Goal: Task Accomplishment & Management: Manage account settings

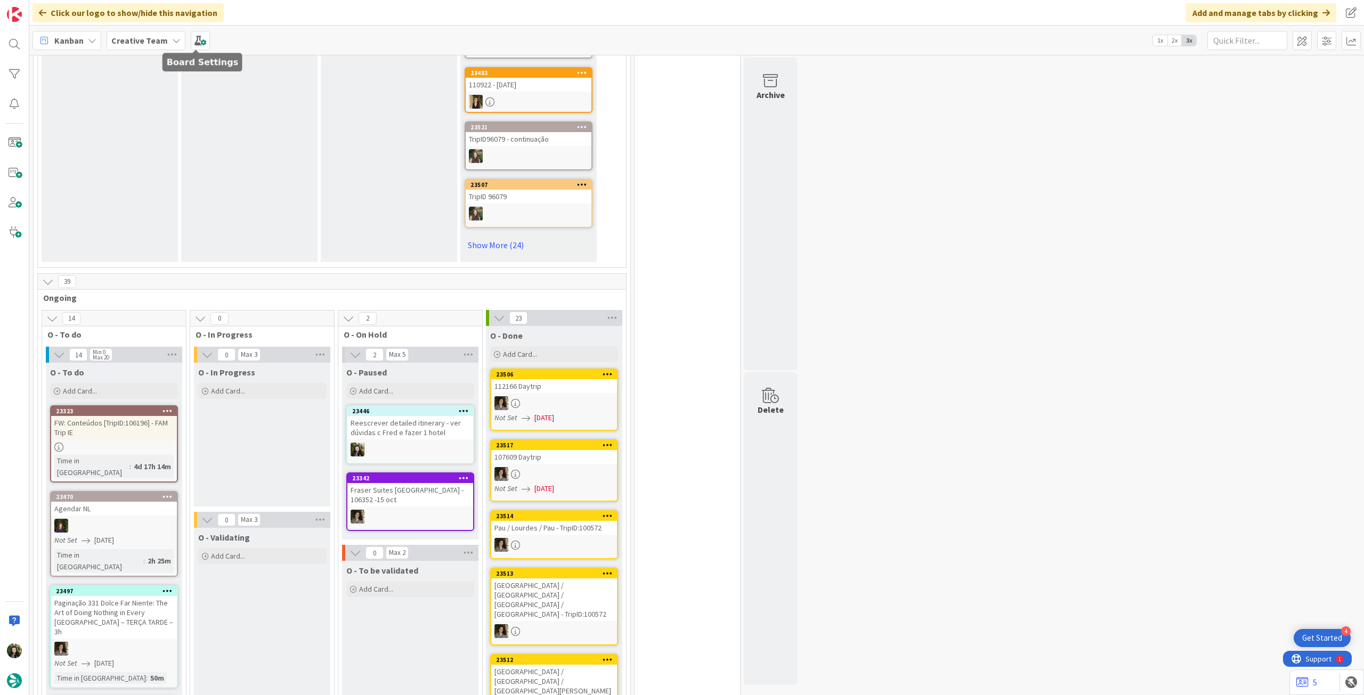
scroll to position [426, 0]
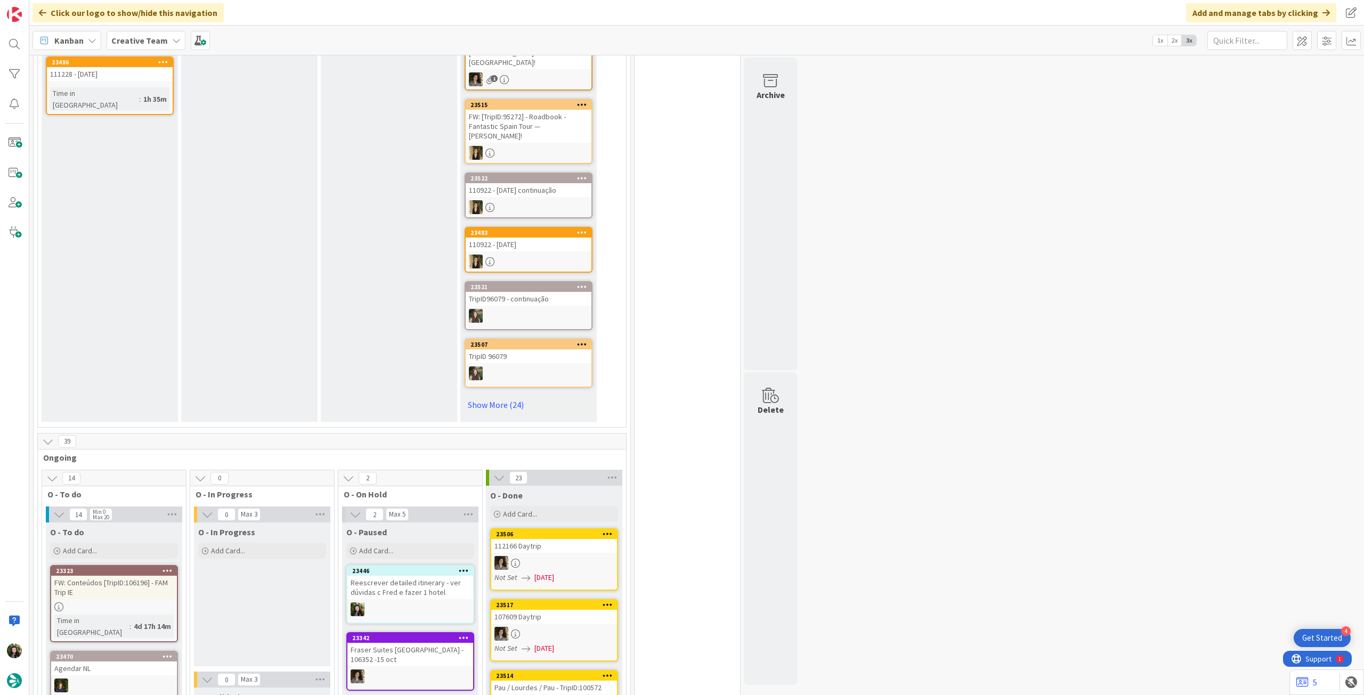
click at [149, 45] on span "Creative Team" at bounding box center [139, 40] width 56 height 13
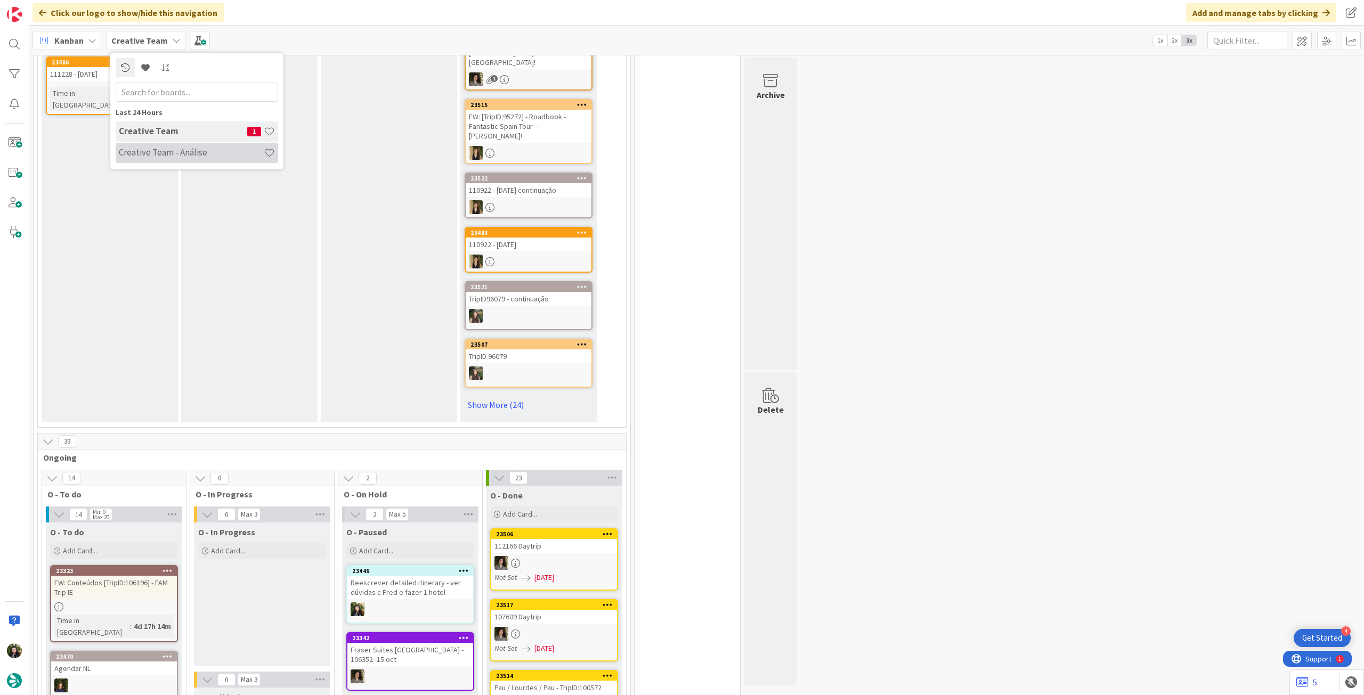
click at [186, 149] on h4 "Creative Team - Análise" at bounding box center [191, 152] width 145 height 11
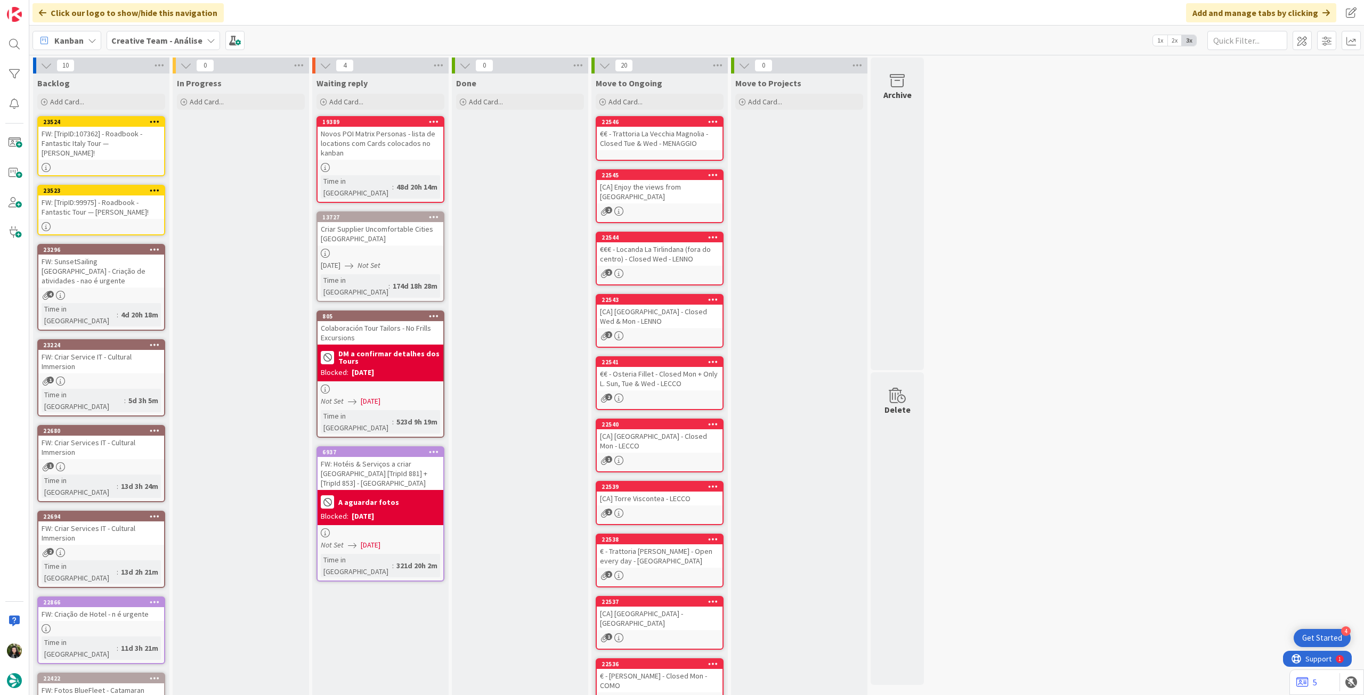
click at [151, 42] on b "Creative Team - Análise" at bounding box center [156, 40] width 91 height 11
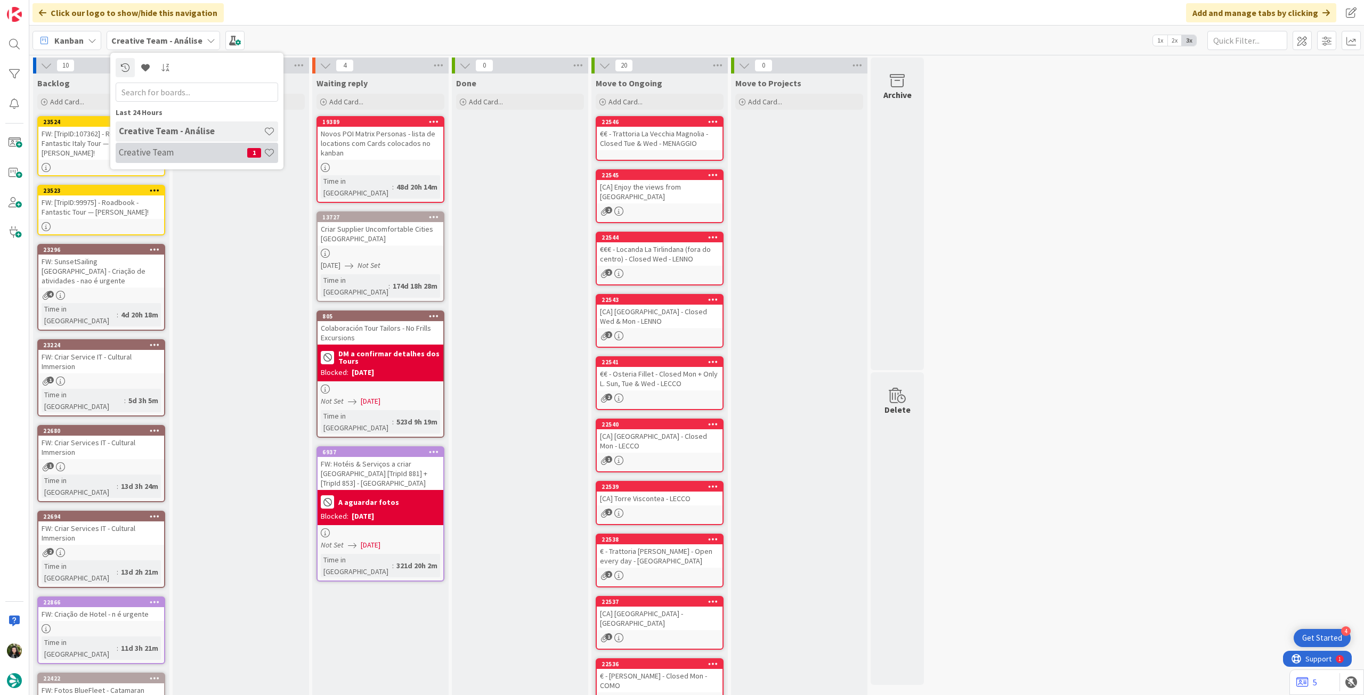
click at [163, 151] on h4 "Creative Team" at bounding box center [183, 152] width 128 height 11
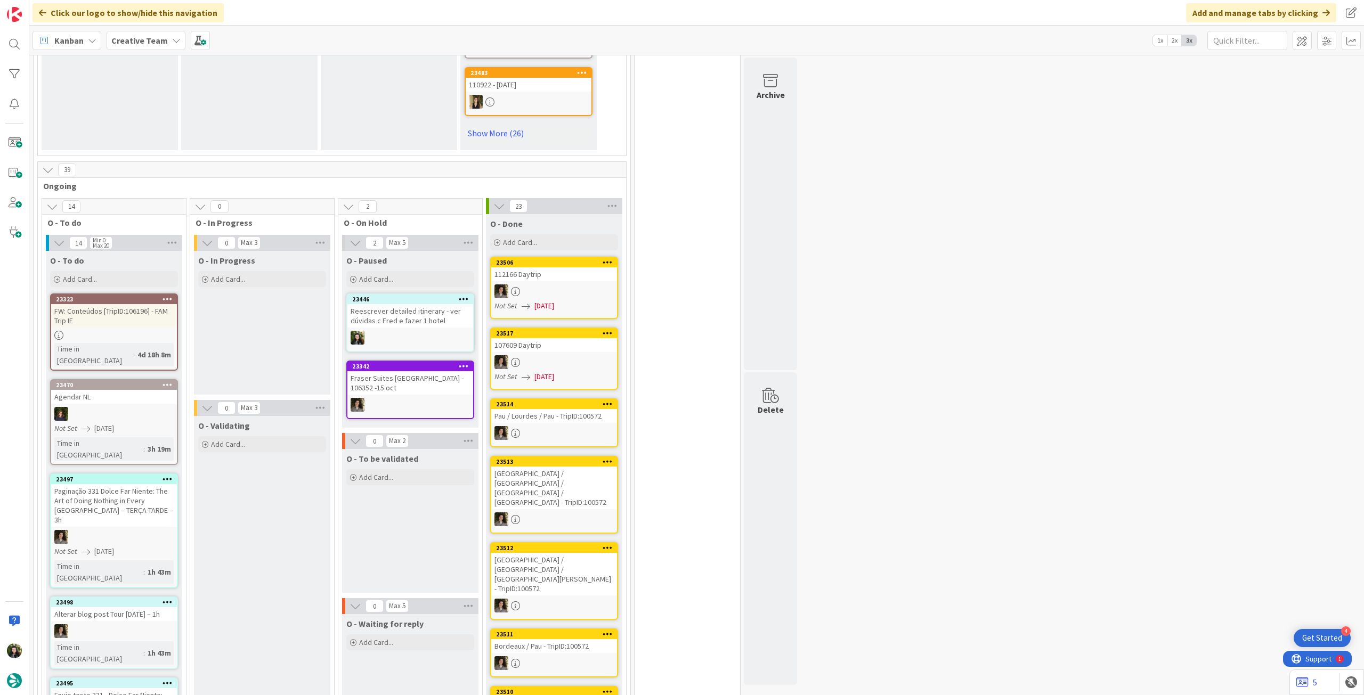
scroll to position [781, 0]
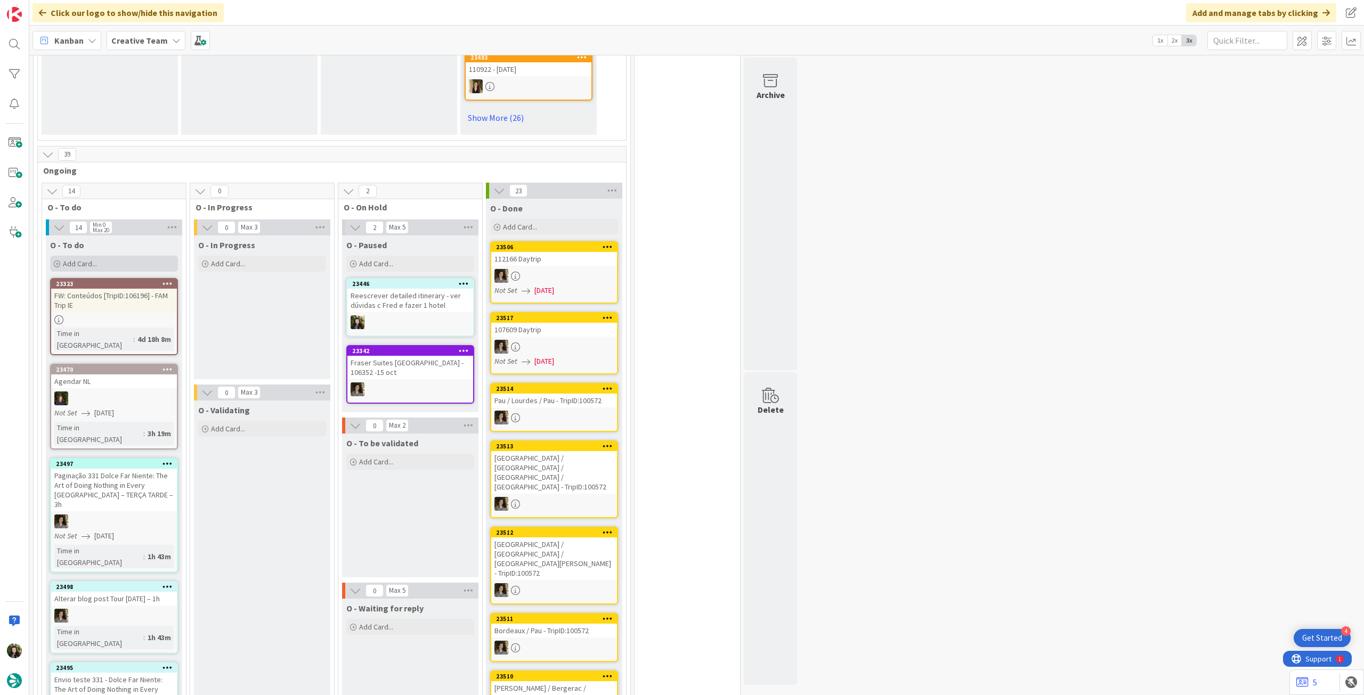
click at [121, 256] on div "Add Card..." at bounding box center [114, 264] width 128 height 16
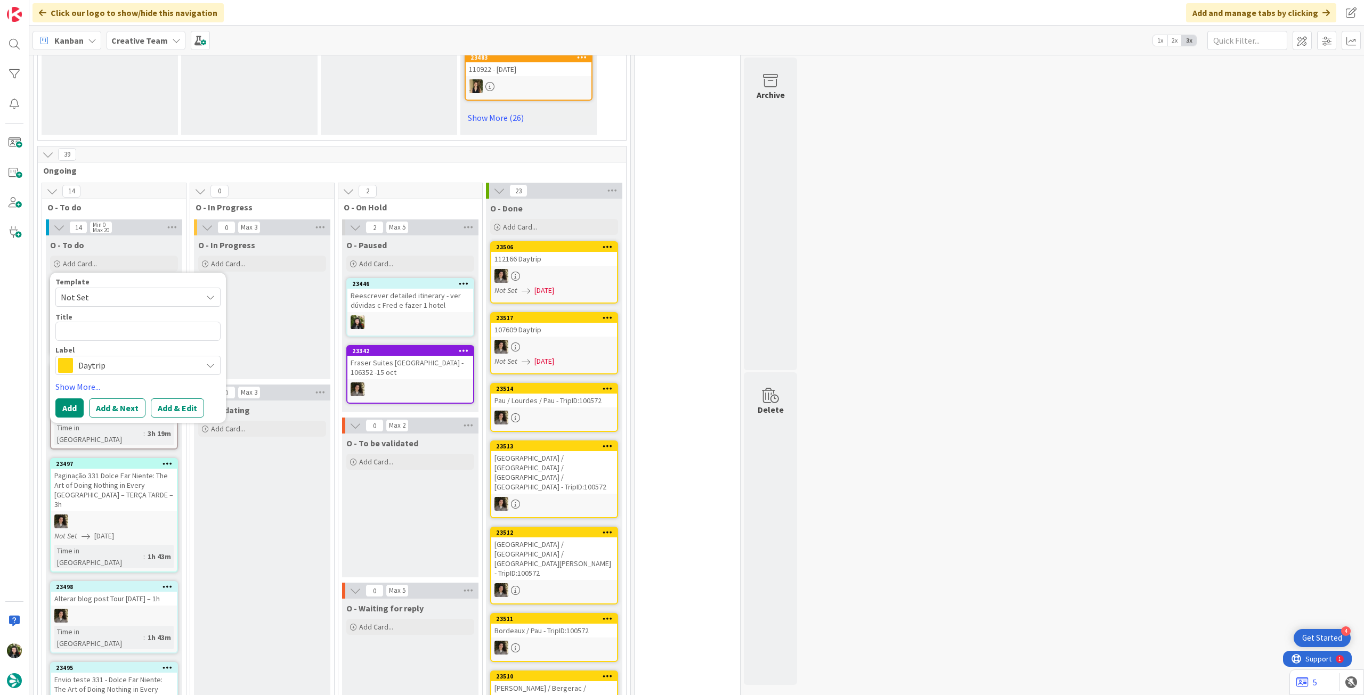
click at [122, 358] on span "Daytrip" at bounding box center [137, 365] width 118 height 15
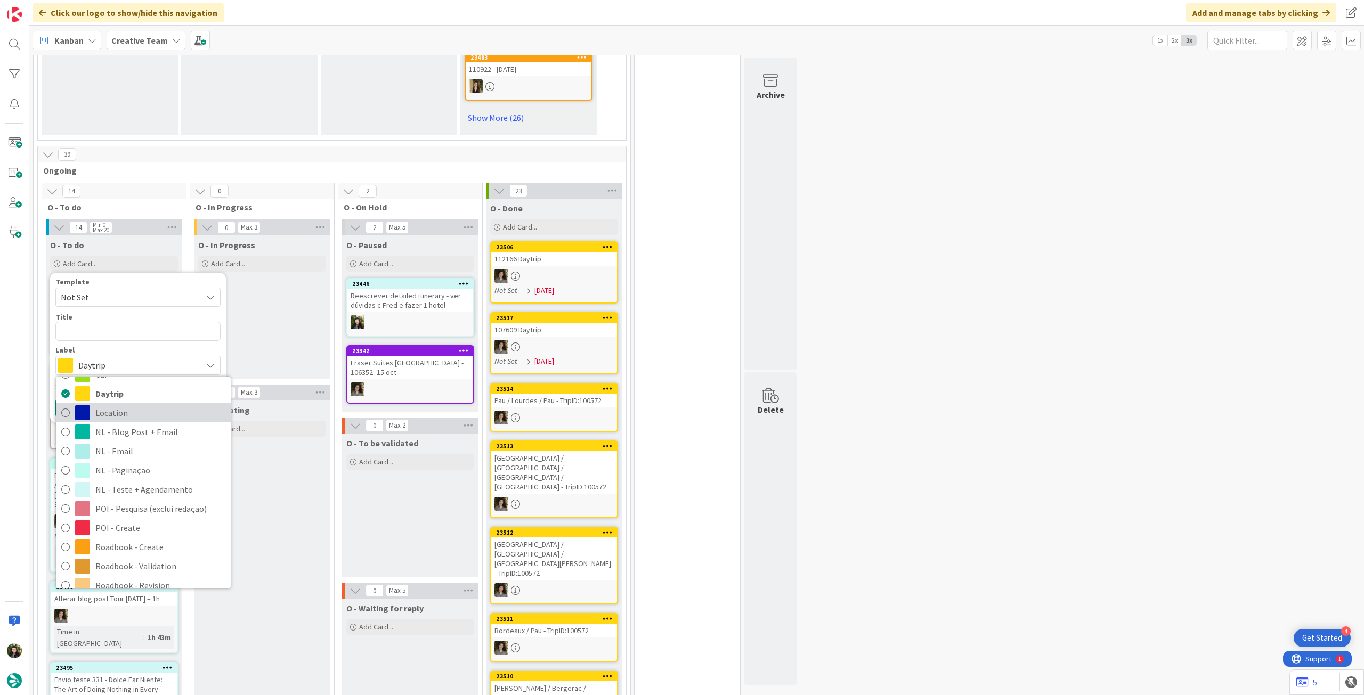
scroll to position [71, 0]
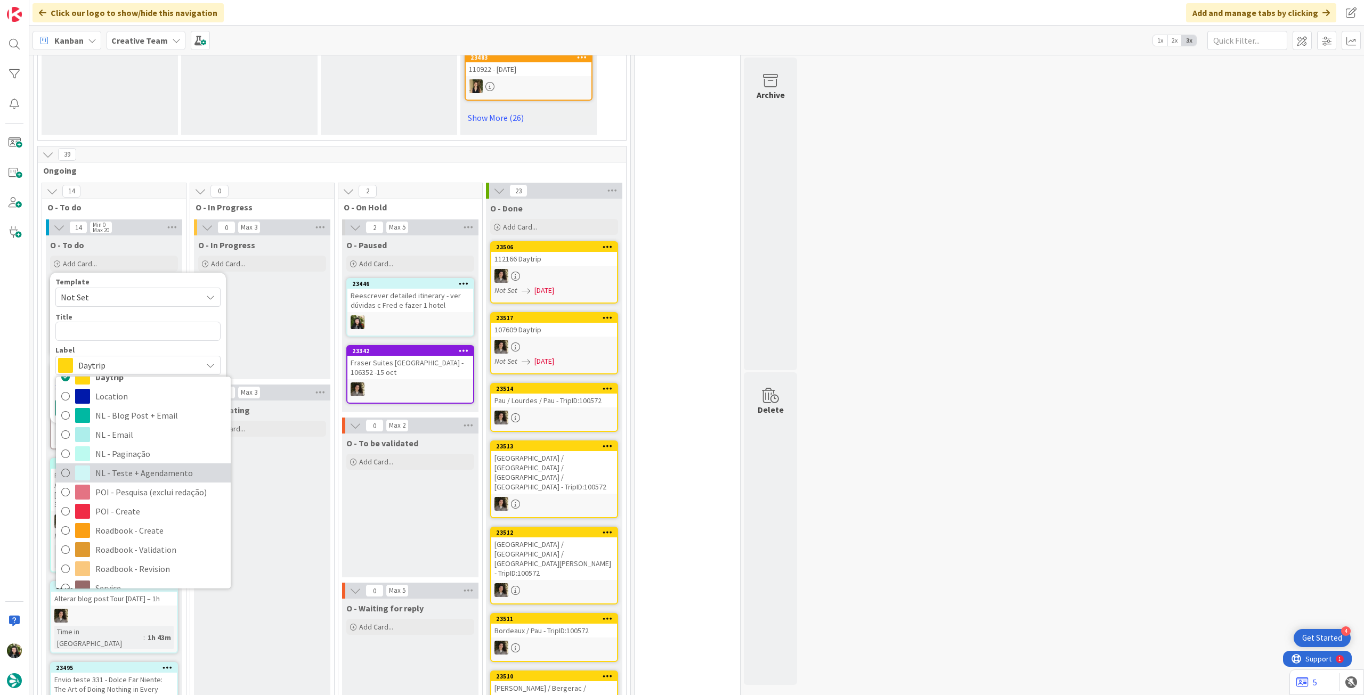
click at [155, 465] on span "NL - Teste + Agendamento" at bounding box center [160, 473] width 130 height 16
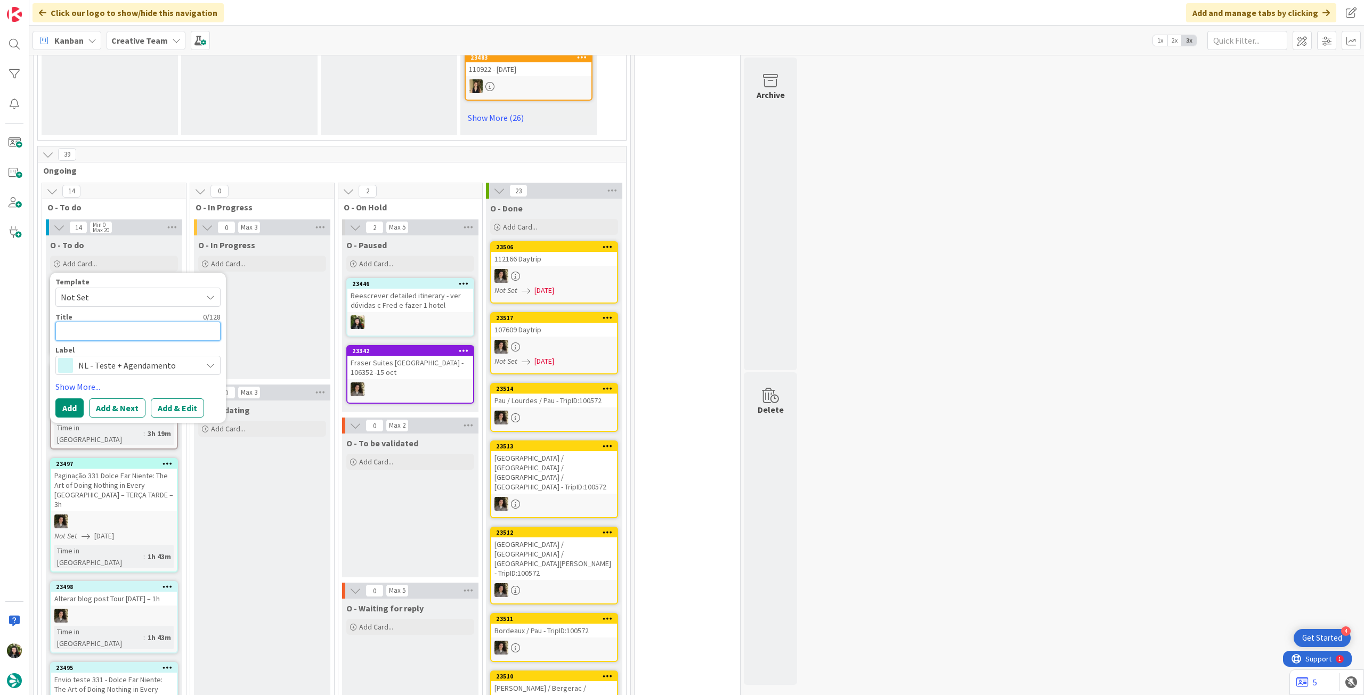
click at [142, 322] on textarea at bounding box center [137, 331] width 165 height 19
type textarea "x"
type textarea "E"
type textarea "x"
type textarea "Er"
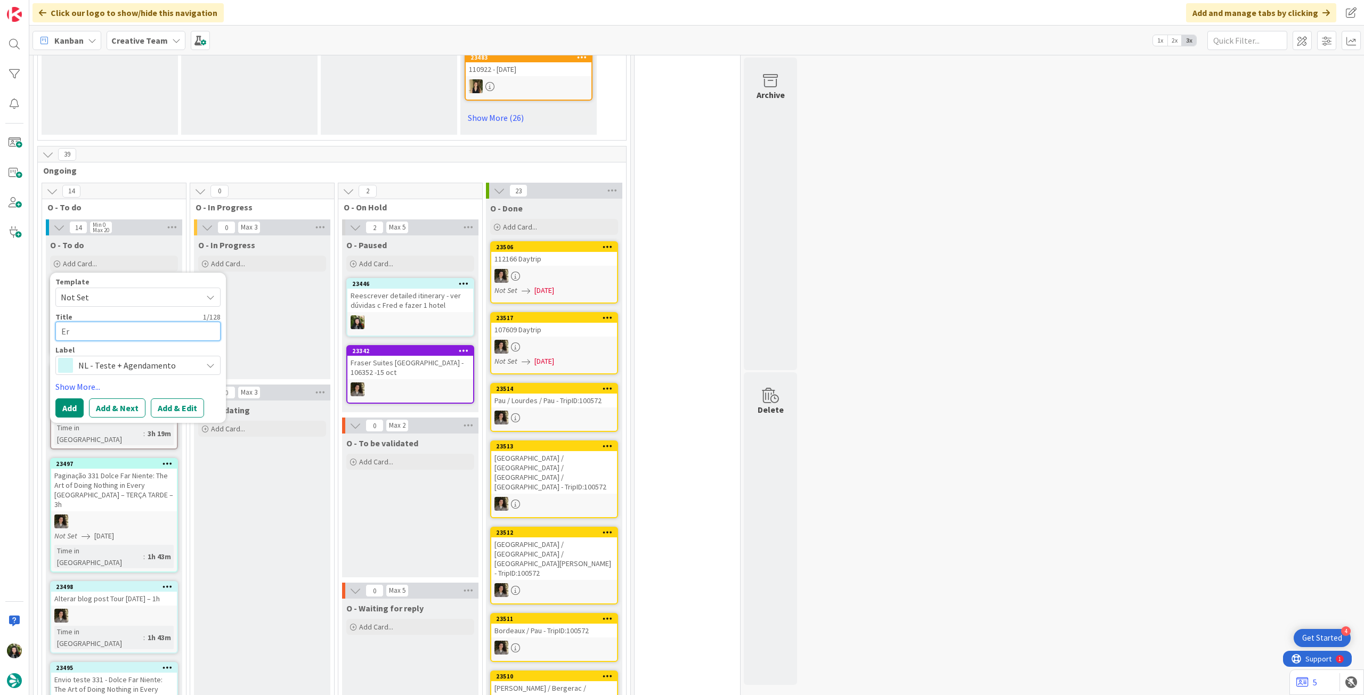
type textarea "x"
type textarea "Err"
type textarea "x"
type textarea "Erro"
type textarea "x"
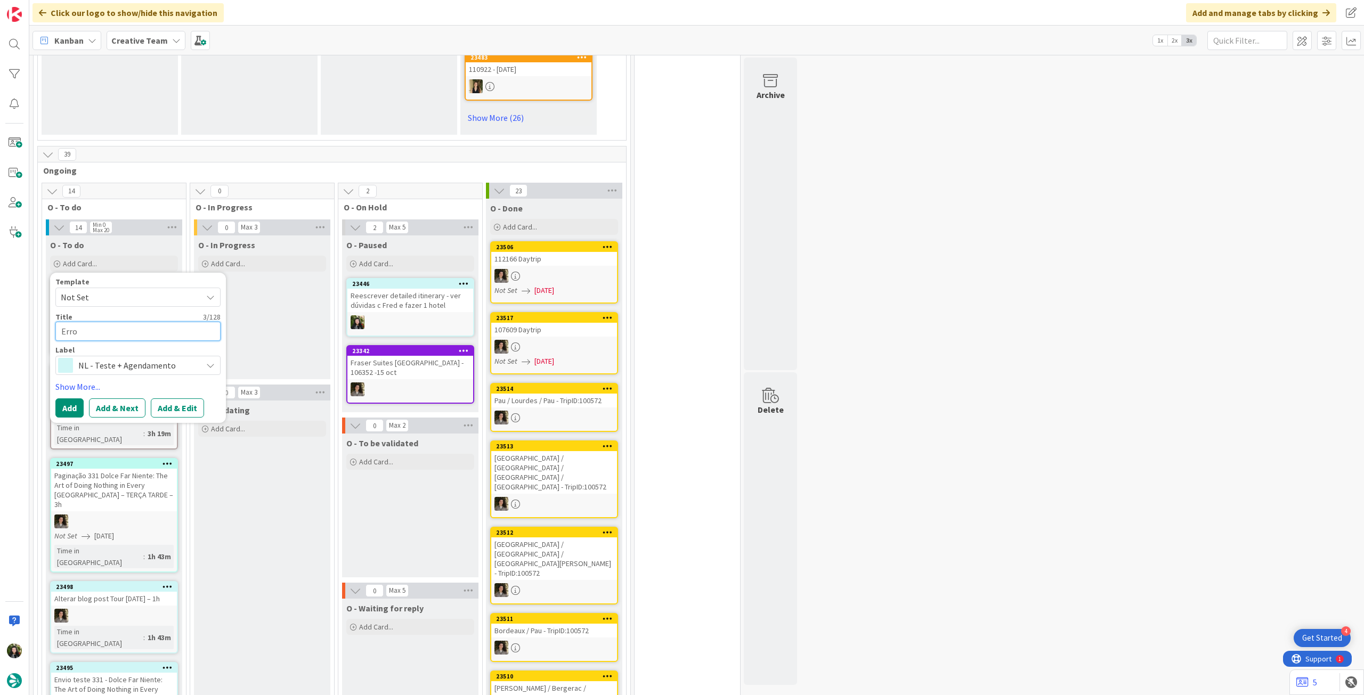
type textarea "Erro"
type textarea "x"
type textarea "Erro m"
type textarea "x"
type textarea "Erro mo"
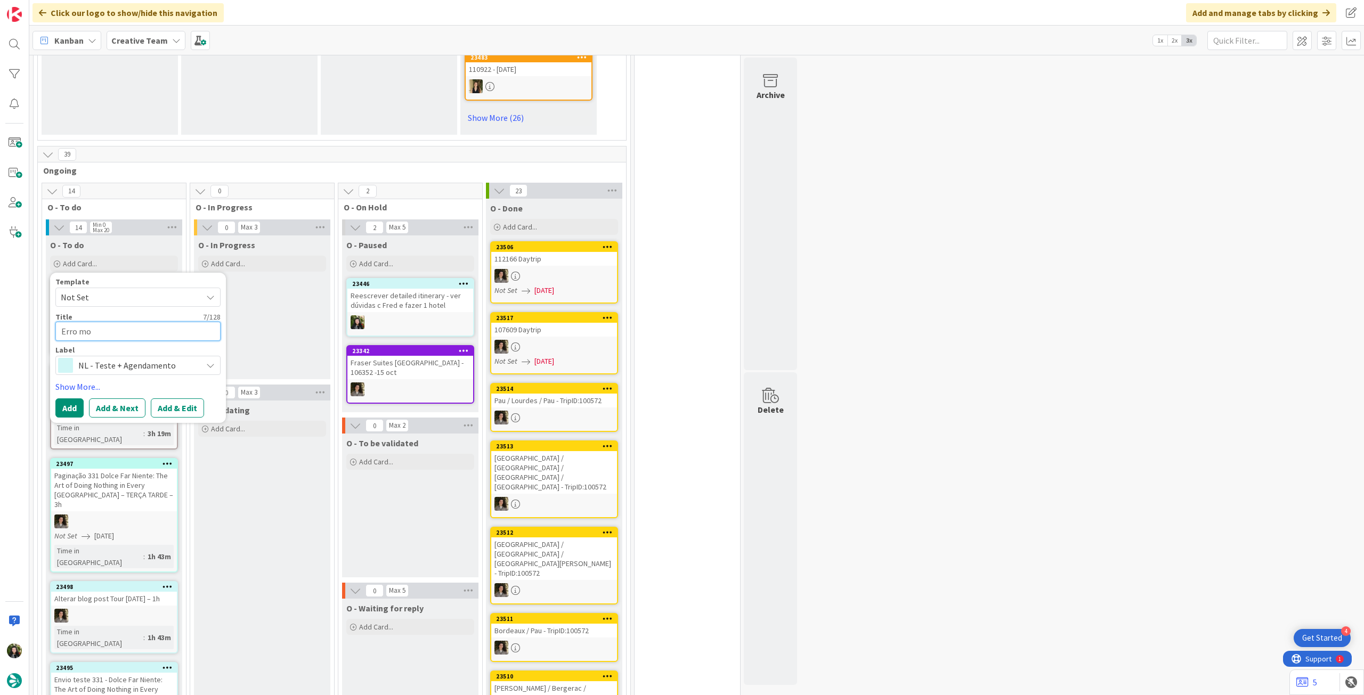
type textarea "x"
type textarea "Erro mob"
type textarea "x"
type textarea "Erro mobi"
type textarea "x"
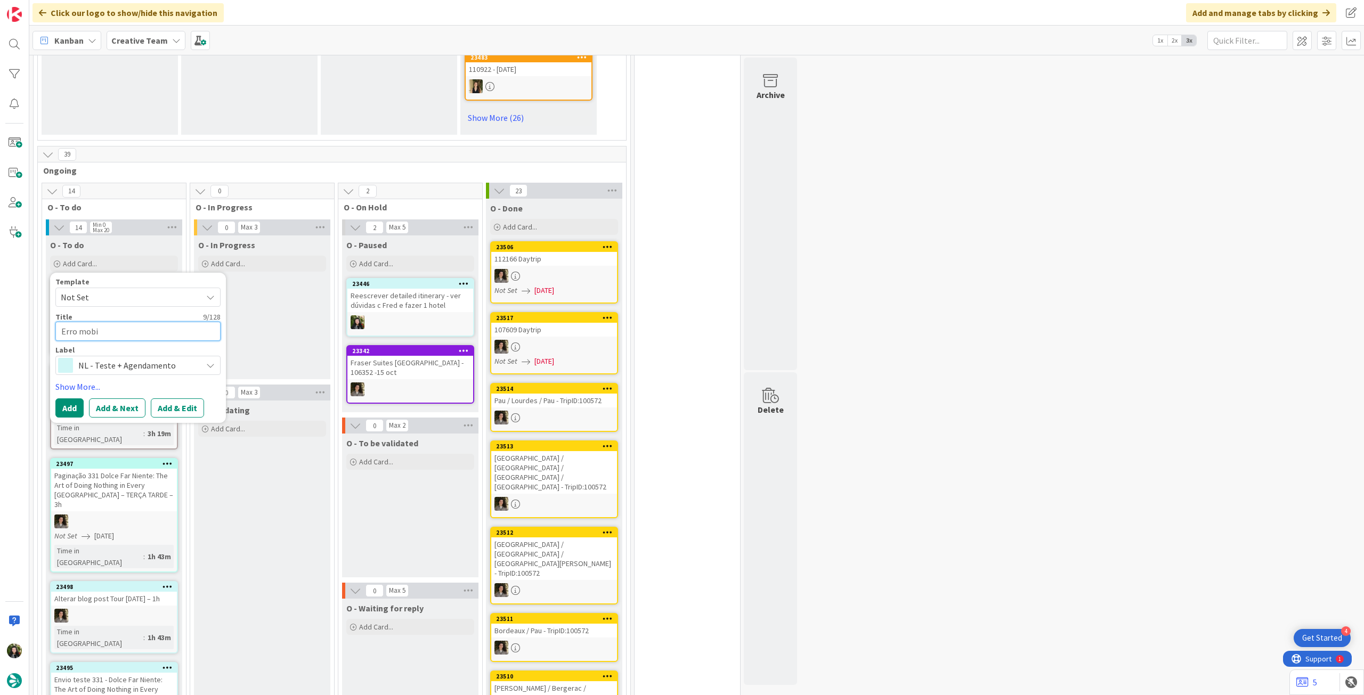
type textarea "Erro mobil"
type textarea "x"
type textarea "Erro mobile"
type textarea "x"
type textarea "Erro mobile"
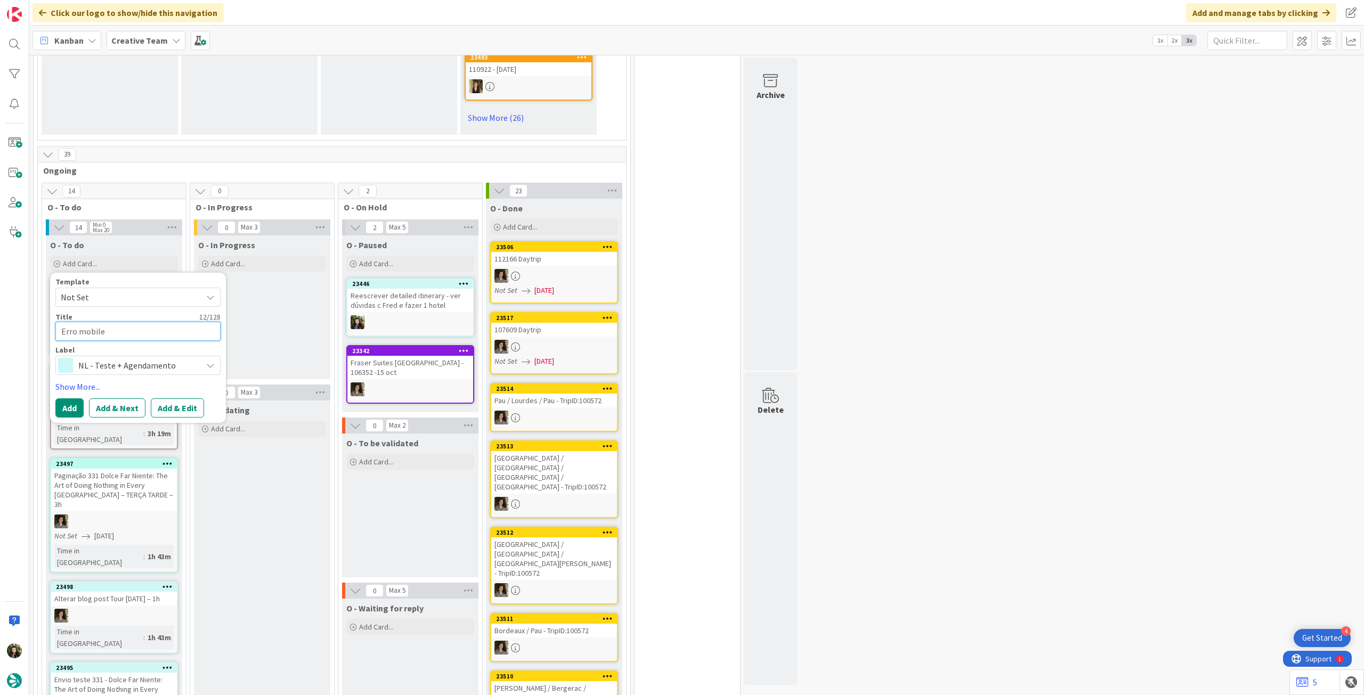
type textarea "x"
type textarea "Erro mobile a"
type textarea "x"
type textarea "Erro mobile ap"
type textarea "x"
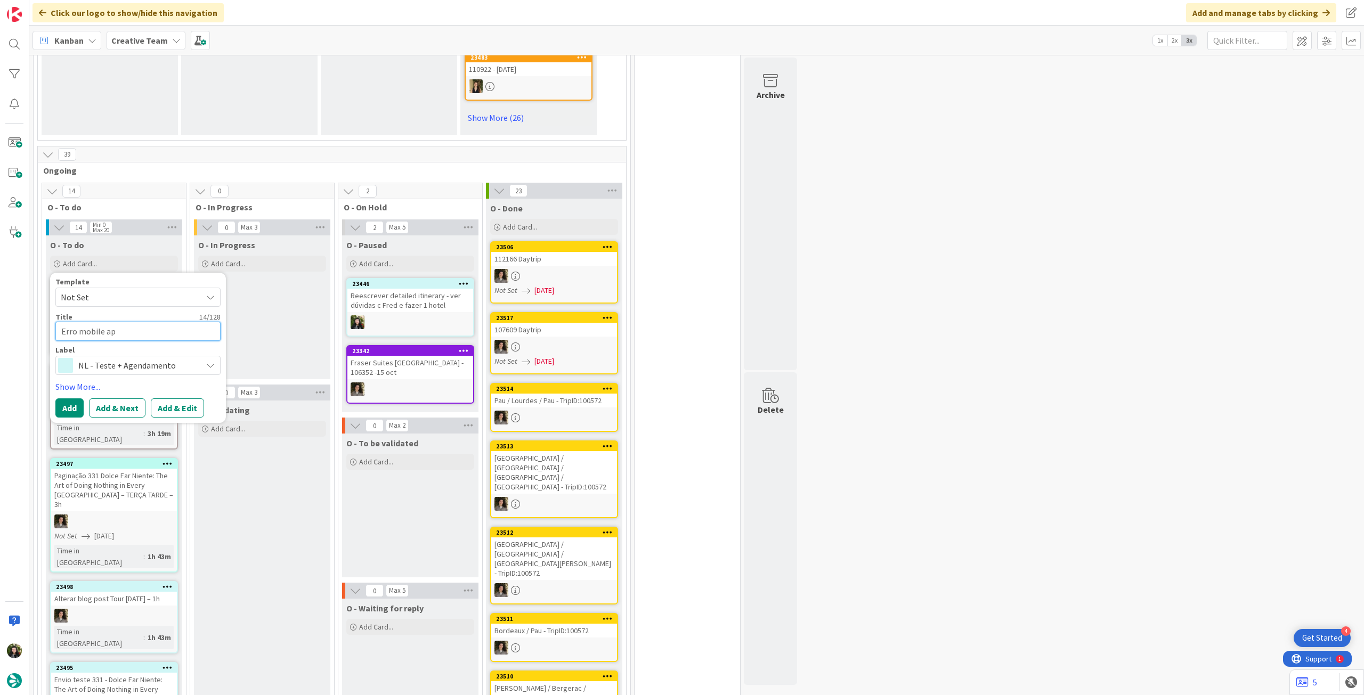
type textarea "Erro mobile app"
type textarea "x"
type textarea "Erro mobile app"
type textarea "x"
type textarea "Erro mobile app -"
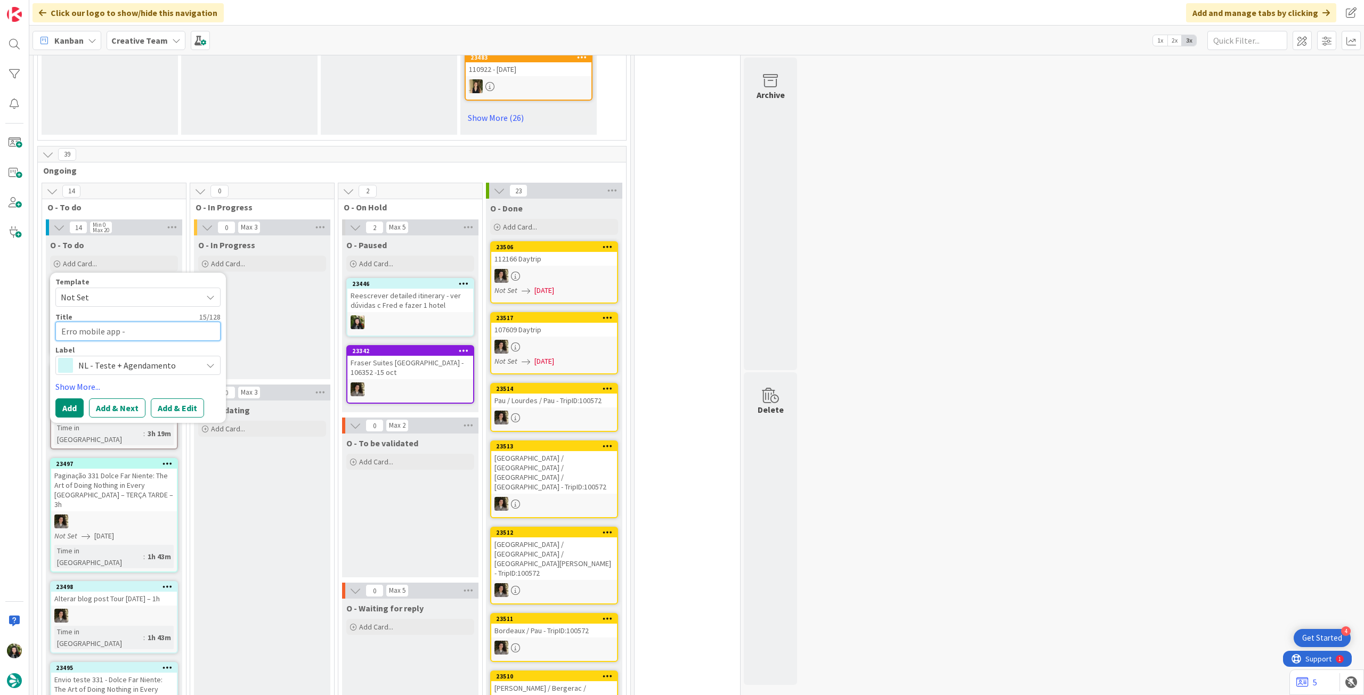
type textarea "x"
type textarea "Erro mobile app -"
type textarea "x"
type textarea "Erro mobile app - a"
type textarea "x"
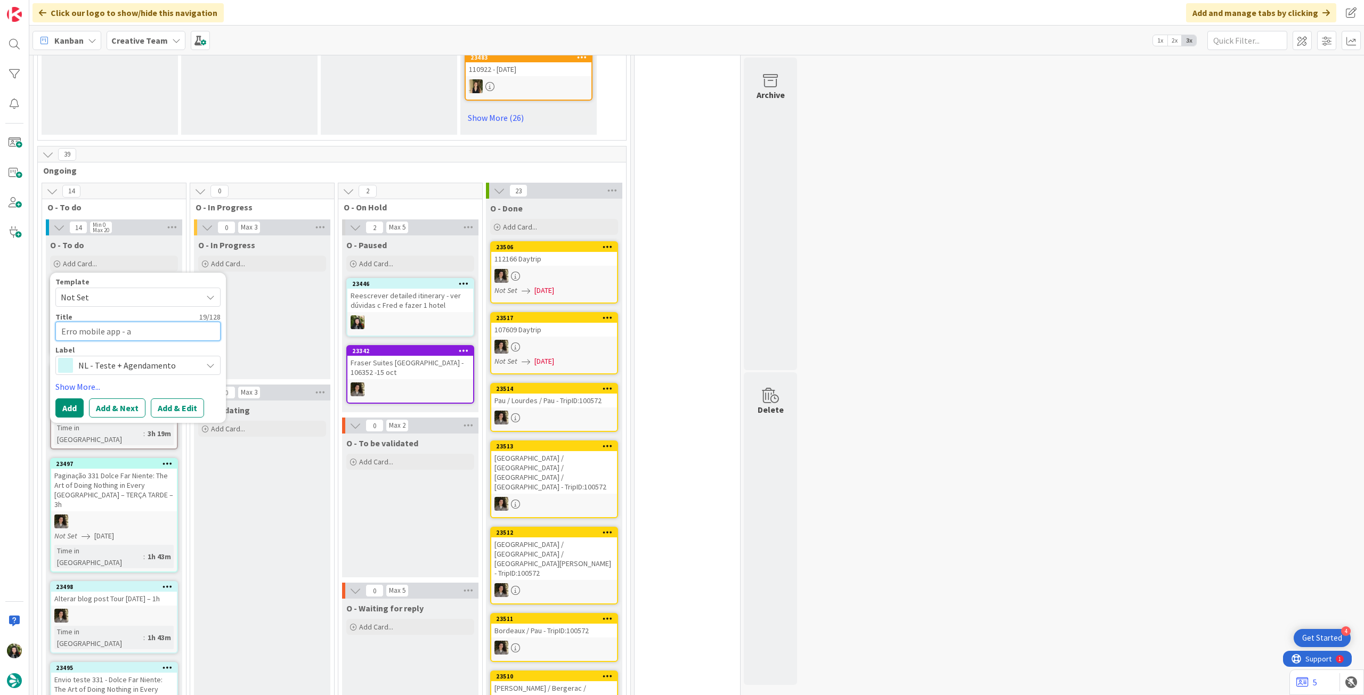
type textarea "Erro mobile app - at"
type textarea "x"
type textarea "Erro mobile app - atu"
type textarea "x"
type textarea "Erro mobile app - atua"
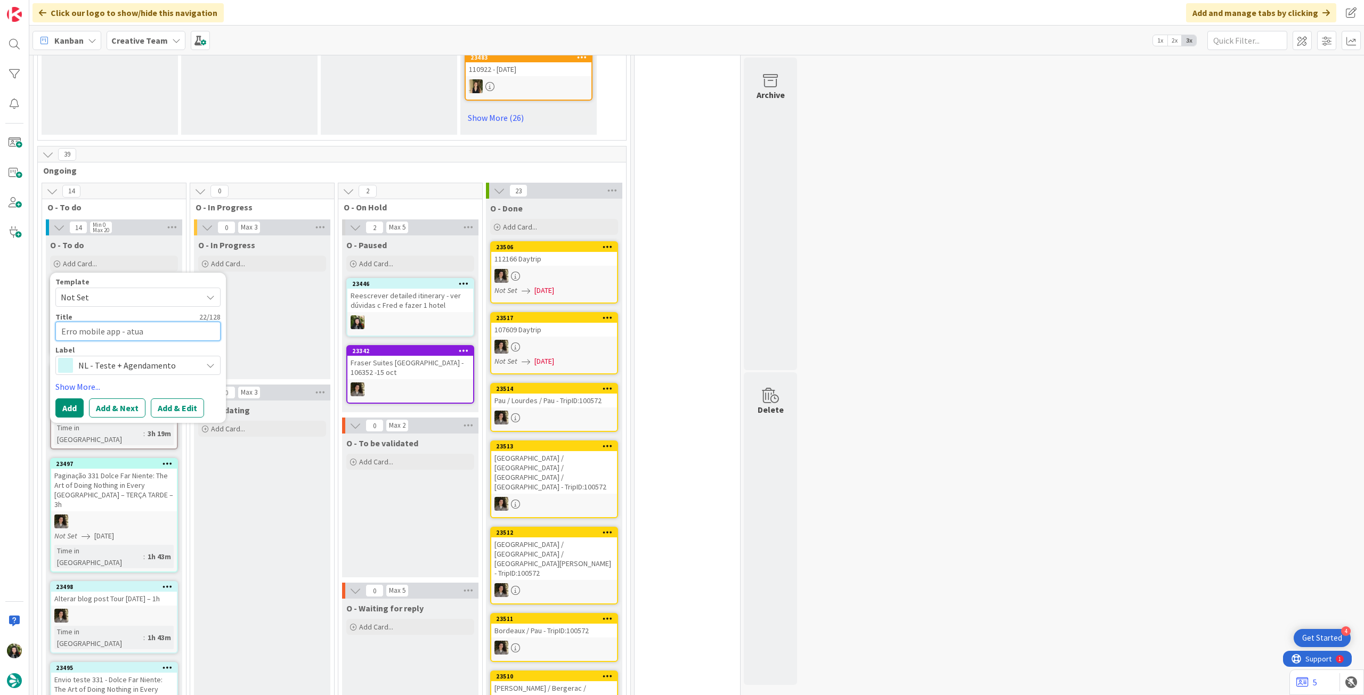
type textarea "x"
type textarea "Erro mobile app - atual"
type textarea "x"
type textarea "Erro mobile app - atualiz"
type textarea "x"
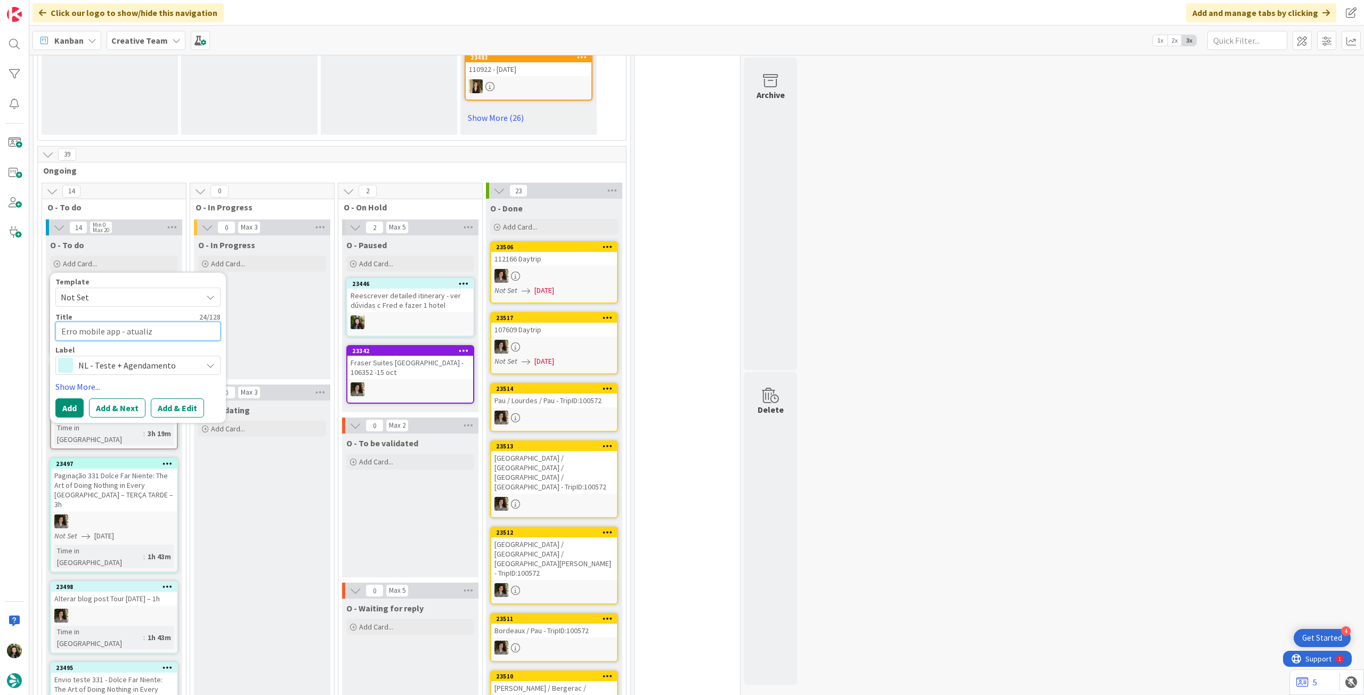
type textarea "Erro mobile app - atualiza"
type textarea "x"
type textarea "Erro mobile app - atualizar"
type textarea "x"
type textarea "Erro mobile app - atualizar"
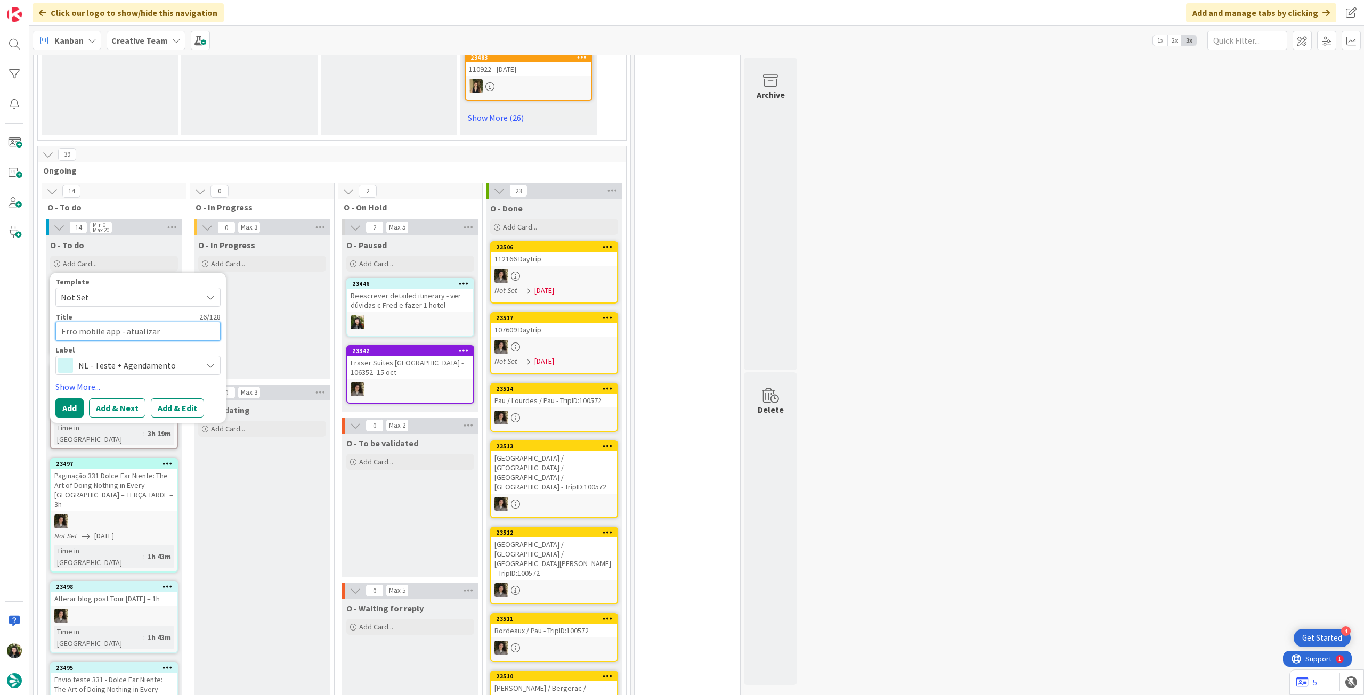
type textarea "x"
type textarea "Erro mobile app - atualizar i"
type textarea "x"
type textarea "Erro mobile app - atualizar in"
type textarea "x"
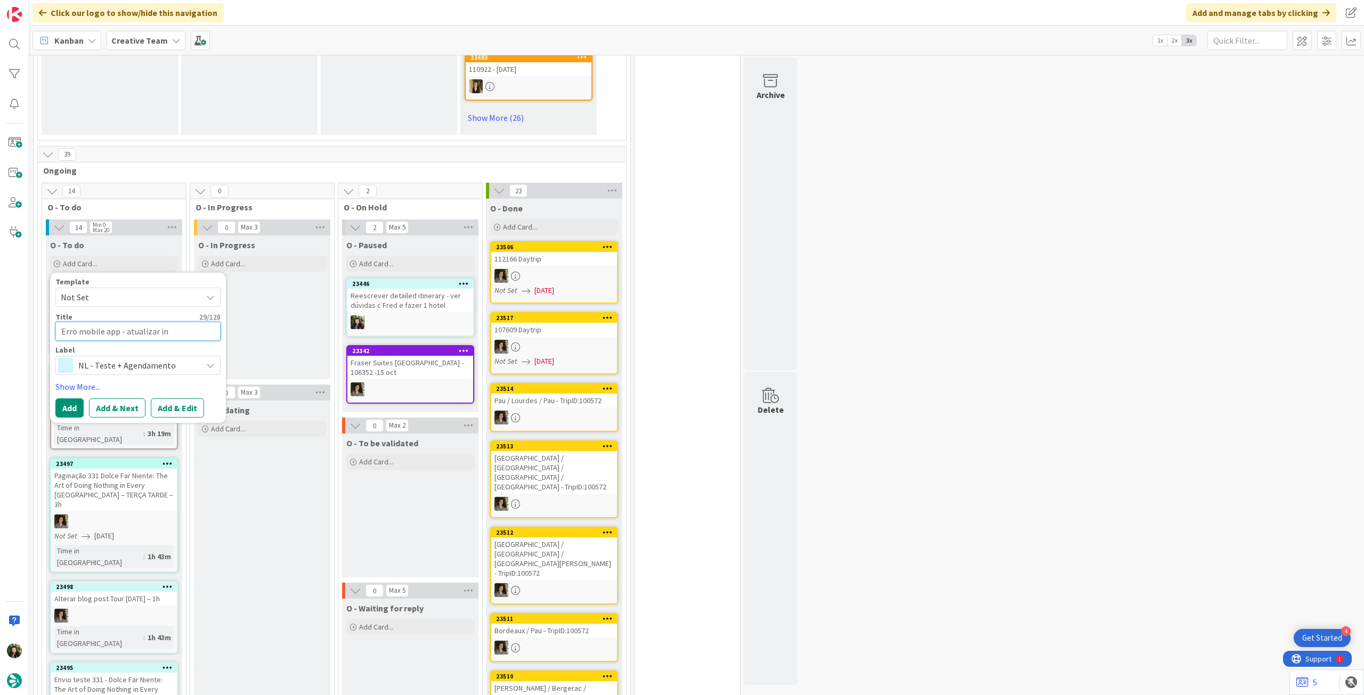
type textarea "Erro mobile app - atualizar ing"
type textarea "x"
type textarea "Erro mobile app - atualizar ings«"
type textarea "x"
type textarea "Erro mobile app - atualizar ings"
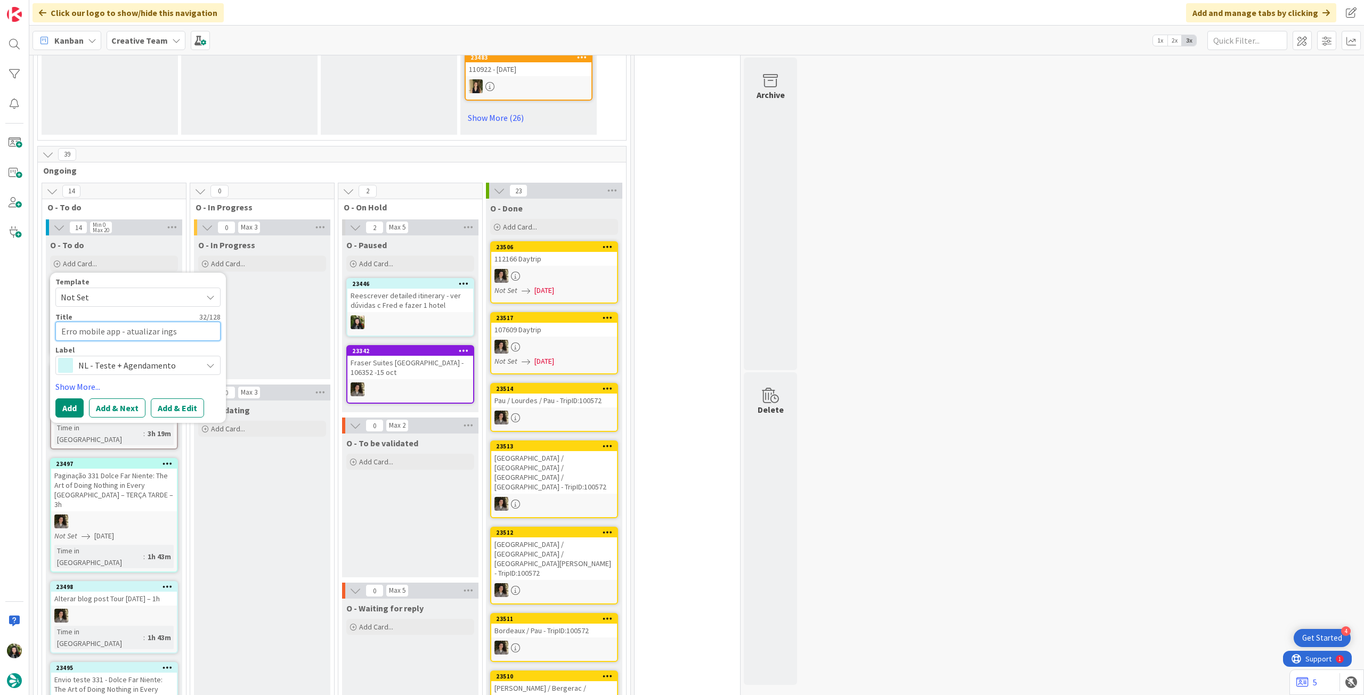
type textarea "x"
type textarea "Erro mobile app - atualizar ingf"
type textarea "x"
type textarea "Erro mobile app - atualizar ing"
type textarea "x"
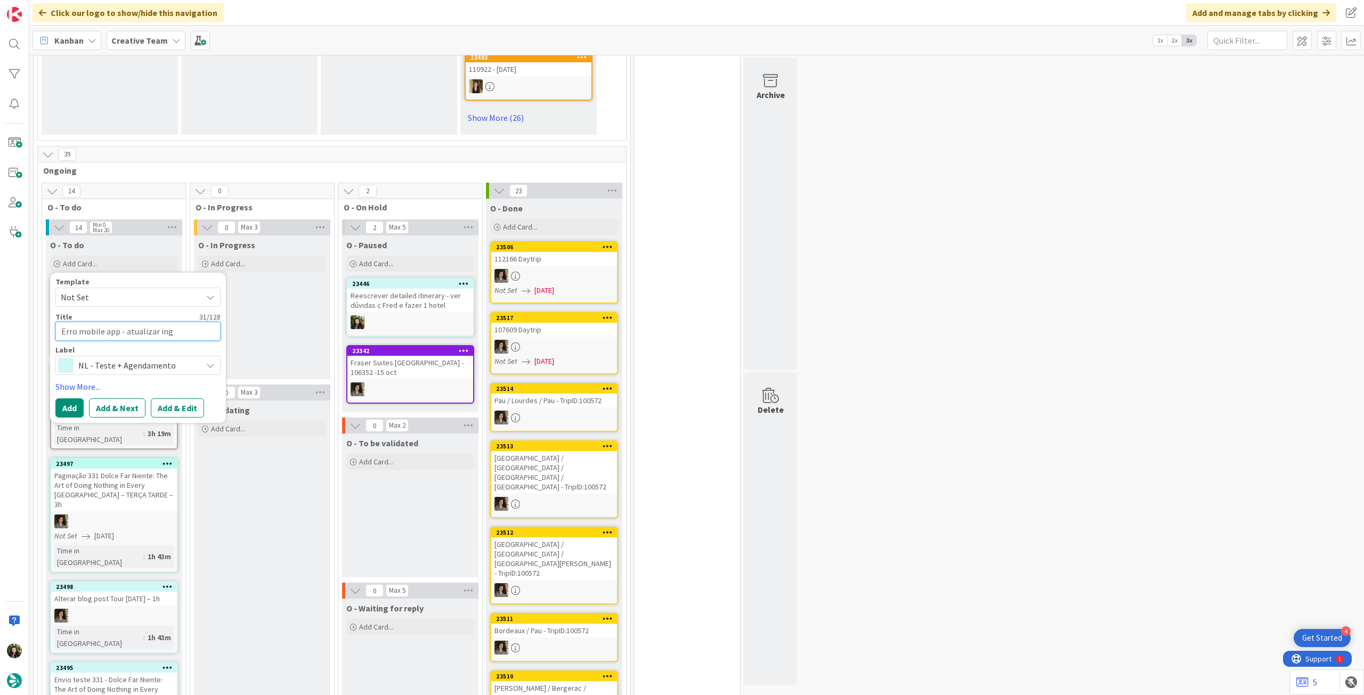
type textarea "Erro mobile app - atualizar in"
type textarea "x"
type textarea "Erro mobile app - atualizar inf"
type textarea "x"
type textarea "Erro mobile app - atualizar infs"
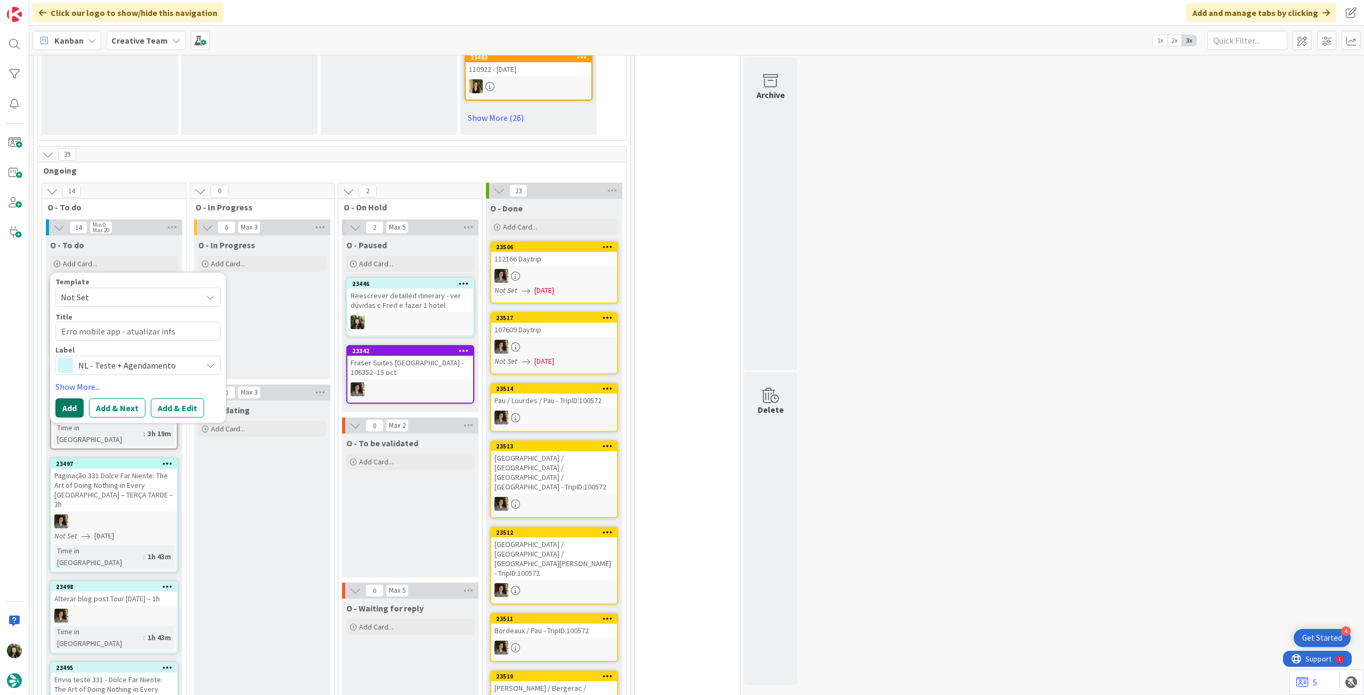
click at [77, 399] on button "Add" at bounding box center [69, 408] width 28 height 19
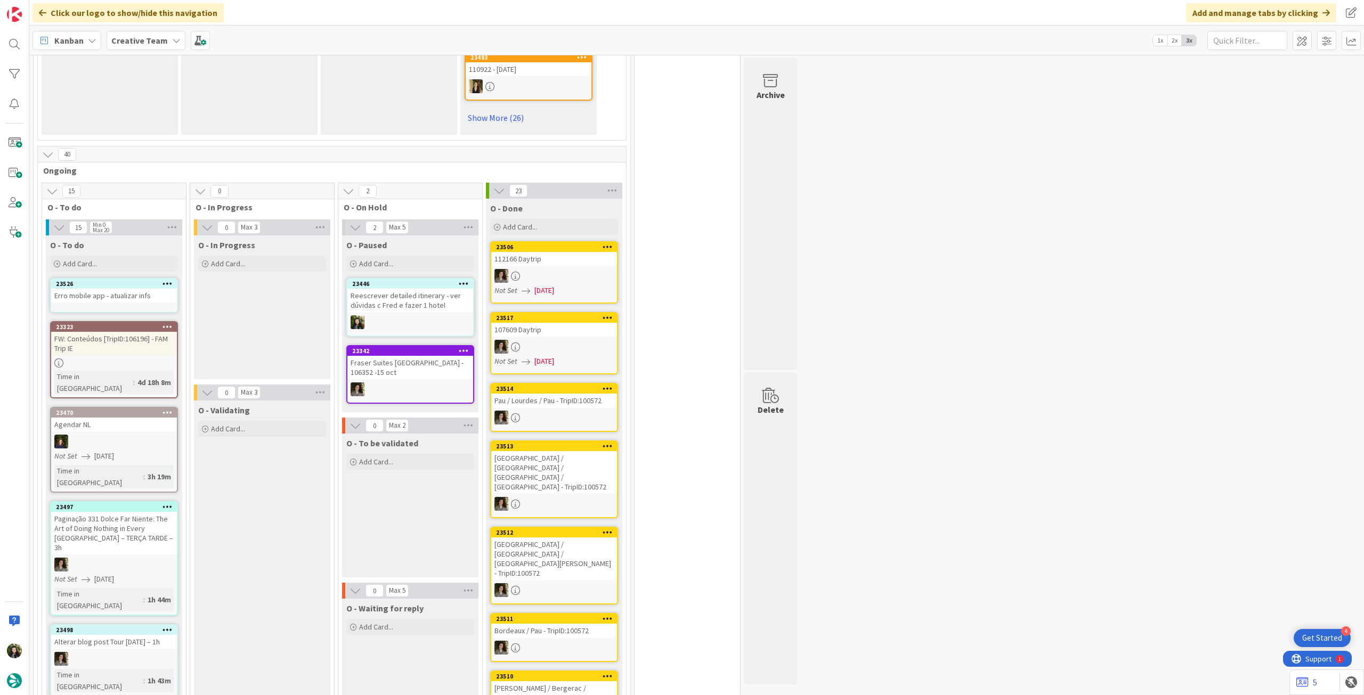
click at [112, 289] on div "Erro mobile app - atualizar infs" at bounding box center [114, 296] width 126 height 14
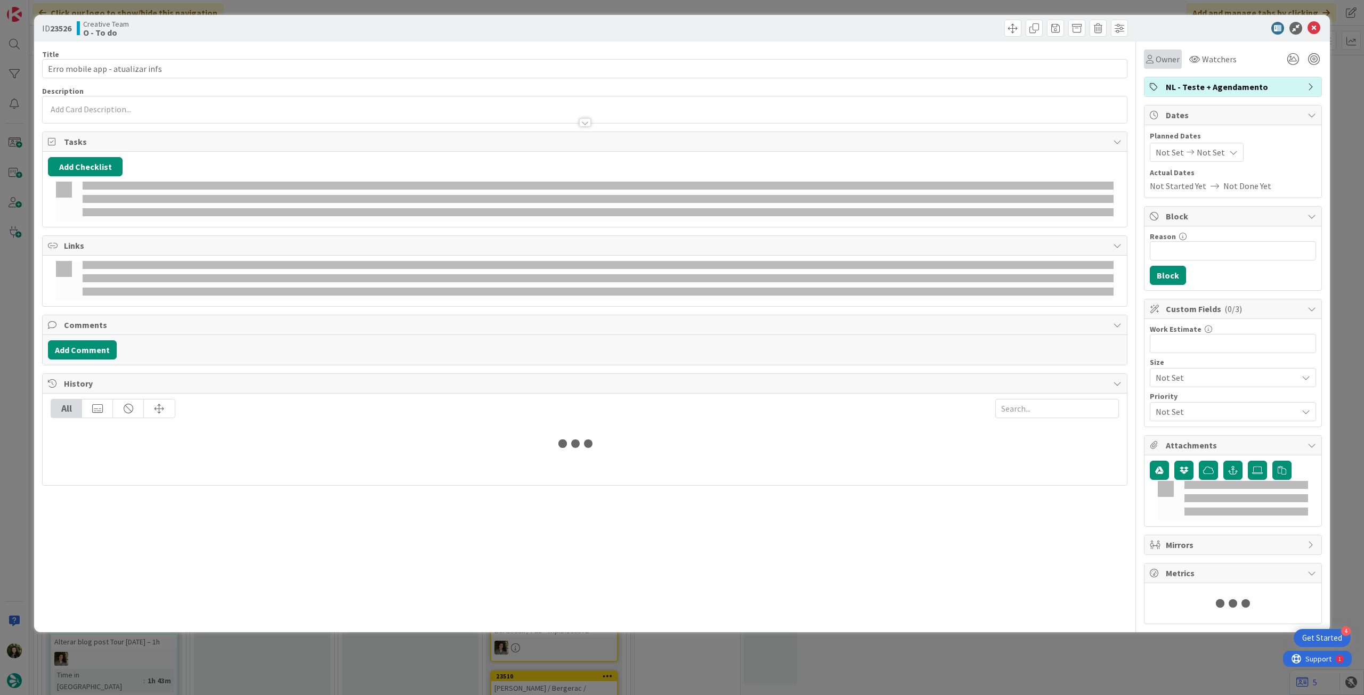
click at [1161, 60] on span "Owner" at bounding box center [1168, 59] width 24 height 13
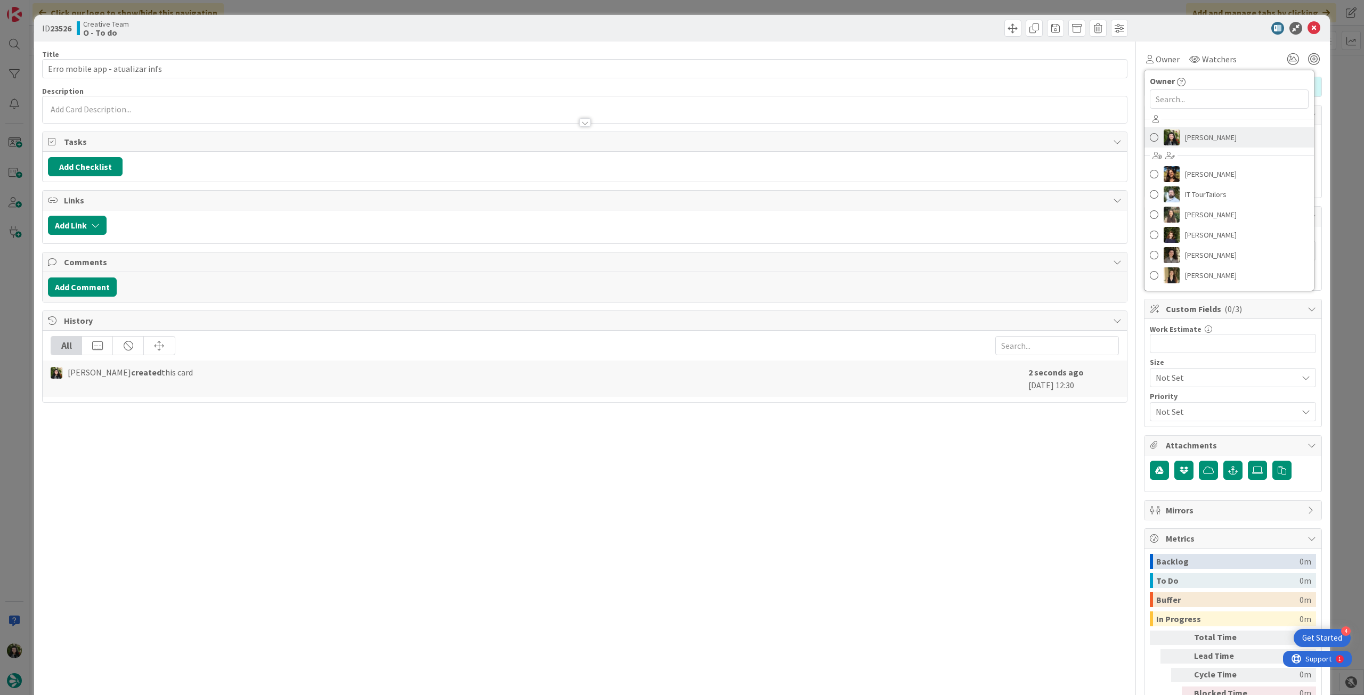
click at [1200, 140] on span "[PERSON_NAME]" at bounding box center [1211, 137] width 52 height 16
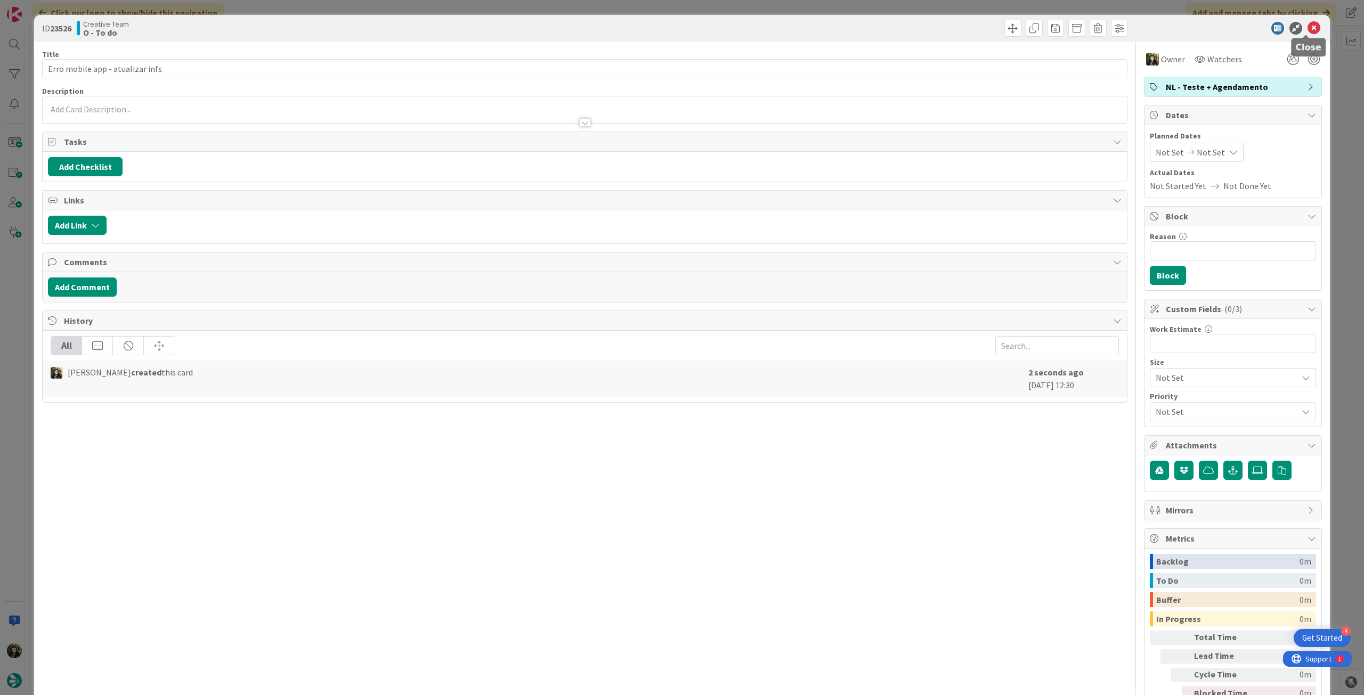
click at [1308, 28] on icon at bounding box center [1314, 28] width 13 height 13
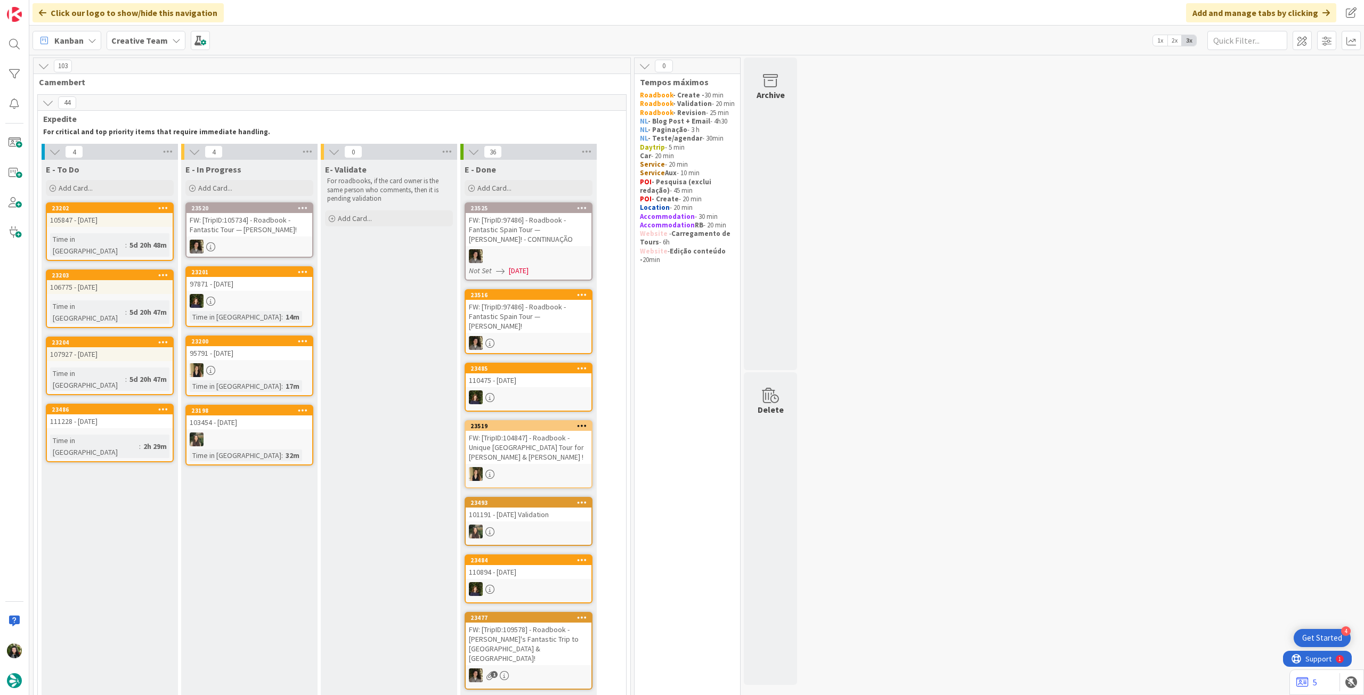
click at [142, 40] on b "Creative Team" at bounding box center [139, 40] width 56 height 11
click at [156, 145] on div "Creative Team - Análise" at bounding box center [197, 153] width 163 height 20
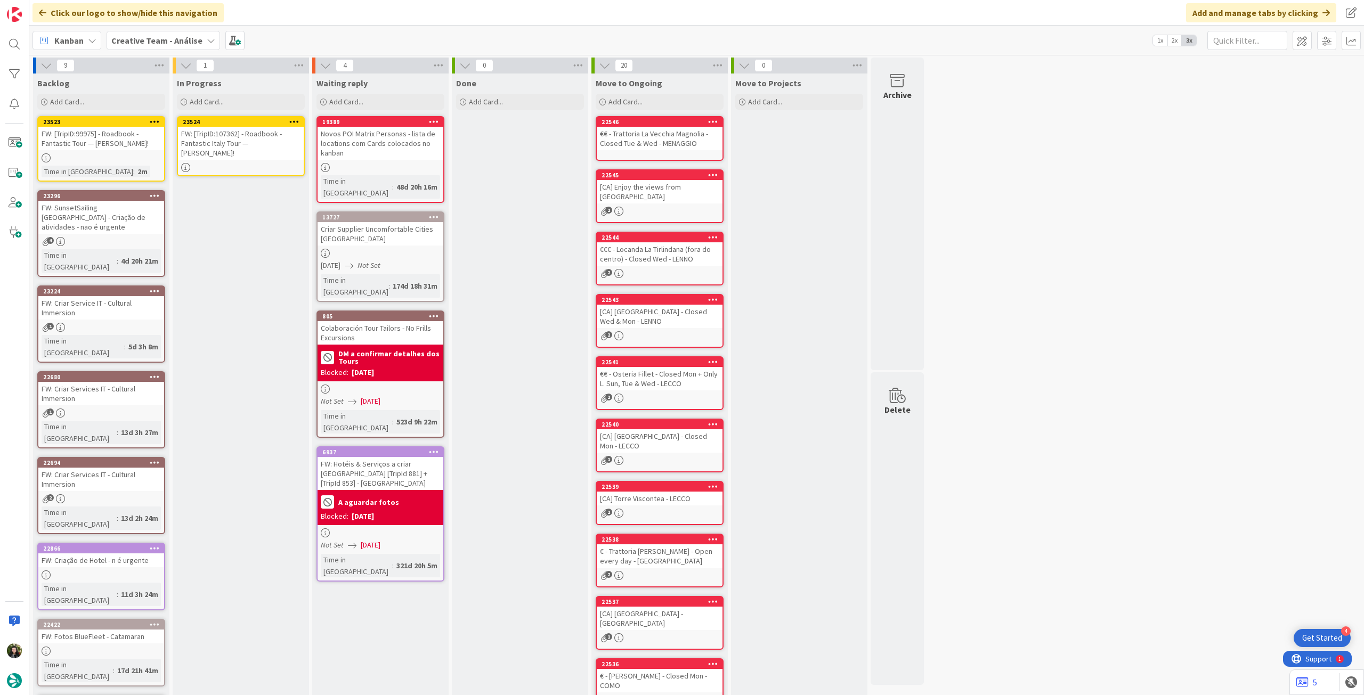
click at [227, 148] on div "FW: [TripID:107362] - Roadbook - Fantastic Italy Tour — Fran Dolan!" at bounding box center [241, 143] width 126 height 33
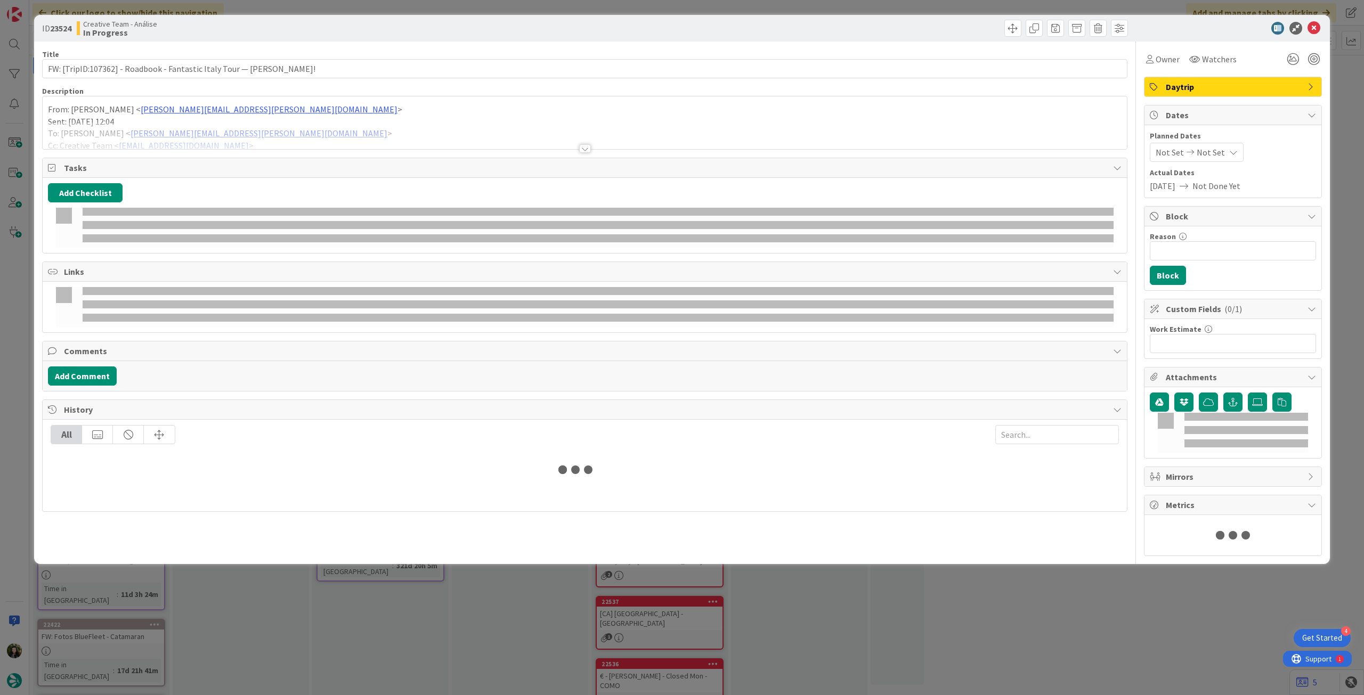
click at [232, 126] on div at bounding box center [585, 135] width 1084 height 27
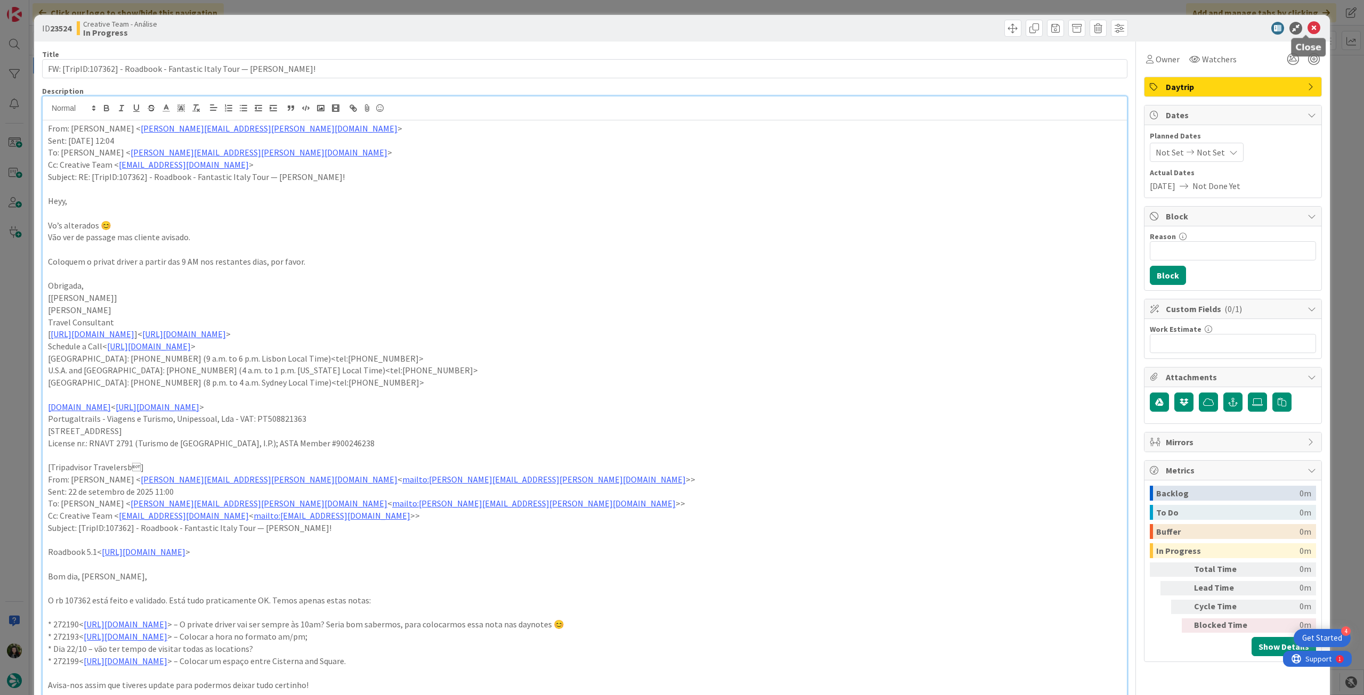
click at [1308, 28] on icon at bounding box center [1314, 28] width 13 height 13
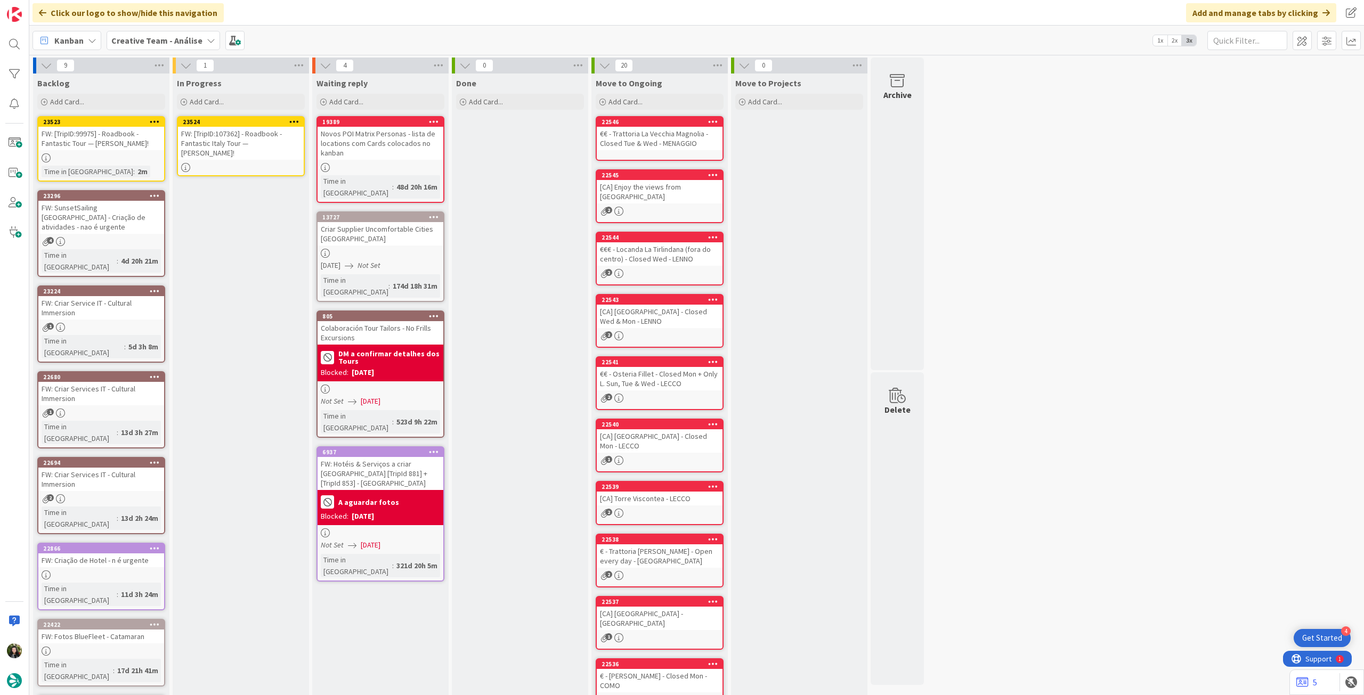
click at [298, 119] on icon at bounding box center [294, 121] width 10 height 7
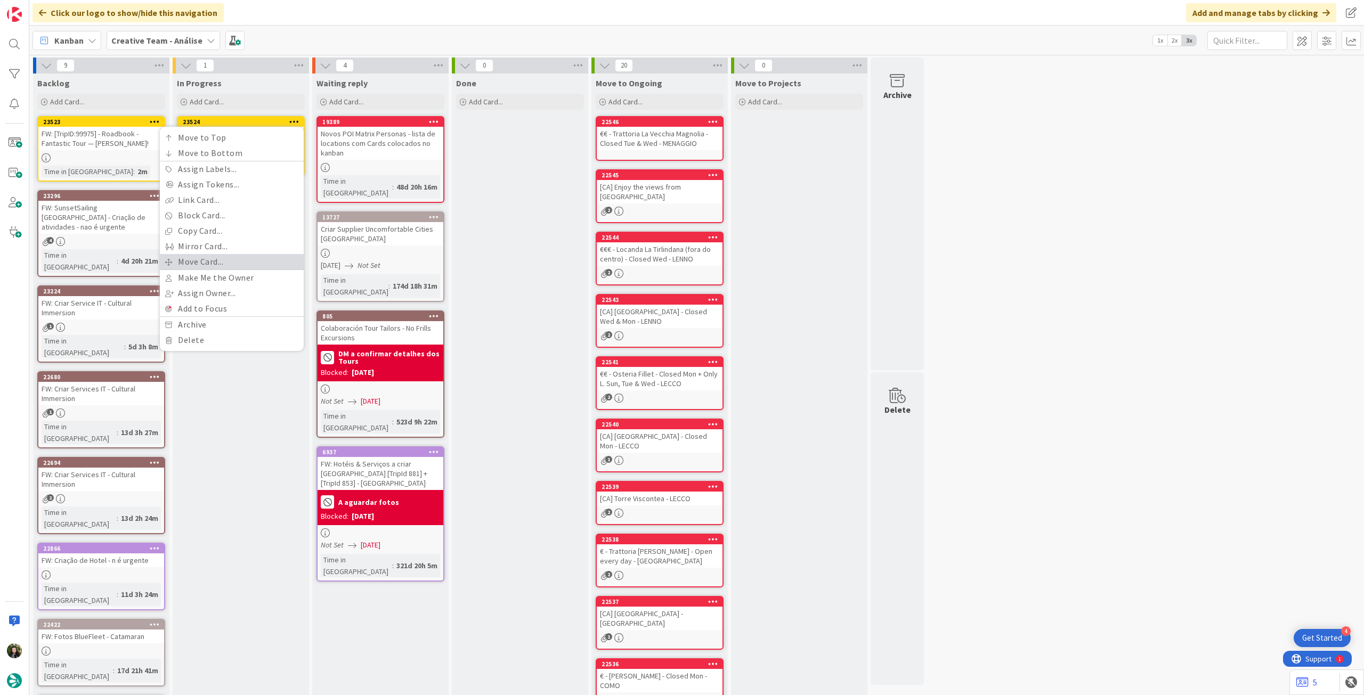
click at [249, 261] on link "Move Card..." at bounding box center [232, 261] width 144 height 15
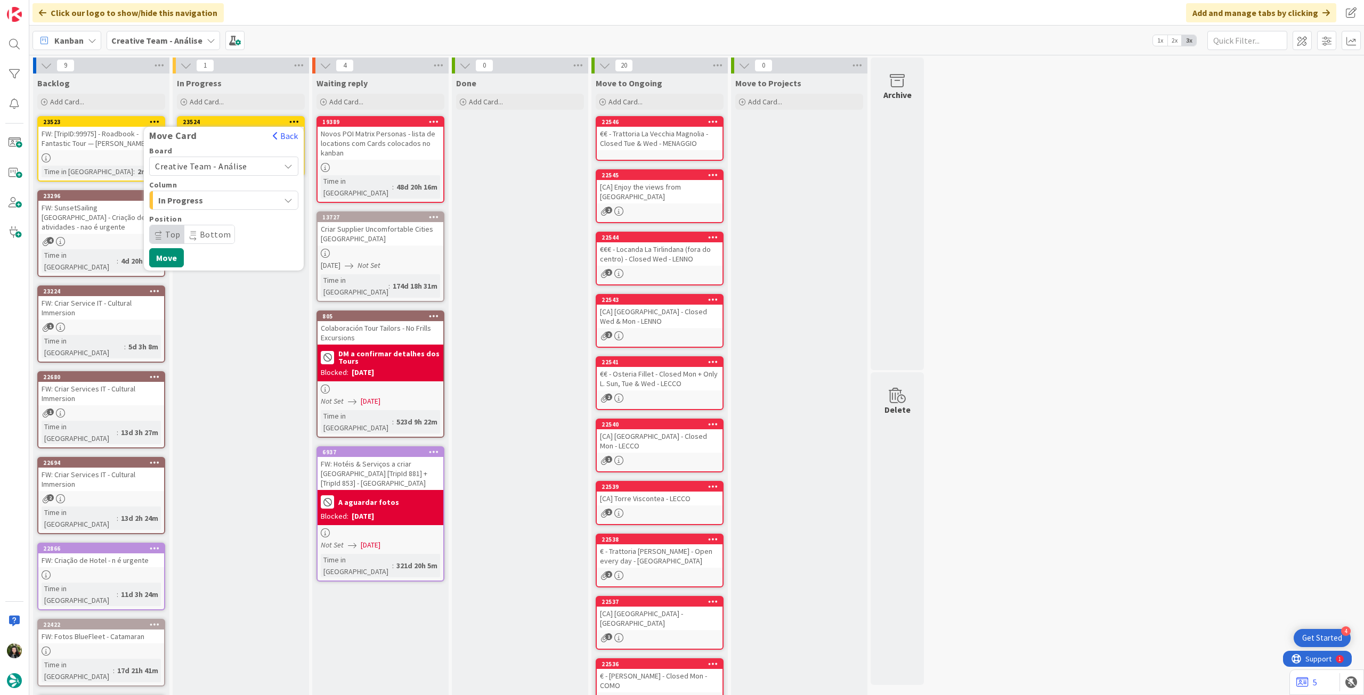
click at [218, 166] on span "Creative Team - Análise" at bounding box center [201, 166] width 92 height 11
click at [217, 213] on span "Creative Team" at bounding box center [231, 216] width 124 height 16
click at [214, 206] on span "E - To Do" at bounding box center [198, 200] width 80 height 14
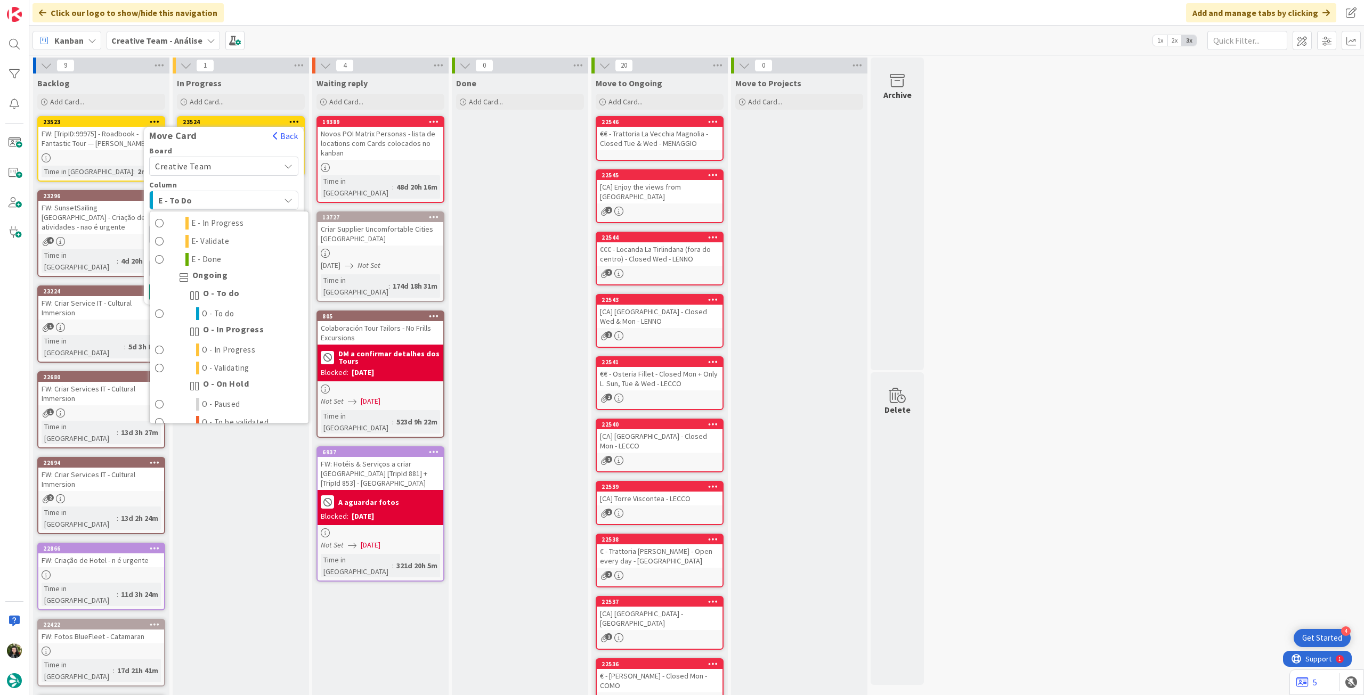
scroll to position [71, 0]
click at [251, 499] on div "In Progress Add Card... 23524 Move Card Back Board Creative Team Creative Team …" at bounding box center [241, 466] width 136 height 784
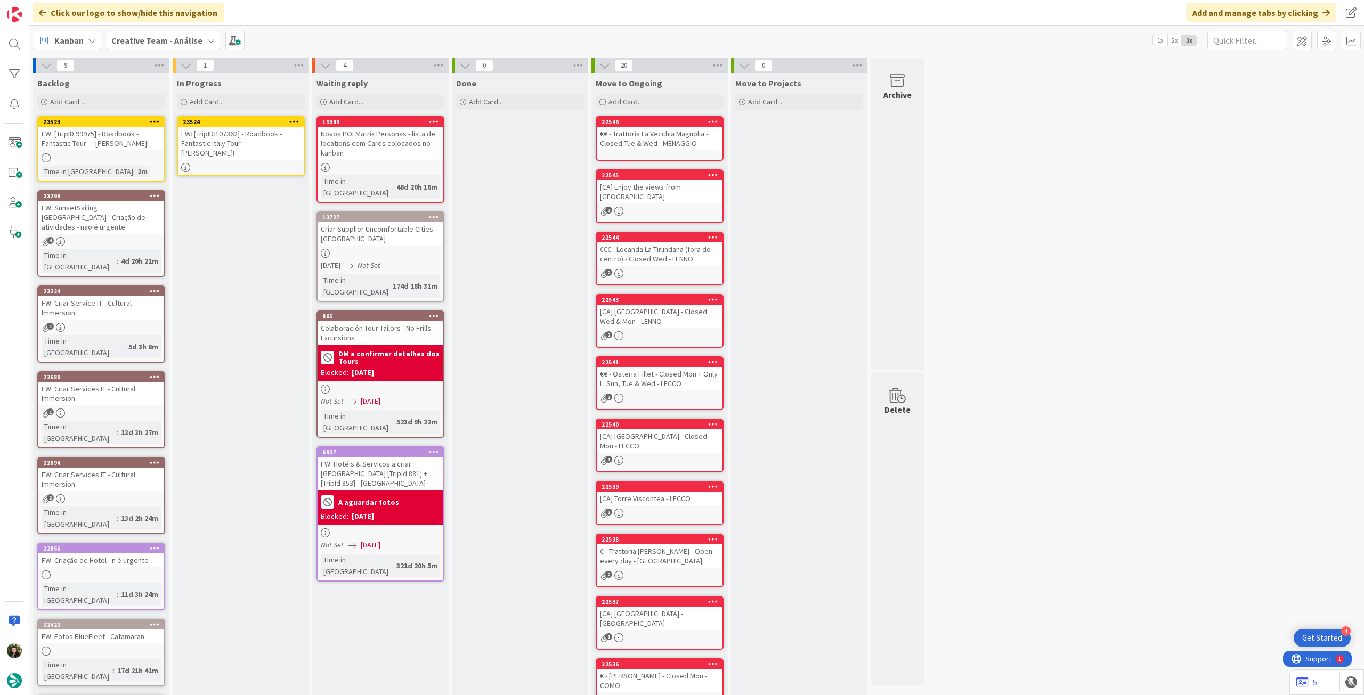
click at [294, 120] on icon at bounding box center [294, 121] width 10 height 7
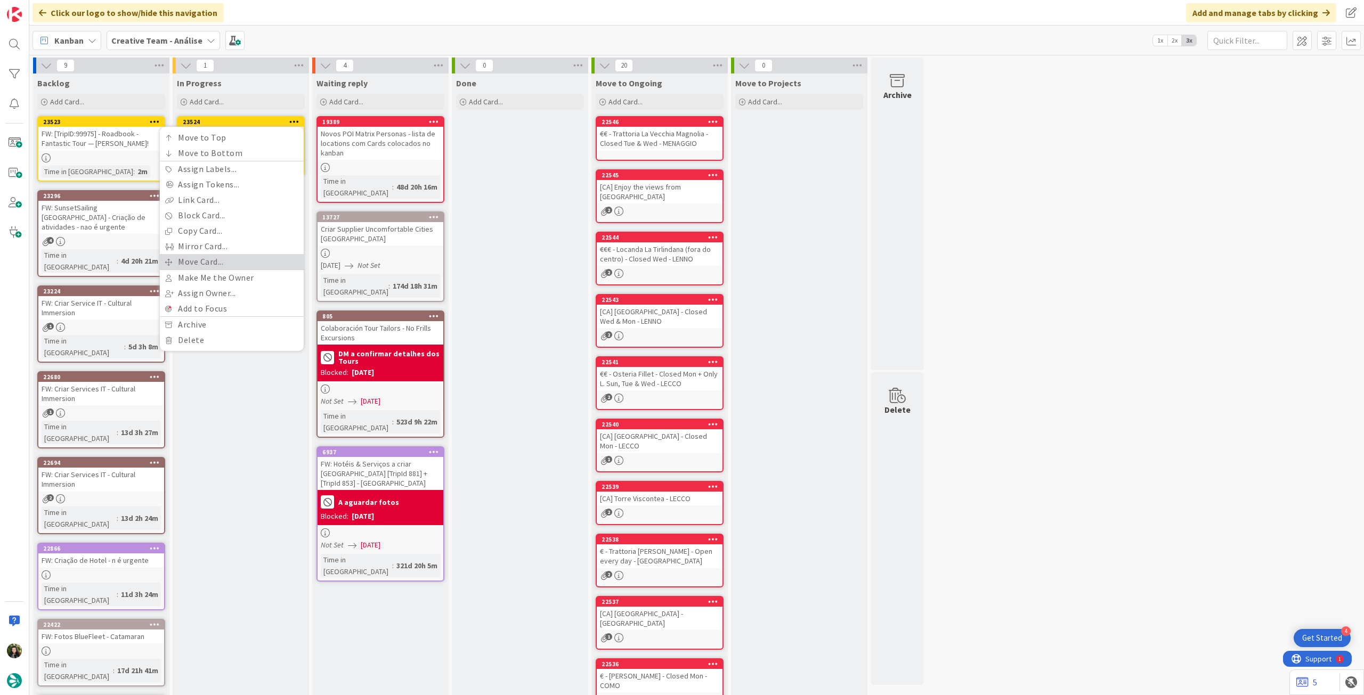
click at [206, 258] on link "Move Card..." at bounding box center [232, 261] width 144 height 15
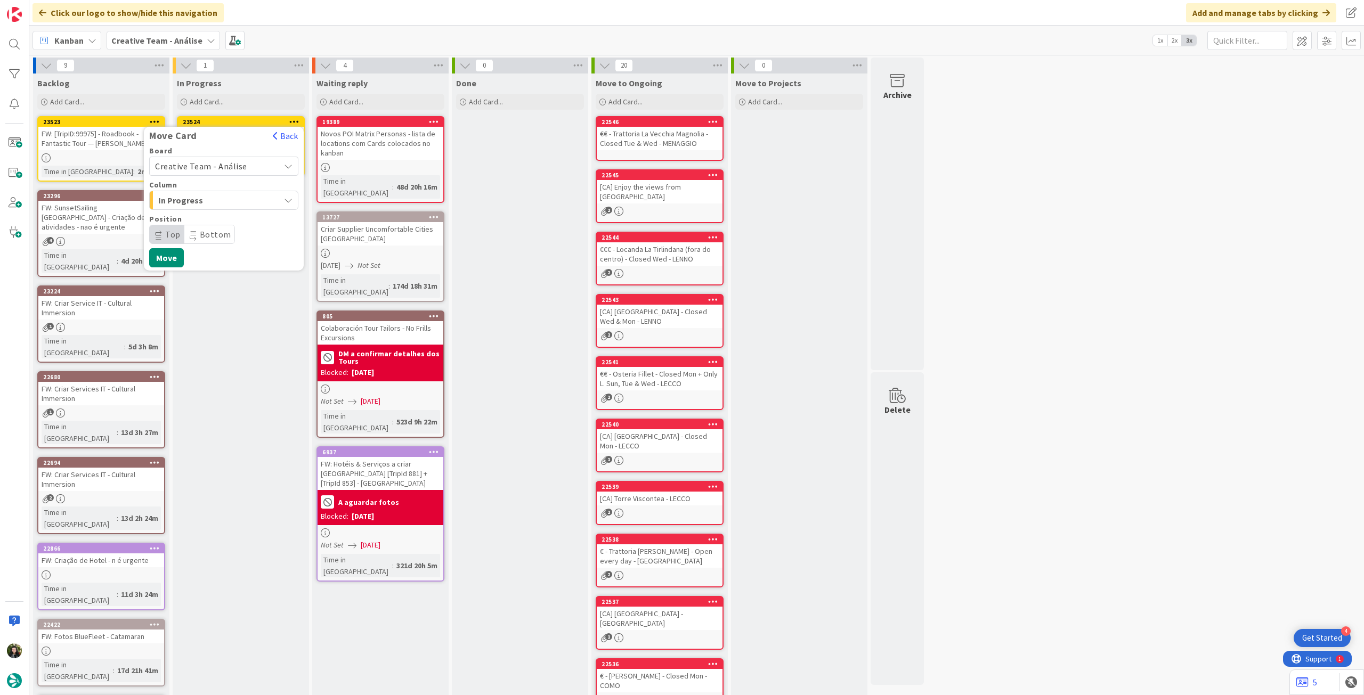
click at [212, 168] on span "Creative Team - Análise" at bounding box center [201, 166] width 92 height 11
click at [211, 228] on div "Creative Team - Análise Creative Team" at bounding box center [223, 204] width 149 height 54
click at [215, 223] on span "Creative Team" at bounding box center [231, 216] width 124 height 16
click at [229, 230] on span "Daytrip" at bounding box center [223, 234] width 102 height 15
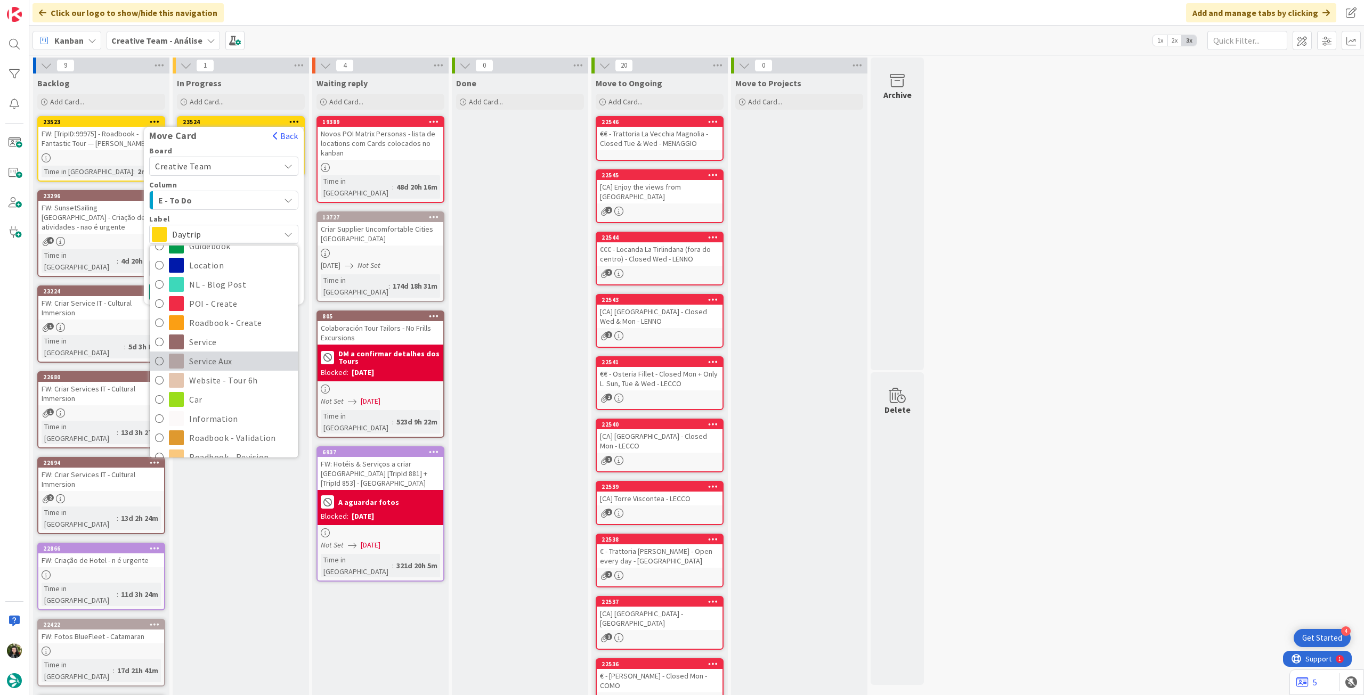
scroll to position [142, 0]
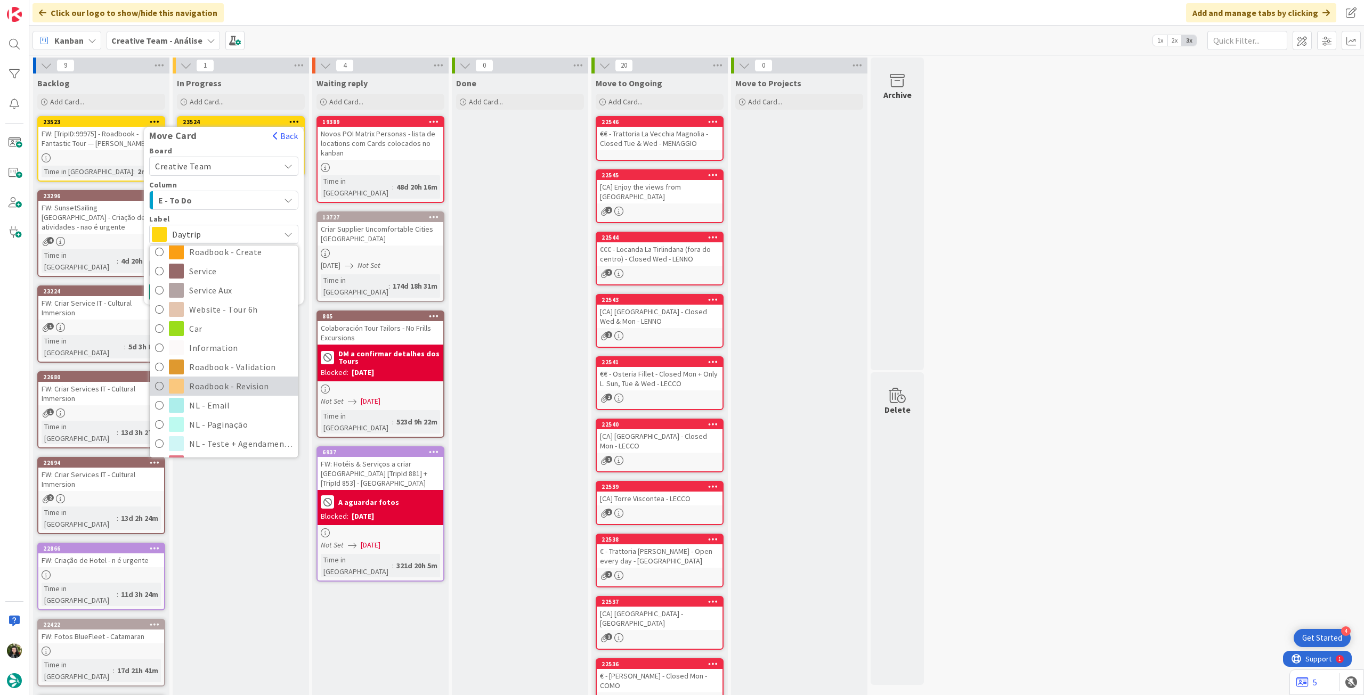
click at [244, 381] on span "Roadbook - Revision" at bounding box center [240, 386] width 103 height 16
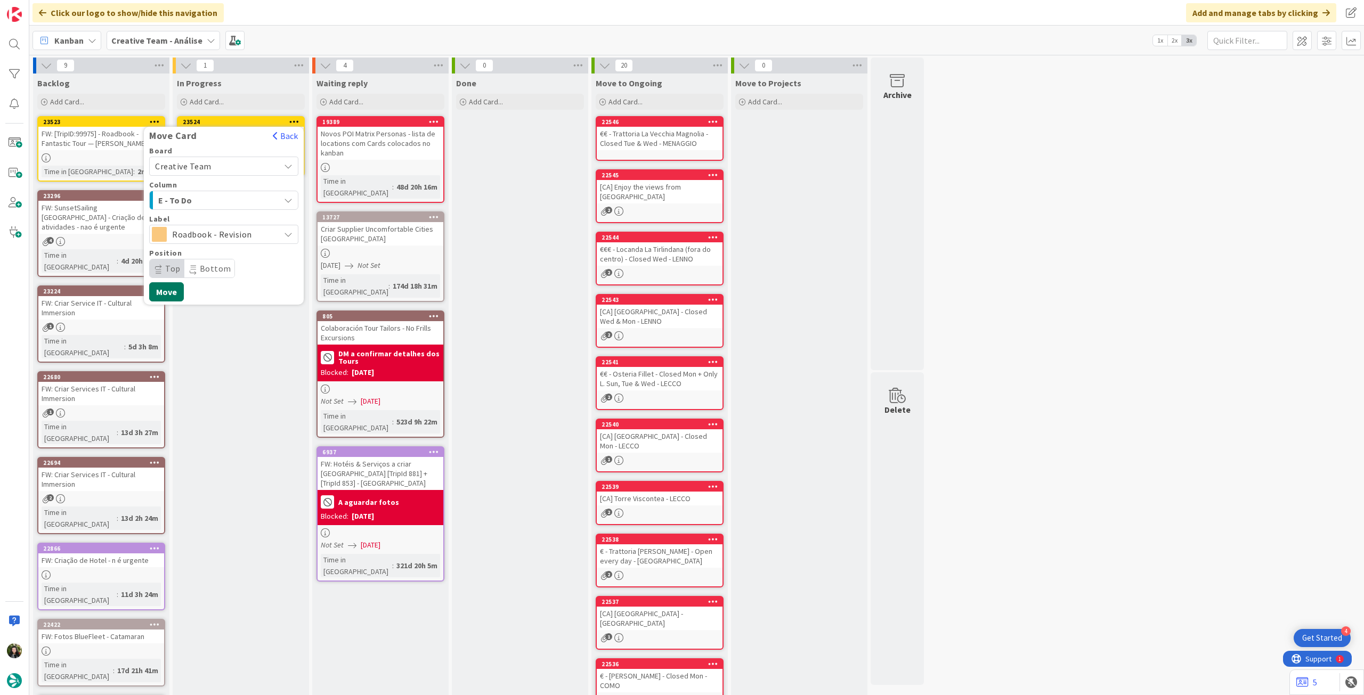
click at [167, 290] on button "Move" at bounding box center [166, 291] width 35 height 19
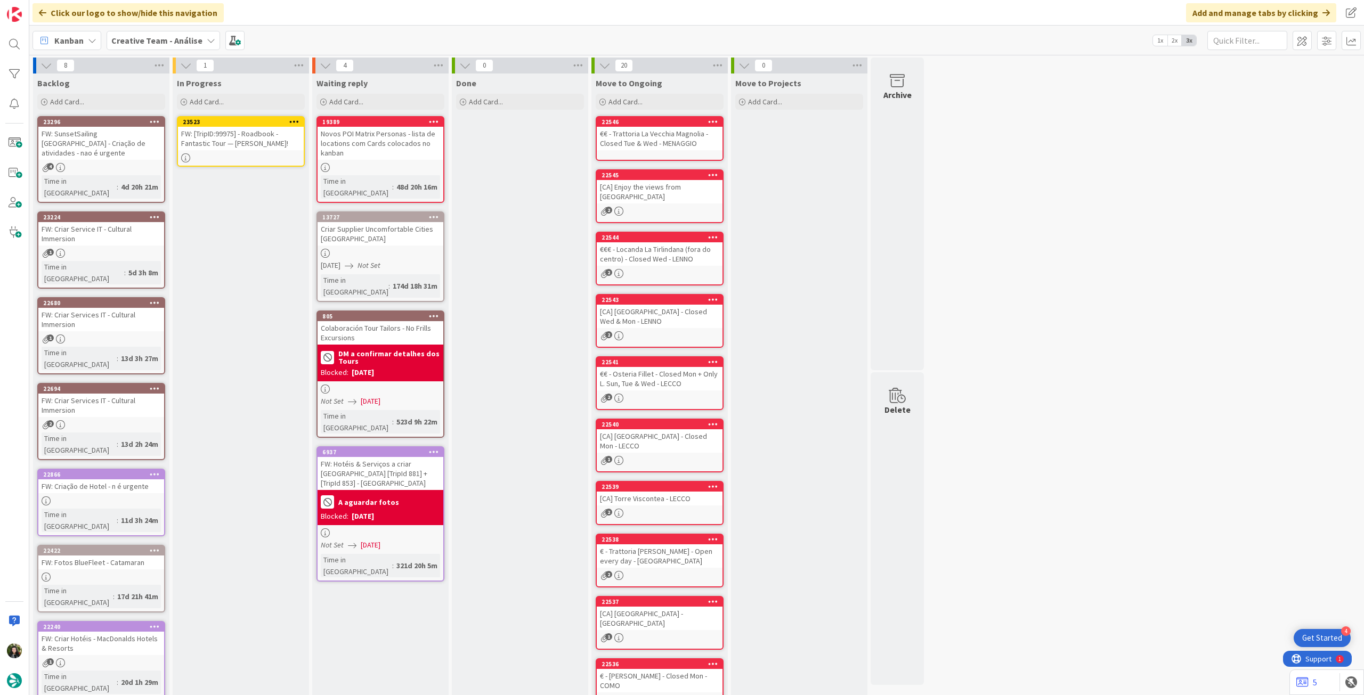
click at [230, 142] on div "FW: [TripID:99975] - Roadbook - Fantastic Tour — Karen Kent!" at bounding box center [241, 138] width 126 height 23
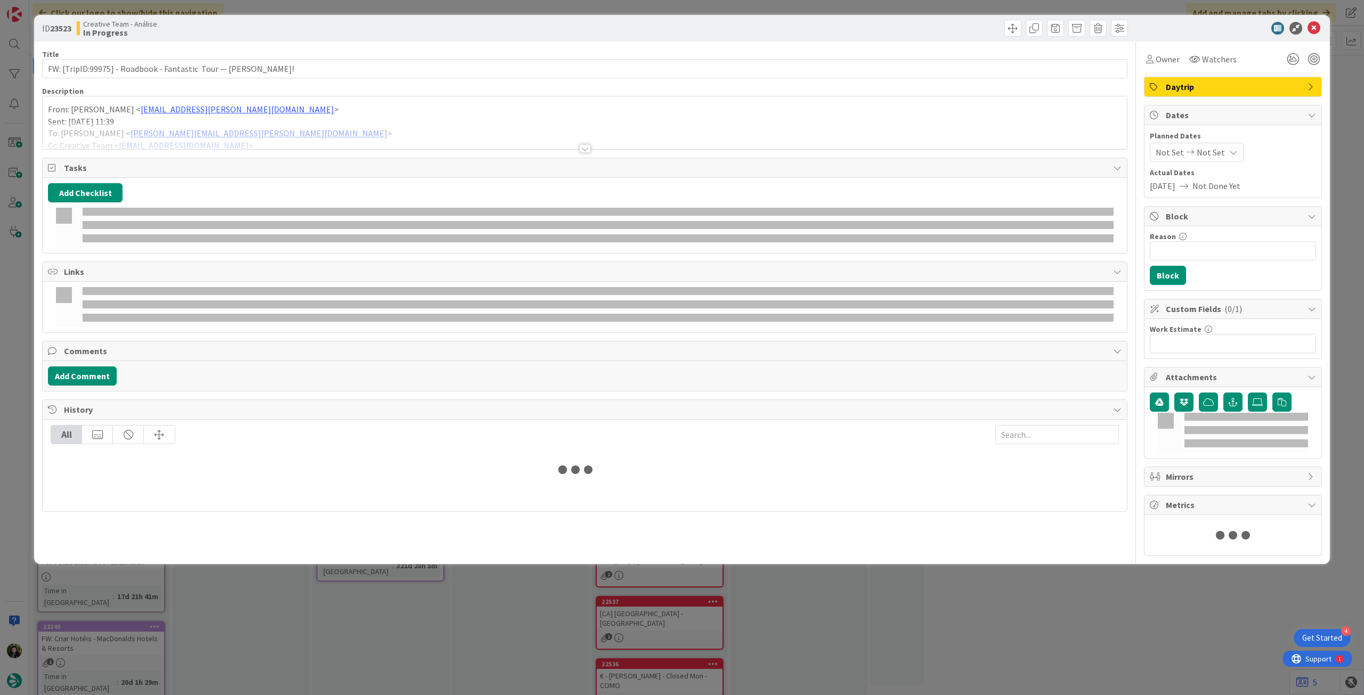
drag, startPoint x: 242, startPoint y: 134, endPoint x: 423, endPoint y: 143, distance: 180.9
click at [243, 134] on div at bounding box center [585, 135] width 1084 height 27
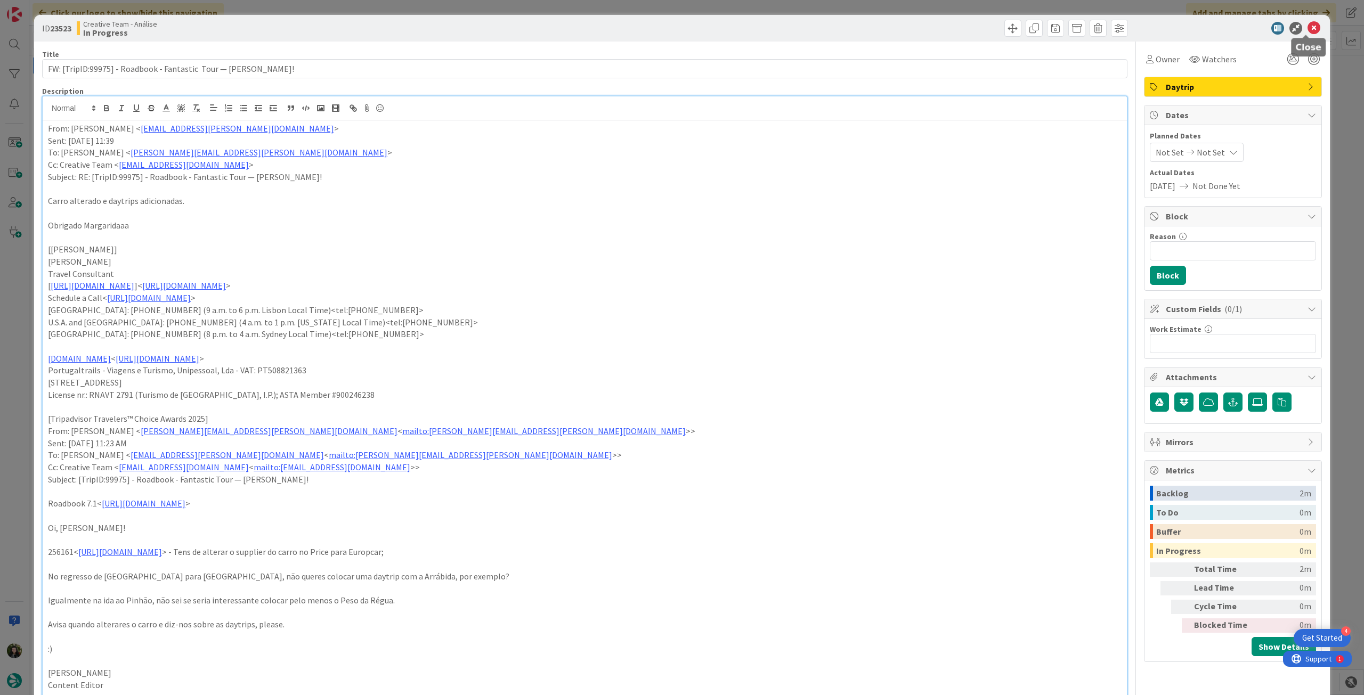
click at [1308, 26] on icon at bounding box center [1314, 28] width 13 height 13
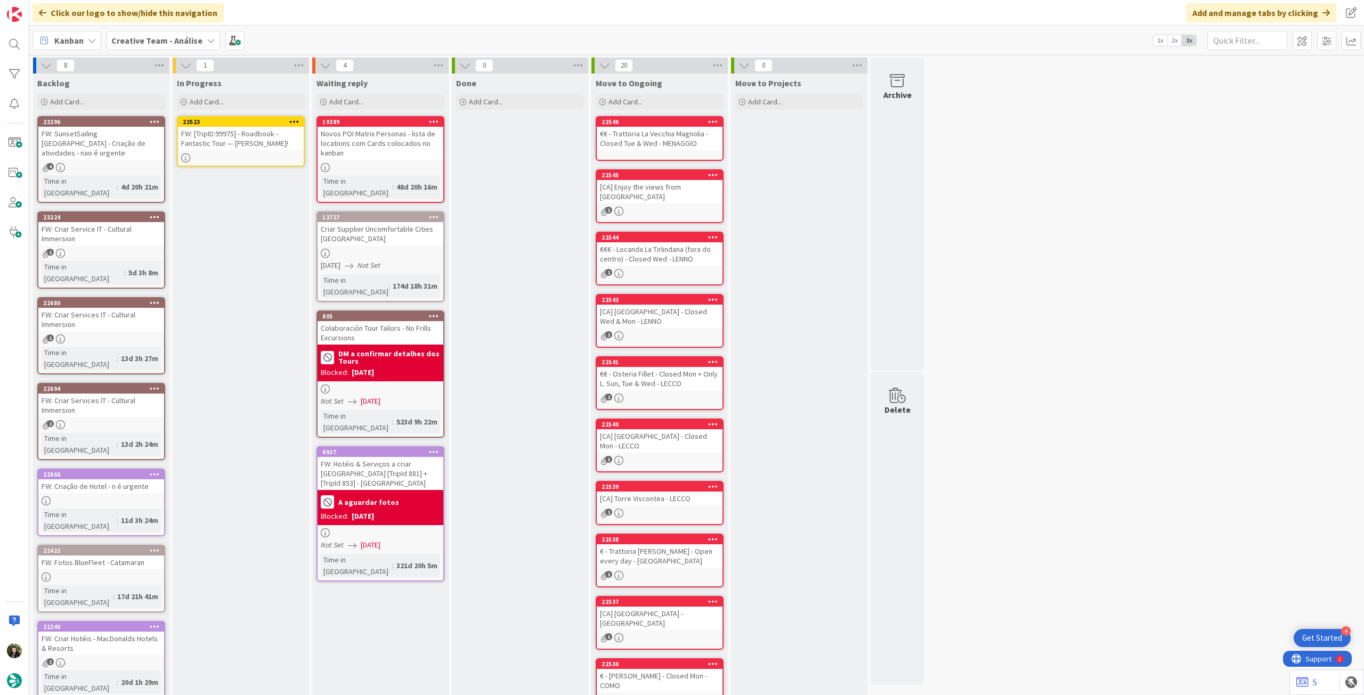
click at [294, 123] on icon at bounding box center [294, 121] width 10 height 7
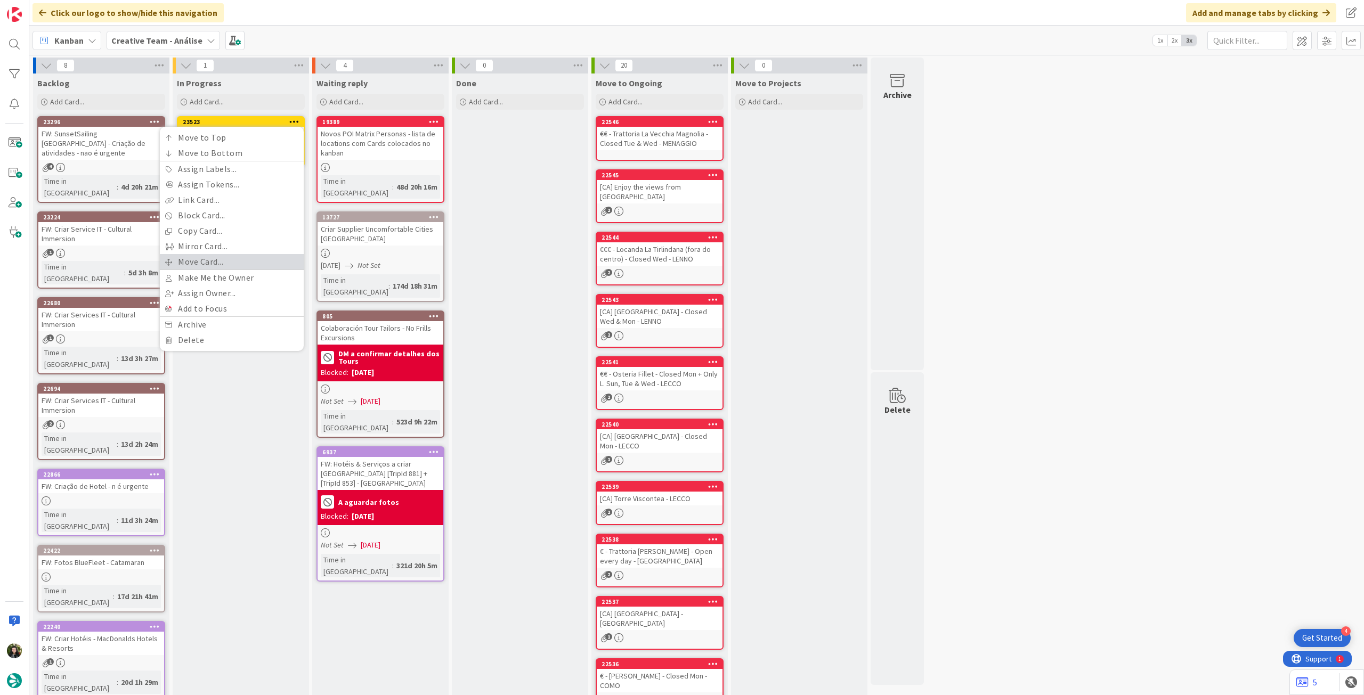
click at [236, 261] on link "Move Card..." at bounding box center [232, 261] width 144 height 15
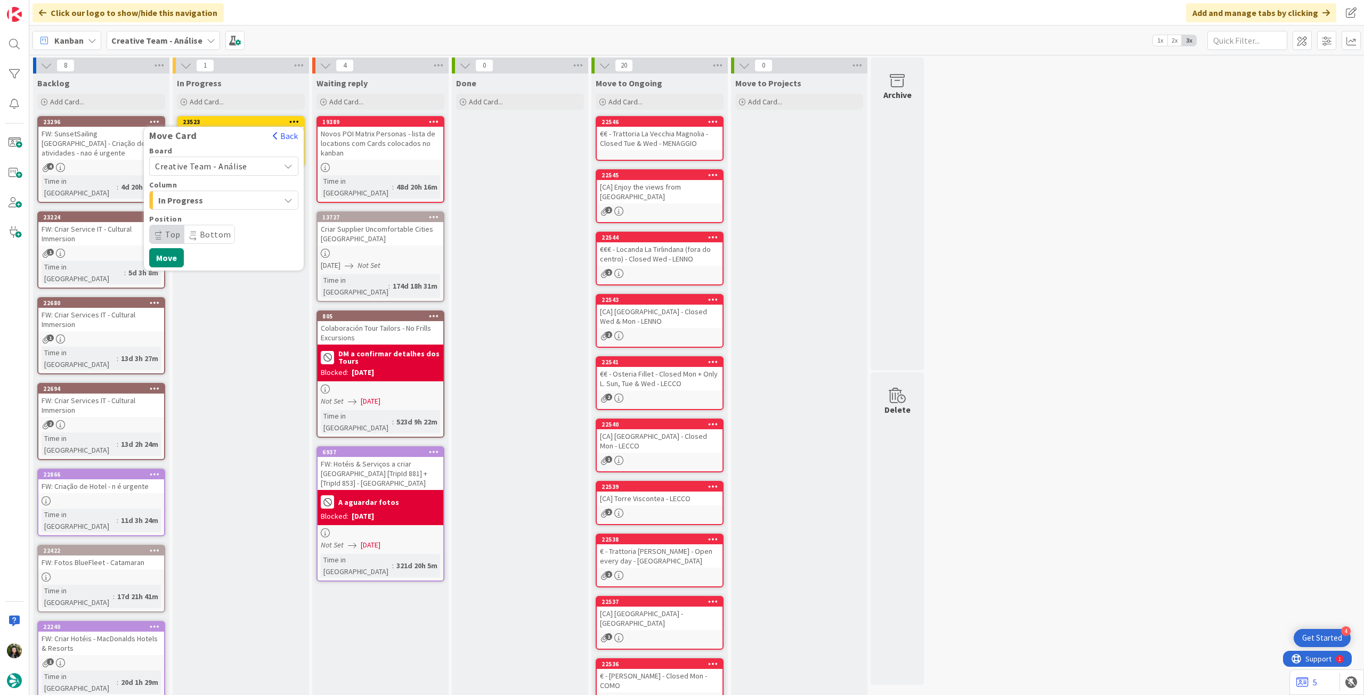
click at [228, 166] on span "Creative Team - Análise" at bounding box center [201, 166] width 92 height 11
click at [227, 208] on span "Creative Team" at bounding box center [231, 216] width 124 height 16
click at [220, 233] on span "Daytrip" at bounding box center [223, 234] width 102 height 15
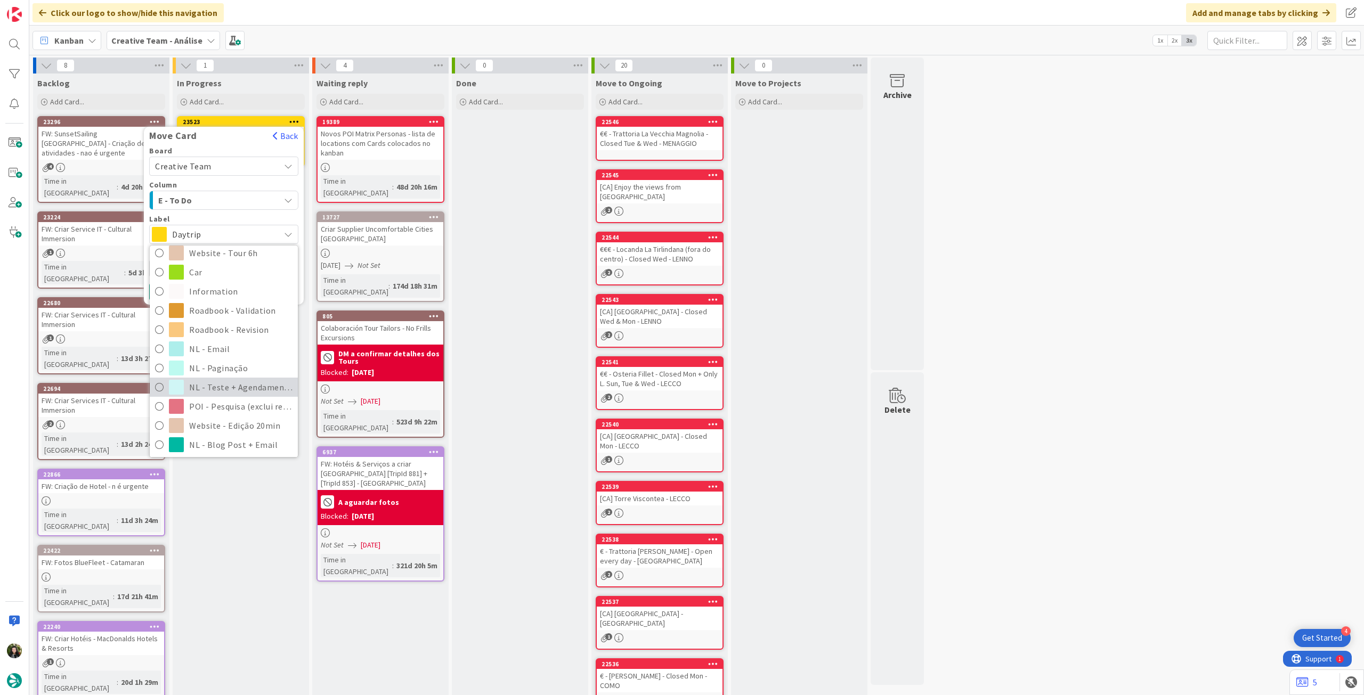
scroll to position [213, 0]
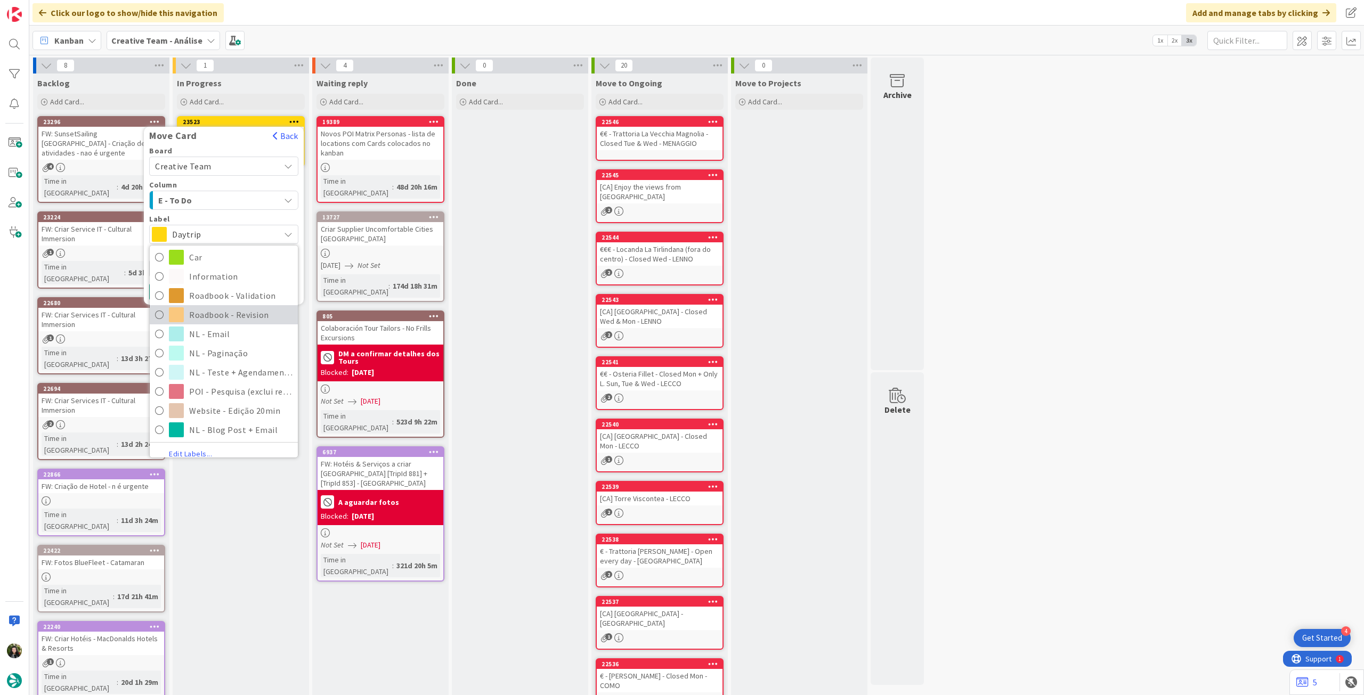
click at [229, 317] on span "Roadbook - Revision" at bounding box center [240, 315] width 103 height 16
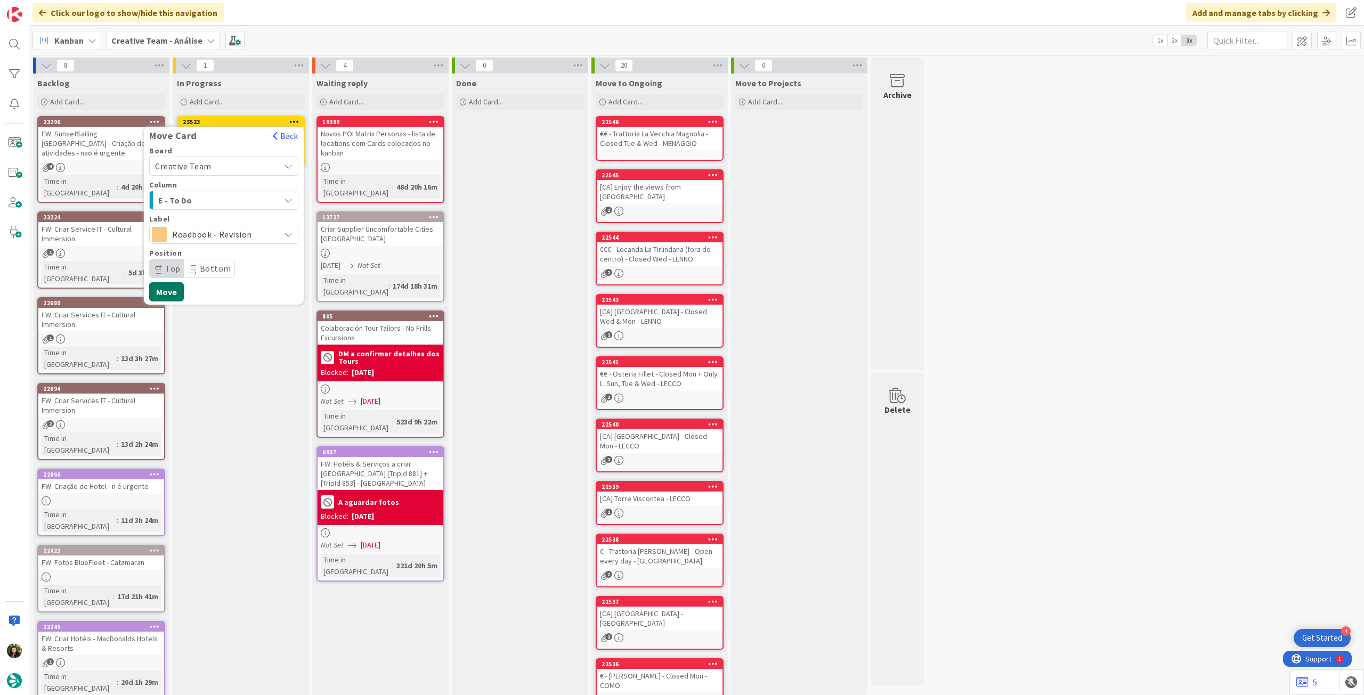
click at [172, 291] on button "Move" at bounding box center [166, 291] width 35 height 19
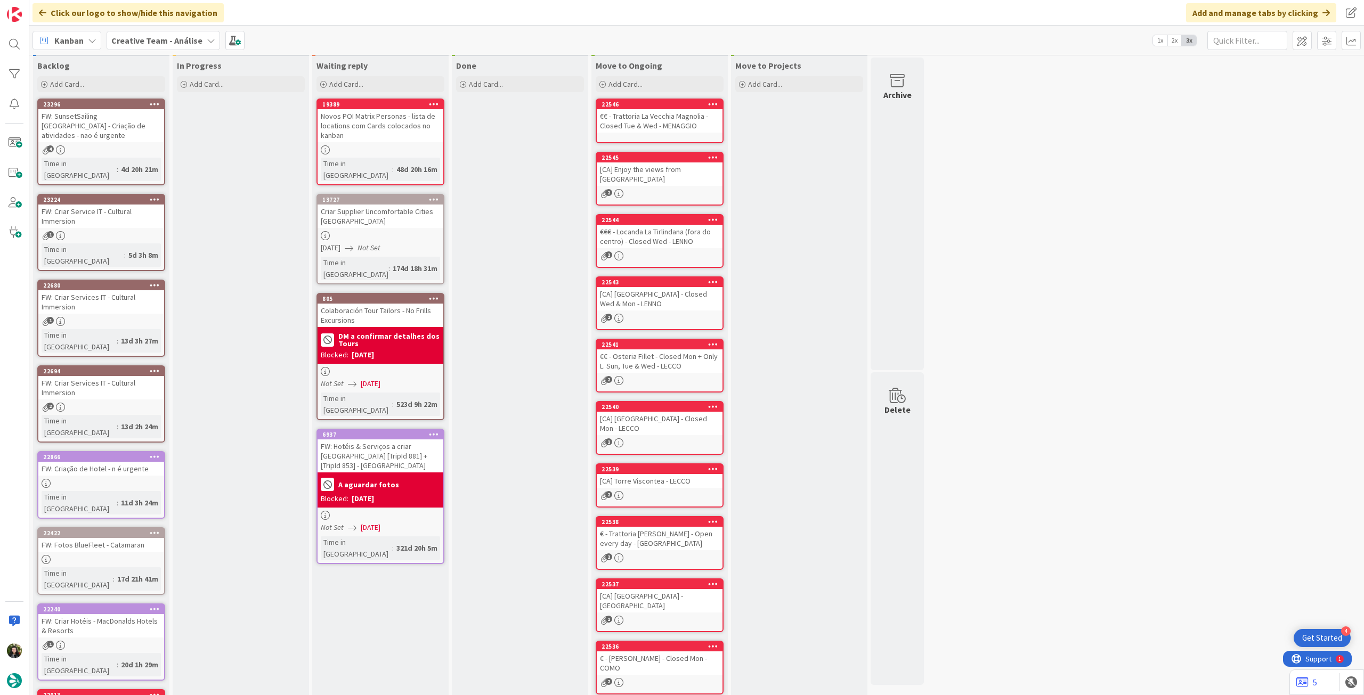
scroll to position [46, 0]
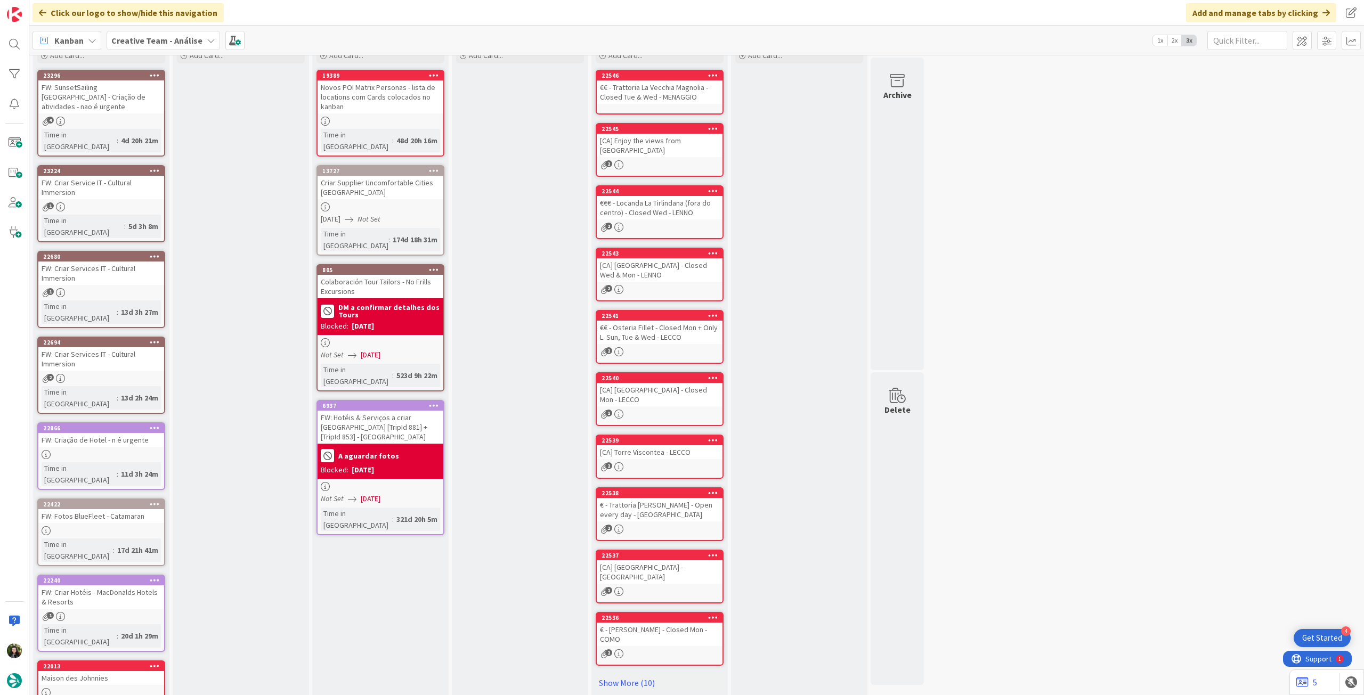
click at [159, 35] on b "Creative Team - Análise" at bounding box center [156, 40] width 91 height 11
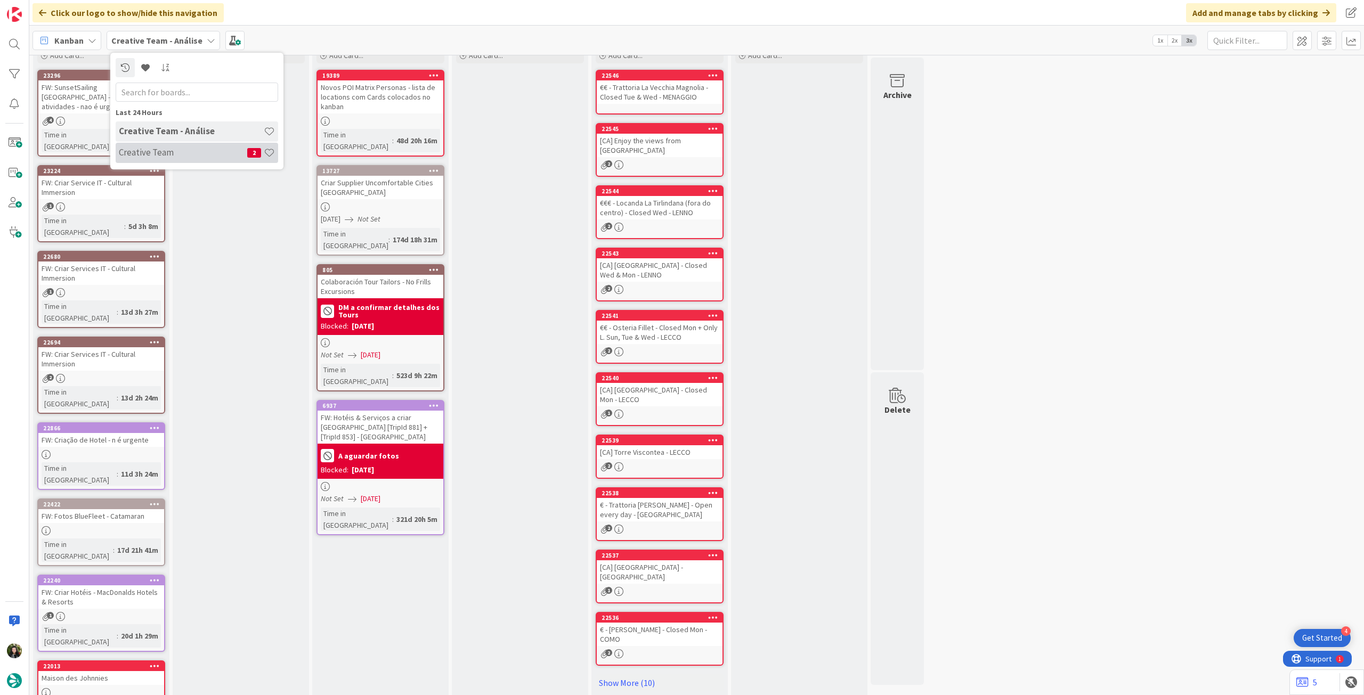
click at [189, 148] on h4 "Creative Team" at bounding box center [183, 152] width 128 height 11
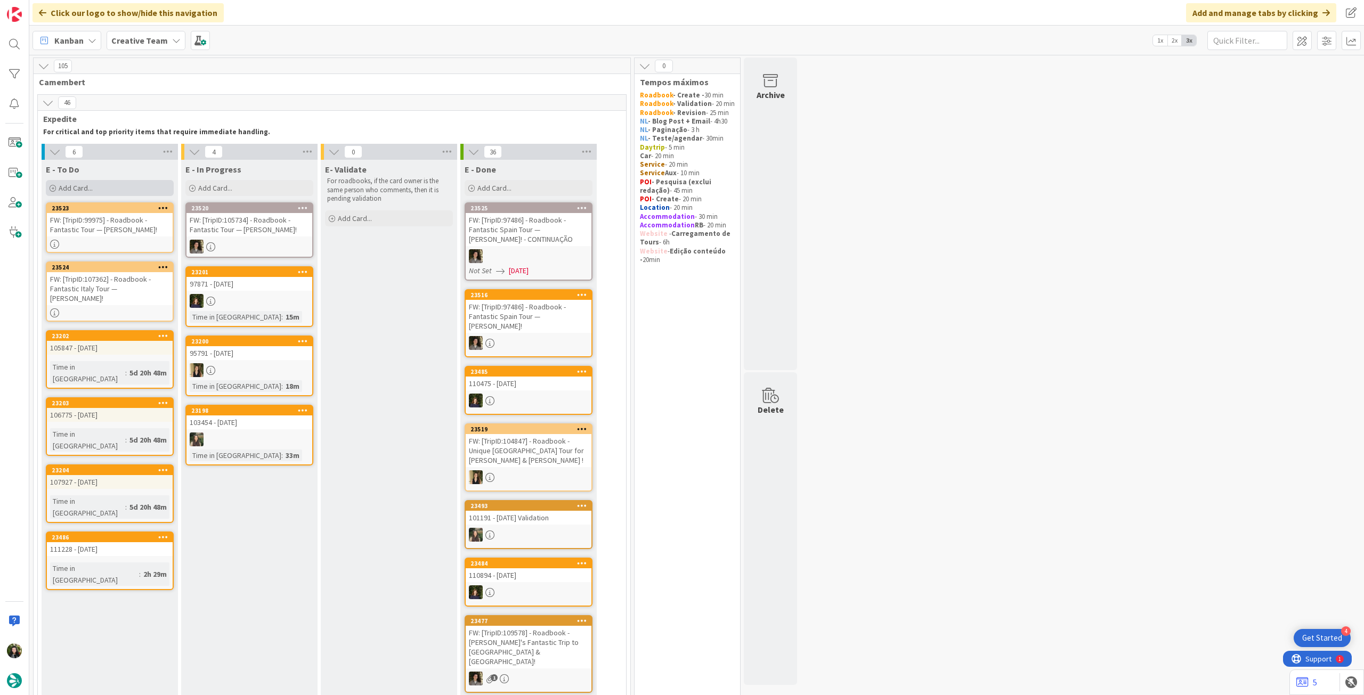
click at [134, 186] on div "Add Card..." at bounding box center [110, 188] width 128 height 16
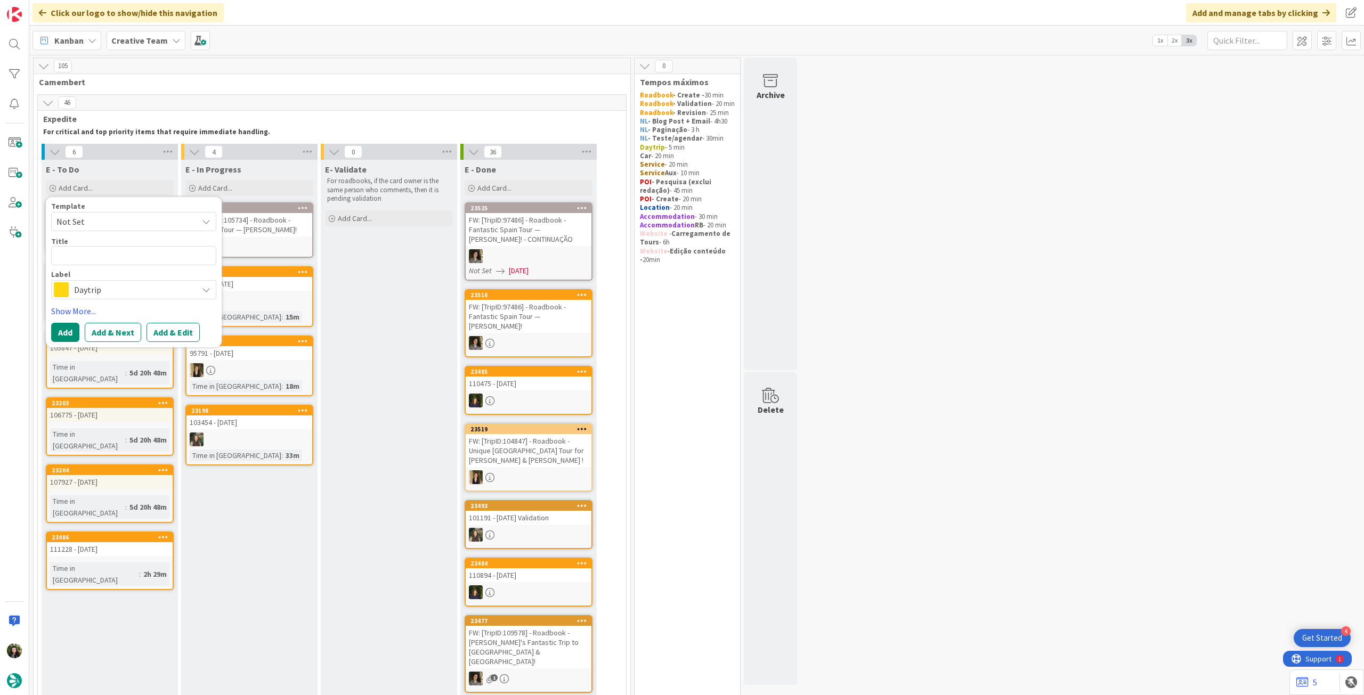
click at [121, 293] on span "Daytrip" at bounding box center [133, 289] width 118 height 15
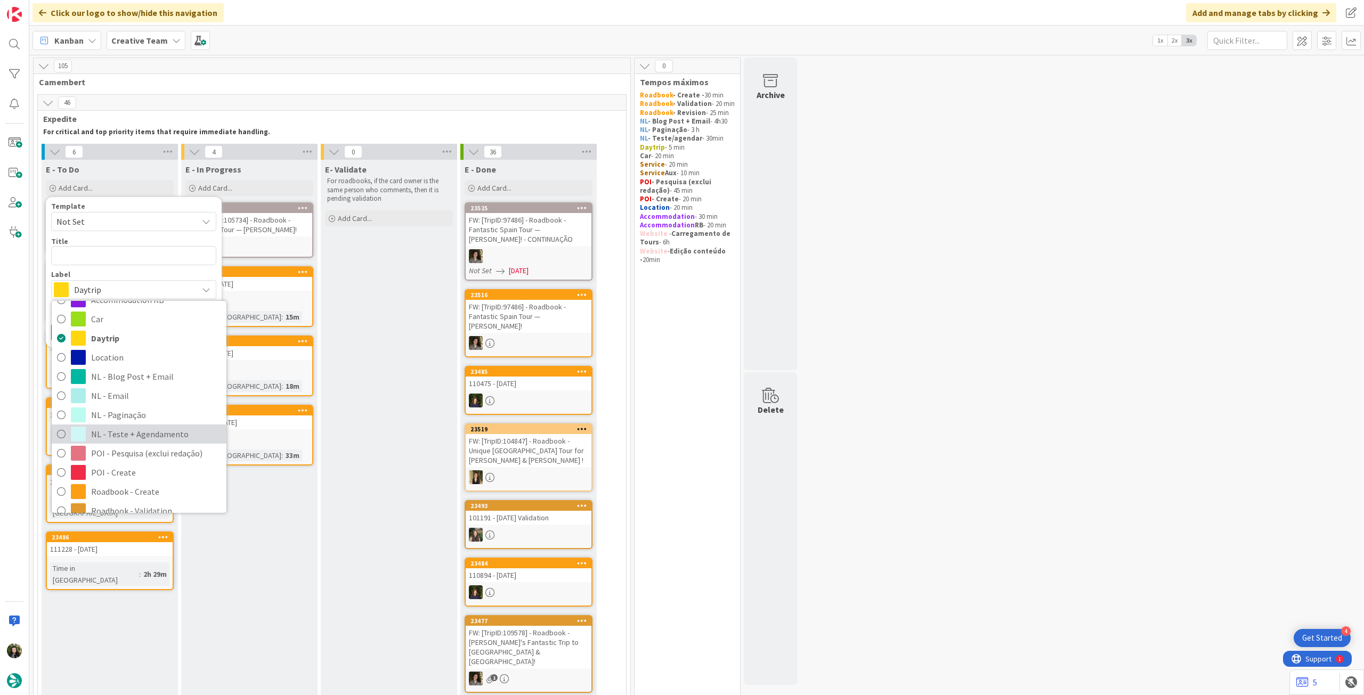
scroll to position [71, 0]
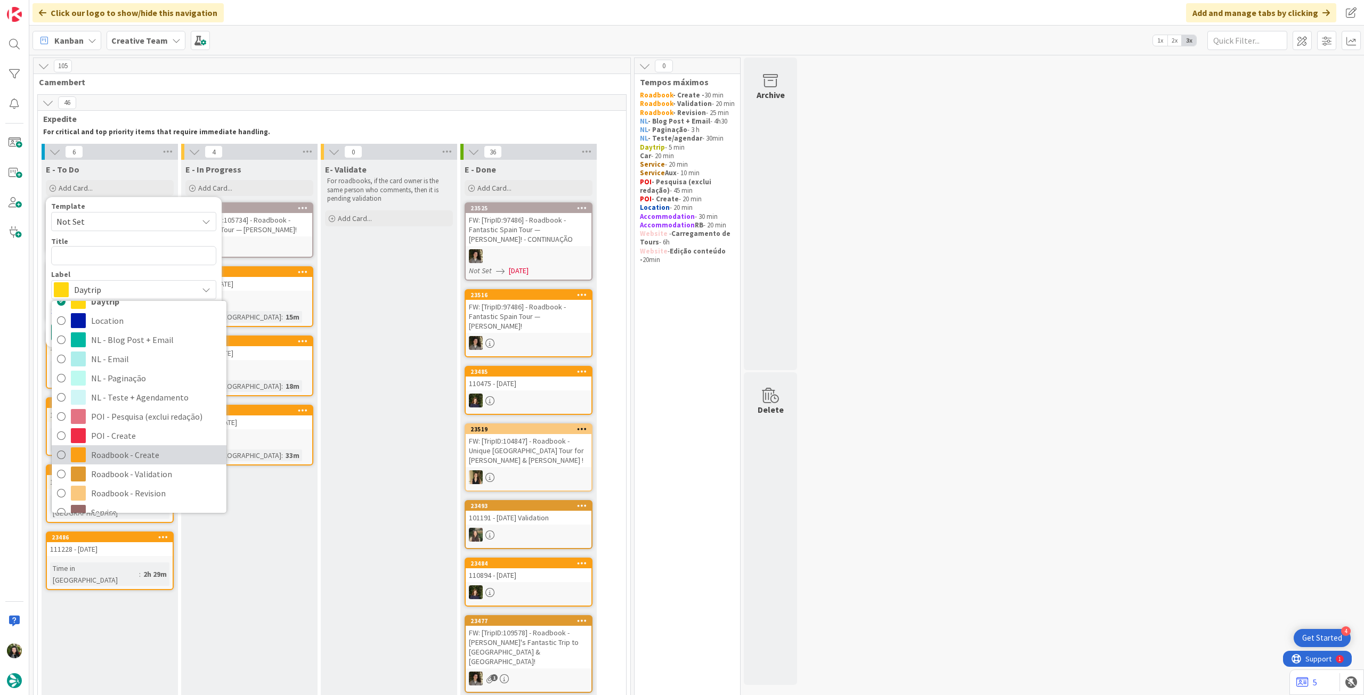
click at [140, 452] on span "Roadbook - Create" at bounding box center [156, 455] width 130 height 16
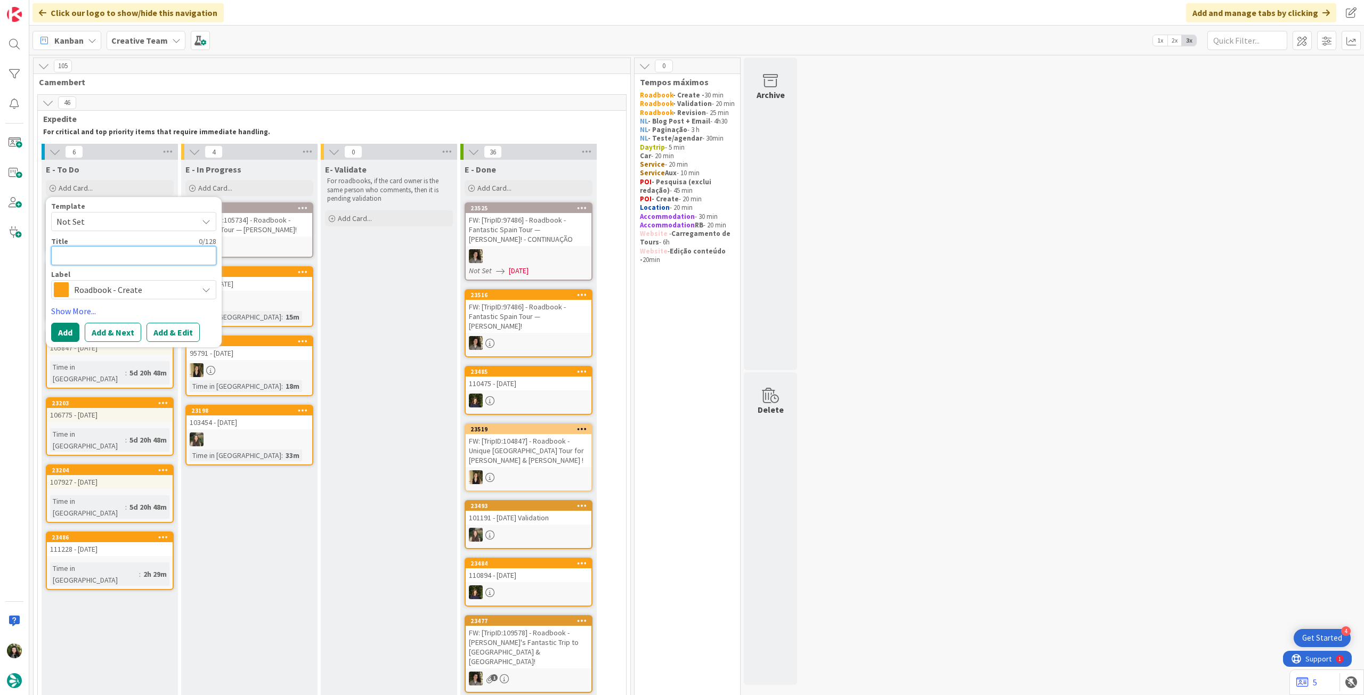
click at [101, 252] on textarea at bounding box center [133, 255] width 165 height 19
paste textarea "108180"
type textarea "x"
type textarea "108180"
type textarea "x"
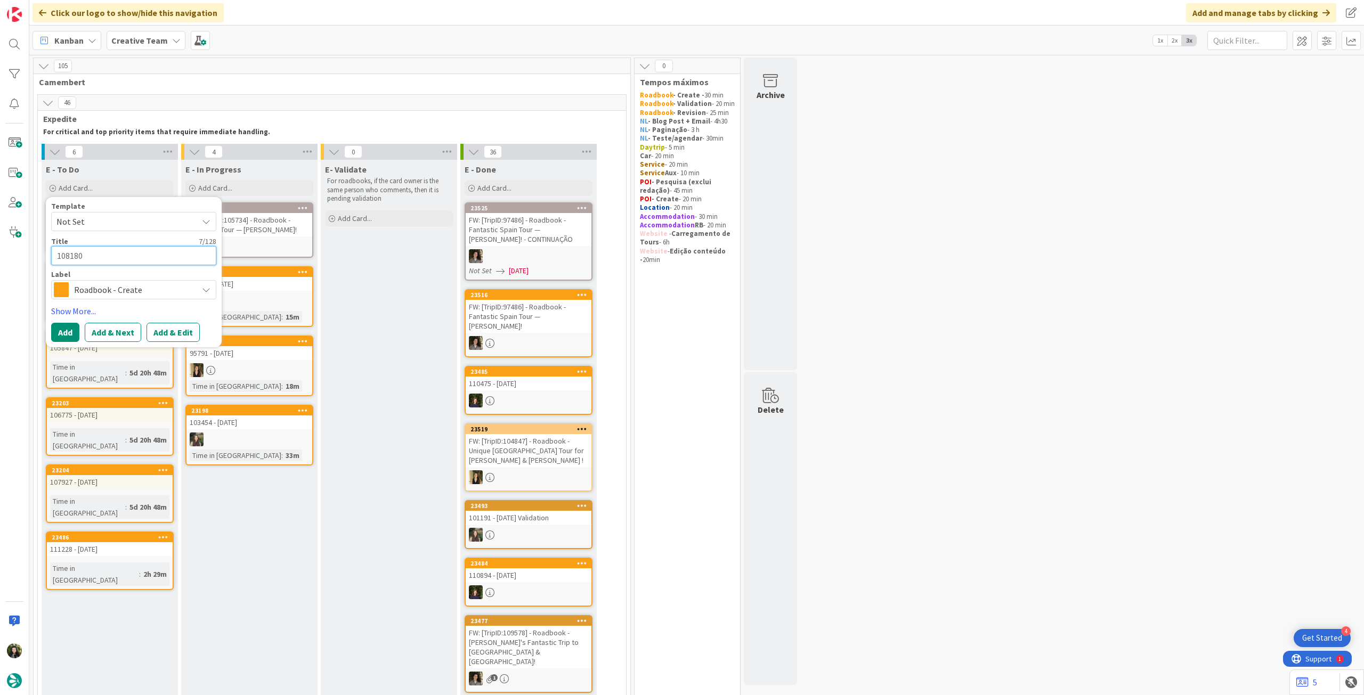
type textarea "108180"
type textarea "x"
type textarea "108180 -"
type textarea "x"
type textarea "108180 - u"
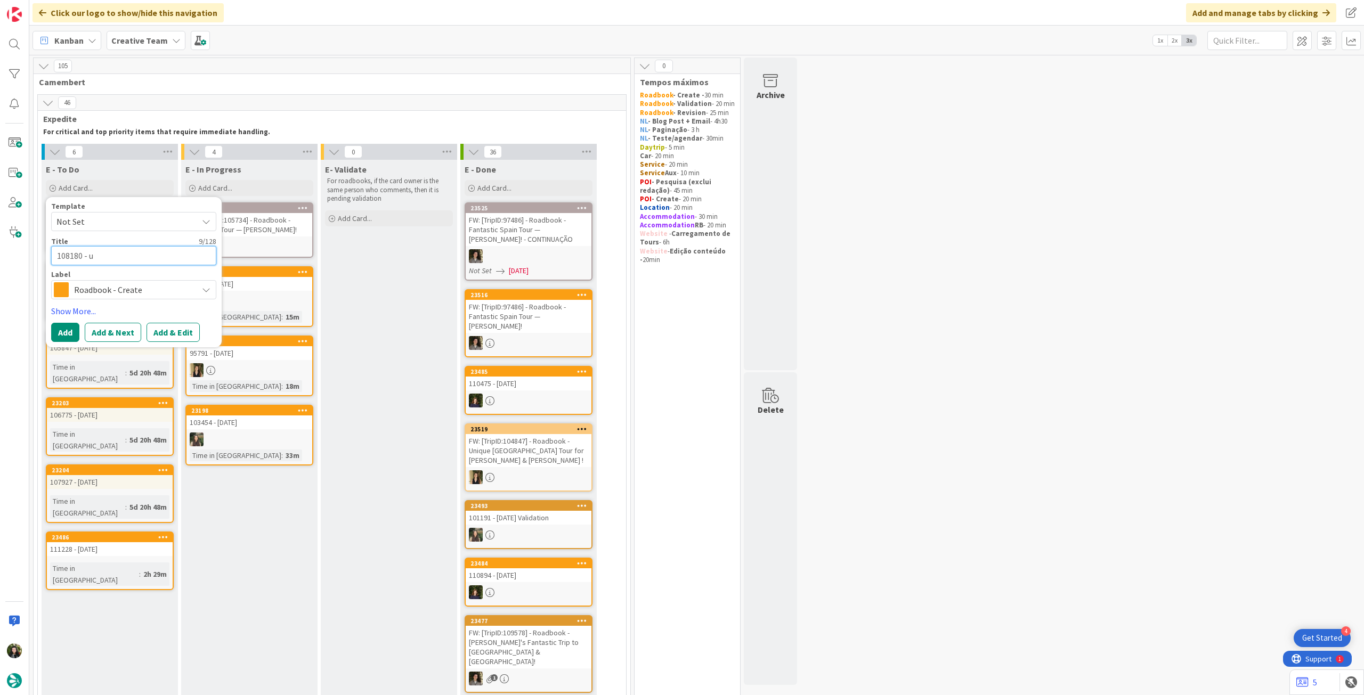
type textarea "x"
type textarea "108180 - ur"
type textarea "x"
type textarea "108180 - urg"
type textarea "x"
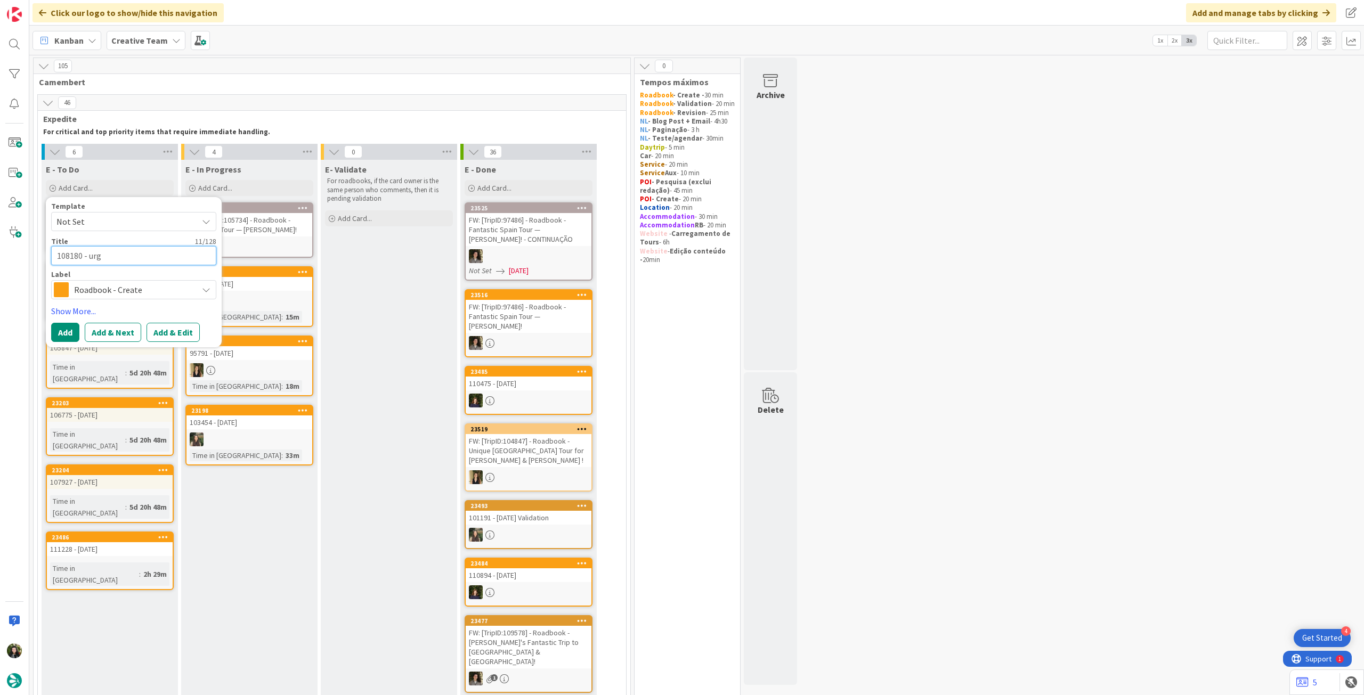
type textarea "108180 - urge"
type textarea "x"
type textarea "108180 - urgen"
type textarea "x"
type textarea "108180 - urgent"
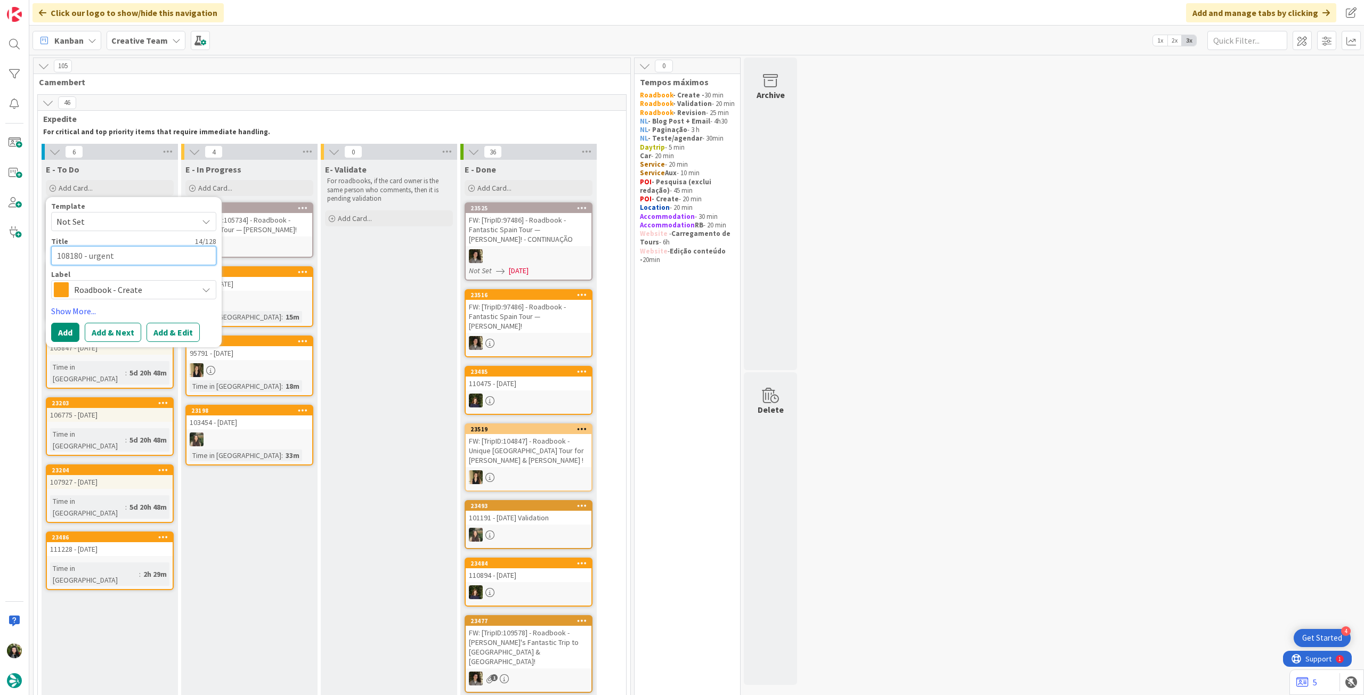
type textarea "x"
type textarea "108180 - urgente"
type textarea "x"
type textarea "108180 - urgente"
type textarea "x"
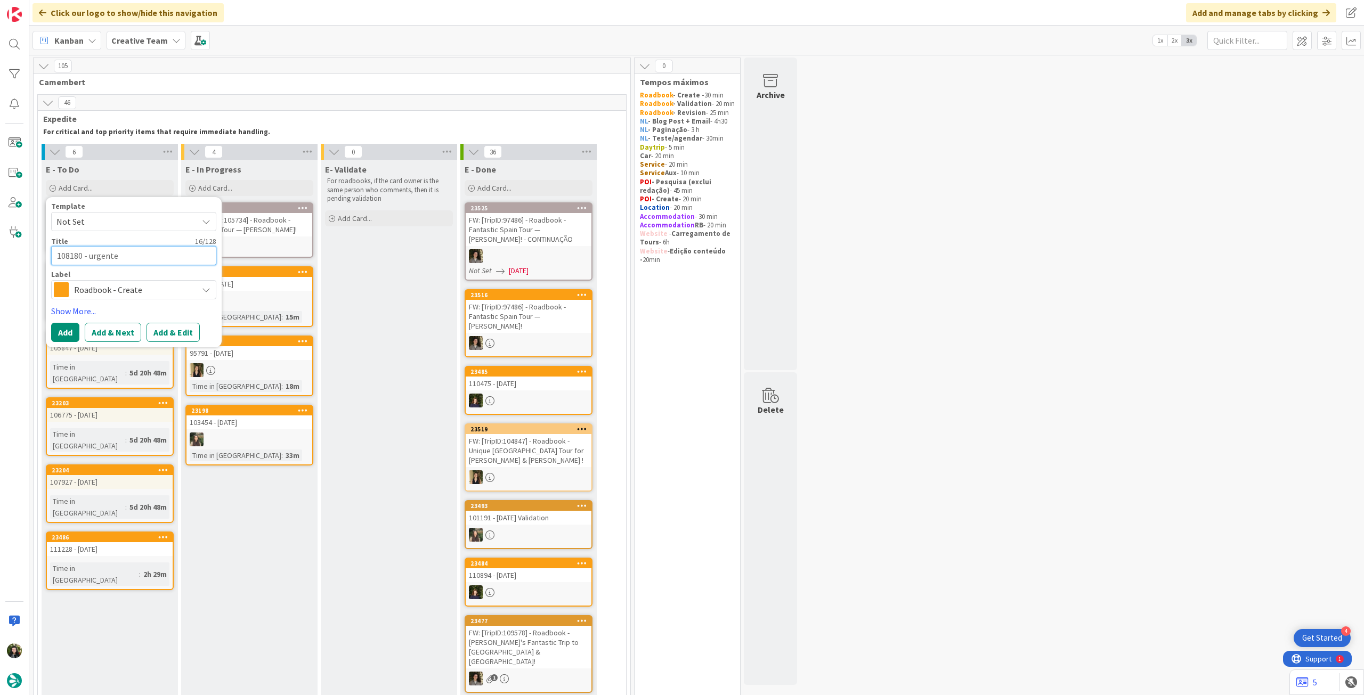
type textarea "108180 - urgente -"
type textarea "x"
type textarea "108180 - urgente -"
type textarea "x"
type textarea "108180 - urgente - 2"
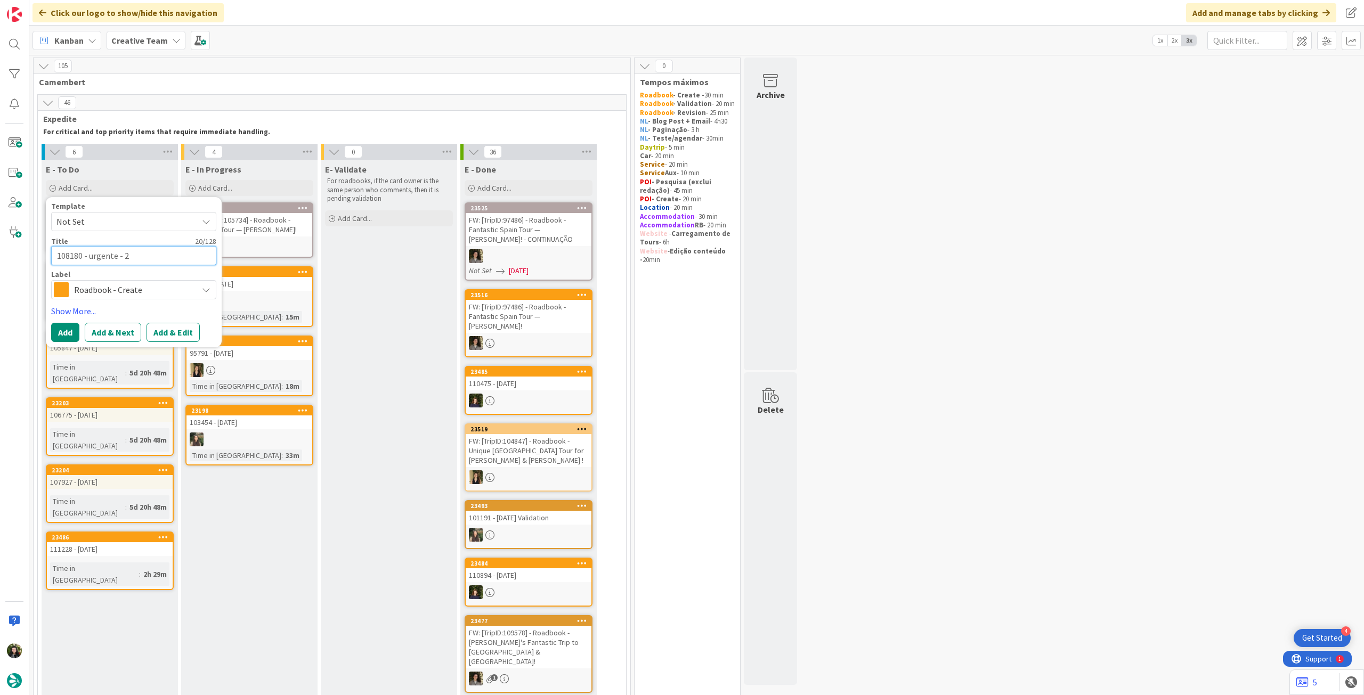
type textarea "x"
type textarea "108180 - urgente - 25"
type textarea "x"
type textarea "108180 - urgente - 25"
type textarea "x"
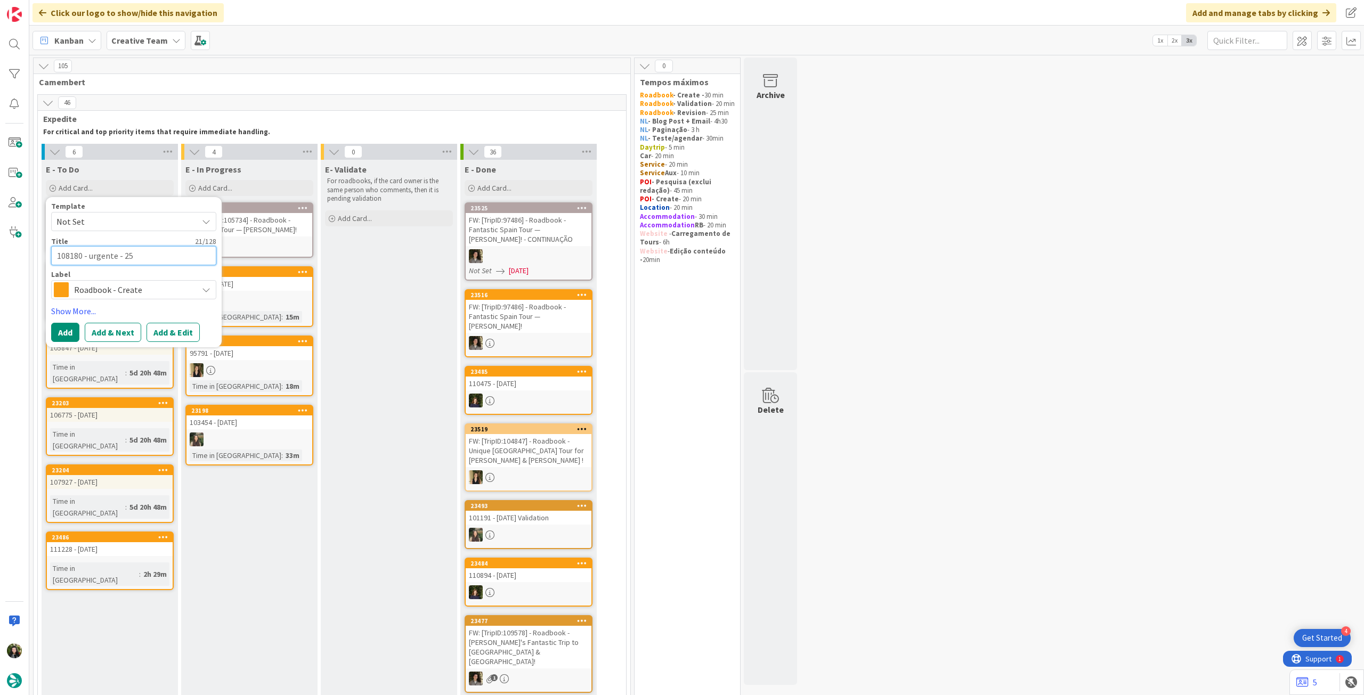
type textarea "108180 - urgente - 25 s"
type textarea "x"
type textarea "108180 - urgente - 25 se"
type textarea "x"
type textarea "108180 - urgente - 25 set"
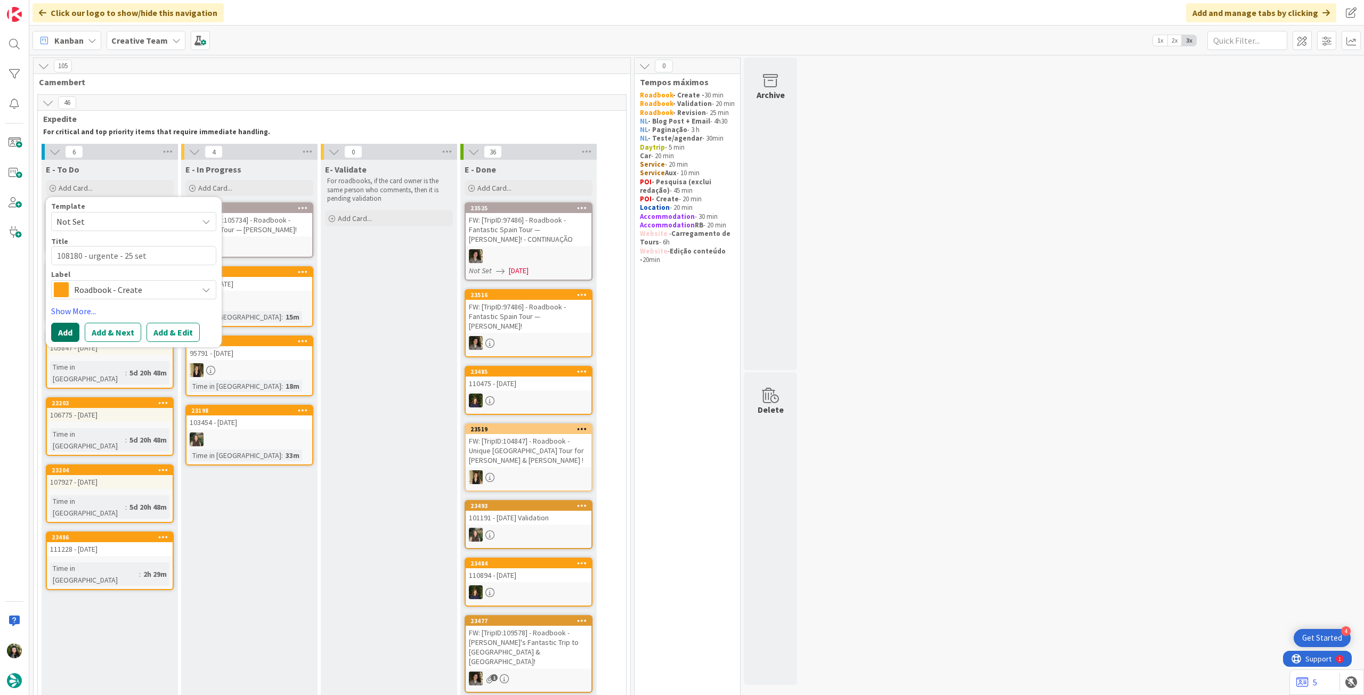
click at [57, 331] on button "Add" at bounding box center [65, 332] width 28 height 19
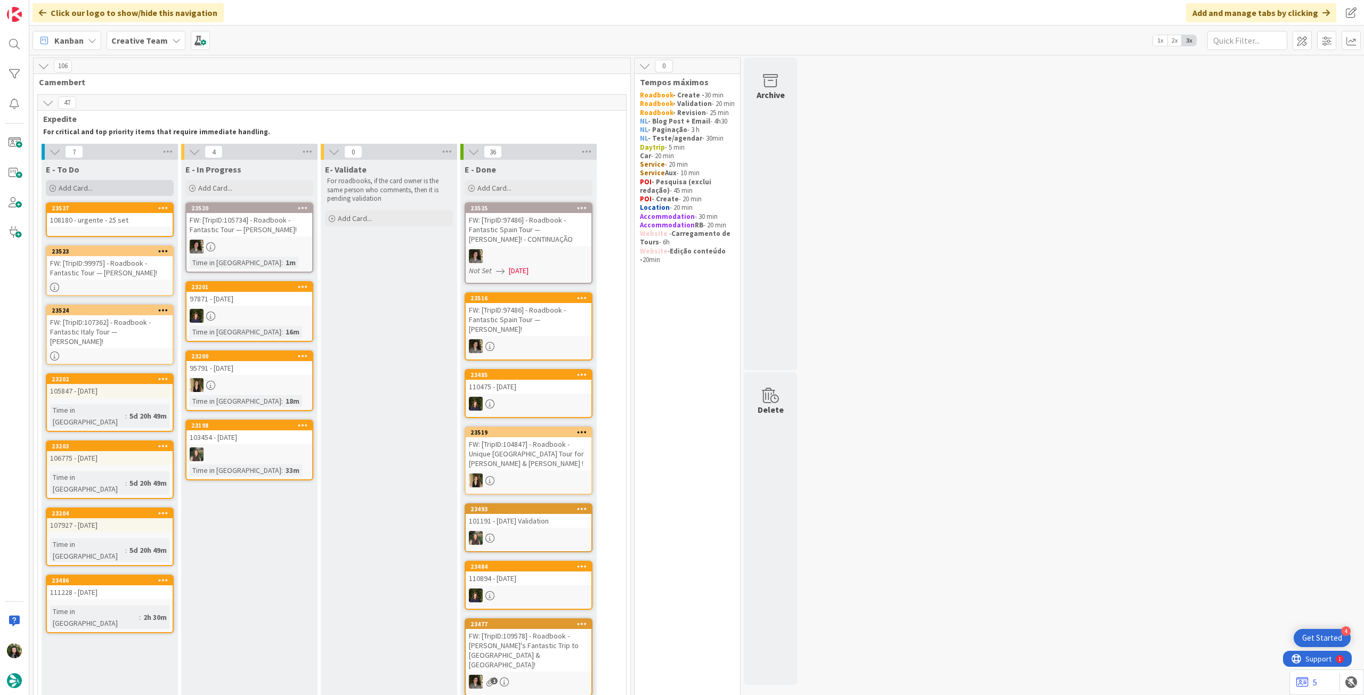
click at [102, 188] on div "Add Card..." at bounding box center [110, 188] width 128 height 16
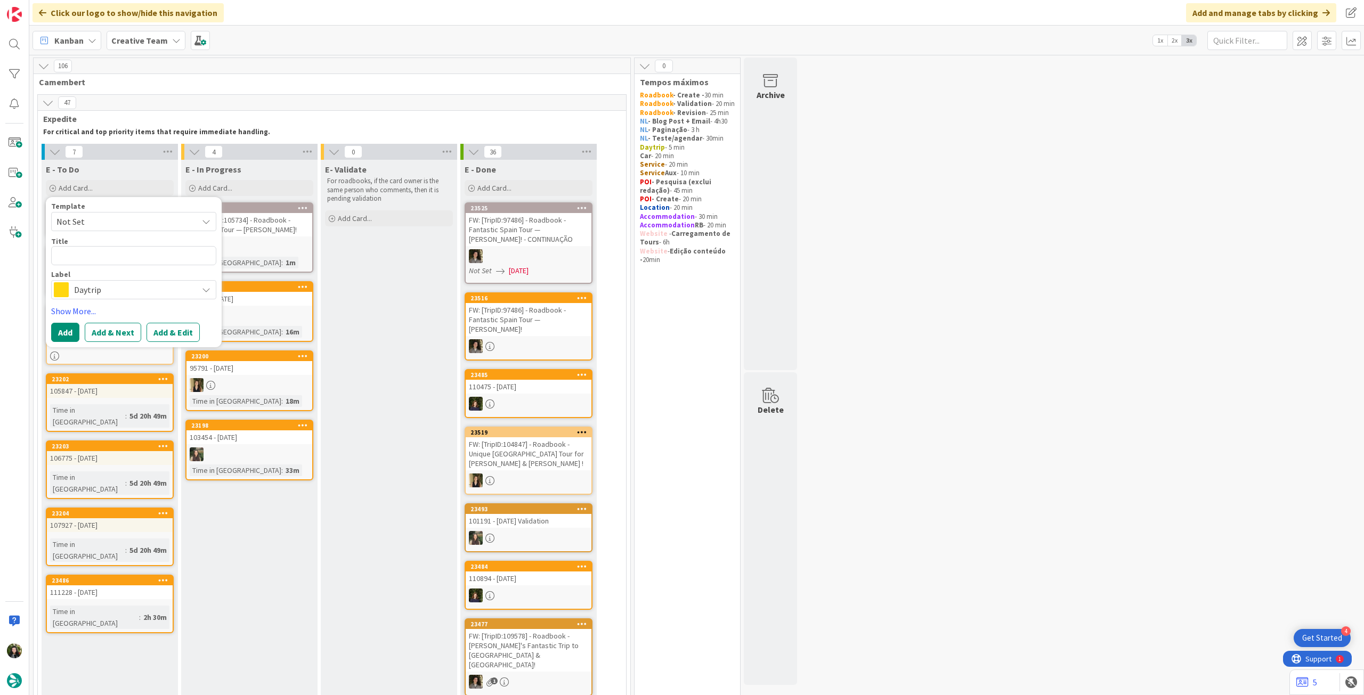
click at [131, 289] on span "Daytrip" at bounding box center [133, 289] width 118 height 15
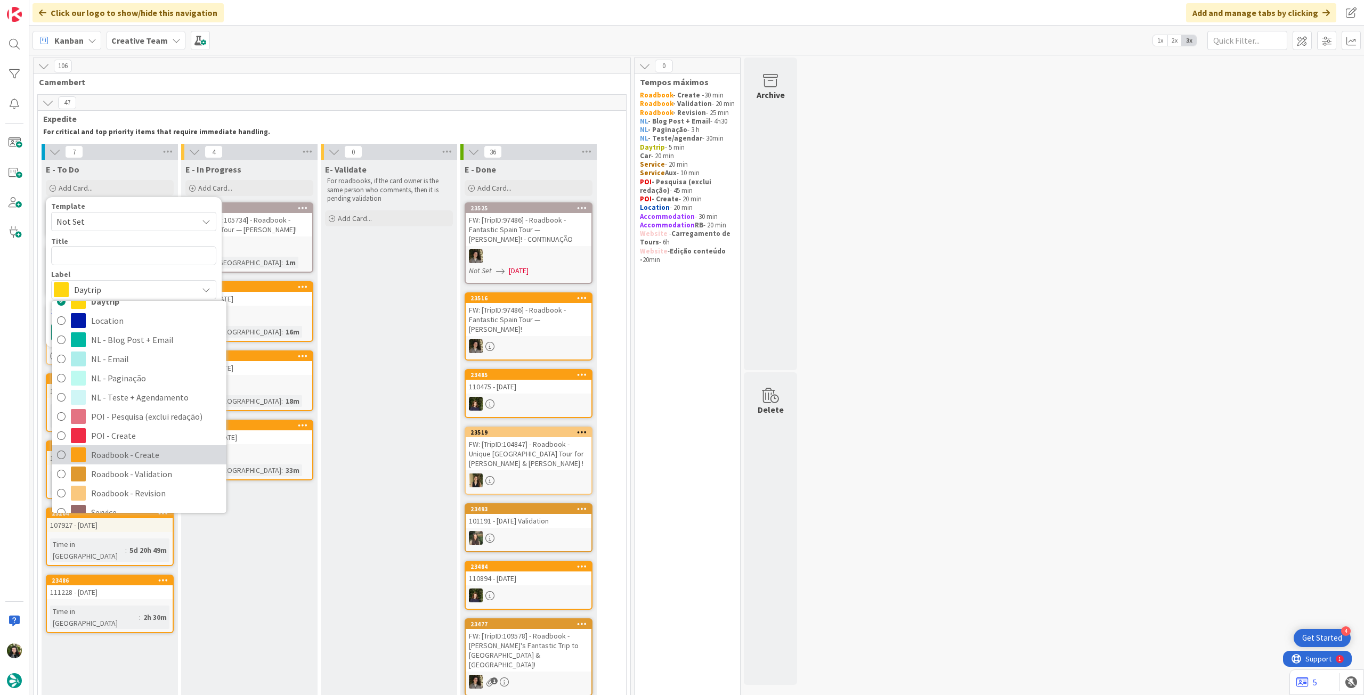
drag, startPoint x: 123, startPoint y: 456, endPoint x: 118, endPoint y: 391, distance: 65.2
click at [123, 456] on span "Roadbook - Create" at bounding box center [156, 455] width 130 height 16
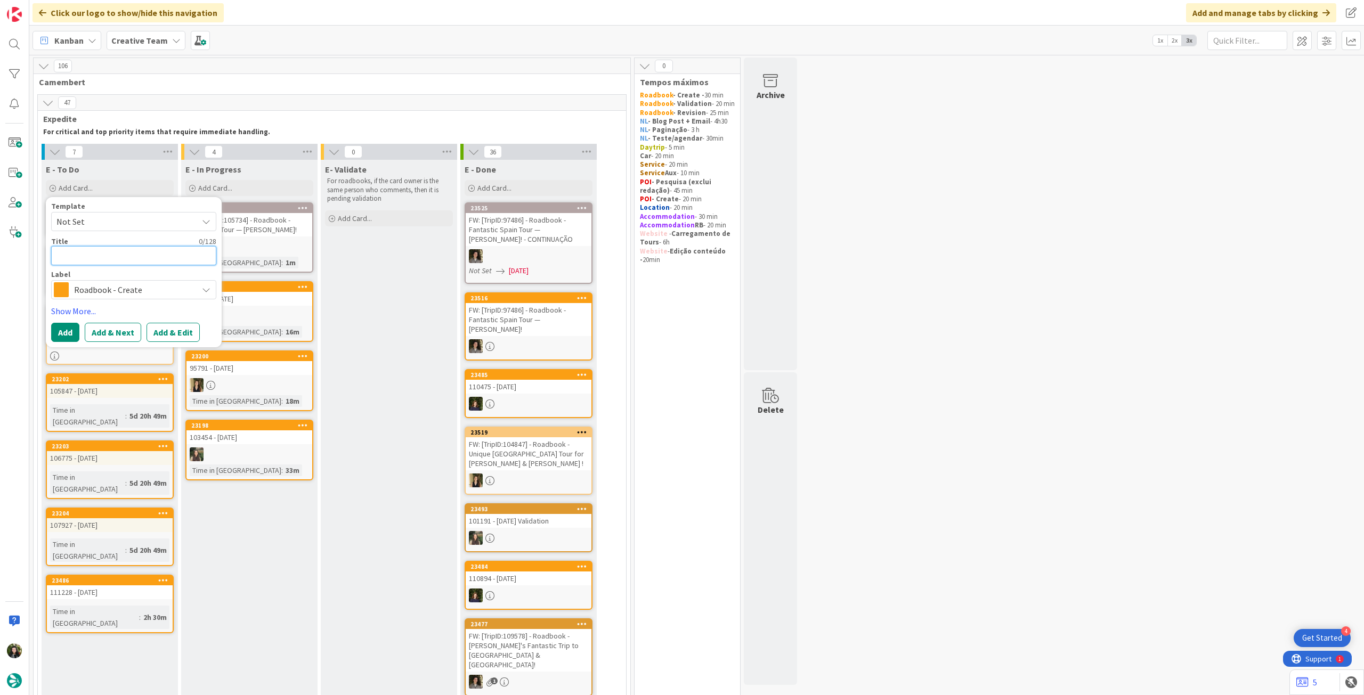
click at [120, 262] on textarea at bounding box center [133, 255] width 165 height 19
paste textarea "111915"
type textarea "x"
type textarea "111915"
type textarea "x"
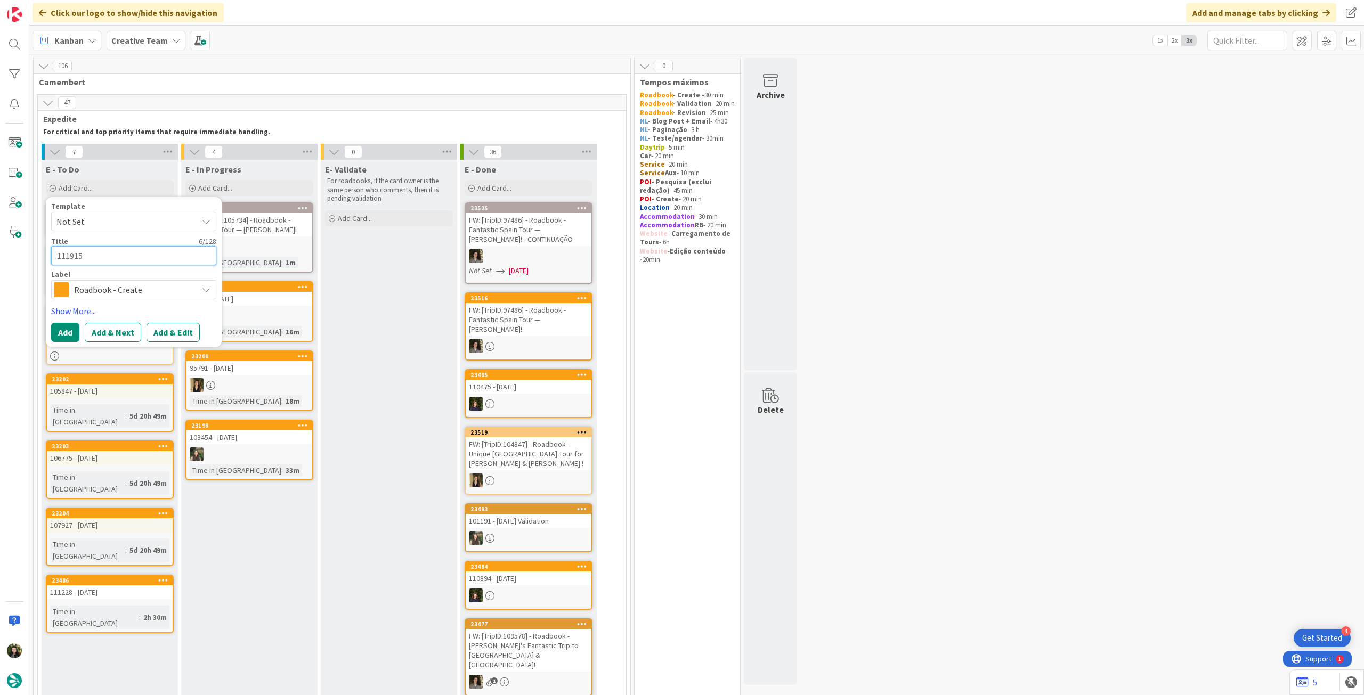
type textarea "111915"
type textarea "x"
type textarea "111915 -"
type textarea "x"
type textarea "111915 -"
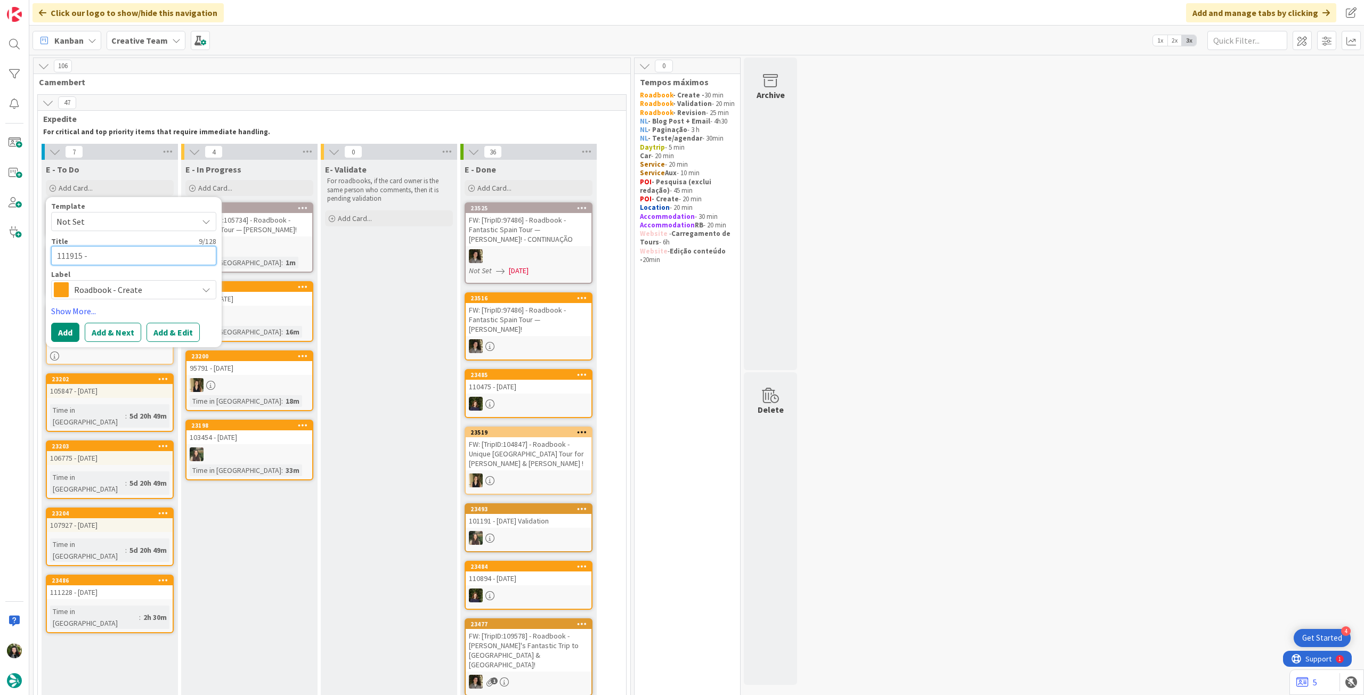
type textarea "x"
type textarea "111915 - 1"
type textarea "x"
type textarea "111915 - 16"
type textarea "x"
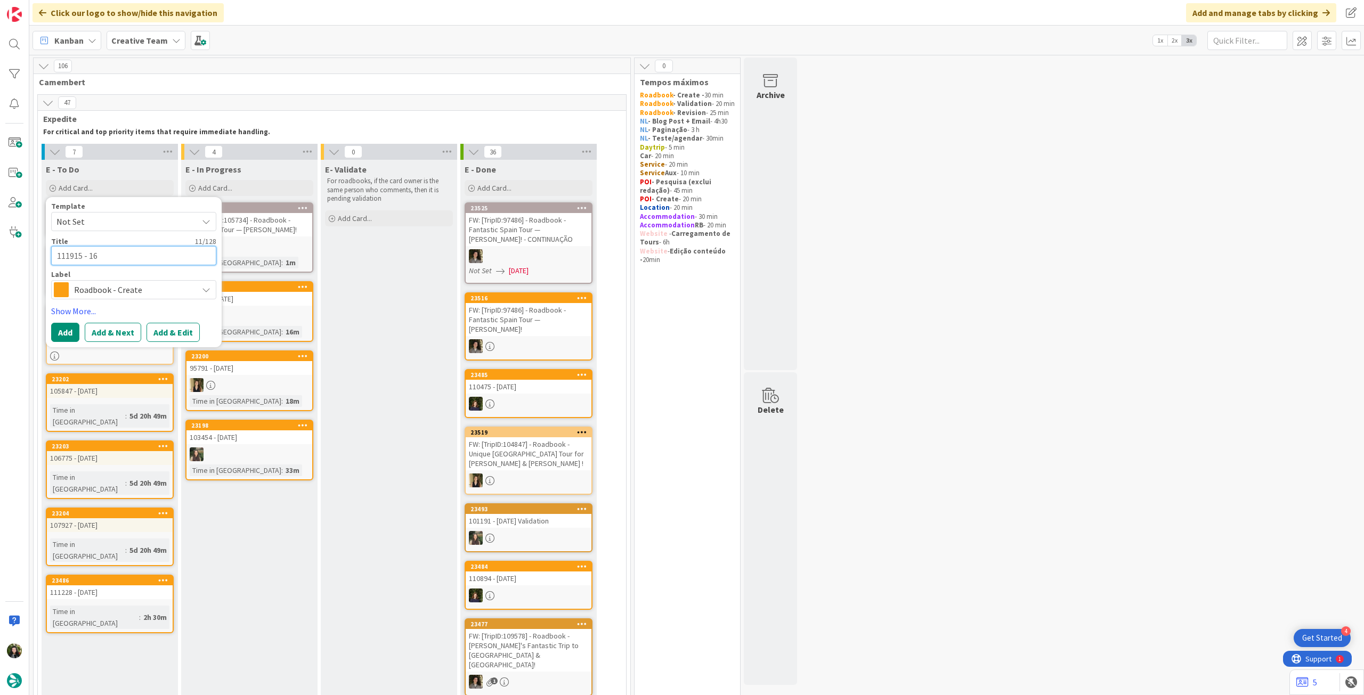
type textarea "111915 - 16"
type textarea "x"
type textarea "111915 - 16 o"
type textarea "x"
type textarea "111915 - 16 oc"
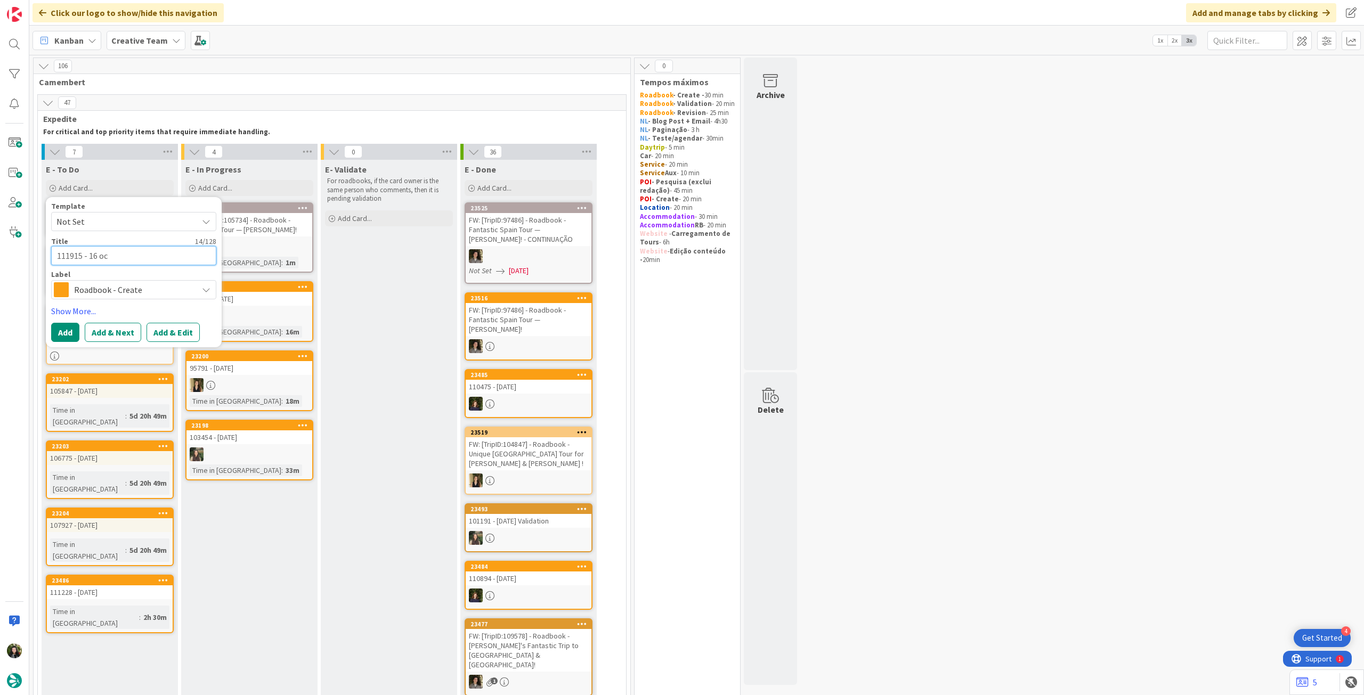
type textarea "x"
type textarea "111915 - 16 oct"
click at [67, 331] on button "Add" at bounding box center [65, 332] width 28 height 19
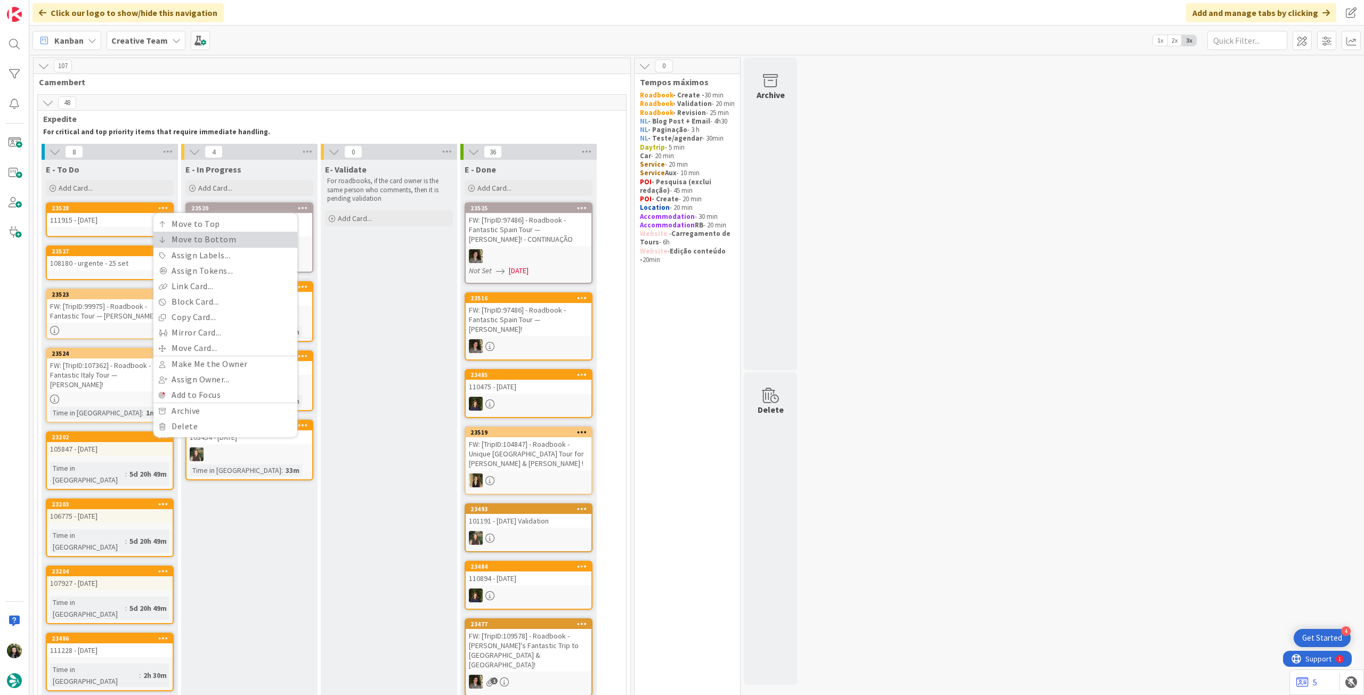
click at [184, 242] on link "Move to Bottom" at bounding box center [225, 239] width 144 height 15
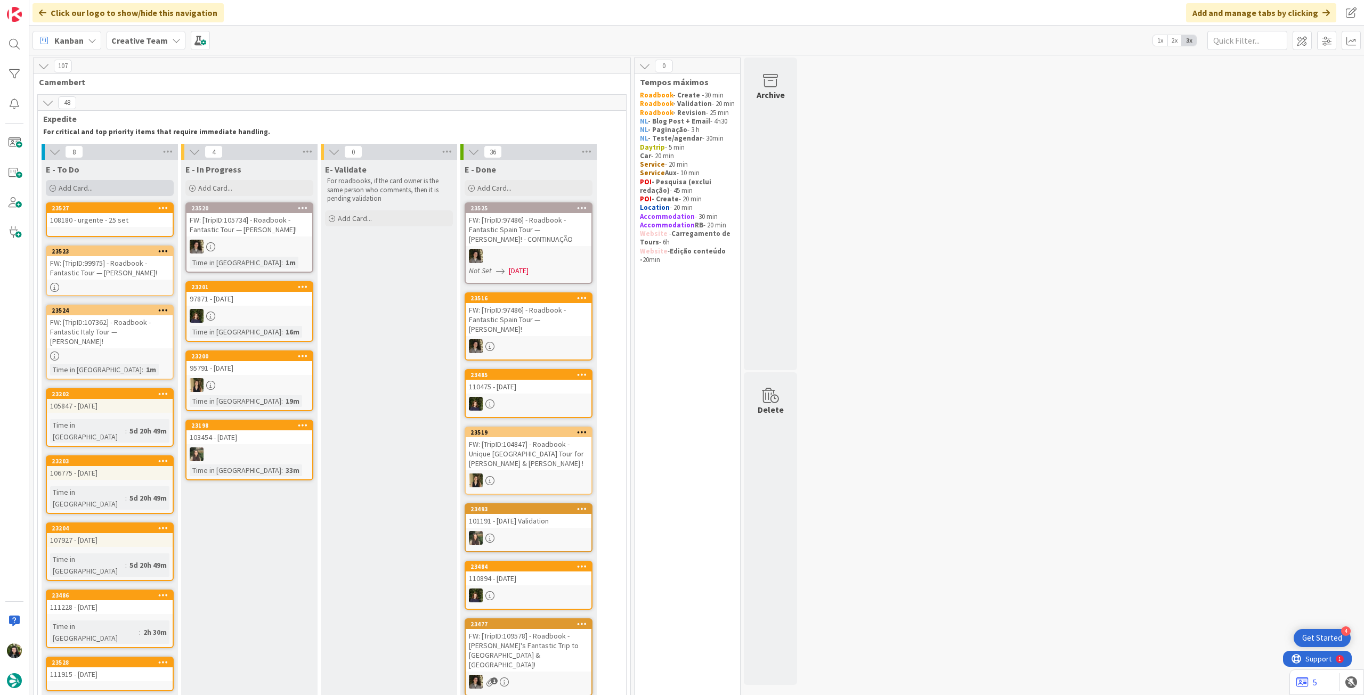
click at [115, 183] on div "Add Card..." at bounding box center [110, 188] width 128 height 16
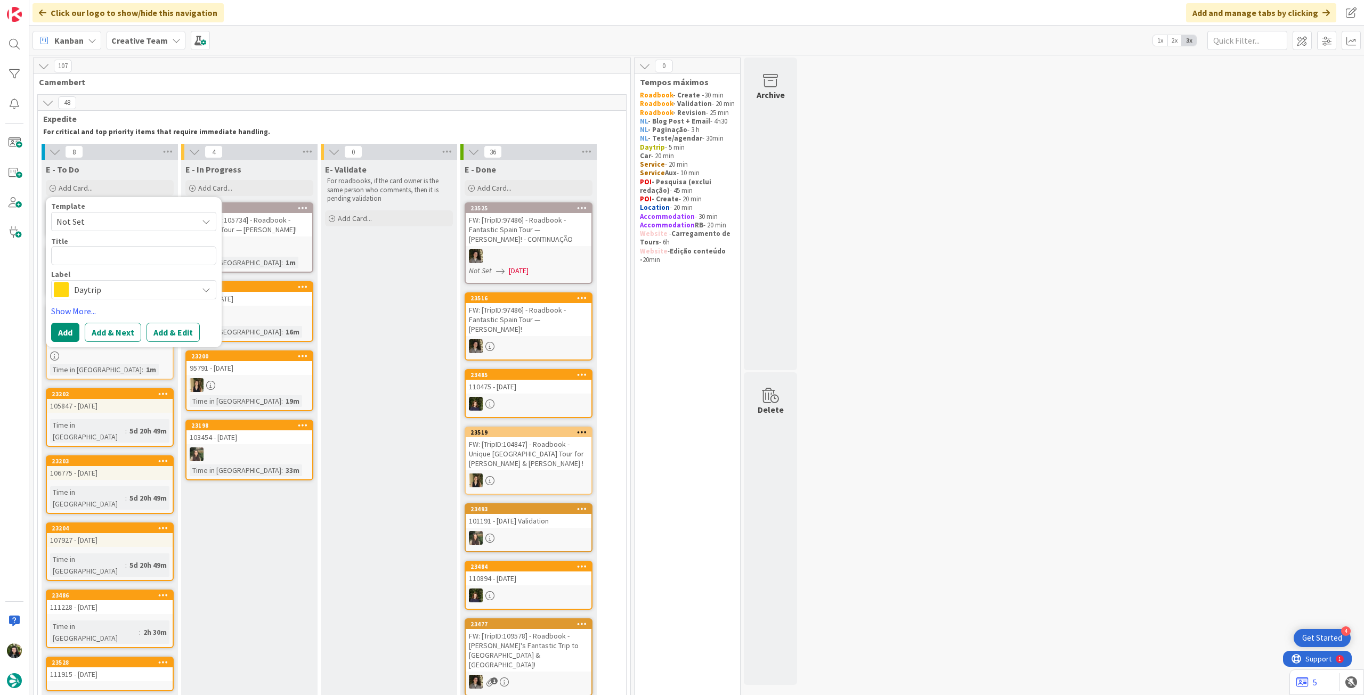
click at [133, 283] on span "Daytrip" at bounding box center [133, 289] width 118 height 15
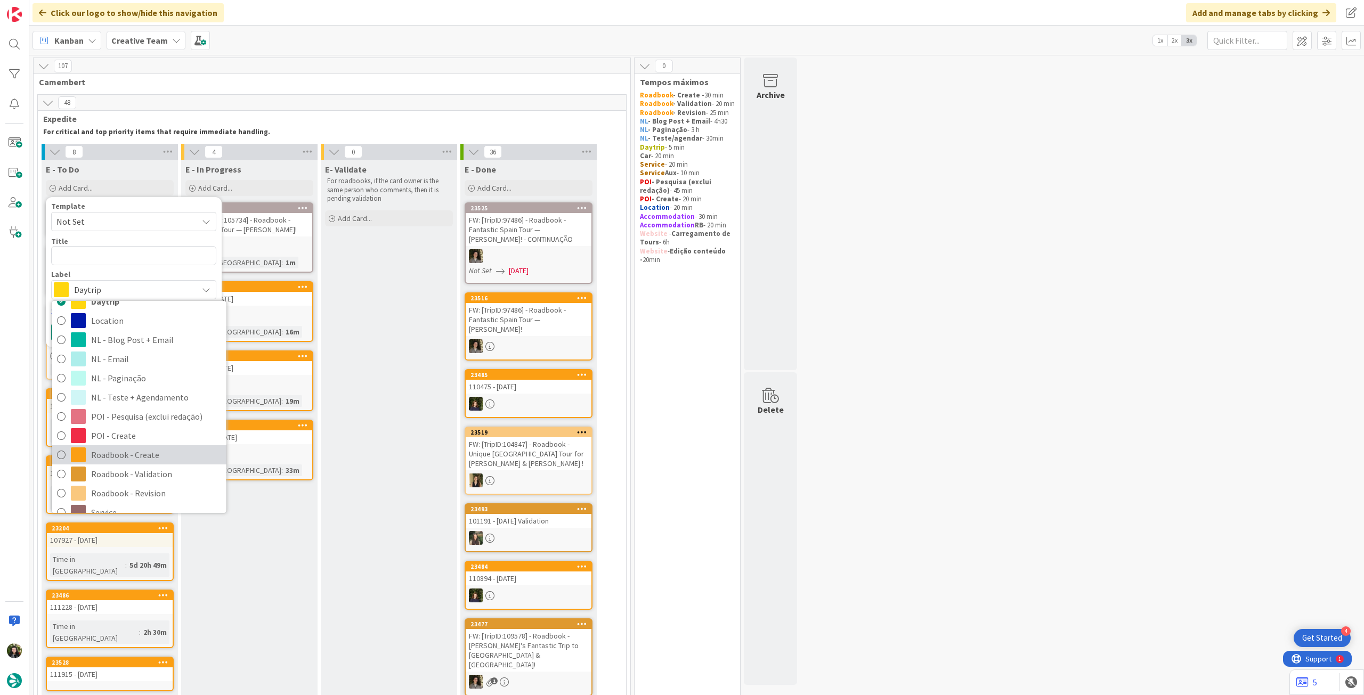
click at [150, 448] on span "Roadbook - Create" at bounding box center [156, 455] width 130 height 16
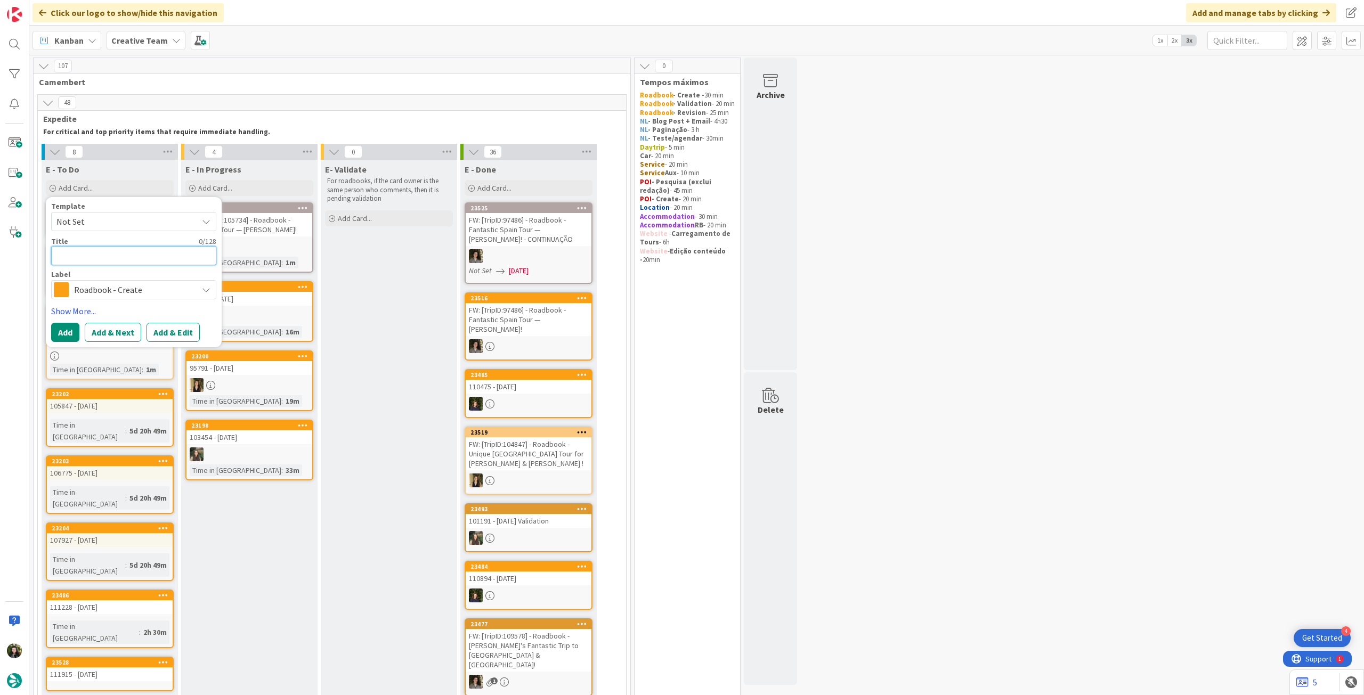
click at [137, 256] on textarea at bounding box center [133, 255] width 165 height 19
paste textarea "86434"
type textarea "x"
type textarea "86434"
type textarea "x"
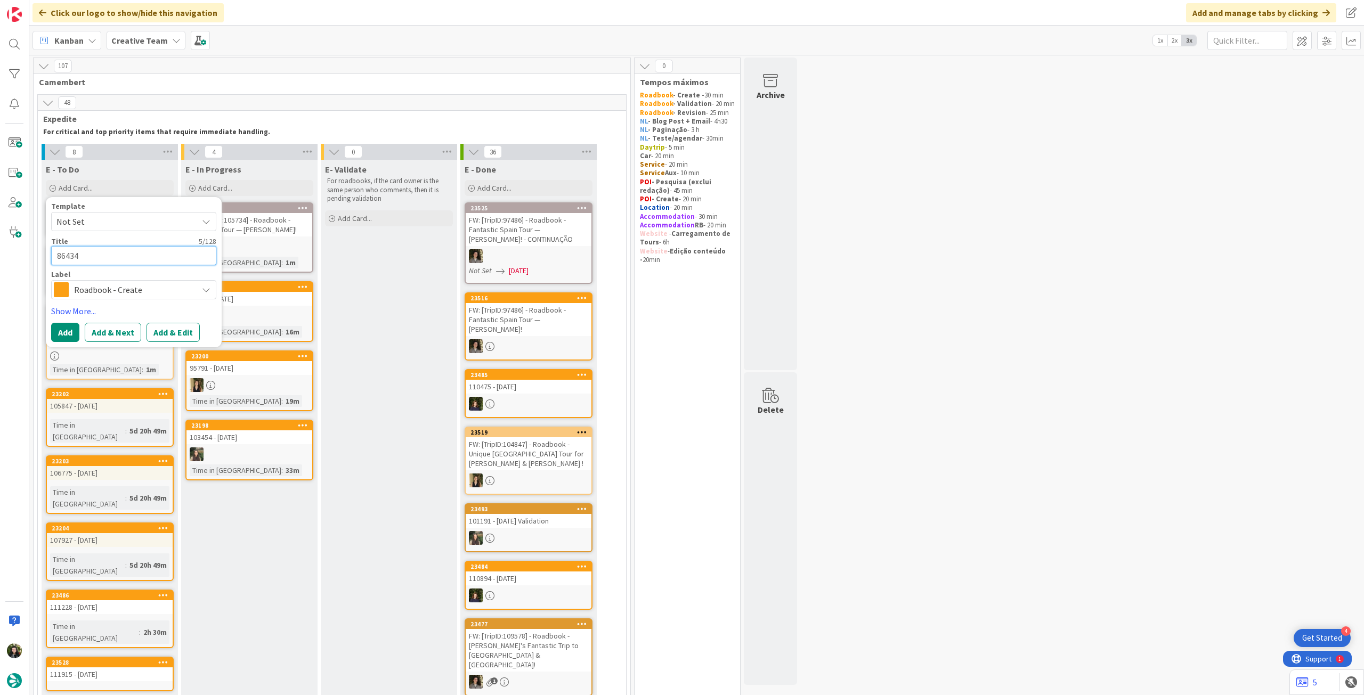
type textarea "86434"
type textarea "x"
type textarea "86434 -"
type textarea "x"
type textarea "86434 - 1"
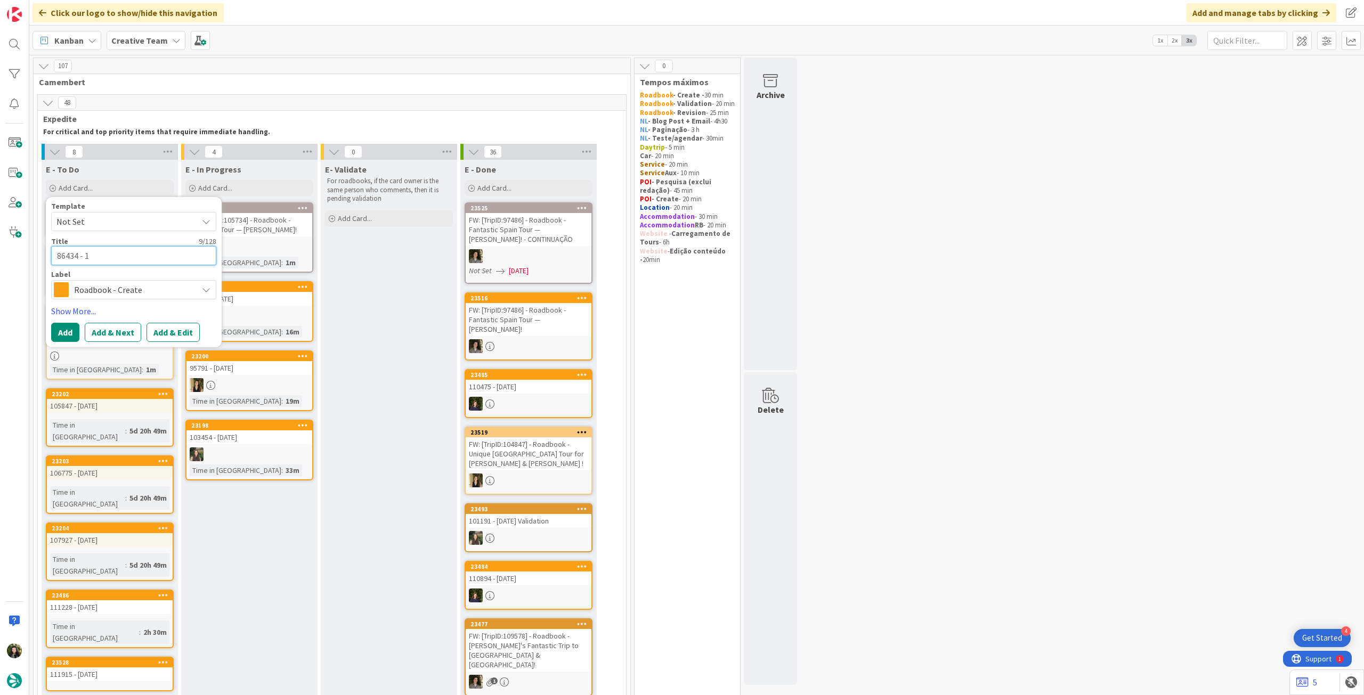
type textarea "x"
type textarea "86434 - 16"
type textarea "x"
type textarea "86434 - 16"
type textarea "x"
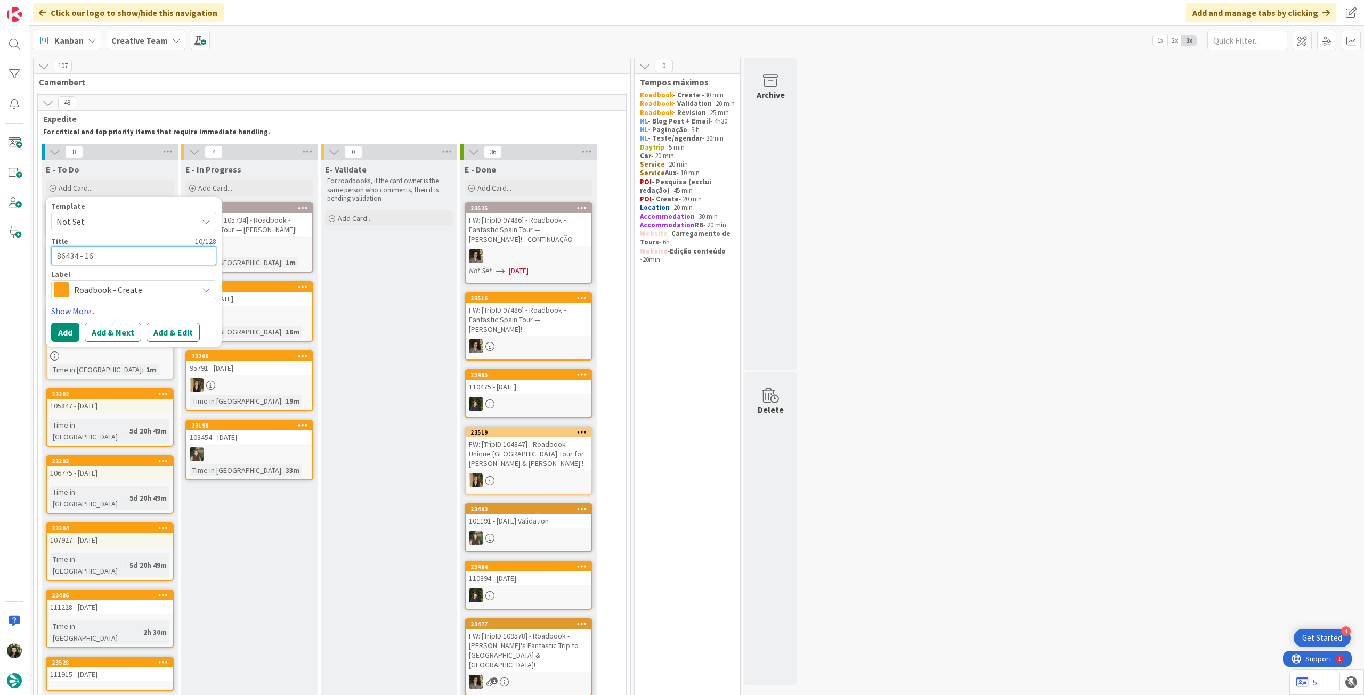
type textarea "86434 - 16 o"
type textarea "x"
type textarea "86434 - 16 oc"
type textarea "x"
type textarea "86434 - [DATE]"
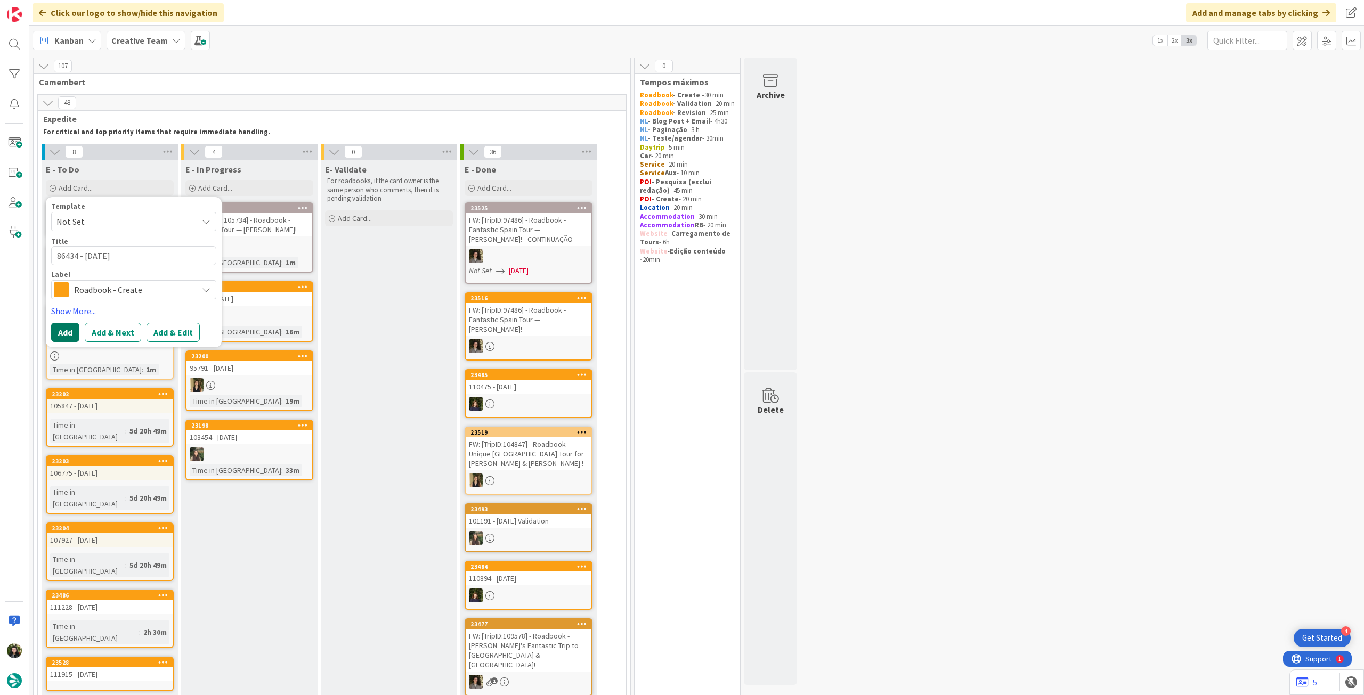
click at [74, 330] on button "Add" at bounding box center [65, 332] width 28 height 19
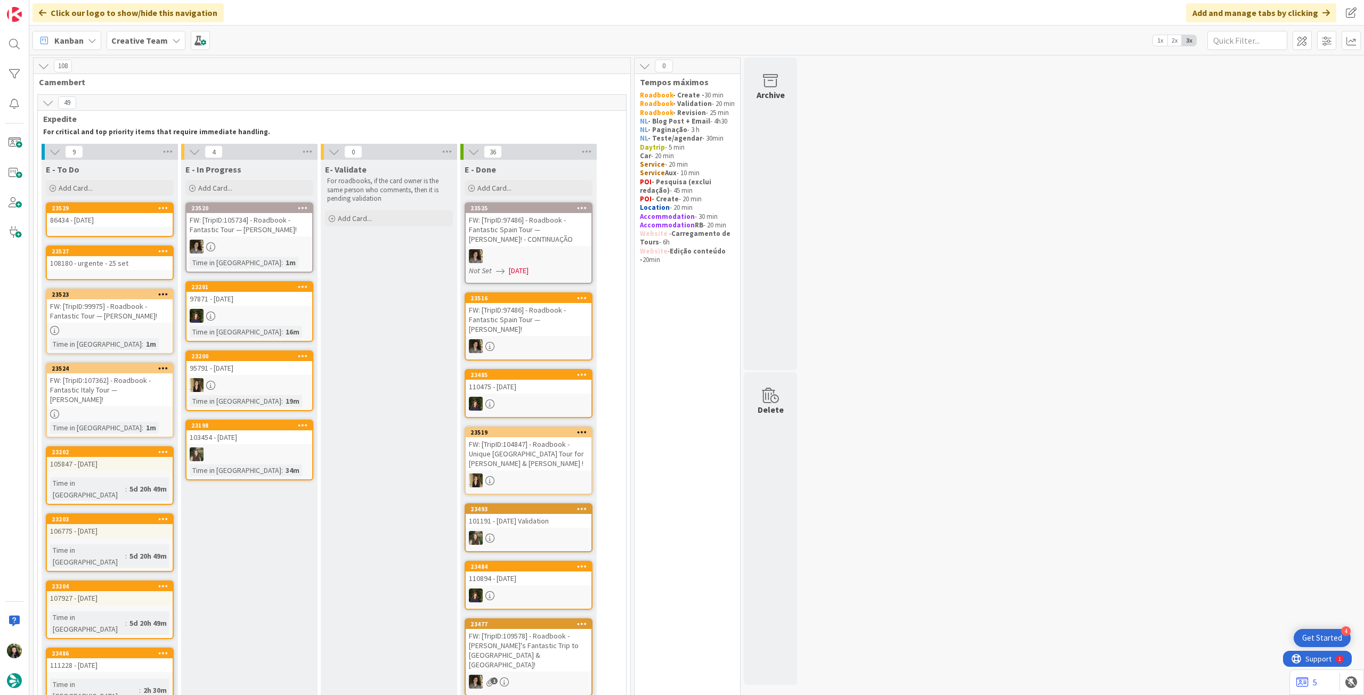
click at [164, 208] on icon at bounding box center [163, 207] width 10 height 7
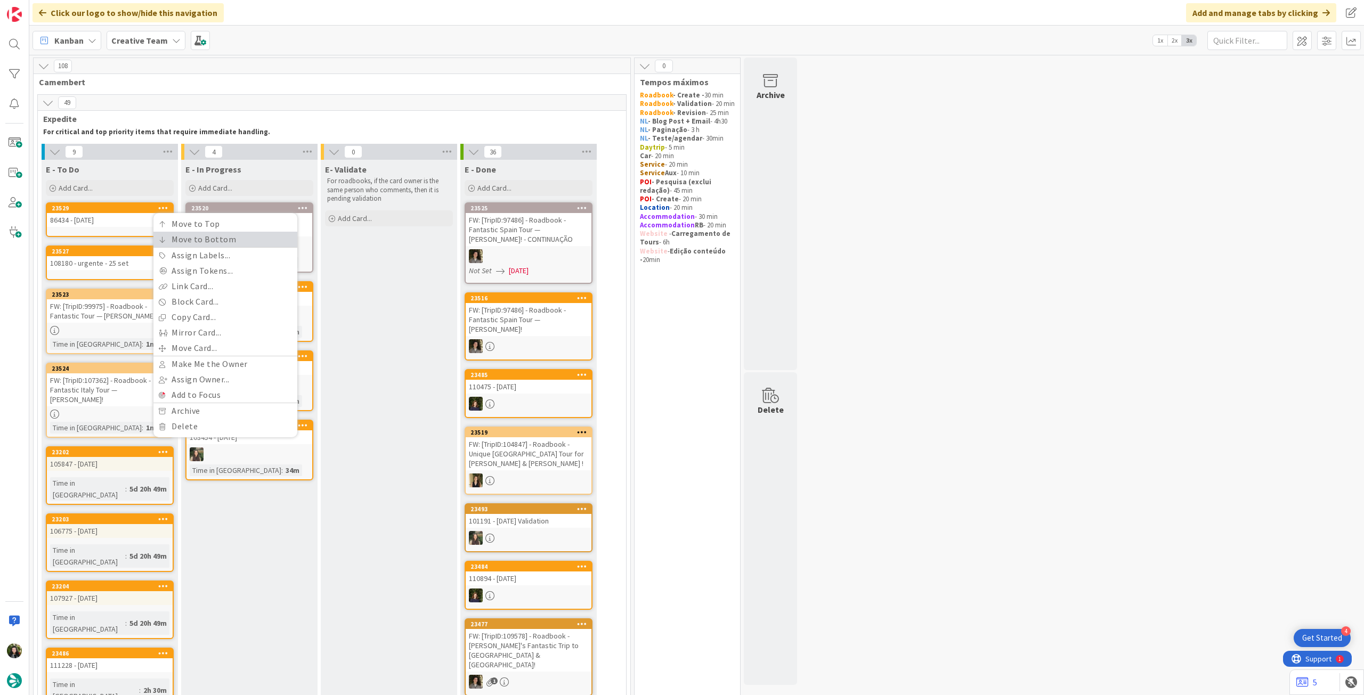
click at [171, 246] on link "Move to Bottom" at bounding box center [225, 239] width 144 height 15
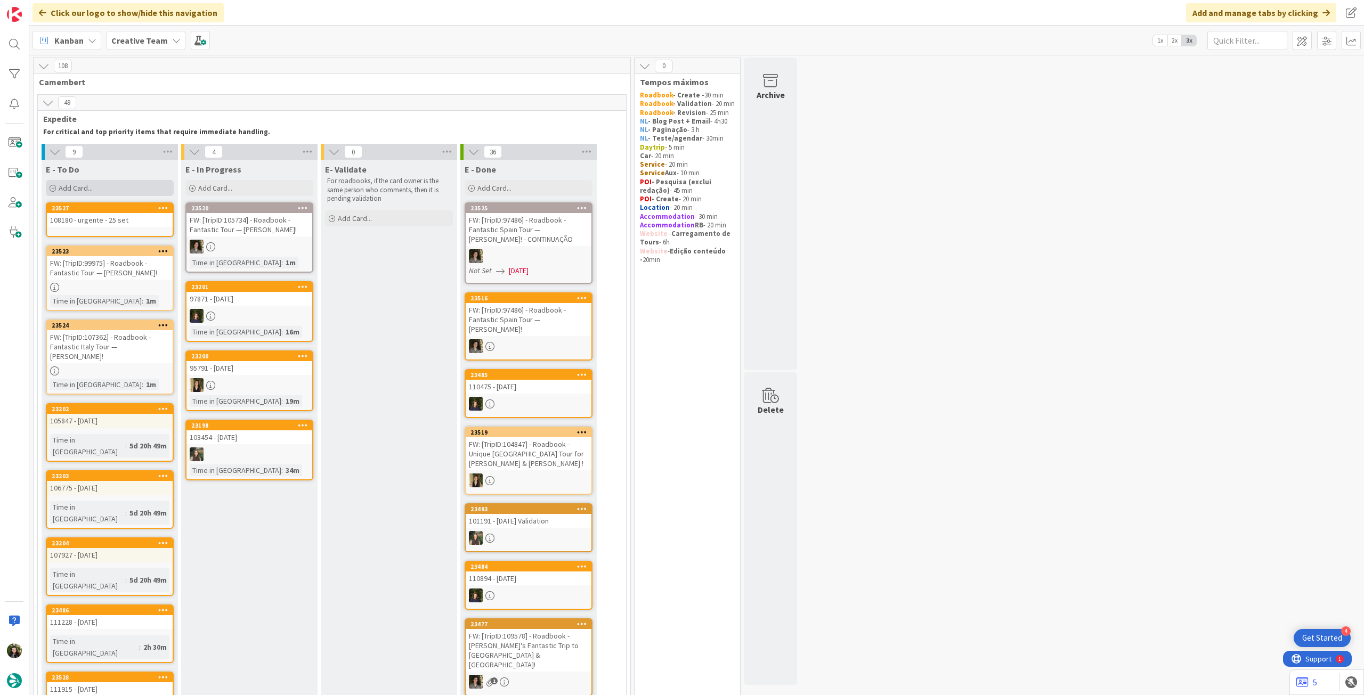
click at [92, 186] on span "Add Card..." at bounding box center [76, 188] width 34 height 10
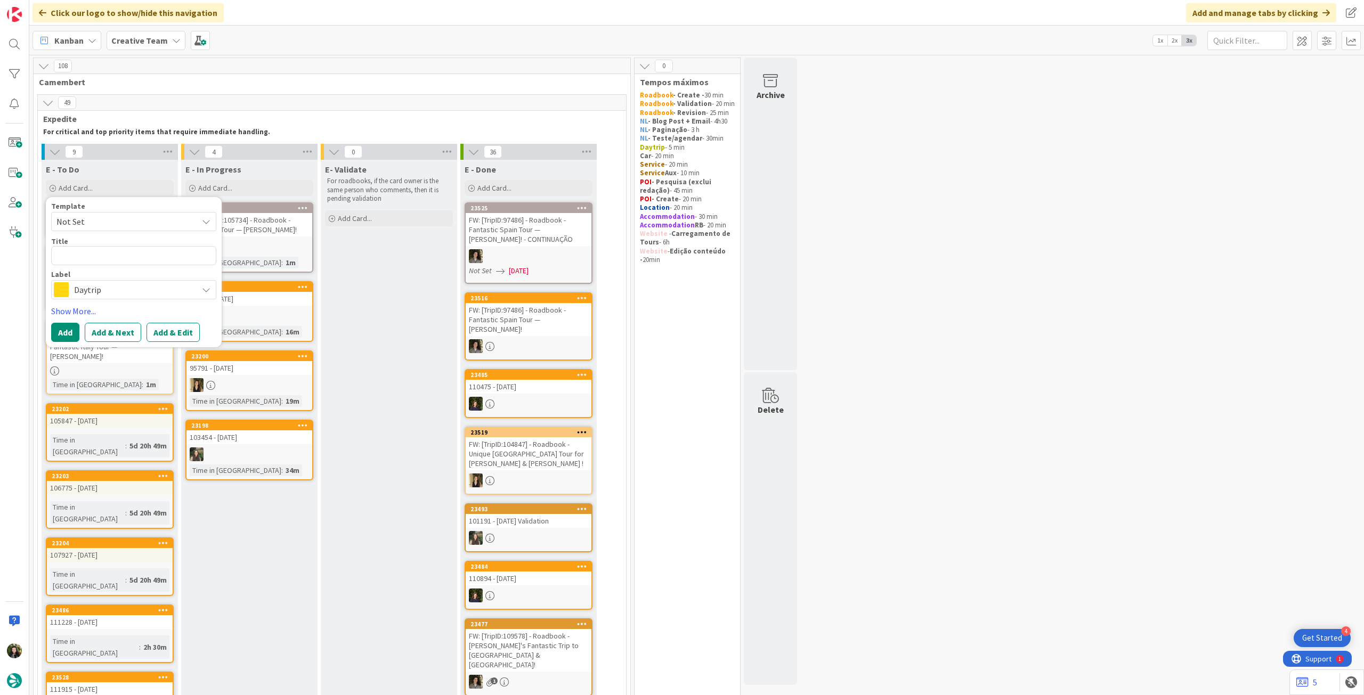
click at [125, 287] on span "Daytrip" at bounding box center [133, 289] width 118 height 15
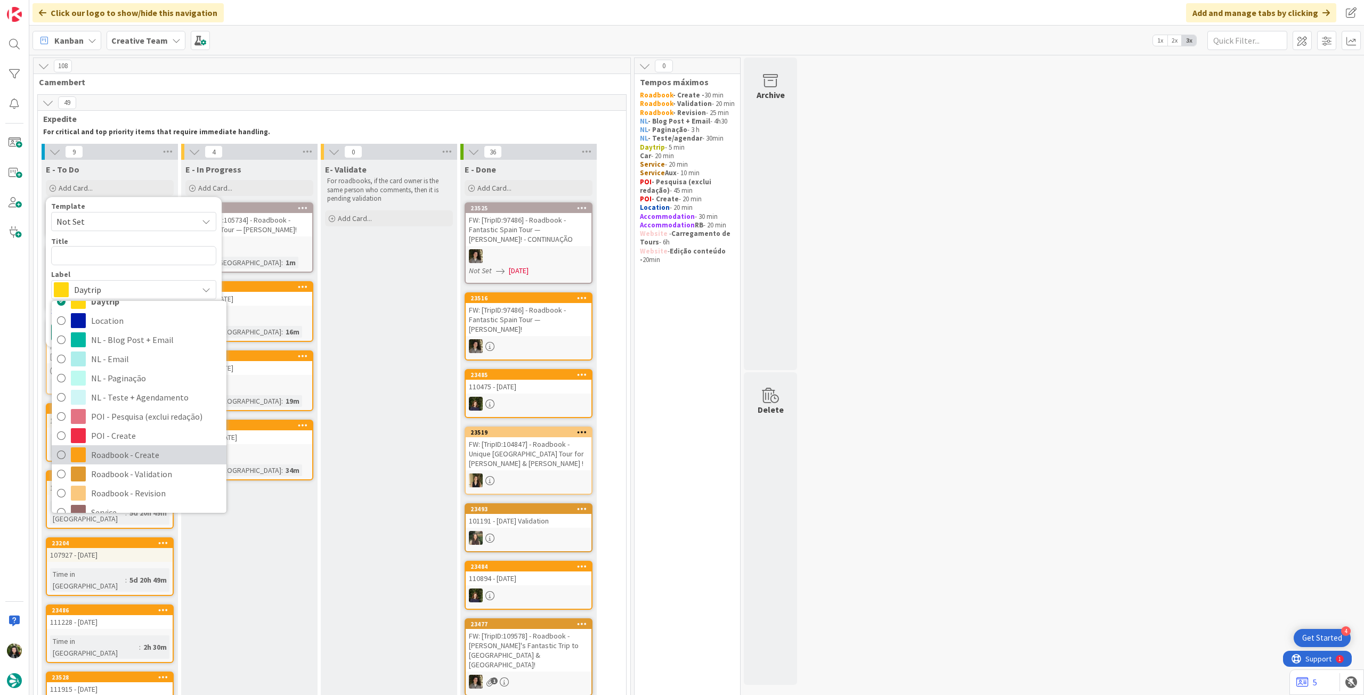
drag, startPoint x: 153, startPoint y: 453, endPoint x: 143, endPoint y: 433, distance: 22.4
click at [153, 453] on span "Roadbook - Create" at bounding box center [156, 455] width 130 height 16
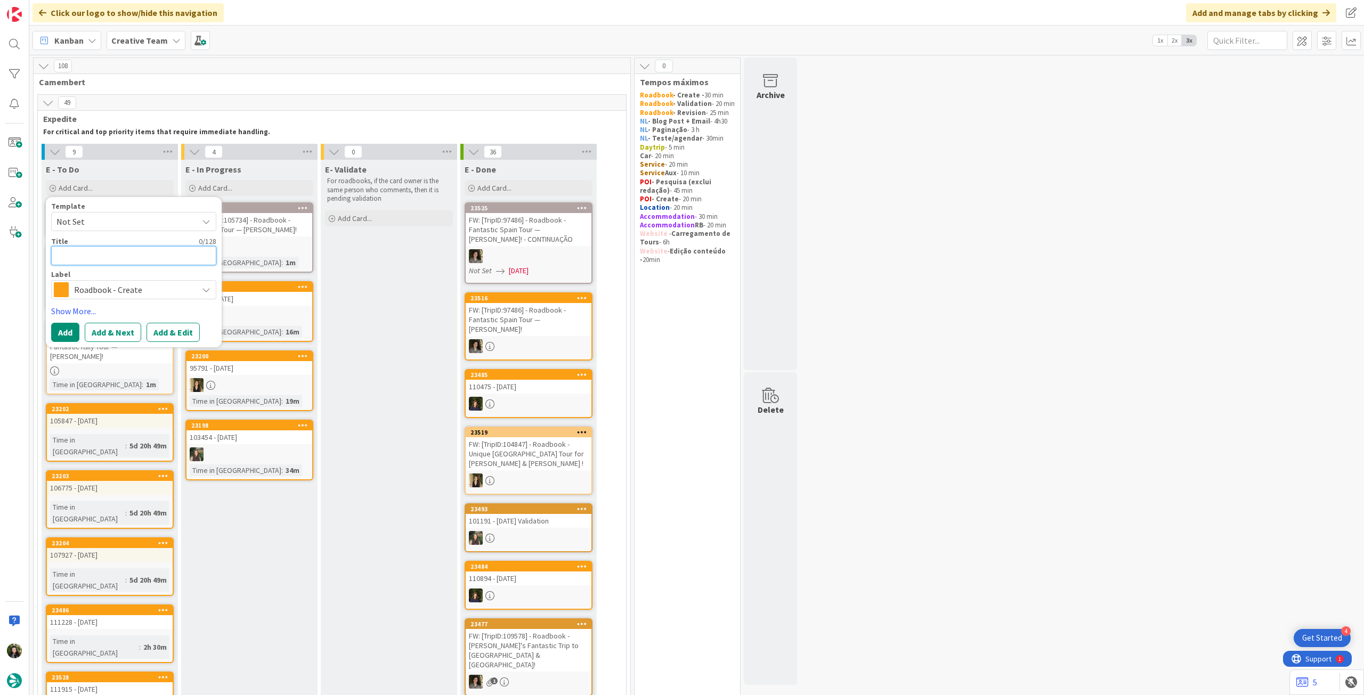
click at [131, 257] on textarea at bounding box center [133, 255] width 165 height 19
paste textarea "93001"
type textarea "x"
type textarea "93001"
type textarea "x"
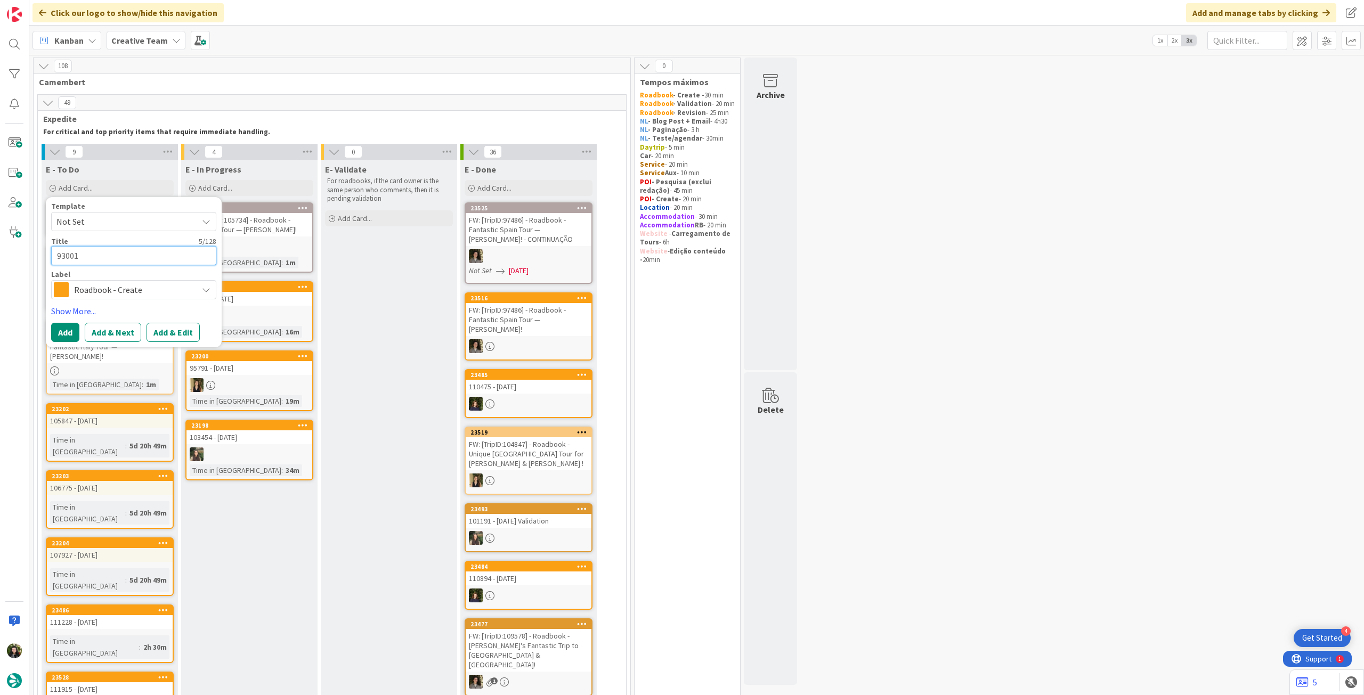
type textarea "93001"
type textarea "x"
type textarea "93001 -"
type textarea "x"
type textarea "93001 -"
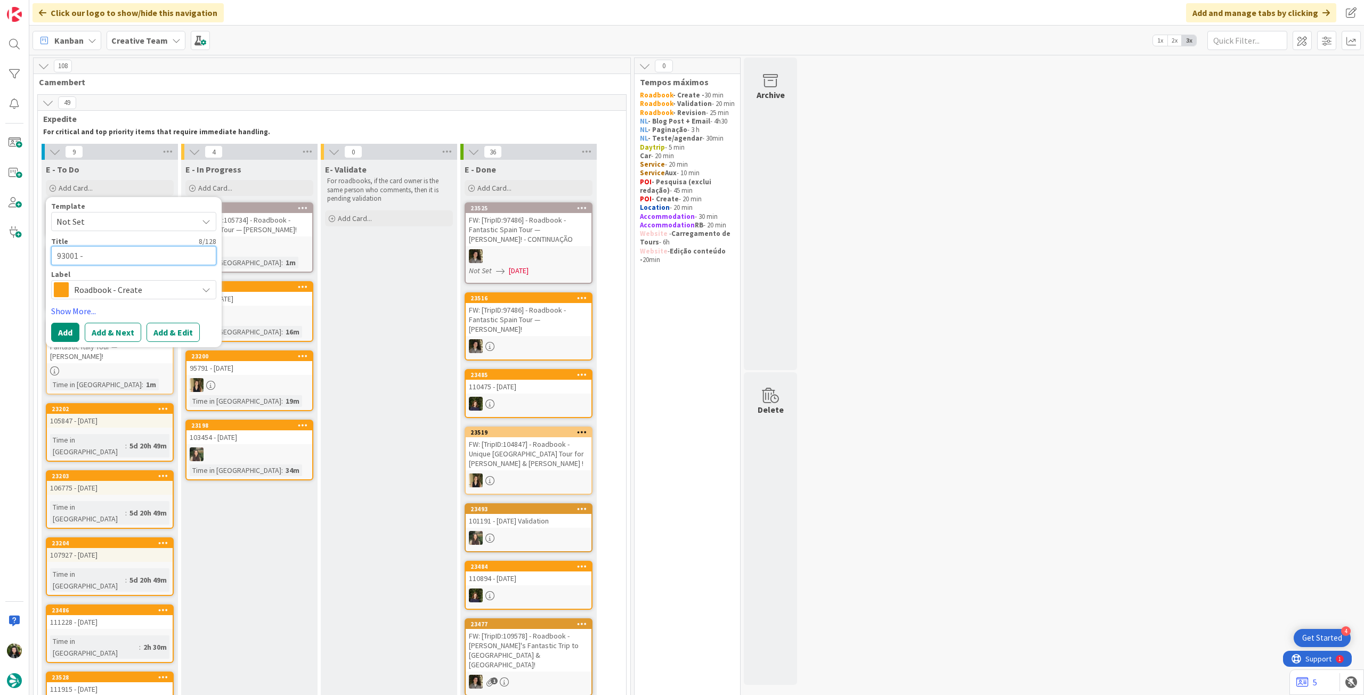
type textarea "x"
type textarea "93001 - 1"
type textarea "x"
type textarea "93001 - 16"
type textarea "x"
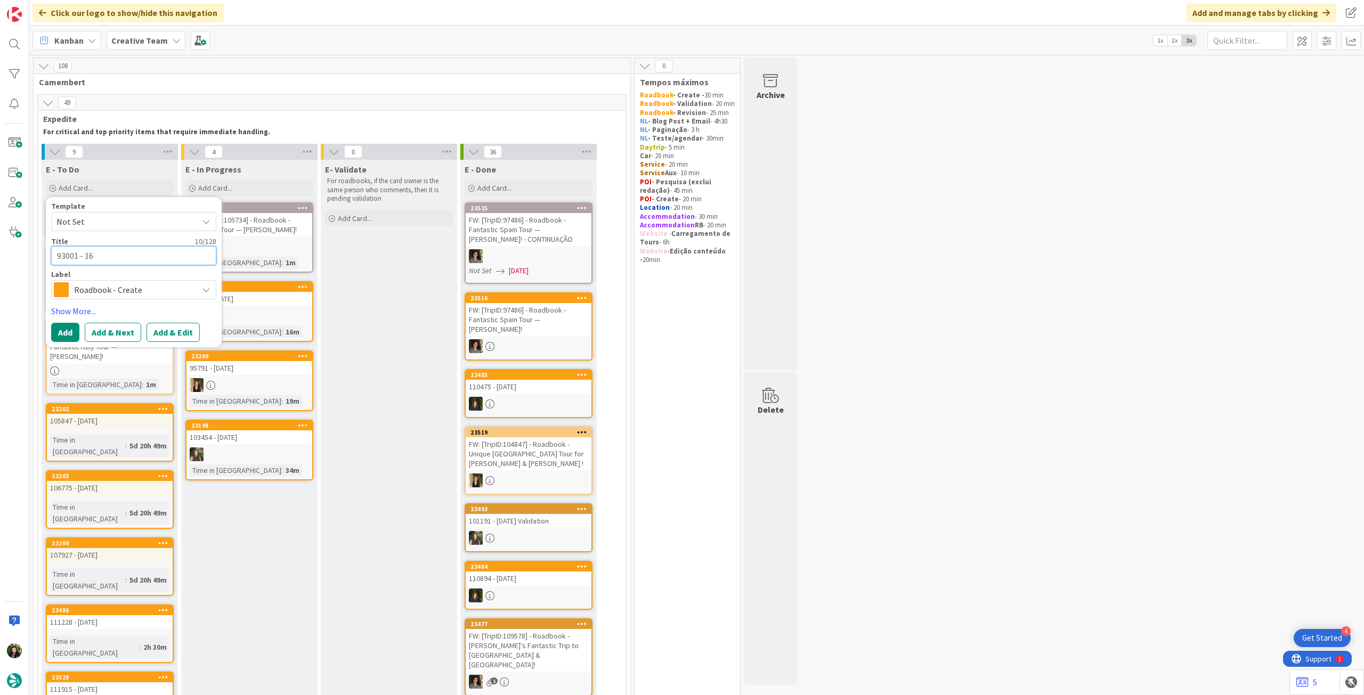
type textarea "93001 - 16"
type textarea "x"
type textarea "93001 - 16 o"
type textarea "x"
type textarea "93001 - 16 oc"
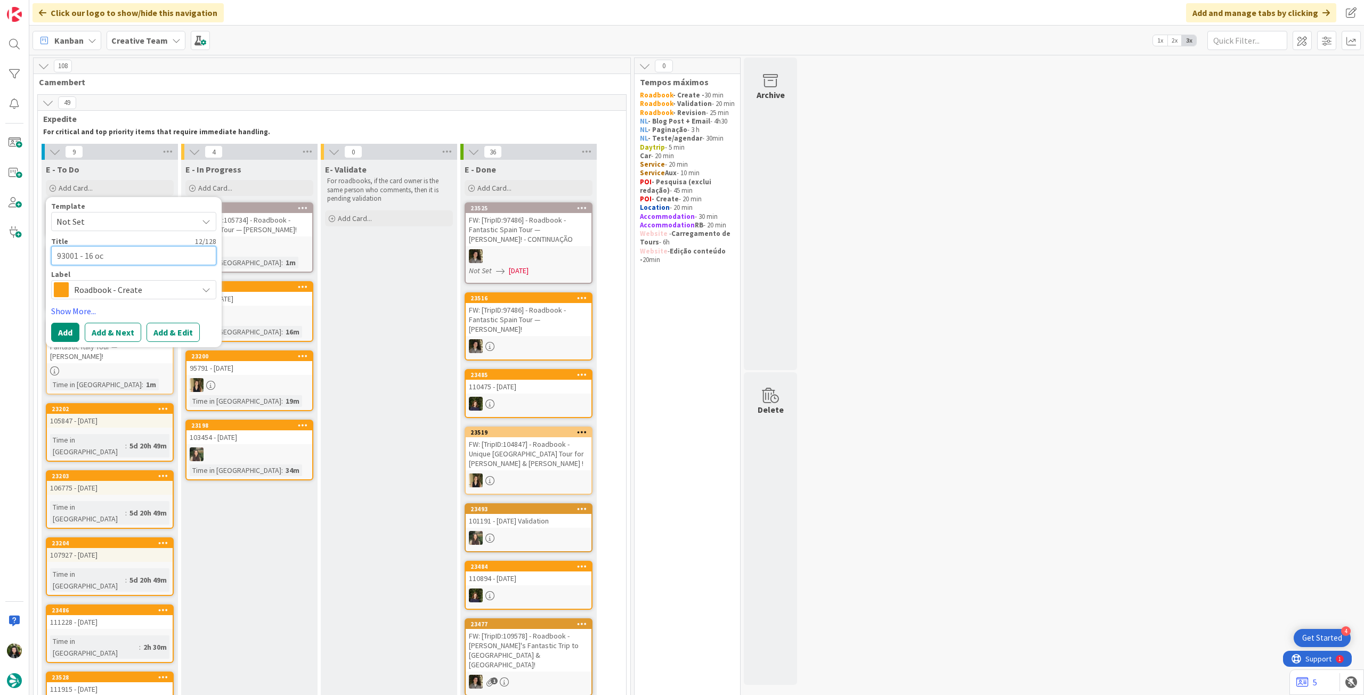
type textarea "x"
type textarea "93001 - 16 oct"
click at [59, 329] on button "Add" at bounding box center [65, 332] width 28 height 19
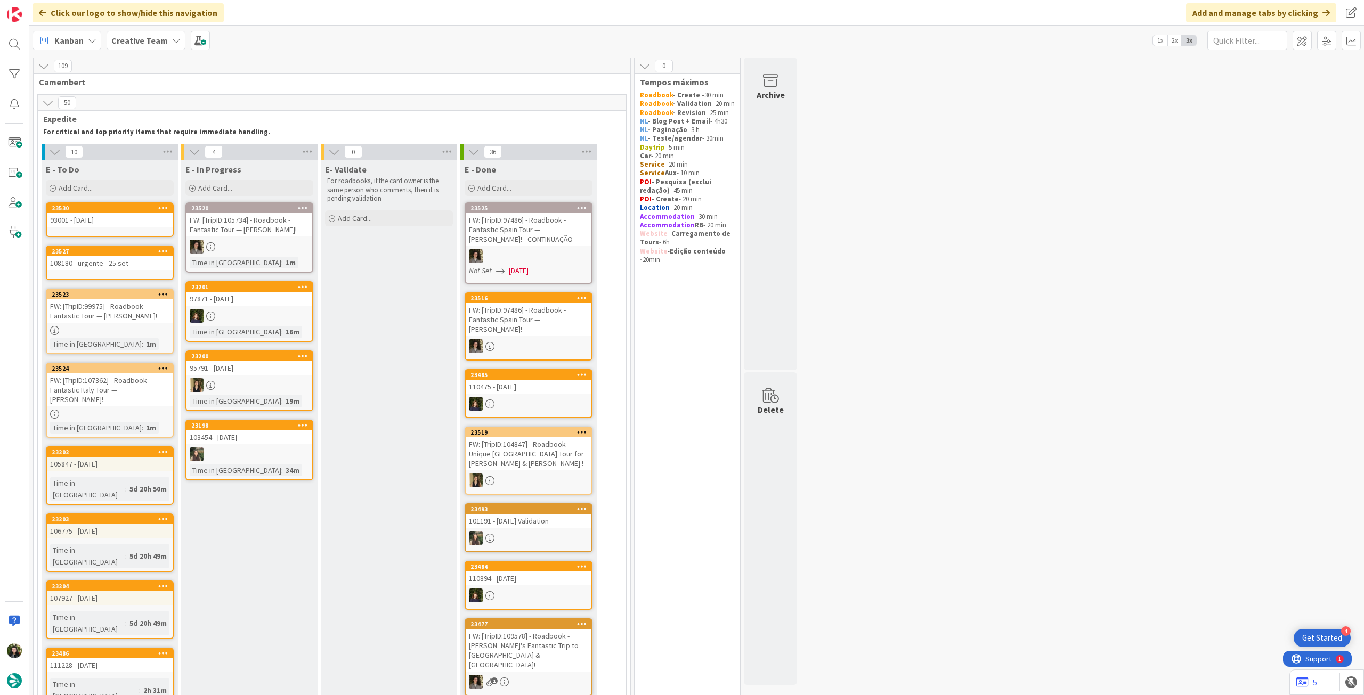
click at [169, 206] on div at bounding box center [162, 208] width 19 height 7
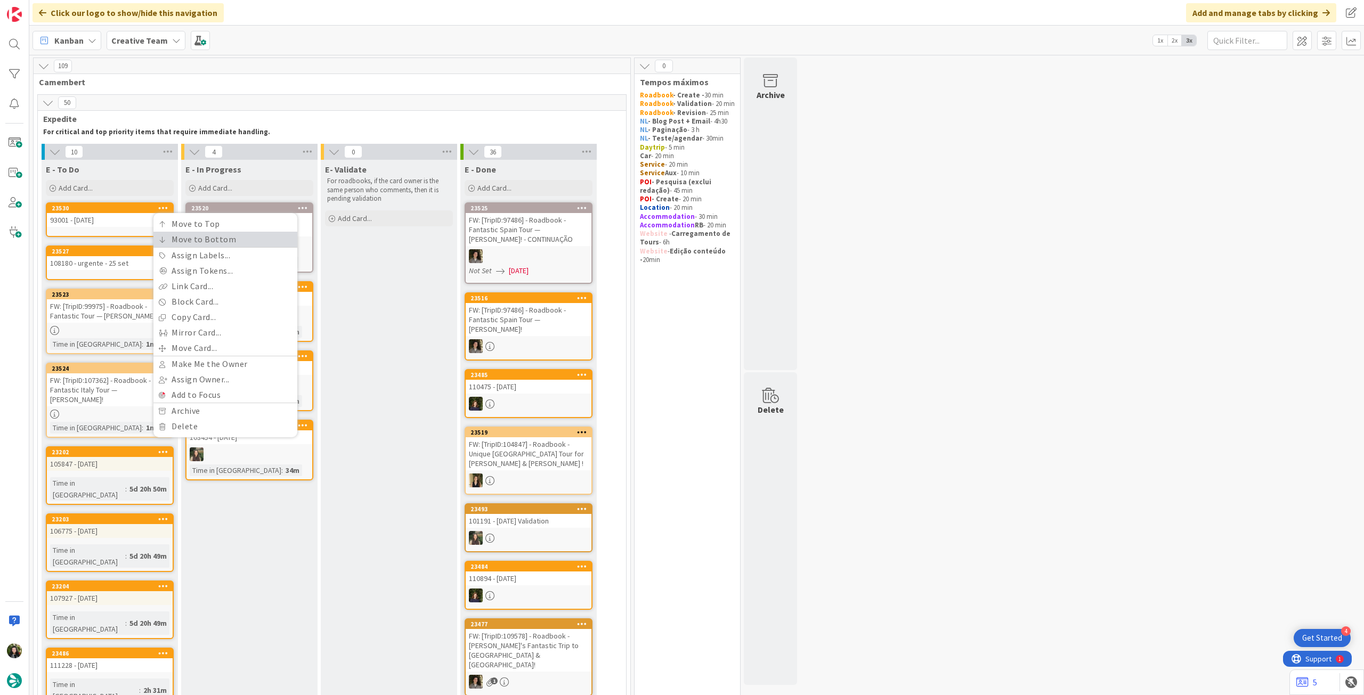
click at [165, 245] on link "Move to Bottom" at bounding box center [225, 239] width 144 height 15
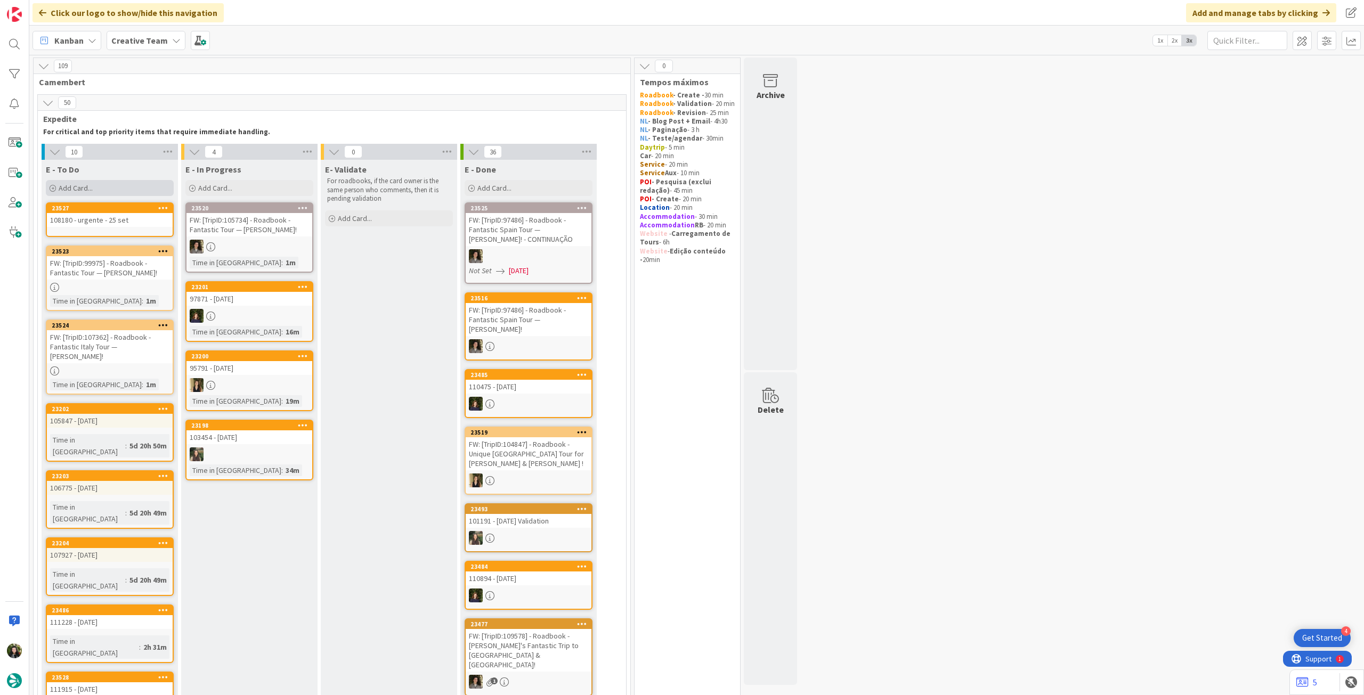
click at [106, 188] on div "Add Card..." at bounding box center [110, 188] width 128 height 16
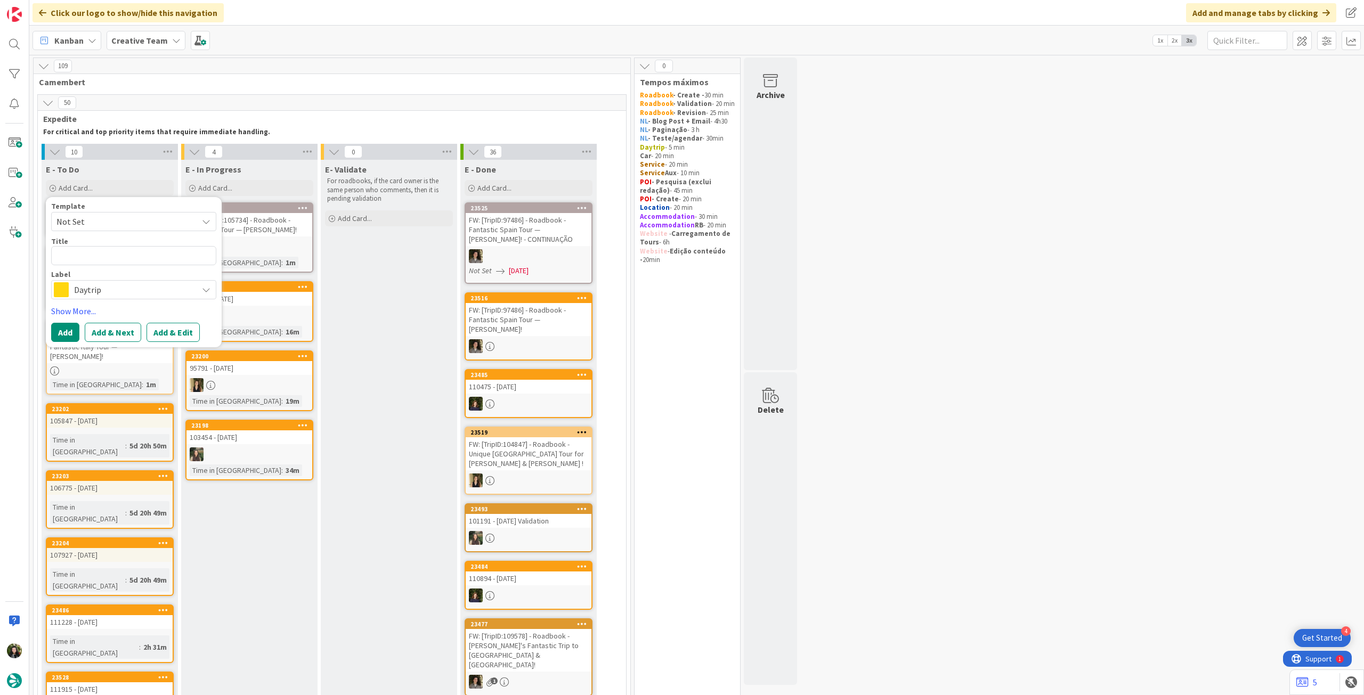
drag, startPoint x: 116, startPoint y: 289, endPoint x: 140, endPoint y: 256, distance: 41.3
click at [116, 289] on span "Daytrip" at bounding box center [133, 289] width 118 height 15
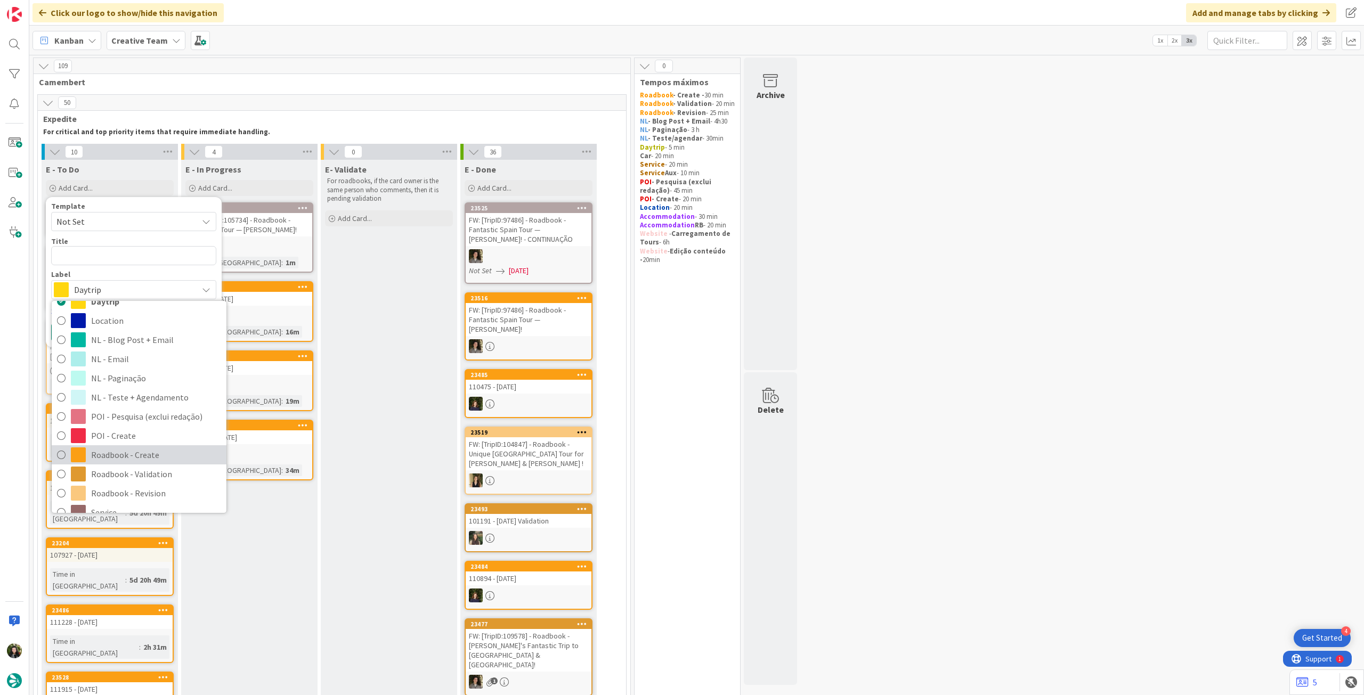
click at [141, 460] on span "Roadbook - Create" at bounding box center [156, 455] width 130 height 16
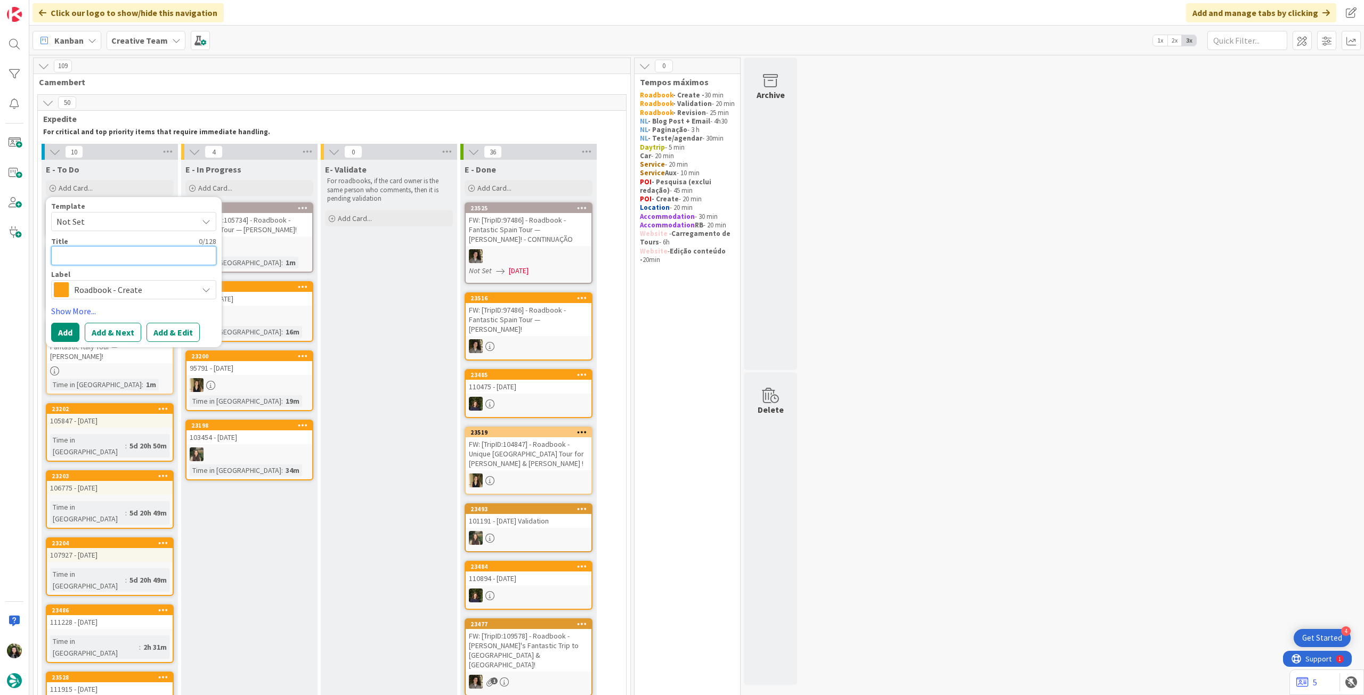
click at [139, 256] on textarea at bounding box center [133, 255] width 165 height 19
paste textarea "103052"
type textarea "x"
type textarea "103052"
type textarea "x"
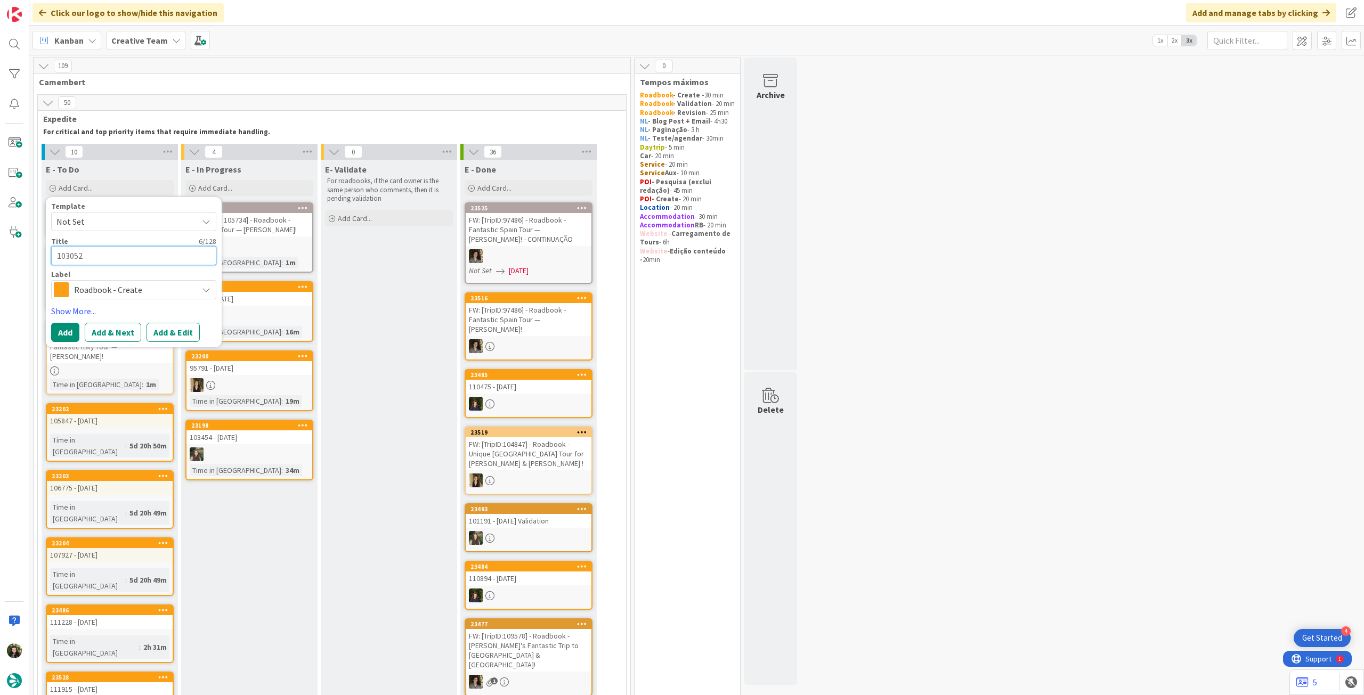
type textarea "103052"
type textarea "x"
type textarea "103052 -"
type textarea "x"
type textarea "103052 -"
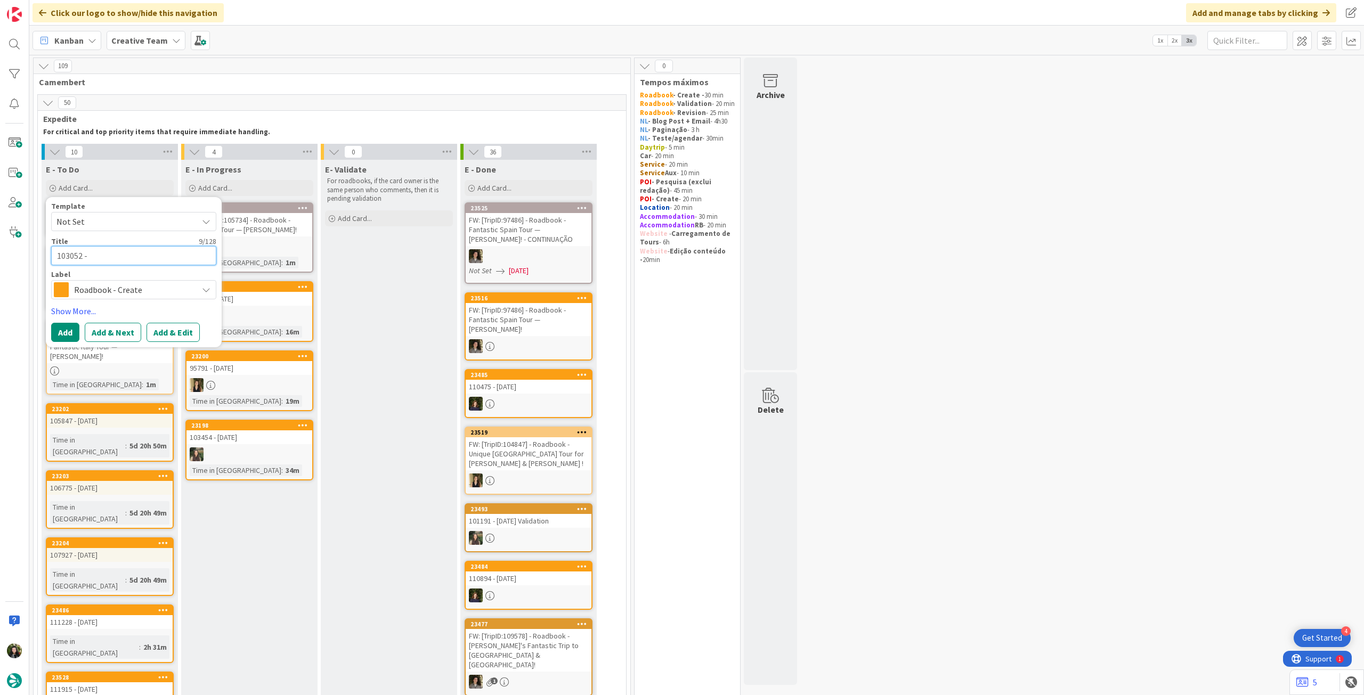
type textarea "x"
type textarea "103052 - 1"
type textarea "x"
type textarea "103052 - 16"
type textarea "x"
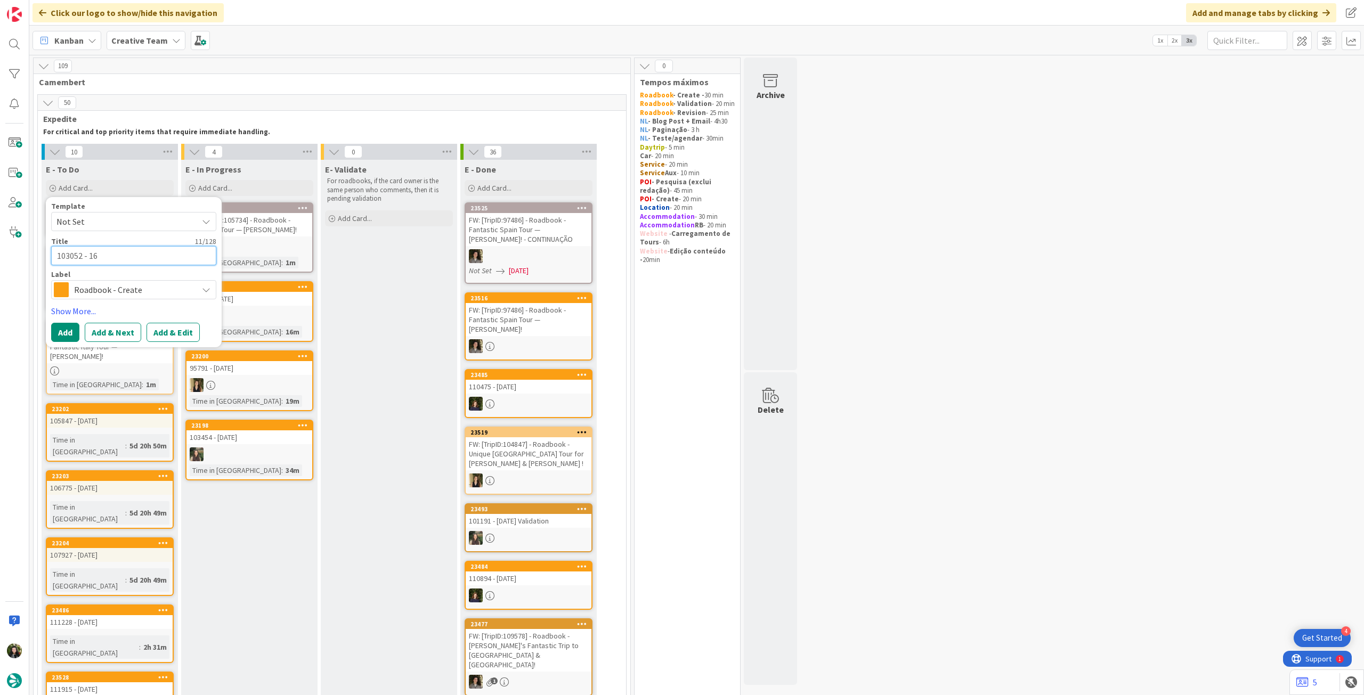
type textarea "103052 - 16"
type textarea "x"
type textarea "103052 - 16 oc"
type textarea "x"
type textarea "103052 - [DATE]"
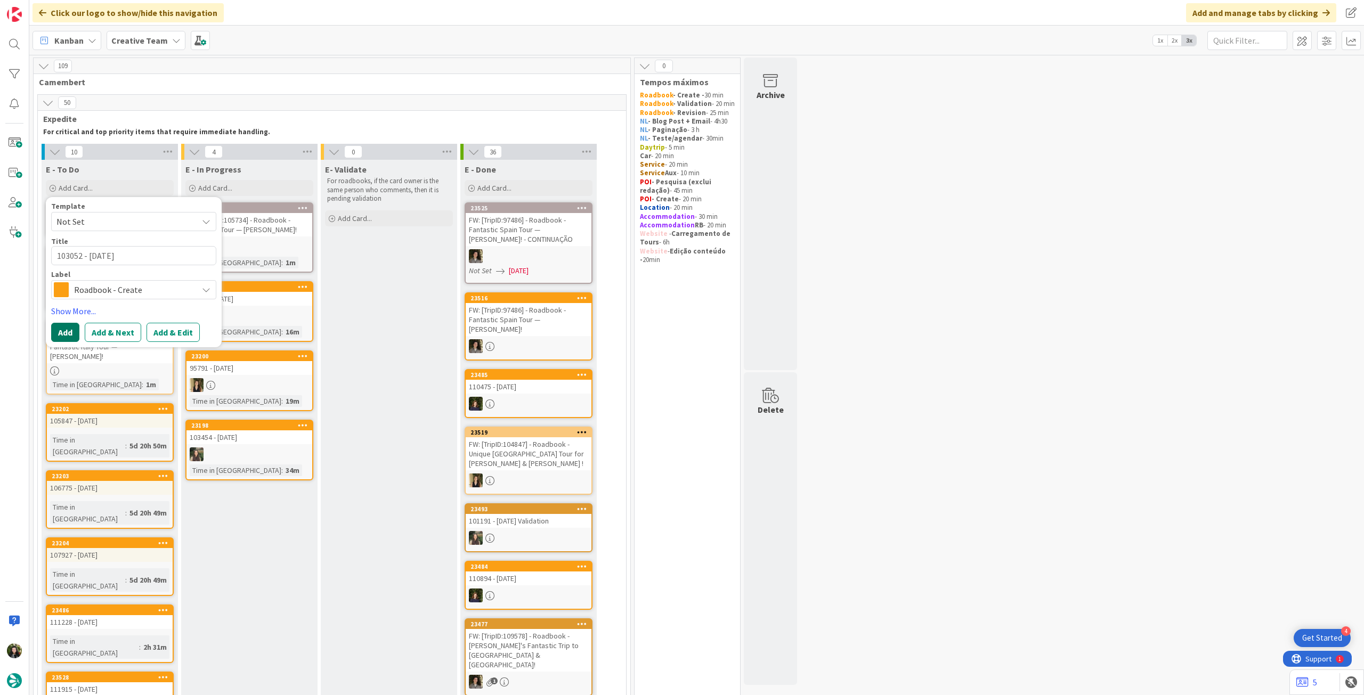
click at [51, 324] on button "Add" at bounding box center [65, 332] width 28 height 19
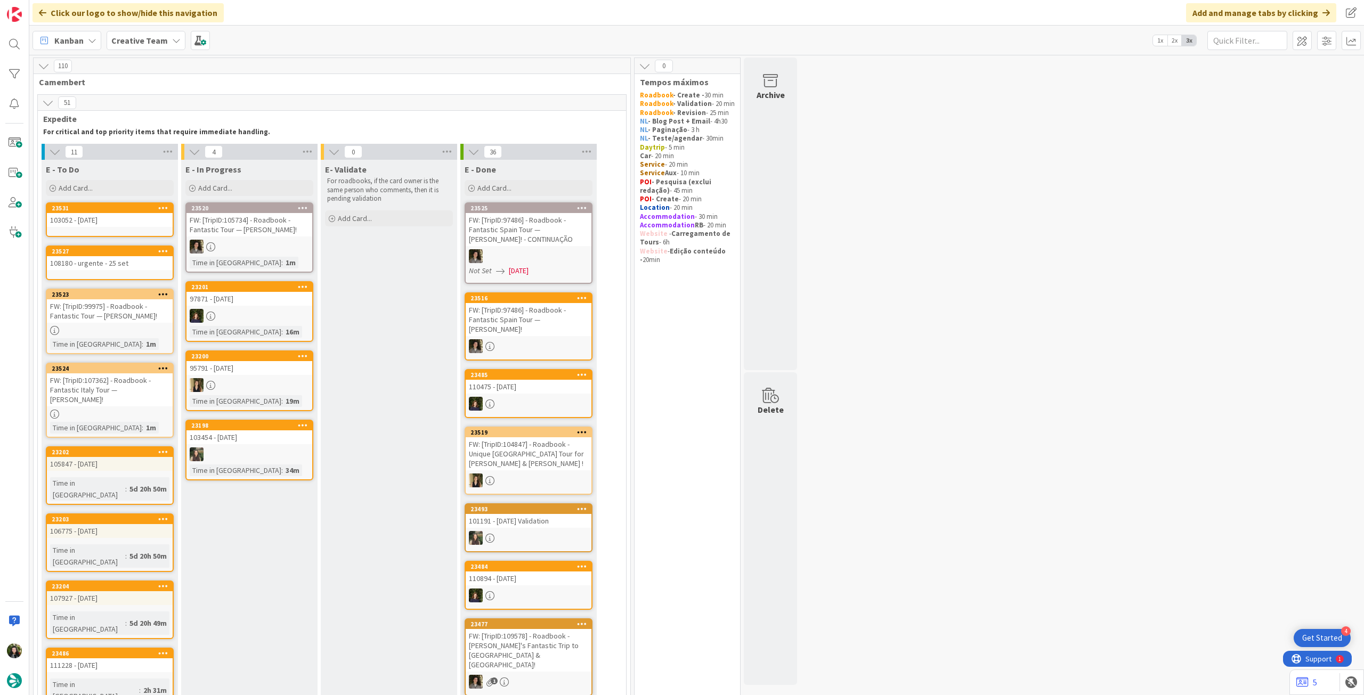
click at [163, 204] on icon at bounding box center [163, 207] width 10 height 7
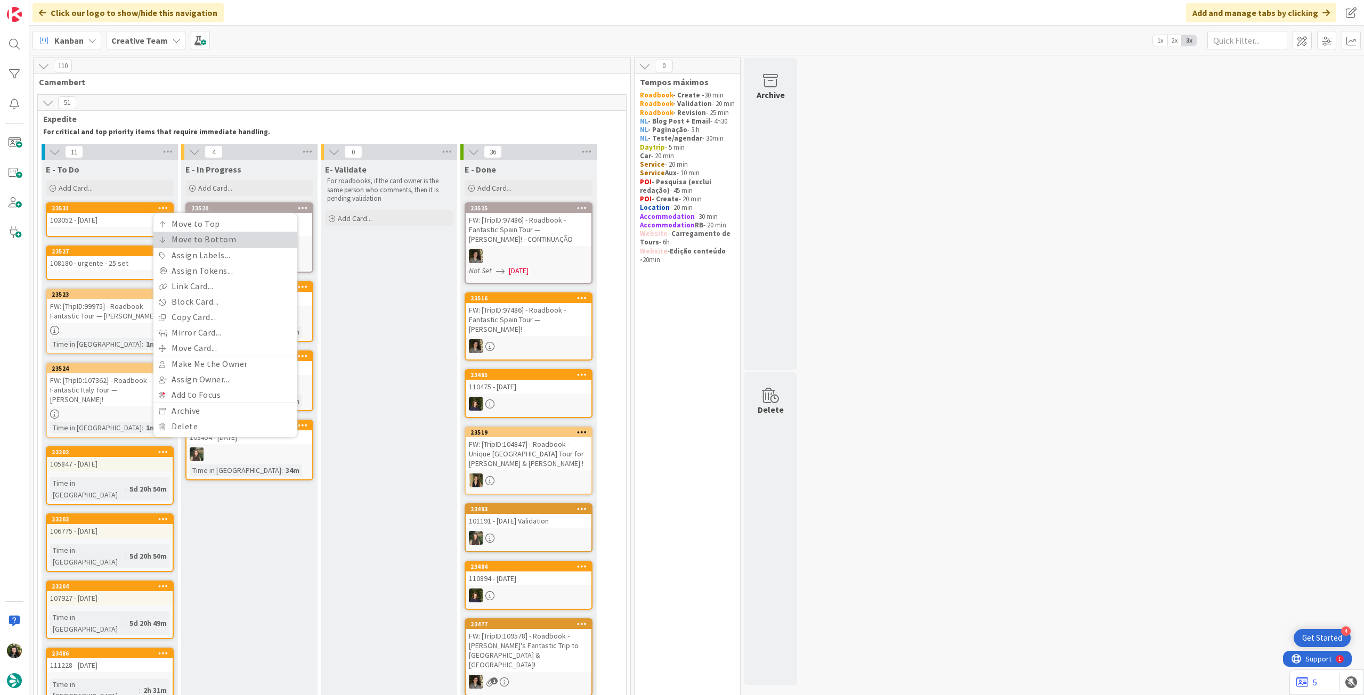
click at [171, 242] on link "Move to Bottom" at bounding box center [225, 239] width 144 height 15
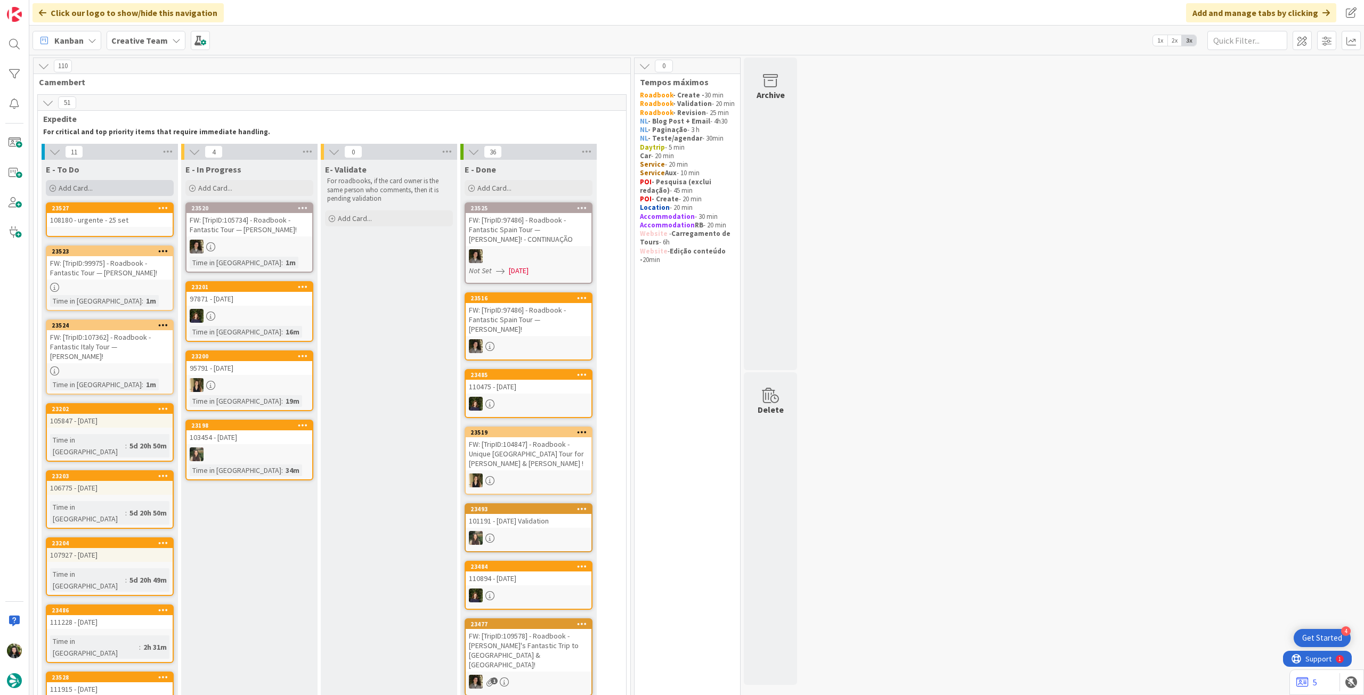
click at [120, 186] on div "Add Card..." at bounding box center [110, 188] width 128 height 16
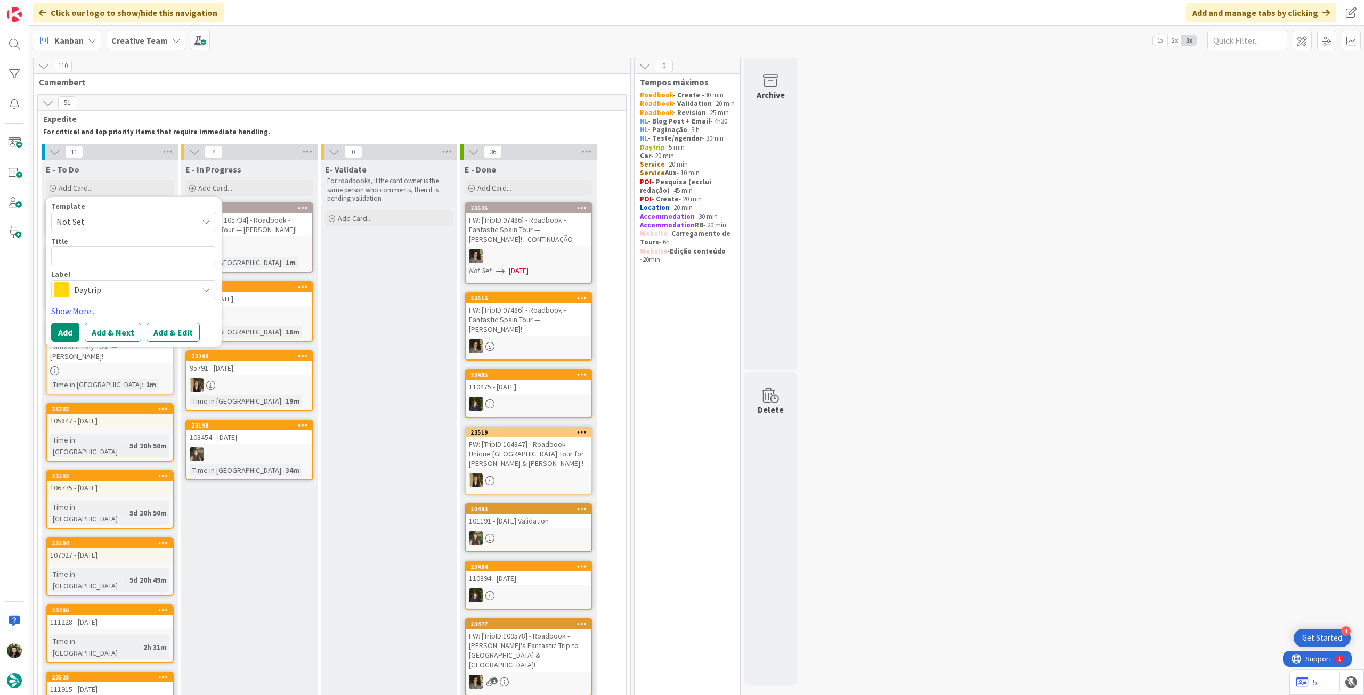
click at [105, 289] on span "Daytrip" at bounding box center [133, 289] width 118 height 15
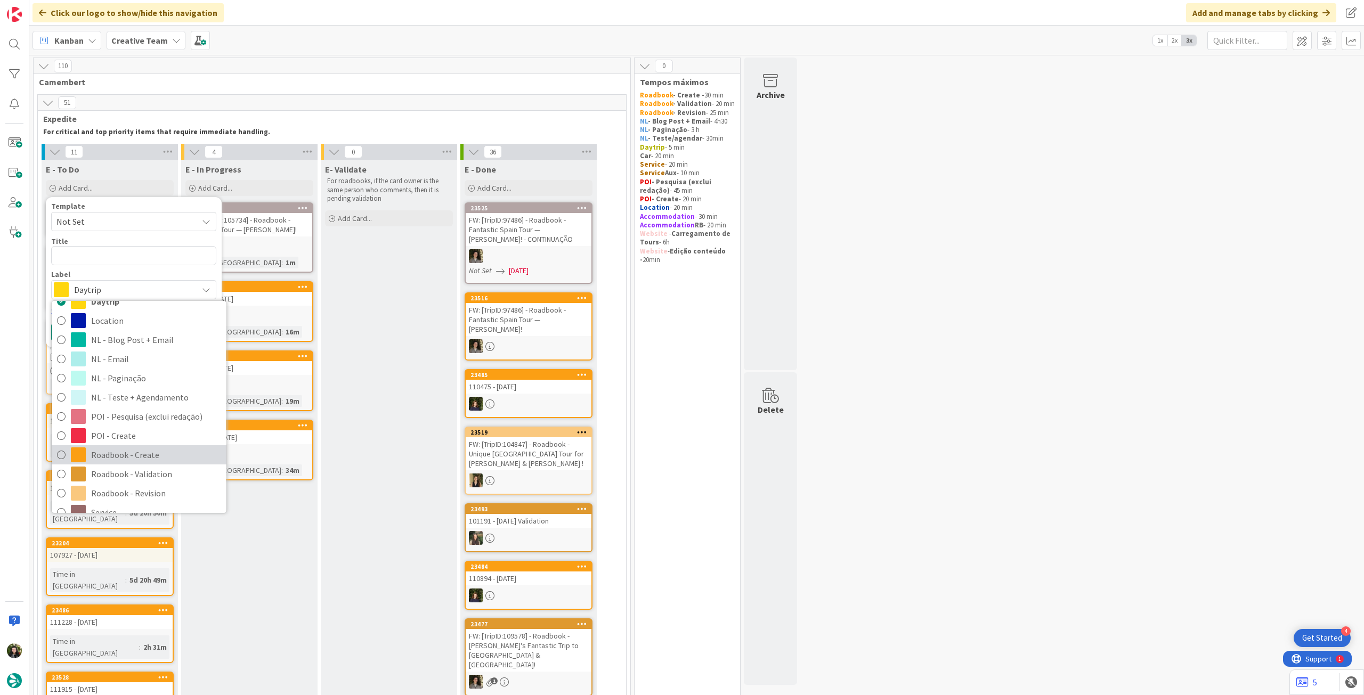
drag, startPoint x: 140, startPoint y: 449, endPoint x: 140, endPoint y: 402, distance: 46.9
click at [140, 449] on span "Roadbook - Create" at bounding box center [156, 455] width 130 height 16
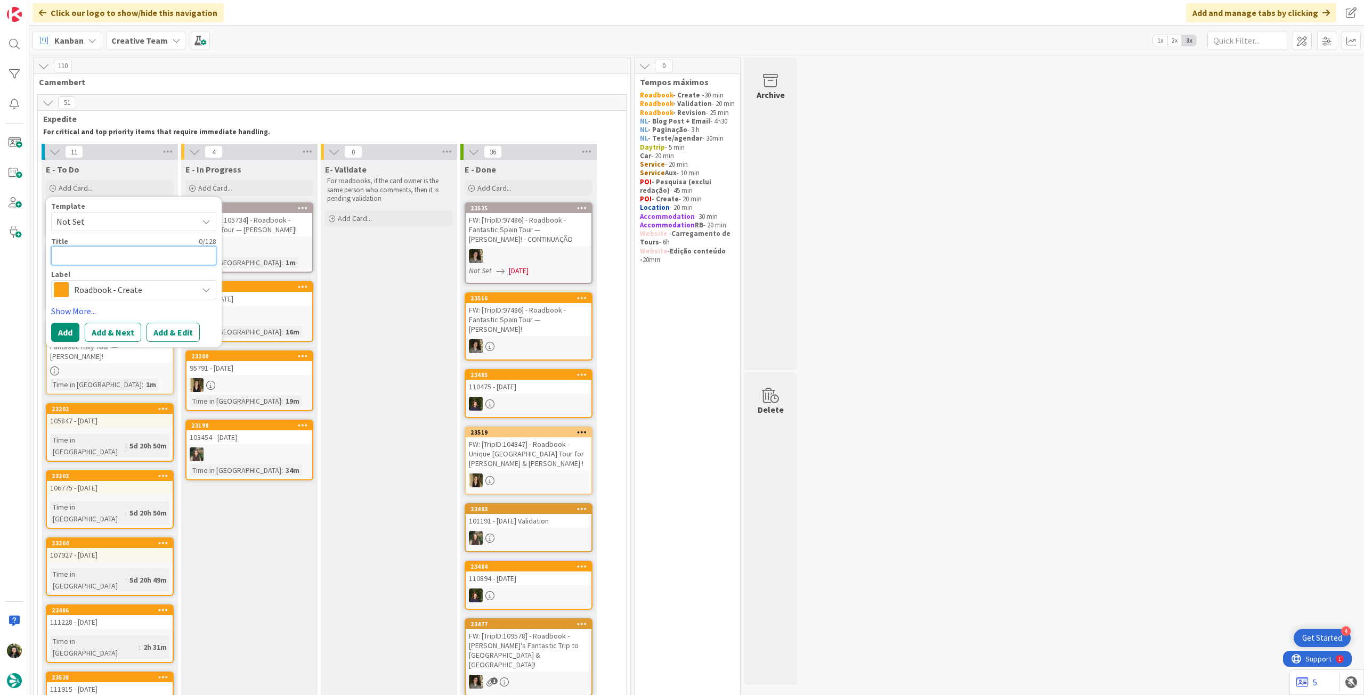
click at [159, 251] on textarea at bounding box center [133, 255] width 165 height 19
paste textarea "103586"
type textarea "x"
type textarea "103586"
type textarea "x"
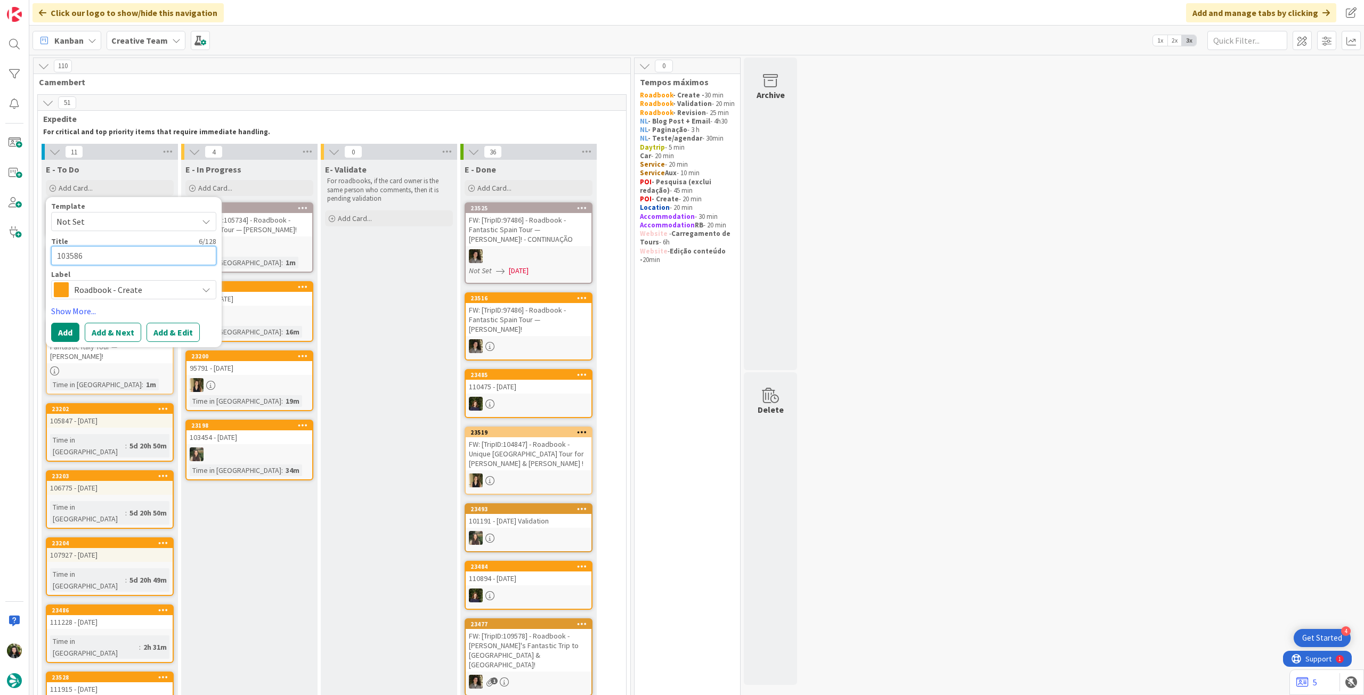
type textarea "103586"
type textarea "x"
type textarea "103586 -"
type textarea "x"
type textarea "103586 -"
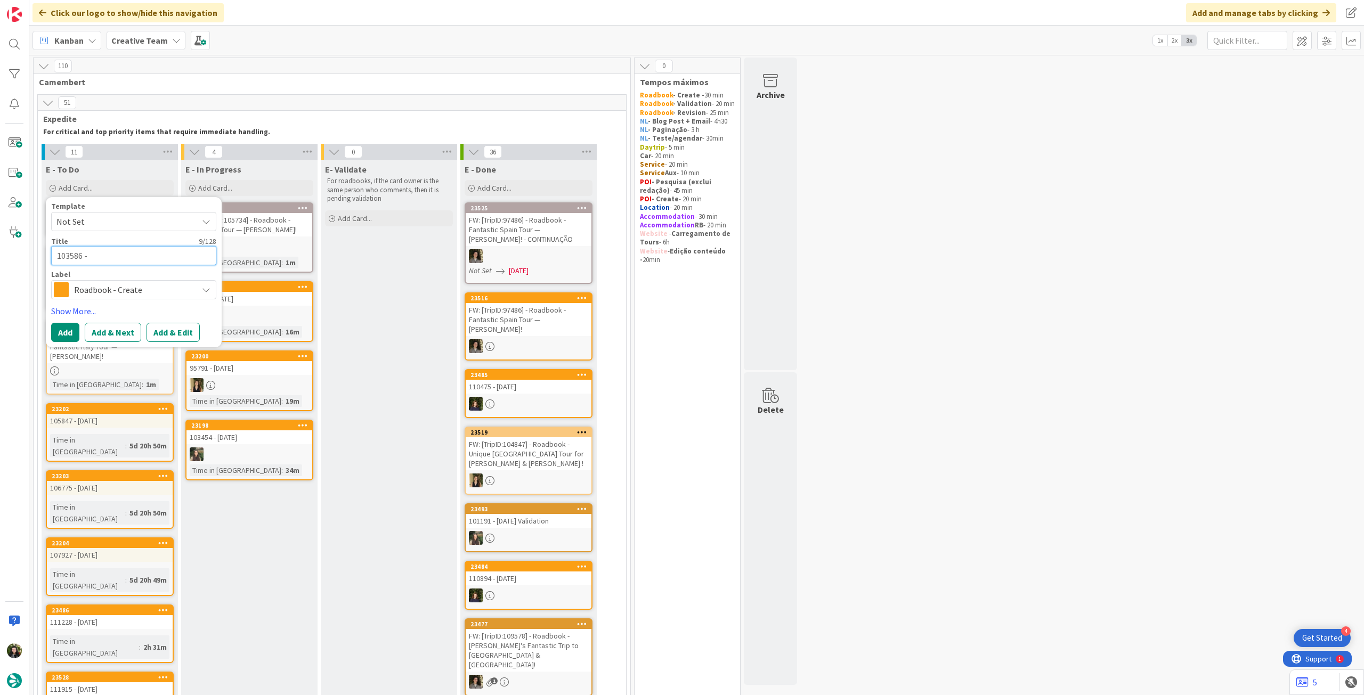
type textarea "x"
type textarea "103586 - 1"
type textarea "x"
type textarea "103586 - 16"
click at [58, 329] on button "Add" at bounding box center [65, 332] width 28 height 19
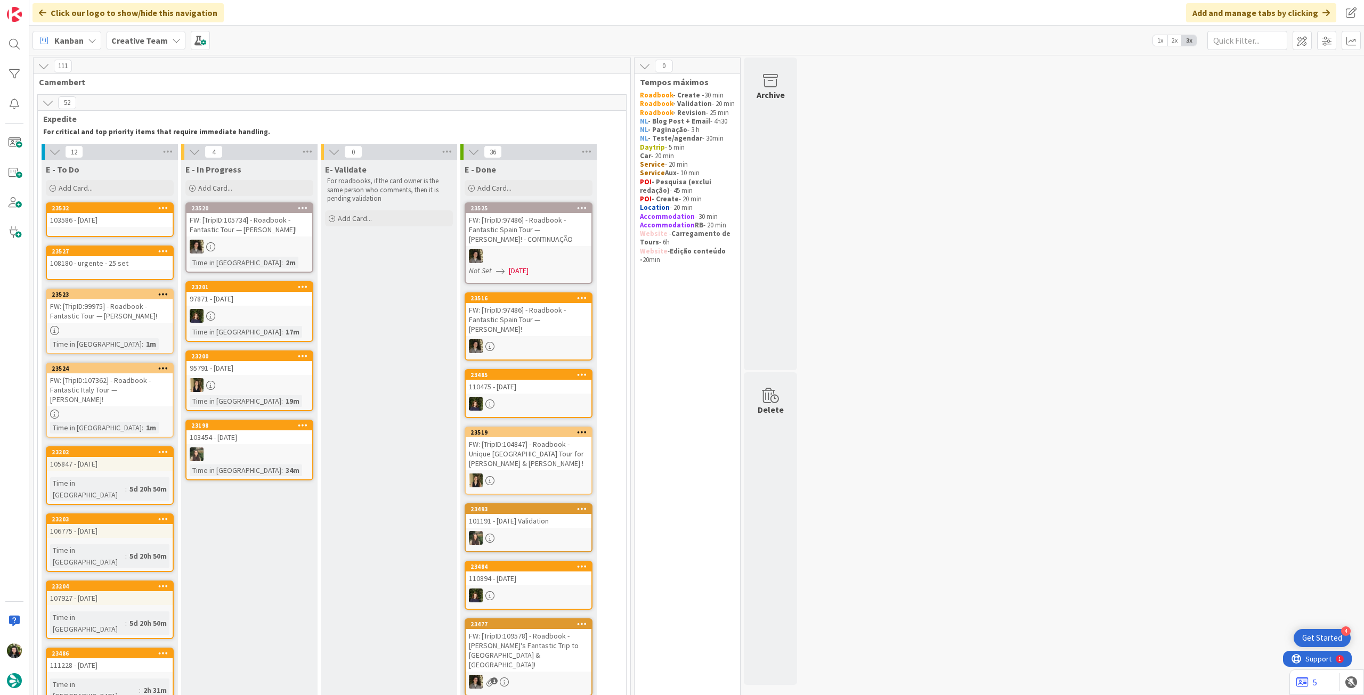
click at [164, 204] on icon at bounding box center [163, 207] width 10 height 7
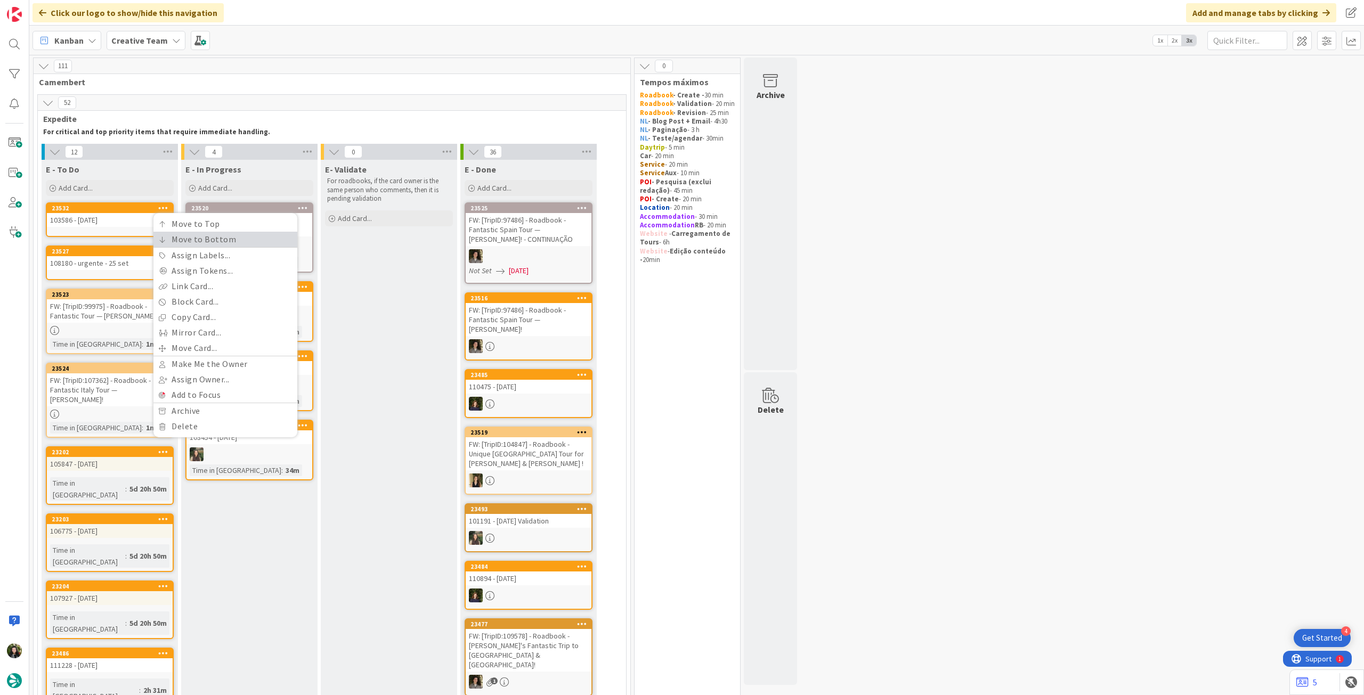
click at [166, 240] on link "Move to Bottom" at bounding box center [225, 239] width 144 height 15
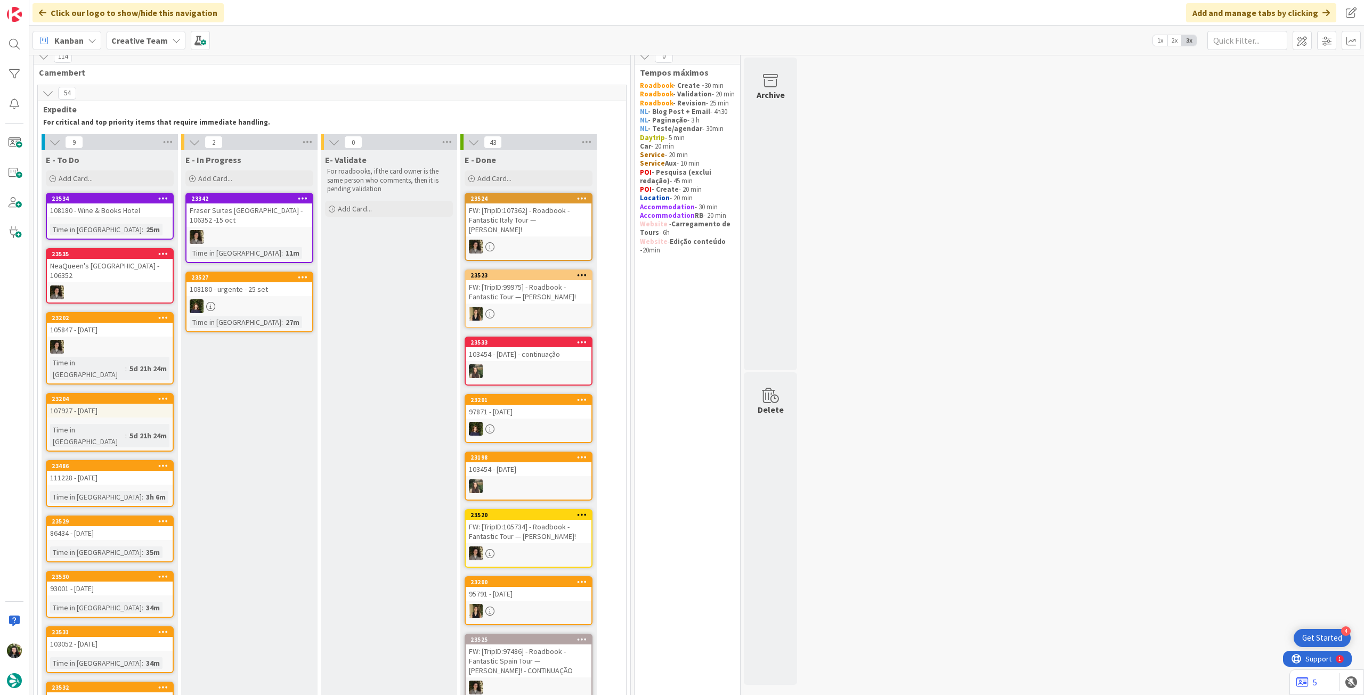
scroll to position [0, 0]
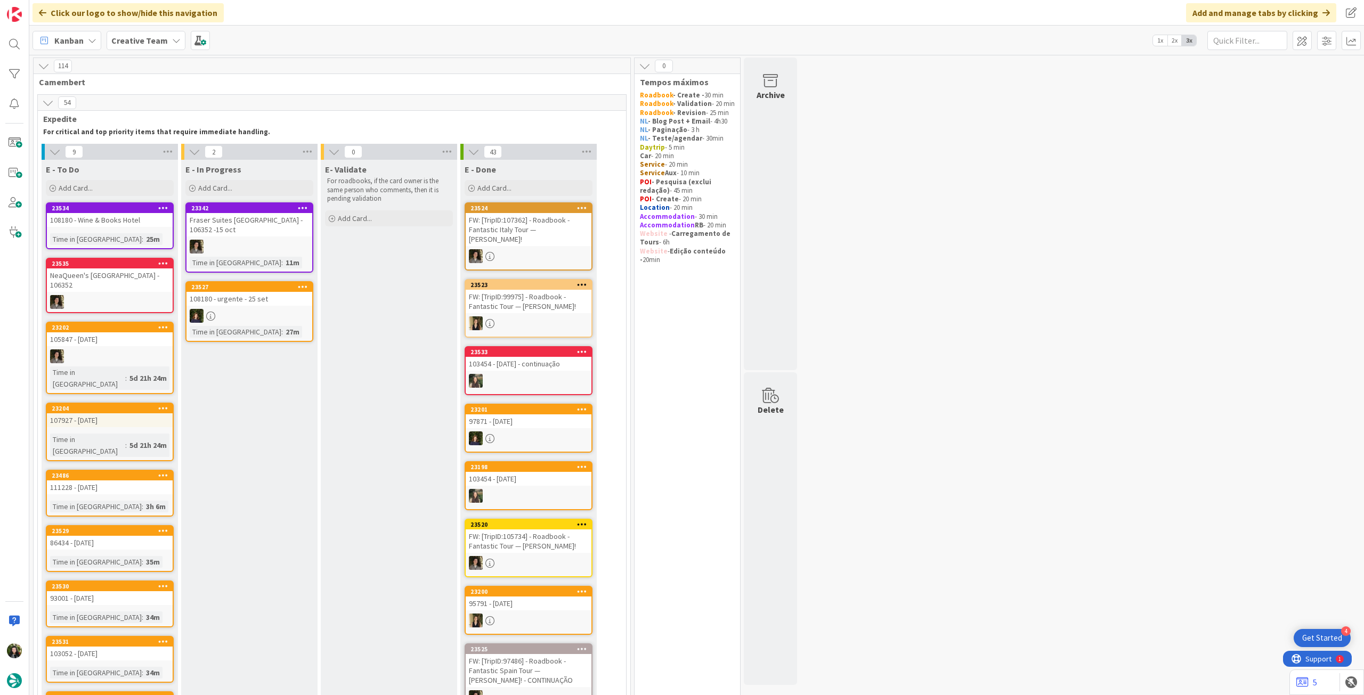
drag, startPoint x: 102, startPoint y: 186, endPoint x: 123, endPoint y: 247, distance: 64.0
click at [102, 186] on div "Add Card..." at bounding box center [110, 188] width 128 height 16
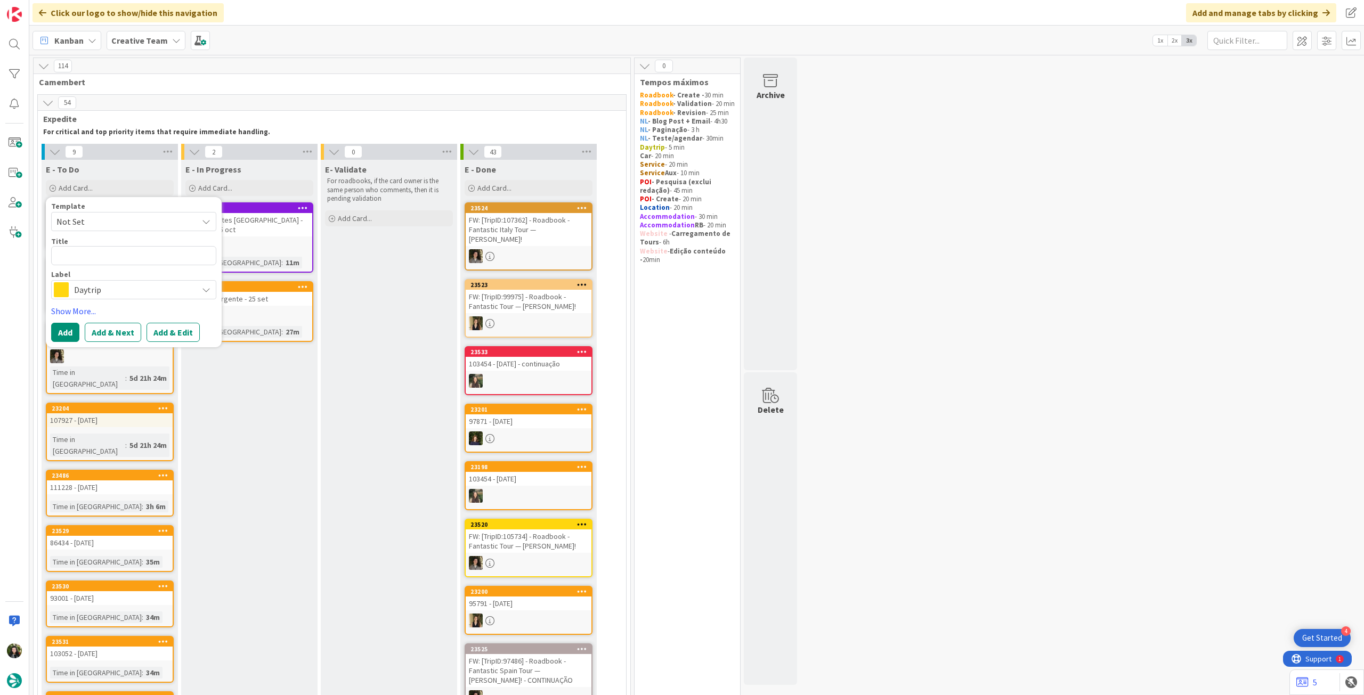
click at [126, 289] on span "Daytrip" at bounding box center [133, 289] width 118 height 15
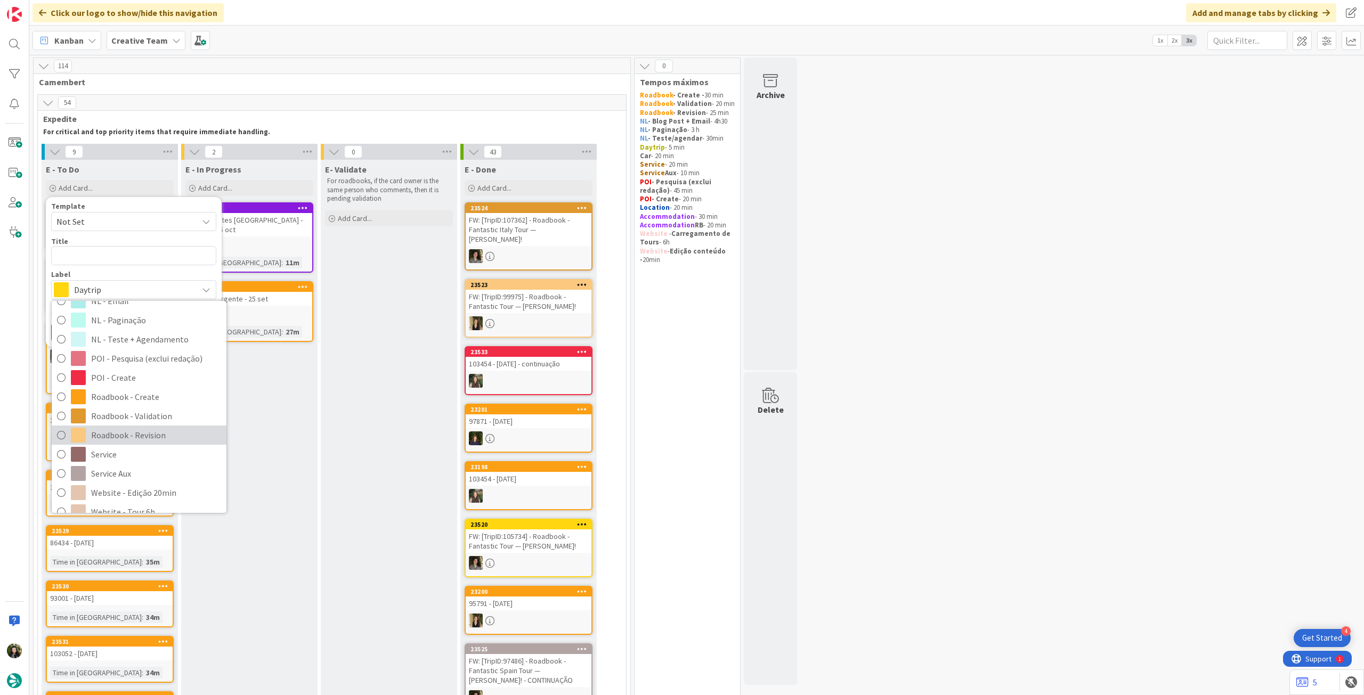
scroll to position [142, 0]
click at [145, 456] on span "Service Aux" at bounding box center [156, 461] width 130 height 16
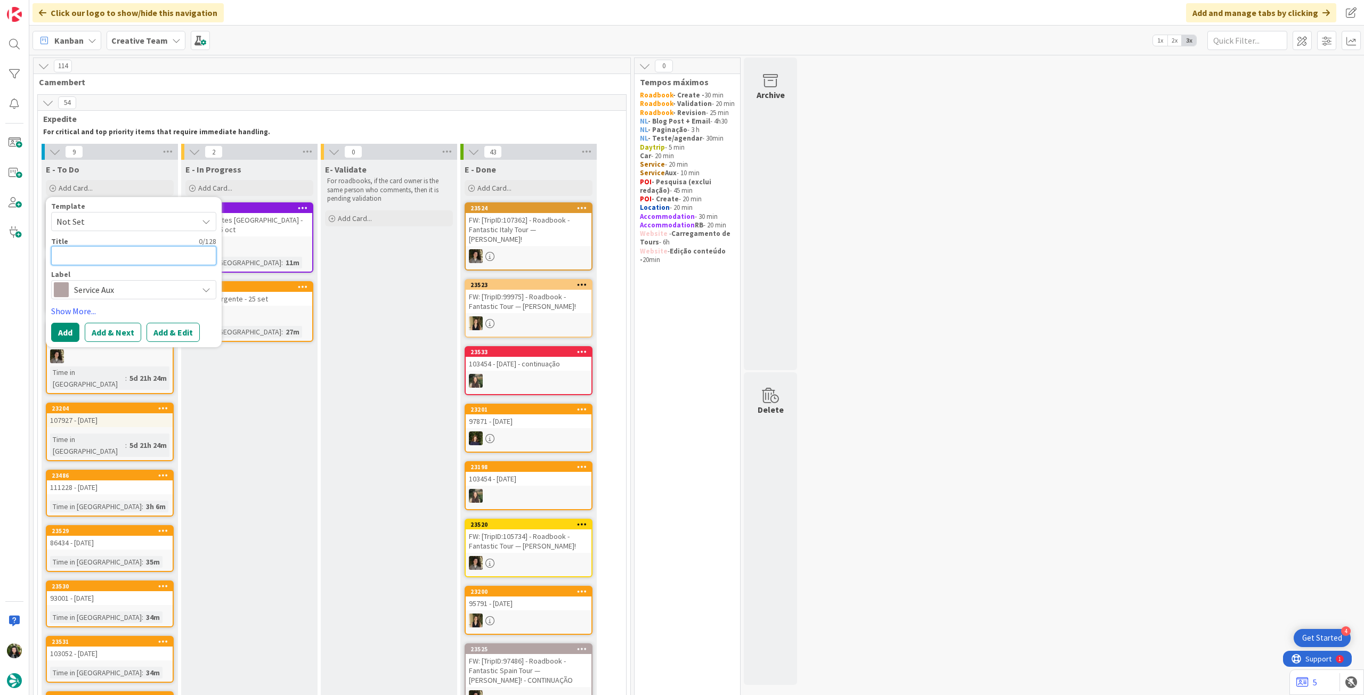
click at [127, 258] on textarea at bounding box center [133, 255] width 165 height 19
paste textarea "107513"
click at [68, 338] on button "Add" at bounding box center [65, 332] width 28 height 19
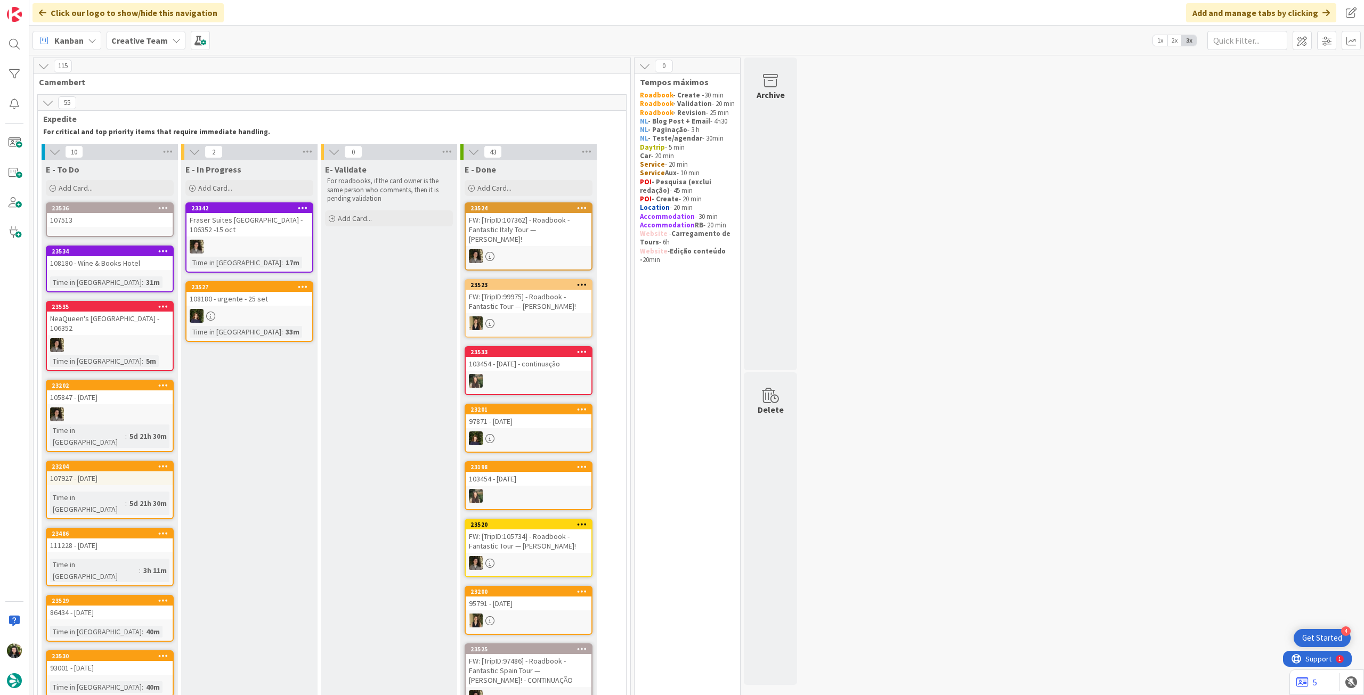
click at [108, 224] on div "107513" at bounding box center [110, 220] width 126 height 14
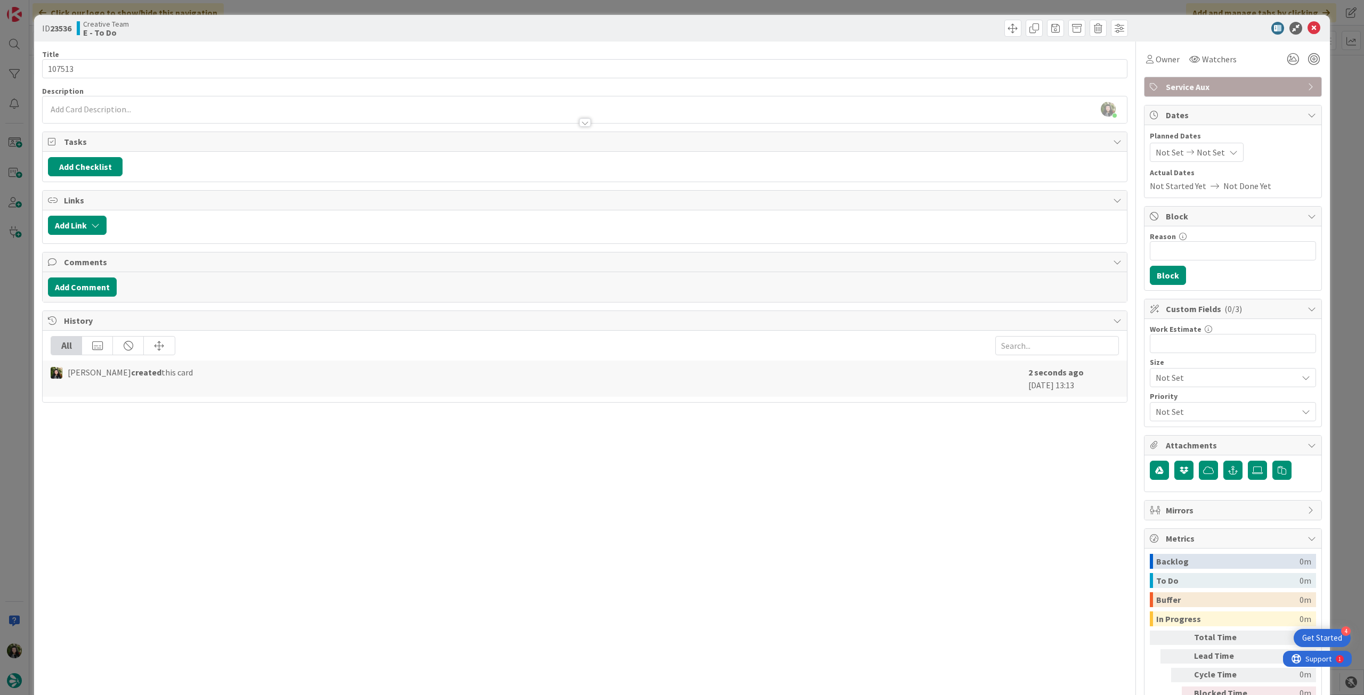
click at [231, 115] on div at bounding box center [585, 117] width 1084 height 11
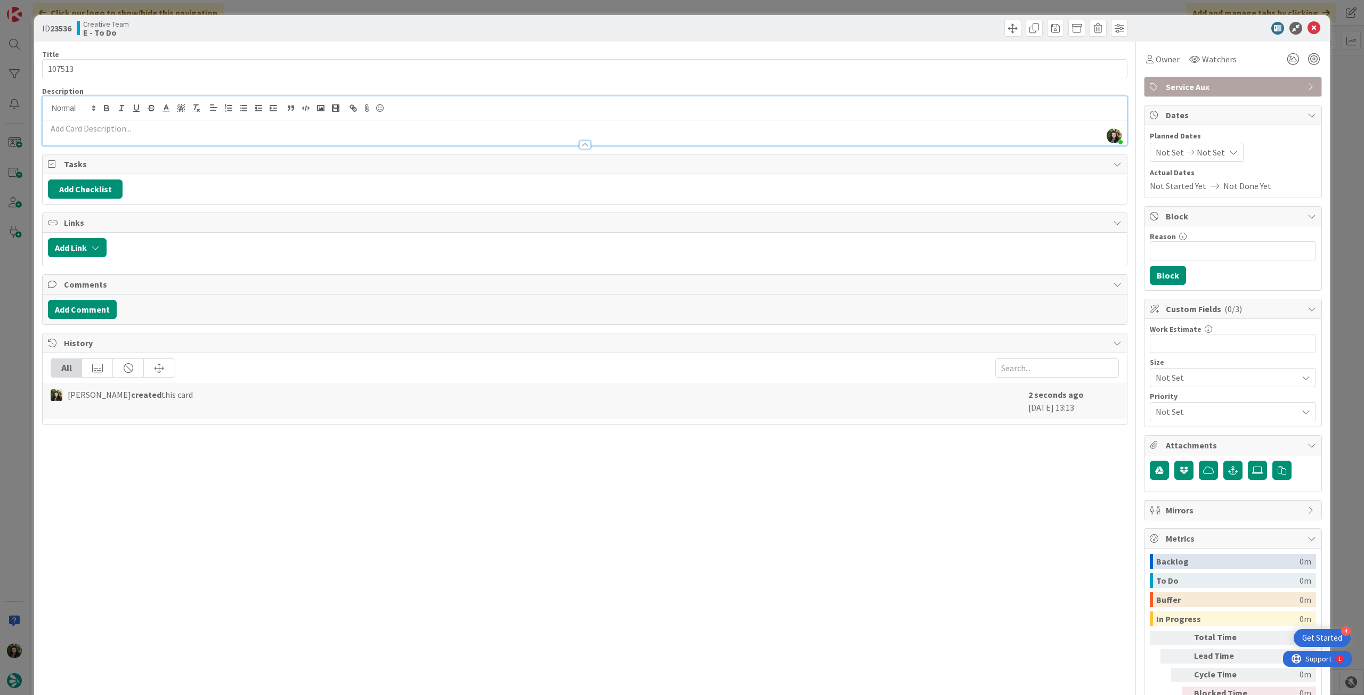
click at [229, 128] on p at bounding box center [585, 129] width 1074 height 12
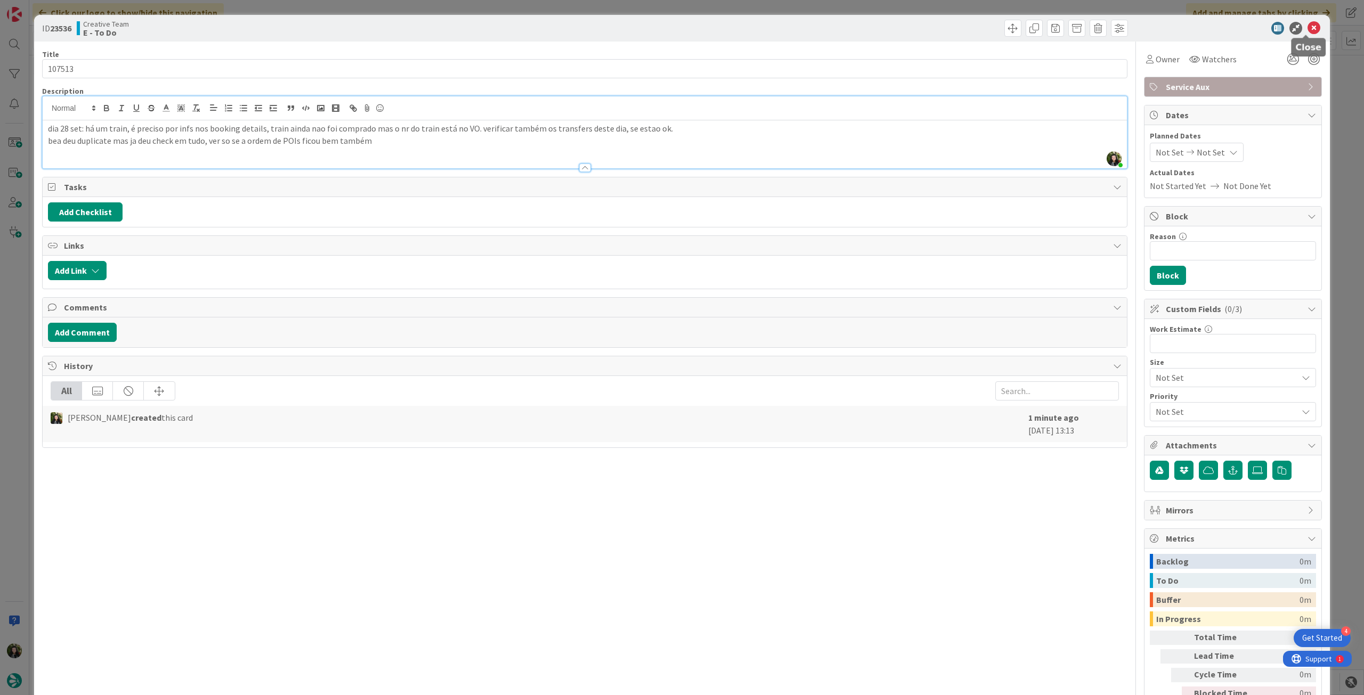
click at [1308, 27] on icon at bounding box center [1314, 28] width 13 height 13
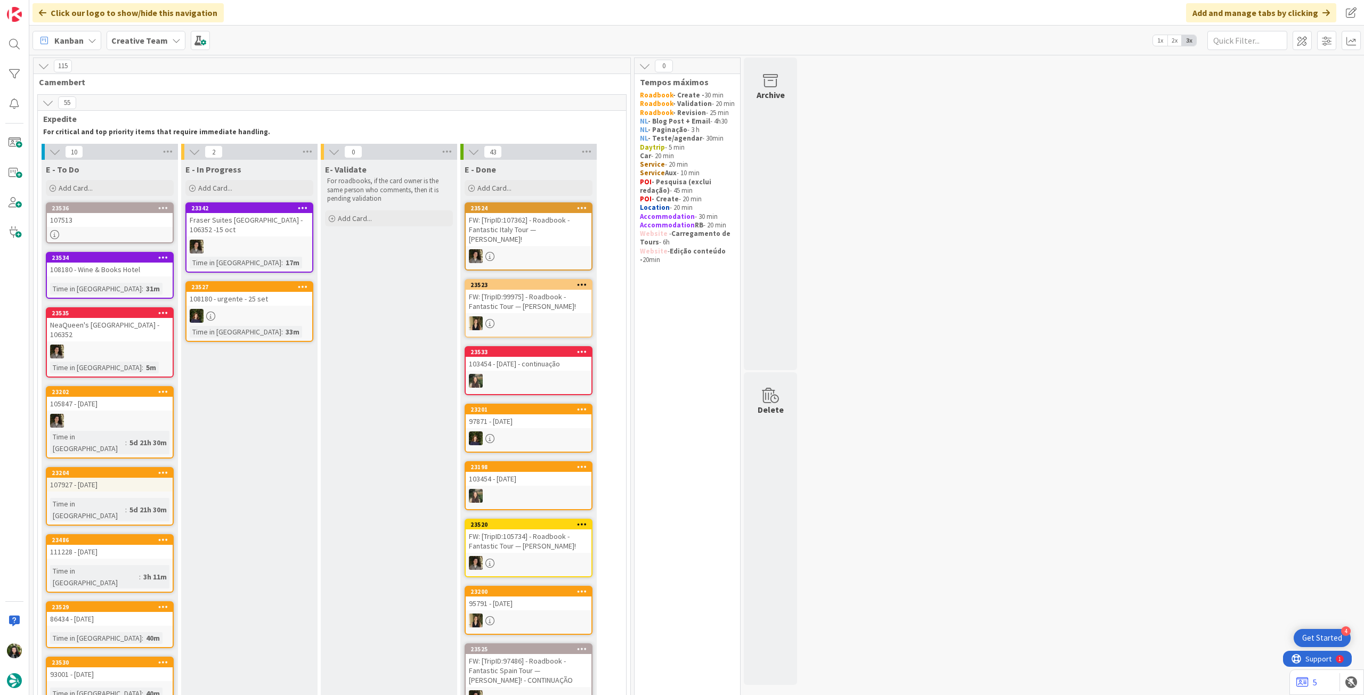
drag, startPoint x: 145, startPoint y: 33, endPoint x: 145, endPoint y: 39, distance: 6.4
click at [145, 33] on div "Creative Team" at bounding box center [146, 40] width 79 height 19
click at [168, 149] on h4 "Creative Team - Análise" at bounding box center [191, 152] width 145 height 11
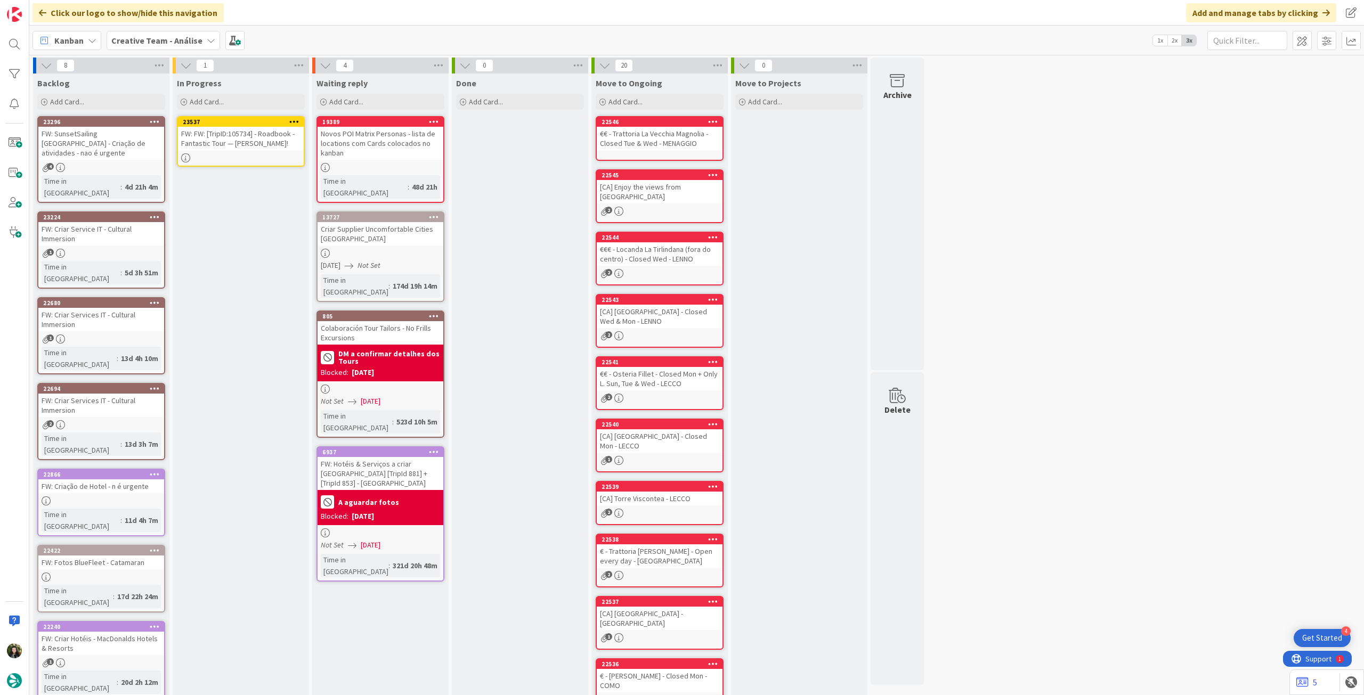
click at [294, 123] on icon at bounding box center [294, 121] width 10 height 7
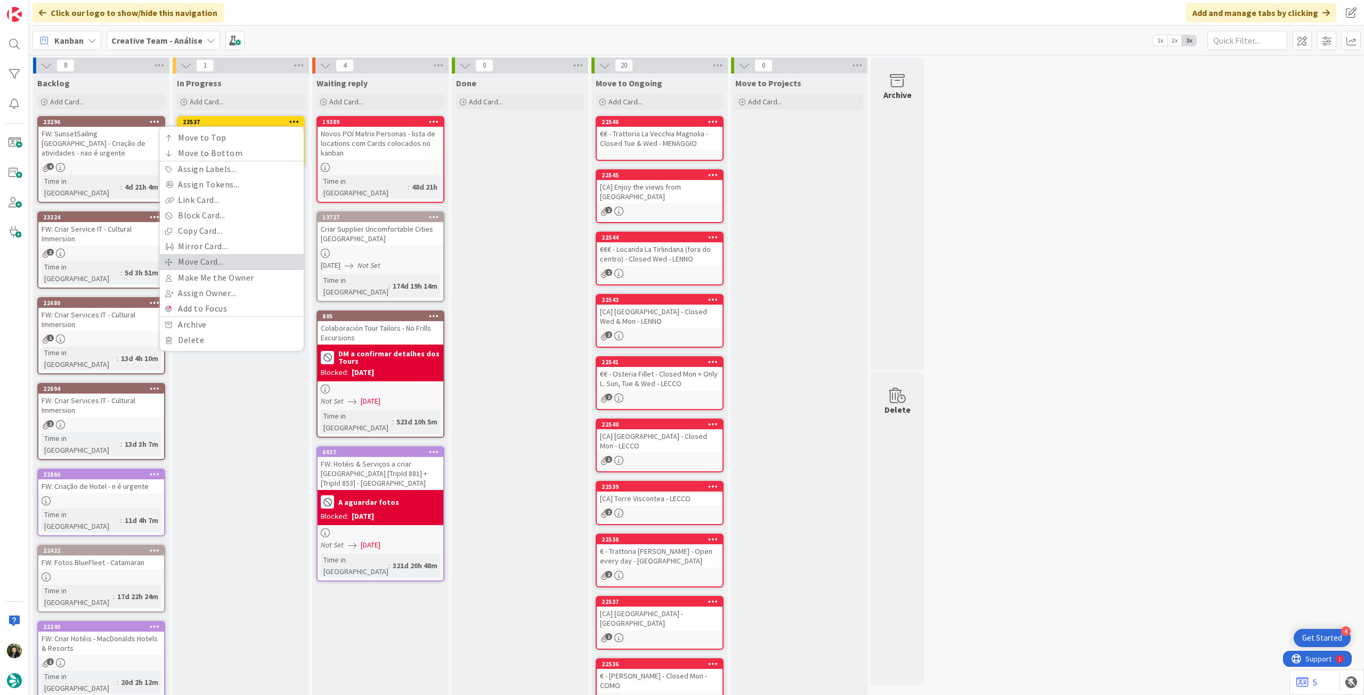
click at [239, 267] on link "Move Card..." at bounding box center [232, 261] width 144 height 15
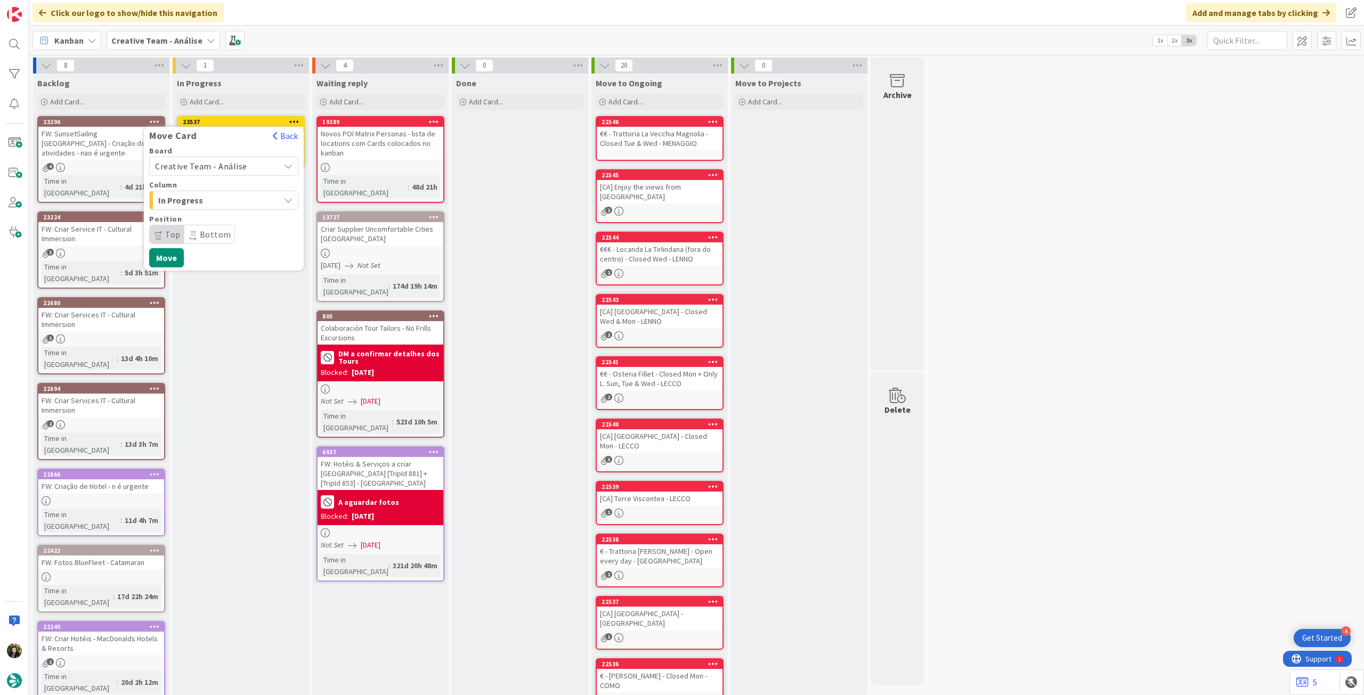
click at [239, 174] on div "Creative Team - Análise" at bounding box center [223, 166] width 149 height 19
click at [225, 213] on span "Creative Team" at bounding box center [231, 216] width 124 height 16
click at [215, 233] on span "Daytrip" at bounding box center [223, 234] width 102 height 15
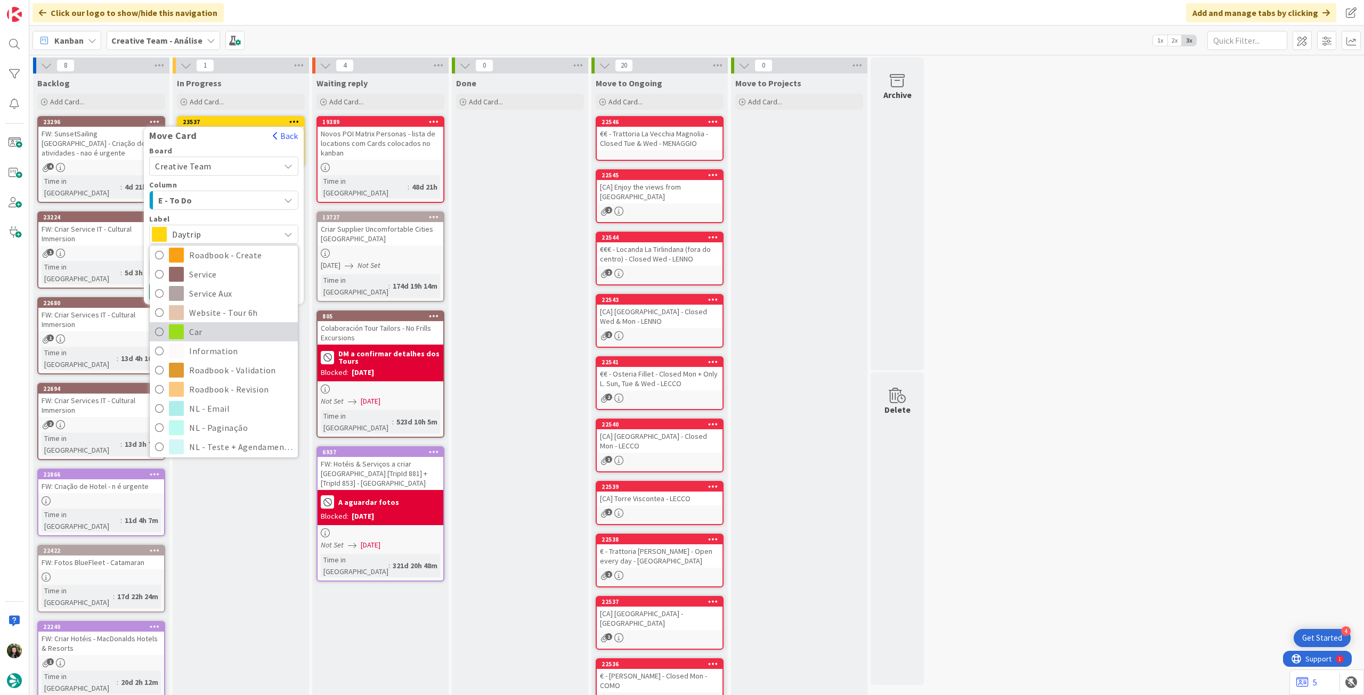
scroll to position [142, 0]
click at [227, 294] on span "Service Aux" at bounding box center [240, 290] width 103 height 16
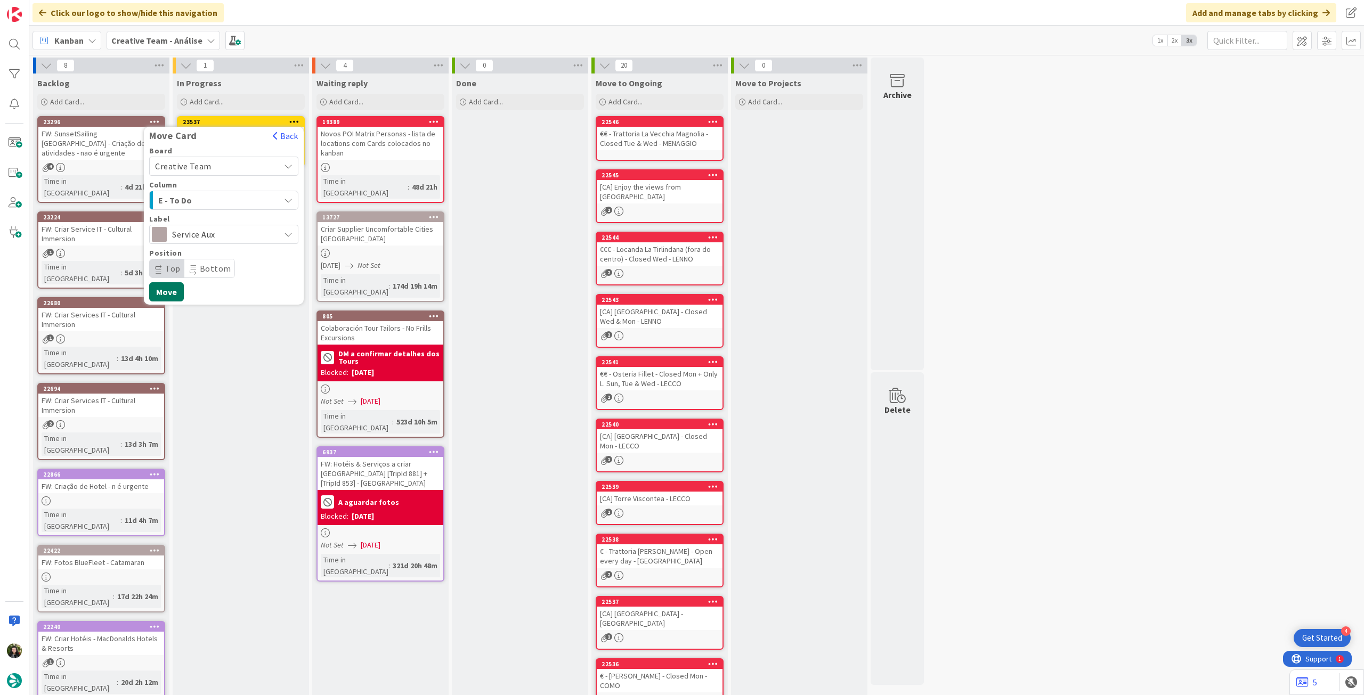
click at [169, 291] on button "Move" at bounding box center [166, 291] width 35 height 19
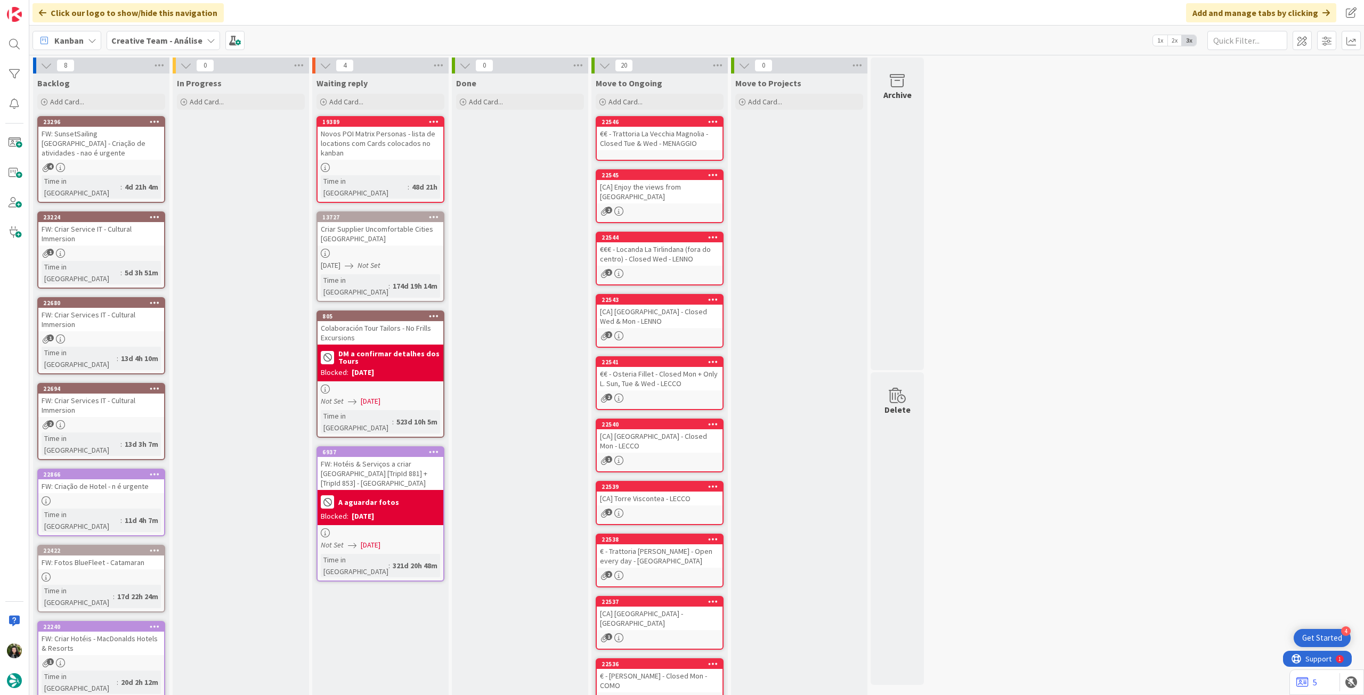
drag, startPoint x: 142, startPoint y: 46, endPoint x: 142, endPoint y: 52, distance: 6.4
click at [142, 46] on span "Creative Team - Análise" at bounding box center [156, 40] width 91 height 13
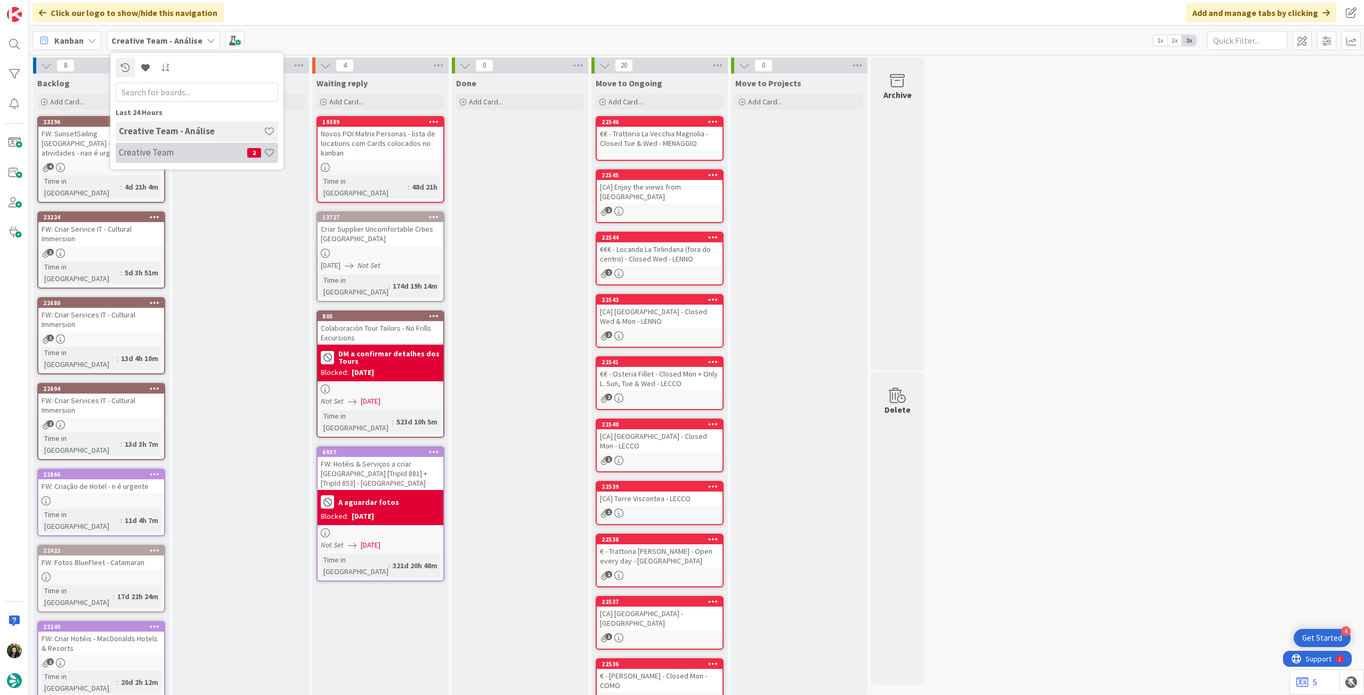
click at [145, 143] on div "Creative Team 2" at bounding box center [197, 153] width 163 height 20
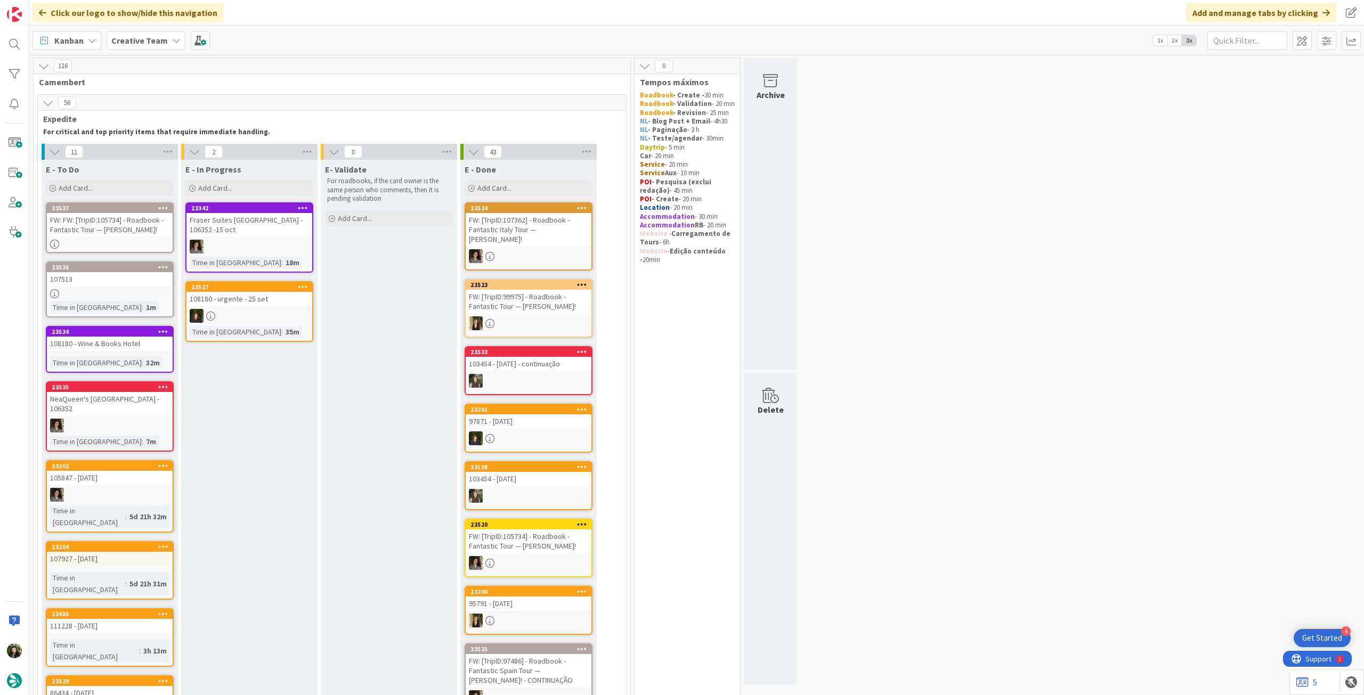
click at [151, 287] on link "23536 107513 Time in Column : 1m" at bounding box center [110, 290] width 128 height 56
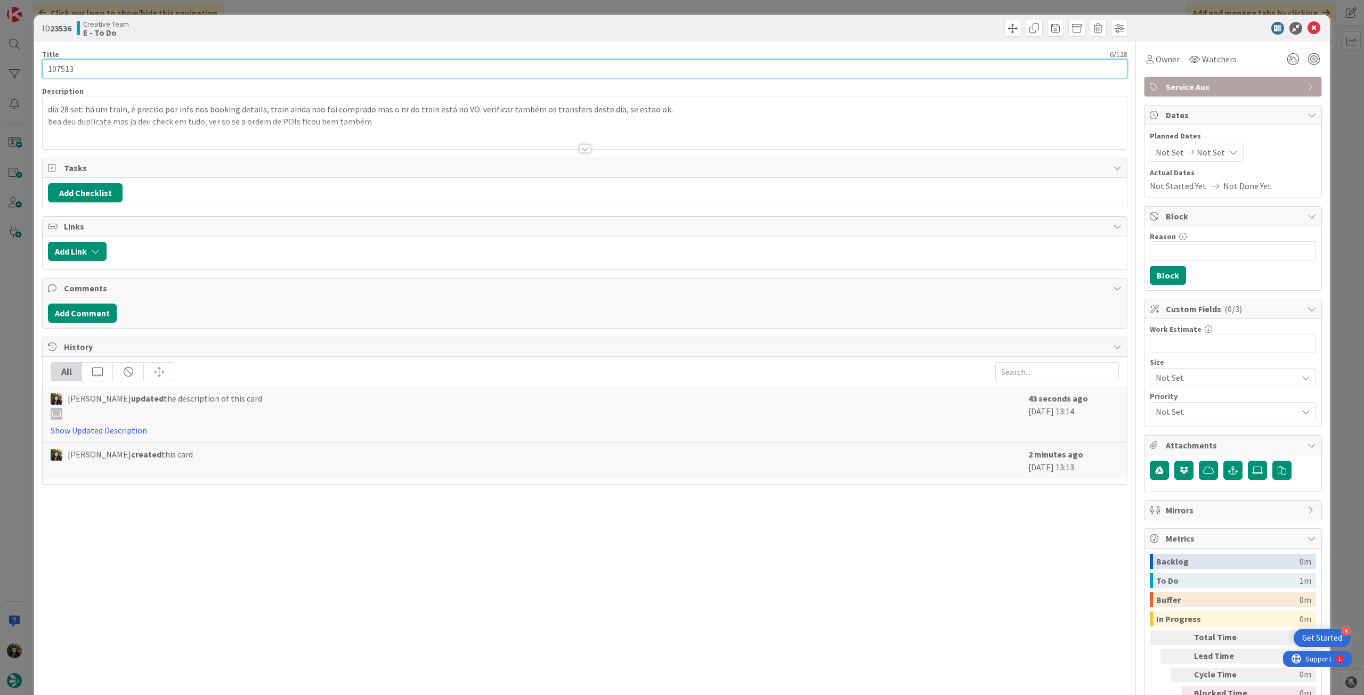
click at [146, 70] on input "107513" at bounding box center [584, 68] width 1085 height 19
click at [1309, 24] on icon at bounding box center [1314, 28] width 13 height 13
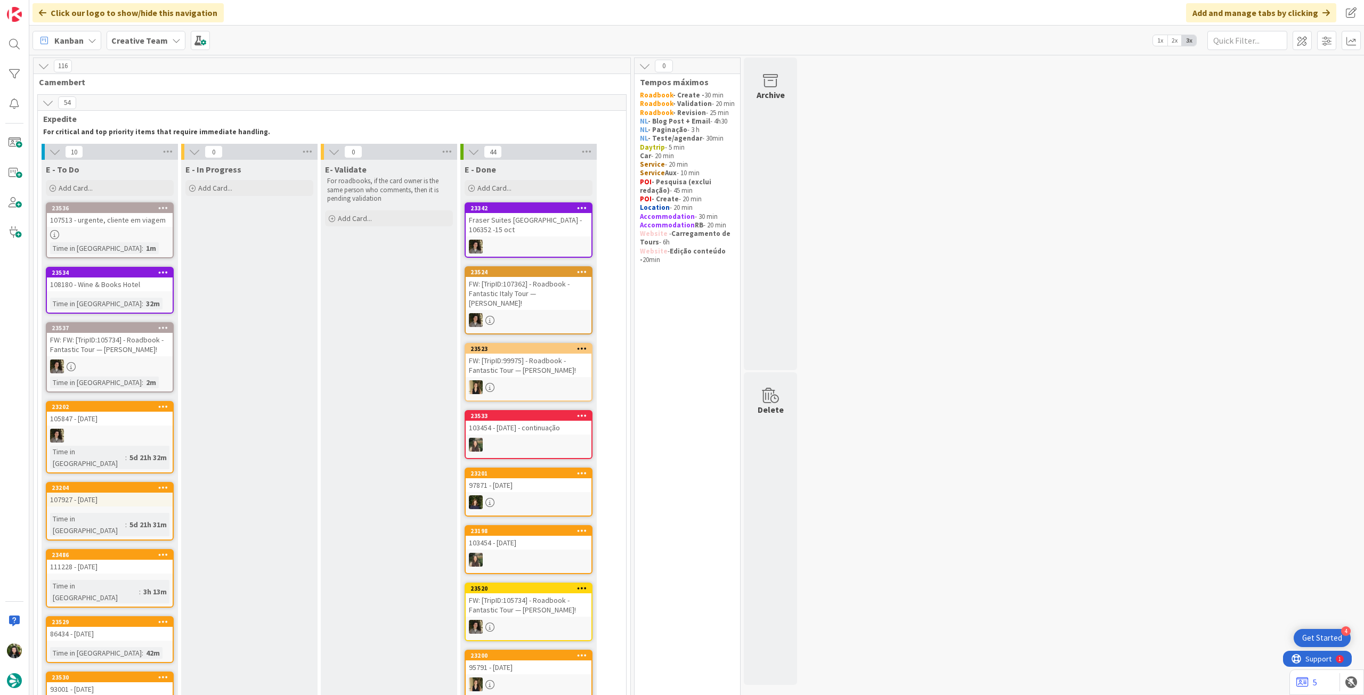
click at [126, 37] on b "Creative Team" at bounding box center [139, 40] width 56 height 11
click at [159, 149] on h4 "Creative Team - Análise" at bounding box center [191, 152] width 145 height 11
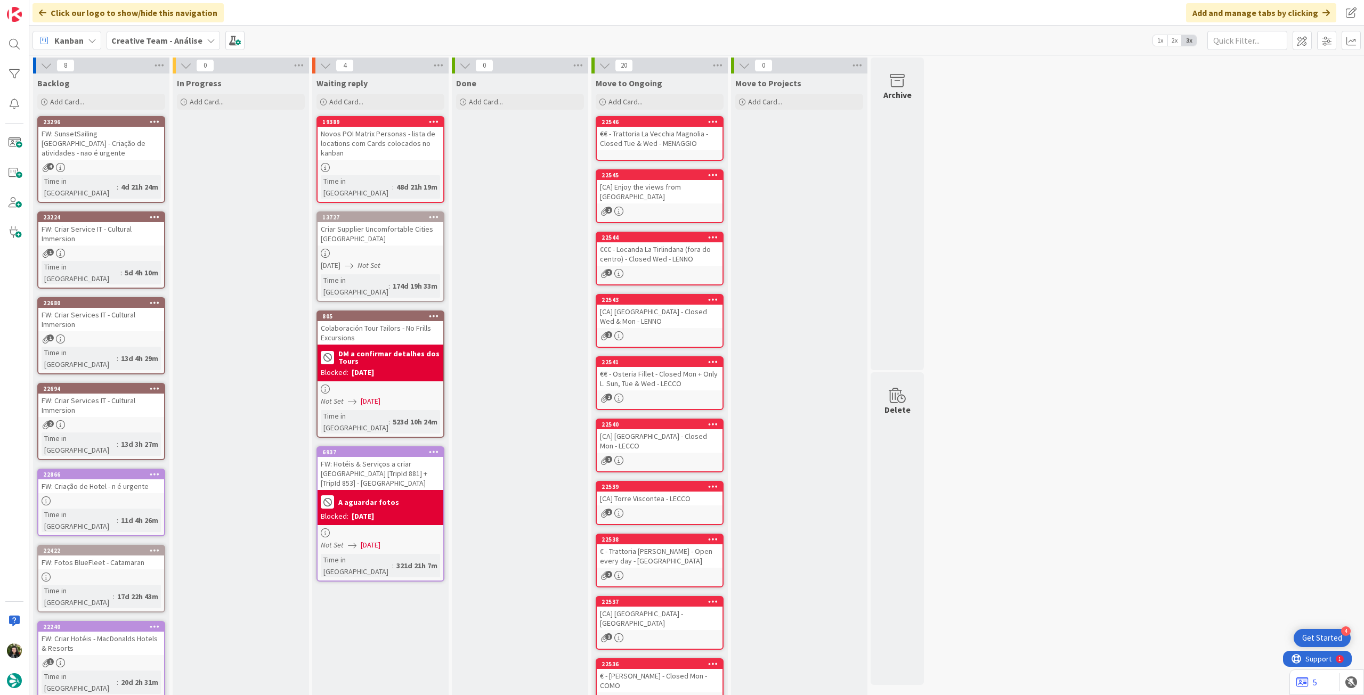
drag, startPoint x: 138, startPoint y: 36, endPoint x: 141, endPoint y: 55, distance: 19.4
click at [138, 36] on b "Creative Team - Análise" at bounding box center [156, 40] width 91 height 11
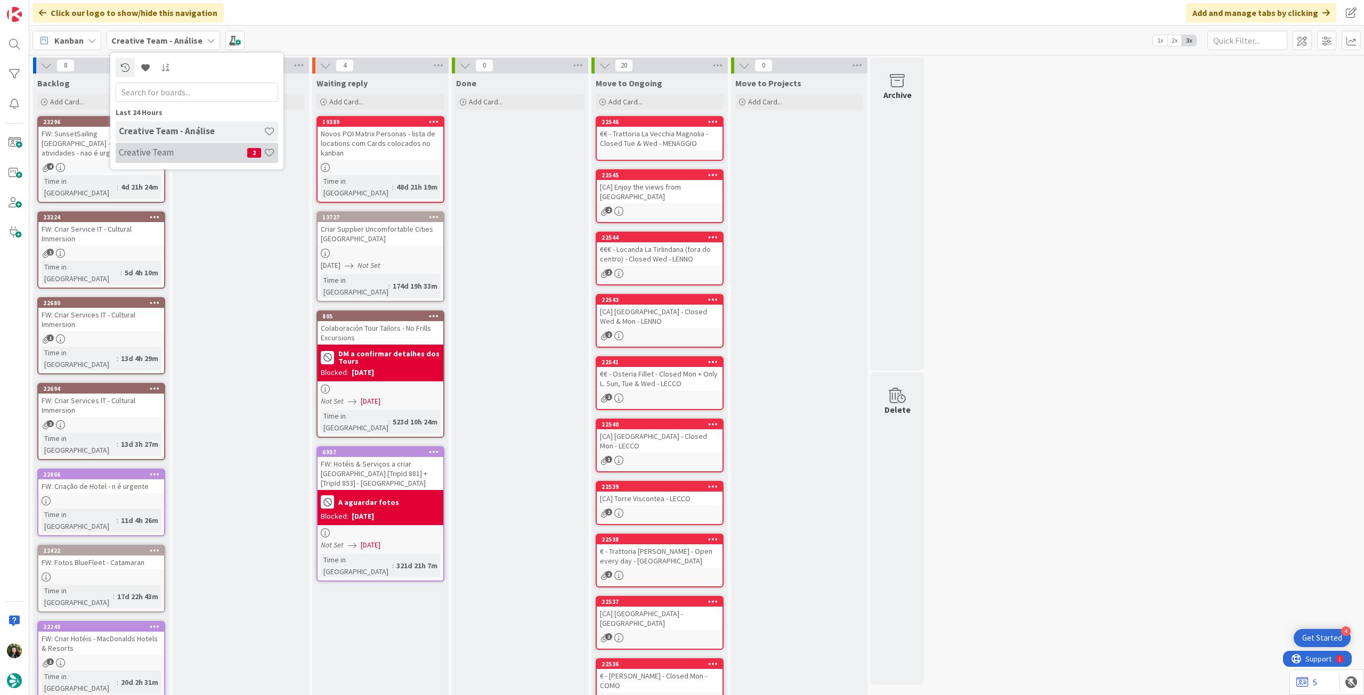
click at [182, 149] on h4 "Creative Team" at bounding box center [183, 152] width 128 height 11
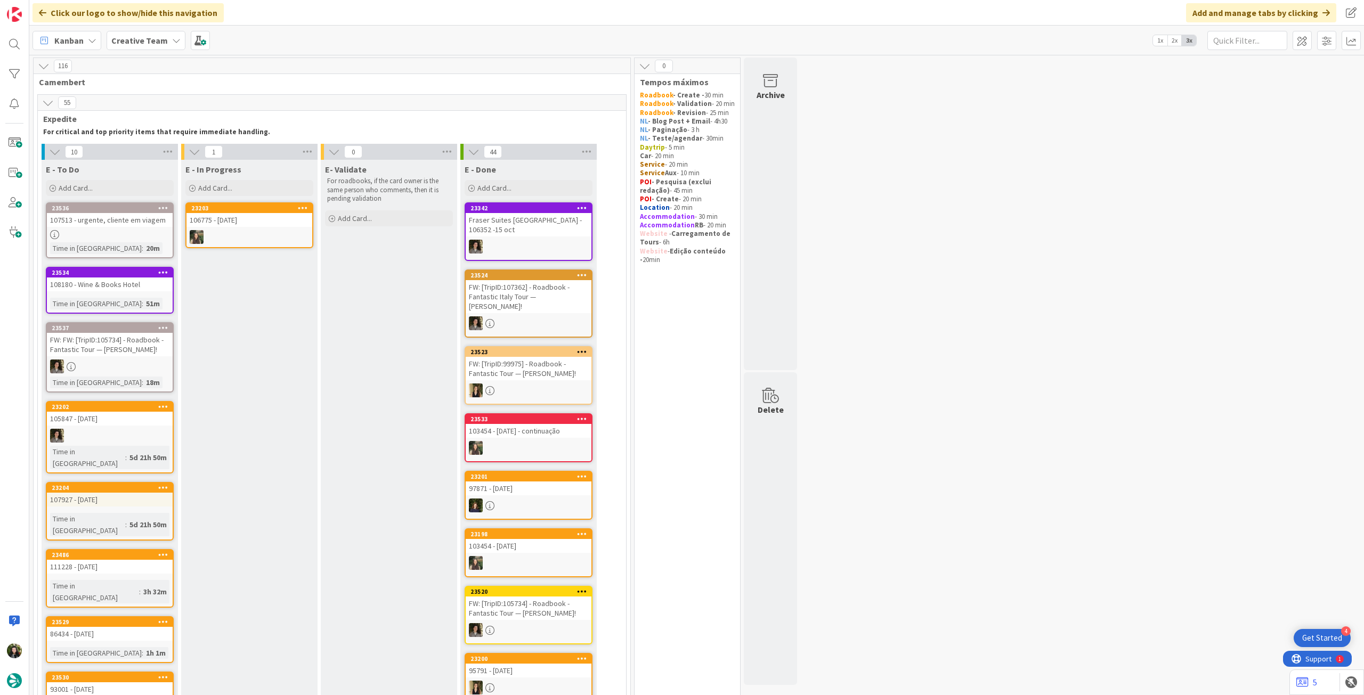
click at [522, 304] on link "23524 FW: [TripID:107362] - Roadbook - Fantastic Italy Tour — Fran Dolan!" at bounding box center [529, 304] width 128 height 68
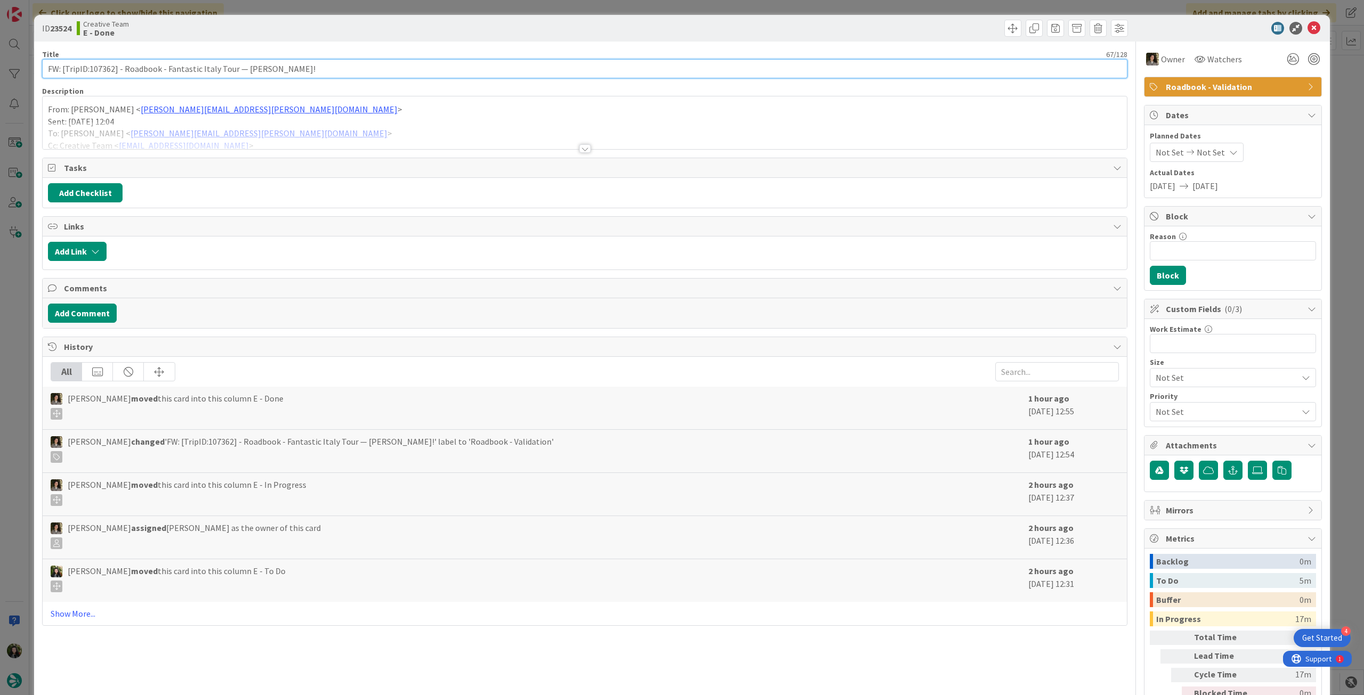
drag, startPoint x: 88, startPoint y: 71, endPoint x: 113, endPoint y: 71, distance: 24.5
click at [113, 71] on input "FW: [TripID:107362] - Roadbook - Fantastic Italy Tour — Fran Dolan!" at bounding box center [584, 68] width 1085 height 19
click at [1310, 29] on icon at bounding box center [1314, 28] width 13 height 13
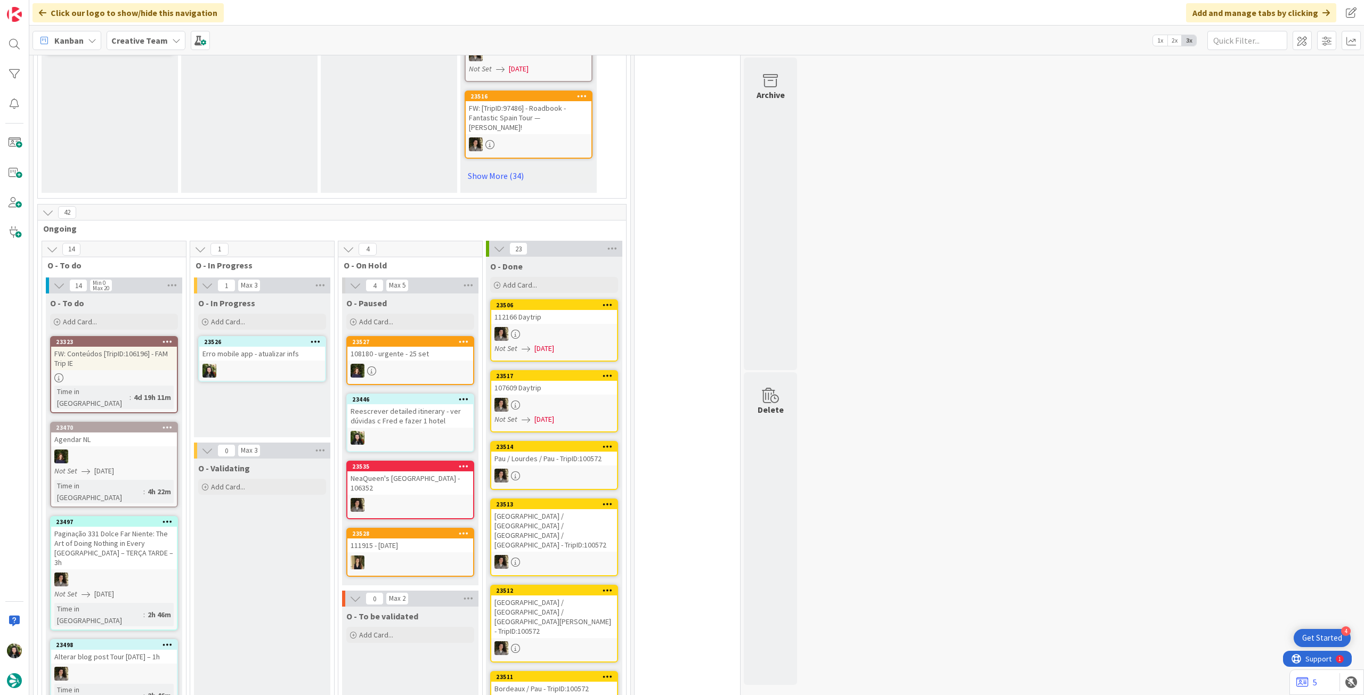
click at [282, 359] on link "23526 Erro mobile app - atualizar infs" at bounding box center [262, 359] width 128 height 46
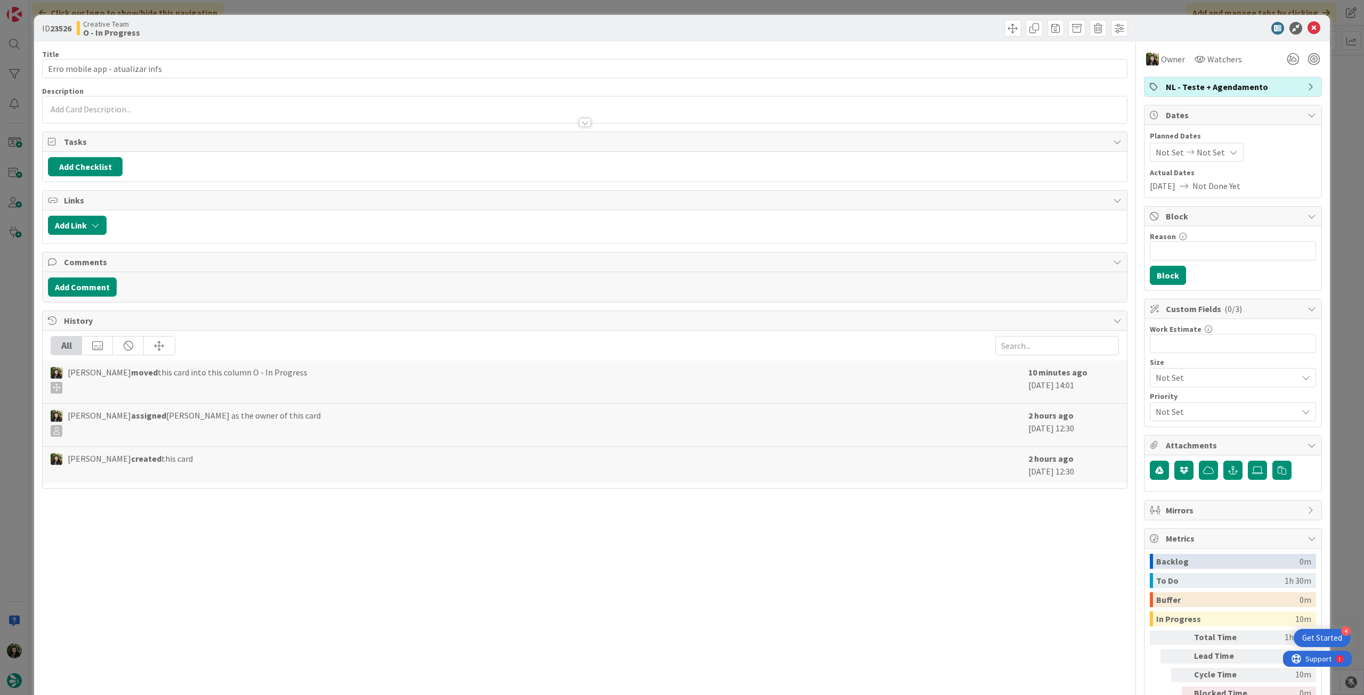
click at [1216, 88] on span "NL - Teste + Agendamento" at bounding box center [1234, 86] width 136 height 13
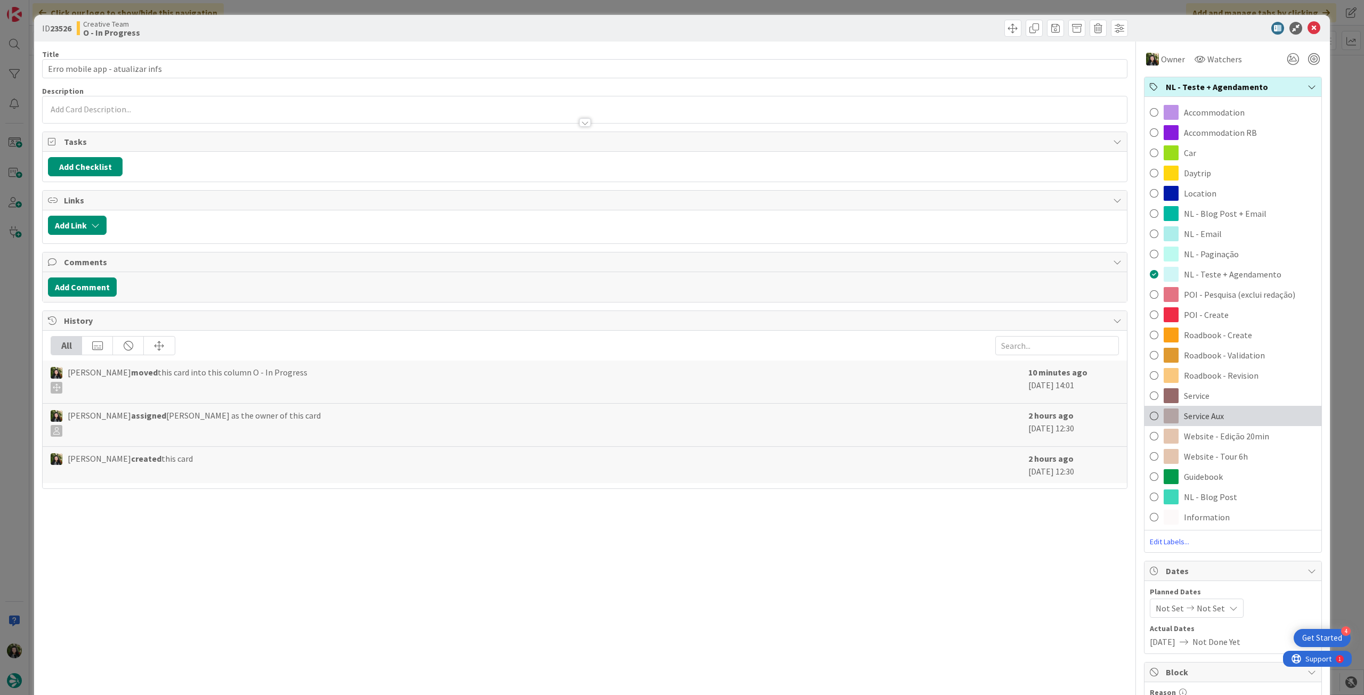
click at [1229, 408] on div "Service Aux" at bounding box center [1233, 416] width 177 height 20
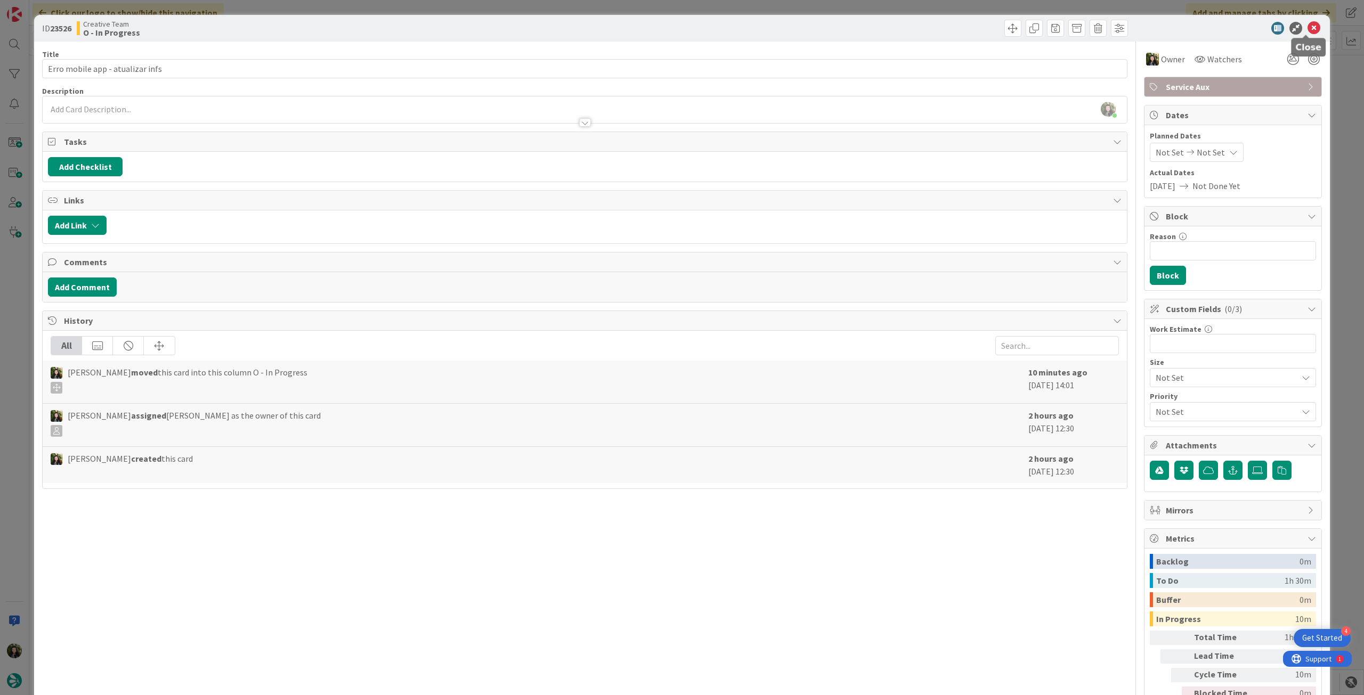
click at [1308, 28] on icon at bounding box center [1314, 28] width 13 height 13
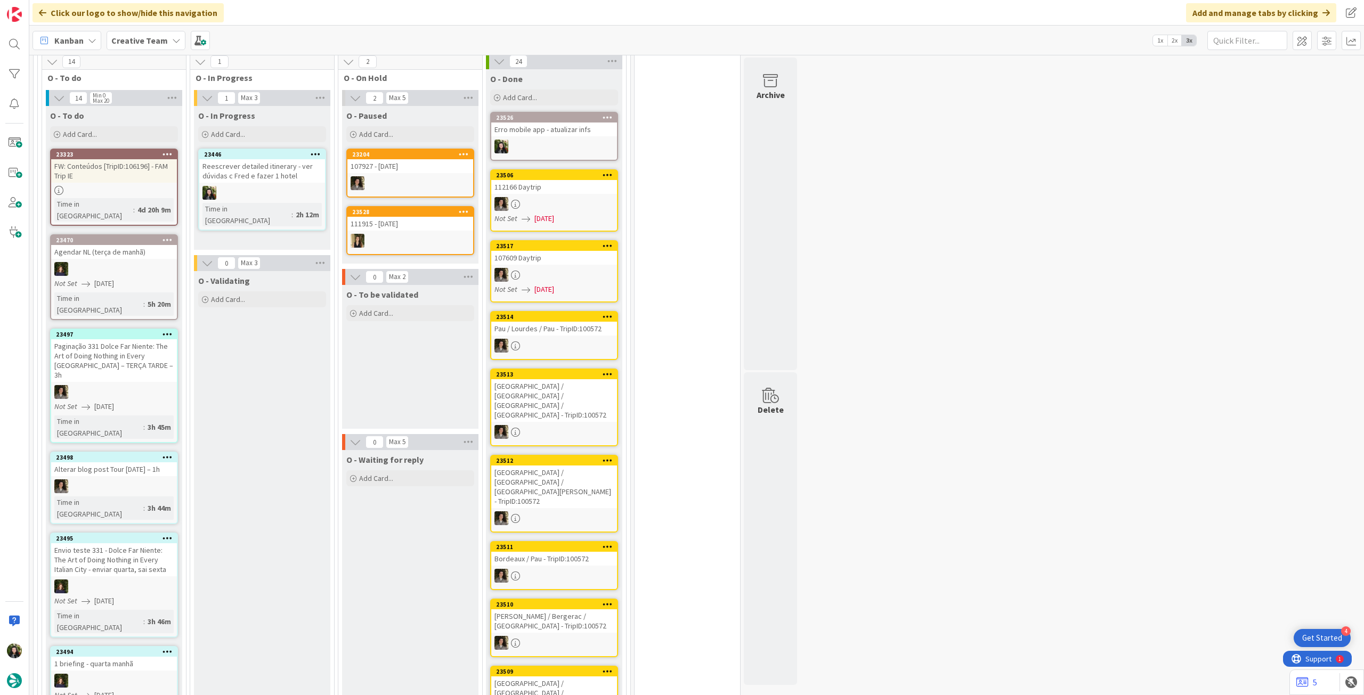
scroll to position [794, 0]
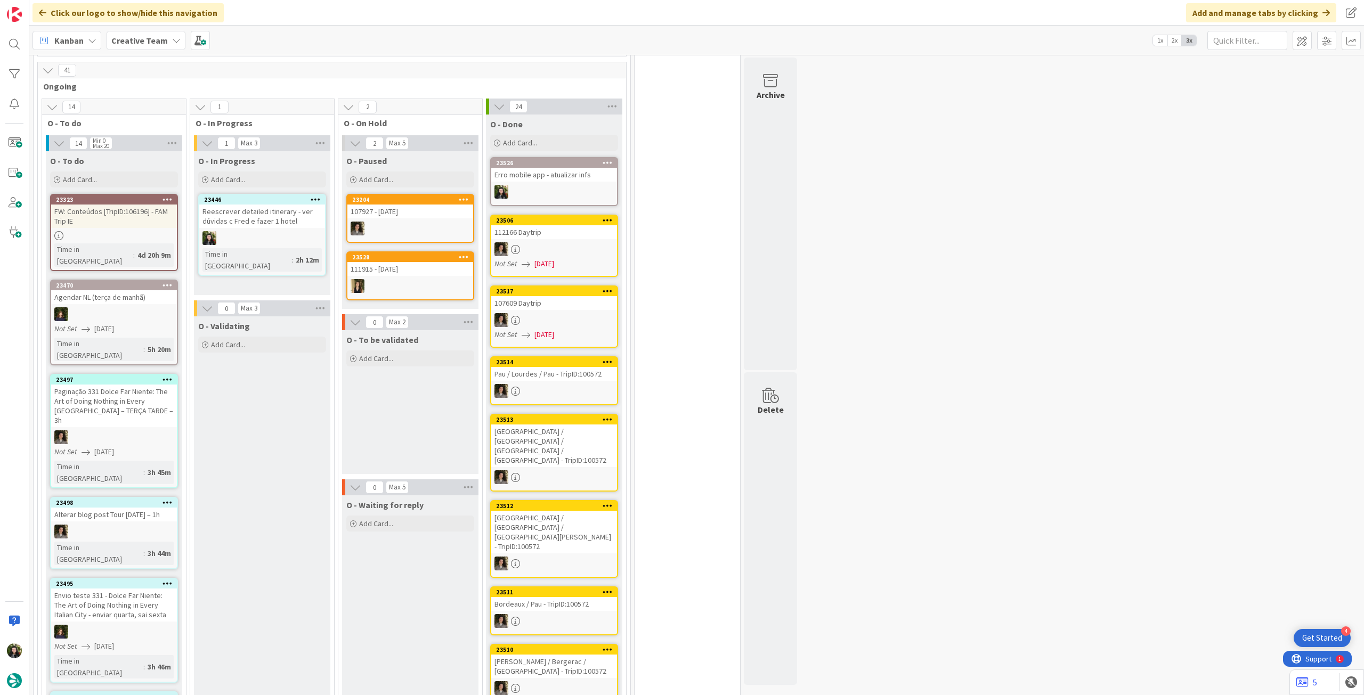
click at [136, 37] on b "Creative Team" at bounding box center [139, 40] width 56 height 11
click at [160, 150] on h4 "Creative Team - Análise" at bounding box center [191, 152] width 145 height 11
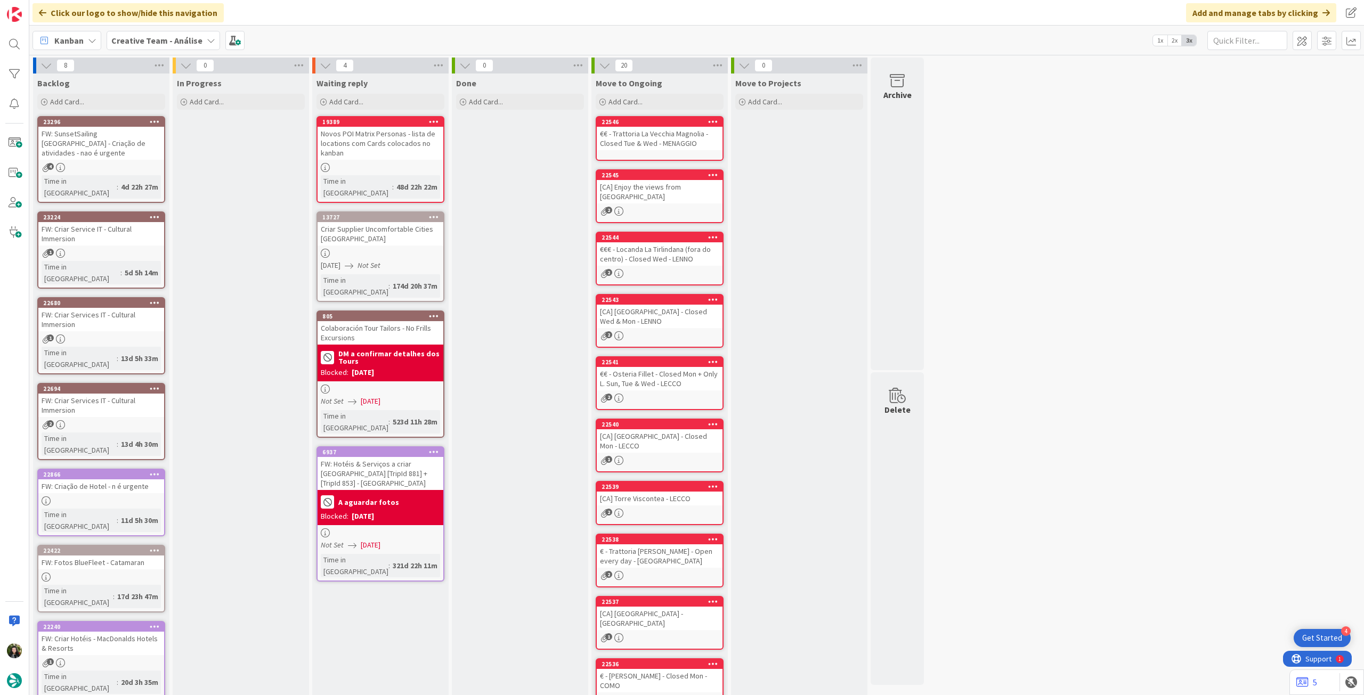
click at [139, 39] on b "Creative Team - Análise" at bounding box center [156, 40] width 91 height 11
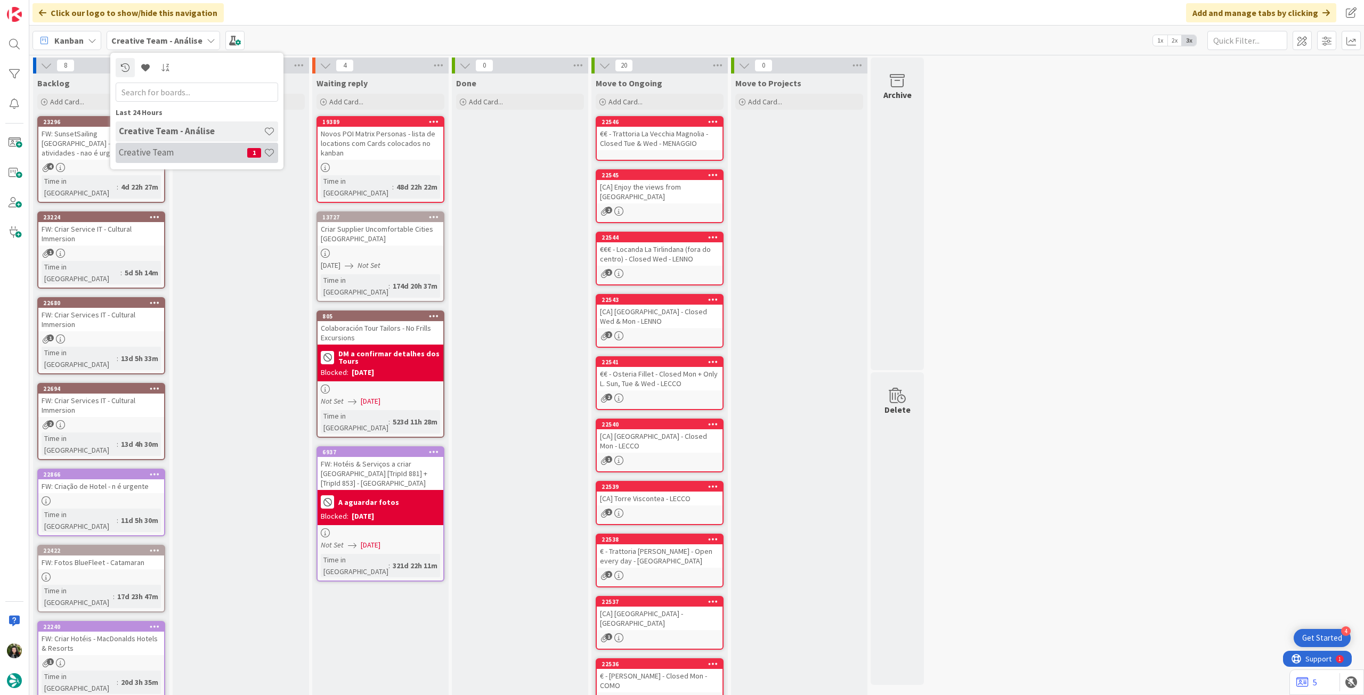
click at [160, 152] on h4 "Creative Team" at bounding box center [183, 152] width 128 height 11
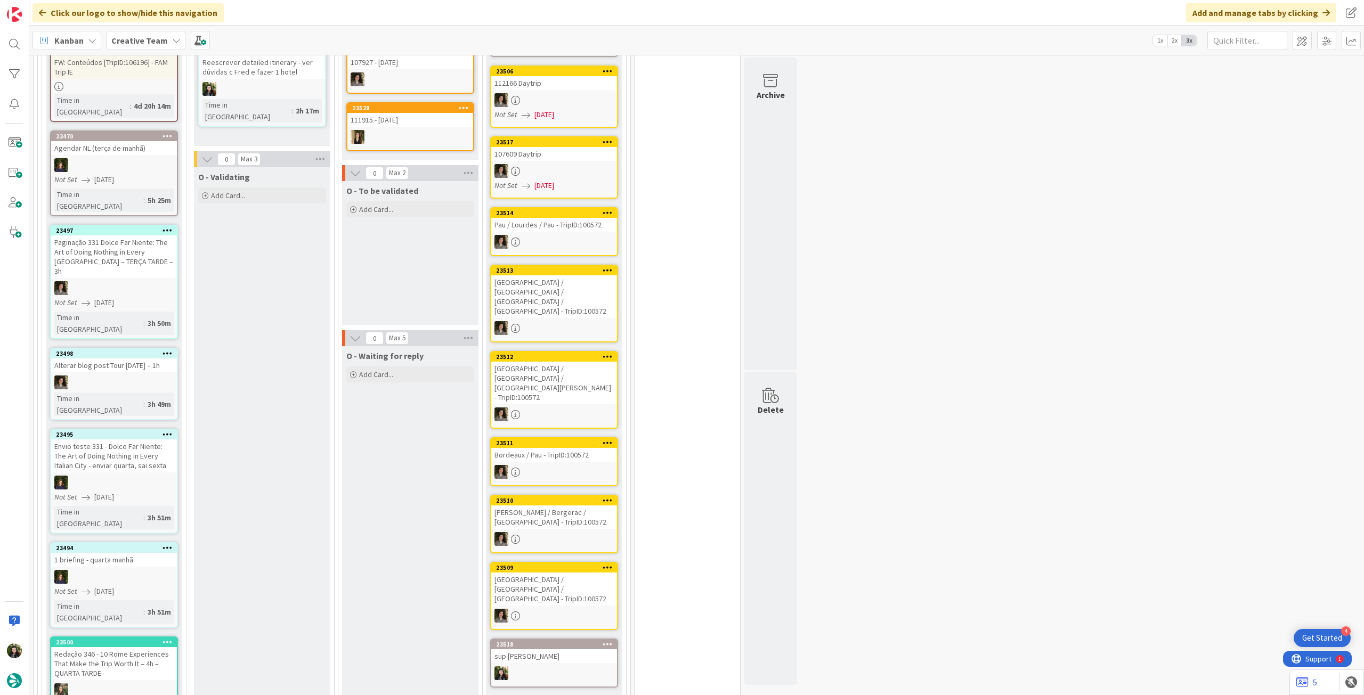
scroll to position [853, 0]
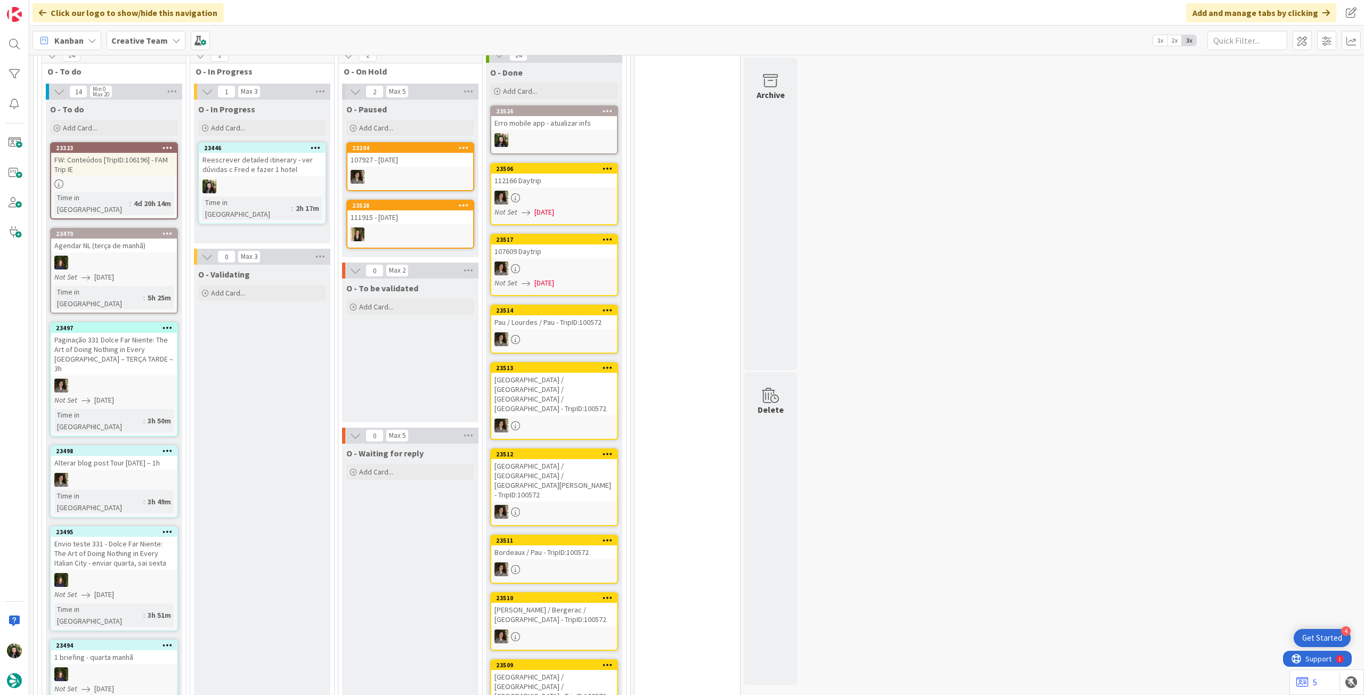
click at [288, 197] on div "Time in Column : 2h 17m" at bounding box center [261, 208] width 119 height 23
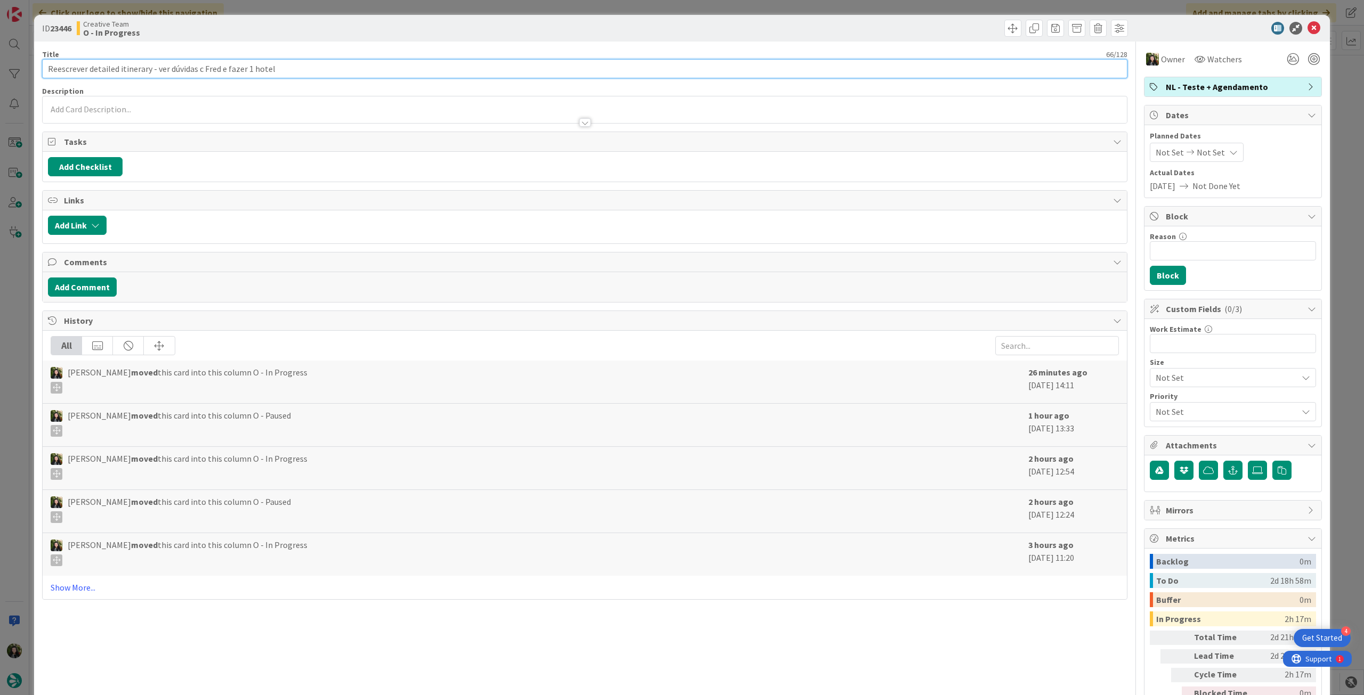
drag, startPoint x: 372, startPoint y: 69, endPoint x: 64, endPoint y: 58, distance: 308.7
click at [63, 58] on div "Title 66 / 128 Reescrever detailed itinerary - ver dúvidas c Fred e fazer 1 hot…" at bounding box center [584, 64] width 1085 height 29
click at [336, 66] on input "Reescrever detailed itinerary - ver dúvidas c Fred e fazer 1 hotel" at bounding box center [584, 68] width 1085 height 19
drag, startPoint x: 327, startPoint y: 68, endPoint x: 0, endPoint y: 54, distance: 327.5
click at [0, 54] on div "ID 23446 Creative Team O - In Progress Title 66 / 128 Reescrever detailed itine…" at bounding box center [682, 347] width 1364 height 695
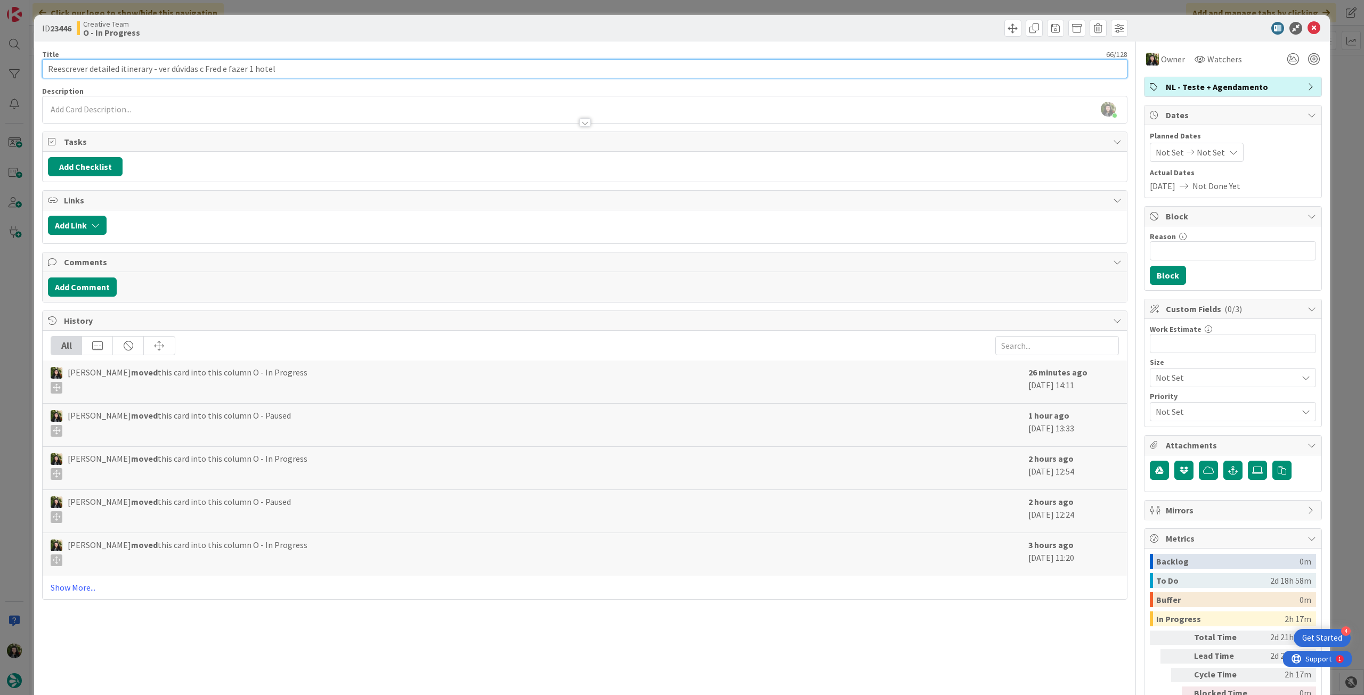
click at [251, 77] on input "Reescrever detailed itinerary - ver dúvidas c Fred e fazer 1 hotel" at bounding box center [584, 68] width 1085 height 19
drag, startPoint x: 149, startPoint y: 71, endPoint x: 632, endPoint y: 77, distance: 482.8
click at [623, 77] on input "Reescrever detailed itinerary - ver dúvidas c Fred e fazer 1 hotel" at bounding box center [584, 68] width 1085 height 19
drag, startPoint x: 189, startPoint y: 70, endPoint x: 33, endPoint y: 66, distance: 156.2
click at [7, 66] on div "ID 23446 Creative Team O - In Progress Title 29 / 128 Reescrever detailed itine…" at bounding box center [682, 347] width 1364 height 695
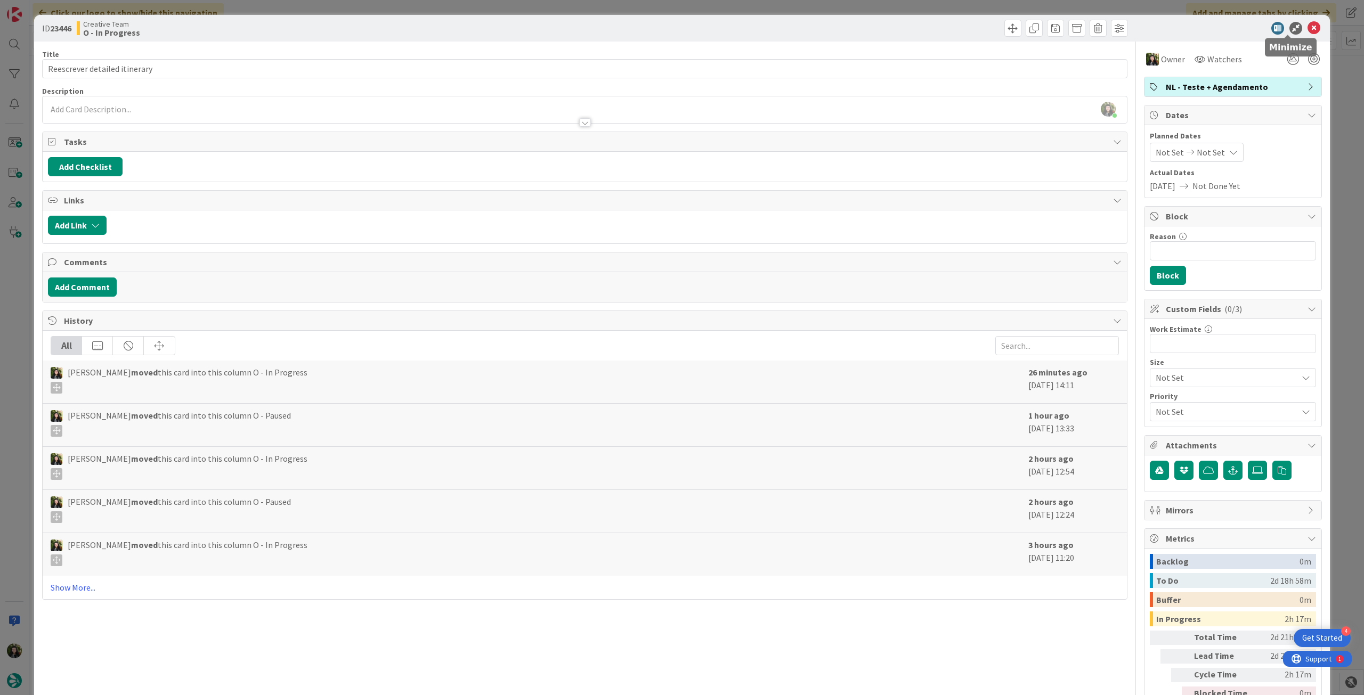
click at [1308, 28] on icon at bounding box center [1314, 28] width 13 height 13
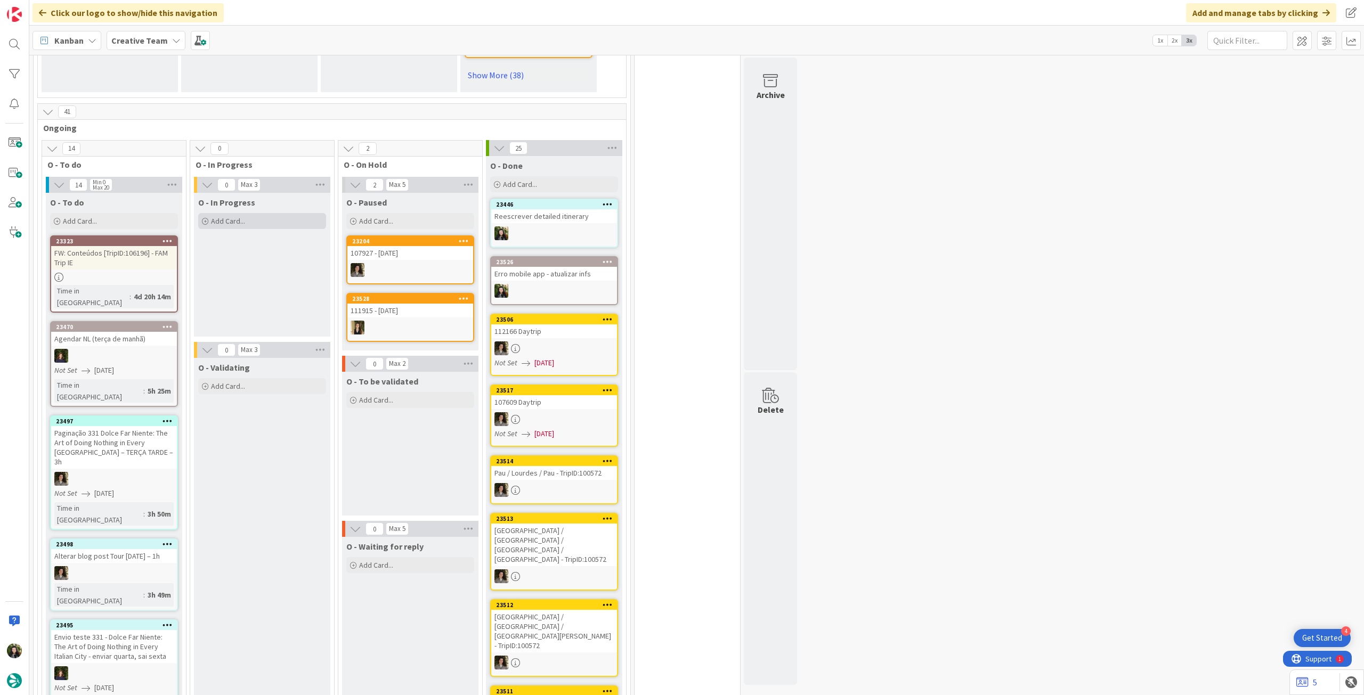
click at [286, 213] on div "Add Card..." at bounding box center [262, 221] width 128 height 16
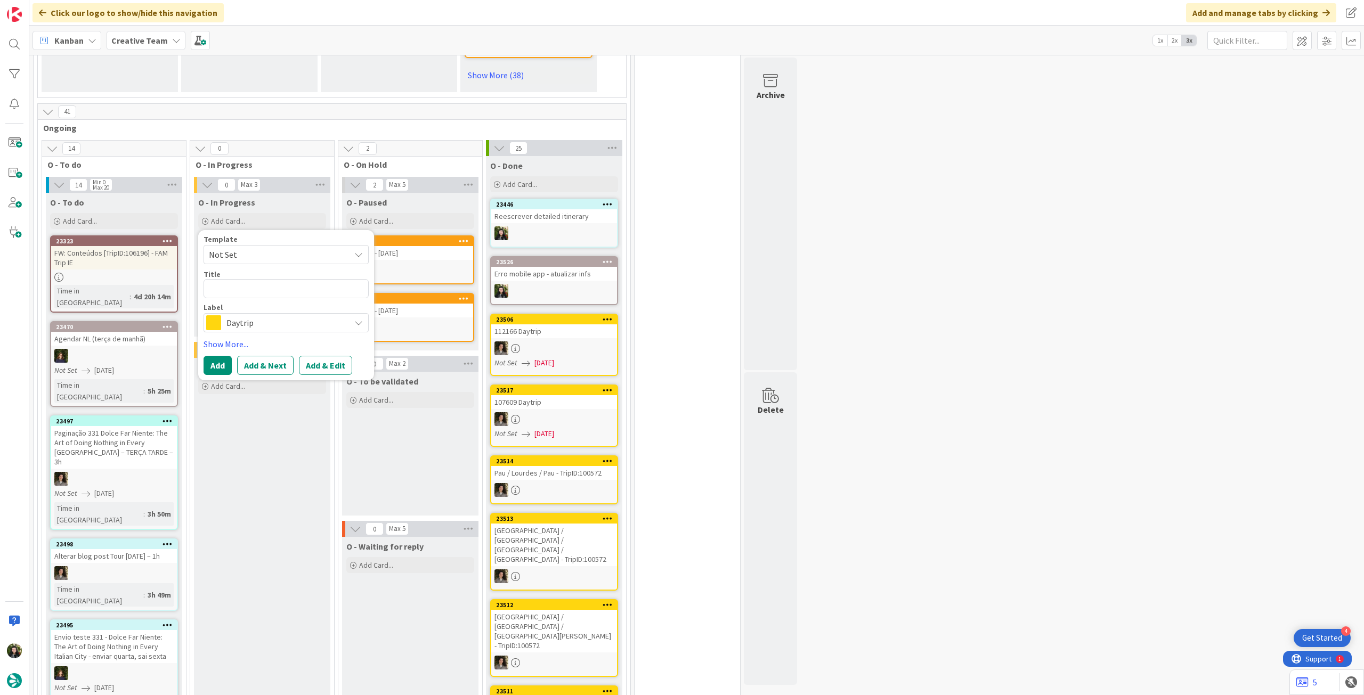
click at [263, 315] on span "Daytrip" at bounding box center [285, 322] width 118 height 15
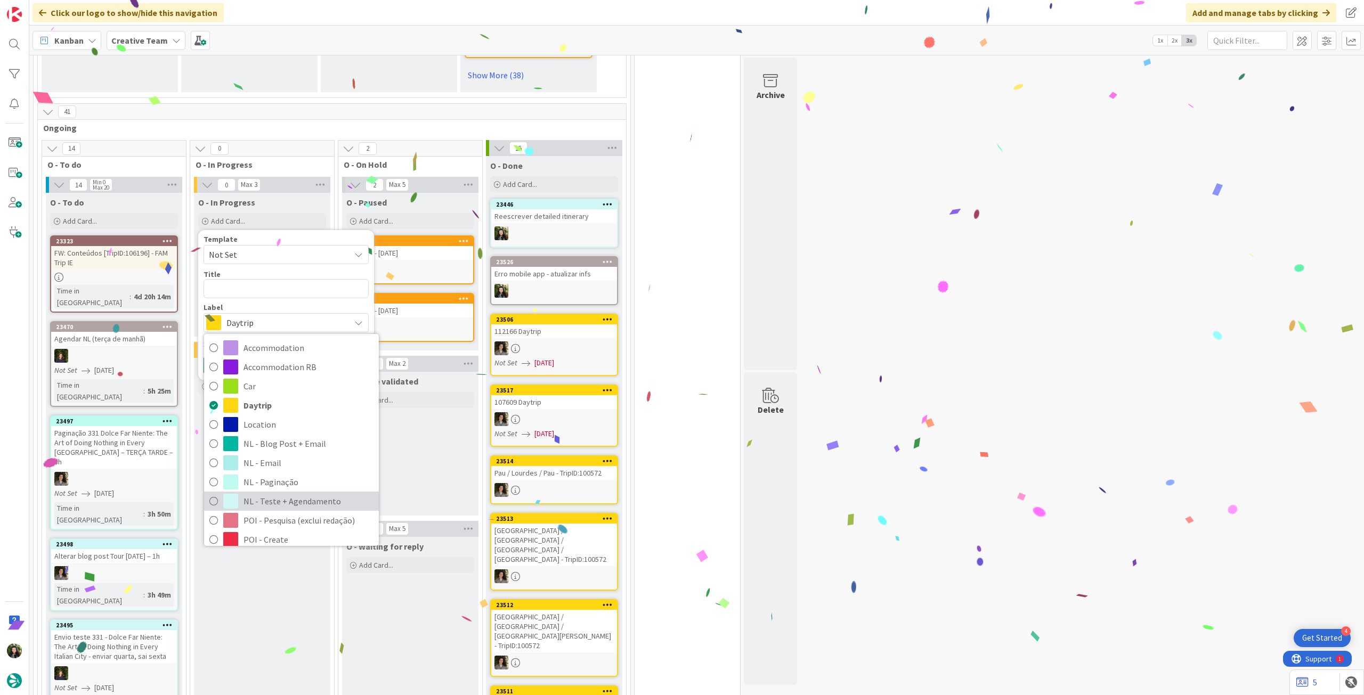
click at [299, 493] on span "NL - Teste + Agendamento" at bounding box center [309, 501] width 130 height 16
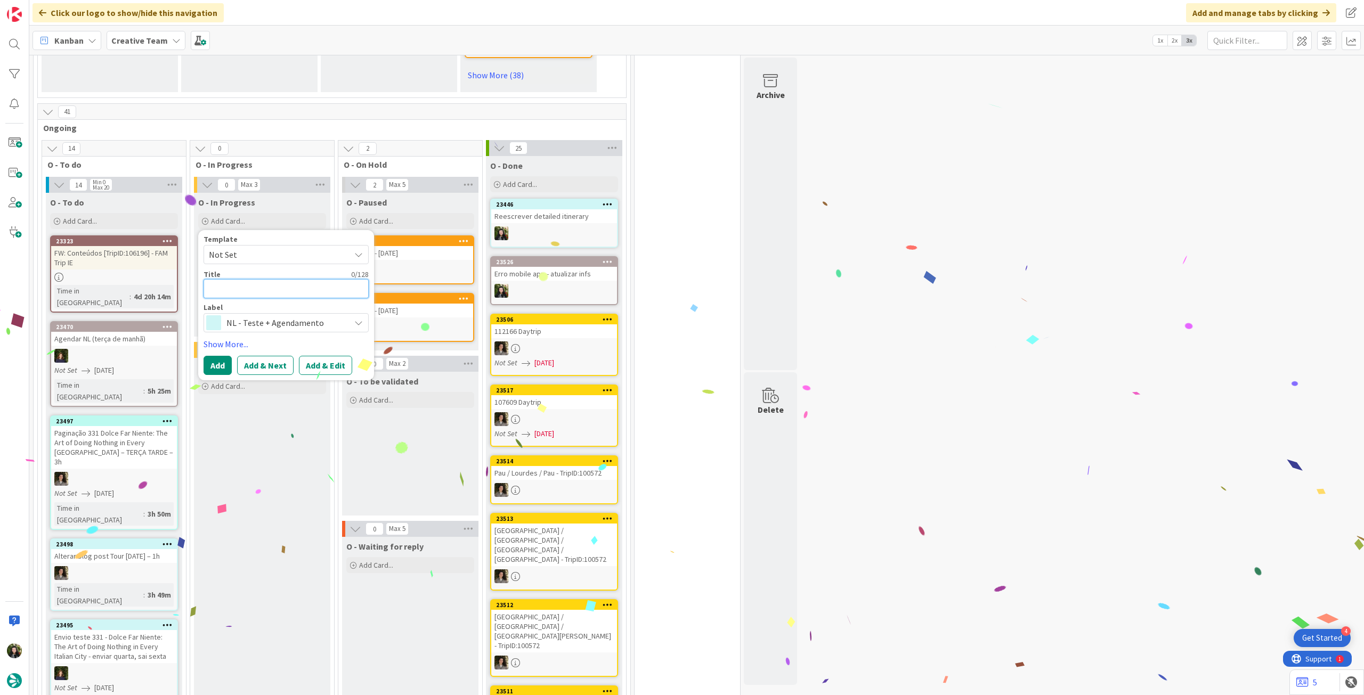
click at [267, 279] on textarea at bounding box center [286, 288] width 165 height 19
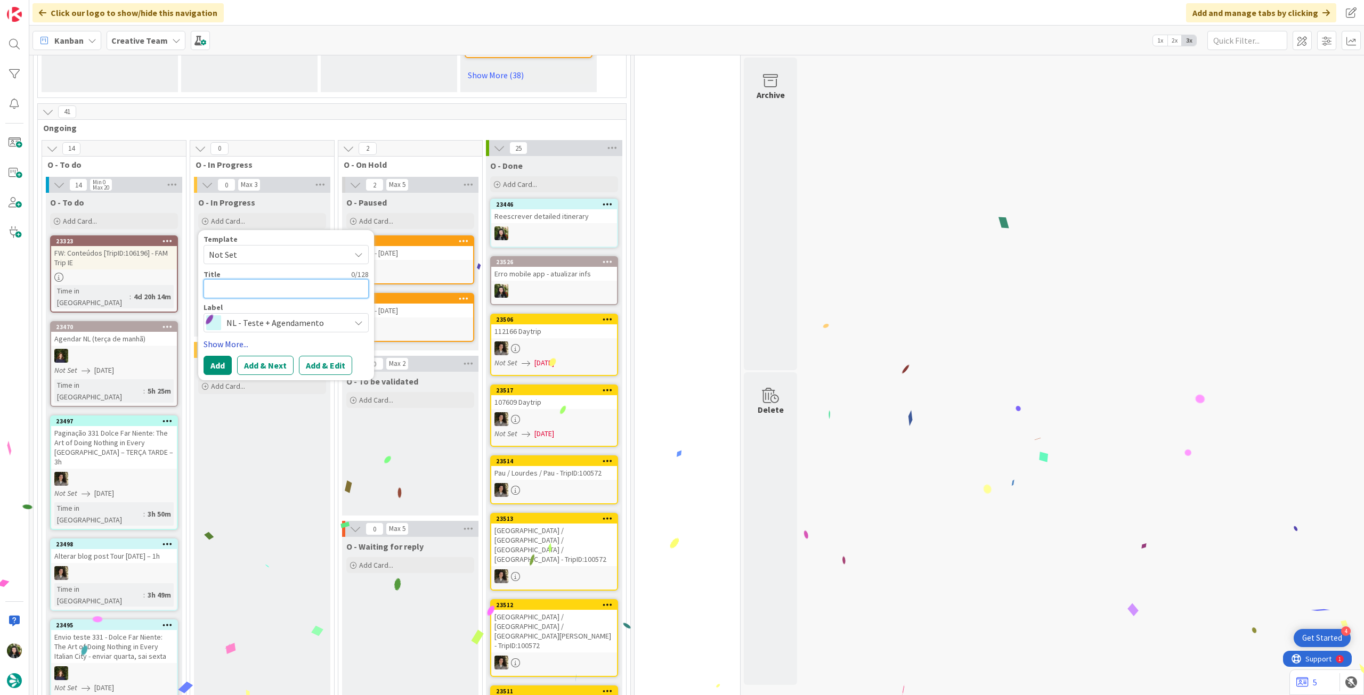
paste textarea "Reescrever detailed itinerary"
click at [220, 356] on button "Add" at bounding box center [218, 365] width 28 height 19
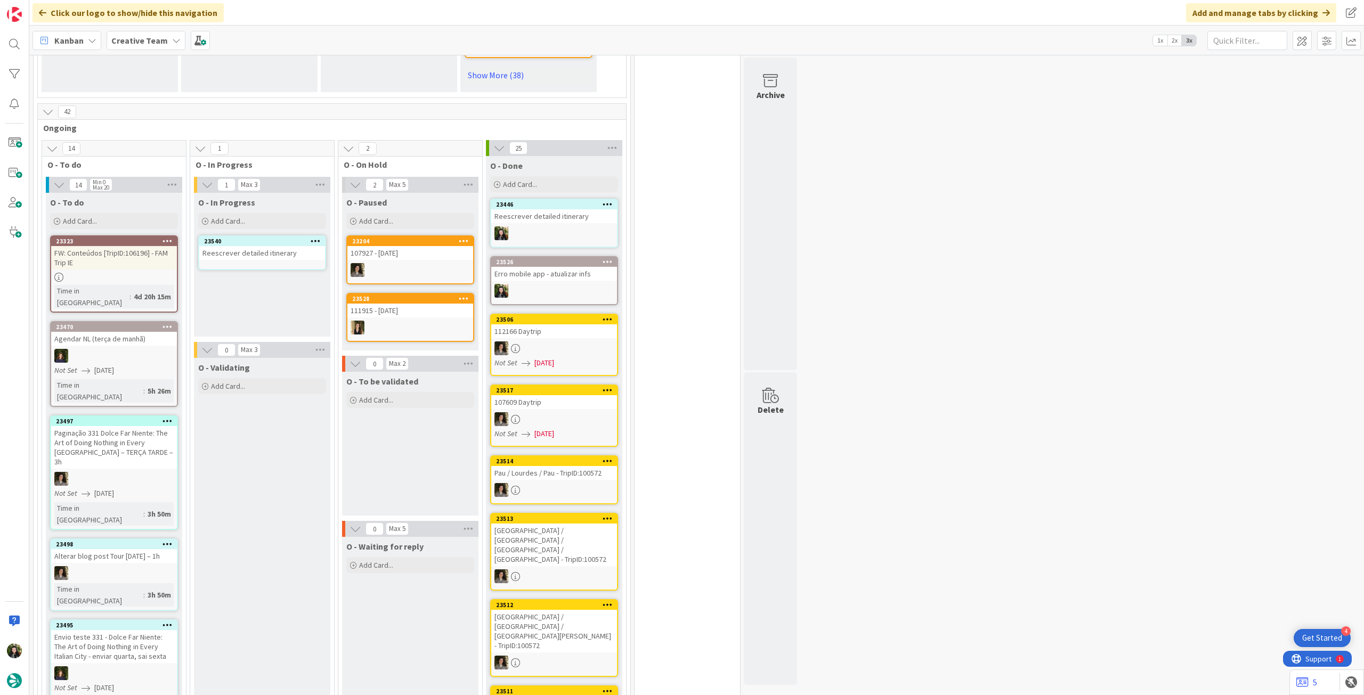
click at [255, 248] on link "23540 Reescrever detailed itinerary" at bounding box center [262, 253] width 128 height 35
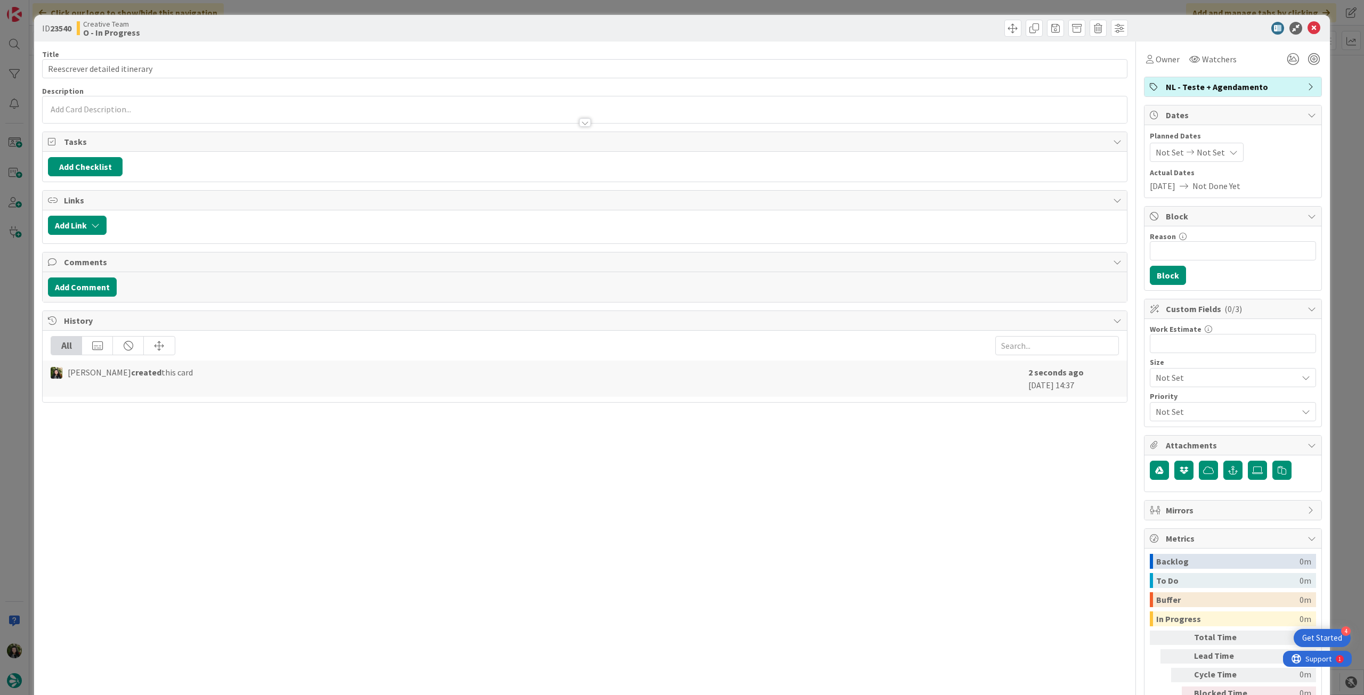
click at [1176, 61] on div "Owner Watchers" at bounding box center [1192, 59] width 96 height 19
click at [1156, 60] on span "Owner" at bounding box center [1168, 59] width 24 height 13
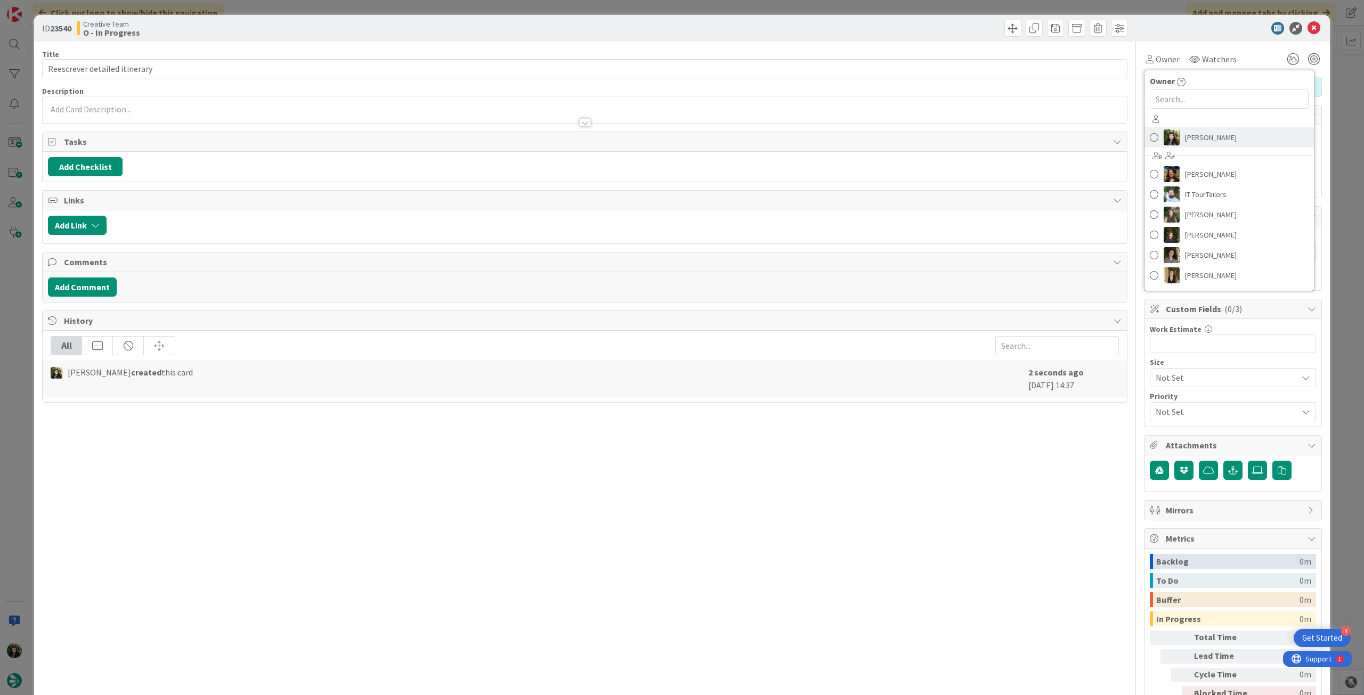
click at [1207, 134] on span "[PERSON_NAME]" at bounding box center [1211, 137] width 52 height 16
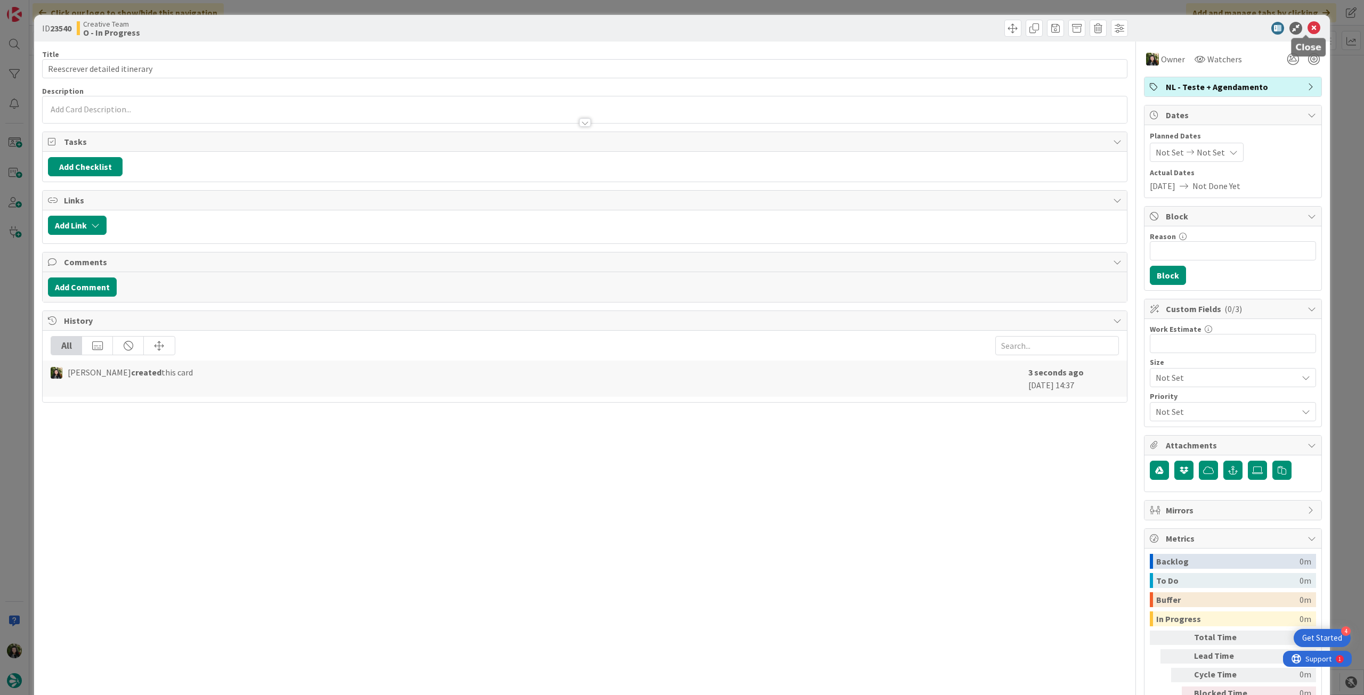
click at [1308, 31] on icon at bounding box center [1314, 28] width 13 height 13
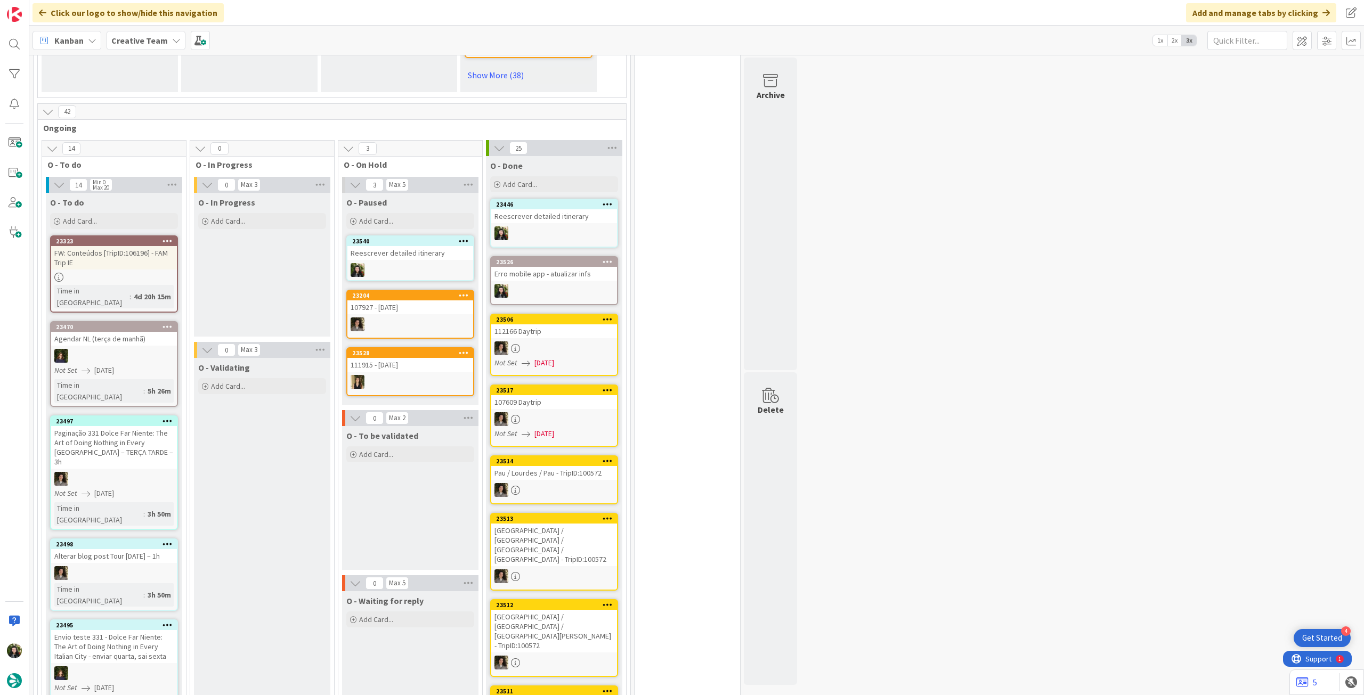
drag, startPoint x: 287, startPoint y: 240, endPoint x: 509, endPoint y: 193, distance: 227.1
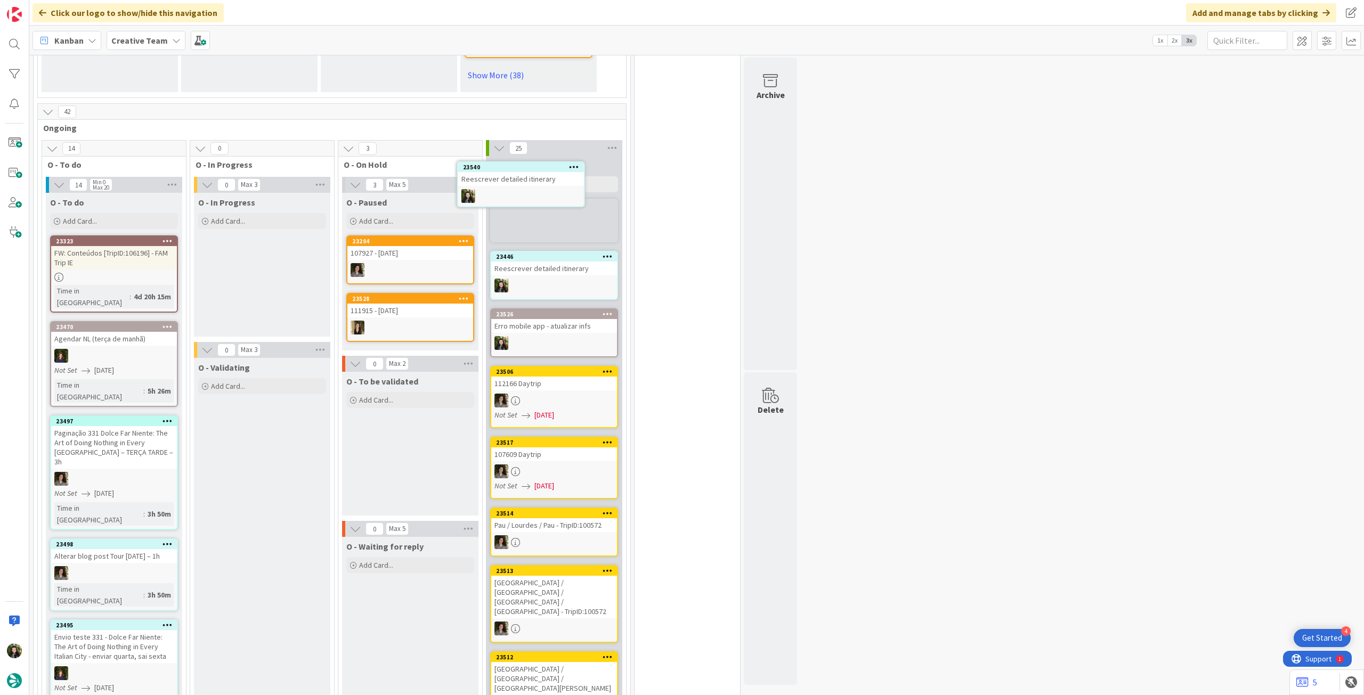
scroll to position [754, 0]
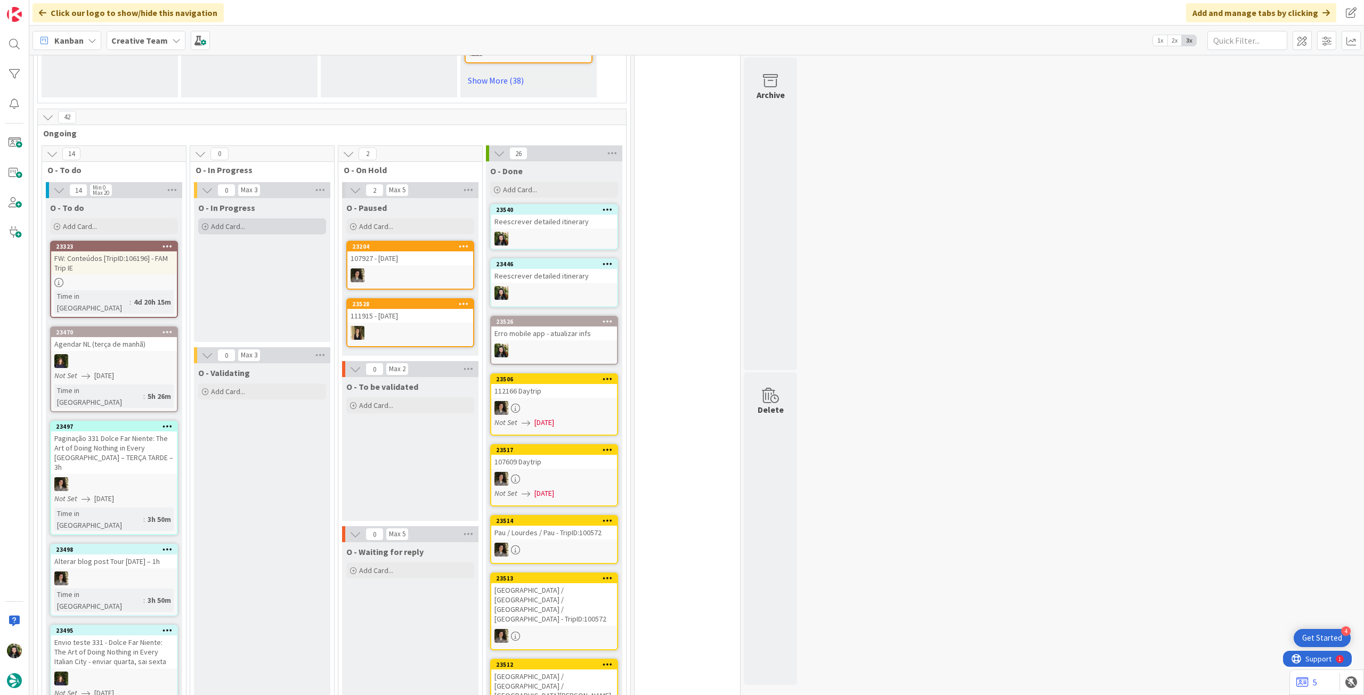
click at [225, 222] on span "Add Card..." at bounding box center [228, 227] width 34 height 10
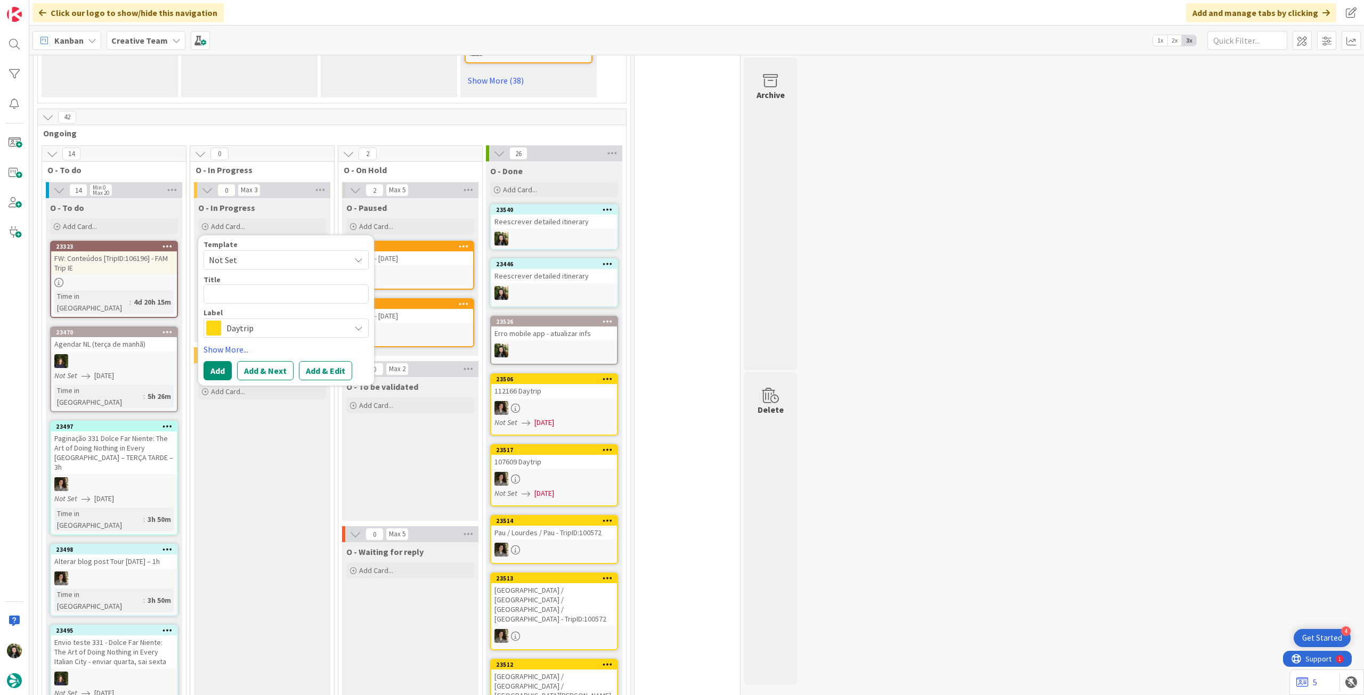
click at [250, 321] on span "Daytrip" at bounding box center [285, 328] width 118 height 15
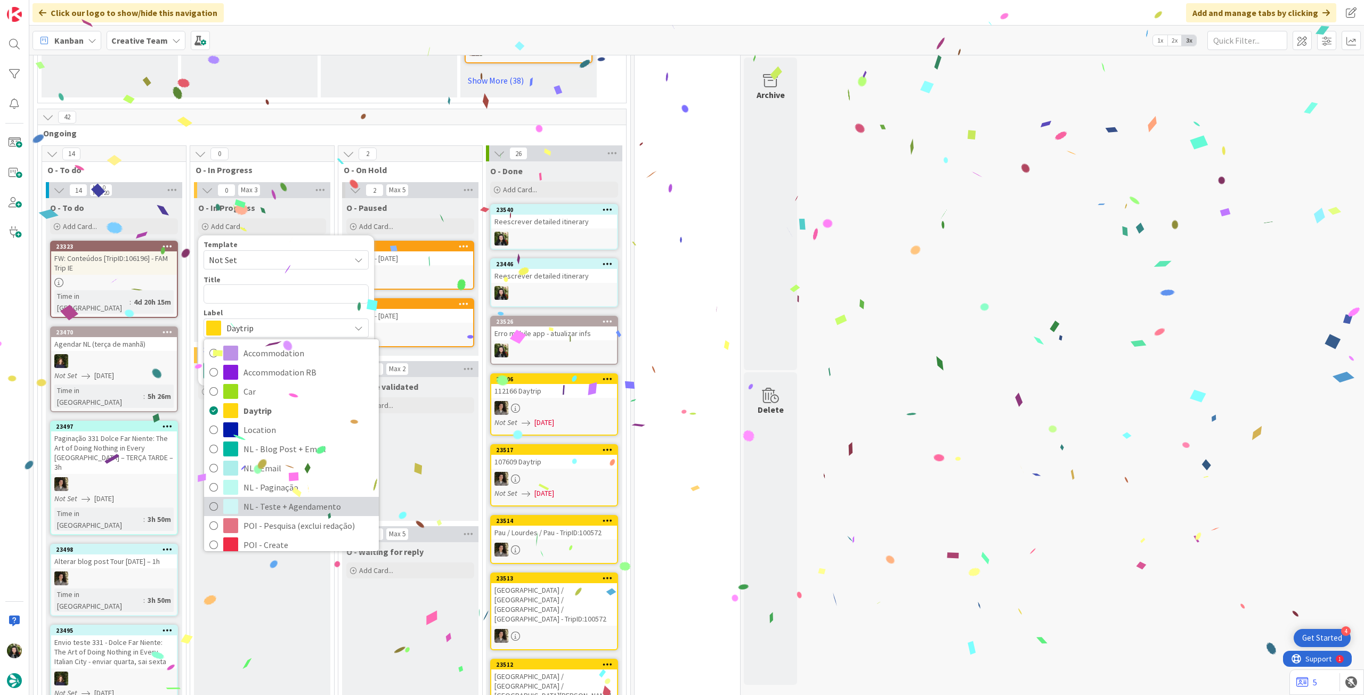
click at [300, 499] on span "NL - Teste + Agendamento" at bounding box center [309, 507] width 130 height 16
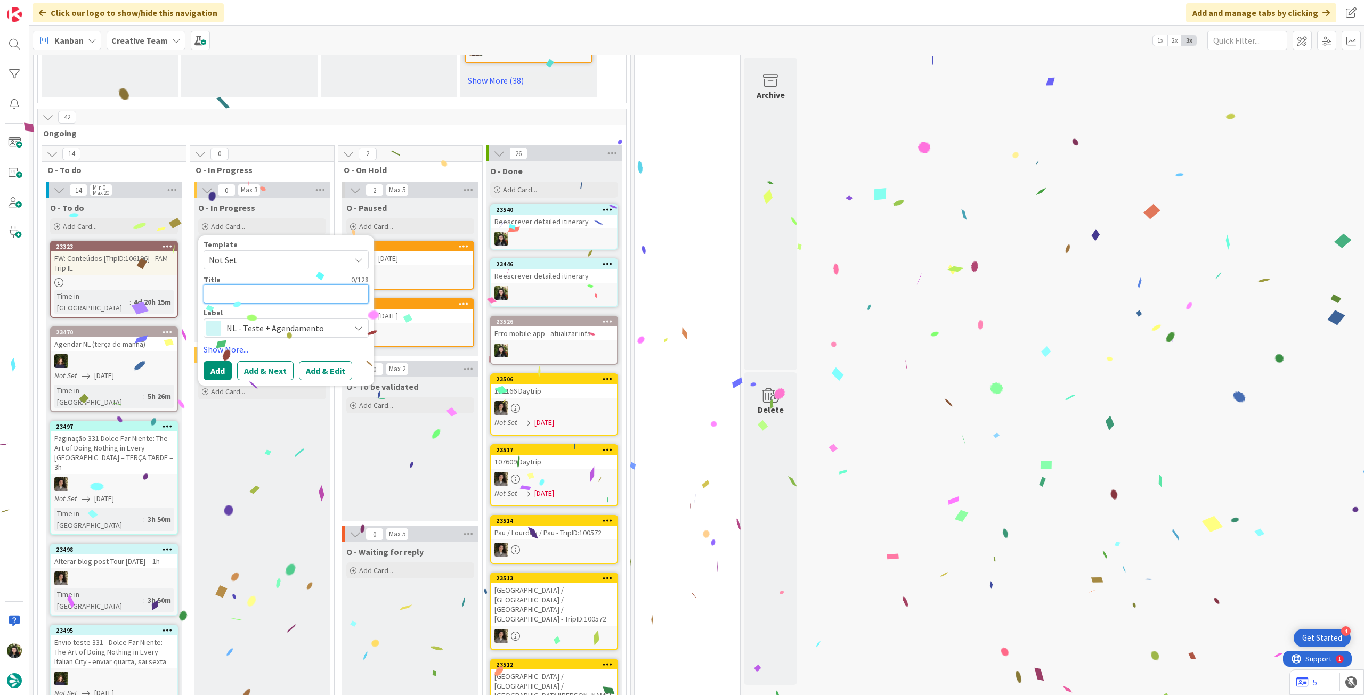
click at [259, 285] on textarea at bounding box center [286, 294] width 165 height 19
paste textarea "Reescrever detailed itinerary"
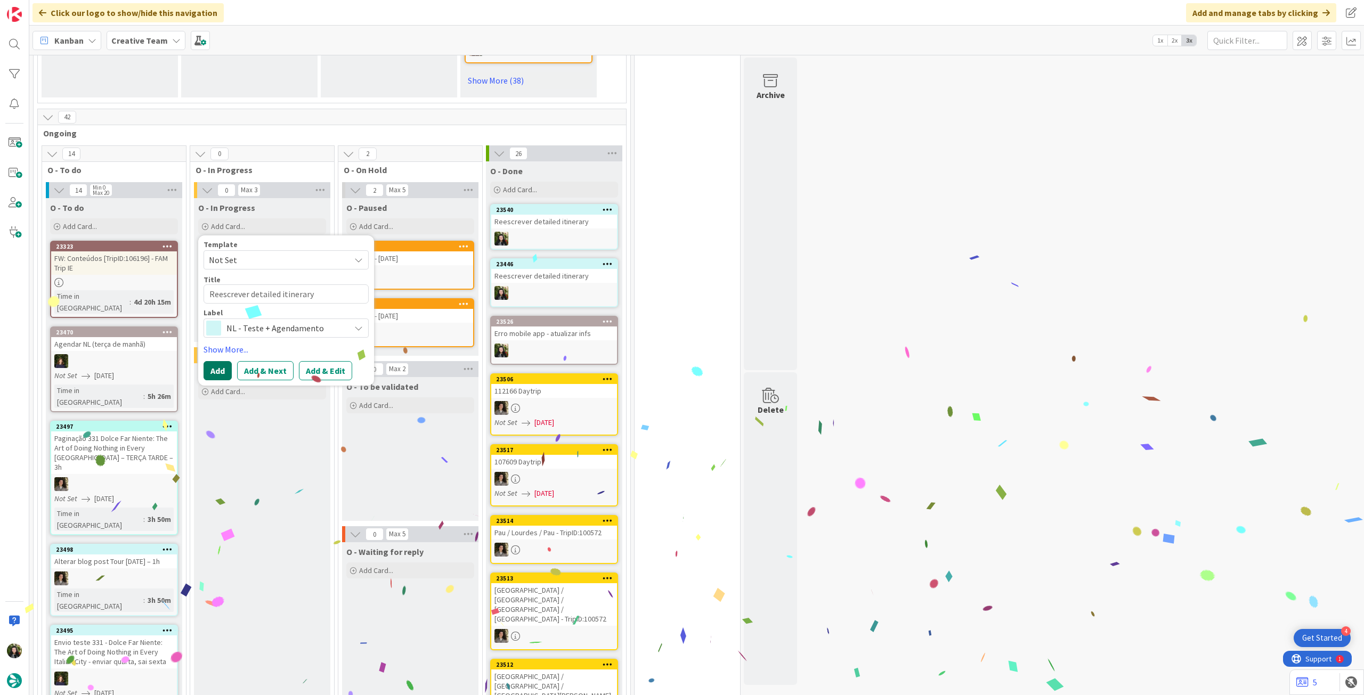
click at [214, 361] on button "Add" at bounding box center [218, 370] width 28 height 19
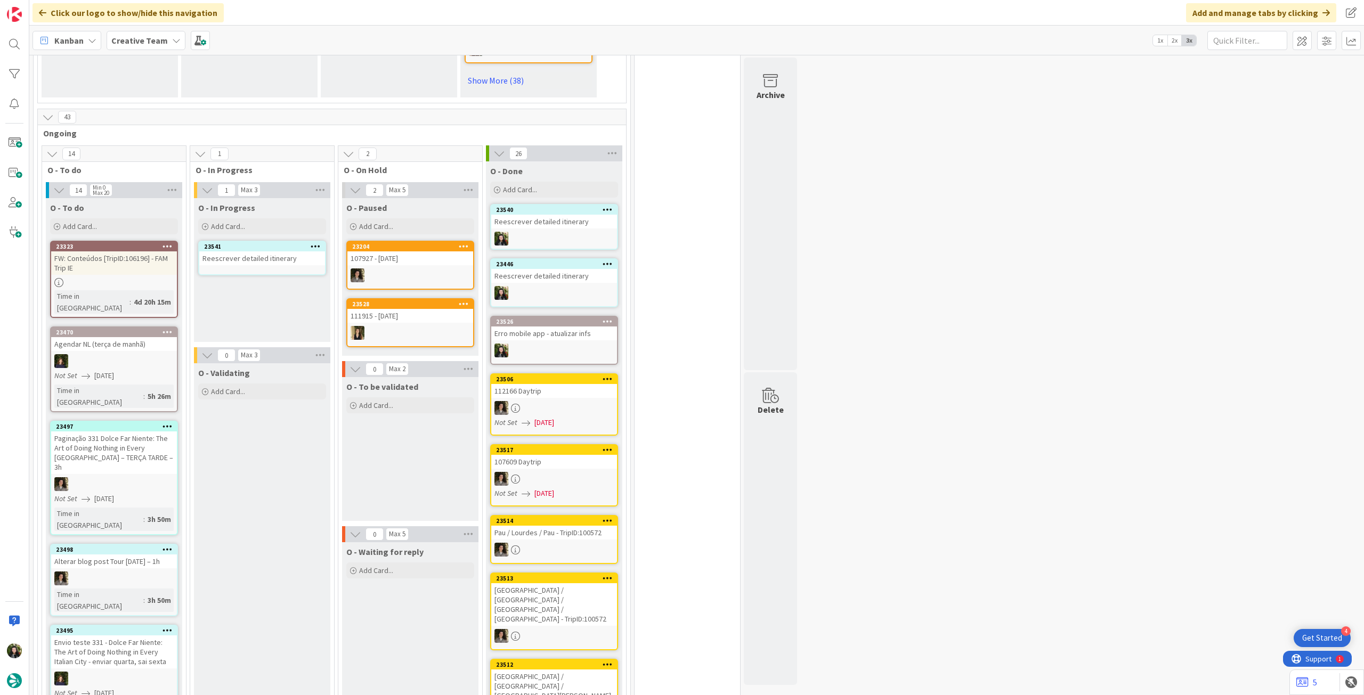
click at [254, 251] on div "Reescrever detailed itinerary" at bounding box center [262, 258] width 126 height 14
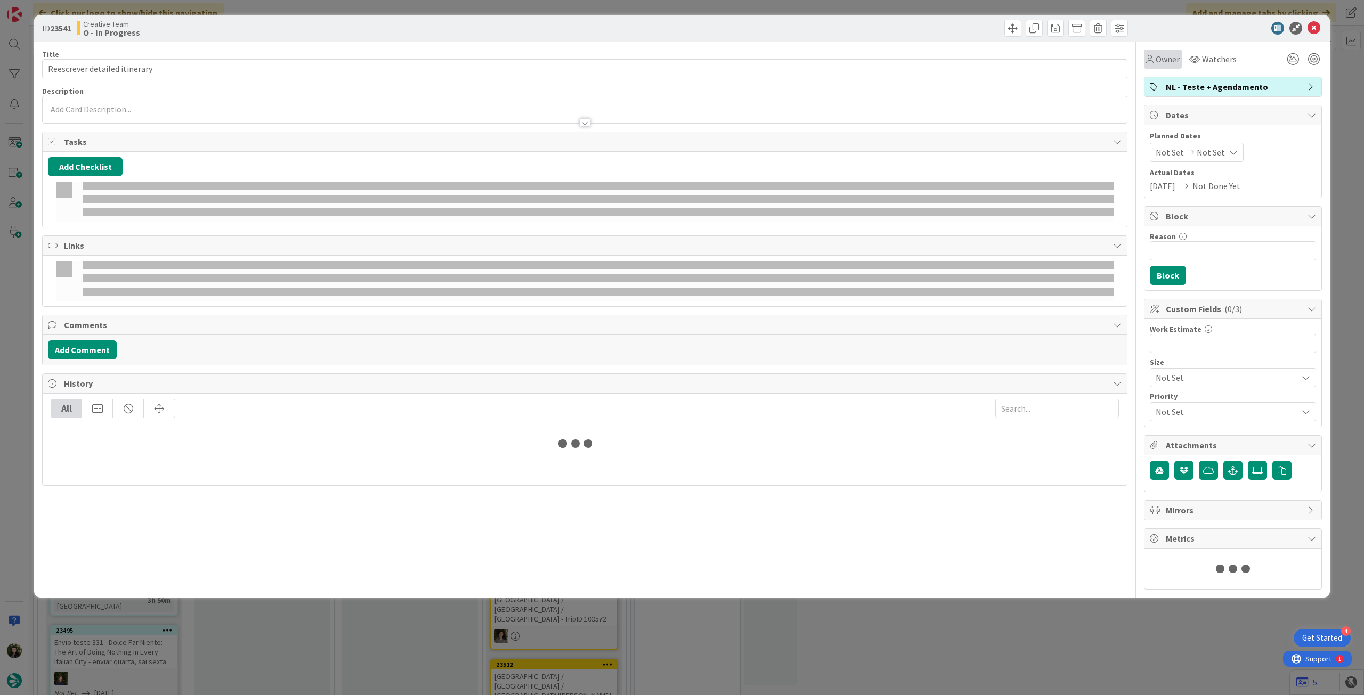
click at [1166, 62] on span "Owner" at bounding box center [1168, 59] width 24 height 13
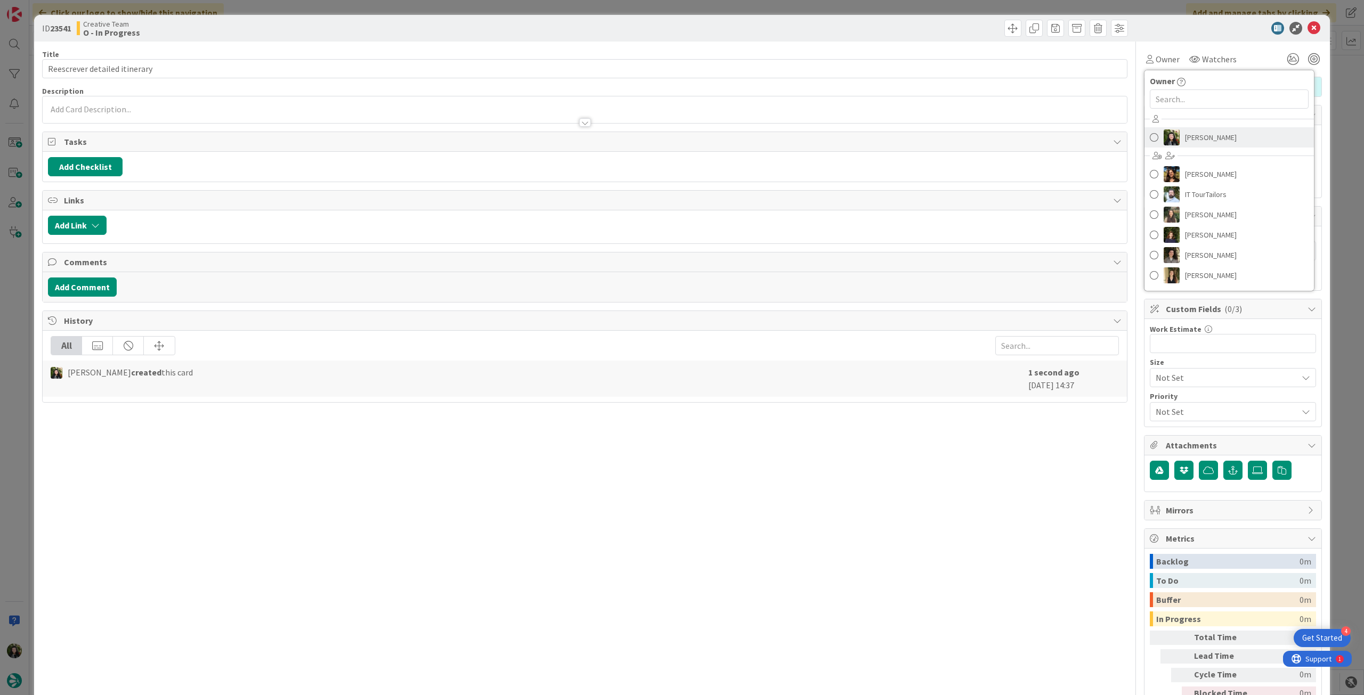
click at [1202, 133] on span "[PERSON_NAME]" at bounding box center [1211, 137] width 52 height 16
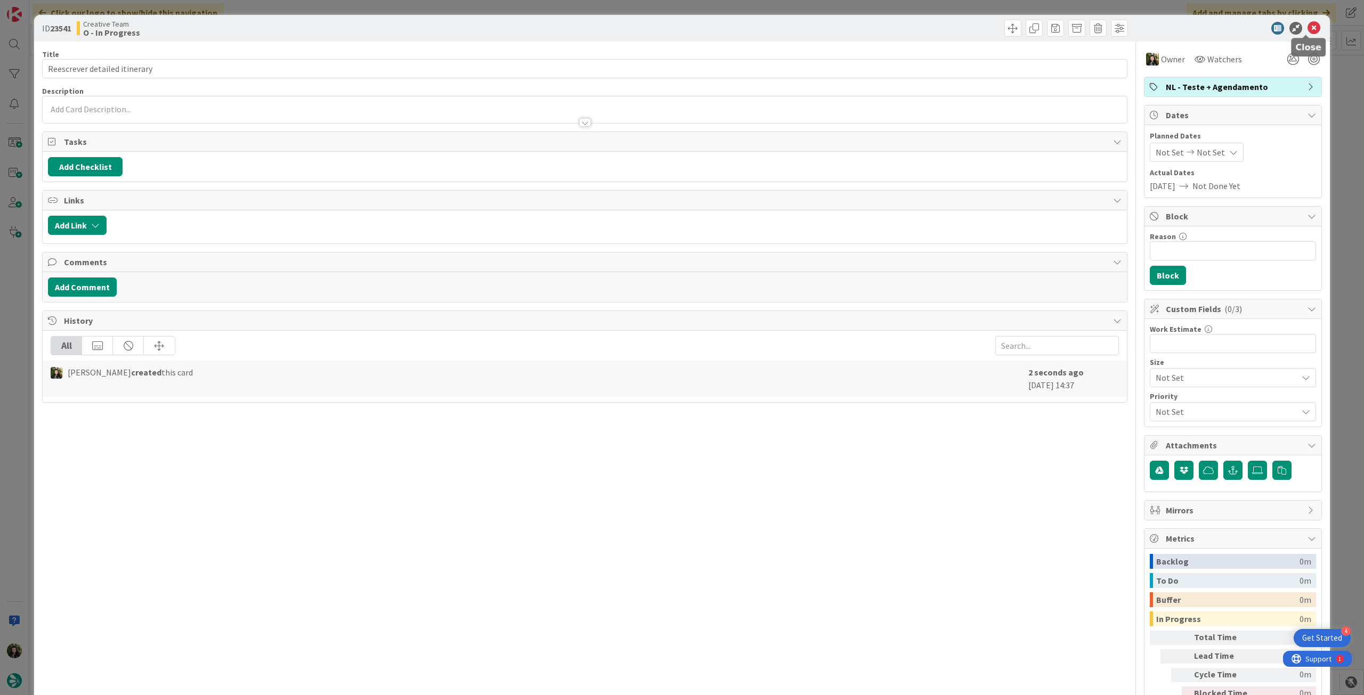
click at [1310, 27] on icon at bounding box center [1314, 28] width 13 height 13
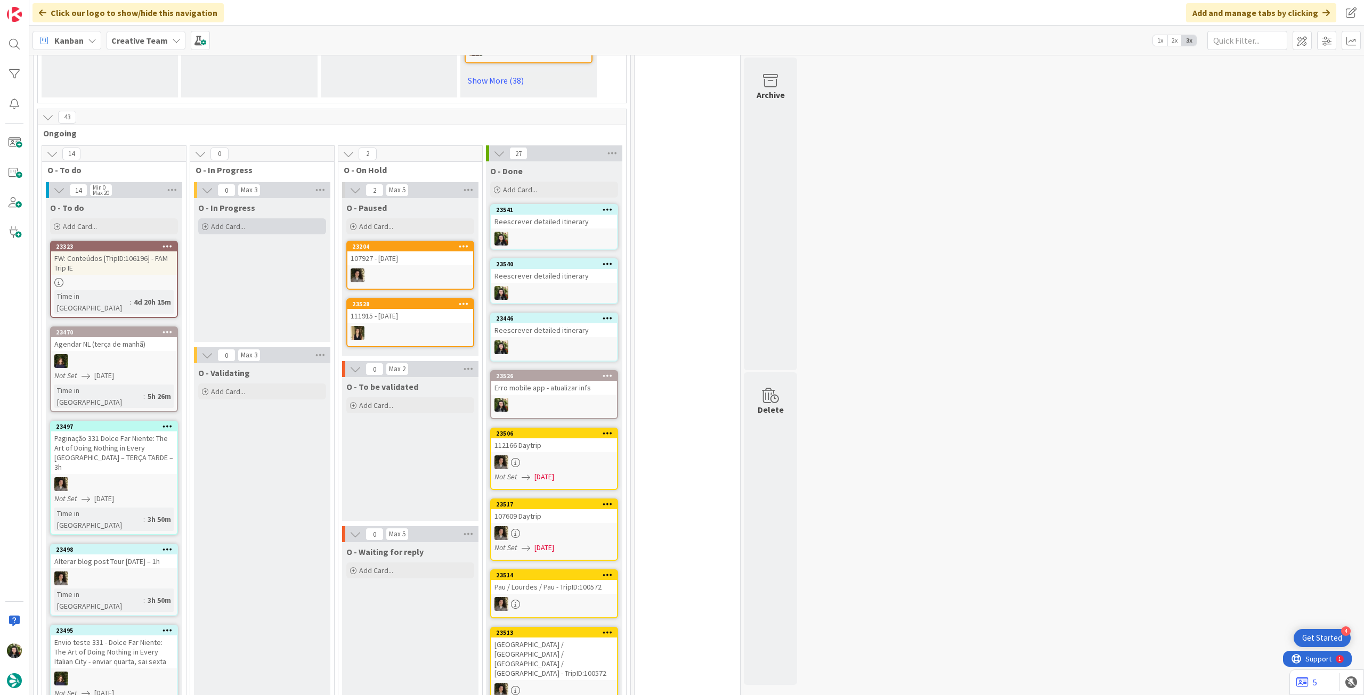
click at [272, 218] on div "Add Card..." at bounding box center [262, 226] width 128 height 16
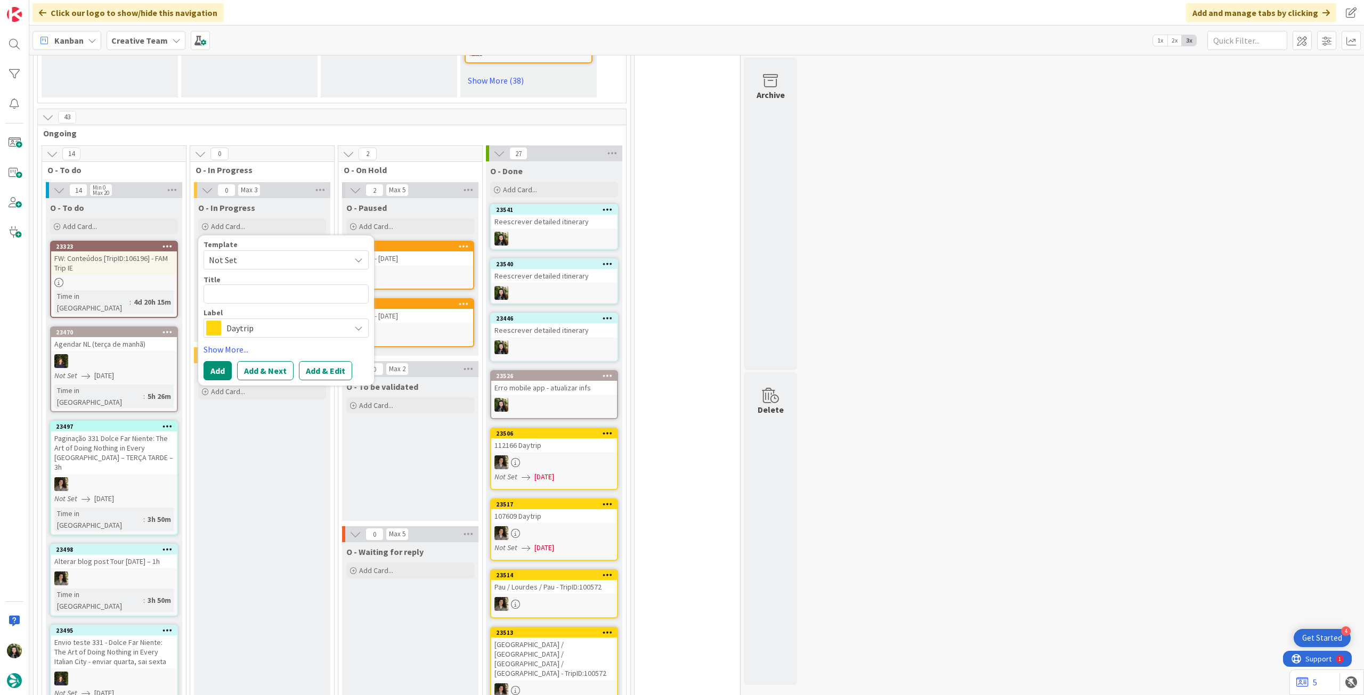
click at [262, 321] on span "Daytrip" at bounding box center [285, 328] width 118 height 15
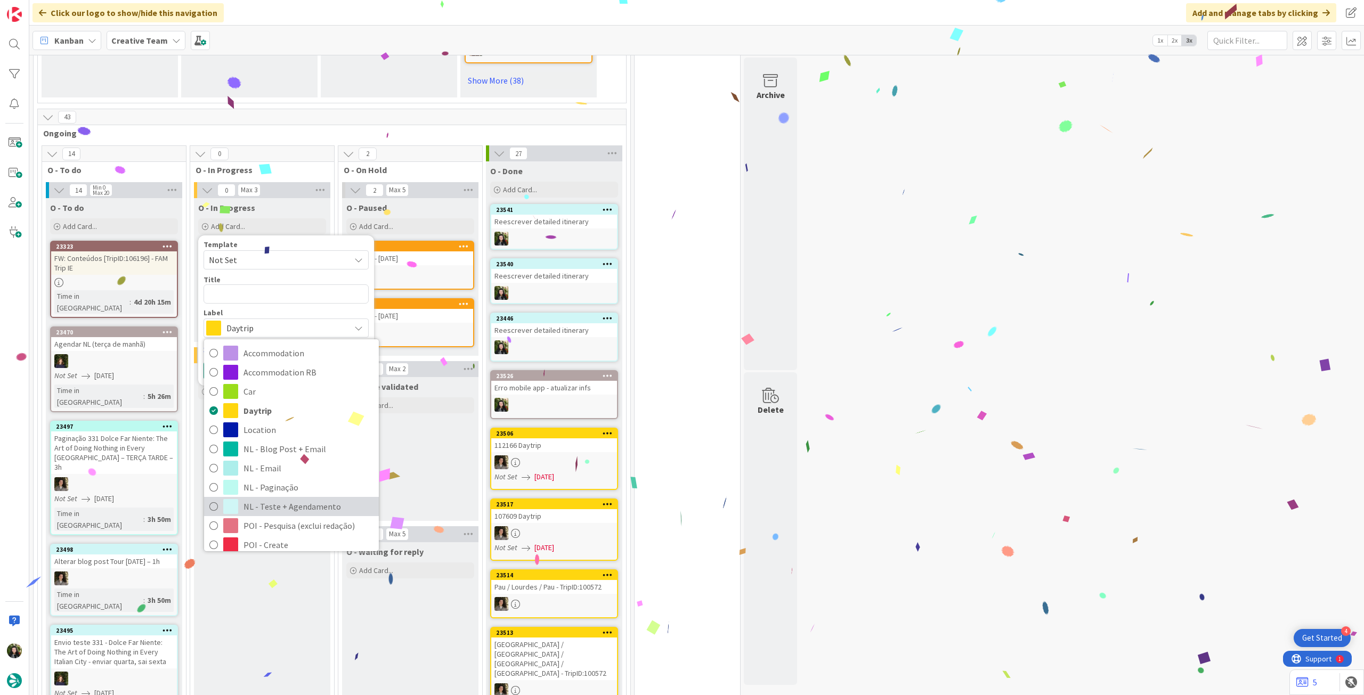
click at [320, 499] on span "NL - Teste + Agendamento" at bounding box center [309, 507] width 130 height 16
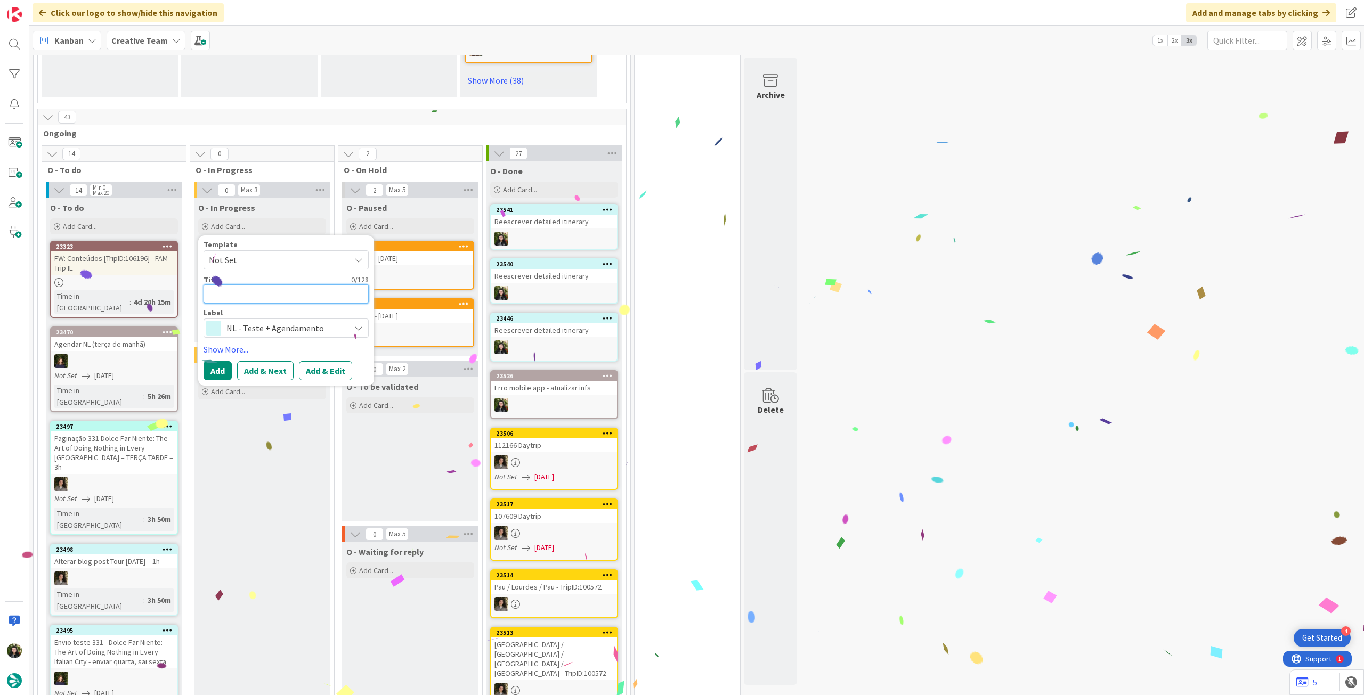
click at [278, 285] on textarea at bounding box center [286, 294] width 165 height 19
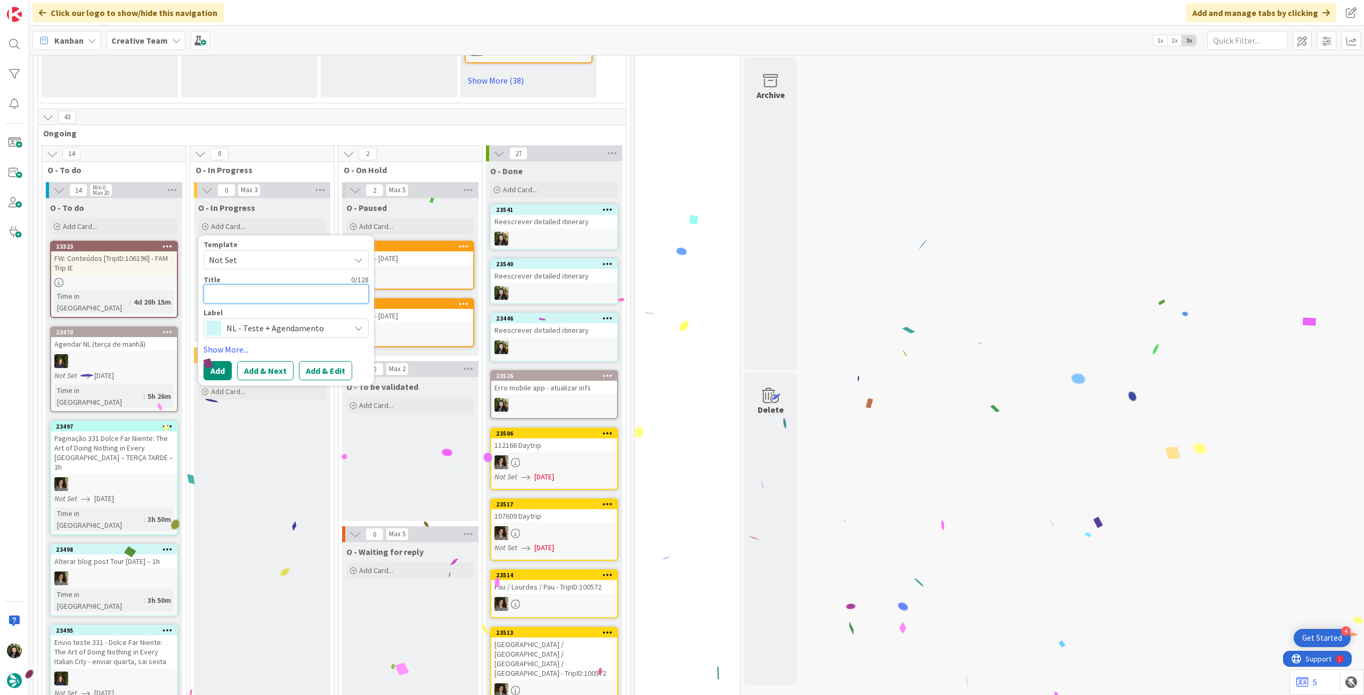
paste textarea "Reescrever detailed itinerary"
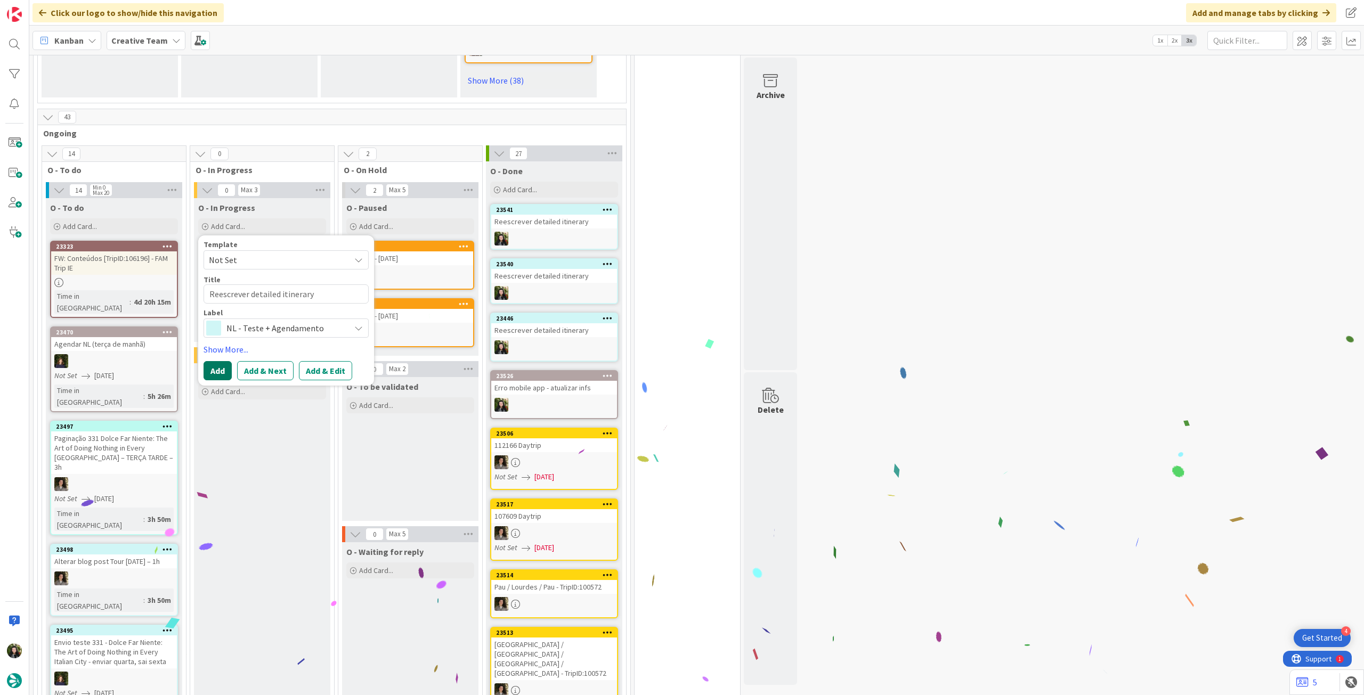
click at [215, 361] on button "Add" at bounding box center [218, 370] width 28 height 19
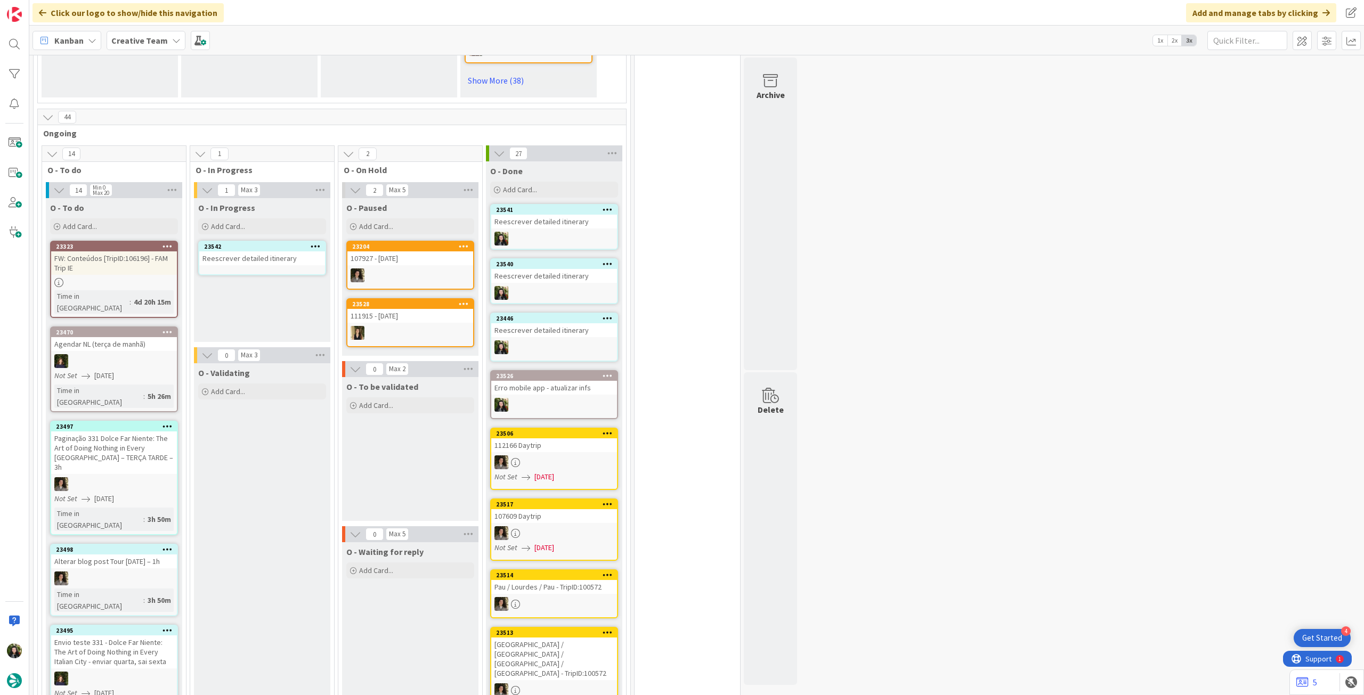
click at [254, 249] on link "23542 Reescrever detailed itinerary" at bounding box center [262, 258] width 128 height 35
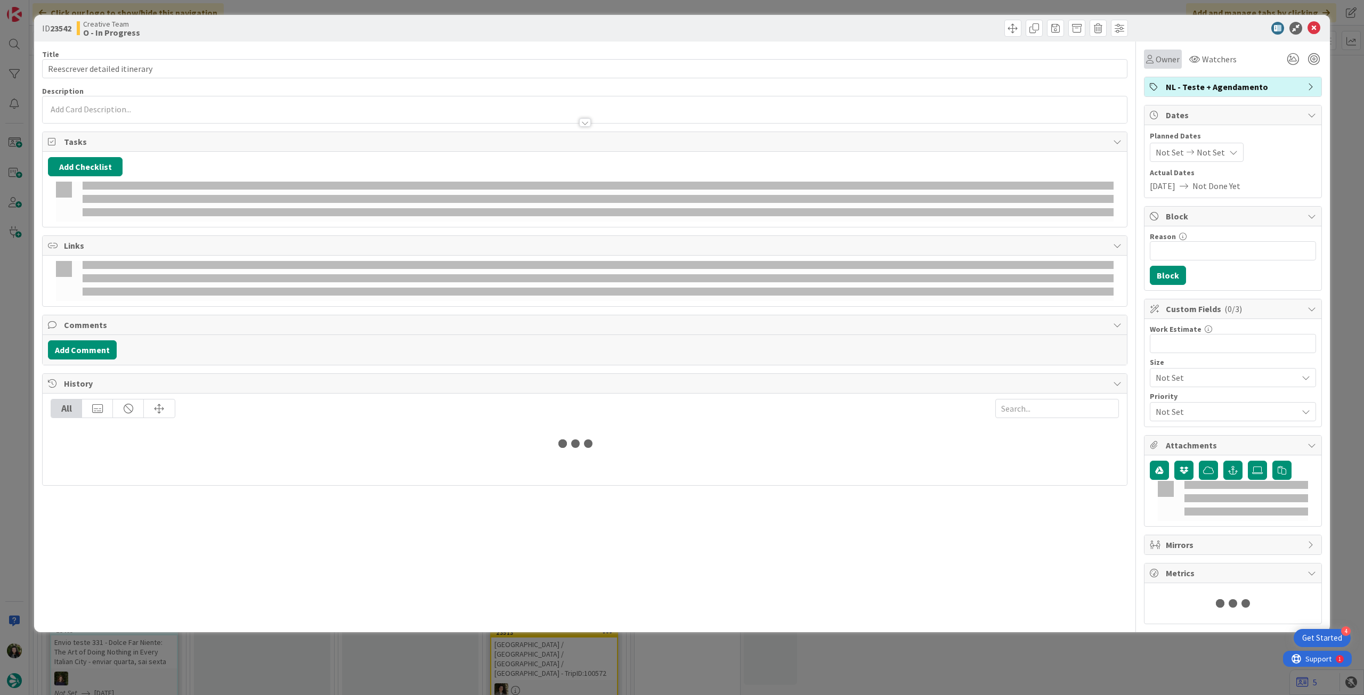
click at [1148, 63] on div "Owner" at bounding box center [1163, 59] width 34 height 13
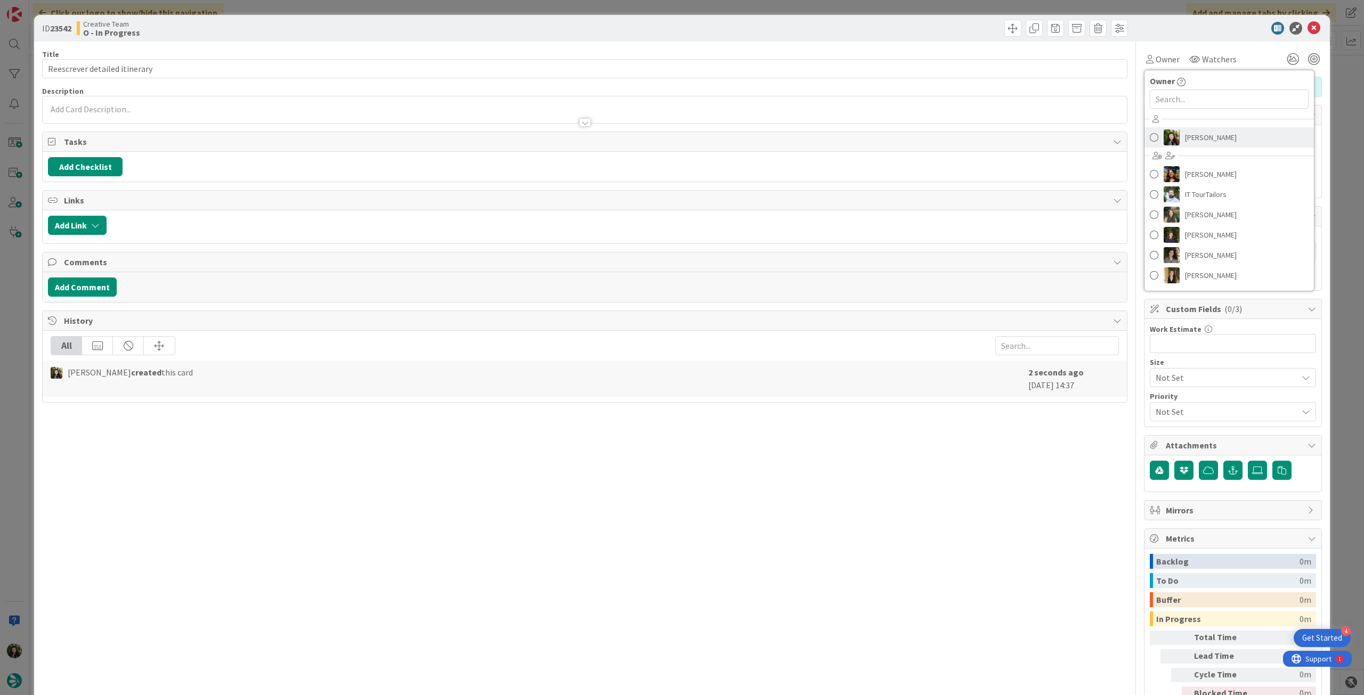
click at [1188, 133] on span "[PERSON_NAME]" at bounding box center [1211, 137] width 52 height 16
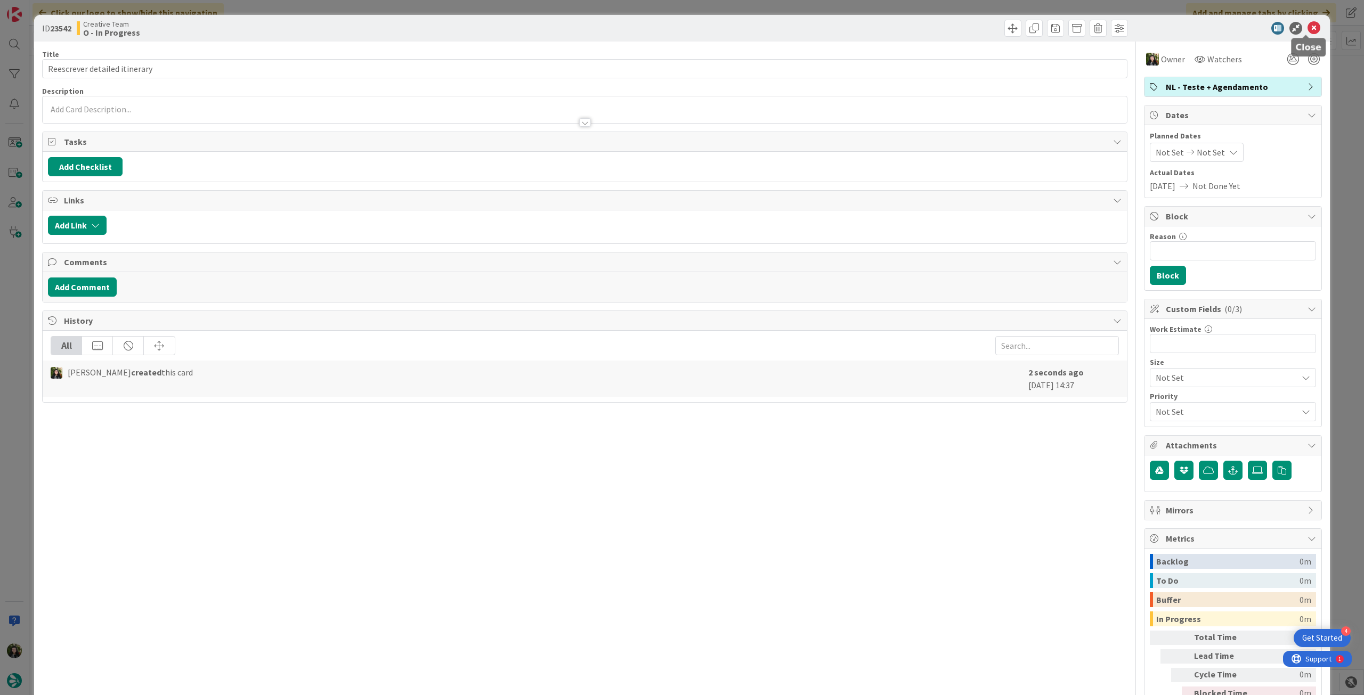
click at [1308, 31] on icon at bounding box center [1314, 28] width 13 height 13
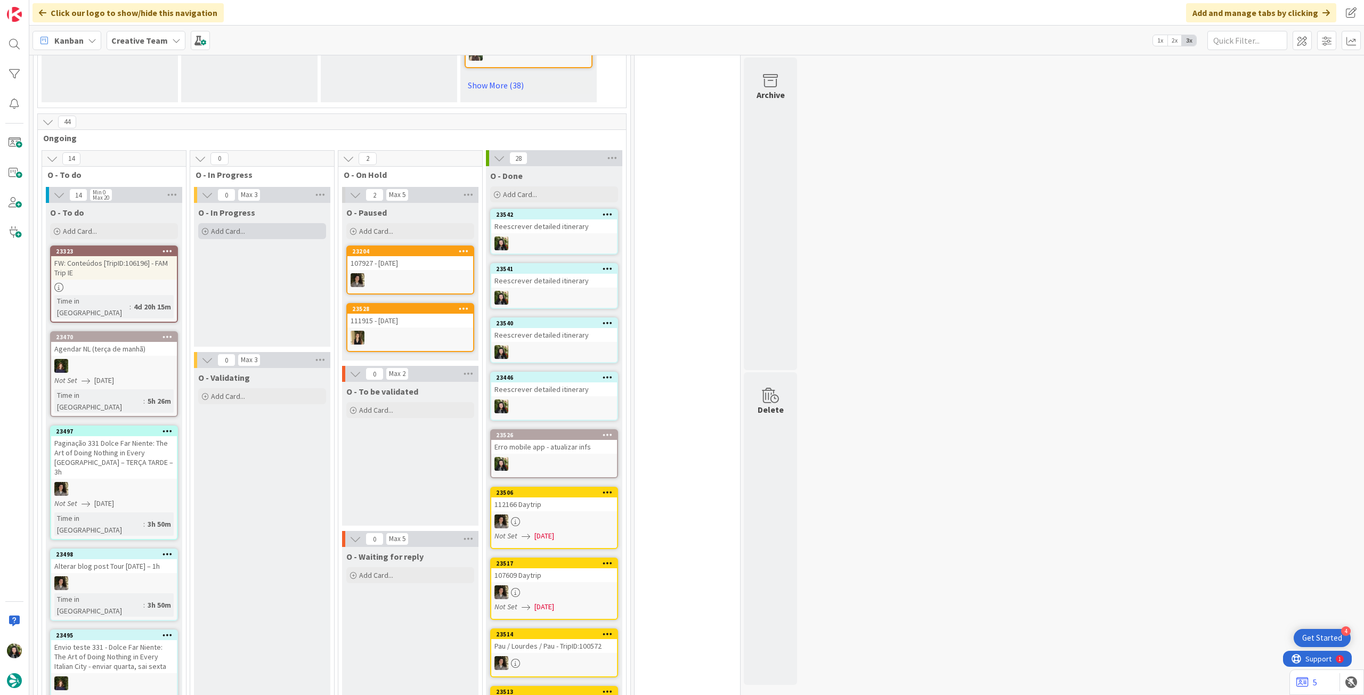
click at [248, 223] on div "Add Card..." at bounding box center [262, 231] width 128 height 16
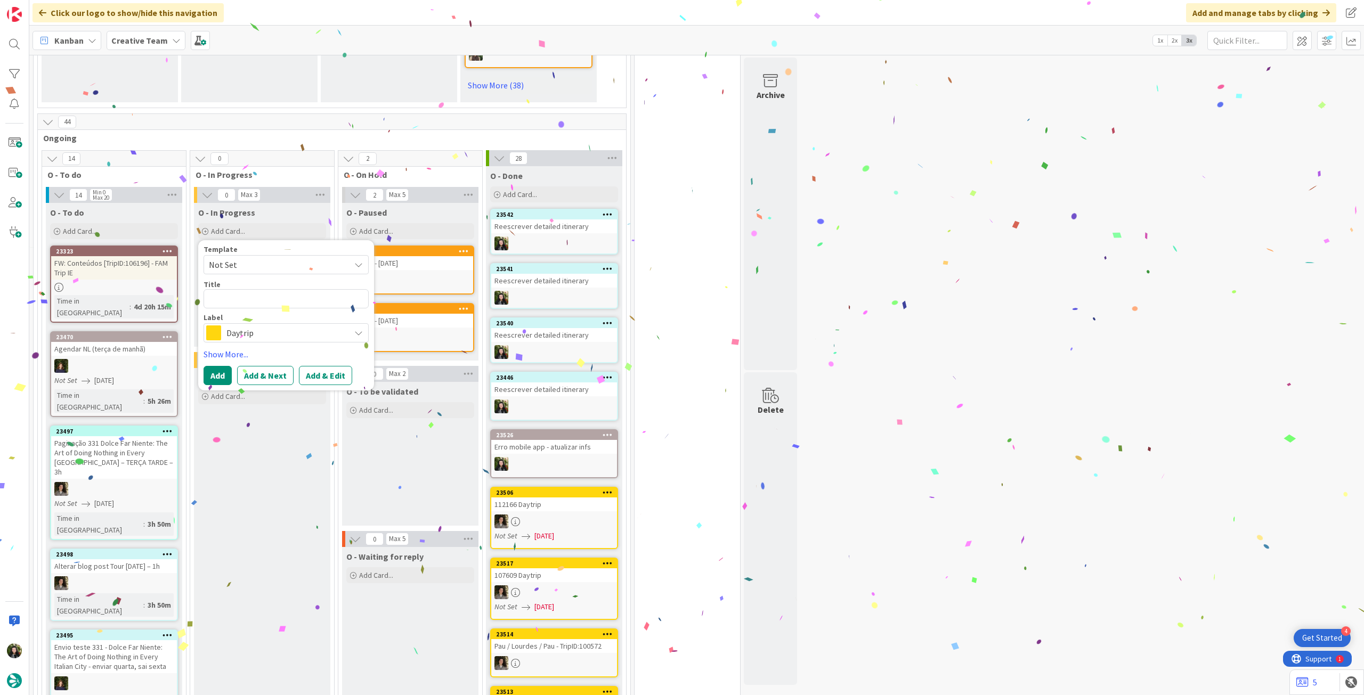
click at [255, 323] on div "Daytrip" at bounding box center [286, 332] width 165 height 19
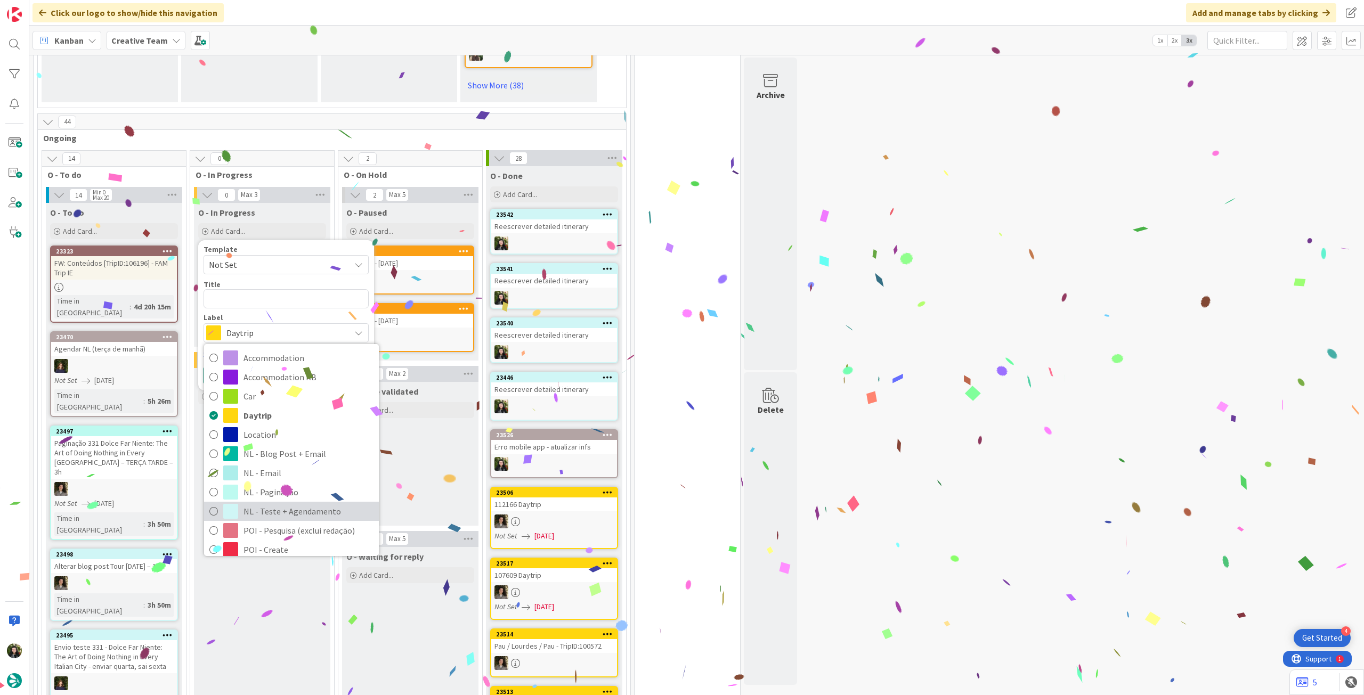
click at [311, 504] on span "NL - Teste + Agendamento" at bounding box center [309, 512] width 130 height 16
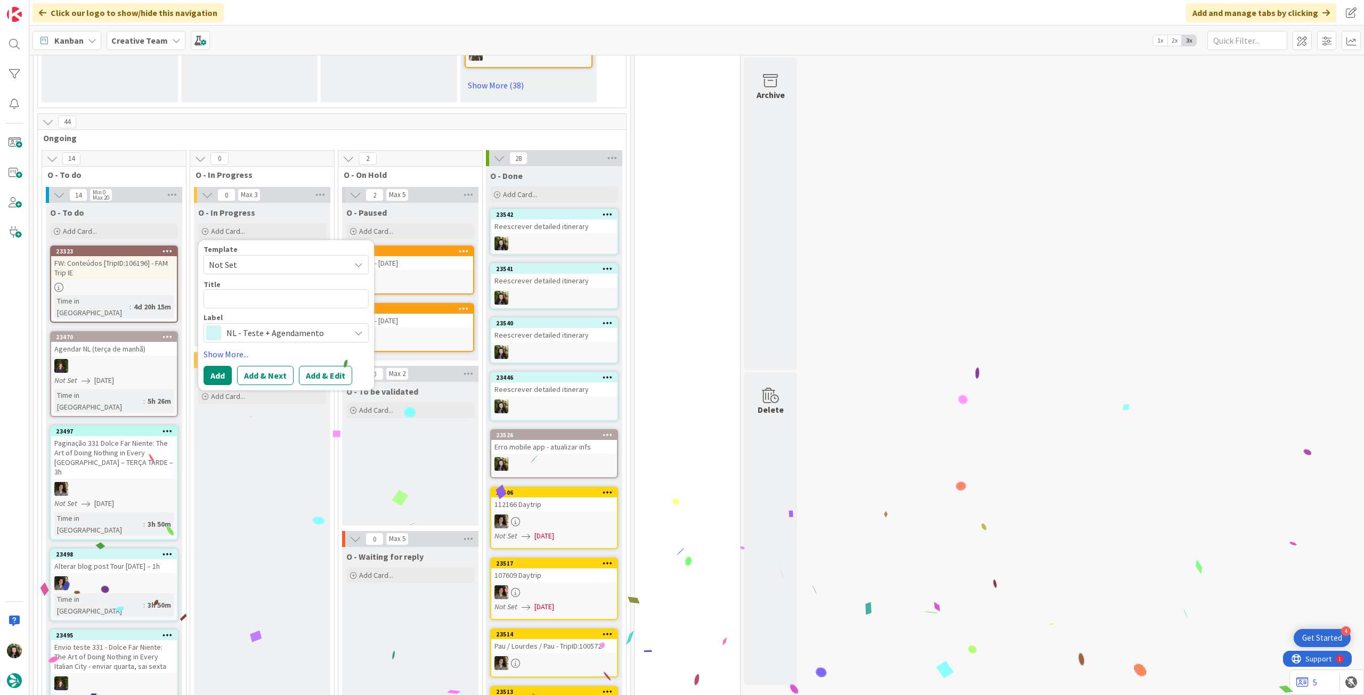
click at [270, 326] on span "NL - Teste + Agendamento" at bounding box center [285, 333] width 118 height 15
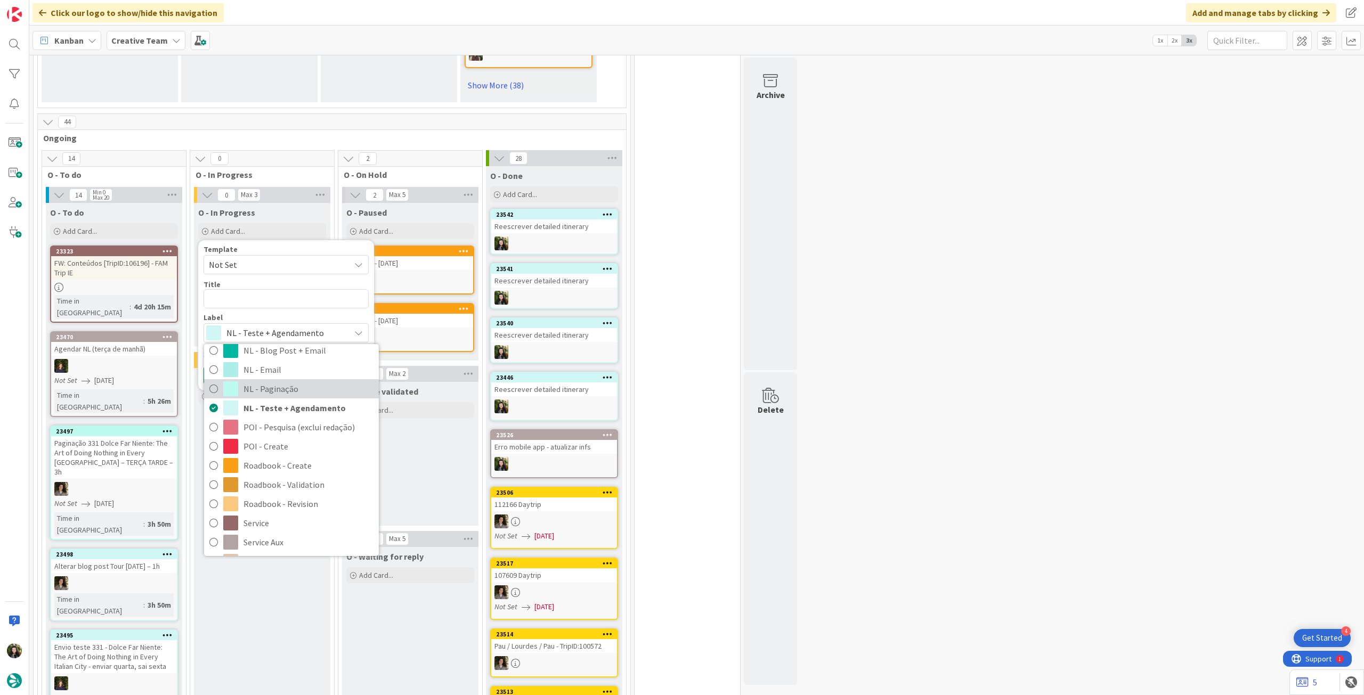
scroll to position [142, 0]
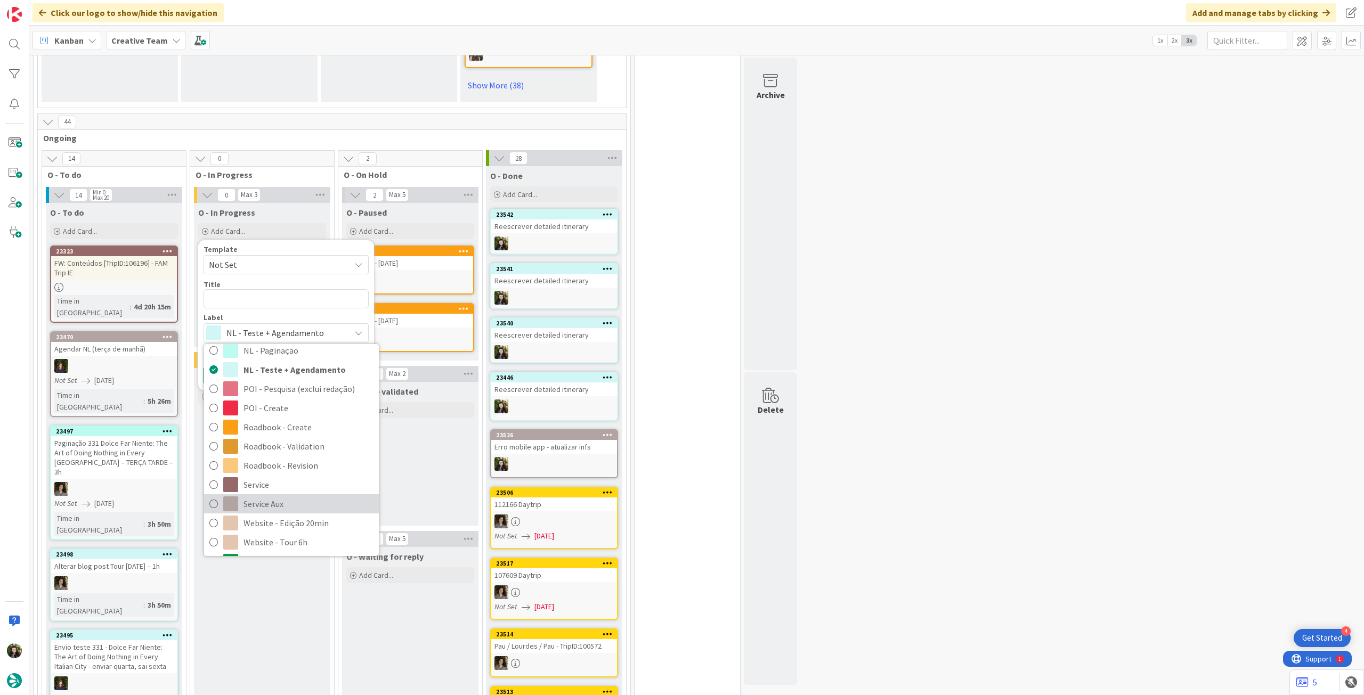
click at [305, 496] on span "Service Aux" at bounding box center [309, 504] width 130 height 16
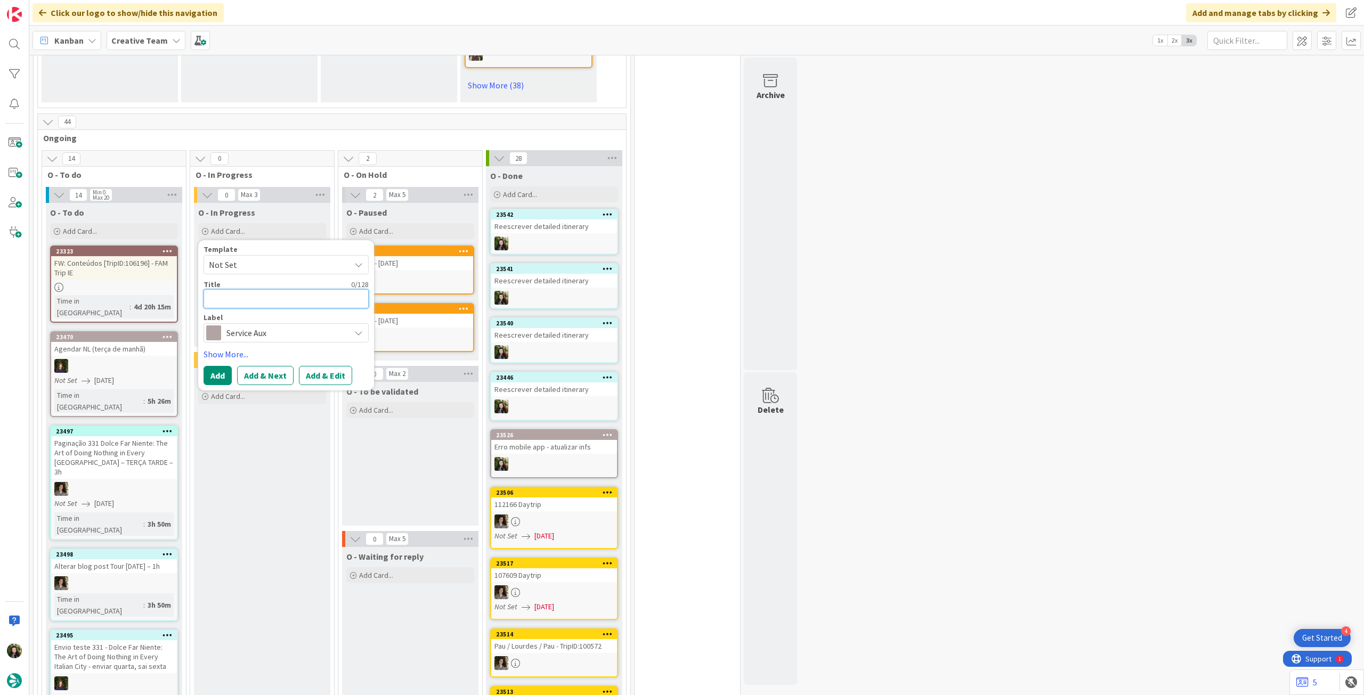
click at [282, 289] on textarea at bounding box center [286, 298] width 165 height 19
paste textarea "Reescrever detailed itinerary"
click at [221, 366] on button "Add" at bounding box center [218, 375] width 28 height 19
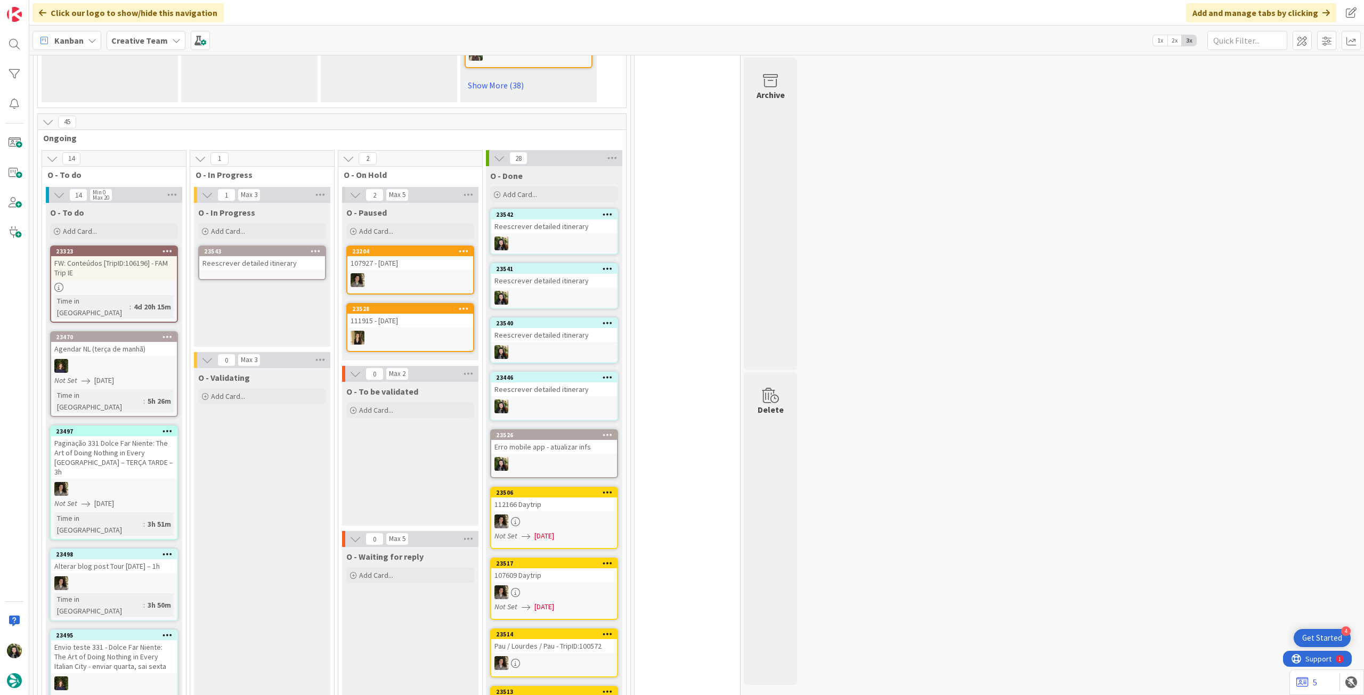
click at [270, 251] on link "23543 Reescrever detailed itinerary" at bounding box center [262, 263] width 128 height 35
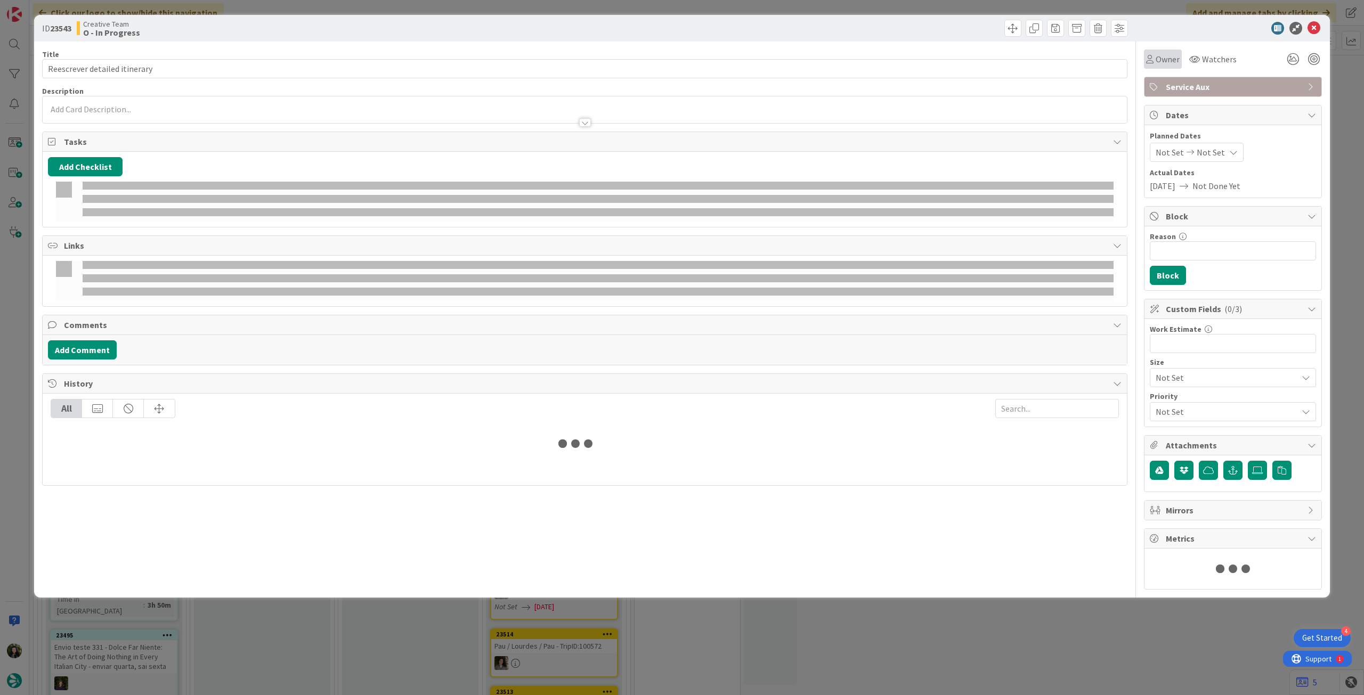
click at [1156, 54] on span "Owner" at bounding box center [1168, 59] width 24 height 13
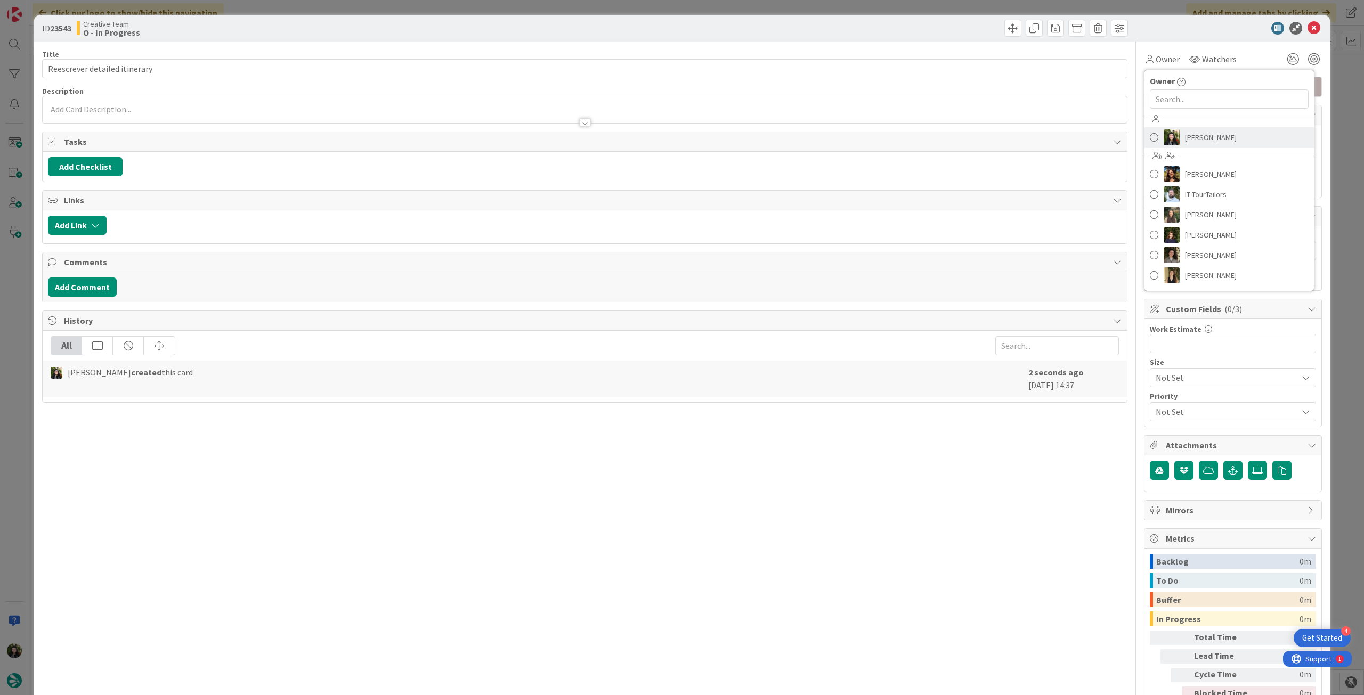
click at [1191, 131] on span "[PERSON_NAME]" at bounding box center [1211, 137] width 52 height 16
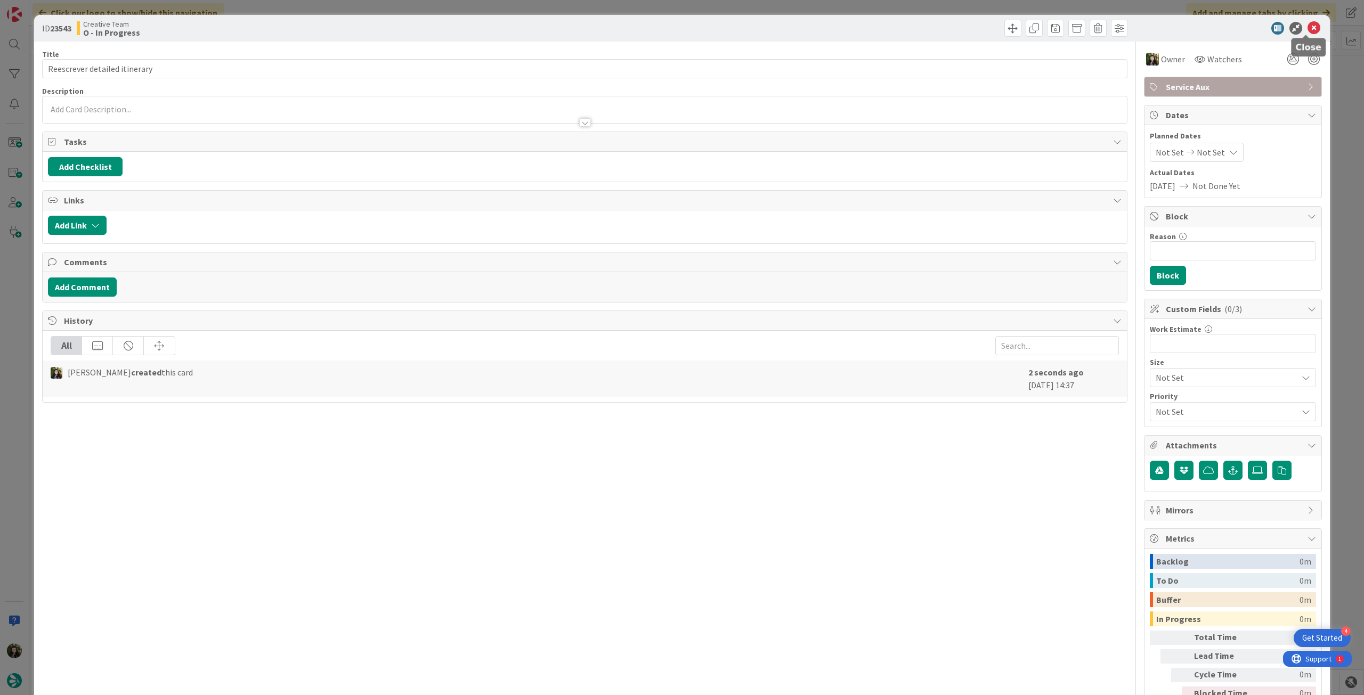
click at [1310, 29] on icon at bounding box center [1314, 28] width 13 height 13
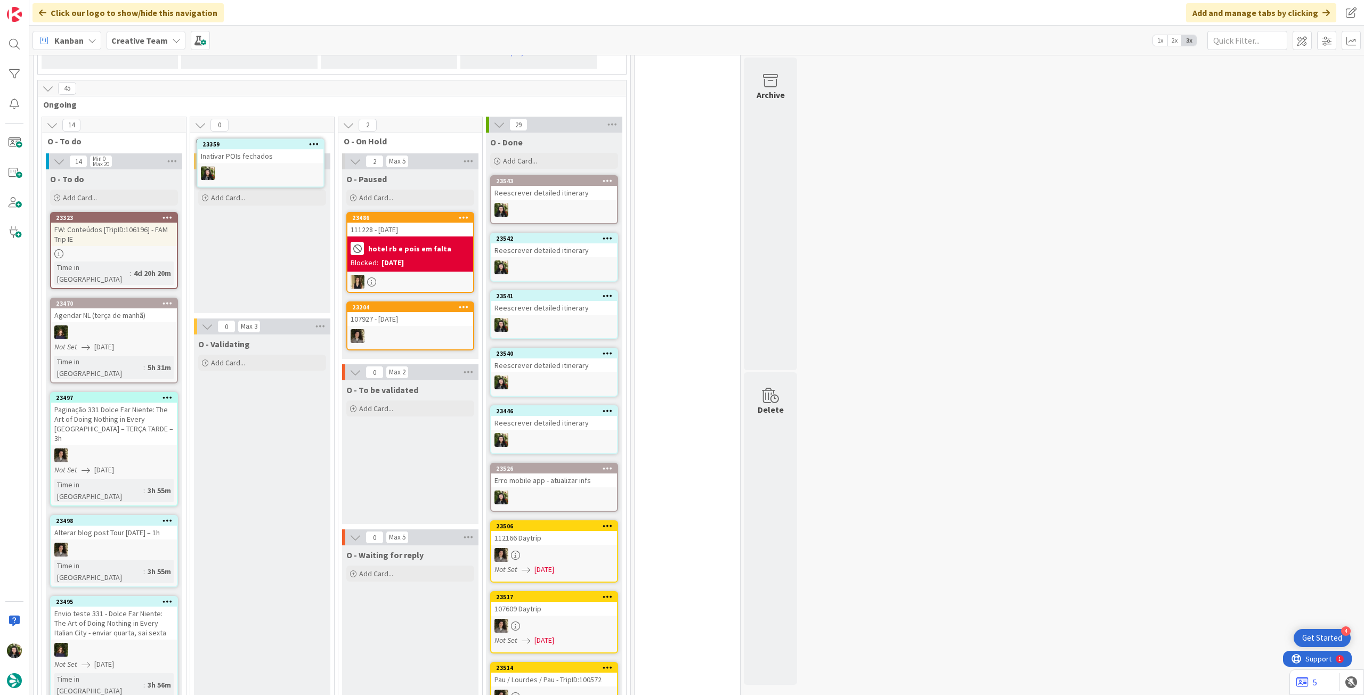
scroll to position [760, 0]
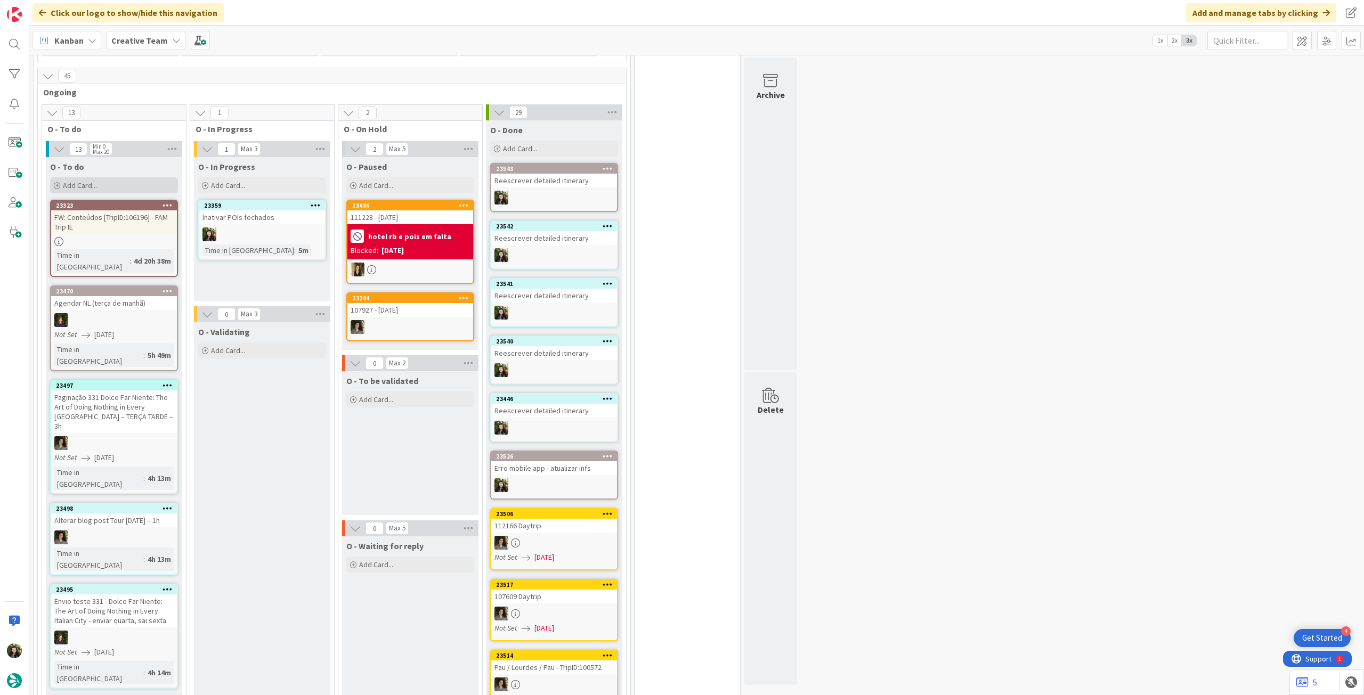
click at [124, 177] on div "Add Card..." at bounding box center [114, 185] width 128 height 16
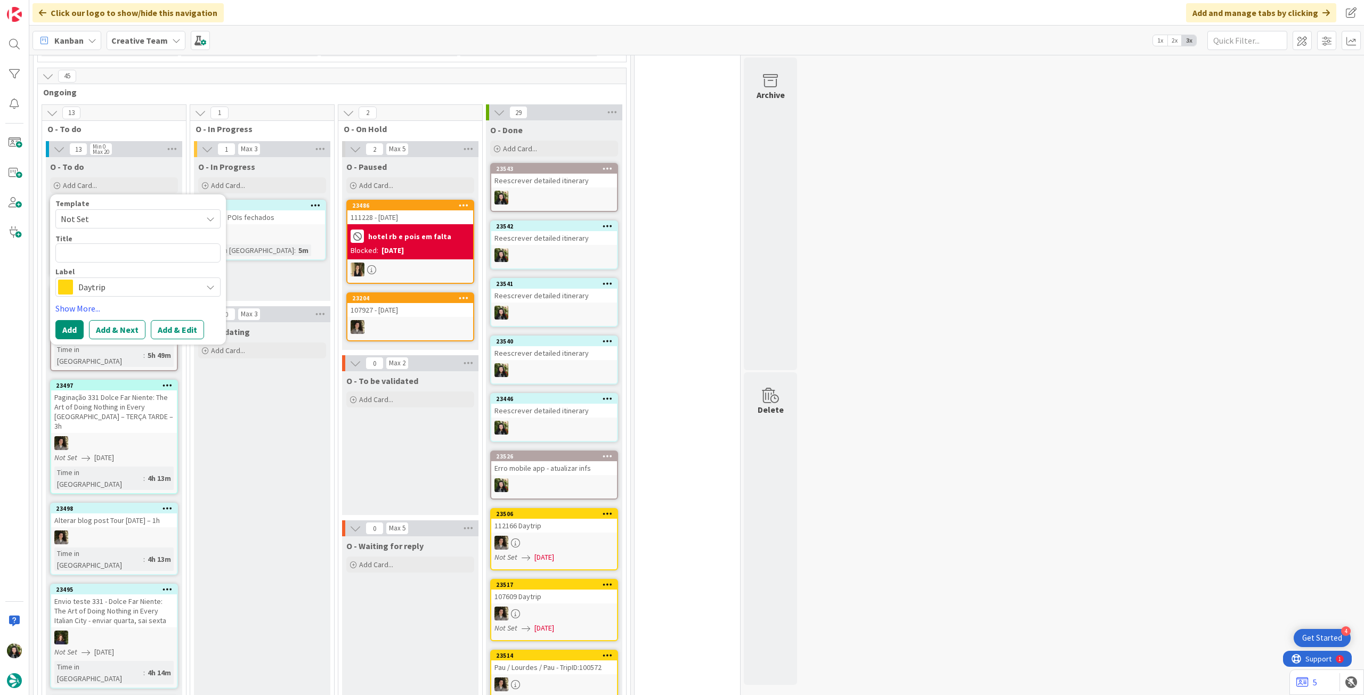
click at [136, 280] on span "Daytrip" at bounding box center [137, 287] width 118 height 15
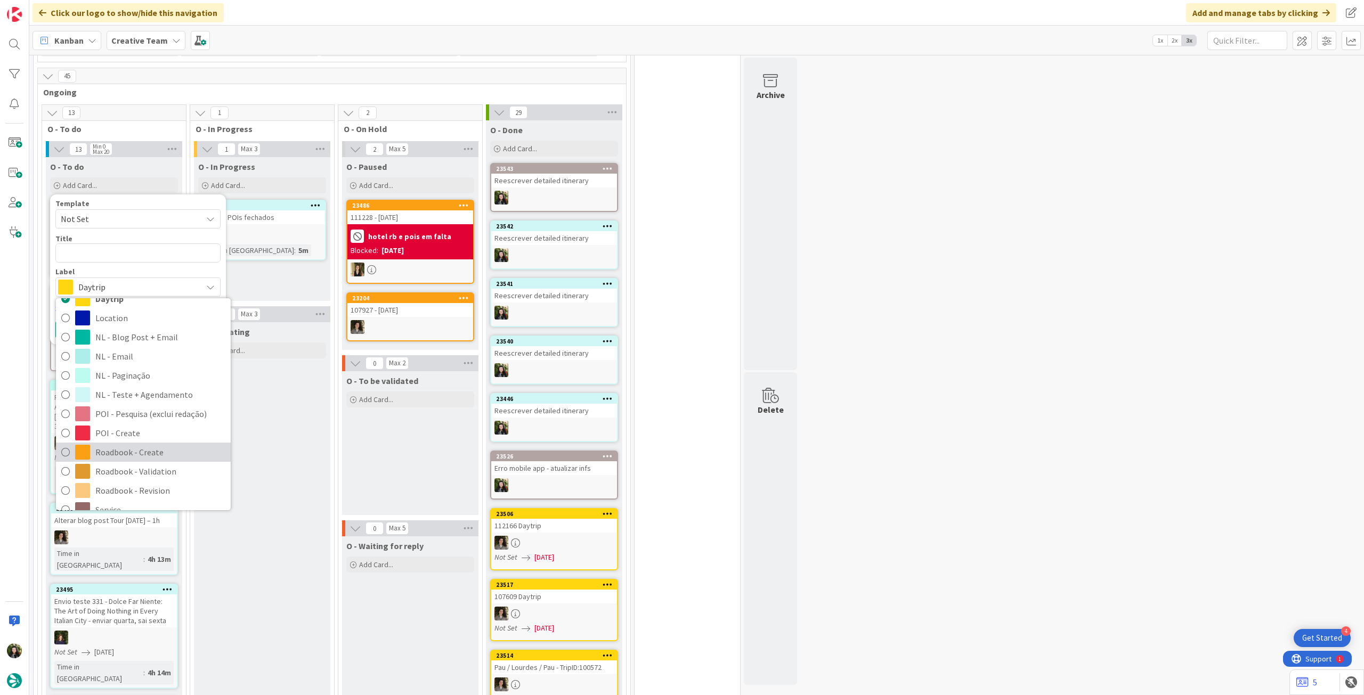
scroll to position [142, 0]
click at [145, 450] on span "Service Aux" at bounding box center [160, 458] width 130 height 16
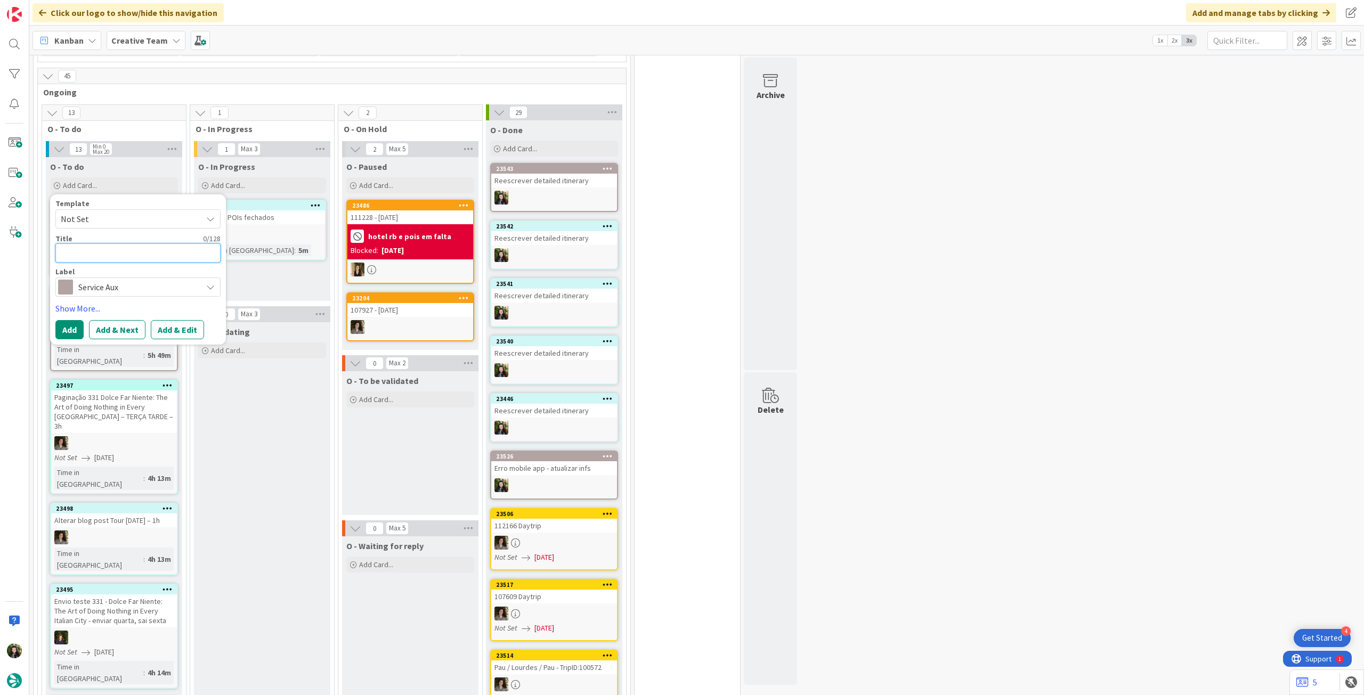
click at [124, 244] on textarea at bounding box center [137, 253] width 165 height 19
paste textarea "TEMP CLOSED - € - [GEOGRAPHIC_DATA] - Closes [DATE]"
click at [68, 333] on button "Add" at bounding box center [69, 342] width 28 height 19
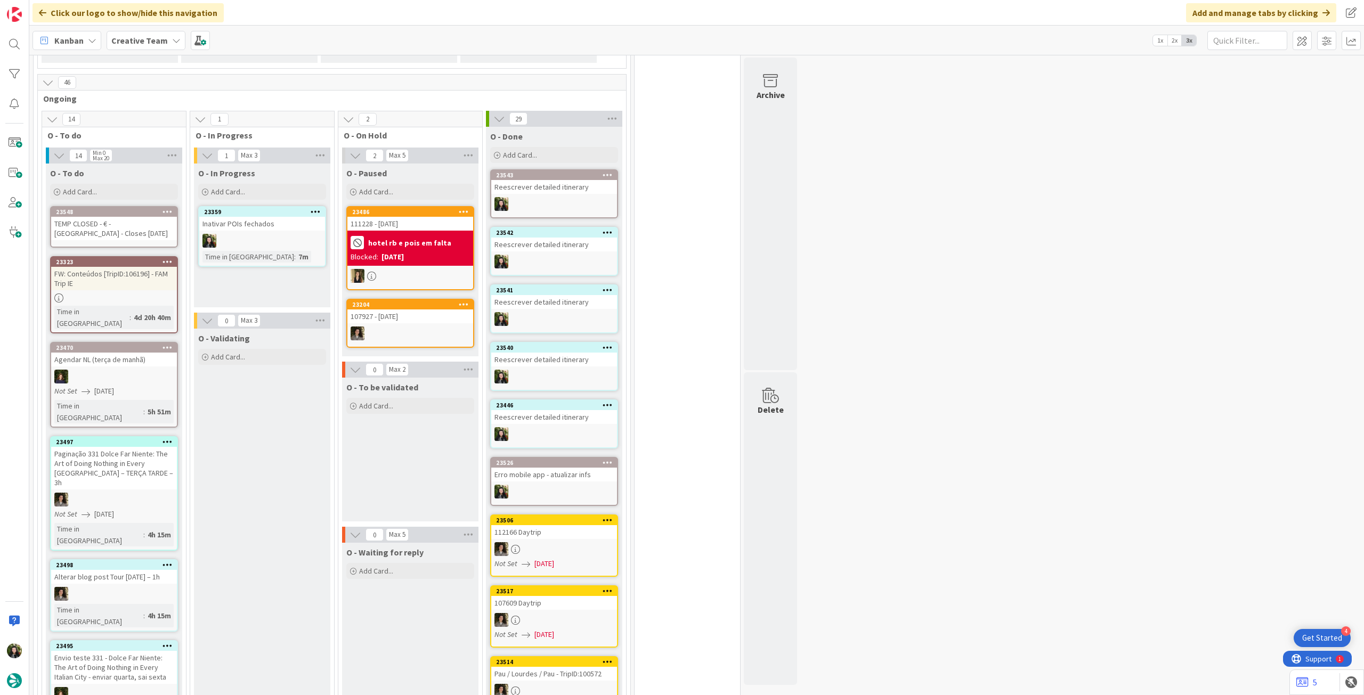
click at [107, 217] on div "TEMP CLOSED - € - [GEOGRAPHIC_DATA] - Closes [DATE]" at bounding box center [114, 228] width 126 height 23
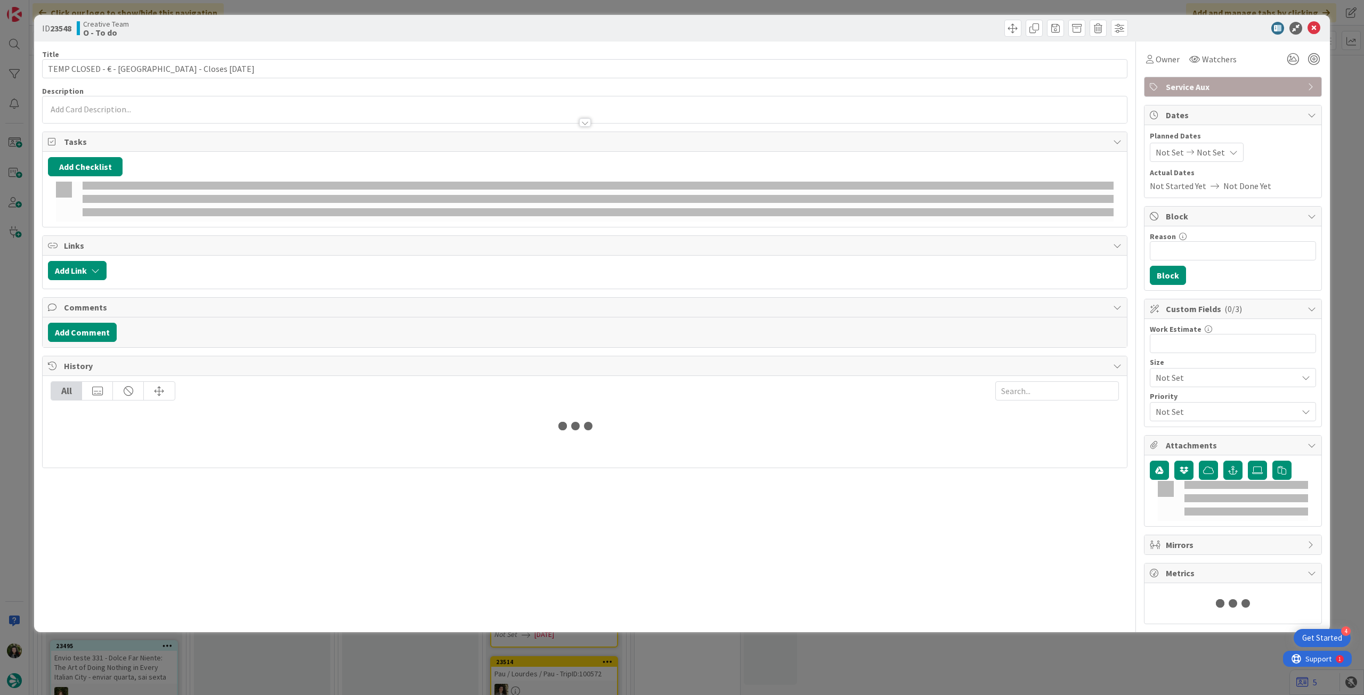
click at [121, 115] on div at bounding box center [585, 117] width 1084 height 11
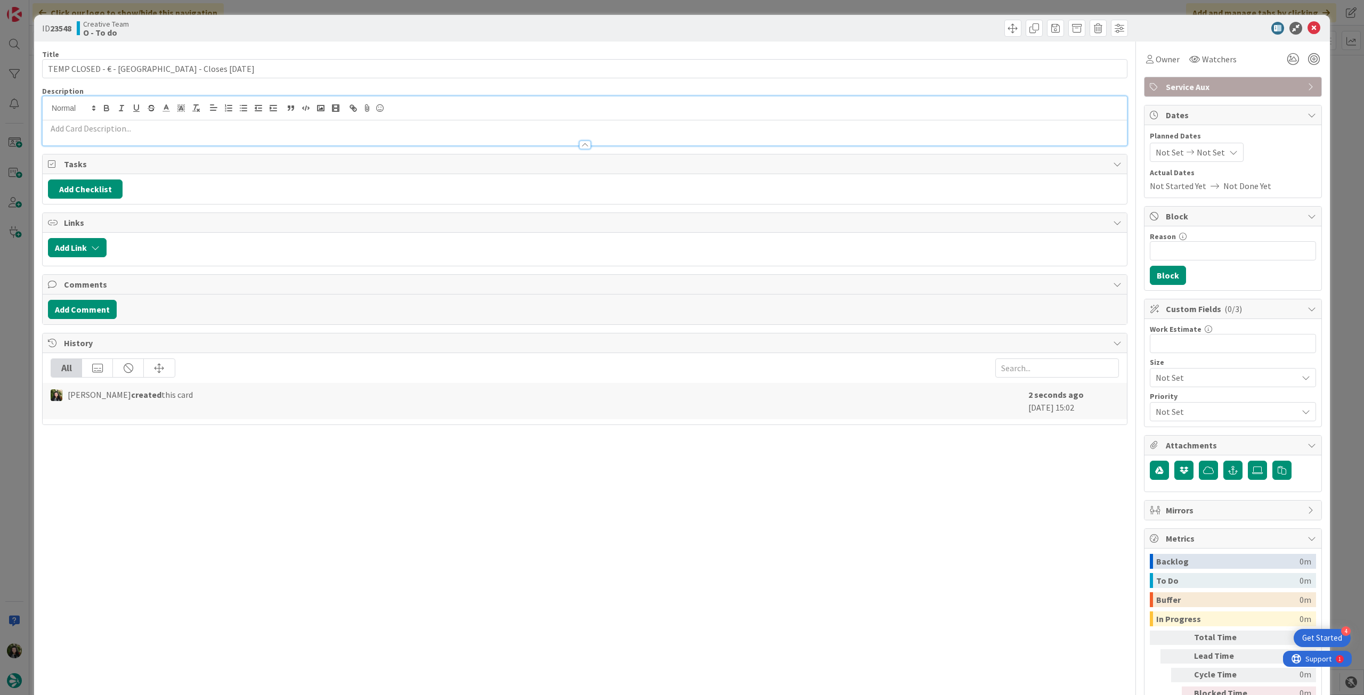
click at [118, 127] on p at bounding box center [585, 129] width 1074 height 12
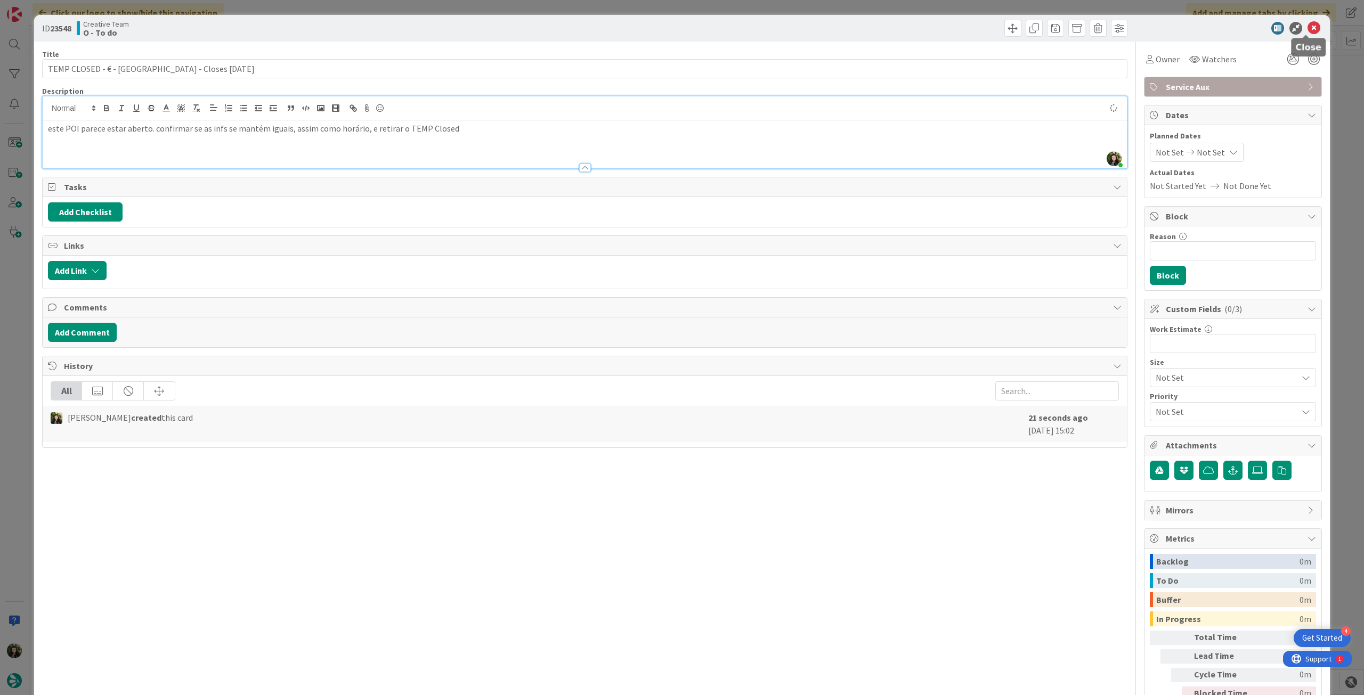
click at [1310, 27] on icon at bounding box center [1314, 28] width 13 height 13
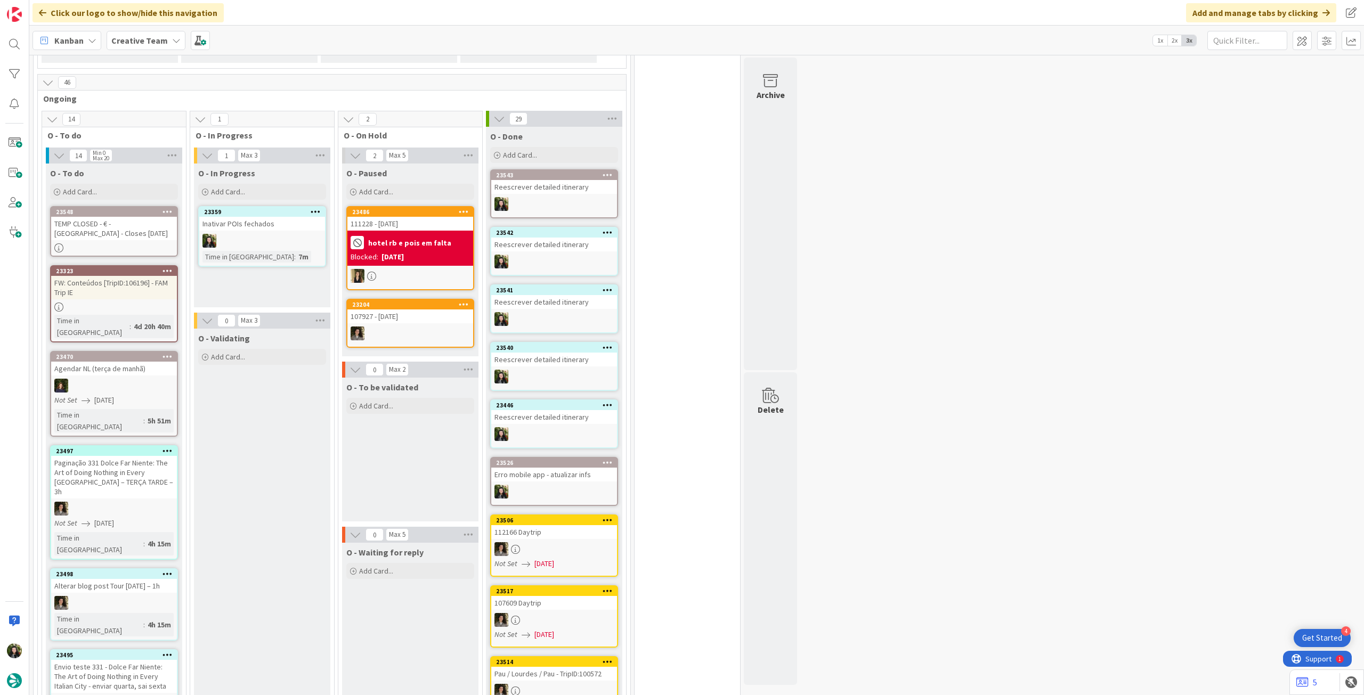
click at [120, 36] on b "Creative Team" at bounding box center [139, 40] width 56 height 11
click at [157, 153] on h4 "Creative Team - Análise" at bounding box center [191, 152] width 145 height 11
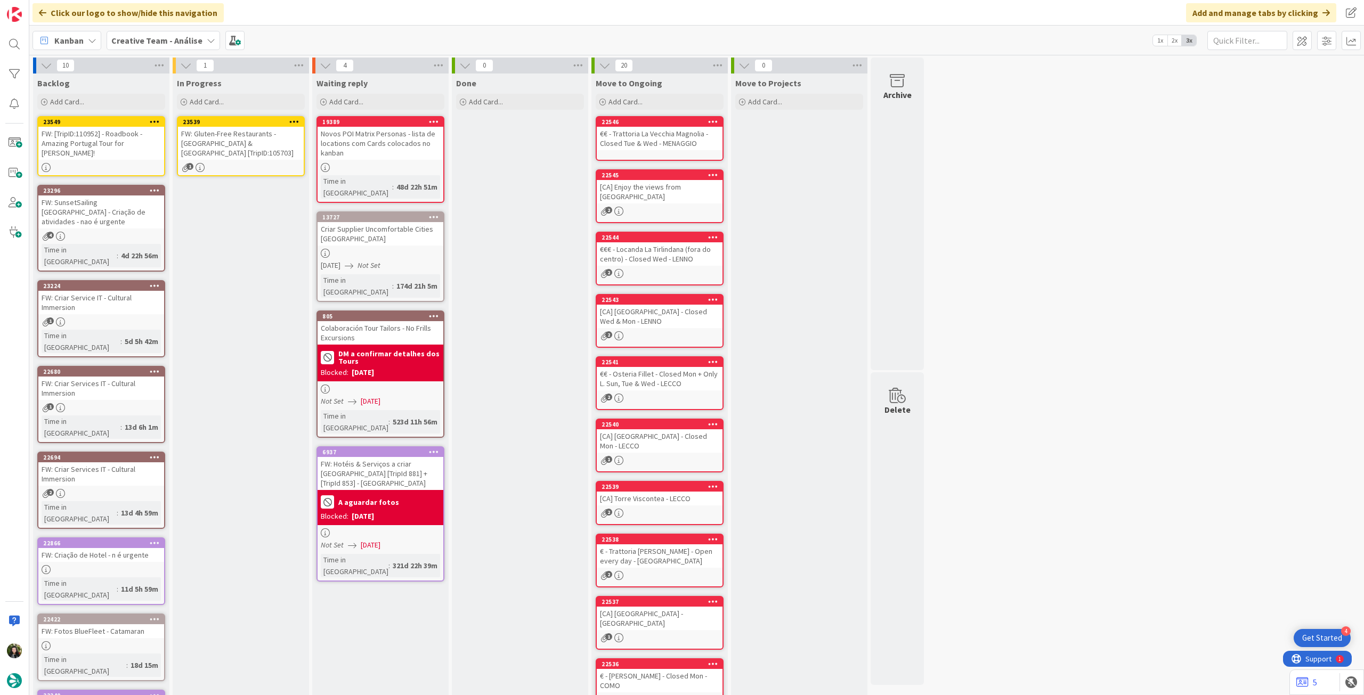
click at [268, 163] on link "23539 FW: Gluten-Free Restaurants - Venice & Barcelona [TripID:105703] 1" at bounding box center [241, 146] width 128 height 60
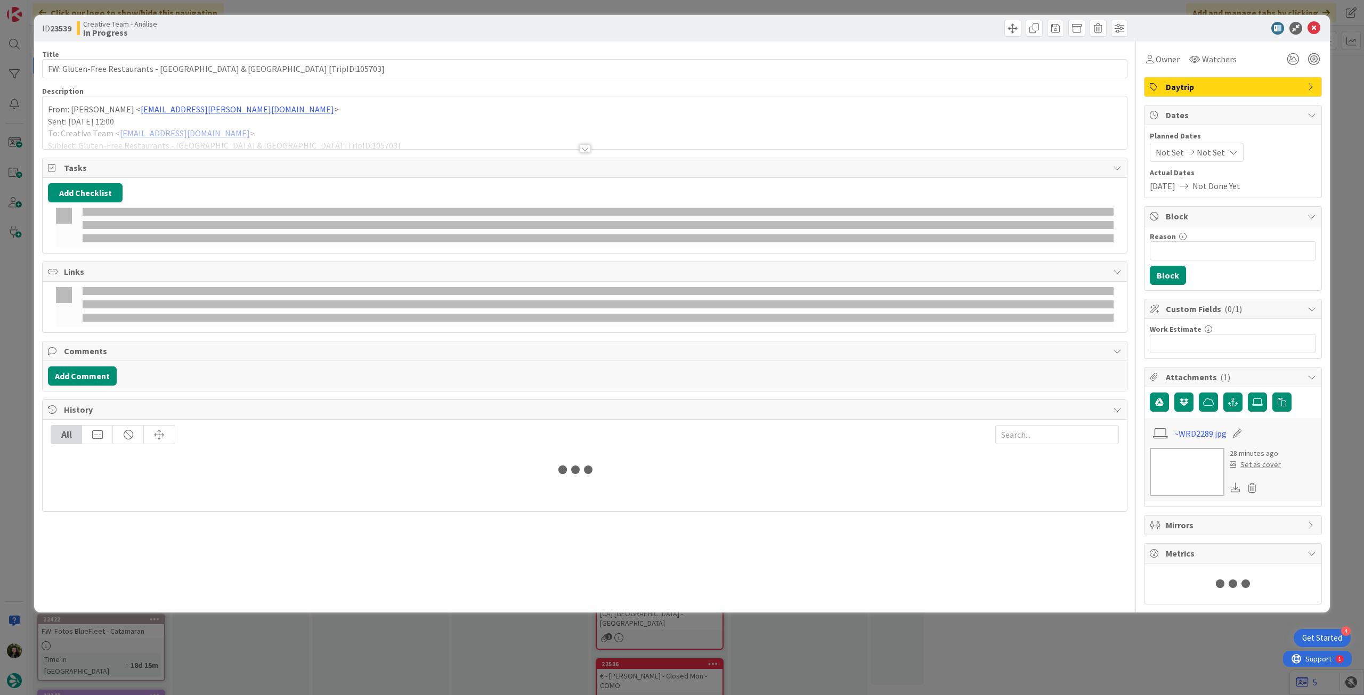
click at [221, 117] on p "Sent: Monday, September 22, 2025 12:00" at bounding box center [585, 122] width 1074 height 12
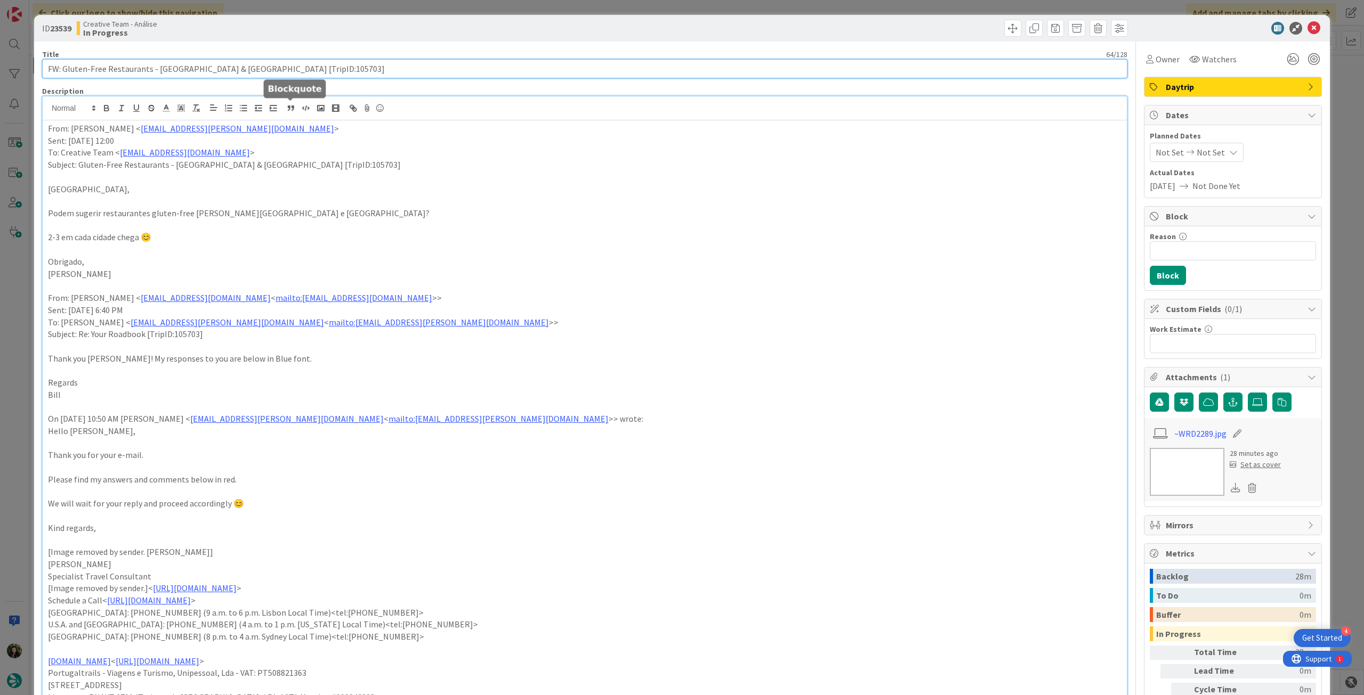
click at [330, 67] on input "FW: Gluten-Free Restaurants - [GEOGRAPHIC_DATA] & [GEOGRAPHIC_DATA] [TripID:105…" at bounding box center [584, 68] width 1085 height 19
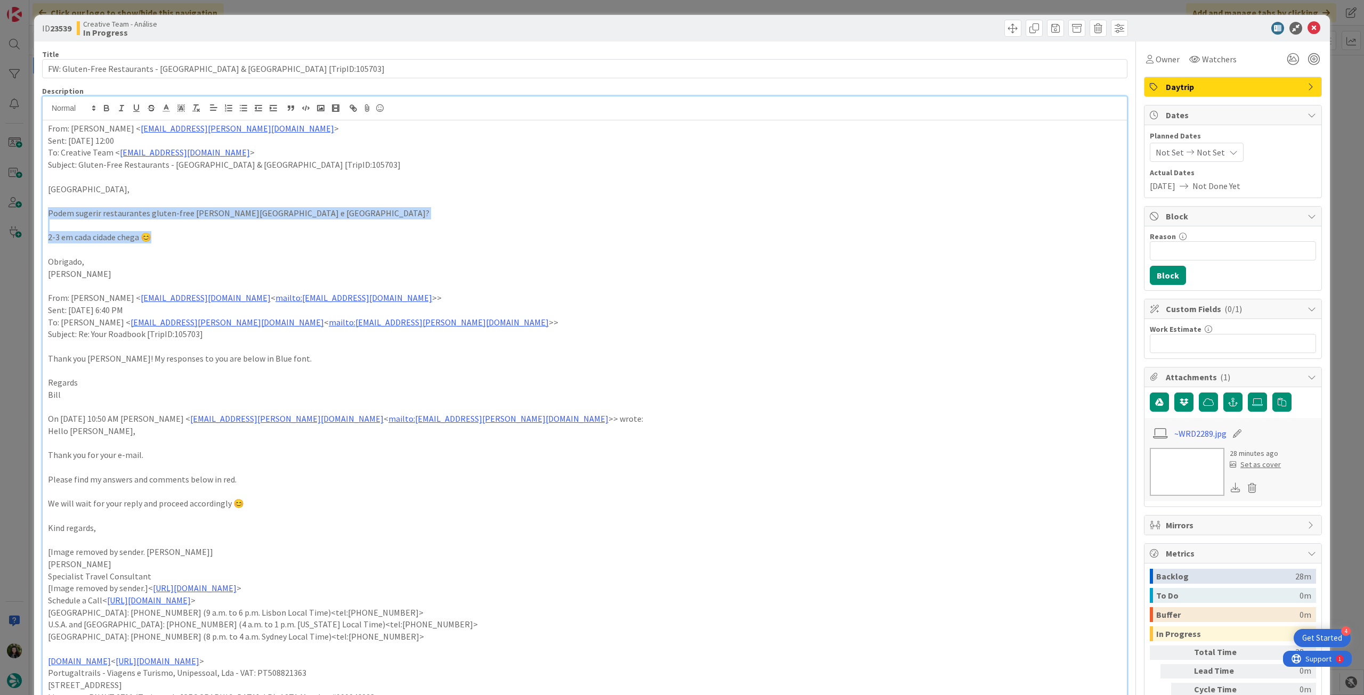
drag, startPoint x: 47, startPoint y: 212, endPoint x: 168, endPoint y: 236, distance: 123.3
click at [168, 236] on div "From: Gonçalo Oliveira < goncalo.oliveira@tourtailors.com > Sent: Monday, Septe…" at bounding box center [585, 671] width 1084 height 1102
click at [100, 103] on button "button" at bounding box center [106, 108] width 15 height 13
click at [394, 226] on p at bounding box center [585, 226] width 1074 height 12
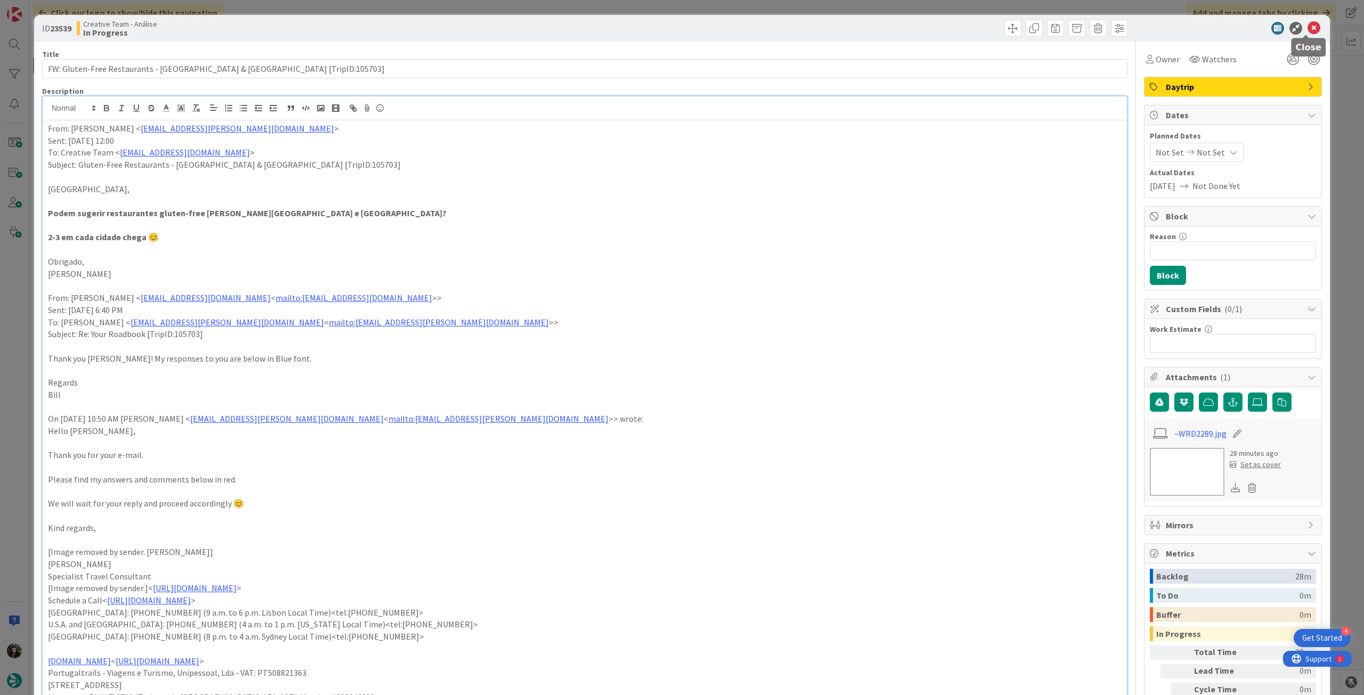
click at [1308, 30] on icon at bounding box center [1314, 28] width 13 height 13
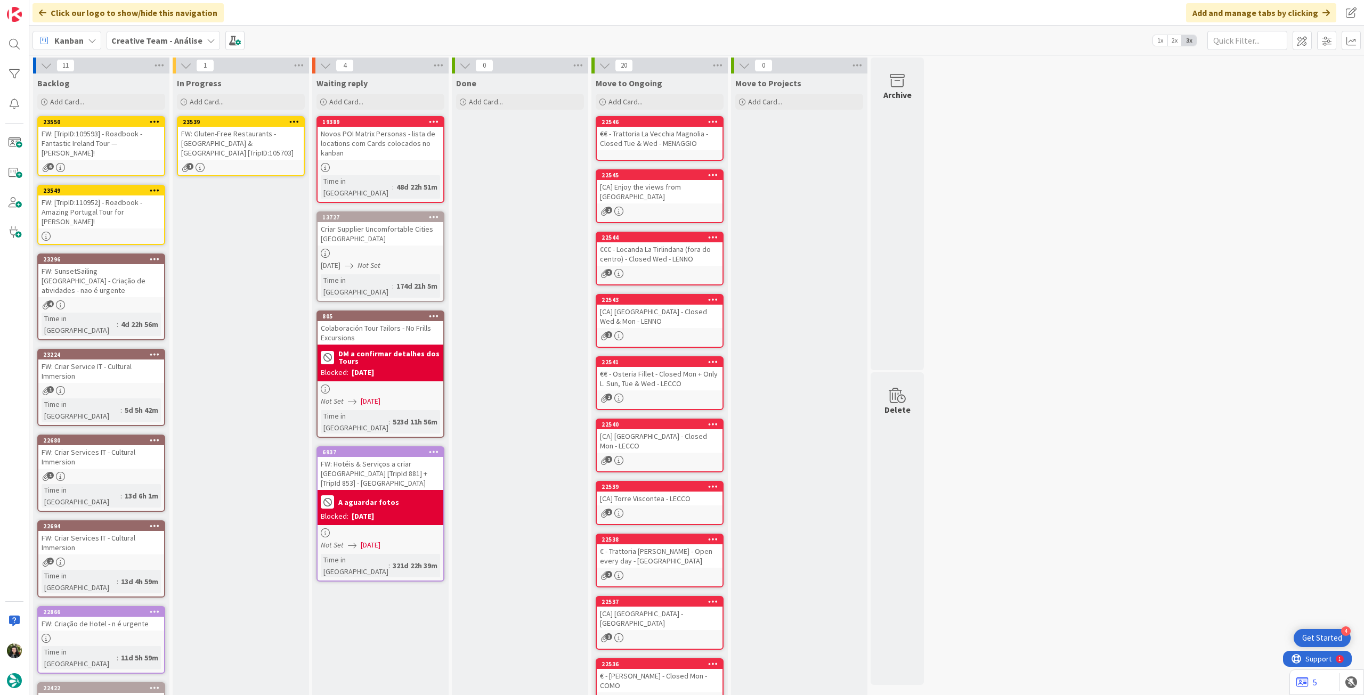
click at [296, 121] on icon at bounding box center [294, 121] width 10 height 7
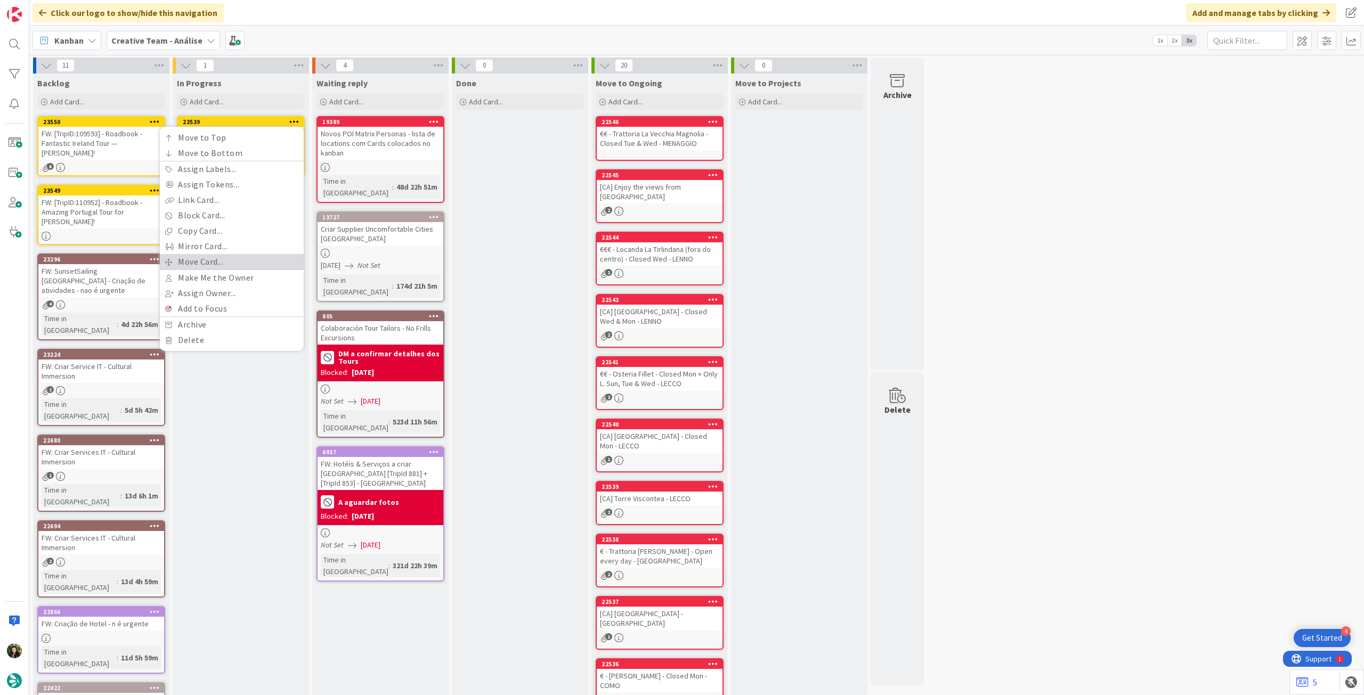
click at [239, 260] on link "Move Card..." at bounding box center [232, 261] width 144 height 15
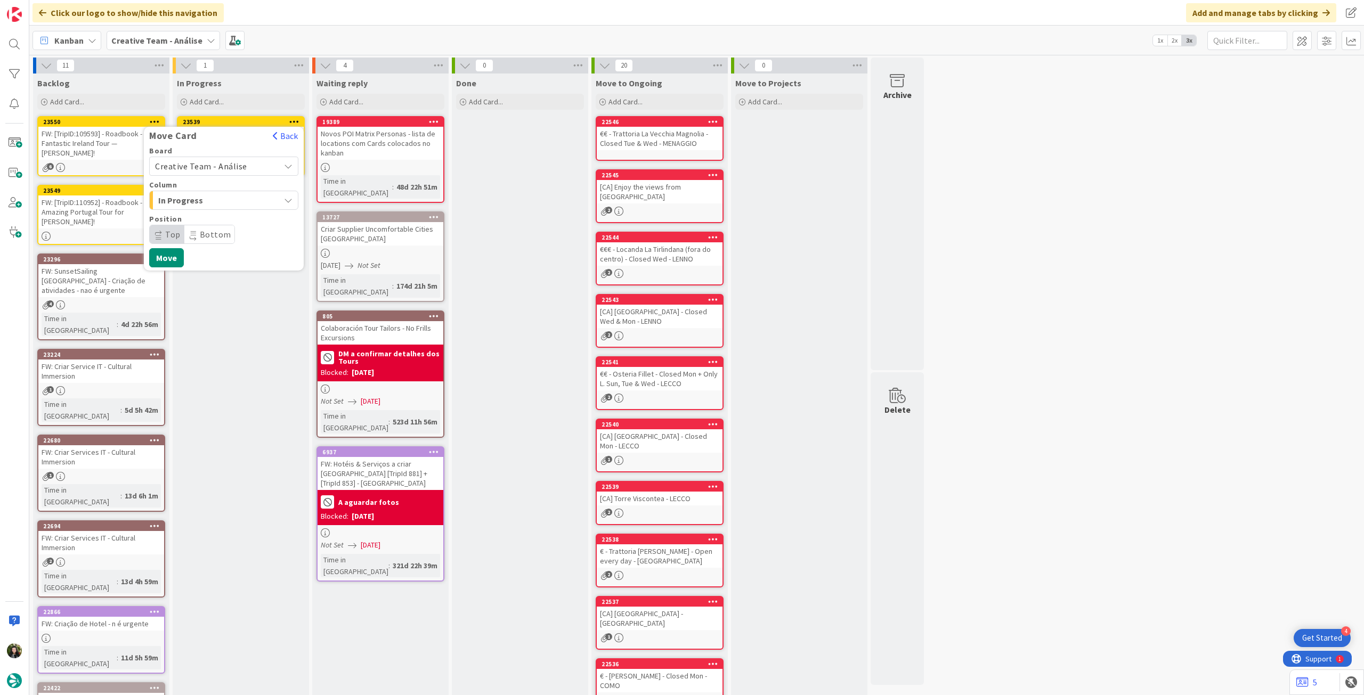
click at [228, 167] on span "Creative Team - Análise" at bounding box center [201, 166] width 92 height 11
drag, startPoint x: 228, startPoint y: 168, endPoint x: 224, endPoint y: 222, distance: 54.5
click at [224, 222] on span "Creative Team" at bounding box center [231, 216] width 124 height 16
click at [217, 229] on span "Daytrip" at bounding box center [223, 234] width 102 height 15
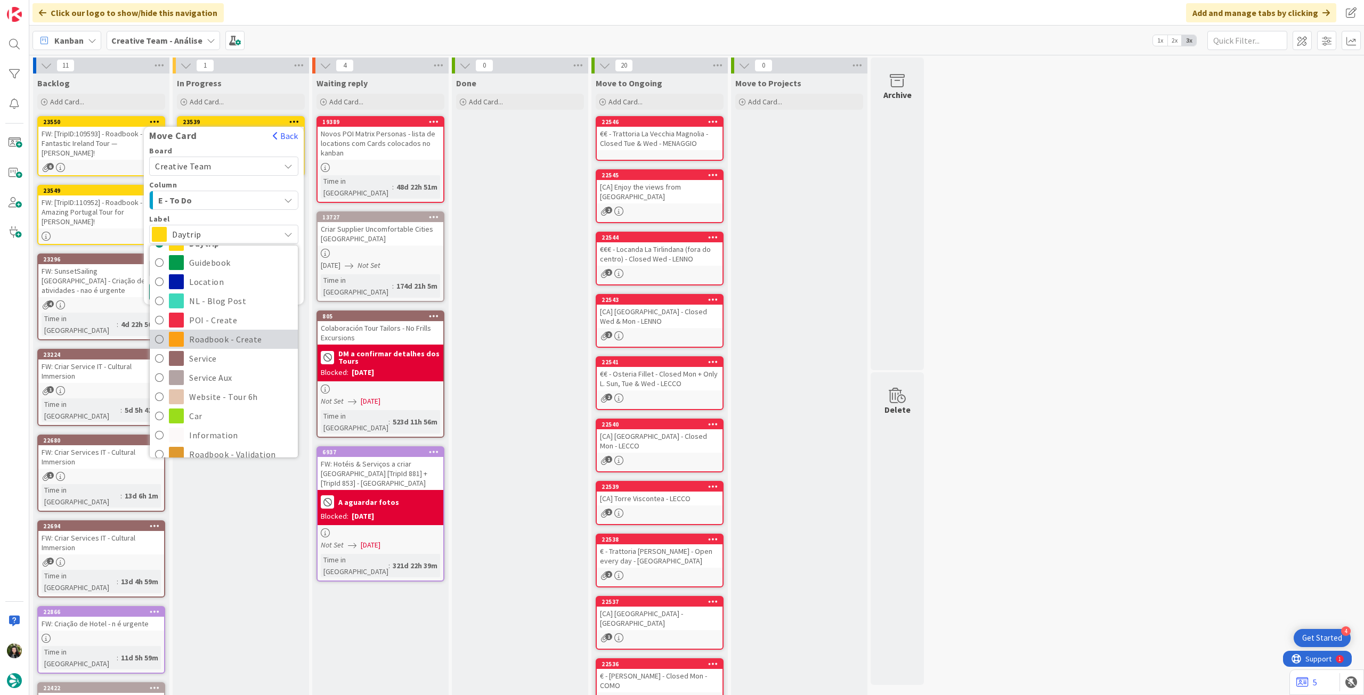
scroll to position [71, 0]
click at [224, 354] on span "Service Aux" at bounding box center [240, 361] width 103 height 16
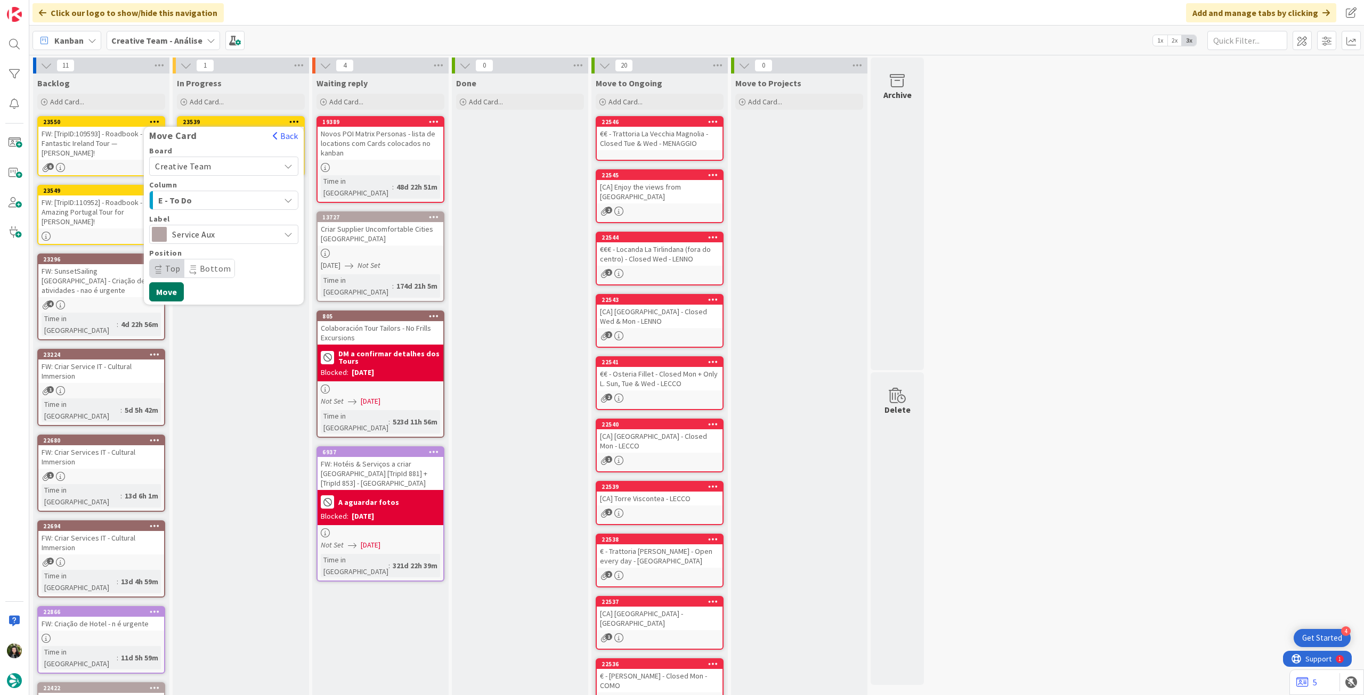
click at [174, 293] on button "Move" at bounding box center [166, 291] width 35 height 19
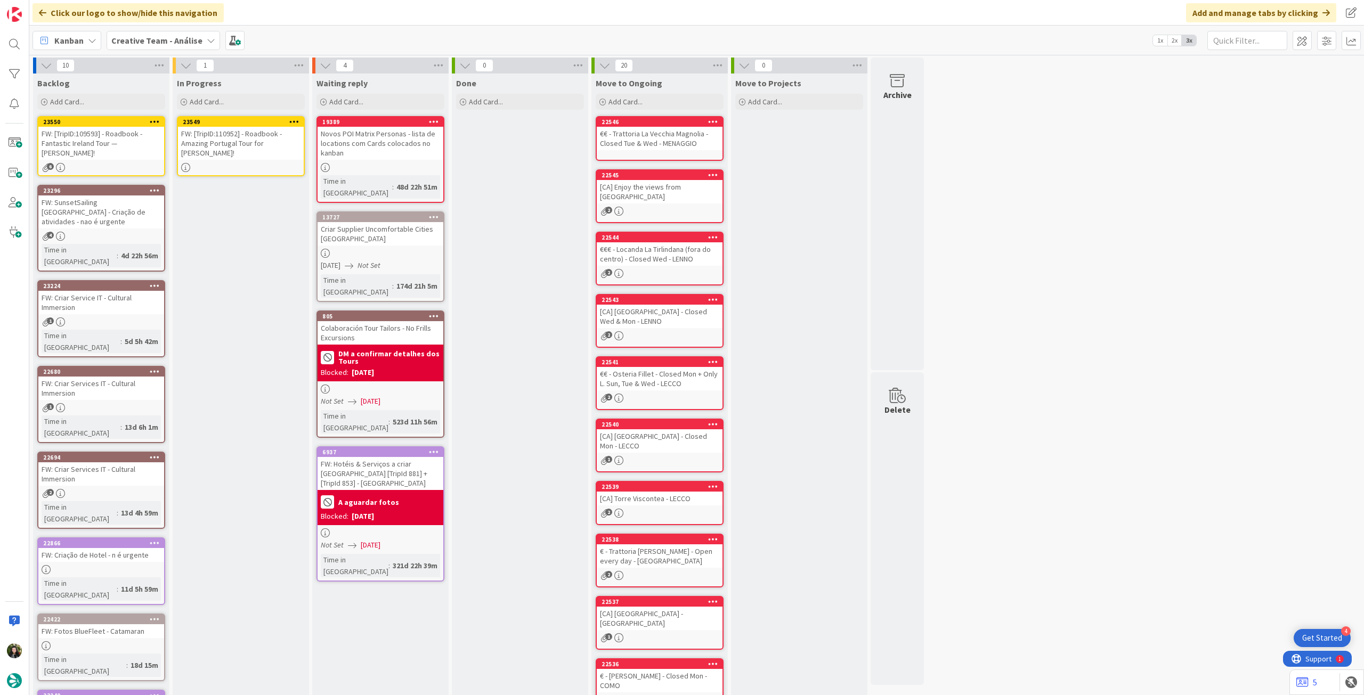
click at [249, 139] on div "FW: [TripID:110952] - Roadbook - Amazing Portugal Tour for [PERSON_NAME]!" at bounding box center [241, 143] width 126 height 33
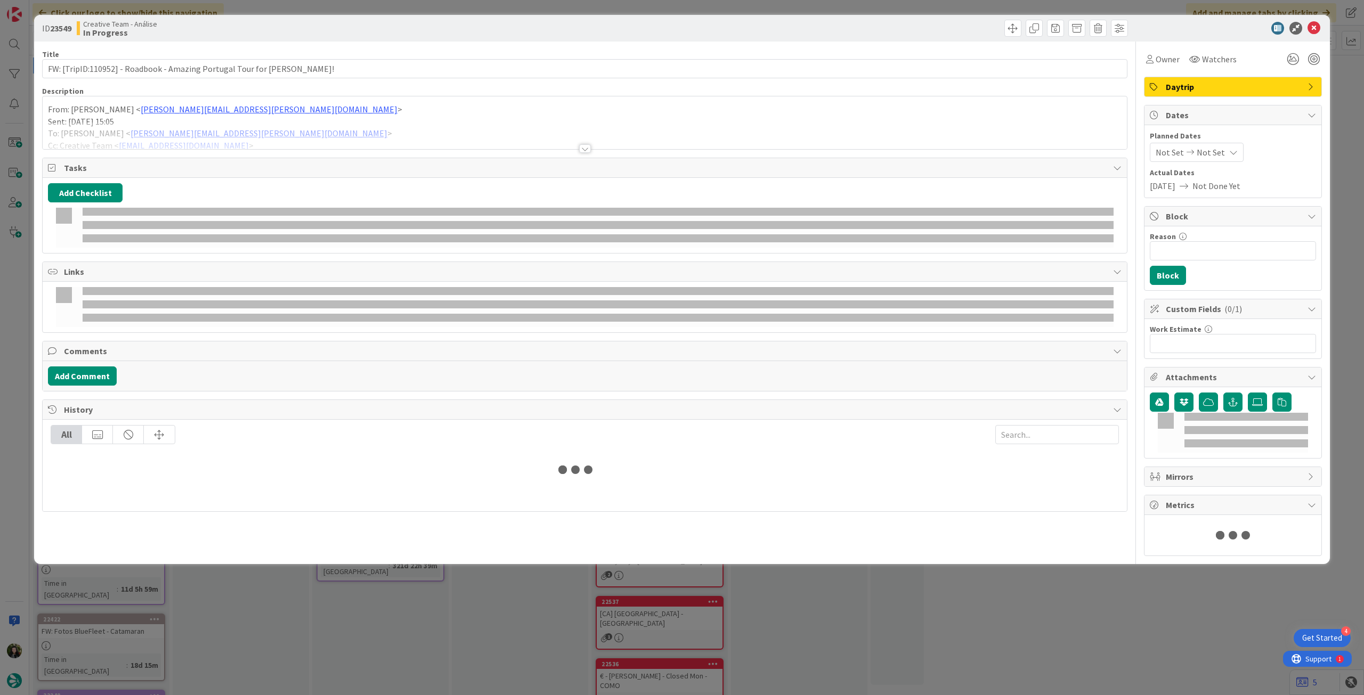
click at [247, 135] on div at bounding box center [585, 135] width 1084 height 27
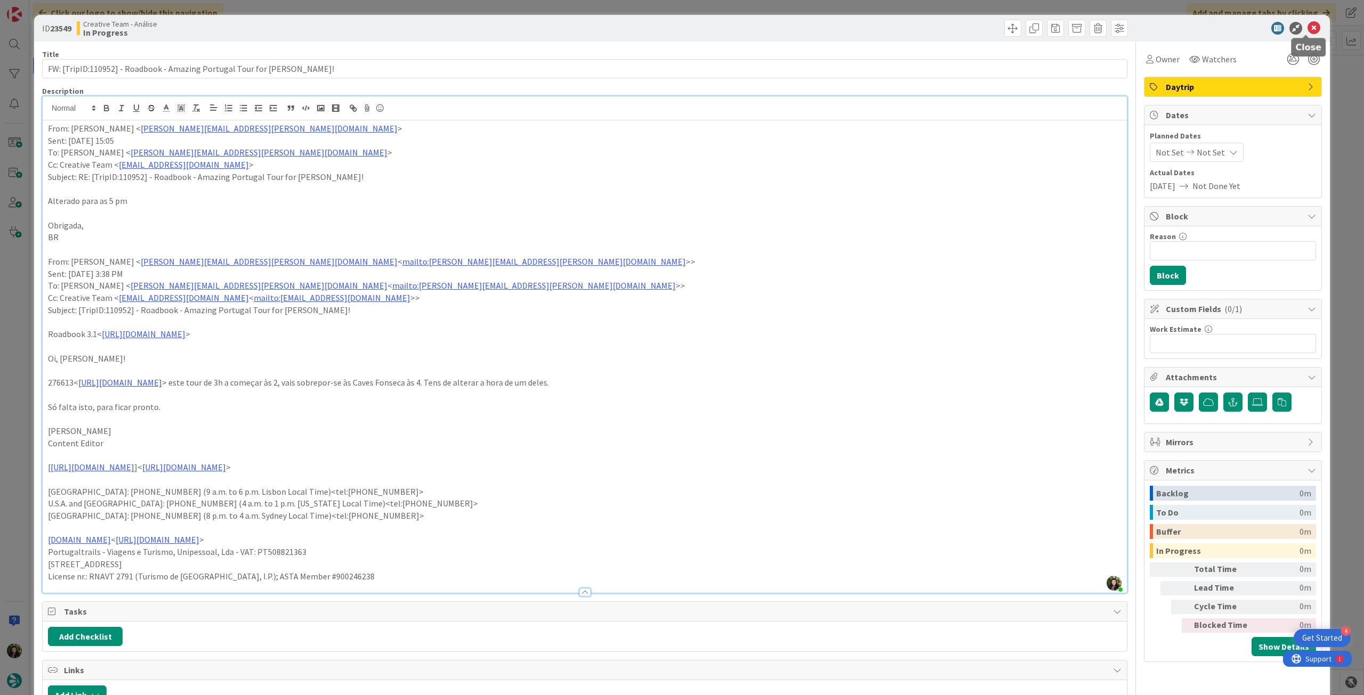
click at [1308, 23] on icon at bounding box center [1314, 28] width 13 height 13
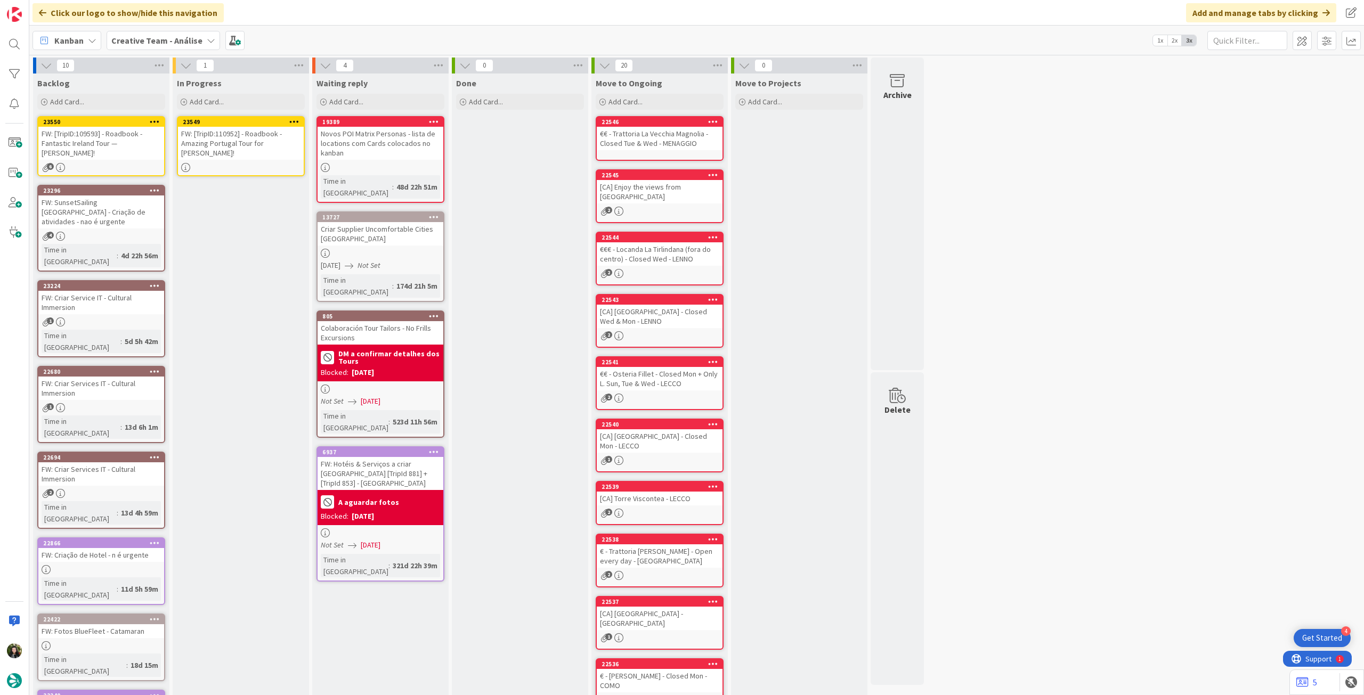
click at [232, 153] on div "FW: [TripID:110952] - Roadbook - Amazing Portugal Tour for [PERSON_NAME]!" at bounding box center [241, 143] width 126 height 33
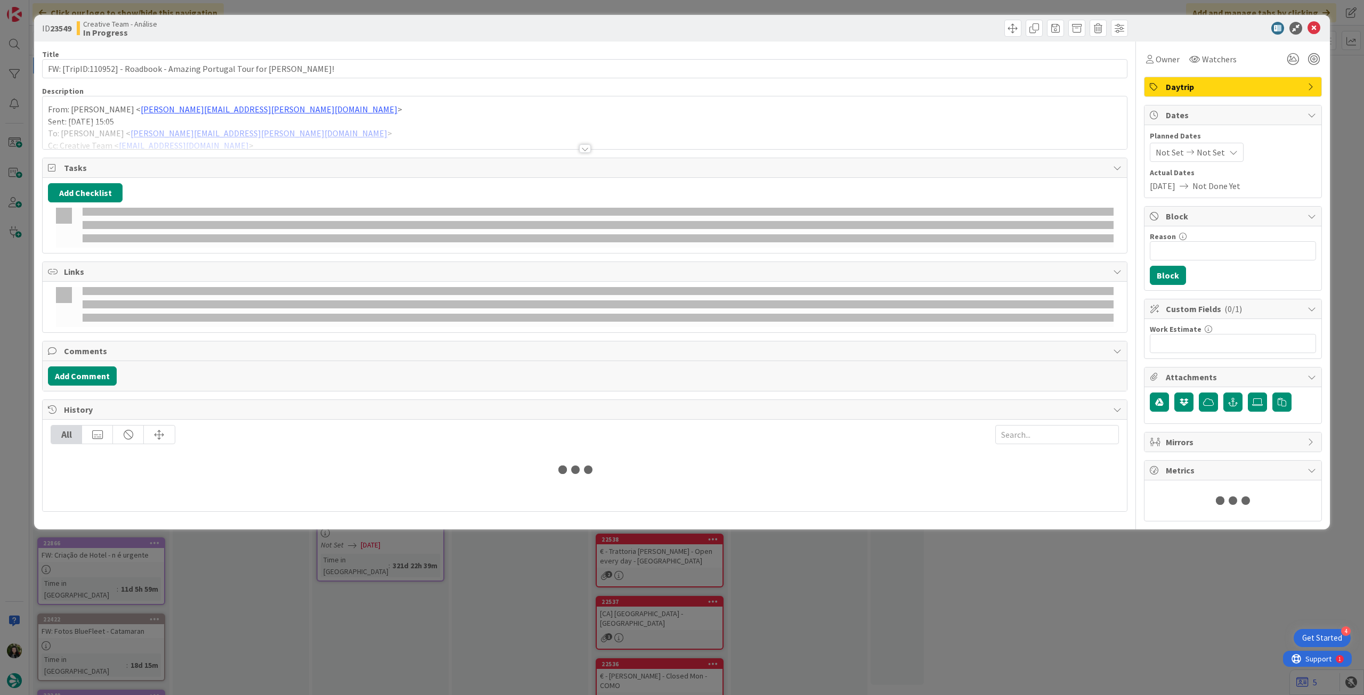
click at [250, 124] on div at bounding box center [585, 135] width 1084 height 27
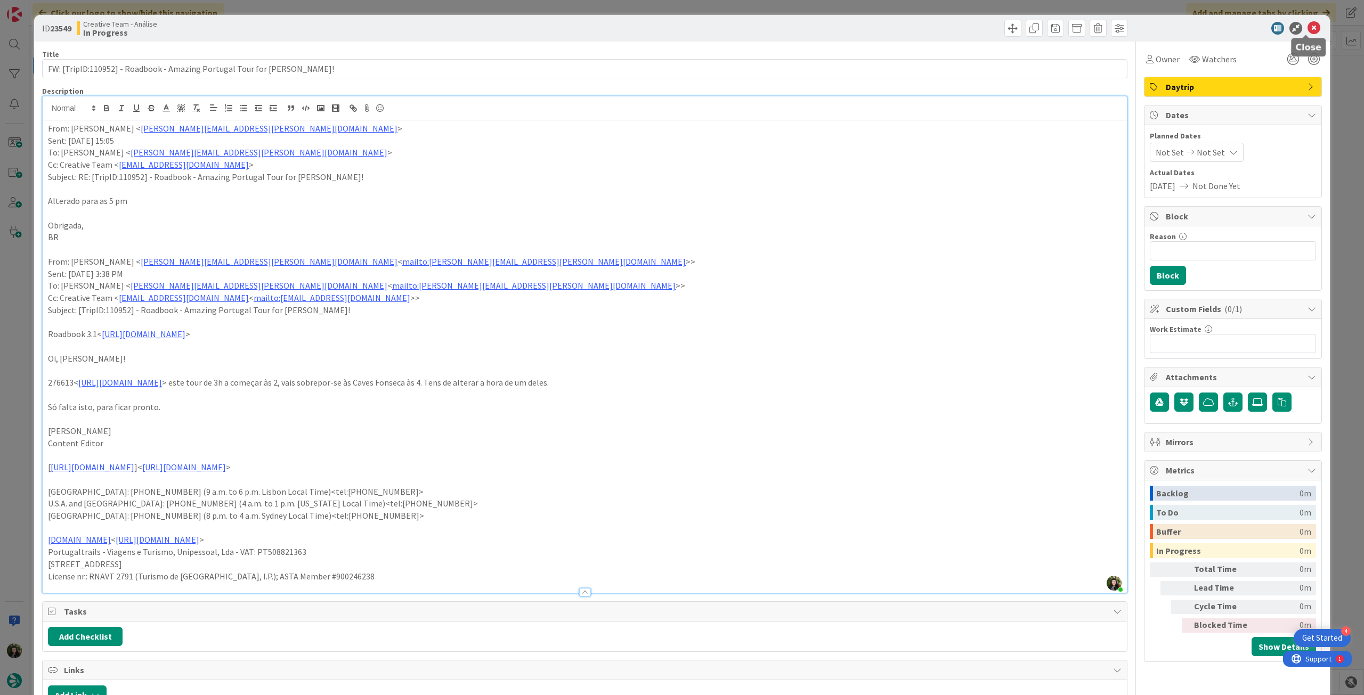
drag, startPoint x: 1311, startPoint y: 25, endPoint x: 1293, endPoint y: 28, distance: 18.9
click at [1312, 25] on icon at bounding box center [1314, 28] width 13 height 13
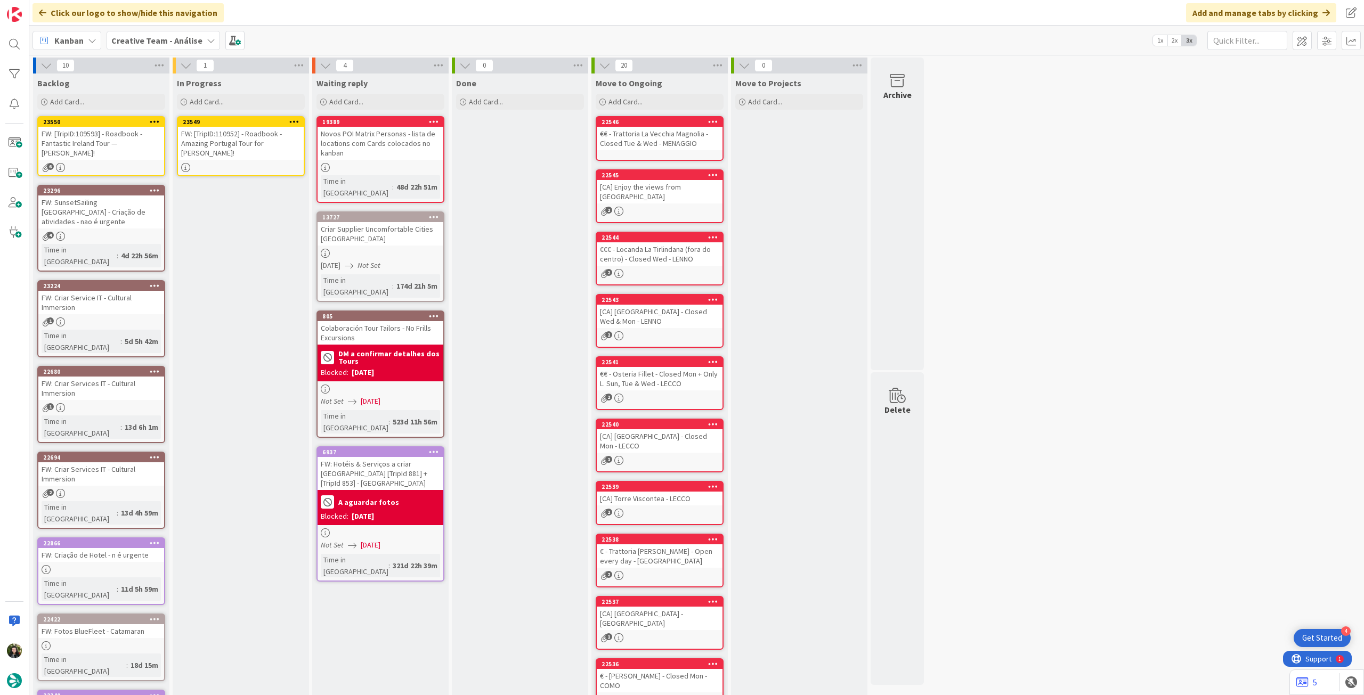
click at [296, 122] on icon at bounding box center [294, 121] width 10 height 7
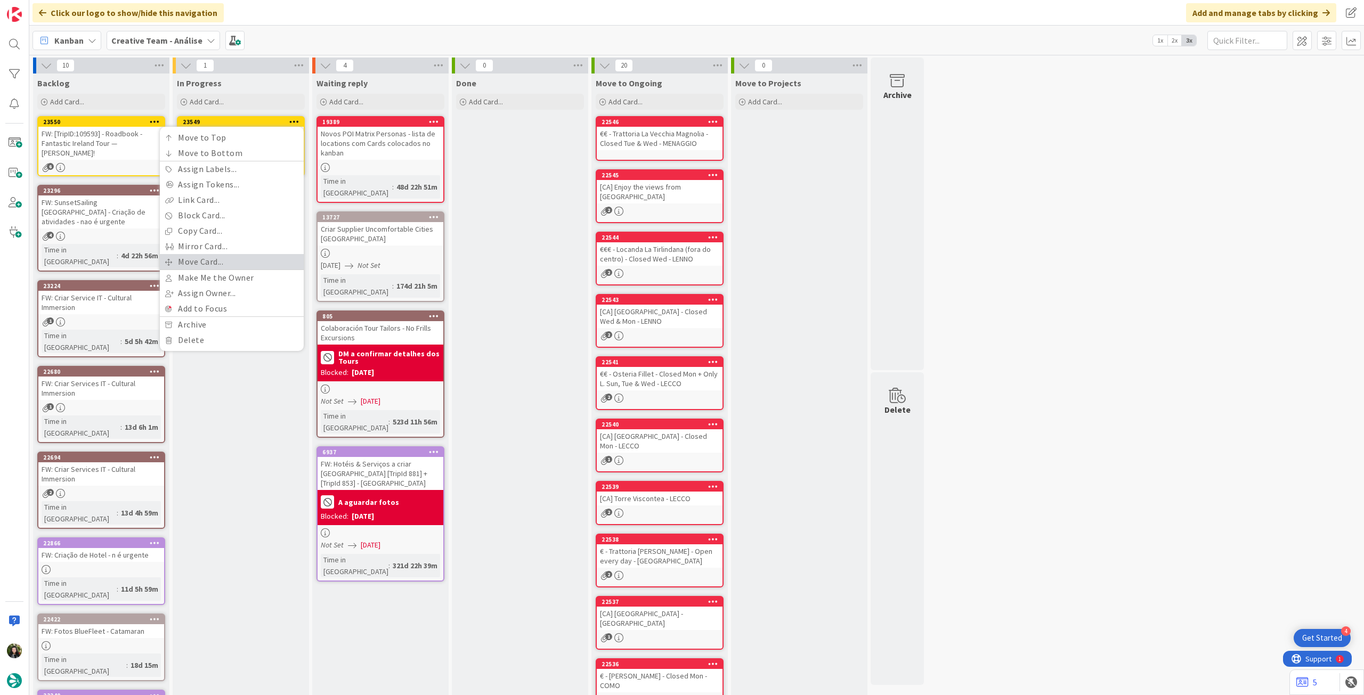
click at [228, 266] on link "Move Card..." at bounding box center [232, 261] width 144 height 15
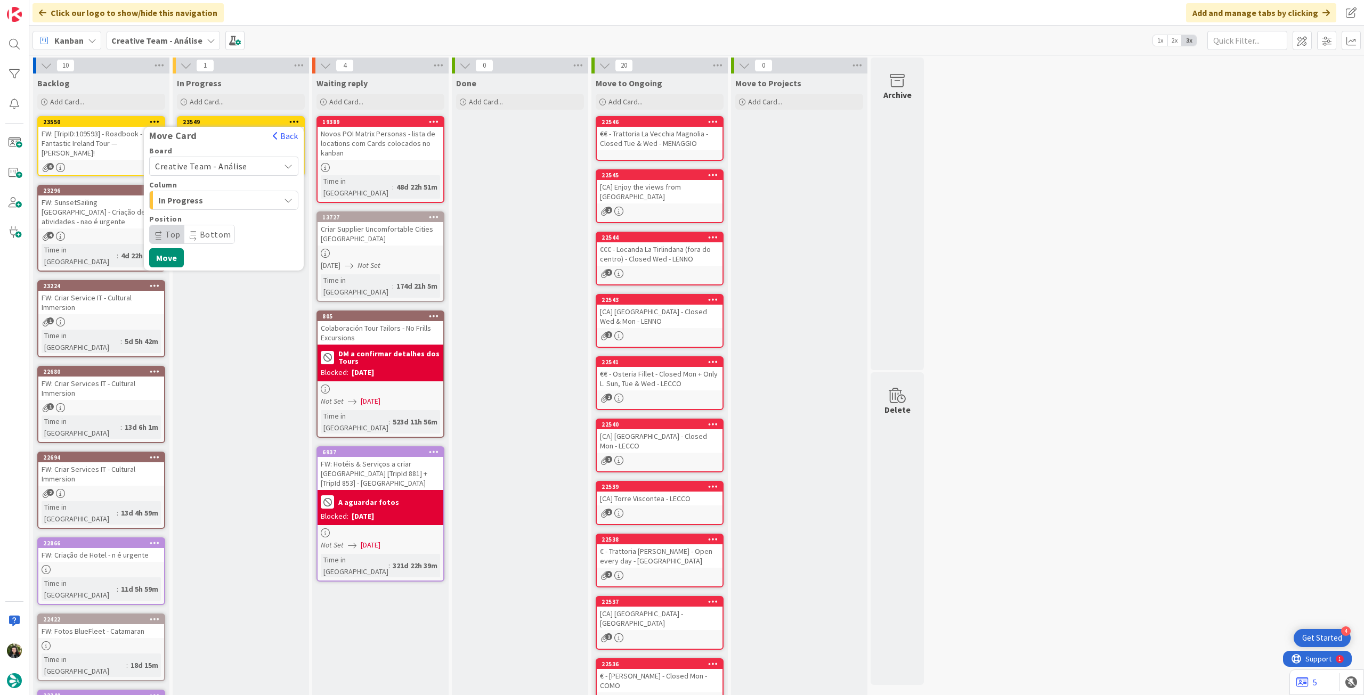
click at [224, 164] on span "Creative Team - Análise" at bounding box center [201, 166] width 92 height 11
click at [210, 214] on span "Creative Team" at bounding box center [231, 216] width 124 height 16
click at [207, 225] on div "Daytrip" at bounding box center [223, 234] width 149 height 19
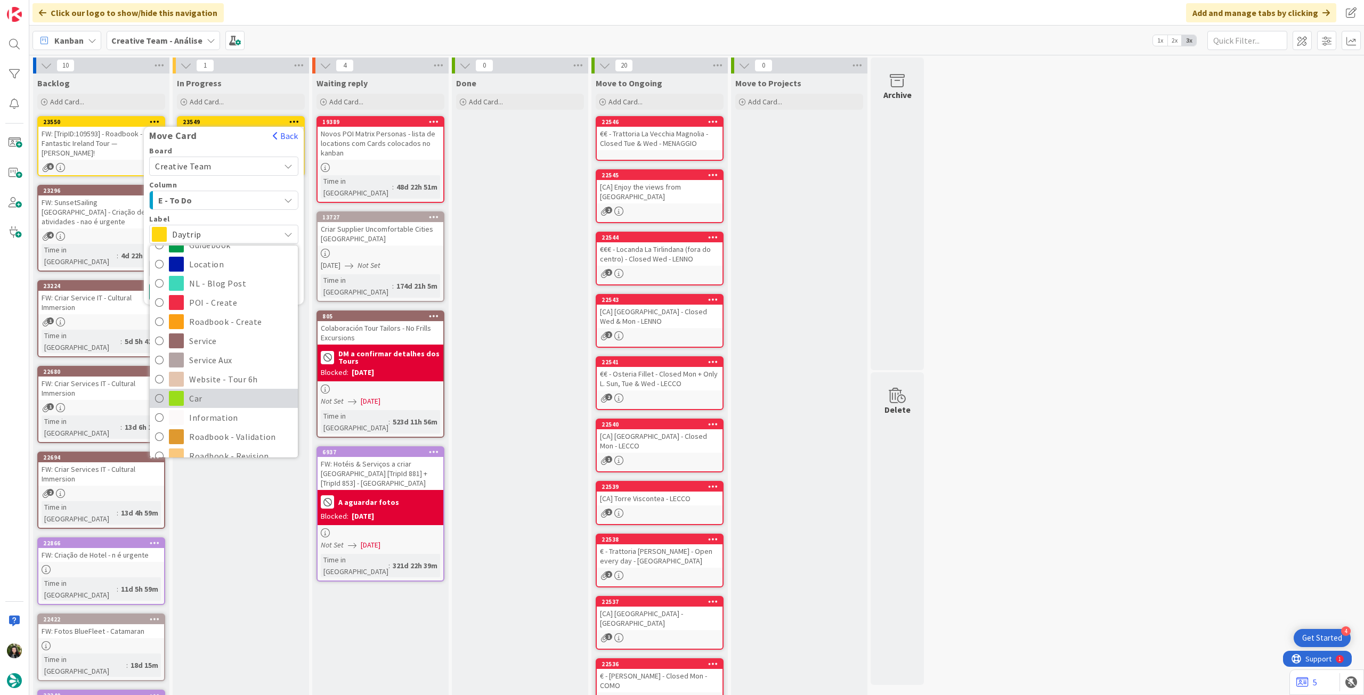
scroll to position [142, 0]
click at [231, 386] on span "Roadbook - Revision" at bounding box center [240, 386] width 103 height 16
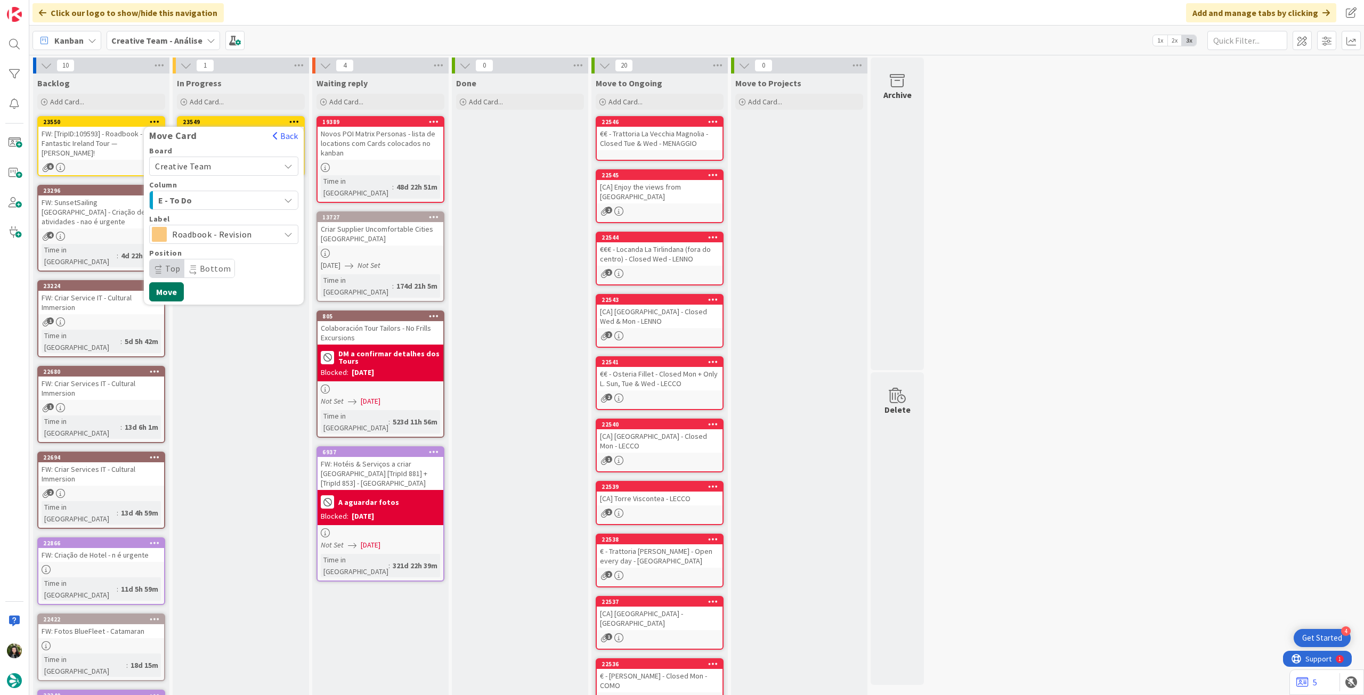
click at [173, 294] on button "Move" at bounding box center [166, 291] width 35 height 19
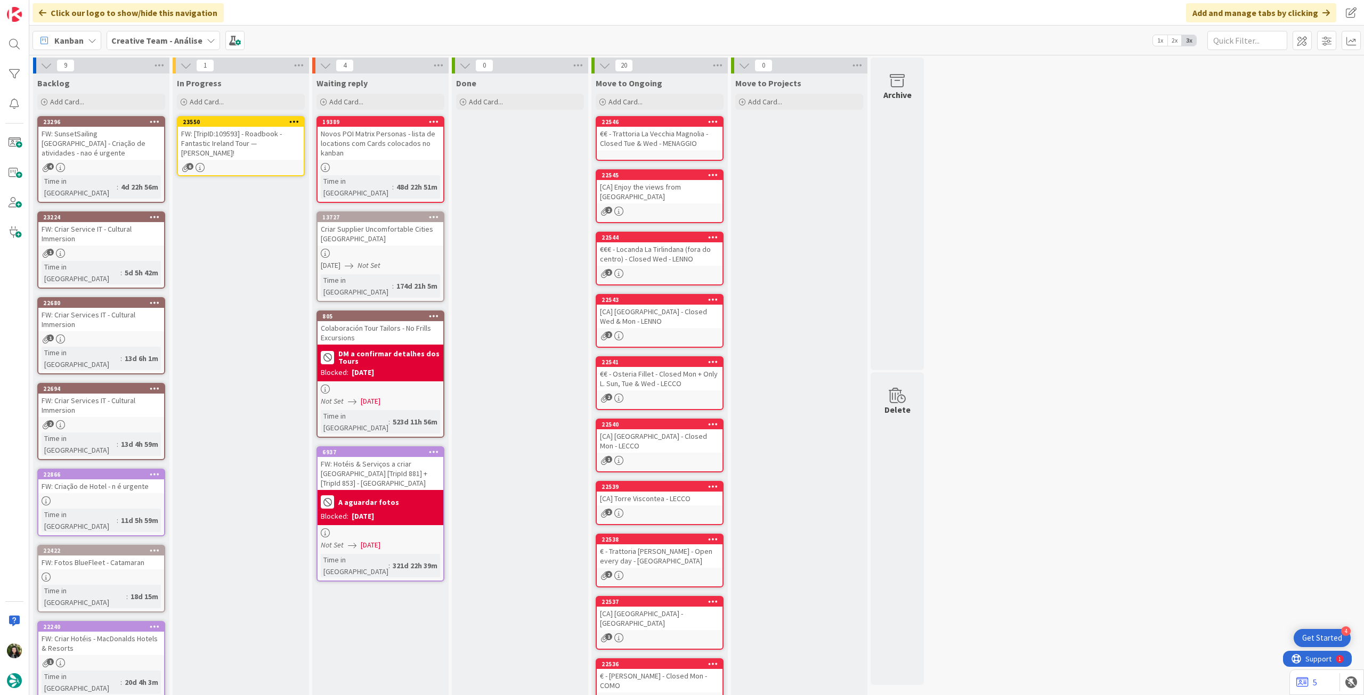
click at [218, 139] on div "FW: [TripID:109593] - Roadbook - Fantastic Ireland Tour — [PERSON_NAME]!" at bounding box center [241, 143] width 126 height 33
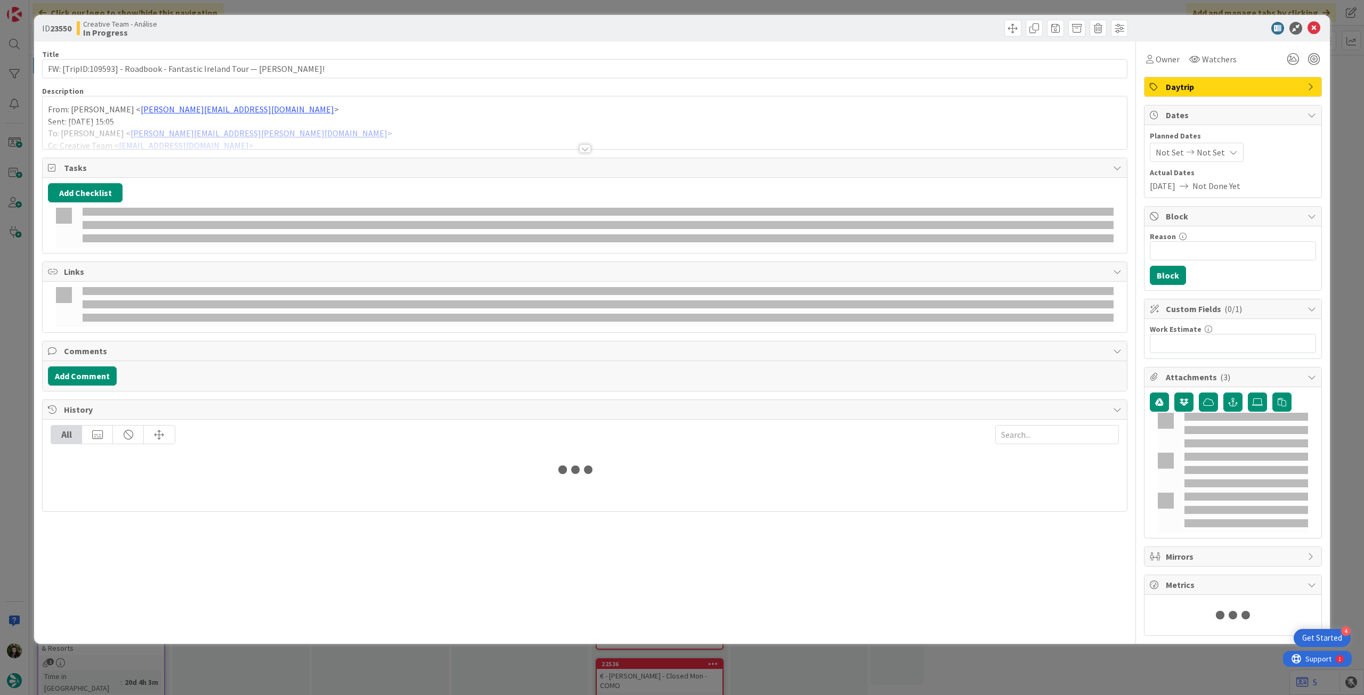
click at [234, 128] on div at bounding box center [585, 135] width 1084 height 27
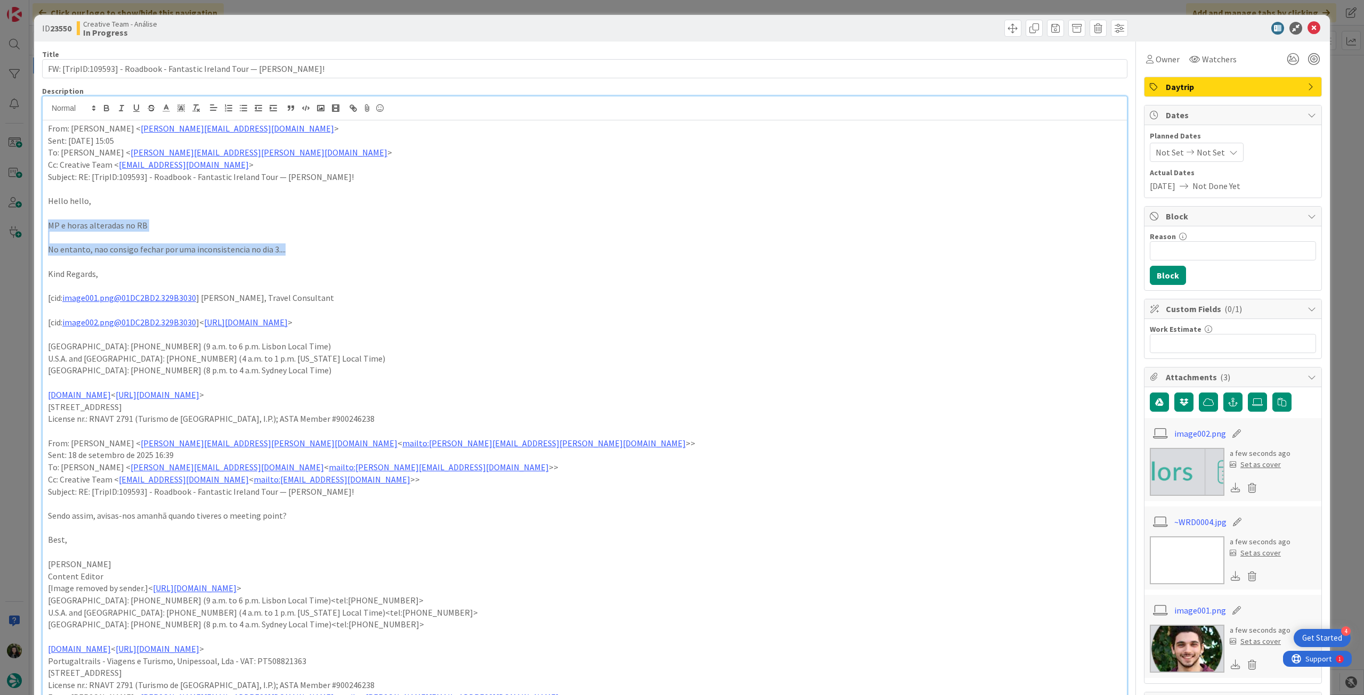
drag, startPoint x: 311, startPoint y: 250, endPoint x: 33, endPoint y: 224, distance: 279.4
click at [612, 223] on p "MP e horas alteradas no RB" at bounding box center [585, 226] width 1074 height 12
click at [1310, 28] on icon at bounding box center [1314, 28] width 13 height 13
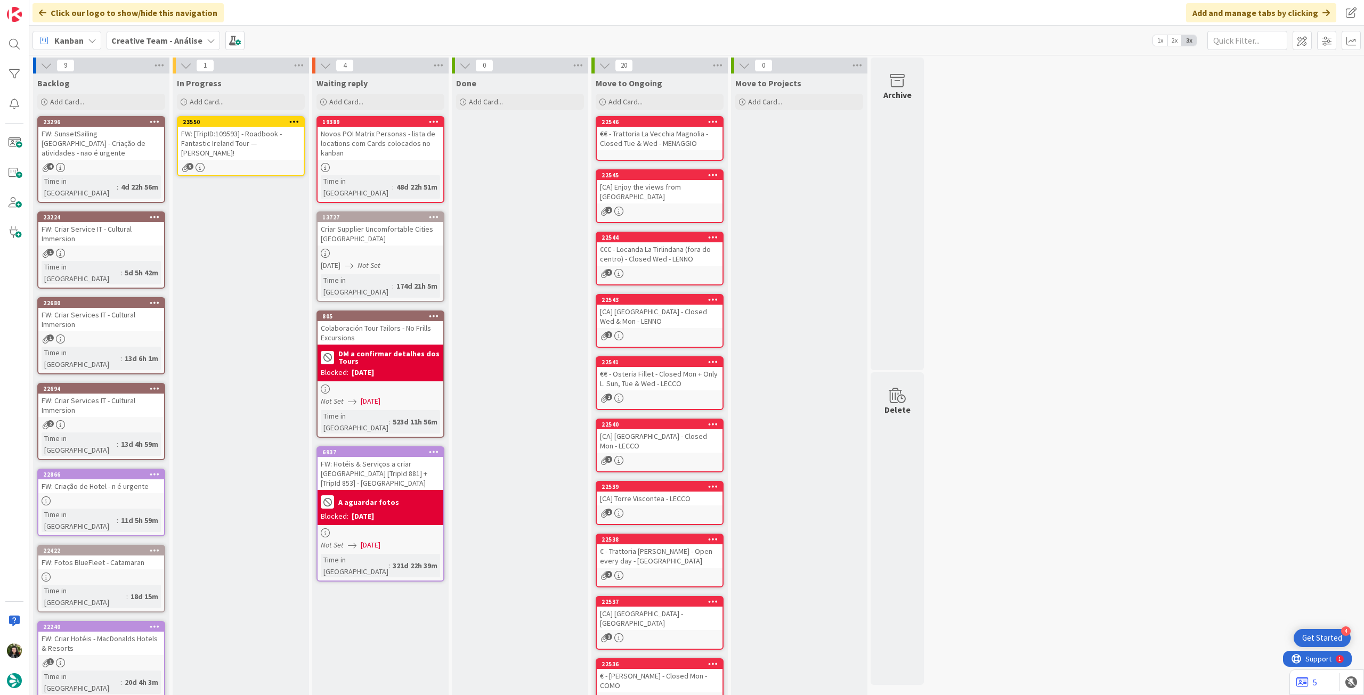
click at [295, 119] on icon at bounding box center [294, 121] width 10 height 7
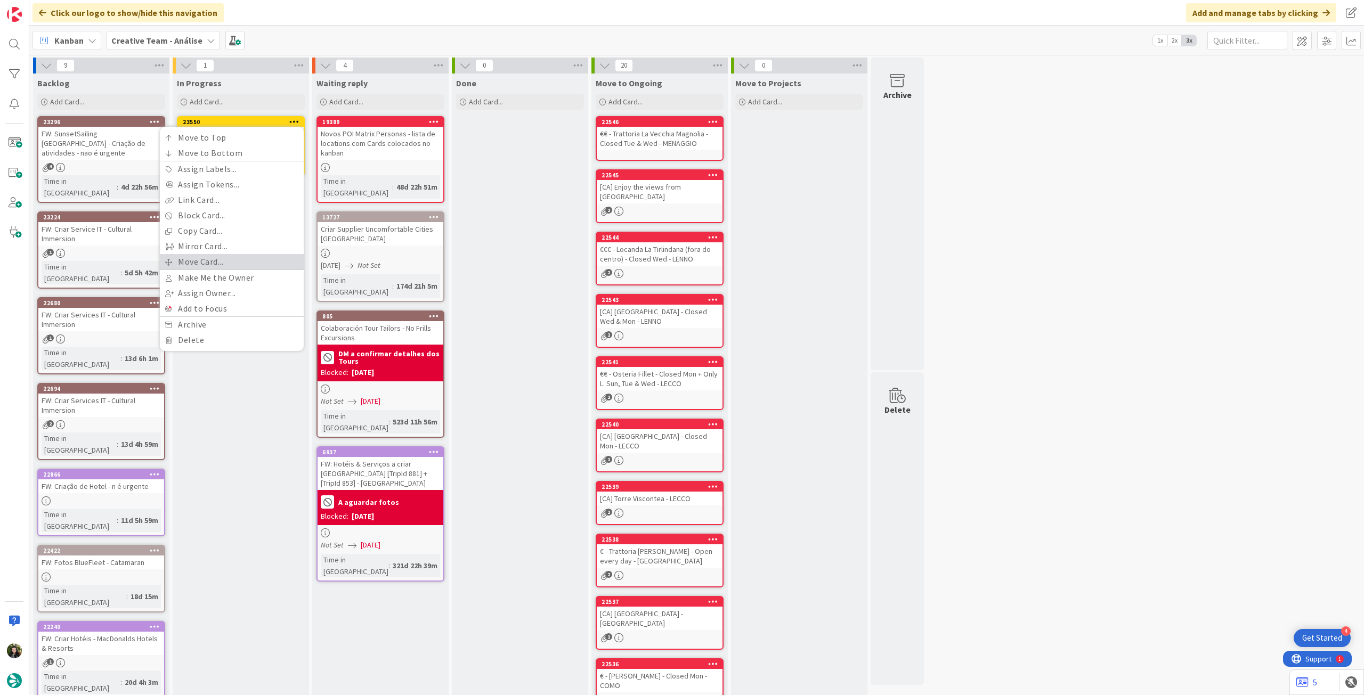
click at [237, 266] on link "Move Card..." at bounding box center [232, 261] width 144 height 15
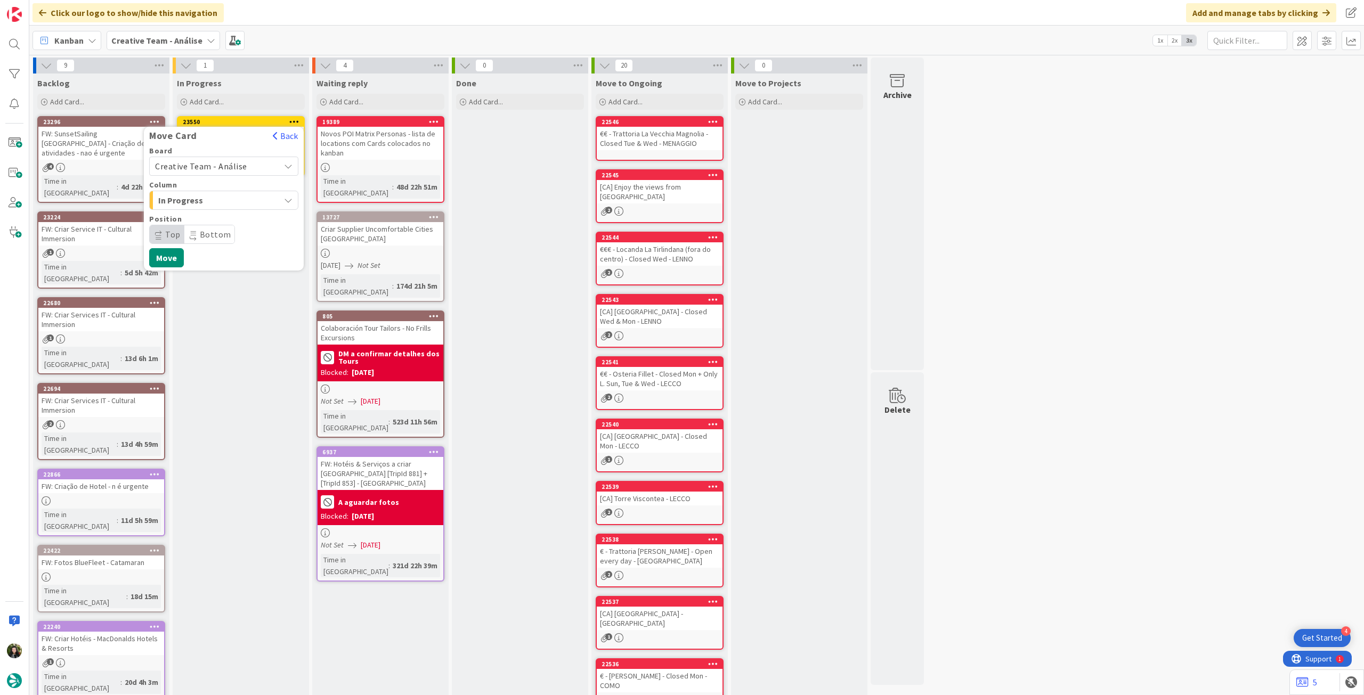
click at [220, 171] on span "Creative Team - Análise" at bounding box center [214, 166] width 119 height 15
click at [213, 213] on span "Creative Team" at bounding box center [231, 216] width 124 height 16
click at [210, 229] on span "Daytrip" at bounding box center [223, 234] width 102 height 15
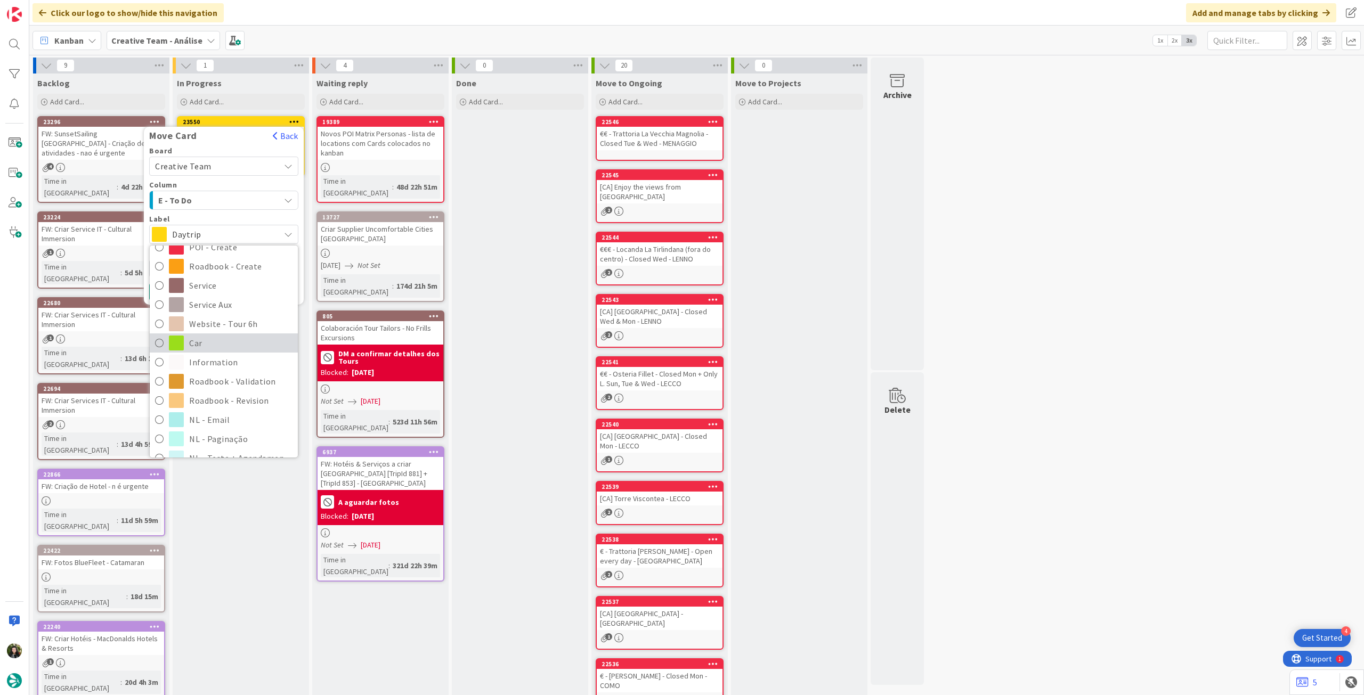
scroll to position [142, 0]
click at [234, 292] on span "Service Aux" at bounding box center [240, 290] width 103 height 16
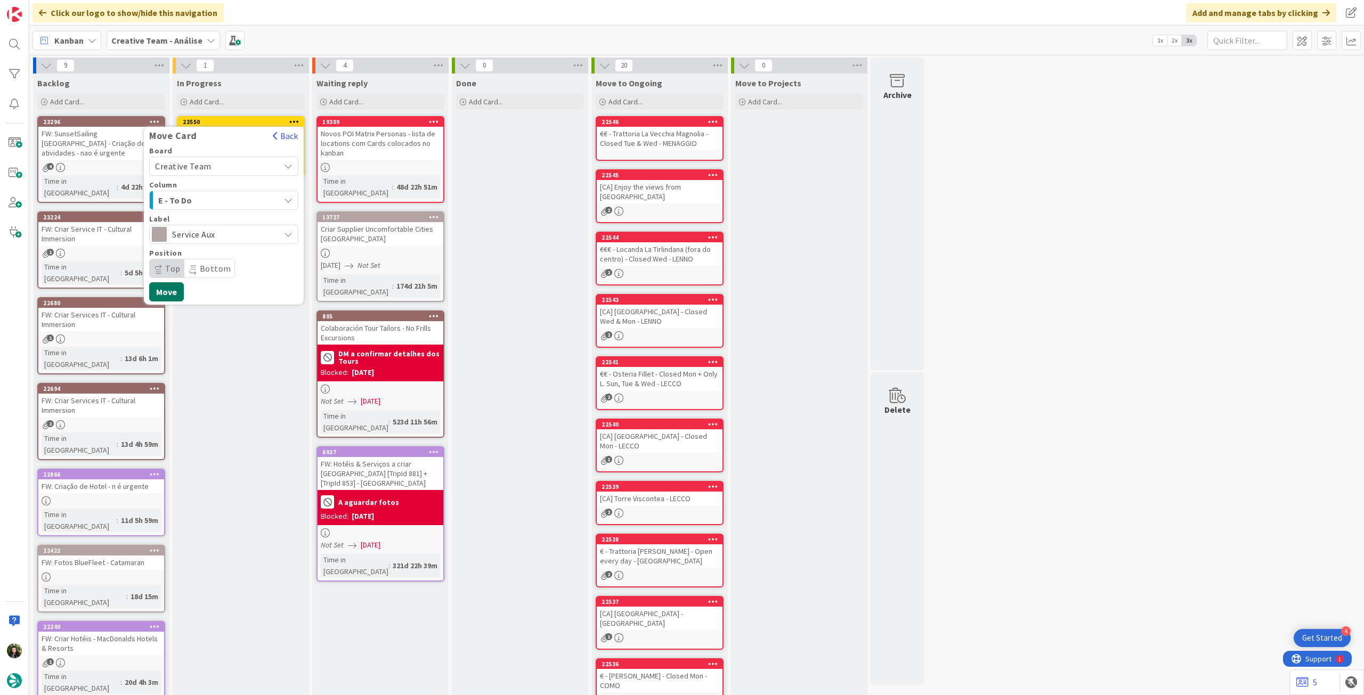
click at [169, 291] on button "Move" at bounding box center [166, 291] width 35 height 19
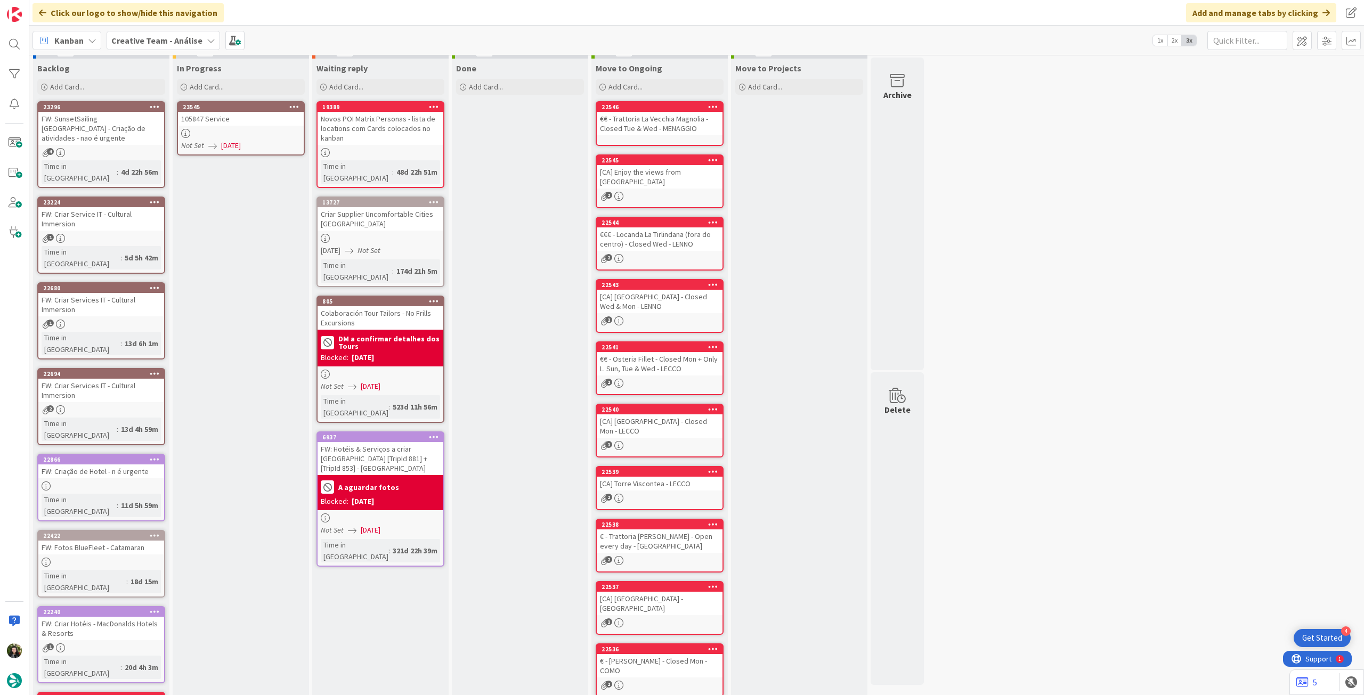
scroll to position [0, 0]
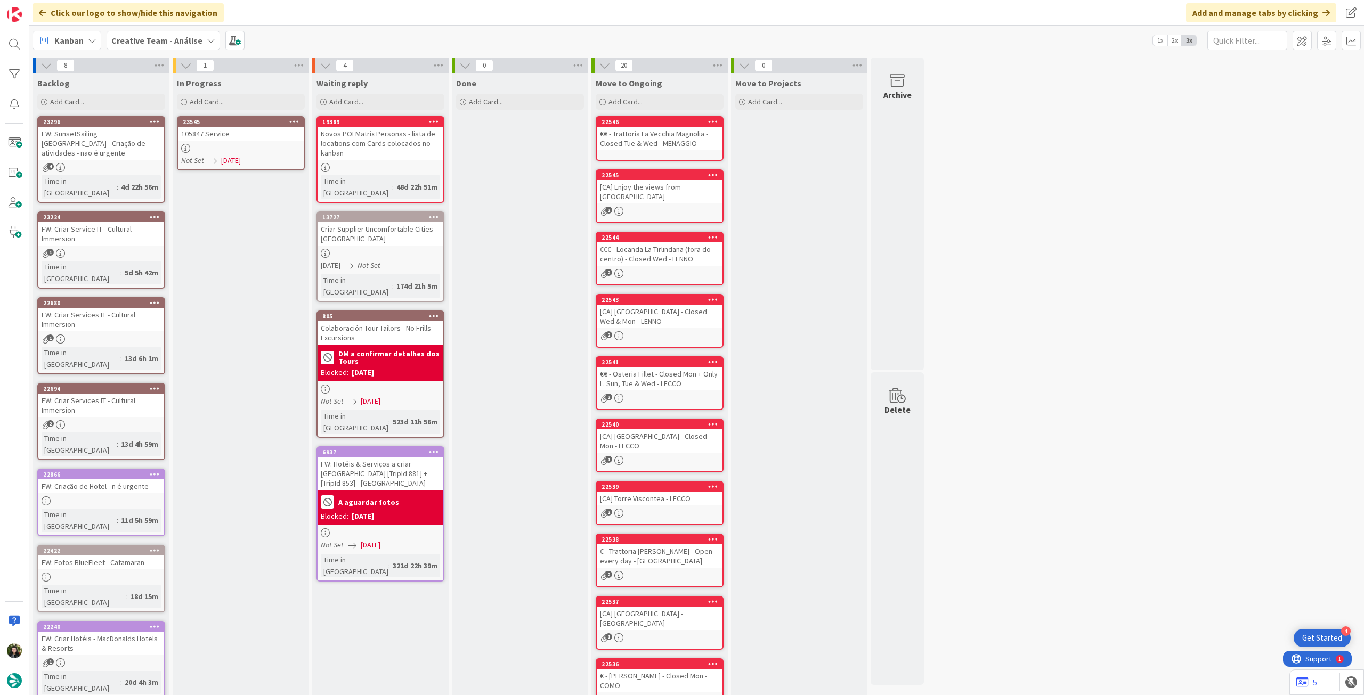
click at [242, 147] on div at bounding box center [241, 148] width 126 height 9
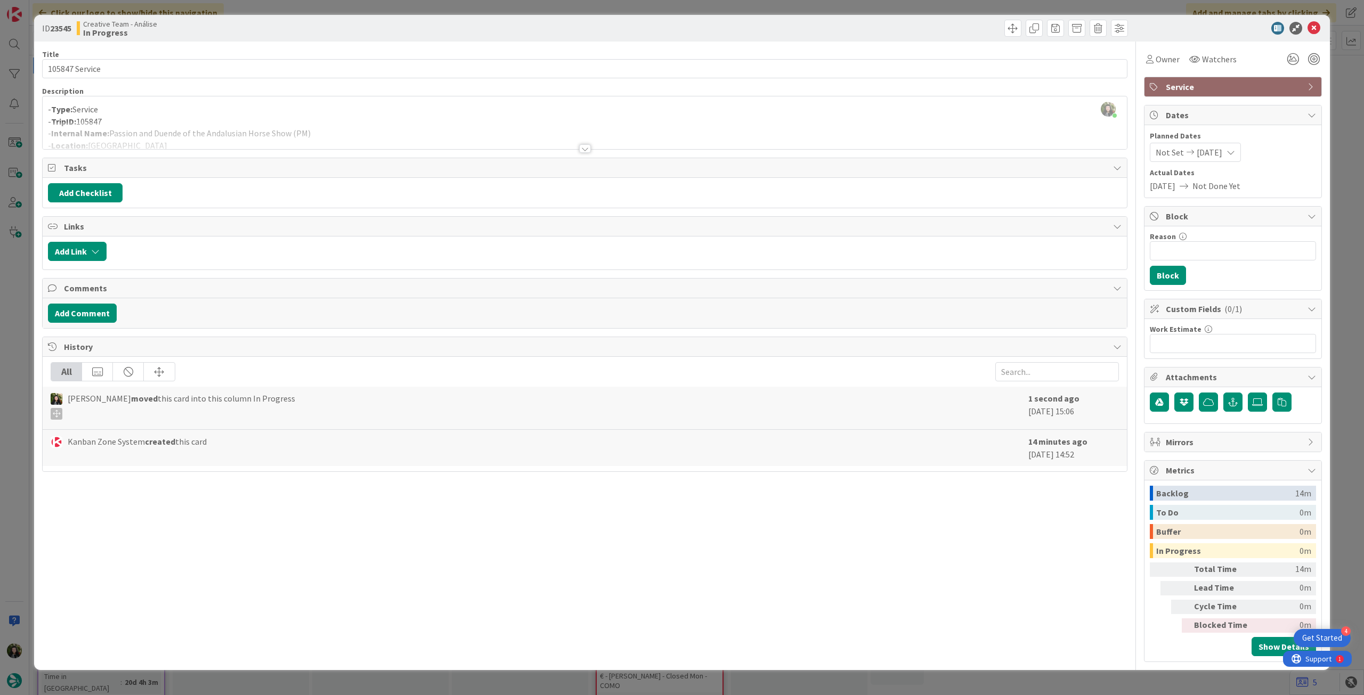
click at [110, 129] on div at bounding box center [585, 135] width 1084 height 27
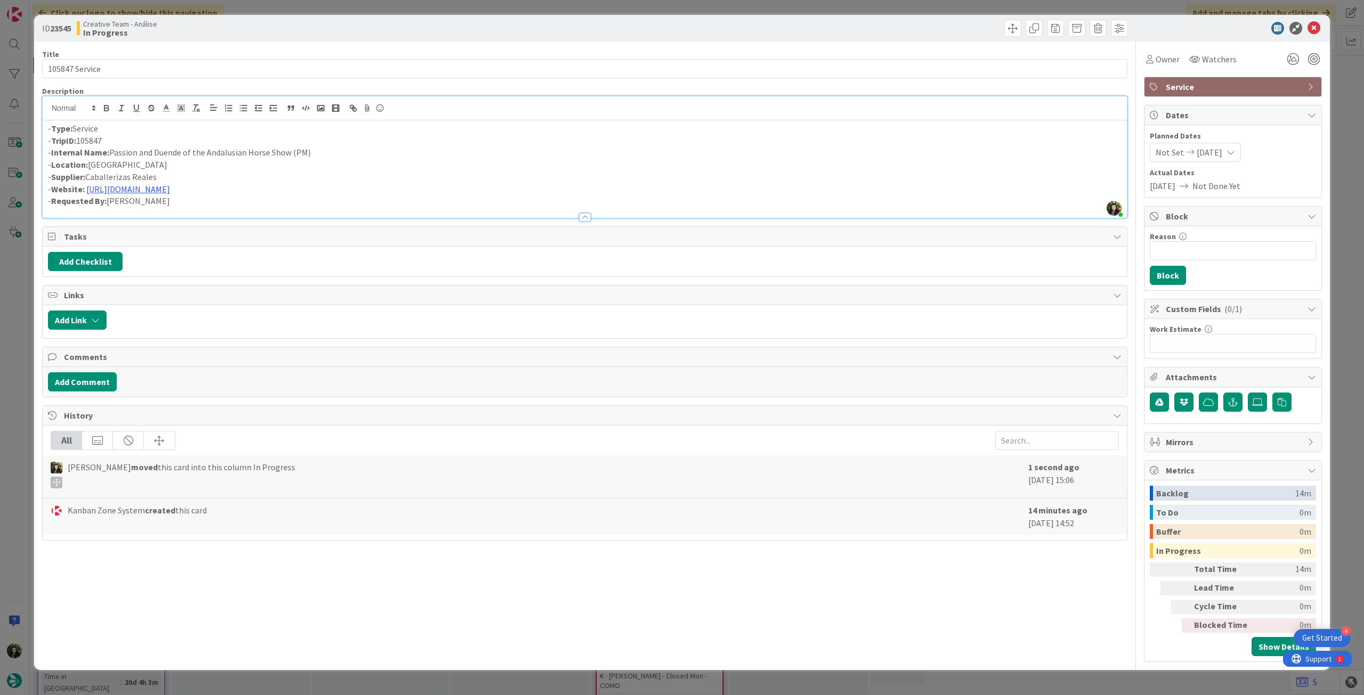
click at [110, 151] on p "- Internal Name: Passion and Duende of the Andalusian Horse Show (PM)" at bounding box center [585, 153] width 1074 height 12
click at [67, 142] on strong "TripID:" at bounding box center [63, 140] width 25 height 11
click at [47, 127] on div "- Type: Service - TripID: 105847 - Internal Name: 1h Passion and Duende of the …" at bounding box center [585, 169] width 1084 height 98
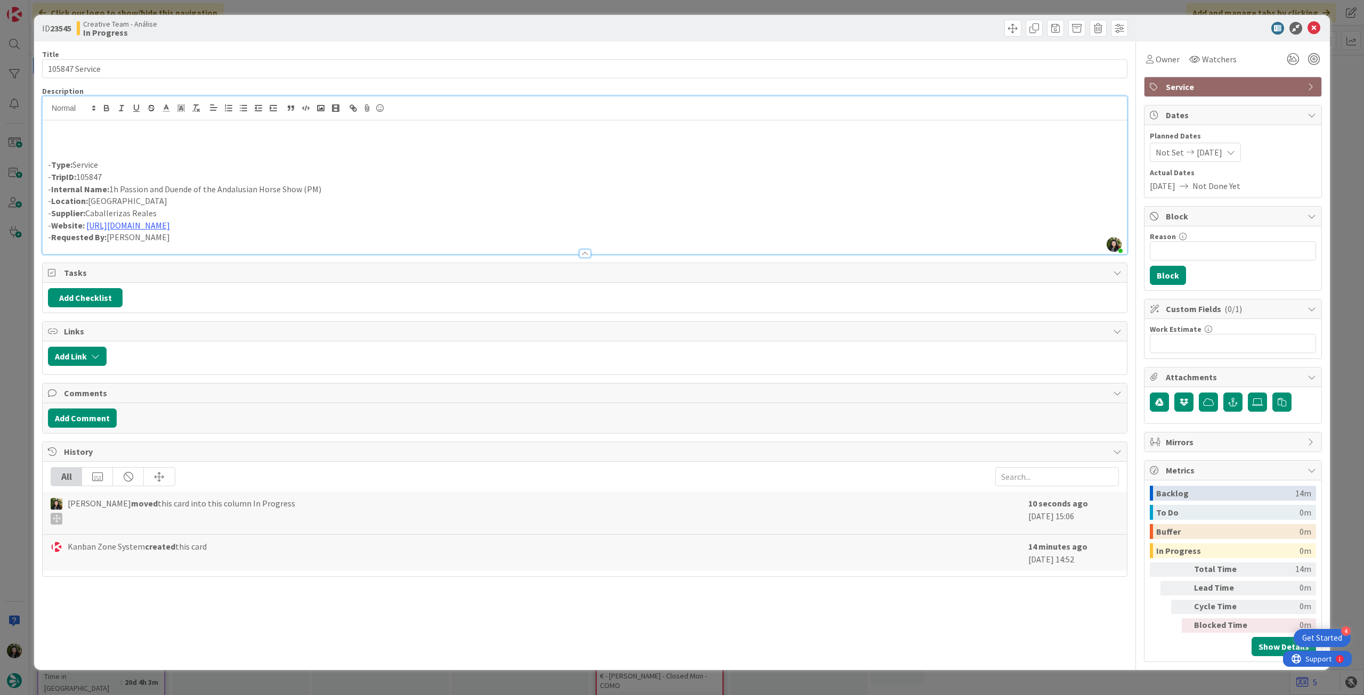
click at [122, 136] on p at bounding box center [585, 141] width 1074 height 12
drag, startPoint x: 174, startPoint y: 142, endPoint x: 213, endPoint y: 138, distance: 38.5
click at [213, 138] on p "Service dura 1h e só está disponível Wed to Sat." at bounding box center [585, 141] width 1074 height 12
copy p "Wed to Sat"
click at [362, 188] on p "- Internal Name: 1h Passion and Duende of the Andalusian Horse Show (PM)" at bounding box center [585, 189] width 1074 height 12
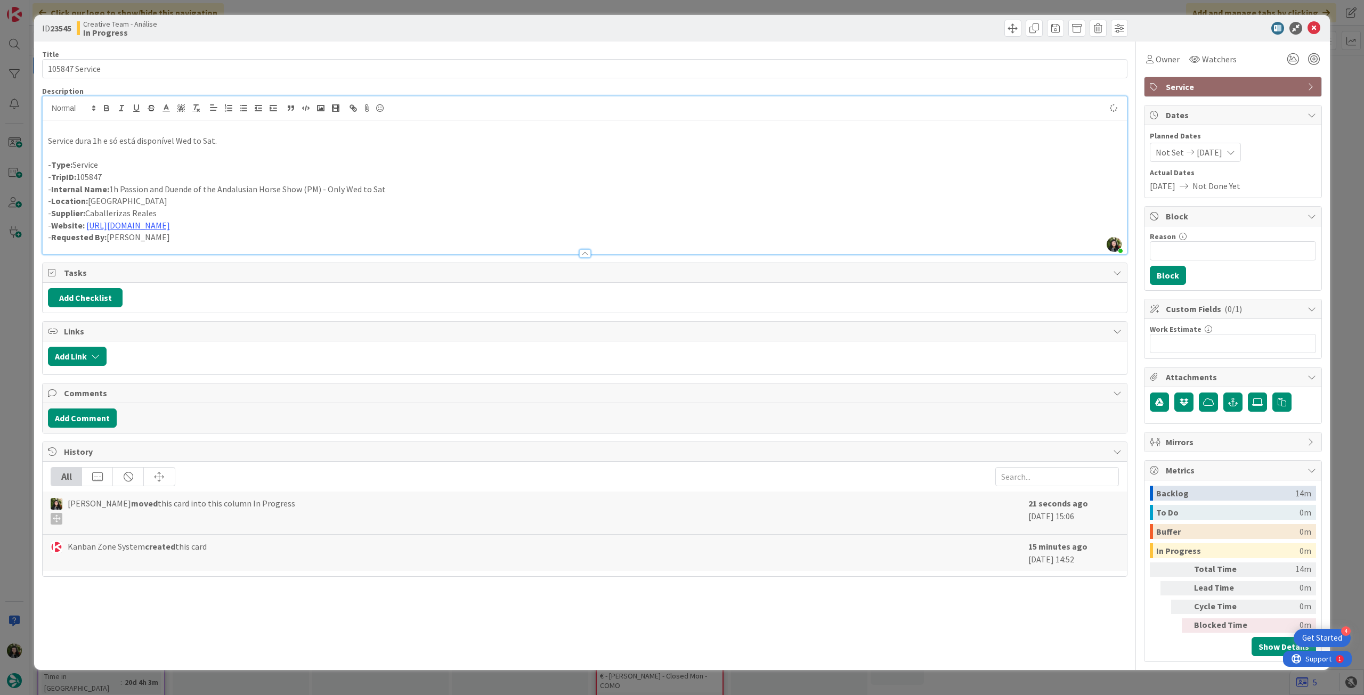
drag, startPoint x: 153, startPoint y: 135, endPoint x: 26, endPoint y: 137, distance: 127.4
click at [26, 137] on div "ID 23545 Creative Team - Análise In Progress Title 14 / 128 105847 Service Desc…" at bounding box center [682, 347] width 1364 height 695
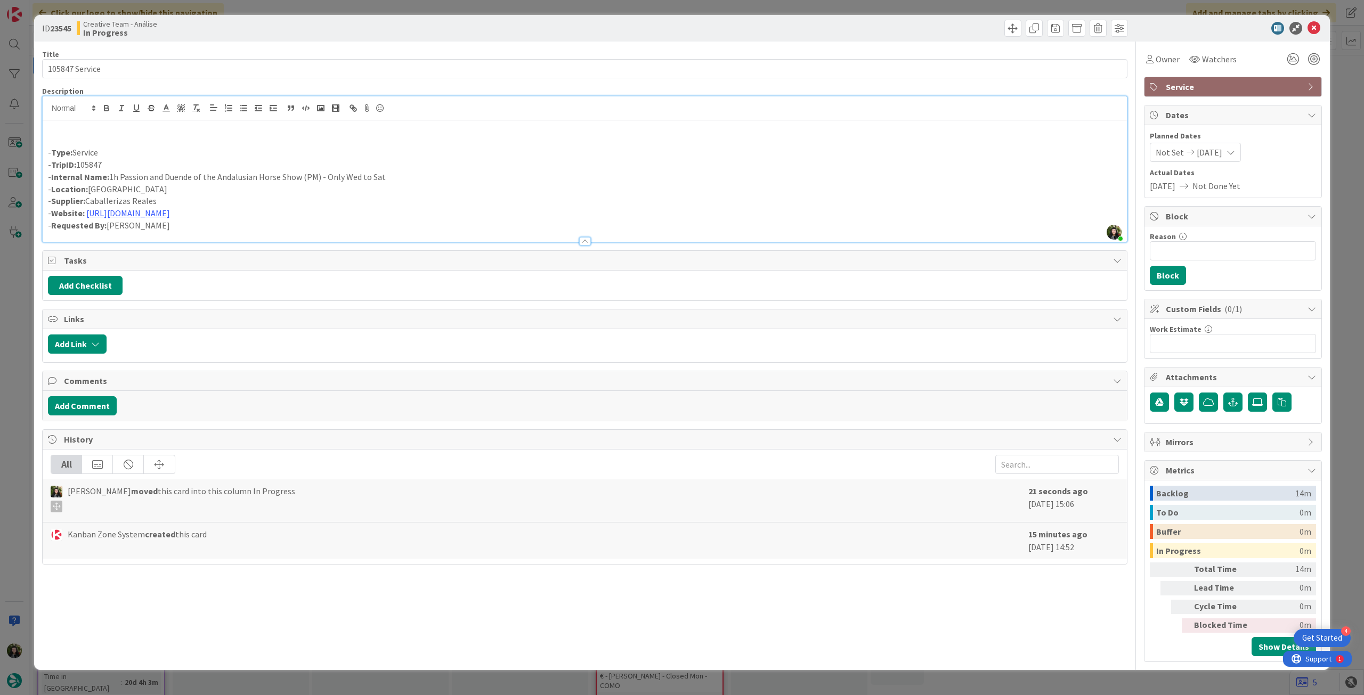
click at [50, 150] on p "- Type: Service" at bounding box center [585, 153] width 1074 height 12
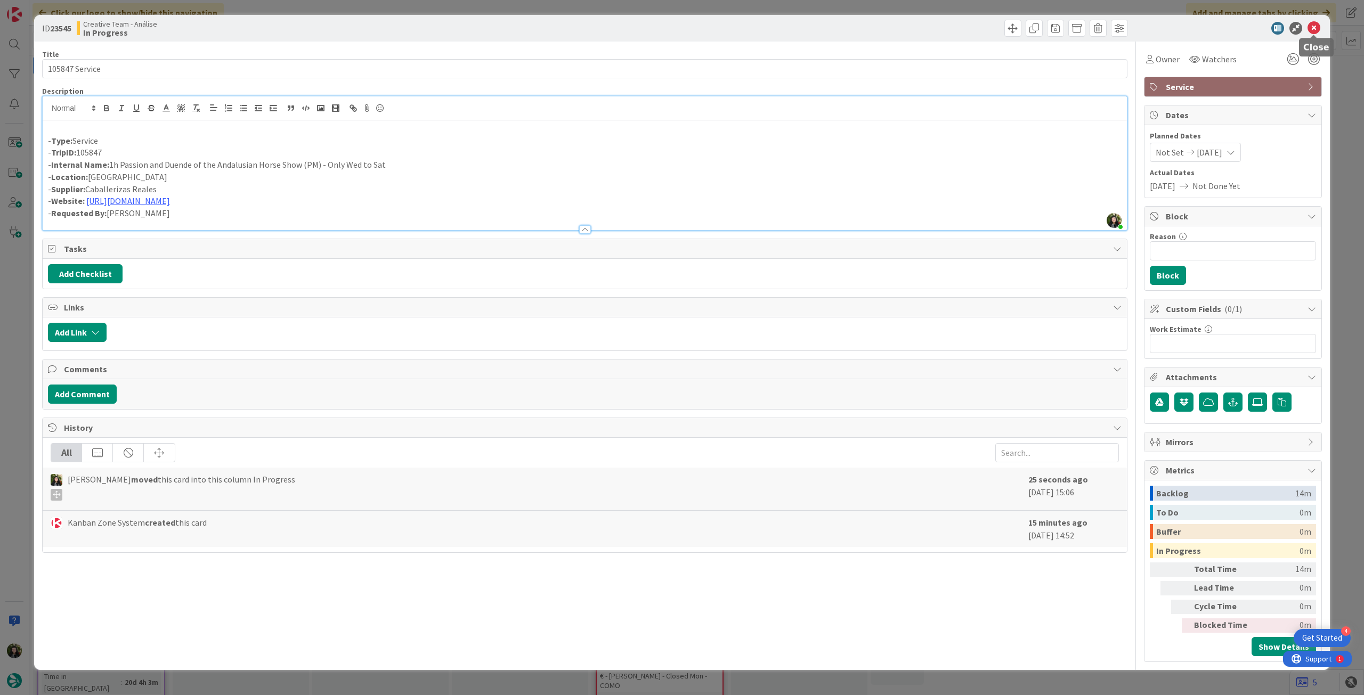
click at [1313, 30] on icon at bounding box center [1314, 28] width 13 height 13
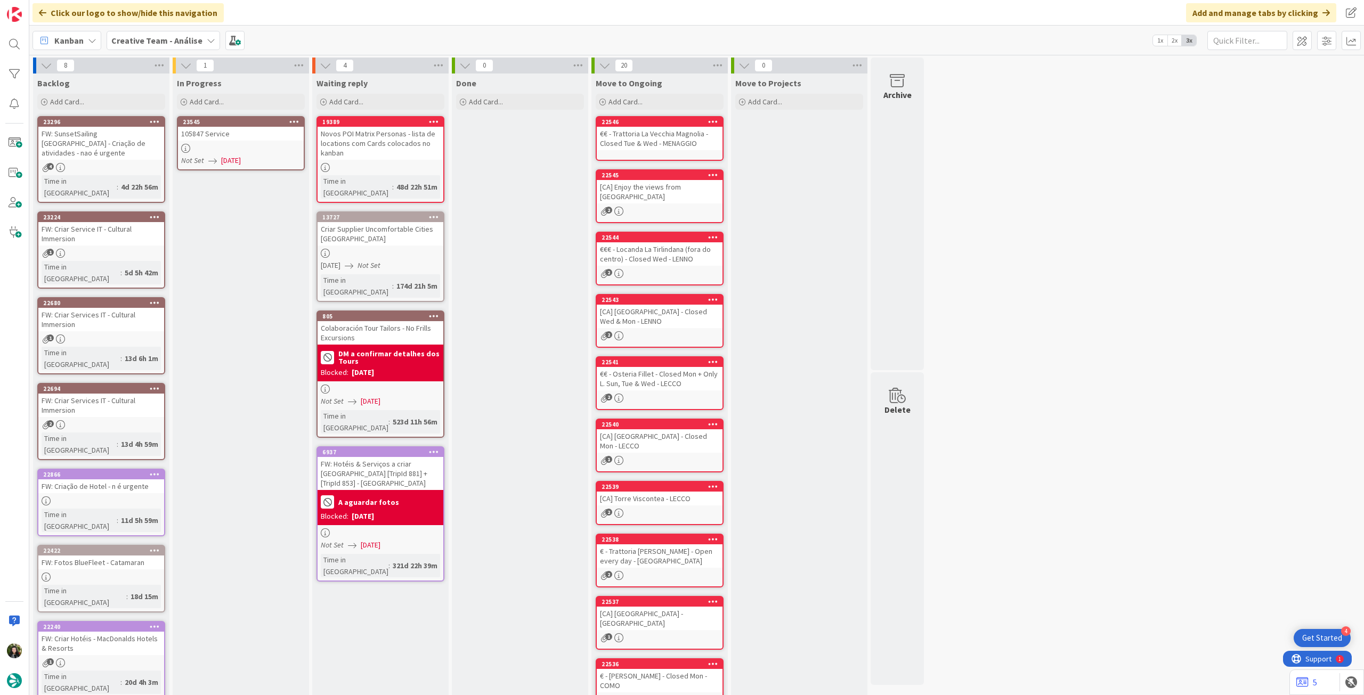
click at [296, 120] on icon at bounding box center [294, 121] width 10 height 7
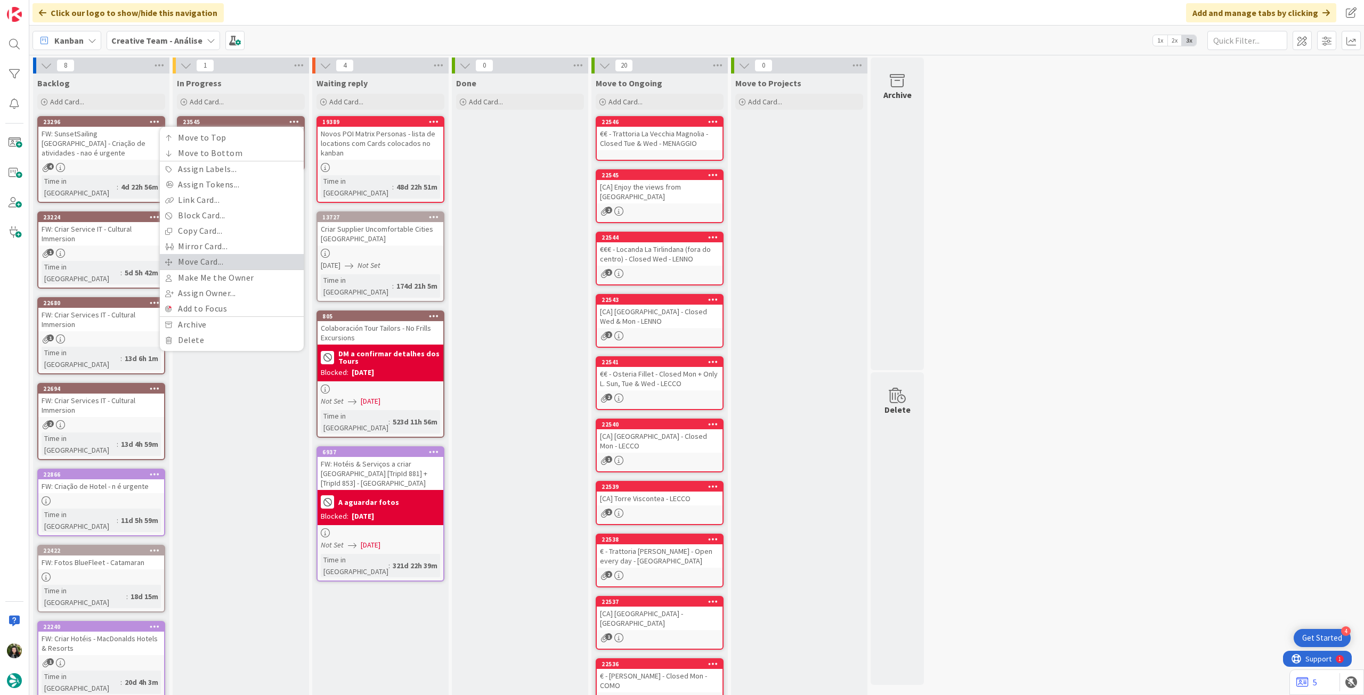
click at [256, 257] on link "Move Card..." at bounding box center [232, 261] width 144 height 15
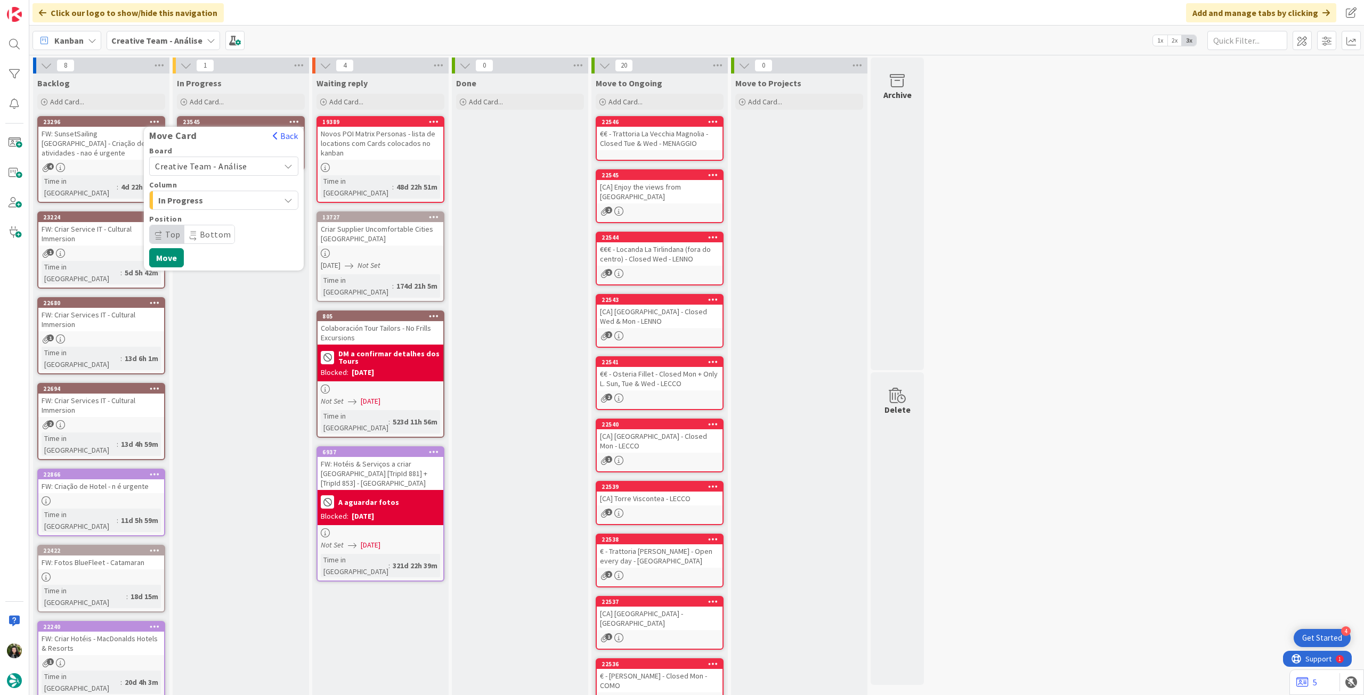
click at [223, 165] on span "Creative Team - Análise" at bounding box center [201, 166] width 92 height 11
click at [222, 212] on span "Creative Team" at bounding box center [231, 216] width 124 height 16
click at [224, 201] on span "Select a Column..." at bounding box center [195, 200] width 80 height 14
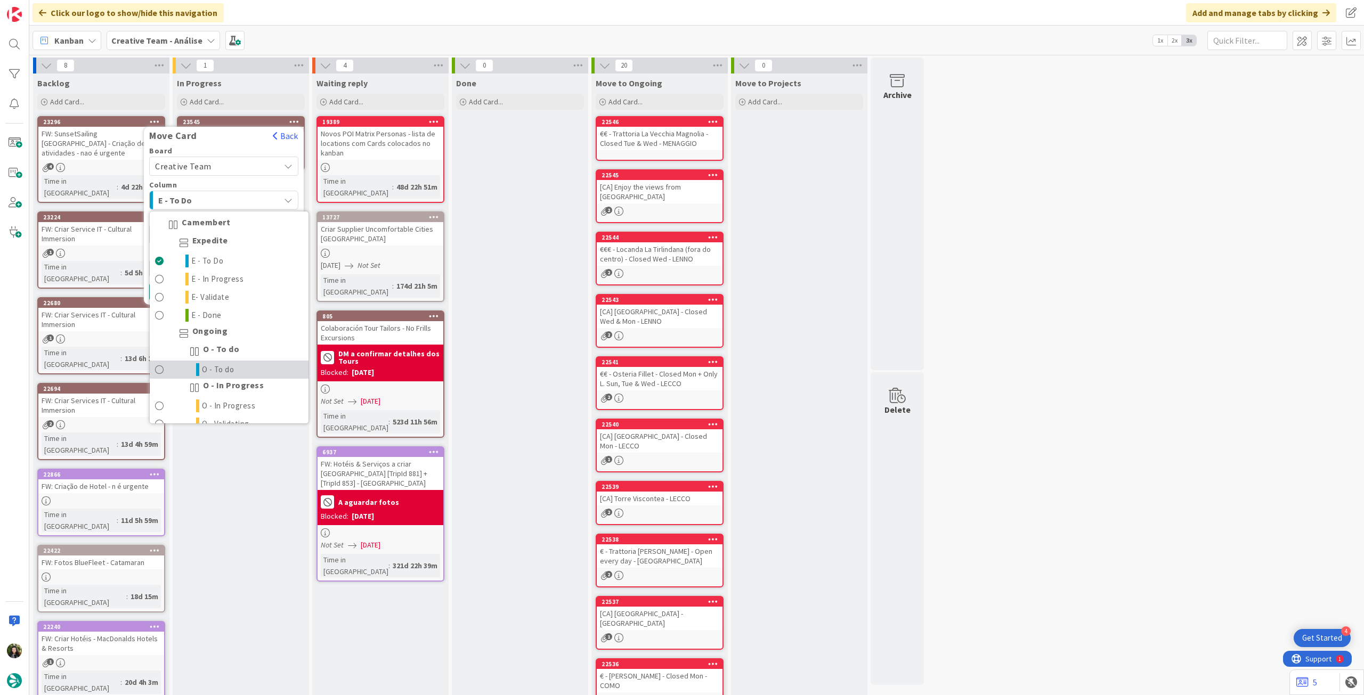
click at [232, 366] on span "O - To do" at bounding box center [218, 369] width 33 height 13
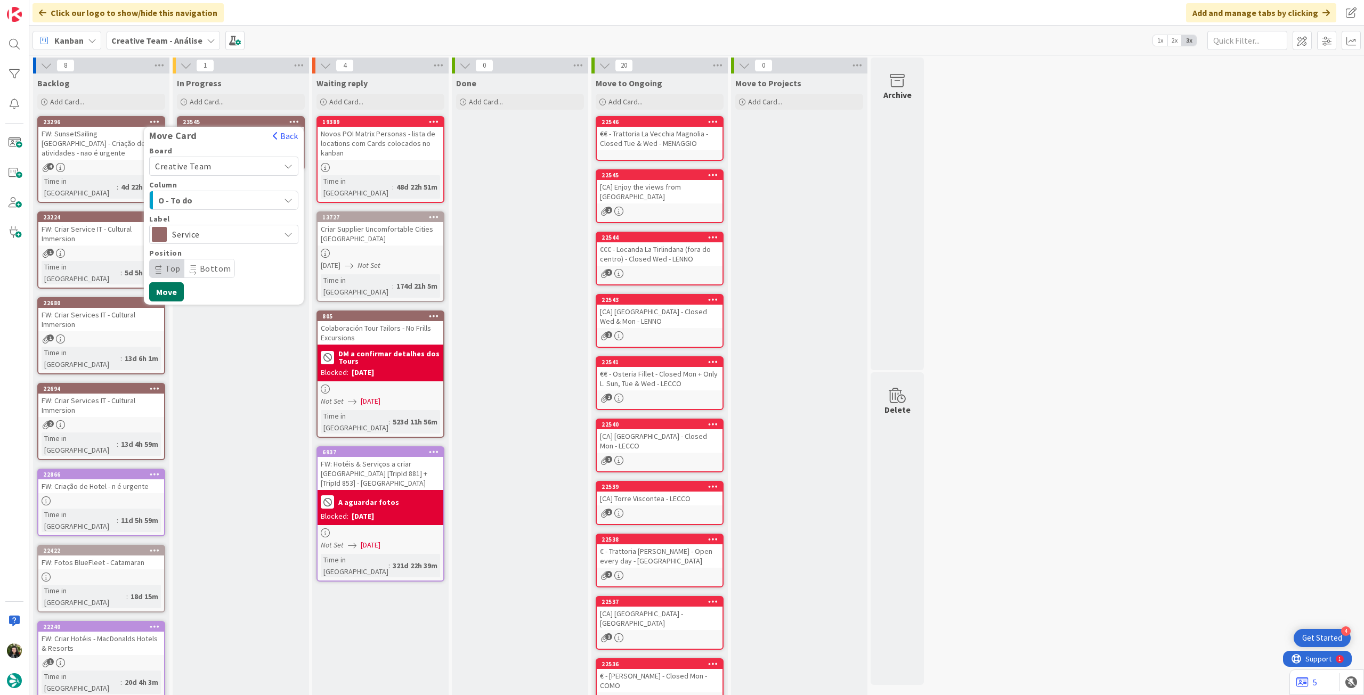
click at [172, 289] on button "Move" at bounding box center [166, 291] width 35 height 19
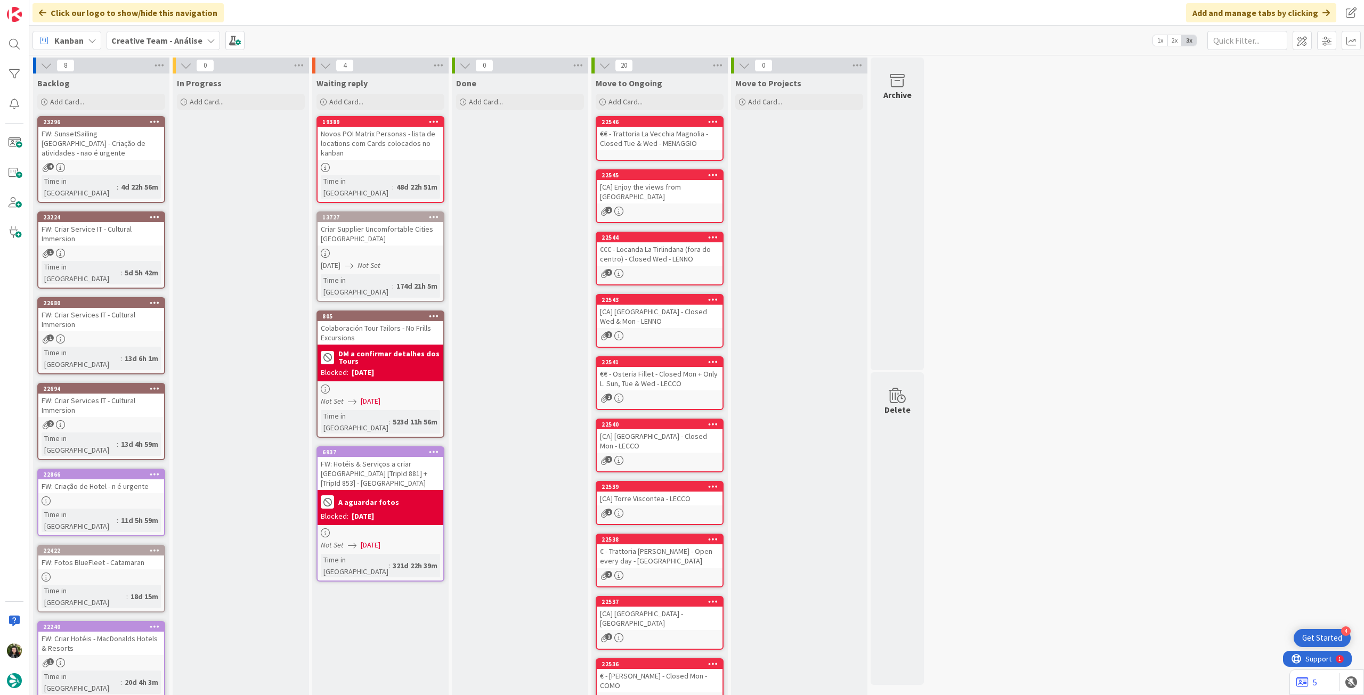
drag, startPoint x: 165, startPoint y: 42, endPoint x: 165, endPoint y: 52, distance: 10.1
click at [165, 42] on b "Creative Team - Análise" at bounding box center [156, 40] width 91 height 11
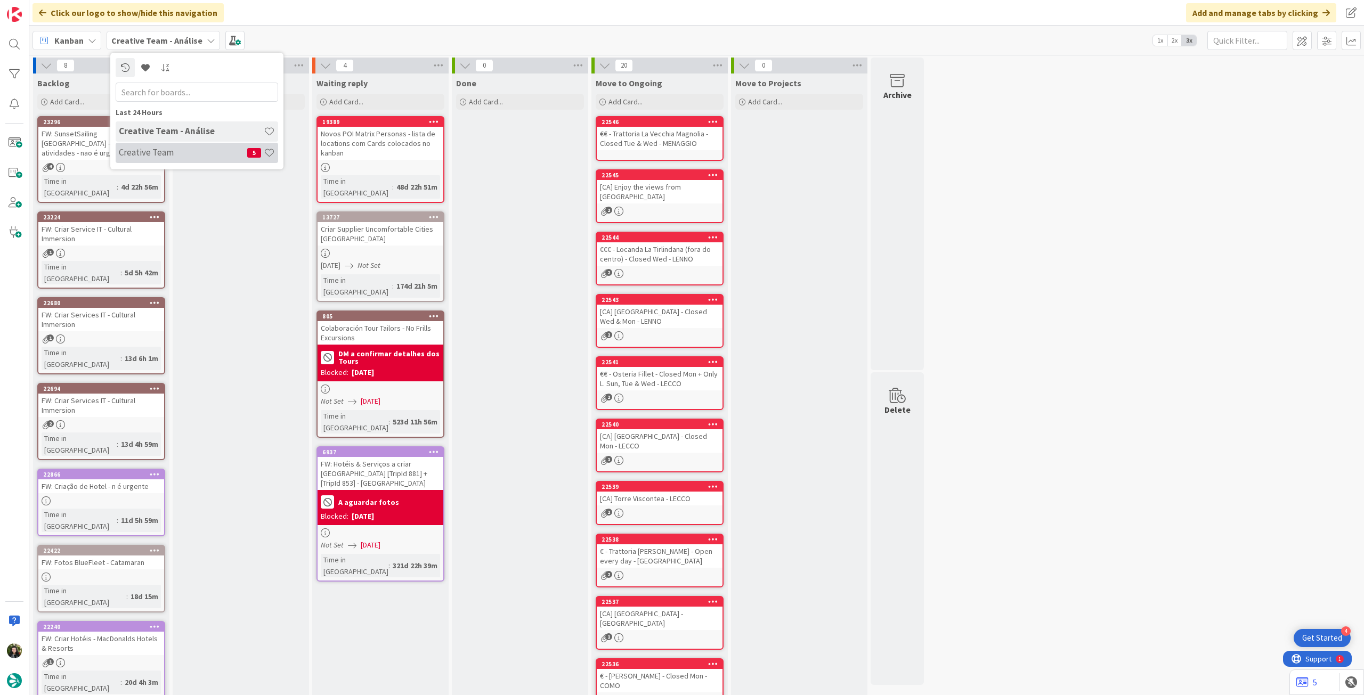
click at [168, 149] on h4 "Creative Team" at bounding box center [183, 152] width 128 height 11
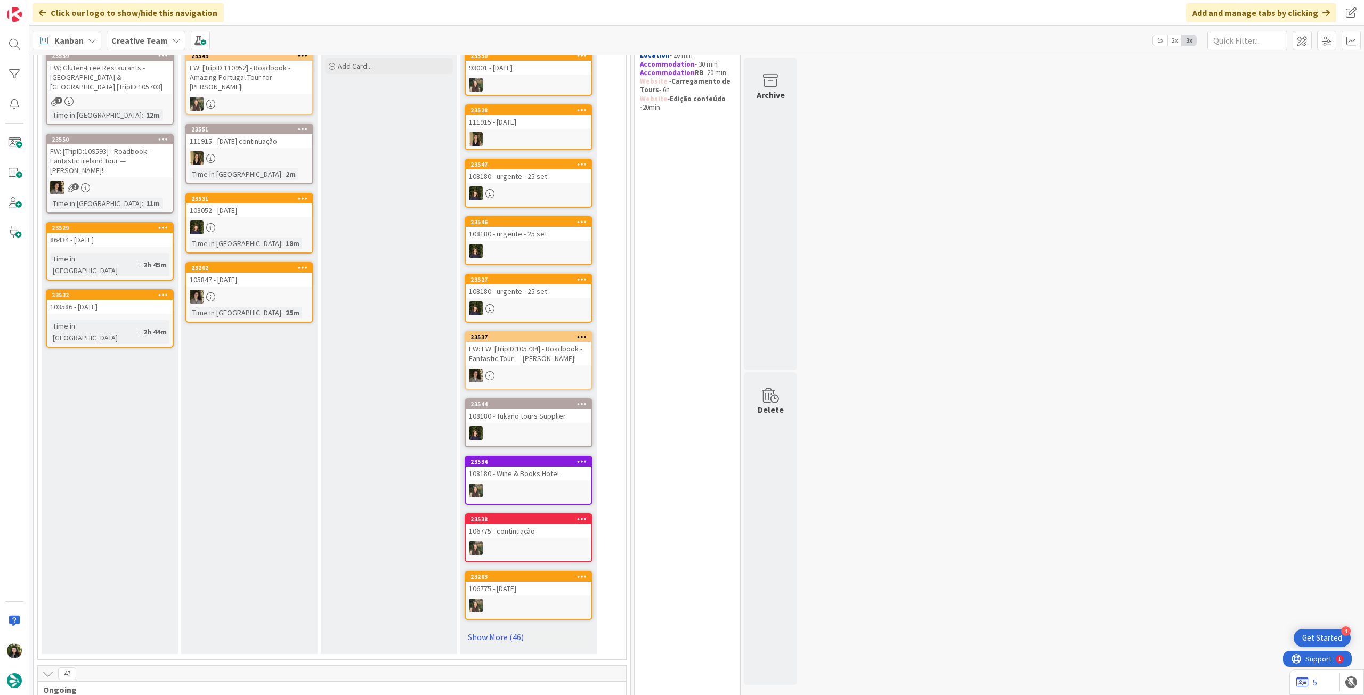
scroll to position [213, 0]
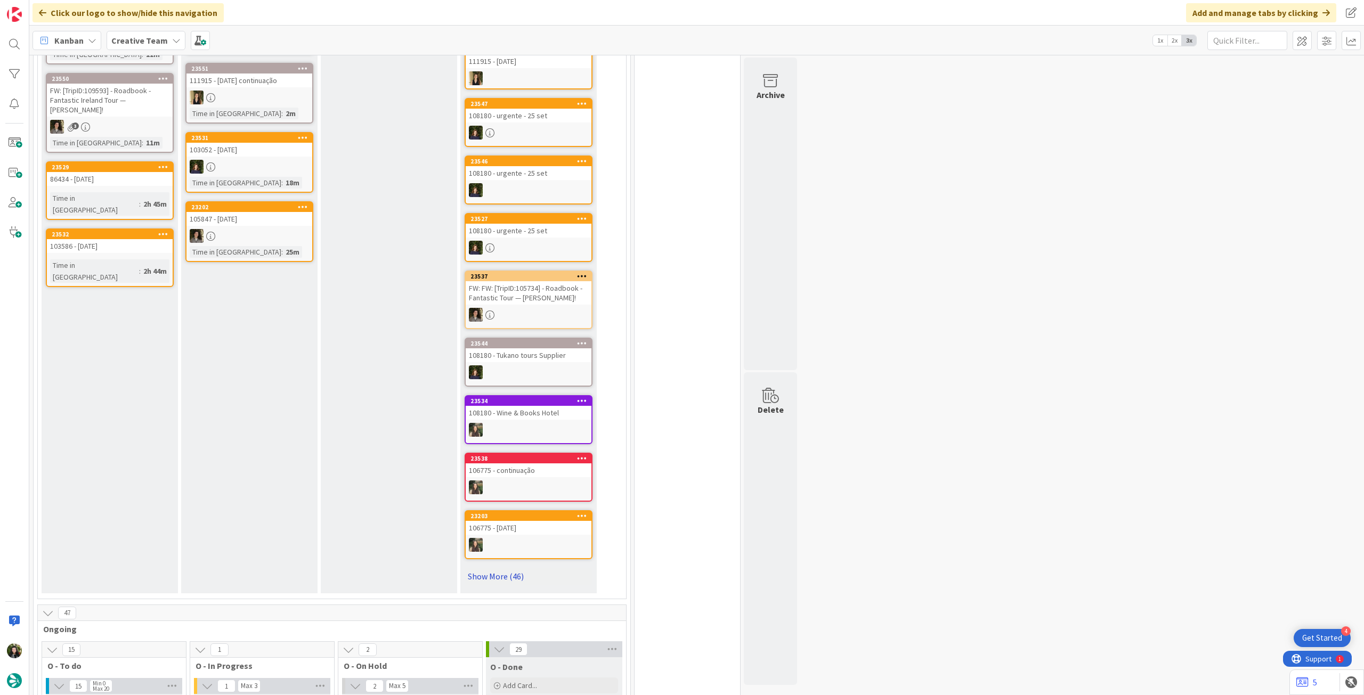
click at [508, 574] on link "Show More (46)" at bounding box center [529, 576] width 128 height 17
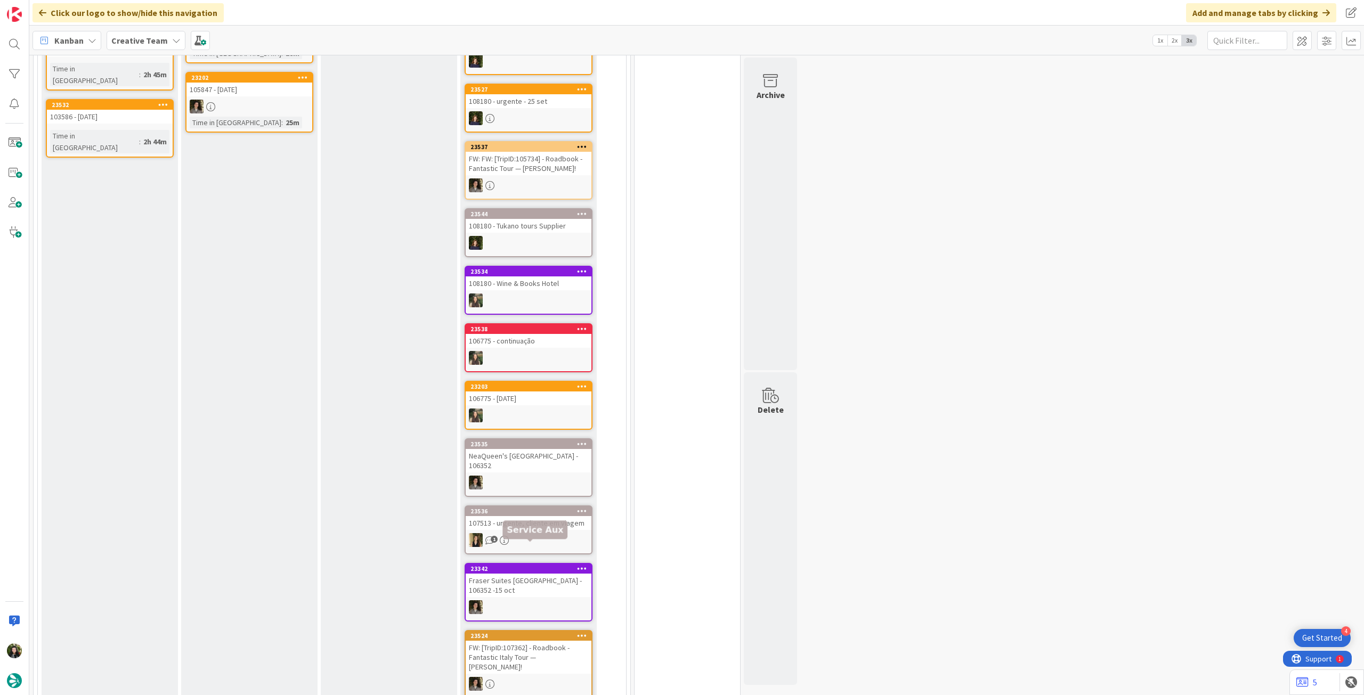
scroll to position [355, 0]
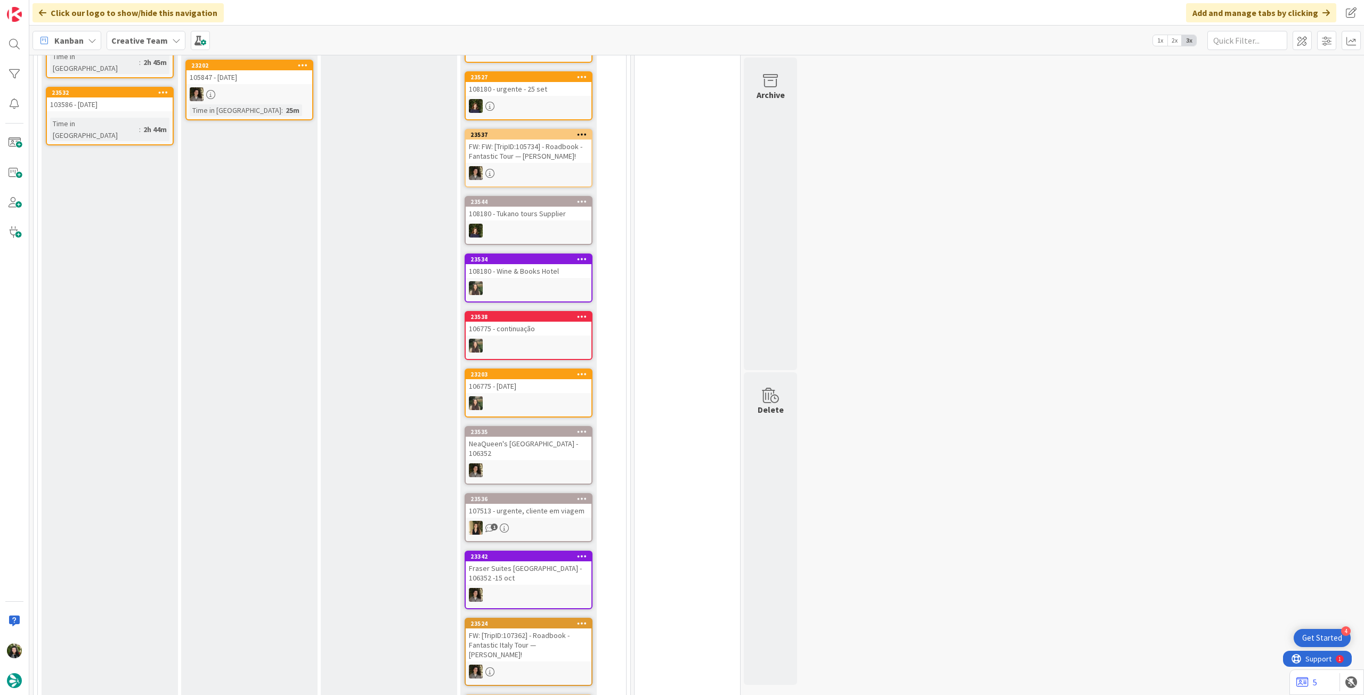
click at [559, 521] on div "1" at bounding box center [529, 528] width 126 height 14
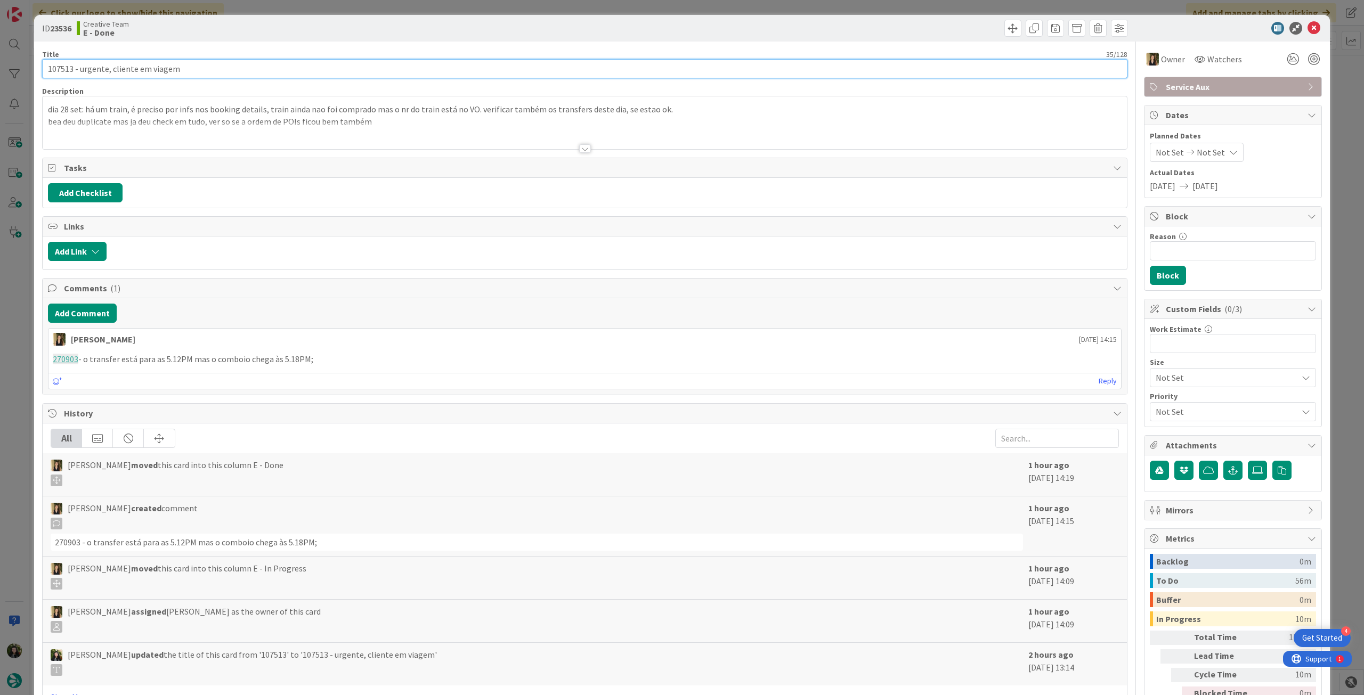
drag, startPoint x: 73, startPoint y: 69, endPoint x: 22, endPoint y: 69, distance: 51.2
click at [22, 69] on div "ID 23536 Creative Team E - Done Title 35 / 128 107513 - urgente, cliente em via…" at bounding box center [682, 347] width 1364 height 695
click at [1308, 27] on icon at bounding box center [1314, 28] width 13 height 13
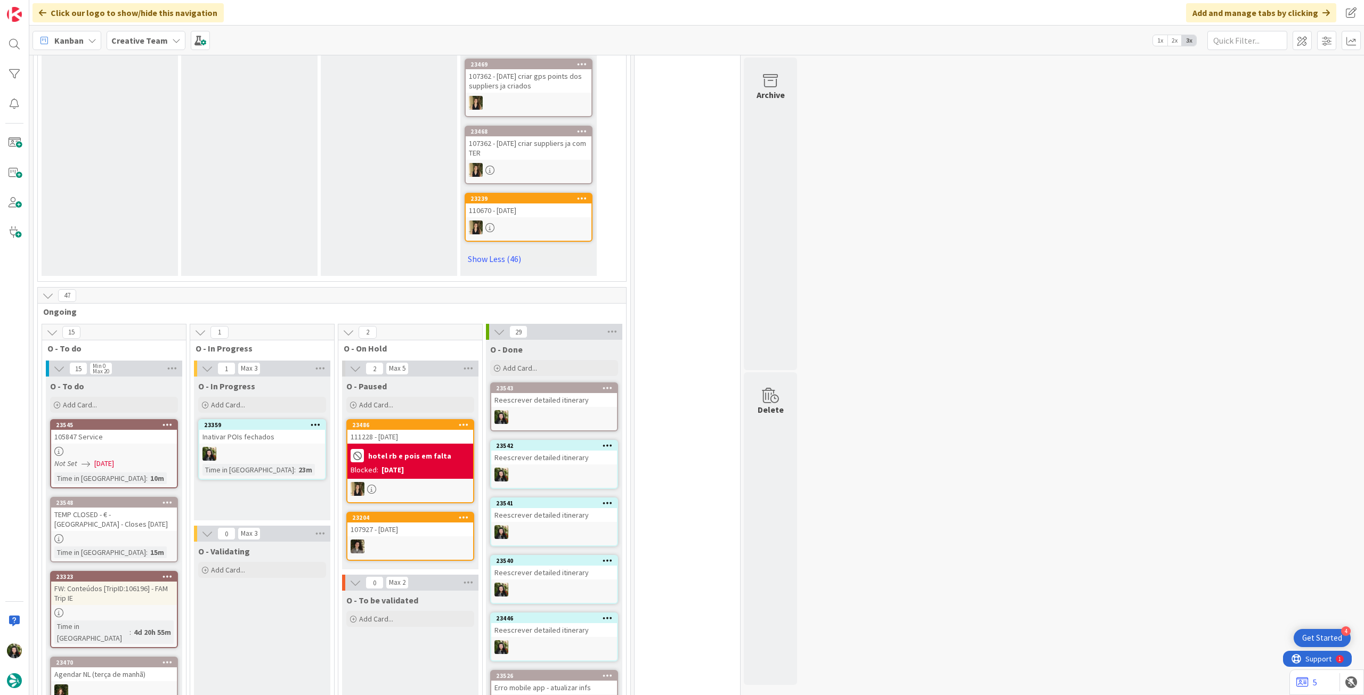
scroll to position [3339, 0]
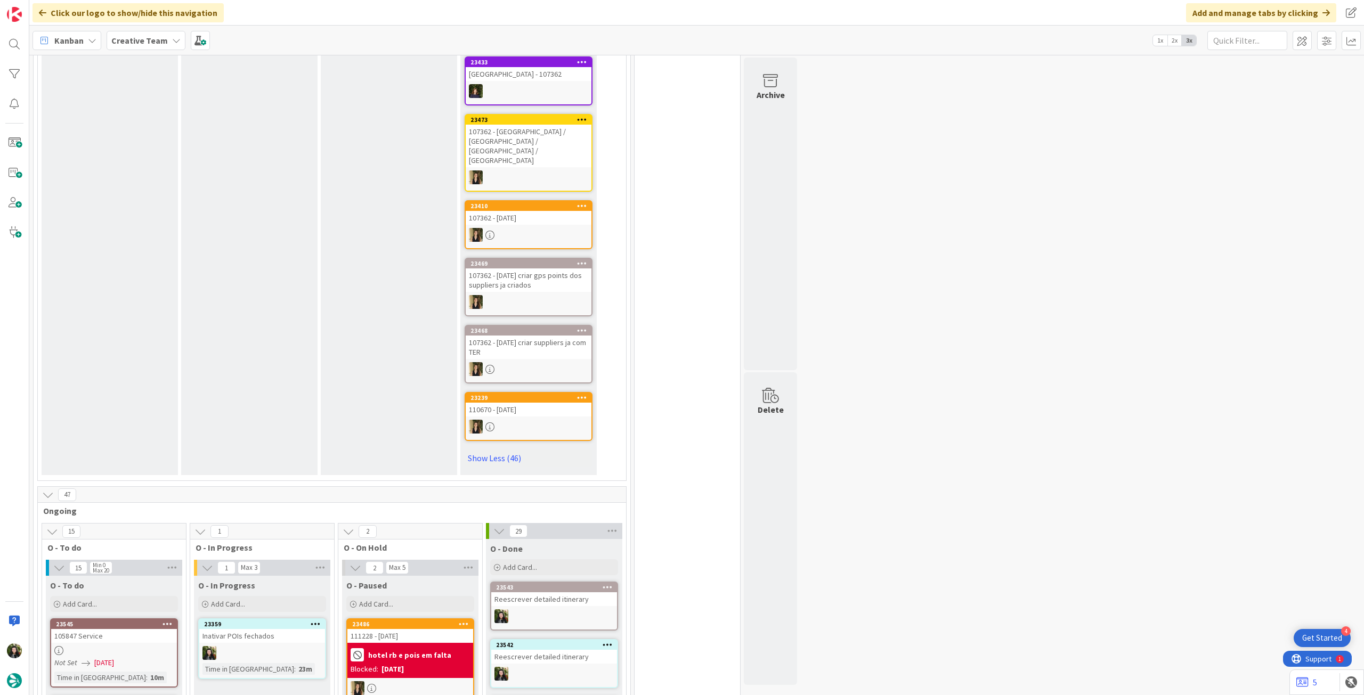
click at [429, 652] on b "hotel rb e pois em falta" at bounding box center [409, 655] width 83 height 7
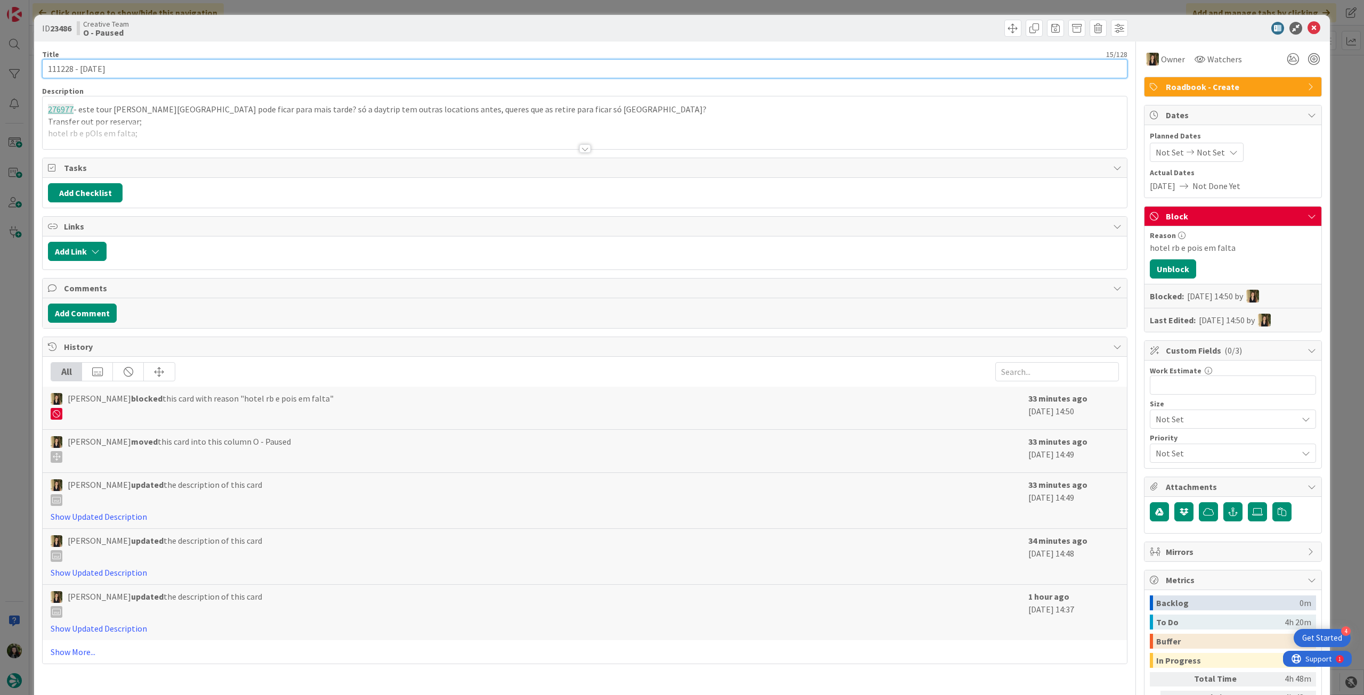
drag, startPoint x: 72, startPoint y: 67, endPoint x: 0, endPoint y: 66, distance: 72.5
click at [0, 66] on div "ID 23486 Creative Team O - Paused Title 15 / 128 111228 - 15 oct Description 27…" at bounding box center [682, 347] width 1364 height 695
click at [208, 130] on div at bounding box center [585, 135] width 1084 height 27
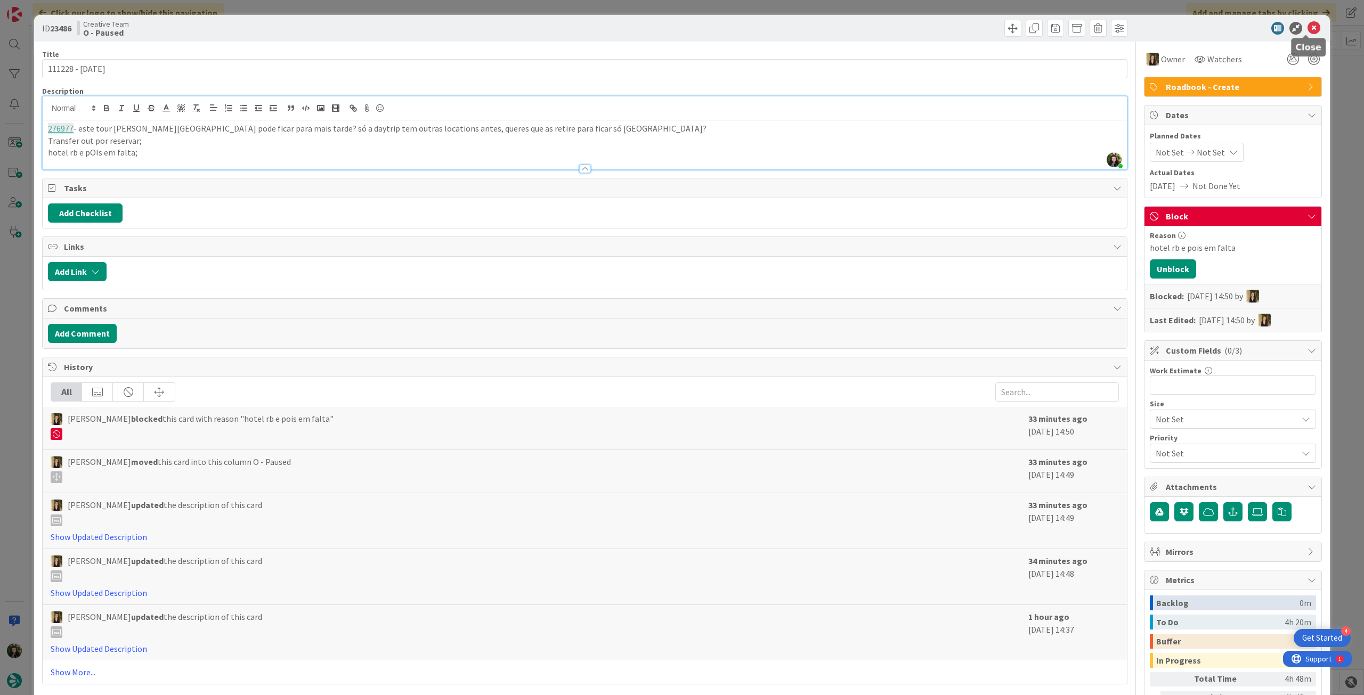
click at [1308, 27] on icon at bounding box center [1314, 28] width 13 height 13
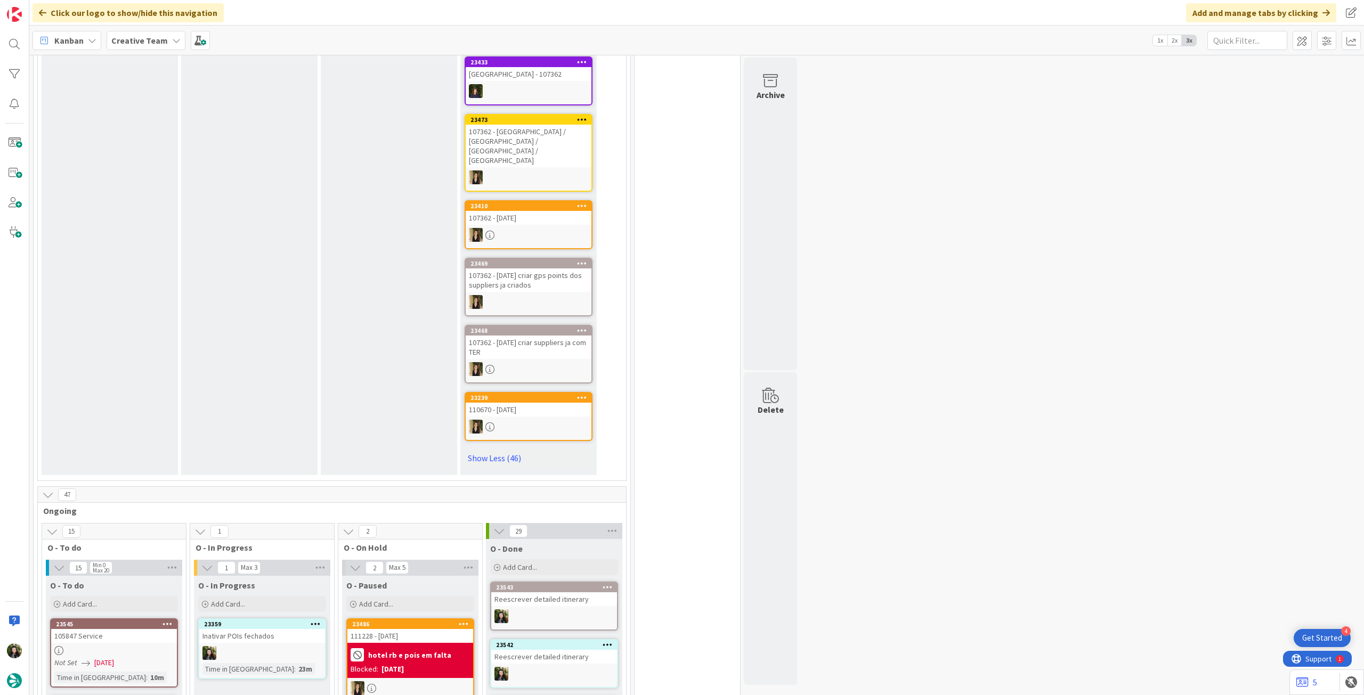
scroll to position [3410, 0]
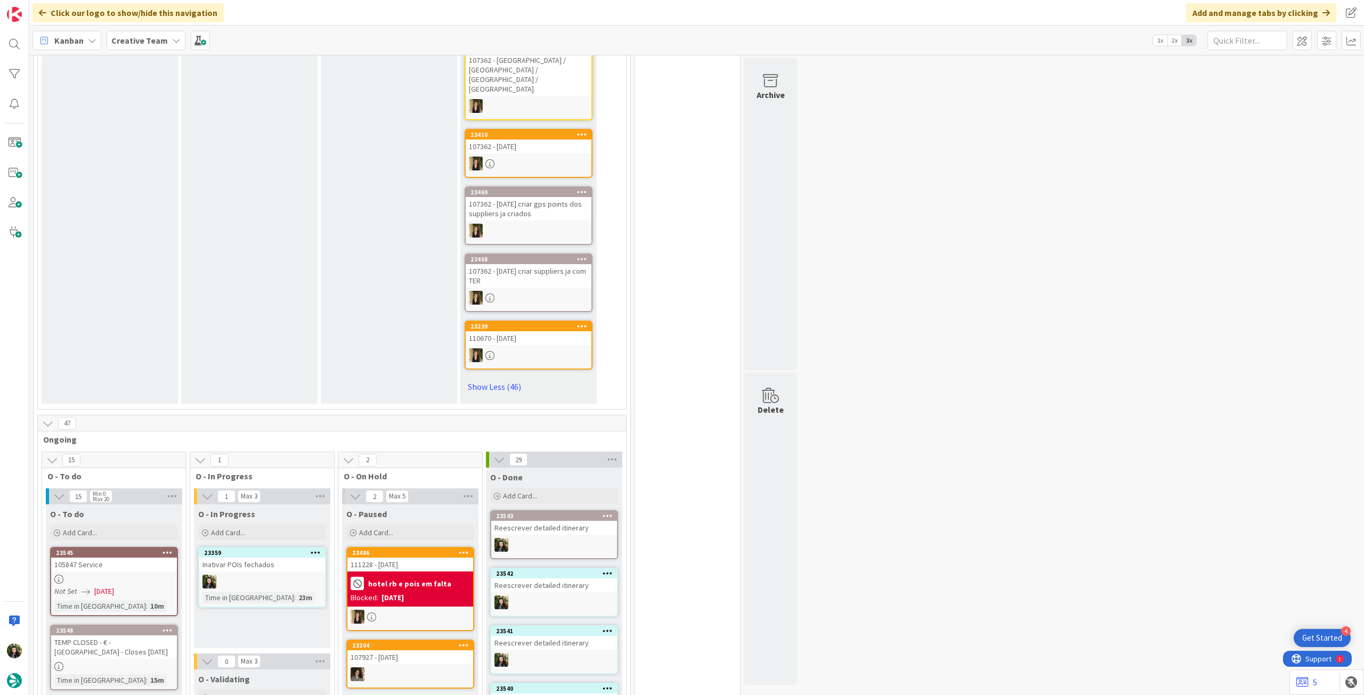
click at [407, 572] on div "hotel rb e pois em falta Blocked: 22/09/2025" at bounding box center [410, 589] width 126 height 35
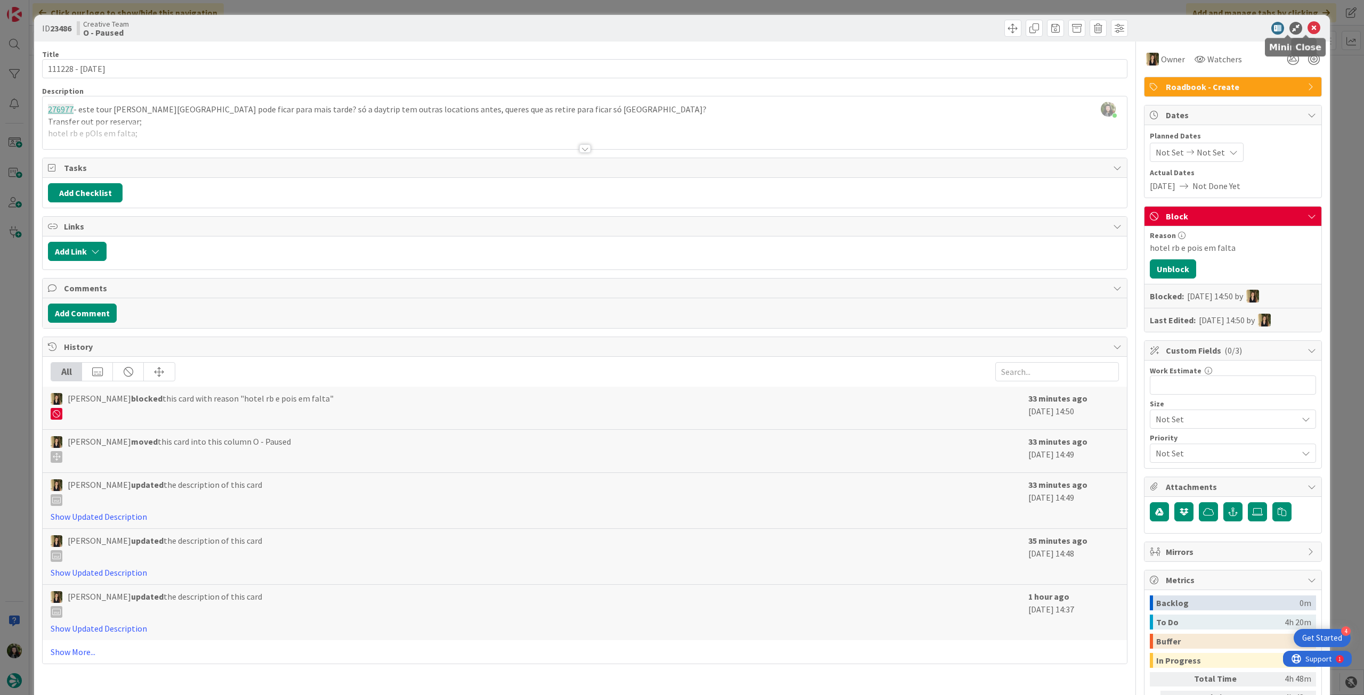
click at [1308, 26] on icon at bounding box center [1314, 28] width 13 height 13
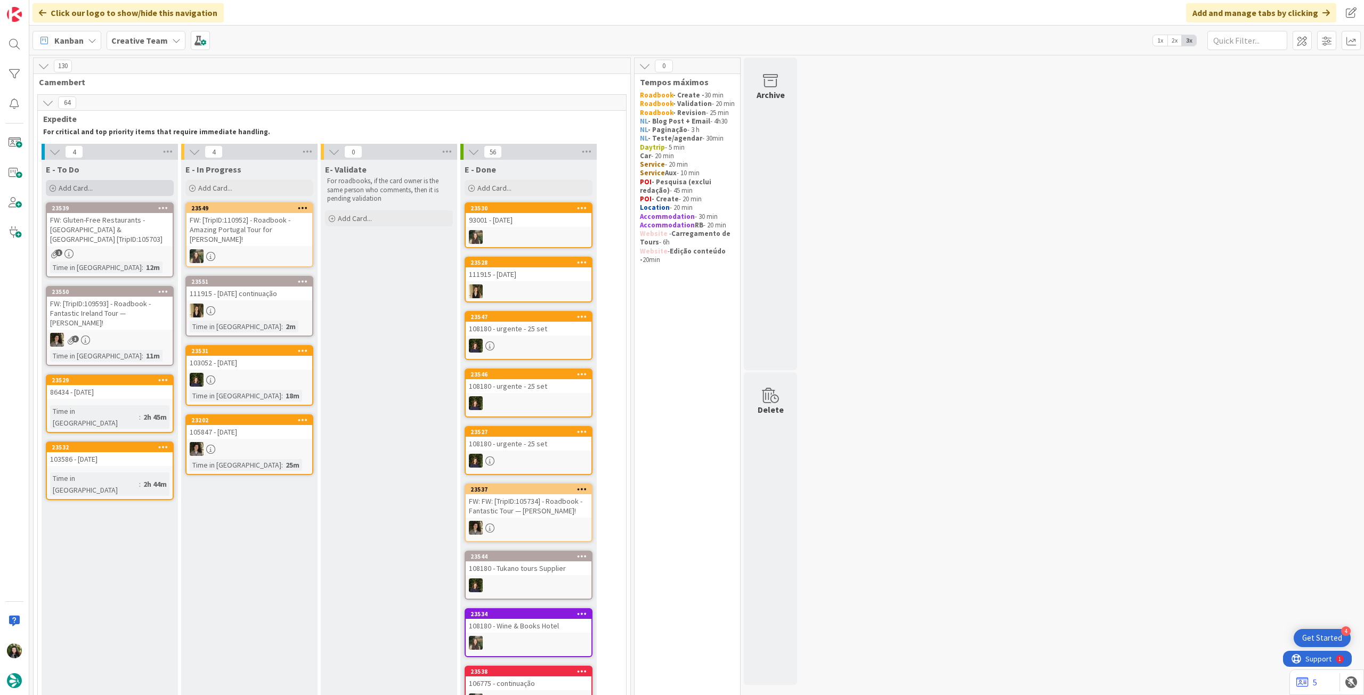
click at [124, 194] on div "Add Card..." at bounding box center [110, 188] width 128 height 16
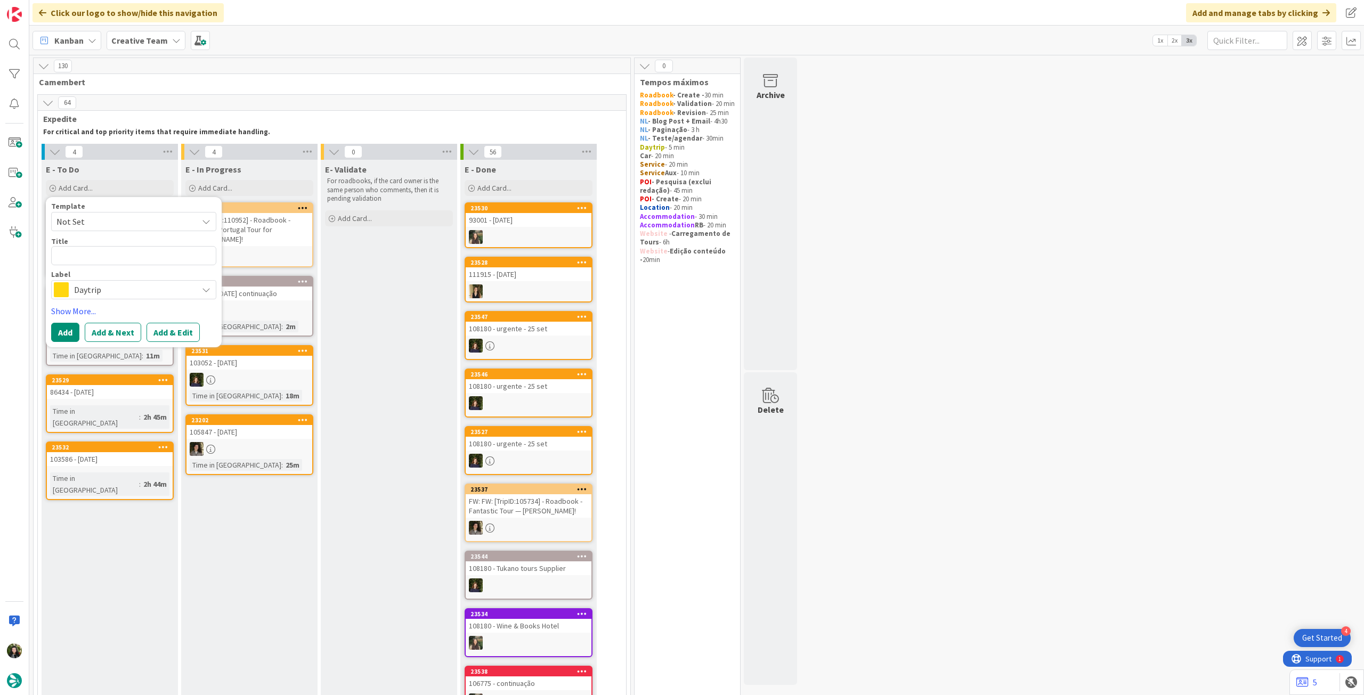
click at [112, 288] on span "Daytrip" at bounding box center [133, 289] width 118 height 15
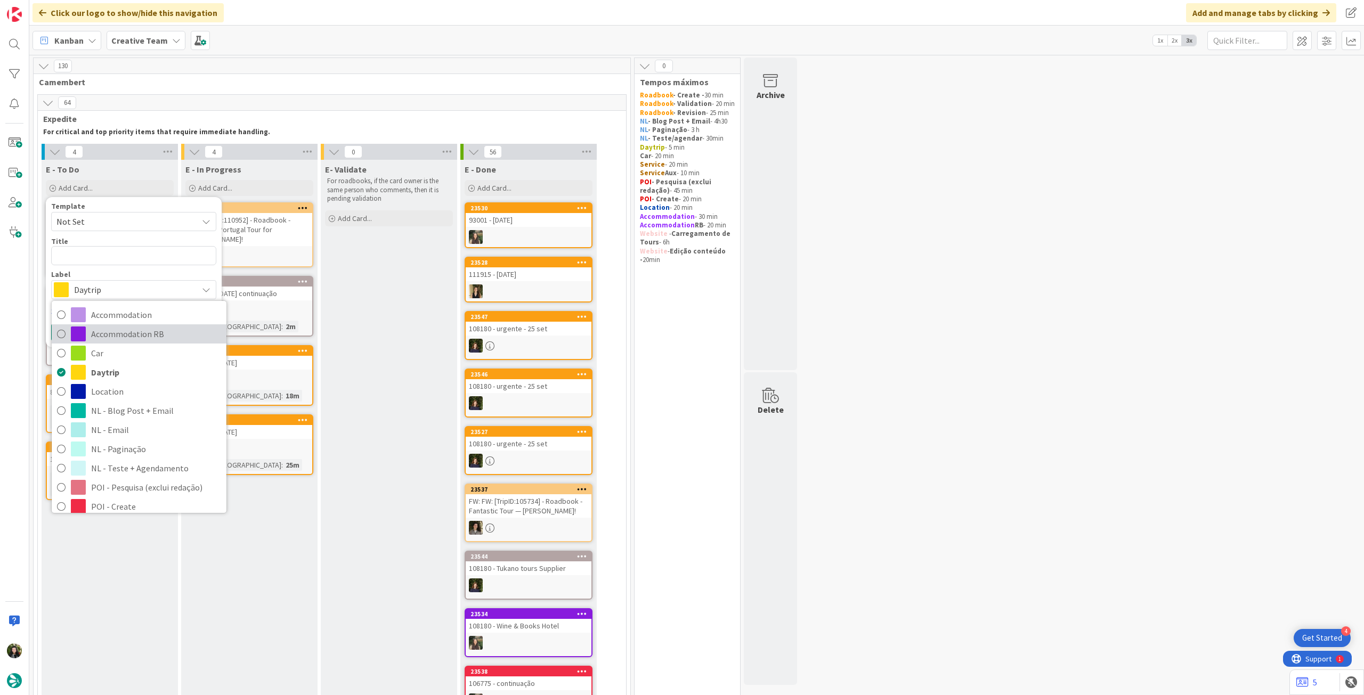
click at [119, 332] on span "Accommodation RB" at bounding box center [156, 334] width 130 height 16
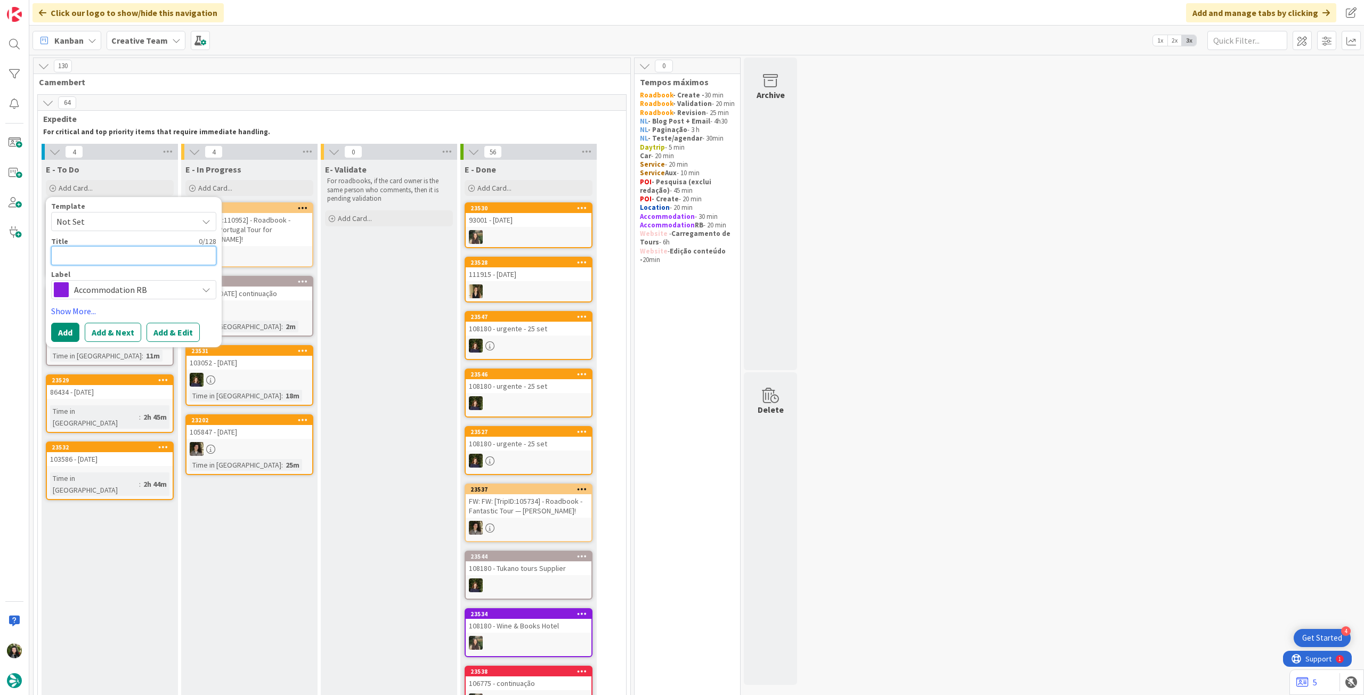
click at [124, 248] on textarea at bounding box center [133, 255] width 165 height 19
paste textarea "Villa Caribe Resort & Spa"
drag, startPoint x: 58, startPoint y: 330, endPoint x: 64, endPoint y: 330, distance: 6.4
click at [60, 330] on button "Add" at bounding box center [65, 332] width 28 height 19
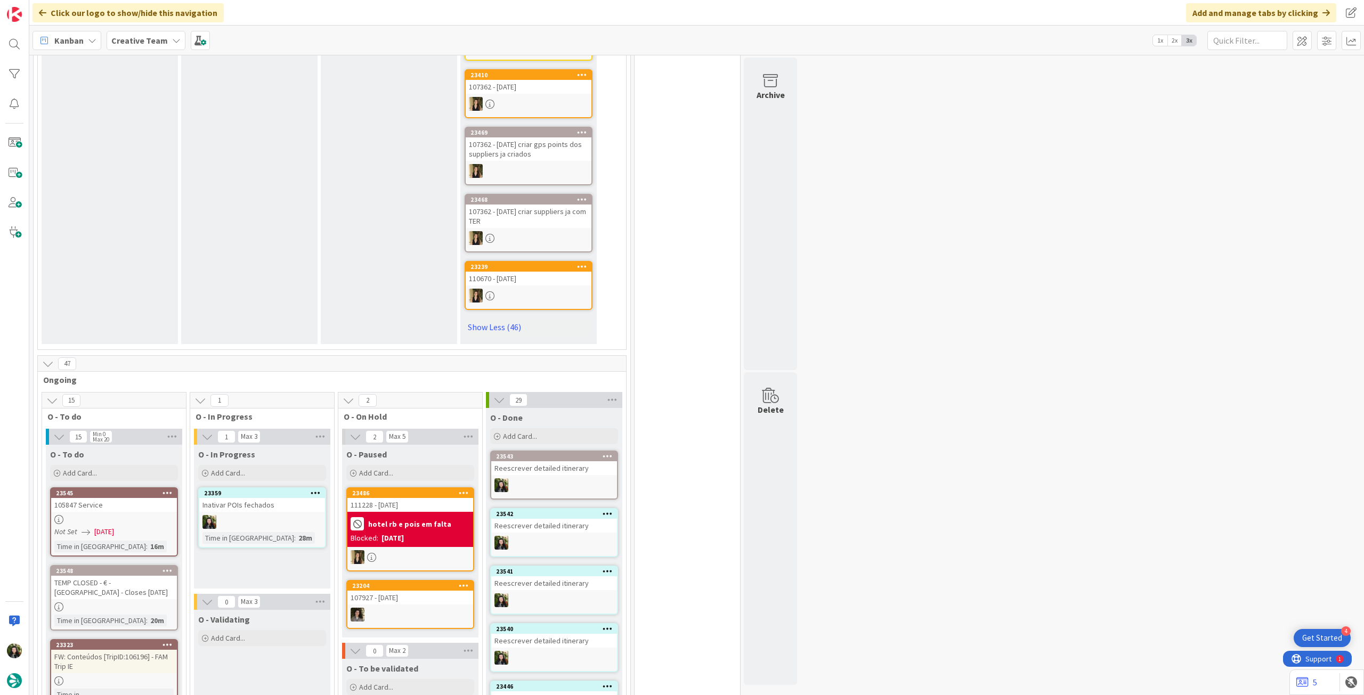
scroll to position [3481, 0]
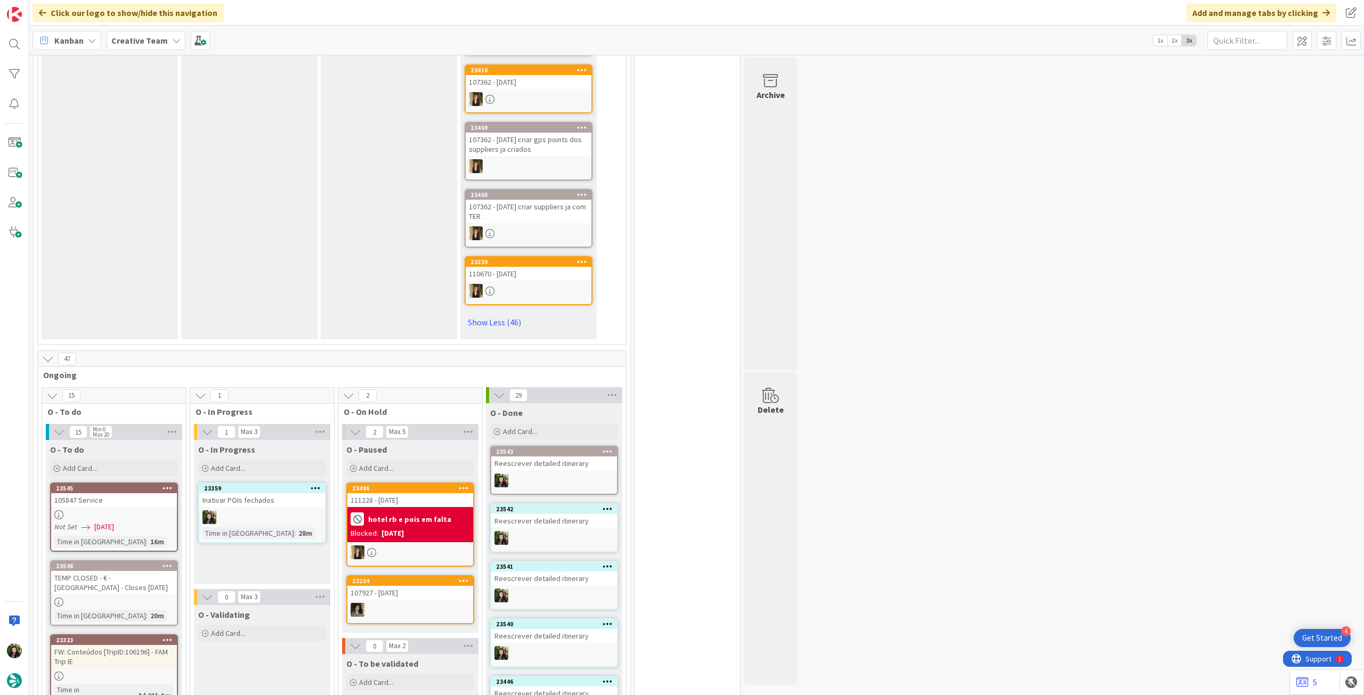
click at [407, 546] on div at bounding box center [410, 553] width 126 height 14
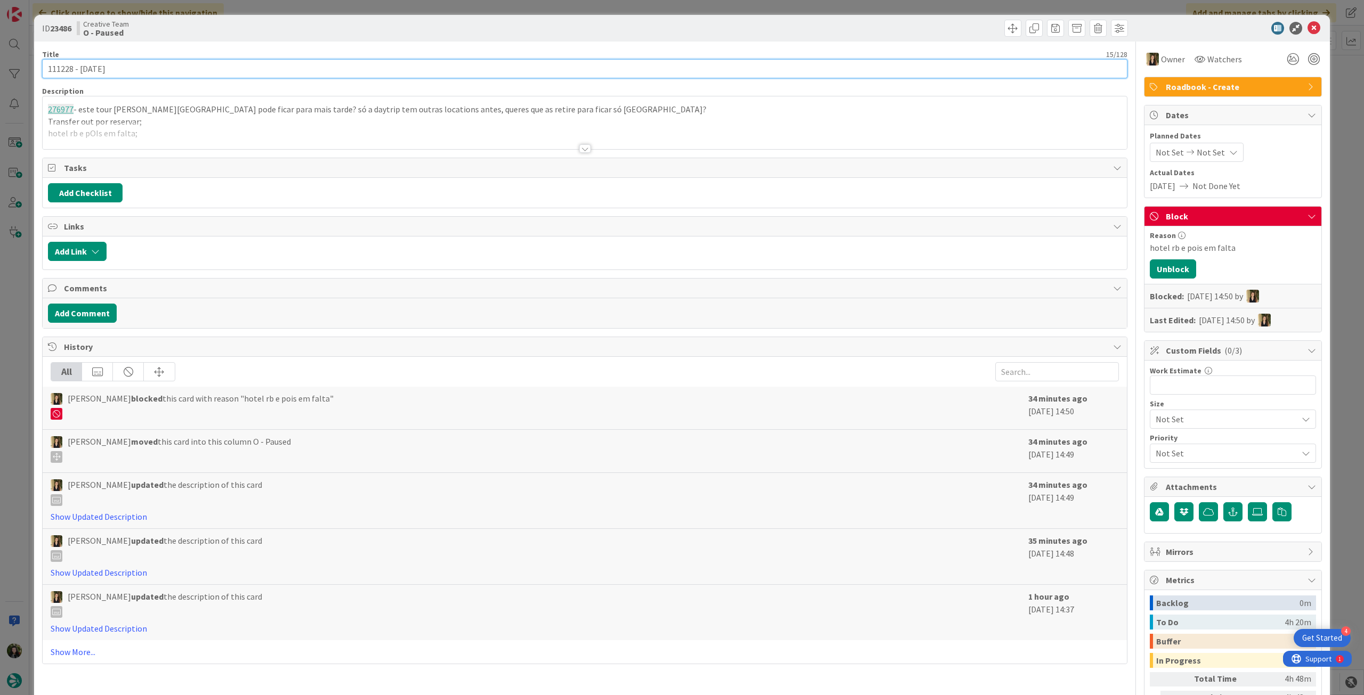
drag, startPoint x: 72, startPoint y: 70, endPoint x: 8, endPoint y: 69, distance: 64.5
click at [8, 69] on div "ID 23486 Creative Team O - Paused Title 15 / 128 111228 - 15 oct Description 27…" at bounding box center [682, 347] width 1364 height 695
click at [1308, 25] on icon at bounding box center [1314, 28] width 13 height 13
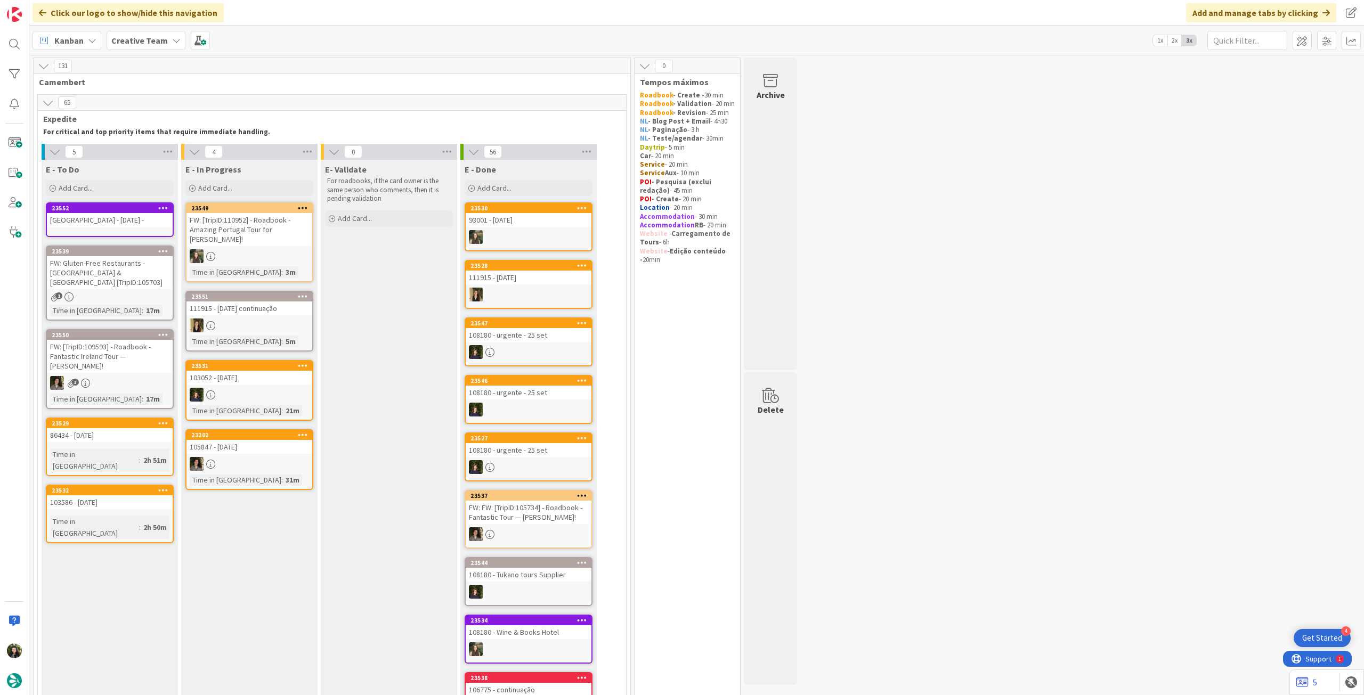
click at [139, 224] on div "Villa Caribe Resort & Spa - 15 oct -" at bounding box center [110, 220] width 126 height 14
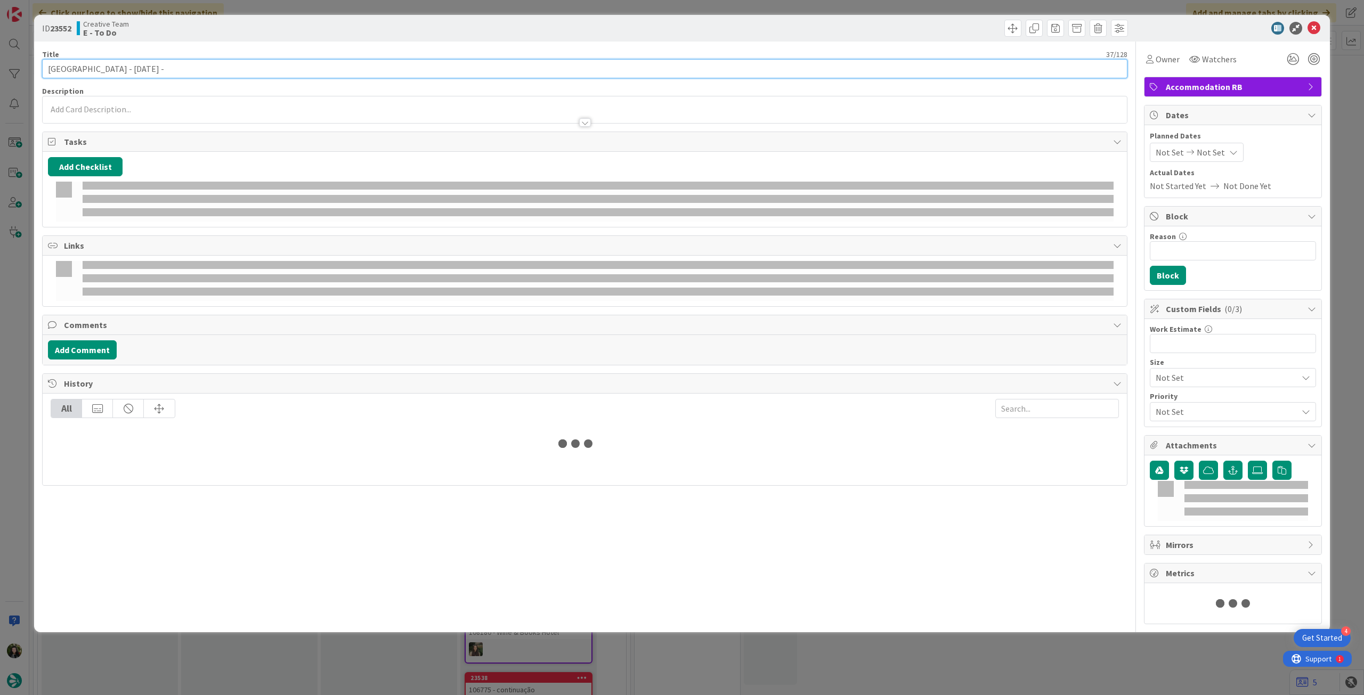
click at [205, 67] on input "Villa Caribe Resort & Spa - 15 oct -" at bounding box center [584, 68] width 1085 height 19
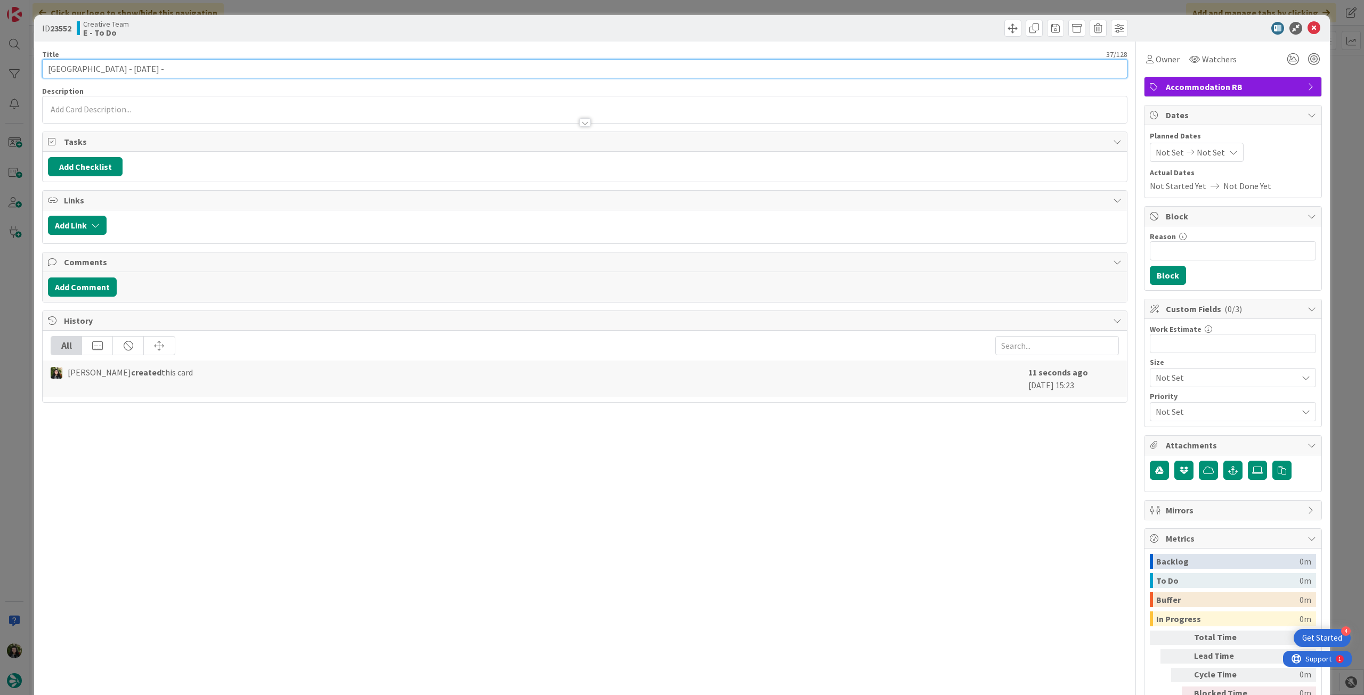
paste input "111228"
click at [1308, 30] on icon at bounding box center [1314, 28] width 13 height 13
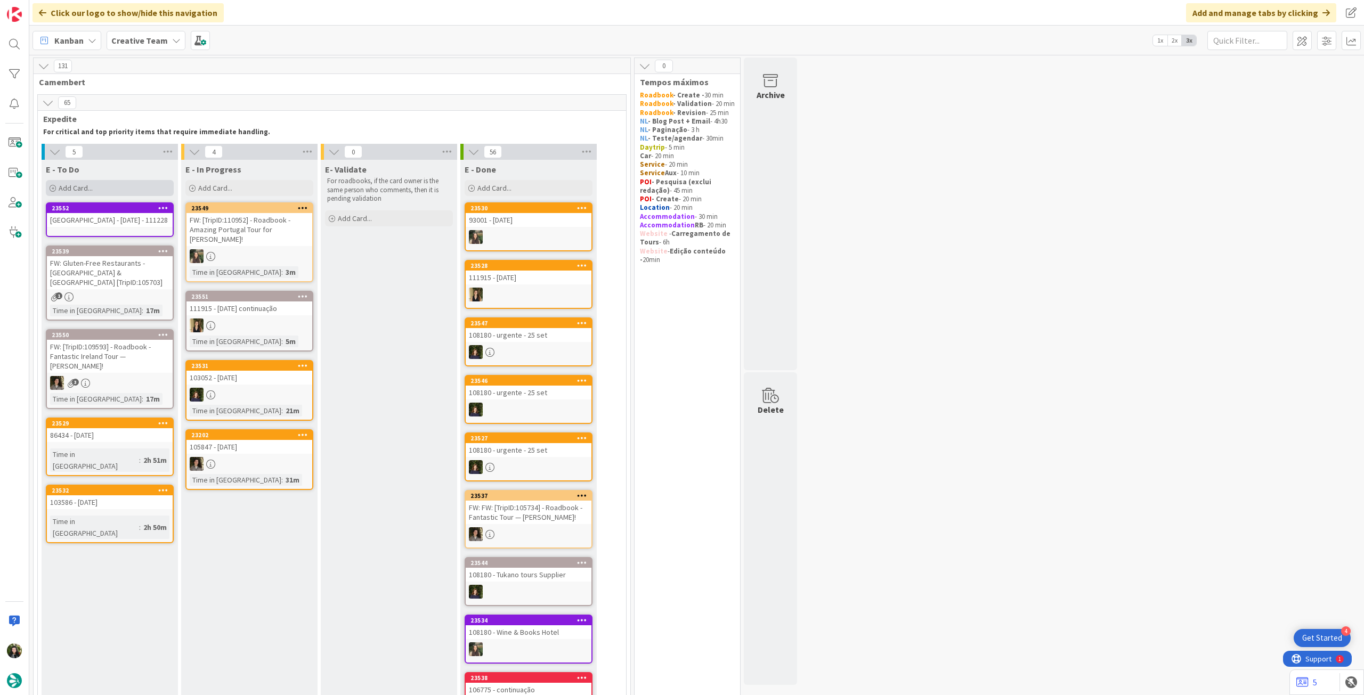
click at [146, 193] on div "Add Card..." at bounding box center [110, 188] width 128 height 16
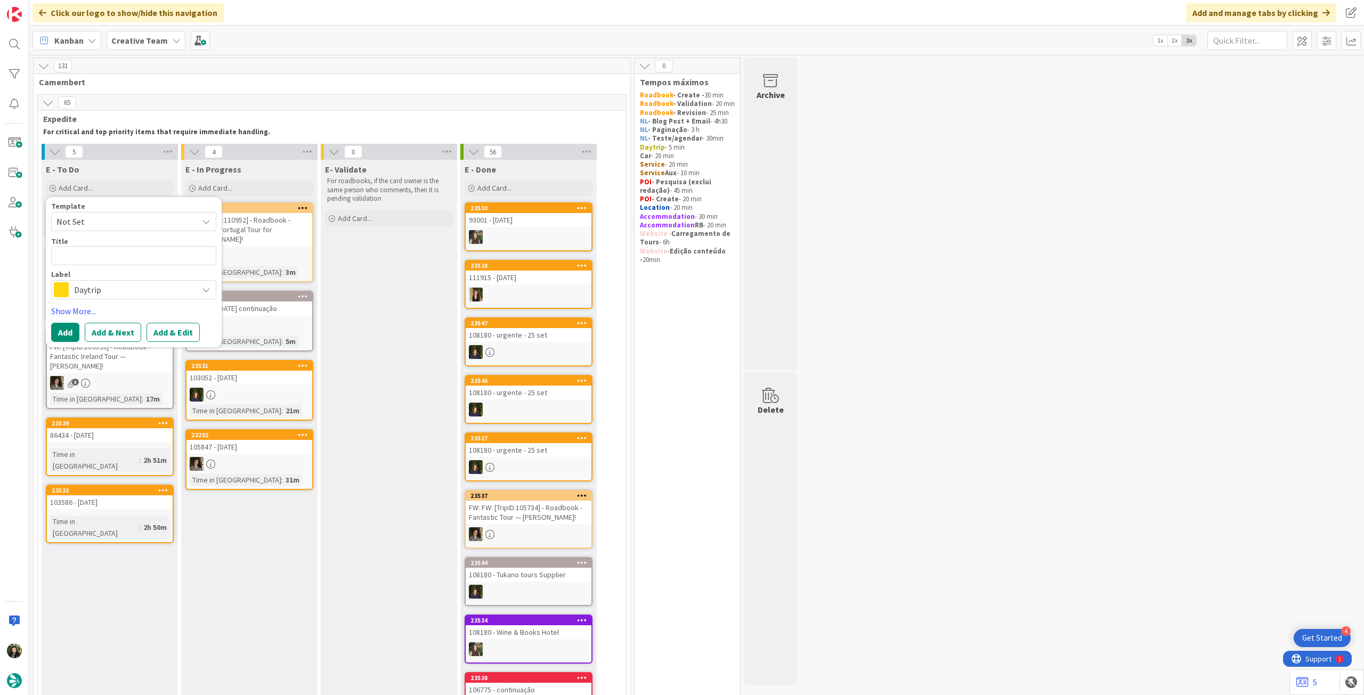
click at [127, 290] on span "Daytrip" at bounding box center [133, 289] width 118 height 15
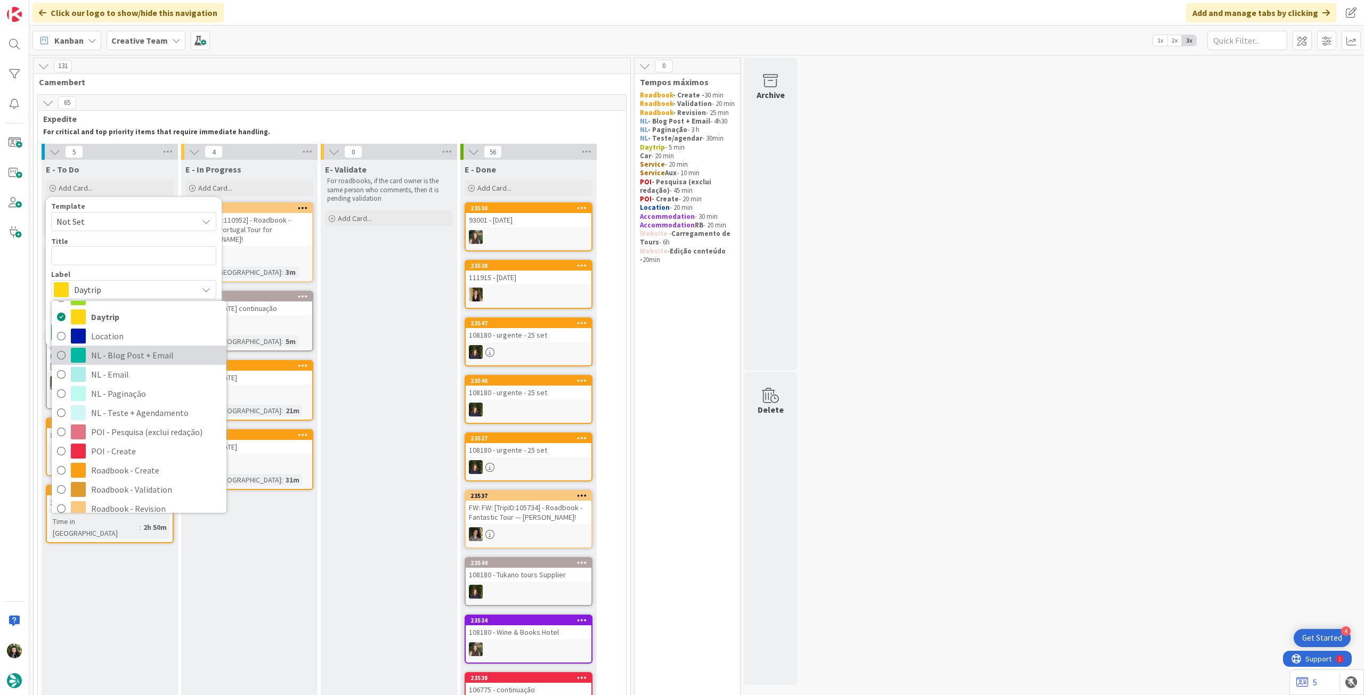
scroll to position [71, 0]
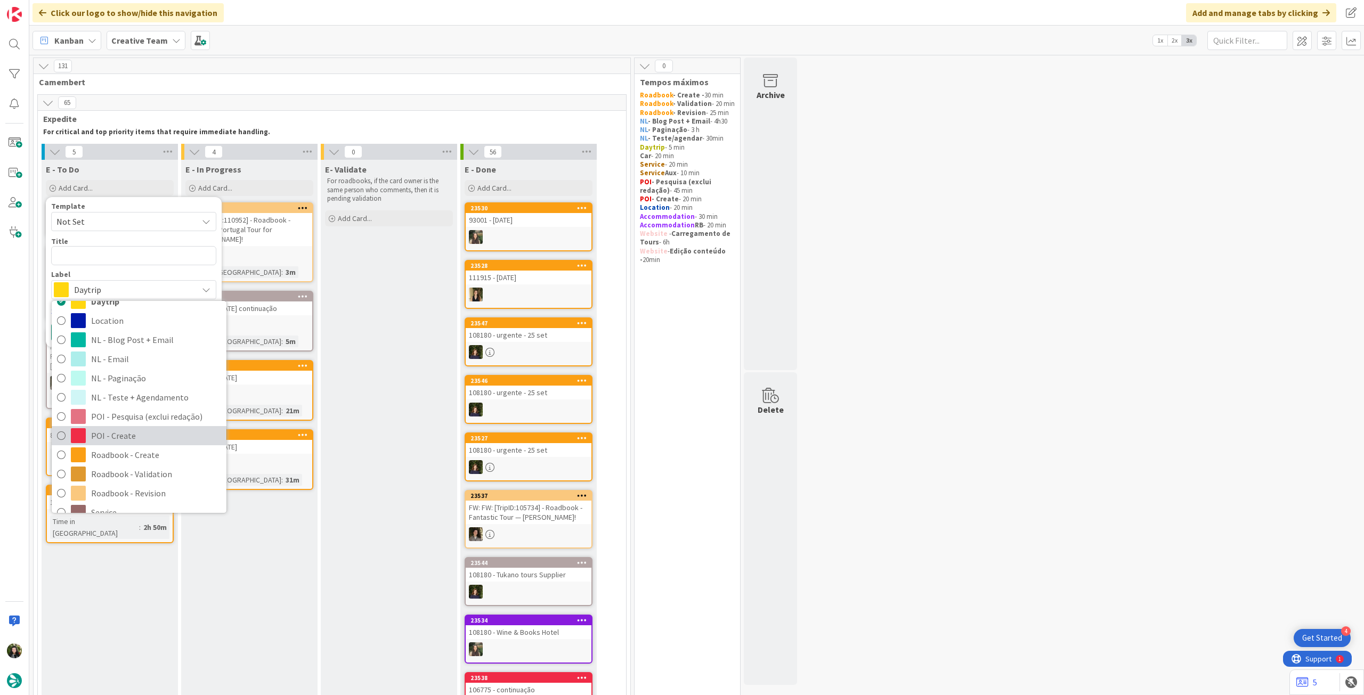
click at [128, 430] on span "POI - Create" at bounding box center [156, 436] width 130 height 16
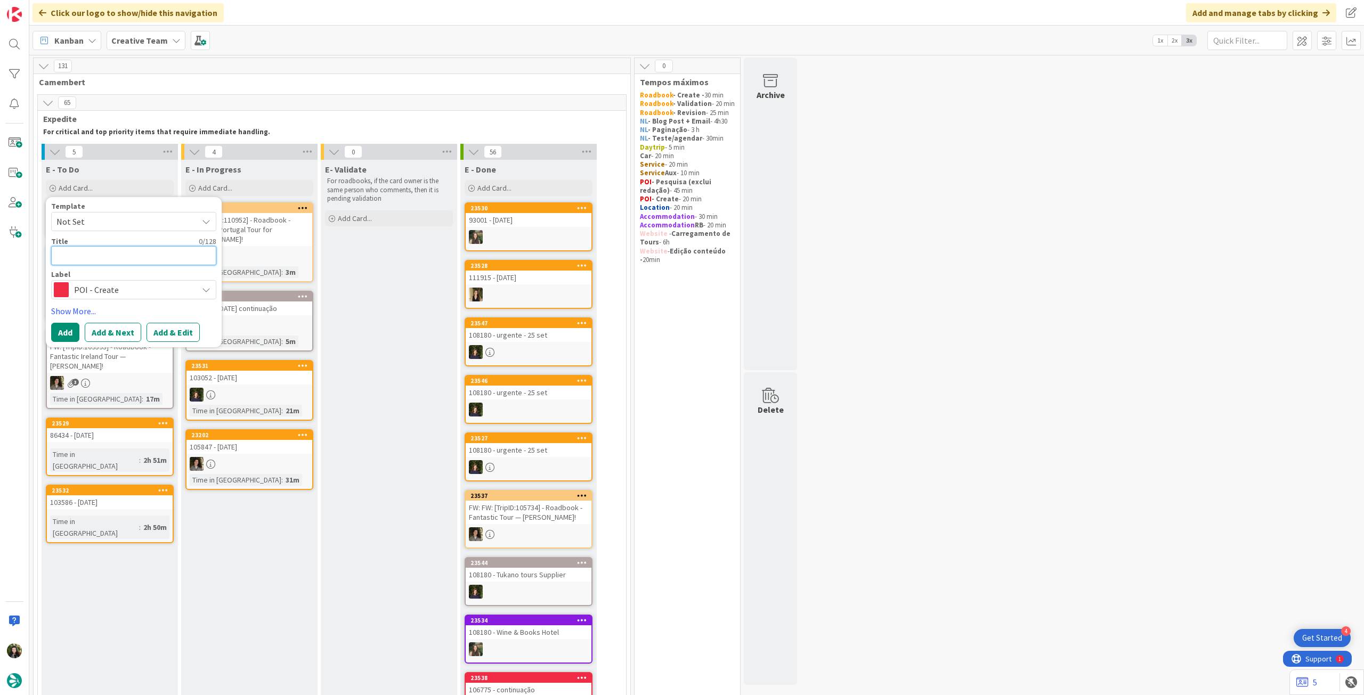
click at [133, 252] on textarea at bounding box center [133, 255] width 165 height 19
paste textarea "111228"
click at [67, 332] on button "Add" at bounding box center [65, 332] width 28 height 19
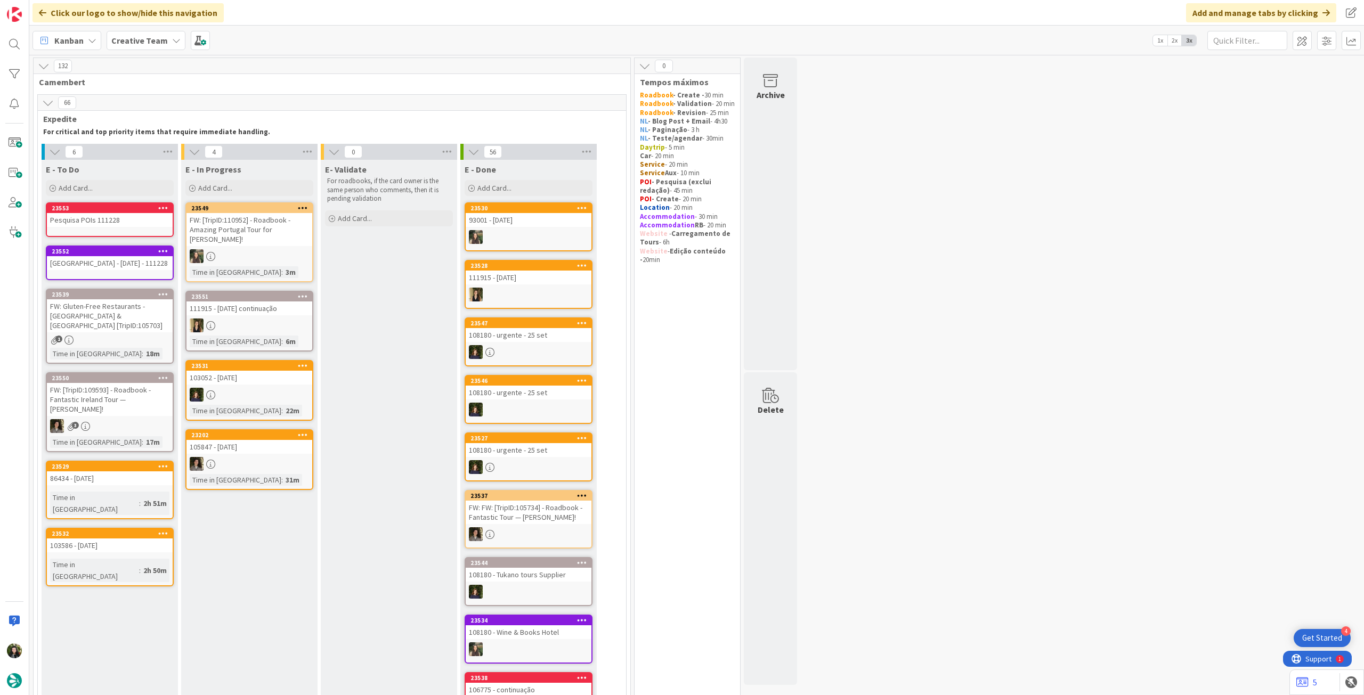
click at [125, 226] on div "Pesquisa POIs 111228" at bounding box center [110, 220] width 126 height 14
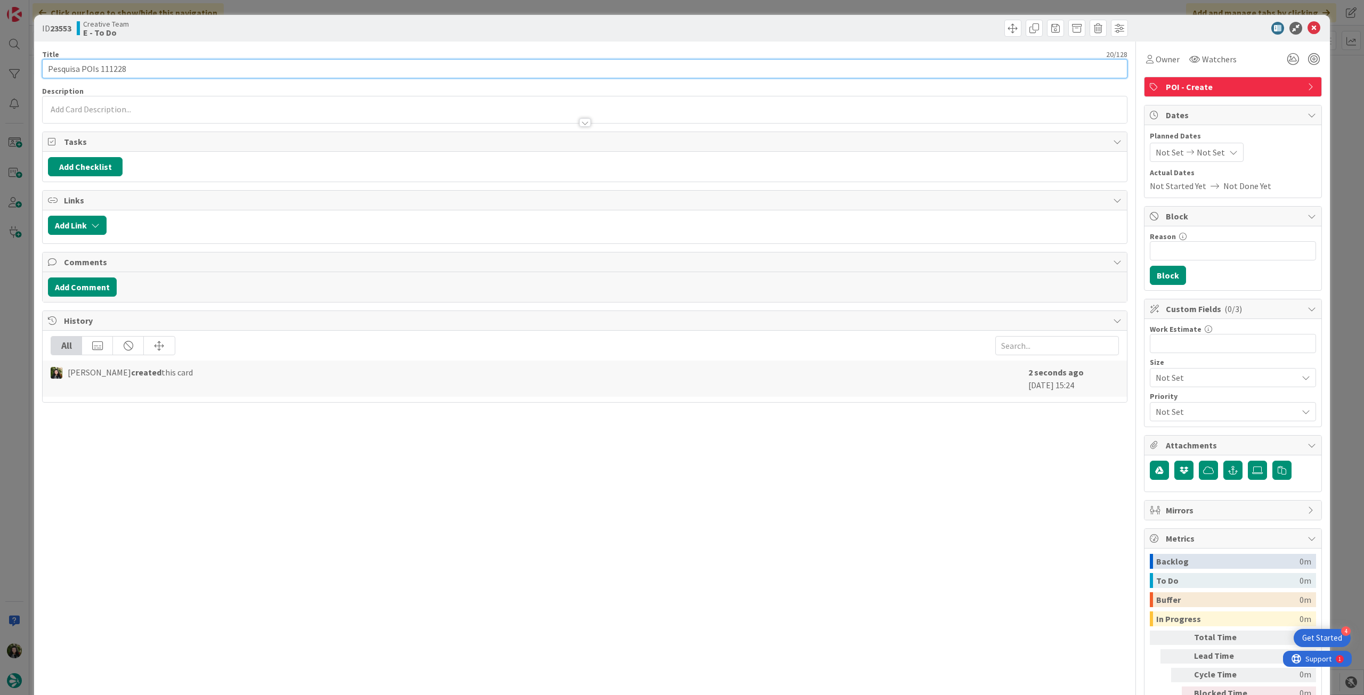
click at [196, 69] on input "Pesquisa POIs 111228" at bounding box center [584, 68] width 1085 height 19
click at [136, 116] on div at bounding box center [585, 117] width 1084 height 11
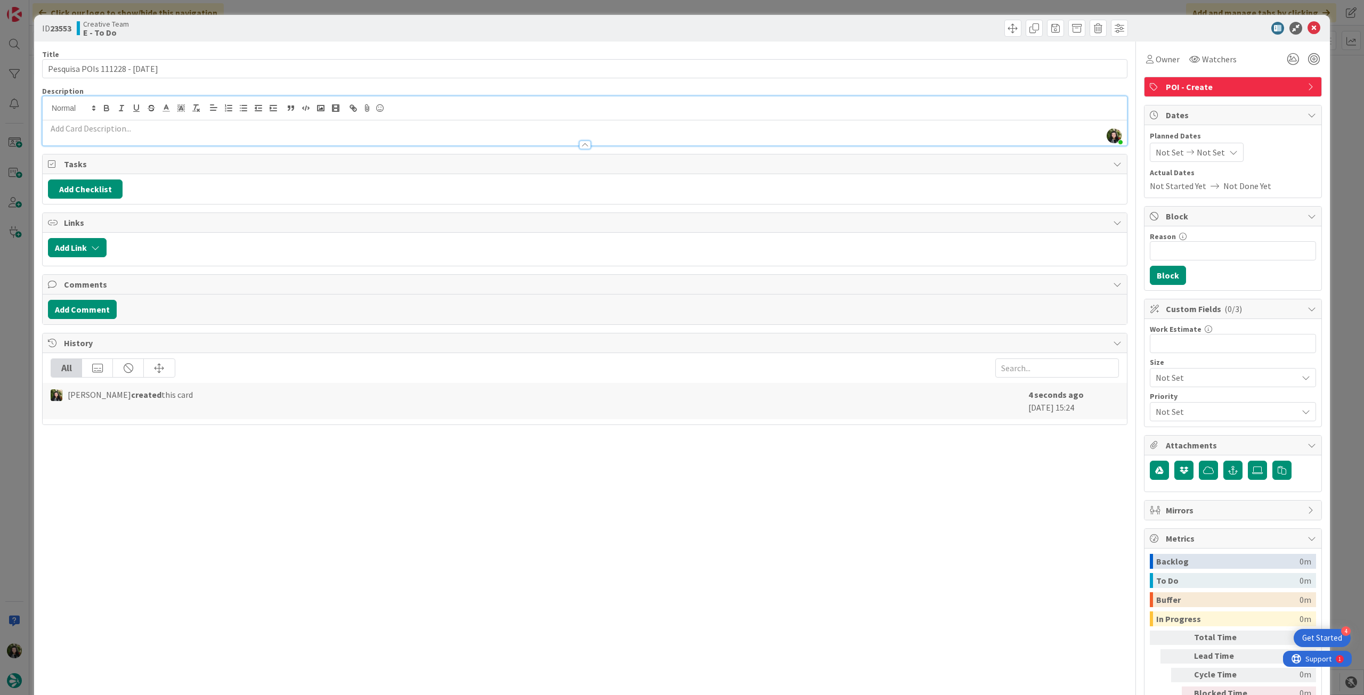
click at [136, 125] on p at bounding box center [585, 129] width 1074 height 12
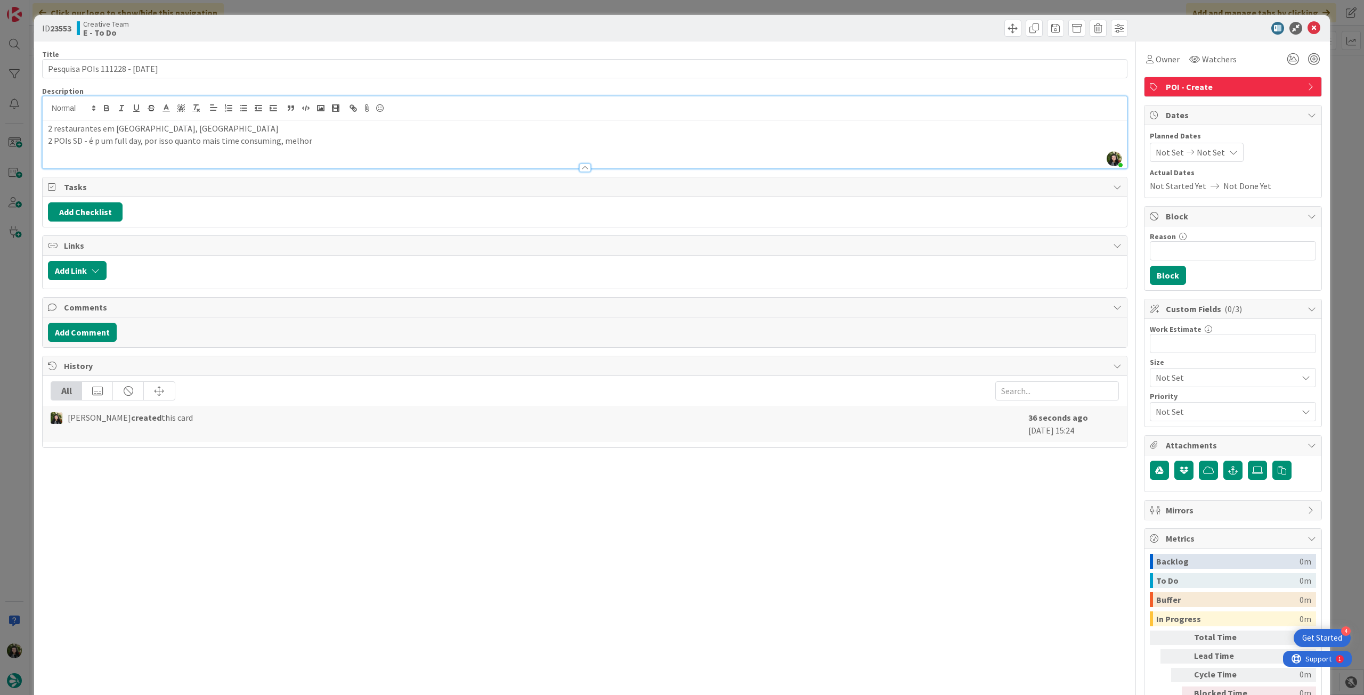
click at [225, 126] on p "2 restaurantes em Esperia, itália" at bounding box center [585, 129] width 1074 height 12
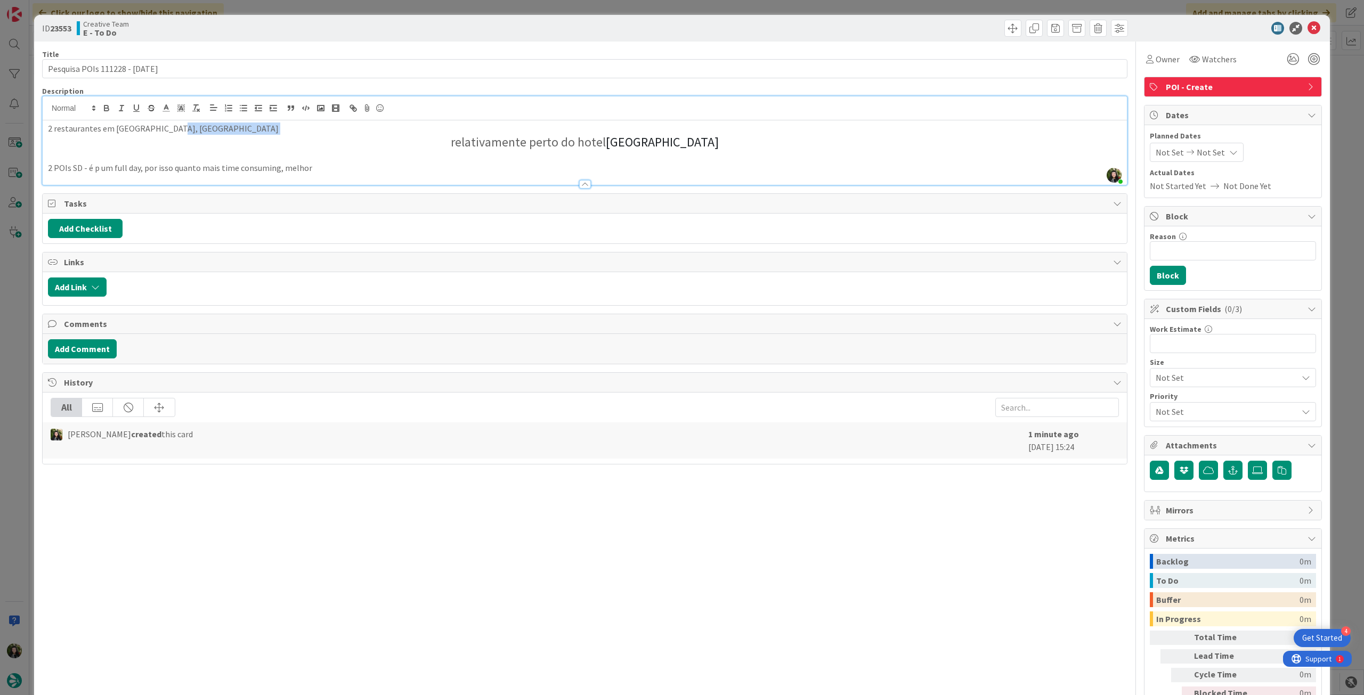
drag, startPoint x: 774, startPoint y: 136, endPoint x: 319, endPoint y: 134, distance: 455.0
click at [335, 141] on div "2 restaurantes em Esperia, itália relativamente perto do hotel Villa Caribe Res…" at bounding box center [585, 152] width 1084 height 64
click at [506, 141] on h2 "relativamente perto do hotel Villa Caribe Resort & Spa" at bounding box center [585, 142] width 1074 height 15
drag, startPoint x: 757, startPoint y: 140, endPoint x: 302, endPoint y: 140, distance: 455.6
click at [325, 140] on h2 "relativamente perto do hotel Villa Caribe Resort & Spa" at bounding box center [585, 142] width 1074 height 15
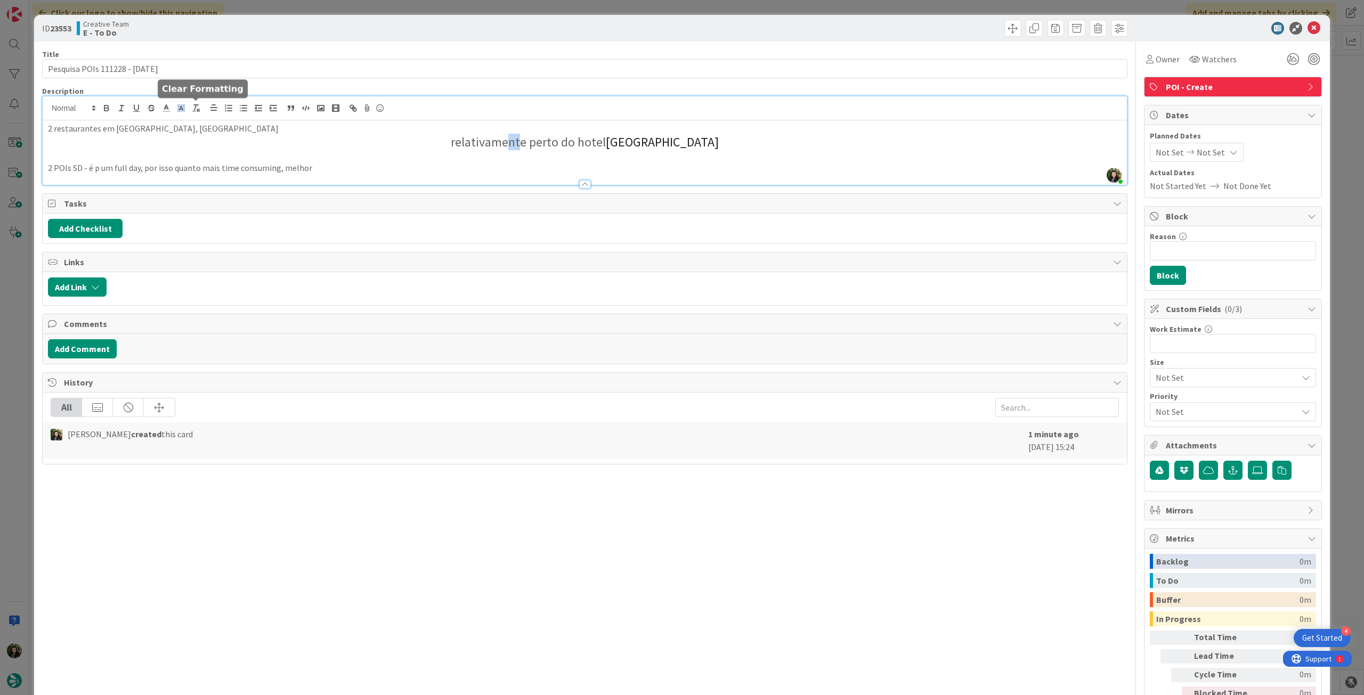
drag, startPoint x: 193, startPoint y: 107, endPoint x: 185, endPoint y: 104, distance: 8.4
click at [194, 107] on icon "button" at bounding box center [196, 108] width 10 height 10
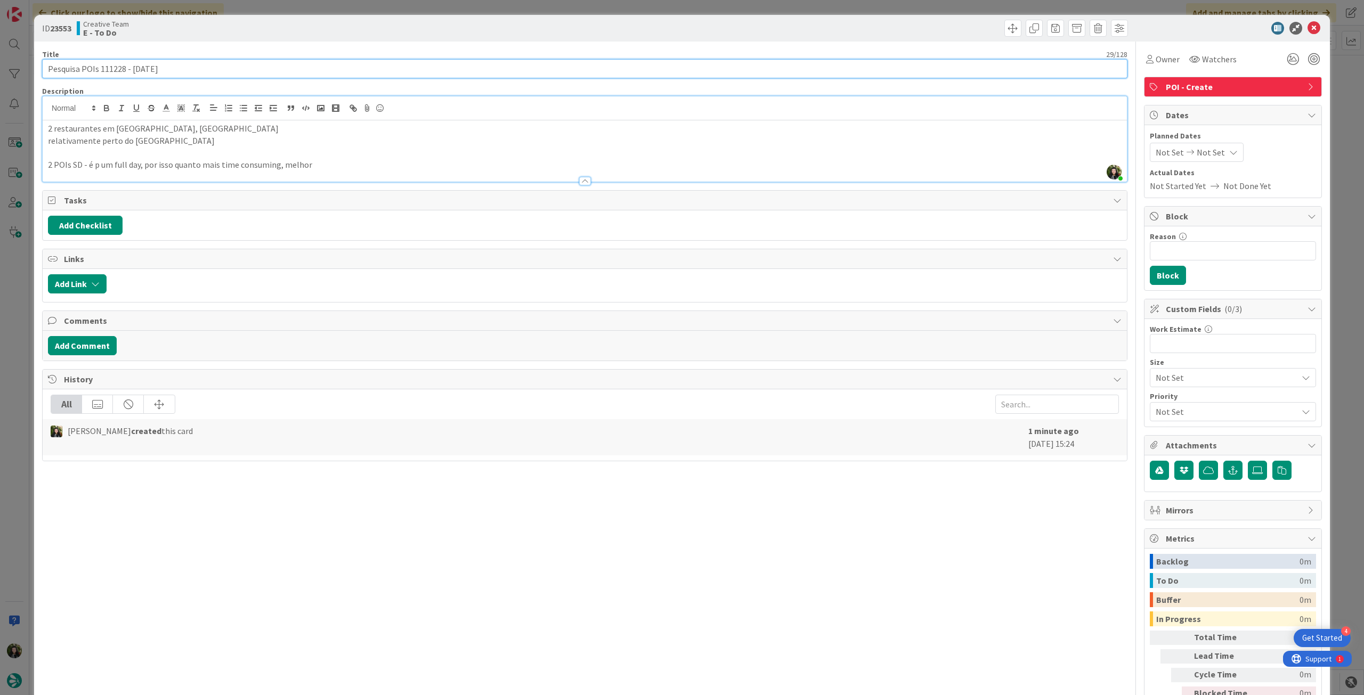
click at [124, 68] on input "Pesquisa POIs 111228 - 15 oct" at bounding box center [584, 68] width 1085 height 19
click at [269, 72] on input "Pesquisa POIs 111228 - 15 oct" at bounding box center [584, 68] width 1085 height 19
click at [167, 70] on input "Pesquisa POIs 111228 - 15 oct - EAt & SD" at bounding box center [584, 68] width 1085 height 19
click at [196, 159] on p "2 POIs SD - é p um full day, por isso quanto mais time consuming, melhor" at bounding box center [585, 165] width 1074 height 12
click at [216, 150] on p at bounding box center [585, 153] width 1074 height 12
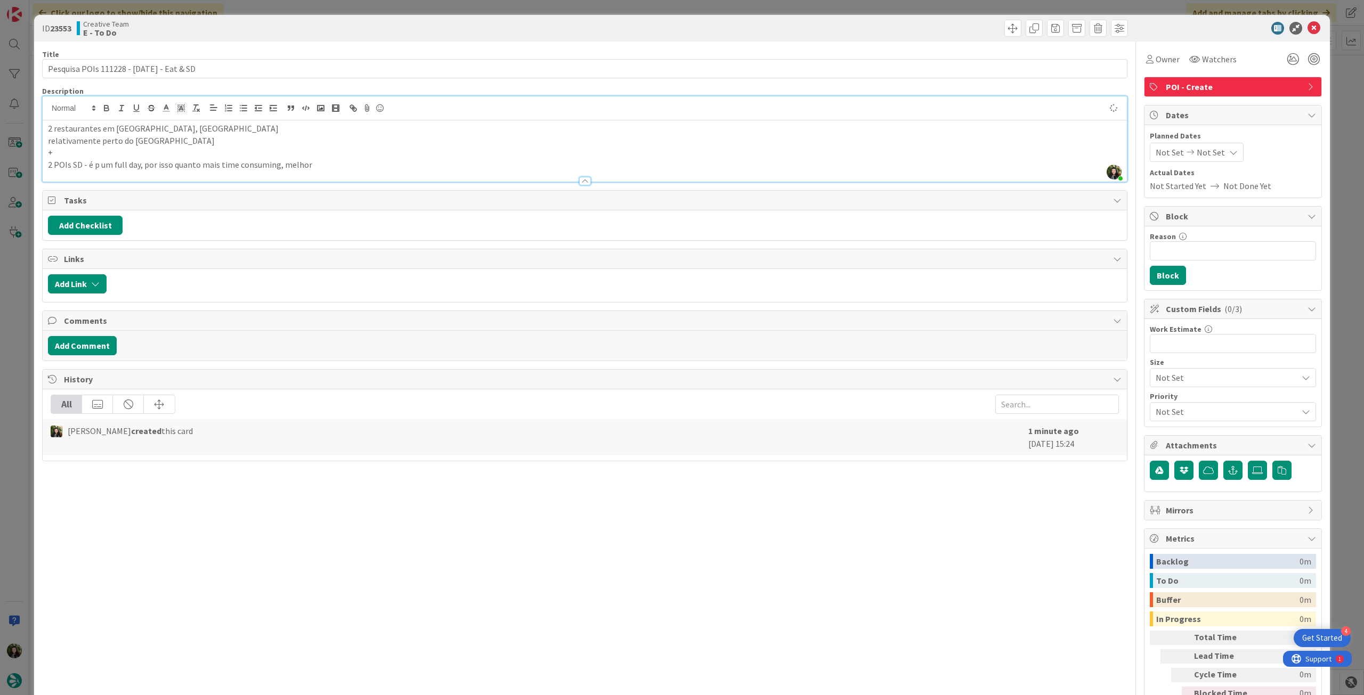
click at [278, 137] on p "relativamente perto do hotel Villa Caribe Resort & Spa" at bounding box center [585, 141] width 1074 height 12
click at [272, 142] on p "relativamente perto do hotel Villa Caribe Resort & Spa, que seja €€" at bounding box center [585, 141] width 1074 height 12
click at [369, 143] on p "relativamente perto do hotel Villa Caribe Resort & Spa, que sejam €€" at bounding box center [585, 141] width 1074 height 12
click at [379, 159] on p "2 POIs SD - é p um full day, por isso quanto mais time consuming, melhor" at bounding box center [585, 165] width 1074 height 12
click at [1308, 24] on icon at bounding box center [1314, 28] width 13 height 13
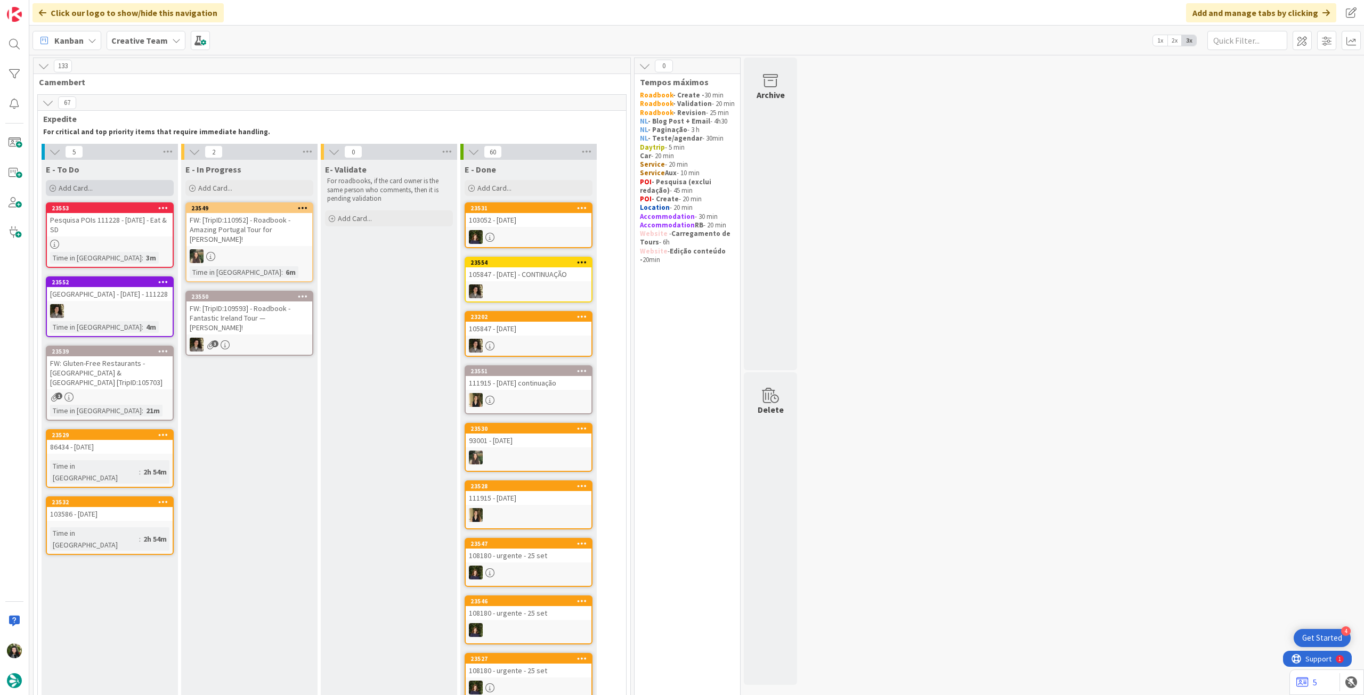
click at [97, 183] on div "Add Card..." at bounding box center [110, 188] width 128 height 16
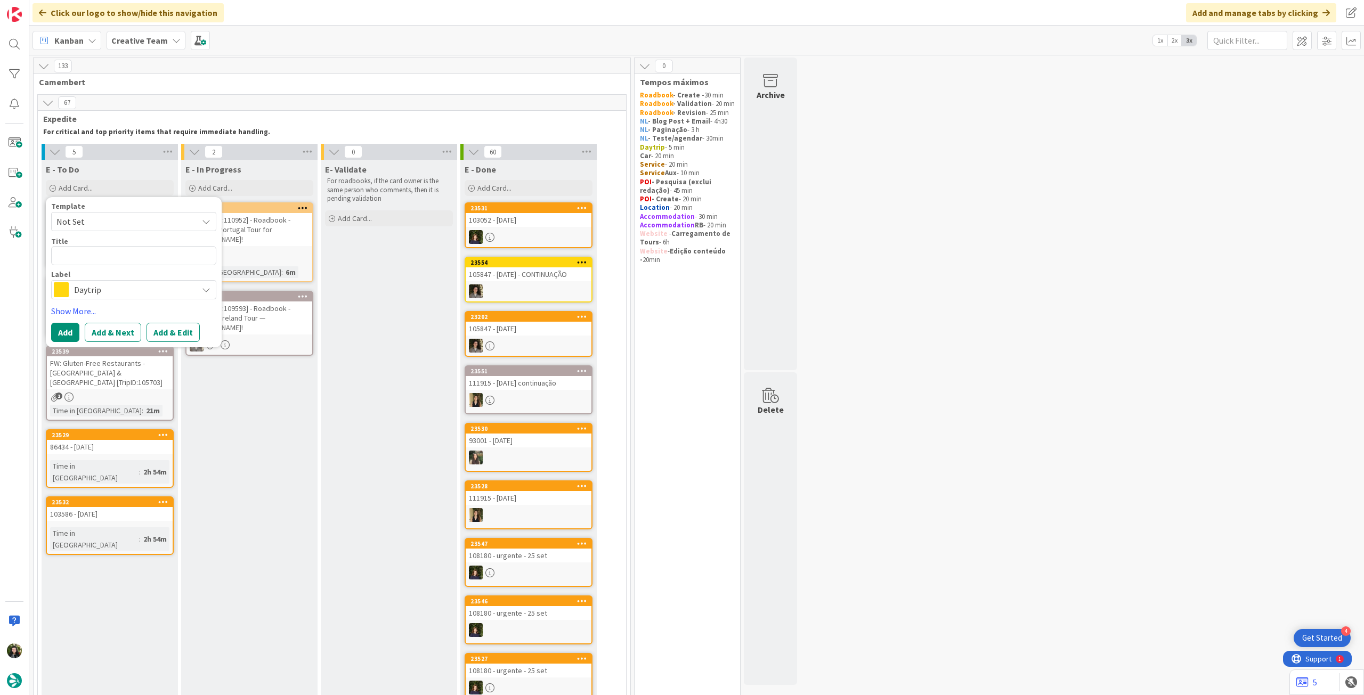
click at [111, 298] on div "Daytrip" at bounding box center [133, 289] width 165 height 19
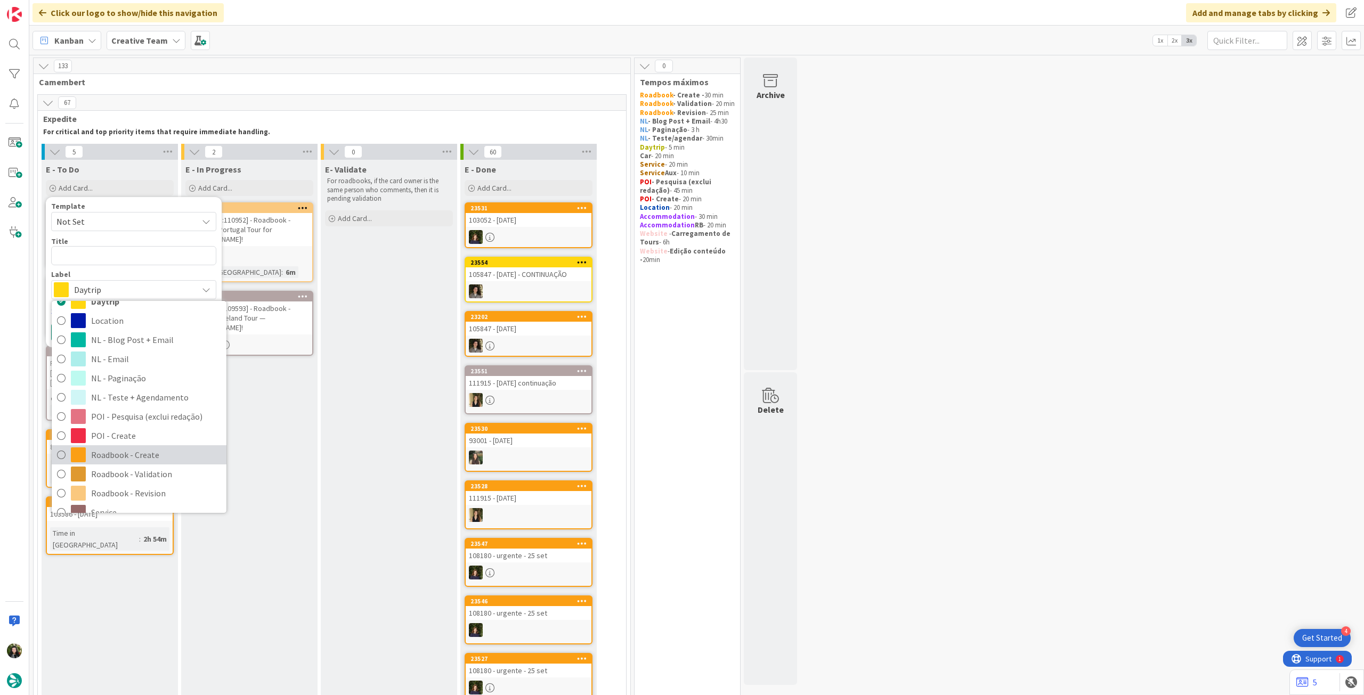
click at [130, 447] on span "Roadbook - Create" at bounding box center [156, 455] width 130 height 16
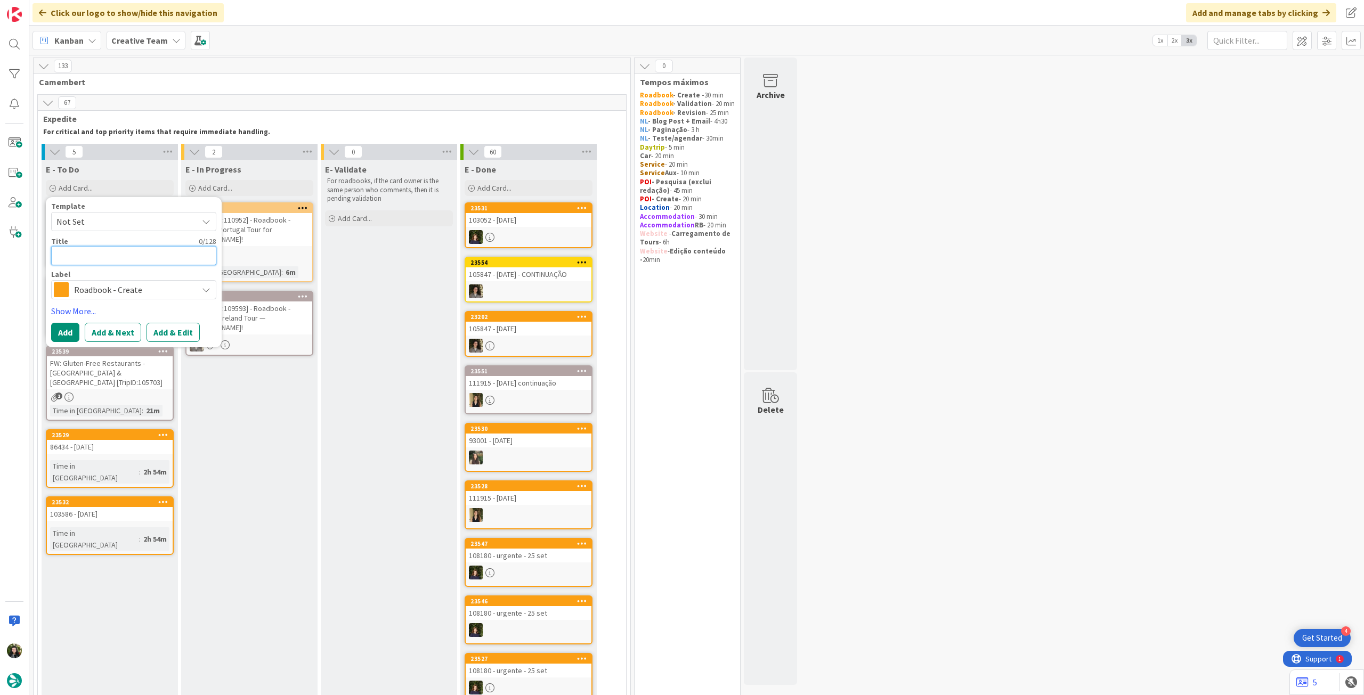
click at [117, 262] on textarea at bounding box center [133, 255] width 165 height 19
paste textarea "105278"
click at [69, 324] on button "Add" at bounding box center [65, 332] width 28 height 19
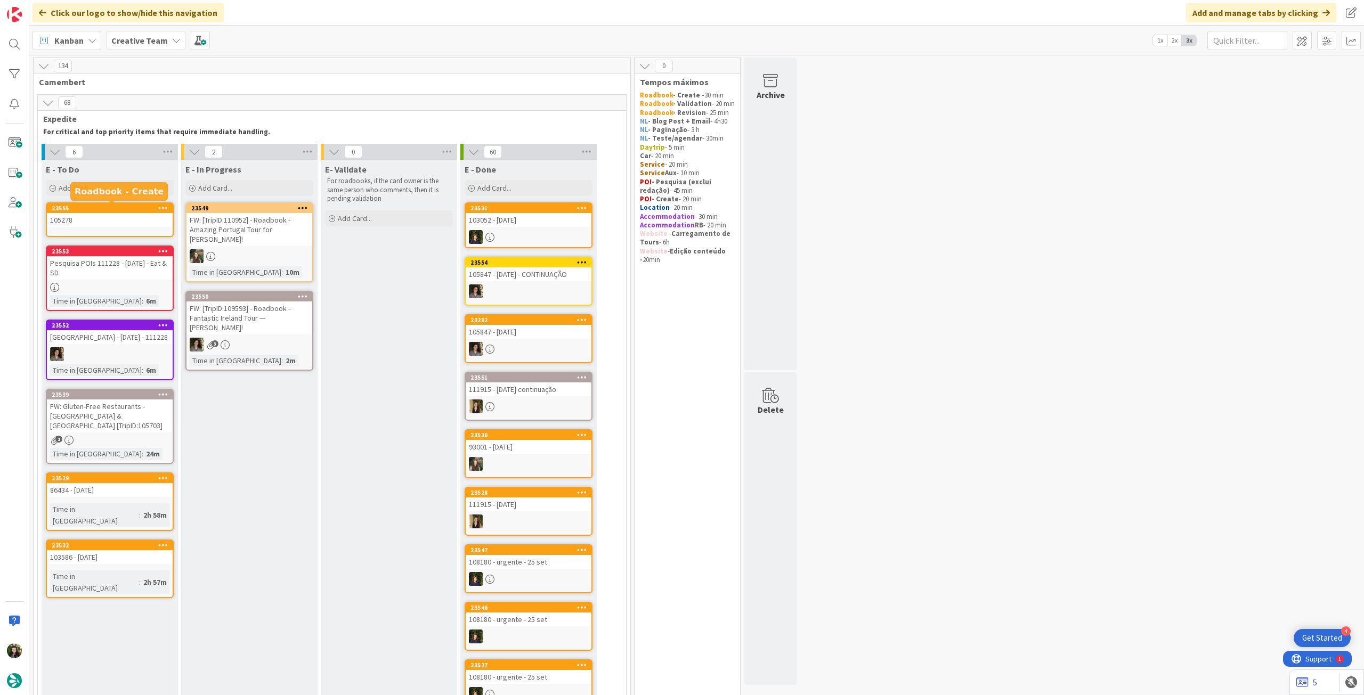
click at [119, 219] on div "105278" at bounding box center [110, 220] width 126 height 14
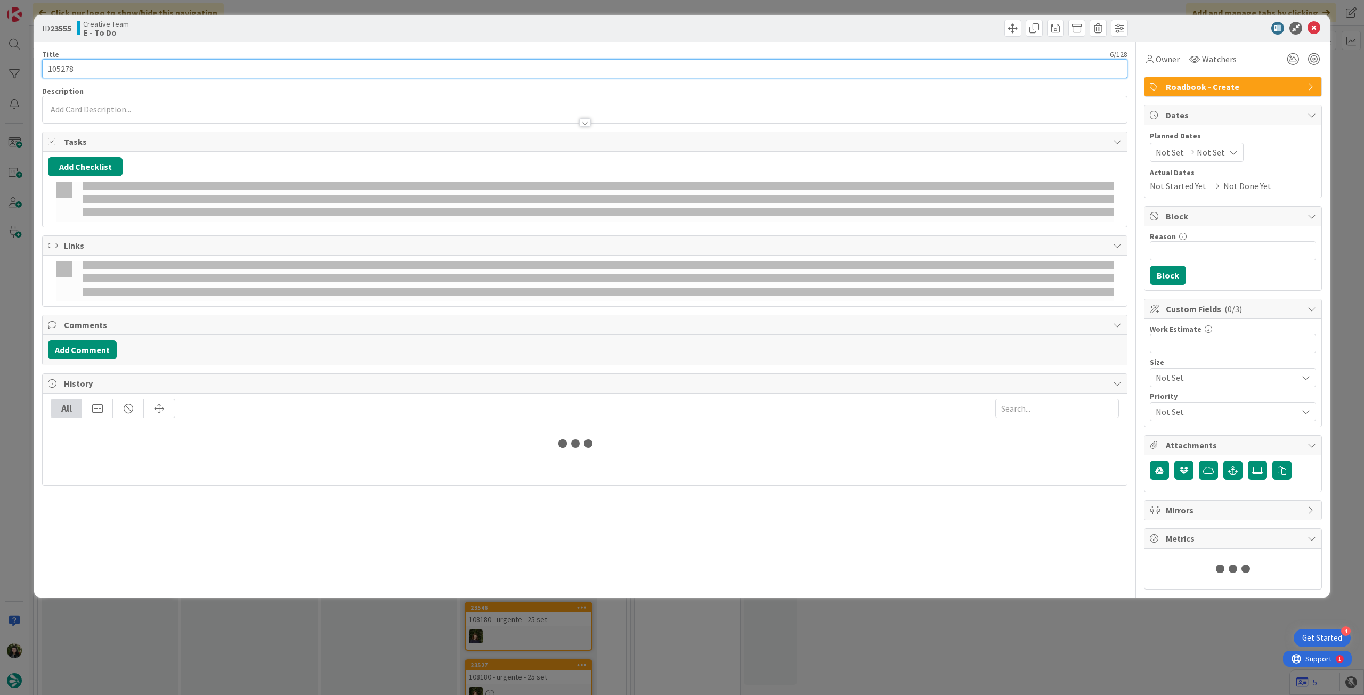
click at [149, 68] on input "105278" at bounding box center [584, 68] width 1085 height 19
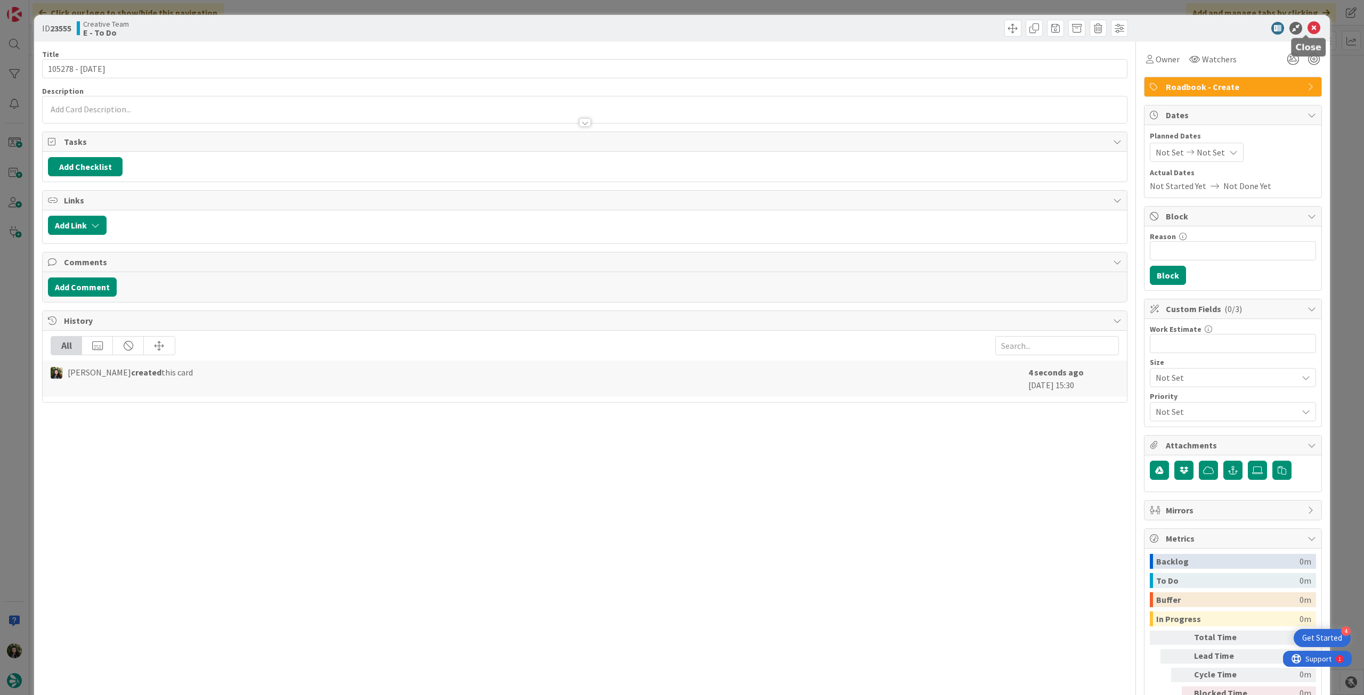
click at [1308, 25] on icon at bounding box center [1314, 28] width 13 height 13
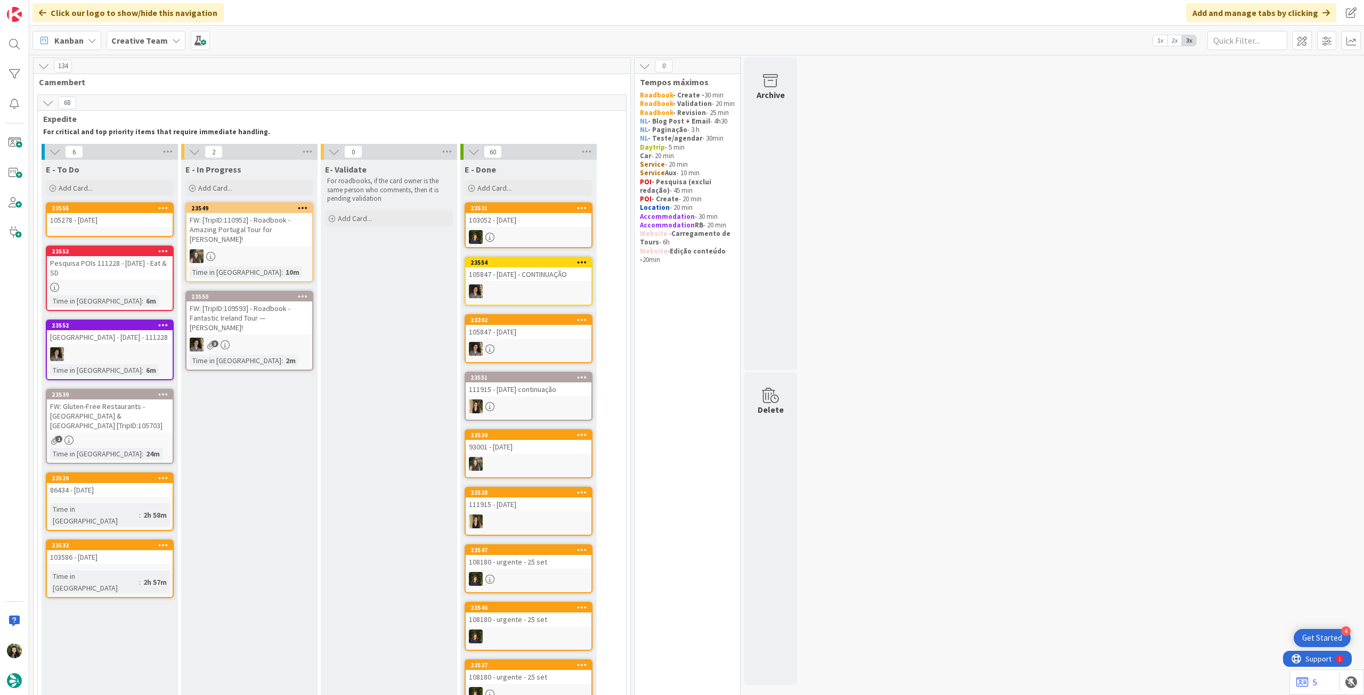
click at [166, 206] on icon at bounding box center [163, 207] width 10 height 7
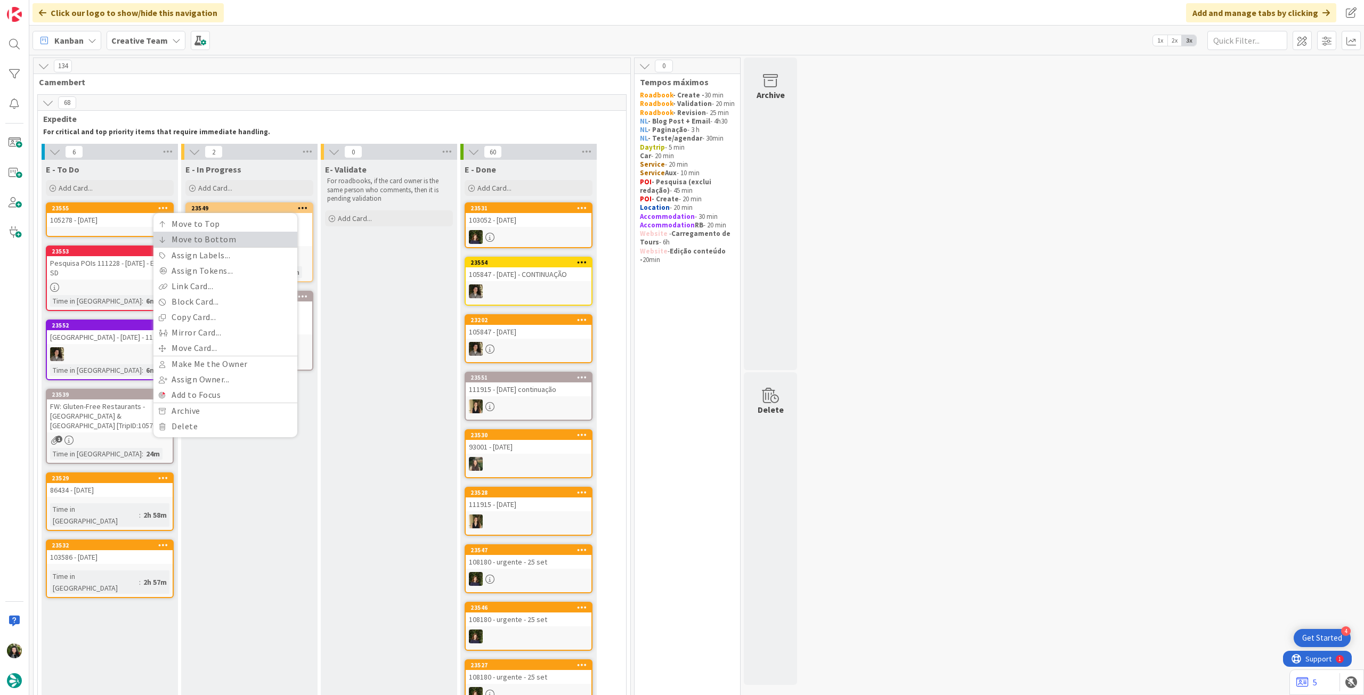
click at [162, 240] on icon at bounding box center [162, 240] width 7 height 6
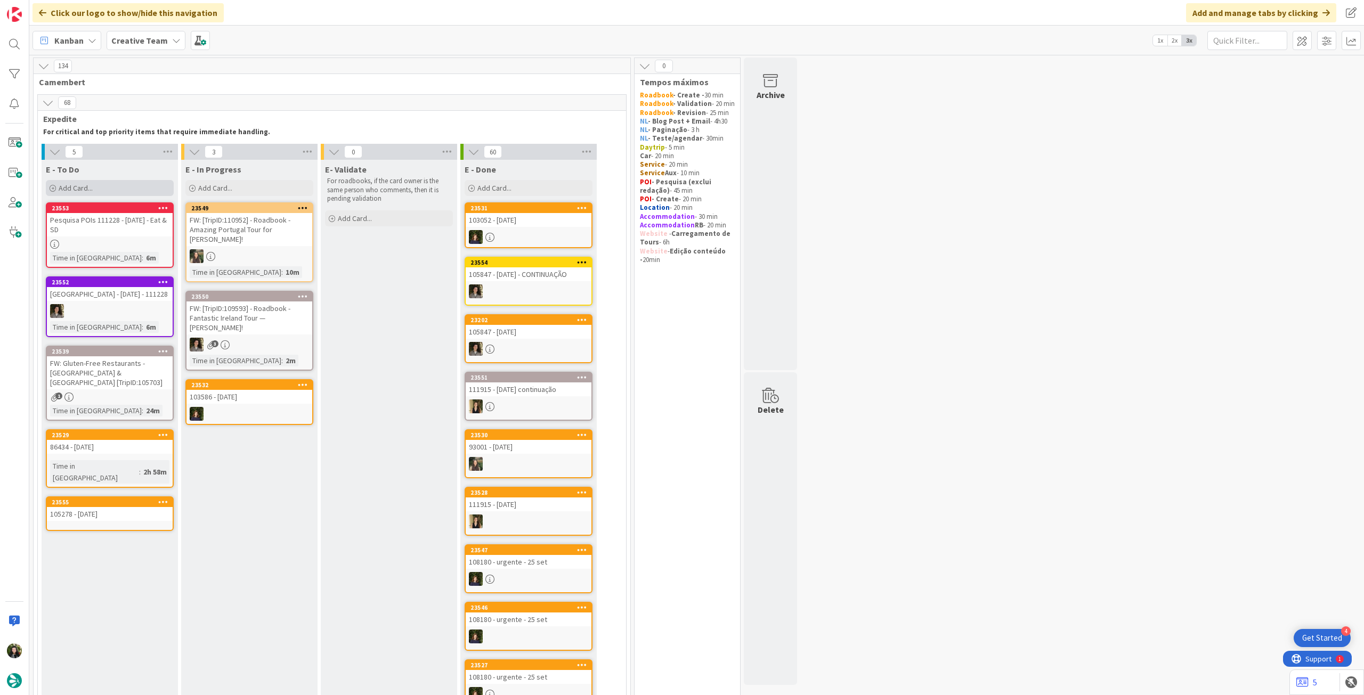
click at [100, 184] on div "Add Card..." at bounding box center [110, 188] width 128 height 16
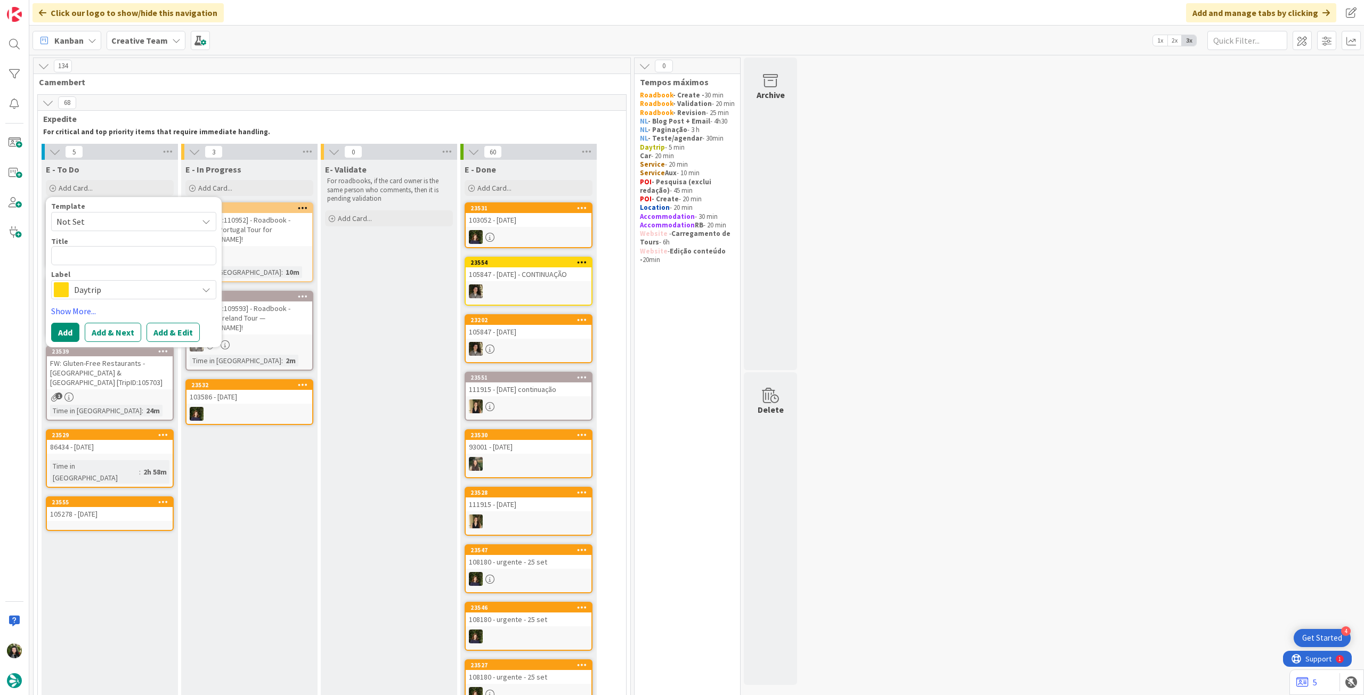
click at [131, 297] on div "Daytrip" at bounding box center [133, 289] width 165 height 19
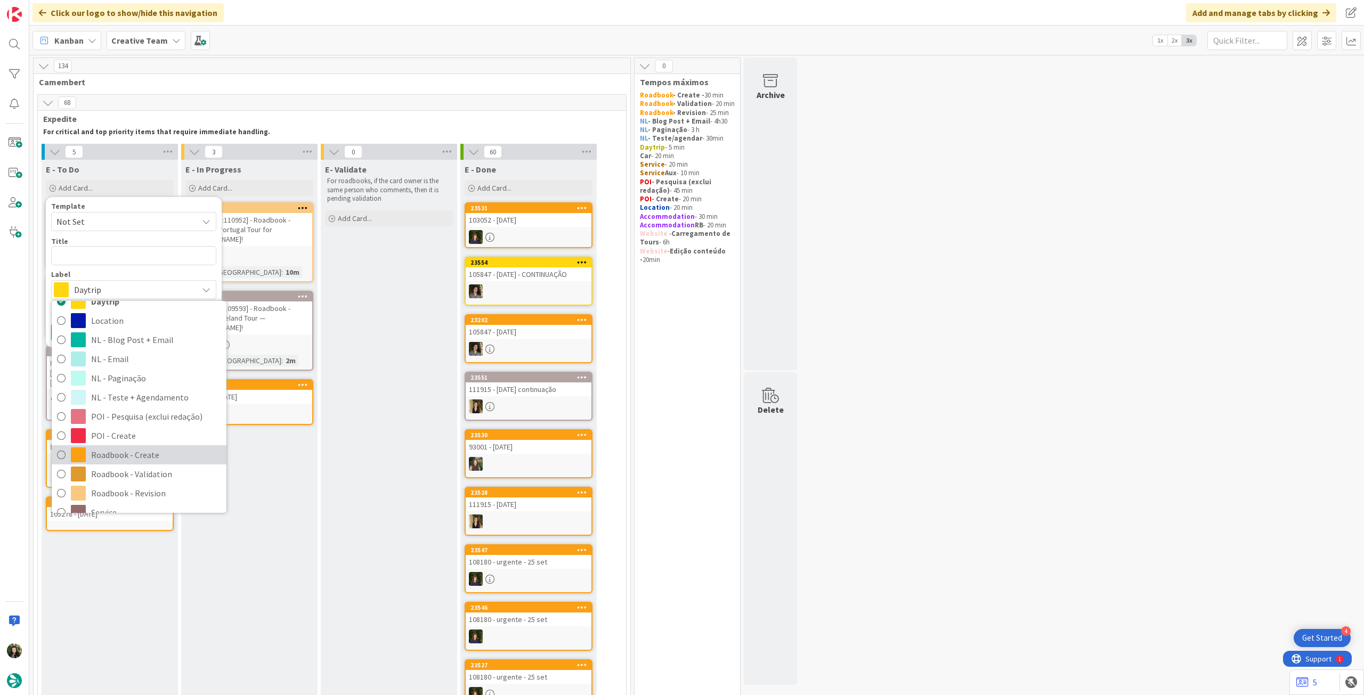
drag, startPoint x: 161, startPoint y: 455, endPoint x: 135, endPoint y: 374, distance: 85.3
click at [161, 455] on span "Roadbook - Create" at bounding box center [156, 455] width 130 height 16
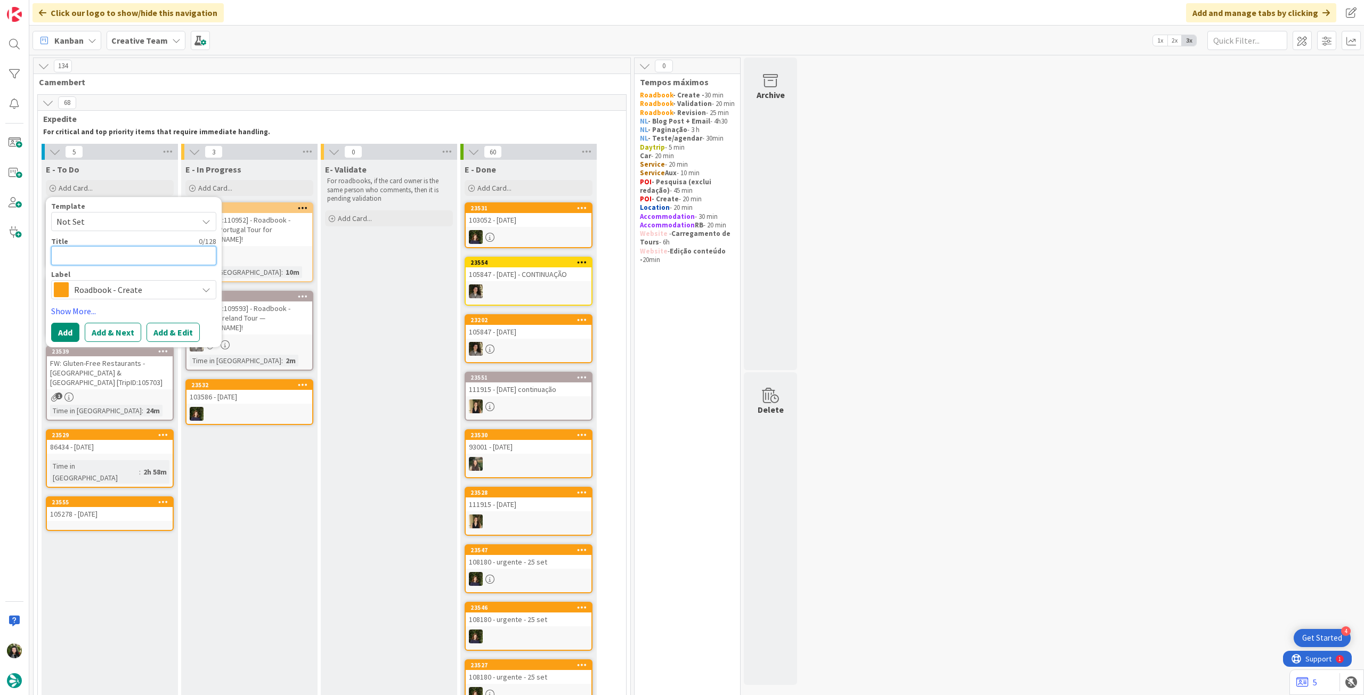
click at [128, 257] on textarea at bounding box center [133, 255] width 165 height 19
paste textarea "96239"
click at [74, 331] on button "Add" at bounding box center [65, 332] width 28 height 19
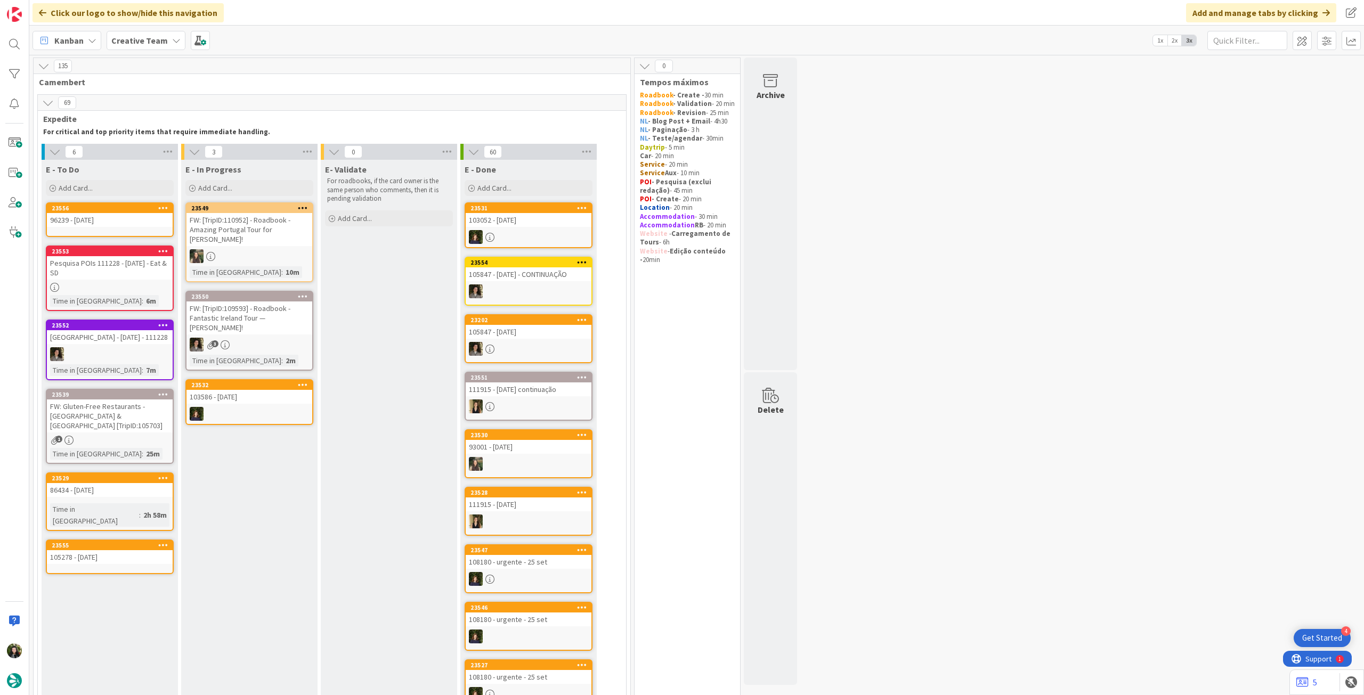
click at [164, 208] on icon at bounding box center [163, 207] width 10 height 7
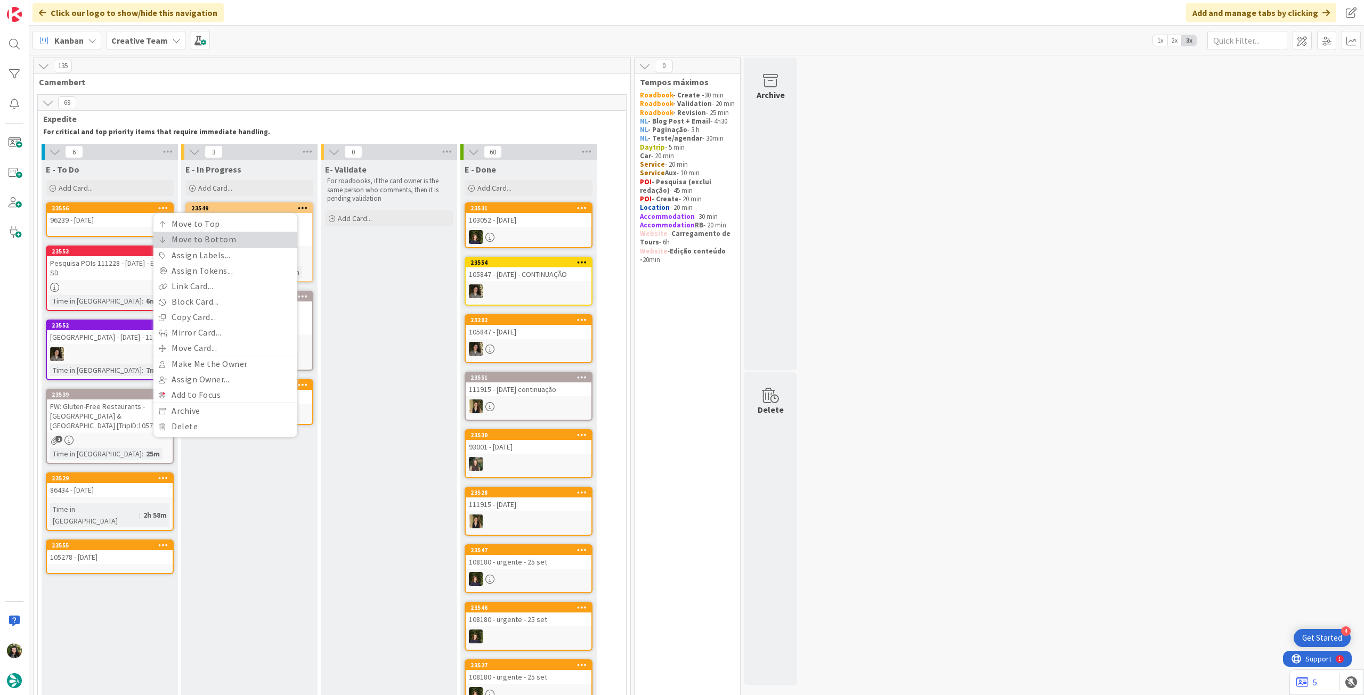
click at [162, 240] on icon at bounding box center [162, 240] width 7 height 6
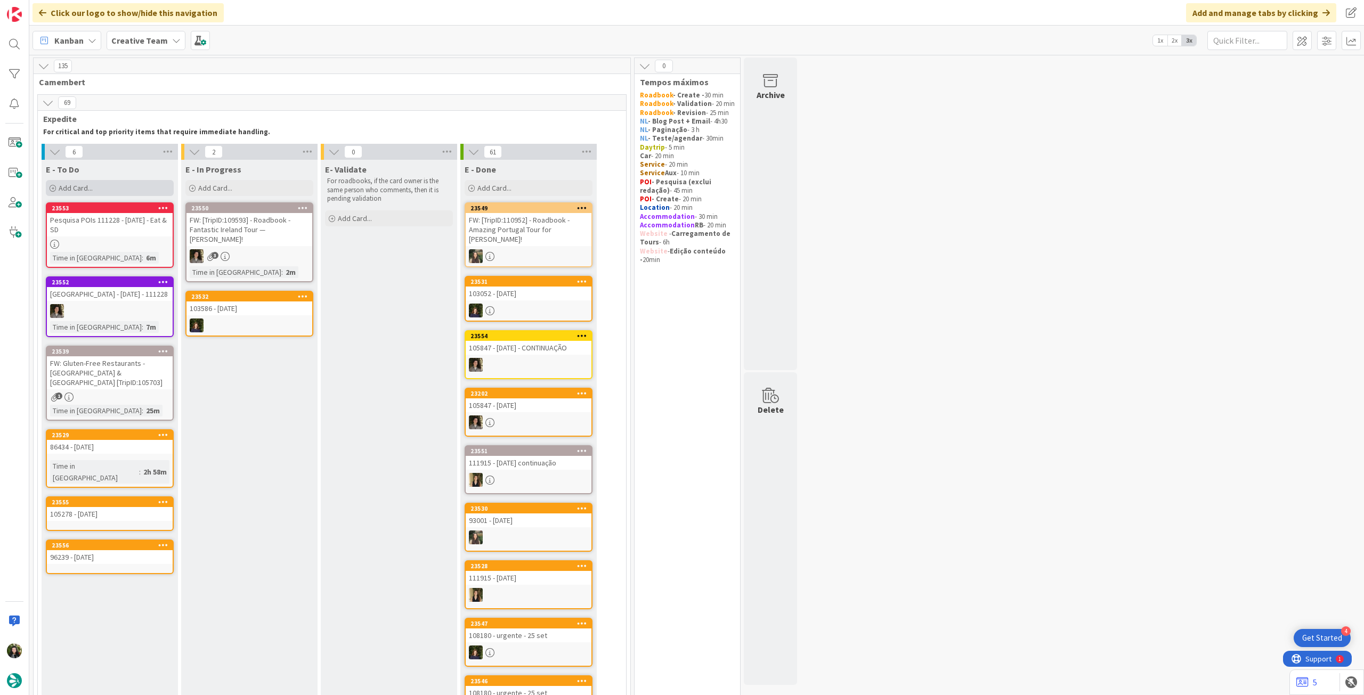
click at [84, 186] on span "Add Card..." at bounding box center [76, 188] width 34 height 10
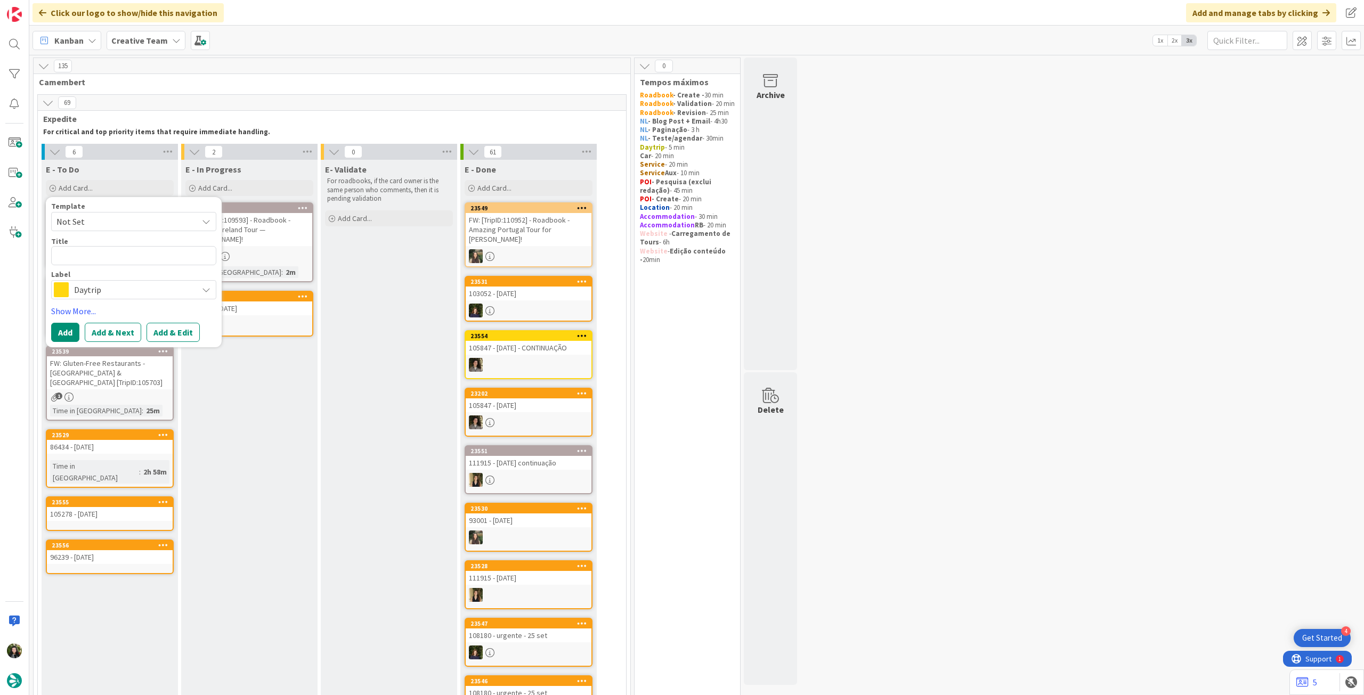
click at [116, 291] on span "Daytrip" at bounding box center [133, 289] width 118 height 15
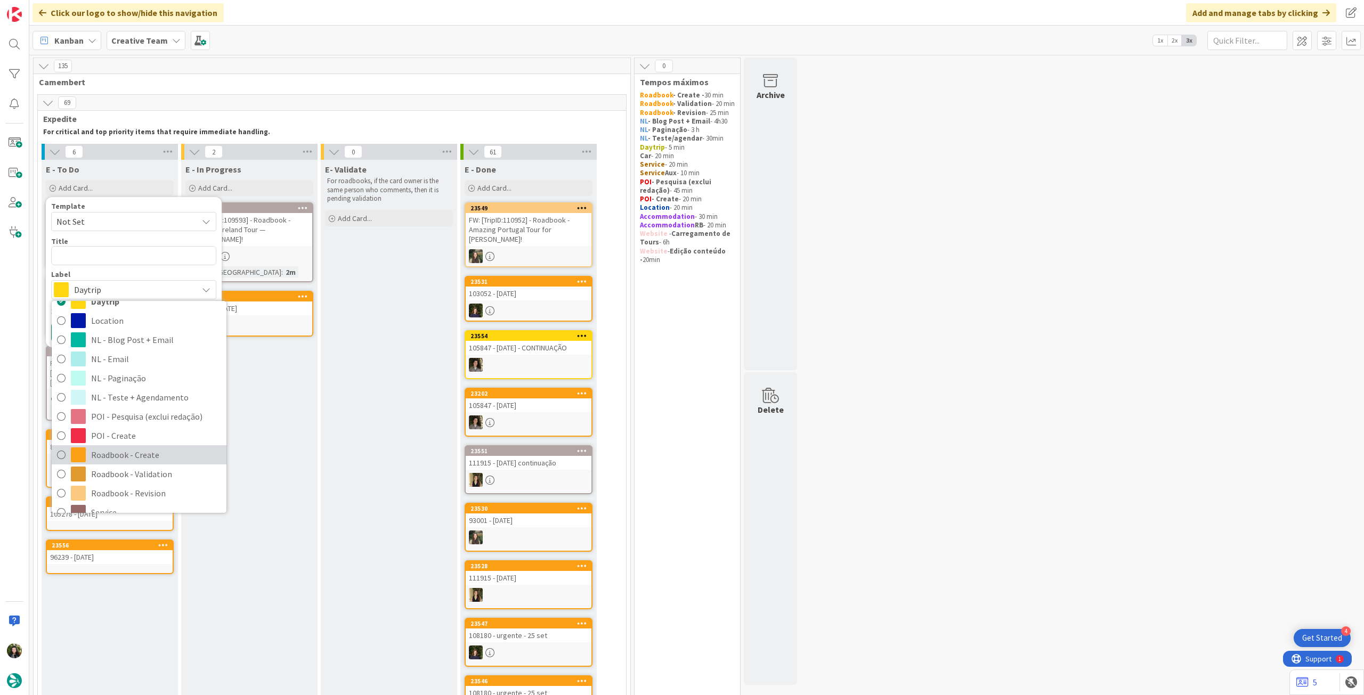
drag, startPoint x: 144, startPoint y: 454, endPoint x: 141, endPoint y: 408, distance: 46.5
click at [144, 454] on span "Roadbook - Create" at bounding box center [156, 455] width 130 height 16
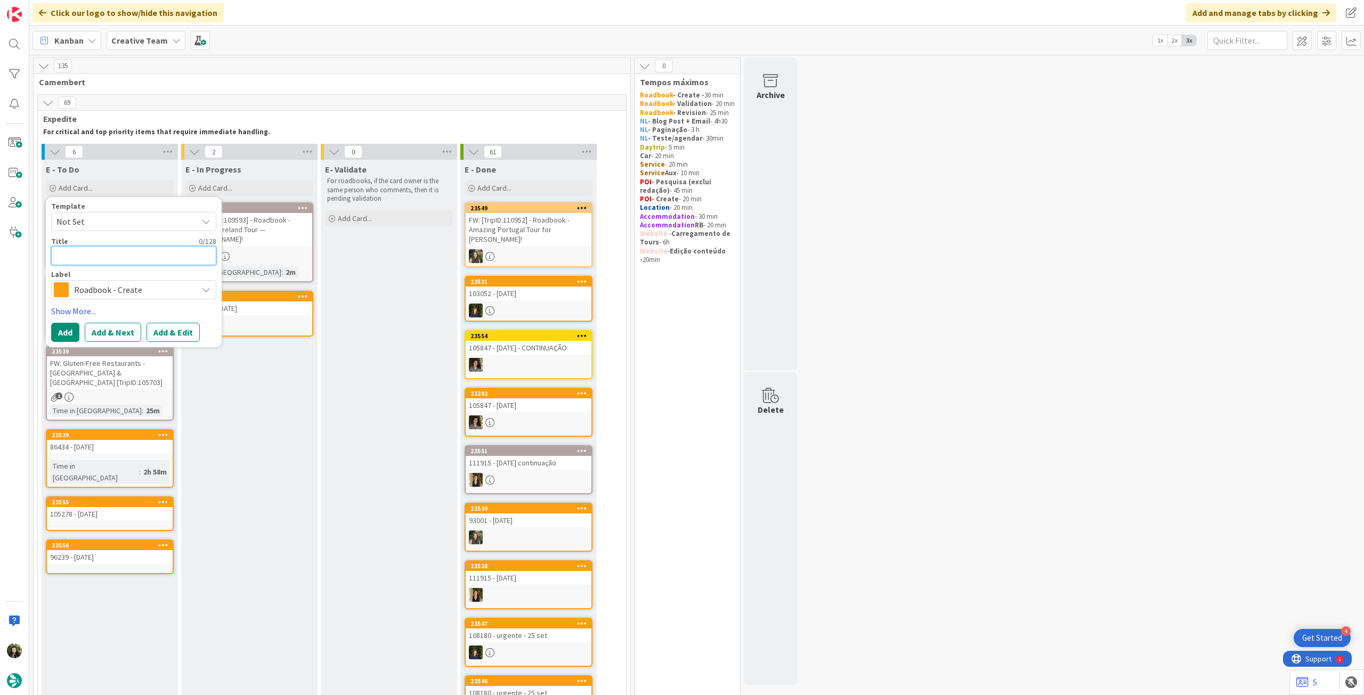
click at [135, 247] on textarea at bounding box center [133, 255] width 165 height 19
paste textarea "108282"
click at [59, 331] on button "Add" at bounding box center [65, 332] width 28 height 19
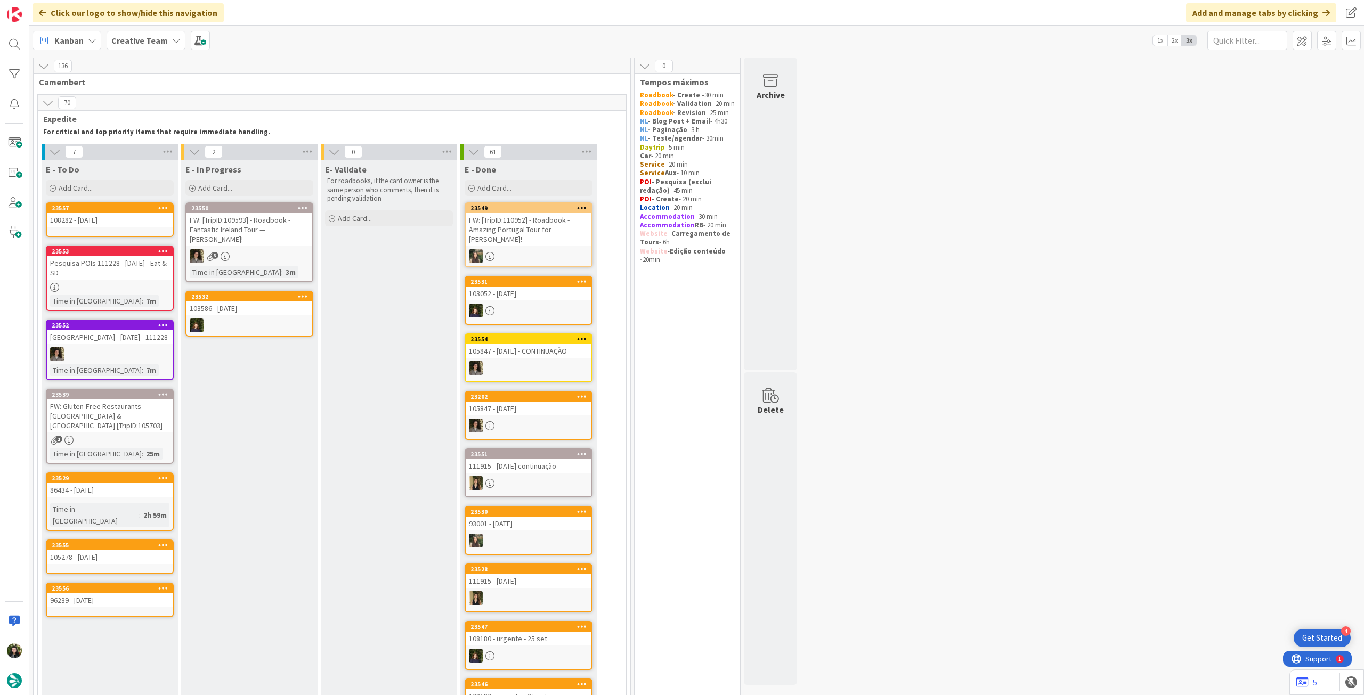
click at [167, 206] on icon at bounding box center [163, 207] width 10 height 7
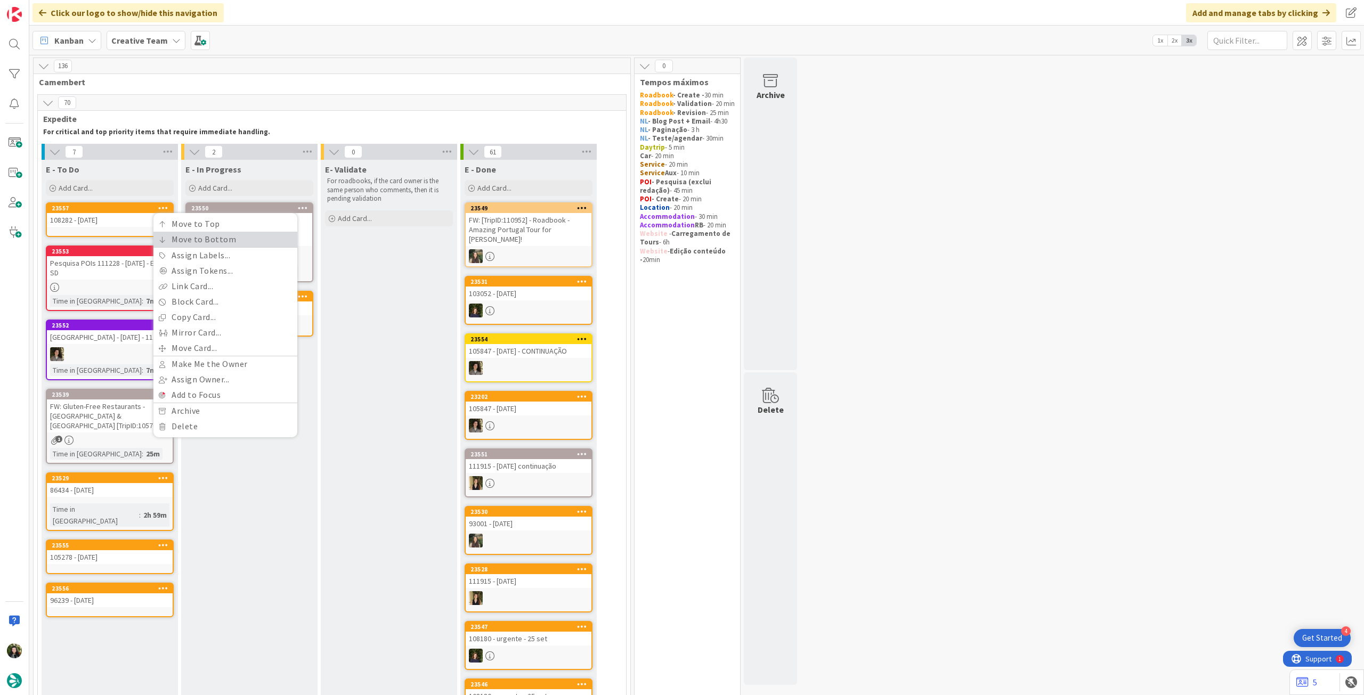
click at [162, 232] on link "Move to Bottom" at bounding box center [225, 239] width 144 height 15
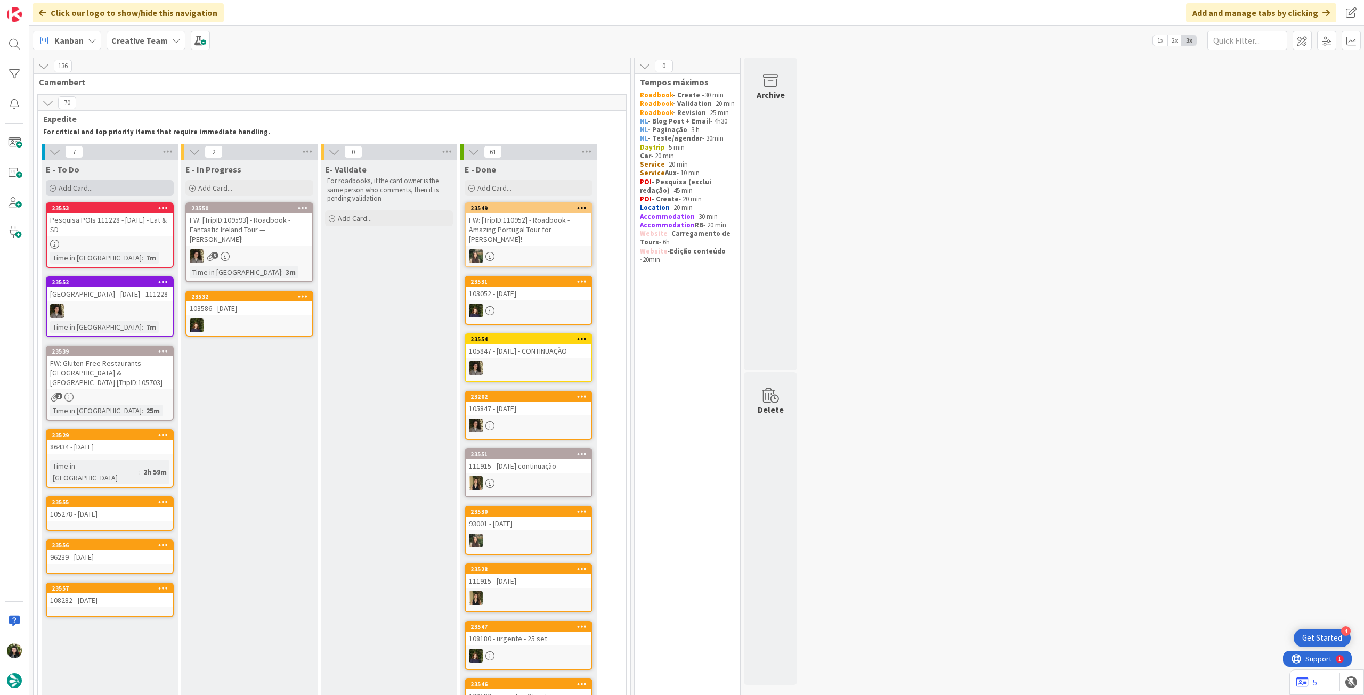
click at [117, 184] on div "Add Card..." at bounding box center [110, 188] width 128 height 16
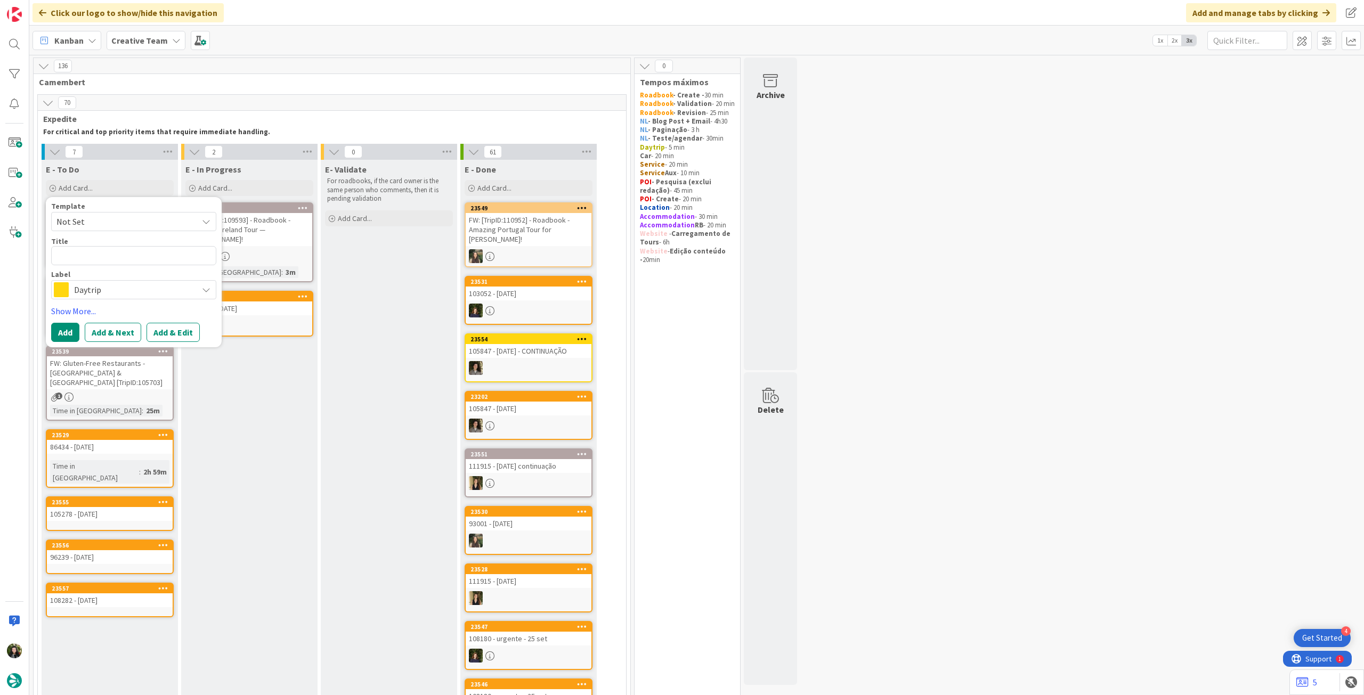
click at [158, 290] on span "Daytrip" at bounding box center [133, 289] width 118 height 15
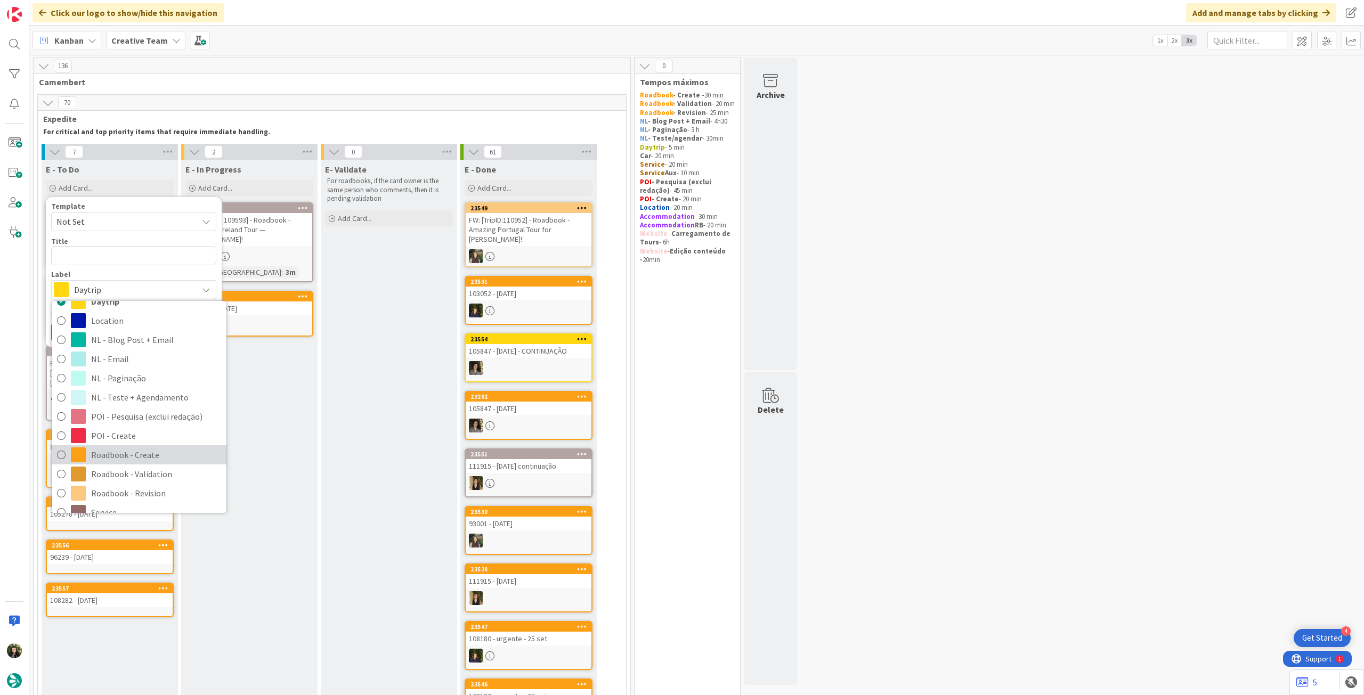
drag, startPoint x: 136, startPoint y: 449, endPoint x: 131, endPoint y: 406, distance: 43.4
click at [136, 449] on span "Roadbook - Create" at bounding box center [156, 455] width 130 height 16
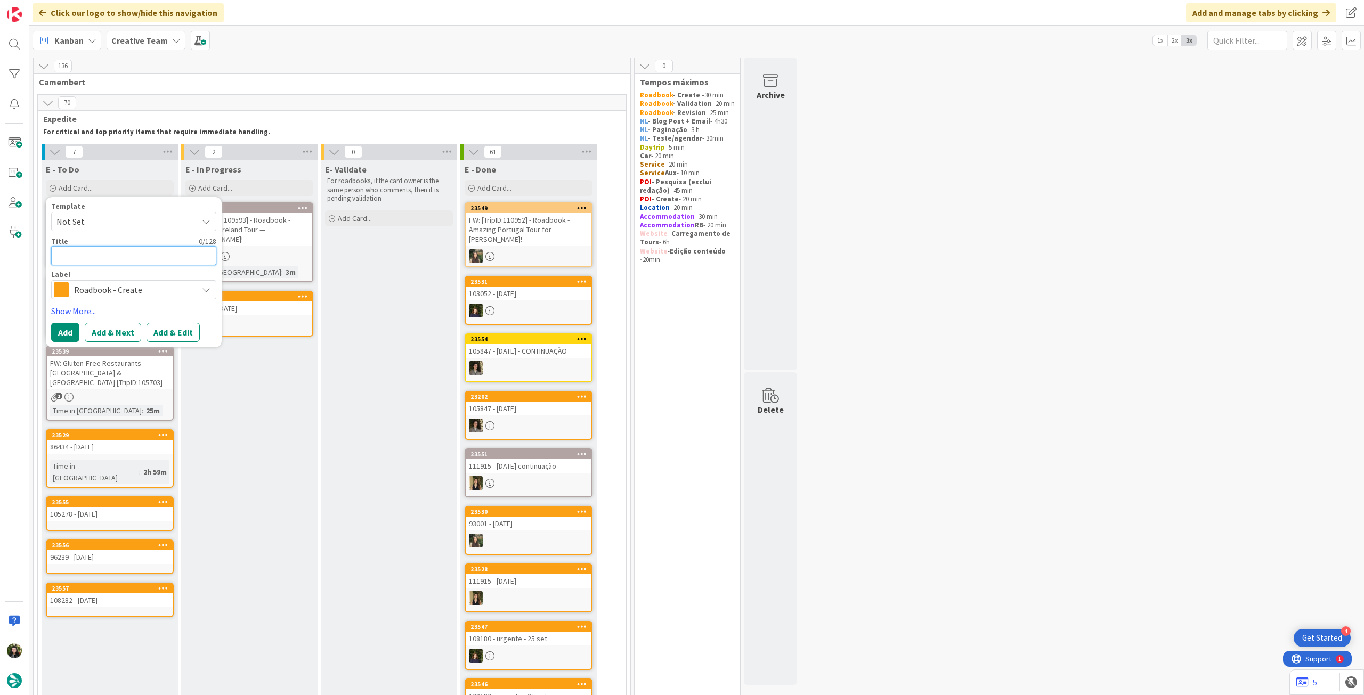
click at [133, 255] on textarea at bounding box center [133, 255] width 165 height 19
paste textarea "108807"
click at [57, 329] on button "Add" at bounding box center [65, 332] width 28 height 19
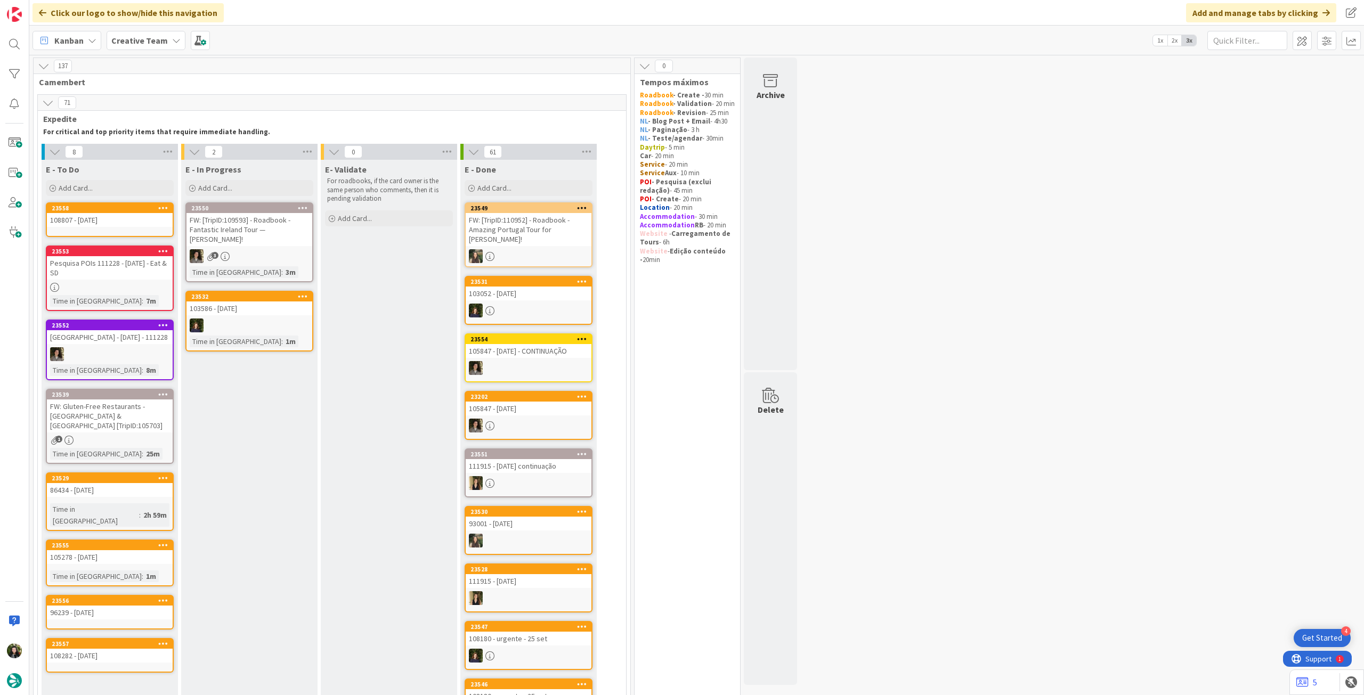
click at [164, 208] on icon at bounding box center [163, 207] width 10 height 7
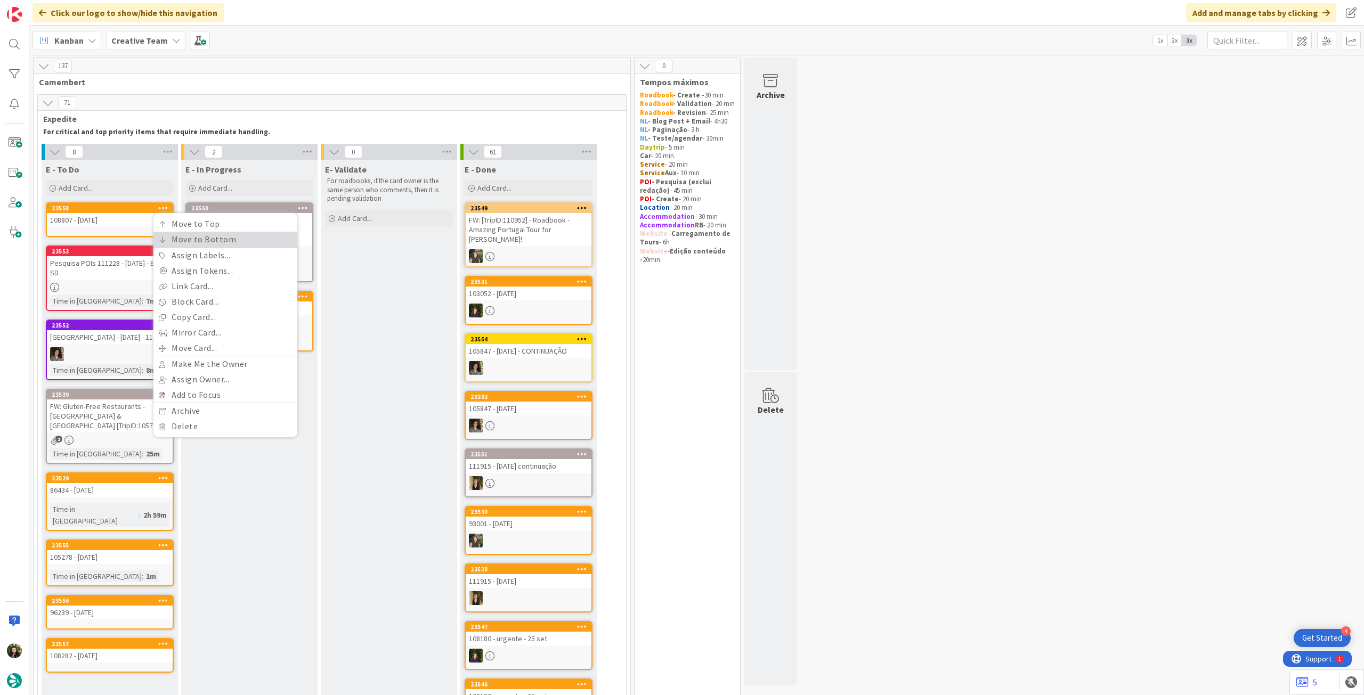
click at [161, 235] on link "Move to Bottom" at bounding box center [225, 239] width 144 height 15
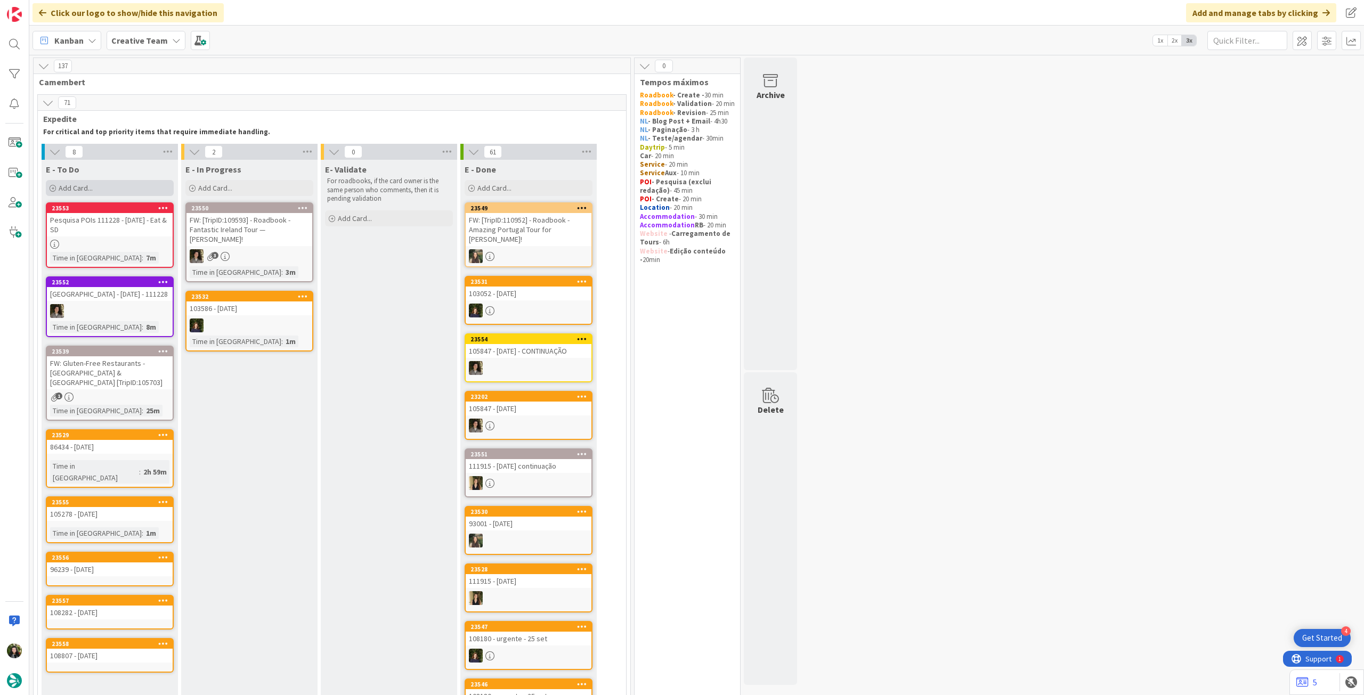
click at [86, 185] on span "Add Card..." at bounding box center [76, 188] width 34 height 10
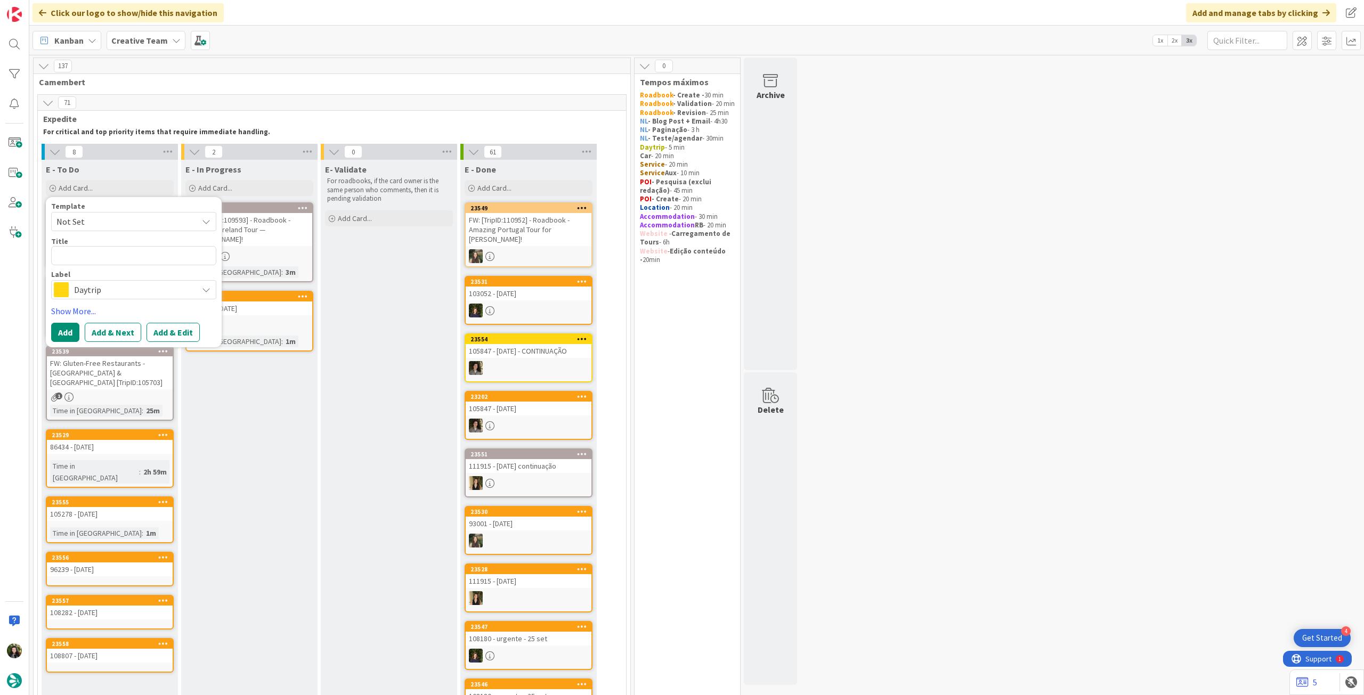
click at [112, 293] on span "Daytrip" at bounding box center [133, 289] width 118 height 15
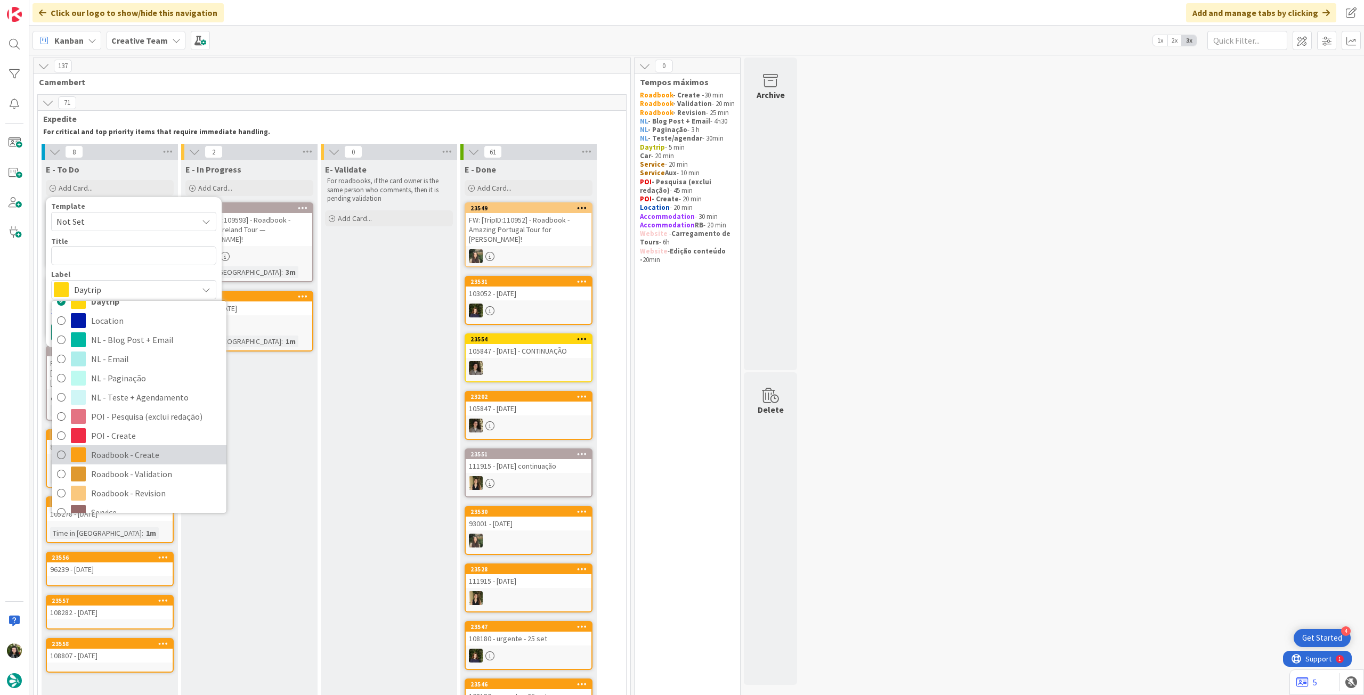
click at [147, 453] on span "Roadbook - Create" at bounding box center [156, 455] width 130 height 16
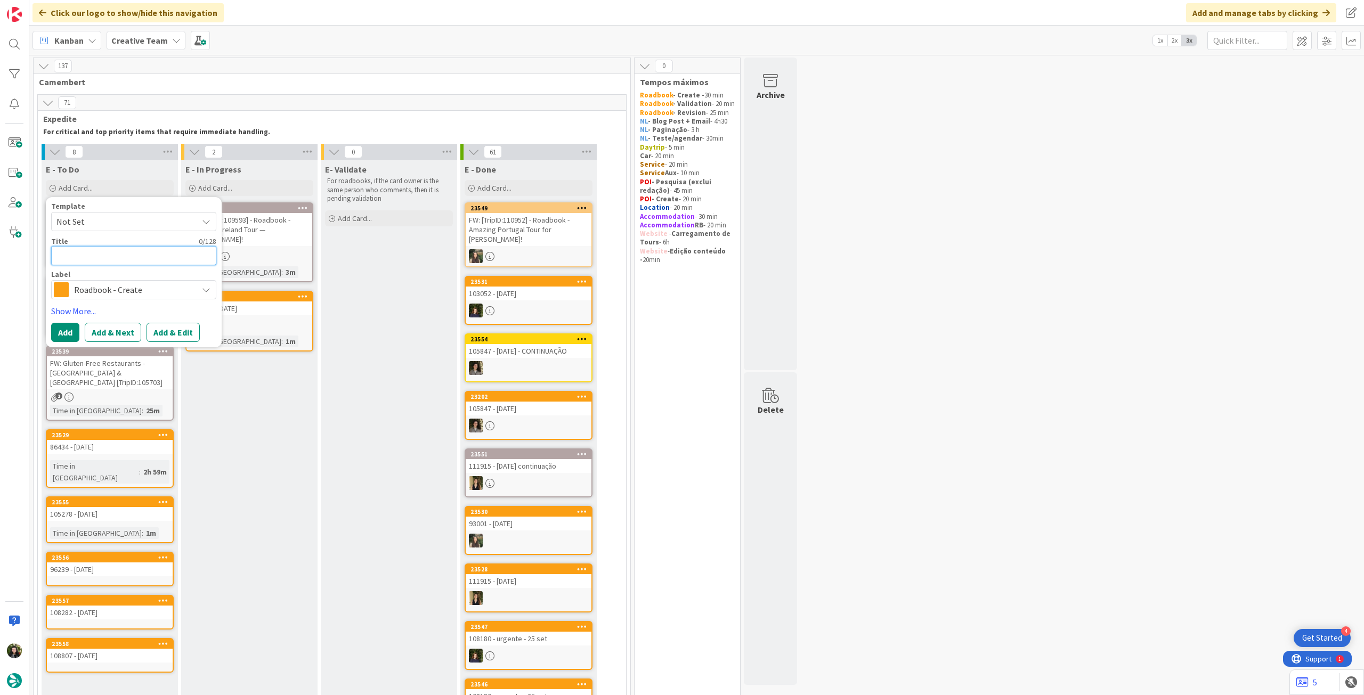
click at [130, 255] on textarea at bounding box center [133, 255] width 165 height 19
paste textarea "110620"
click at [76, 328] on button "Add" at bounding box center [65, 332] width 28 height 19
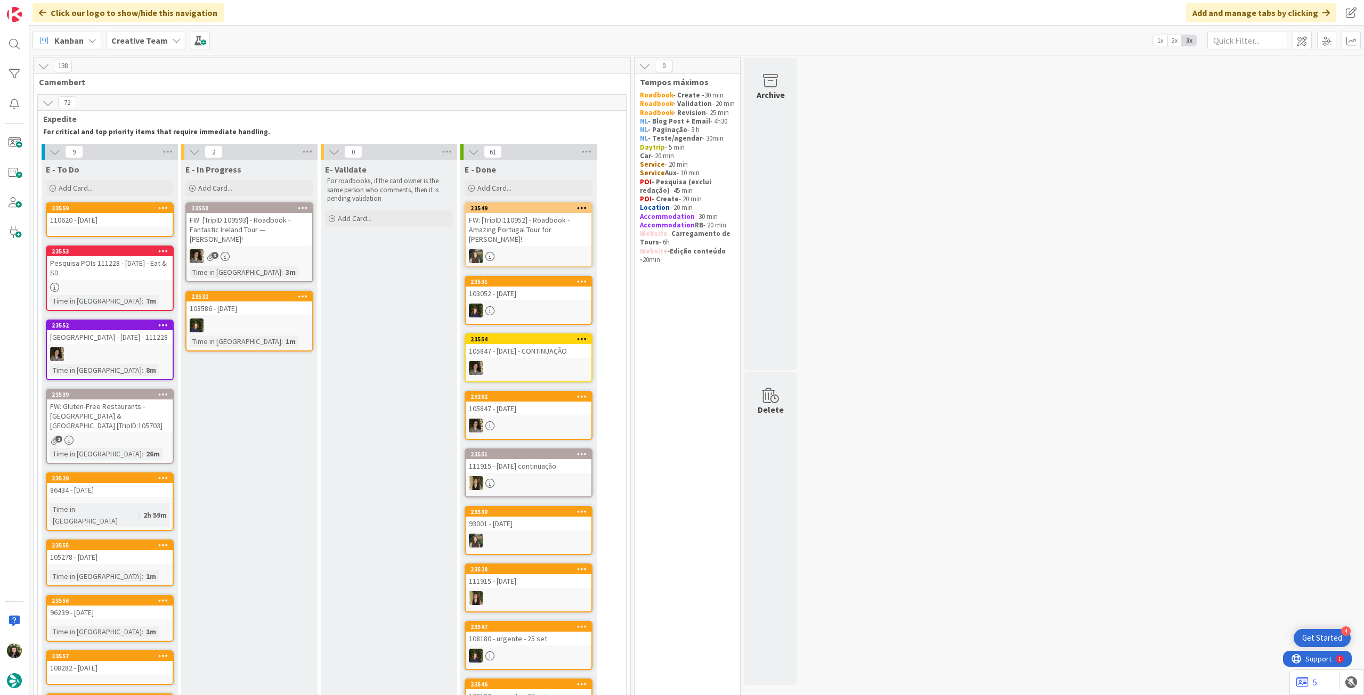
click at [165, 207] on icon at bounding box center [163, 207] width 10 height 7
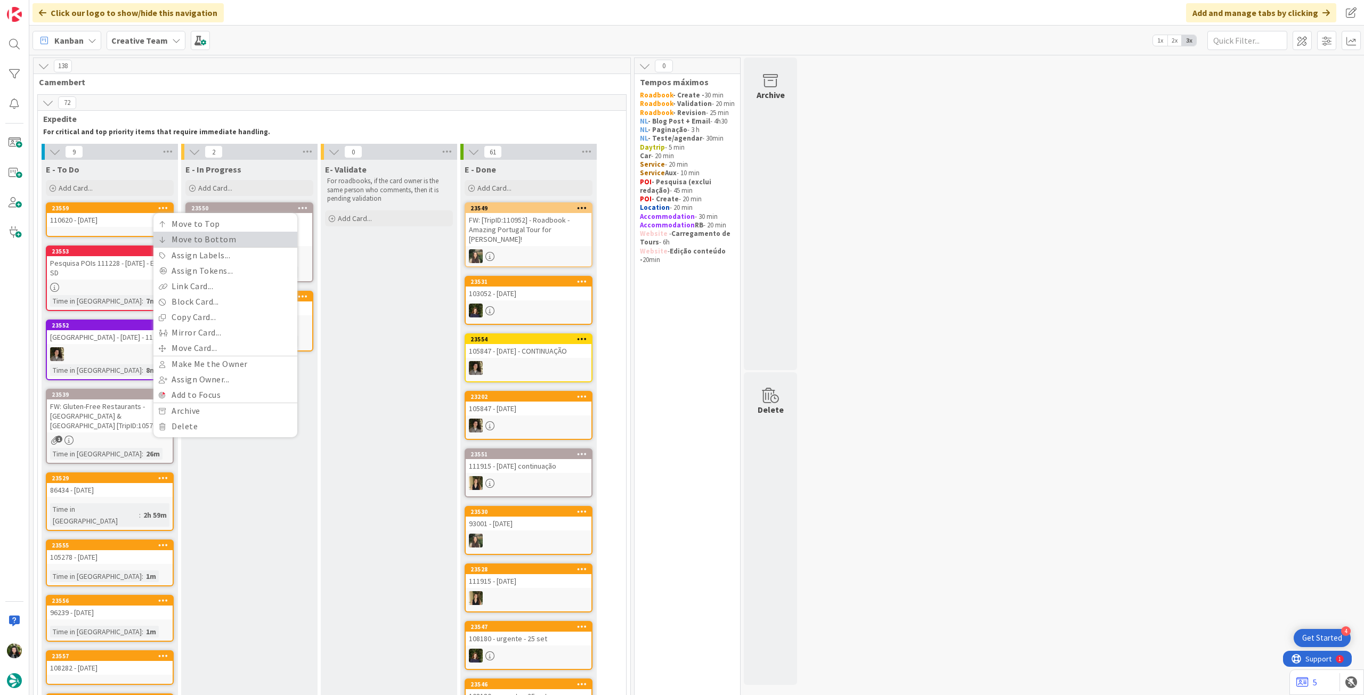
click at [167, 236] on link "Move to Bottom" at bounding box center [225, 239] width 144 height 15
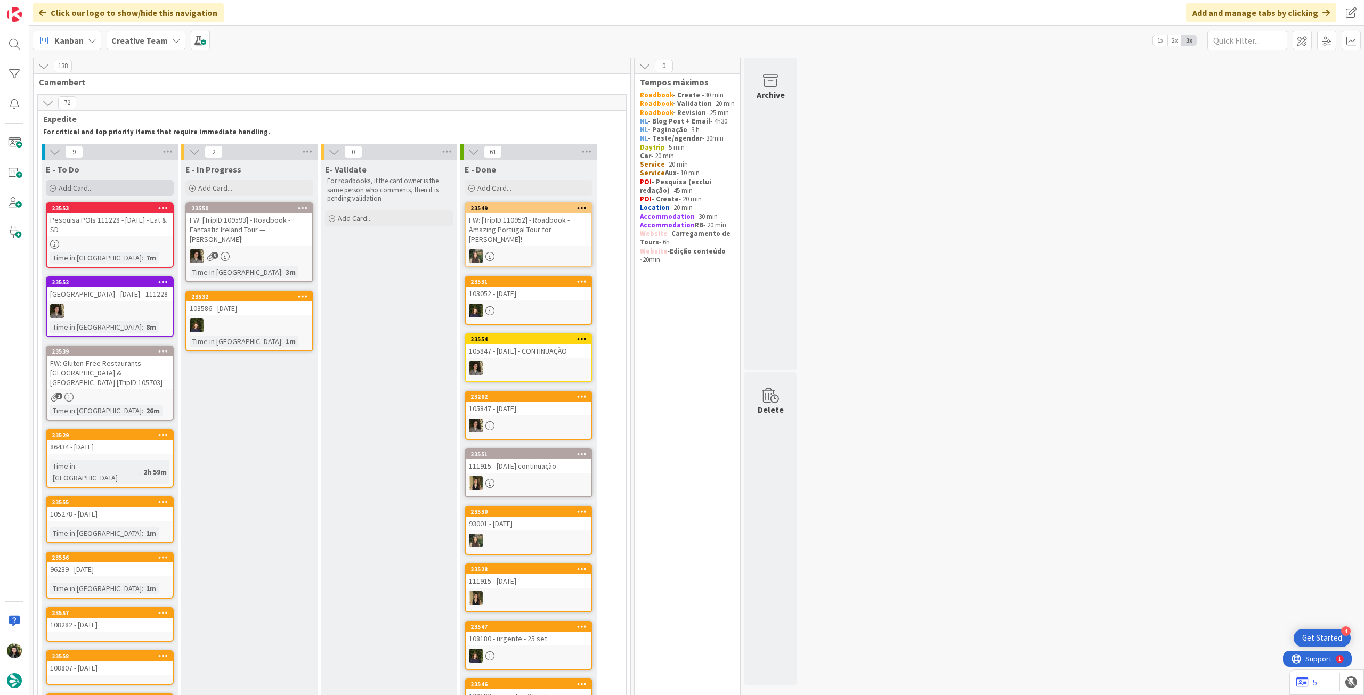
click at [115, 190] on div "Add Card..." at bounding box center [110, 188] width 128 height 16
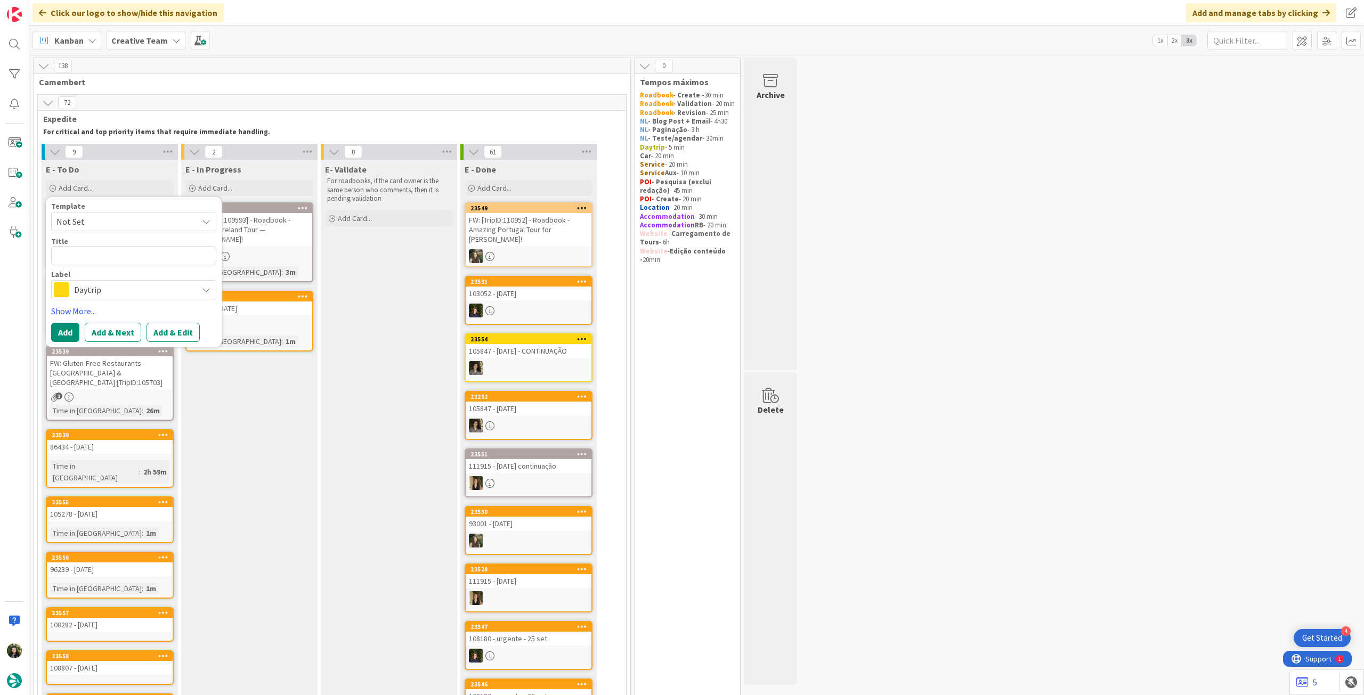
click at [119, 290] on span "Daytrip" at bounding box center [133, 289] width 118 height 15
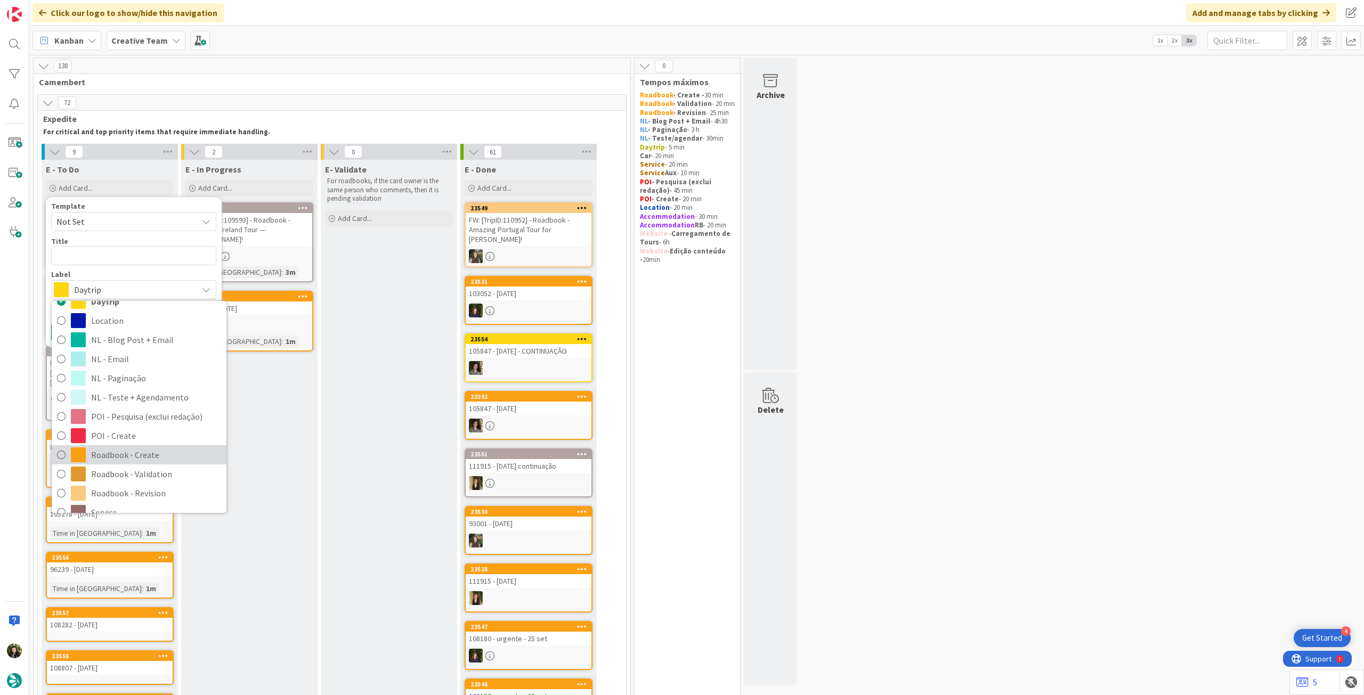
click at [143, 448] on span "Roadbook - Create" at bounding box center [156, 455] width 130 height 16
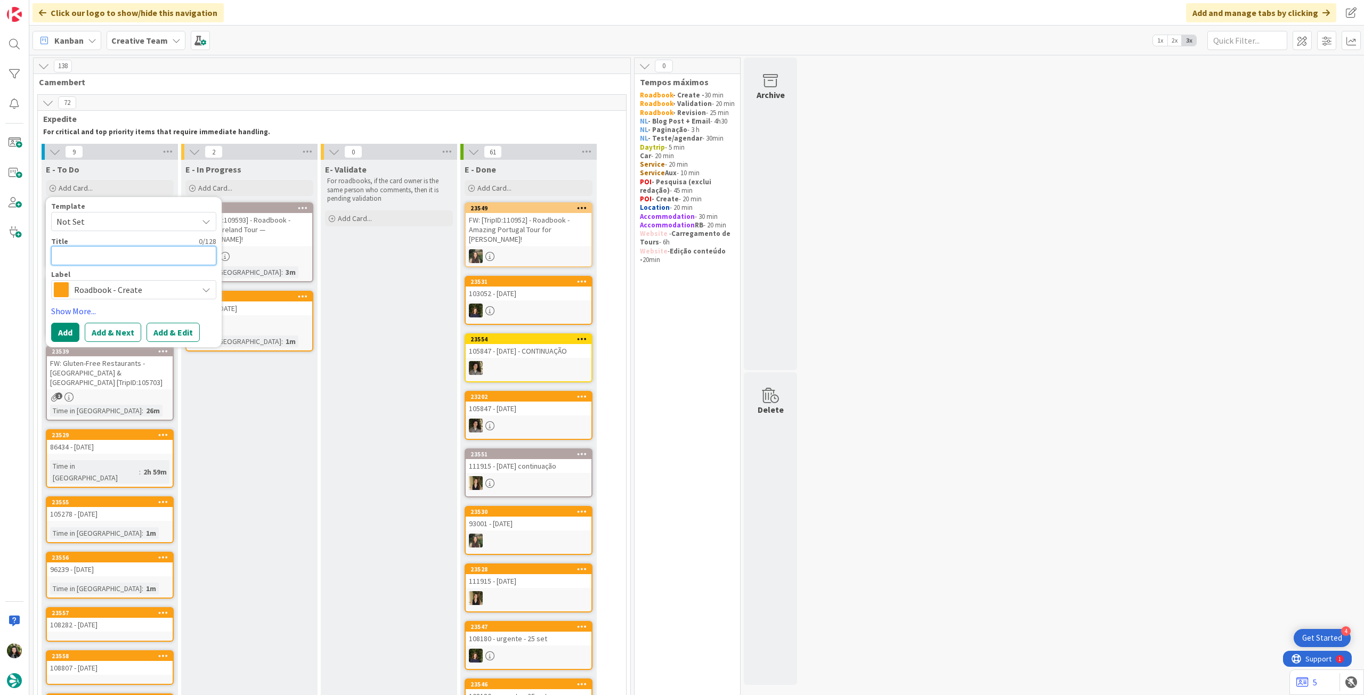
click at [122, 256] on textarea at bounding box center [133, 255] width 165 height 19
paste textarea "92988"
click at [69, 328] on button "Add" at bounding box center [65, 332] width 28 height 19
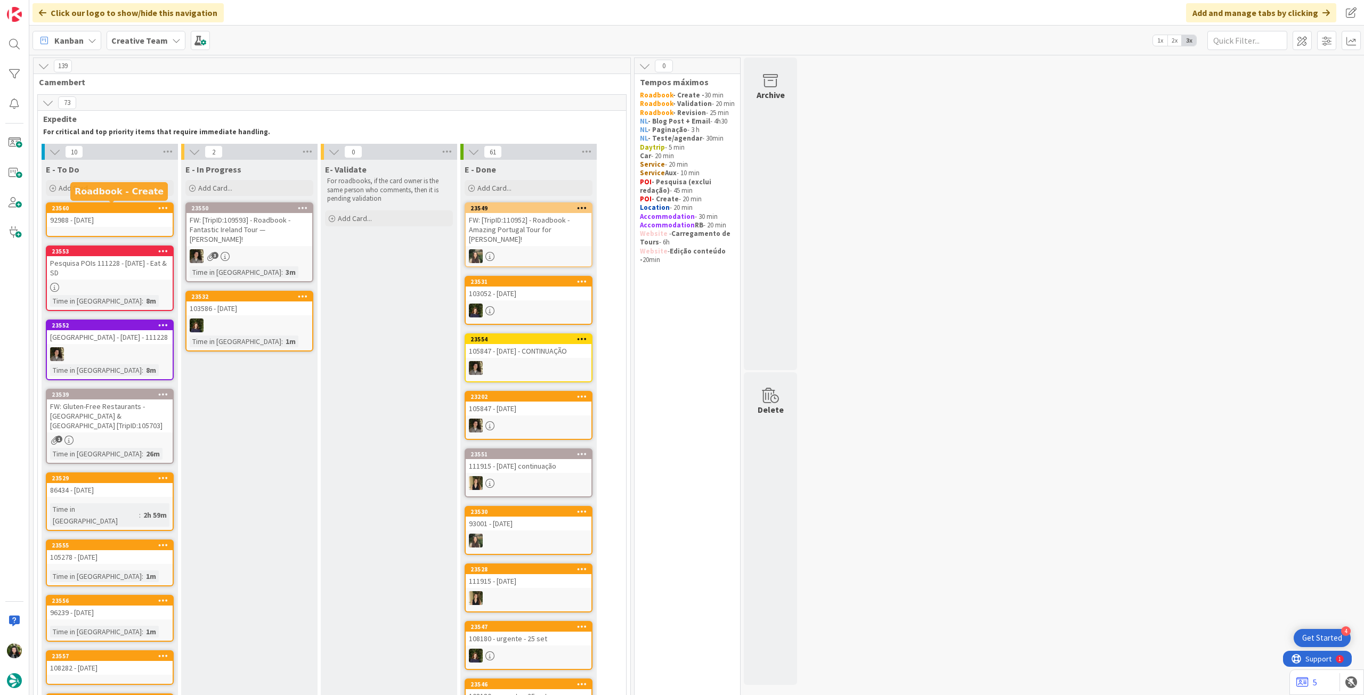
click at [165, 205] on icon at bounding box center [163, 207] width 10 height 7
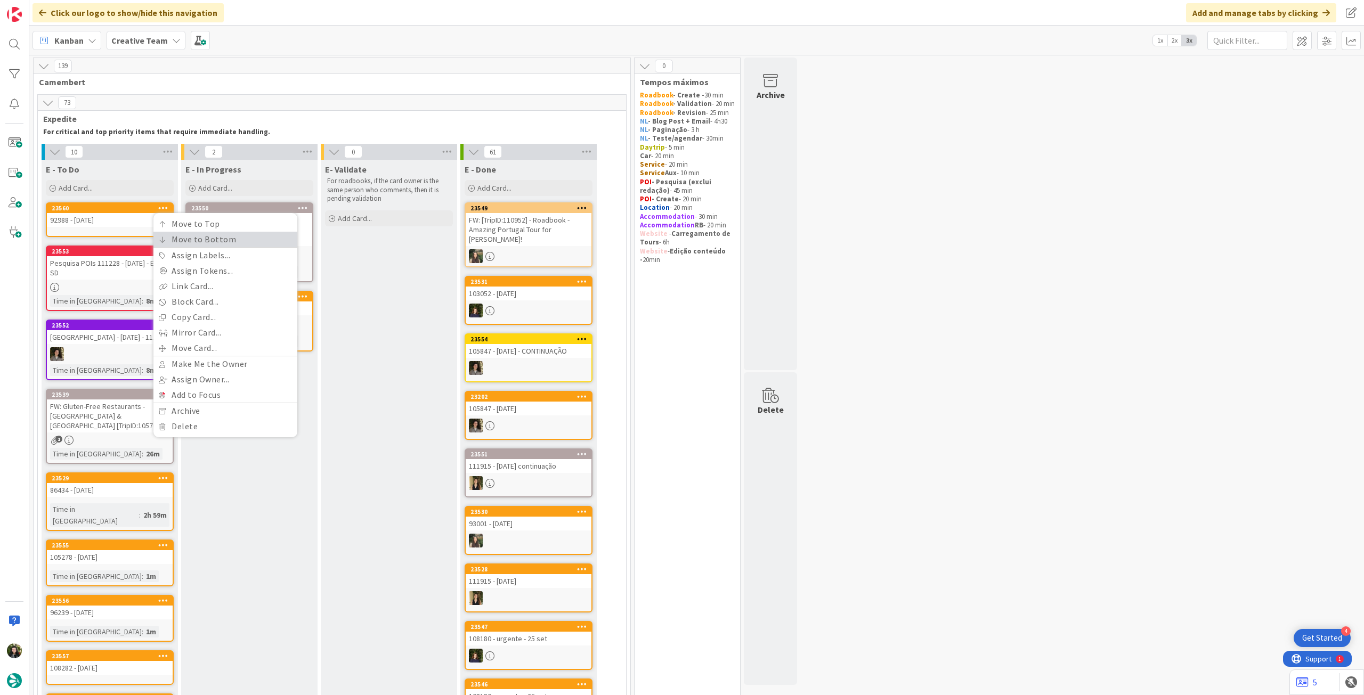
click at [174, 240] on link "Move to Bottom" at bounding box center [225, 239] width 144 height 15
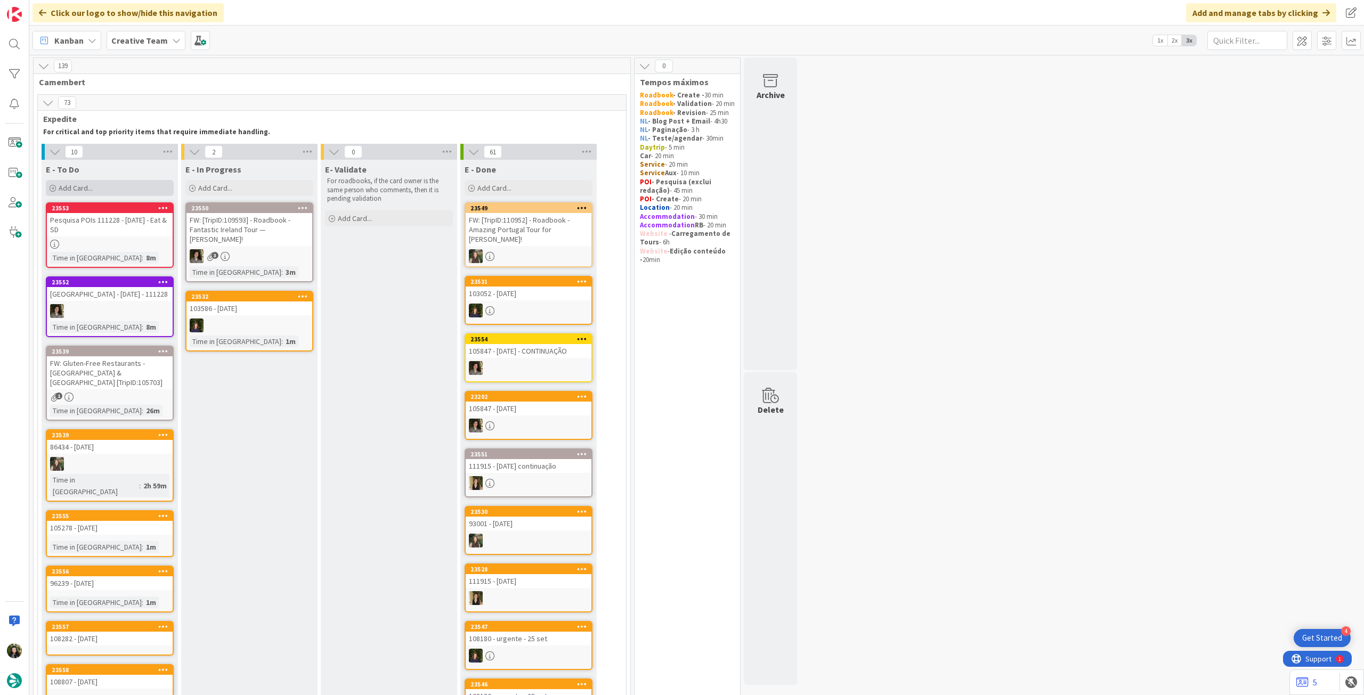
click at [103, 181] on div "Add Card..." at bounding box center [110, 188] width 128 height 16
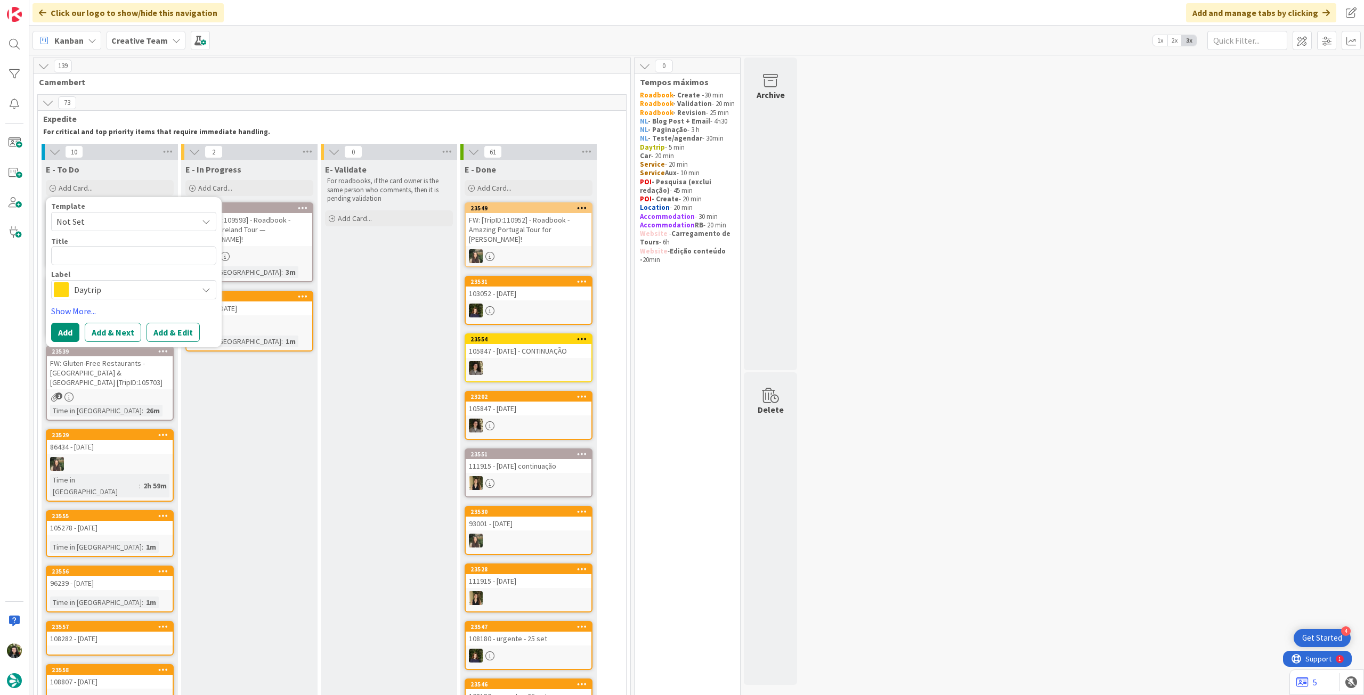
click at [127, 286] on span "Daytrip" at bounding box center [133, 289] width 118 height 15
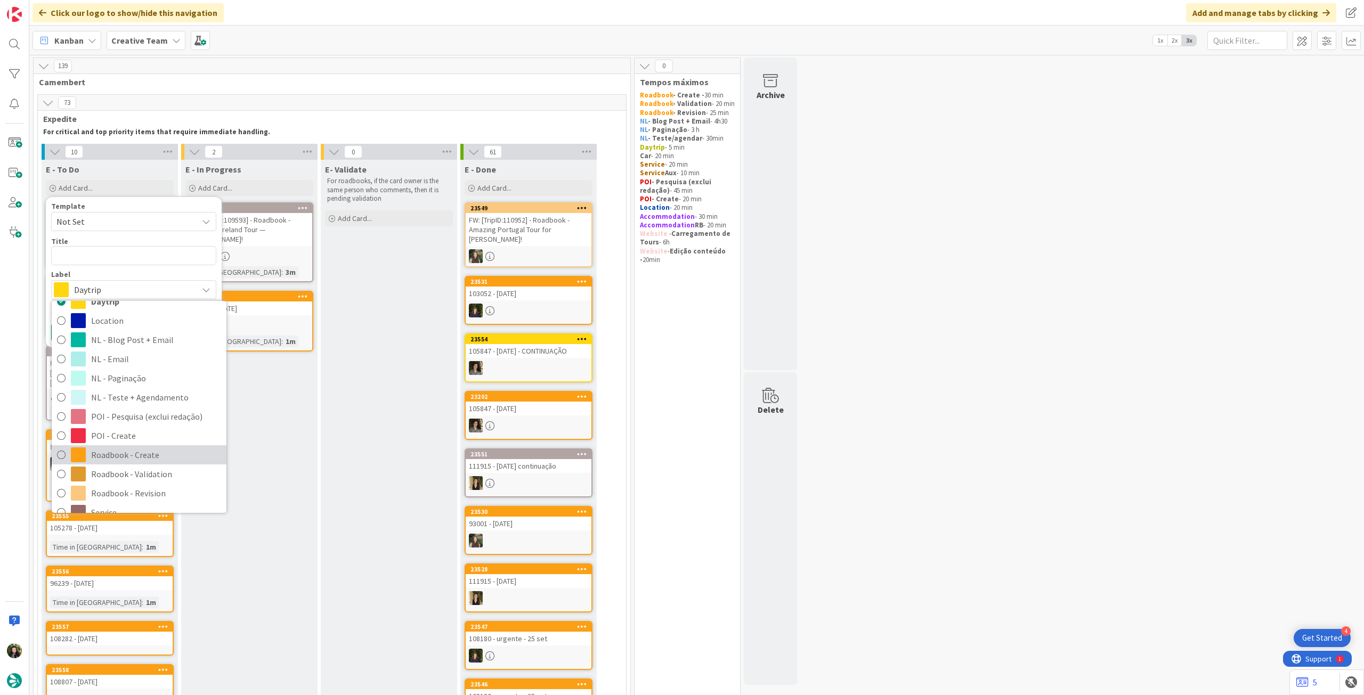
click at [147, 453] on span "Roadbook - Create" at bounding box center [156, 455] width 130 height 16
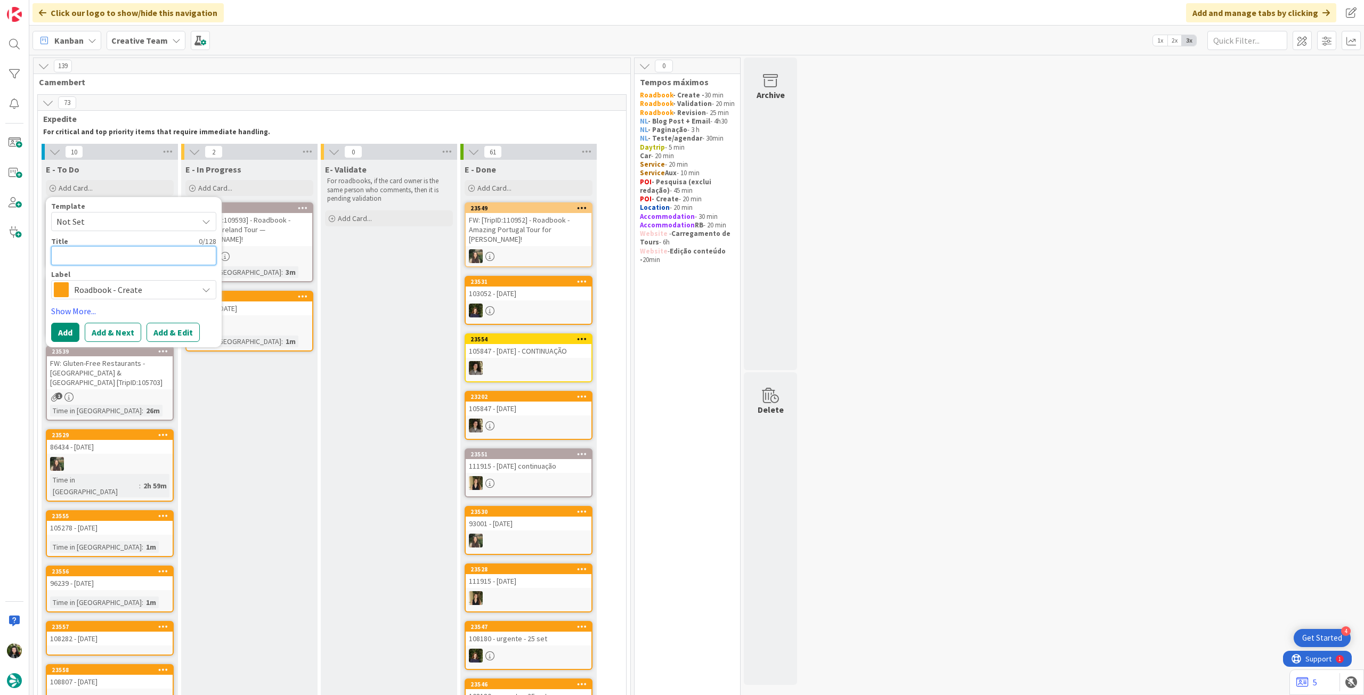
click at [135, 258] on textarea at bounding box center [133, 255] width 165 height 19
paste textarea "105338"
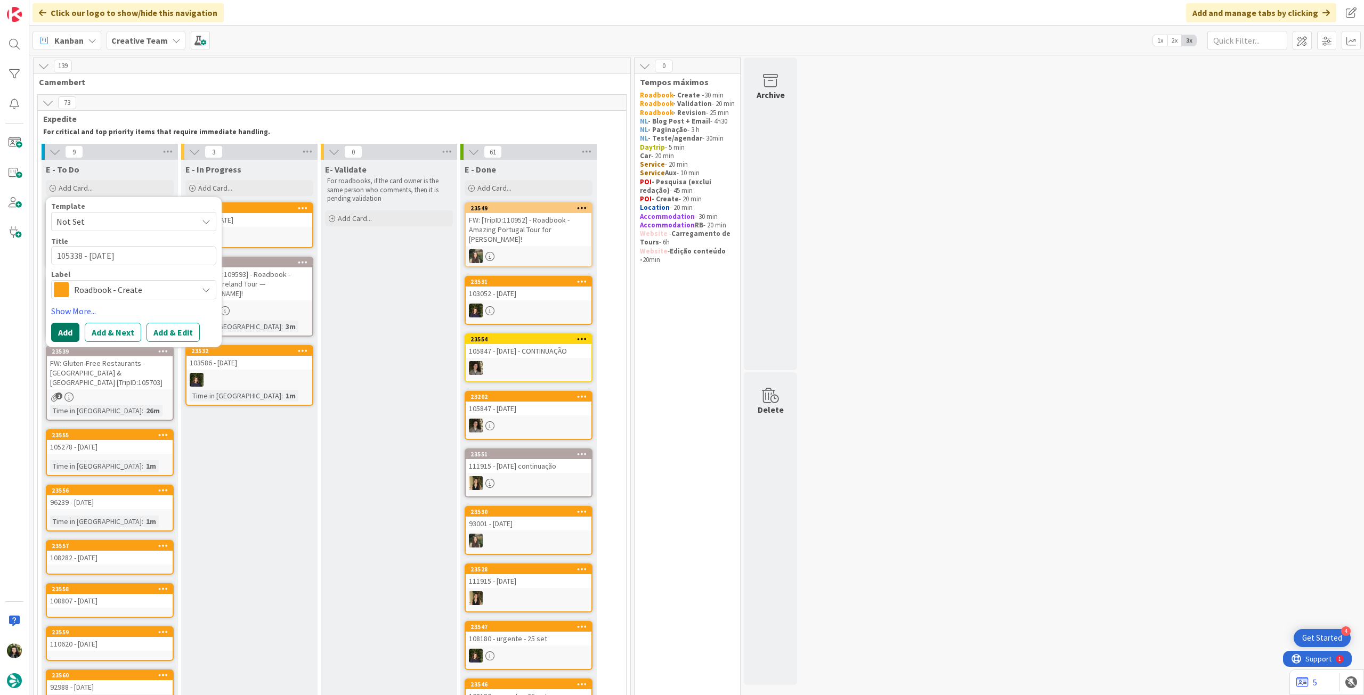
click at [69, 332] on button "Add" at bounding box center [65, 332] width 28 height 19
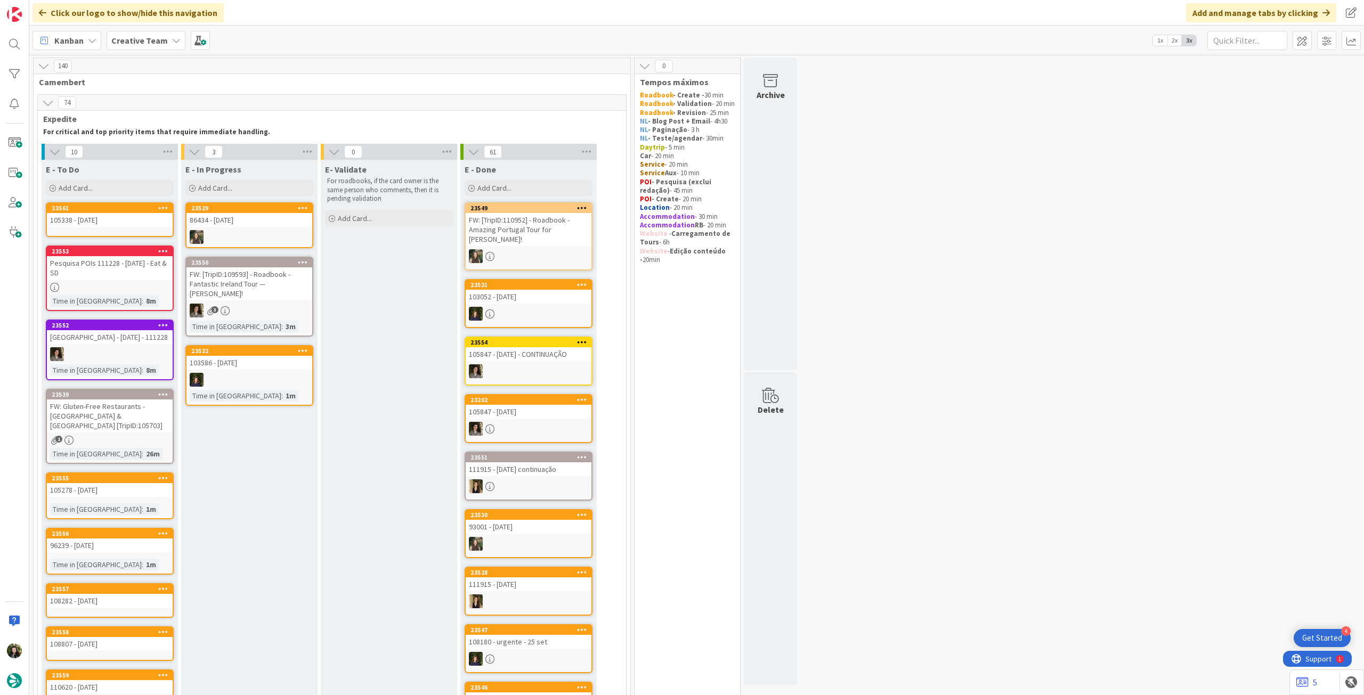
click at [163, 206] on icon at bounding box center [163, 207] width 10 height 7
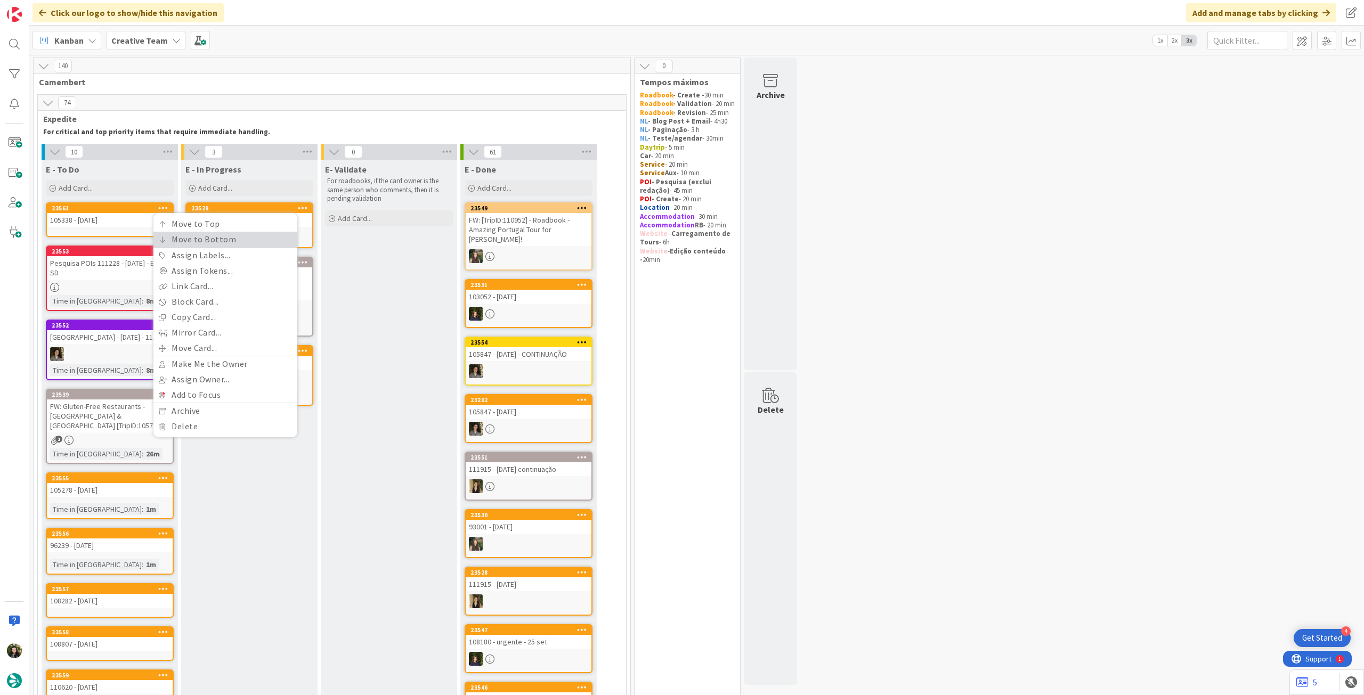
click at [165, 235] on link "Move to Bottom" at bounding box center [225, 239] width 144 height 15
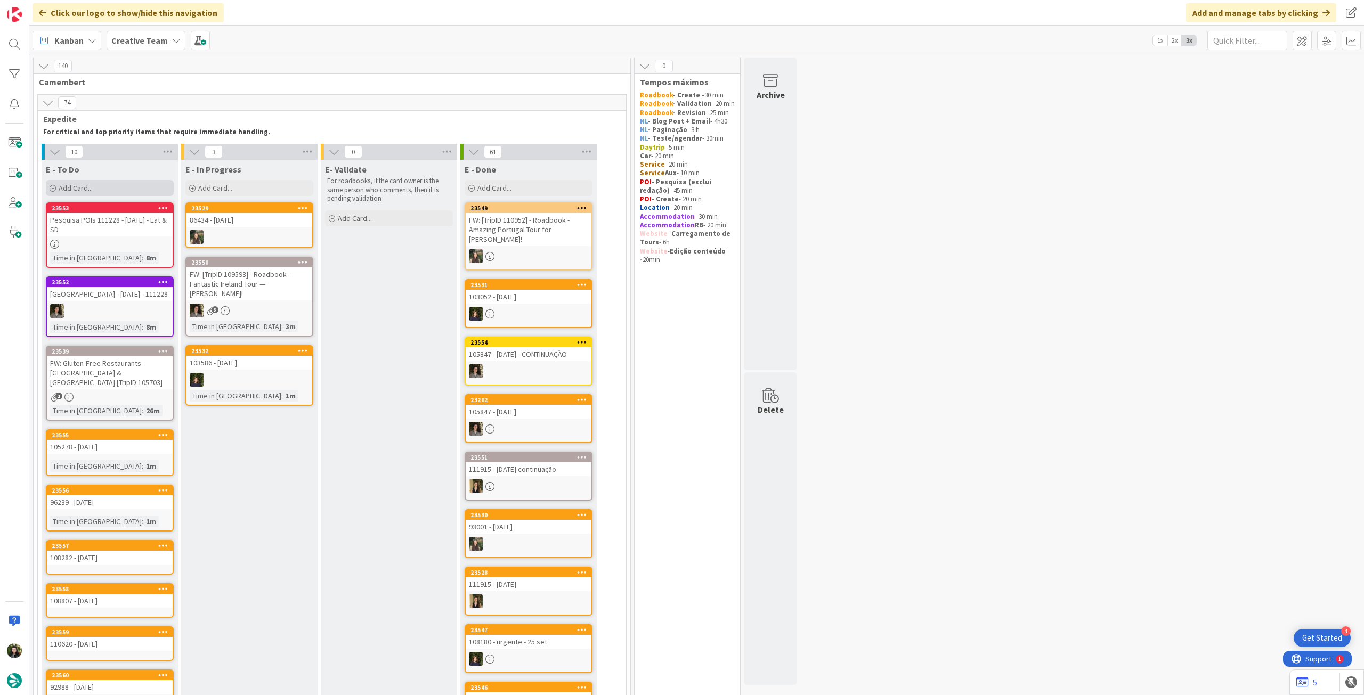
click at [93, 185] on div "Add Card..." at bounding box center [110, 188] width 128 height 16
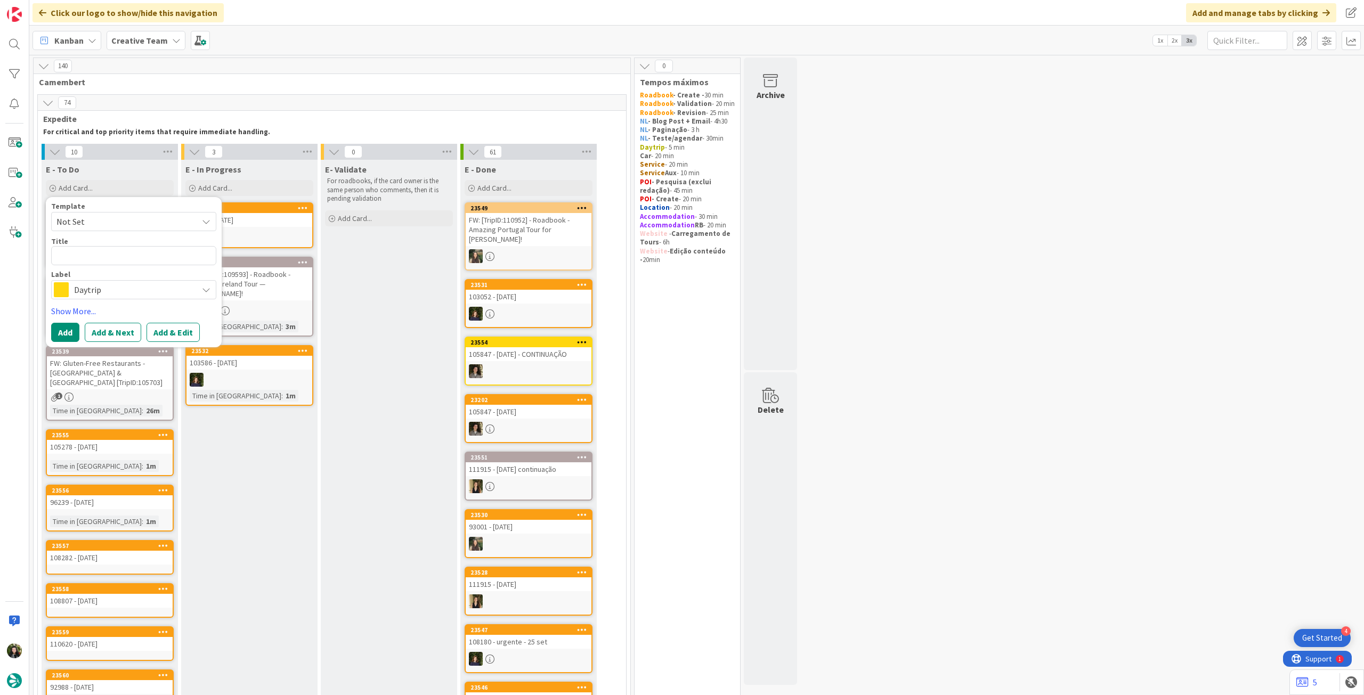
click at [123, 287] on span "Daytrip" at bounding box center [133, 289] width 118 height 15
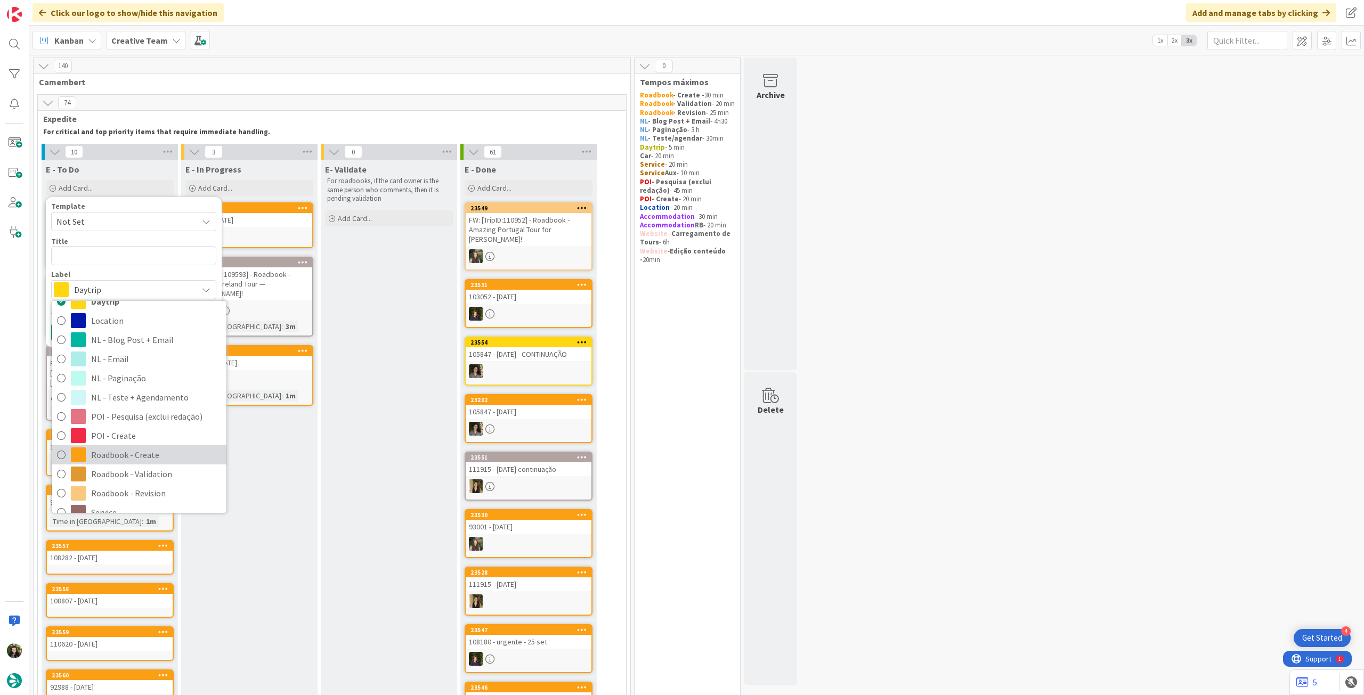
click at [128, 447] on span "Roadbook - Create" at bounding box center [156, 455] width 130 height 16
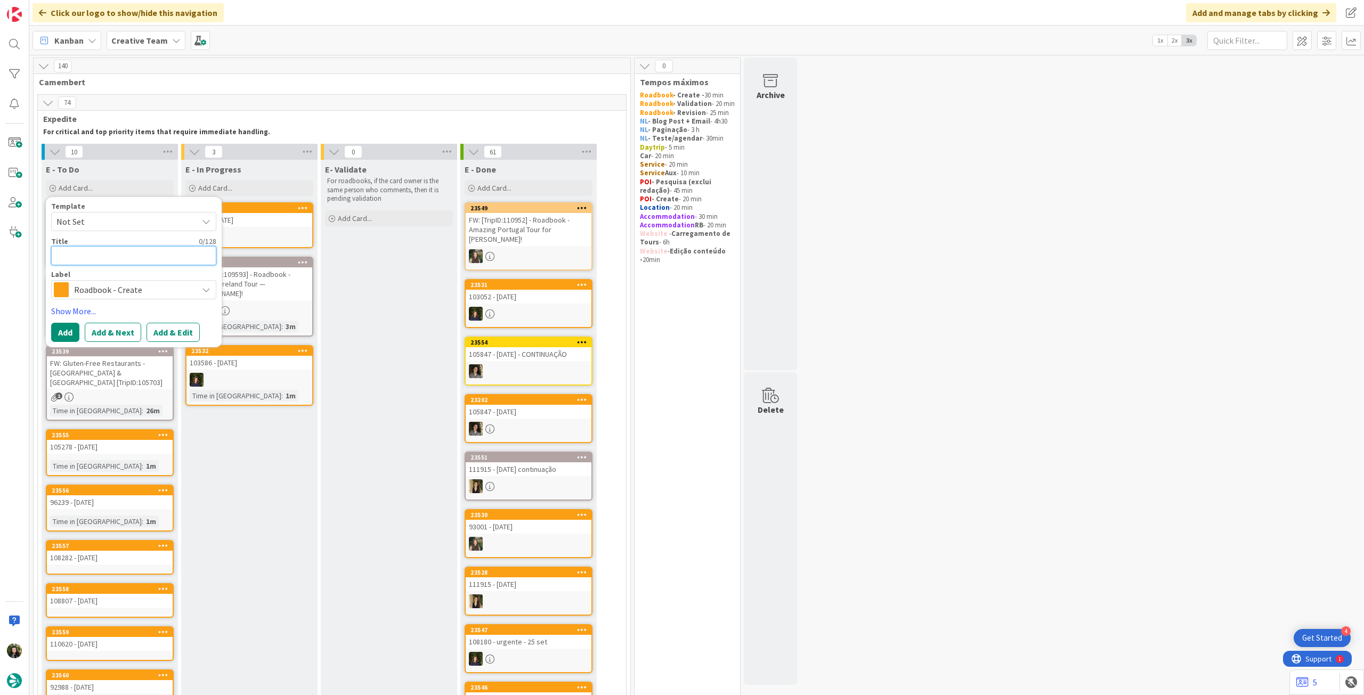
click at [125, 249] on textarea at bounding box center [133, 255] width 165 height 19
paste textarea "102365"
click at [64, 329] on button "Add" at bounding box center [65, 332] width 28 height 19
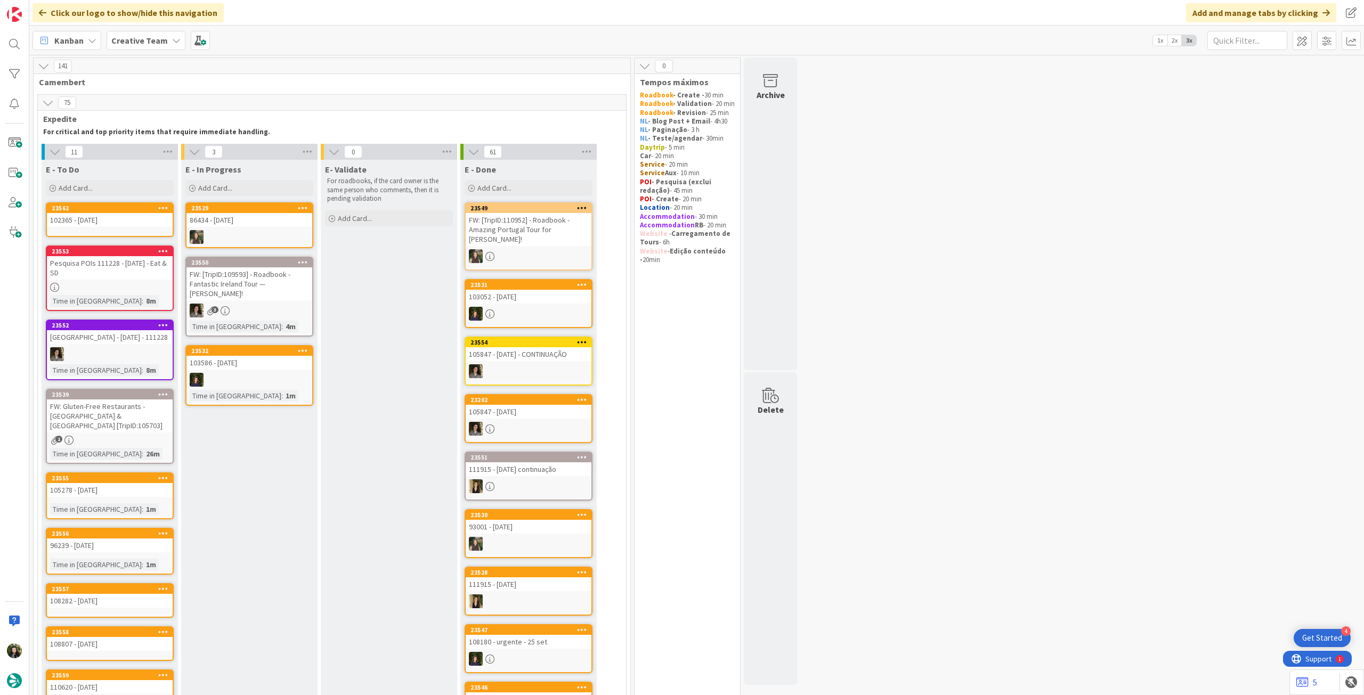
click at [164, 207] on icon at bounding box center [163, 207] width 10 height 7
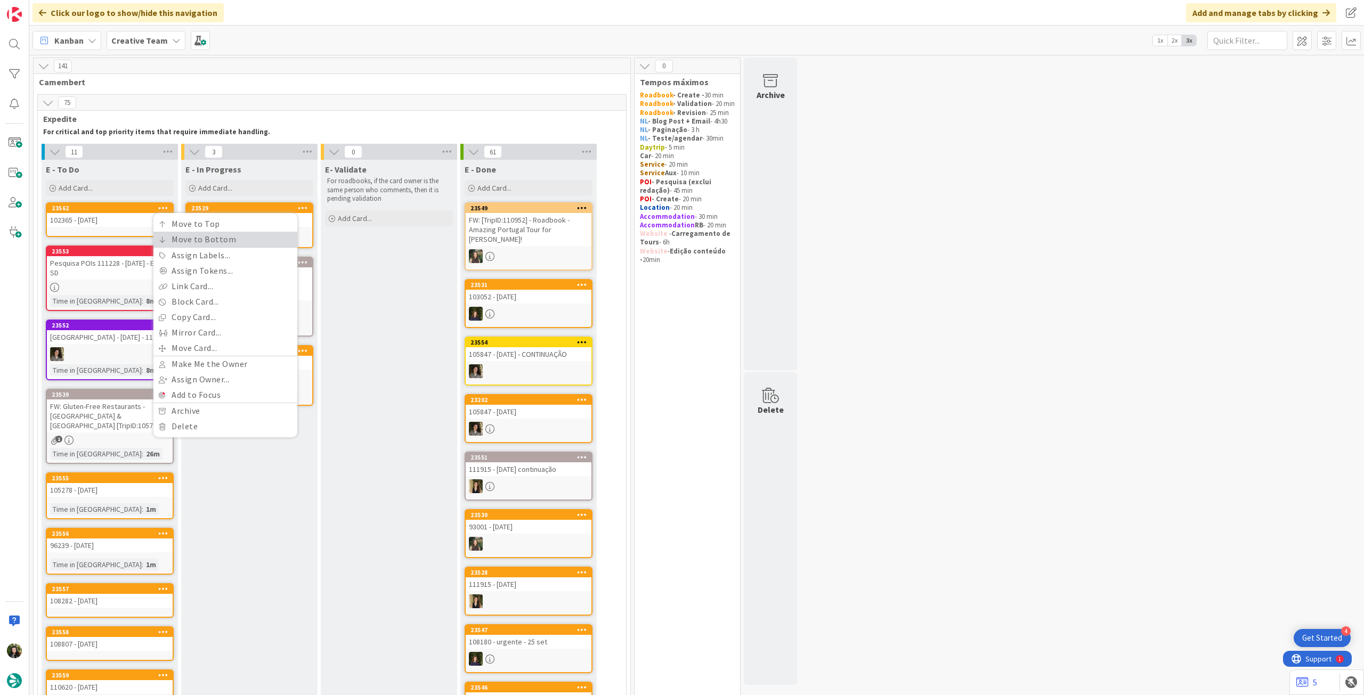
click at [172, 234] on link "Move to Bottom" at bounding box center [225, 239] width 144 height 15
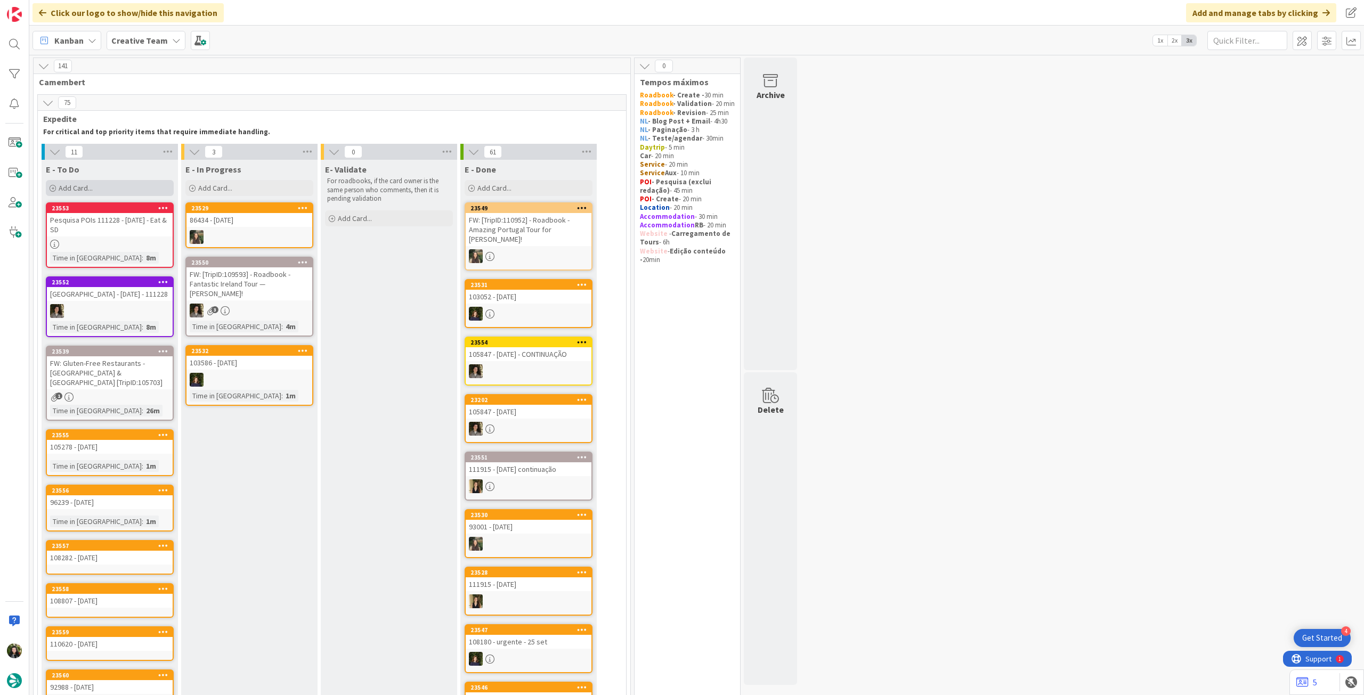
click at [101, 188] on div "Add Card..." at bounding box center [110, 188] width 128 height 16
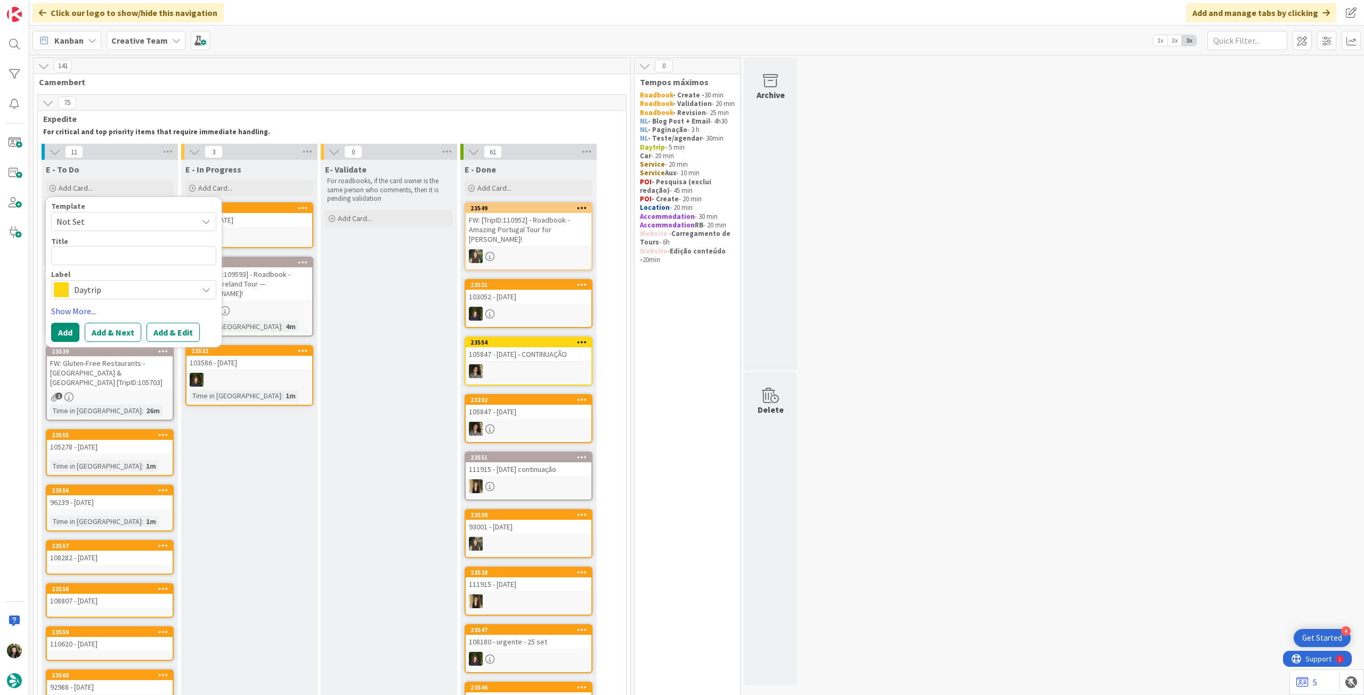
click at [126, 284] on span "Daytrip" at bounding box center [133, 289] width 118 height 15
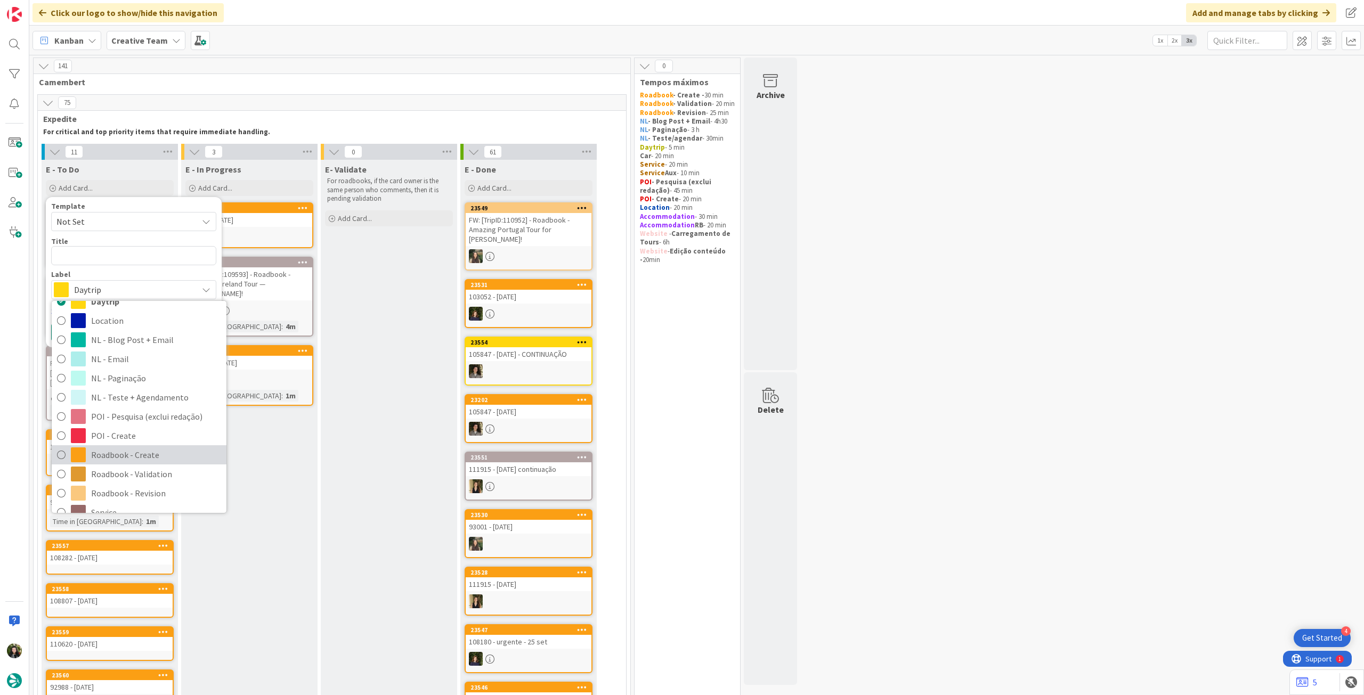
click at [147, 447] on span "Roadbook - Create" at bounding box center [156, 455] width 130 height 16
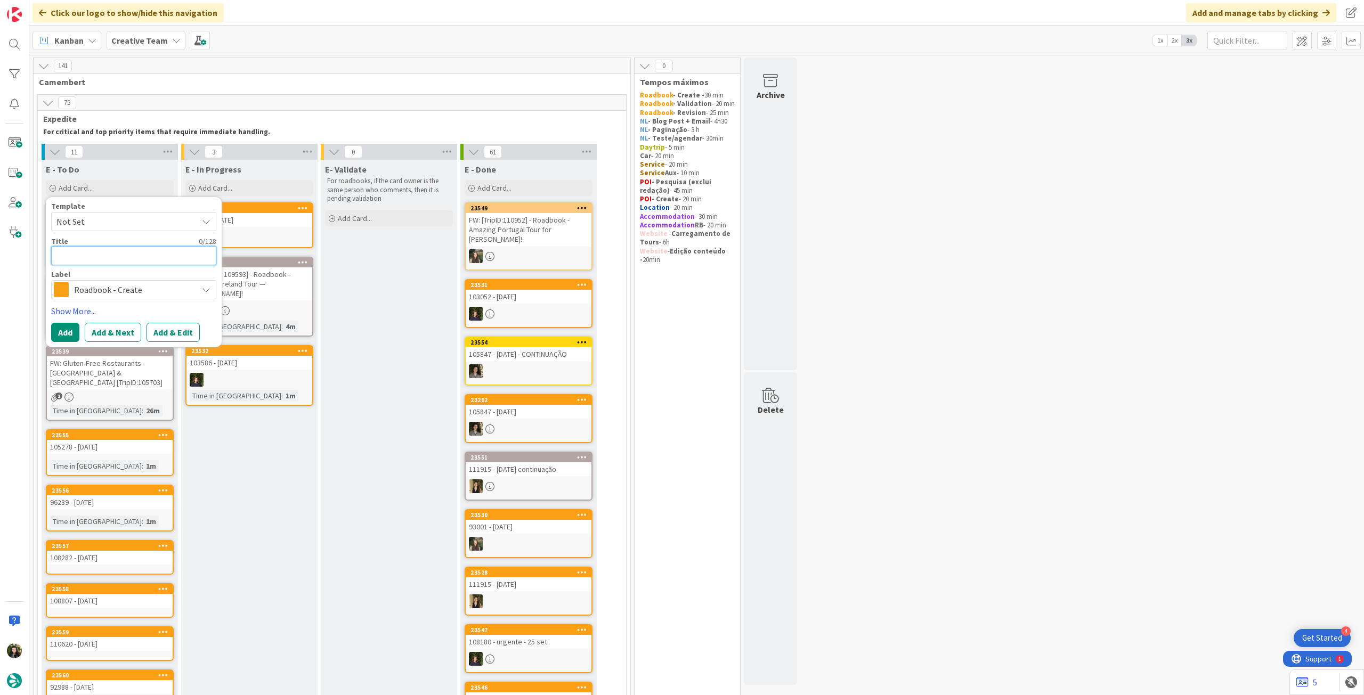
click at [133, 251] on textarea at bounding box center [133, 255] width 165 height 19
paste textarea "102660"
click at [63, 333] on button "Add" at bounding box center [65, 332] width 28 height 19
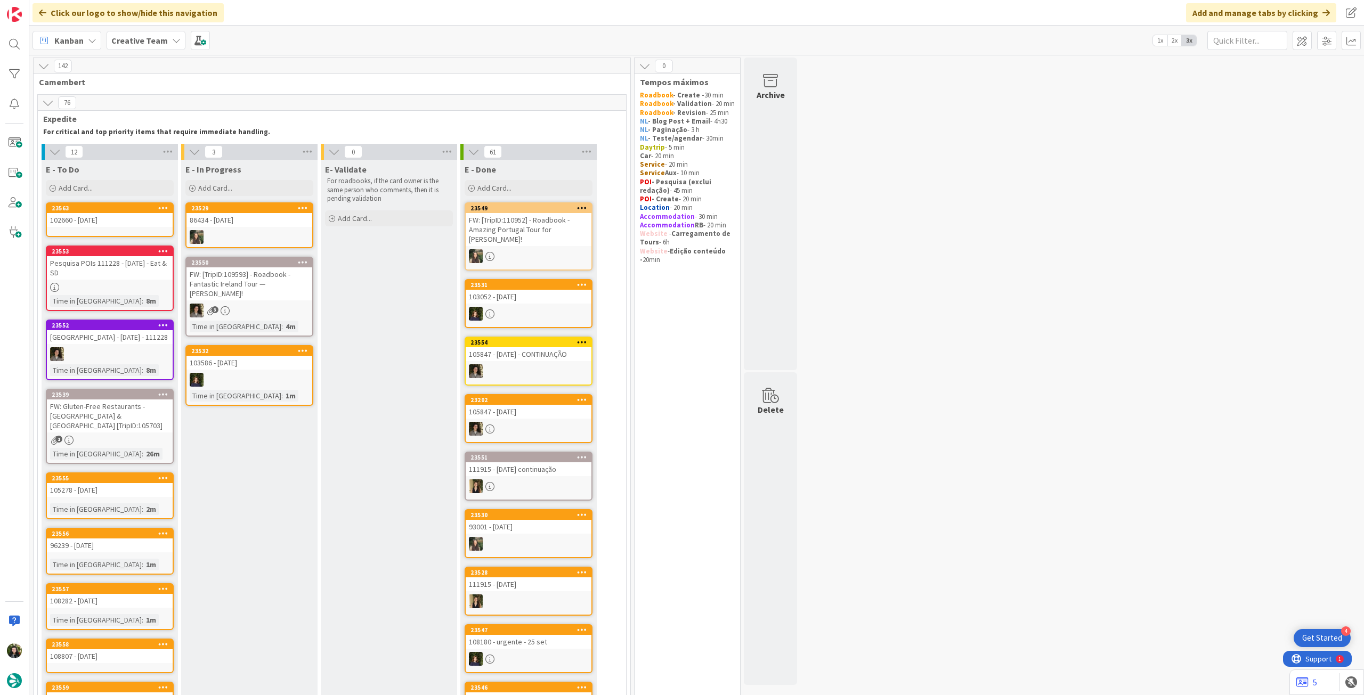
click at [163, 208] on icon at bounding box center [163, 207] width 10 height 7
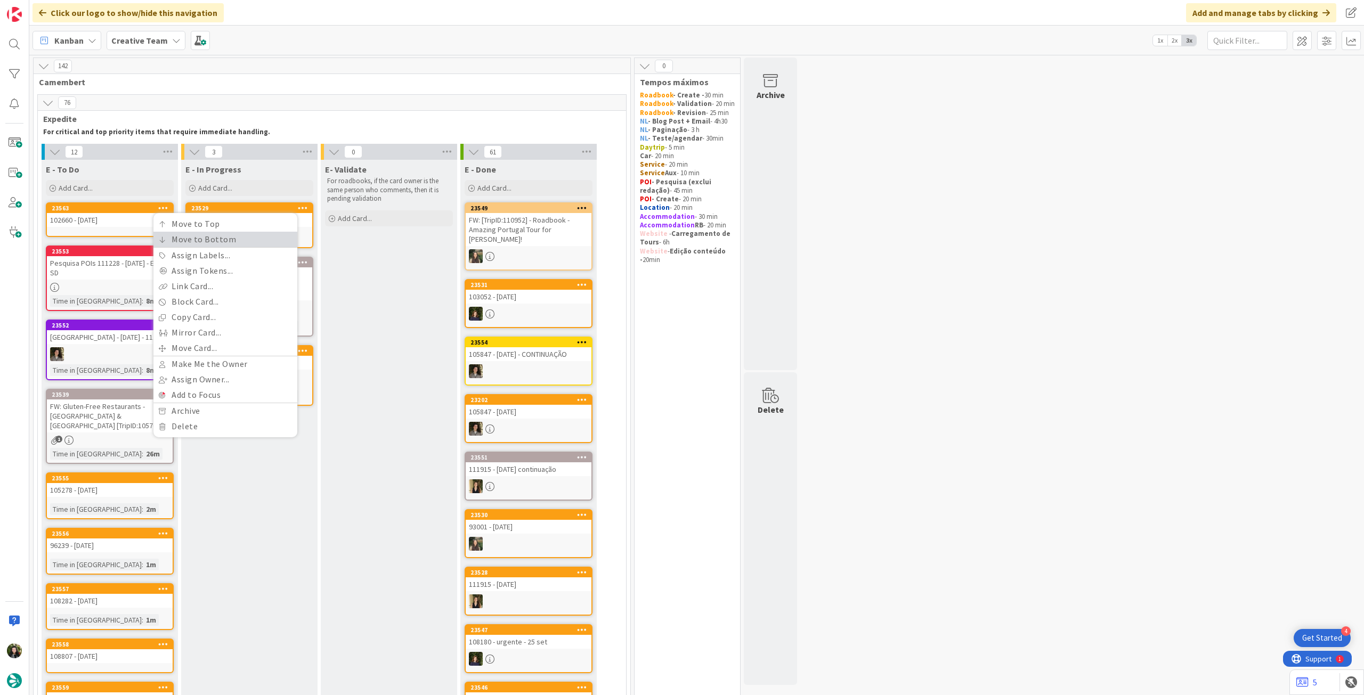
click at [169, 235] on link "Move to Bottom" at bounding box center [225, 239] width 144 height 15
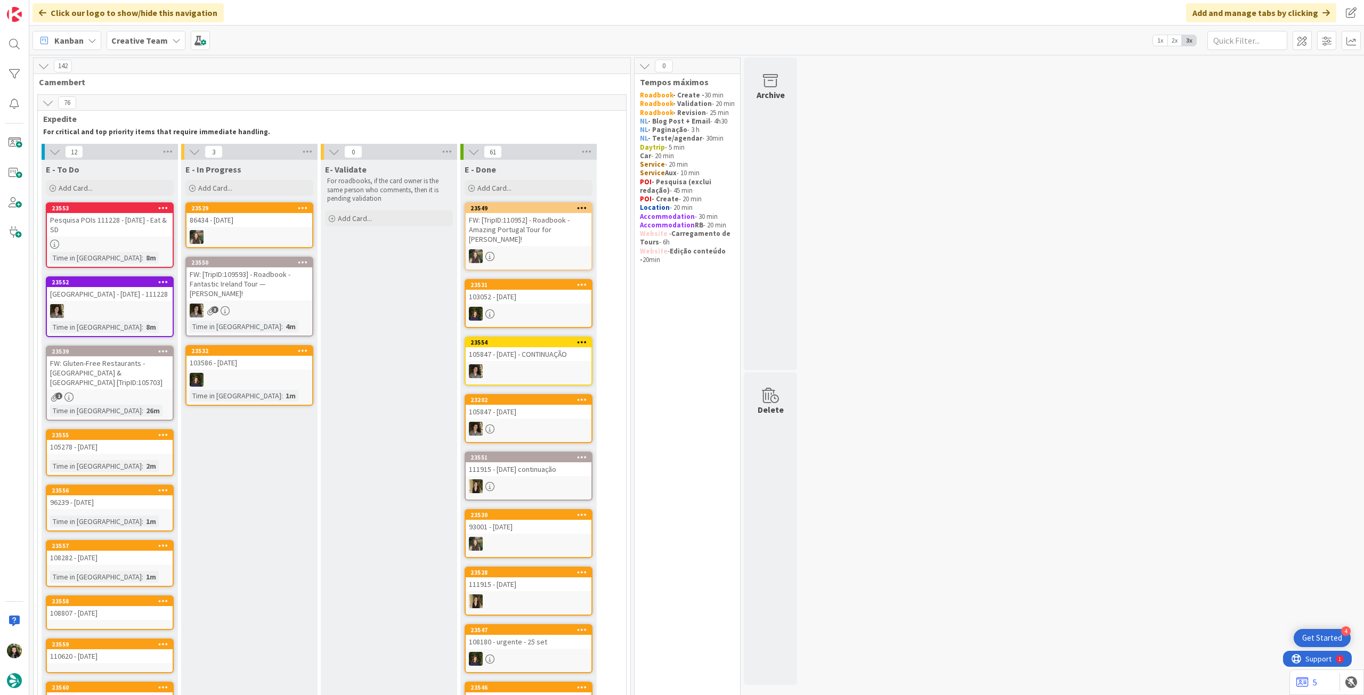
click at [150, 42] on b "Creative Team" at bounding box center [139, 40] width 56 height 11
click at [177, 150] on h4 "Creative Team - Análise" at bounding box center [191, 152] width 145 height 11
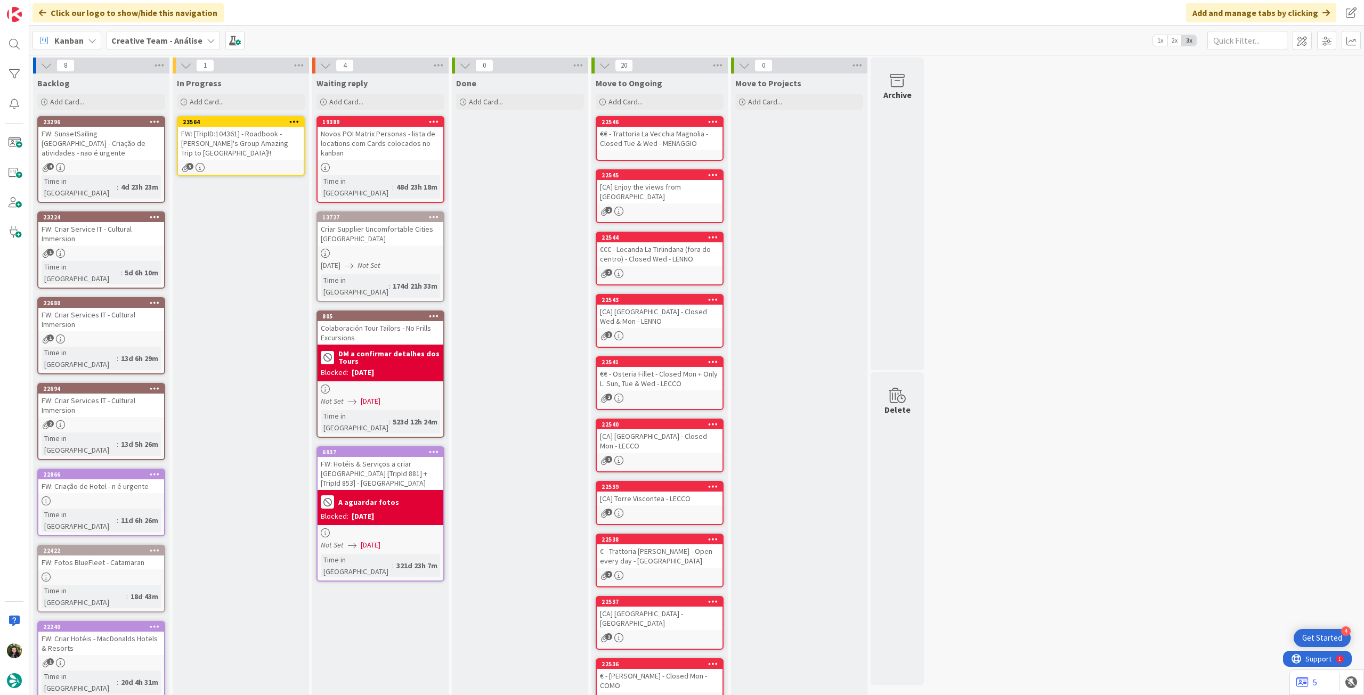
click at [240, 157] on div "FW: [TripID:104361] - Roadbook - [PERSON_NAME] Group Amazing Trip to [GEOGRAPHI…" at bounding box center [241, 143] width 126 height 33
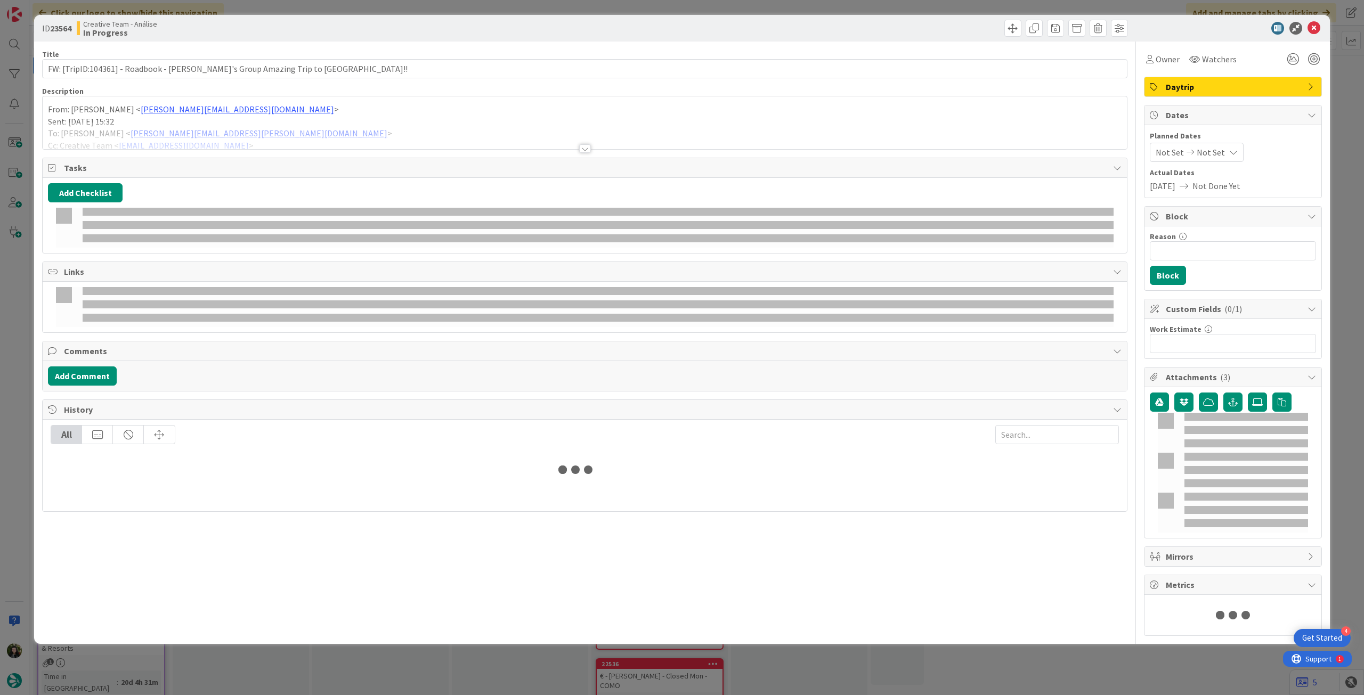
click at [305, 126] on div at bounding box center [585, 135] width 1084 height 27
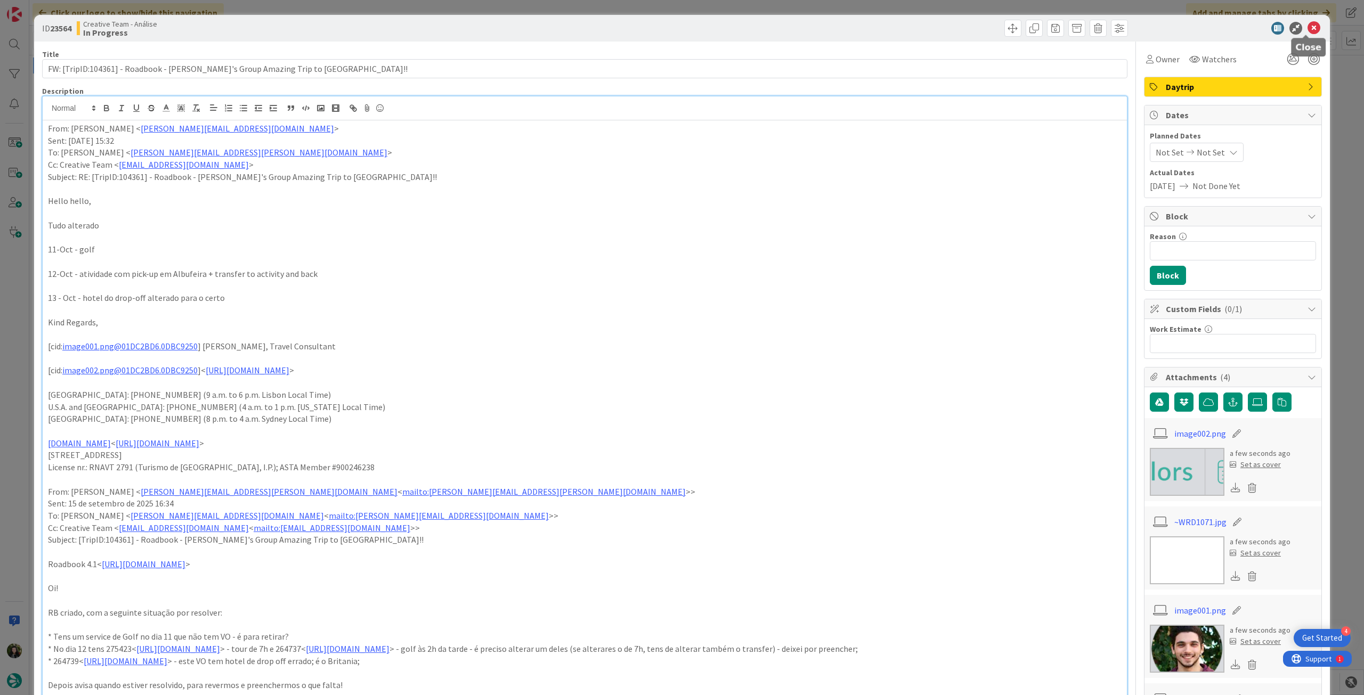
click at [1308, 24] on icon at bounding box center [1314, 28] width 13 height 13
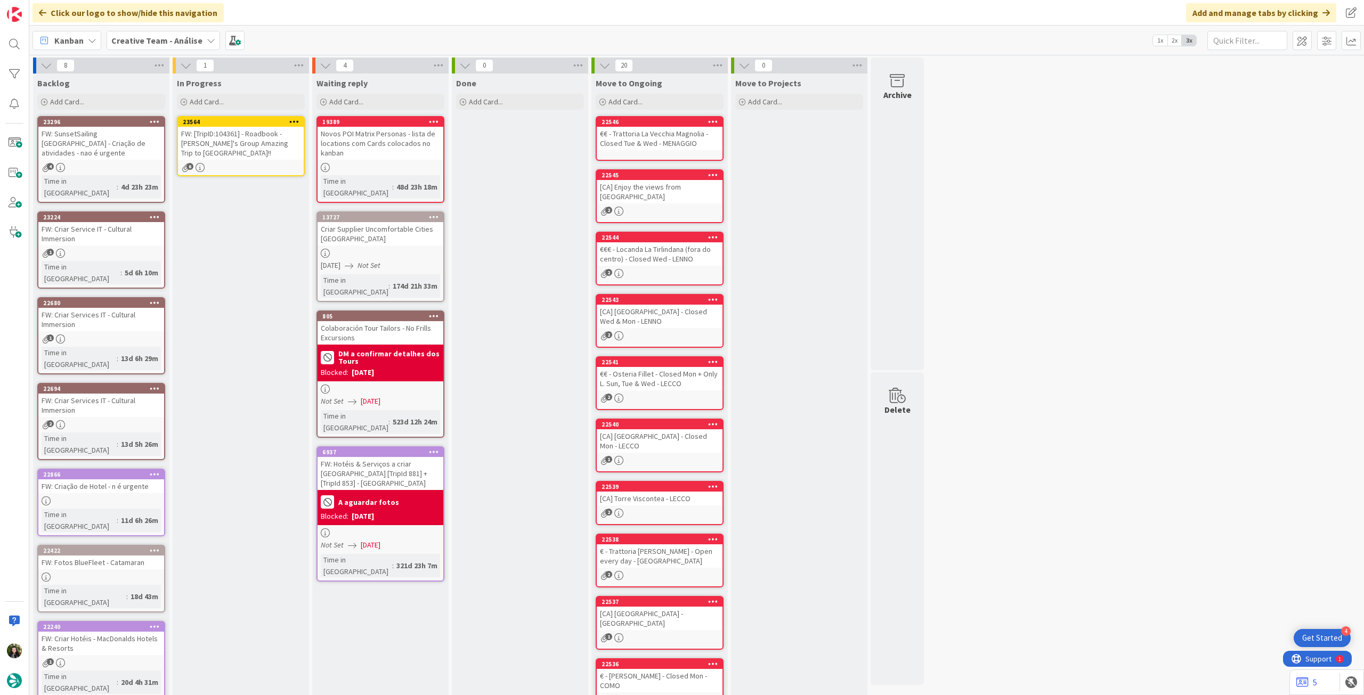
click at [298, 123] on icon at bounding box center [294, 121] width 10 height 7
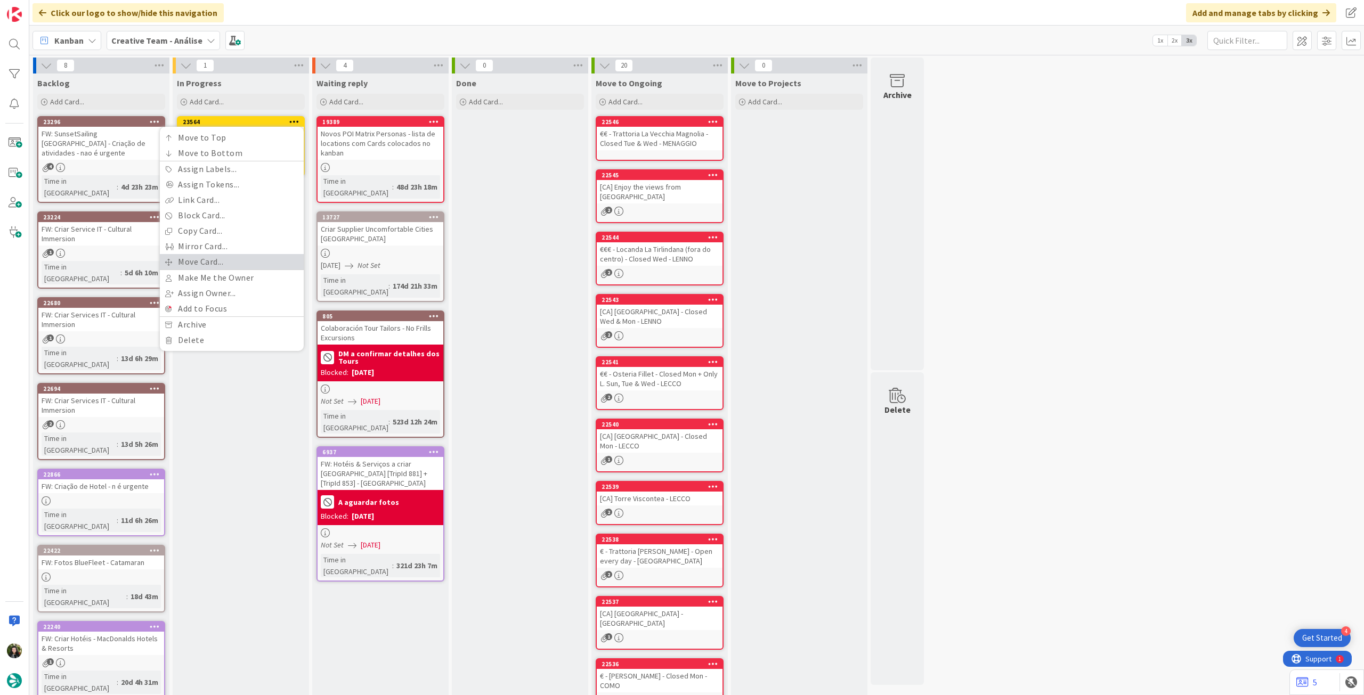
click at [249, 261] on link "Move Card..." at bounding box center [232, 261] width 144 height 15
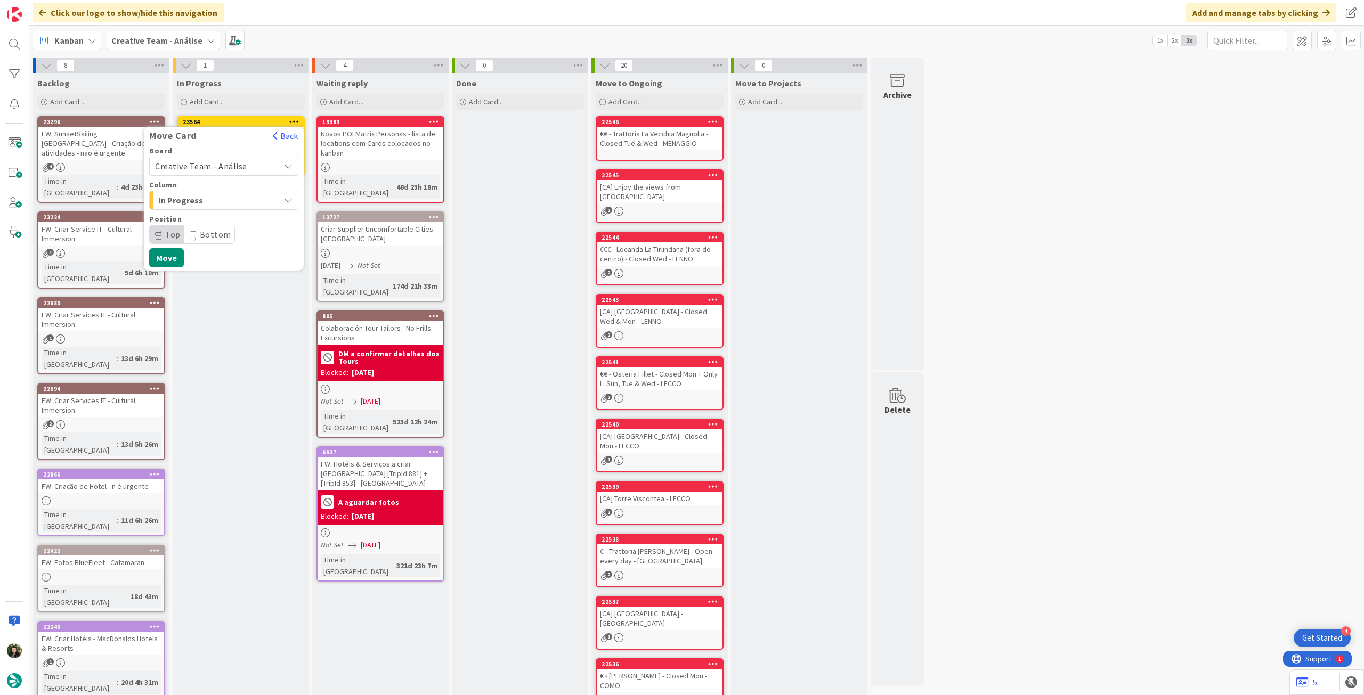
click at [208, 173] on span "Creative Team - Análise" at bounding box center [214, 166] width 119 height 15
click at [208, 216] on span "Creative Team" at bounding box center [231, 216] width 124 height 16
click at [210, 231] on span "Daytrip" at bounding box center [223, 234] width 102 height 15
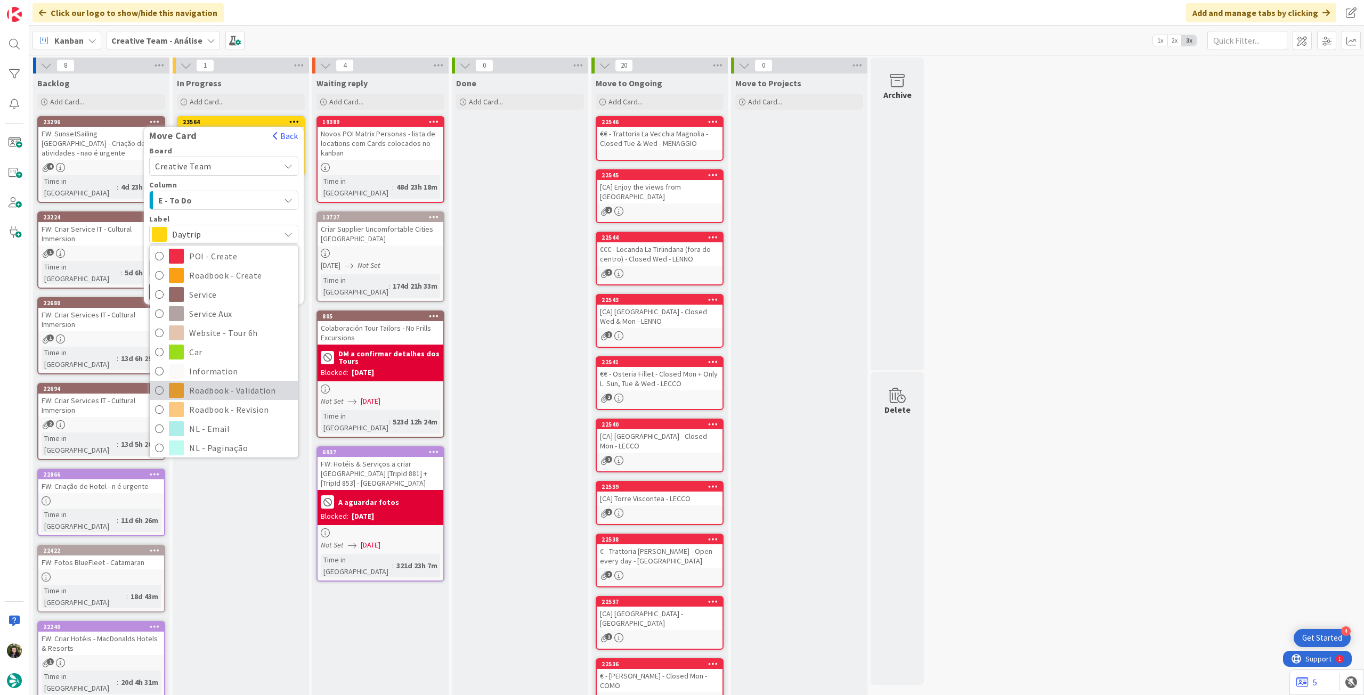
scroll to position [142, 0]
click at [243, 380] on span "Roadbook - Revision" at bounding box center [240, 386] width 103 height 16
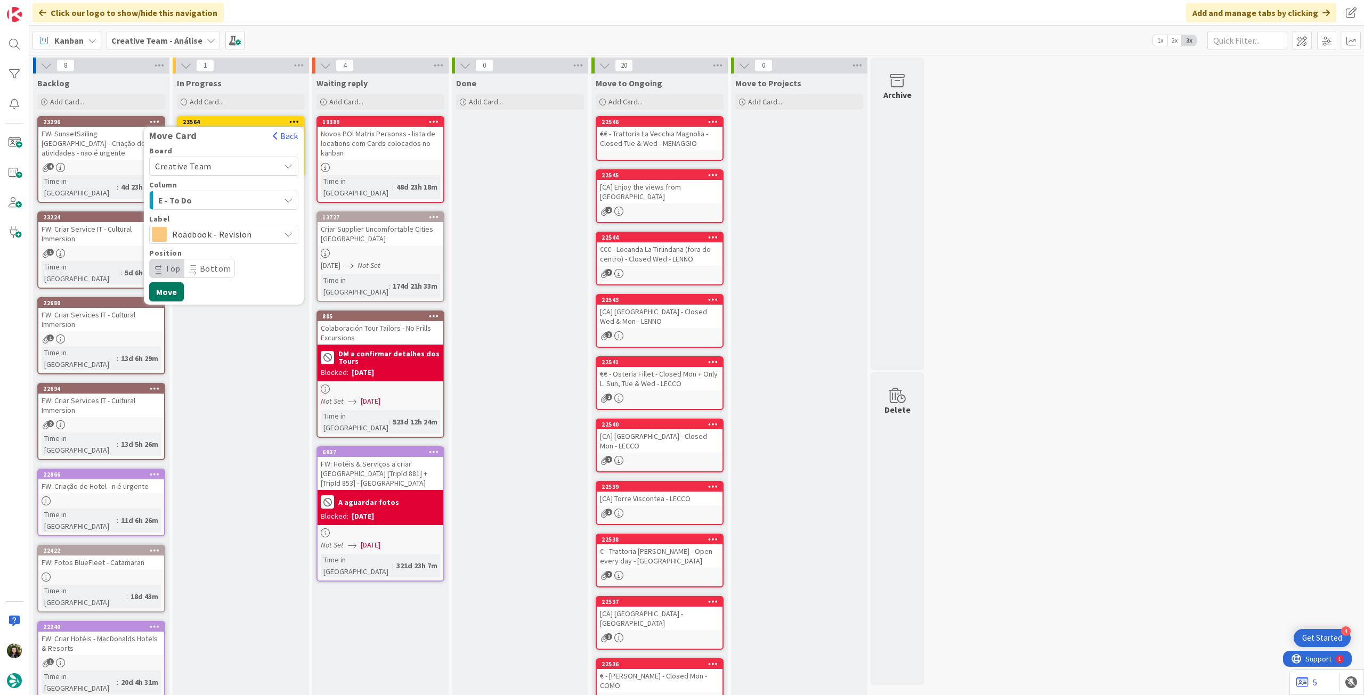
click at [171, 296] on button "Move" at bounding box center [166, 291] width 35 height 19
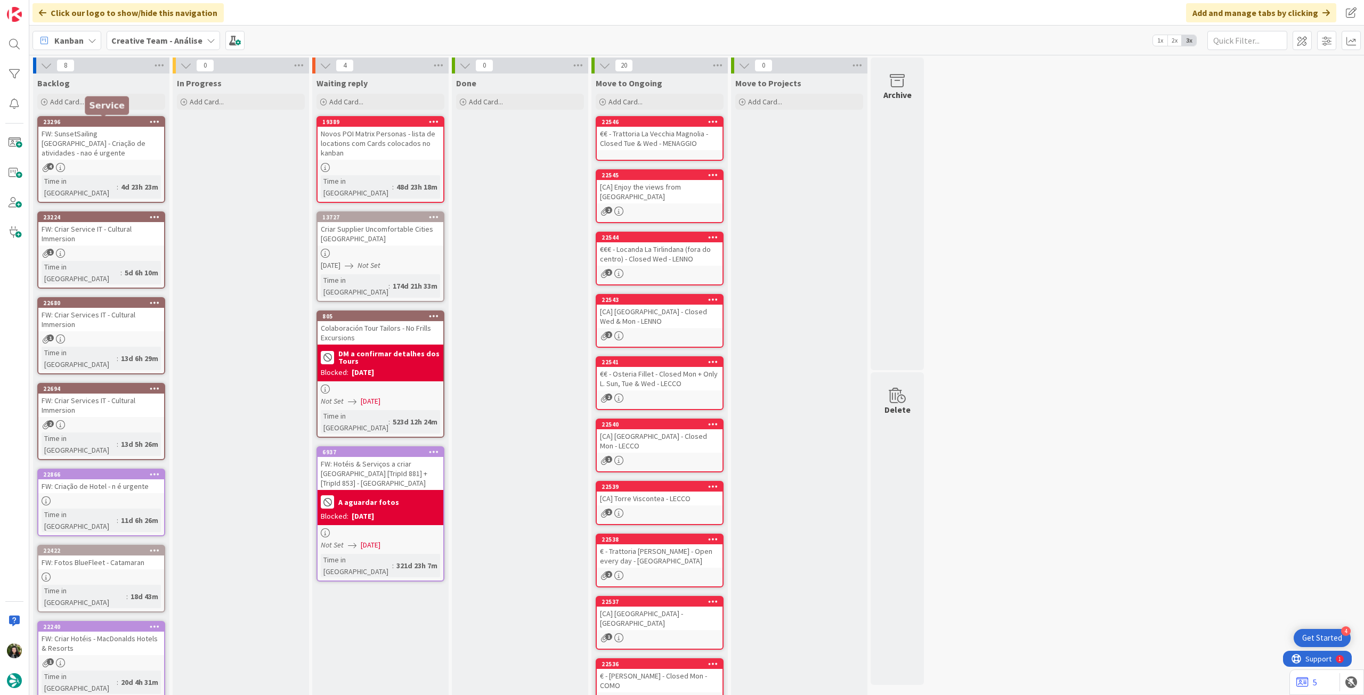
click at [148, 39] on b "Creative Team - Análise" at bounding box center [156, 40] width 91 height 11
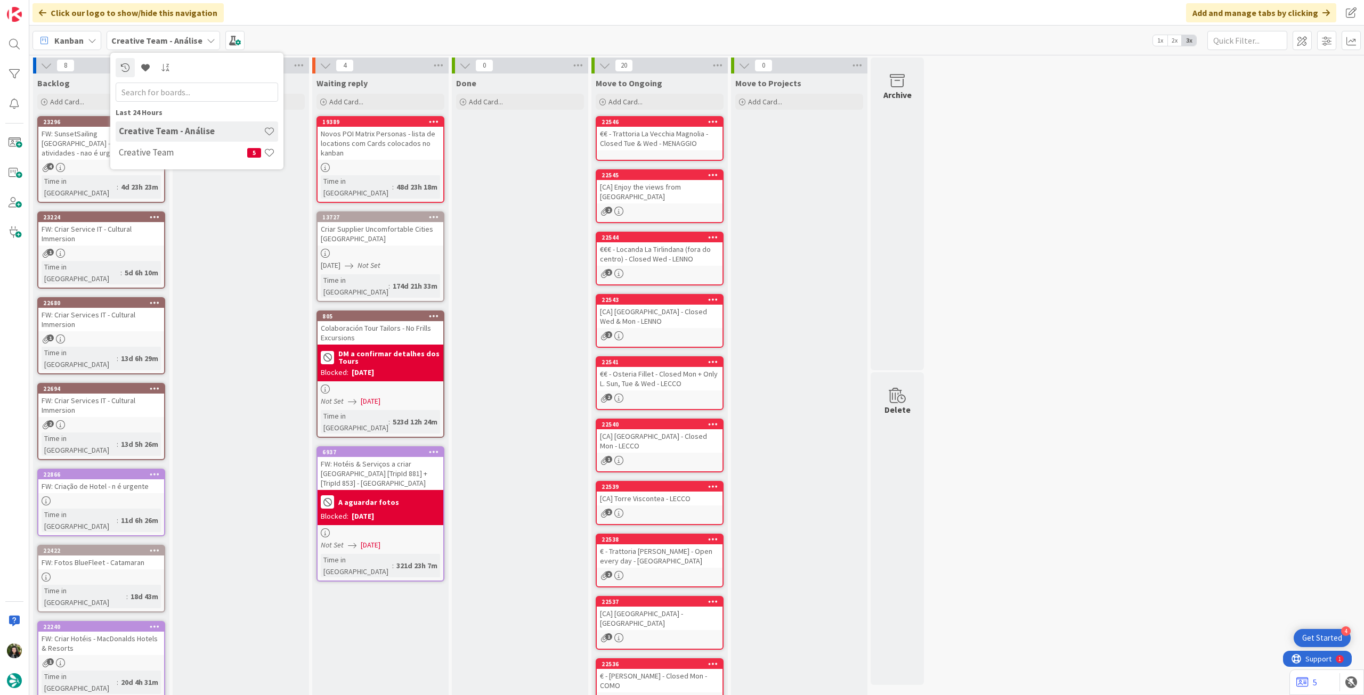
click at [174, 165] on div "Last 24 Hours Creative Team - Análise Creative Team 5" at bounding box center [196, 111] width 173 height 117
click at [176, 157] on h4 "Creative Team" at bounding box center [183, 152] width 128 height 11
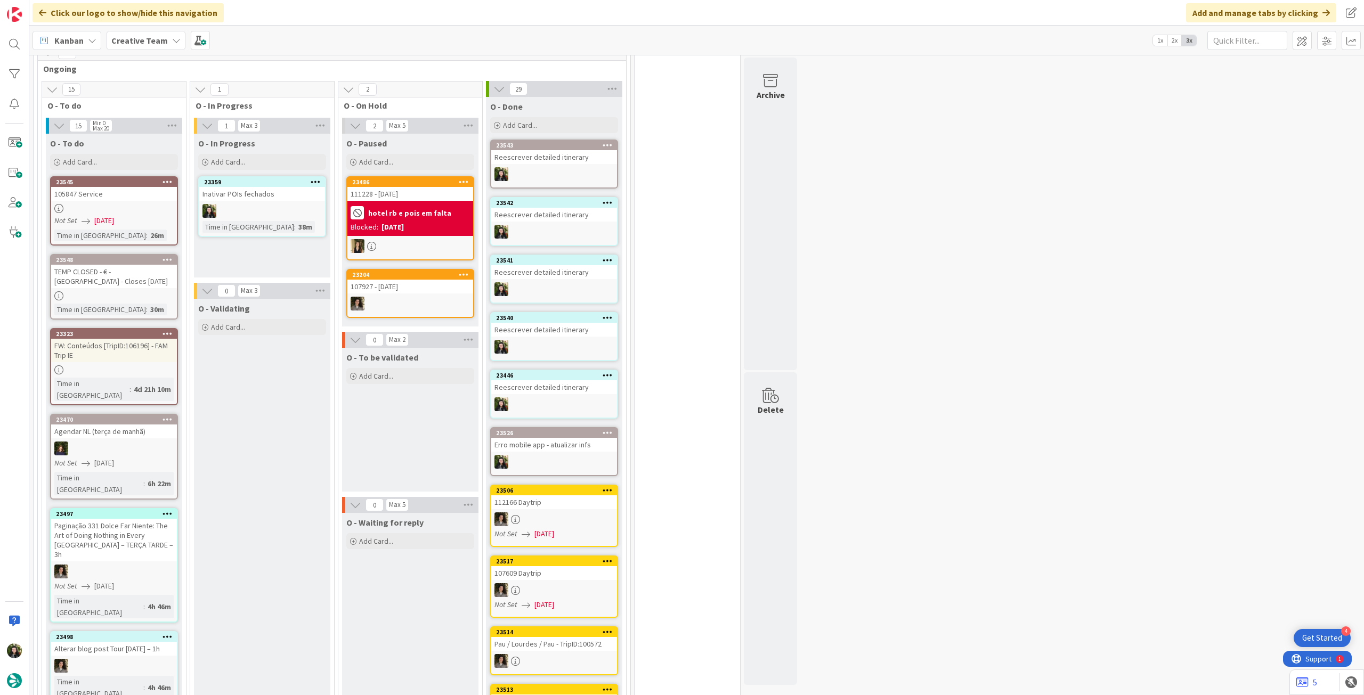
scroll to position [923, 0]
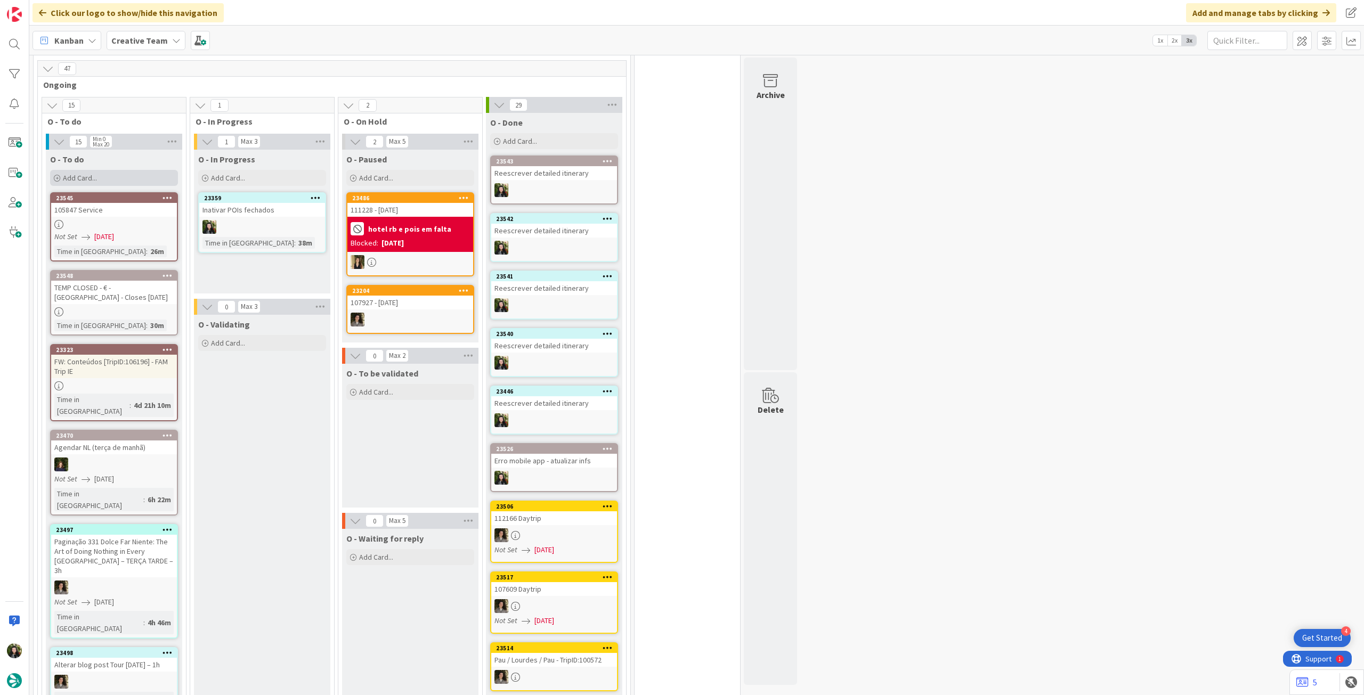
click at [120, 171] on div "Add Card..." at bounding box center [114, 178] width 128 height 16
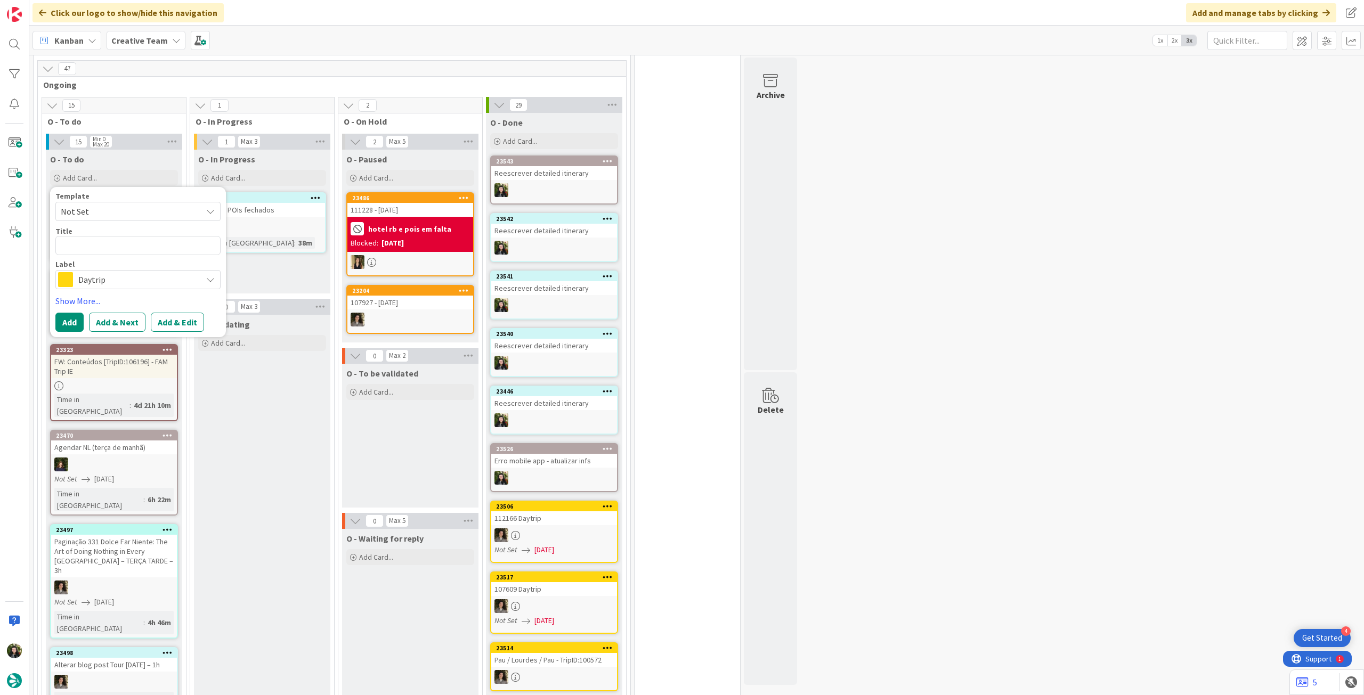
click at [140, 277] on span "Daytrip" at bounding box center [137, 279] width 118 height 15
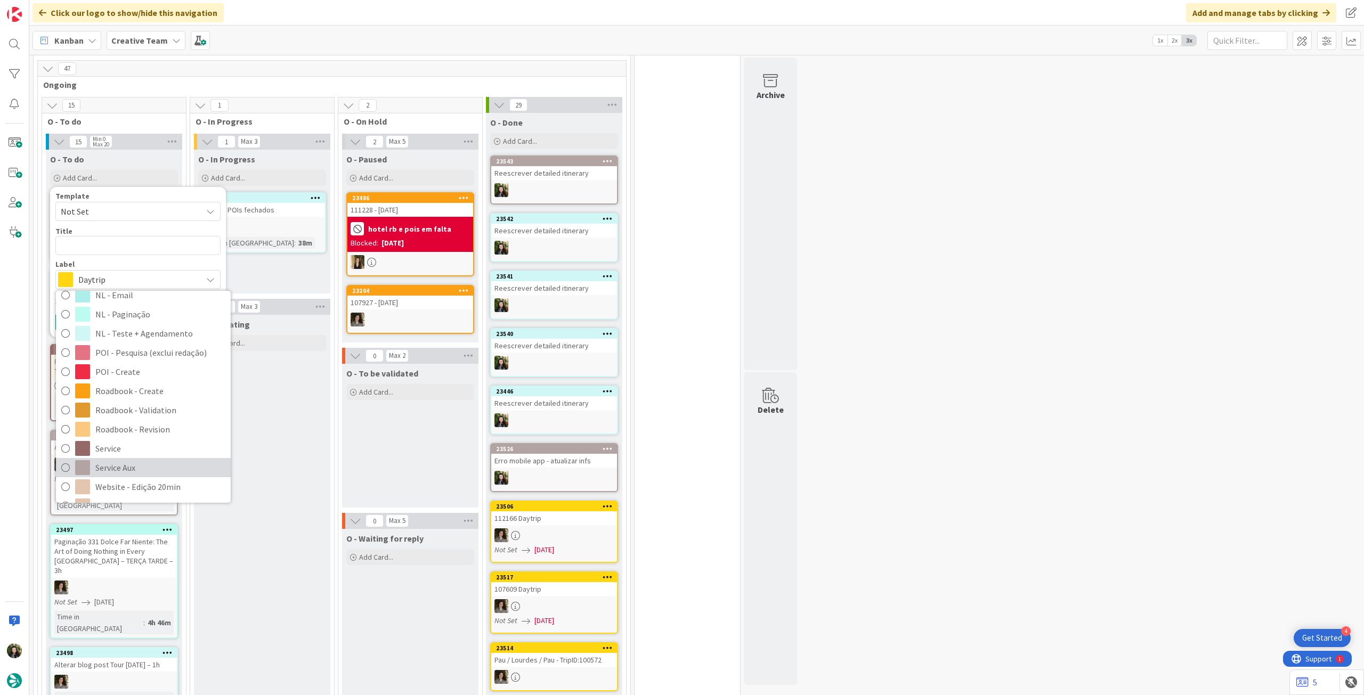
scroll to position [142, 0]
click at [147, 447] on span "Service Aux" at bounding box center [160, 451] width 130 height 16
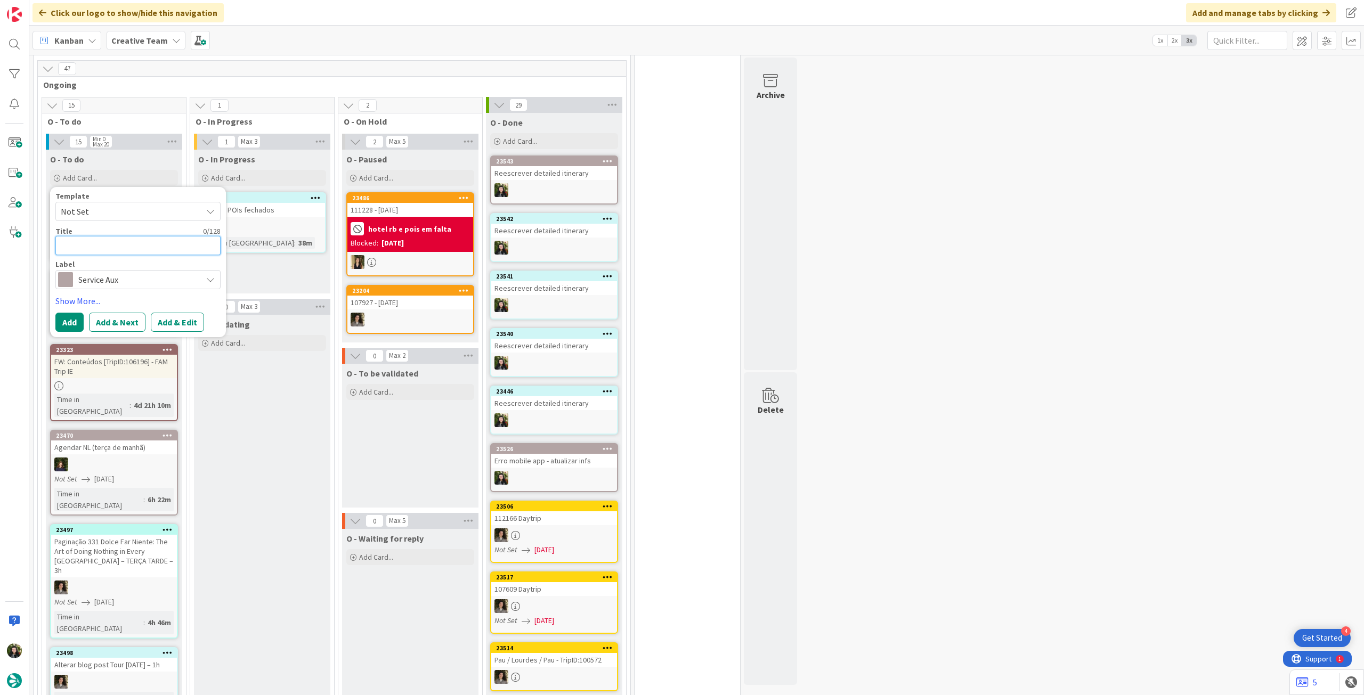
click at [138, 242] on textarea at bounding box center [137, 245] width 165 height 19
paste textarea "OLTR - [GEOGRAPHIC_DATA] - TEMPORARILY CLOSED"
click at [72, 336] on button "Add" at bounding box center [69, 335] width 28 height 19
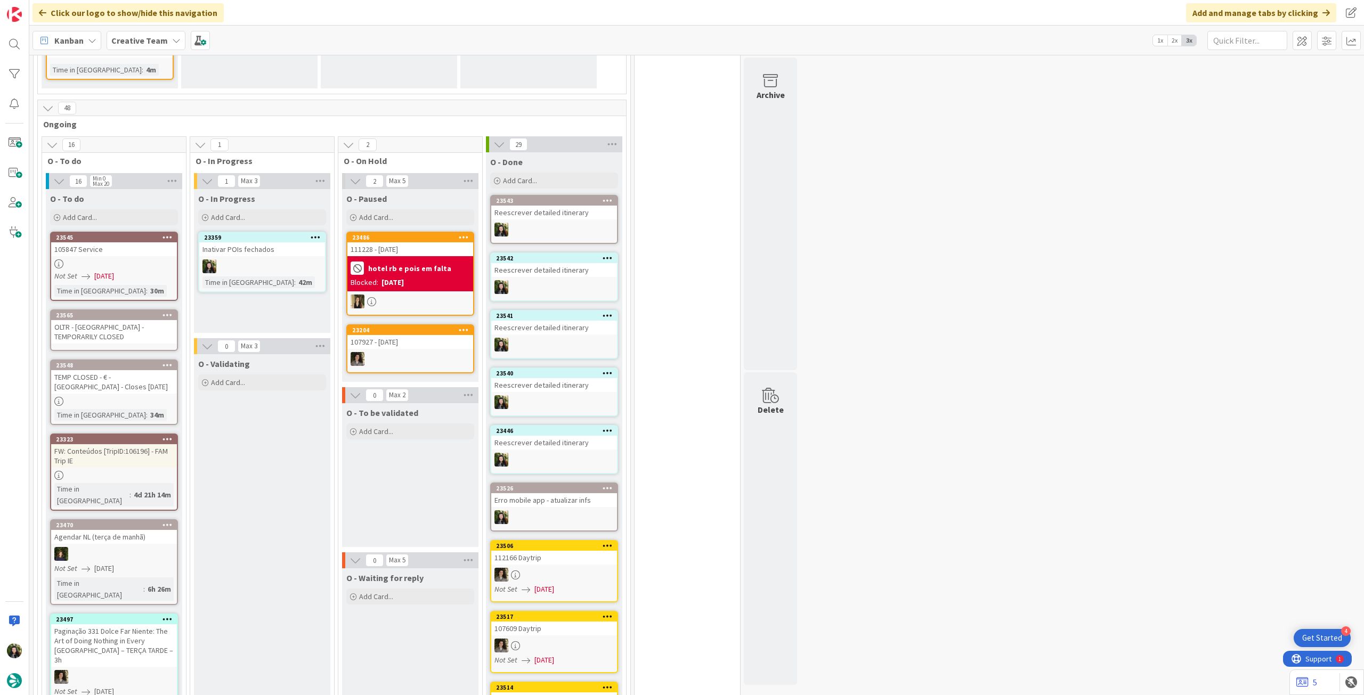
click at [117, 331] on div "OLTR - [GEOGRAPHIC_DATA] - TEMPORARILY CLOSED" at bounding box center [114, 331] width 126 height 23
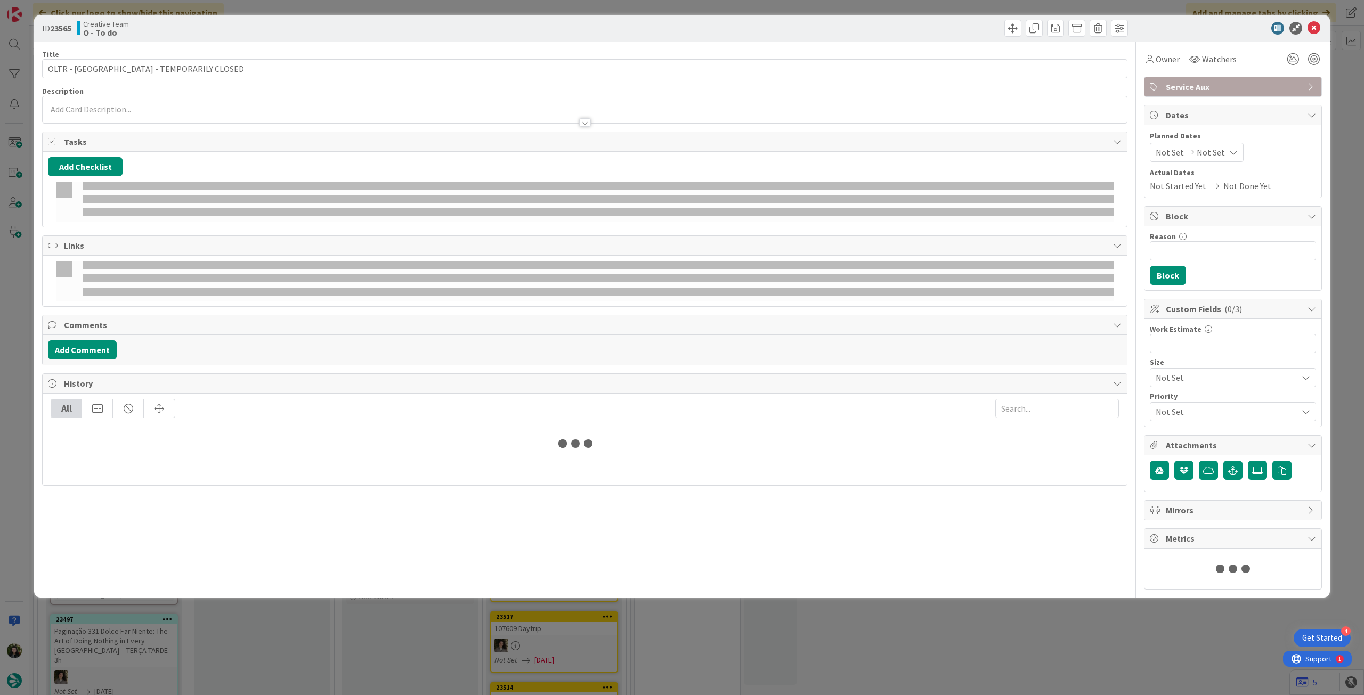
click at [144, 118] on div at bounding box center [585, 117] width 1084 height 11
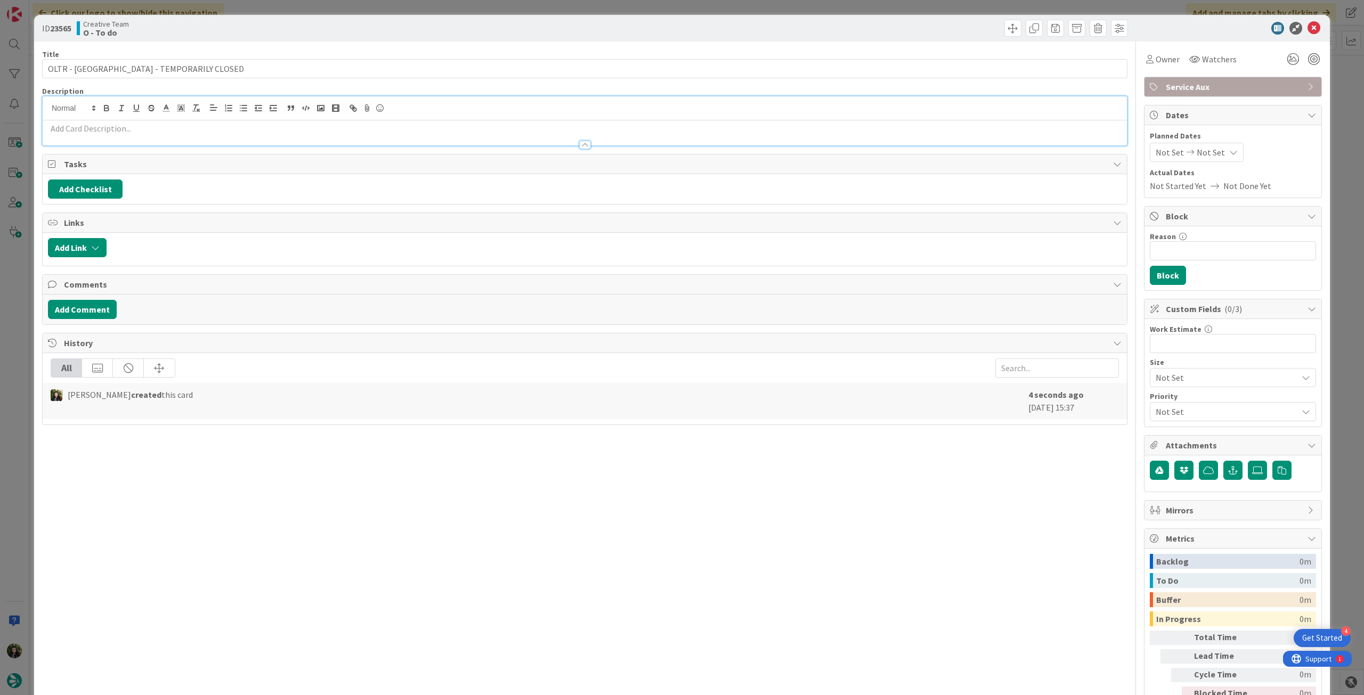
click at [142, 125] on p at bounding box center [585, 129] width 1074 height 12
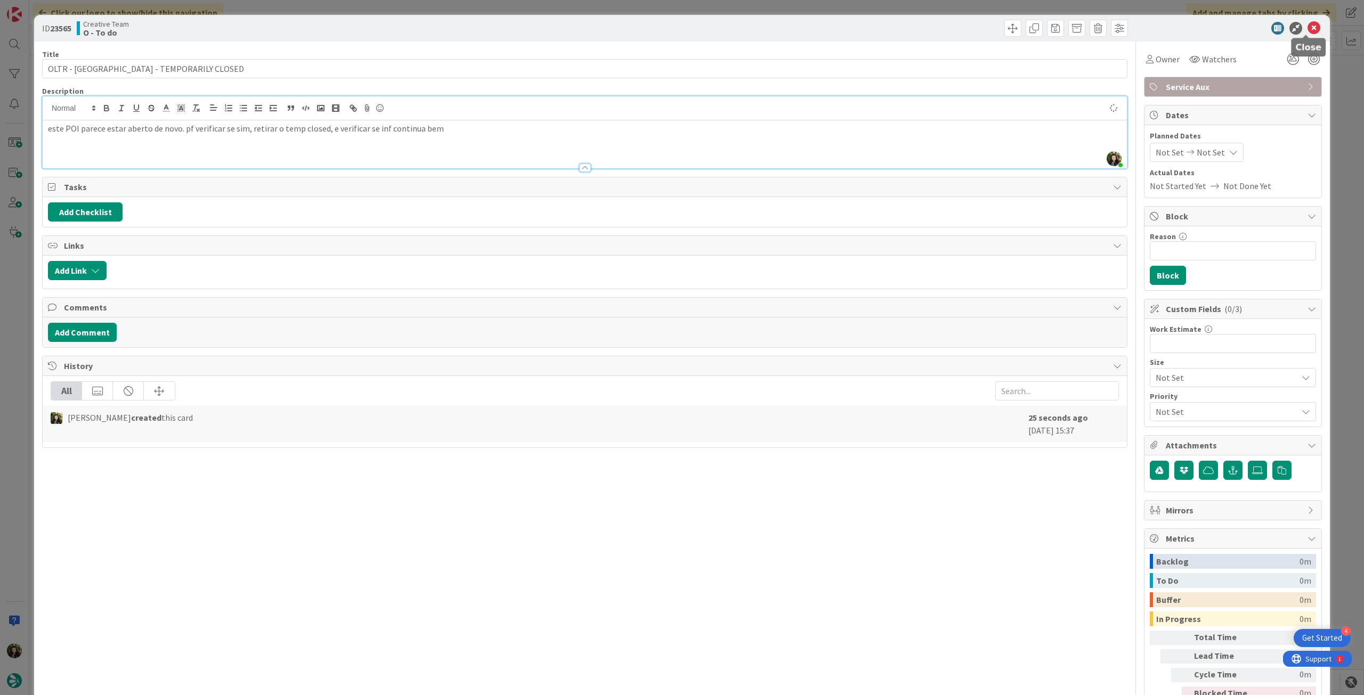
click at [1308, 24] on icon at bounding box center [1314, 28] width 13 height 13
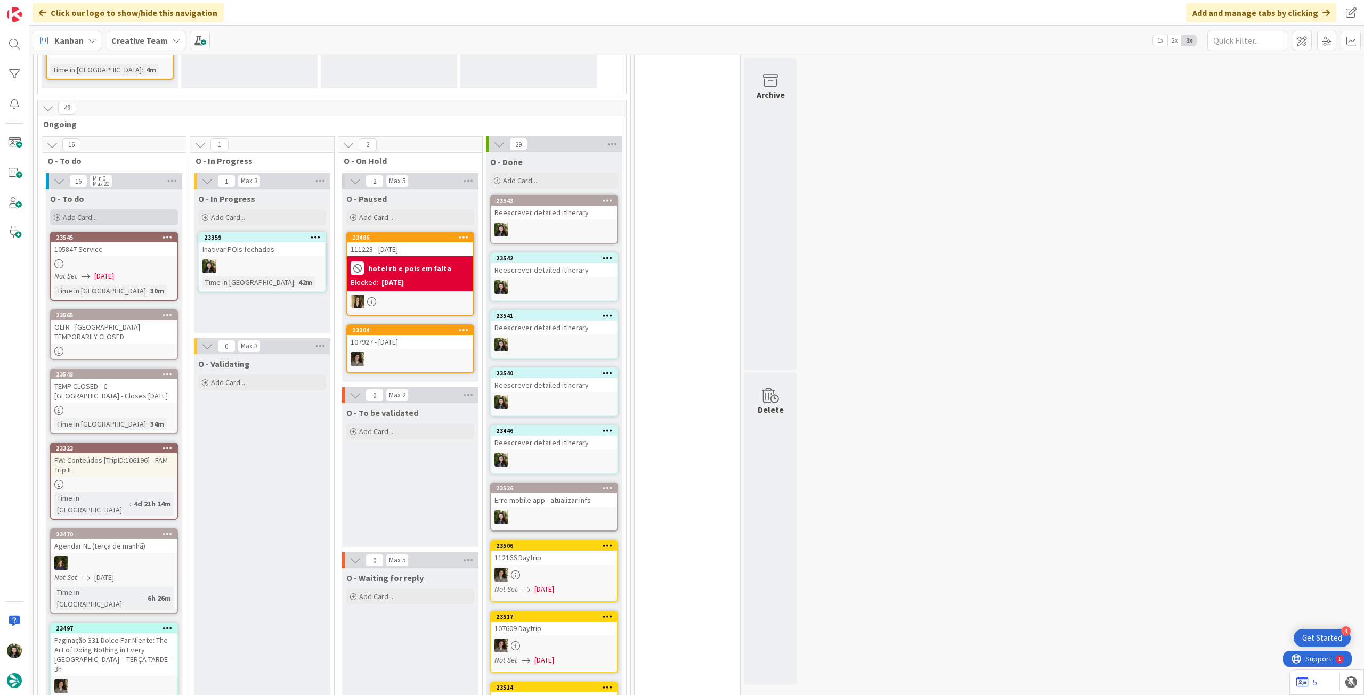
click at [105, 215] on div "Add Card..." at bounding box center [114, 217] width 128 height 16
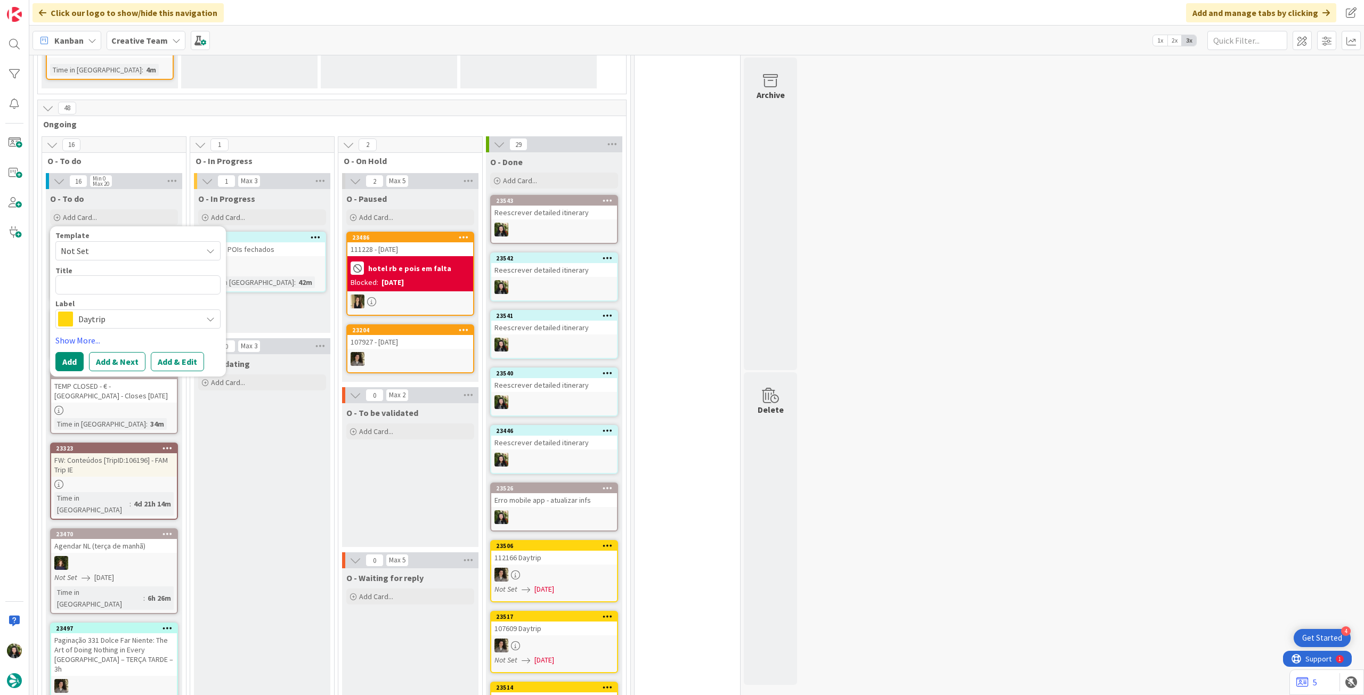
click at [114, 318] on span "Daytrip" at bounding box center [137, 319] width 118 height 15
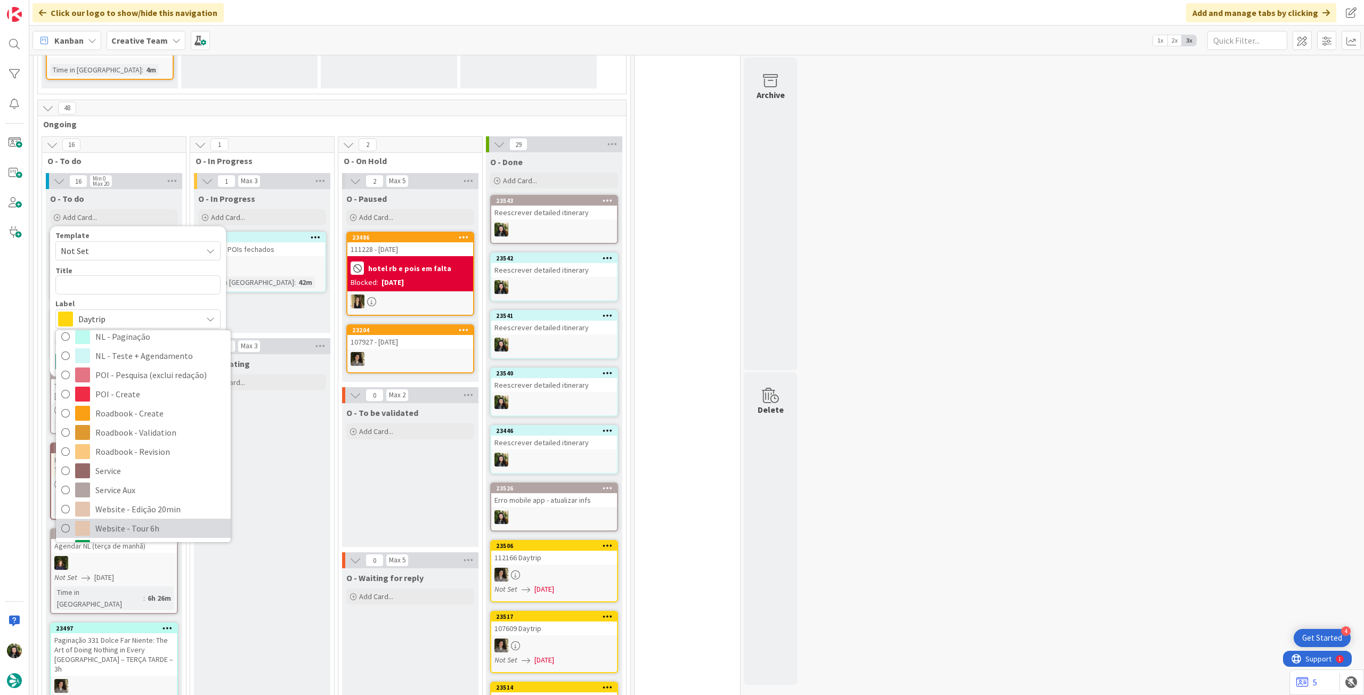
scroll to position [222, 0]
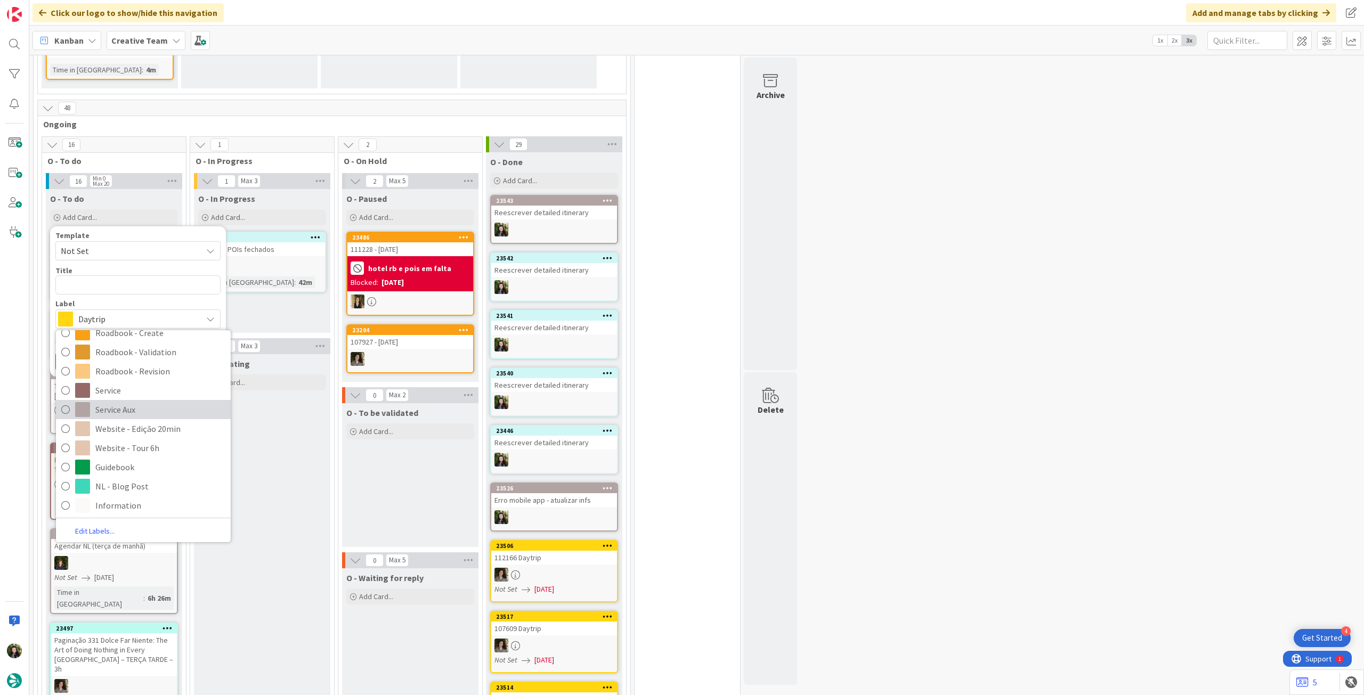
click at [163, 408] on span "Service Aux" at bounding box center [160, 410] width 130 height 16
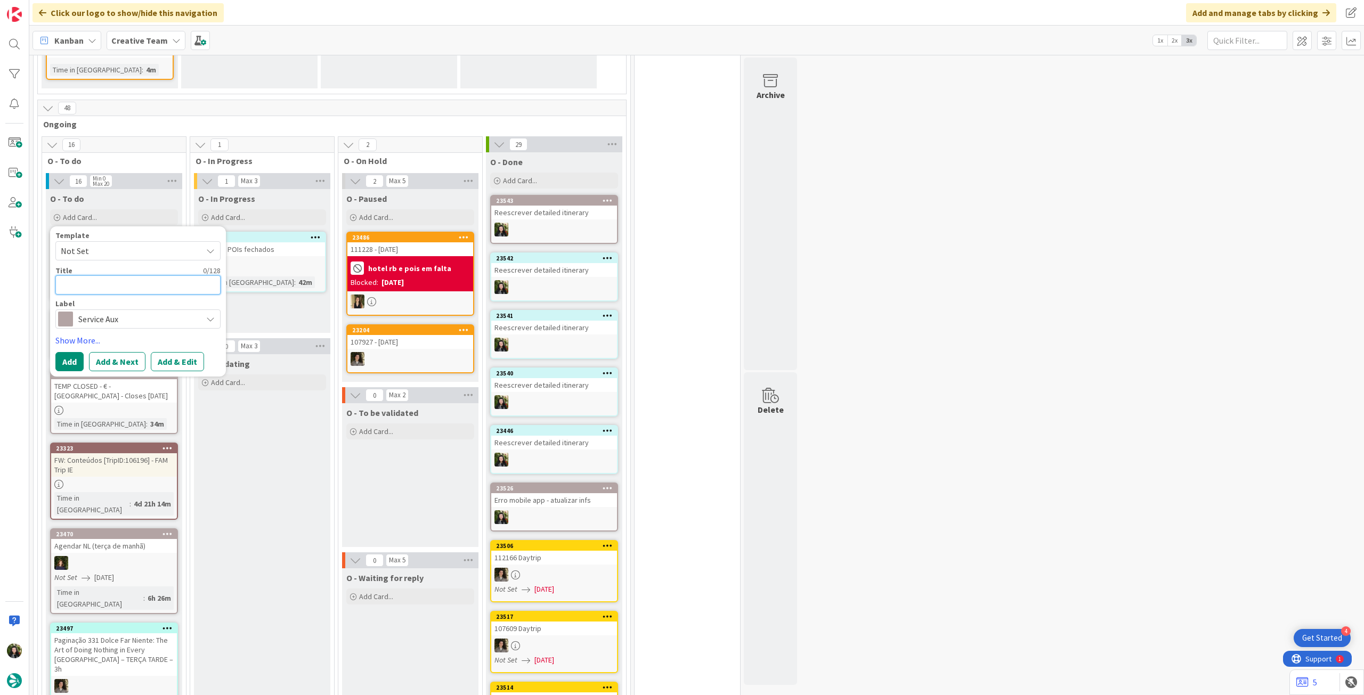
click at [148, 282] on textarea at bounding box center [137, 284] width 165 height 19
click at [66, 360] on button "Add" at bounding box center [69, 361] width 28 height 19
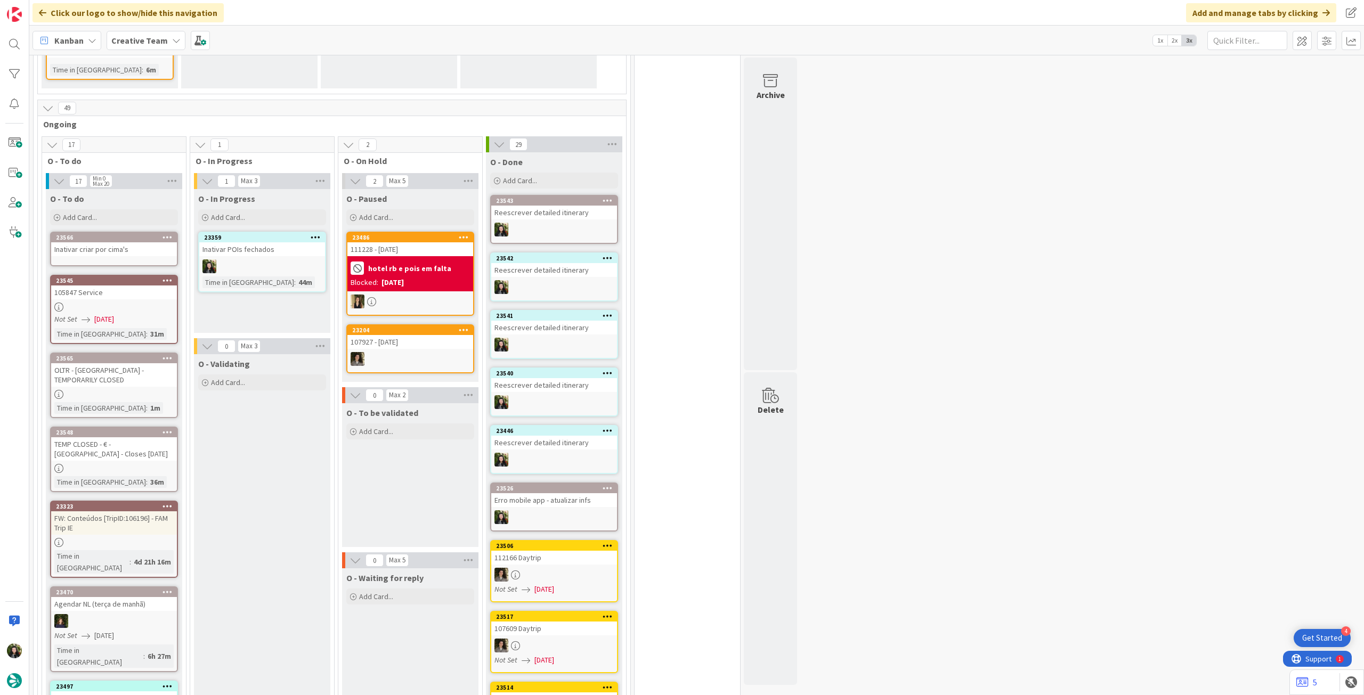
click at [118, 253] on div "Inativar criar por cima's" at bounding box center [114, 249] width 126 height 14
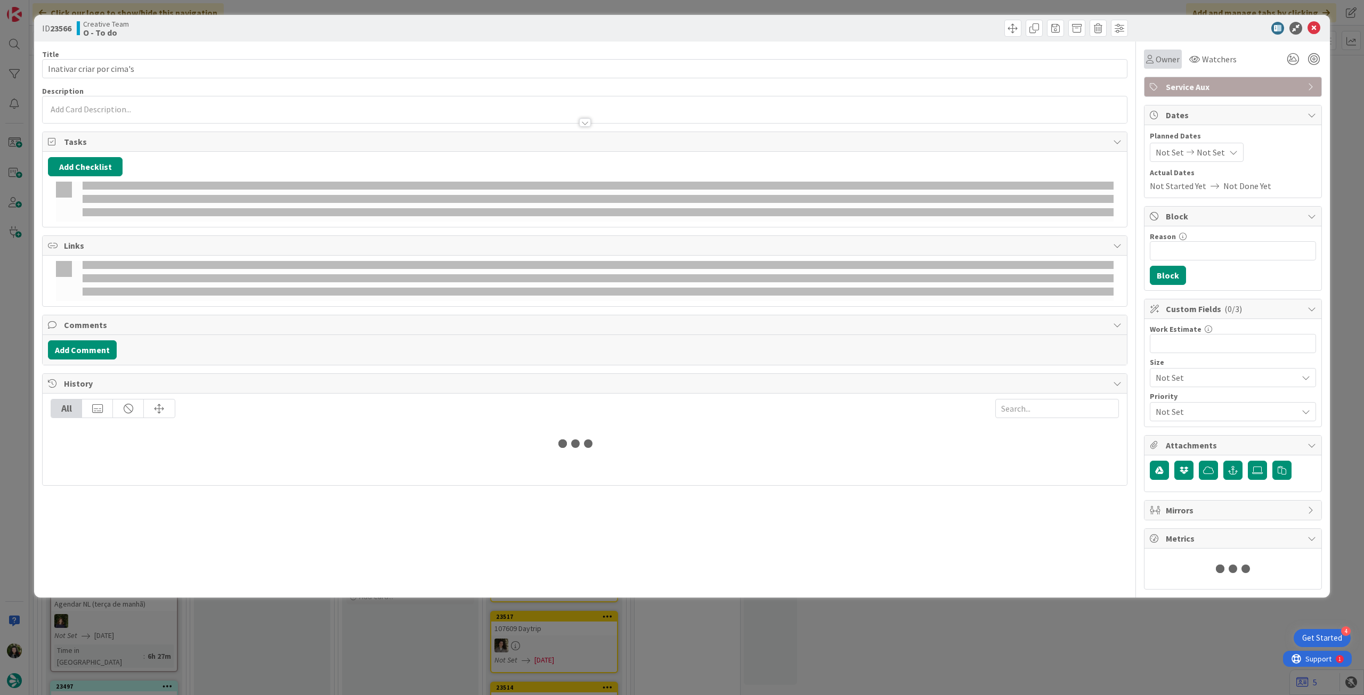
click at [1156, 60] on span "Owner" at bounding box center [1168, 59] width 24 height 13
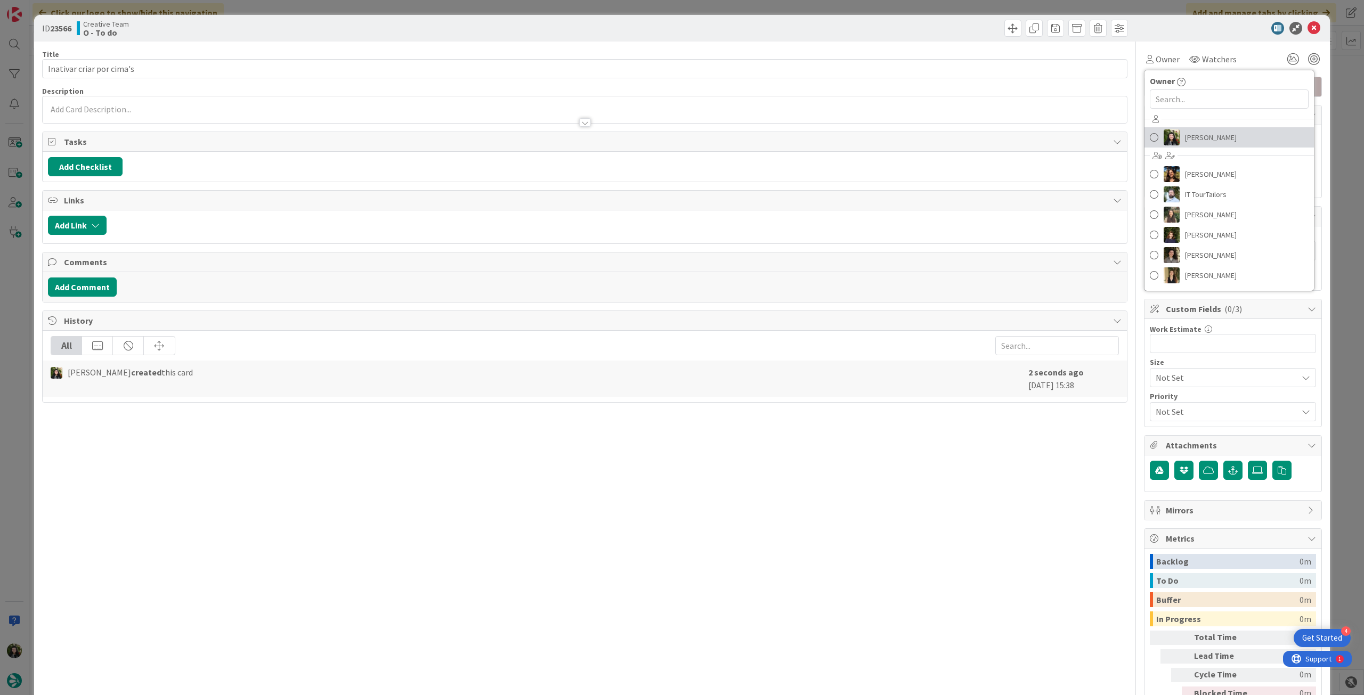
click at [1219, 138] on span "[PERSON_NAME]" at bounding box center [1211, 137] width 52 height 16
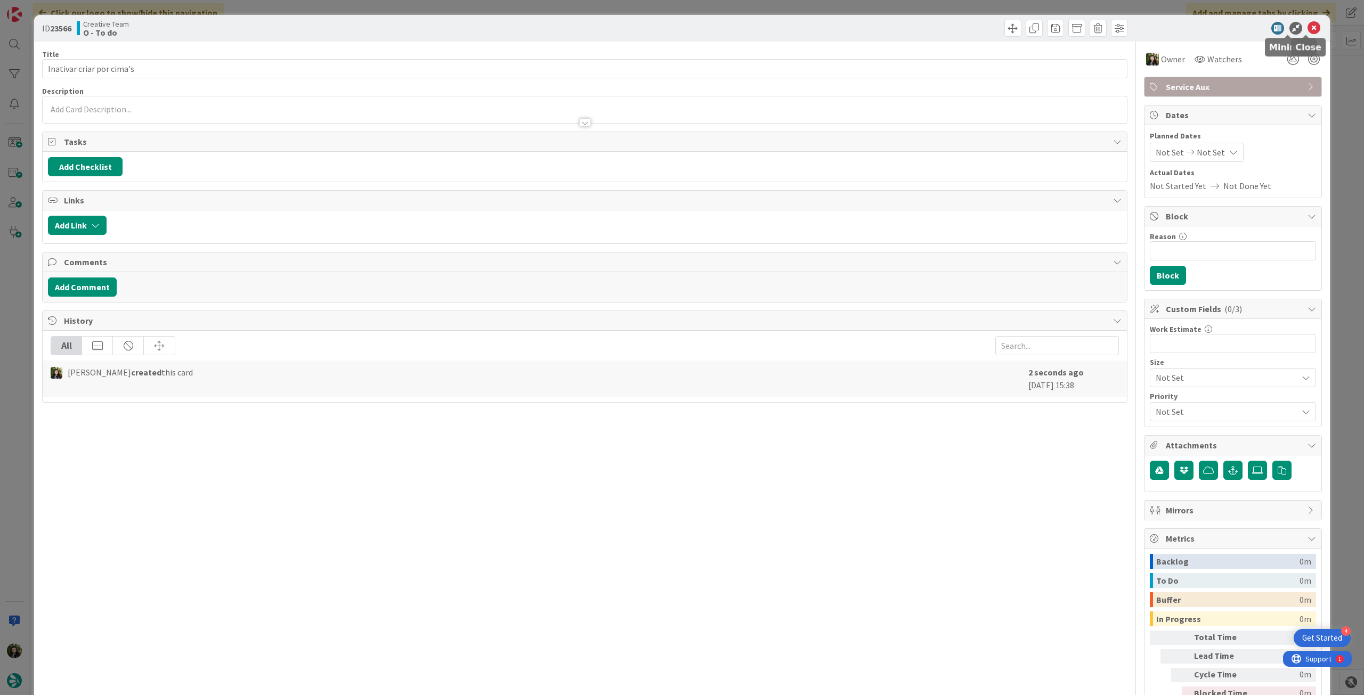
click at [1308, 30] on icon at bounding box center [1314, 28] width 13 height 13
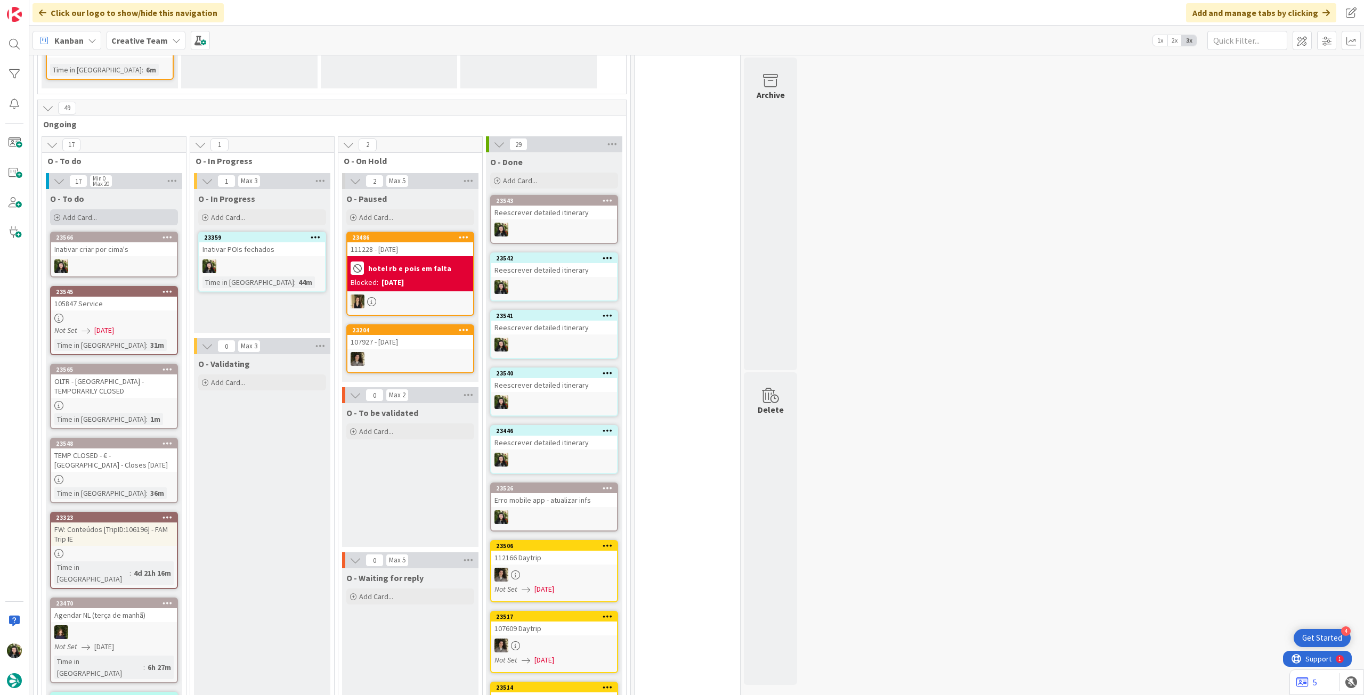
click at [138, 214] on div "Add Card..." at bounding box center [114, 217] width 128 height 16
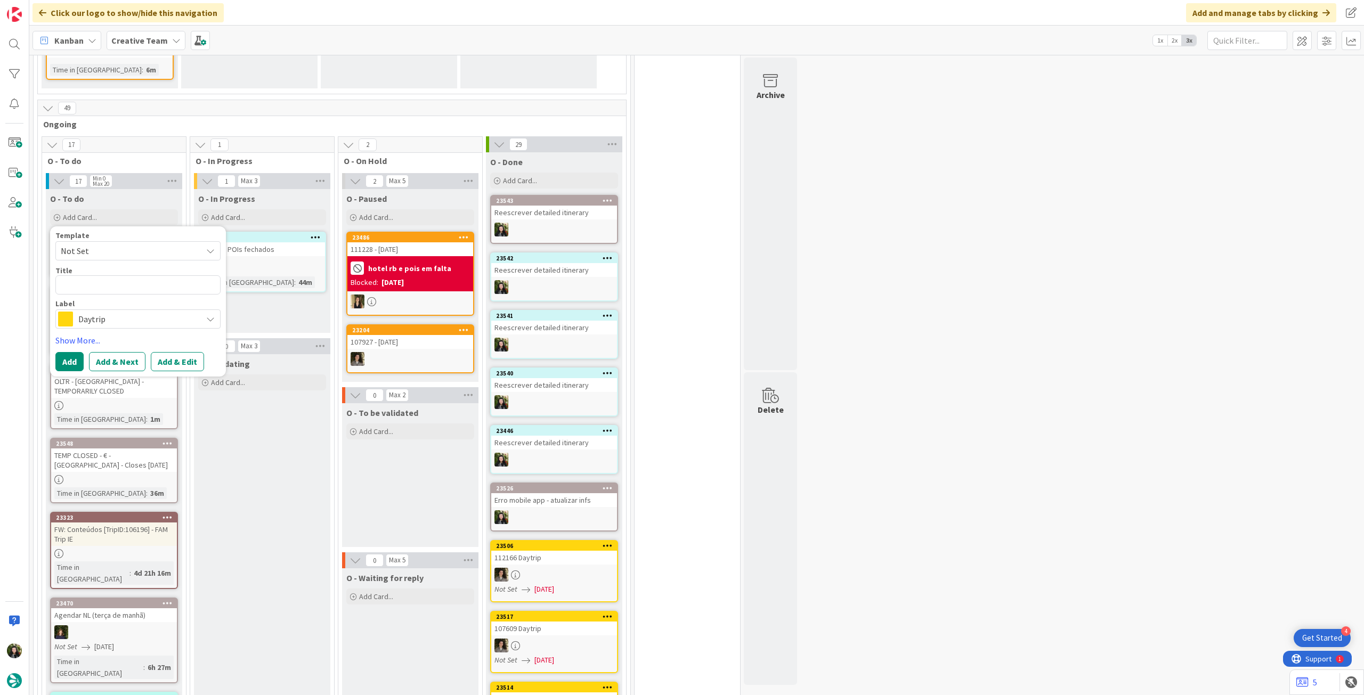
click at [110, 319] on span "Daytrip" at bounding box center [137, 319] width 118 height 15
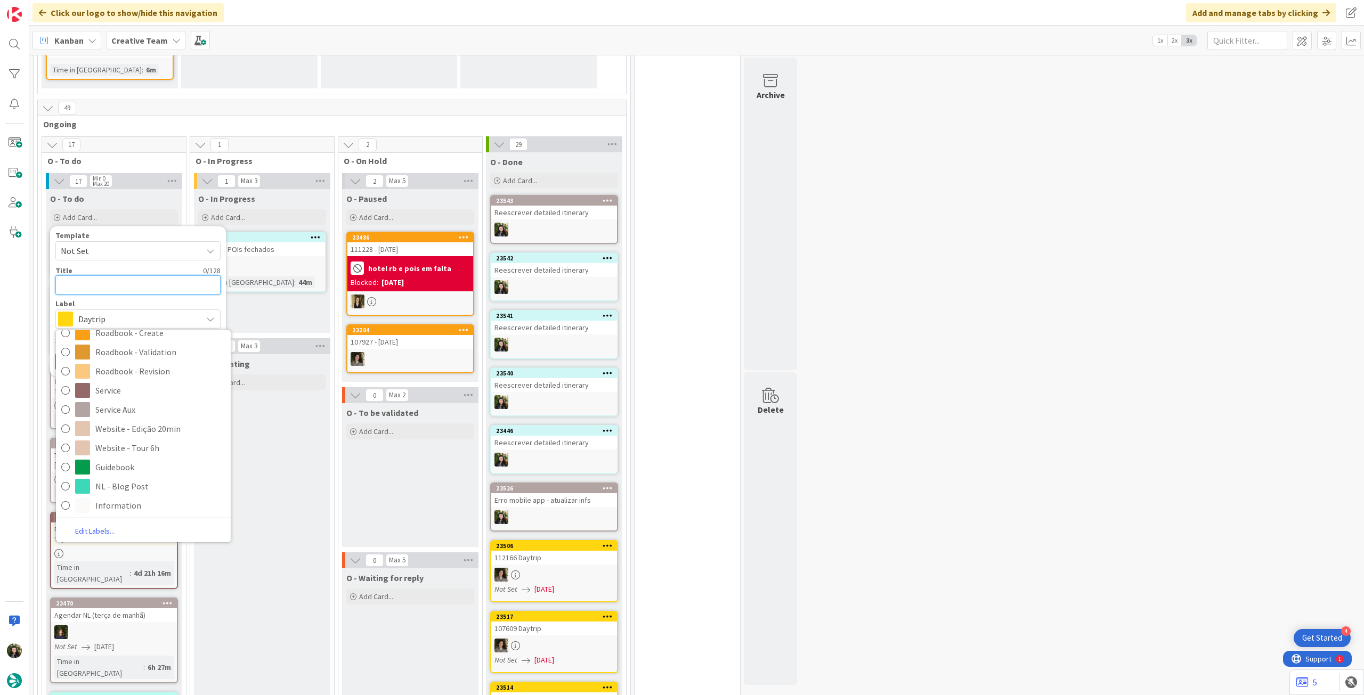
click at [116, 283] on textarea at bounding box center [137, 284] width 165 height 19
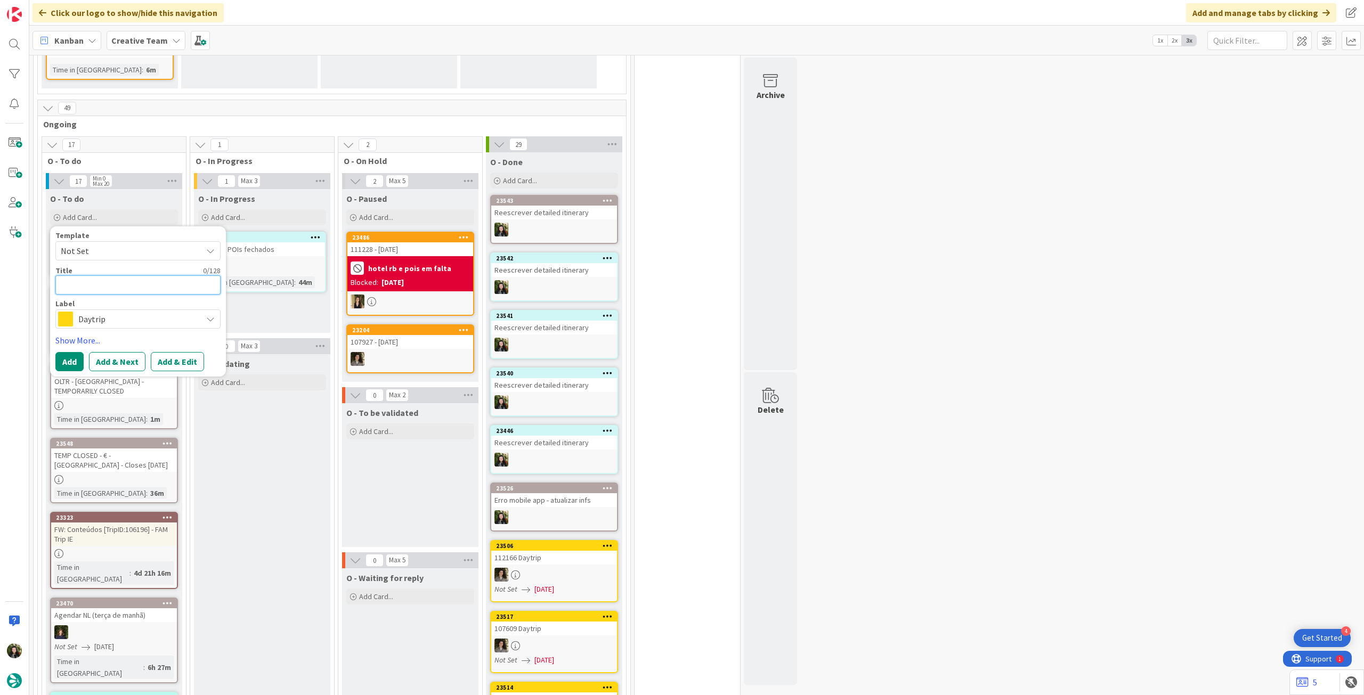
paste textarea "Funivia – Open Everyday - TEMP CLOSED"
click at [92, 322] on span "Daytrip" at bounding box center [137, 319] width 118 height 15
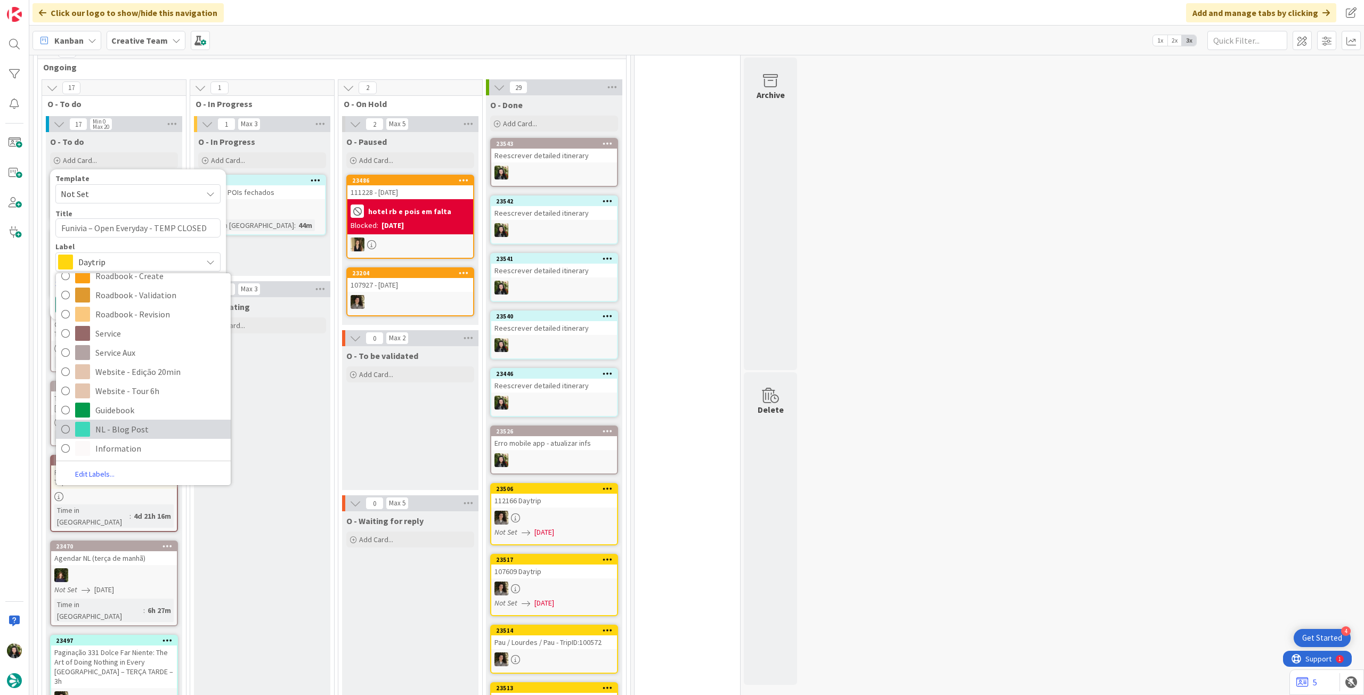
scroll to position [994, 0]
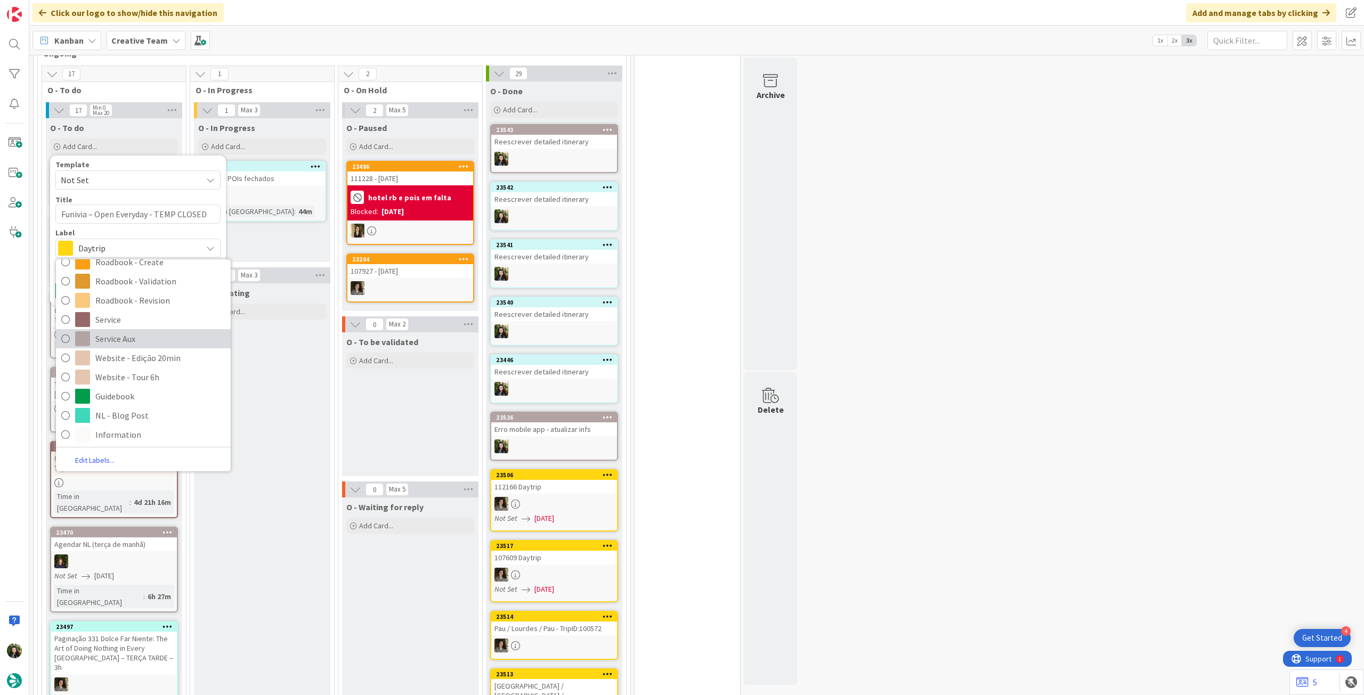
click at [136, 340] on span "Service Aux" at bounding box center [160, 339] width 130 height 16
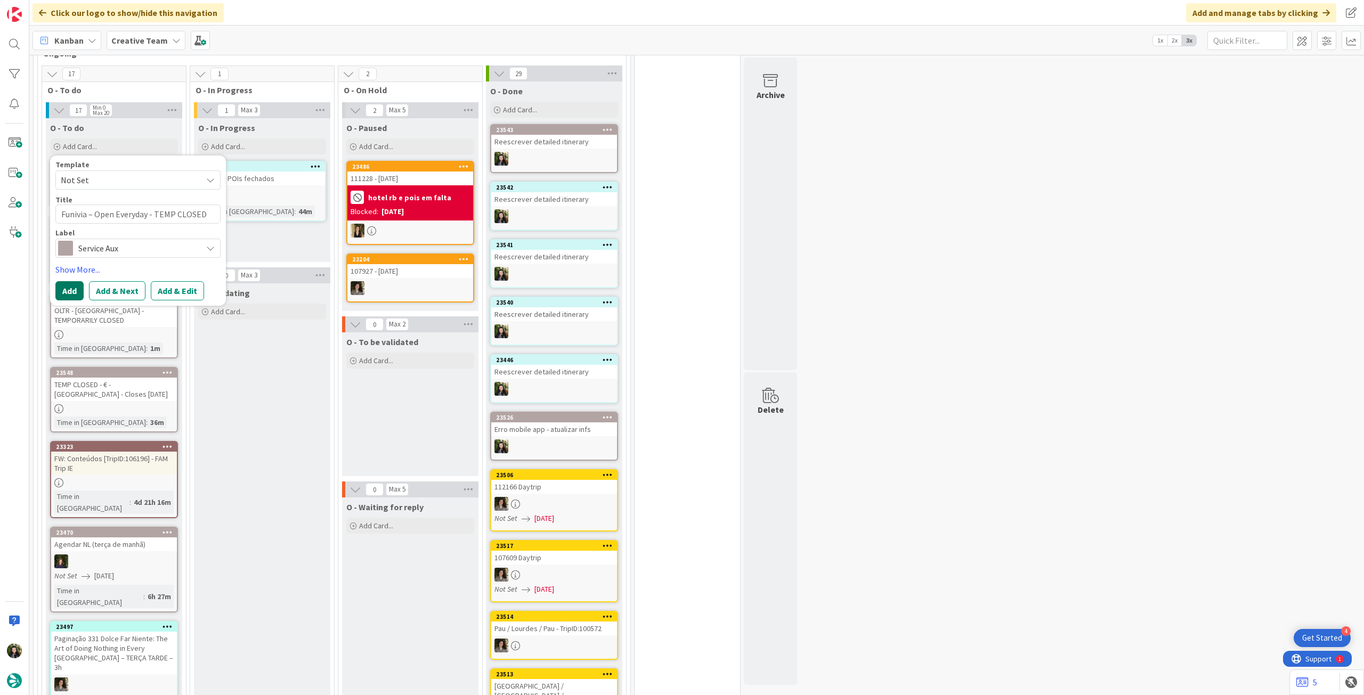
click at [72, 288] on button "Add" at bounding box center [69, 290] width 28 height 19
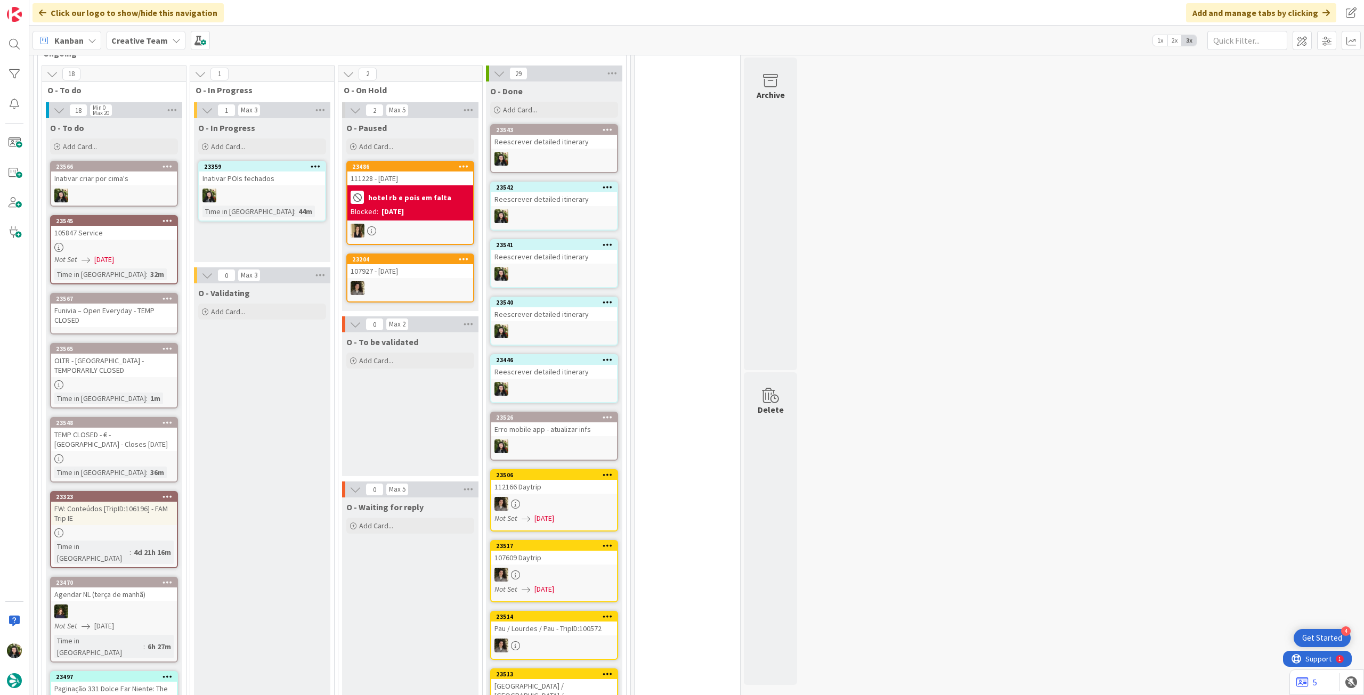
click at [100, 321] on div "Funivia – Open Everyday - TEMP CLOSED" at bounding box center [114, 315] width 126 height 23
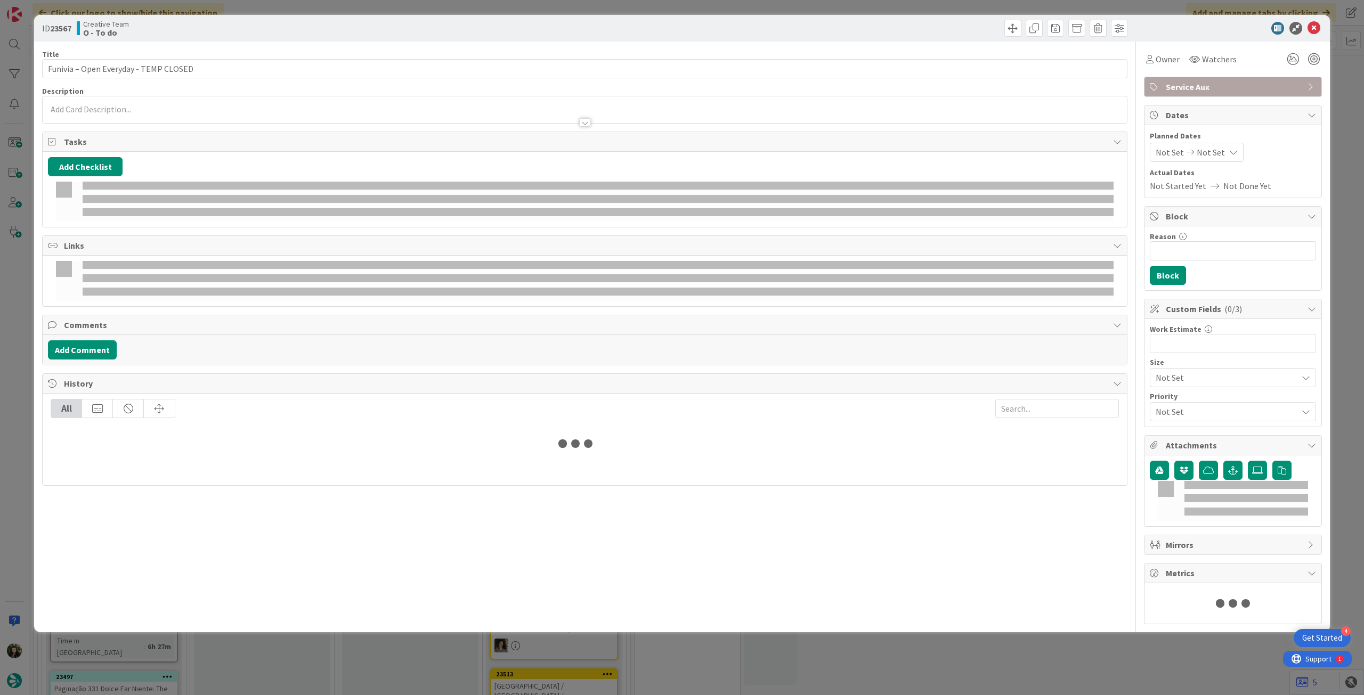
click at [121, 106] on p at bounding box center [585, 109] width 1074 height 12
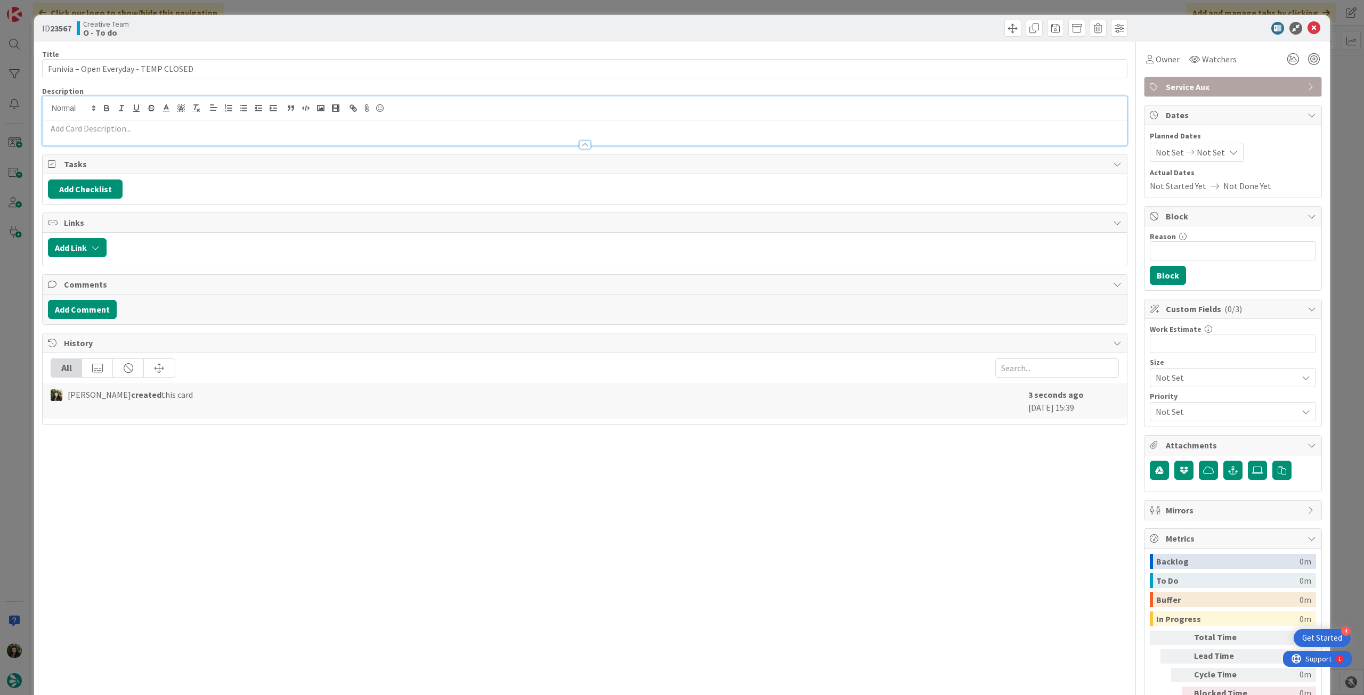
click at [121, 123] on p at bounding box center [585, 129] width 1074 height 12
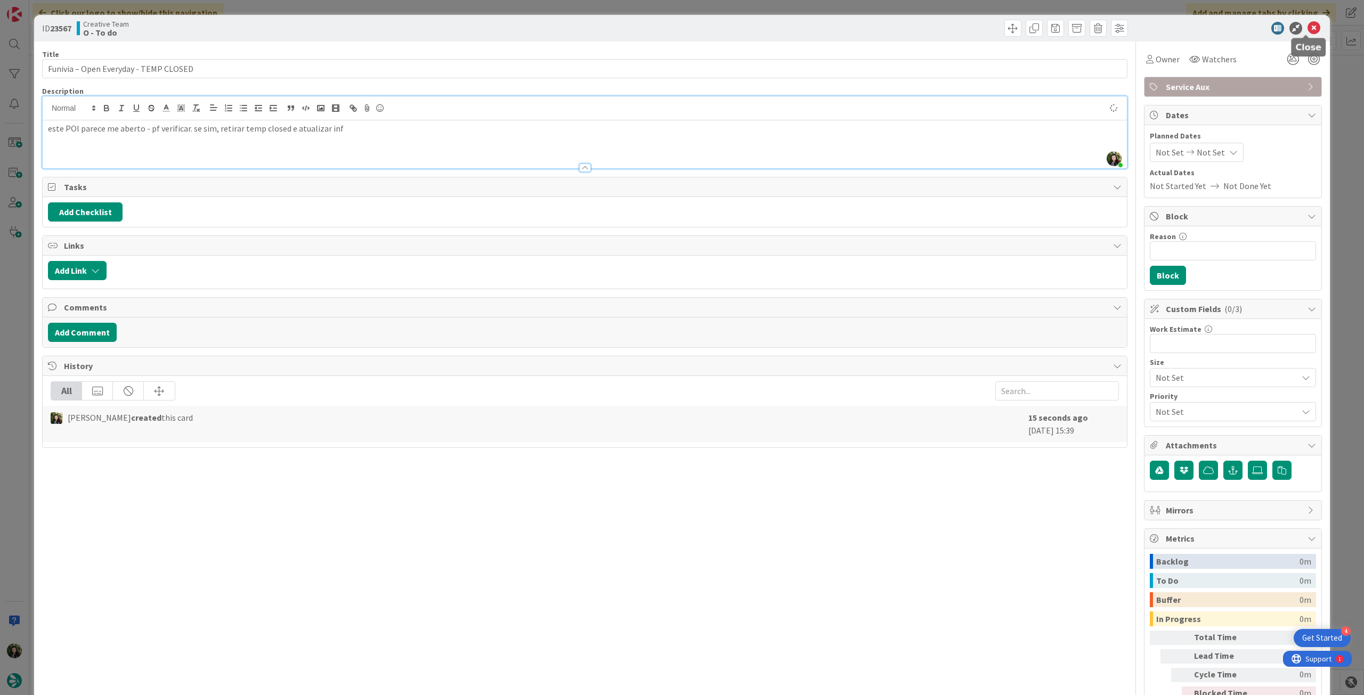
click at [1310, 28] on icon at bounding box center [1314, 28] width 13 height 13
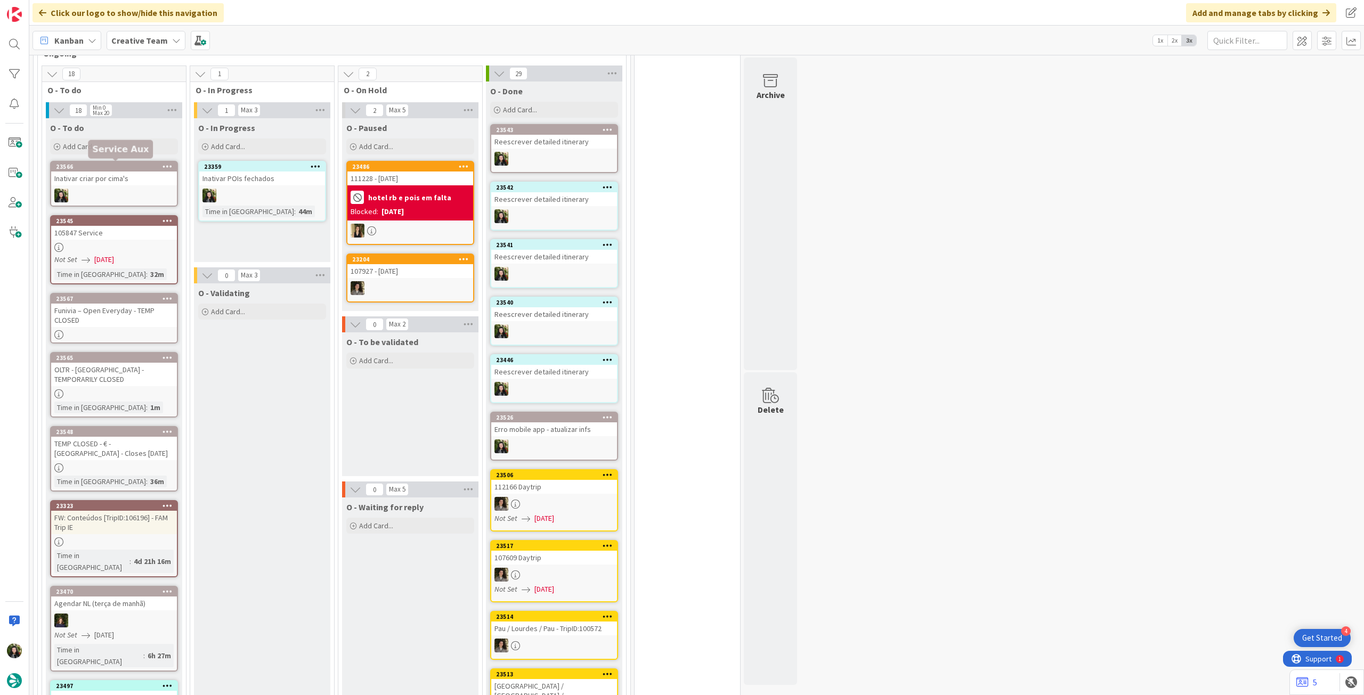
click at [136, 183] on div "Inativar criar por cima's" at bounding box center [114, 179] width 126 height 14
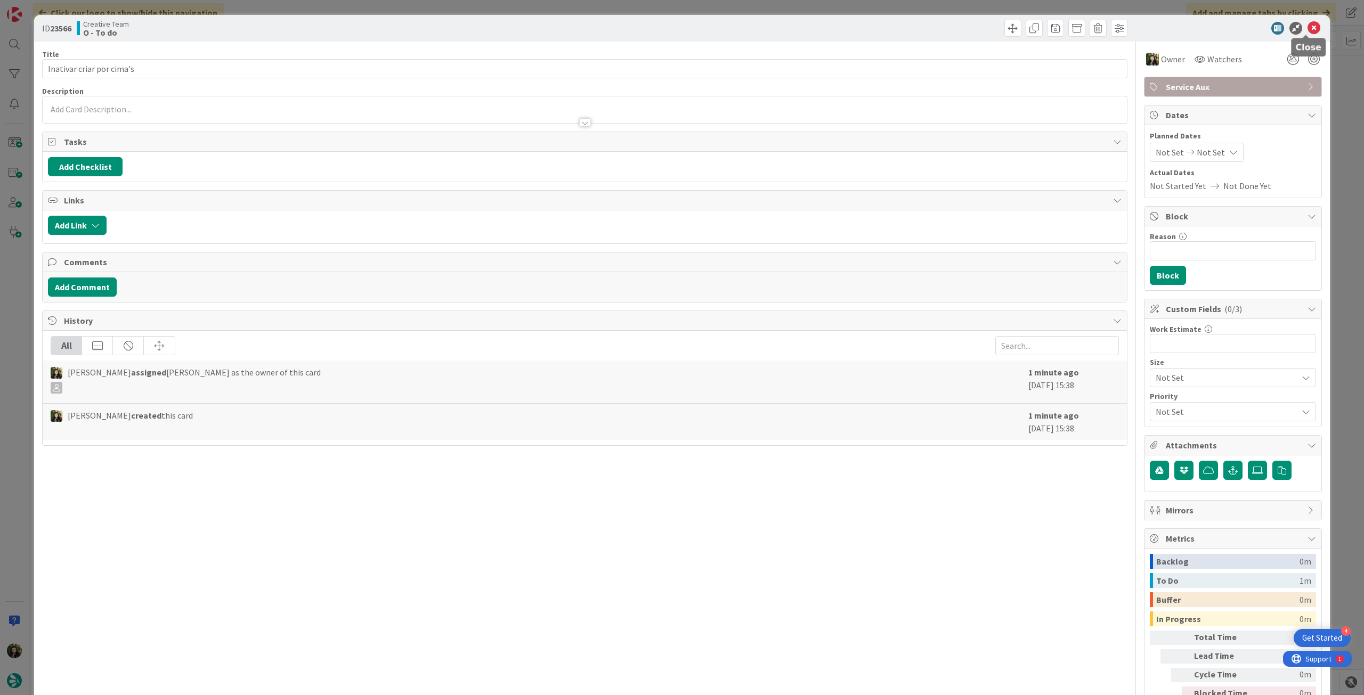
click at [1317, 30] on div "ID 23566 Creative Team O - To do" at bounding box center [682, 28] width 1296 height 27
click at [1308, 28] on icon at bounding box center [1314, 28] width 13 height 13
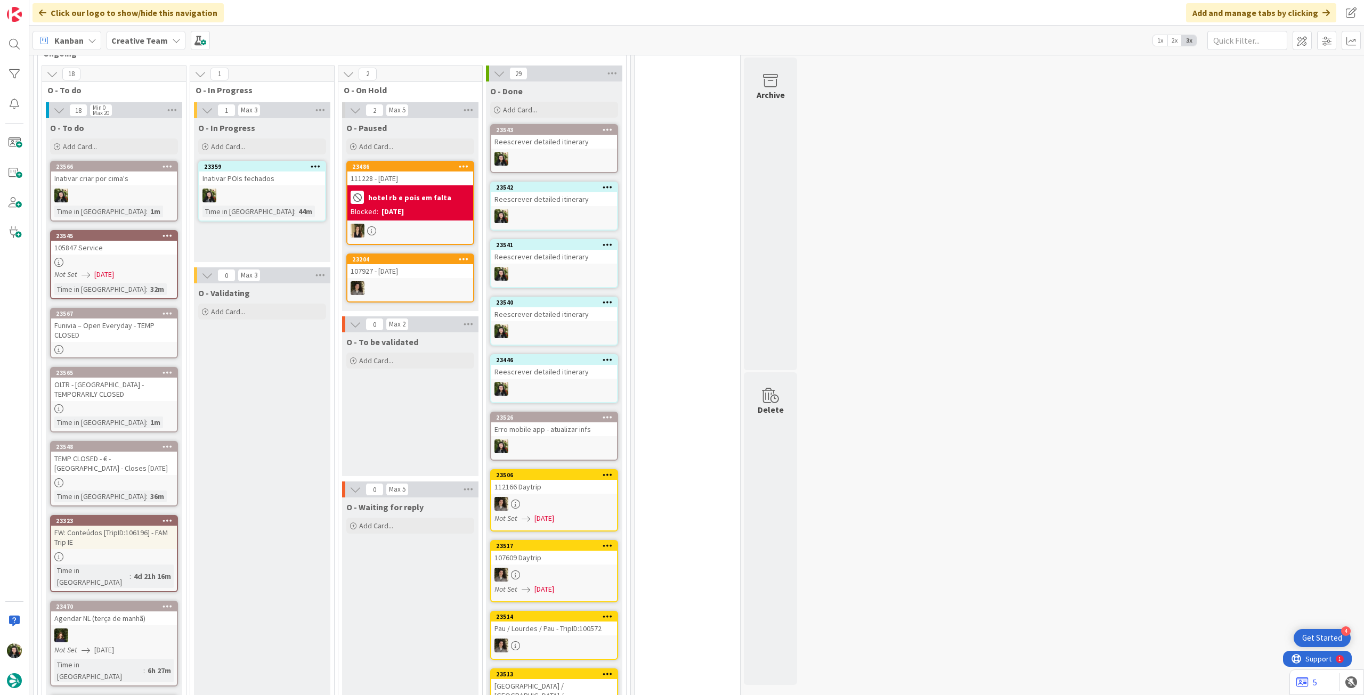
click at [143, 335] on div "Funivia – Open Everyday - TEMP CLOSED" at bounding box center [114, 330] width 126 height 23
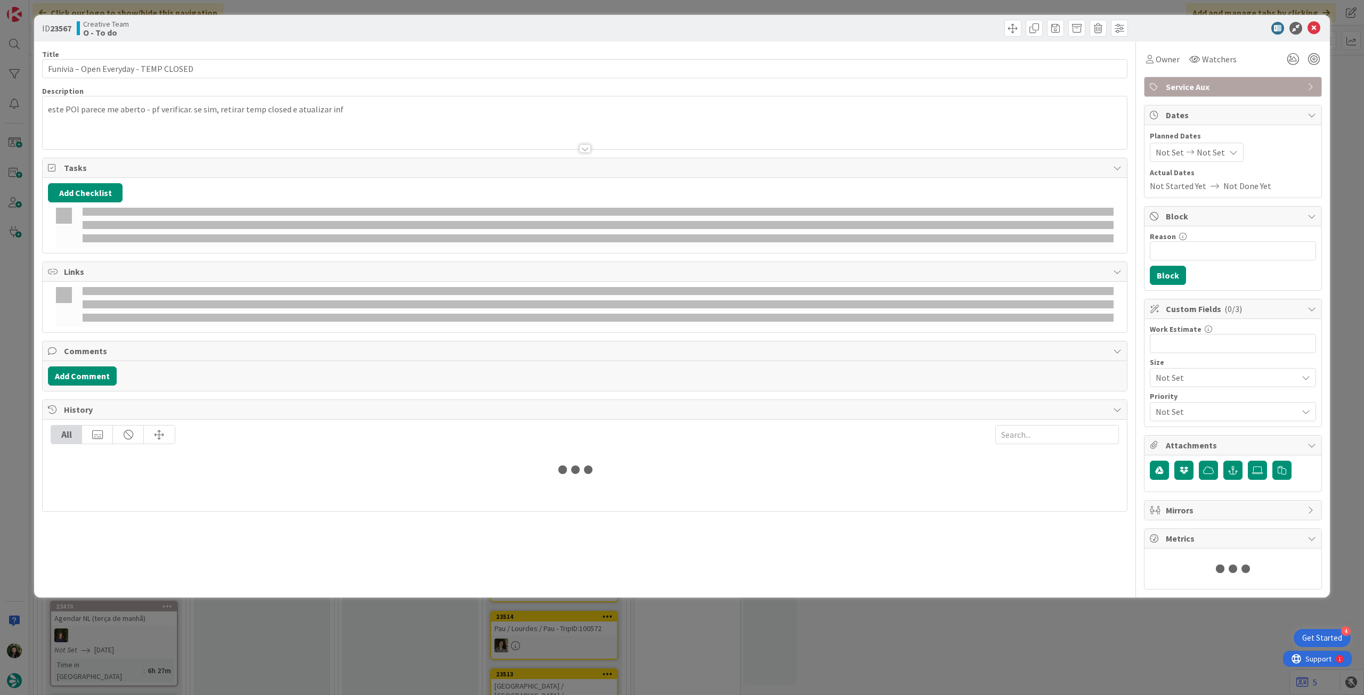
click at [107, 124] on div at bounding box center [585, 135] width 1084 height 27
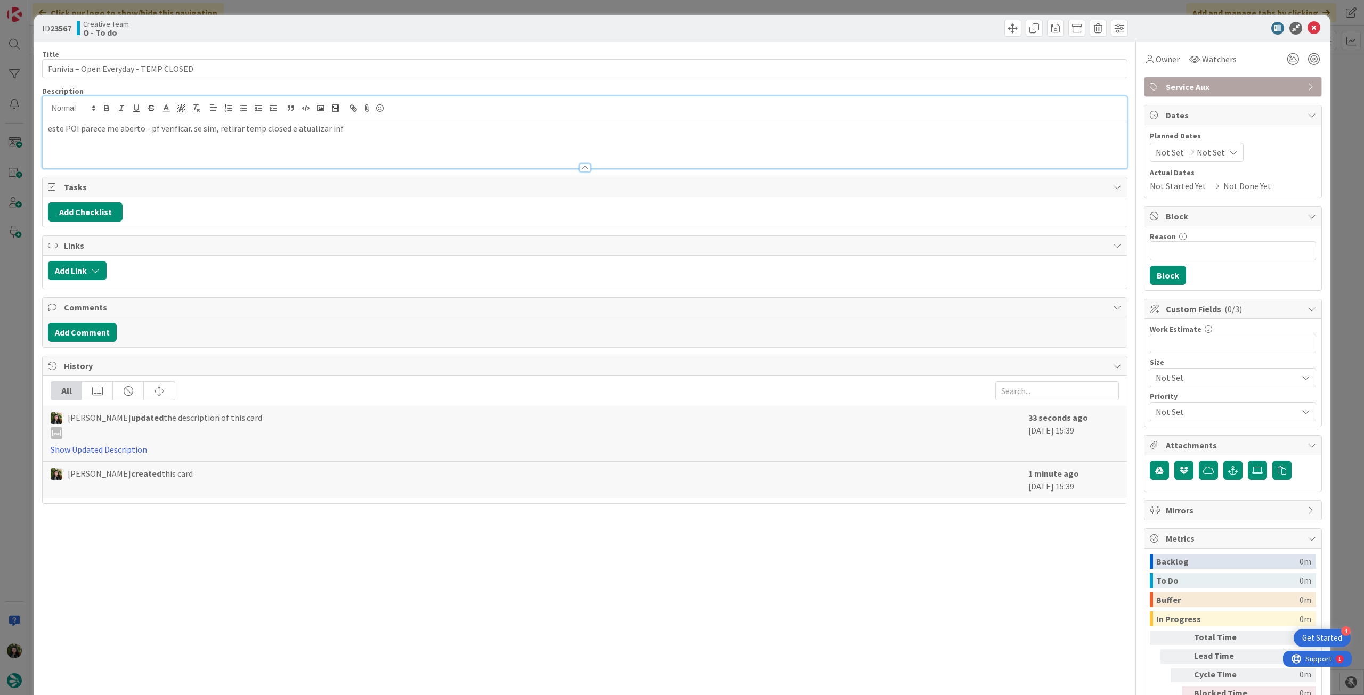
click at [48, 128] on p "este POI parece me aberto - pf verificar. se sim, retirar temp closed e atualiz…" at bounding box center [585, 129] width 1074 height 12
click at [1308, 27] on icon at bounding box center [1314, 28] width 13 height 13
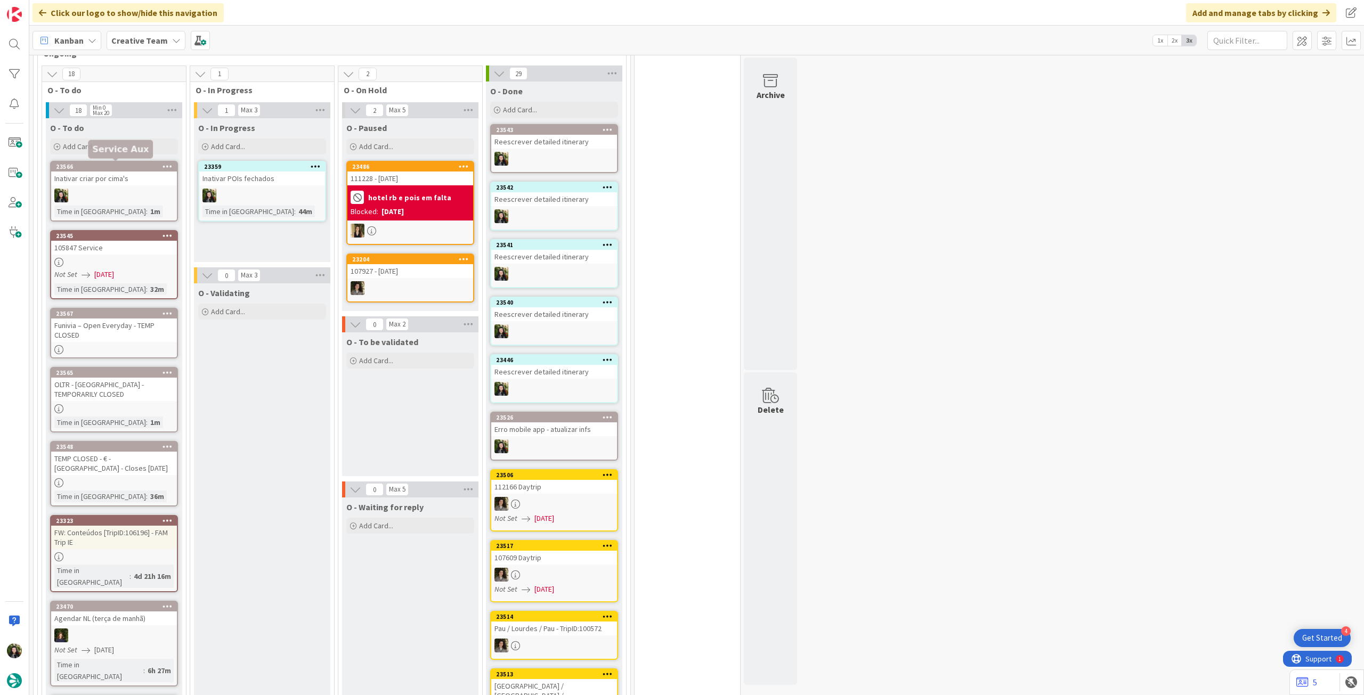
click at [121, 147] on div "Add Card..." at bounding box center [114, 147] width 128 height 16
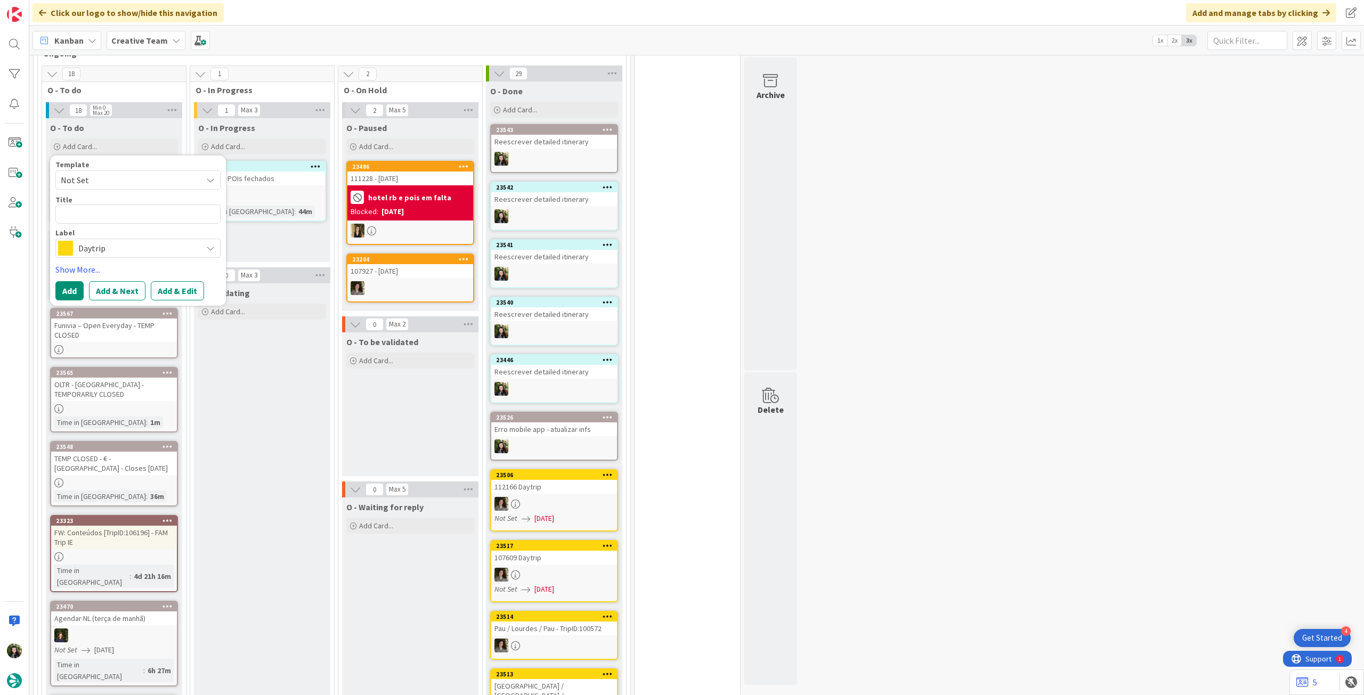
click at [120, 251] on span "Daytrip" at bounding box center [137, 248] width 118 height 15
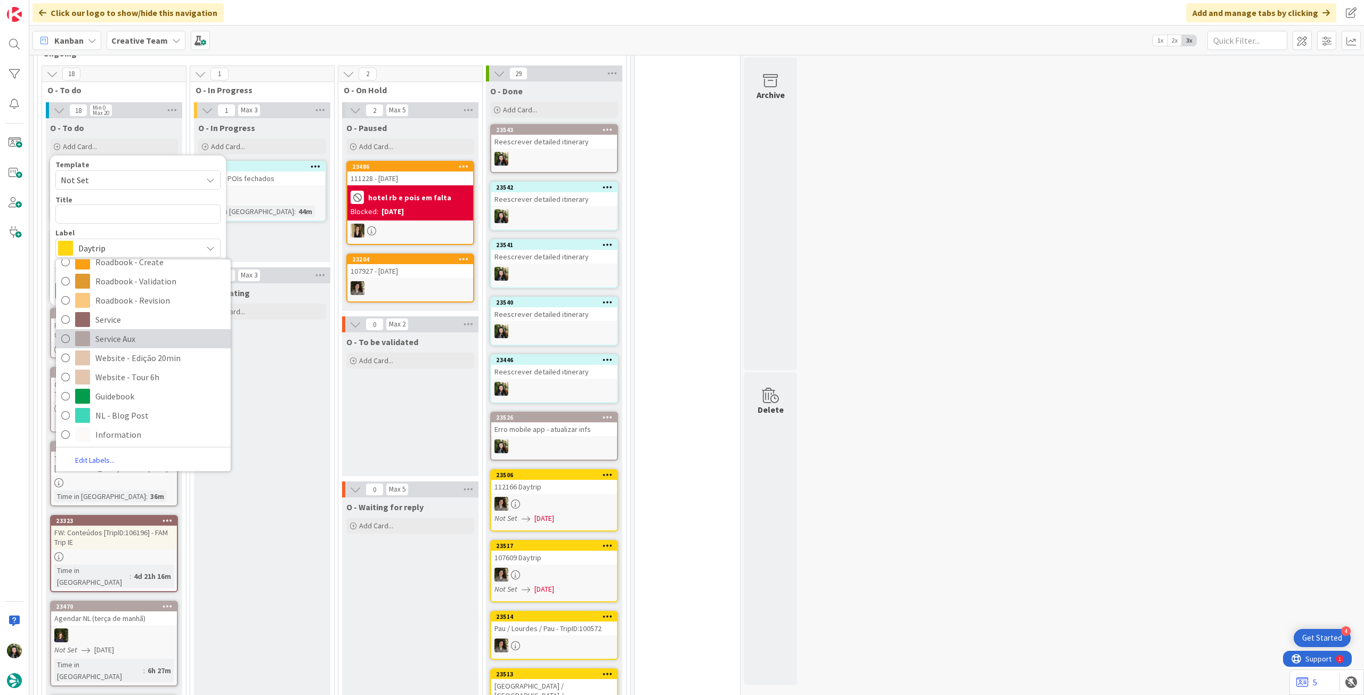
click at [136, 332] on span "Service Aux" at bounding box center [160, 339] width 130 height 16
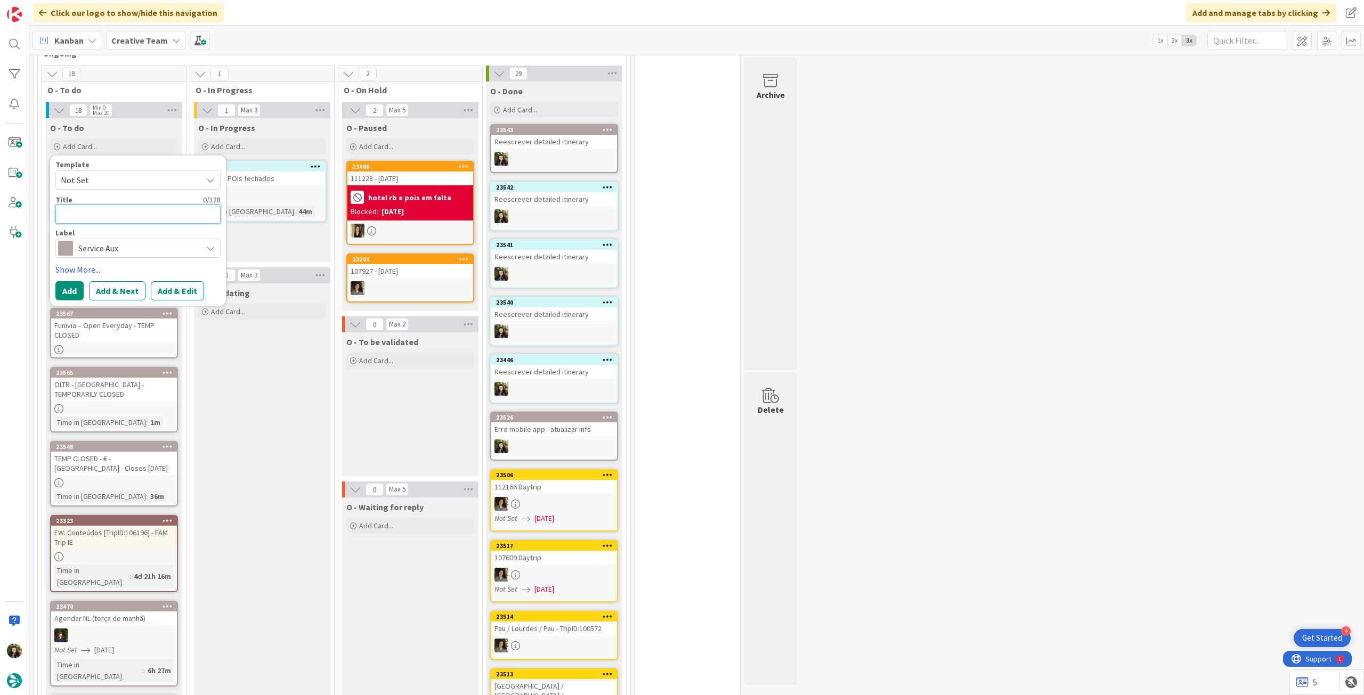
click at [127, 213] on textarea at bounding box center [137, 214] width 165 height 19
paste textarea "[GEOGRAPHIC_DATA] Mon - TEMP CLOSED"
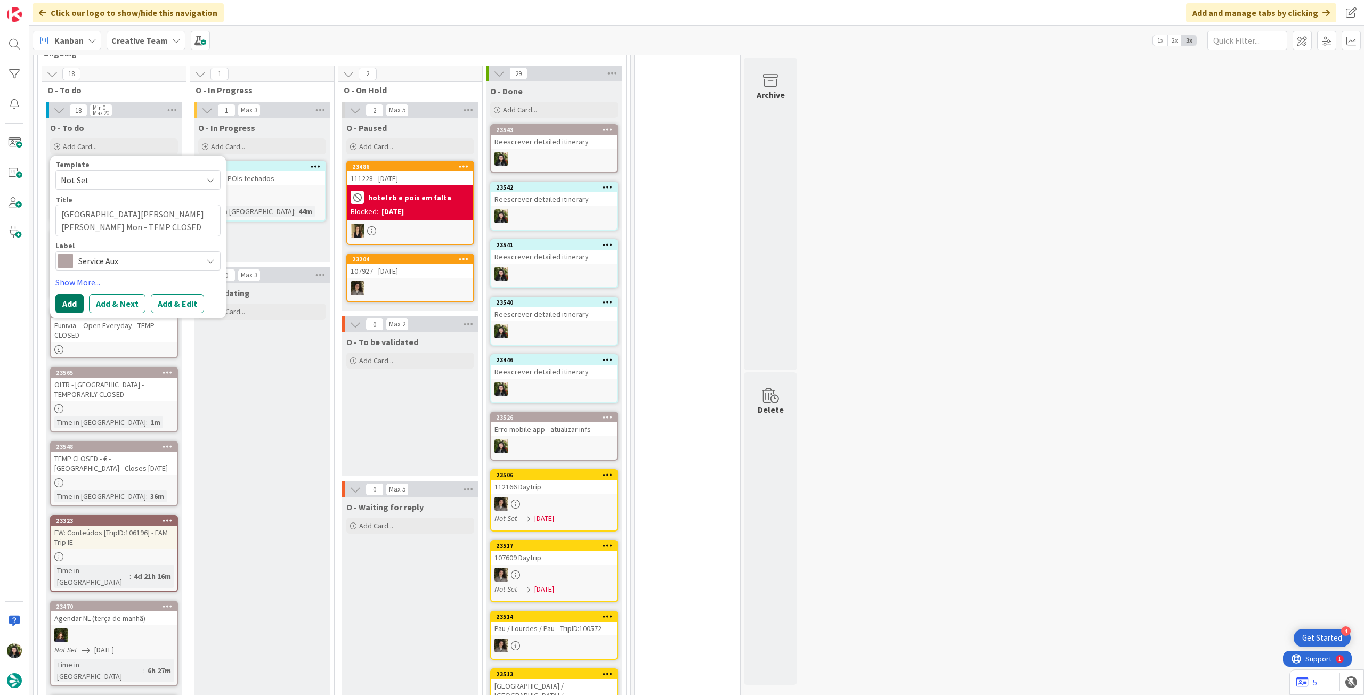
click at [74, 297] on button "Add" at bounding box center [69, 303] width 28 height 19
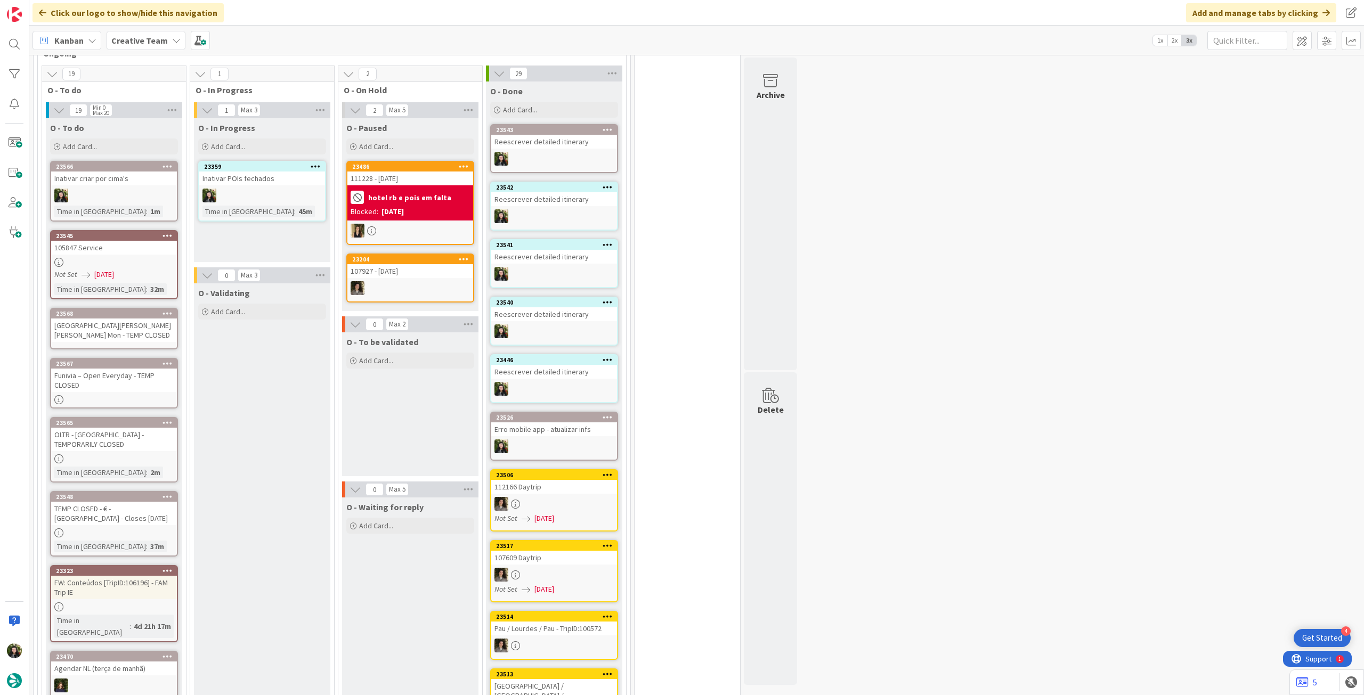
click at [109, 333] on div "[GEOGRAPHIC_DATA] Mon - TEMP CLOSED" at bounding box center [114, 330] width 126 height 23
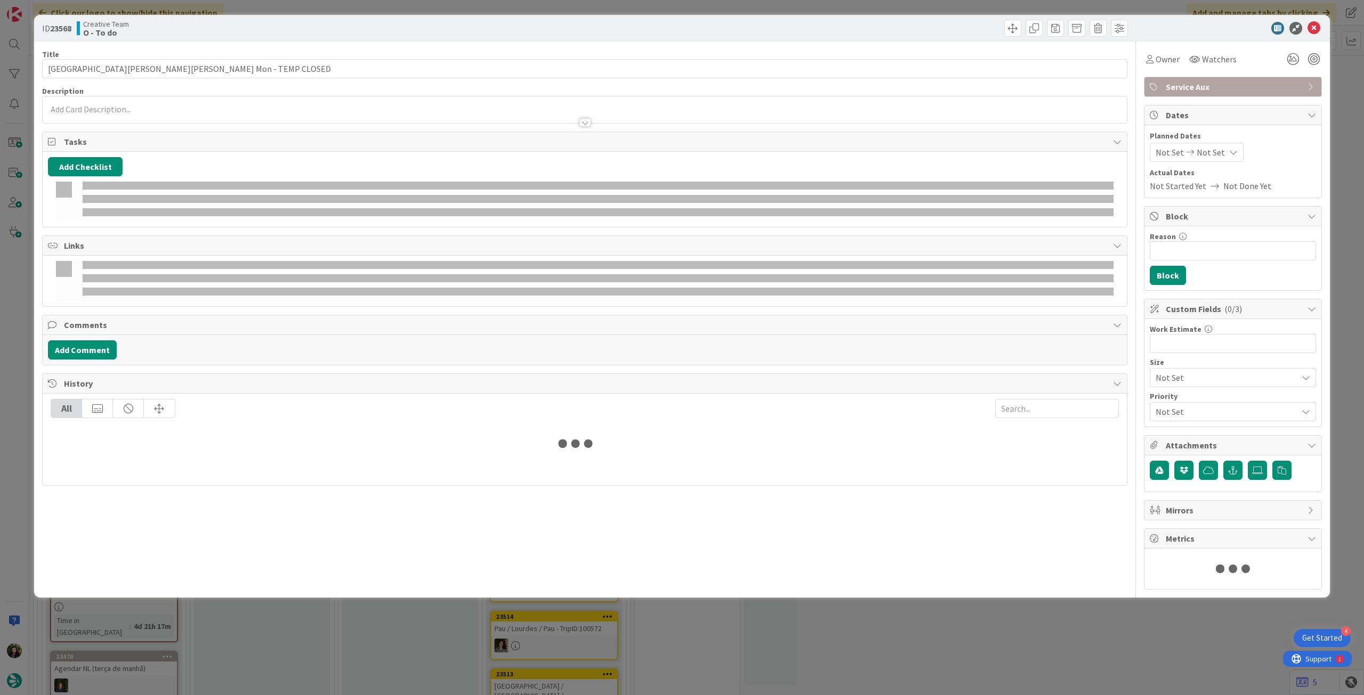
click at [118, 110] on p at bounding box center [585, 109] width 1074 height 12
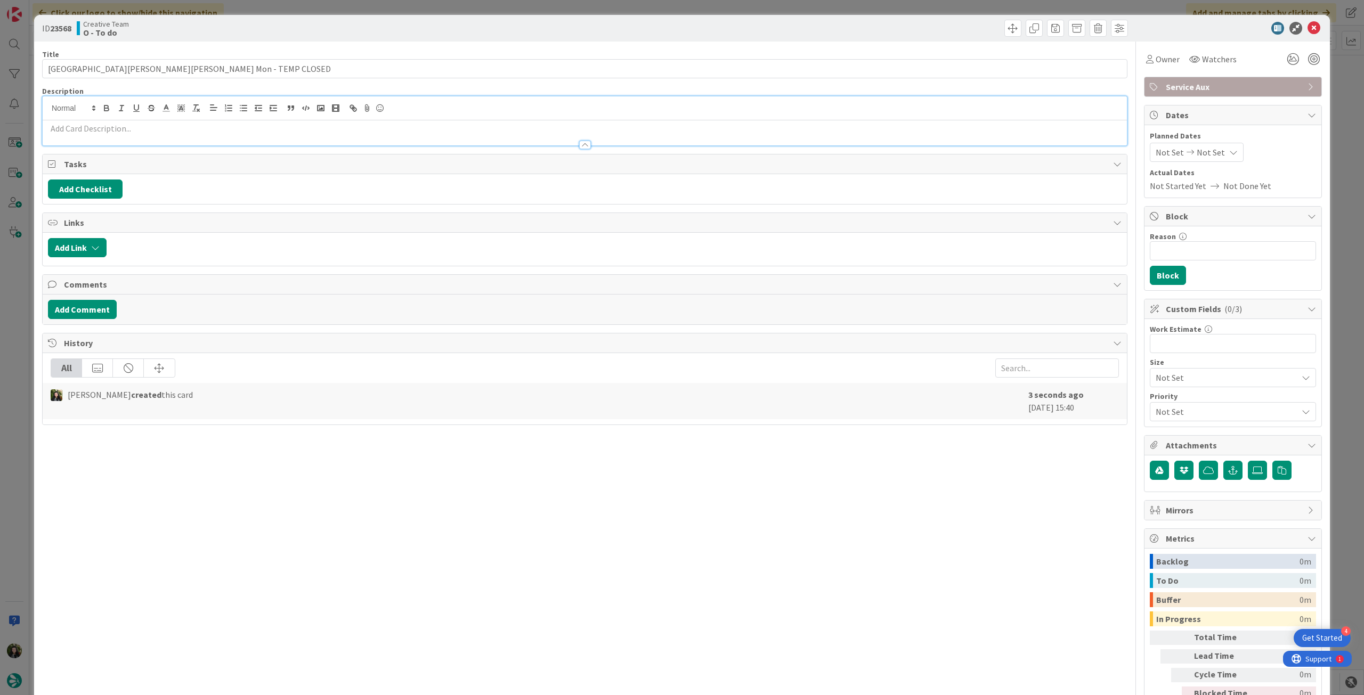
click at [117, 123] on p at bounding box center [585, 129] width 1074 height 12
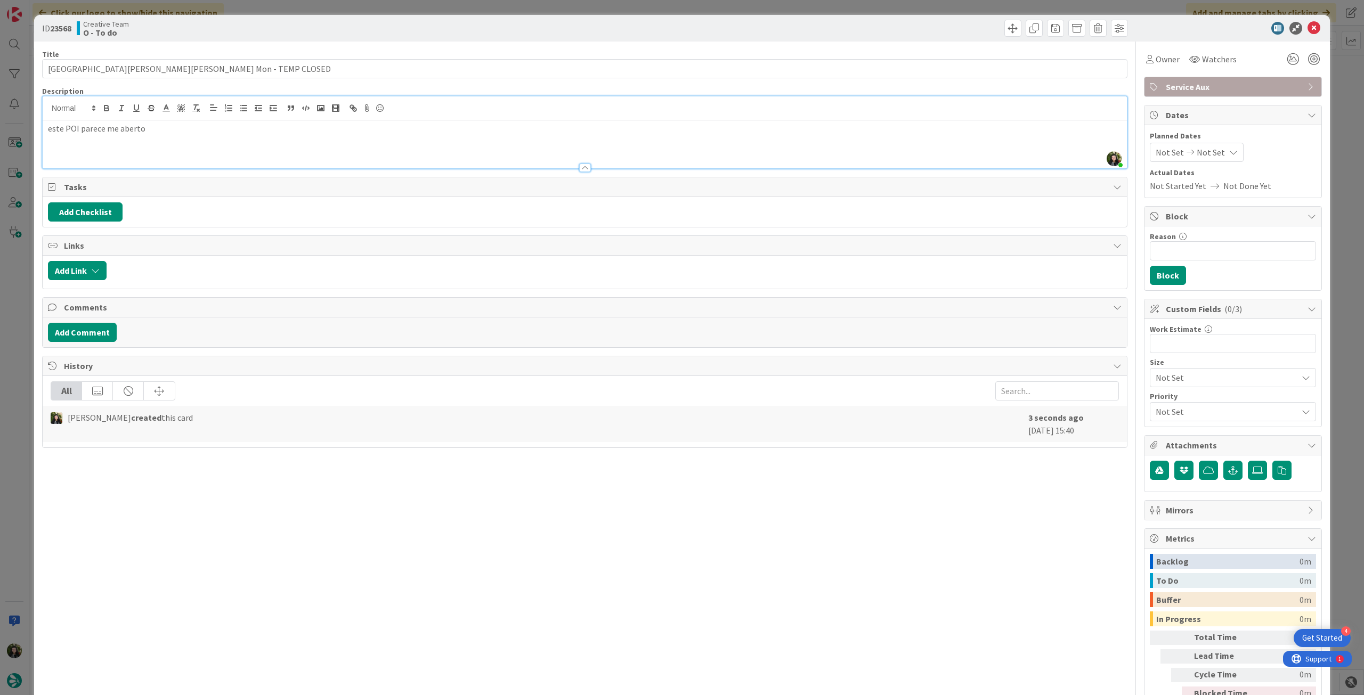
scroll to position [994, 0]
click at [1299, 24] on div at bounding box center [1227, 28] width 189 height 13
click at [1308, 25] on icon at bounding box center [1314, 28] width 13 height 13
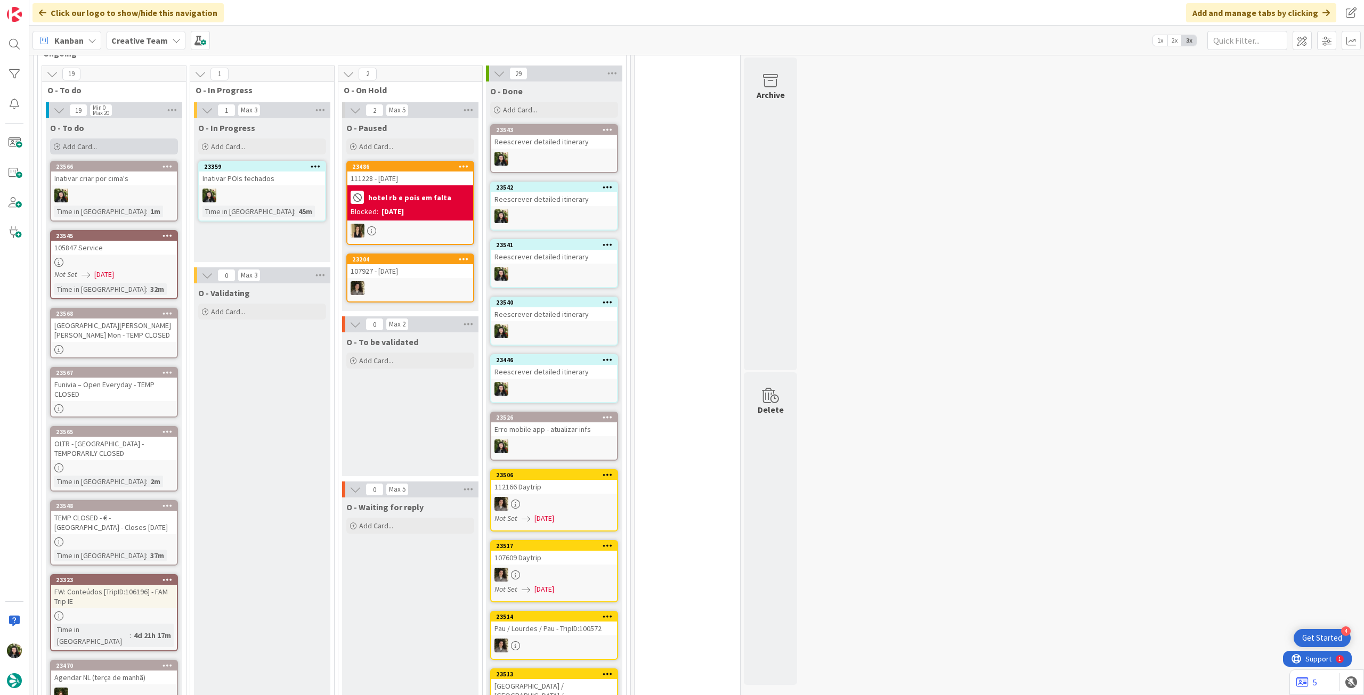
click at [146, 143] on div "Add Card..." at bounding box center [114, 147] width 128 height 16
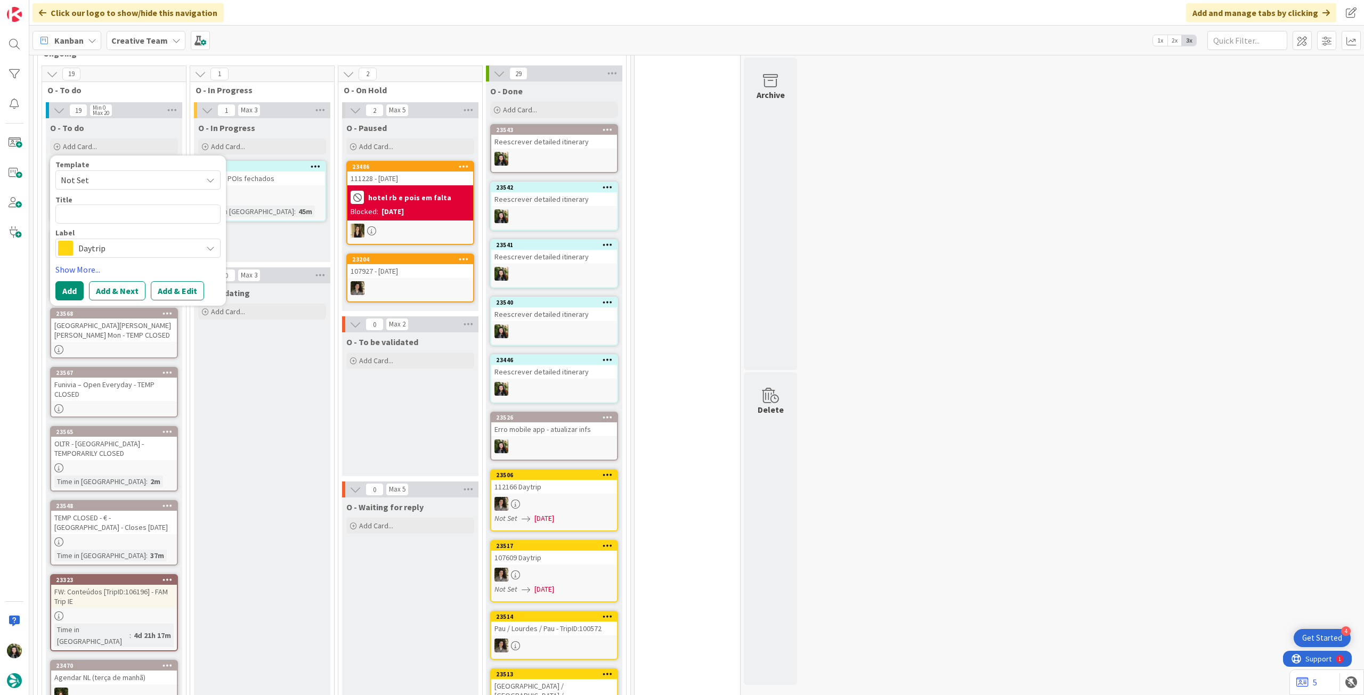
click at [133, 246] on span "Daytrip" at bounding box center [137, 248] width 118 height 15
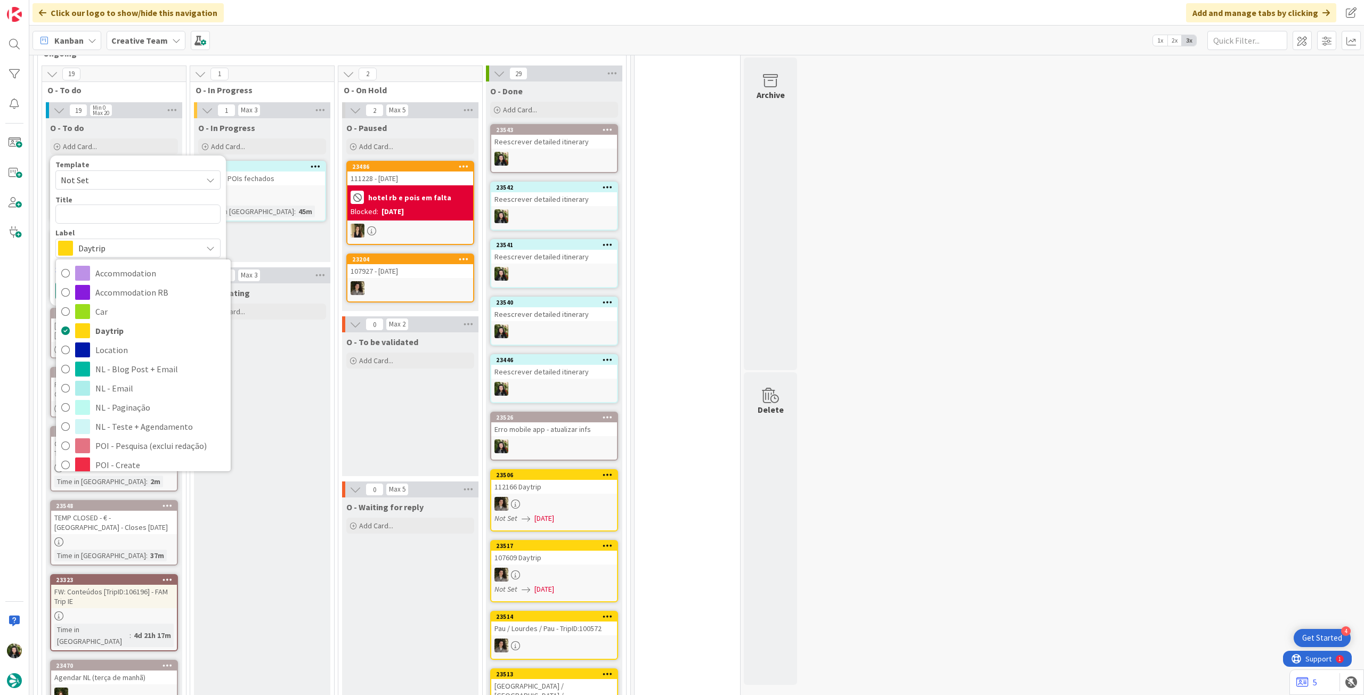
click at [158, 553] on span "Service Aux" at bounding box center [160, 561] width 130 height 16
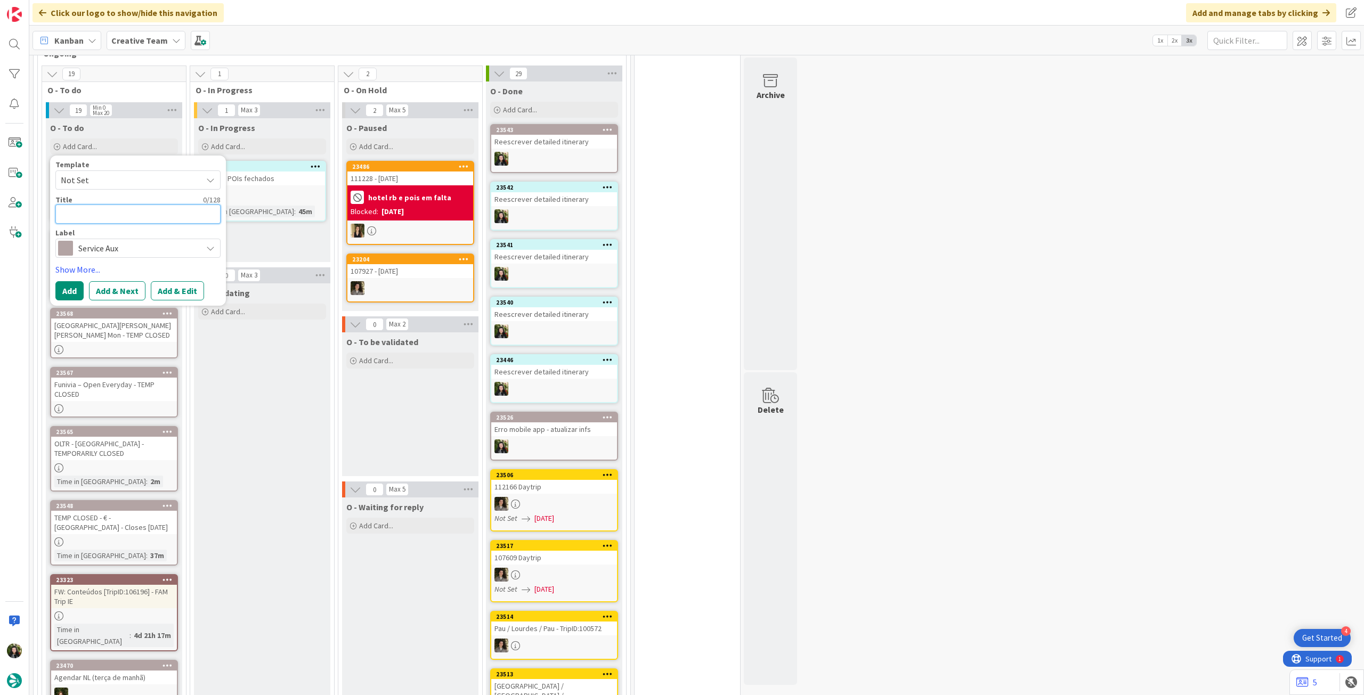
click at [134, 213] on textarea at bounding box center [137, 214] width 165 height 19
paste textarea "[GEOGRAPHIC_DATA] - TEMP CLOSED"
type textarea "[GEOGRAPHIC_DATA] - TEMP CLOSED"
type textarea "x"
type textarea "[GEOGRAPHIC_DATA] - TEMP CLOSED"
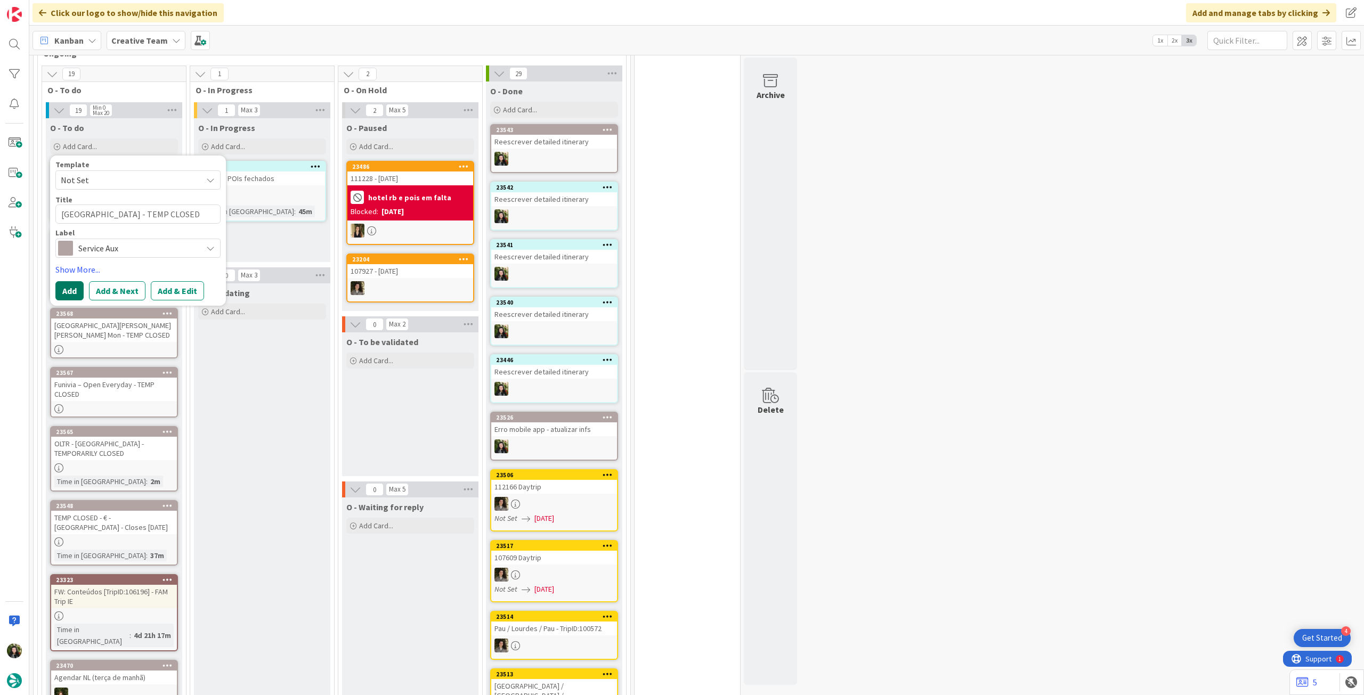
click at [66, 297] on button "Add" at bounding box center [69, 290] width 28 height 19
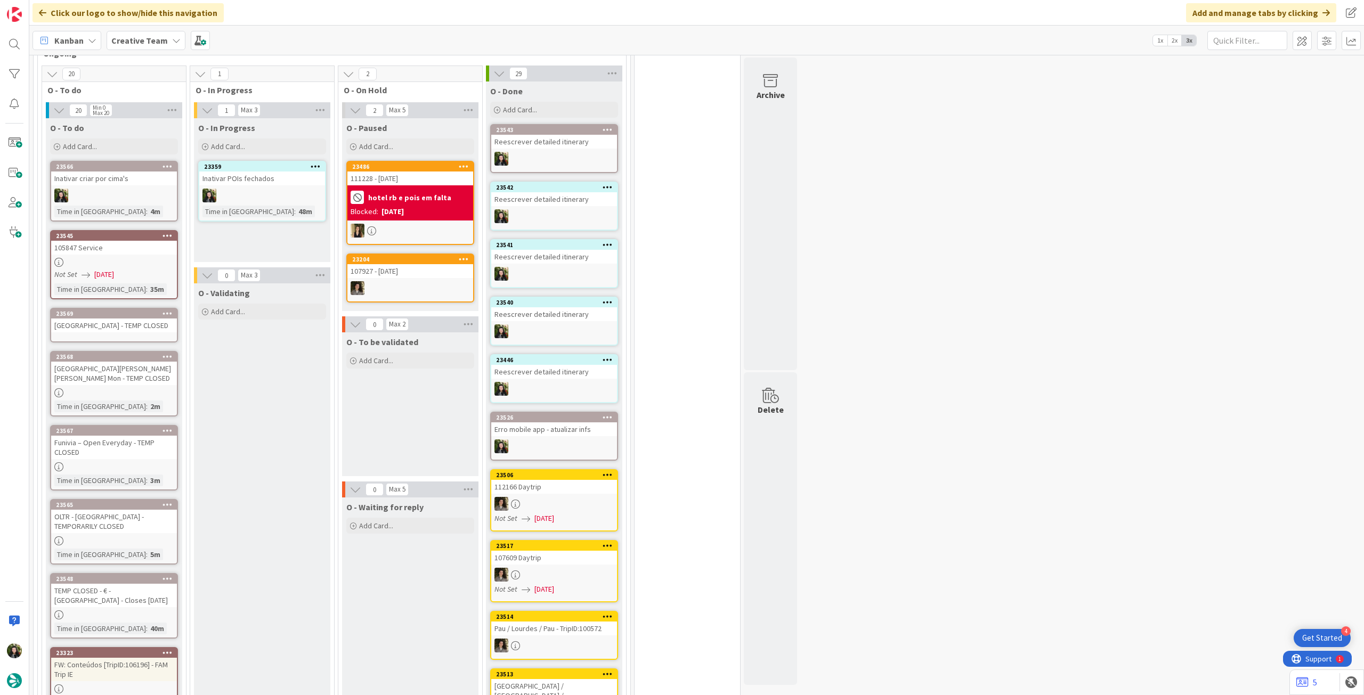
click at [109, 332] on link "23569 Maison de la Magie - TEMP CLOSED" at bounding box center [114, 325] width 128 height 35
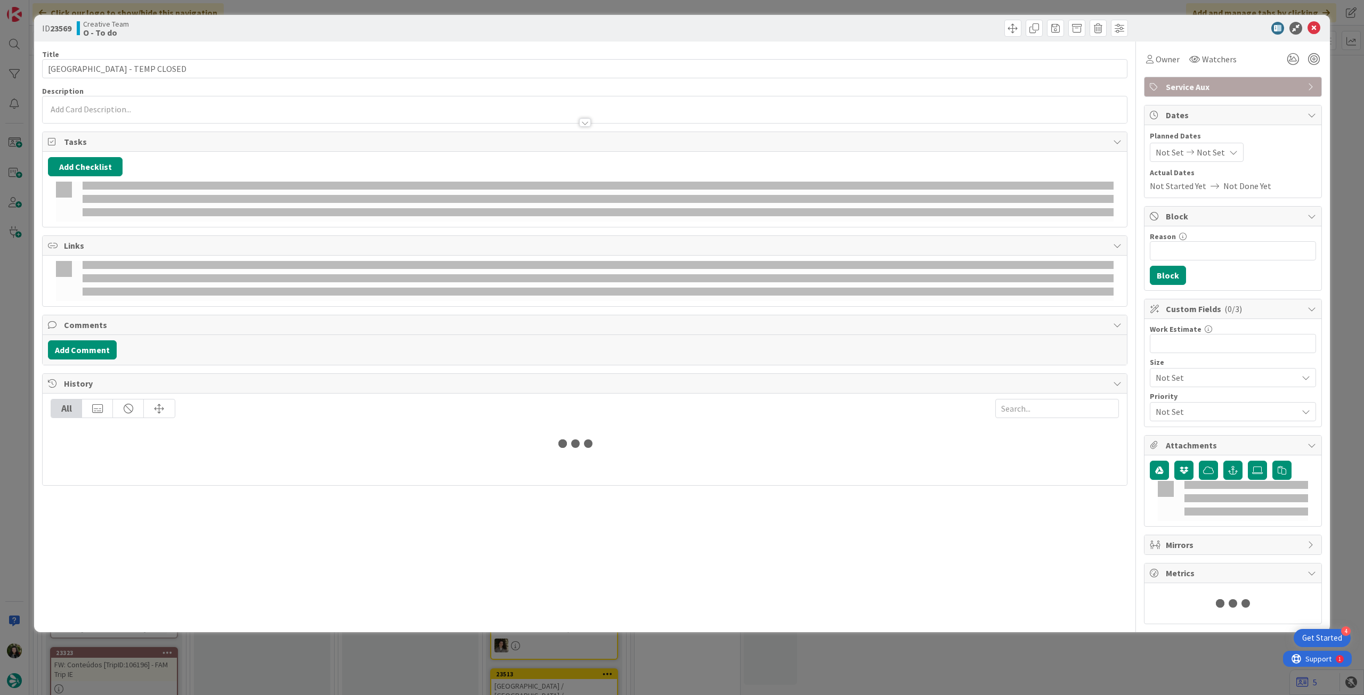
drag, startPoint x: 125, startPoint y: 108, endPoint x: 126, endPoint y: 116, distance: 8.5
click at [126, 108] on p at bounding box center [585, 109] width 1074 height 12
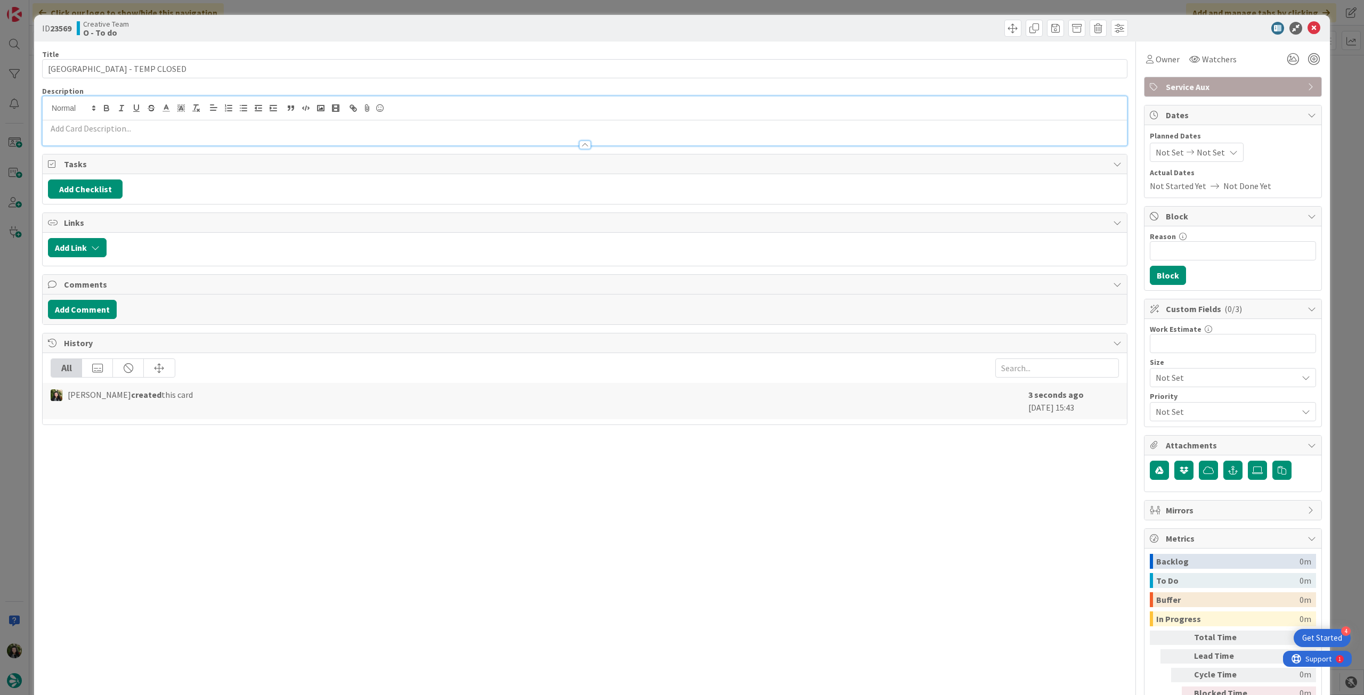
click at [125, 127] on p at bounding box center [585, 129] width 1074 height 12
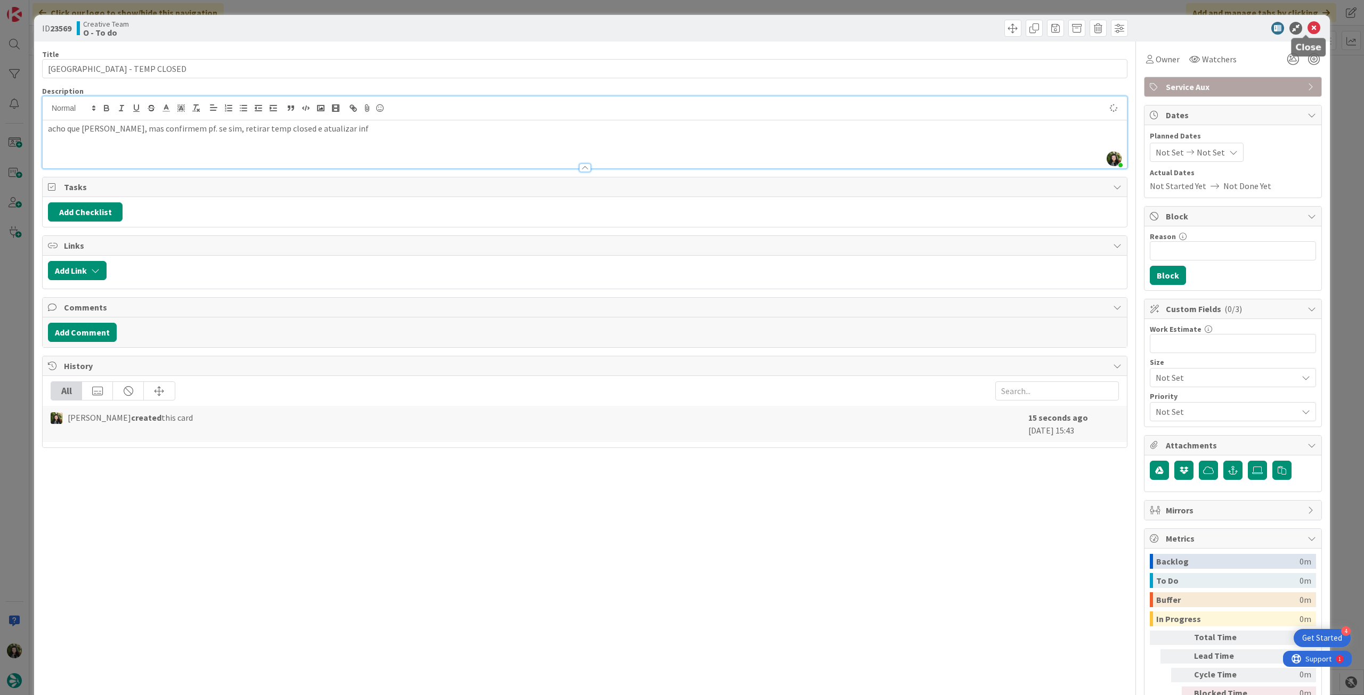
click at [1308, 30] on icon at bounding box center [1314, 28] width 13 height 13
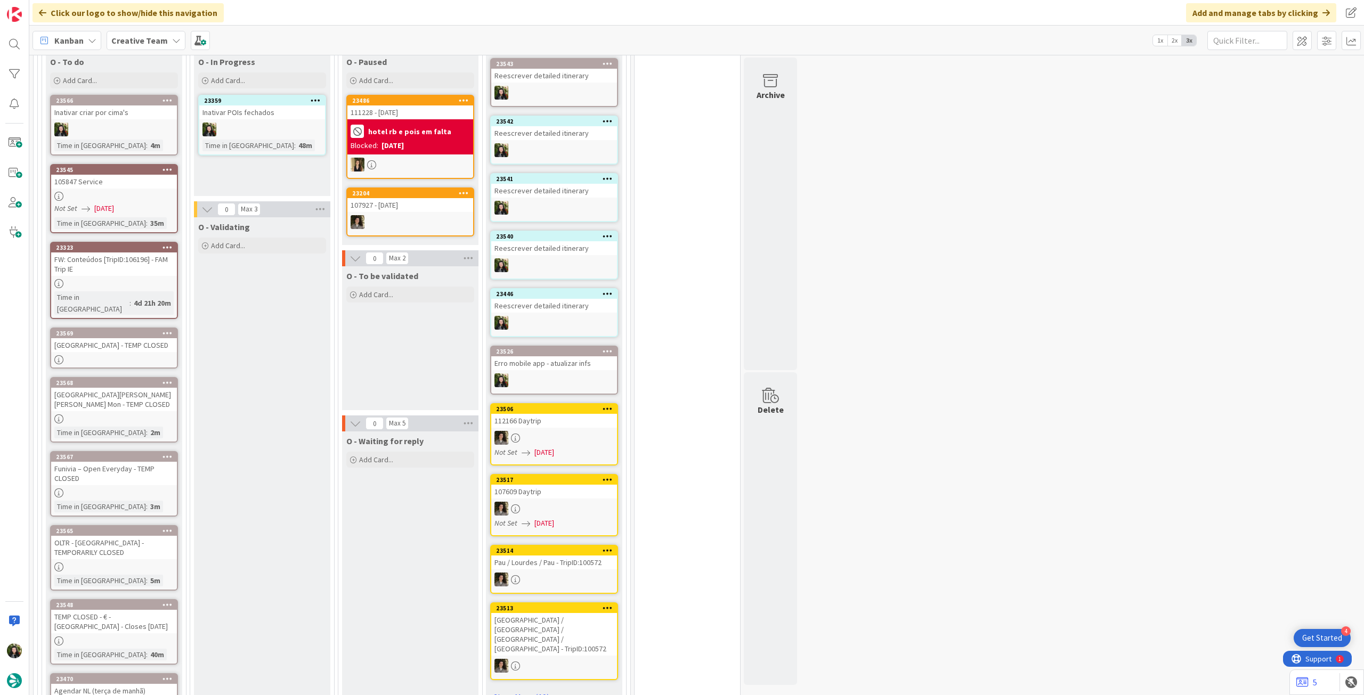
scroll to position [1045, 0]
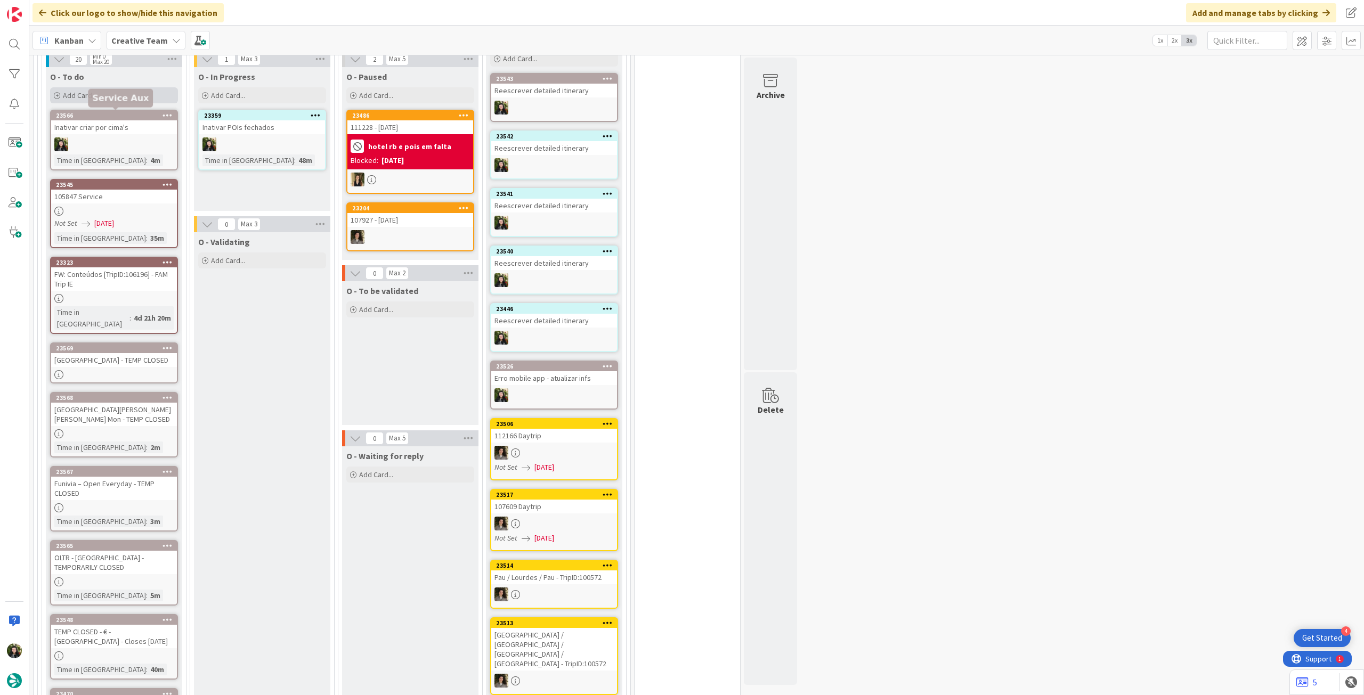
click at [116, 94] on div "Add Card..." at bounding box center [114, 95] width 128 height 16
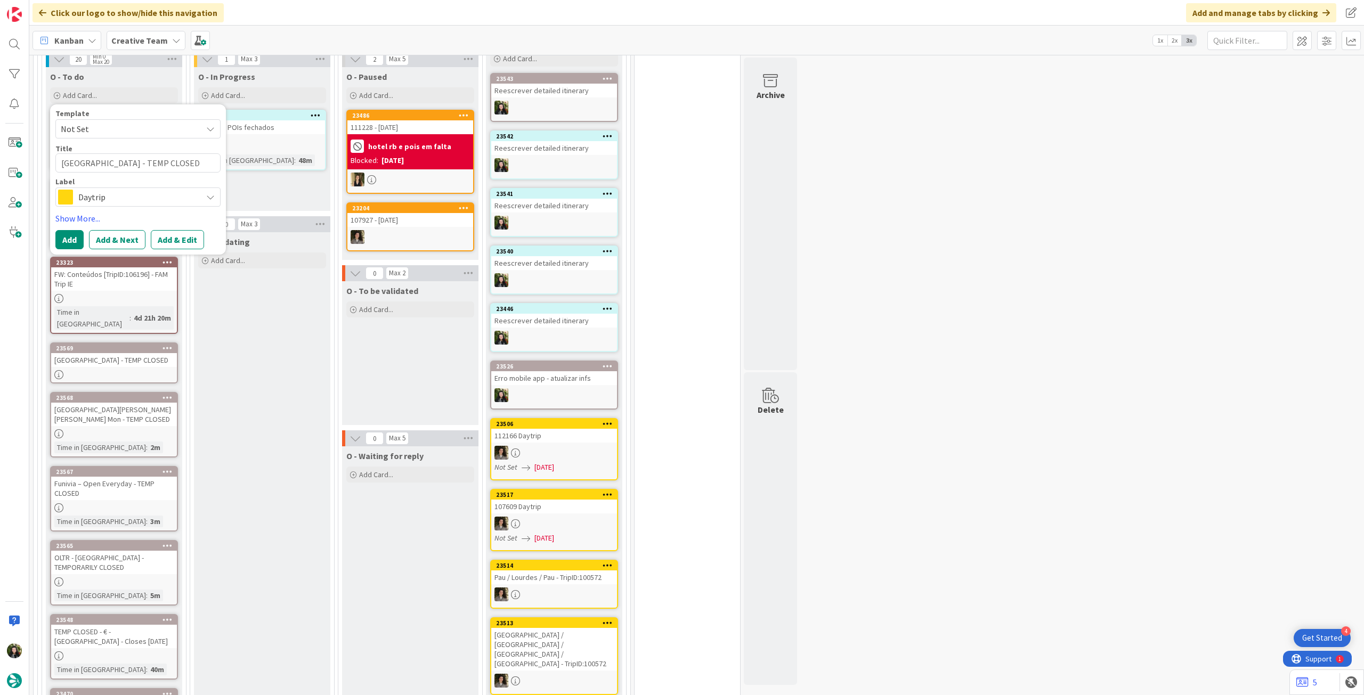
click at [133, 193] on span "Daytrip" at bounding box center [137, 197] width 118 height 15
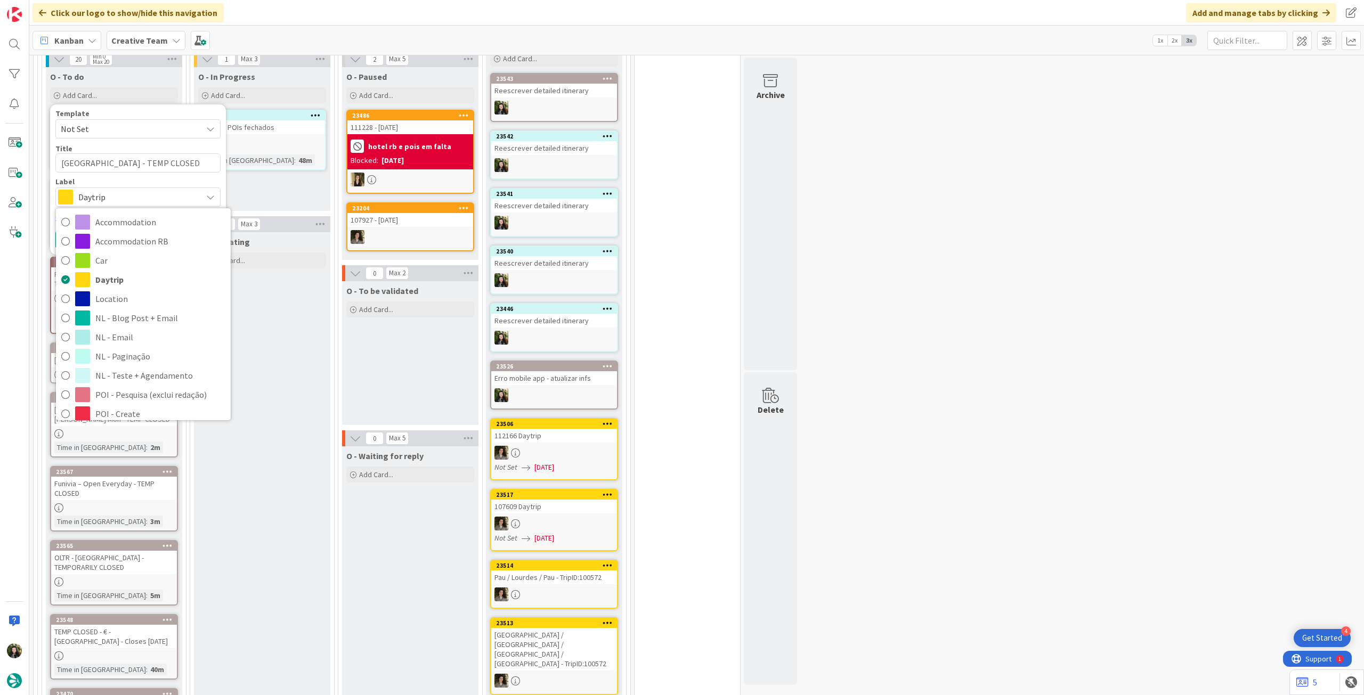
click at [175, 502] on span "Service Aux" at bounding box center [160, 510] width 130 height 16
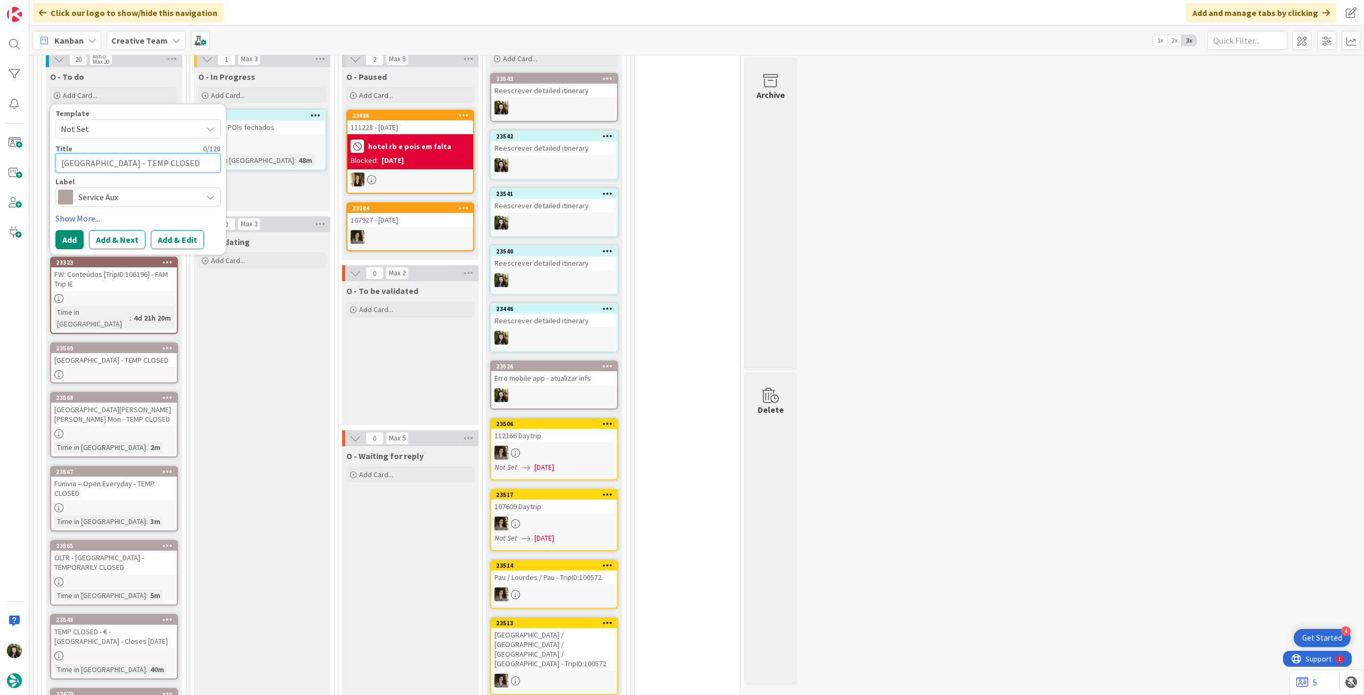
click at [131, 161] on textarea "[GEOGRAPHIC_DATA] - TEMP CLOSED" at bounding box center [137, 162] width 165 height 19
paste textarea "Detour to [GEOGRAPHIC_DATA] - temporarily closed"
type textarea "Detour to [GEOGRAPHIC_DATA] - temporarily closed"
type textarea "x"
type textarea "Detour to [GEOGRAPHIC_DATA] - temporarily closed"
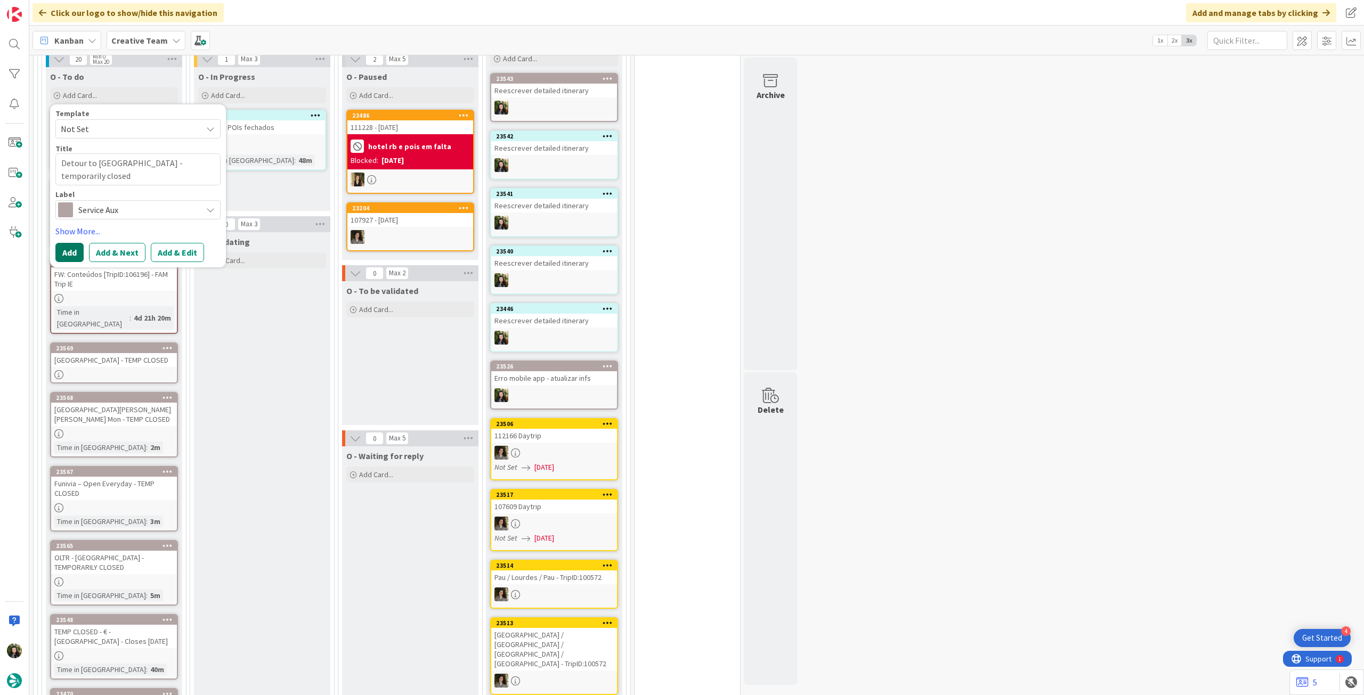
click at [68, 243] on button "Add" at bounding box center [69, 252] width 28 height 19
type textarea "x"
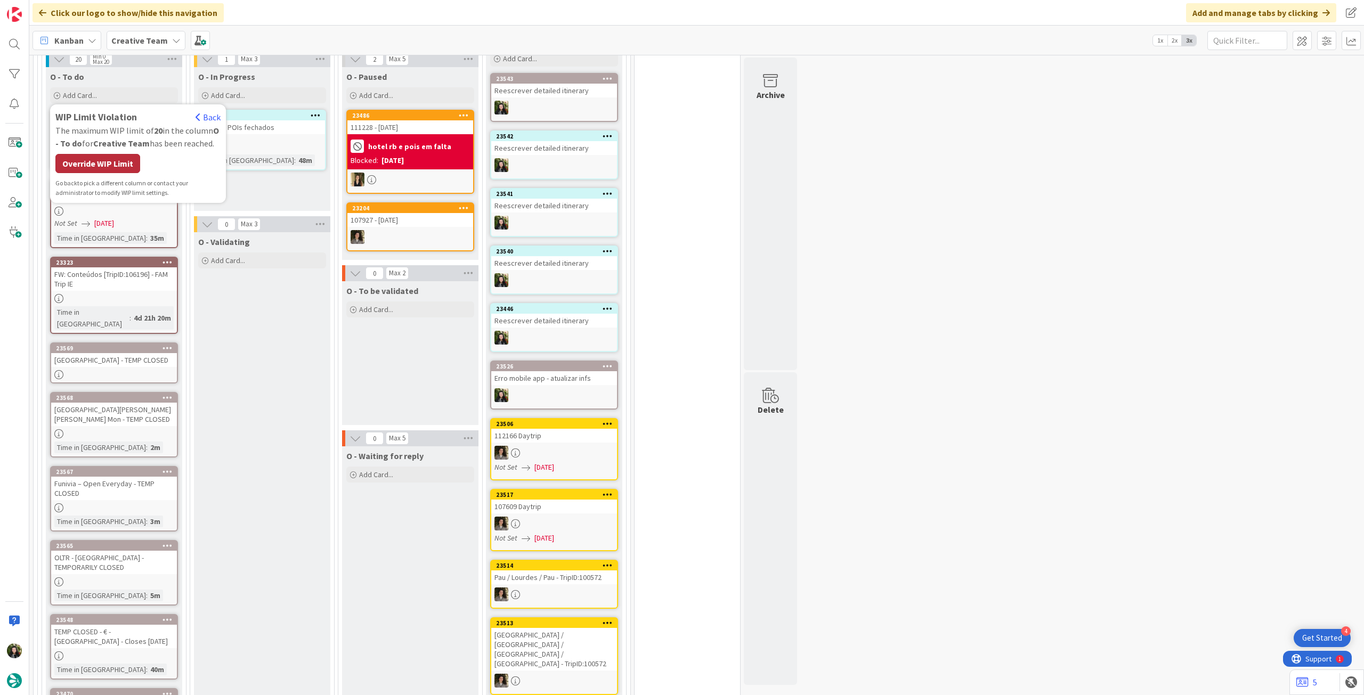
click at [87, 159] on div "Override WIP Limit" at bounding box center [97, 163] width 85 height 19
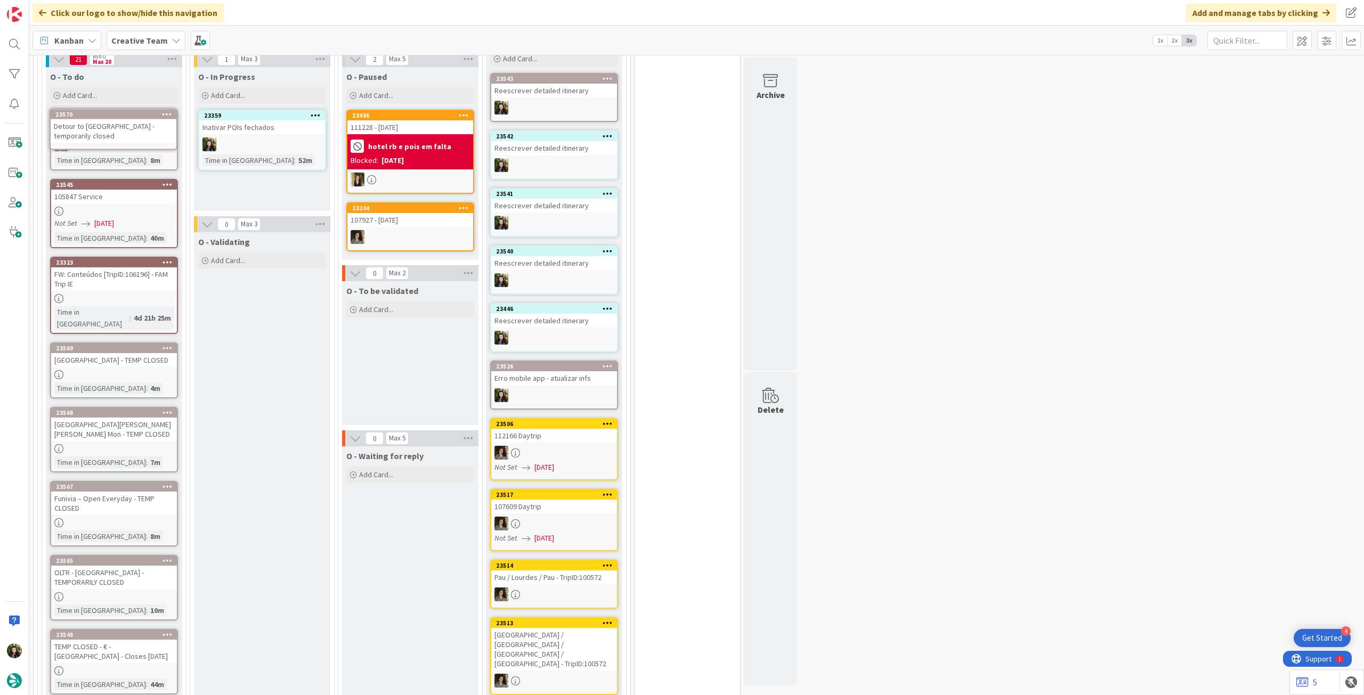
scroll to position [1030, 0]
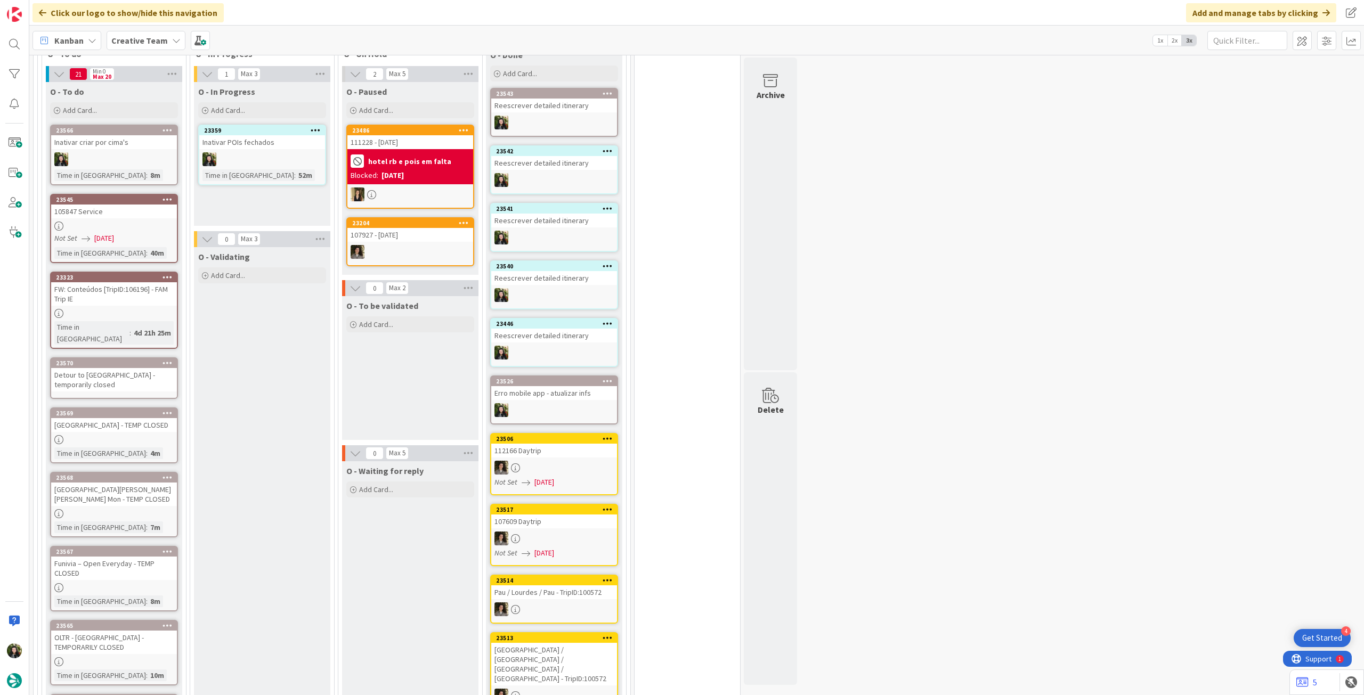
click at [108, 372] on div "Detour to [GEOGRAPHIC_DATA] - temporarily closed" at bounding box center [114, 379] width 126 height 23
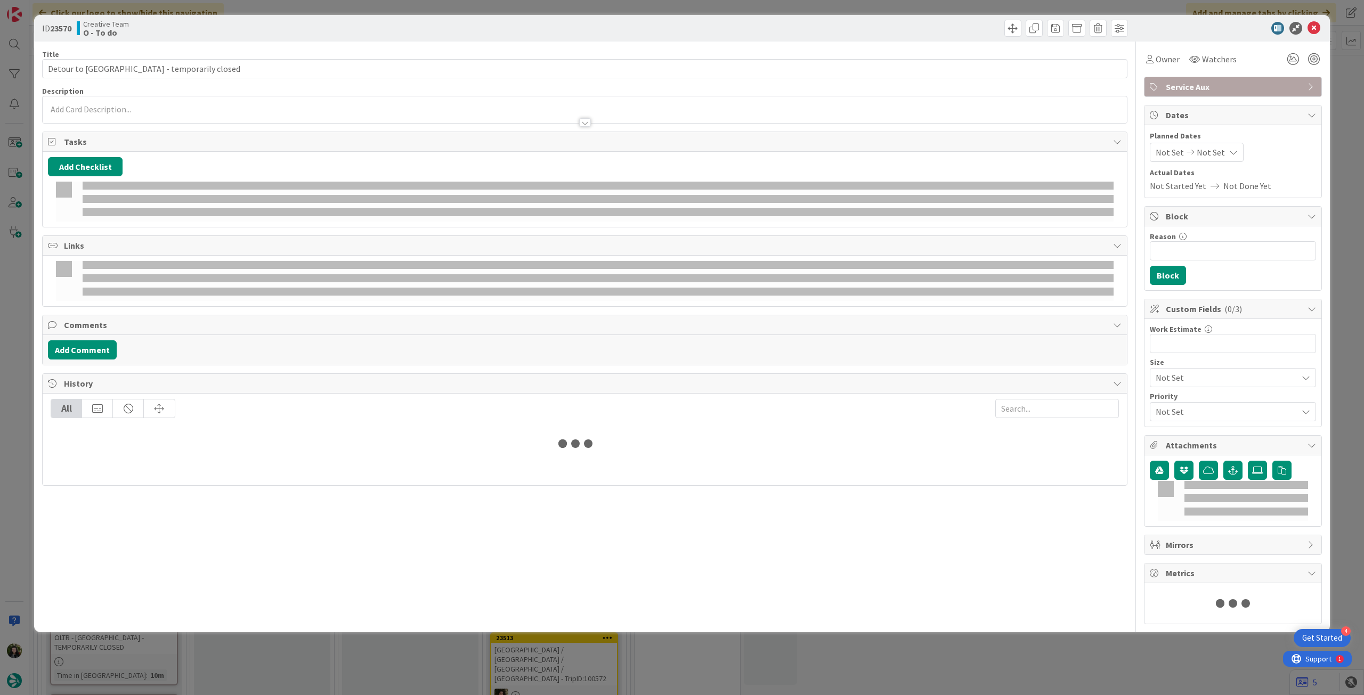
click at [116, 116] on div at bounding box center [585, 117] width 1084 height 11
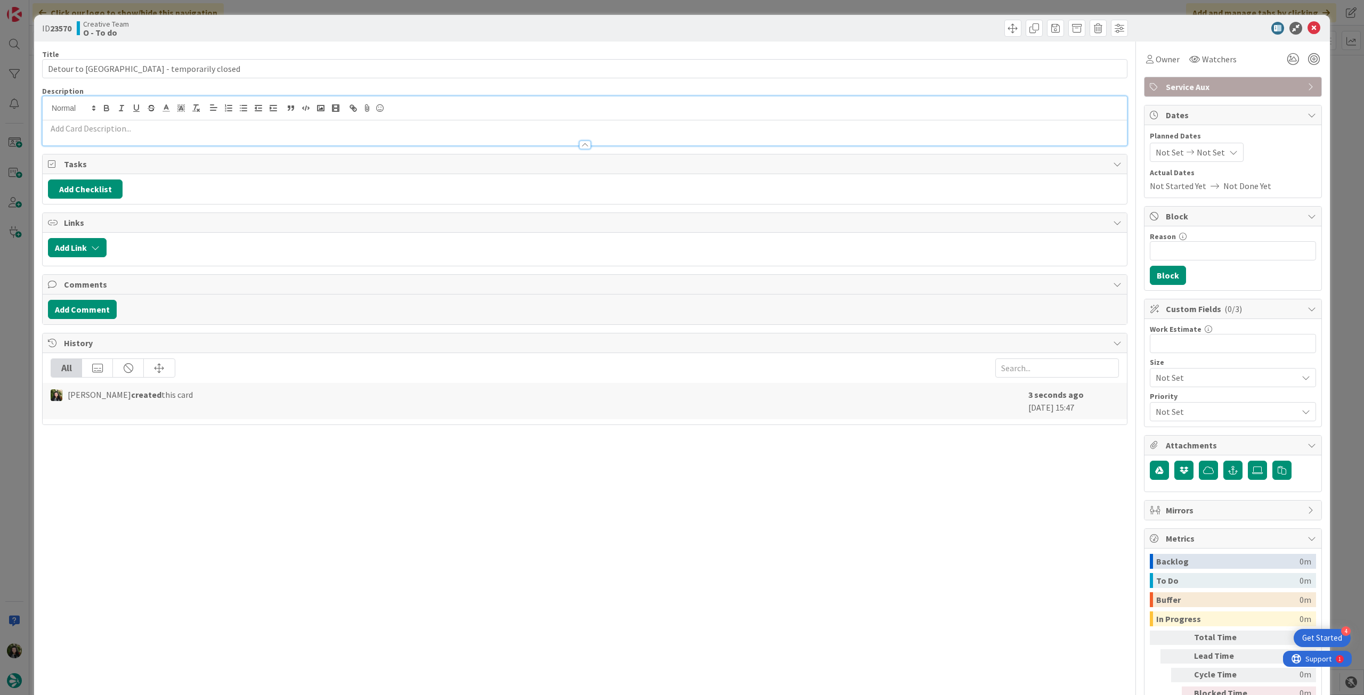
click at [120, 127] on p at bounding box center [585, 129] width 1074 height 12
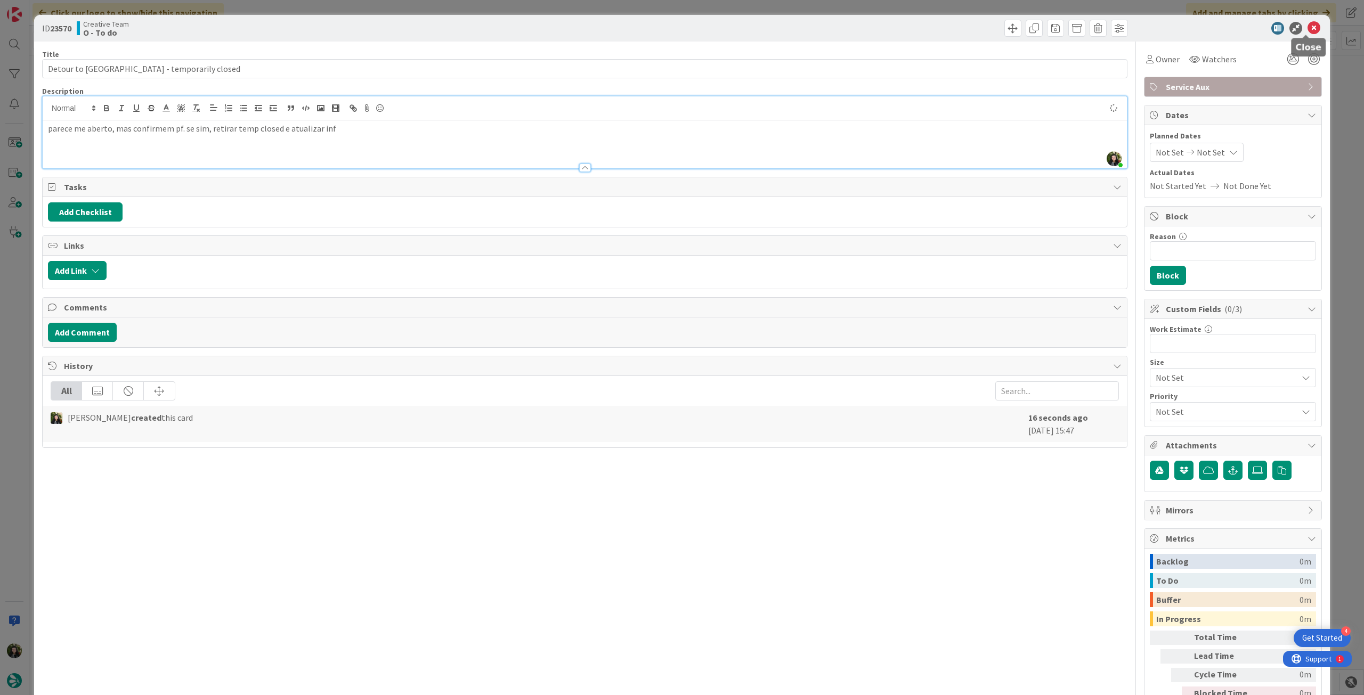
scroll to position [1035, 0]
click at [1308, 33] on icon at bounding box center [1314, 28] width 13 height 13
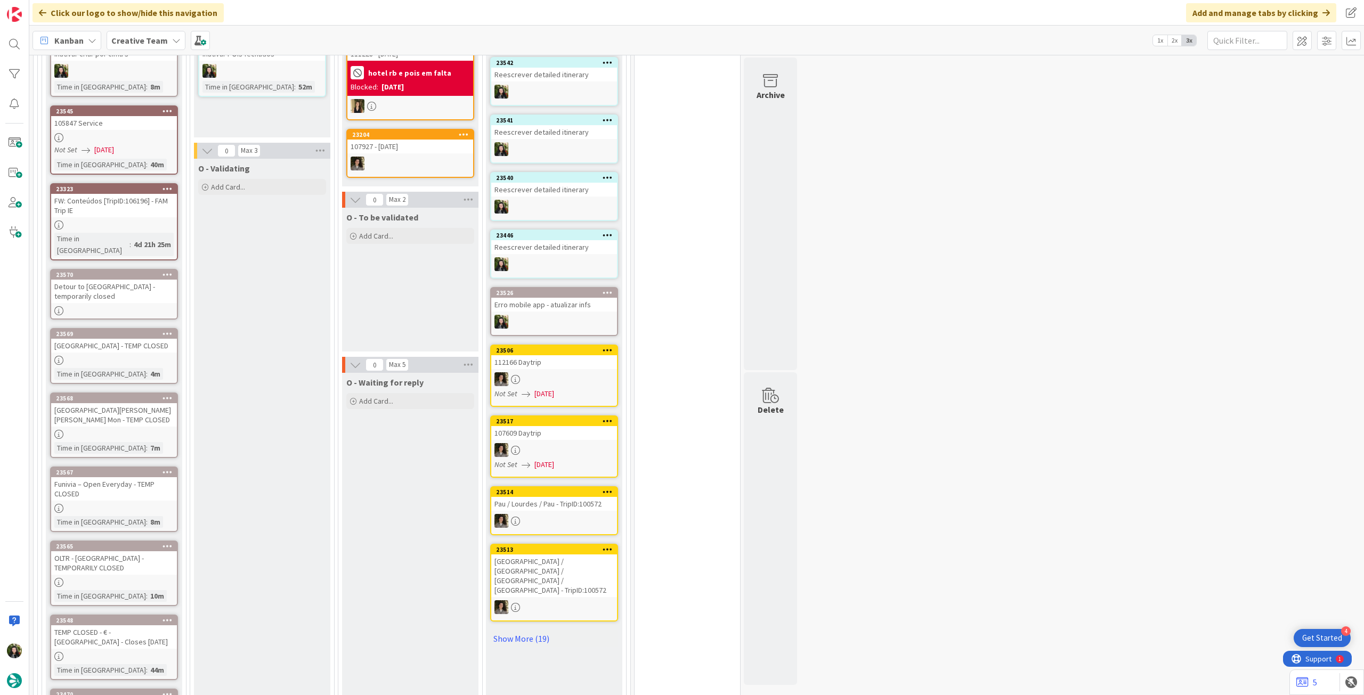
scroll to position [947, 0]
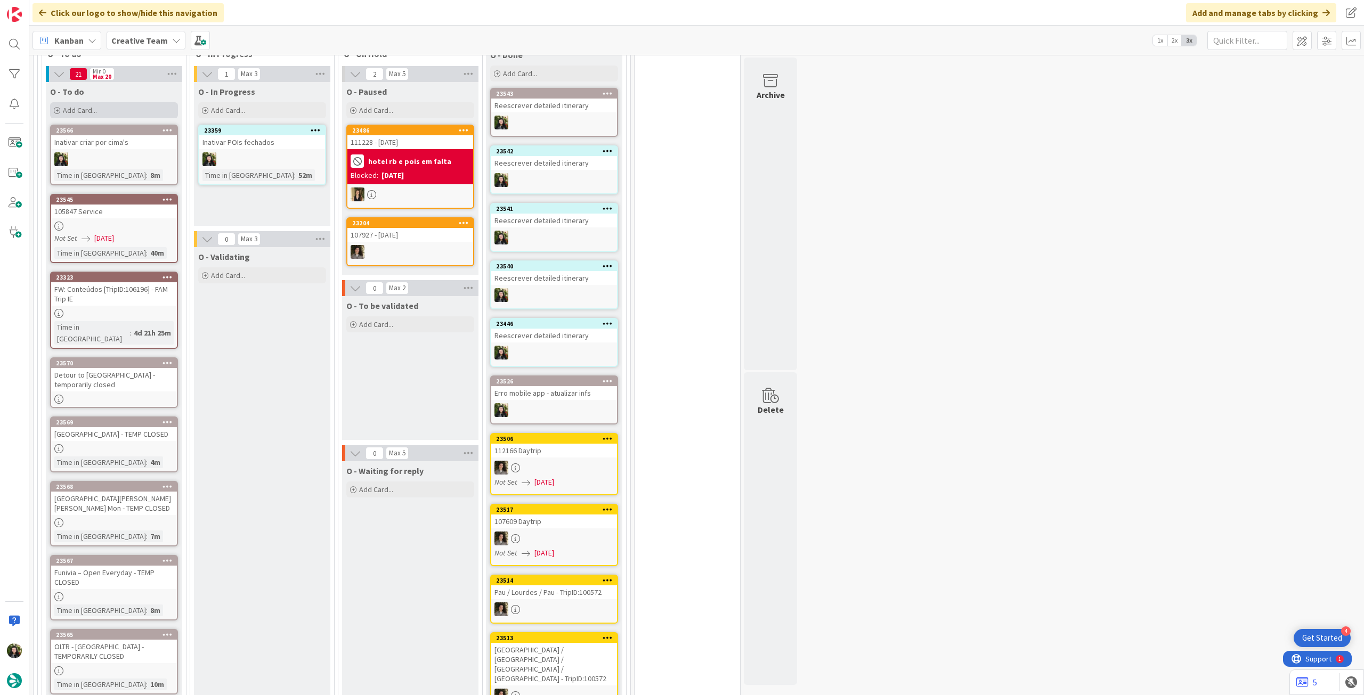
click at [121, 111] on div "Add Card..." at bounding box center [114, 110] width 128 height 16
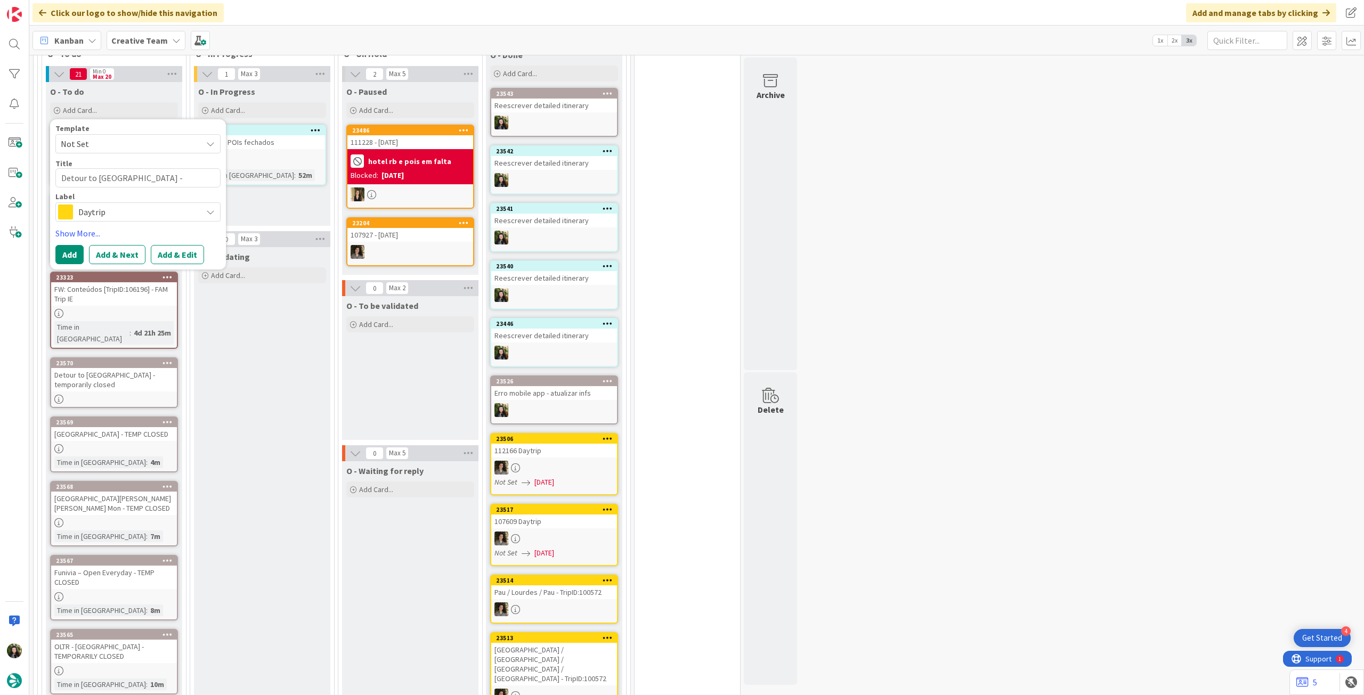
click at [131, 207] on span "Daytrip" at bounding box center [137, 212] width 118 height 15
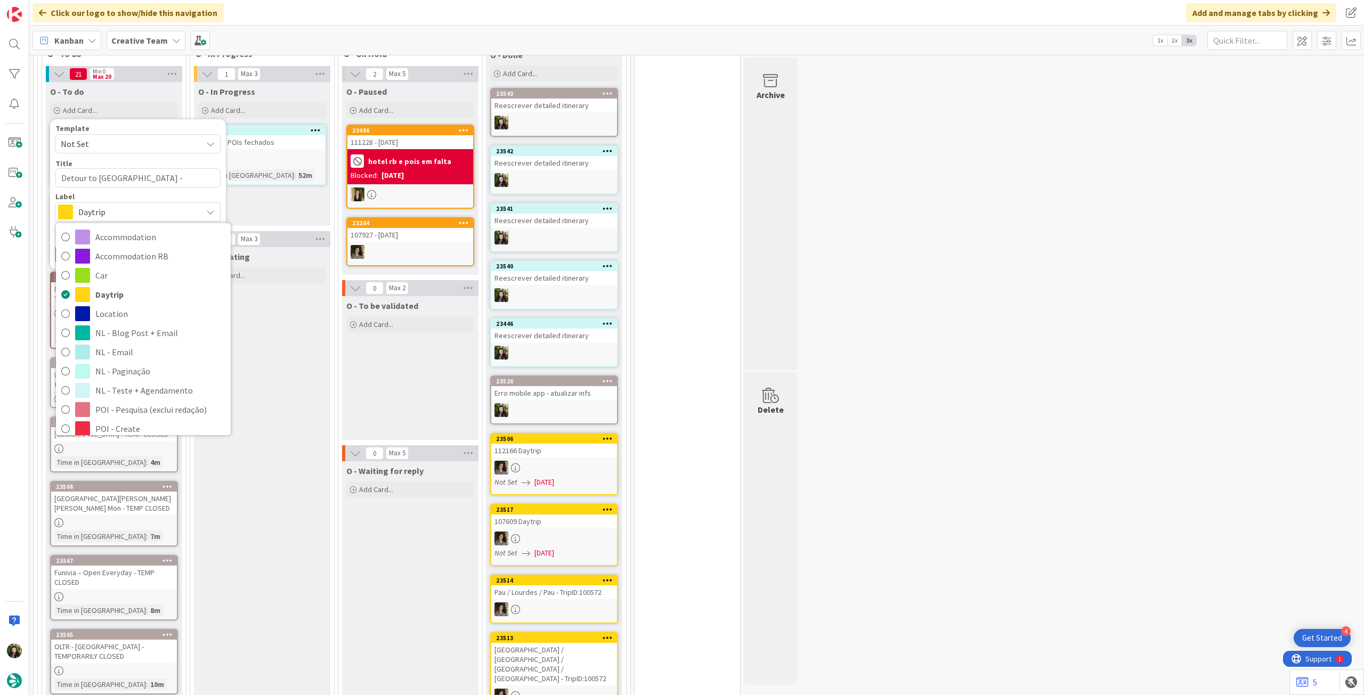
click at [163, 517] on span "Service Aux" at bounding box center [160, 525] width 130 height 16
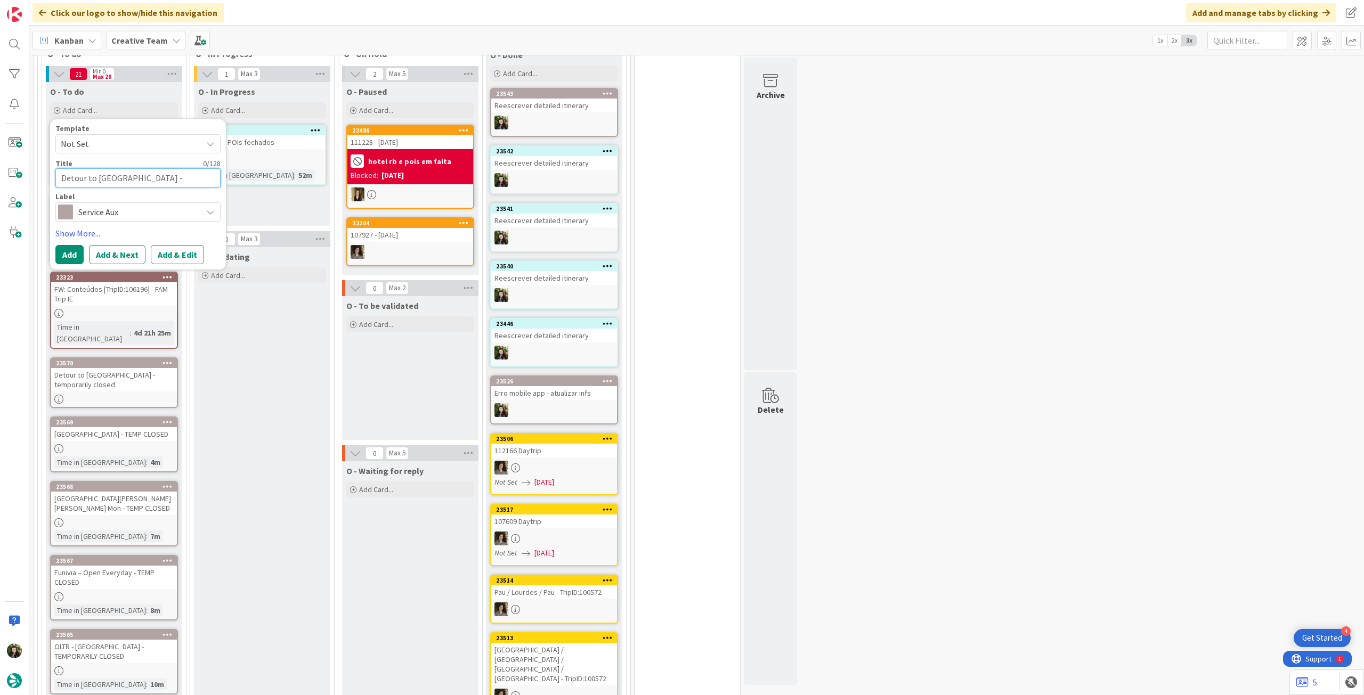
click at [112, 173] on textarea "Detour to [GEOGRAPHIC_DATA] - temporarily closed" at bounding box center [137, 177] width 165 height 19
paste textarea "[GEOGRAPHIC_DATA] - Temporarily closed"
type textarea "[GEOGRAPHIC_DATA] - Temporarily closed"
type textarea "x"
type textarea "[GEOGRAPHIC_DATA] - Temporarily closed"
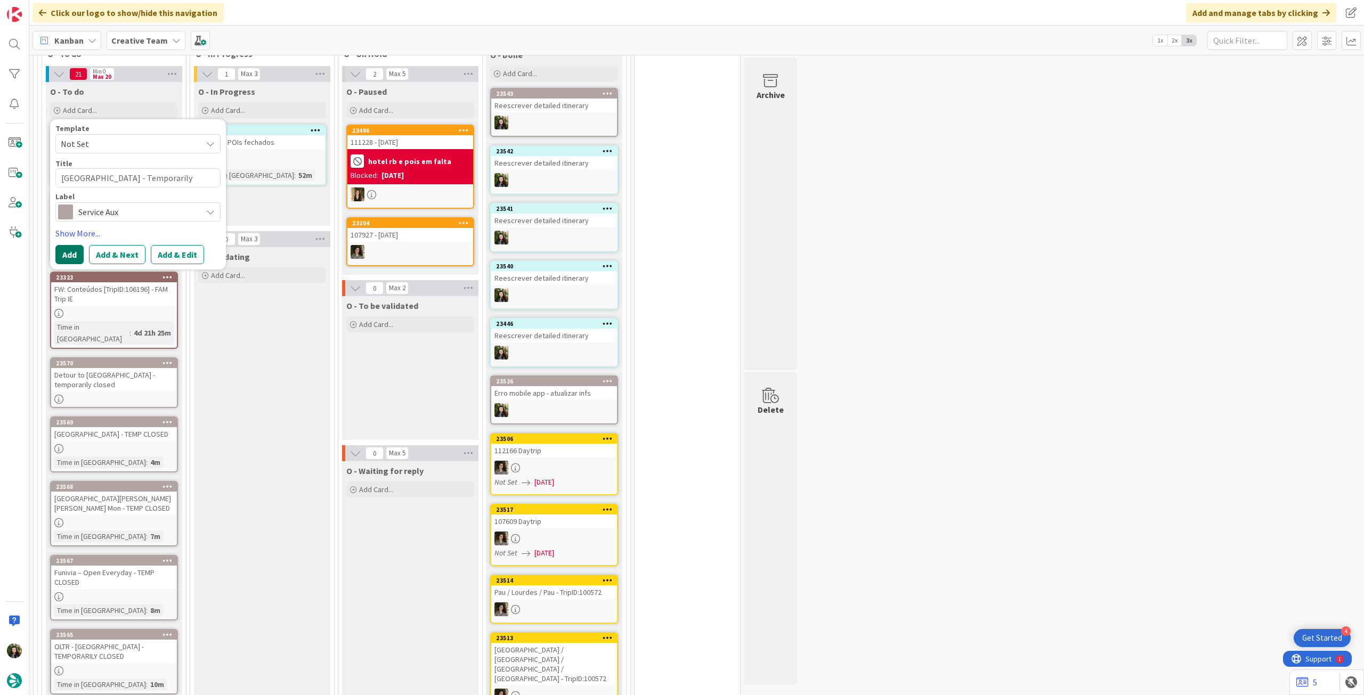
click at [74, 247] on button "Add" at bounding box center [69, 254] width 28 height 19
type textarea "x"
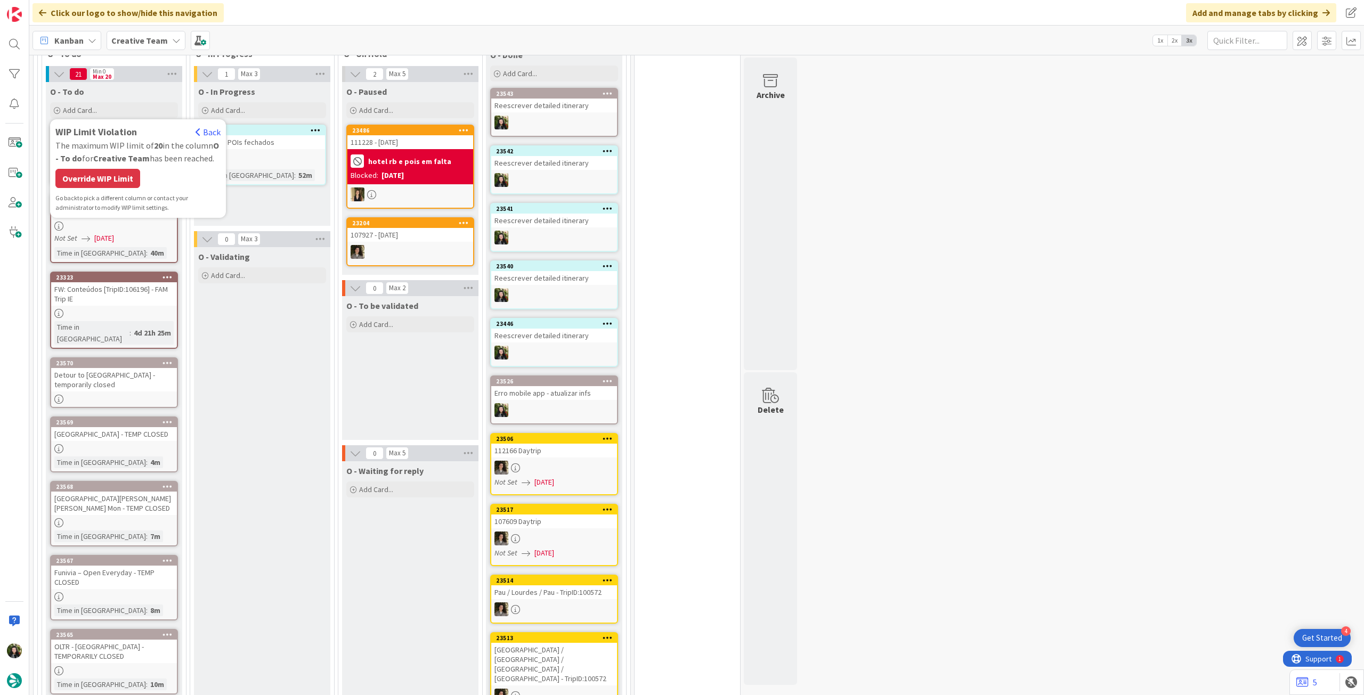
click at [103, 169] on div "Override WIP Limit" at bounding box center [97, 178] width 85 height 19
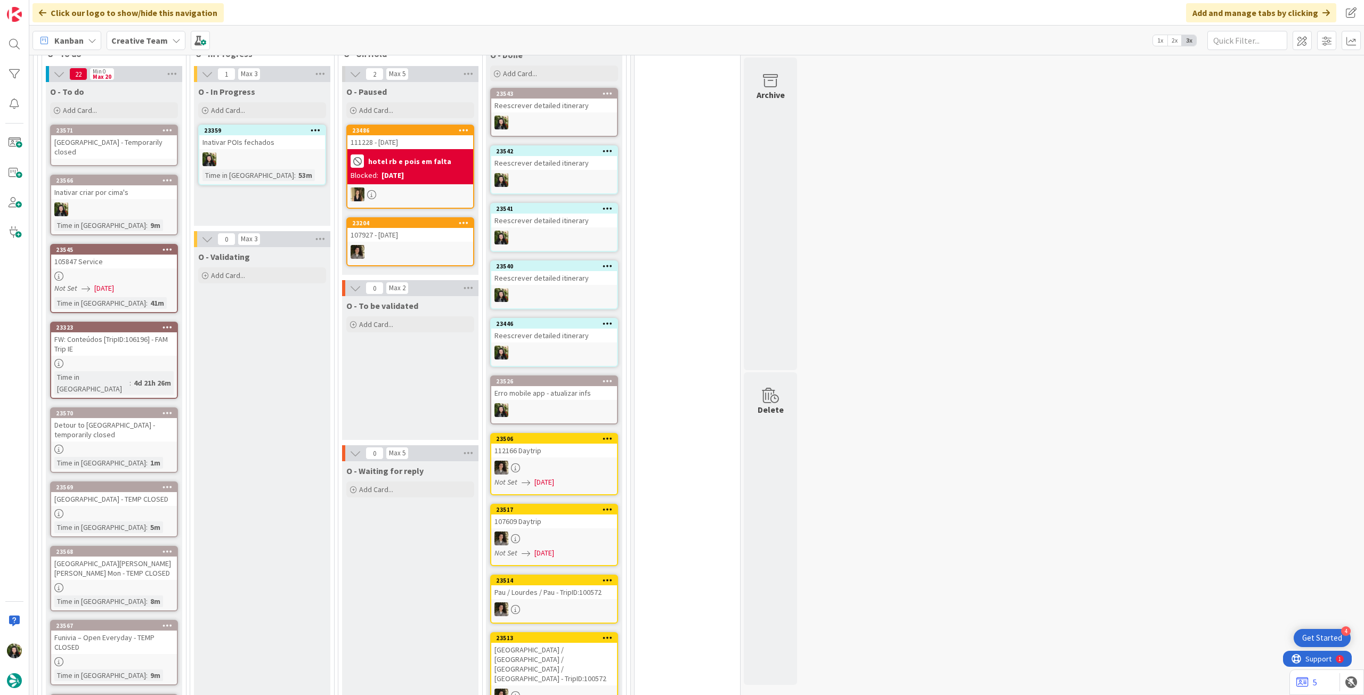
scroll to position [932, 0]
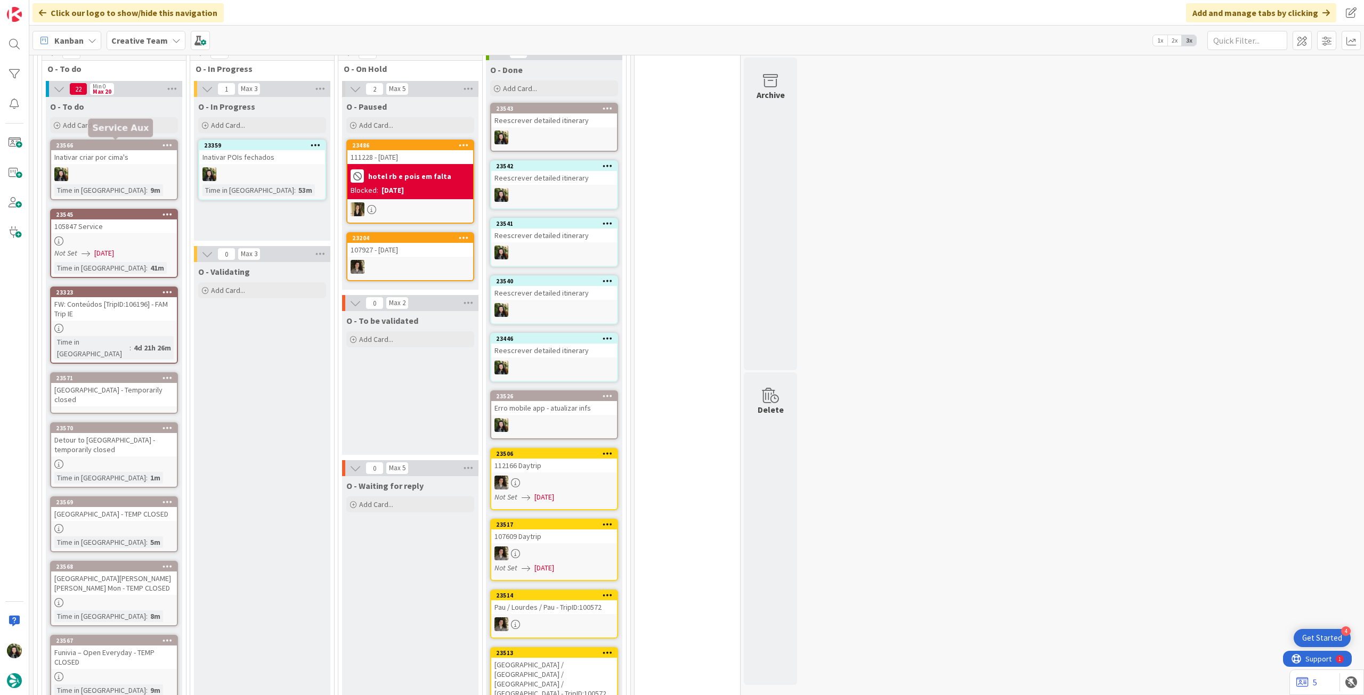
click at [113, 383] on div "[GEOGRAPHIC_DATA] - Temporarily closed" at bounding box center [114, 394] width 126 height 23
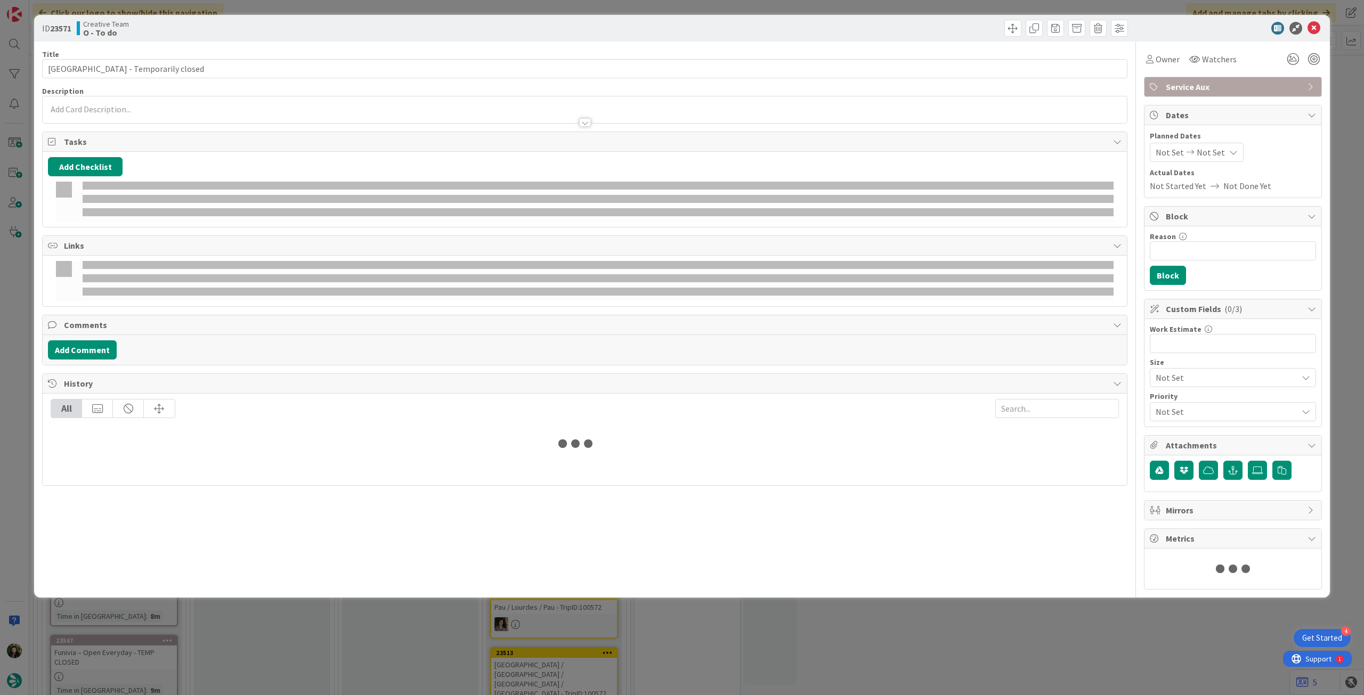
click at [132, 109] on p at bounding box center [585, 109] width 1074 height 12
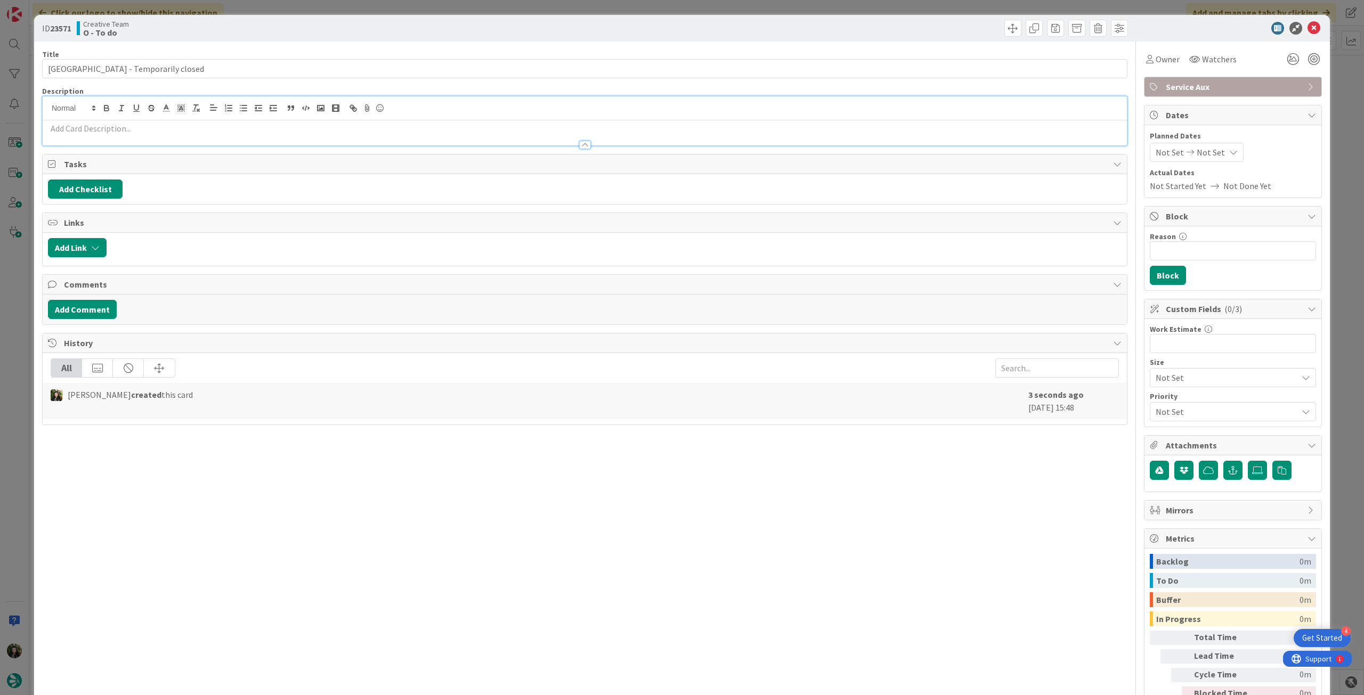
click at [131, 126] on p at bounding box center [585, 129] width 1074 height 12
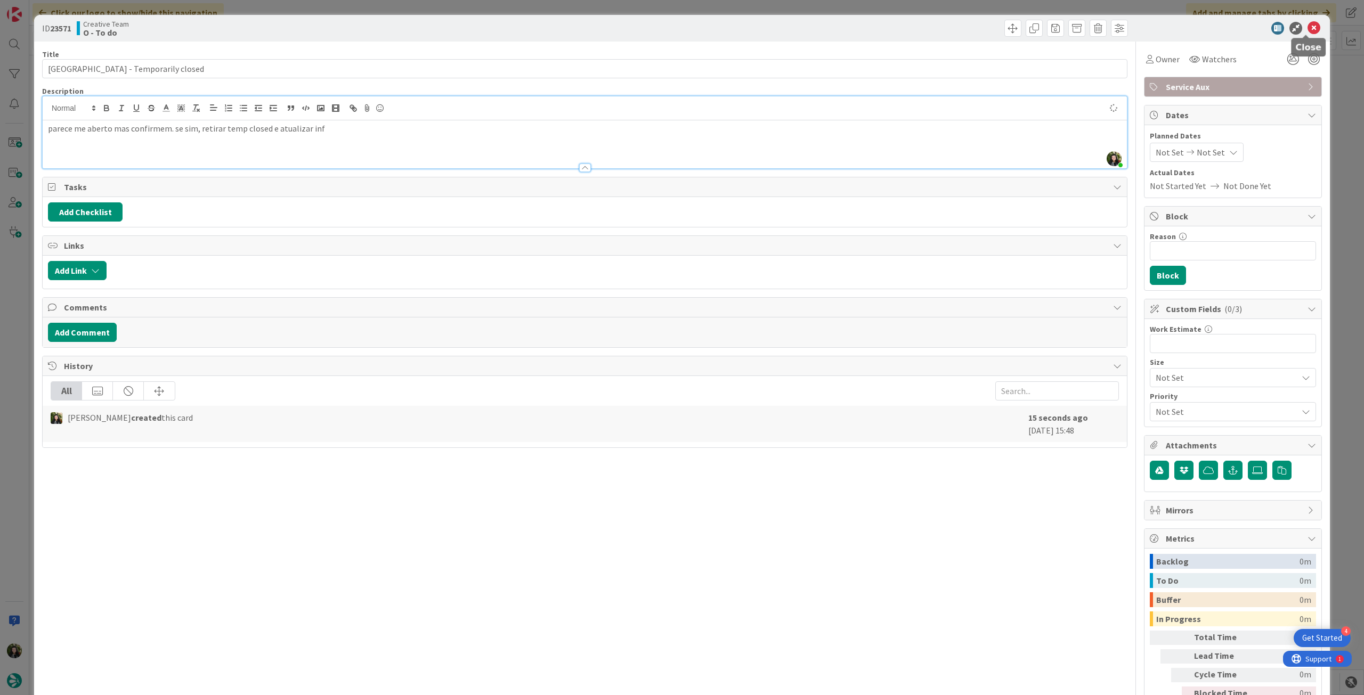
click at [1308, 29] on icon at bounding box center [1314, 28] width 13 height 13
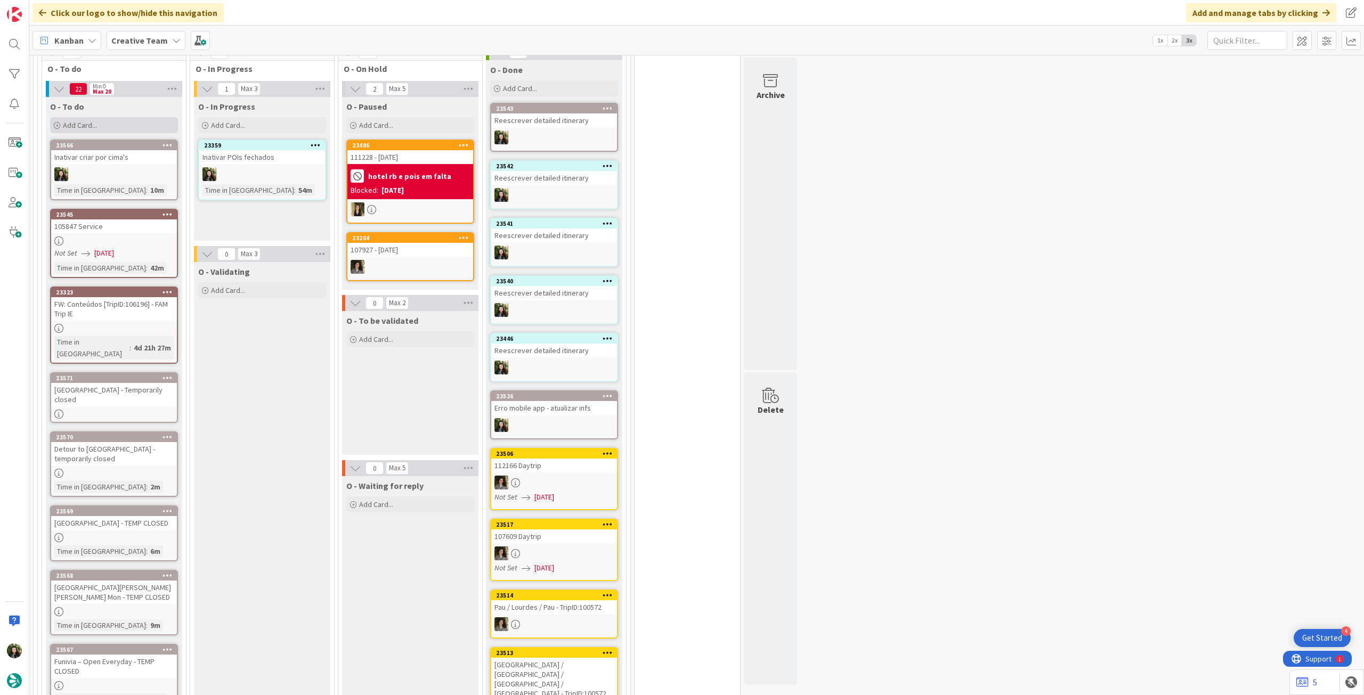
drag, startPoint x: 95, startPoint y: 120, endPoint x: 96, endPoint y: 126, distance: 5.4
click at [95, 120] on span "Add Card..." at bounding box center [80, 125] width 34 height 10
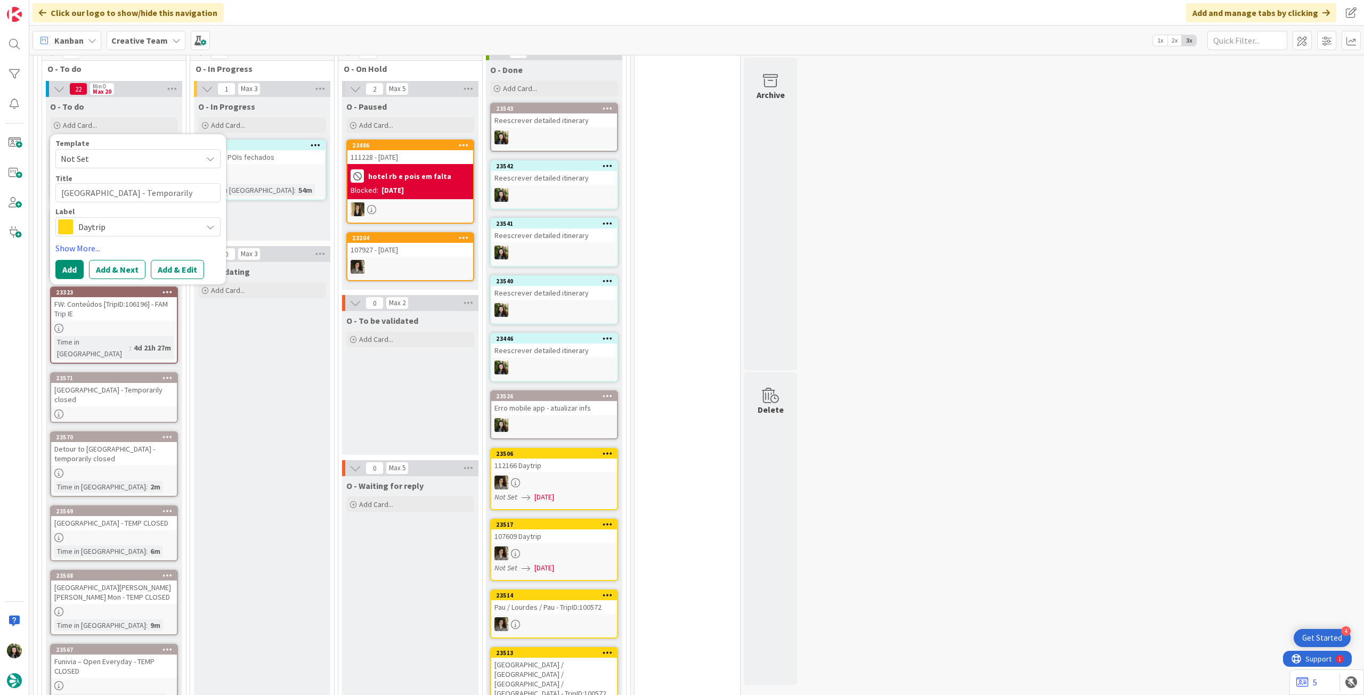
click at [120, 230] on span "Daytrip" at bounding box center [137, 227] width 118 height 15
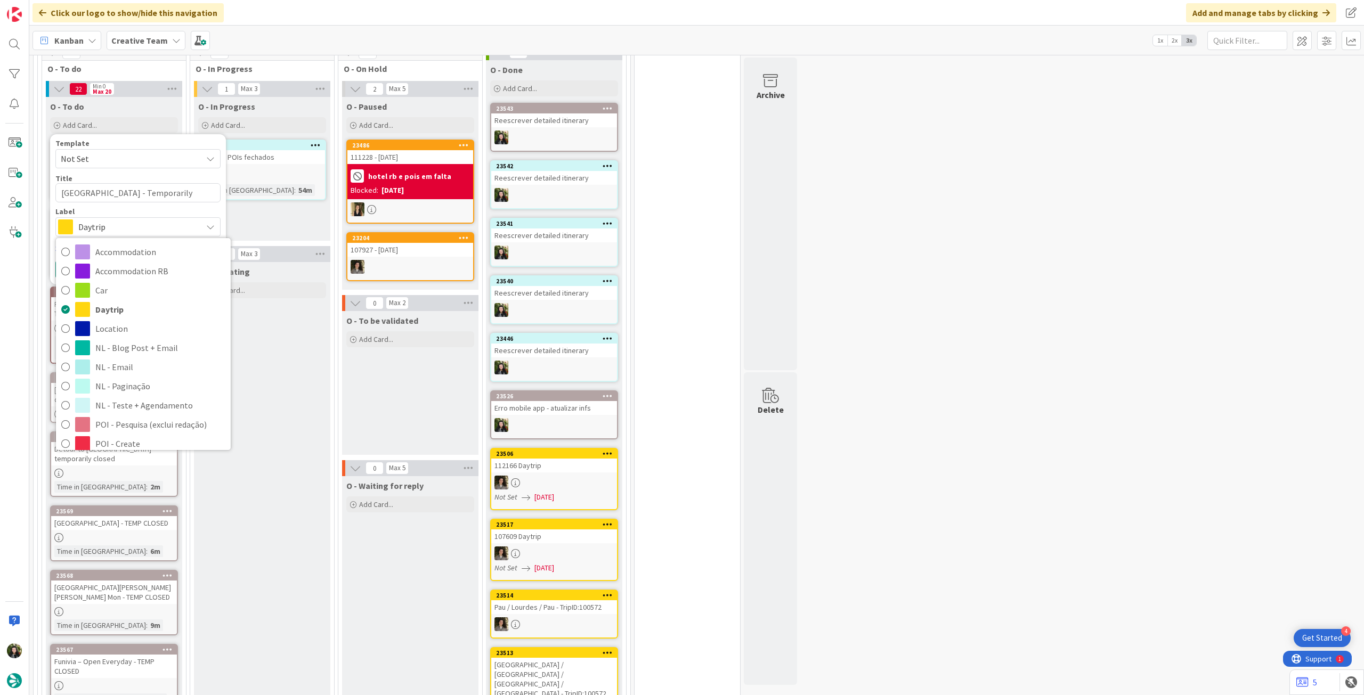
click at [150, 532] on span "Service Aux" at bounding box center [160, 540] width 130 height 16
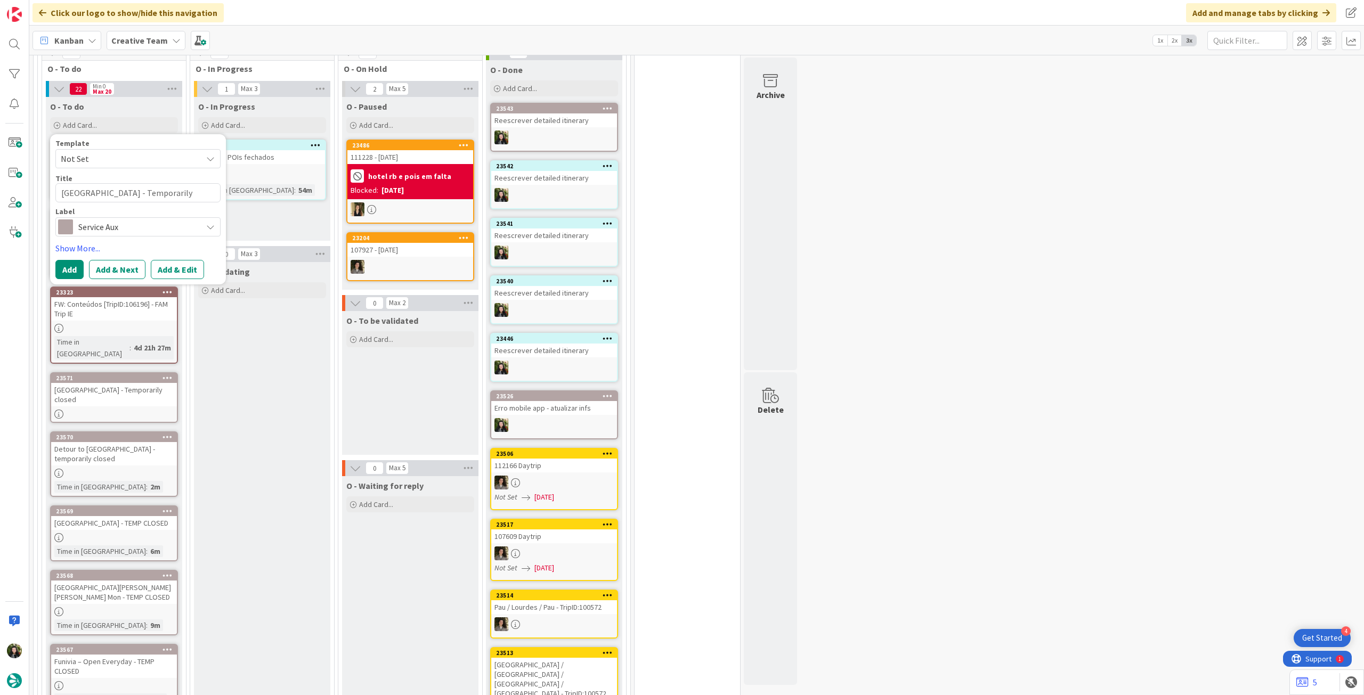
click at [125, 177] on div "Title 0 / 128" at bounding box center [137, 179] width 165 height 10
drag, startPoint x: 120, startPoint y: 187, endPoint x: 110, endPoint y: 201, distance: 17.2
click at [120, 188] on textarea "[GEOGRAPHIC_DATA] - Temporarily closed" at bounding box center [137, 192] width 165 height 19
paste textarea "Take the funicular to Pic du Jer Viewpoint - Temporarily closed."
type textarea "Take the funicular to Pic du Jer Viewpoint - Temporarily closed."
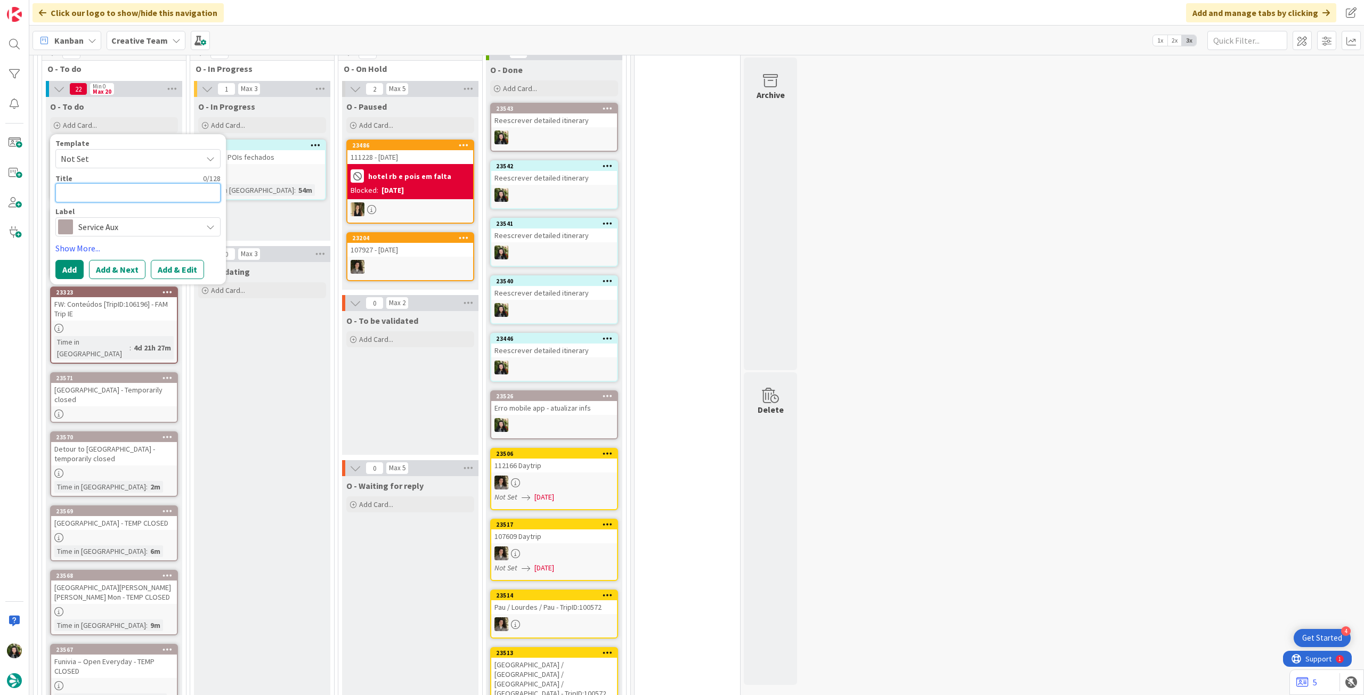
type textarea "x"
type textarea "Take the funicular to Pic du Jer Viewpoint - Temporarily closed."
click at [63, 284] on button "Add" at bounding box center [69, 282] width 28 height 19
type textarea "x"
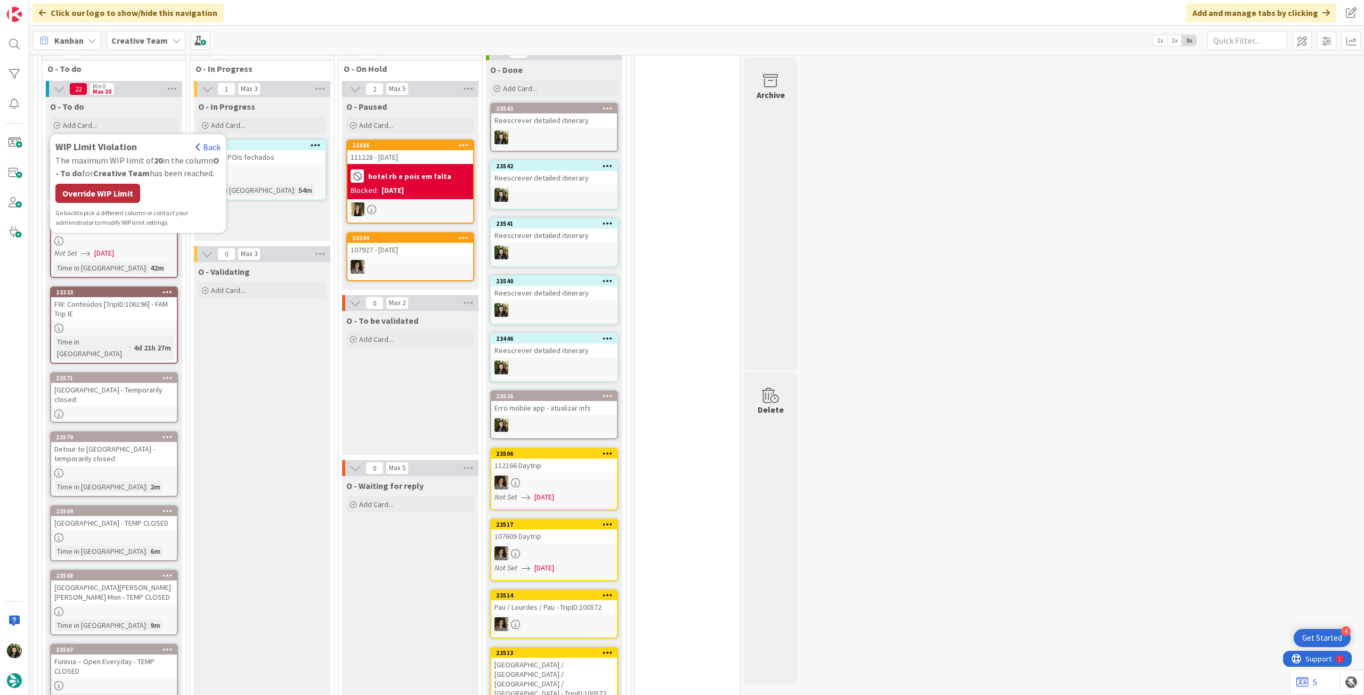
click at [103, 193] on div "Override WIP Limit" at bounding box center [97, 193] width 85 height 19
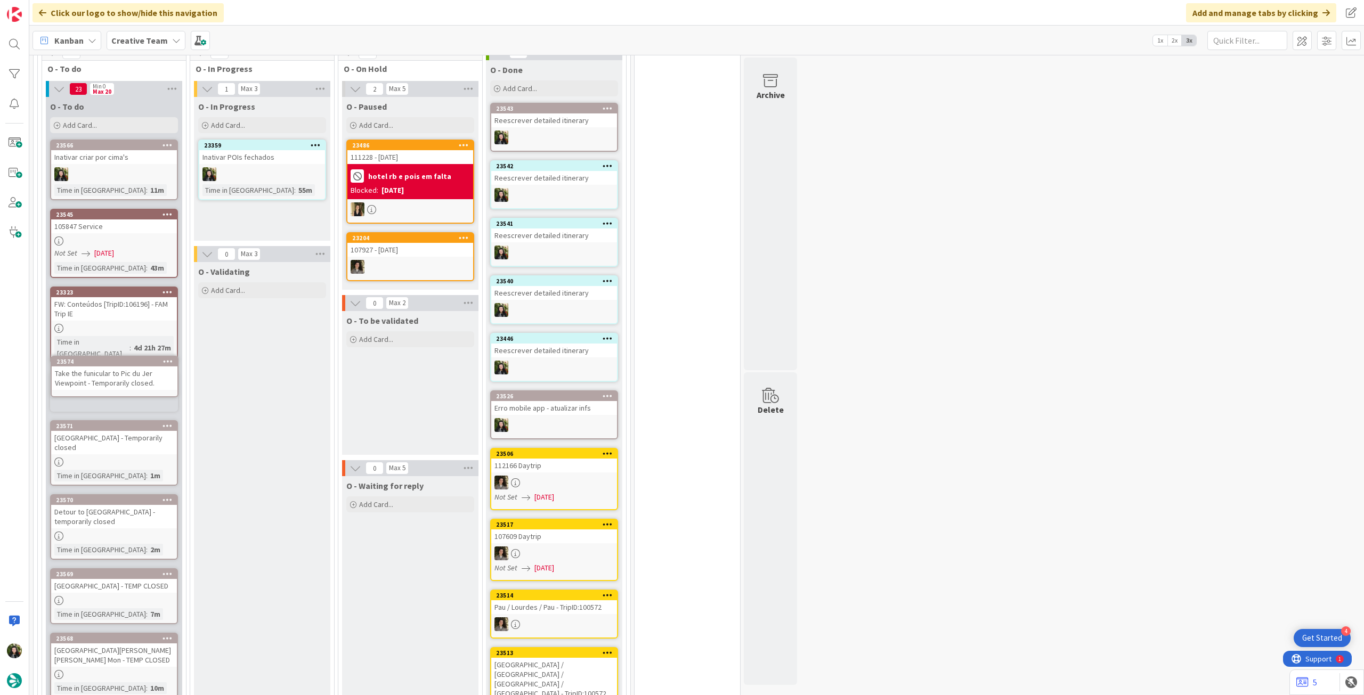
scroll to position [929, 0]
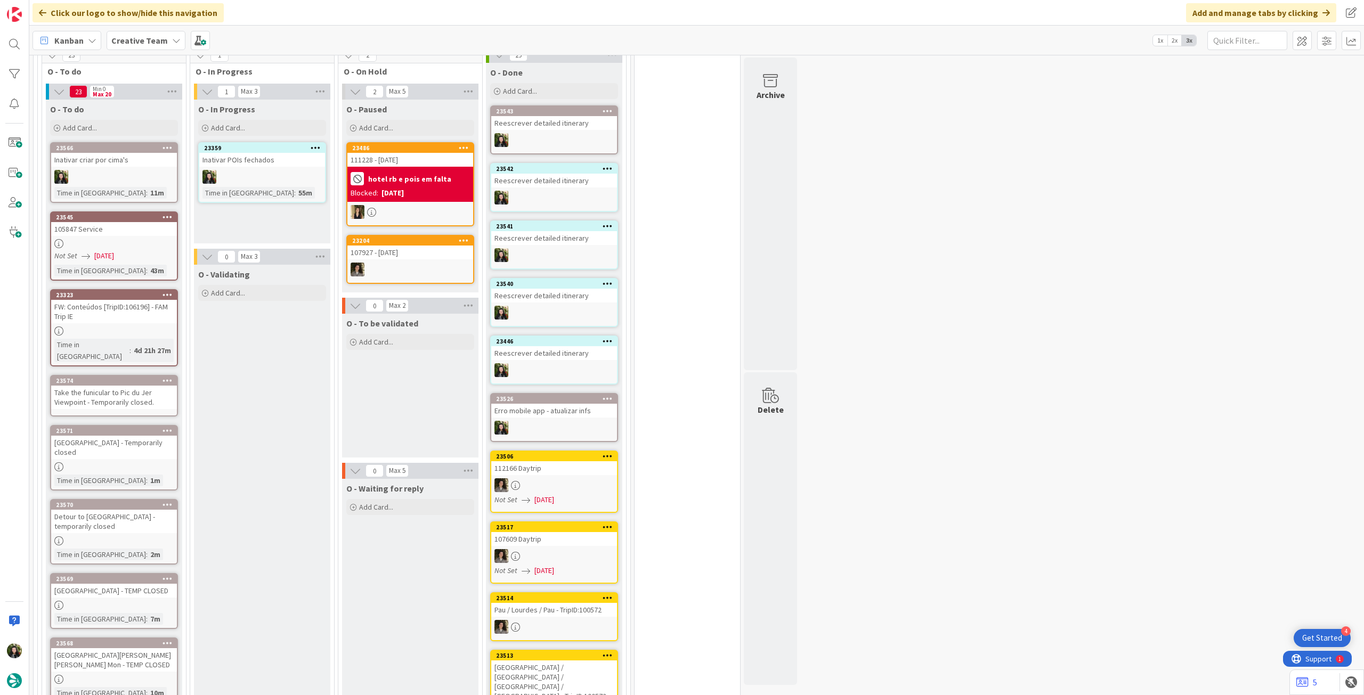
click at [108, 393] on div "Take the funicular to Pic du Jer Viewpoint - Temporarily closed." at bounding box center [114, 397] width 126 height 23
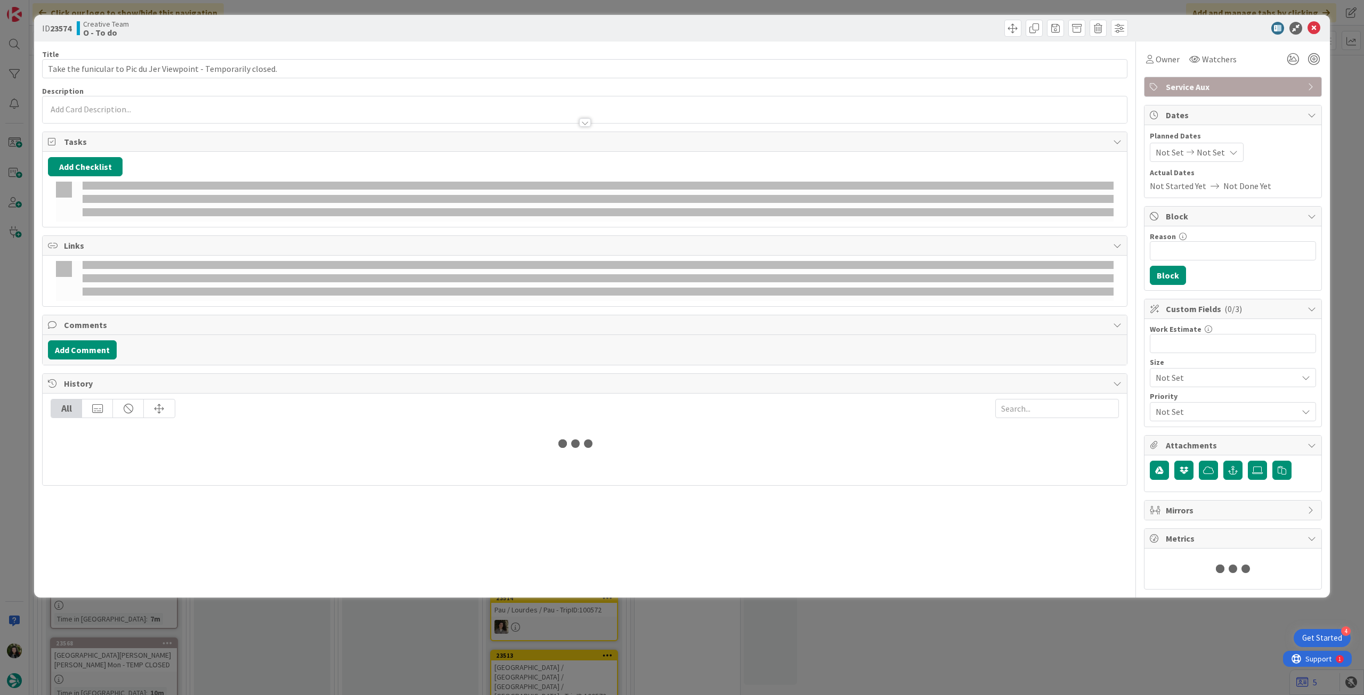
click at [128, 113] on div at bounding box center [585, 117] width 1084 height 11
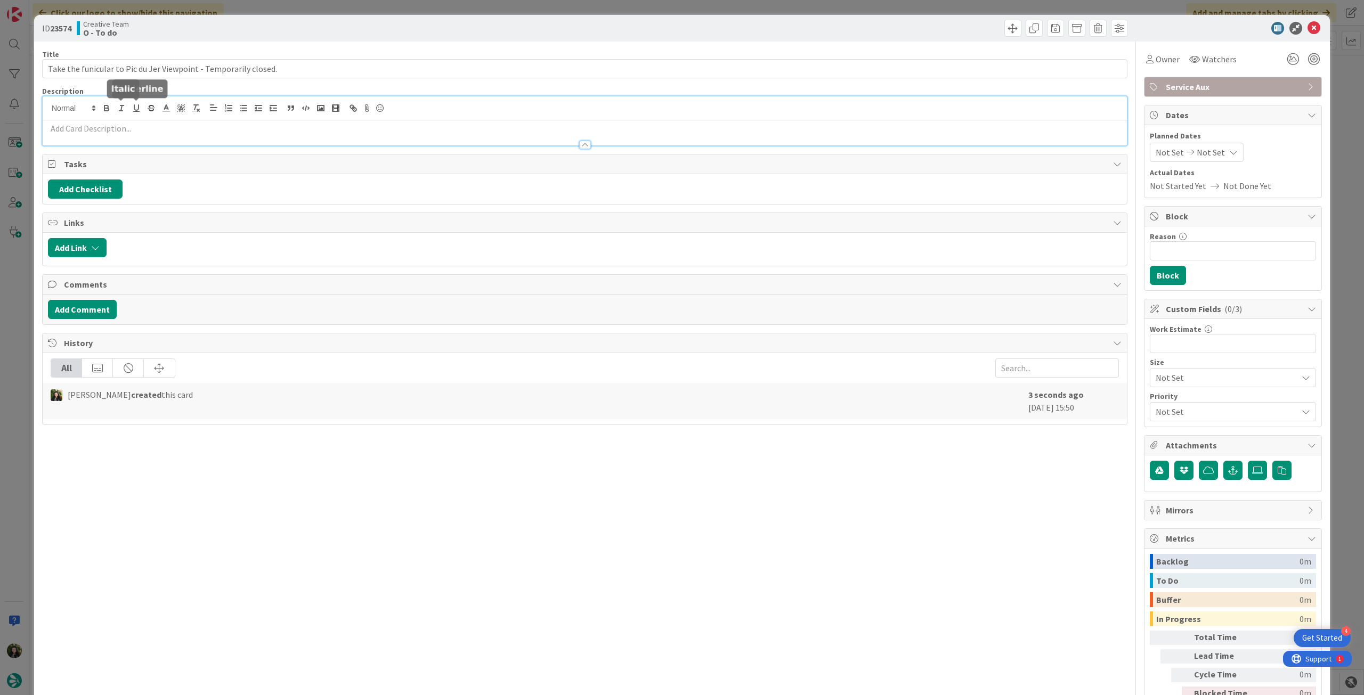
click at [127, 123] on p at bounding box center [585, 129] width 1074 height 12
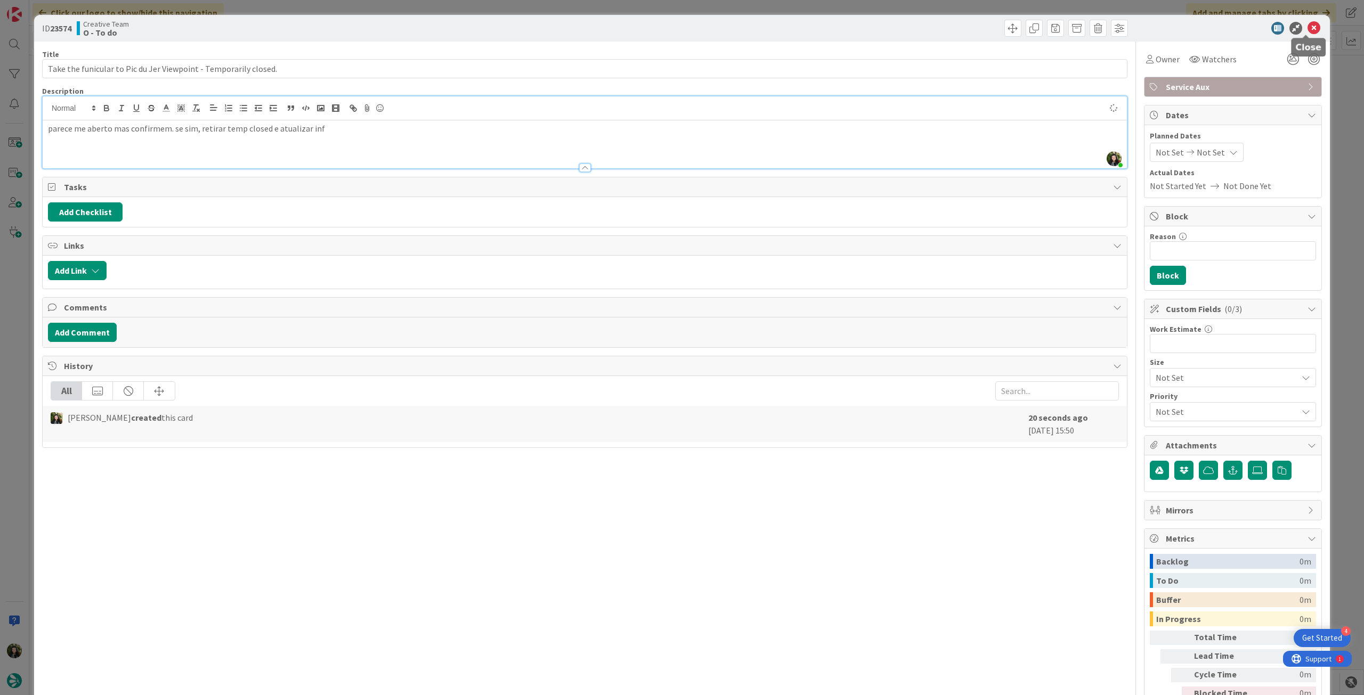
click at [1308, 27] on icon at bounding box center [1314, 28] width 13 height 13
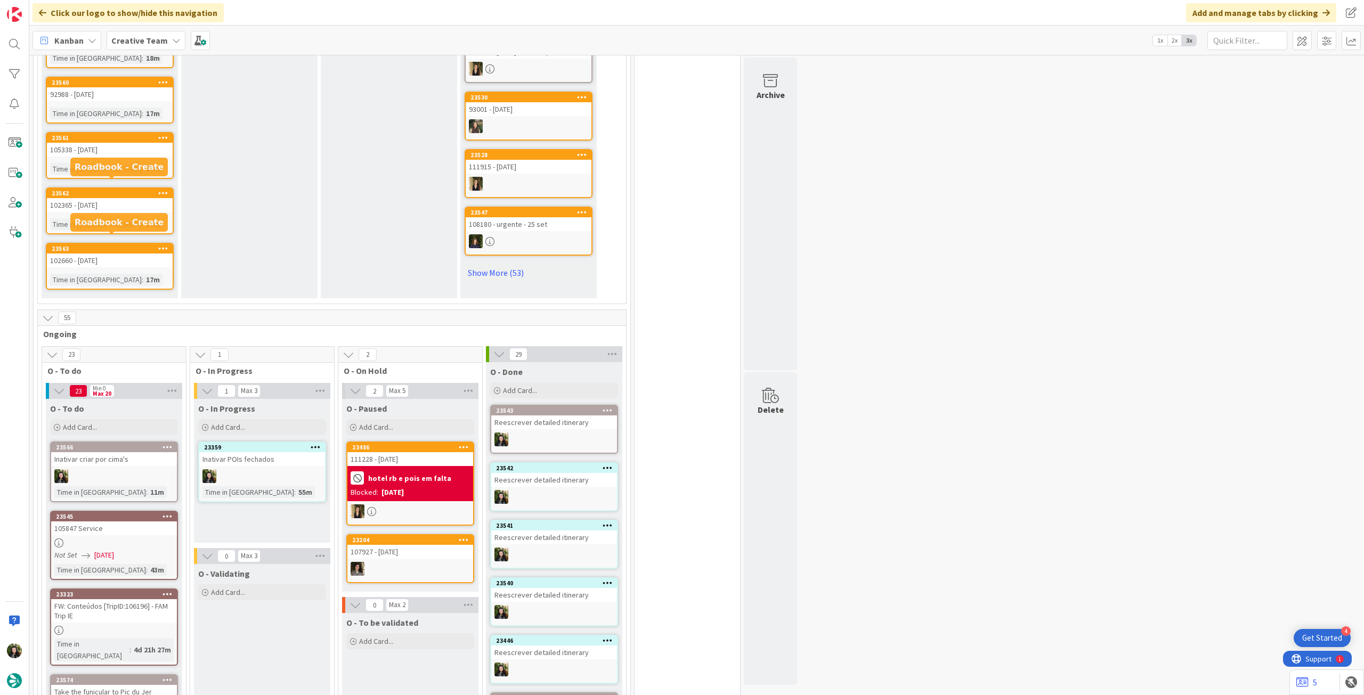
scroll to position [788, 0]
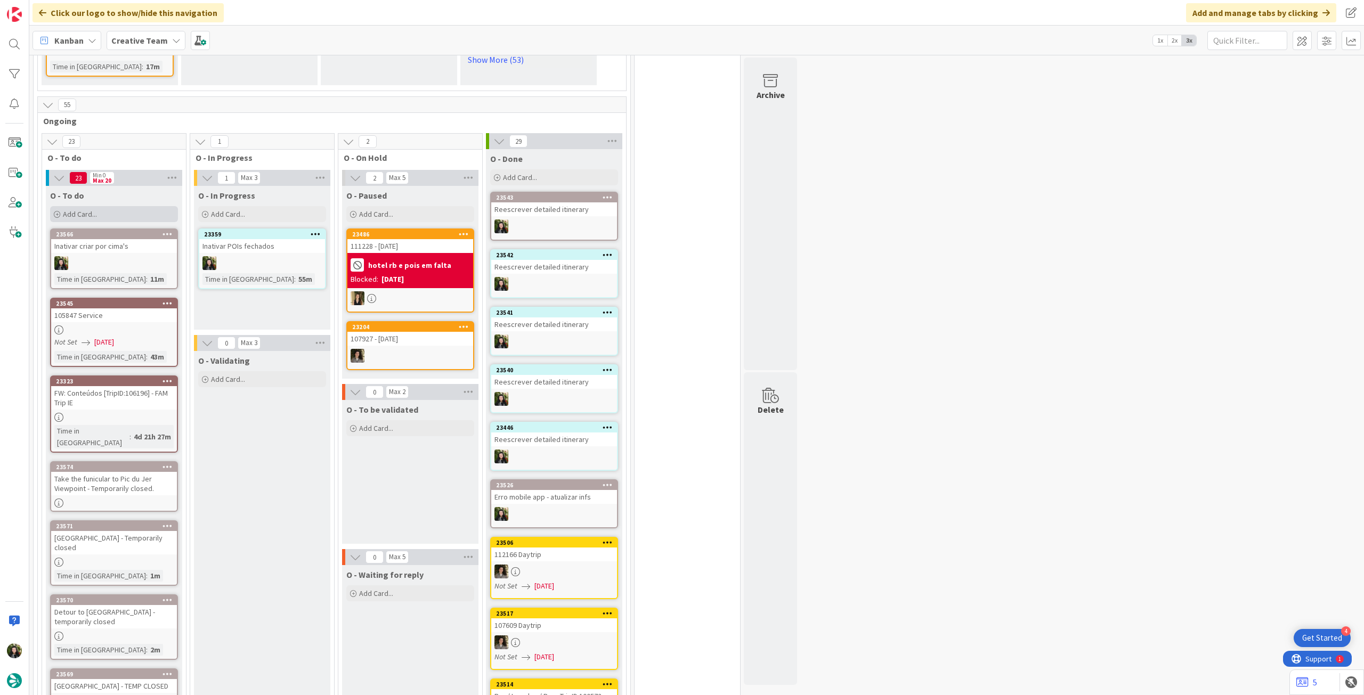
click at [121, 206] on div "Add Card..." at bounding box center [114, 214] width 128 height 16
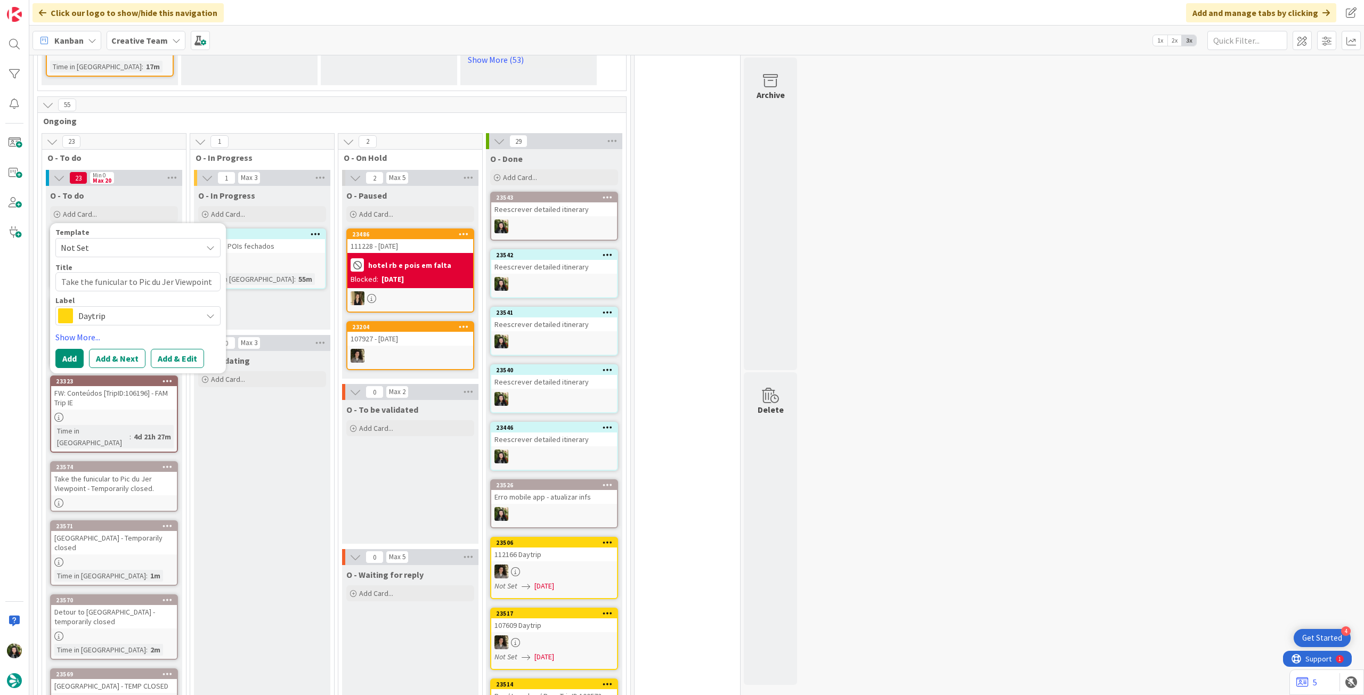
click at [129, 309] on span "Daytrip" at bounding box center [137, 316] width 118 height 15
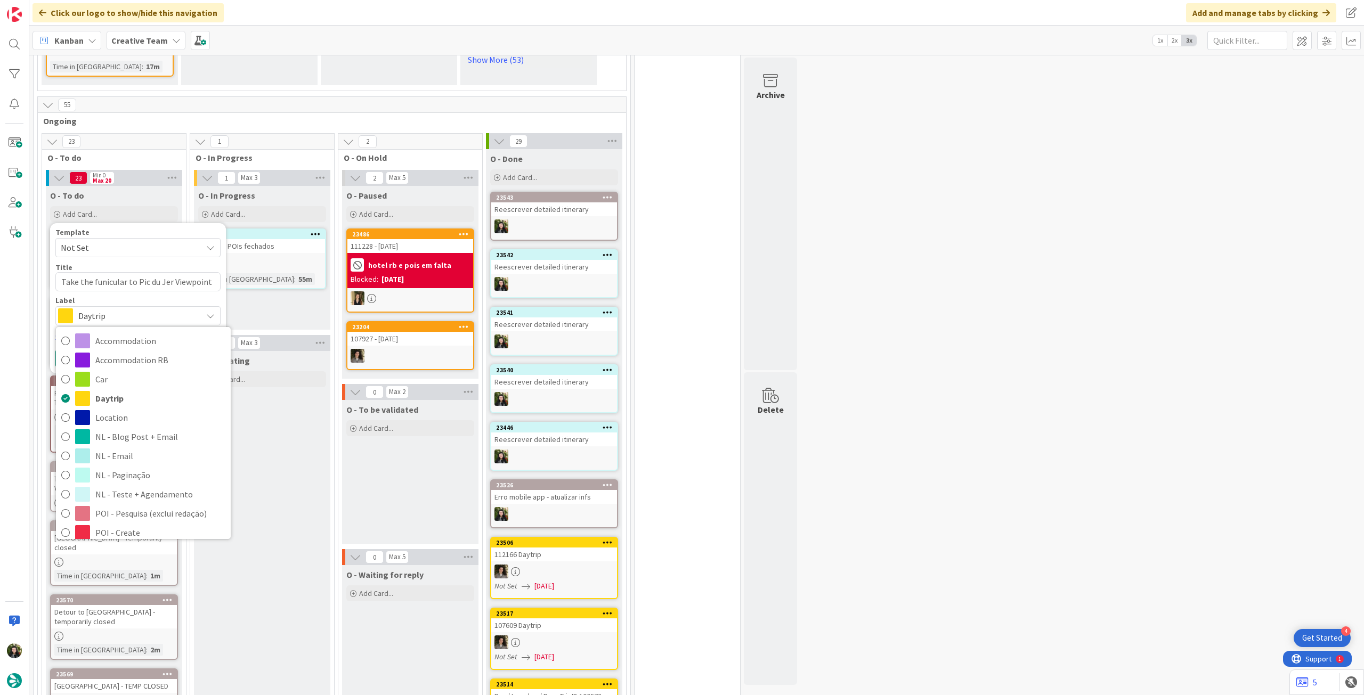
click at [144, 621] on span "Service Aux" at bounding box center [160, 629] width 130 height 16
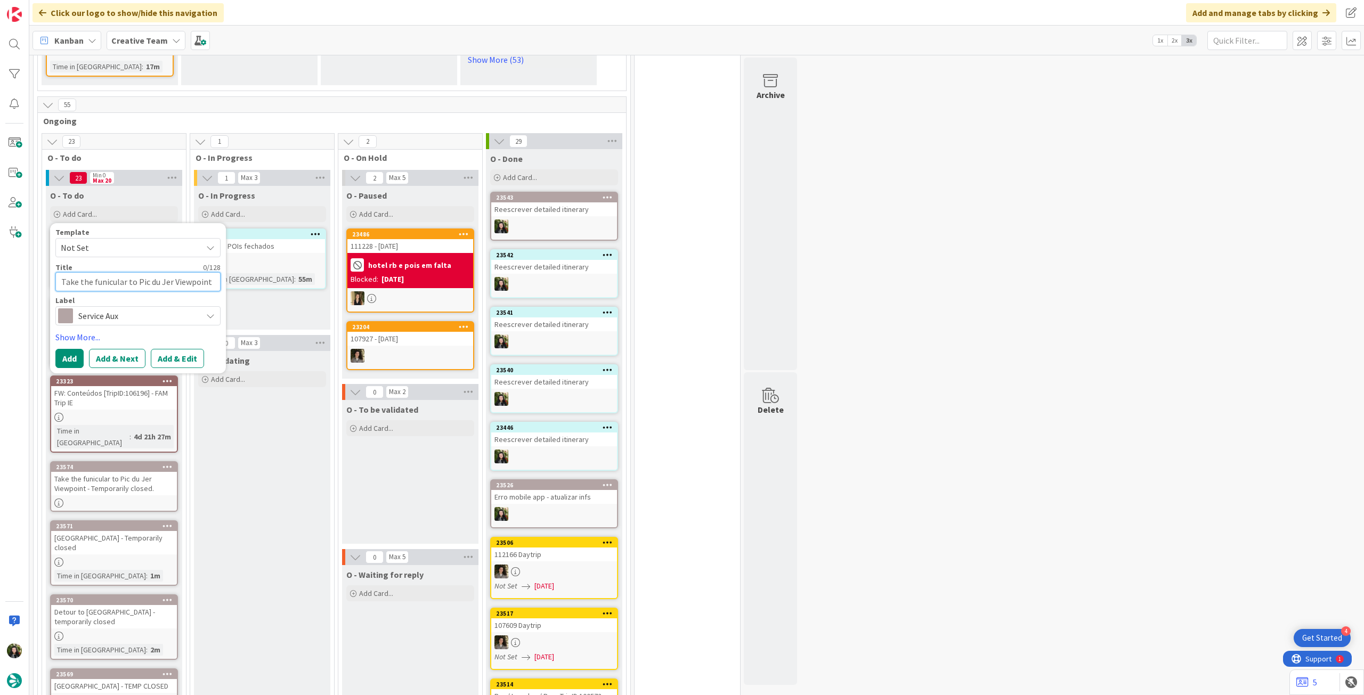
click at [116, 272] on textarea "Take the funicular to Pic du Jer Viewpoint - Temporarily closed." at bounding box center [137, 281] width 165 height 19
paste textarea "Take a detour to [GEOGRAPHIC_DATA] des Pyrénées - Temporarily closed"
type textarea "Take a detour to [GEOGRAPHIC_DATA] des Pyrénées - Temporarily closed"
type textarea "x"
type textarea "Take a detour to [GEOGRAPHIC_DATA] des Pyrénées - Temporarily closed"
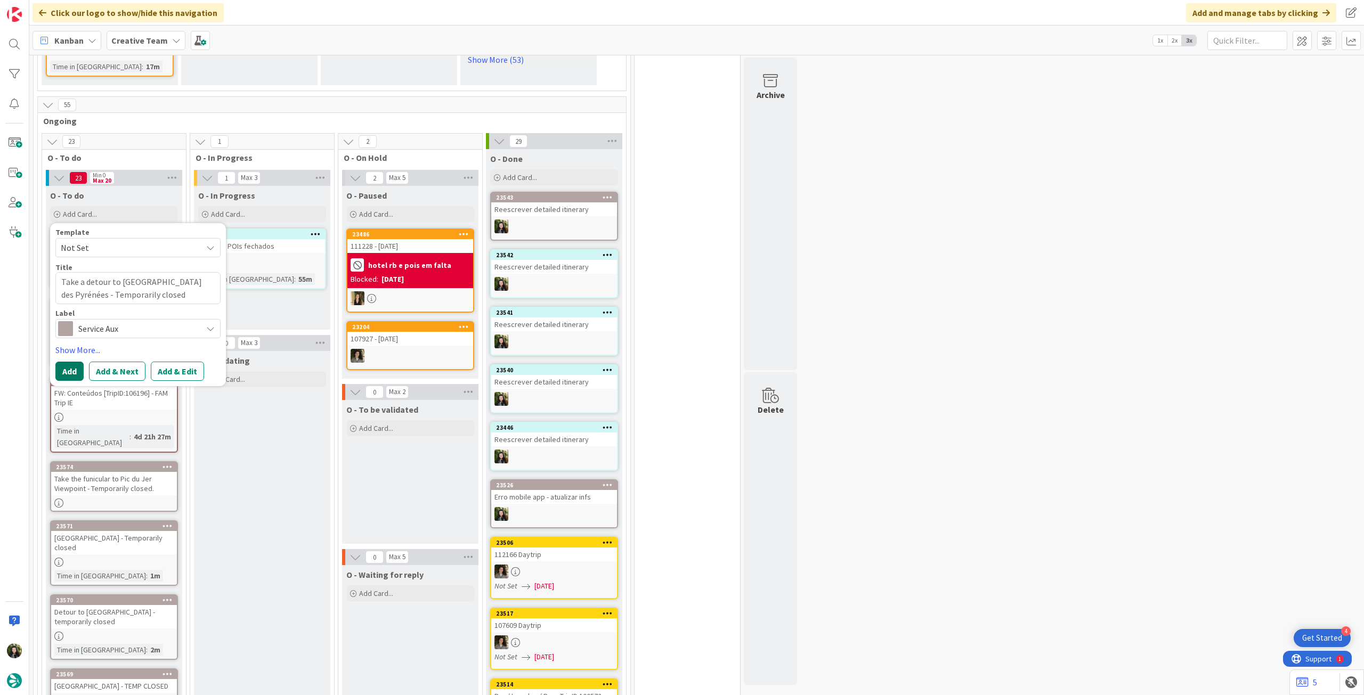
click at [62, 362] on button "Add" at bounding box center [69, 371] width 28 height 19
type textarea "x"
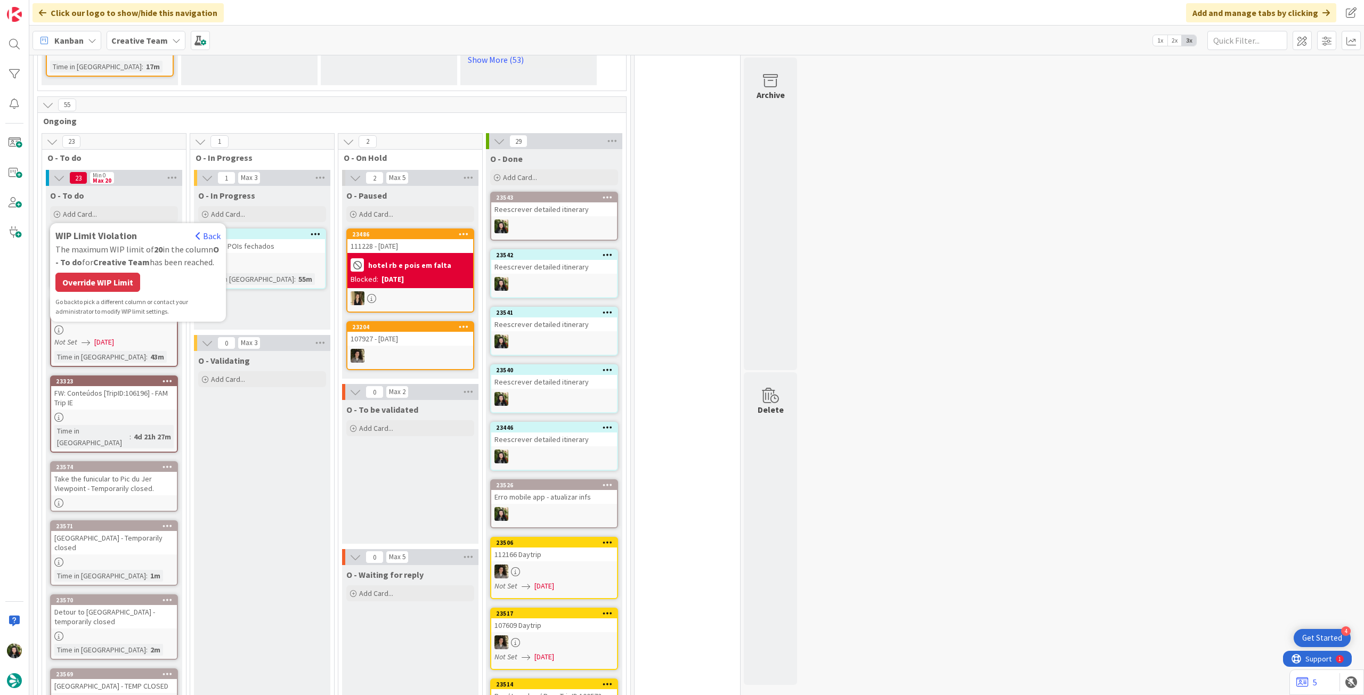
click at [94, 262] on div "WIP Limit Violation Back The maximum WIP limit of 20 in the column O - To do fo…" at bounding box center [137, 273] width 165 height 88
click at [101, 273] on div "Override WIP Limit" at bounding box center [97, 282] width 85 height 19
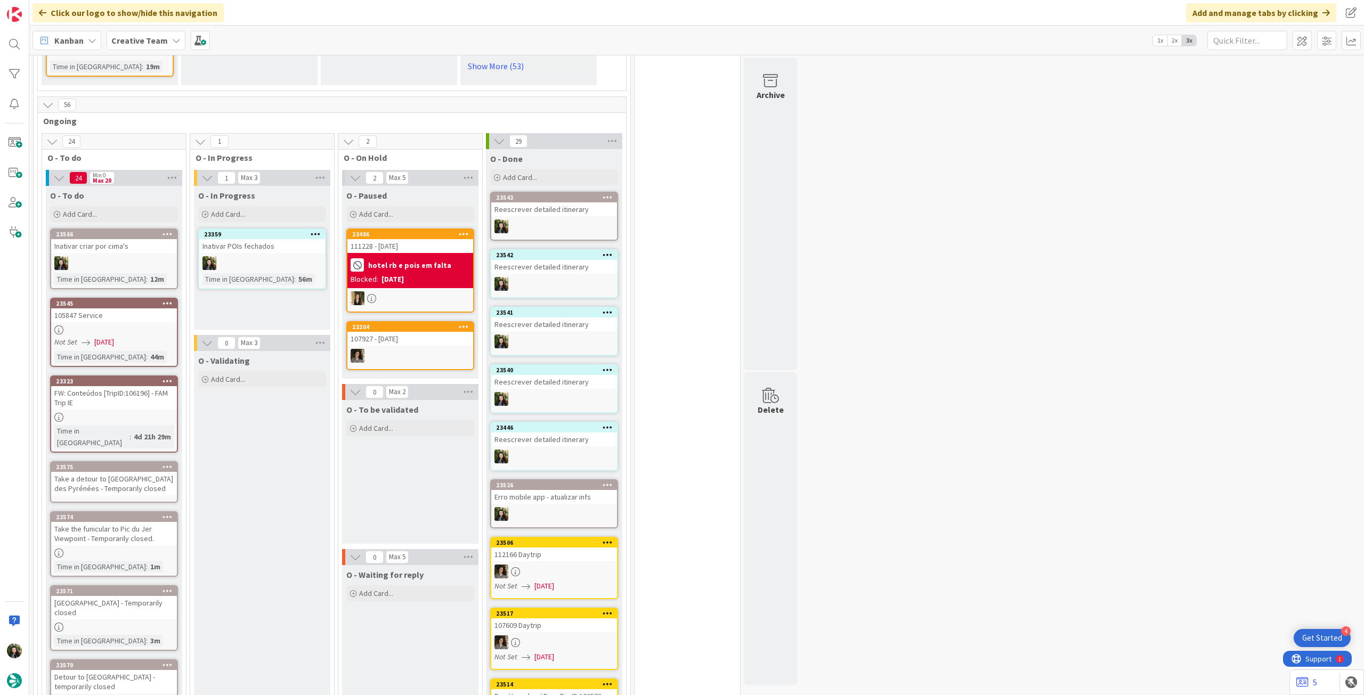
click at [124, 472] on div "Take a detour to [GEOGRAPHIC_DATA] des Pyrénées - Temporarily closed" at bounding box center [114, 483] width 126 height 23
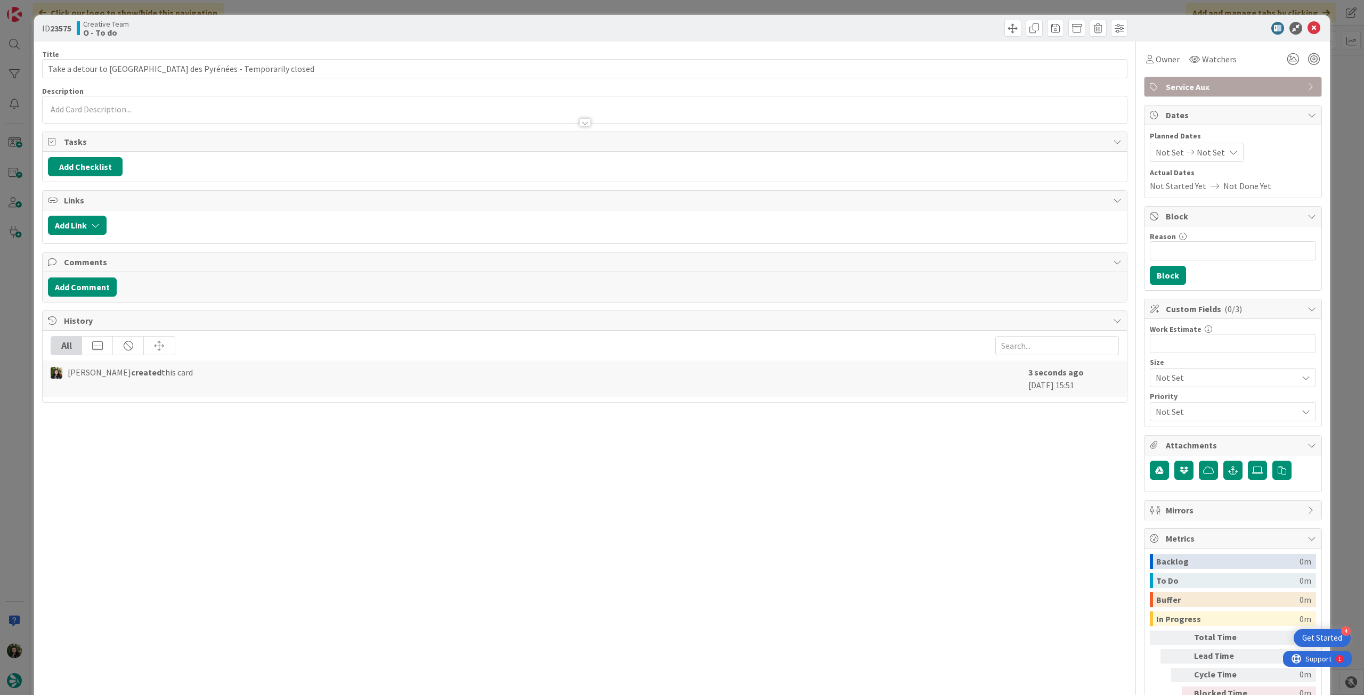
click at [151, 119] on div at bounding box center [585, 117] width 1084 height 11
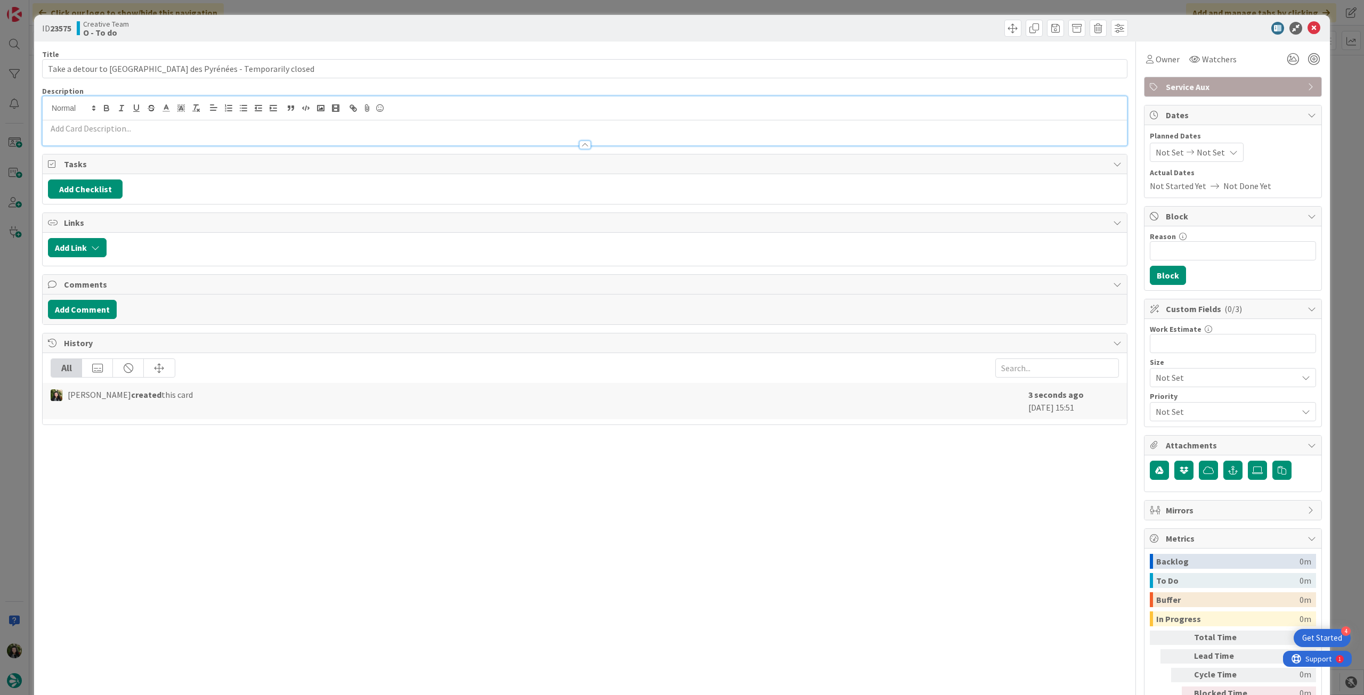
click at [147, 129] on p at bounding box center [585, 129] width 1074 height 12
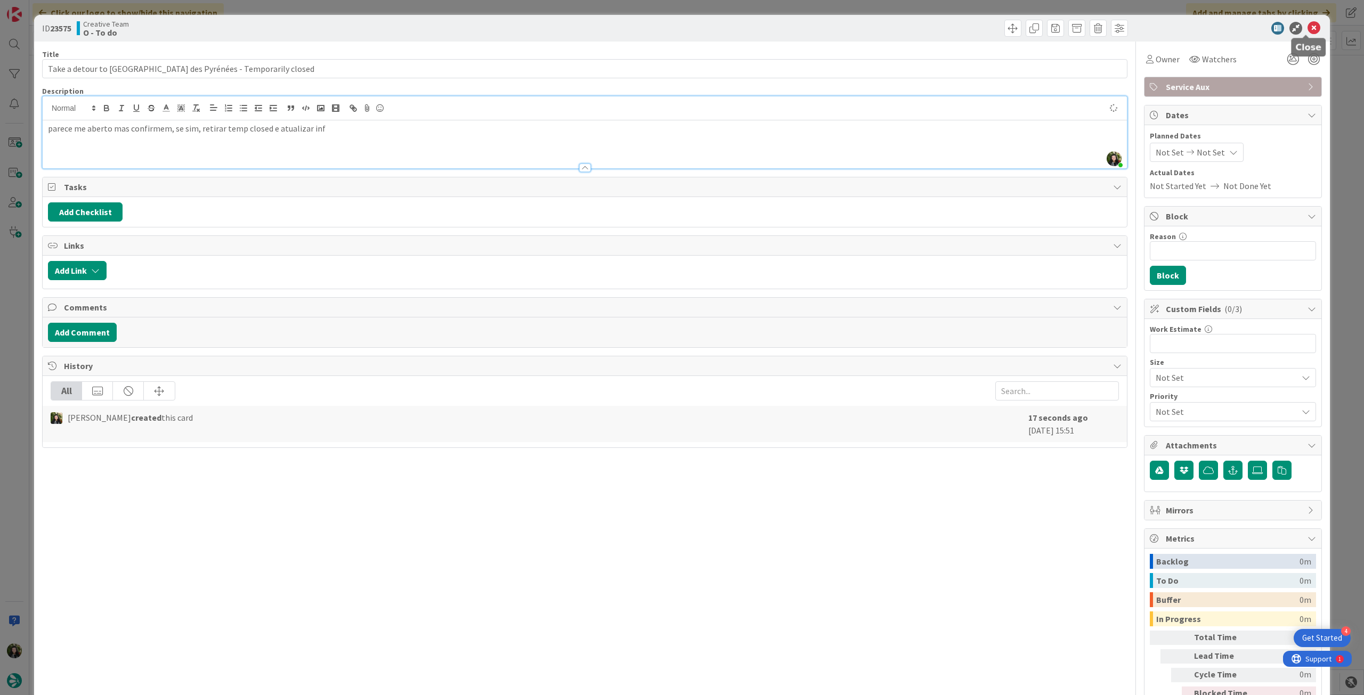
click at [1308, 28] on icon at bounding box center [1314, 28] width 13 height 13
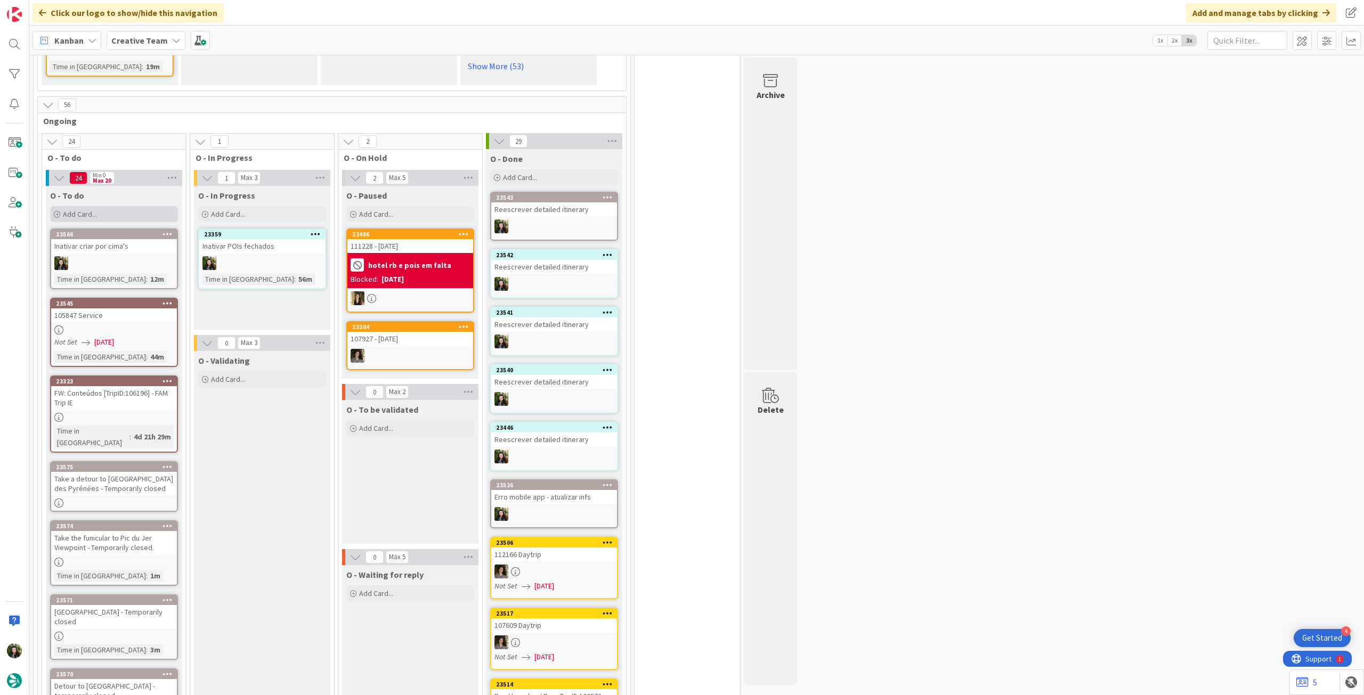
click at [143, 206] on div "Add Card..." at bounding box center [114, 214] width 128 height 16
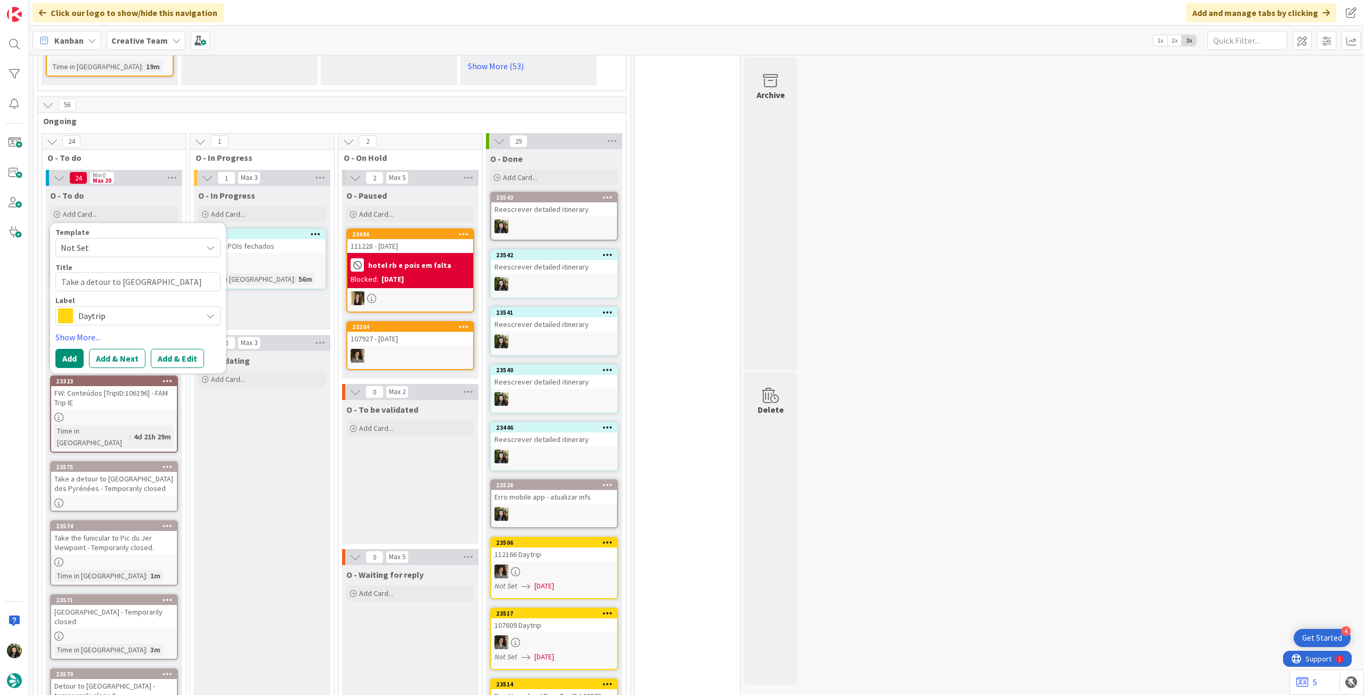
click at [120, 310] on span "Daytrip" at bounding box center [137, 316] width 118 height 15
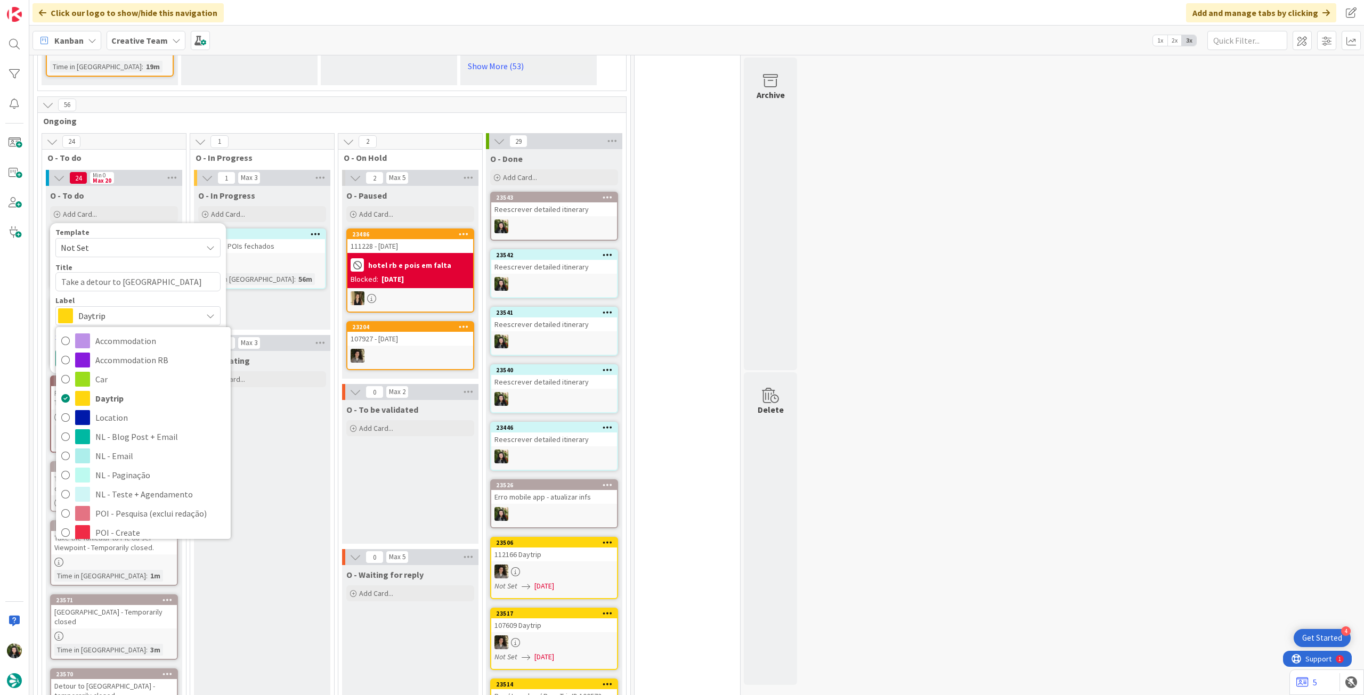
click at [151, 621] on span "Service Aux" at bounding box center [160, 629] width 130 height 16
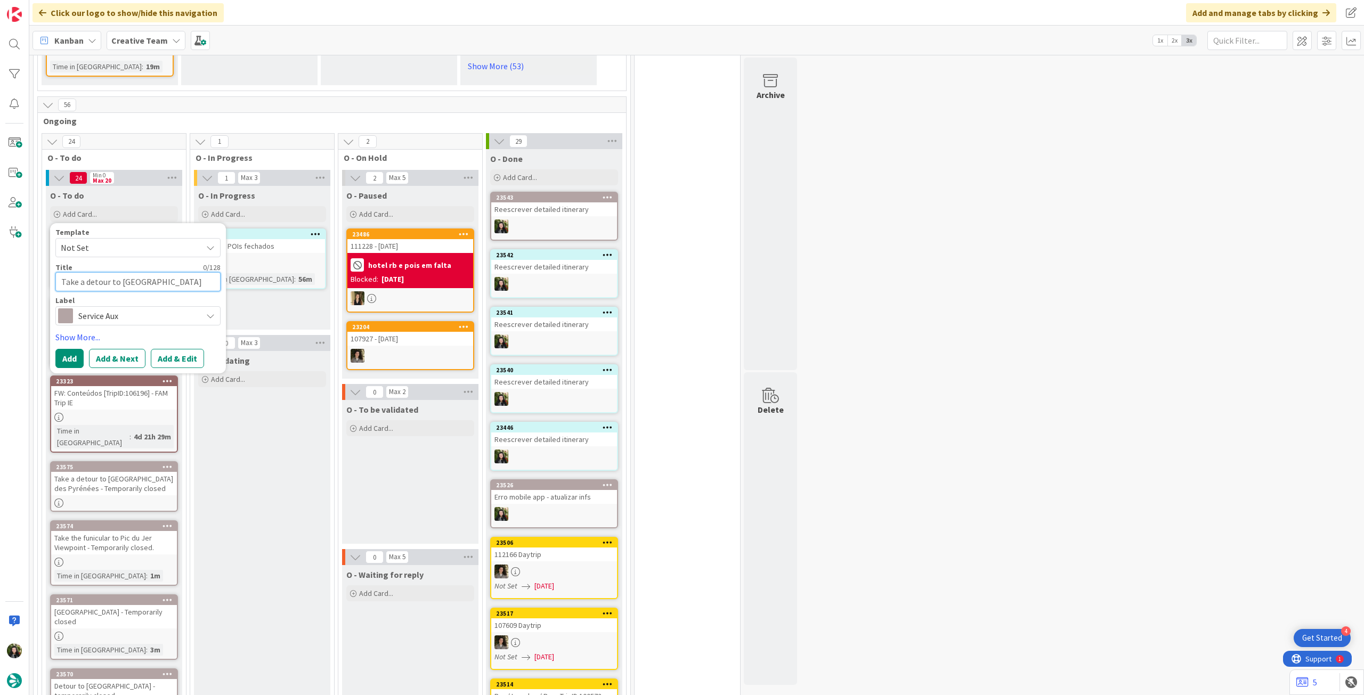
click at [132, 272] on textarea "Take a detour to [GEOGRAPHIC_DATA] des Pyrénées - Temporarily closed" at bounding box center [137, 281] width 165 height 19
paste textarea "[GEOGRAPHIC_DATA] de Voisinlieu - Temporarily closed"
type textarea "[GEOGRAPHIC_DATA] de Voisinlieu - Temporarily closed"
type textarea "x"
type textarea "[GEOGRAPHIC_DATA] de Voisinlieu - Temporarily closed"
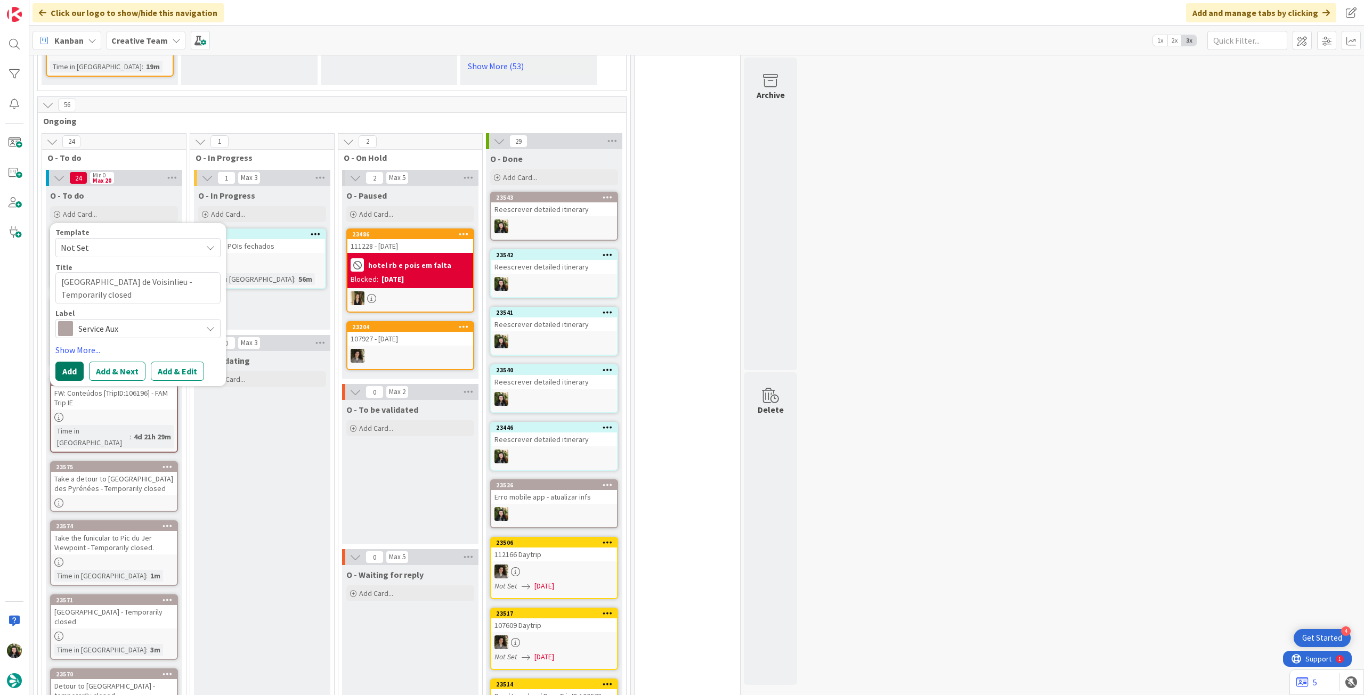
click at [71, 367] on button "Add" at bounding box center [69, 371] width 28 height 19
type textarea "x"
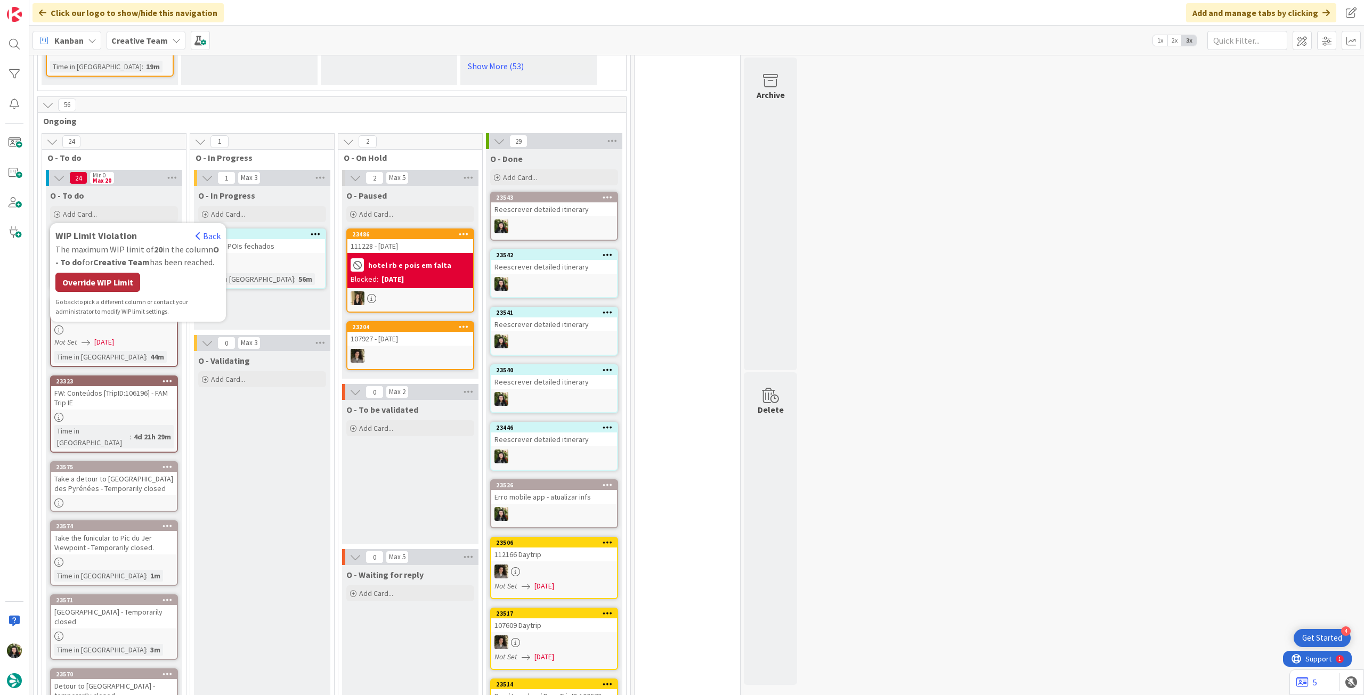
click at [96, 273] on div "Override WIP Limit" at bounding box center [97, 282] width 85 height 19
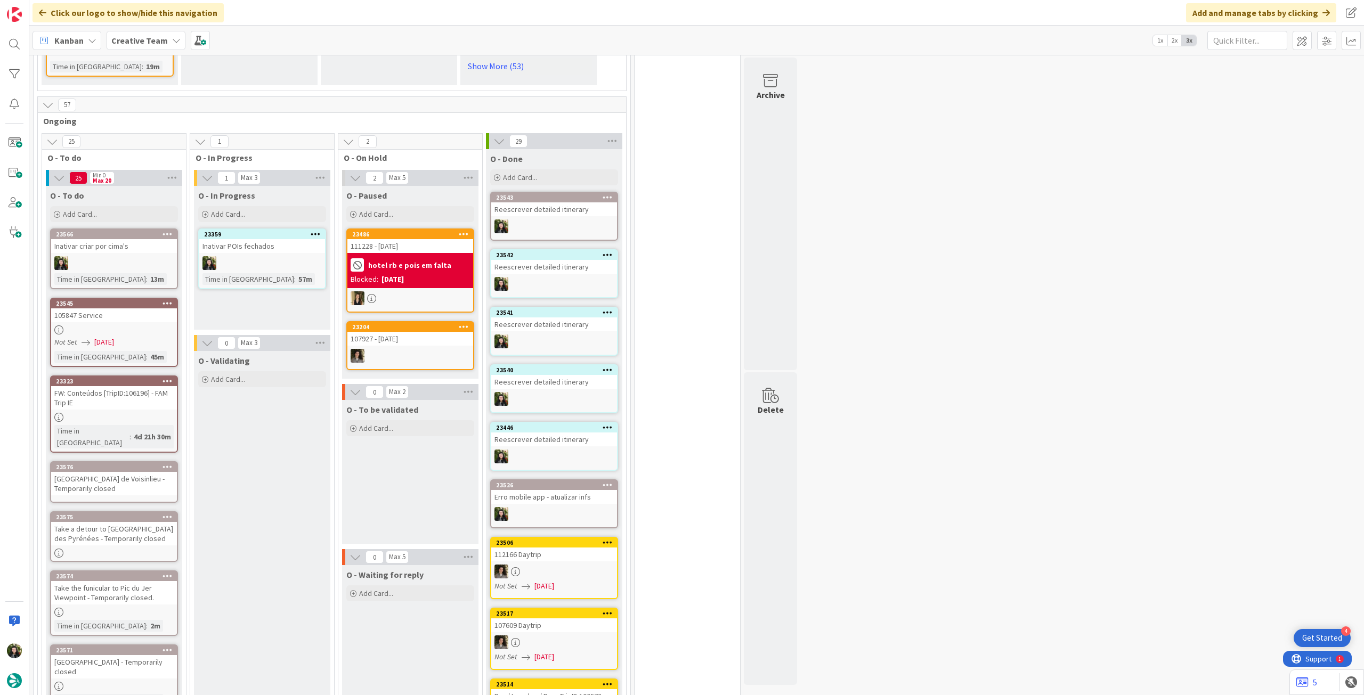
click at [104, 472] on div "[GEOGRAPHIC_DATA] de Voisinlieu - Temporarily closed" at bounding box center [114, 483] width 126 height 23
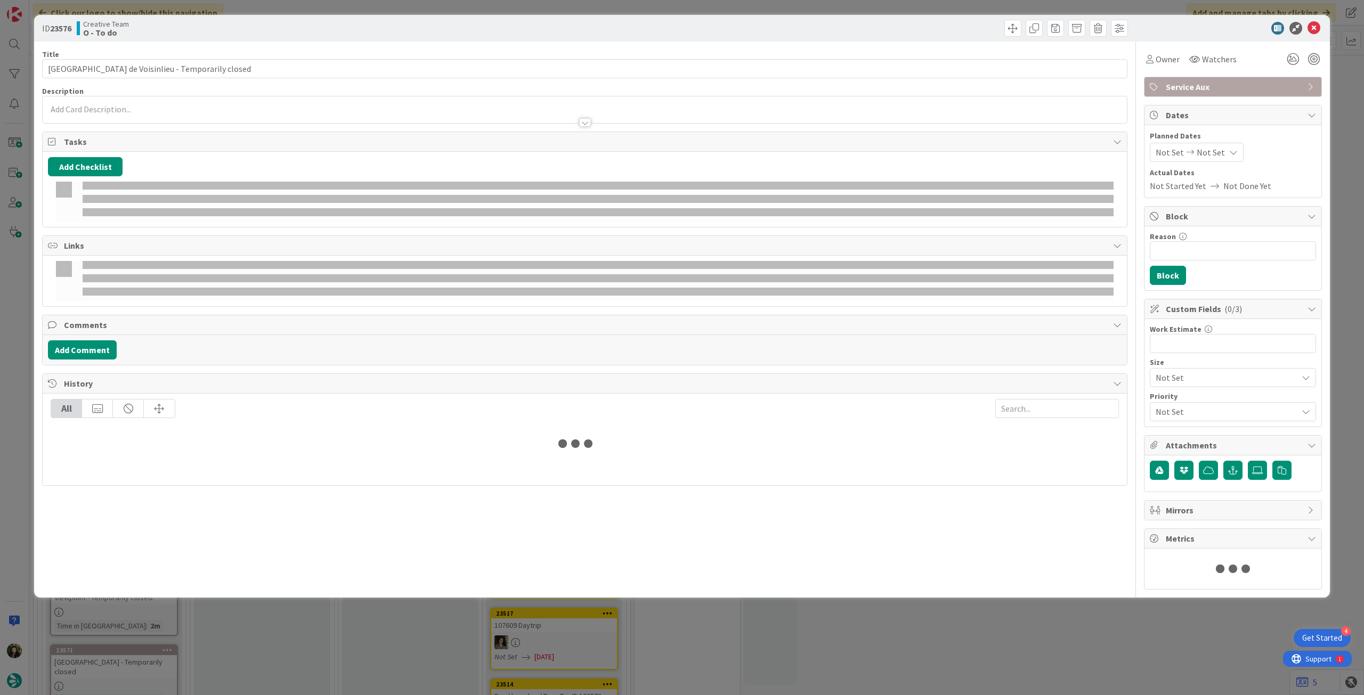
click at [125, 117] on div at bounding box center [585, 117] width 1084 height 11
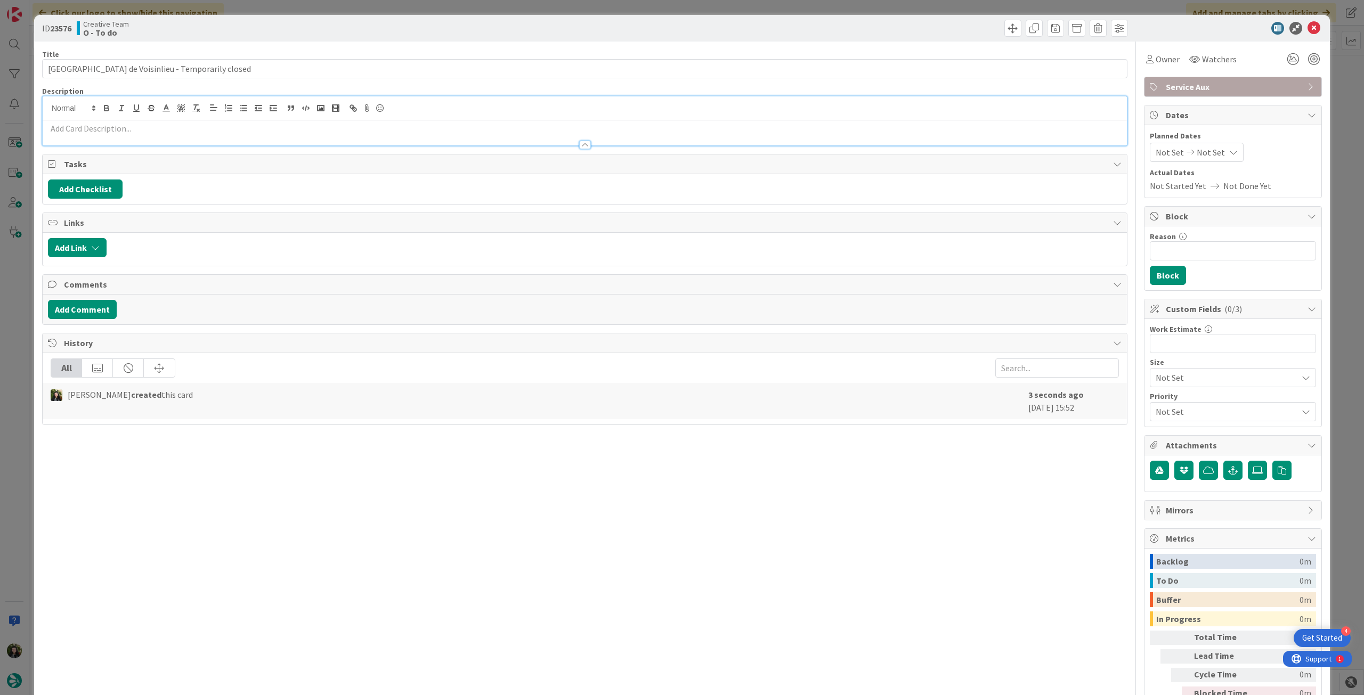
click at [124, 123] on p at bounding box center [585, 129] width 1074 height 12
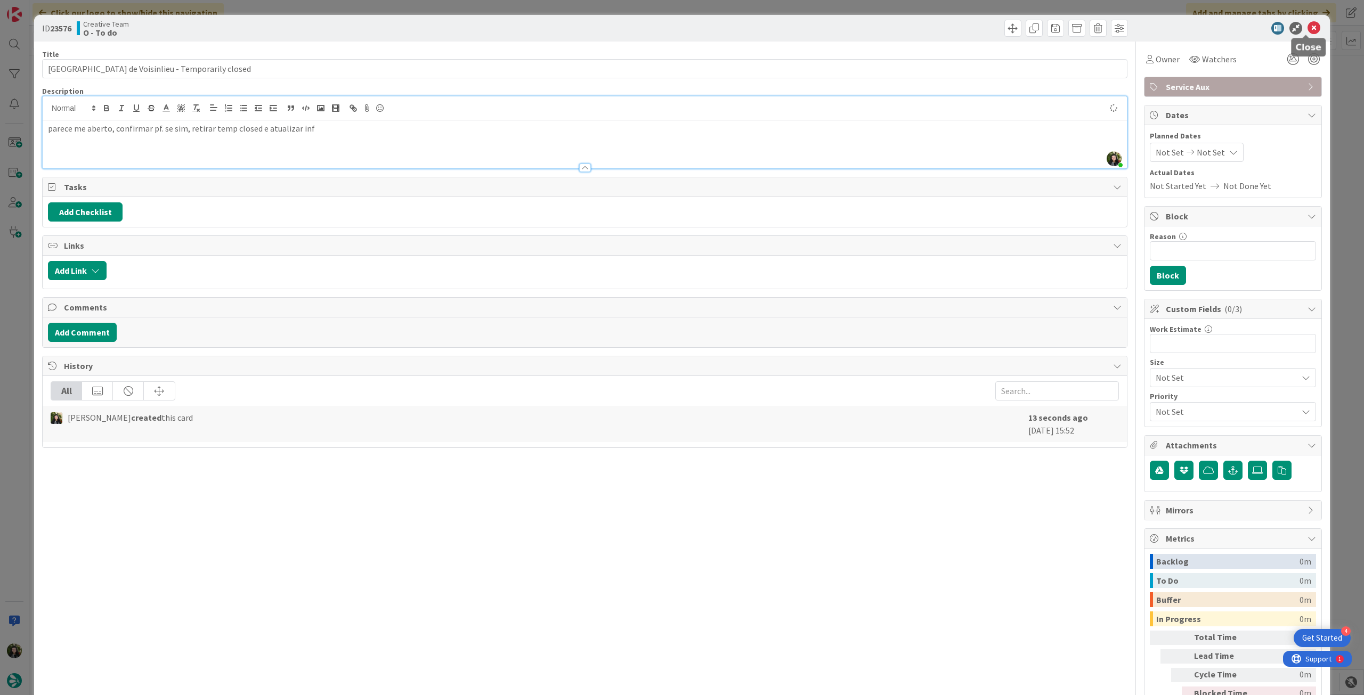
click at [1308, 27] on icon at bounding box center [1314, 28] width 13 height 13
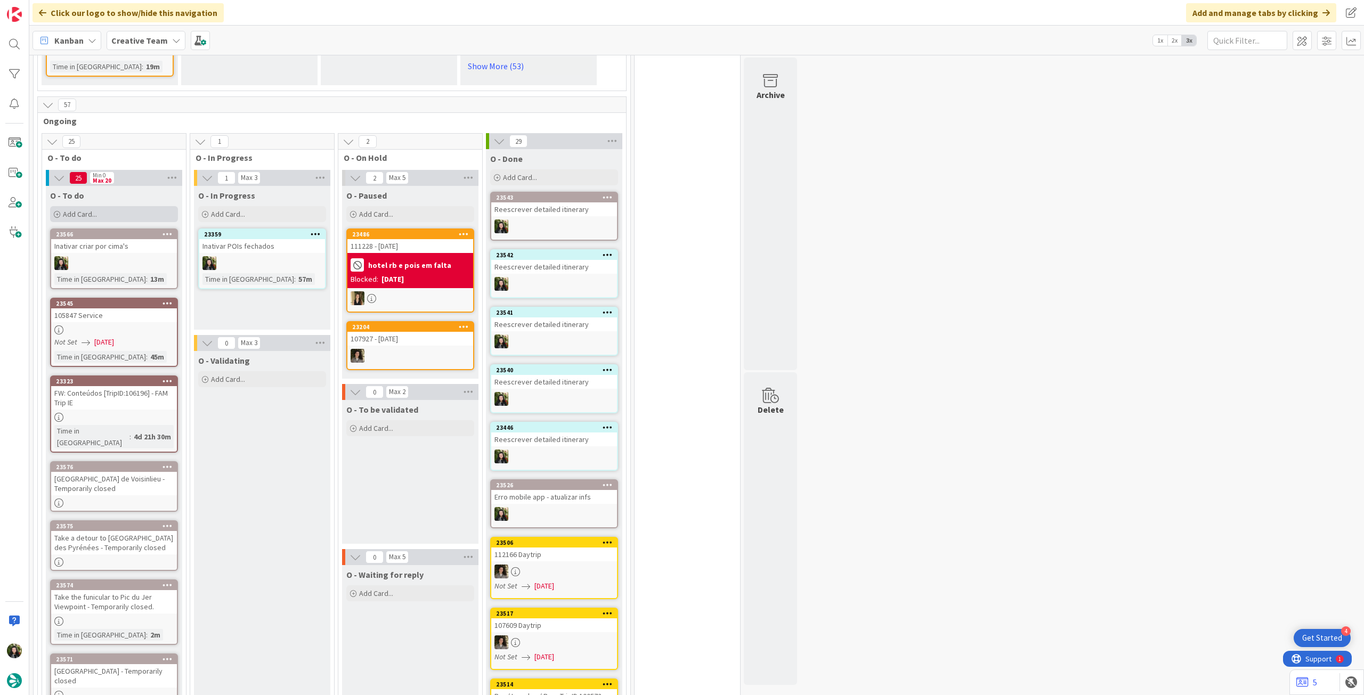
drag, startPoint x: 118, startPoint y: 200, endPoint x: 132, endPoint y: 196, distance: 14.7
click at [118, 206] on div "Add Card..." at bounding box center [114, 214] width 128 height 16
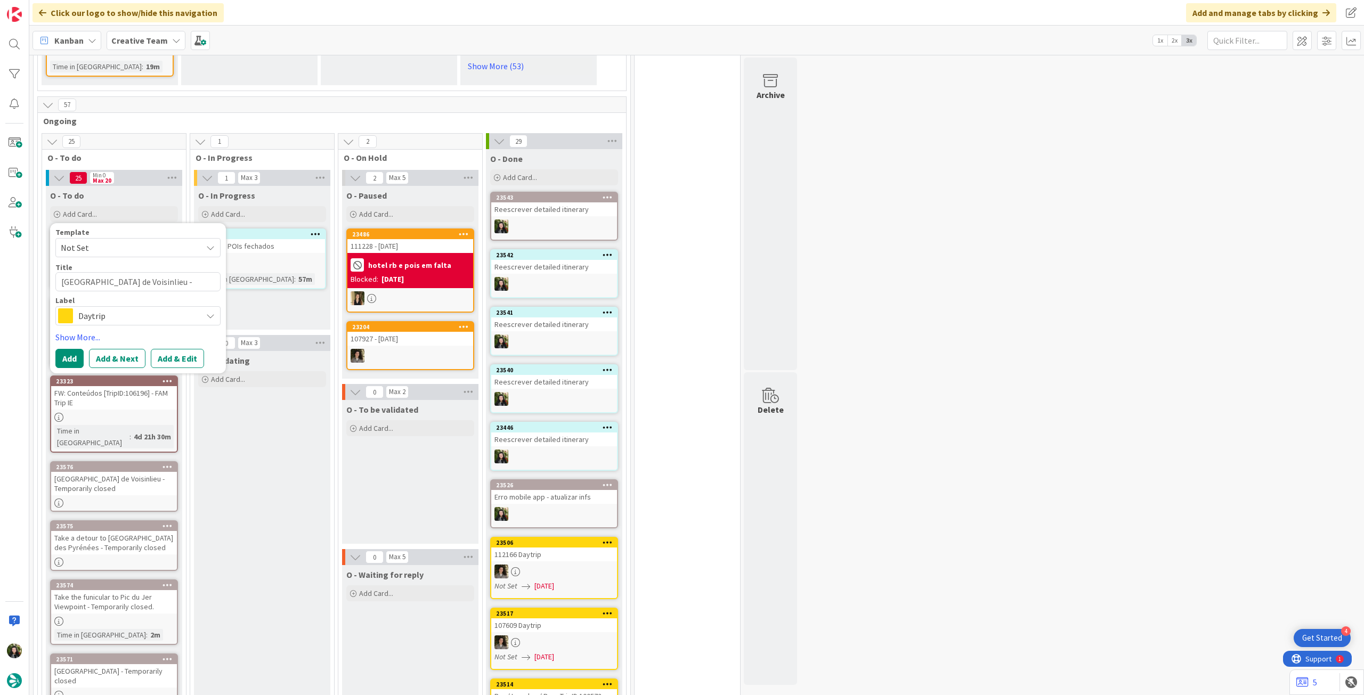
click at [137, 309] on span "Daytrip" at bounding box center [137, 316] width 118 height 15
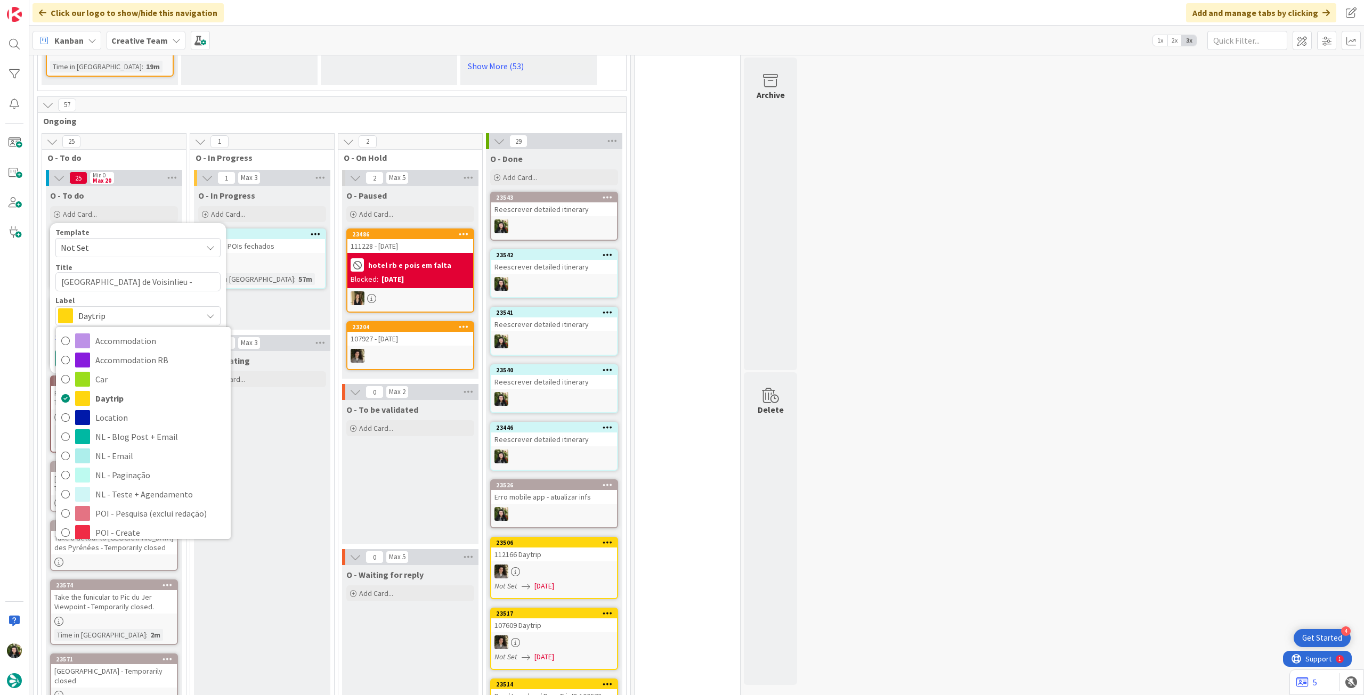
click at [156, 621] on span "Service Aux" at bounding box center [160, 629] width 130 height 16
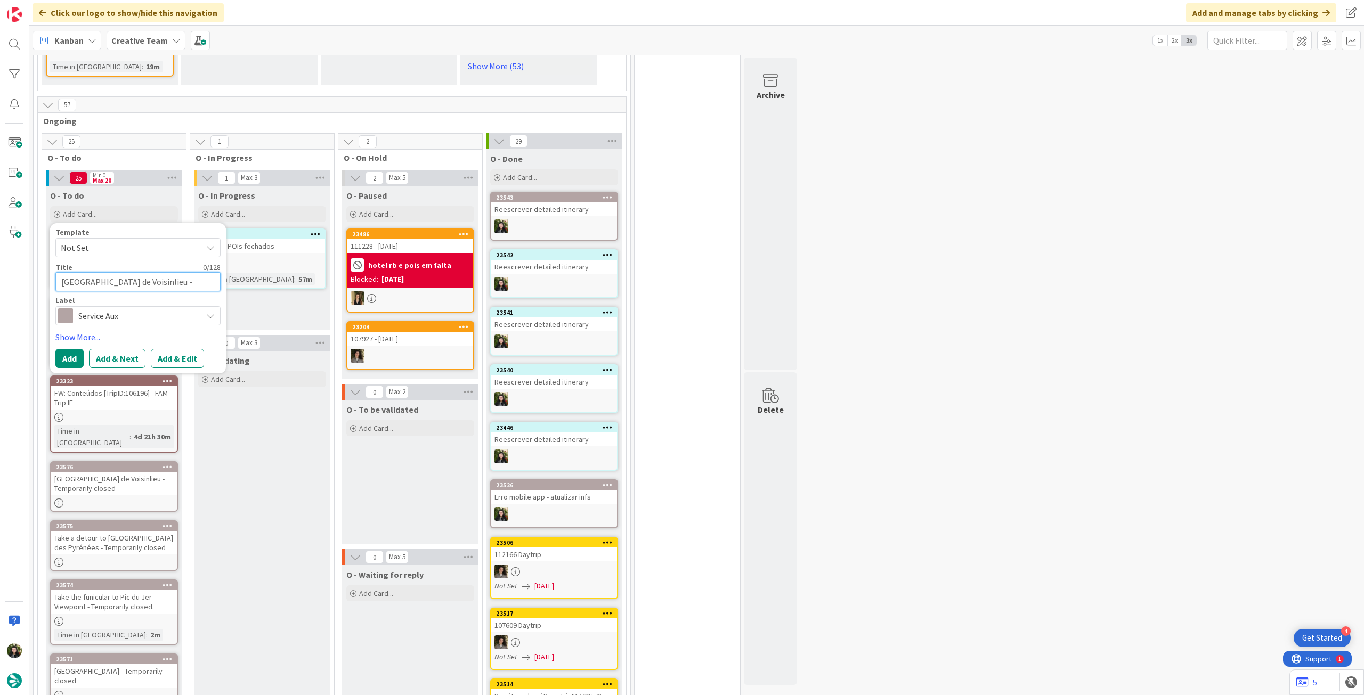
click at [129, 272] on textarea "[GEOGRAPHIC_DATA] de Voisinlieu - Temporarily closed" at bounding box center [137, 281] width 165 height 19
paste textarea "[GEOGRAPHIC_DATA] - Temporarily closed"
type textarea "[GEOGRAPHIC_DATA] - Temporarily closed"
type textarea "x"
type textarea "[GEOGRAPHIC_DATA] - Temporarily closed"
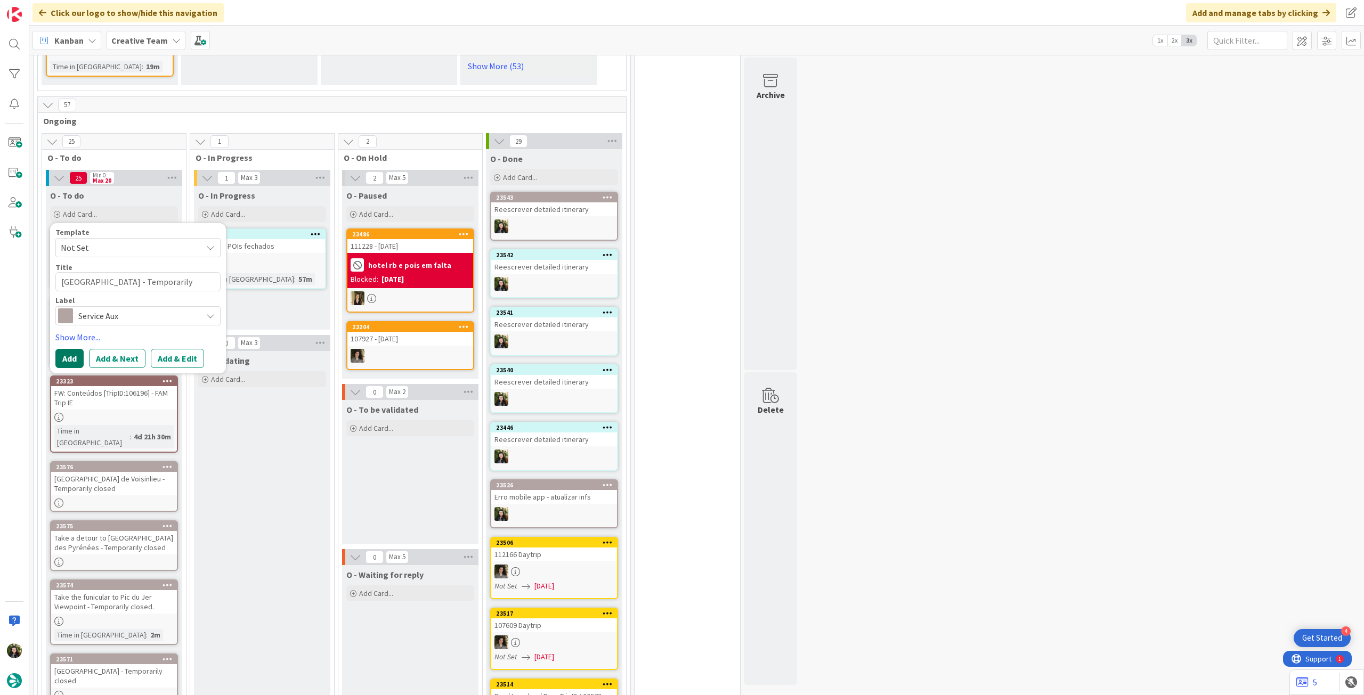
click at [72, 349] on button "Add" at bounding box center [69, 358] width 28 height 19
type textarea "x"
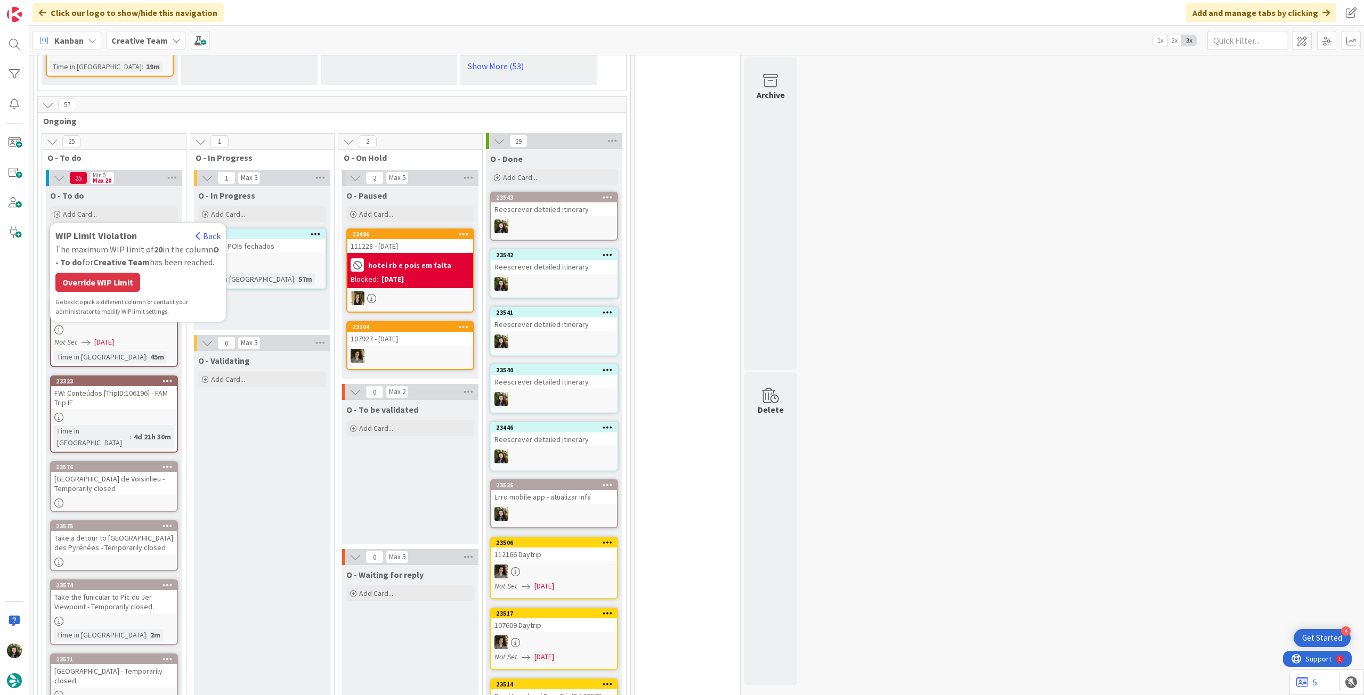
click at [100, 282] on div "WIP Limit Violation Back The maximum WIP limit of 20 in the column O - To do fo…" at bounding box center [137, 273] width 165 height 88
click at [100, 273] on div "Override WIP Limit" at bounding box center [97, 282] width 85 height 19
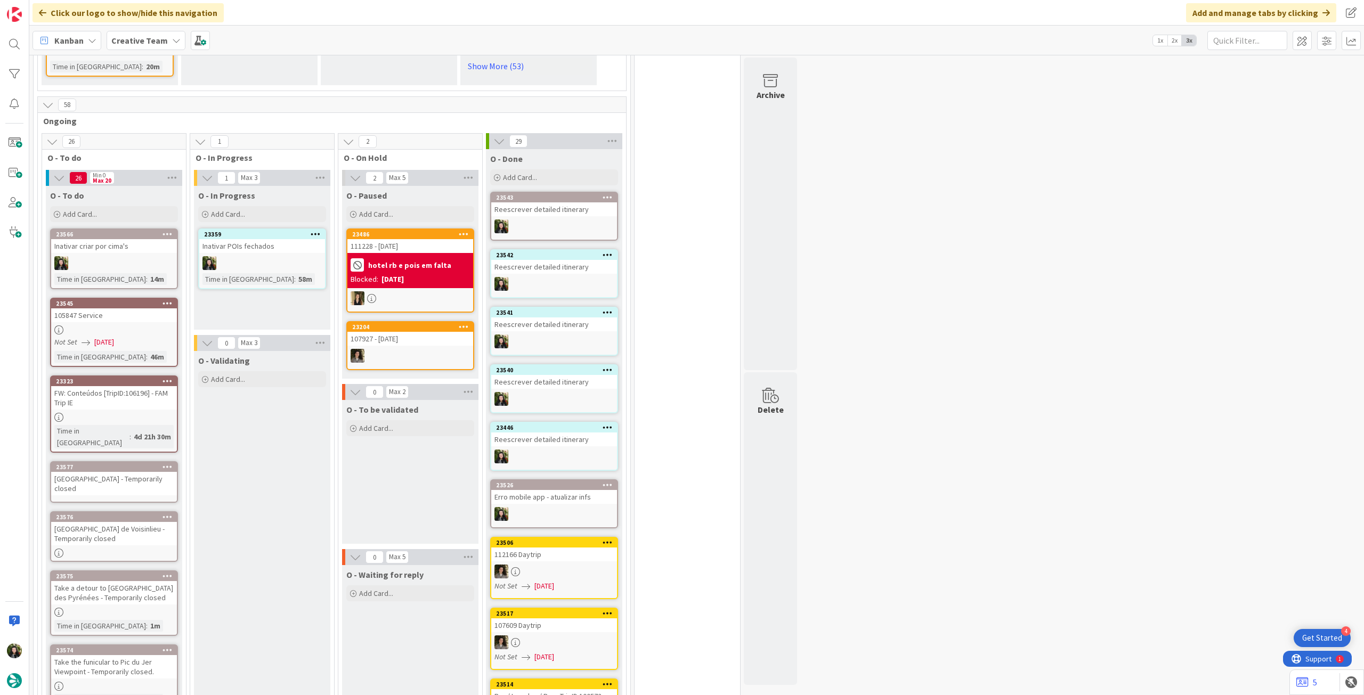
click at [111, 472] on div "[GEOGRAPHIC_DATA] - Temporarily closed" at bounding box center [114, 483] width 126 height 23
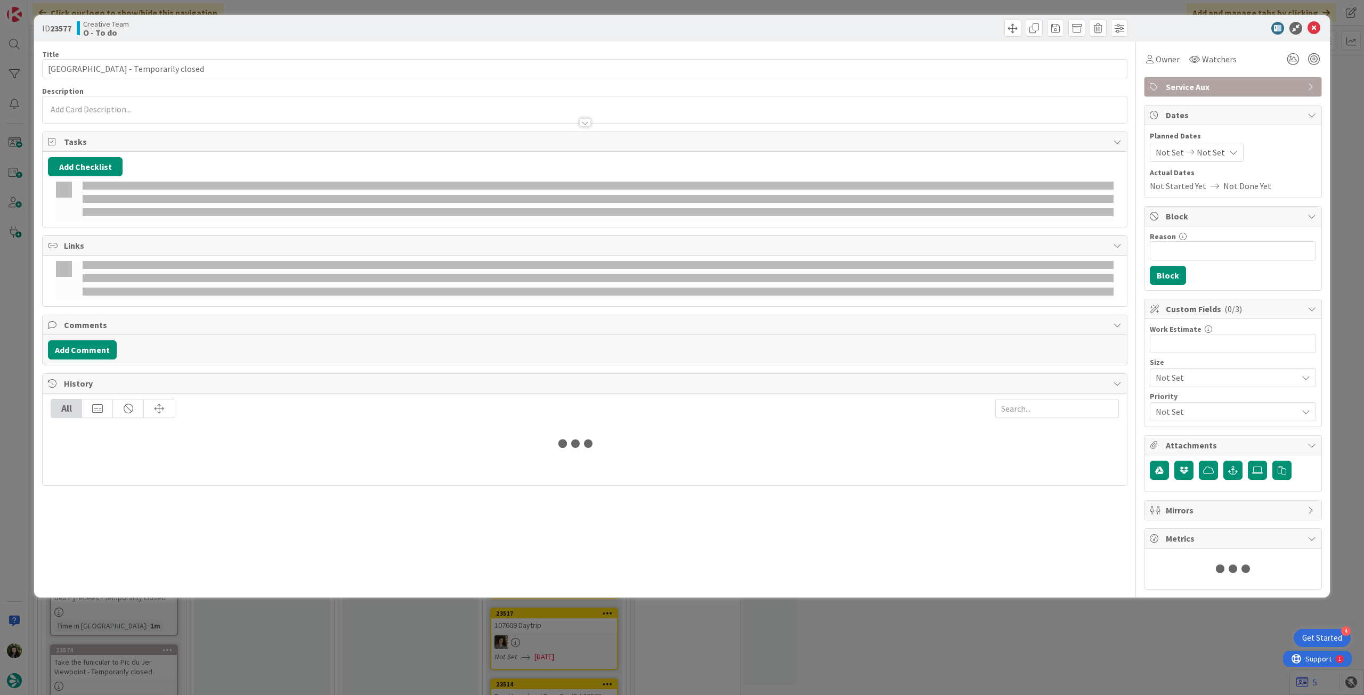
click at [123, 109] on p at bounding box center [585, 109] width 1074 height 12
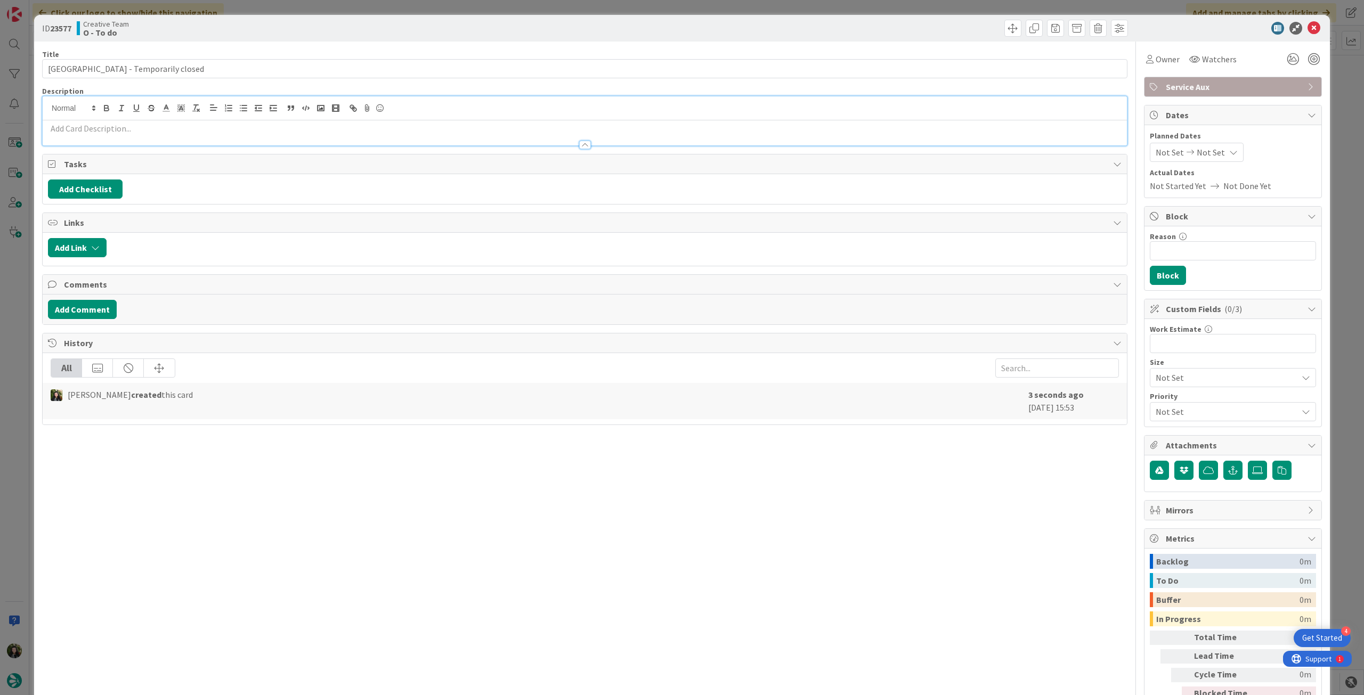
click at [120, 125] on p at bounding box center [585, 129] width 1074 height 12
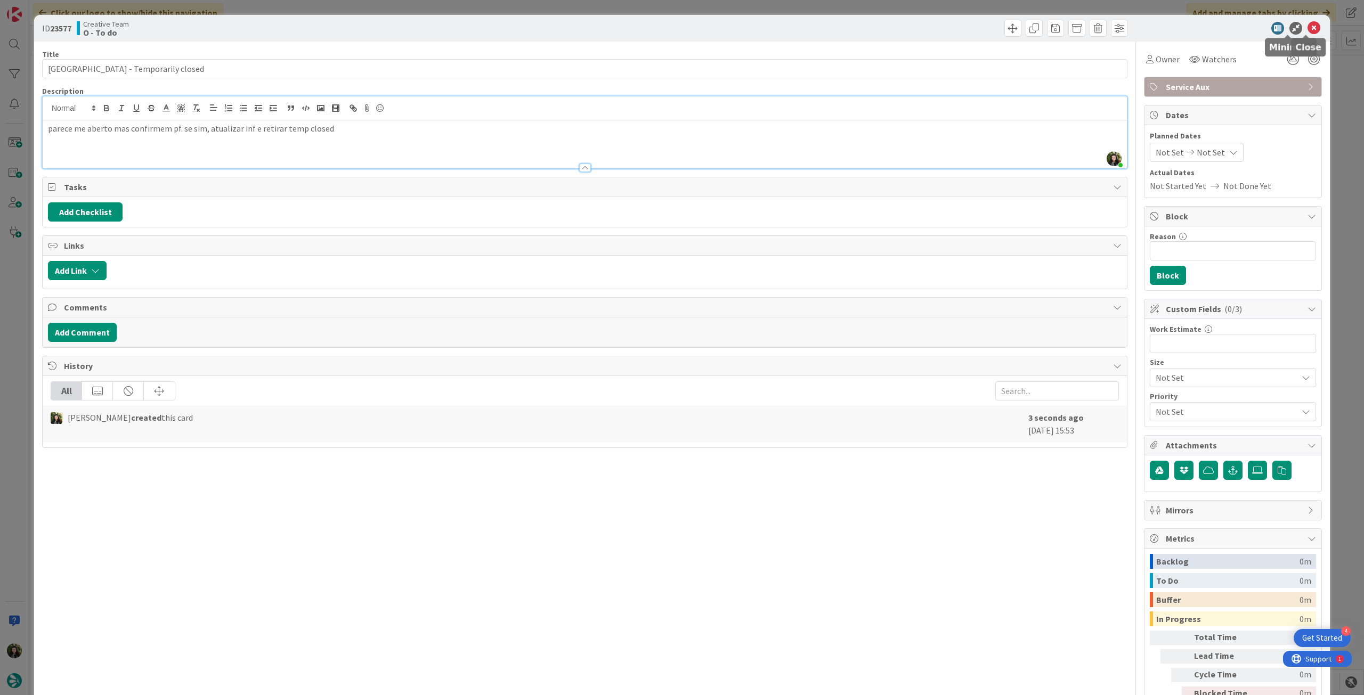
click at [1309, 25] on icon at bounding box center [1314, 28] width 13 height 13
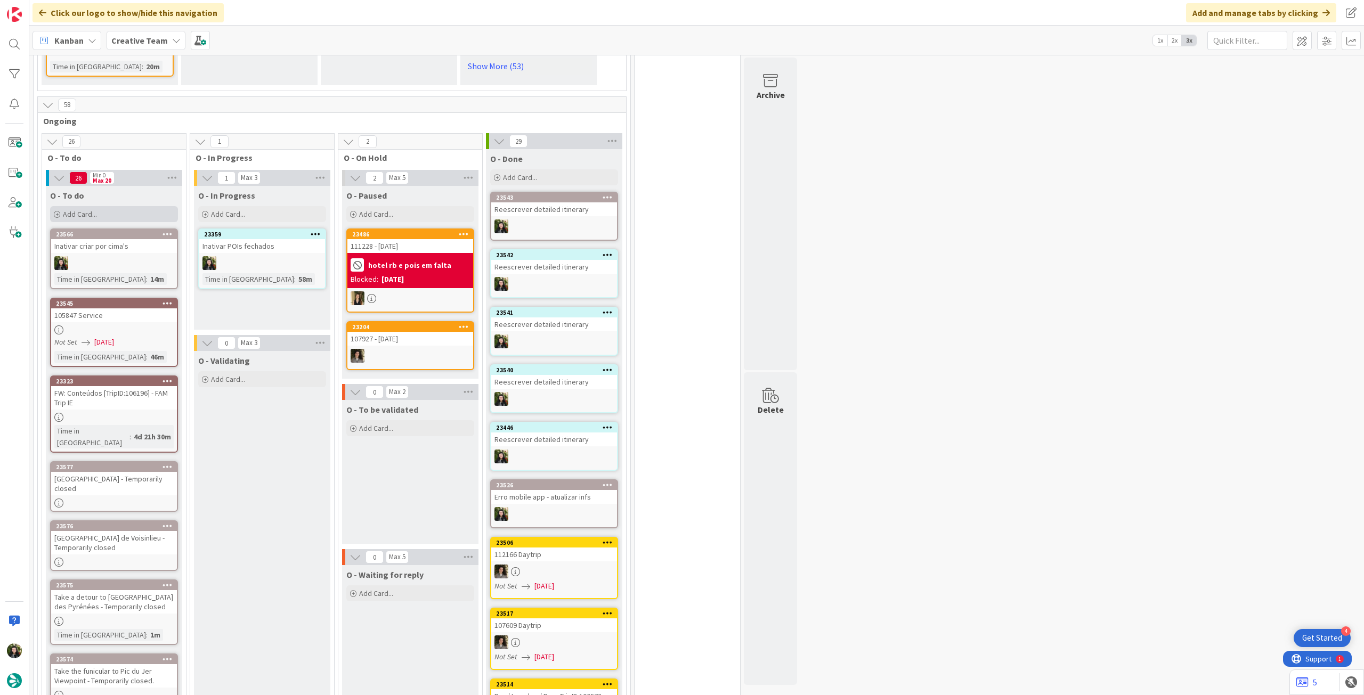
click at [127, 206] on div "Add Card..." at bounding box center [114, 214] width 128 height 16
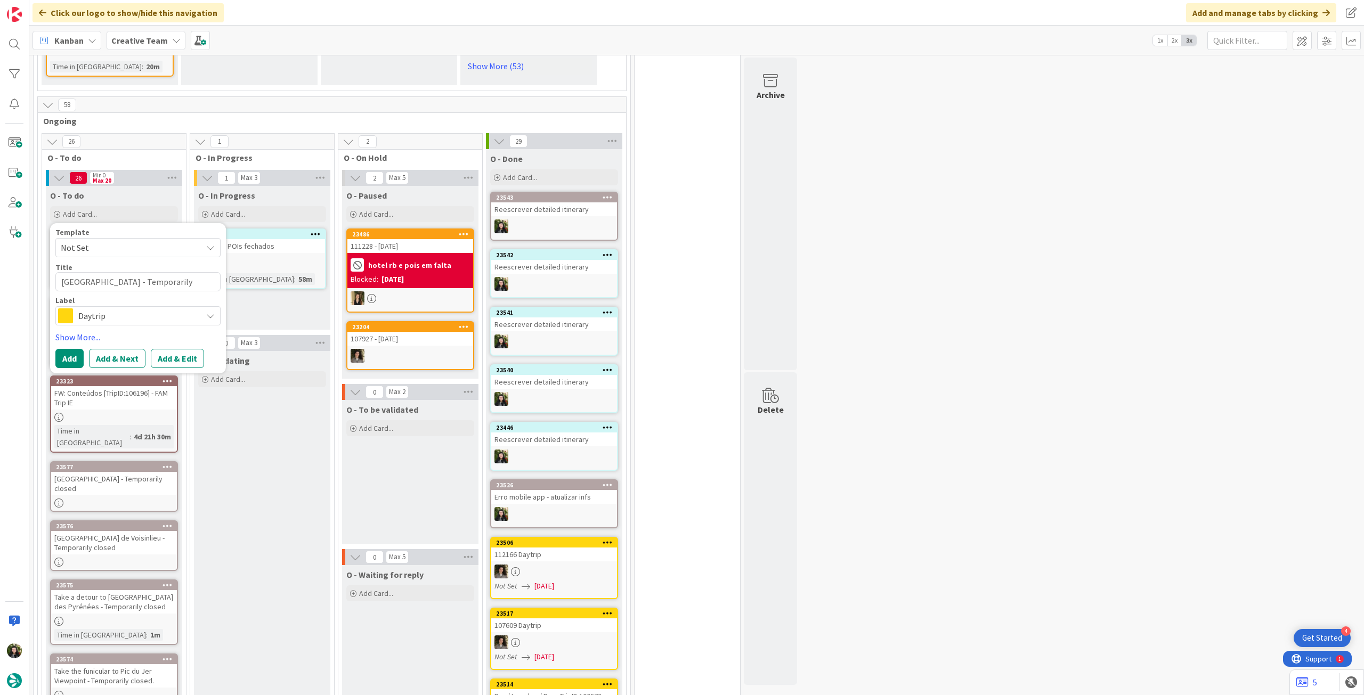
click at [120, 309] on span "Daytrip" at bounding box center [137, 316] width 118 height 15
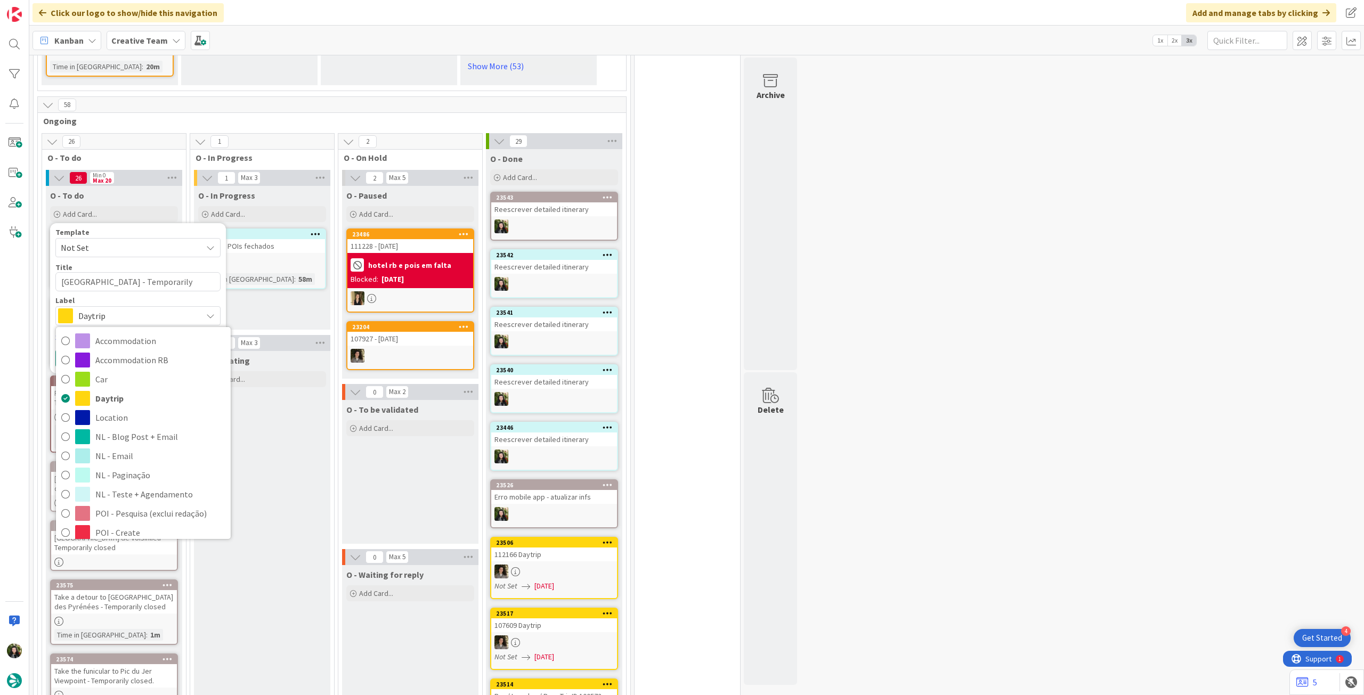
click at [160, 621] on span "Service Aux" at bounding box center [160, 629] width 130 height 16
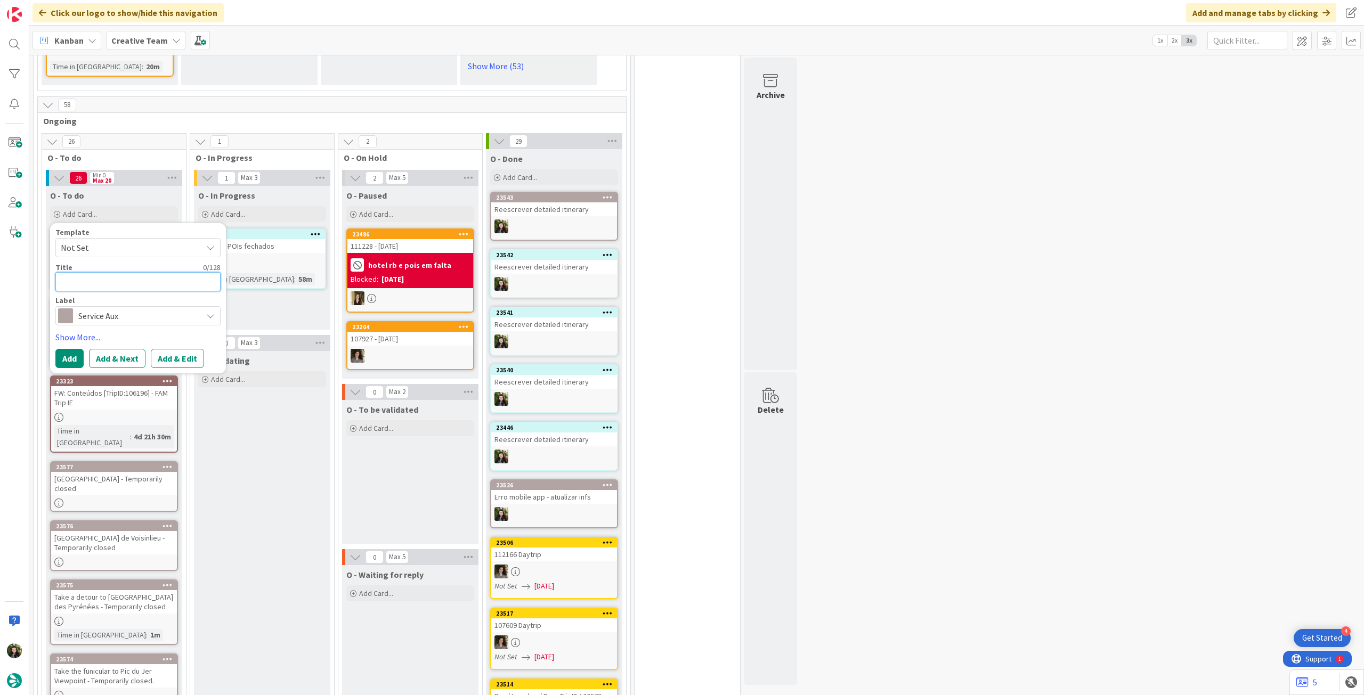
click at [131, 272] on textarea at bounding box center [137, 281] width 165 height 19
paste textarea "Fort National - Temporary closed"
type textarea "Fort National - Temporary closed"
type textarea "x"
type textarea "Fort National - Temporary closed"
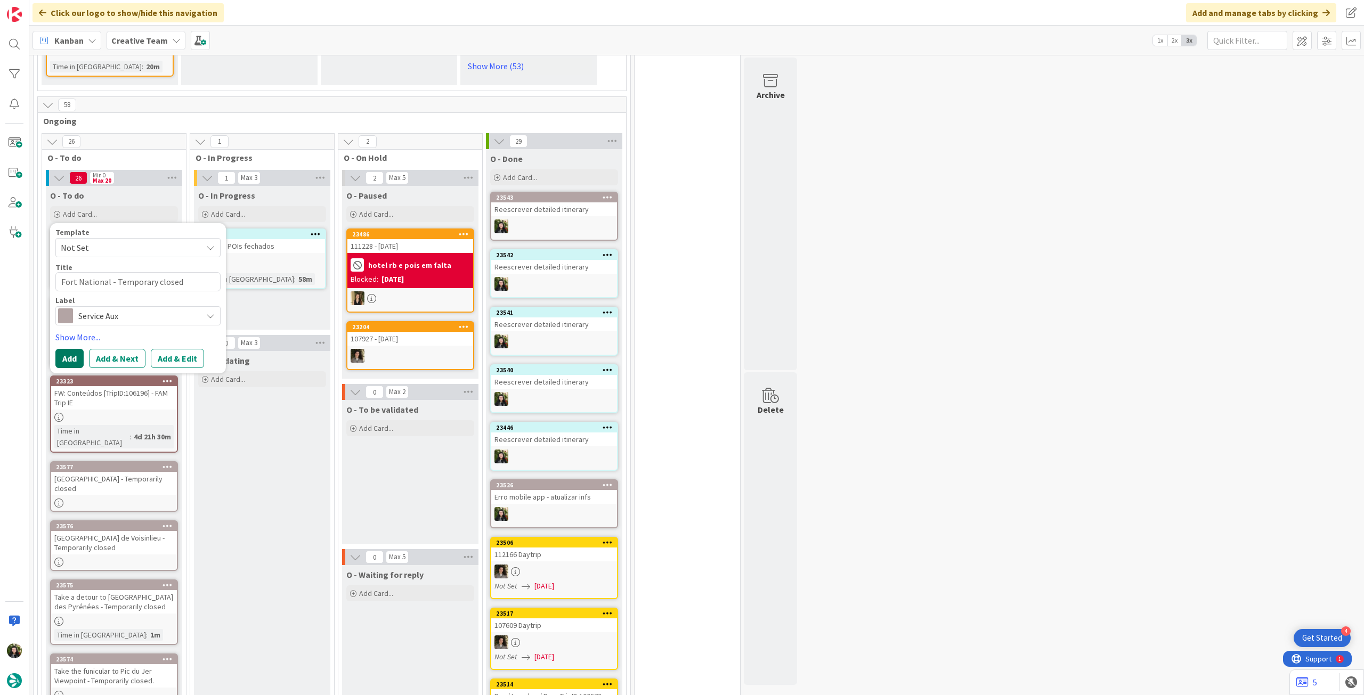
click at [76, 349] on button "Add" at bounding box center [69, 358] width 28 height 19
type textarea "x"
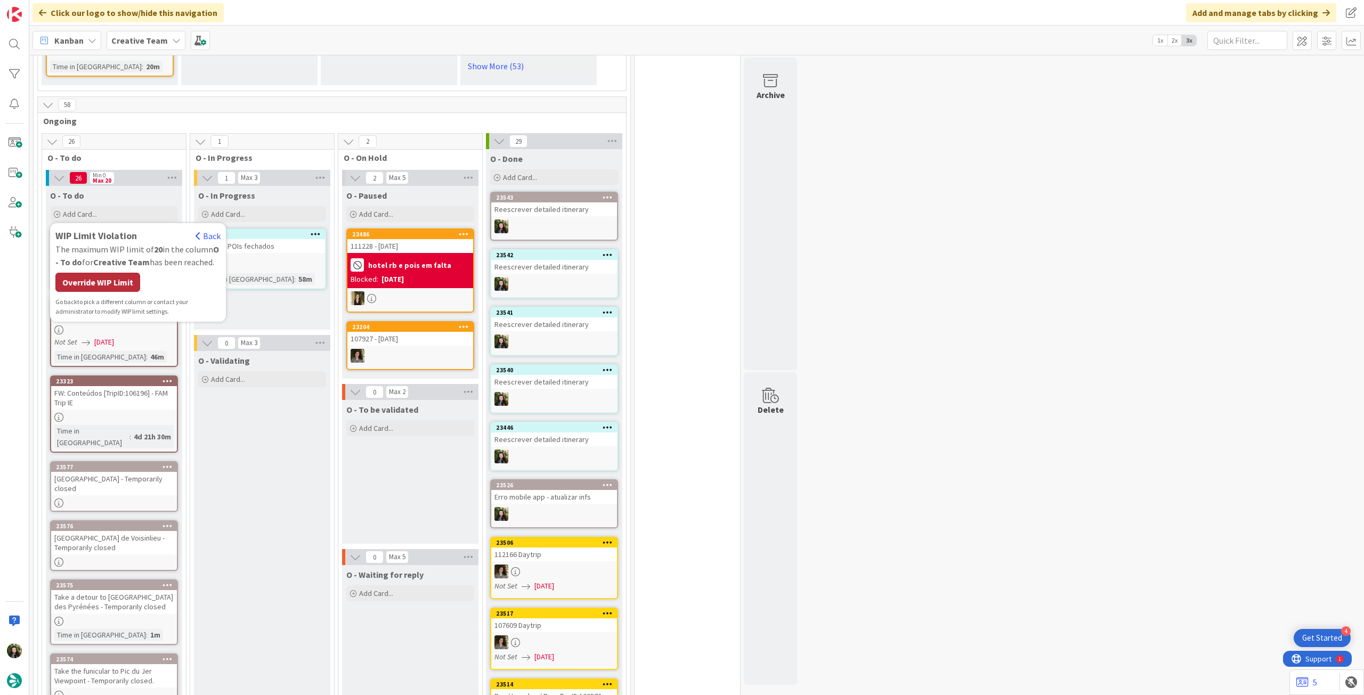
click at [100, 273] on div "Override WIP Limit" at bounding box center [97, 282] width 85 height 19
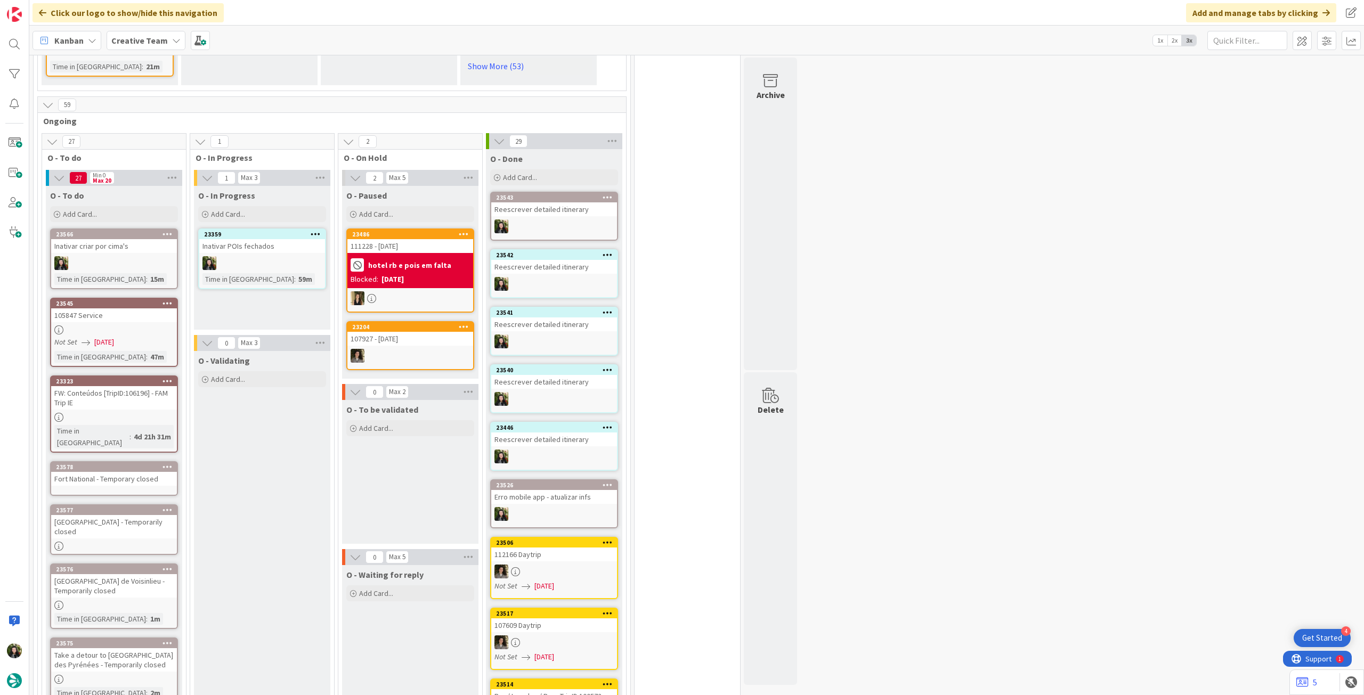
click at [114, 472] on div "Fort National - Temporary closed" at bounding box center [114, 479] width 126 height 14
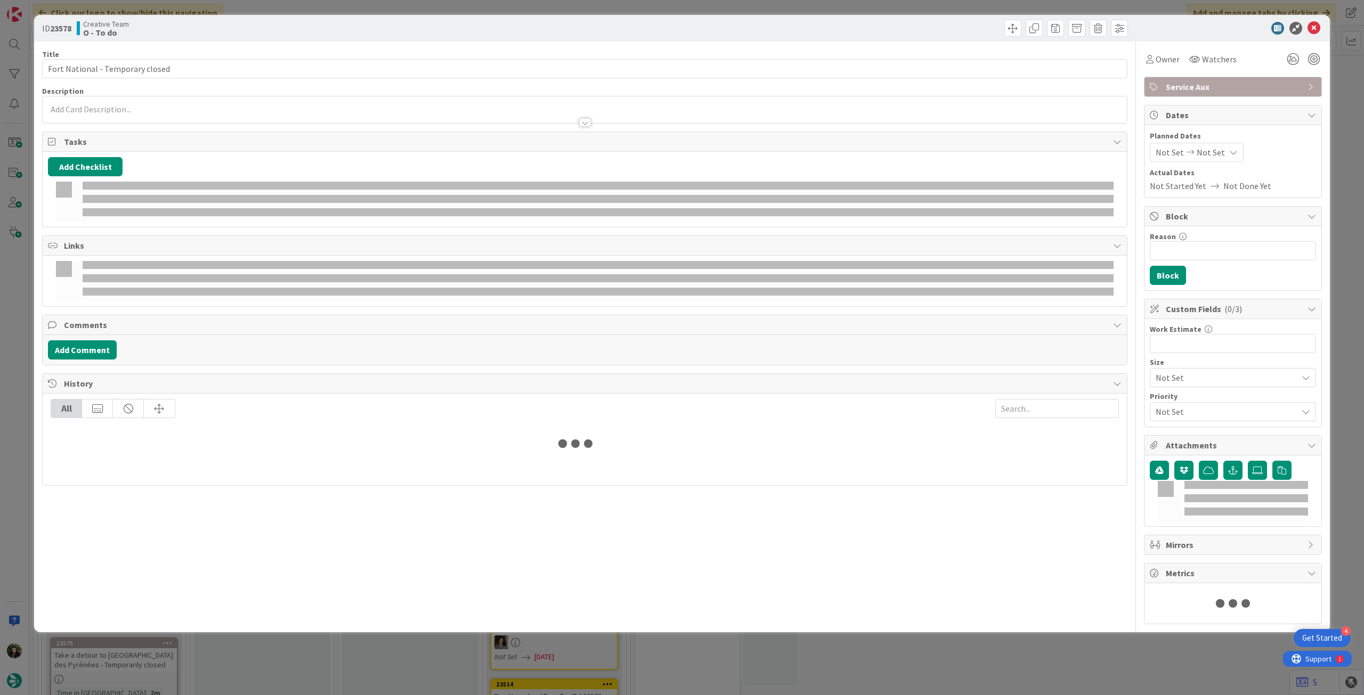
click at [113, 110] on p at bounding box center [585, 109] width 1074 height 12
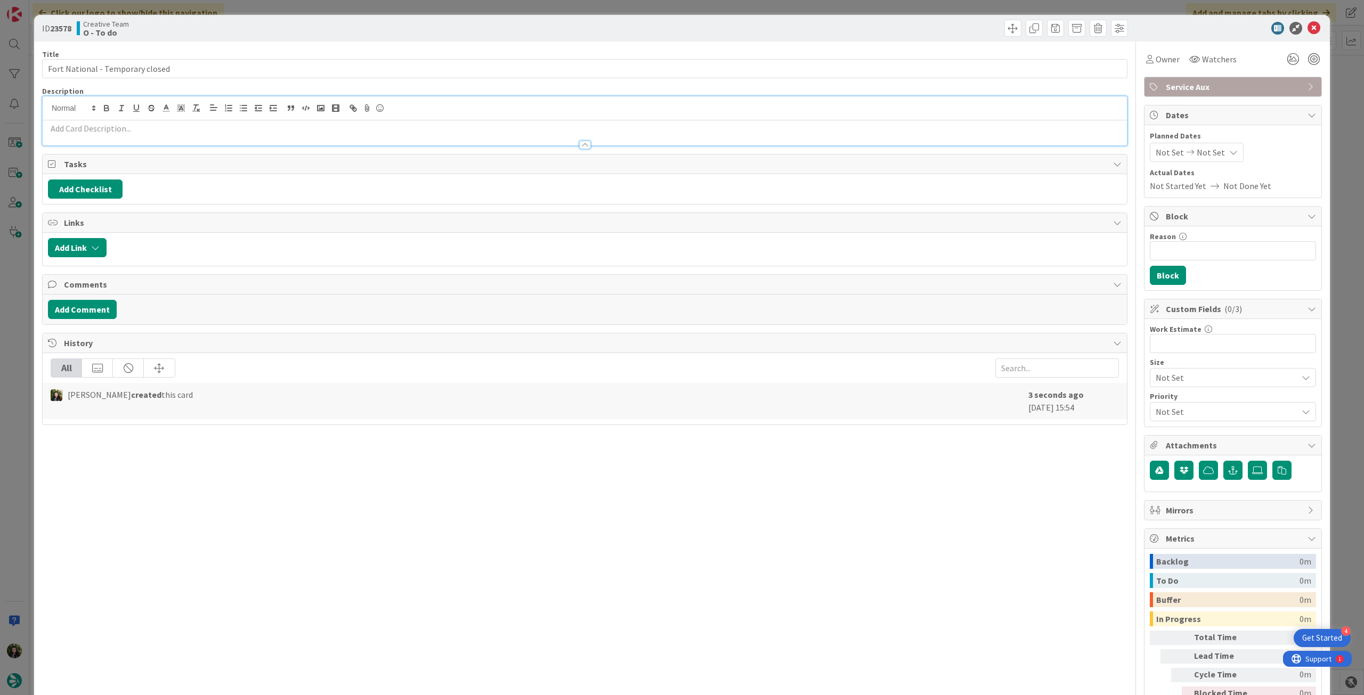
click at [112, 123] on p at bounding box center [585, 129] width 1074 height 12
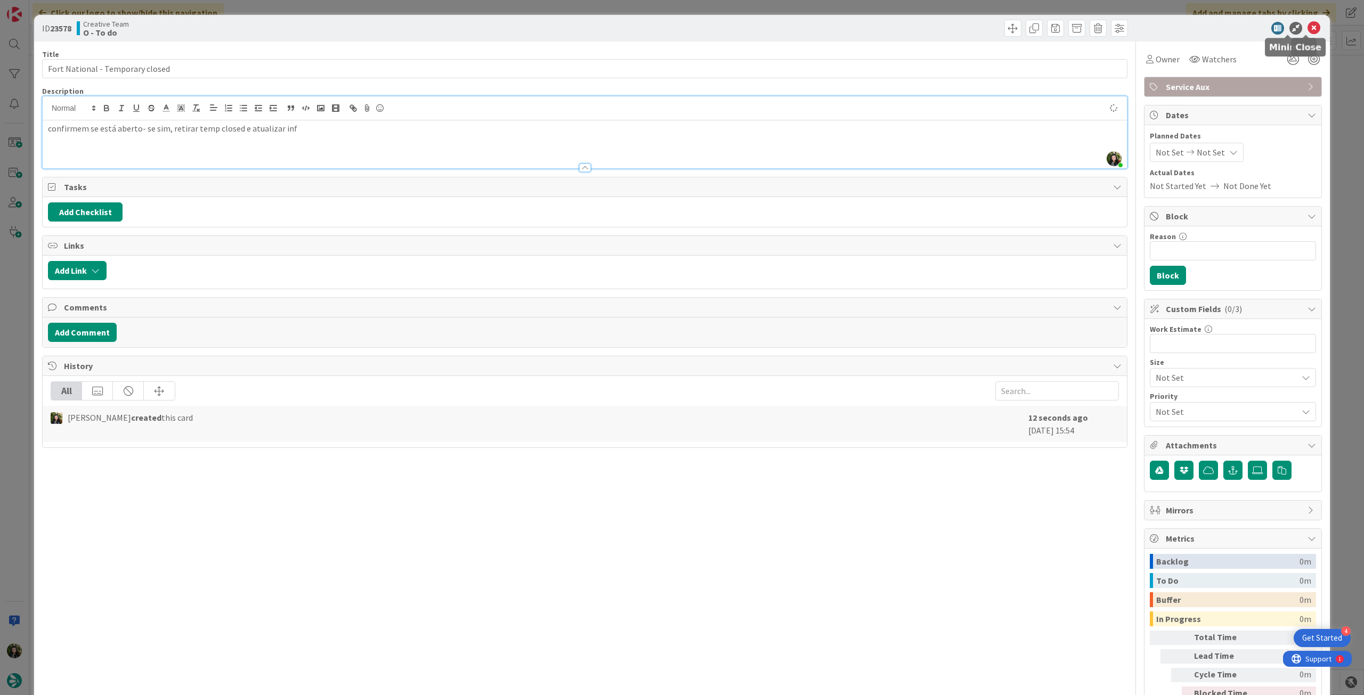
click at [1308, 28] on icon at bounding box center [1314, 28] width 13 height 13
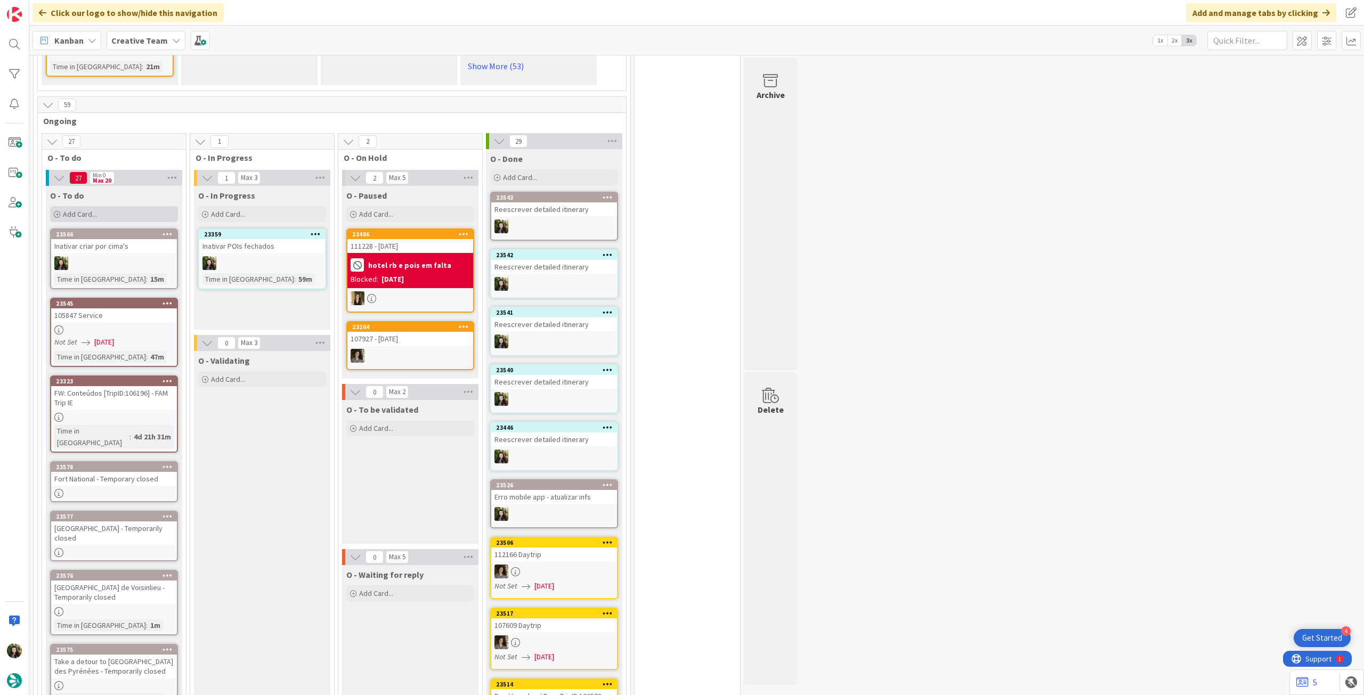
click at [127, 206] on div "Add Card..." at bounding box center [114, 214] width 128 height 16
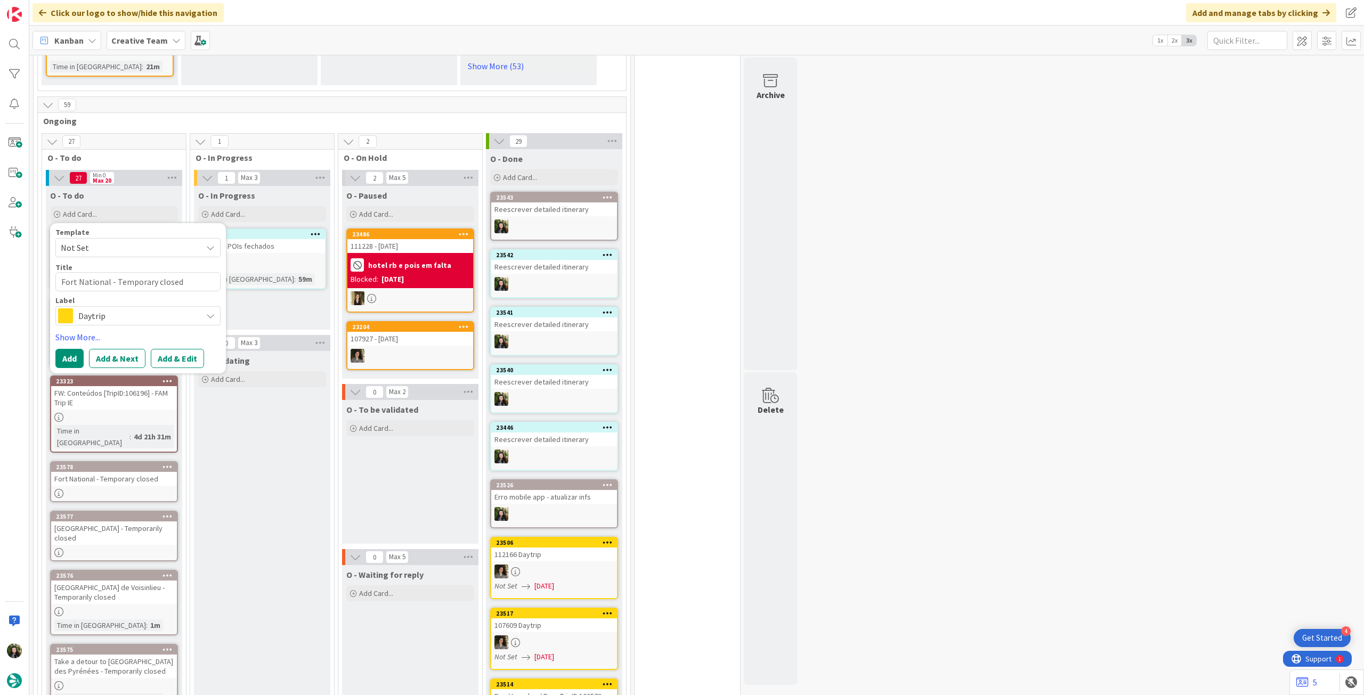
click at [135, 309] on span "Daytrip" at bounding box center [137, 316] width 118 height 15
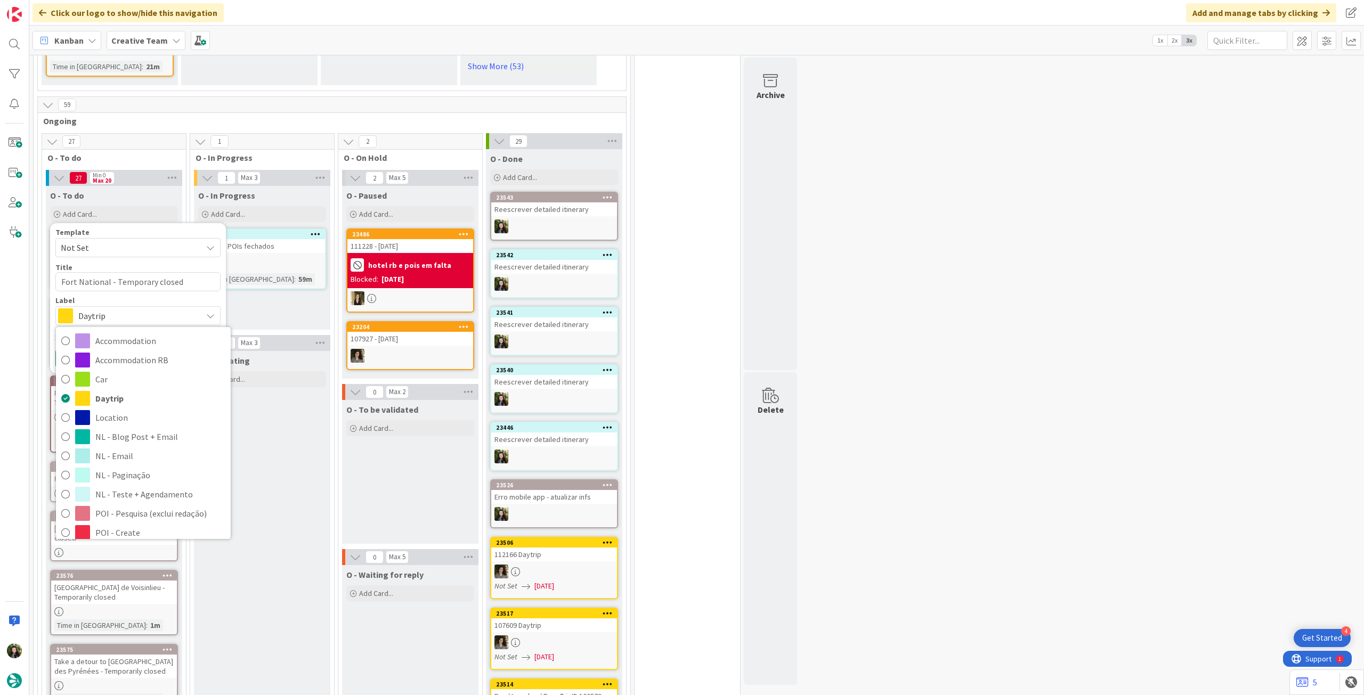
click at [156, 621] on span "Service Aux" at bounding box center [160, 629] width 130 height 16
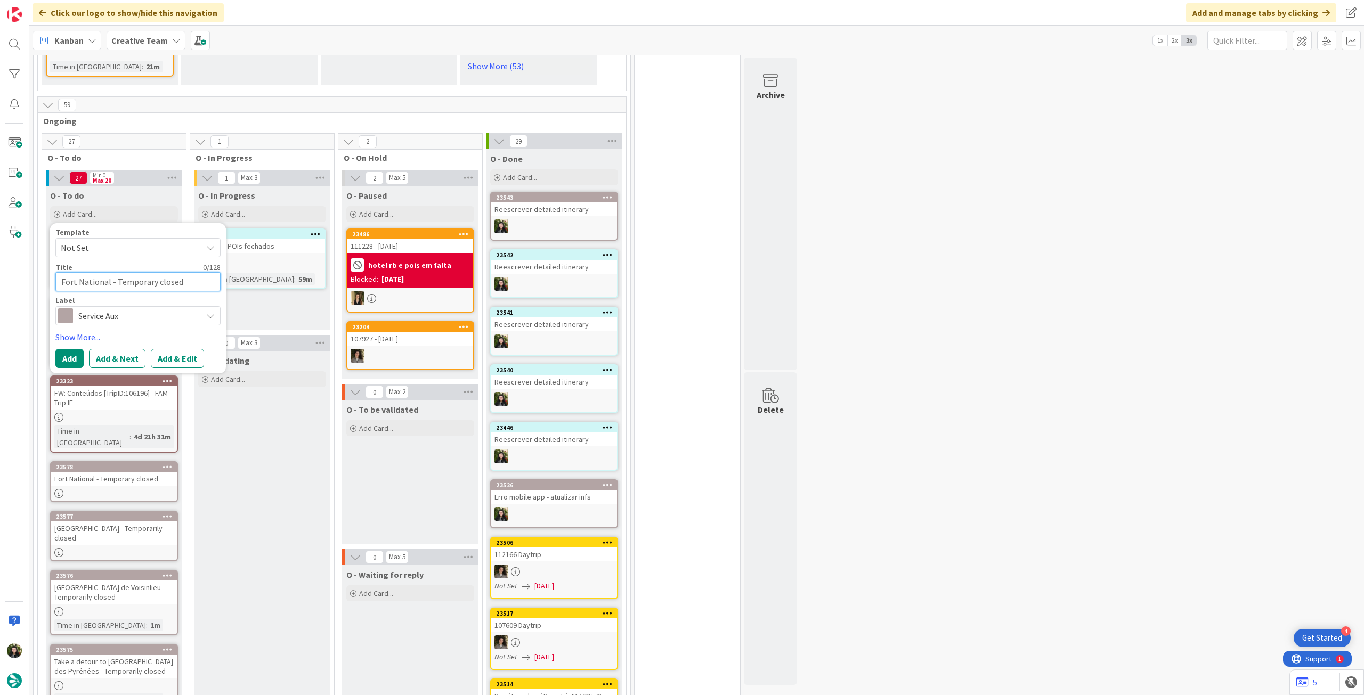
click at [143, 272] on textarea "Fort National - Temporary closed" at bounding box center [137, 281] width 165 height 19
paste textarea "Submarine Base & Escal’Atlantic - Temporarily closed"
type textarea "Submarine Base & Escal’Atlantic - Temporarily closed"
type textarea "x"
type textarea "Submarine Base & Escal’Atlantic - Temporarily closed"
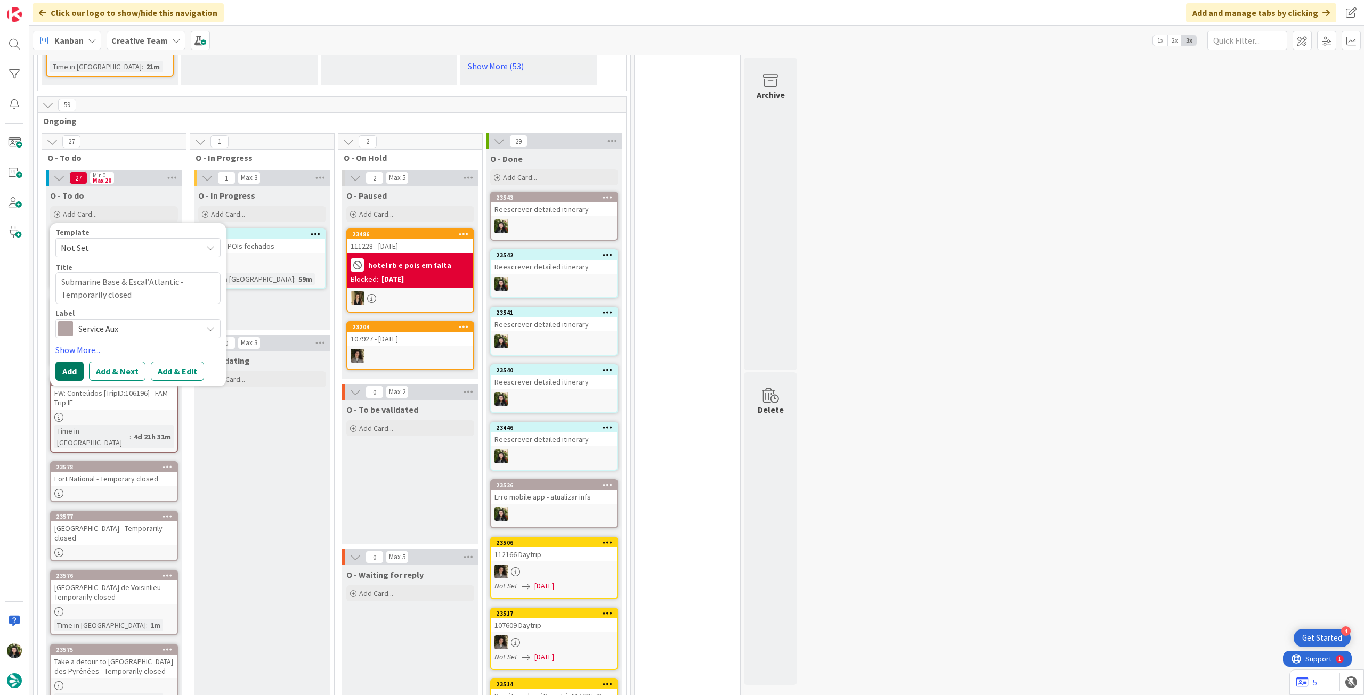
click at [66, 362] on button "Add" at bounding box center [69, 371] width 28 height 19
type textarea "x"
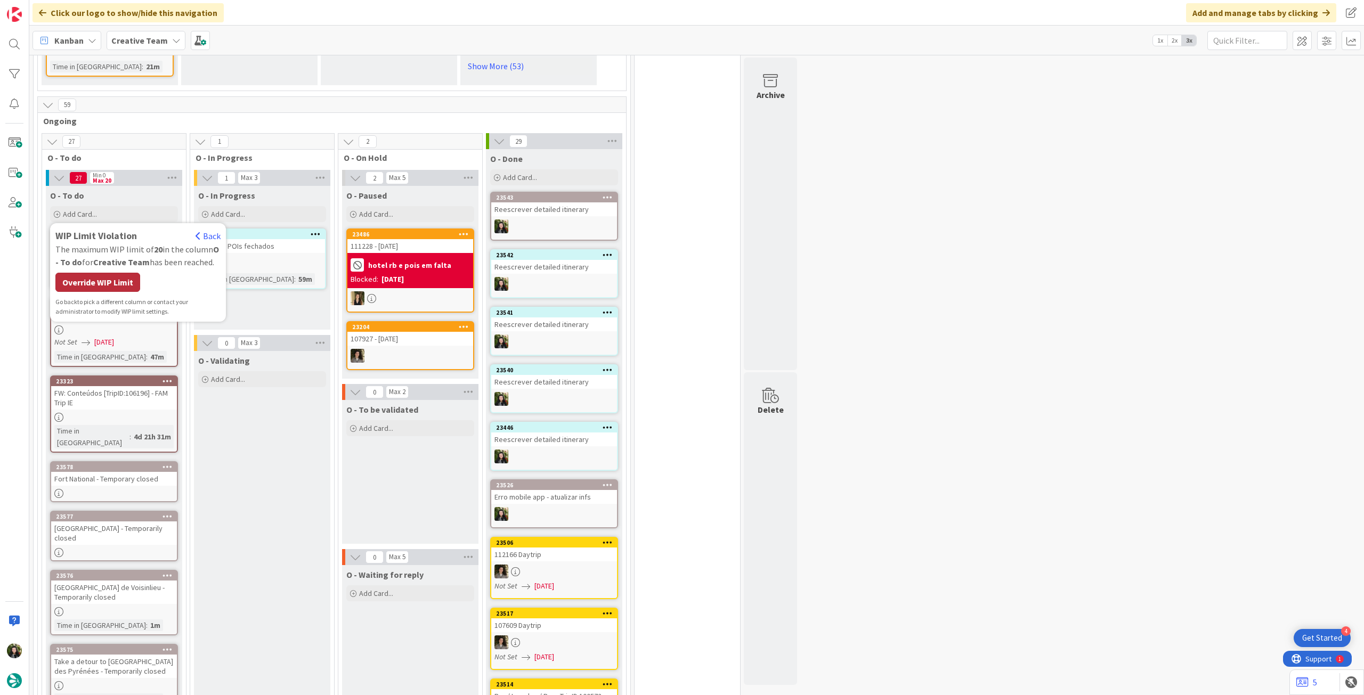
click at [108, 273] on div "Override WIP Limit" at bounding box center [97, 282] width 85 height 19
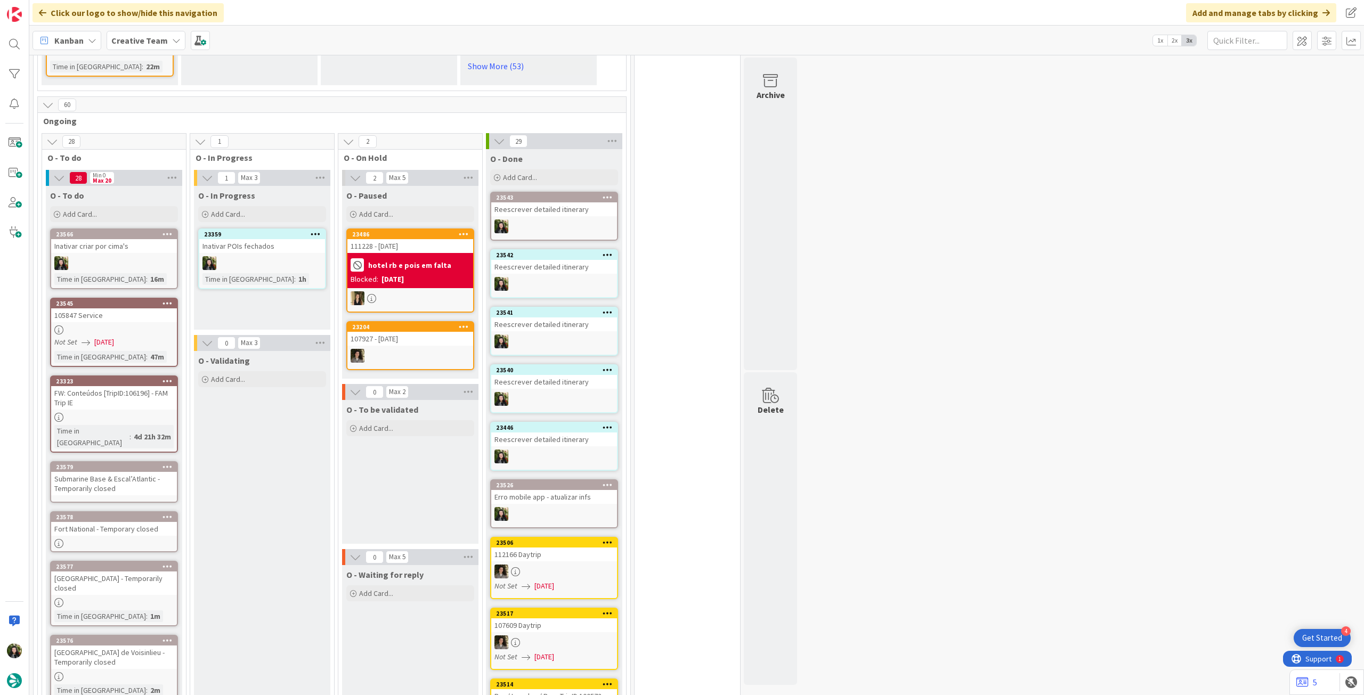
click at [115, 472] on div "Submarine Base & Escal’Atlantic - Temporarily closed" at bounding box center [114, 483] width 126 height 23
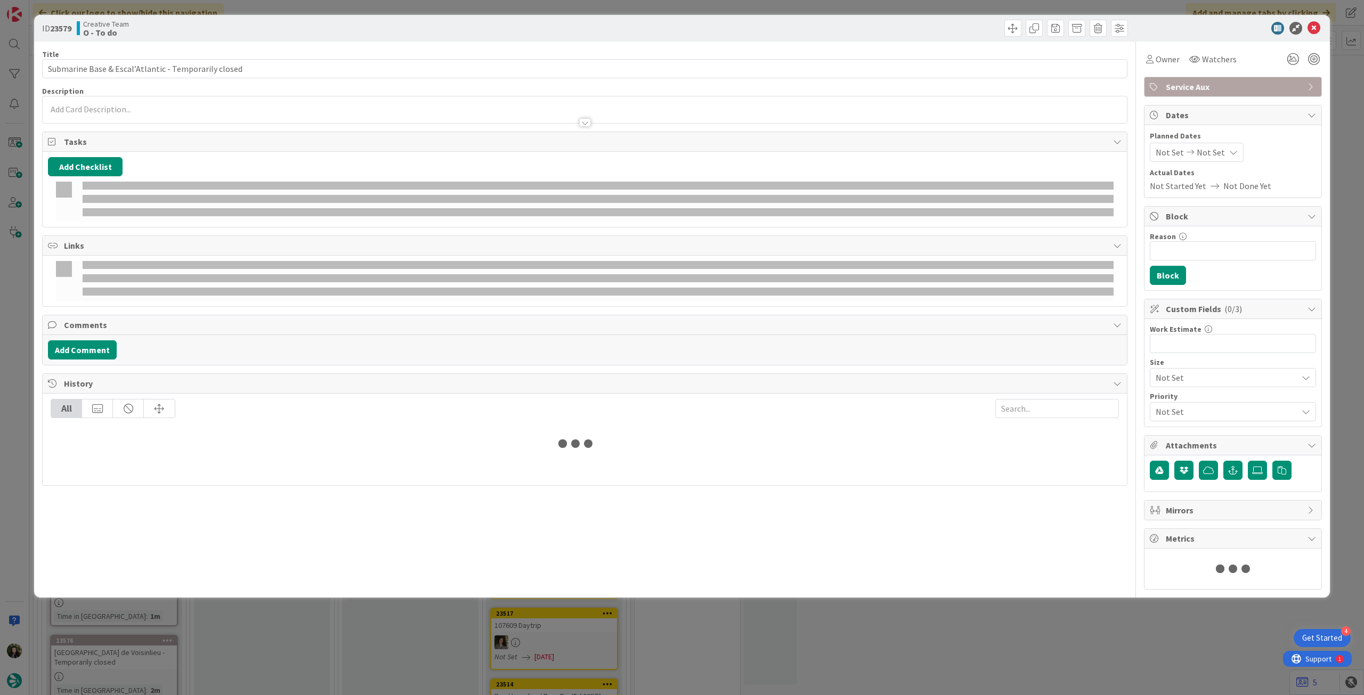
click at [141, 120] on div at bounding box center [585, 117] width 1084 height 11
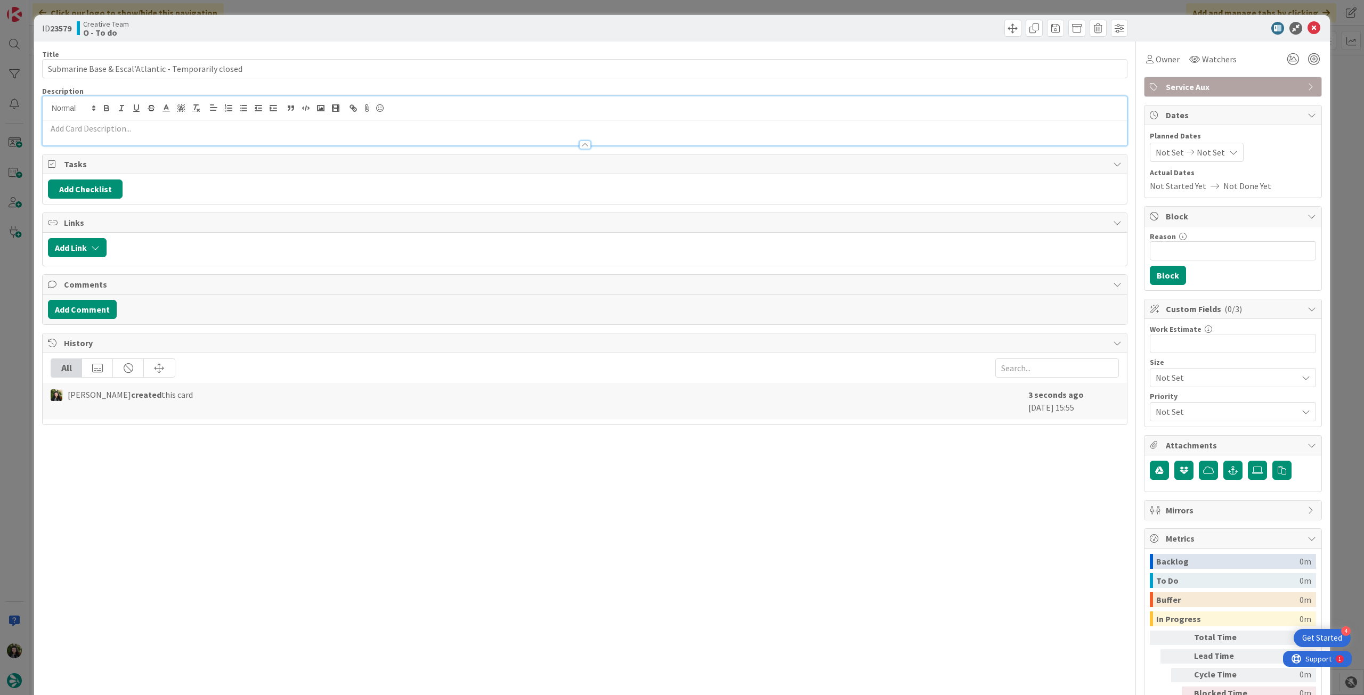
click at [141, 123] on p at bounding box center [585, 129] width 1074 height 12
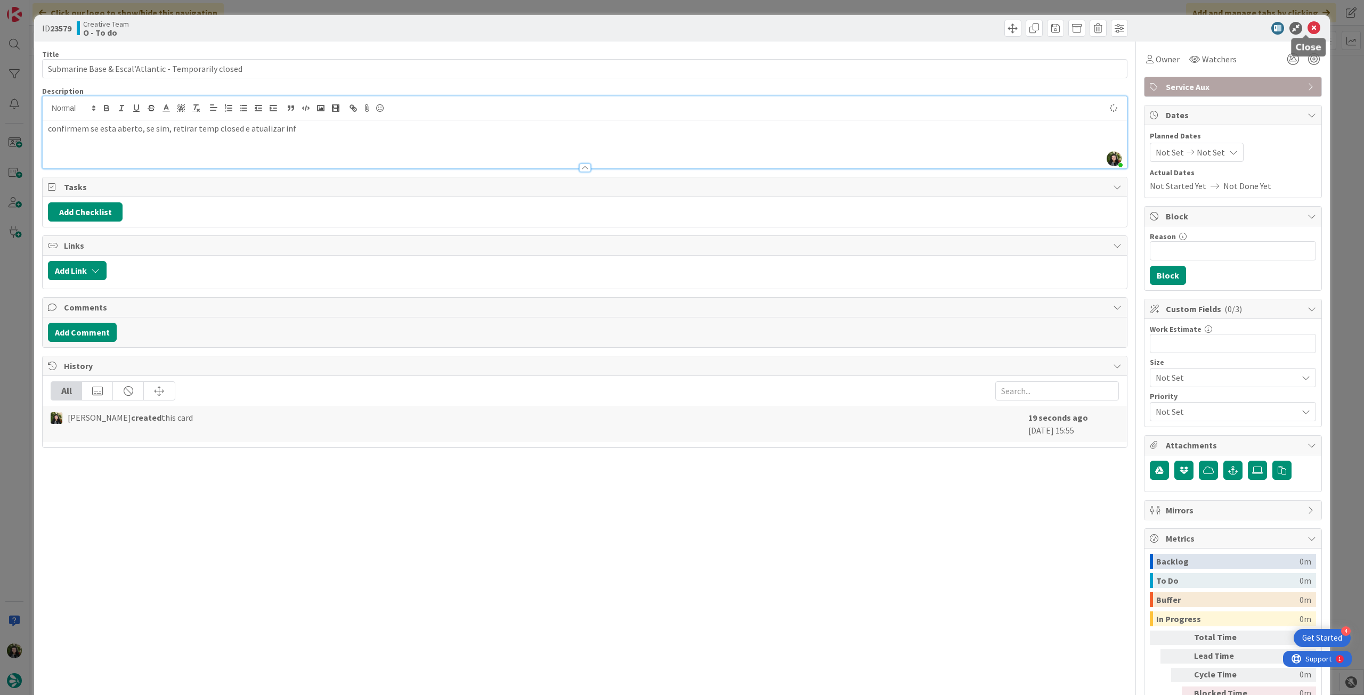
click at [1309, 29] on icon at bounding box center [1314, 28] width 13 height 13
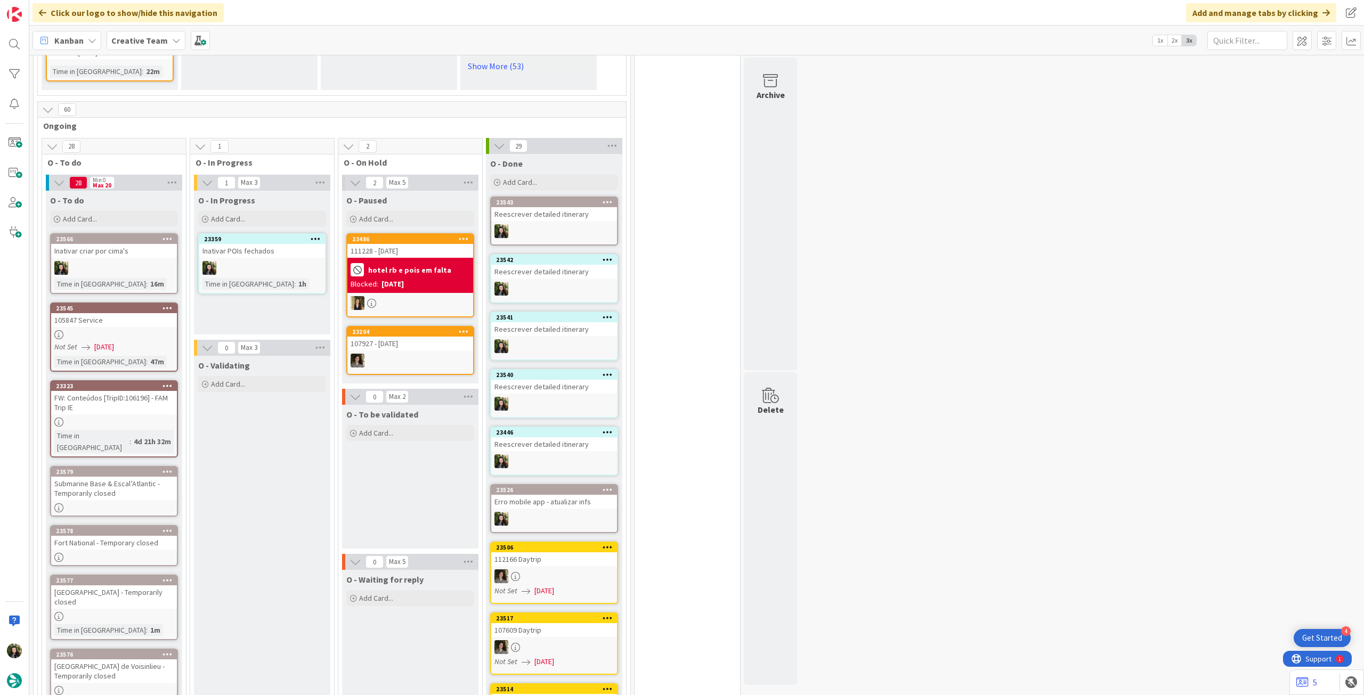
scroll to position [792, 0]
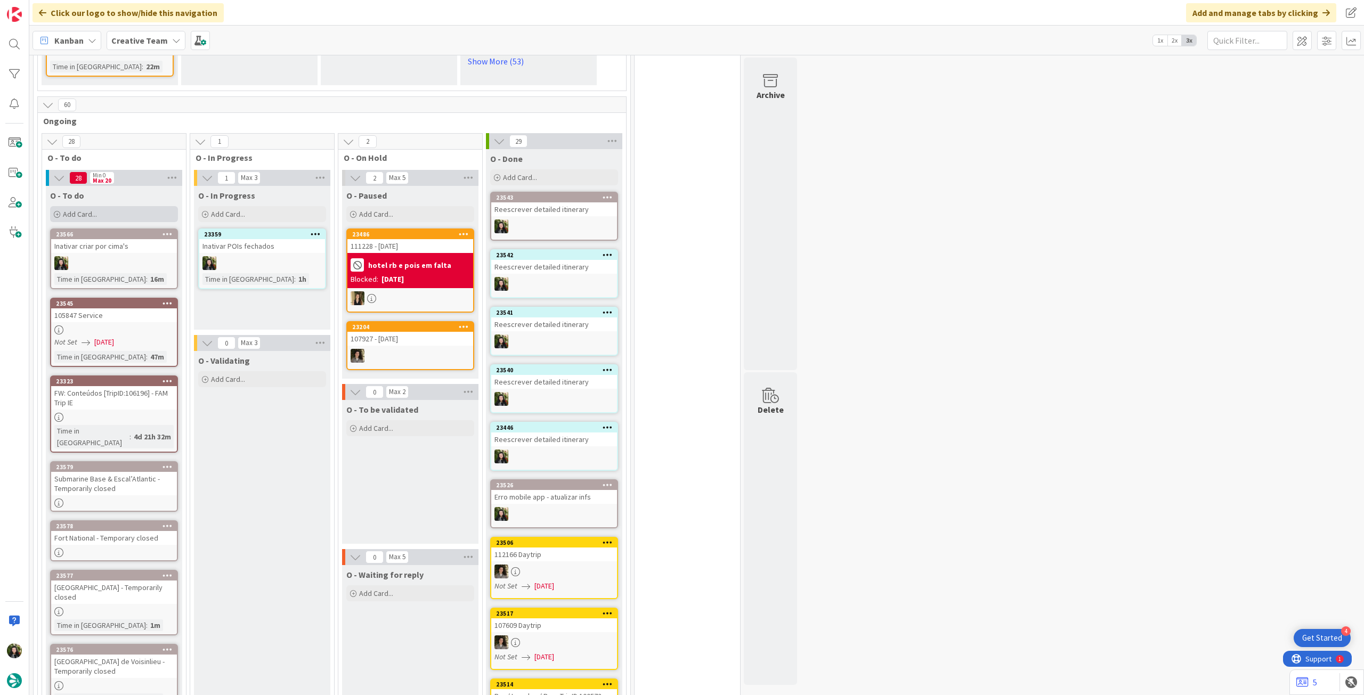
click at [123, 206] on div "Add Card..." at bounding box center [114, 214] width 128 height 16
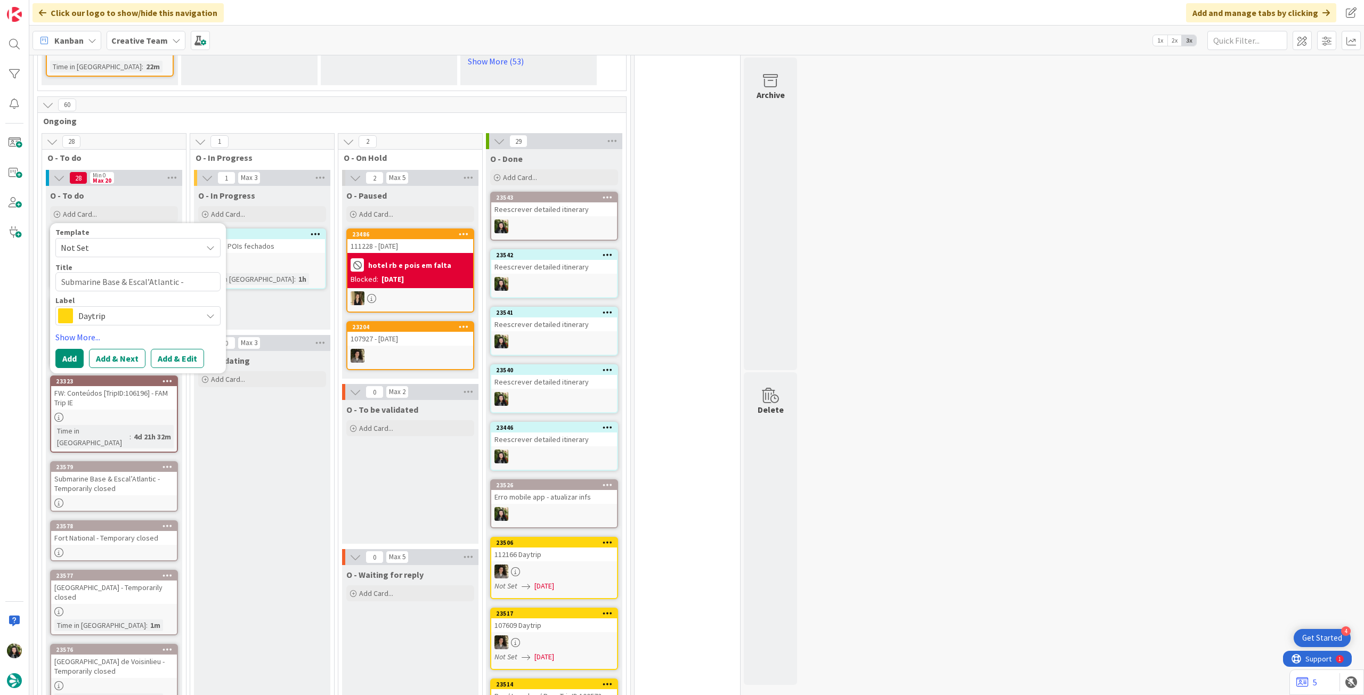
click at [125, 309] on span "Daytrip" at bounding box center [137, 316] width 118 height 15
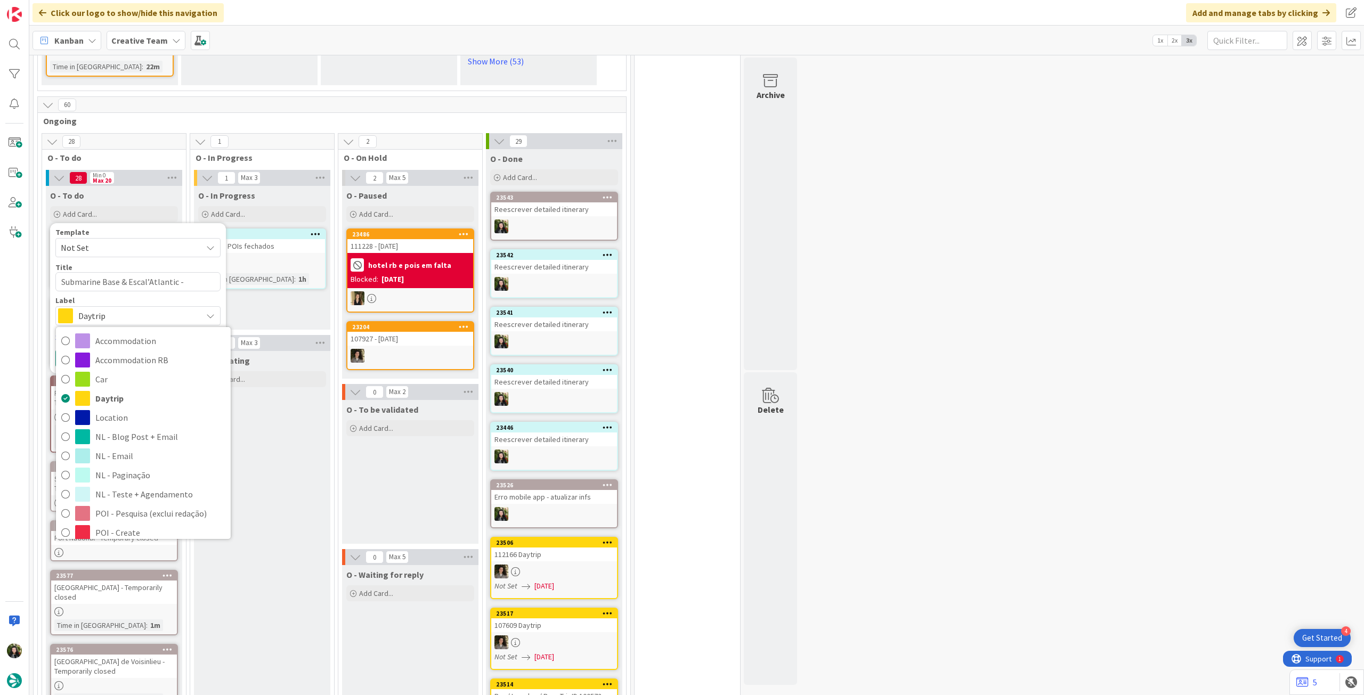
click at [147, 621] on span "Service Aux" at bounding box center [160, 629] width 130 height 16
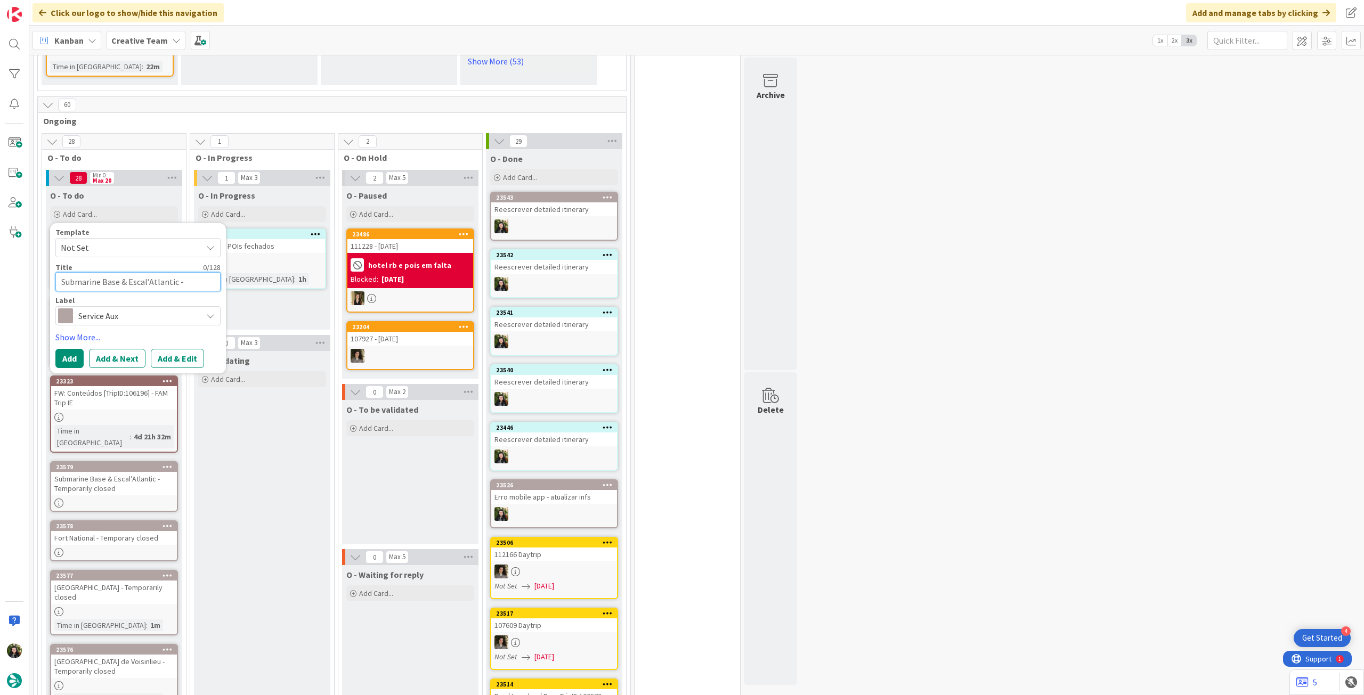
click at [134, 274] on textarea "Submarine Base & Escal’Atlantic - Temporarily closed" at bounding box center [137, 281] width 165 height 19
paste textarea "Bains du Rocher - Temporarily closed"
type textarea "Bains du Rocher - Temporarily closed"
type textarea "x"
type textarea "Bains du Rocher - Temporarily closed"
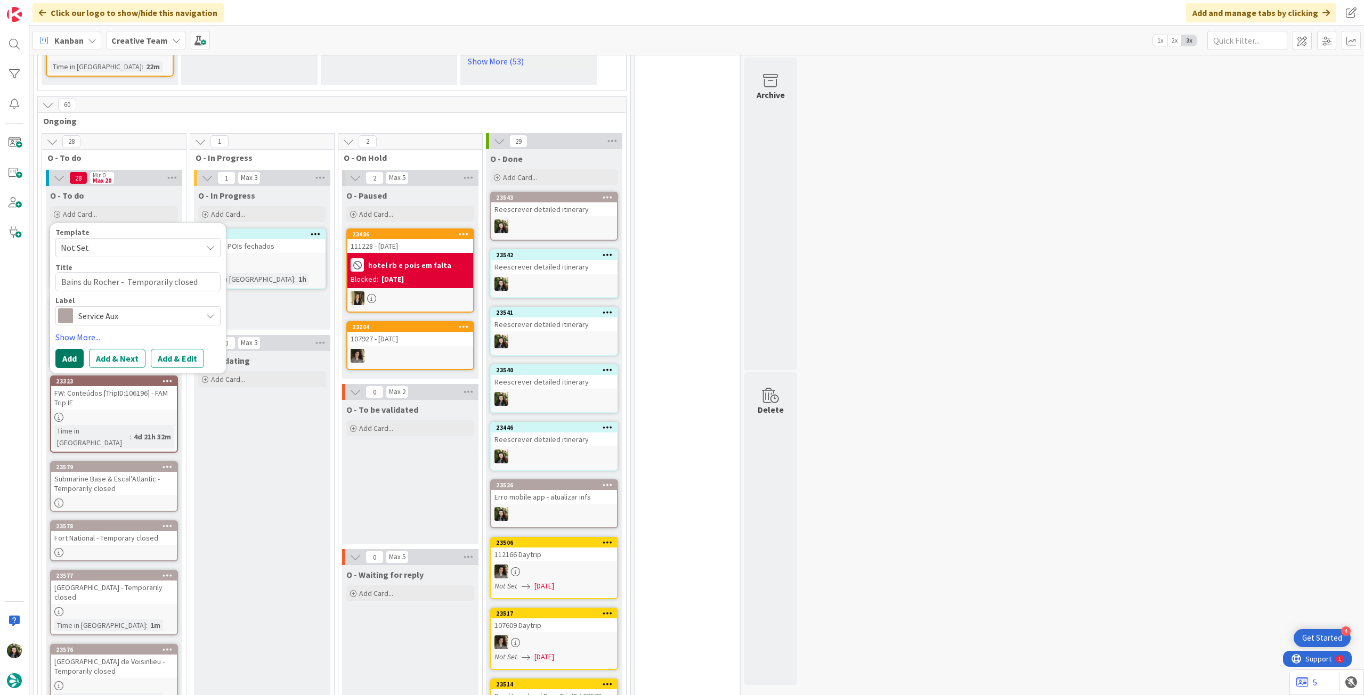
click at [67, 349] on button "Add" at bounding box center [69, 358] width 28 height 19
type textarea "x"
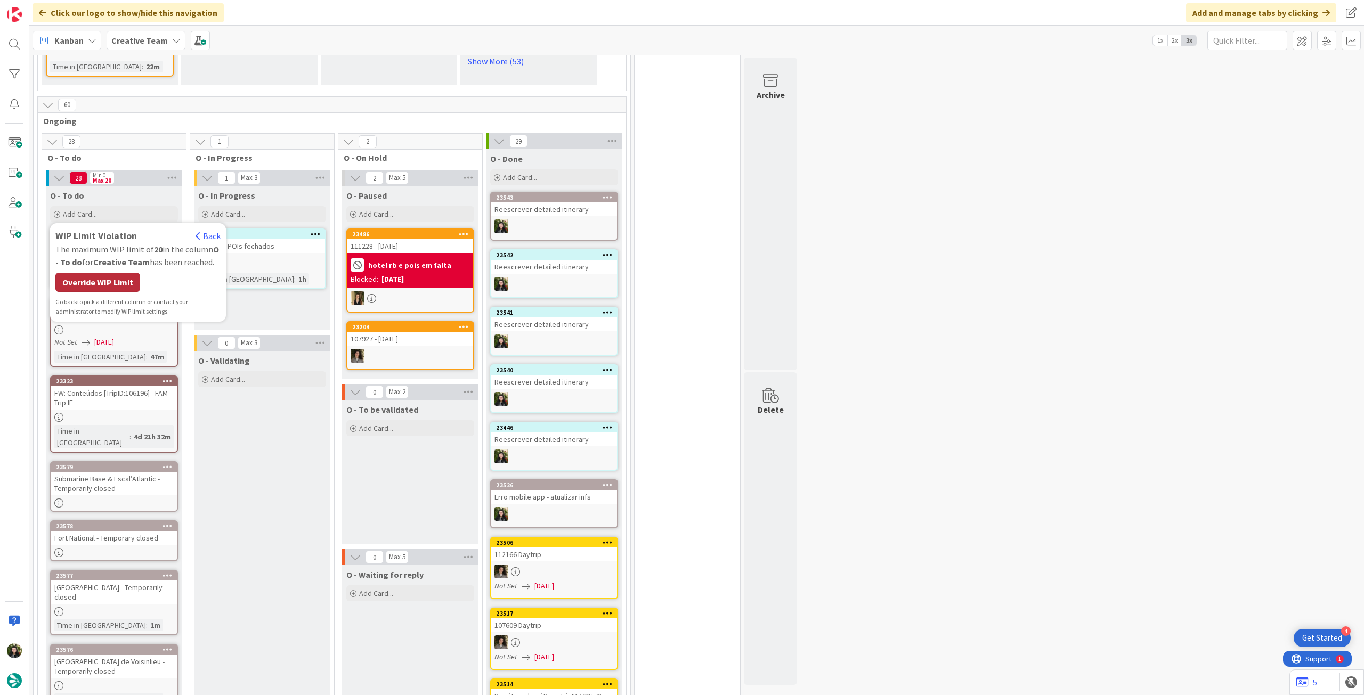
click at [101, 279] on div "Override WIP Limit" at bounding box center [97, 282] width 85 height 19
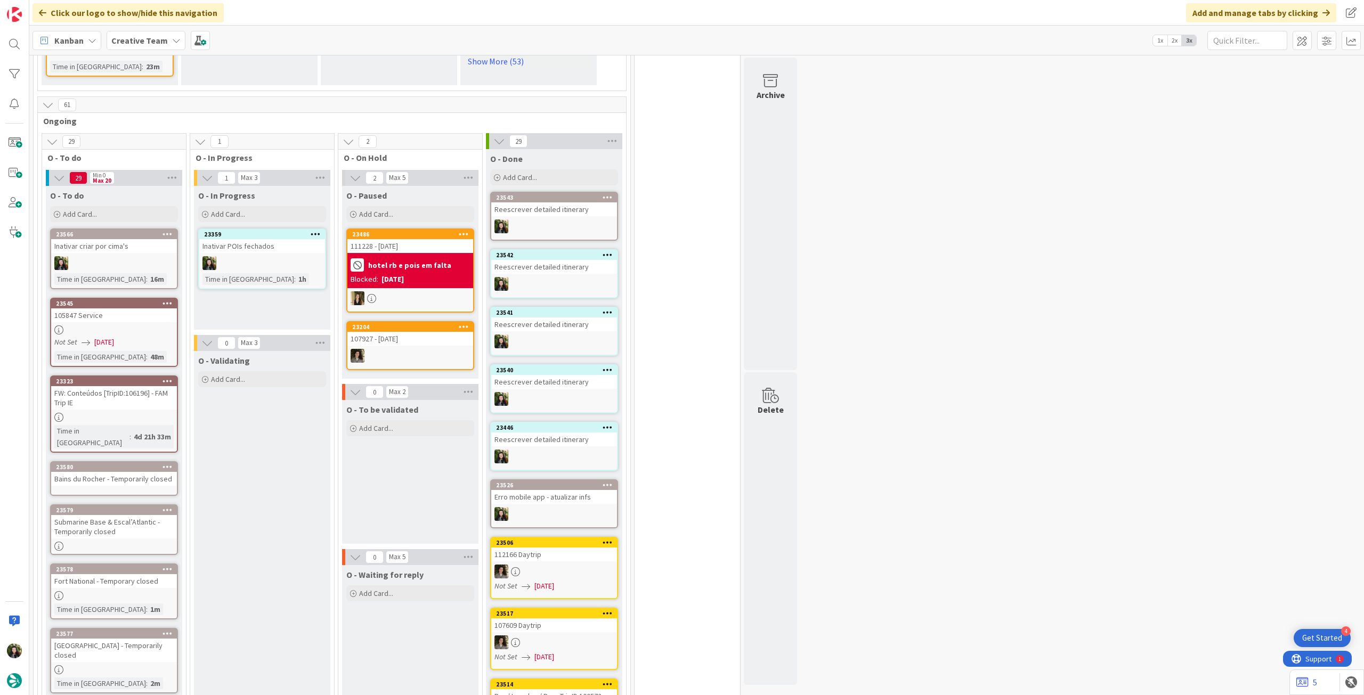
click at [114, 464] on link "23580 Bains du Rocher - Temporarily closed" at bounding box center [114, 478] width 128 height 35
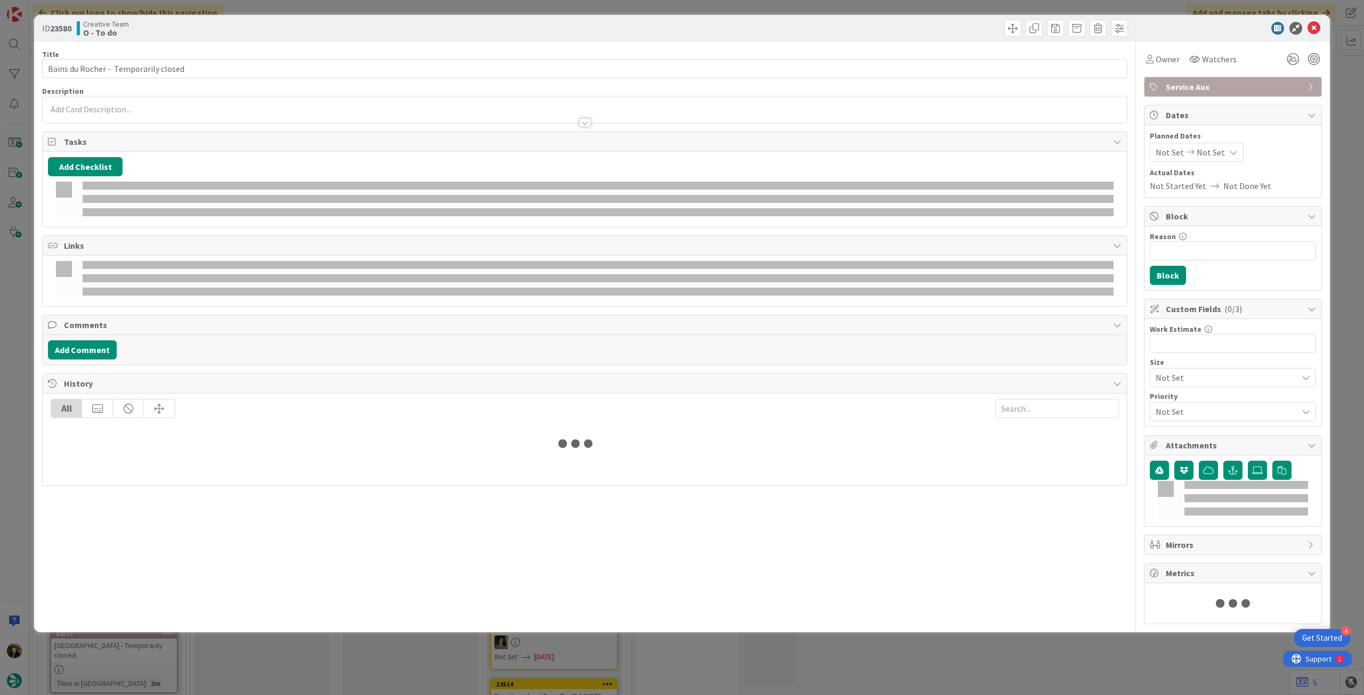
click at [147, 101] on div at bounding box center [585, 112] width 1084 height 22
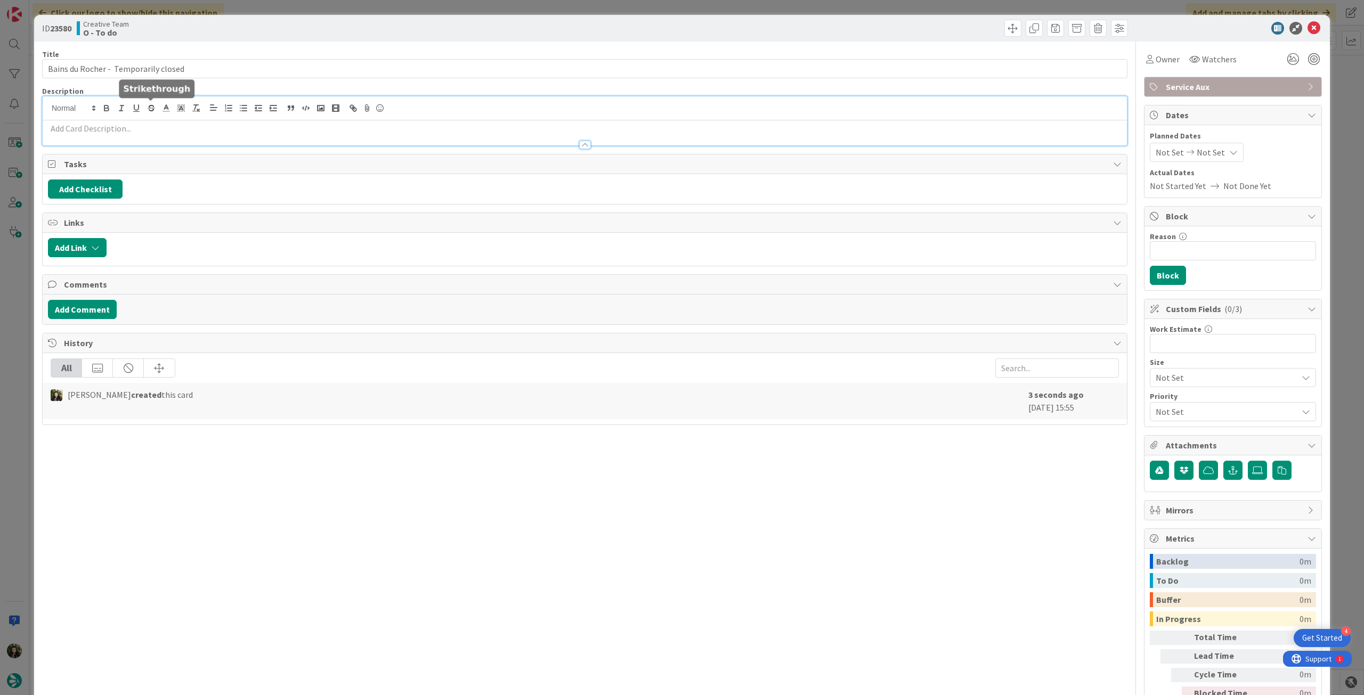
click at [141, 123] on p at bounding box center [585, 129] width 1074 height 12
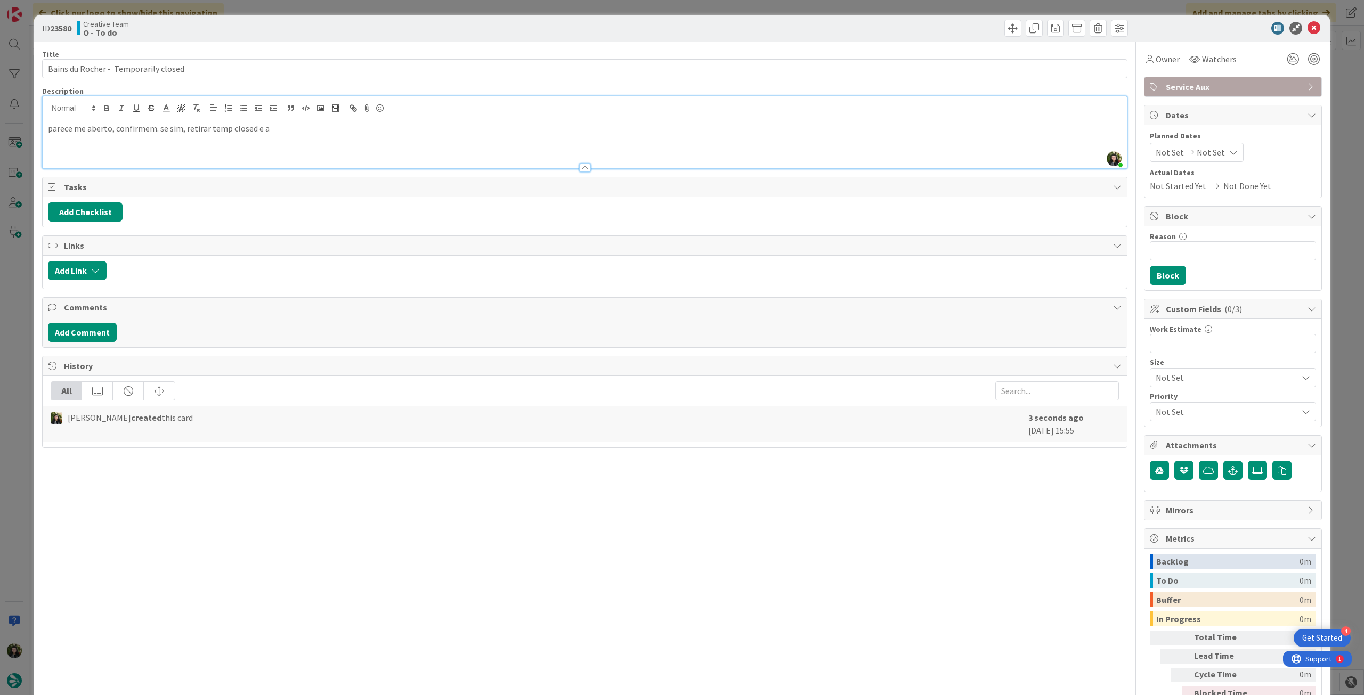
scroll to position [713, 0]
click at [1308, 27] on icon at bounding box center [1314, 28] width 13 height 13
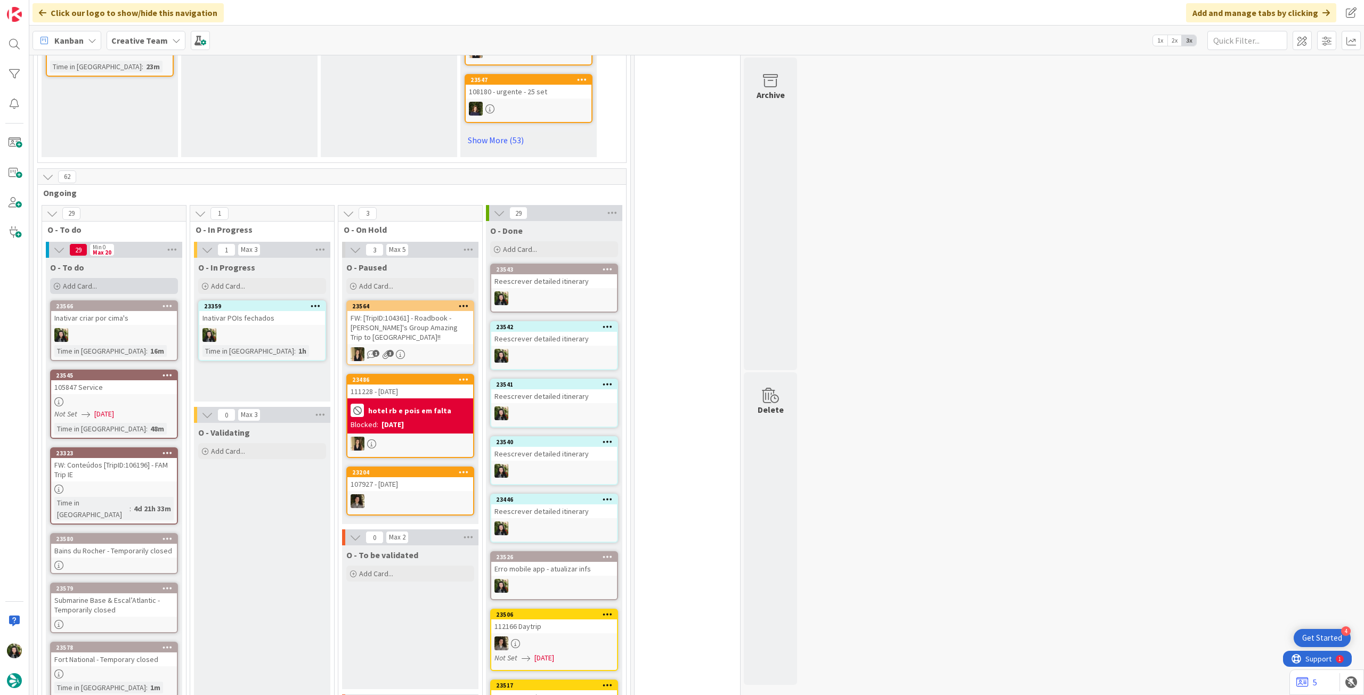
click at [116, 278] on div "Add Card..." at bounding box center [114, 286] width 128 height 16
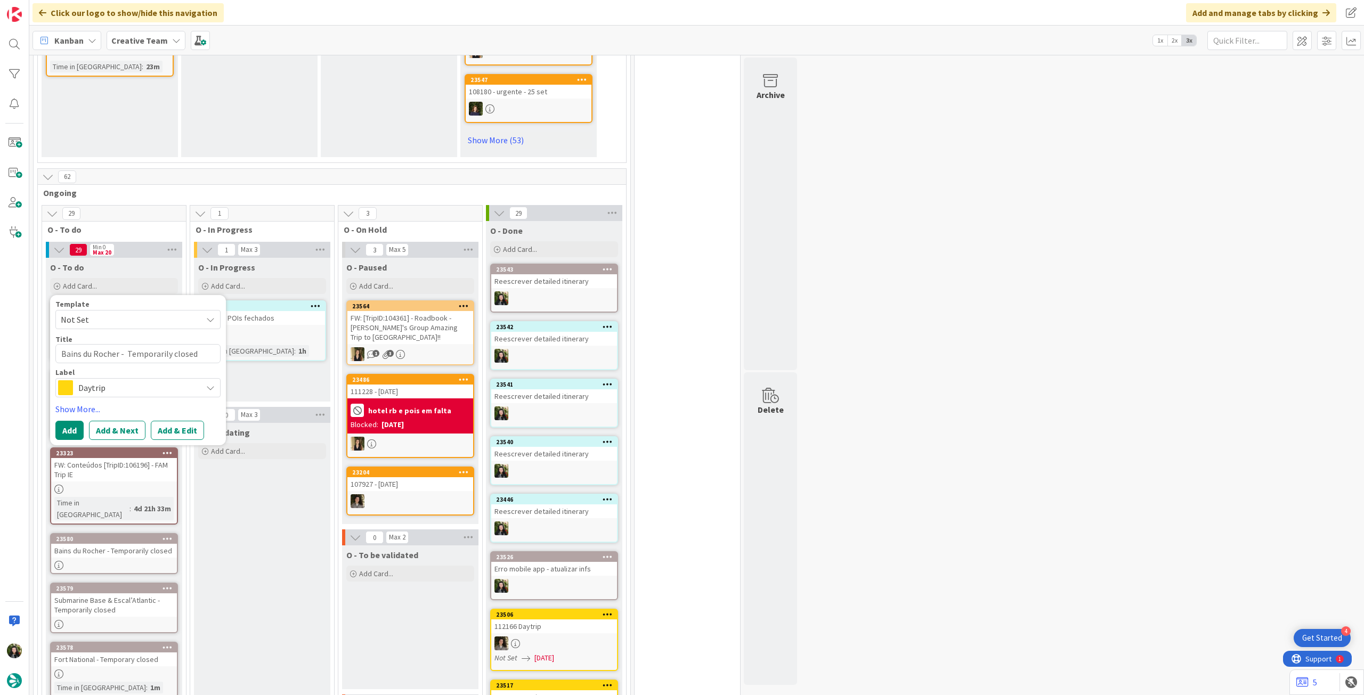
click at [130, 380] on span "Daytrip" at bounding box center [137, 387] width 118 height 15
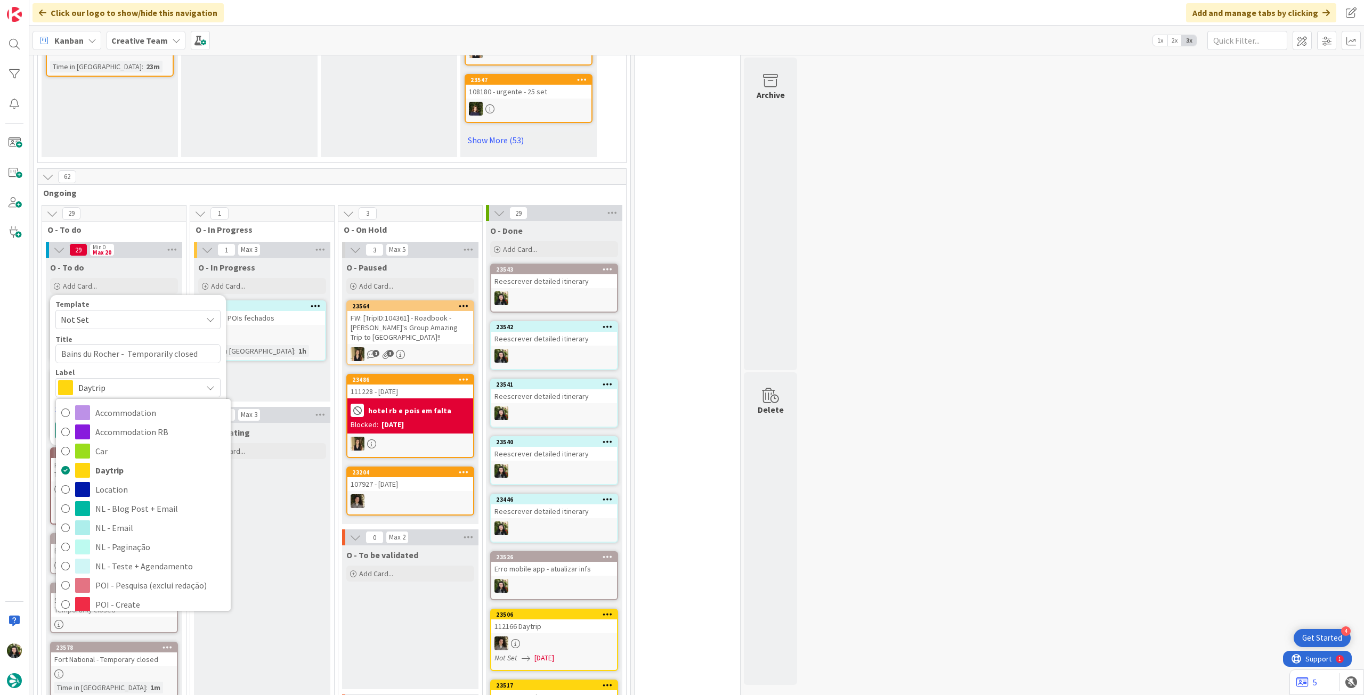
click at [143, 693] on span "Service Aux" at bounding box center [160, 701] width 130 height 16
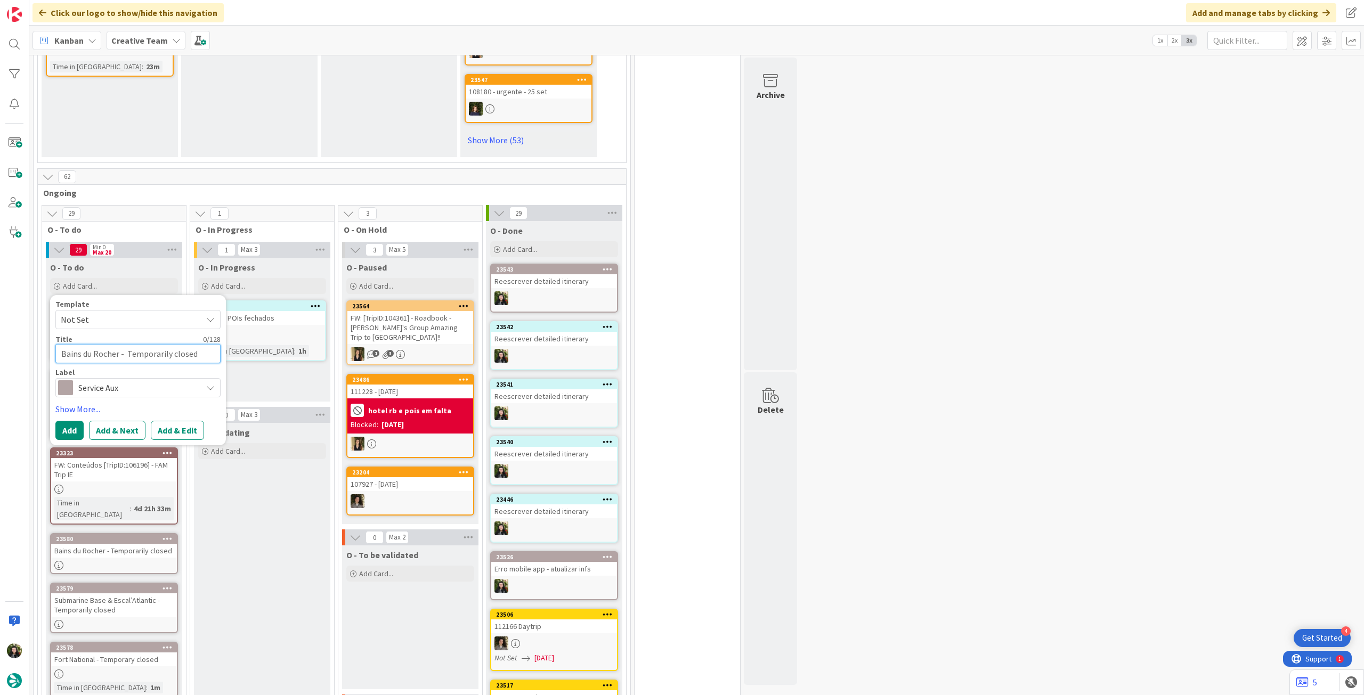
click at [124, 344] on textarea "Bains du Rocher - Temporarily closed" at bounding box center [137, 353] width 165 height 19
paste textarea "Musée d'Histoire Naturelle [PERSON_NAME] - Temporarily closed"
type textarea "Musée d'Histoire Naturelle [PERSON_NAME] - Temporarily closed"
type textarea "x"
type textarea "Musée d'Histoire Naturelle [PERSON_NAME] - Temporarily closed"
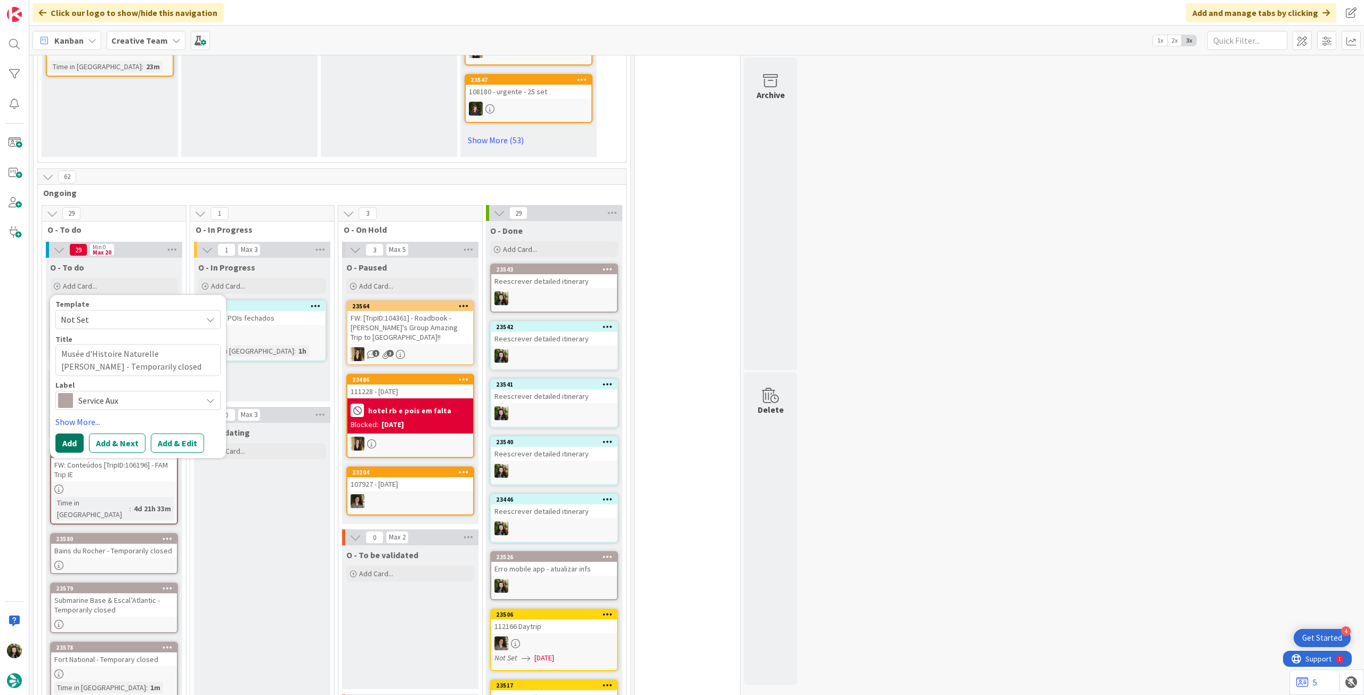
click at [65, 434] on button "Add" at bounding box center [69, 443] width 28 height 19
type textarea "x"
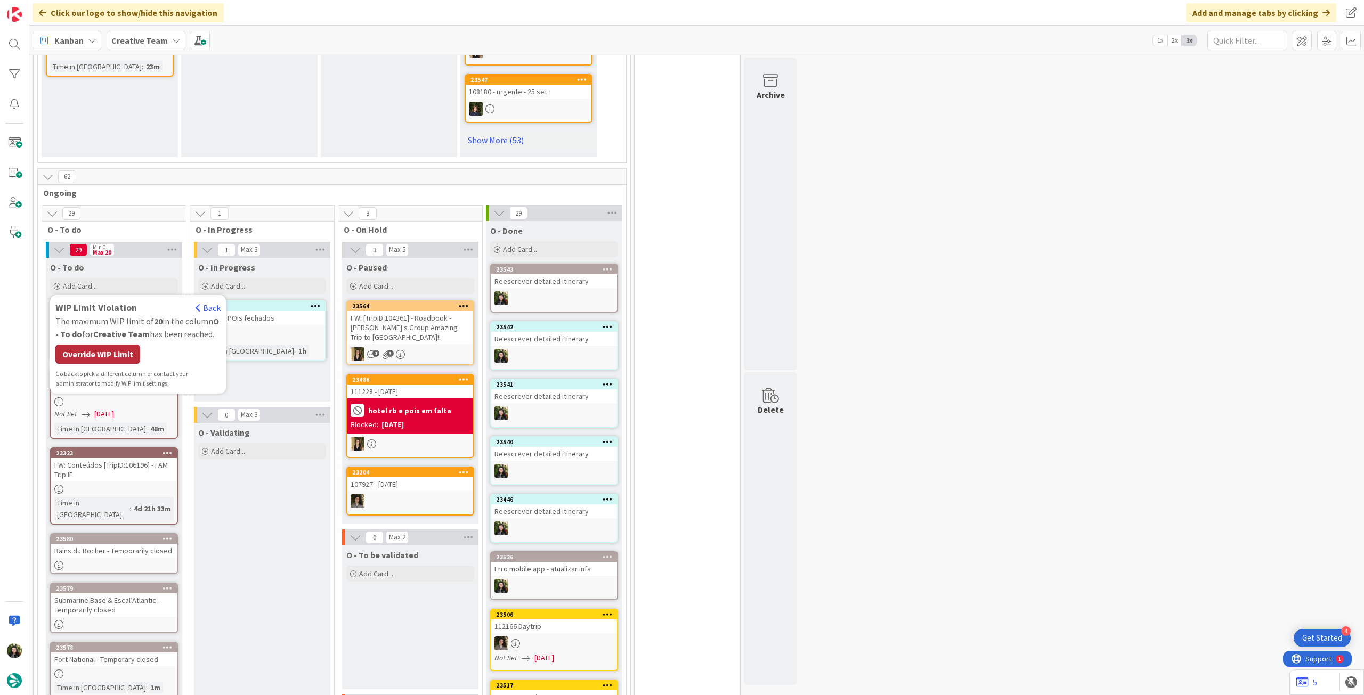
click at [107, 345] on div "Override WIP Limit" at bounding box center [97, 354] width 85 height 19
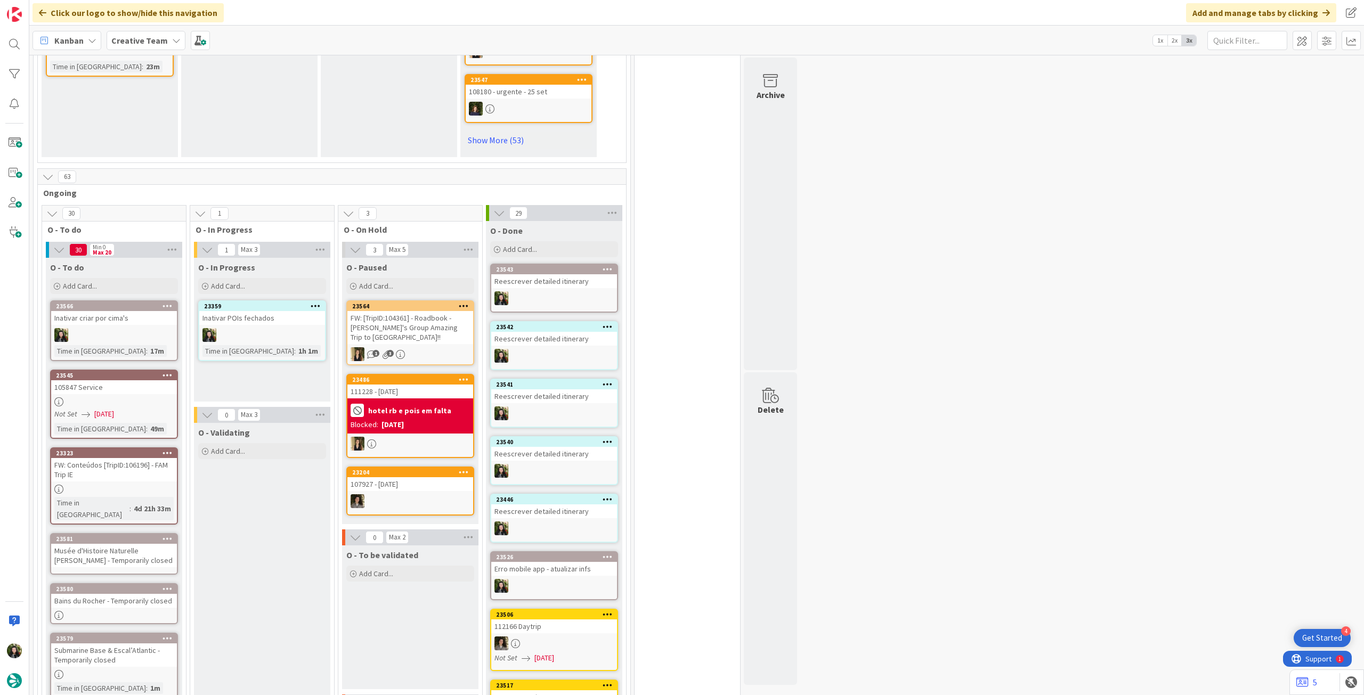
click at [112, 544] on div "Musée d'Histoire Naturelle [PERSON_NAME] - Temporarily closed" at bounding box center [114, 555] width 126 height 23
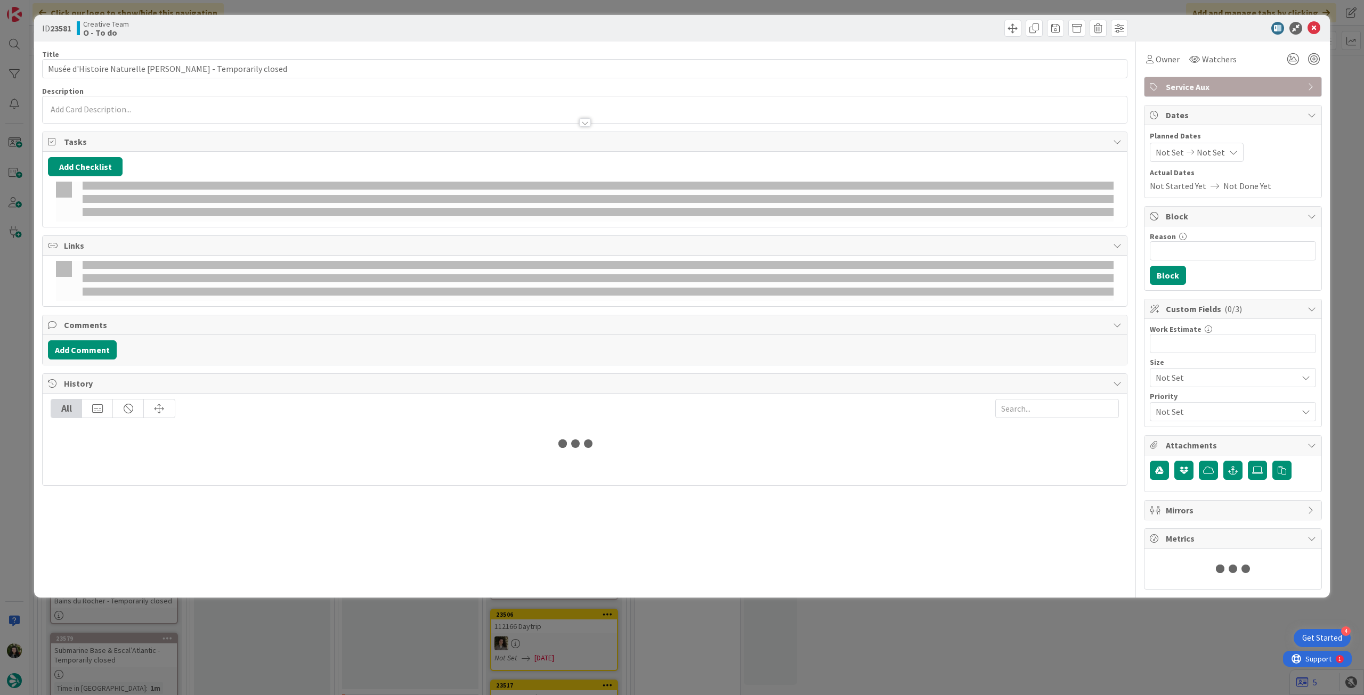
click at [164, 106] on p at bounding box center [585, 109] width 1074 height 12
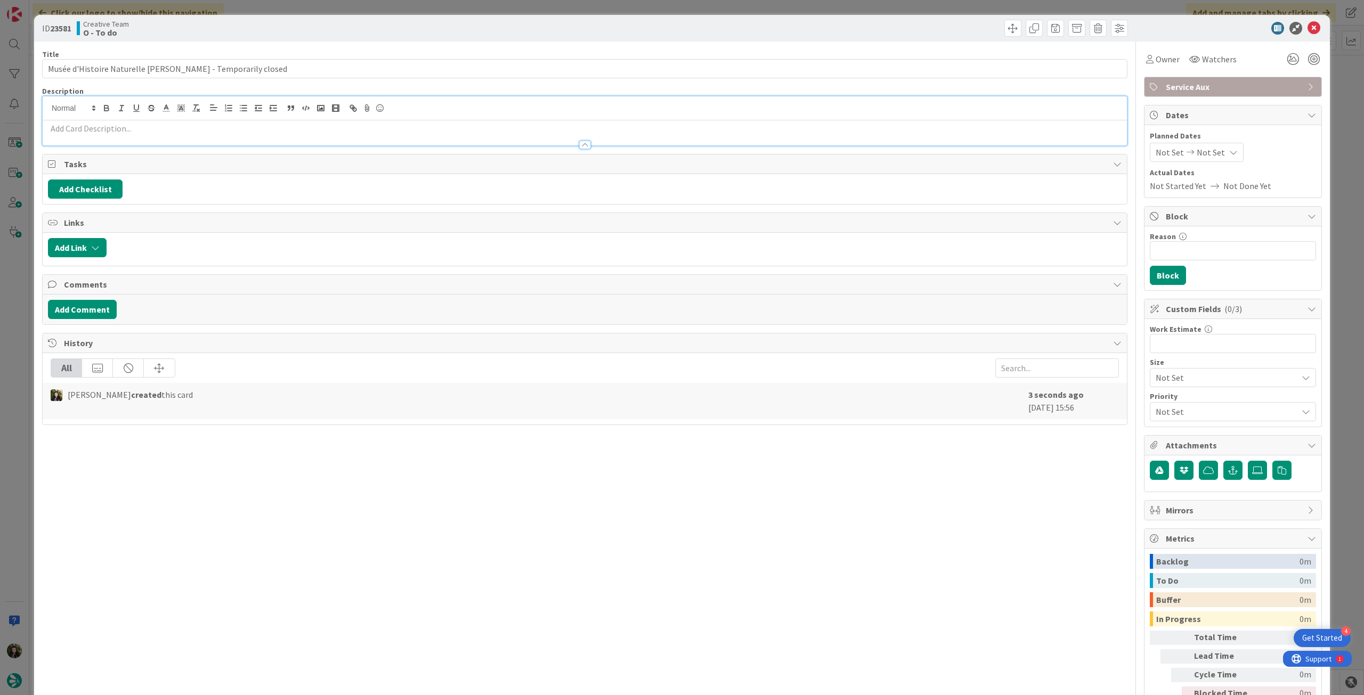
click at [158, 124] on p at bounding box center [585, 129] width 1074 height 12
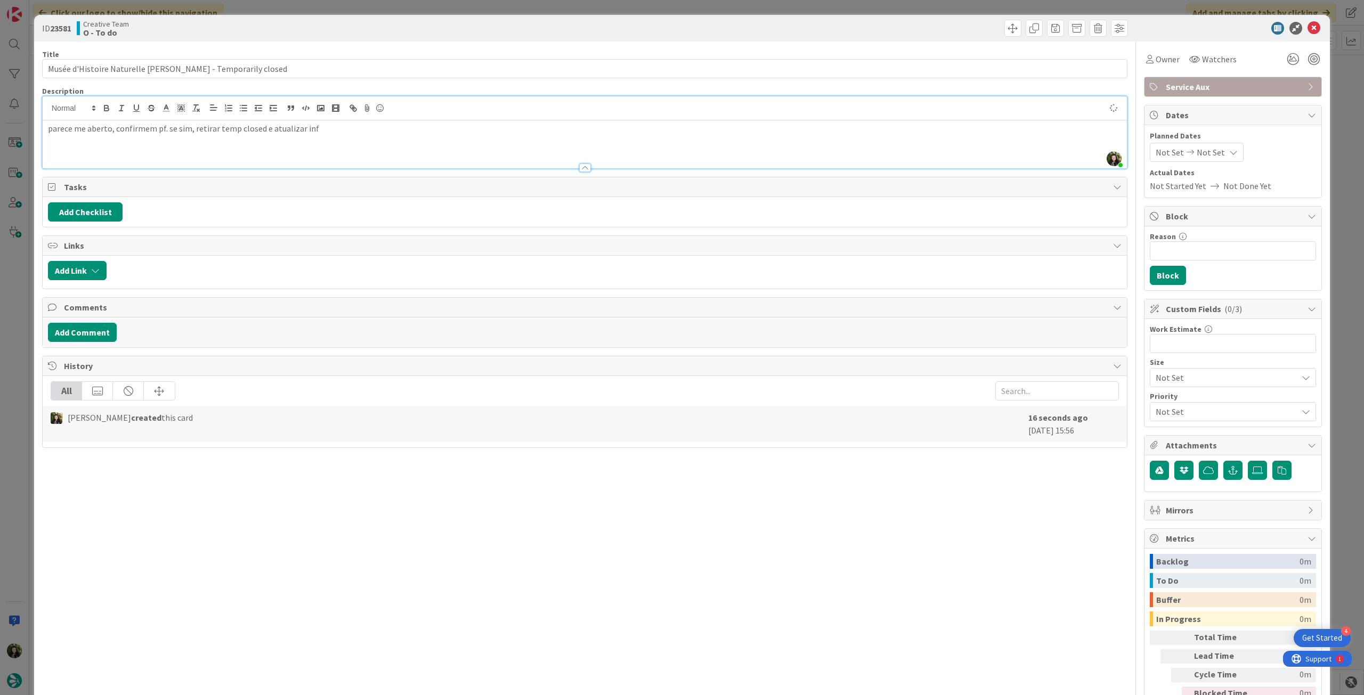
click at [1308, 28] on icon at bounding box center [1314, 28] width 13 height 13
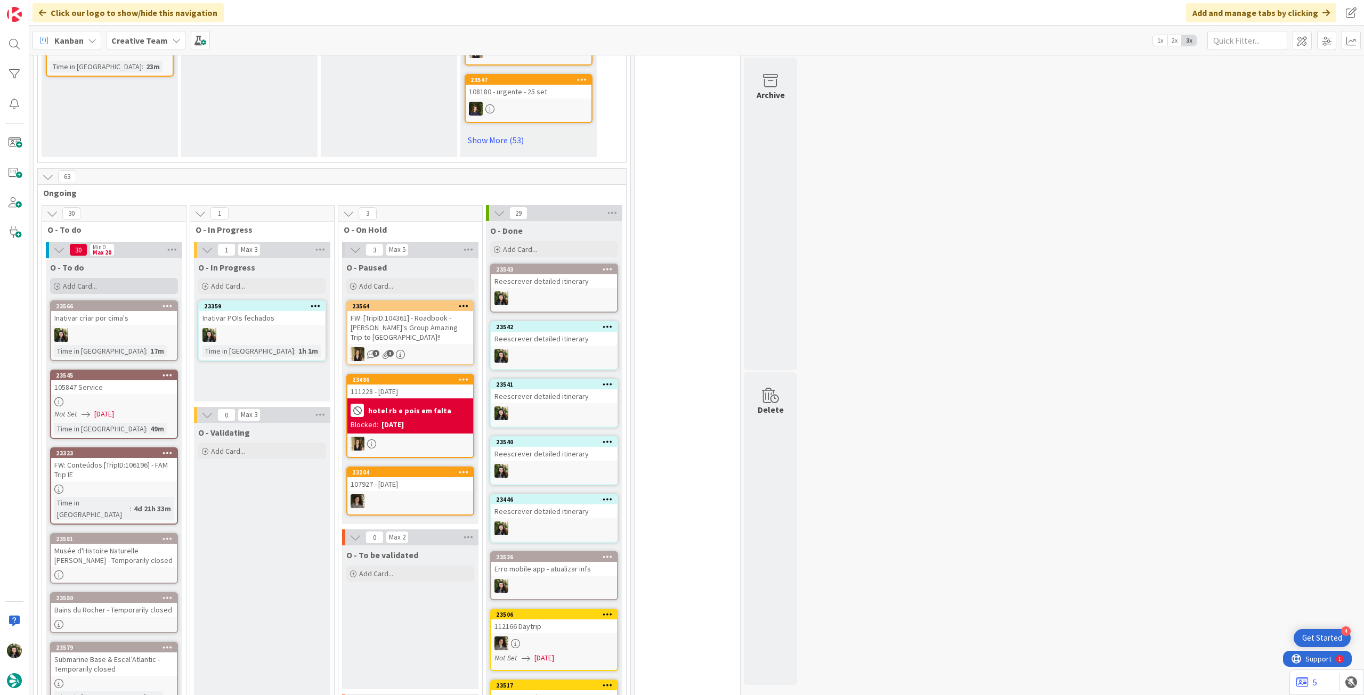
click at [110, 278] on div "Add Card..." at bounding box center [114, 286] width 128 height 16
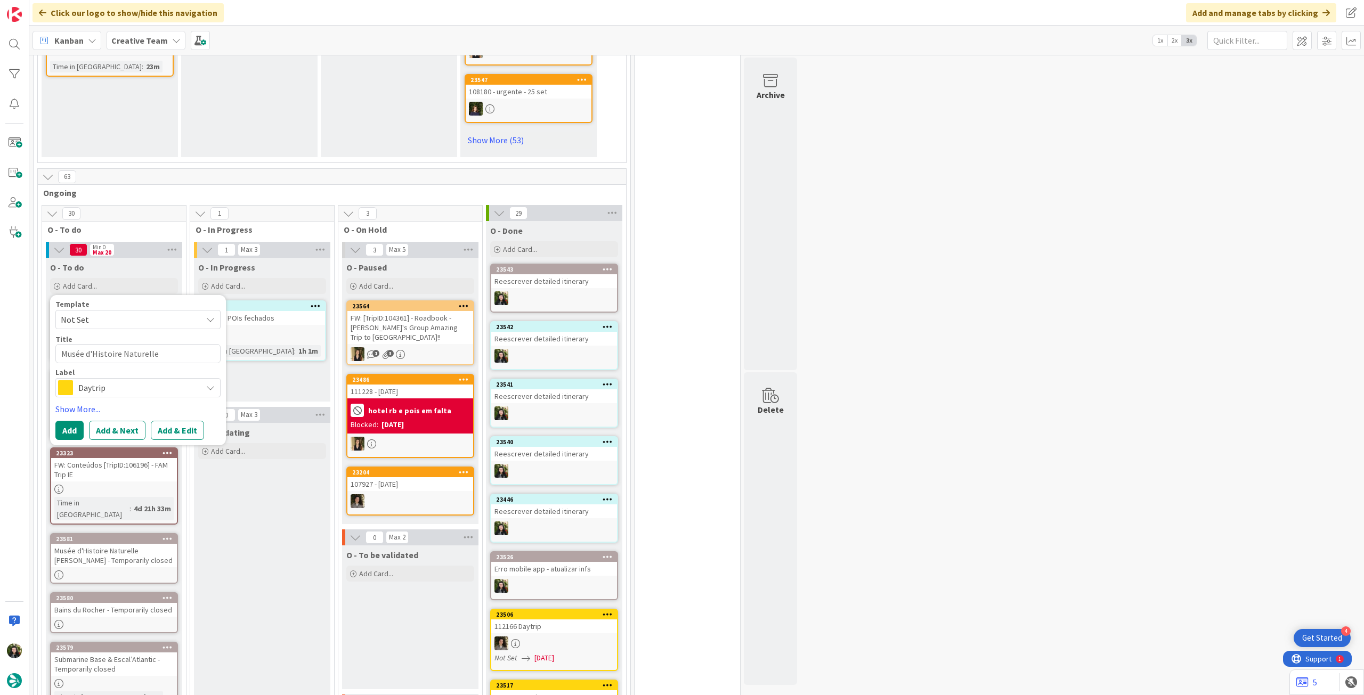
click at [135, 380] on span "Daytrip" at bounding box center [137, 387] width 118 height 15
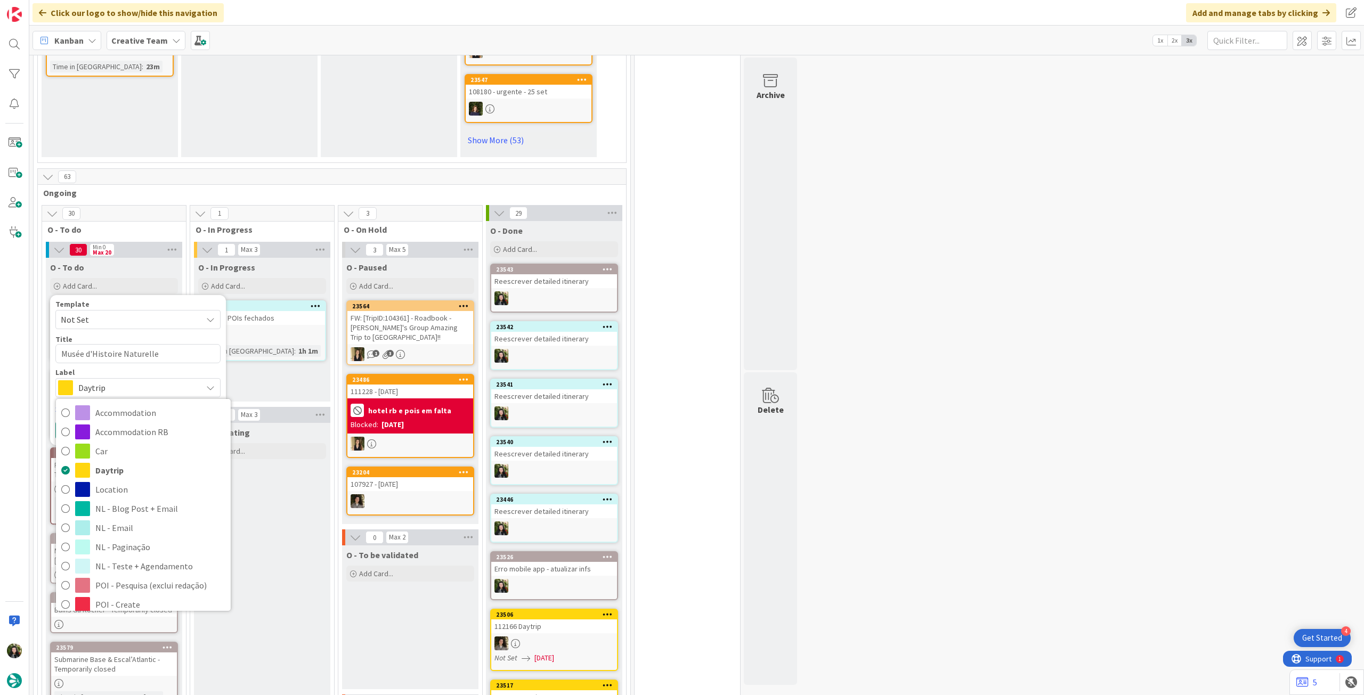
click at [127, 693] on span "Service Aux" at bounding box center [160, 701] width 130 height 16
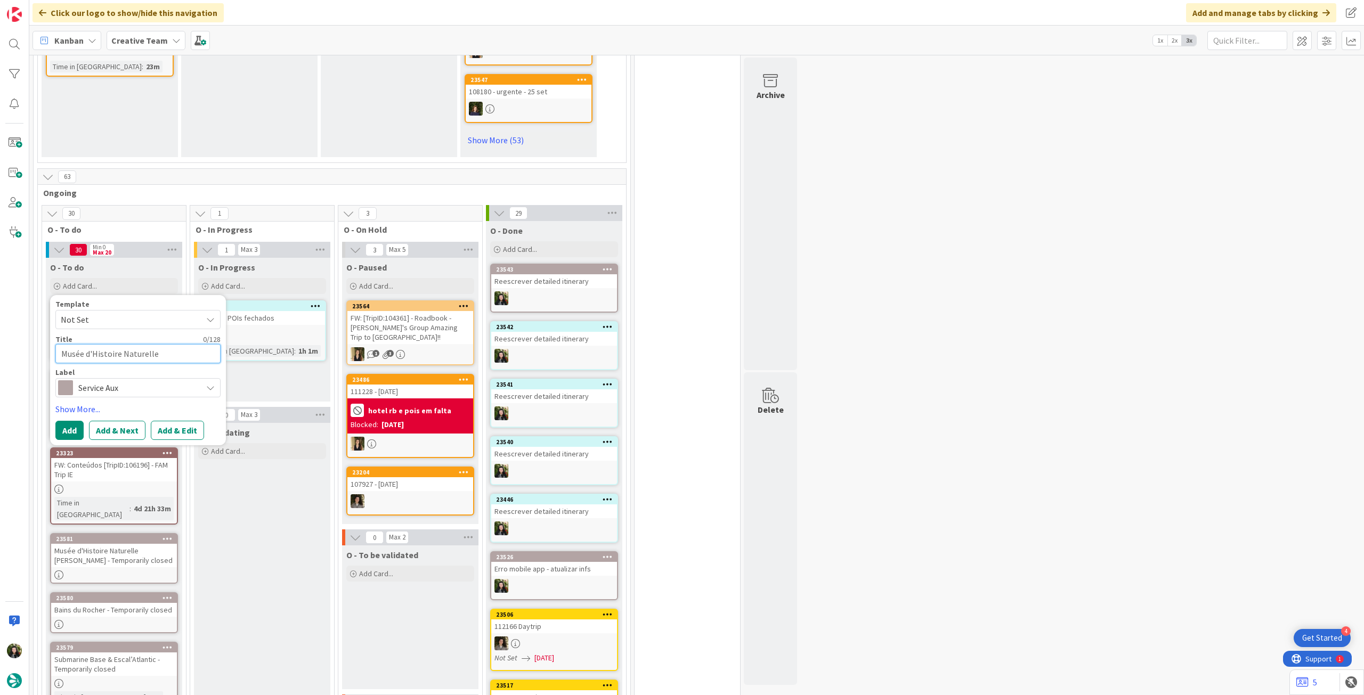
click at [127, 344] on textarea "Musée d'Histoire Naturelle [PERSON_NAME] - Temporarily closed" at bounding box center [137, 353] width 165 height 19
paste textarea "Labrinth Géant des Monts de Guéret - Temporarily closed"
type textarea "Labrinth Géant des Monts de Guéret - Temporarily closed"
type textarea "x"
type textarea "Labrinth Géant des Monts de Guéret - Temporarily closed"
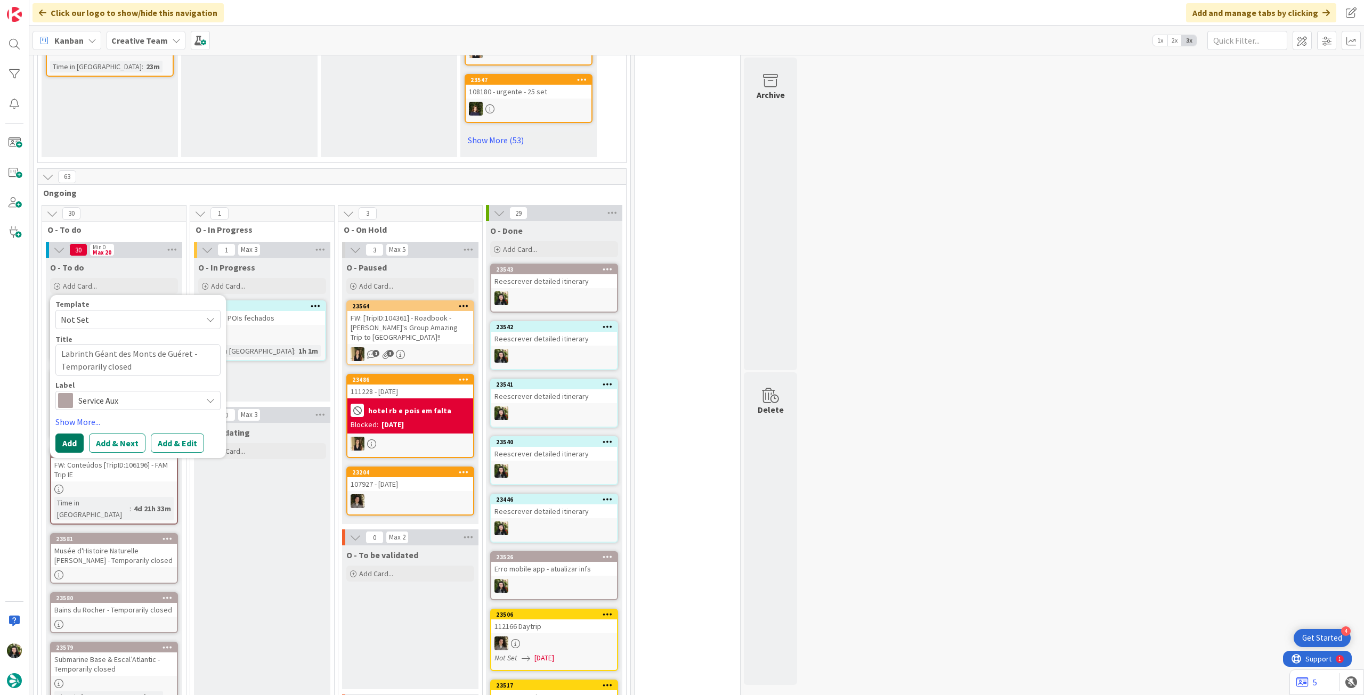
click at [73, 434] on button "Add" at bounding box center [69, 443] width 28 height 19
type textarea "x"
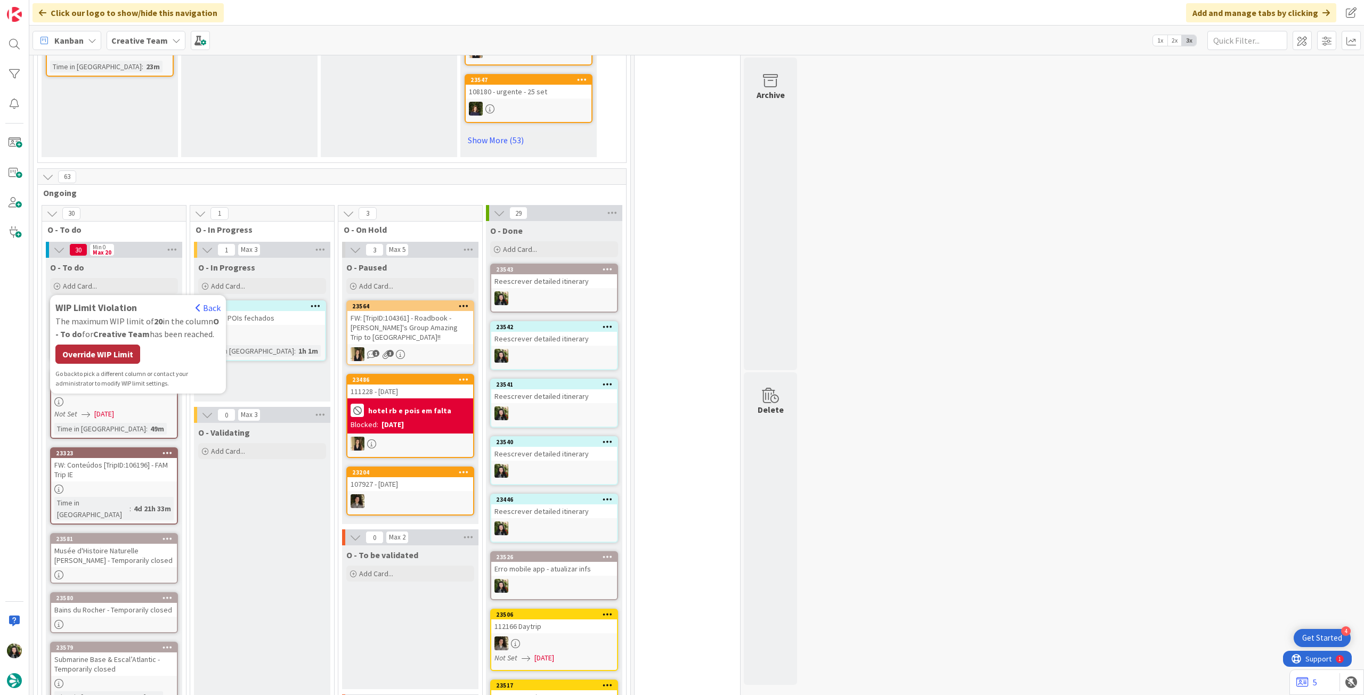
click at [104, 345] on div "Override WIP Limit" at bounding box center [97, 354] width 85 height 19
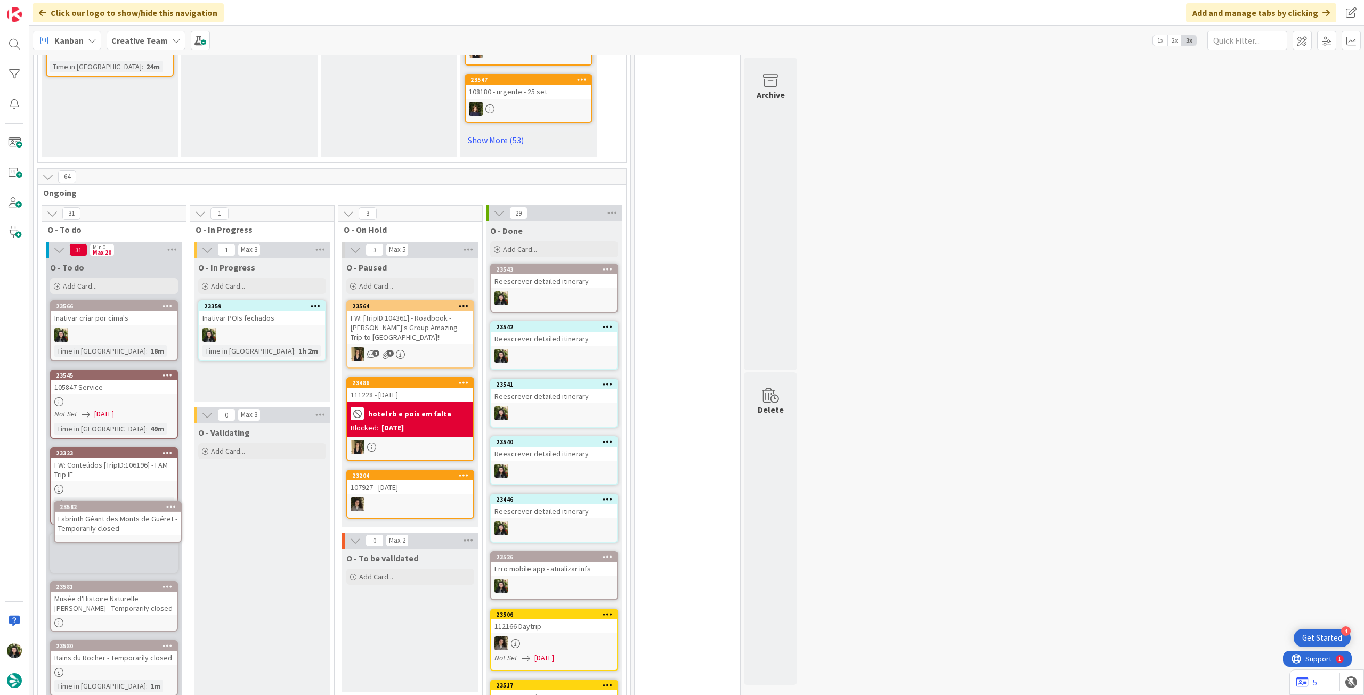
click at [0, 0] on div "Labrinth Géant des Monts de Guéret - Temporarily closed" at bounding box center [0, 0] width 0 height 0
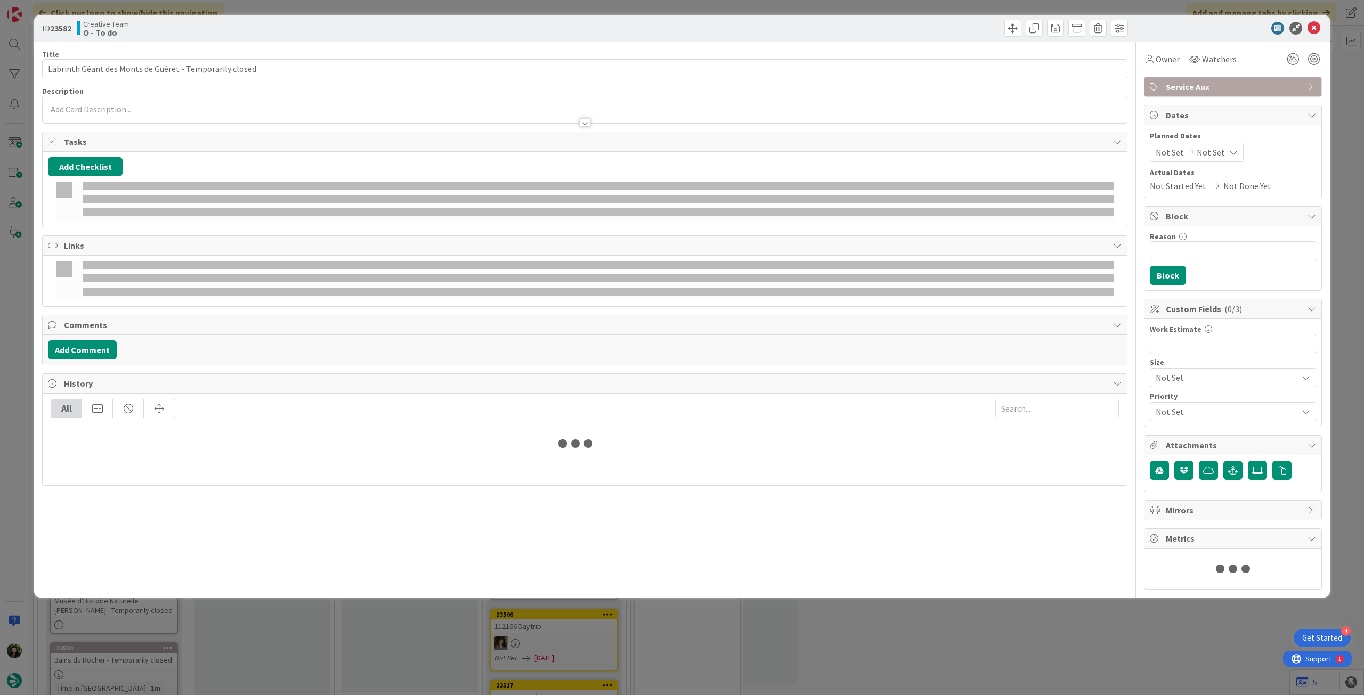
click at [121, 116] on div at bounding box center [585, 117] width 1084 height 11
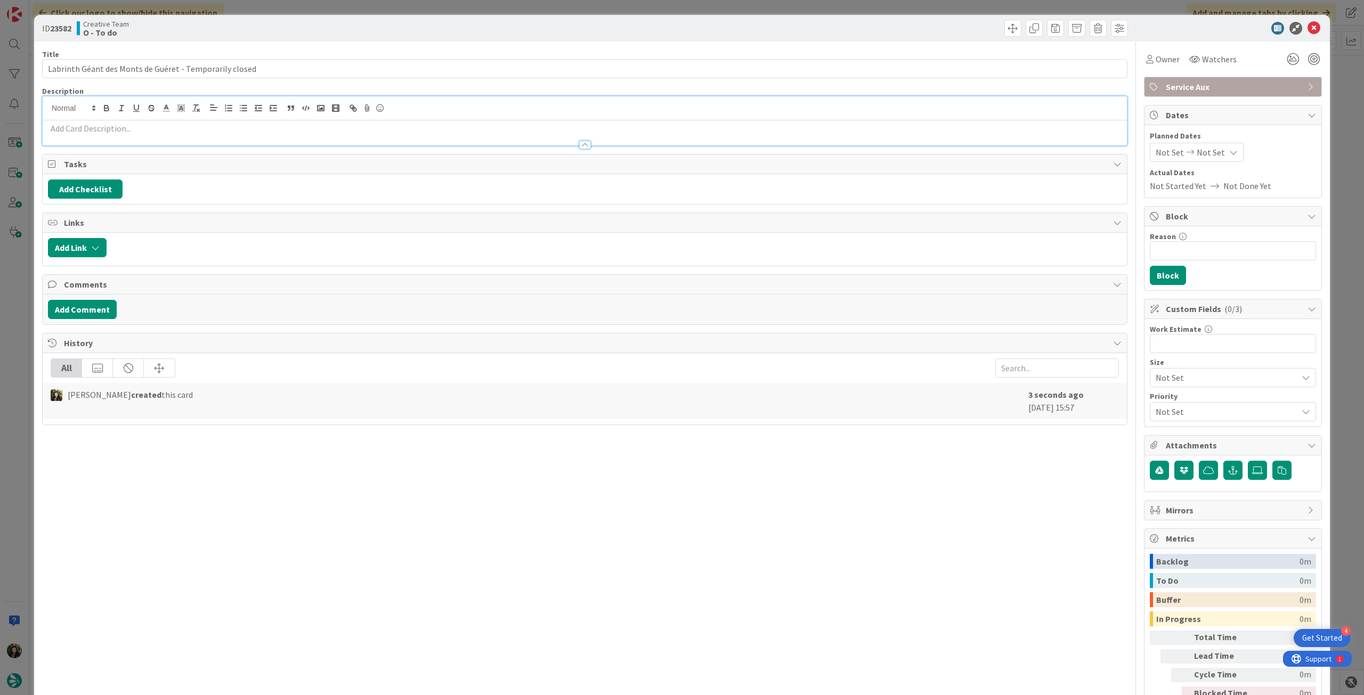
click at [123, 123] on p at bounding box center [585, 129] width 1074 height 12
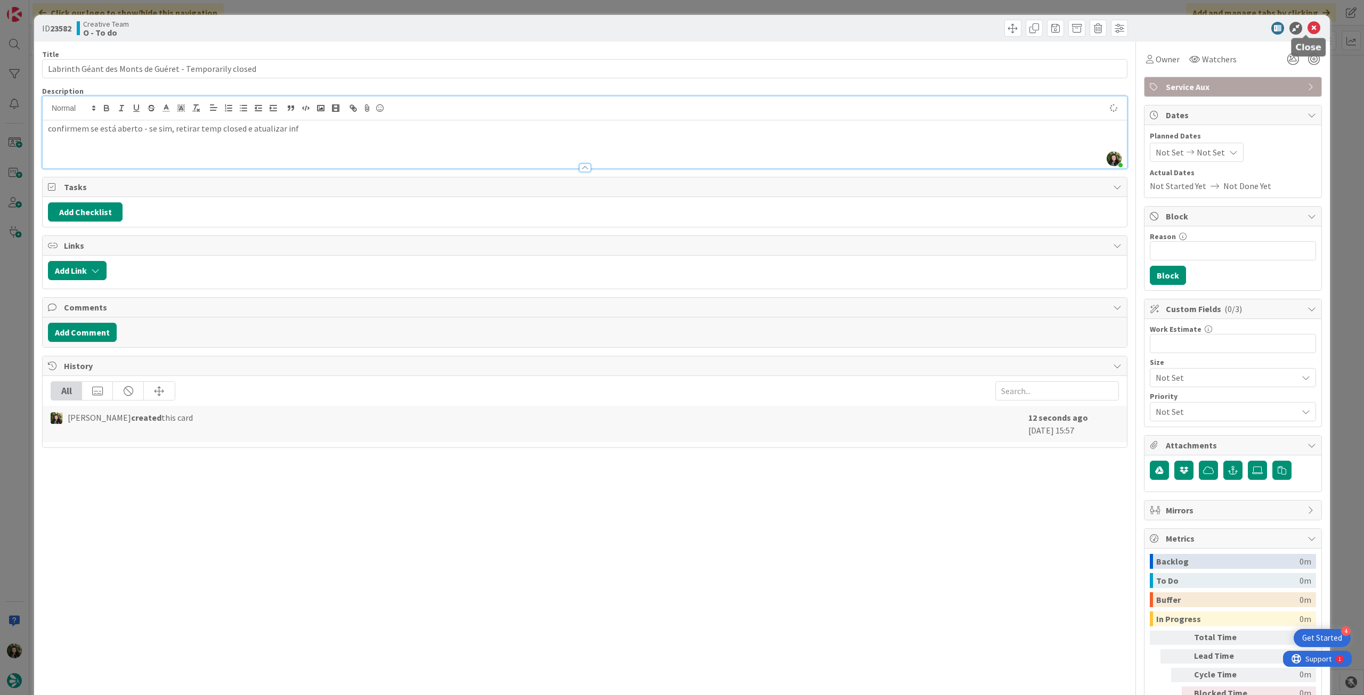
click at [1308, 29] on icon at bounding box center [1314, 28] width 13 height 13
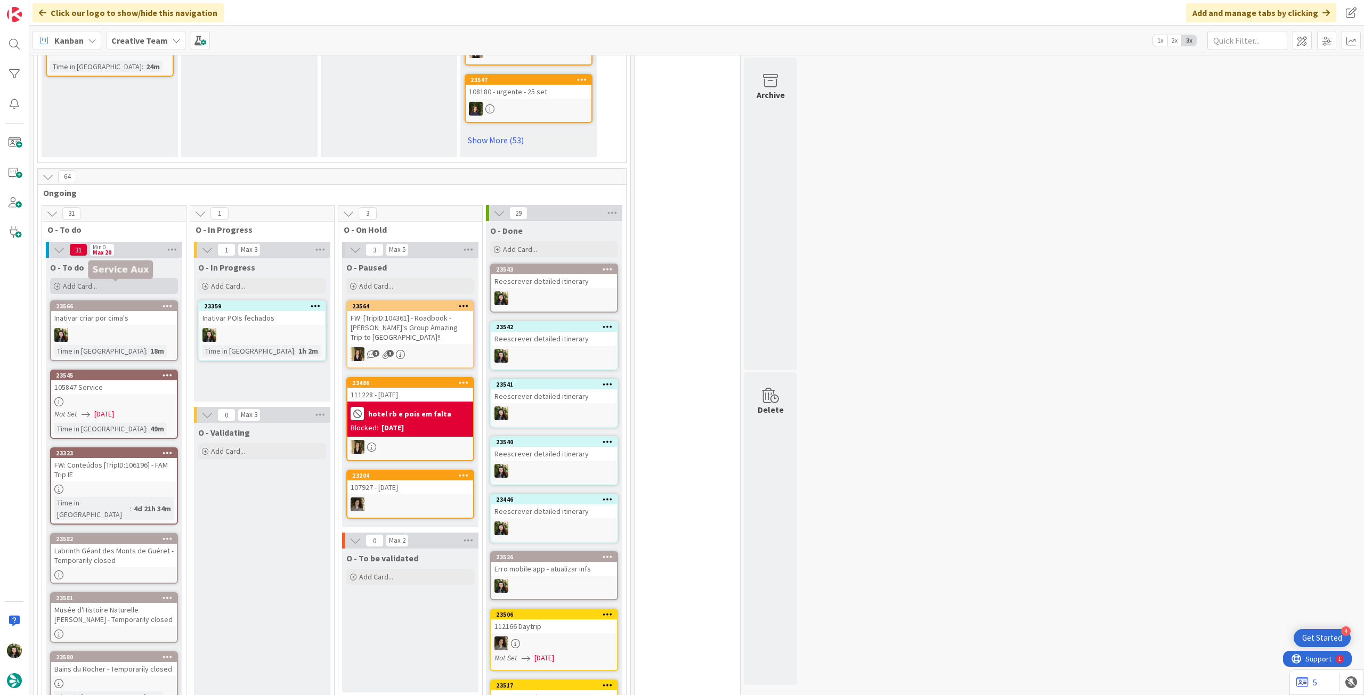
click at [148, 278] on div "Add Card..." at bounding box center [114, 286] width 128 height 16
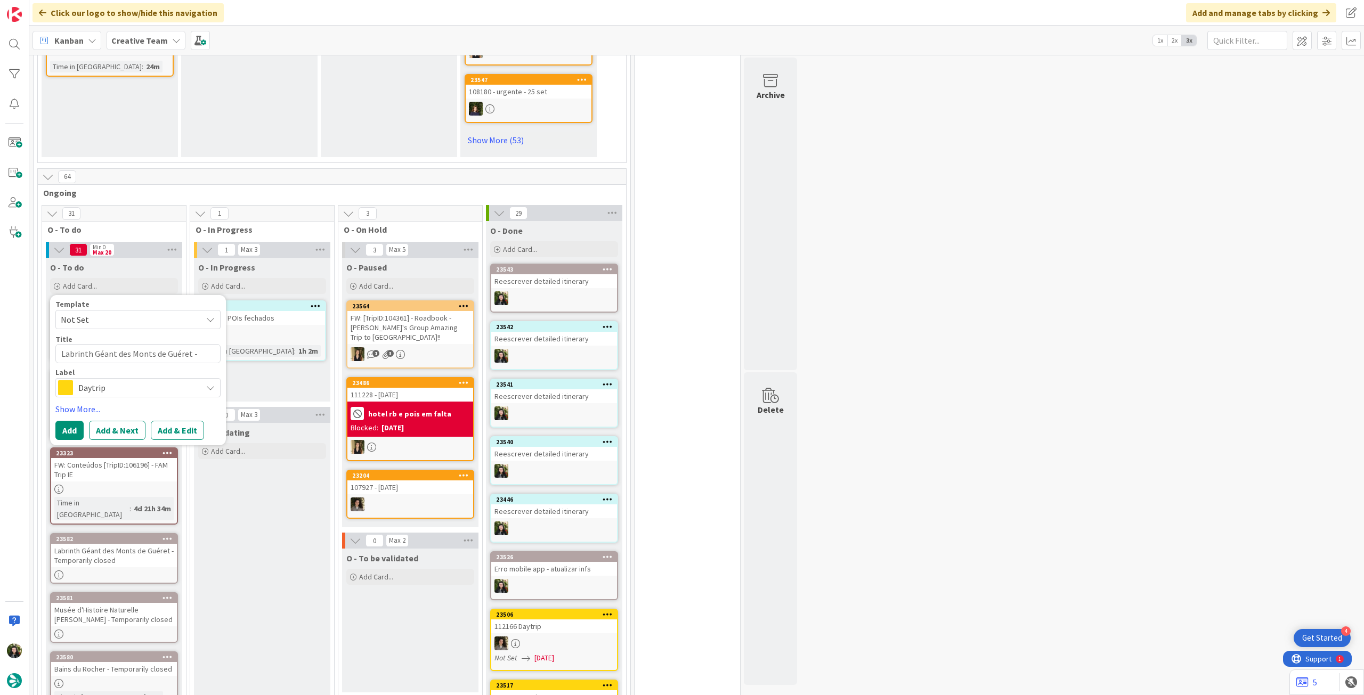
click at [141, 380] on span "Daytrip" at bounding box center [137, 387] width 118 height 15
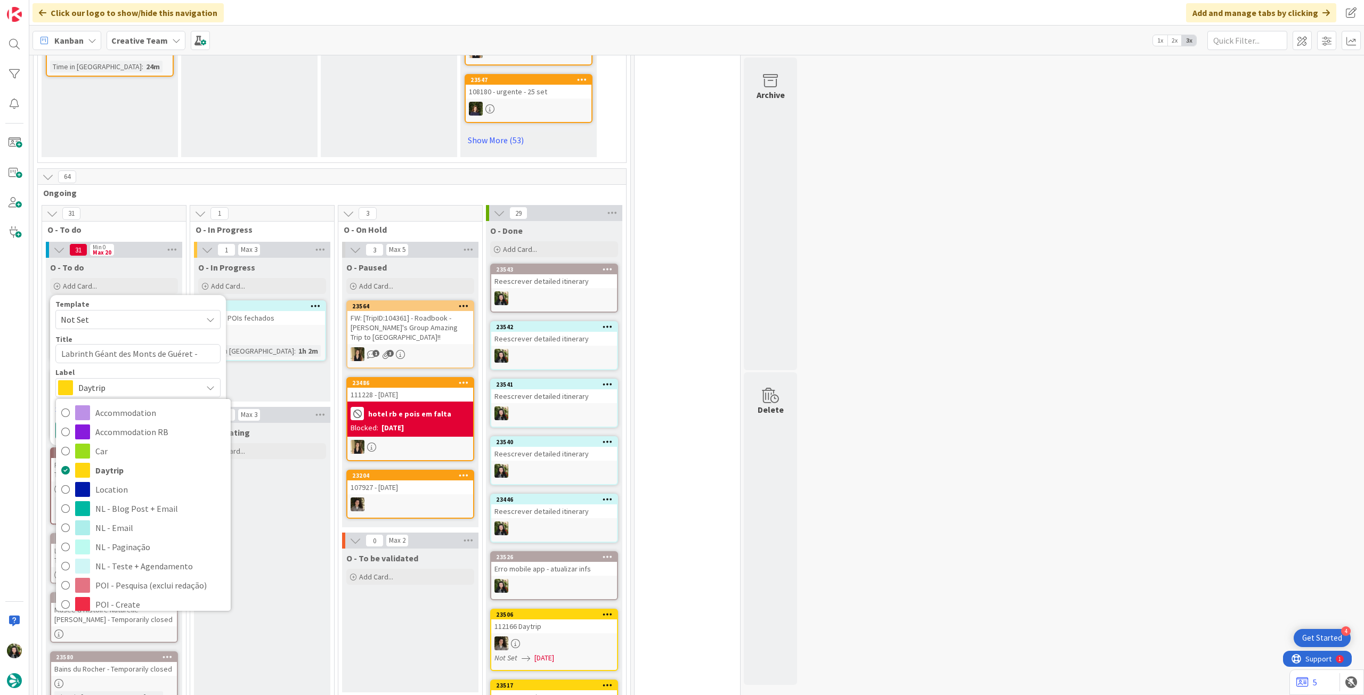
click at [159, 693] on span "Service Aux" at bounding box center [160, 701] width 130 height 16
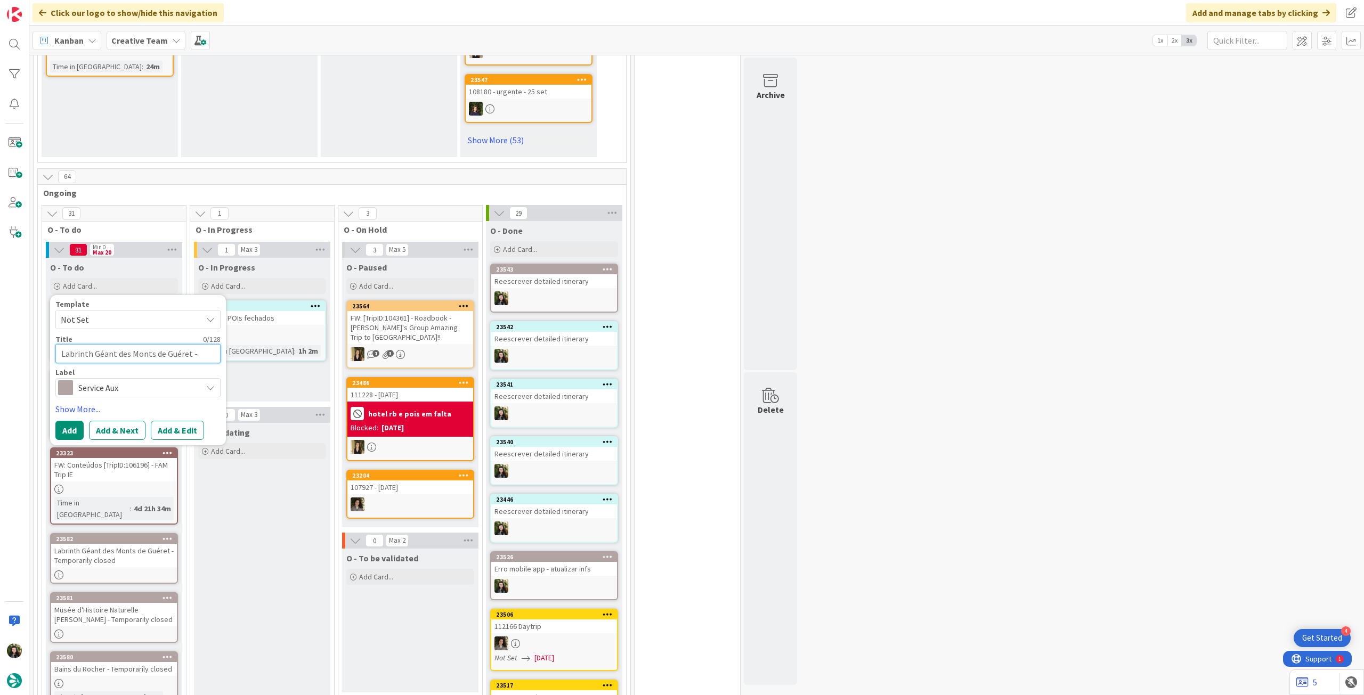
click at [132, 344] on textarea "Labrinth Géant des Monts de Guéret - Temporarily closed" at bounding box center [137, 353] width 165 height 19
paste textarea "Serre de la Madone Garden - Temporarily closed"
type textarea "Serre de la Madone Garden - Temporarily closed"
type textarea "x"
type textarea "Serre de la Madone Garden - Temporarily closed"
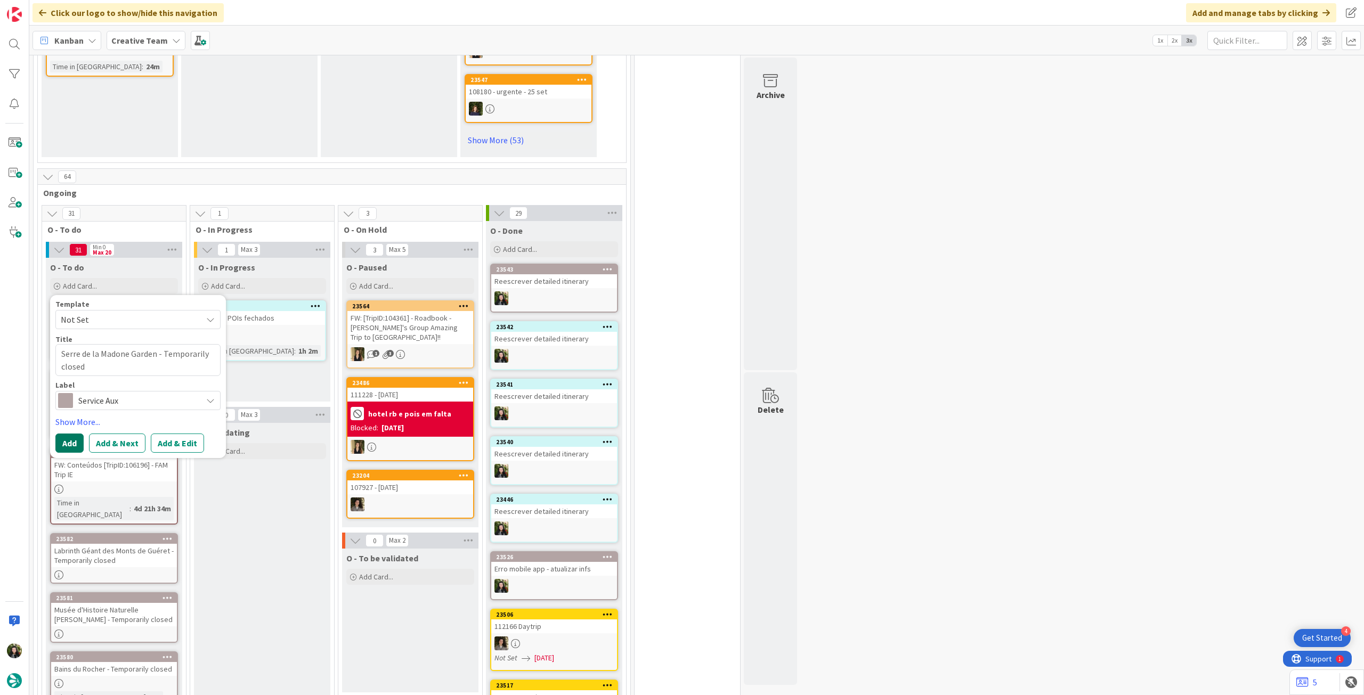
click at [75, 434] on button "Add" at bounding box center [69, 443] width 28 height 19
type textarea "x"
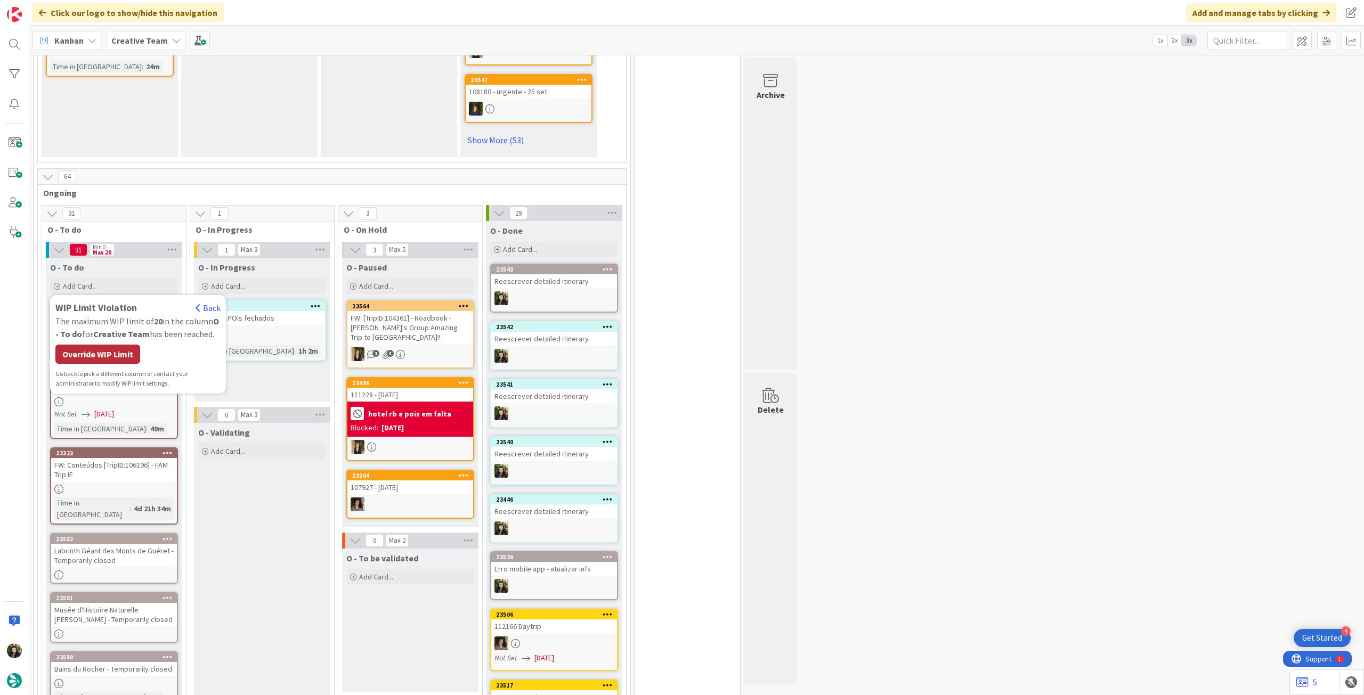
click at [103, 345] on div "Override WIP Limit" at bounding box center [97, 354] width 85 height 19
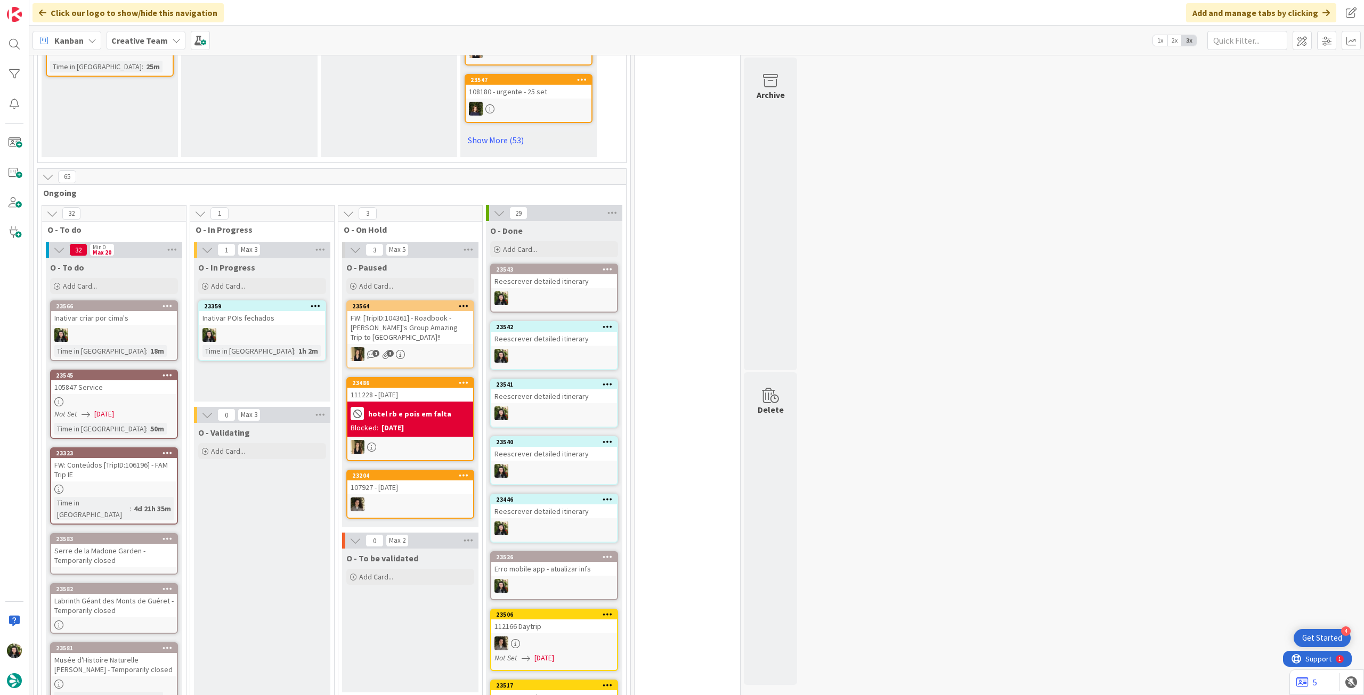
click at [112, 544] on div "Serre de la Madone Garden - Temporarily closed" at bounding box center [114, 555] width 126 height 23
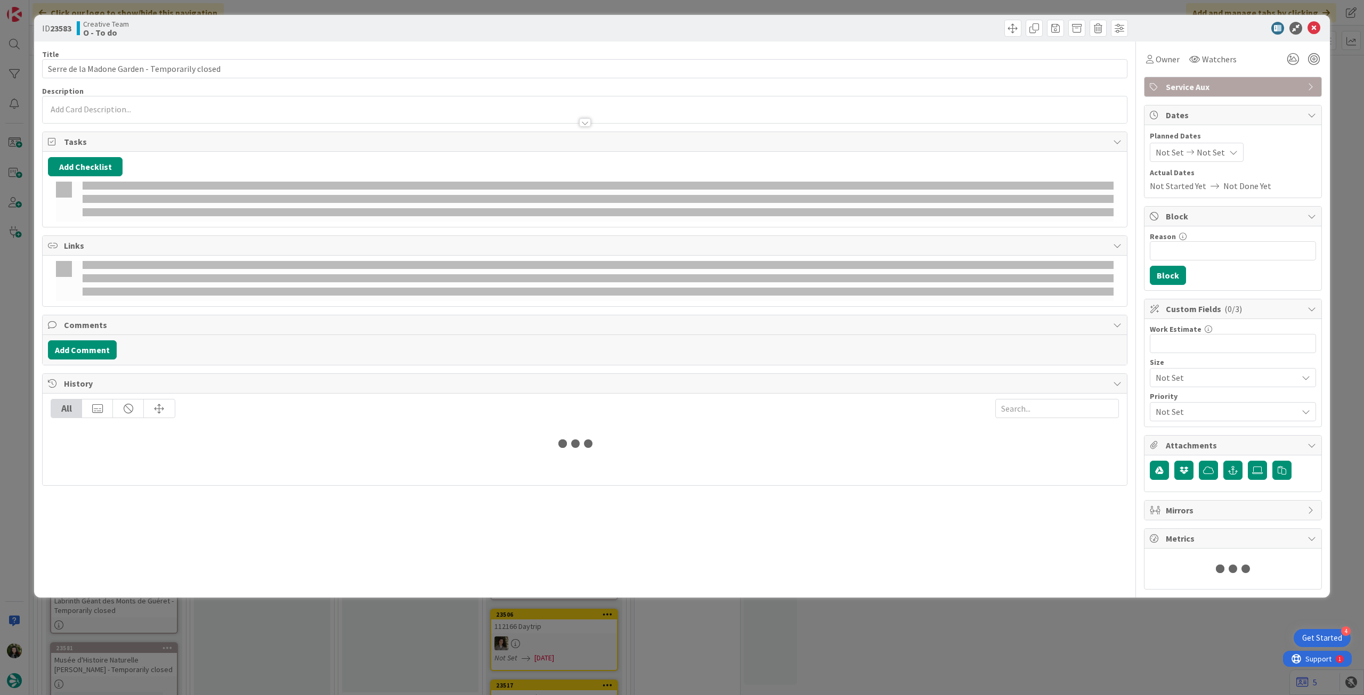
click at [137, 119] on div at bounding box center [585, 117] width 1084 height 11
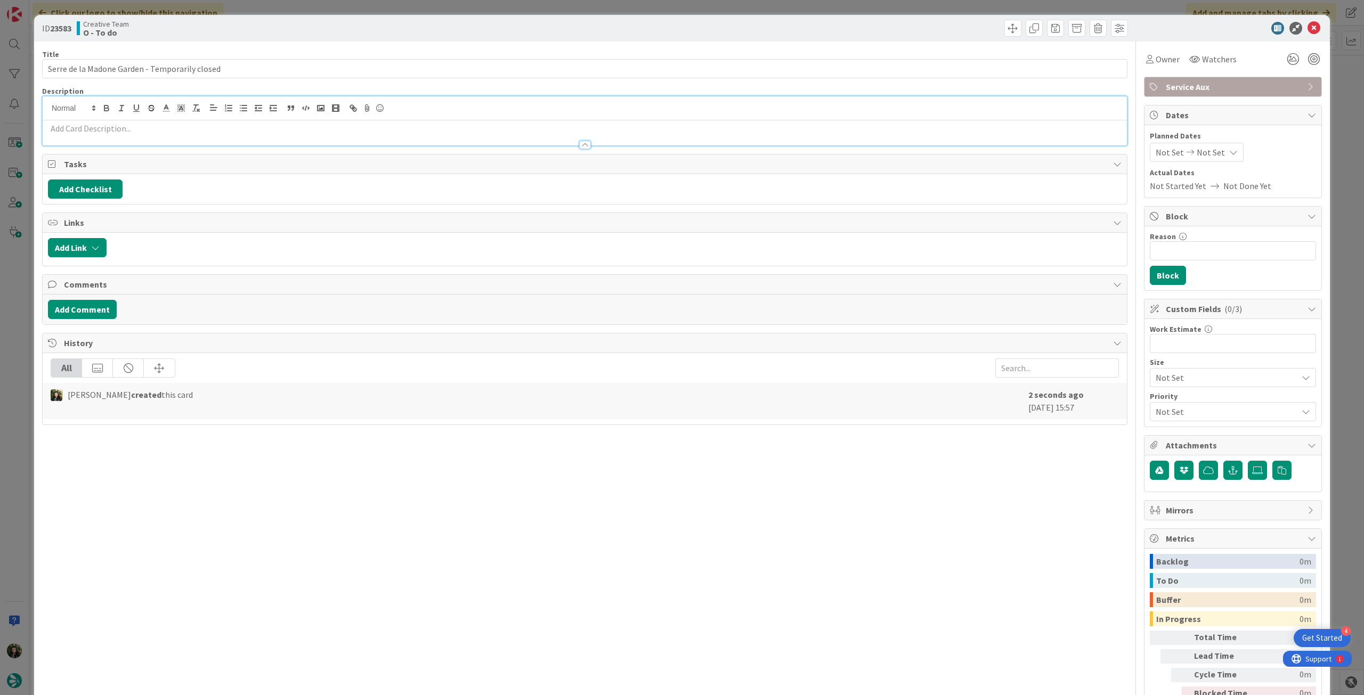
click at [135, 126] on p at bounding box center [585, 129] width 1074 height 12
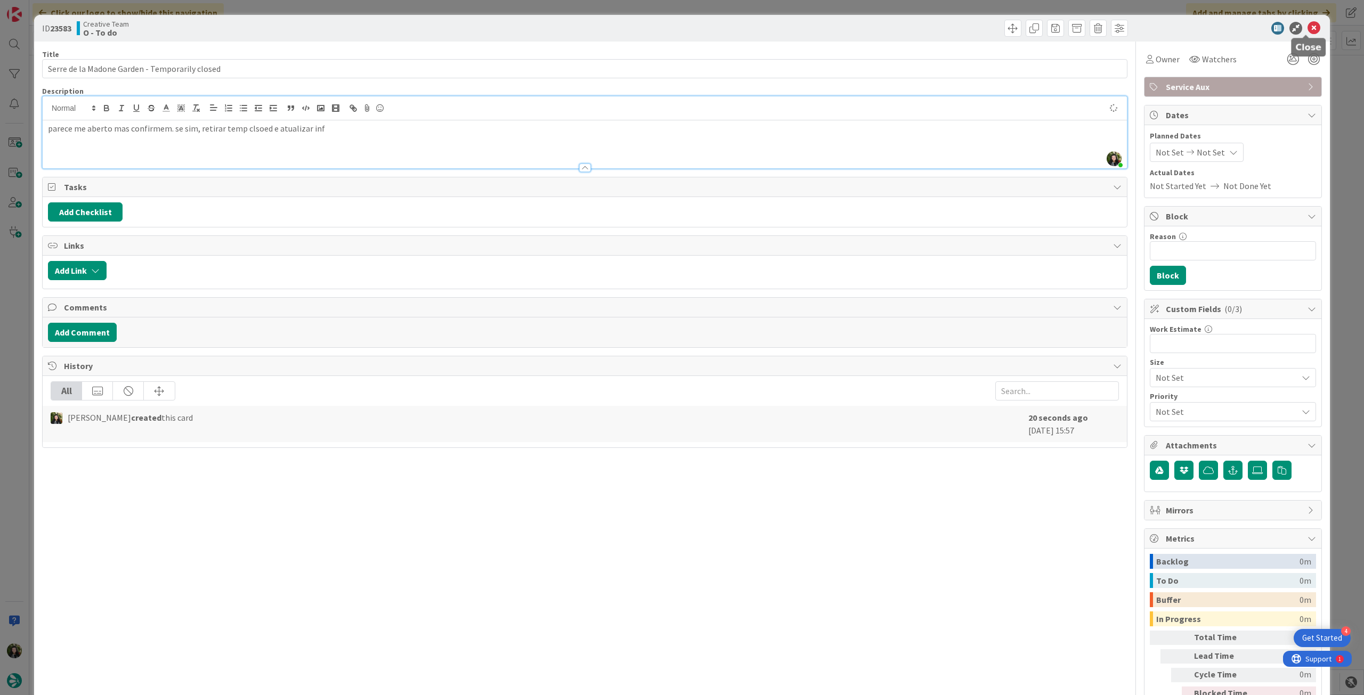
click at [1311, 30] on icon at bounding box center [1314, 28] width 13 height 13
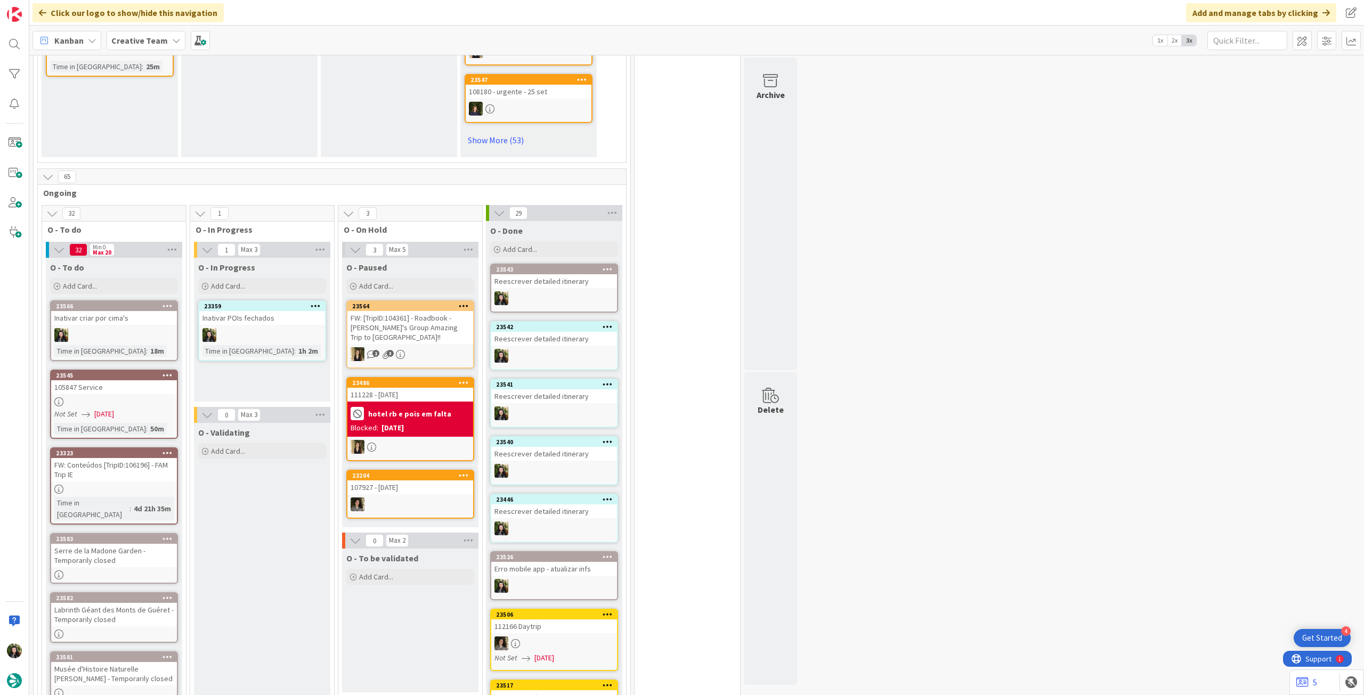
click at [113, 258] on div "O - To do Add Card... Template Not Set Title 0 / 128 Serre de la Madone Garden …" at bounding box center [114, 277] width 136 height 38
click at [113, 278] on div "Add Card..." at bounding box center [114, 286] width 128 height 16
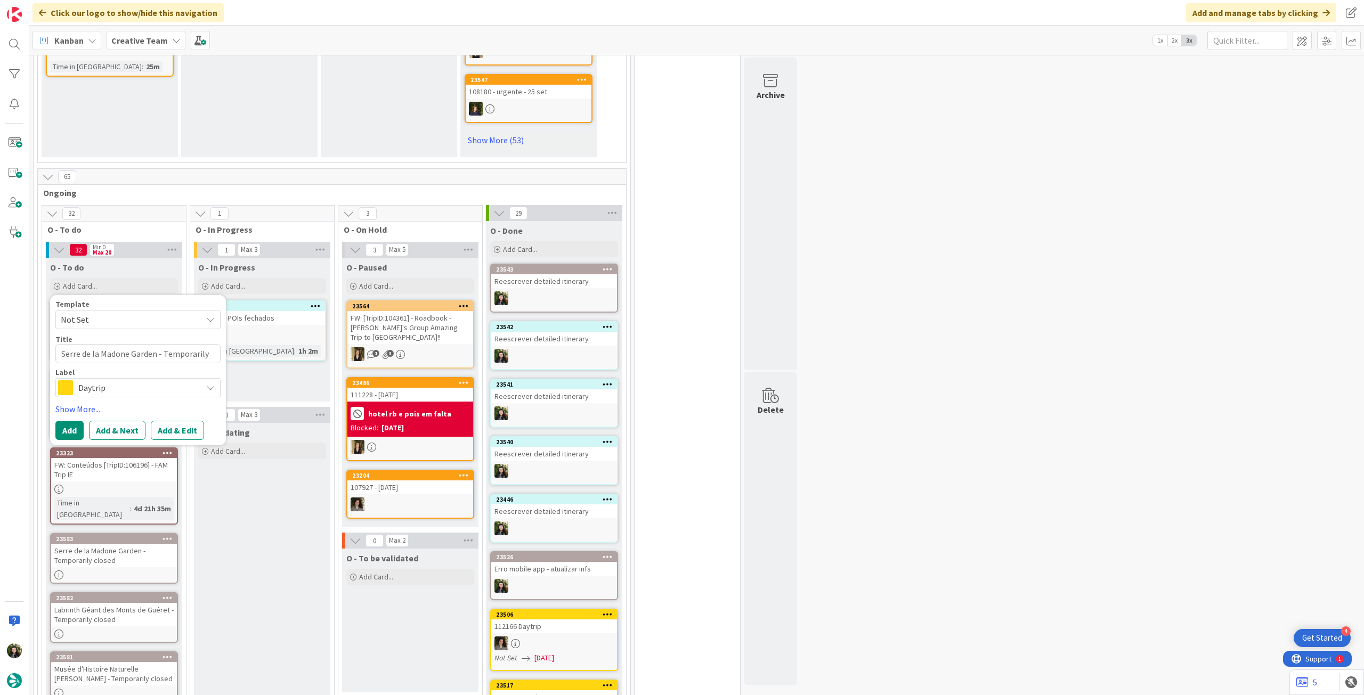
click at [125, 380] on span "Daytrip" at bounding box center [137, 387] width 118 height 15
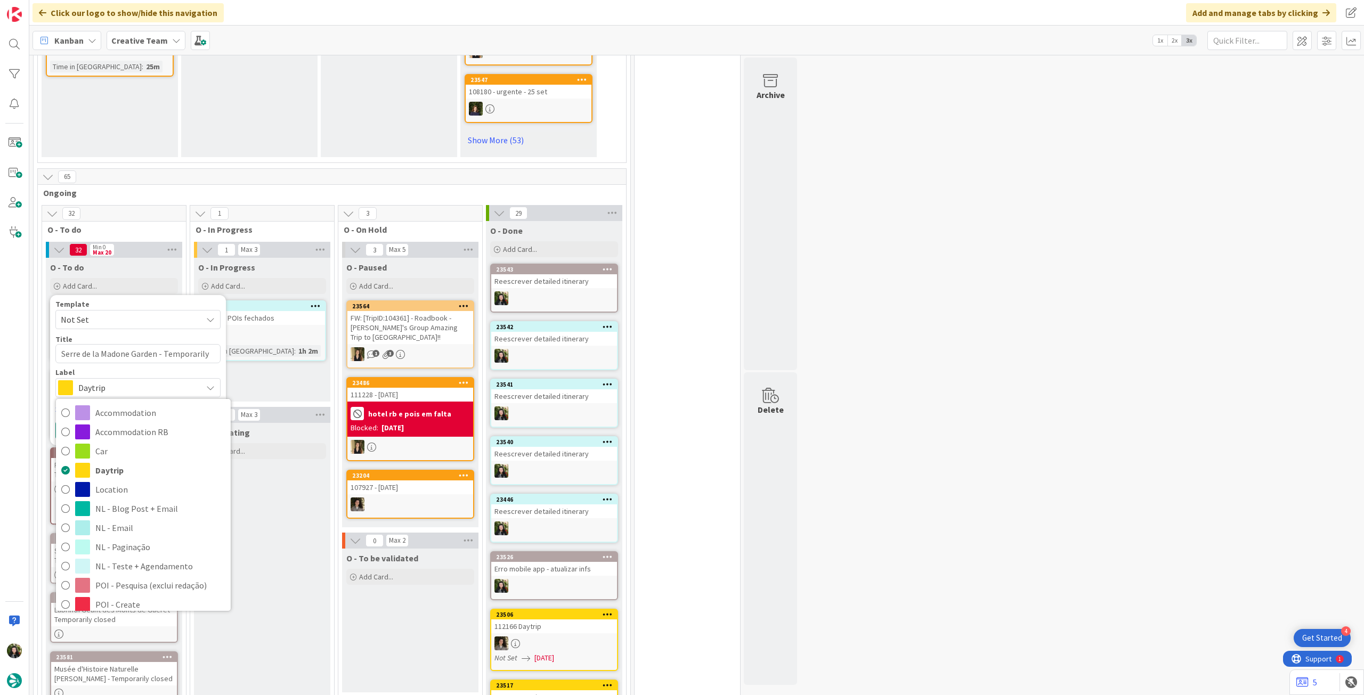
drag, startPoint x: 157, startPoint y: 453, endPoint x: 131, endPoint y: 377, distance: 80.4
click at [157, 693] on span "Service Aux" at bounding box center [160, 701] width 130 height 16
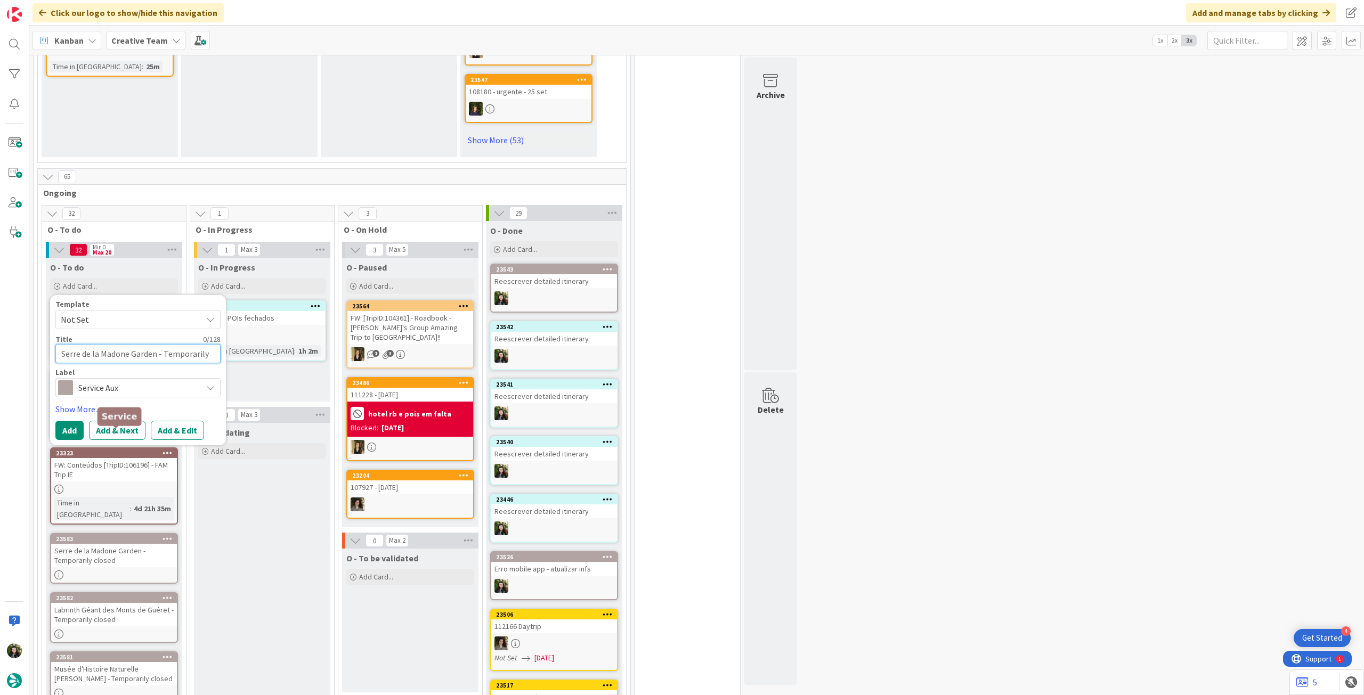
click at [129, 344] on textarea "Serre de la Madone Garden - Temporarily closed" at bounding box center [137, 353] width 165 height 19
paste textarea "Tour des Fromages - Temporarily closed"
type textarea "Tour des Fromages - Temporarily closed"
type textarea "x"
type textarea "Tour des Fromages - Temporarily closed"
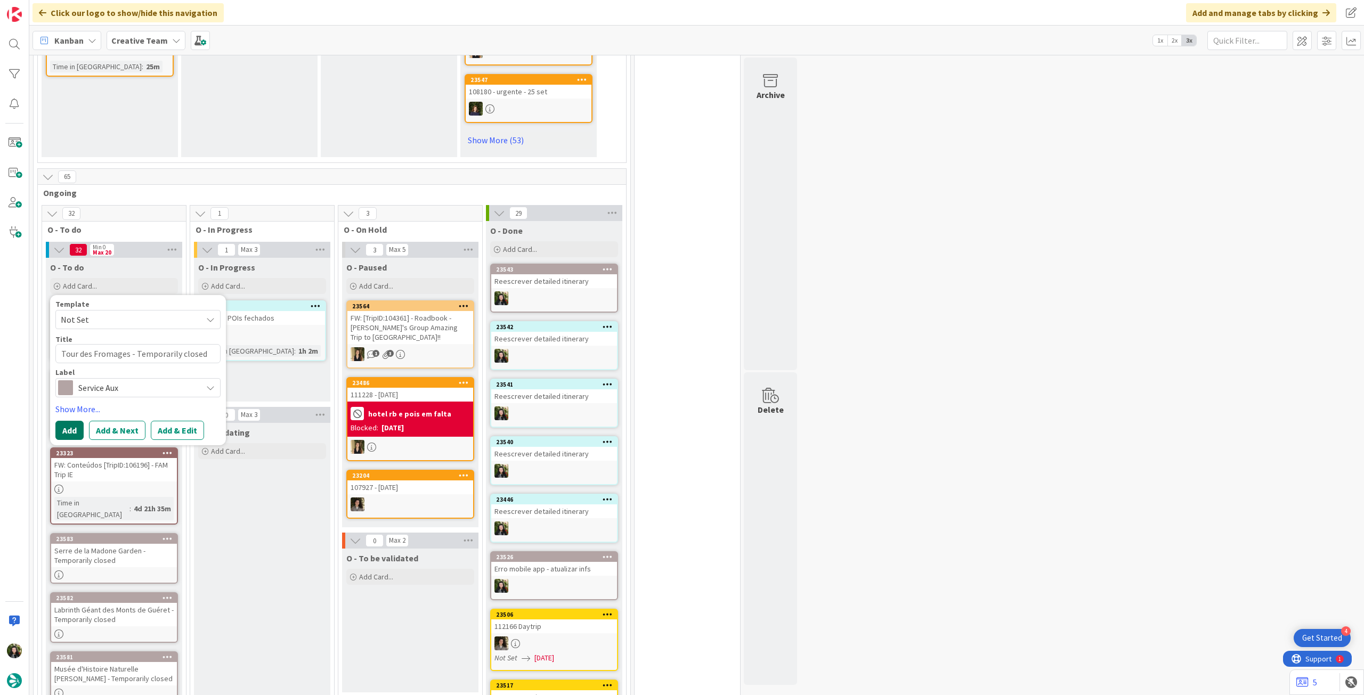
click at [72, 421] on button "Add" at bounding box center [69, 430] width 28 height 19
type textarea "x"
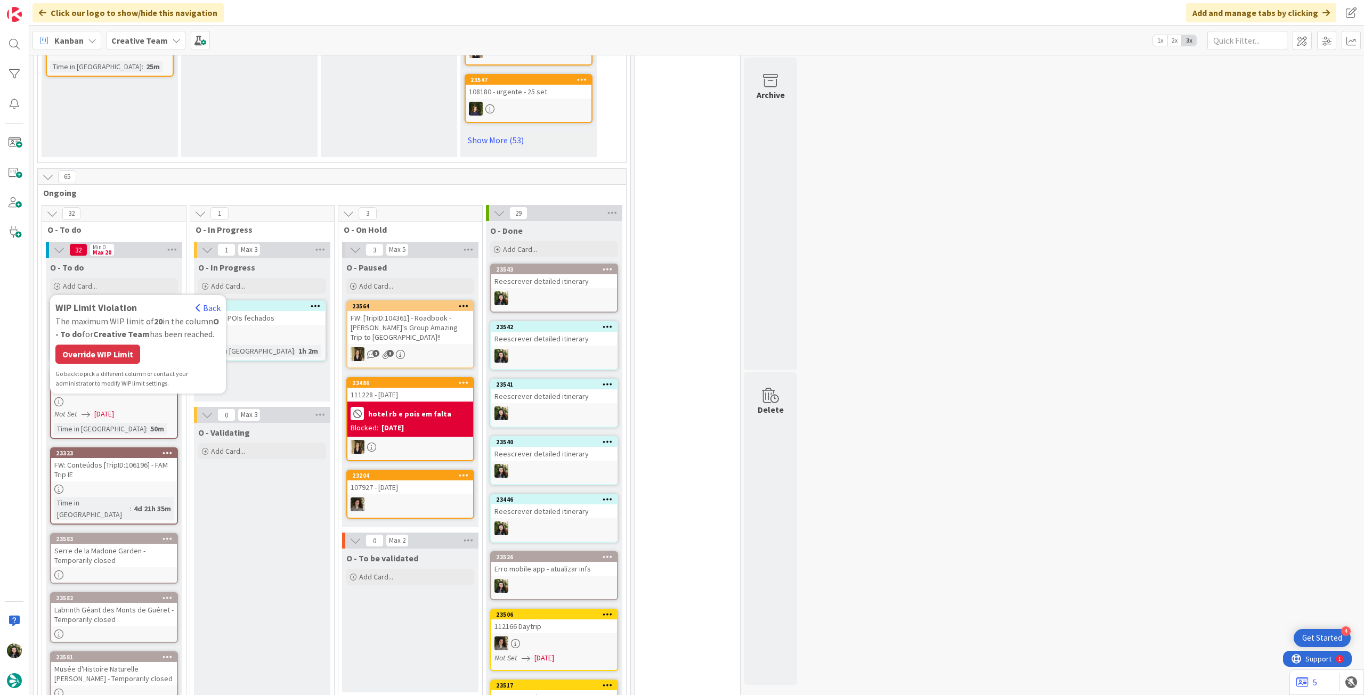
click at [107, 345] on div "Override WIP Limit" at bounding box center [97, 354] width 85 height 19
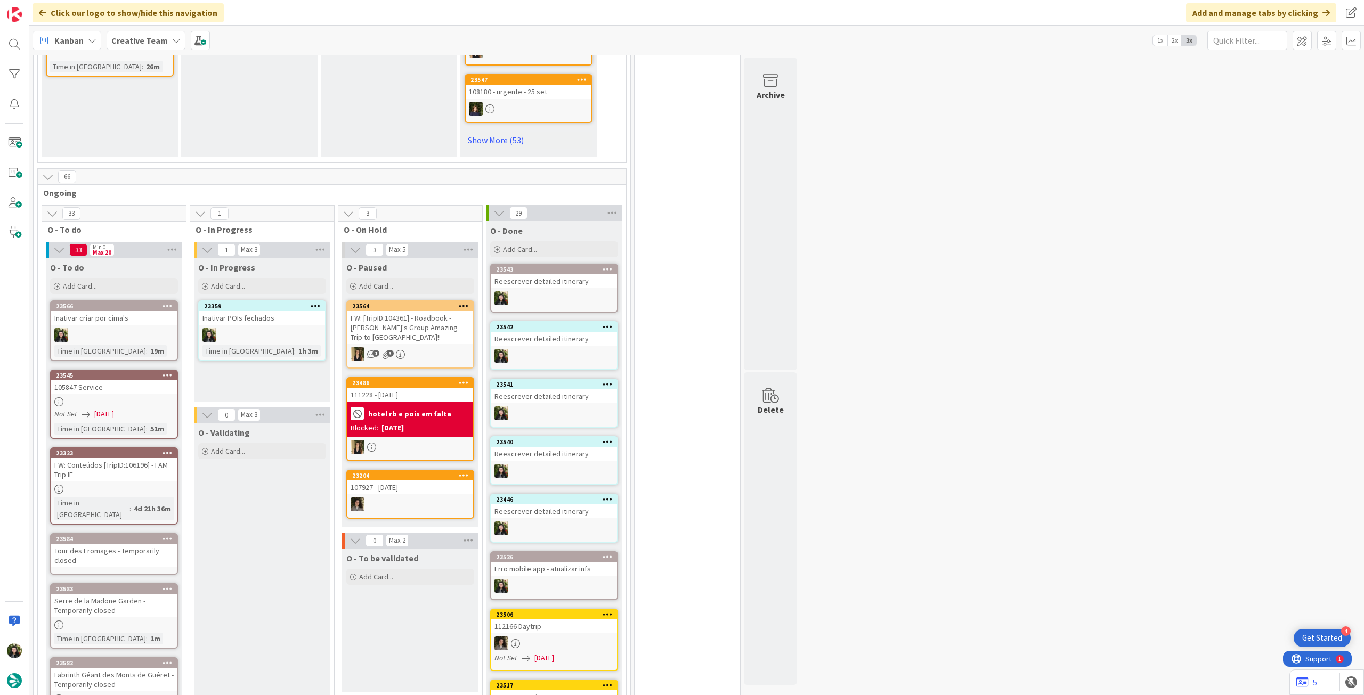
click at [117, 544] on div "Tour des Fromages - Temporarily closed" at bounding box center [114, 555] width 126 height 23
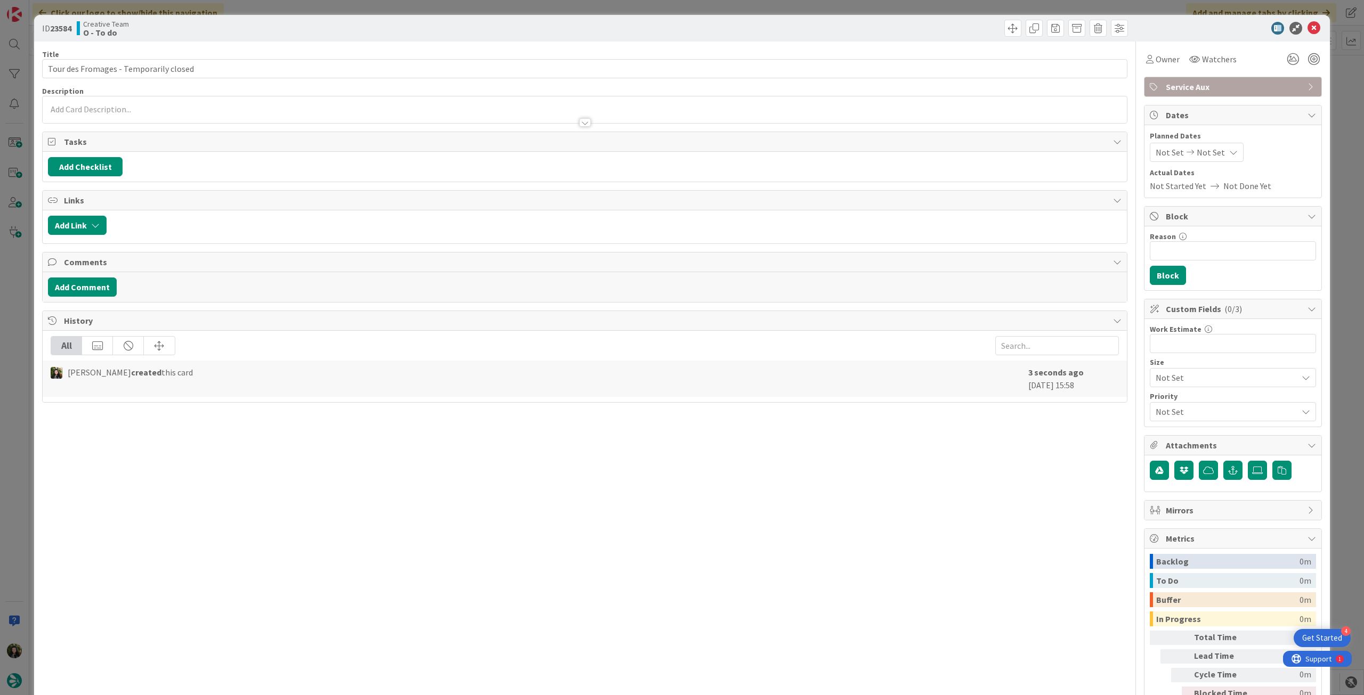
click at [165, 109] on p at bounding box center [585, 109] width 1074 height 12
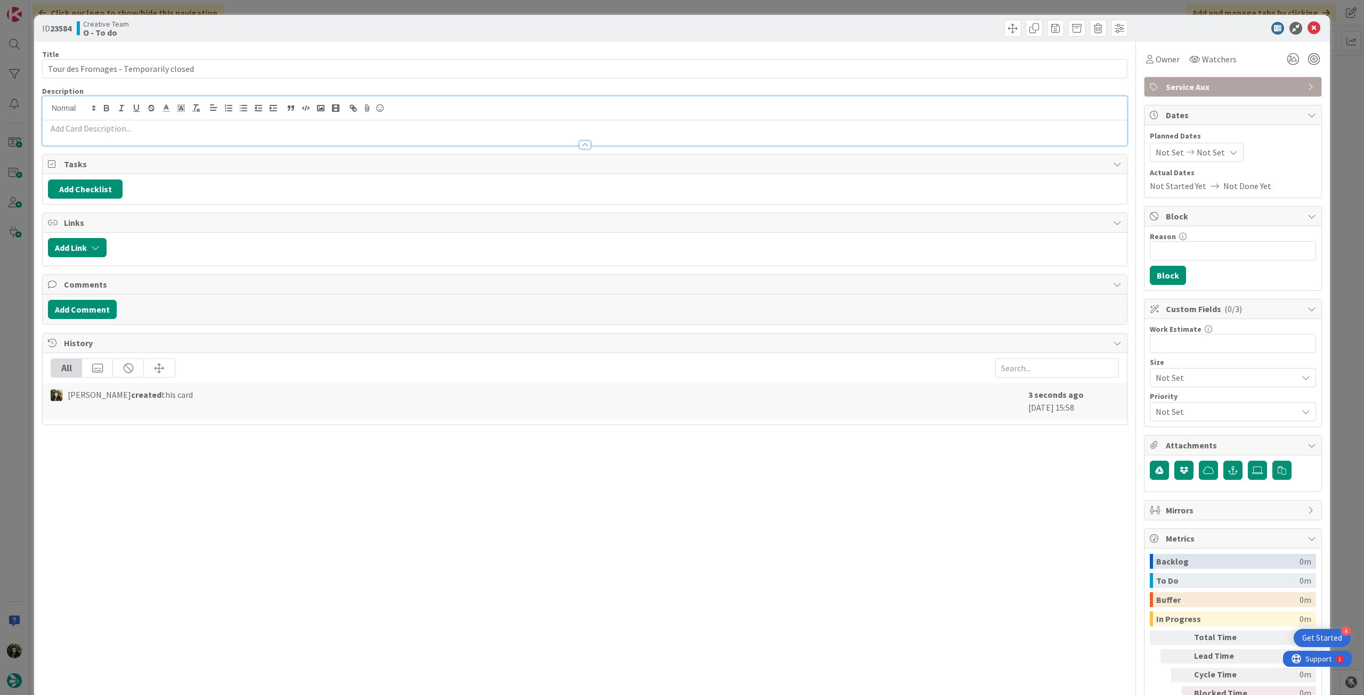
click at [158, 123] on p at bounding box center [585, 129] width 1074 height 12
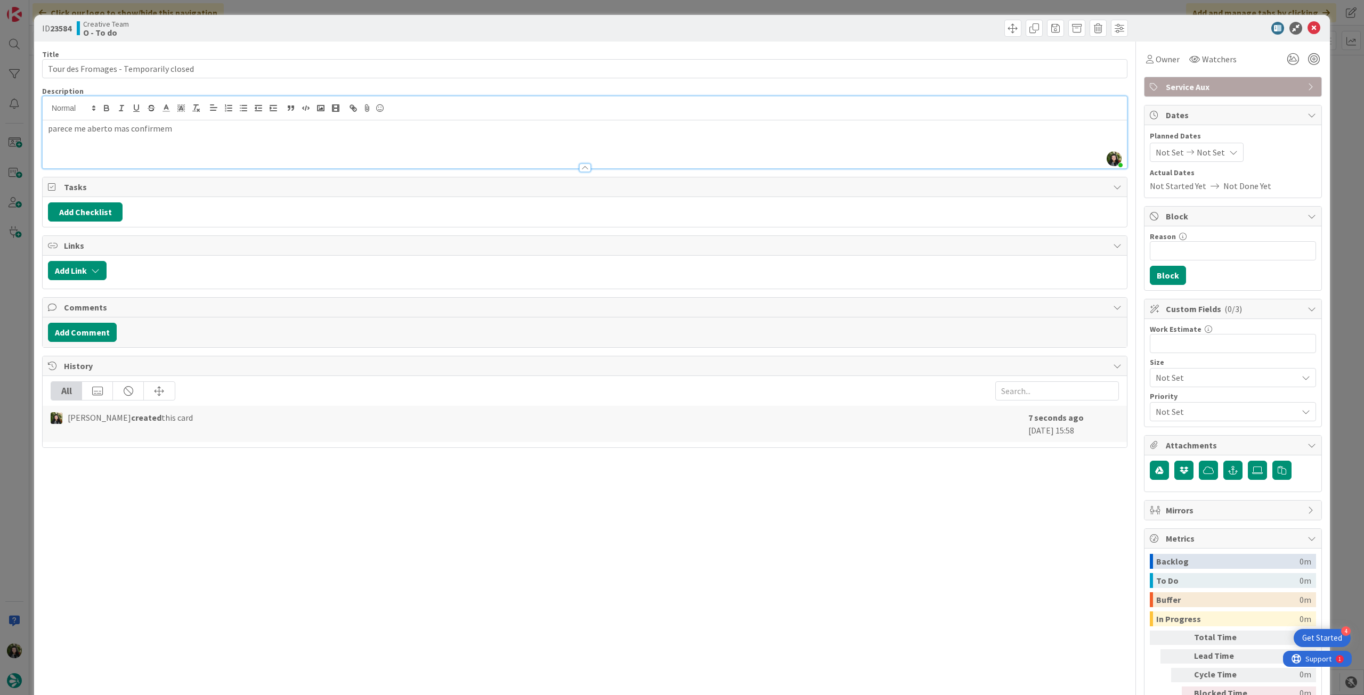
scroll to position [764, 0]
click at [1308, 23] on icon at bounding box center [1314, 28] width 13 height 13
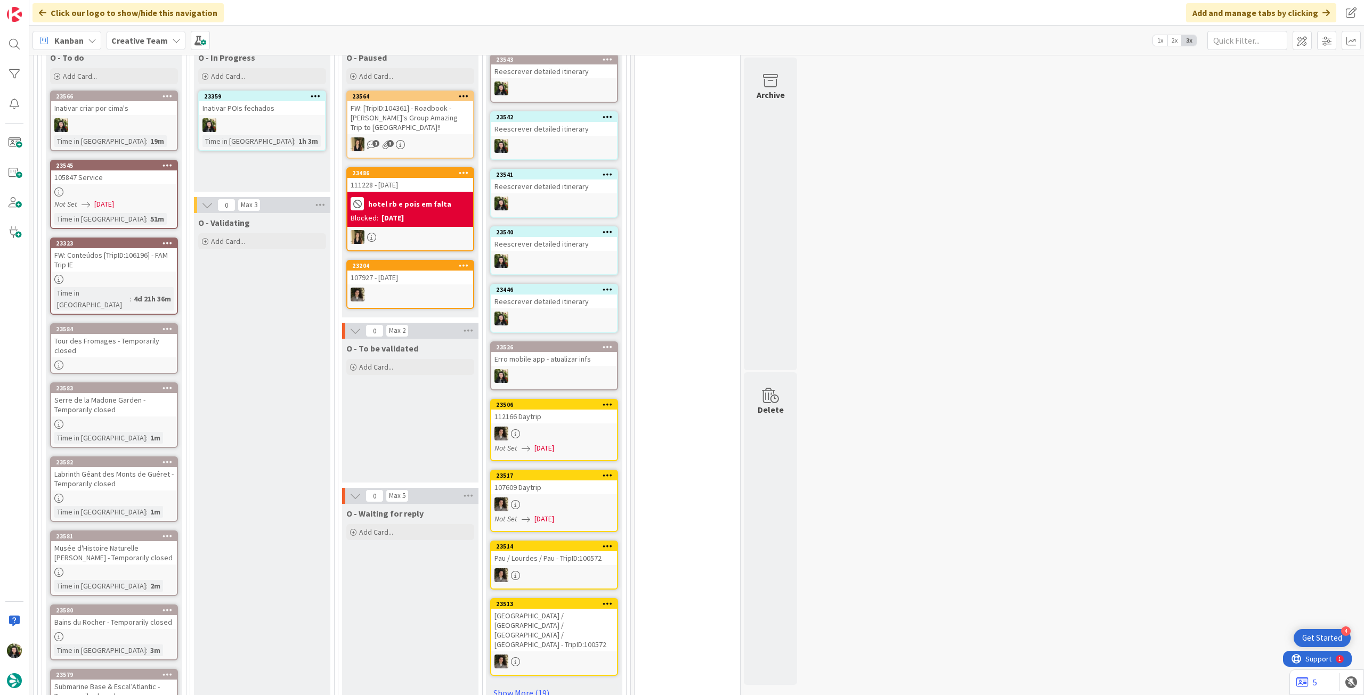
scroll to position [781, 0]
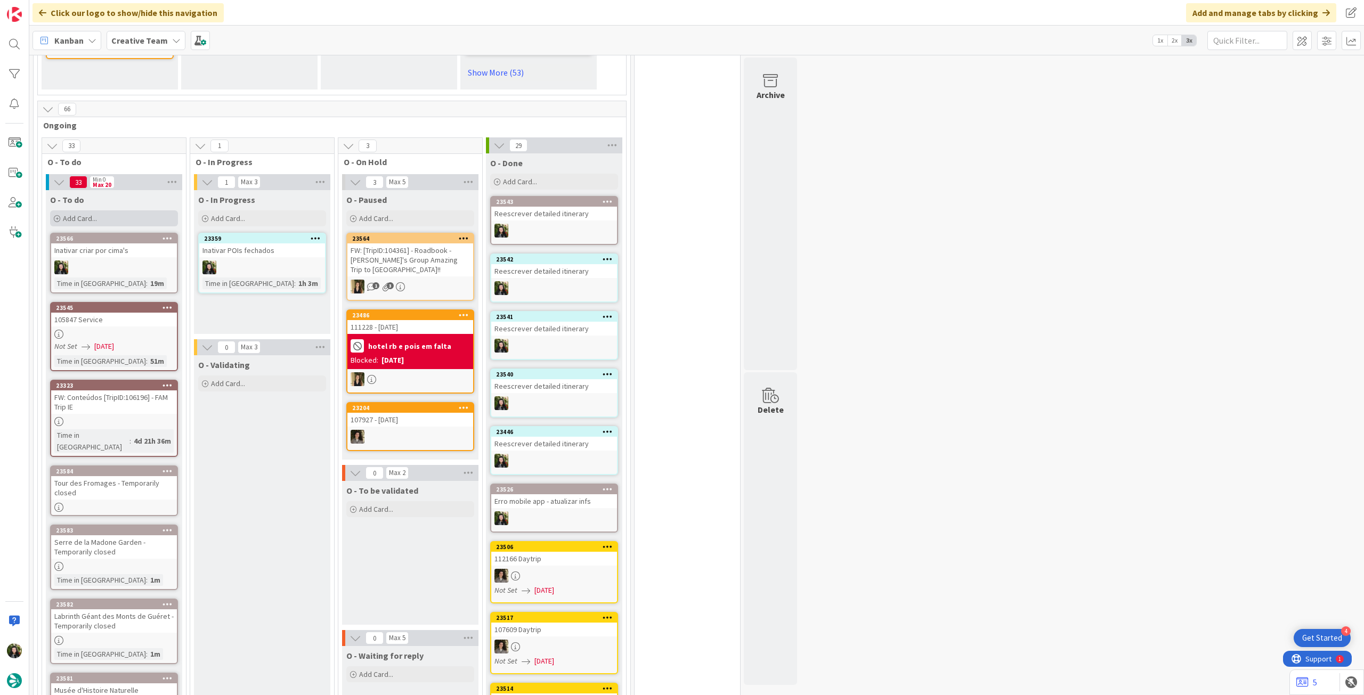
click at [108, 210] on div "Add Card..." at bounding box center [114, 218] width 128 height 16
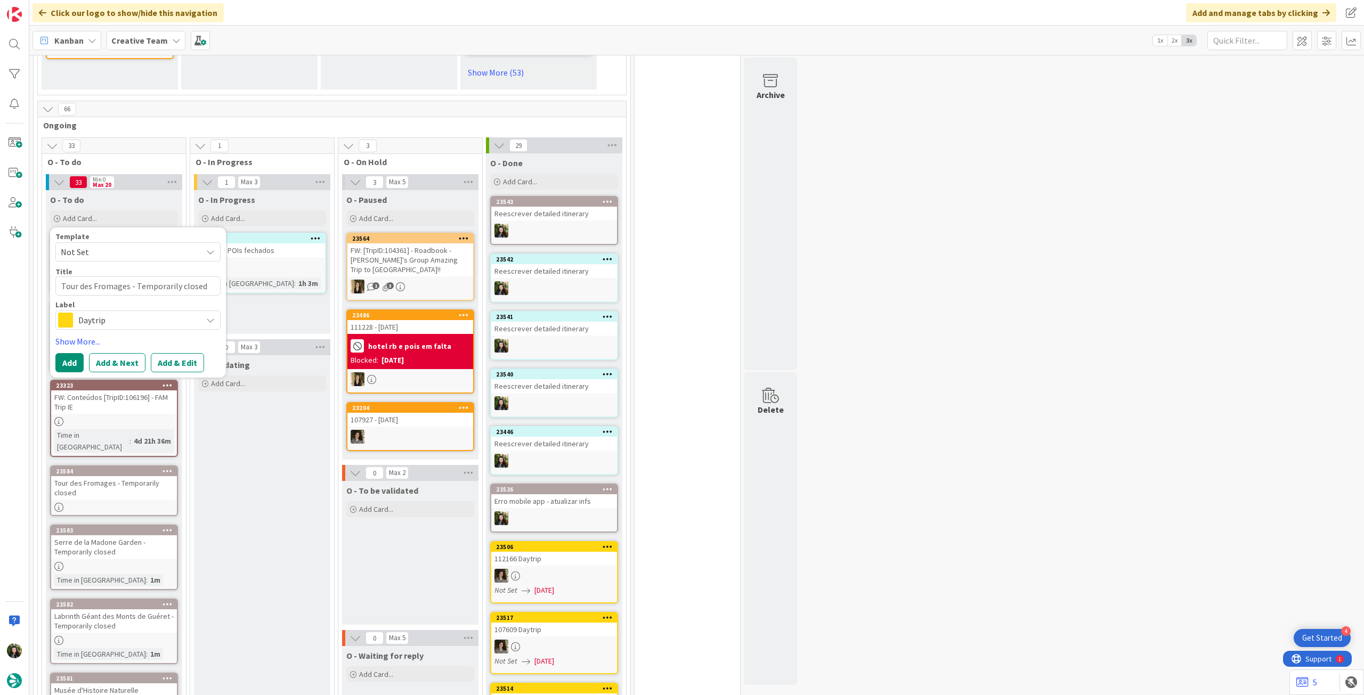
click at [120, 313] on span "Daytrip" at bounding box center [137, 320] width 118 height 15
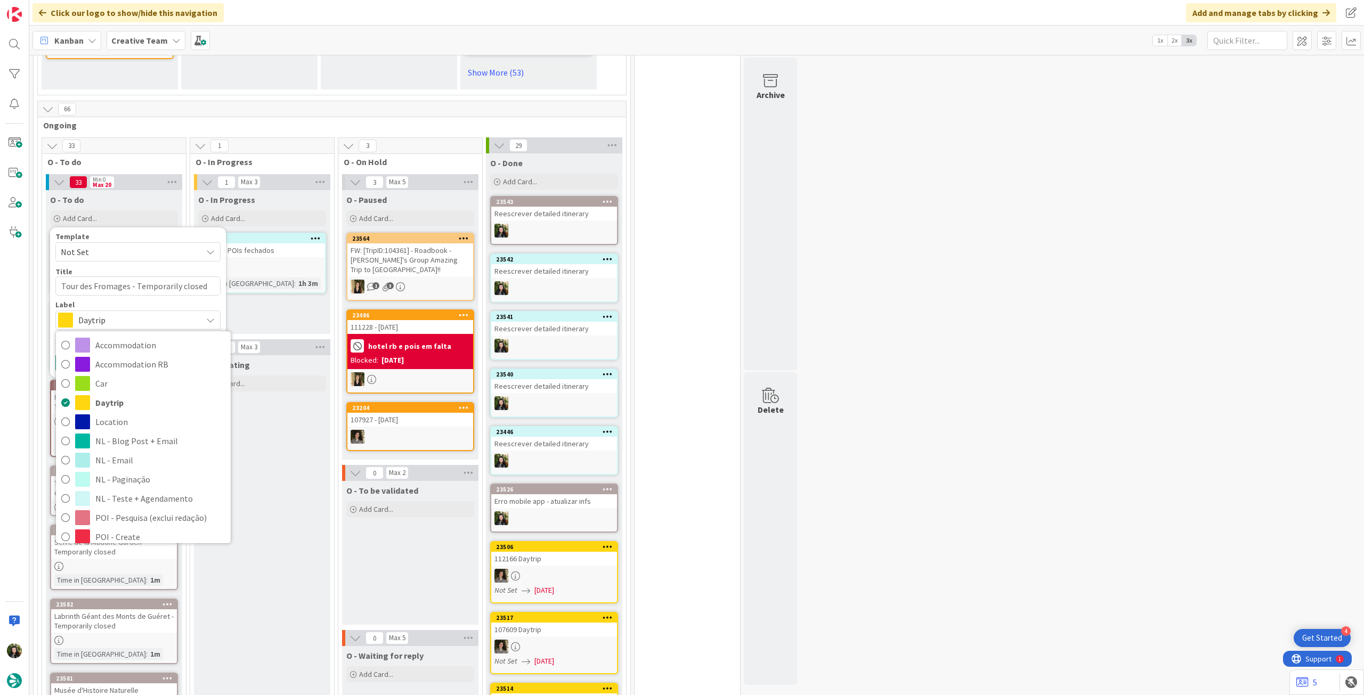
click at [149, 604] on link "Service" at bounding box center [143, 613] width 175 height 19
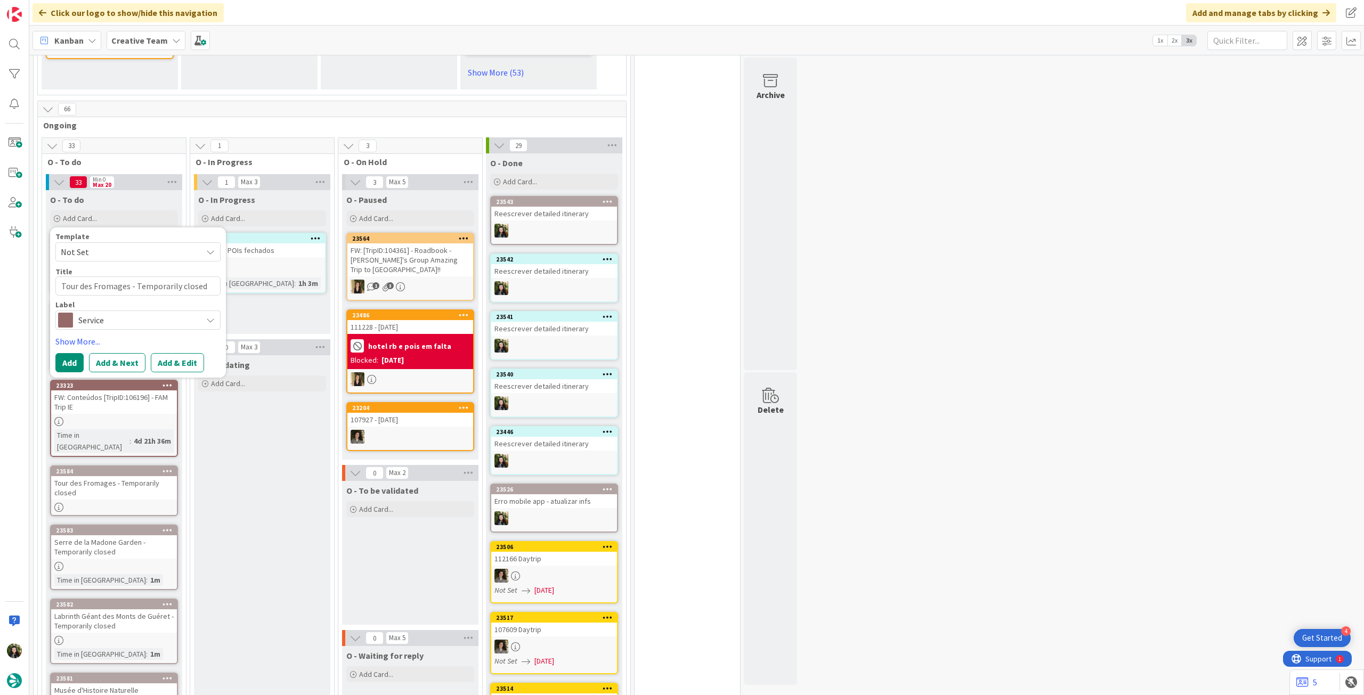
click at [104, 313] on span "Service" at bounding box center [137, 320] width 118 height 15
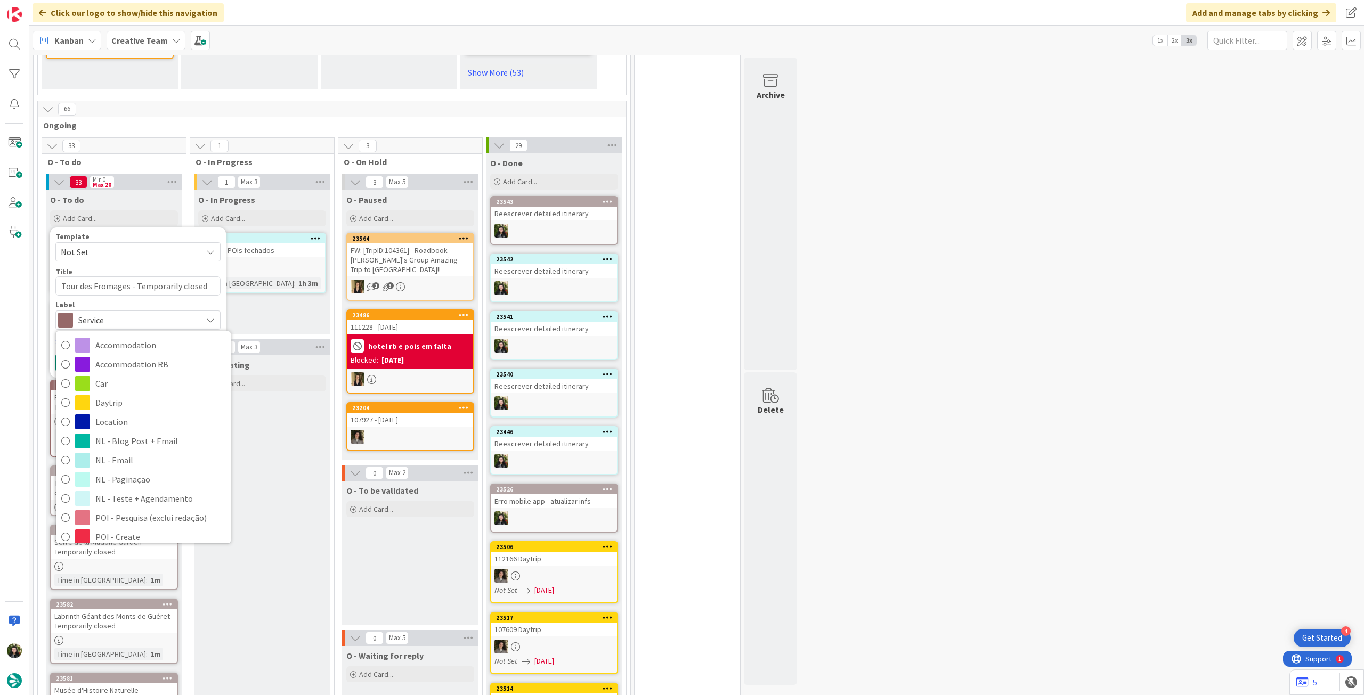
click at [129, 625] on span "Service Aux" at bounding box center [160, 633] width 130 height 16
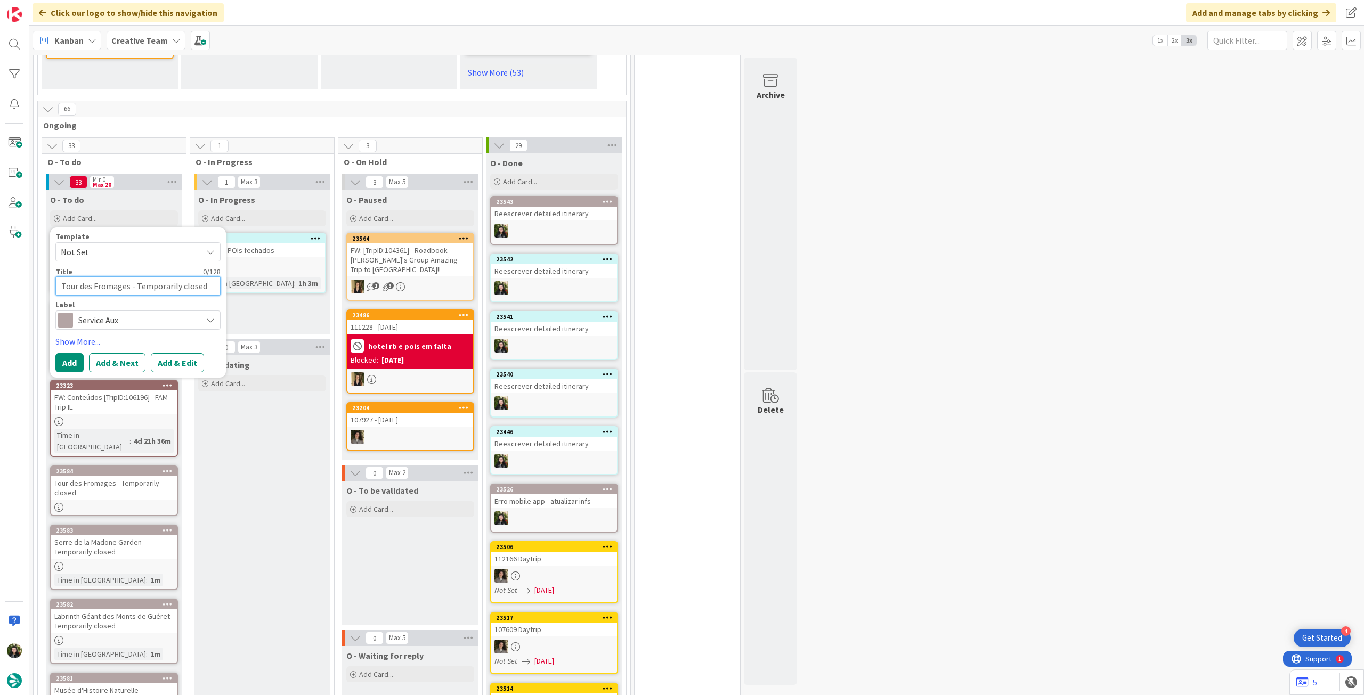
click at [126, 277] on textarea "Tour des Fromages - Temporarily closed" at bounding box center [137, 286] width 165 height 19
paste textarea "[GEOGRAPHIC_DATA] - Temporarily closed"
type textarea "[GEOGRAPHIC_DATA] - Temporarily closed"
type textarea "x"
type textarea "[GEOGRAPHIC_DATA] - Temporarily closed"
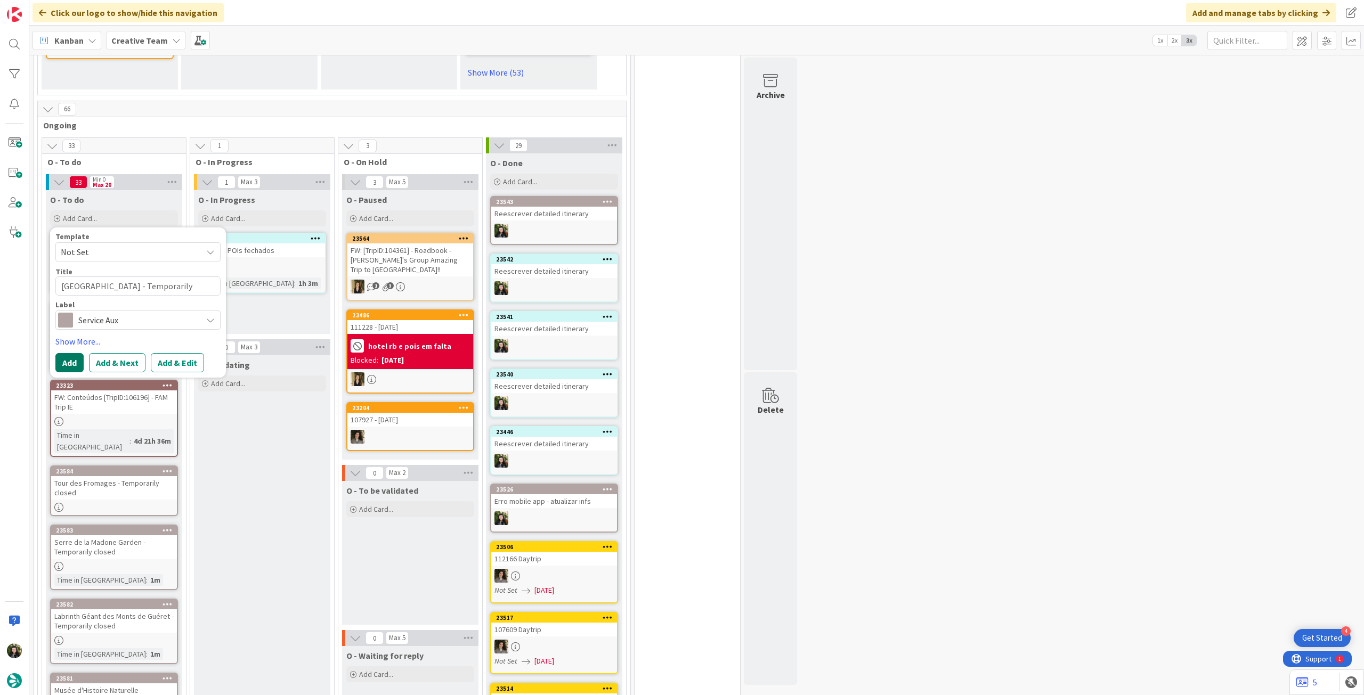
click at [71, 353] on button "Add" at bounding box center [69, 362] width 28 height 19
type textarea "x"
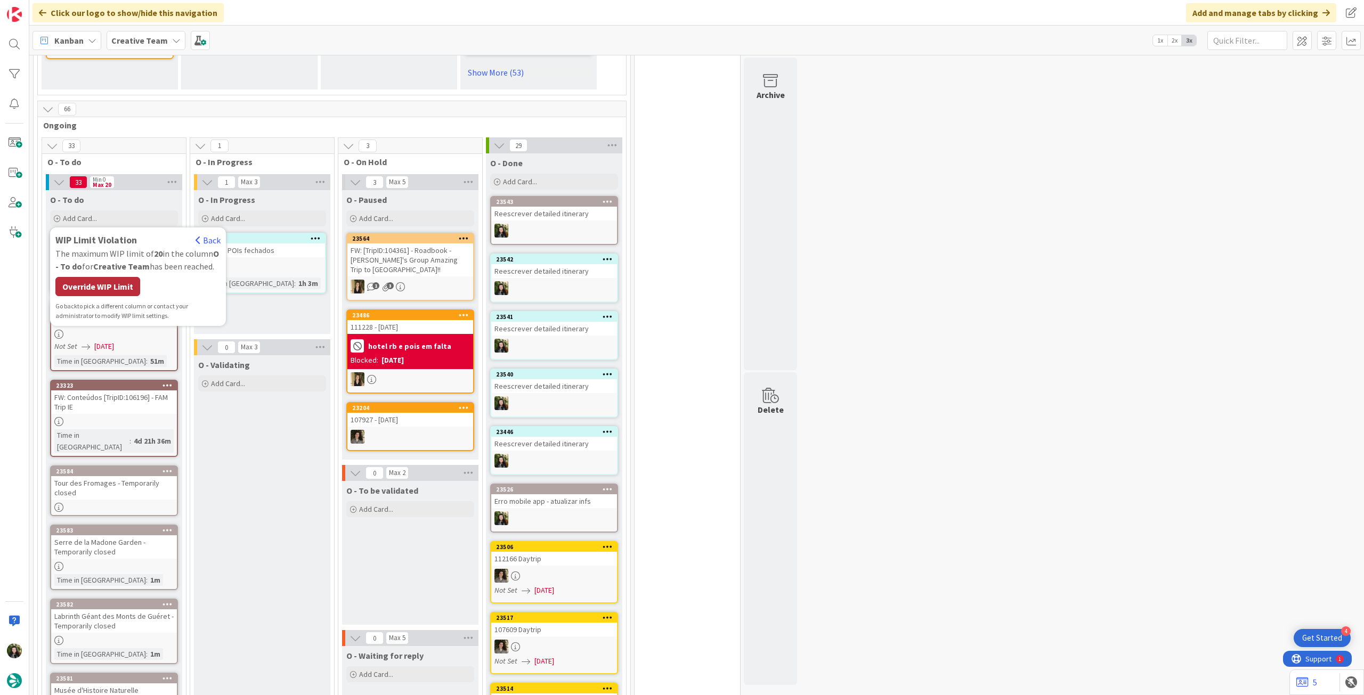
click at [99, 277] on div "Override WIP Limit" at bounding box center [97, 286] width 85 height 19
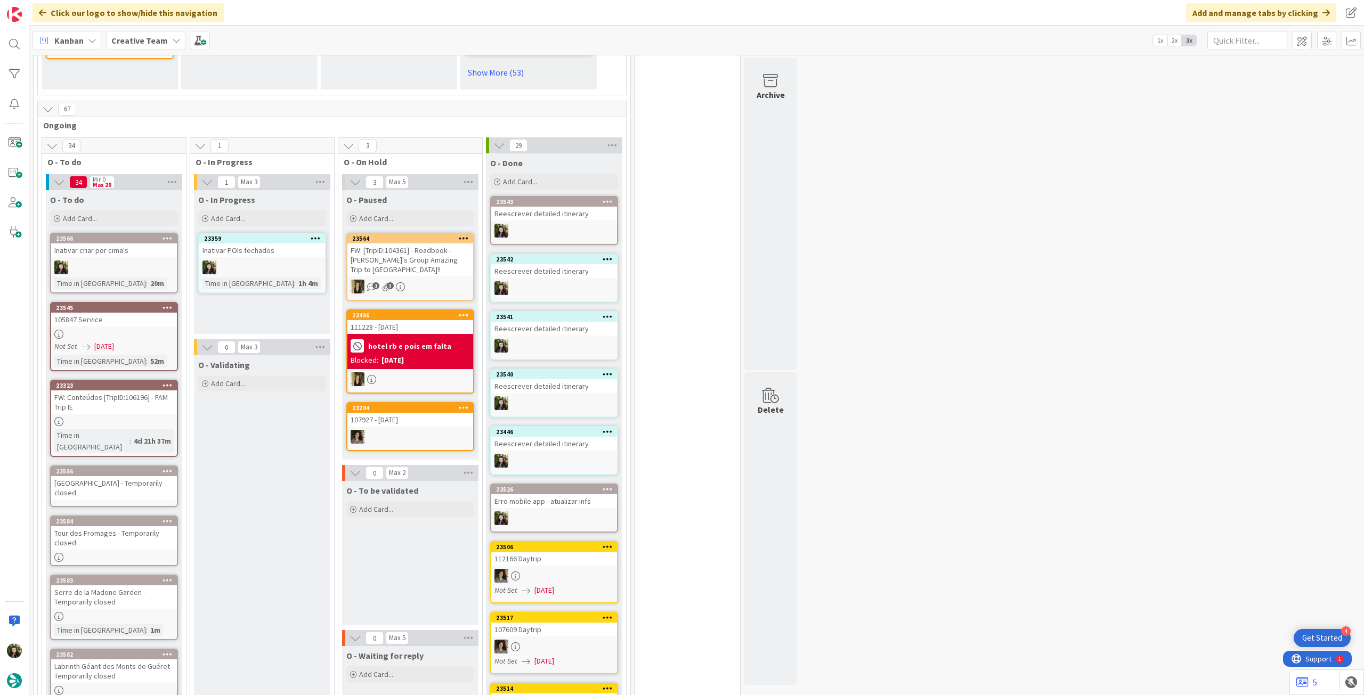
click at [112, 476] on div "[GEOGRAPHIC_DATA] - Temporarily closed" at bounding box center [114, 487] width 126 height 23
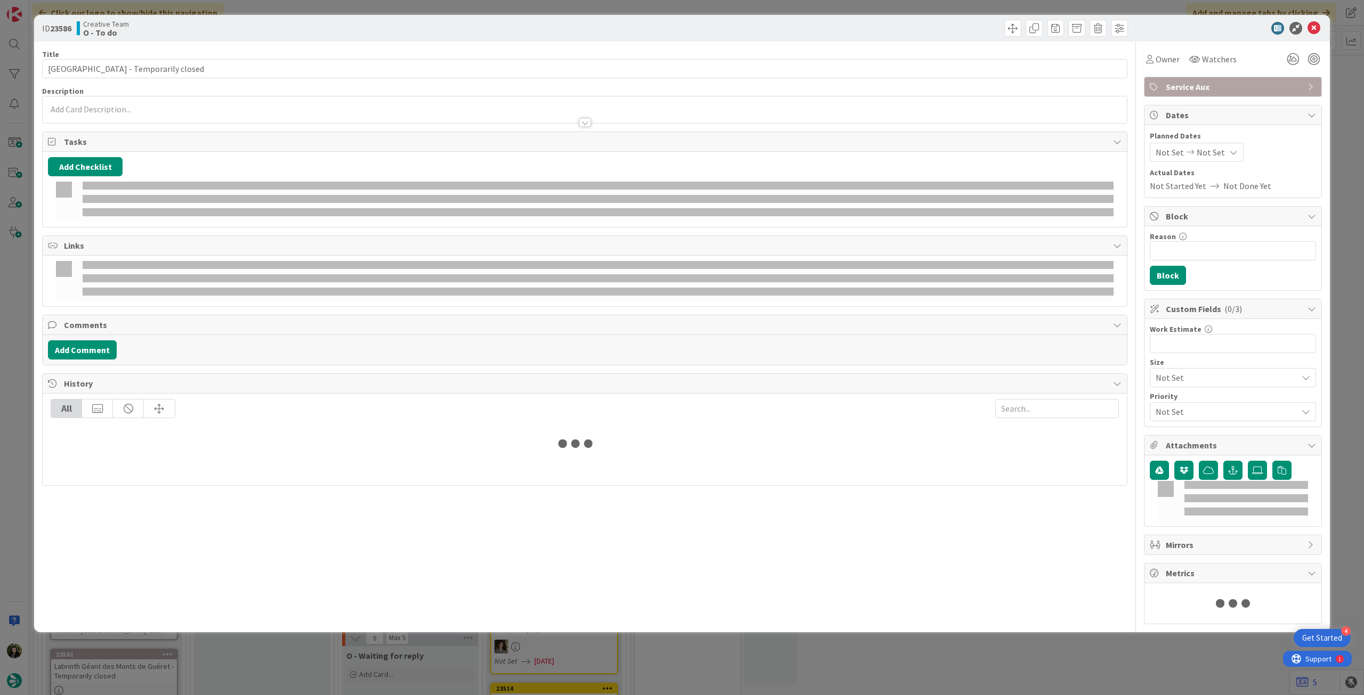
click at [123, 103] on p at bounding box center [585, 109] width 1074 height 12
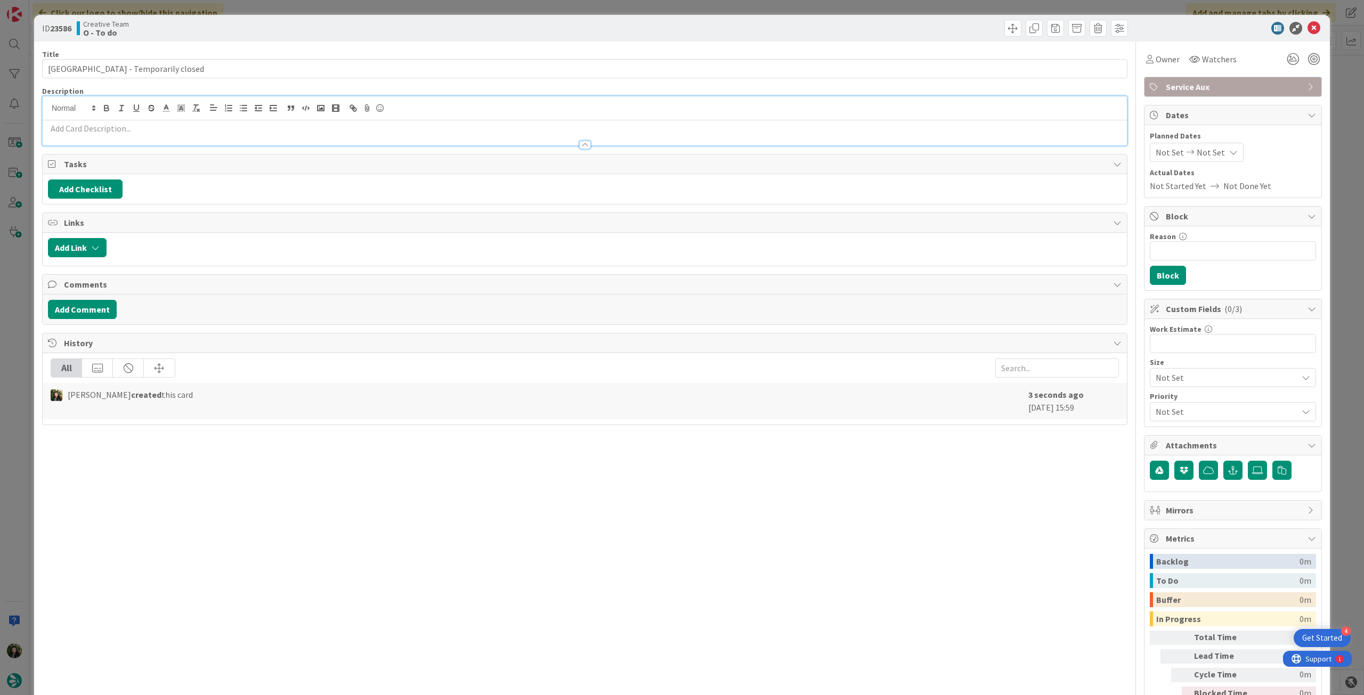
click at [121, 125] on p at bounding box center [585, 129] width 1074 height 12
click at [65, 132] on p at bounding box center [585, 129] width 1074 height 12
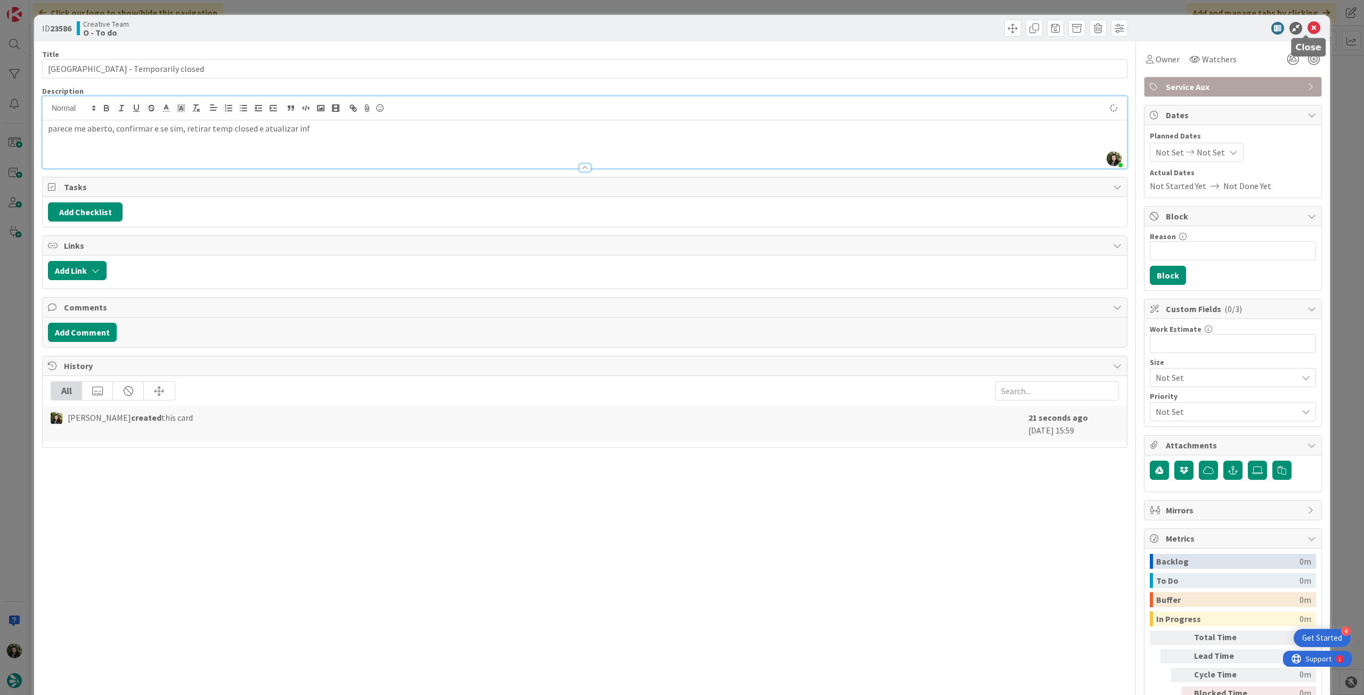
click at [1308, 31] on icon at bounding box center [1314, 28] width 13 height 13
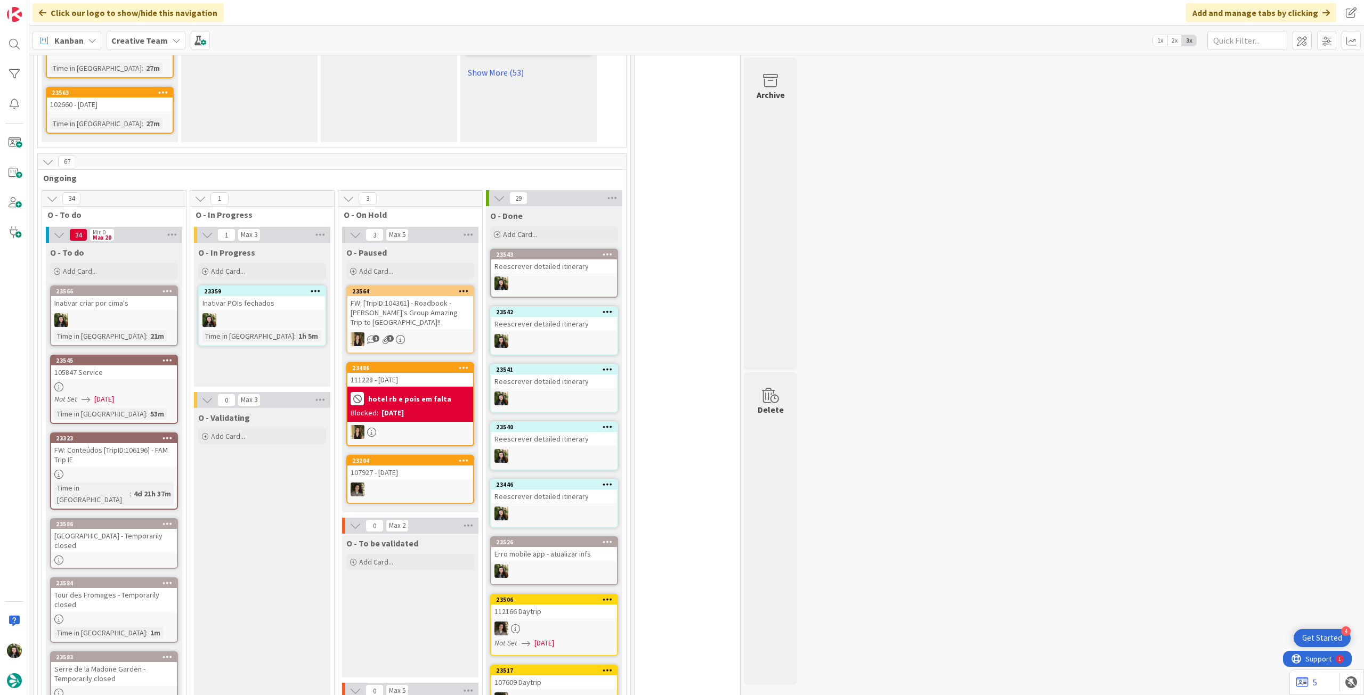
drag, startPoint x: 120, startPoint y: 258, endPoint x: 138, endPoint y: 219, distance: 42.9
click at [120, 263] on div "Add Card..." at bounding box center [114, 271] width 128 height 16
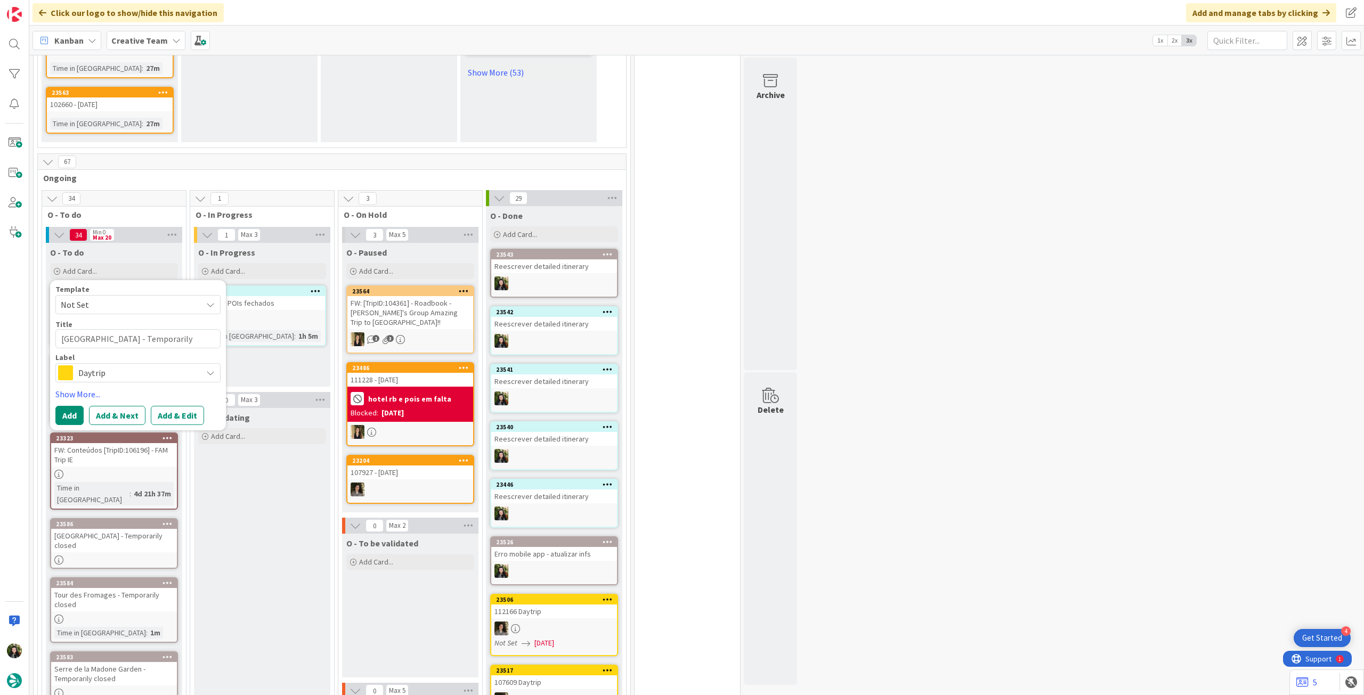
click at [135, 366] on span "Daytrip" at bounding box center [137, 373] width 118 height 15
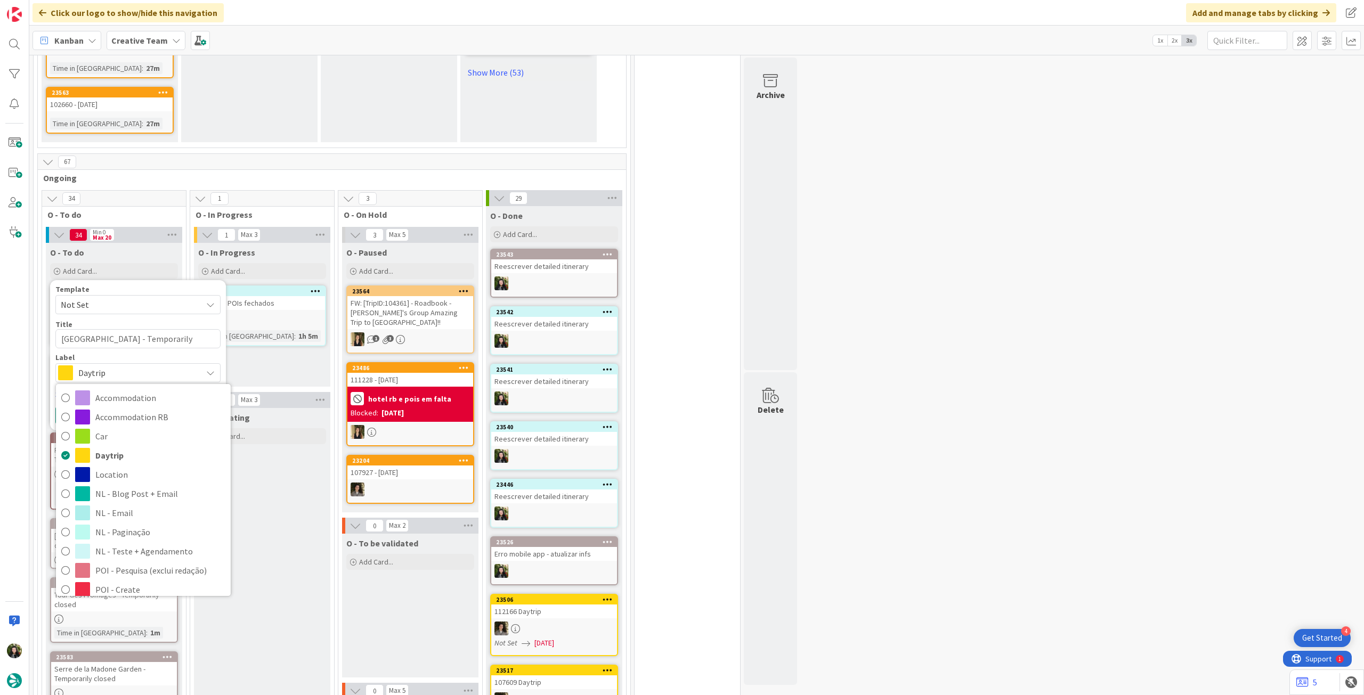
click at [147, 678] on span "Service Aux" at bounding box center [160, 686] width 130 height 16
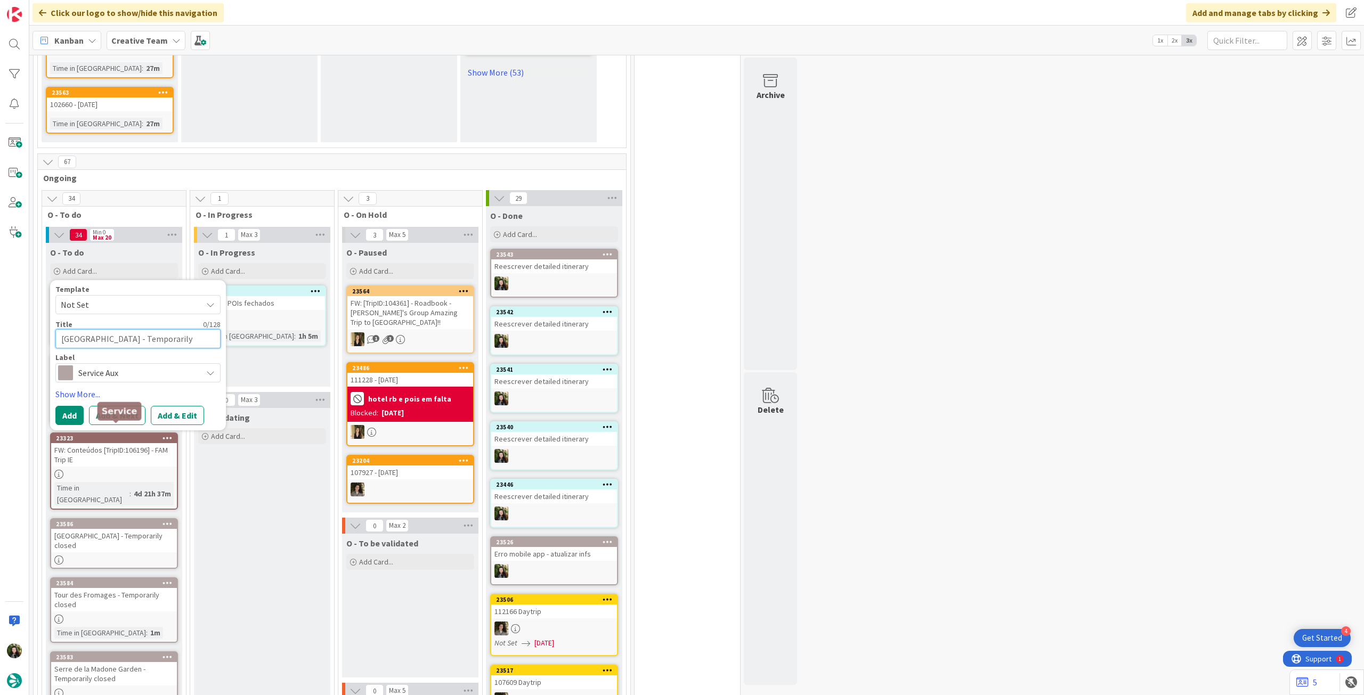
click at [128, 329] on textarea "[GEOGRAPHIC_DATA] - Temporarily closed" at bounding box center [137, 338] width 165 height 19
paste textarea "€ - O Velho Eurico - TEMP CLOSED UNTIL [DATE]"
type textarea "€ - O Velho Eurico - TEMP CLOSED UNTIL [DATE]"
type textarea "x"
type textarea "€ - O Velho Eurico - TEMP CLOSED UNTIL [DATE]"
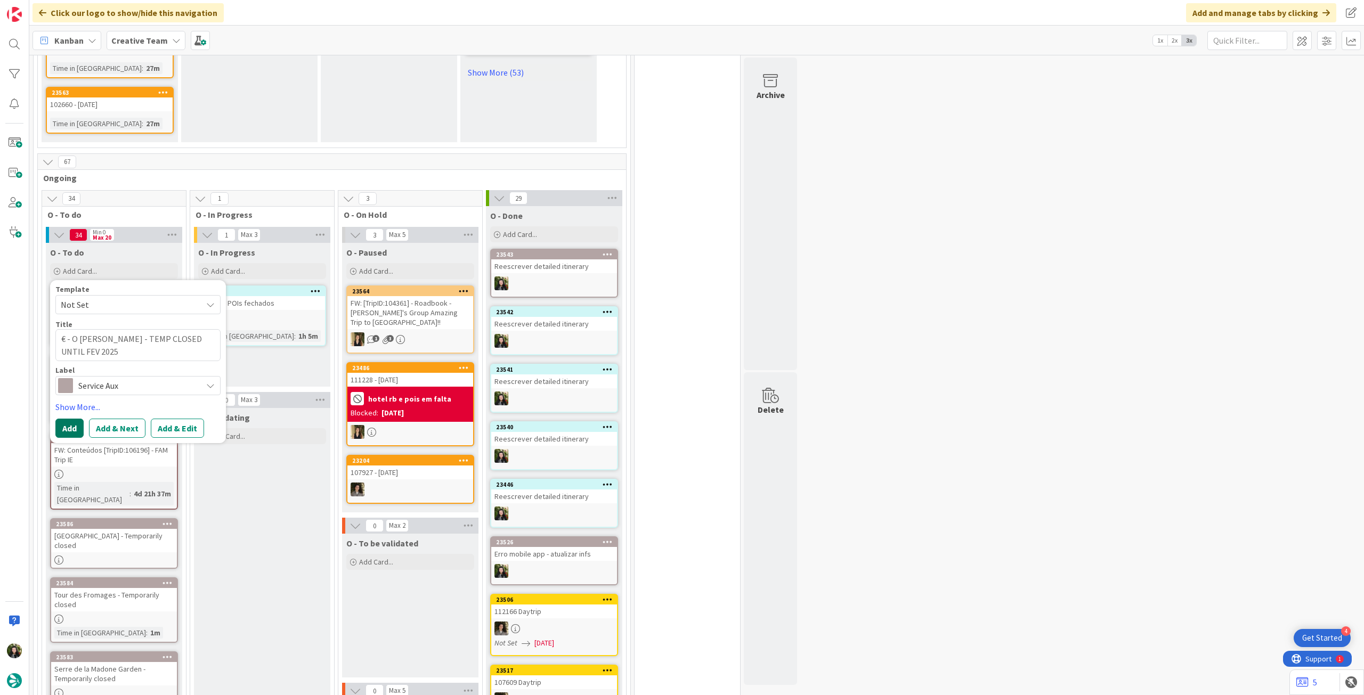
click at [63, 419] on button "Add" at bounding box center [69, 428] width 28 height 19
type textarea "x"
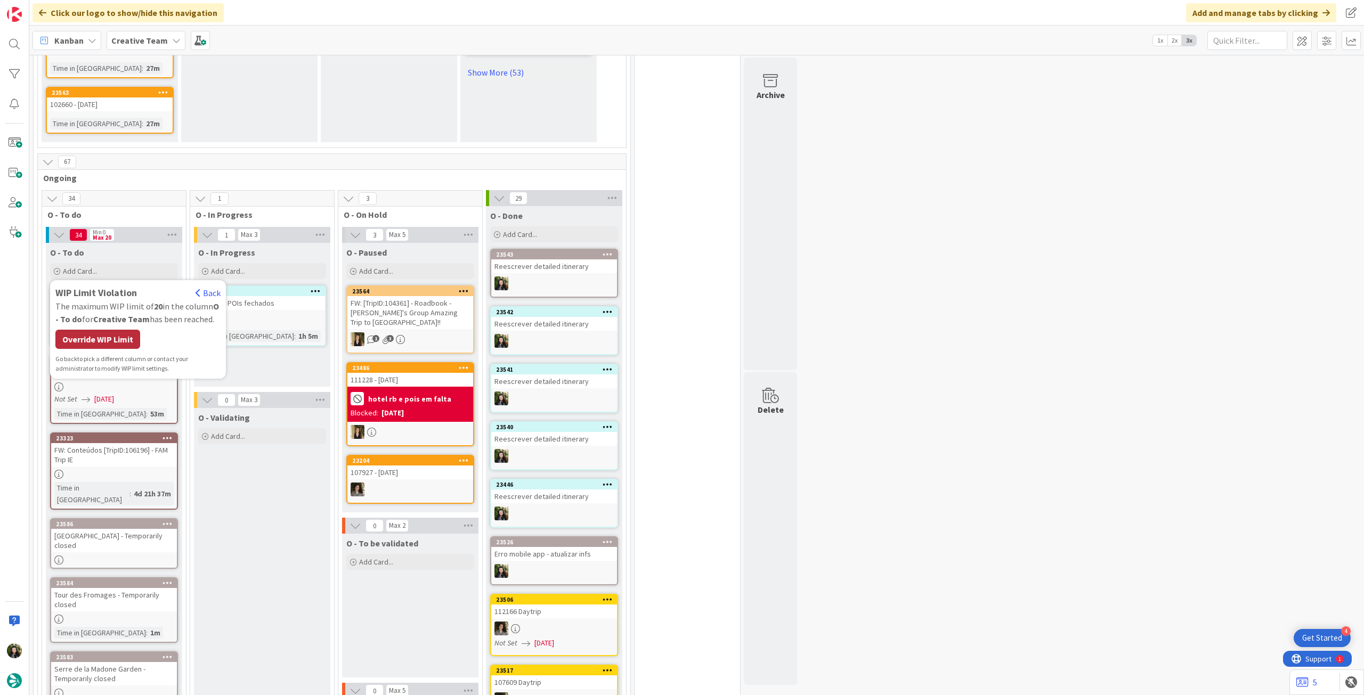
click at [95, 330] on div "Override WIP Limit" at bounding box center [97, 339] width 85 height 19
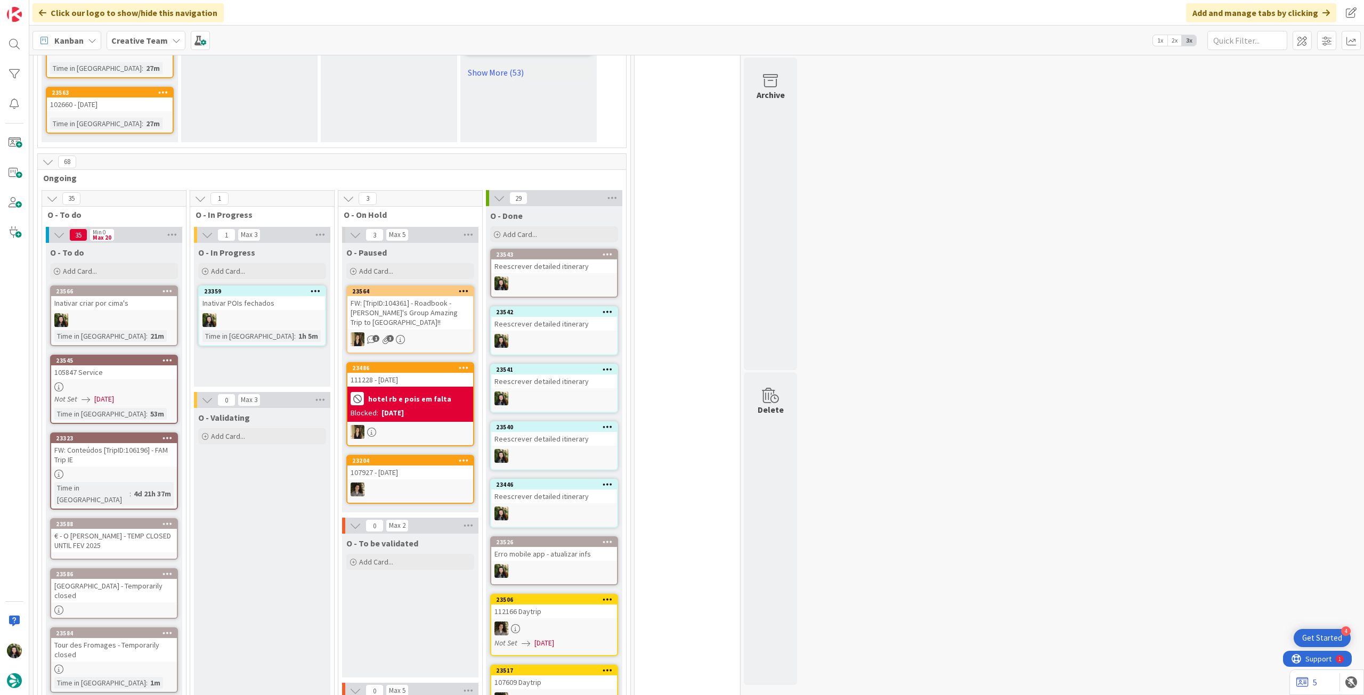
click at [102, 529] on div "€ - O Velho Eurico - TEMP CLOSED UNTIL [DATE]" at bounding box center [114, 540] width 126 height 23
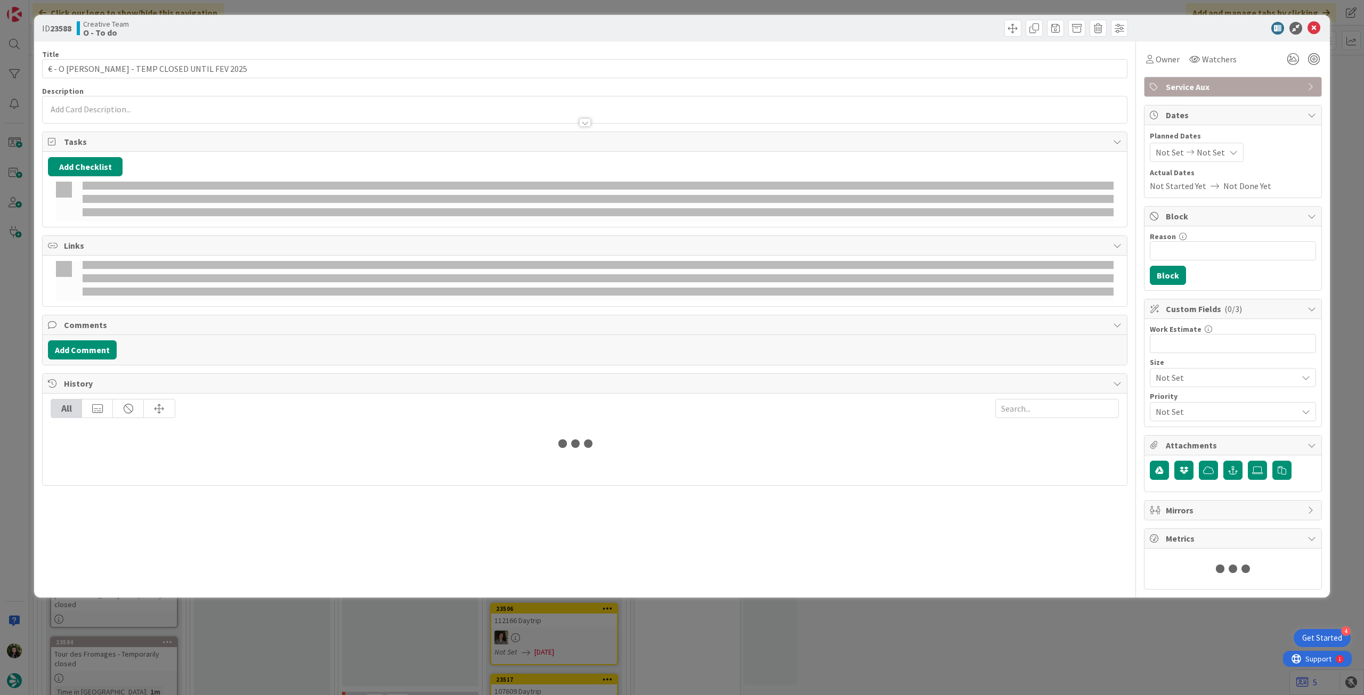
scroll to position [790, 0]
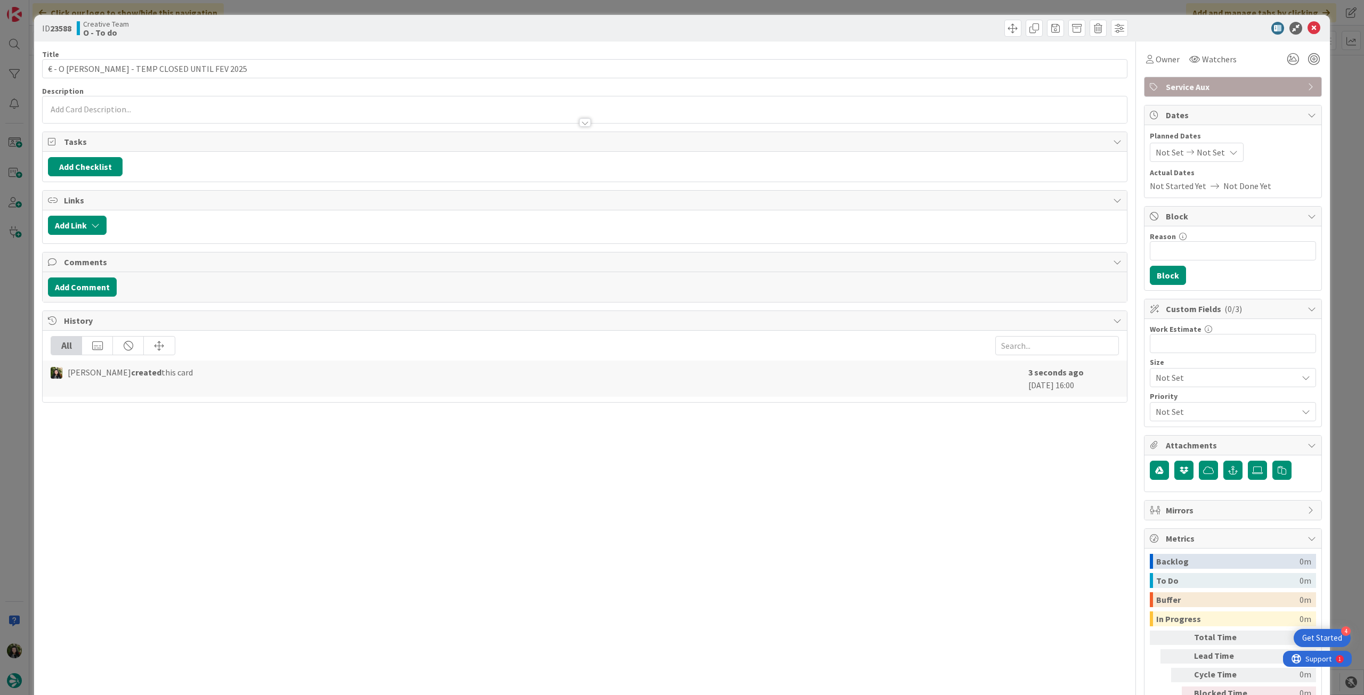
click at [123, 113] on div at bounding box center [585, 117] width 1084 height 11
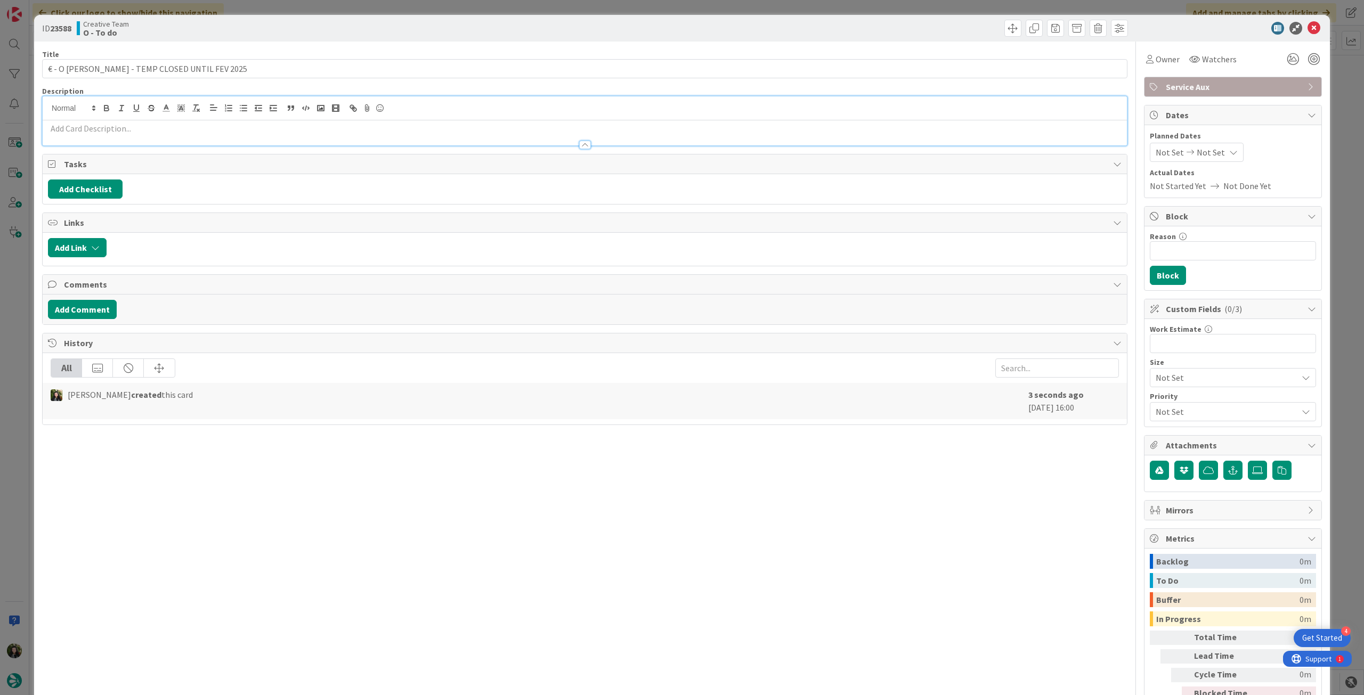
click at [123, 123] on p at bounding box center [585, 129] width 1074 height 12
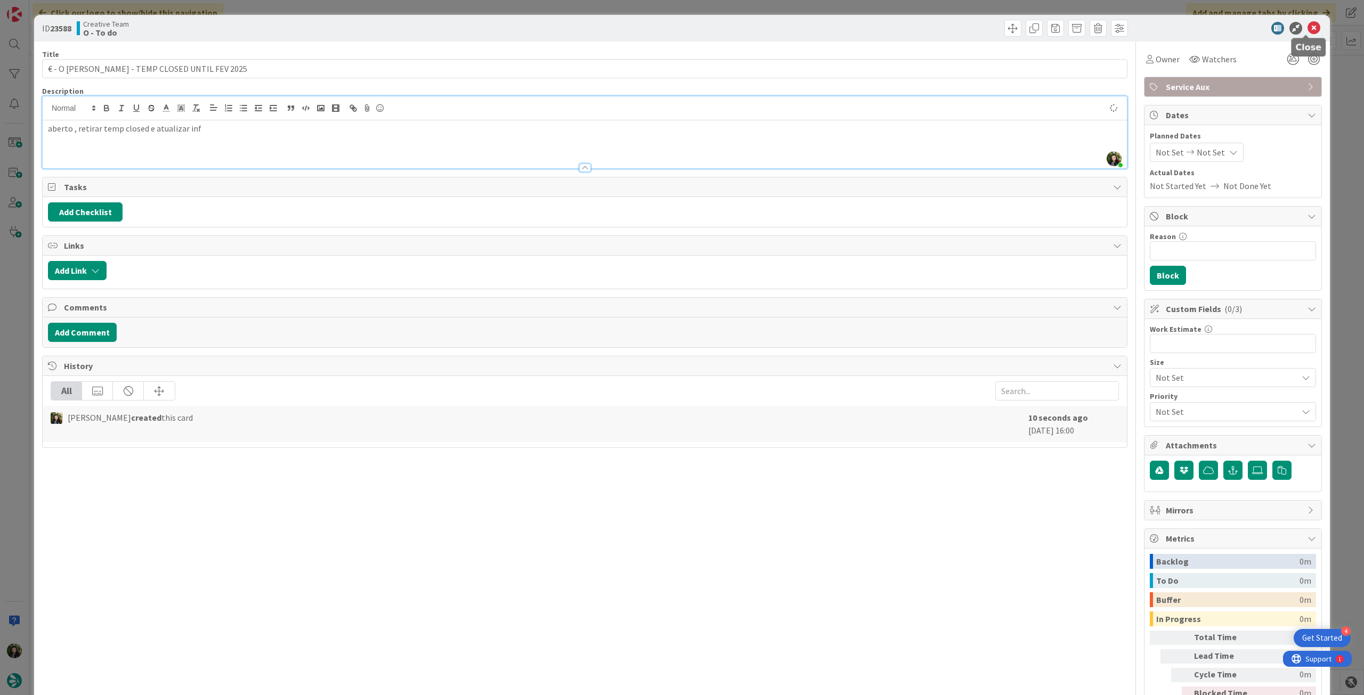
click at [1308, 32] on icon at bounding box center [1314, 28] width 13 height 13
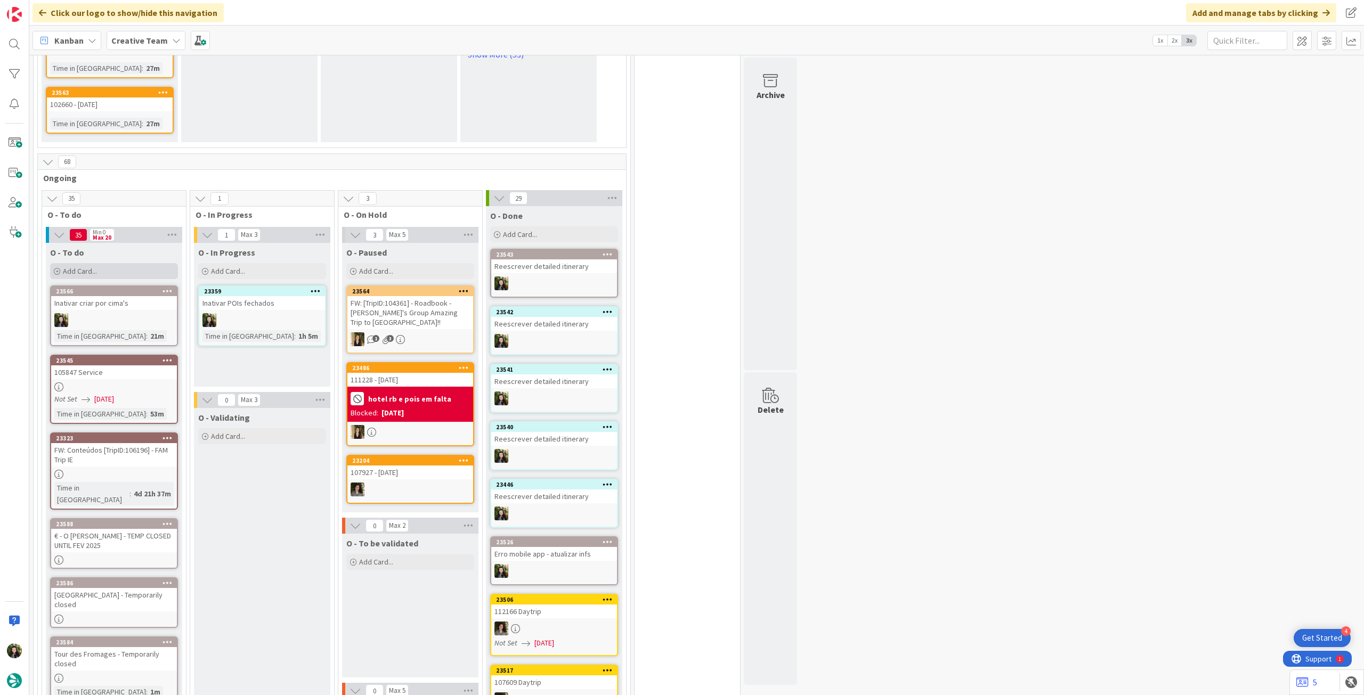
click at [110, 263] on div "Add Card..." at bounding box center [114, 271] width 128 height 16
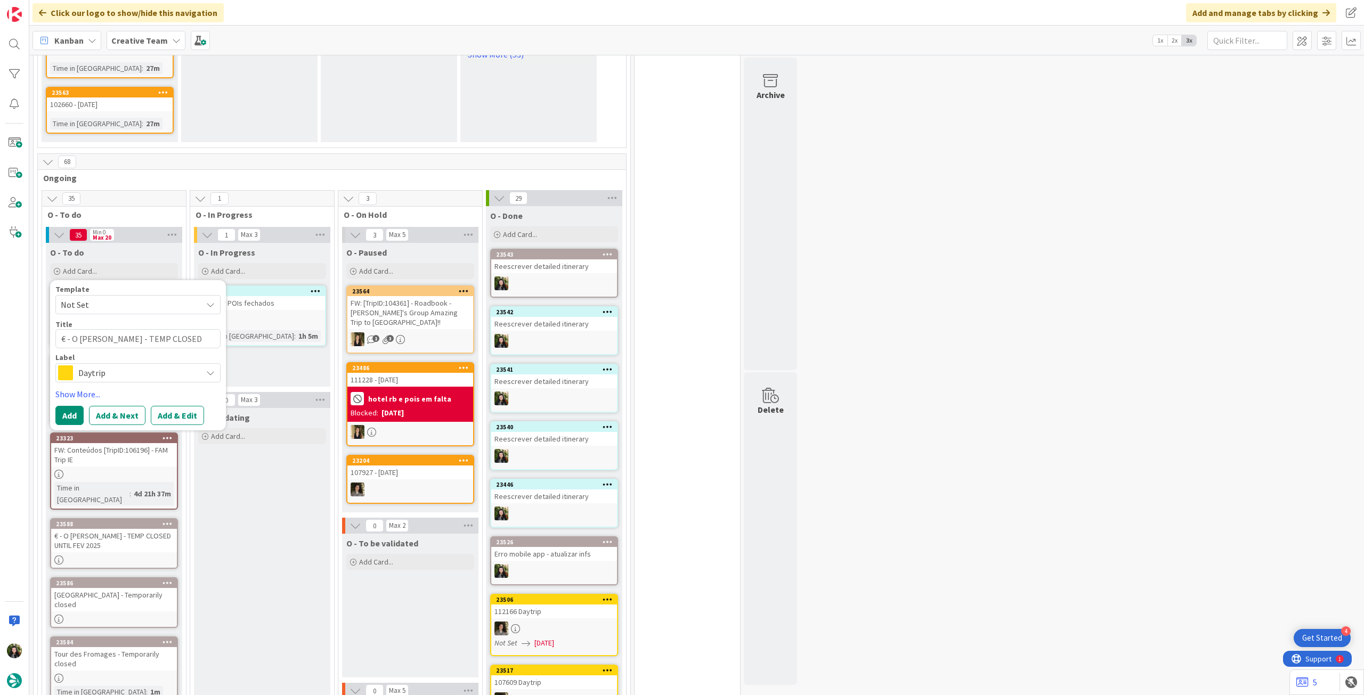
click at [136, 366] on span "Daytrip" at bounding box center [137, 373] width 118 height 15
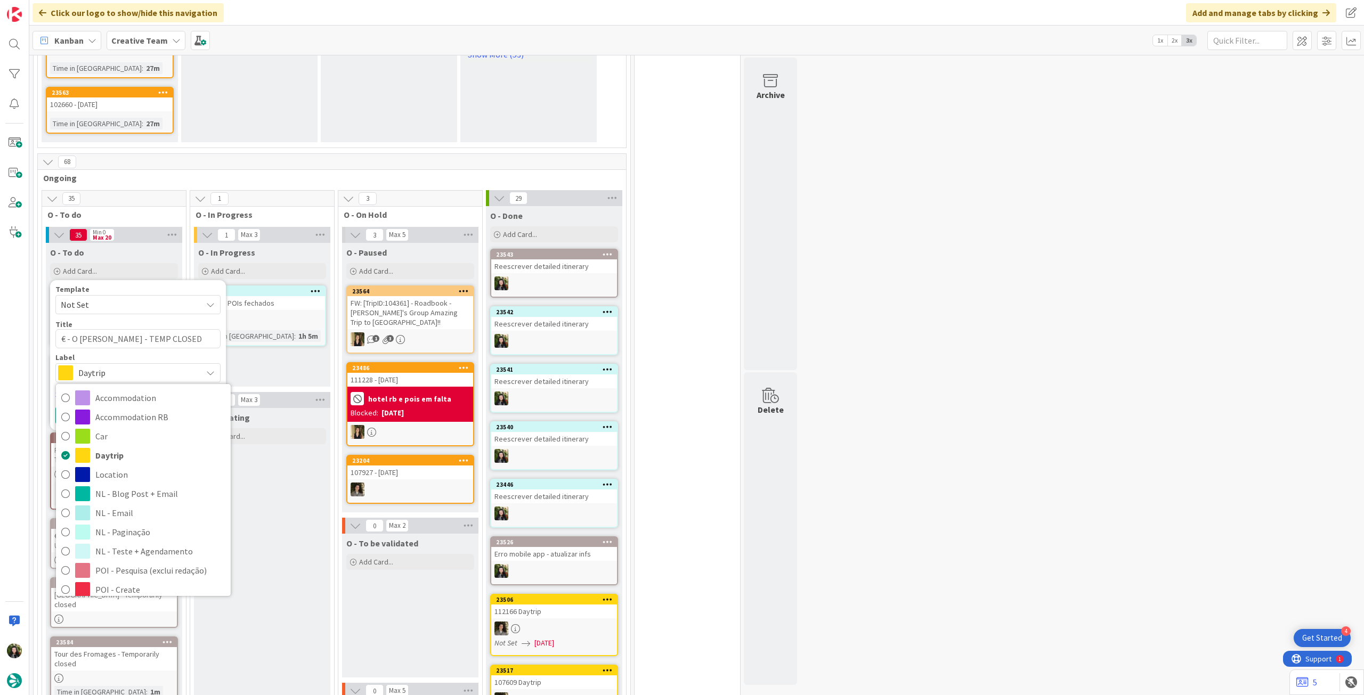
click at [141, 678] on span "Service Aux" at bounding box center [160, 686] width 130 height 16
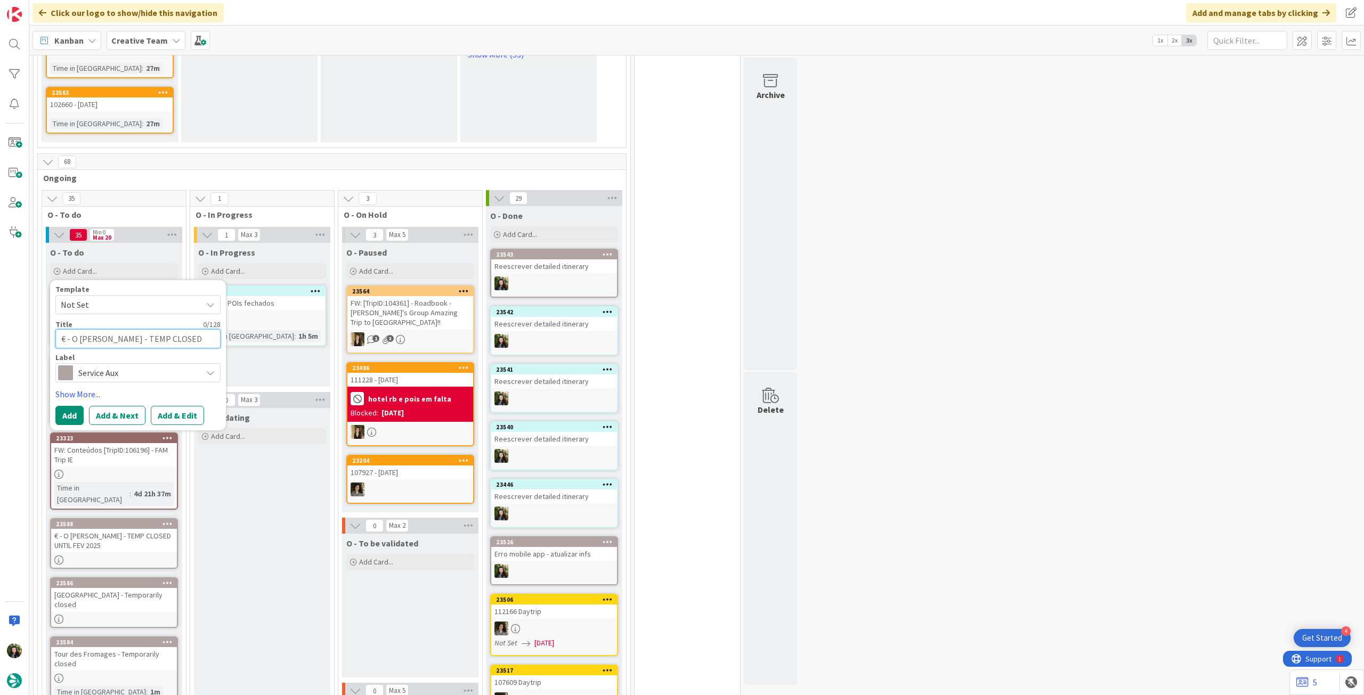
click at [123, 329] on textarea "€ - O Velho Eurico - TEMP CLOSED UNTIL [DATE]" at bounding box center [137, 338] width 165 height 19
paste textarea "€€ - O Templo – Closed Sun (Only lunch Thu)"
type textarea "€€ - O Templo – Closed Sun (Only lunch Thu)"
type textarea "x"
type textarea "€€ - O Templo – Closed Sun (Only lunch Thu)"
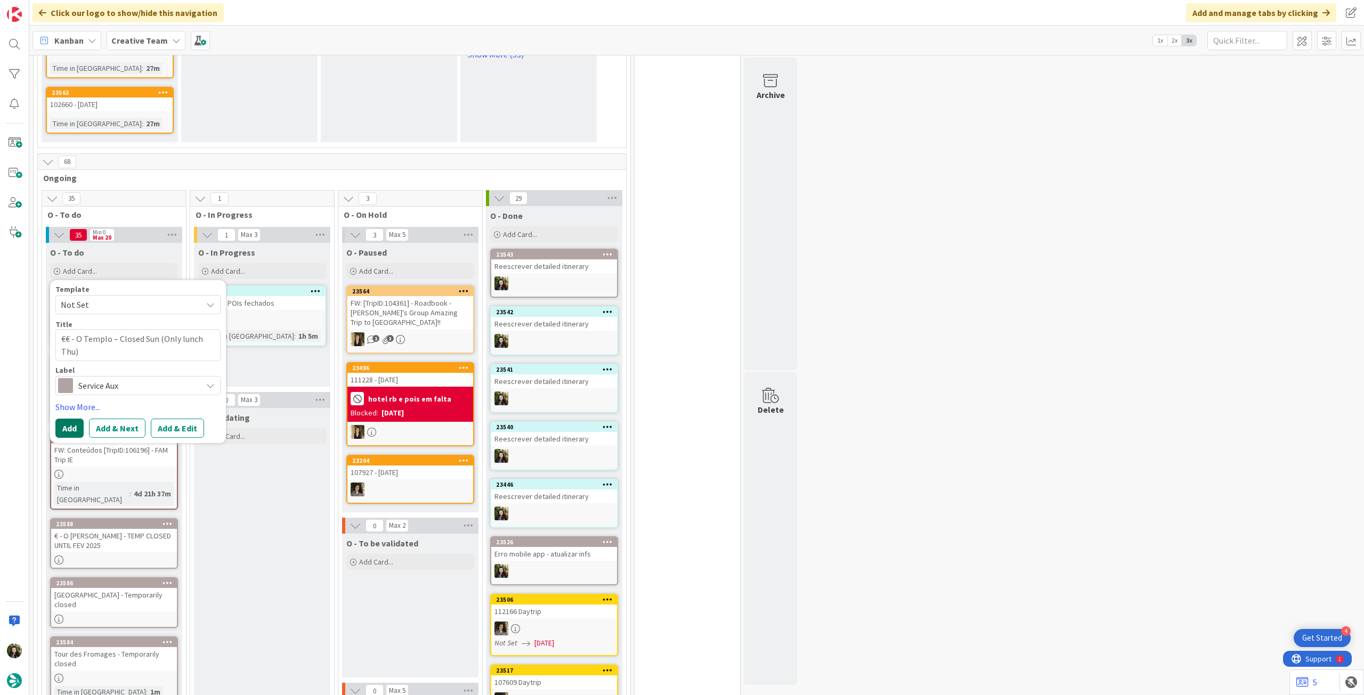
click at [69, 419] on button "Add" at bounding box center [69, 428] width 28 height 19
type textarea "x"
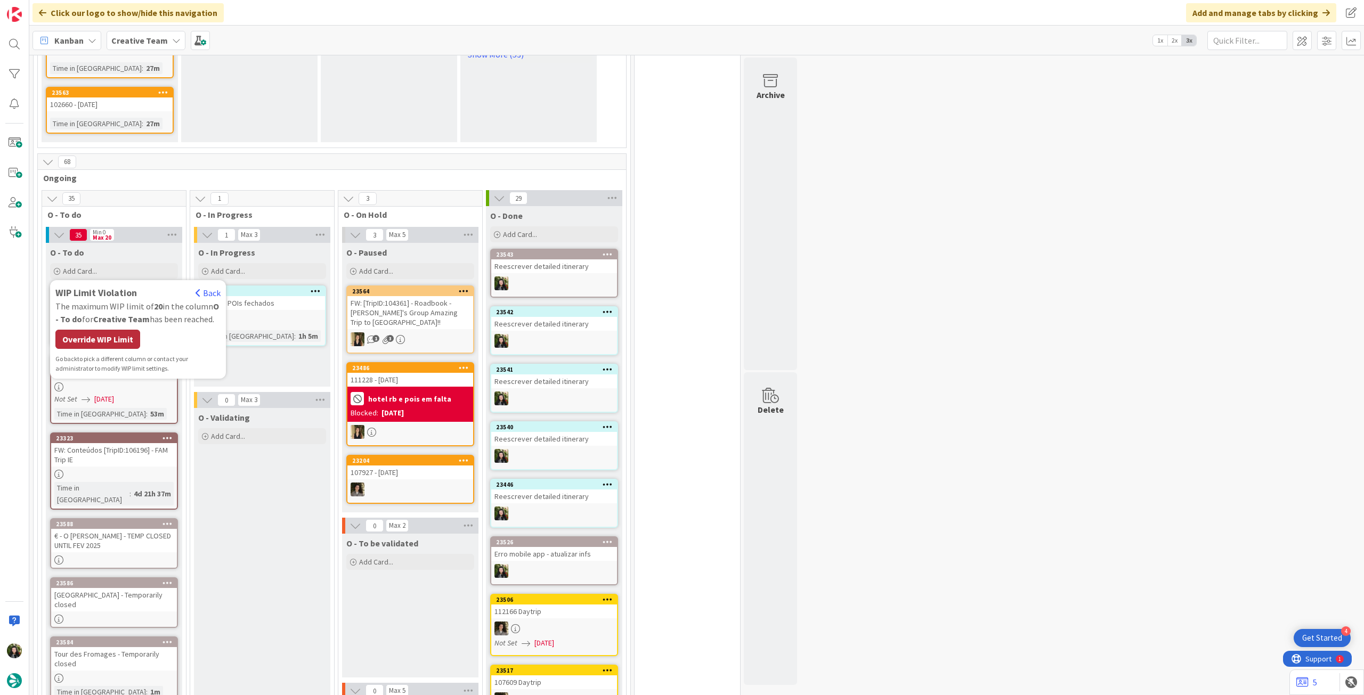
click at [96, 334] on div "Override WIP Limit" at bounding box center [97, 339] width 85 height 19
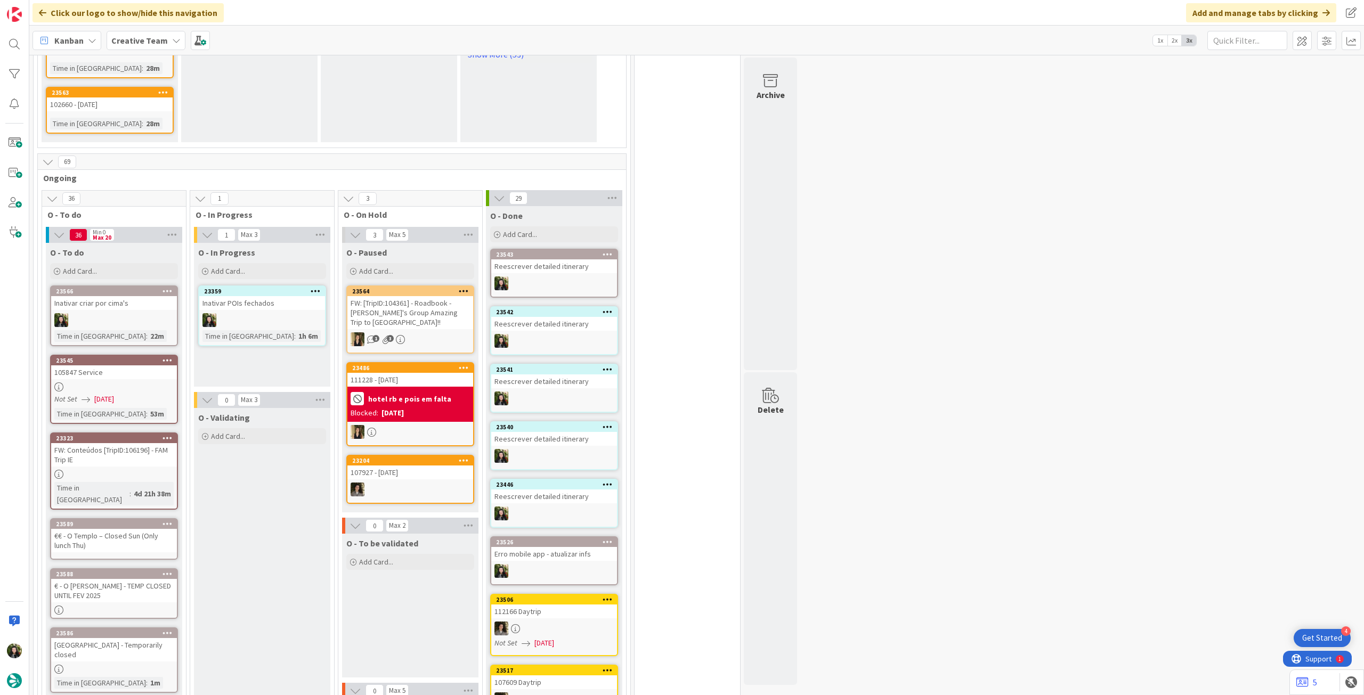
click at [115, 529] on div "€€ - O Templo – Closed Sun (Only lunch Thu)" at bounding box center [114, 540] width 126 height 23
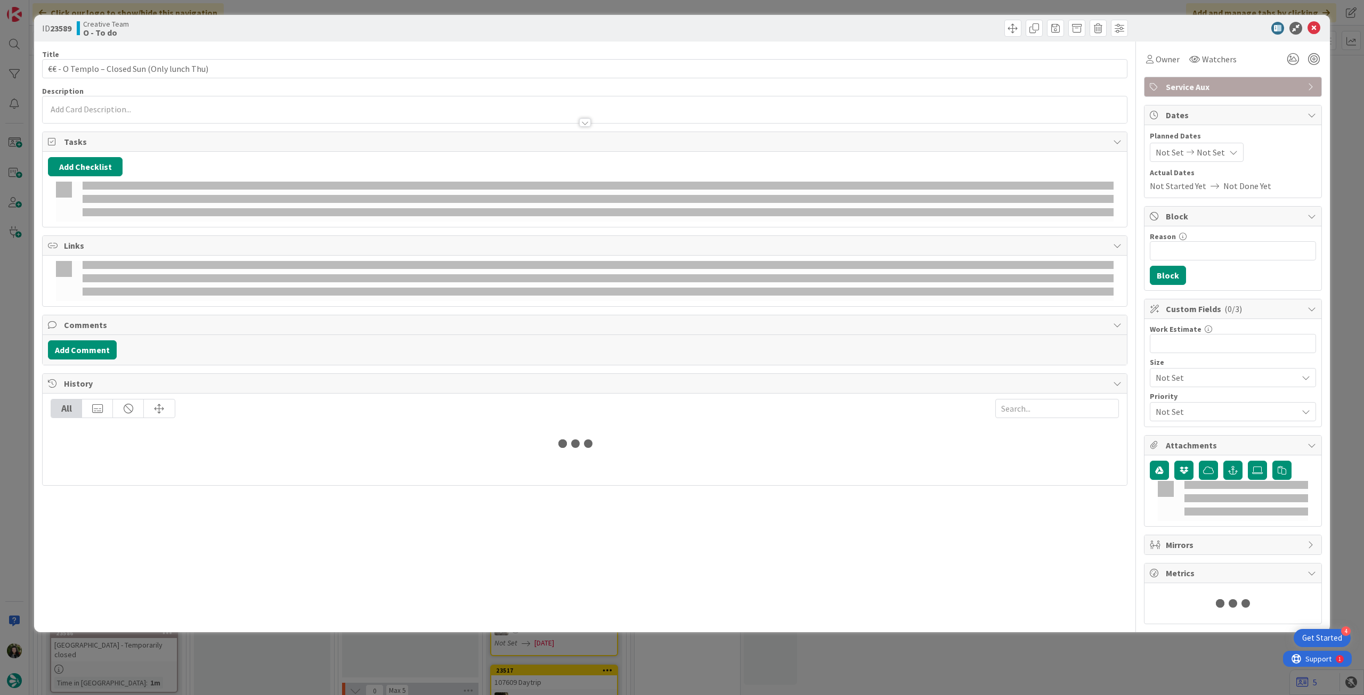
click at [112, 115] on div at bounding box center [585, 117] width 1084 height 11
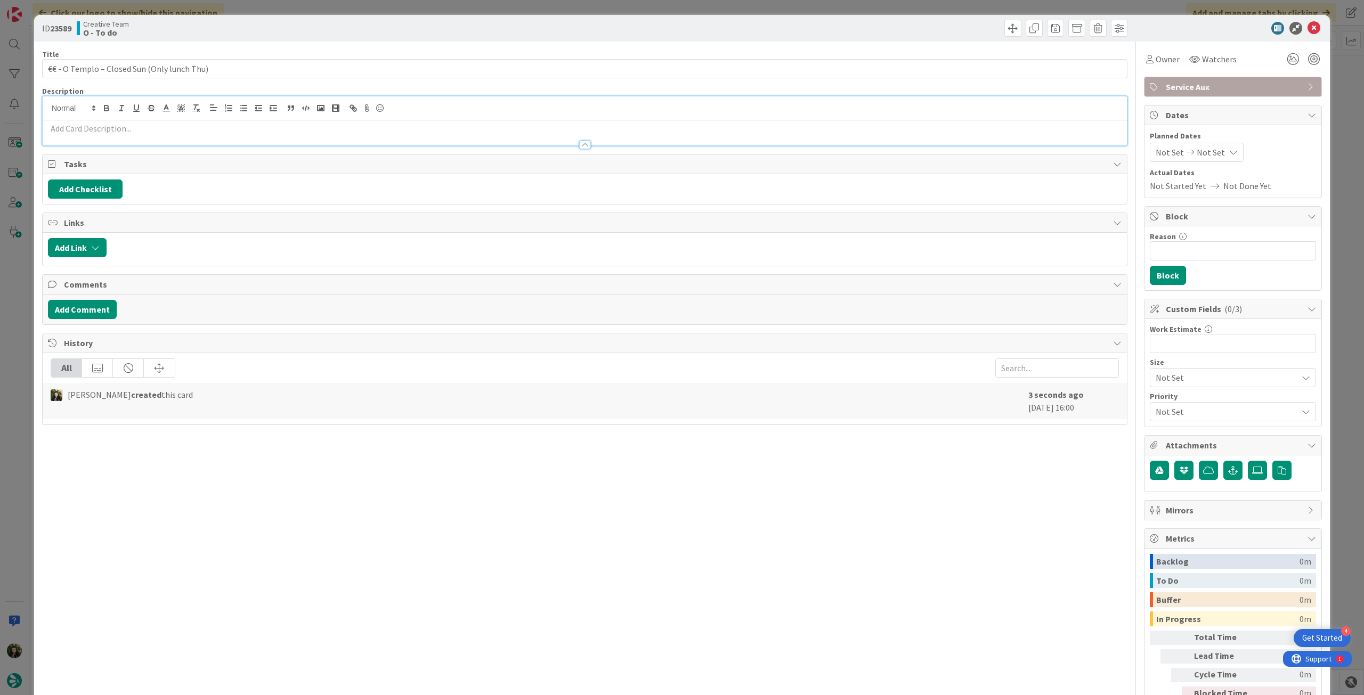
click at [107, 124] on p at bounding box center [585, 129] width 1074 height 12
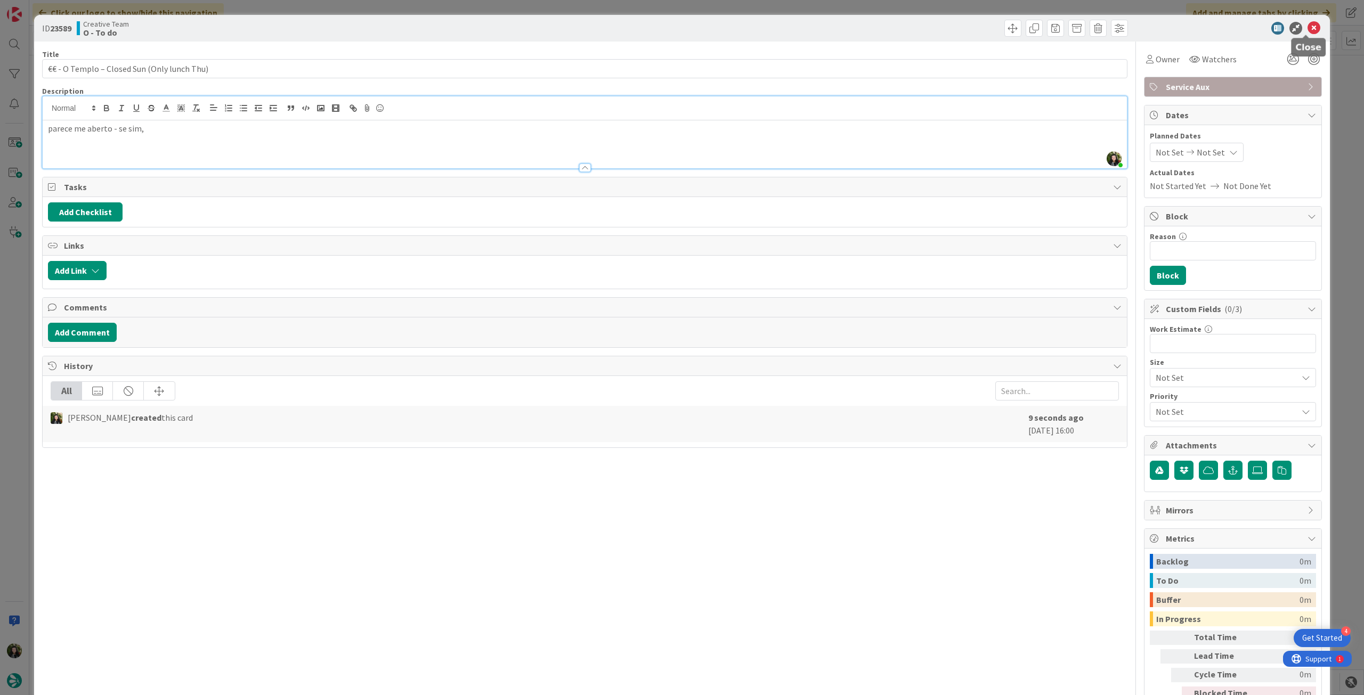
click at [1308, 30] on icon at bounding box center [1314, 28] width 13 height 13
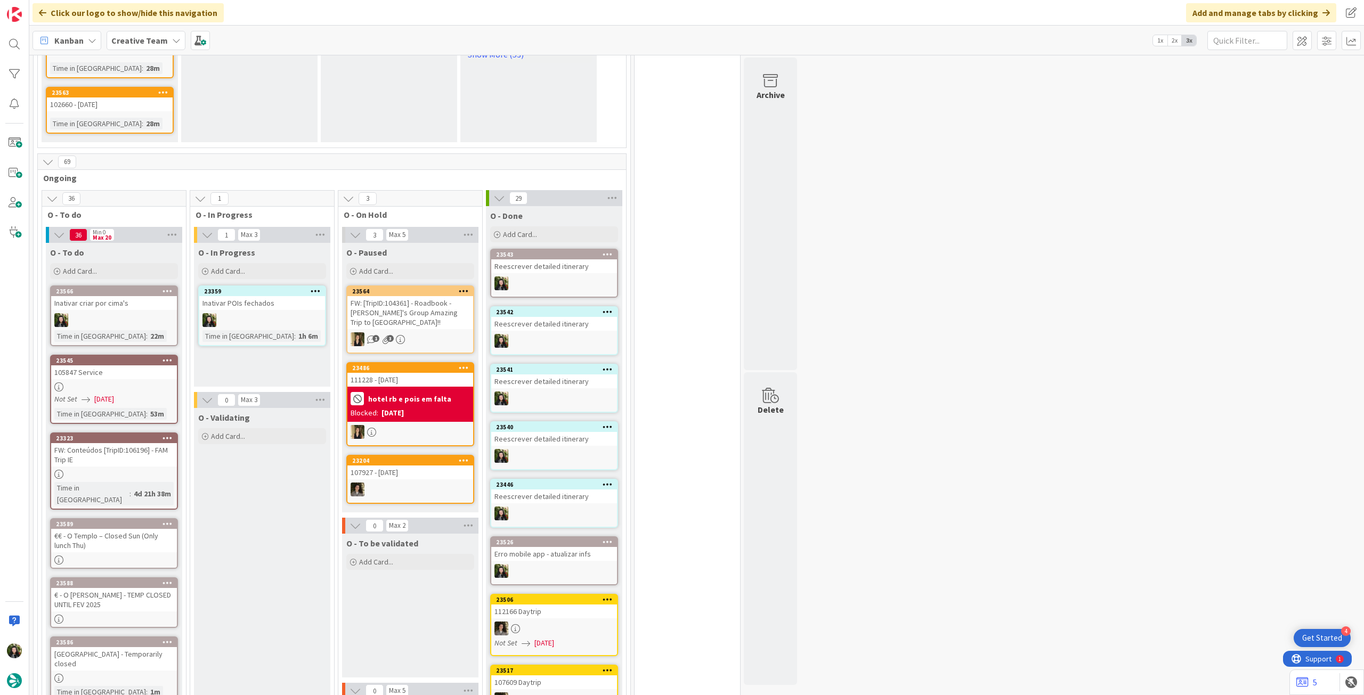
click at [163, 520] on icon at bounding box center [168, 523] width 10 height 7
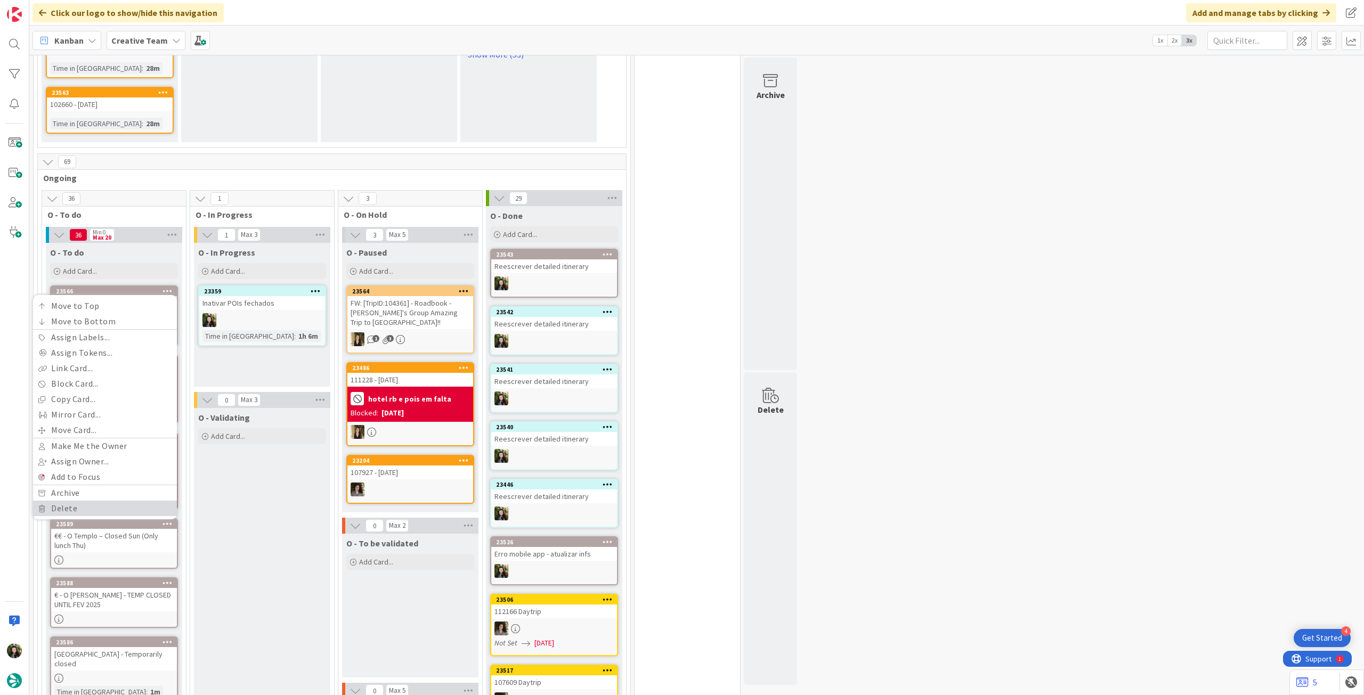
click at [117, 501] on link "Delete" at bounding box center [105, 508] width 144 height 15
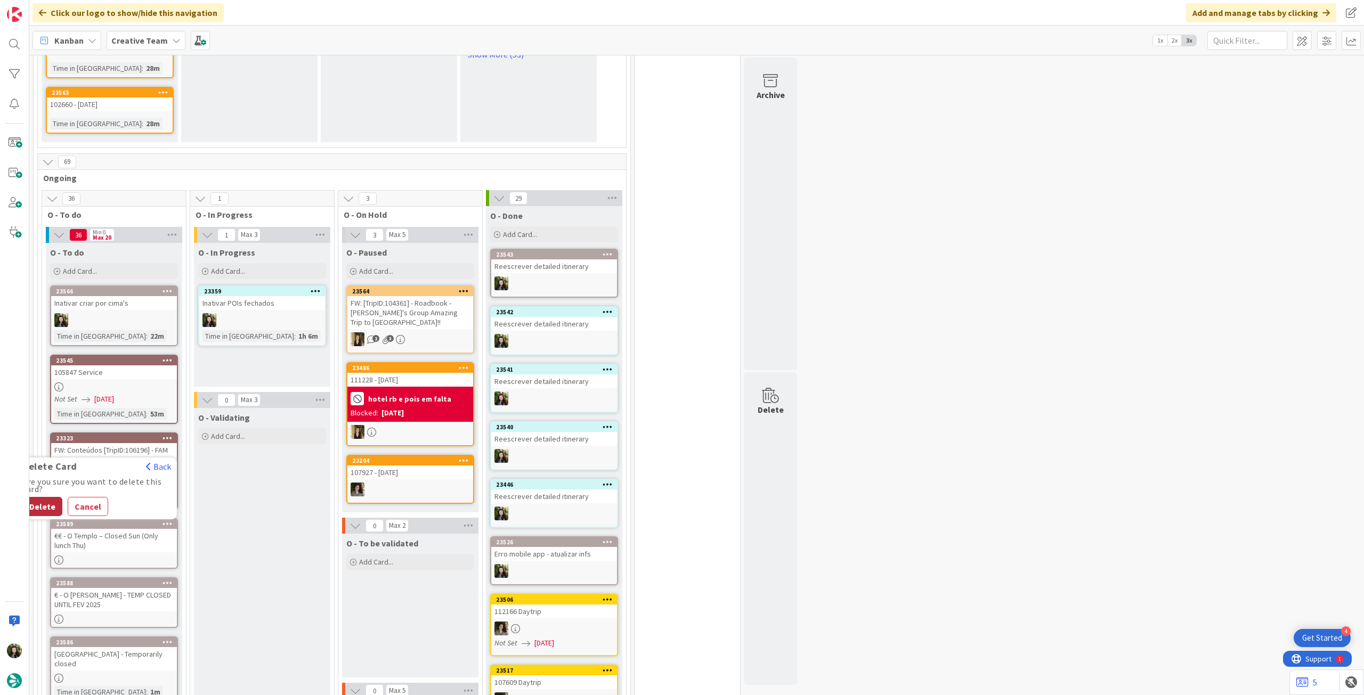
click at [49, 497] on button "Delete" at bounding box center [42, 506] width 40 height 19
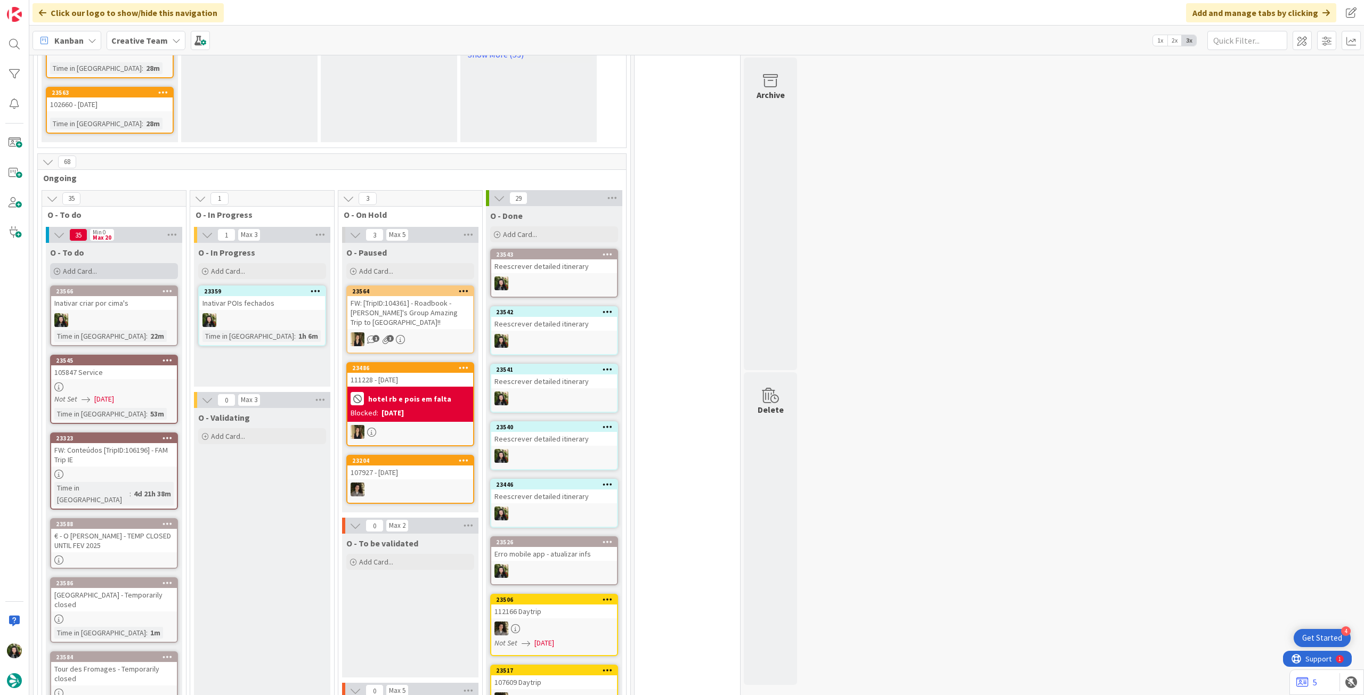
drag, startPoint x: 117, startPoint y: 258, endPoint x: 119, endPoint y: 267, distance: 9.3
click at [117, 263] on div "Add Card..." at bounding box center [114, 271] width 128 height 16
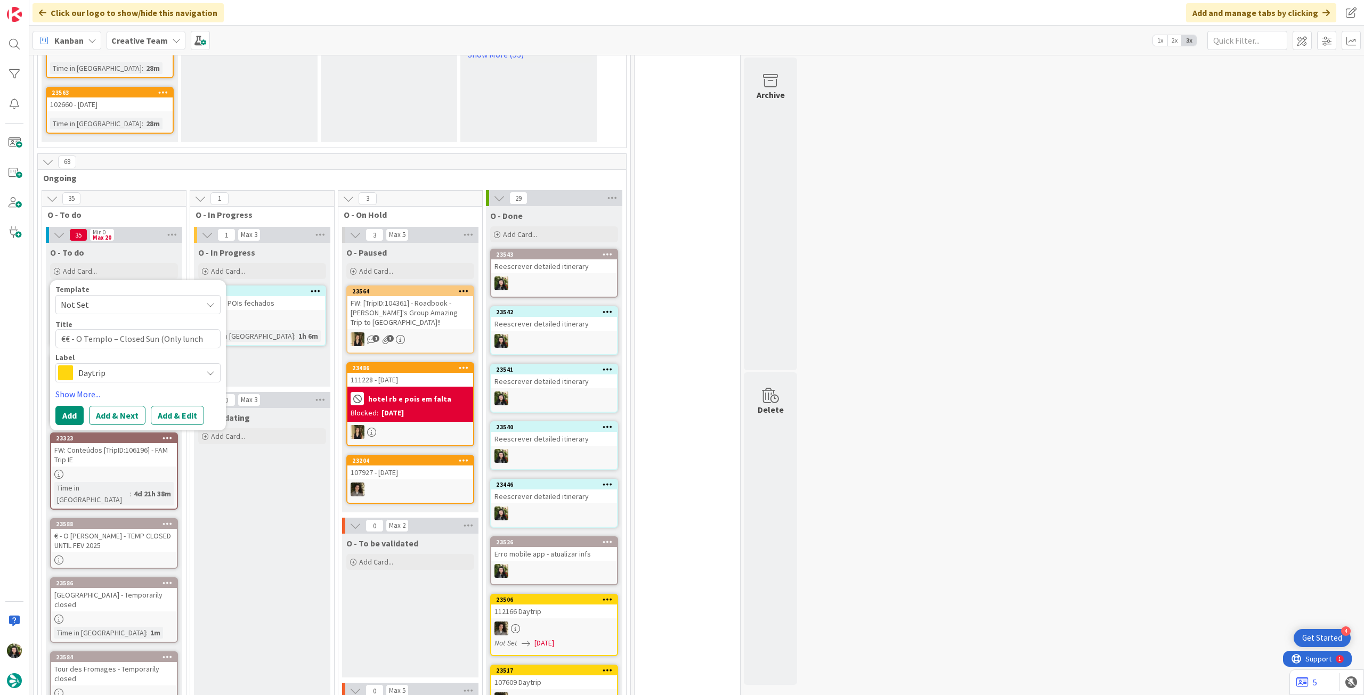
click at [116, 366] on span "Daytrip" at bounding box center [137, 373] width 118 height 15
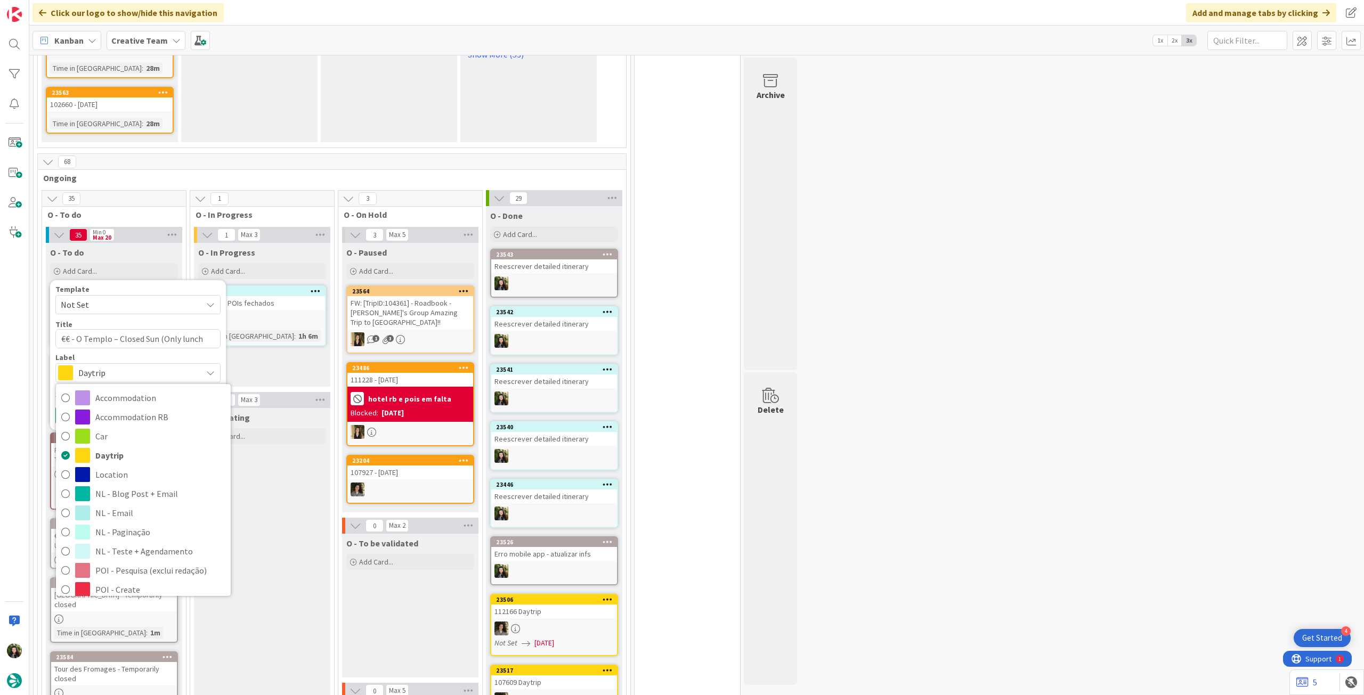
click at [150, 676] on link "Service Aux" at bounding box center [143, 685] width 175 height 19
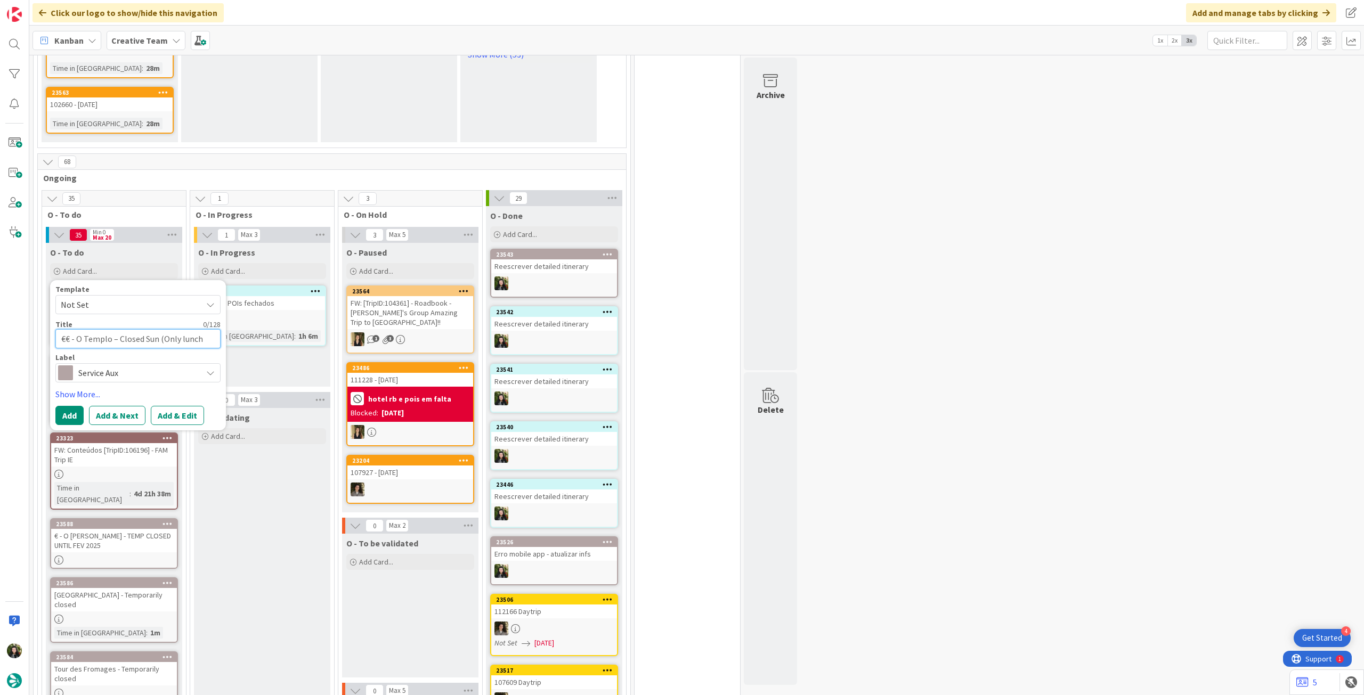
click at [127, 329] on textarea "€€ - O Templo – Closed Sun (Only lunch Thu)" at bounding box center [137, 338] width 165 height 19
paste textarea "Maison de la Duchesse [PERSON_NAME] - Temporarily closed"
type textarea "Maison de la Duchesse [PERSON_NAME] - Temporarily closed"
type textarea "x"
type textarea "Maison de la Duchesse [PERSON_NAME] - Temporarily closed"
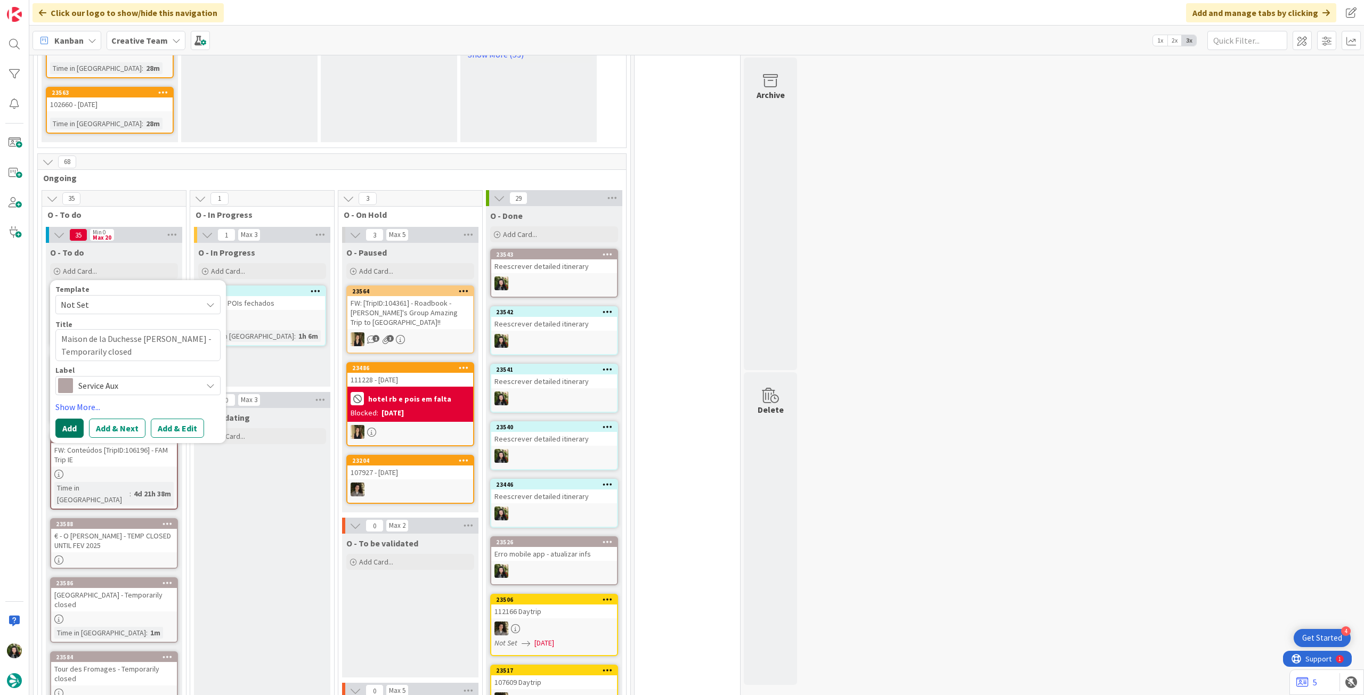
click at [72, 419] on button "Add" at bounding box center [69, 428] width 28 height 19
type textarea "x"
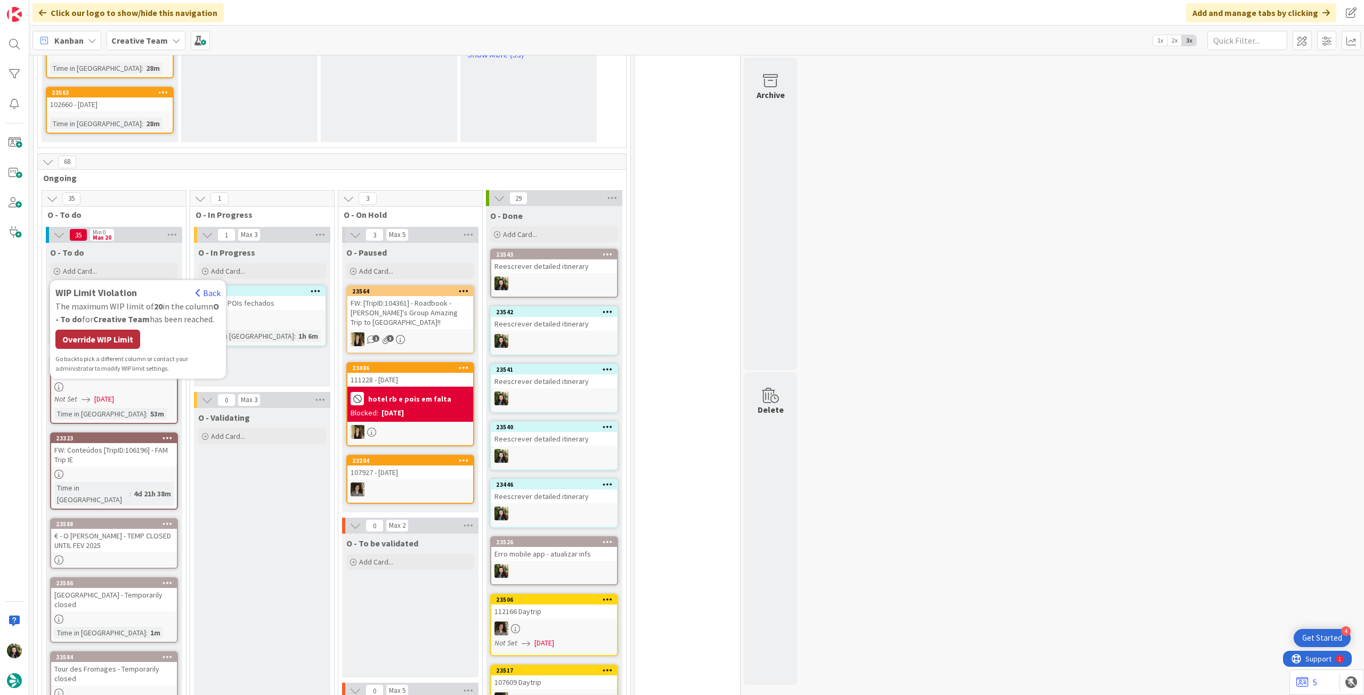
click at [99, 334] on div "Override WIP Limit" at bounding box center [97, 339] width 85 height 19
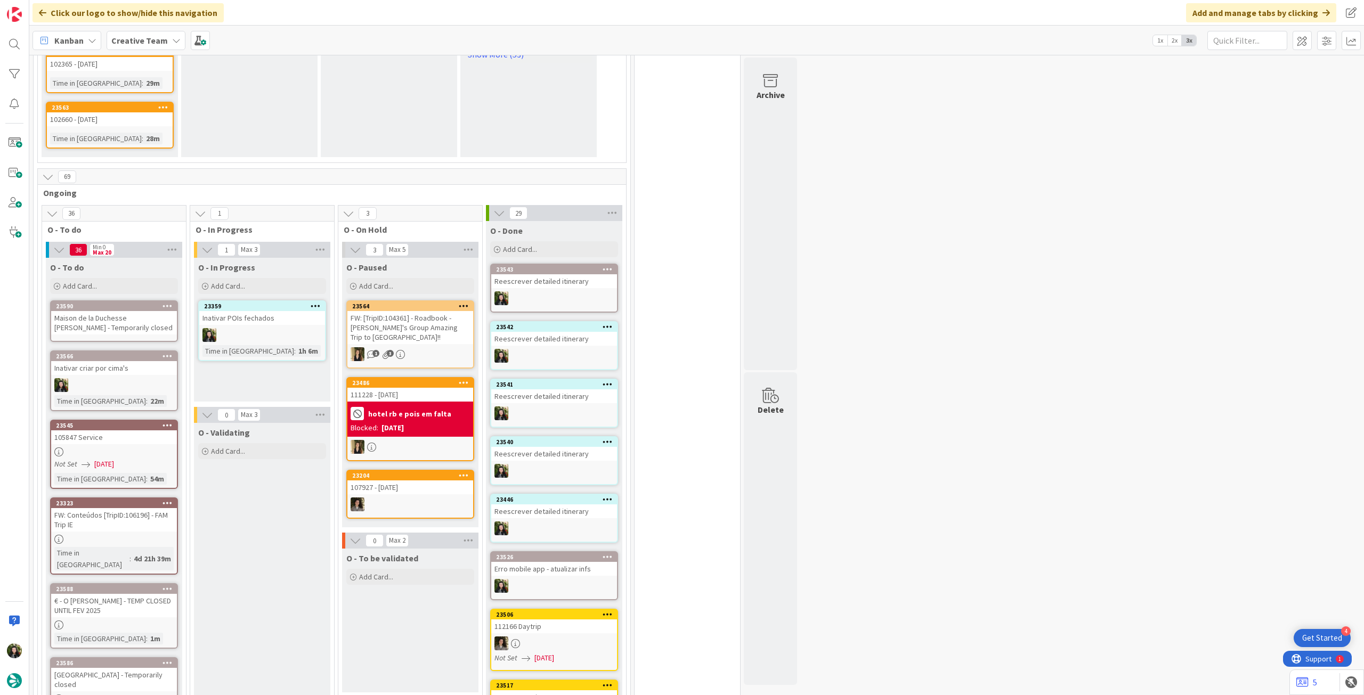
scroll to position [814, 0]
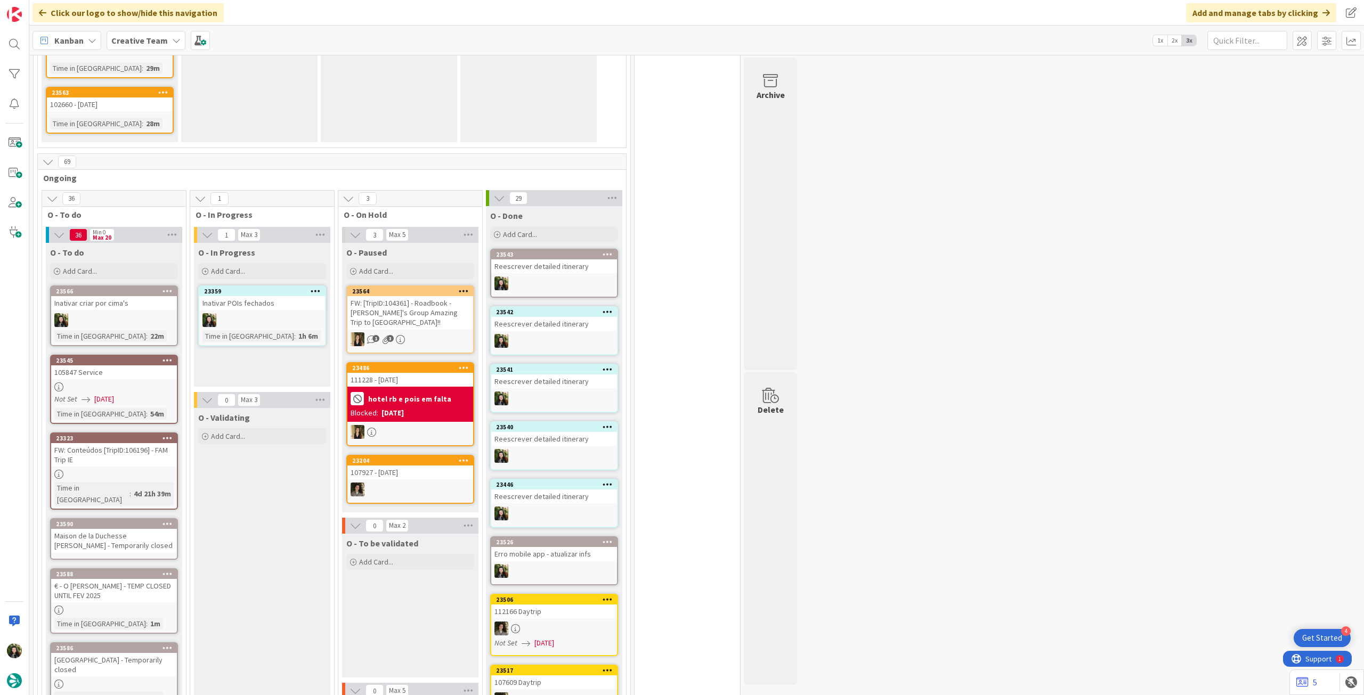
click at [118, 529] on div "Maison de la Duchesse [PERSON_NAME] - Temporarily closed" at bounding box center [114, 540] width 126 height 23
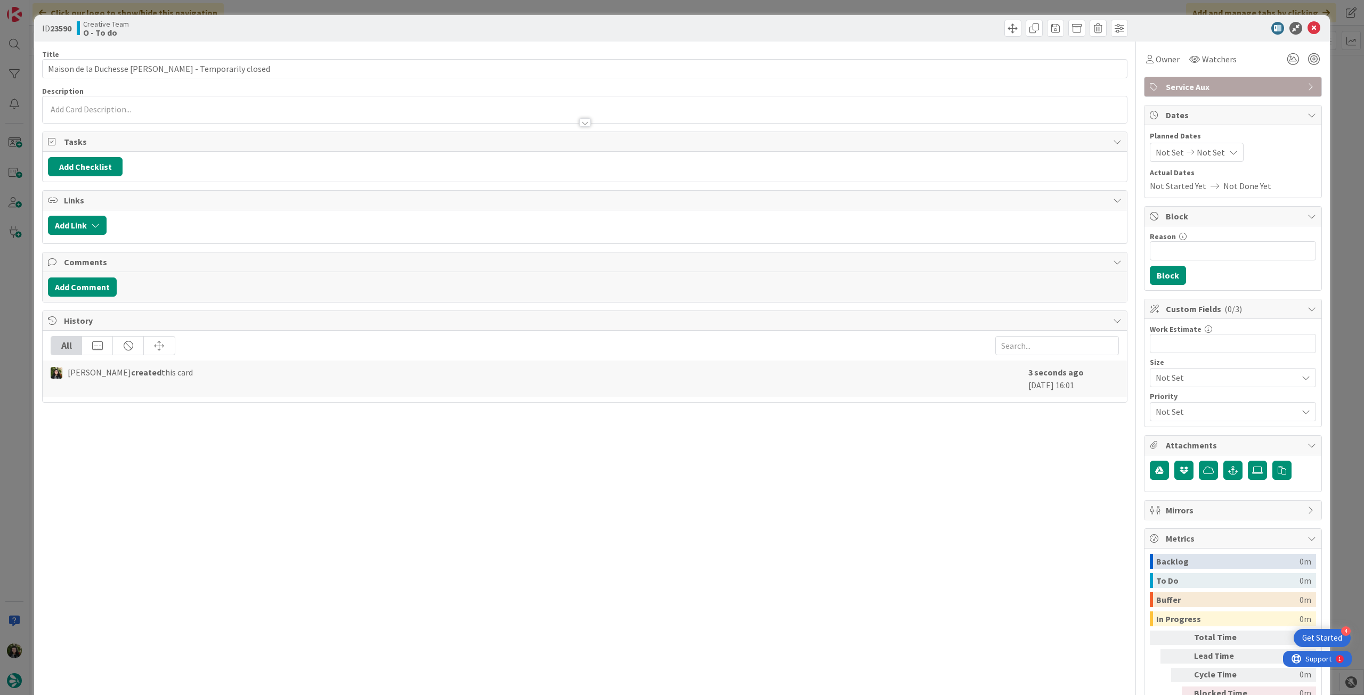
click at [172, 115] on div at bounding box center [585, 117] width 1084 height 11
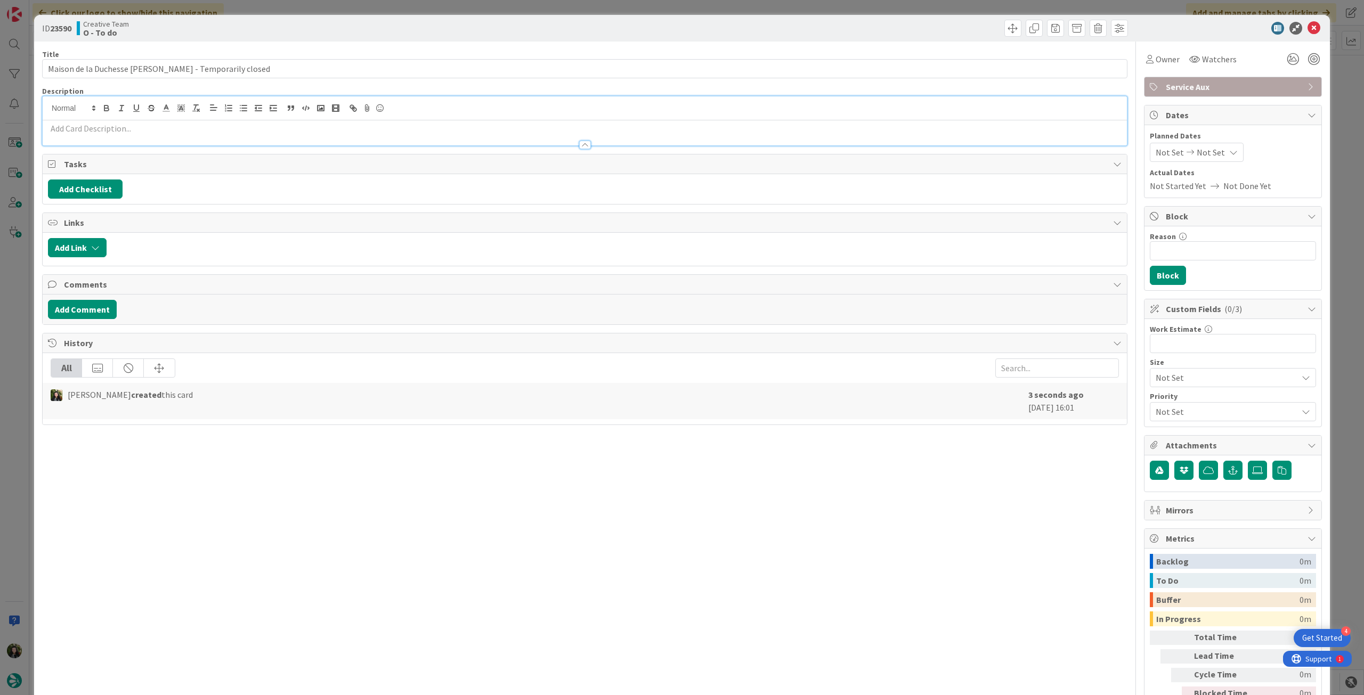
click at [163, 126] on p at bounding box center [585, 129] width 1074 height 12
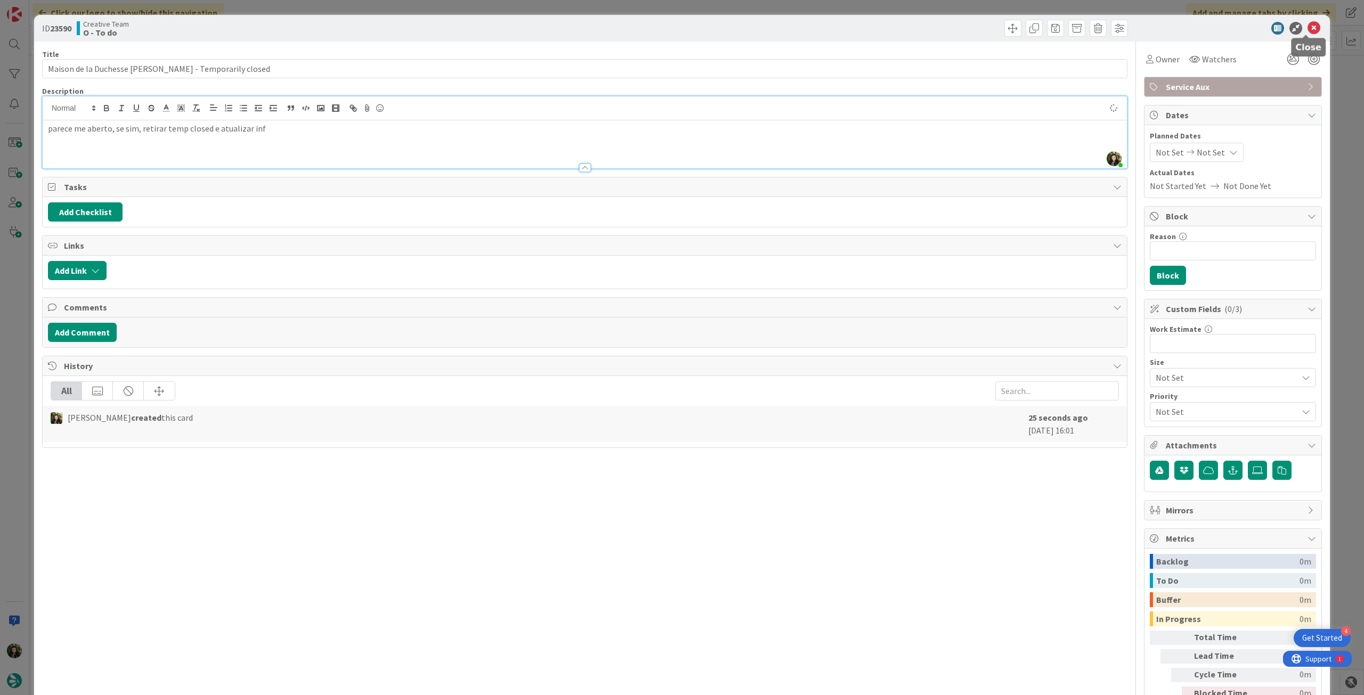
click at [1308, 30] on icon at bounding box center [1314, 28] width 13 height 13
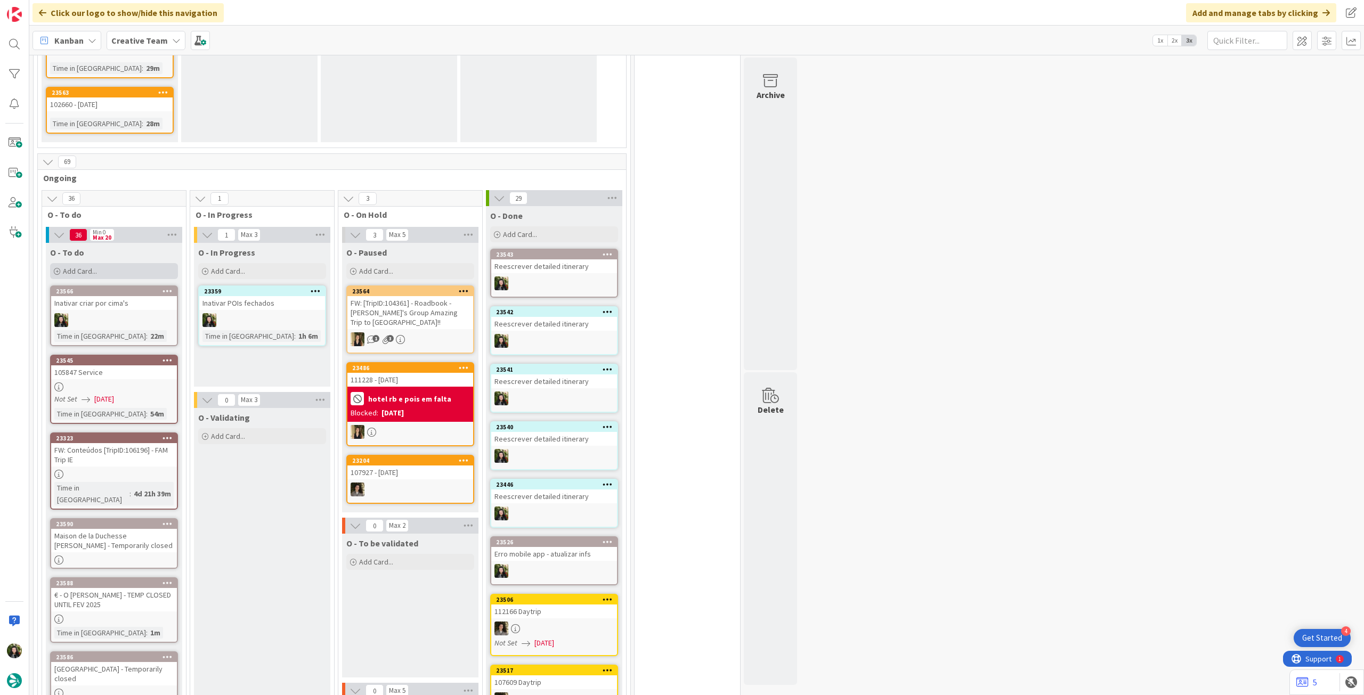
click at [105, 263] on div "Add Card..." at bounding box center [114, 271] width 128 height 16
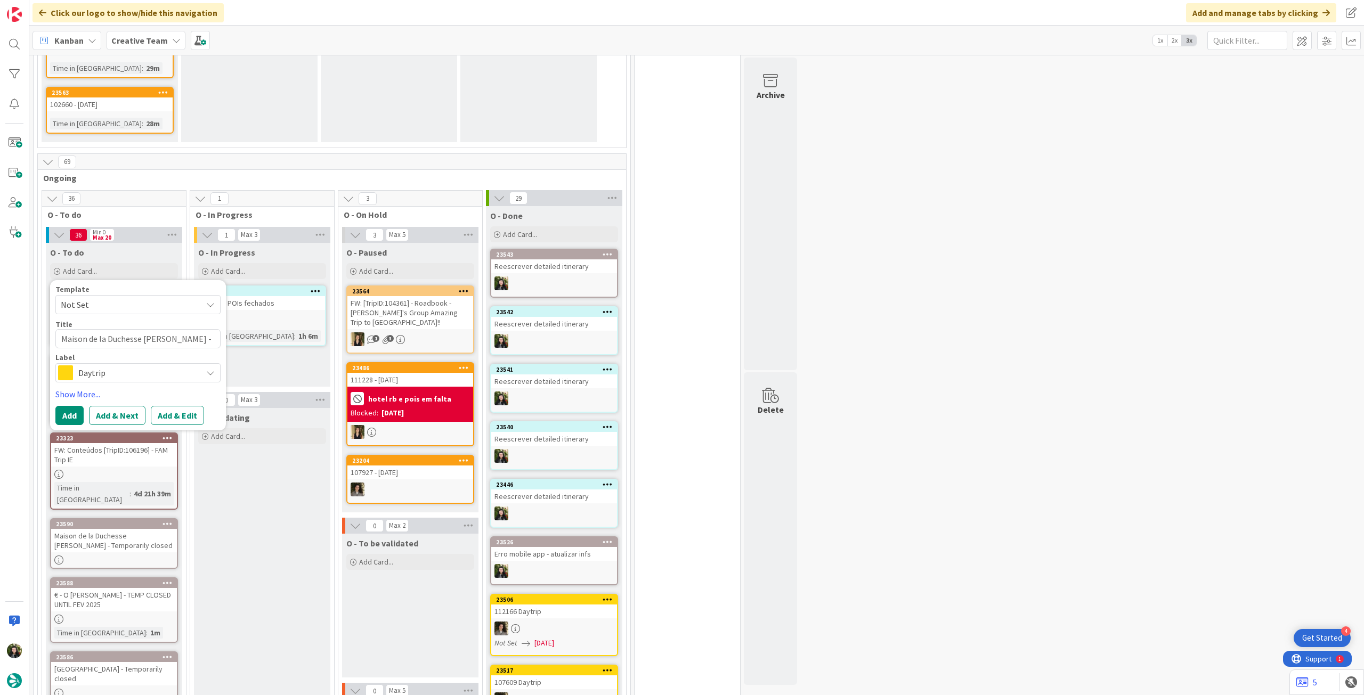
click at [131, 366] on span "Daytrip" at bounding box center [137, 373] width 118 height 15
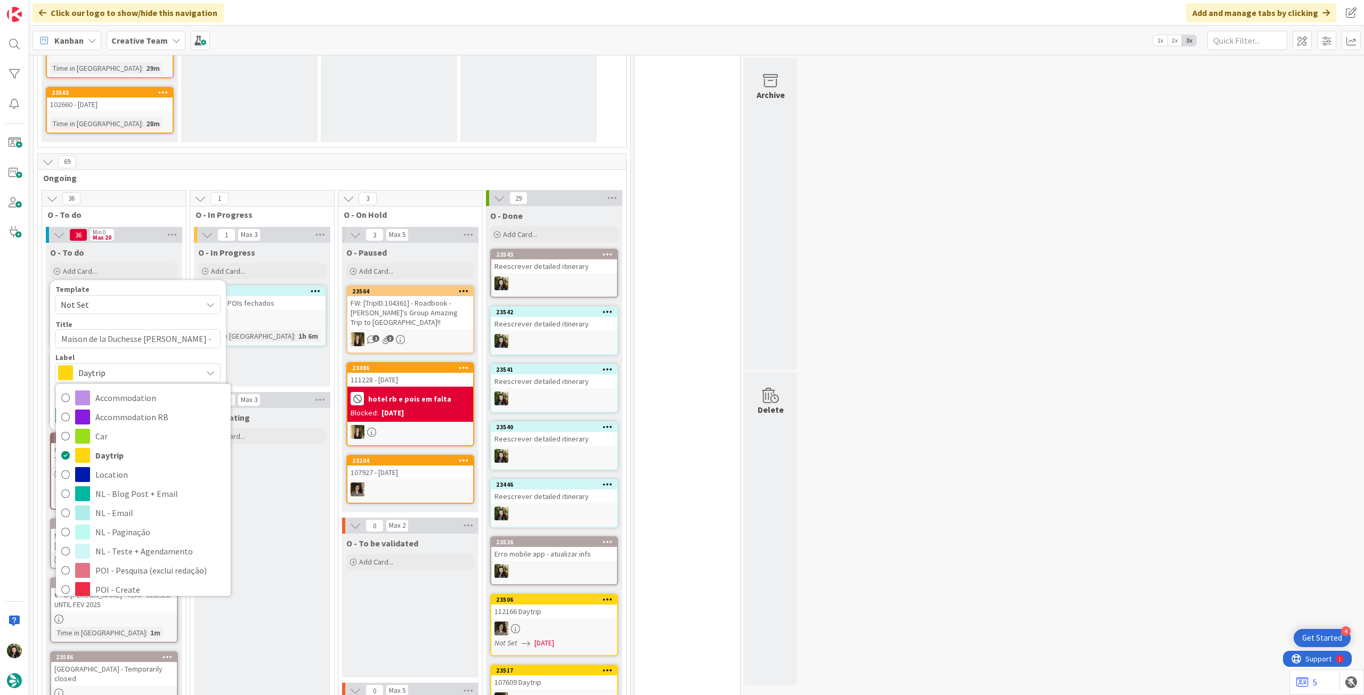
click at [156, 678] on span "Service Aux" at bounding box center [160, 686] width 130 height 16
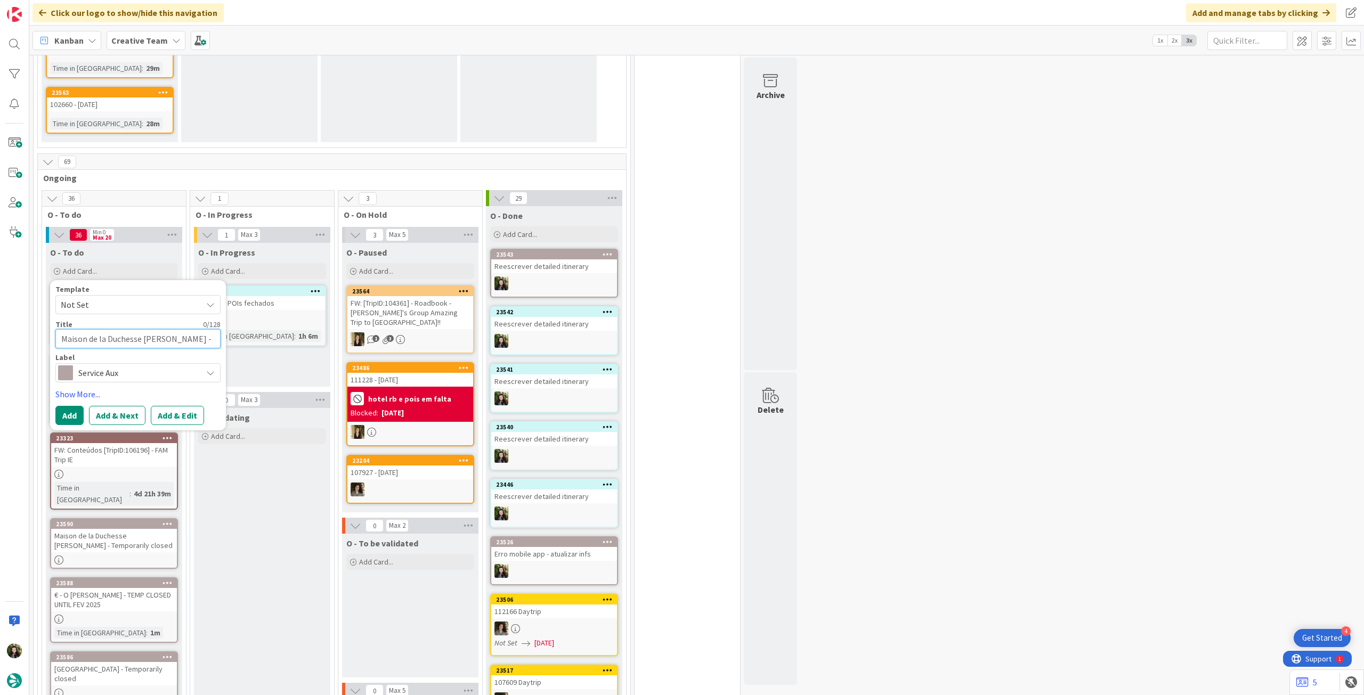
click at [135, 329] on textarea "Maison de la Duchesse [PERSON_NAME] - Temporarily closed" at bounding box center [137, 338] width 165 height 19
paste textarea "Cité des Télécoms - Temporarily closed until [DATE]"
type textarea "Cité des Télécoms - Temporarily closed until [DATE]"
type textarea "x"
type textarea "Cité des Télécoms - Temporarily closed until [DATE]"
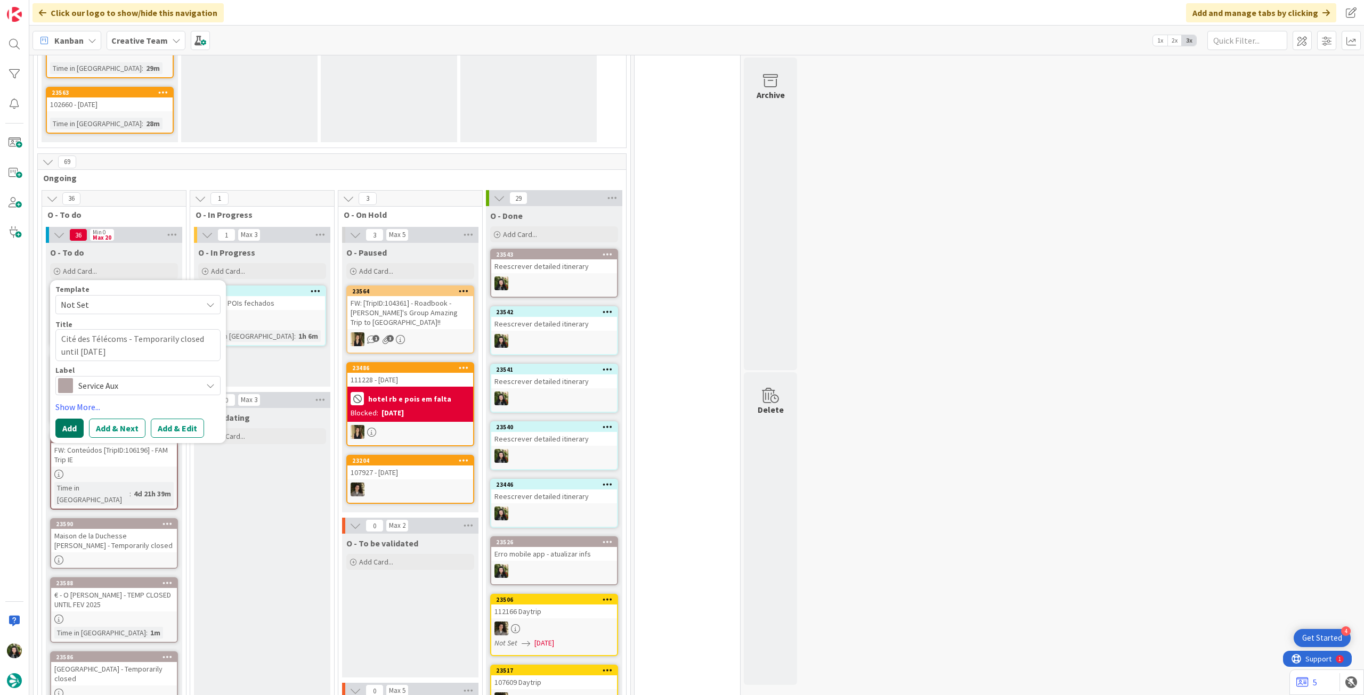
click at [69, 419] on button "Add" at bounding box center [69, 428] width 28 height 19
type textarea "x"
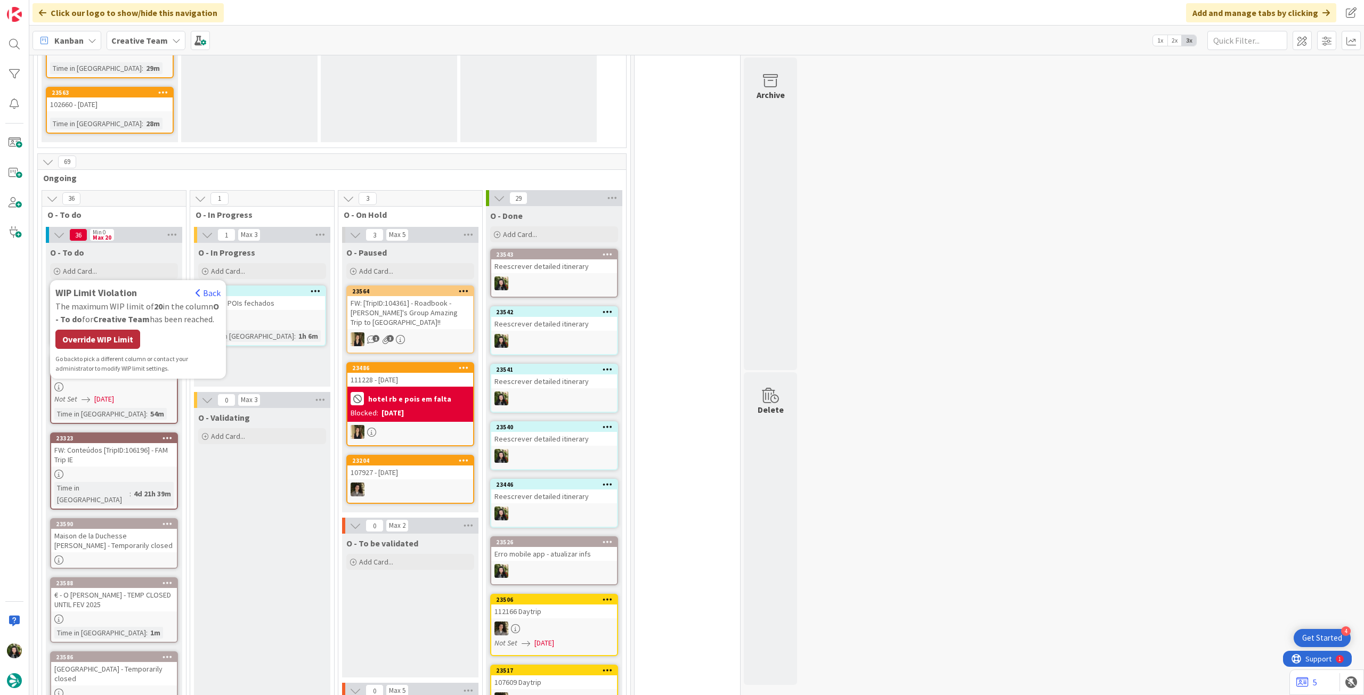
click at [107, 330] on div "Override WIP Limit" at bounding box center [97, 339] width 85 height 19
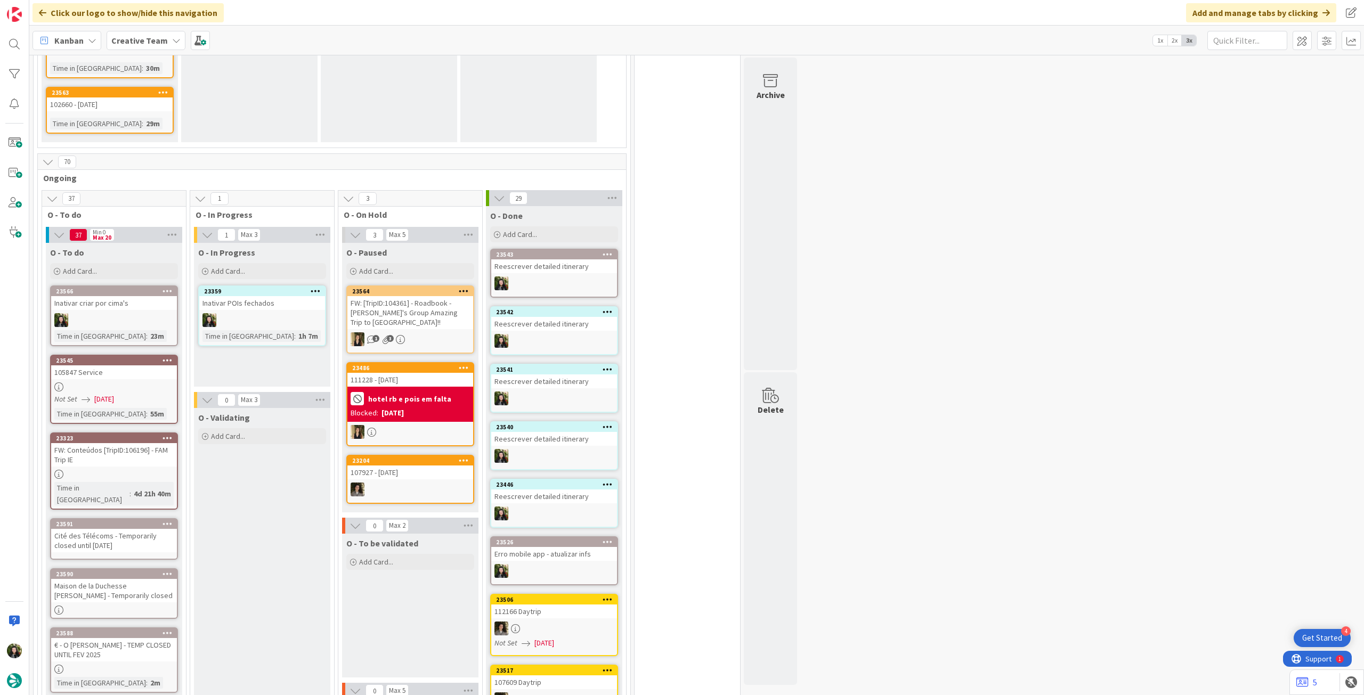
click at [119, 529] on div "Cité des Télécoms - Temporarily closed until [DATE]" at bounding box center [114, 540] width 126 height 23
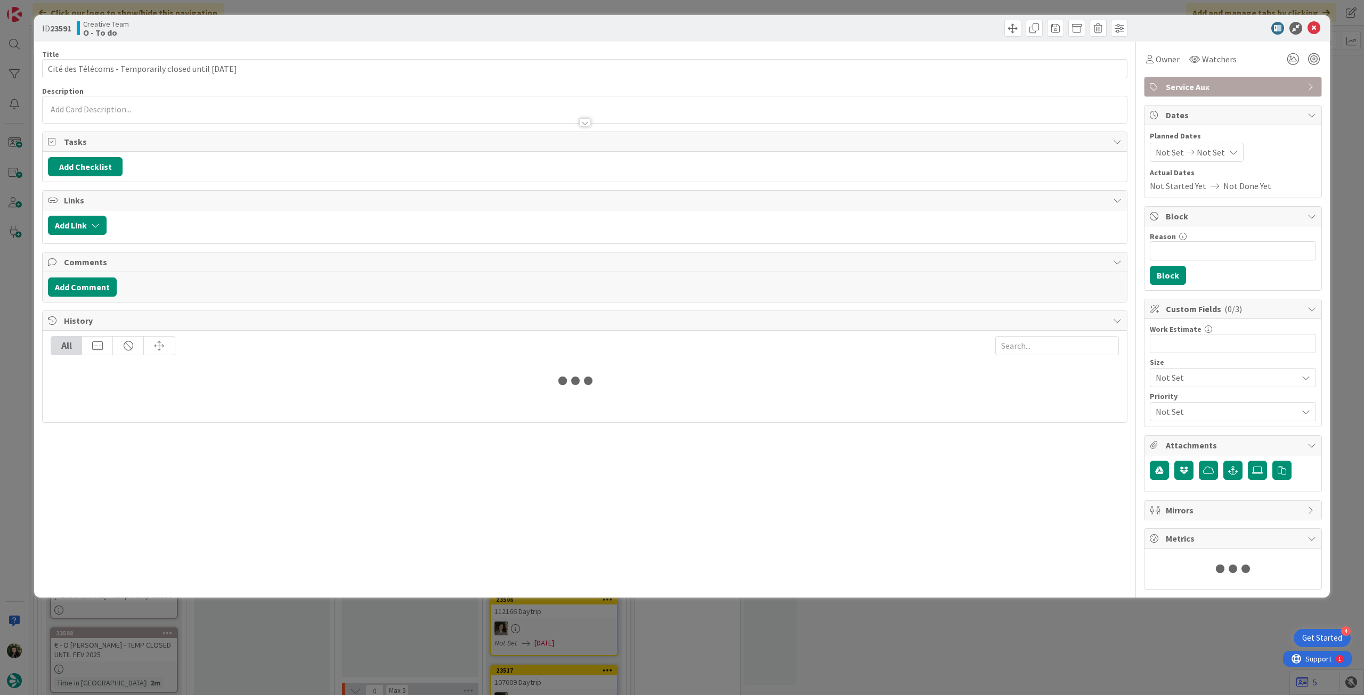
click at [156, 113] on div at bounding box center [585, 117] width 1084 height 11
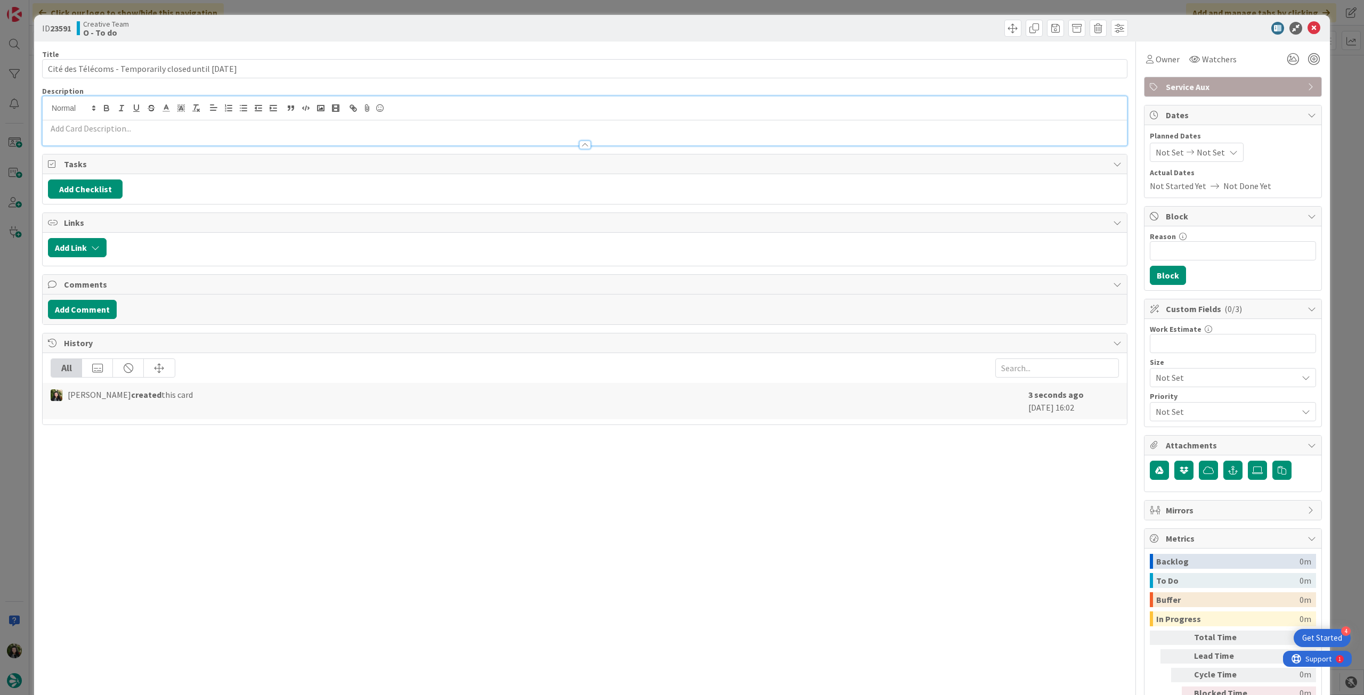
click at [153, 124] on p at bounding box center [585, 129] width 1074 height 12
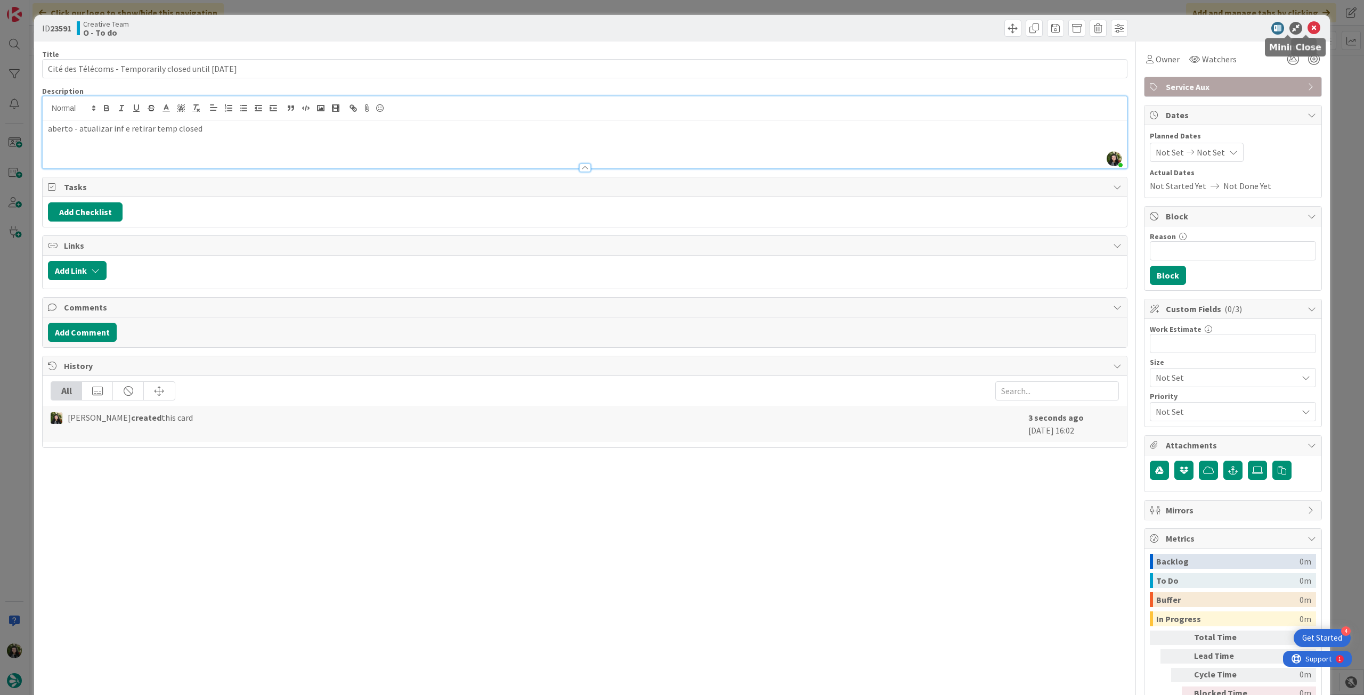
click at [1310, 31] on icon at bounding box center [1314, 28] width 13 height 13
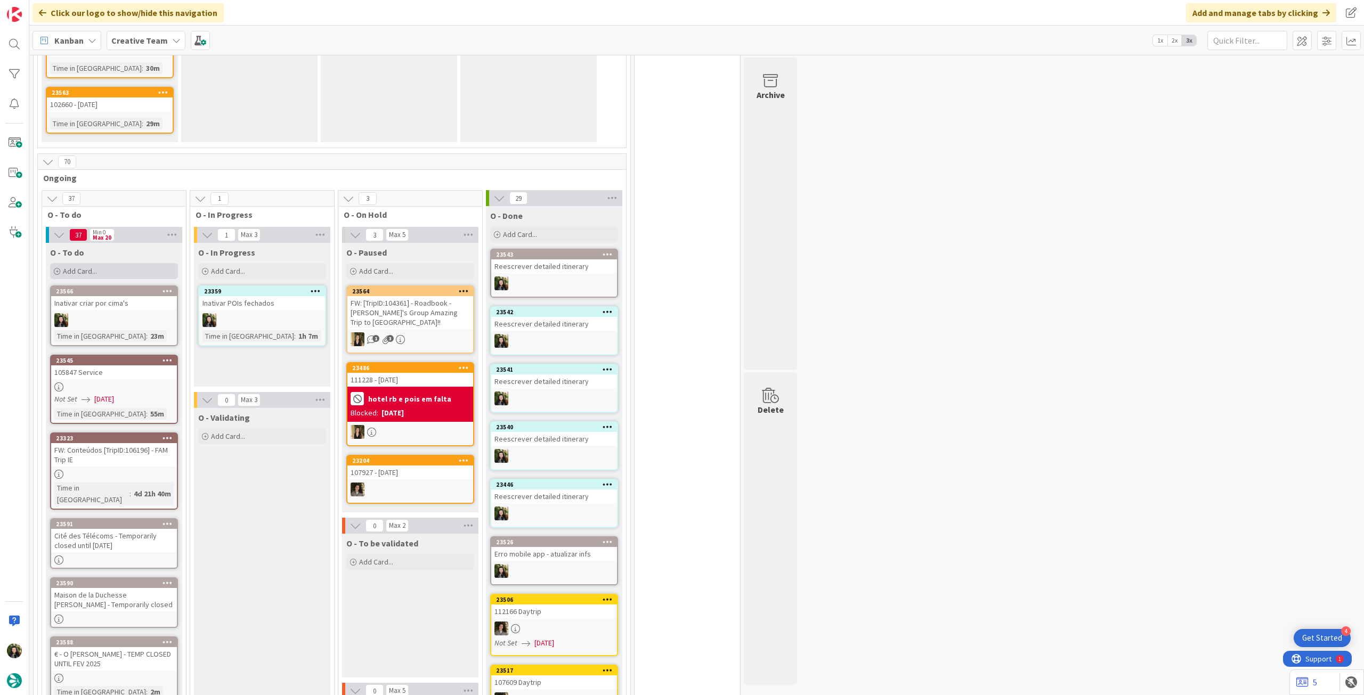
click at [119, 263] on div "Add Card..." at bounding box center [114, 271] width 128 height 16
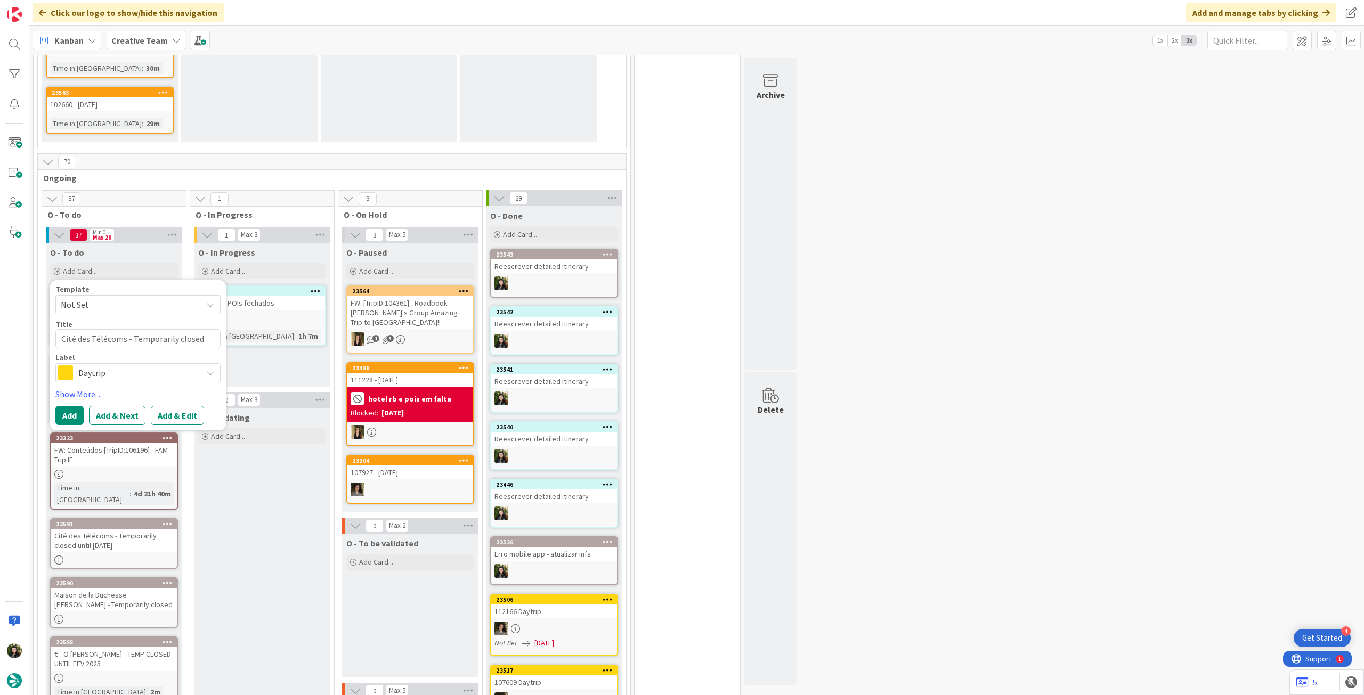
click at [136, 366] on span "Daytrip" at bounding box center [137, 373] width 118 height 15
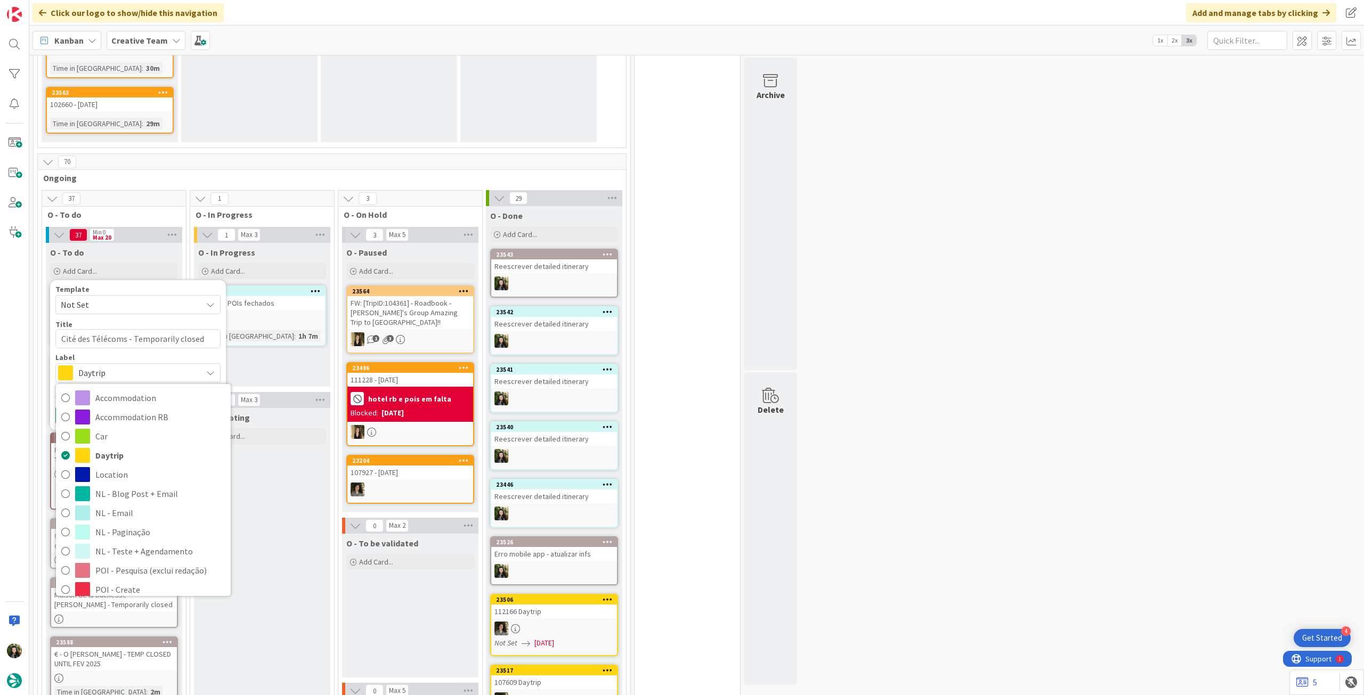
click at [137, 678] on span "Service Aux" at bounding box center [160, 686] width 130 height 16
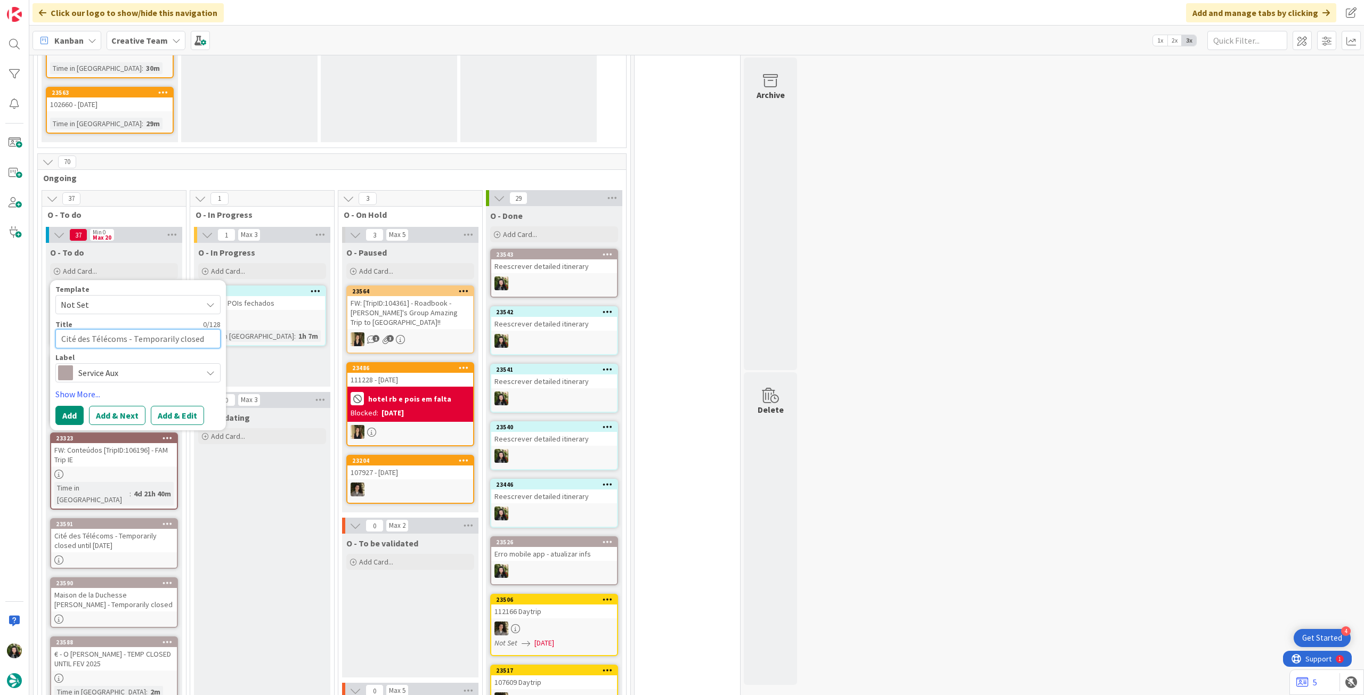
click at [120, 329] on textarea "Cité des Télécoms - Temporarily closed until [DATE]" at bounding box center [137, 338] width 165 height 19
paste textarea "[GEOGRAPHIC_DATA] - Temporarily closed"
type textarea "[GEOGRAPHIC_DATA] - Temporarily closed"
type textarea "x"
type textarea "[GEOGRAPHIC_DATA] - Temporarily closed"
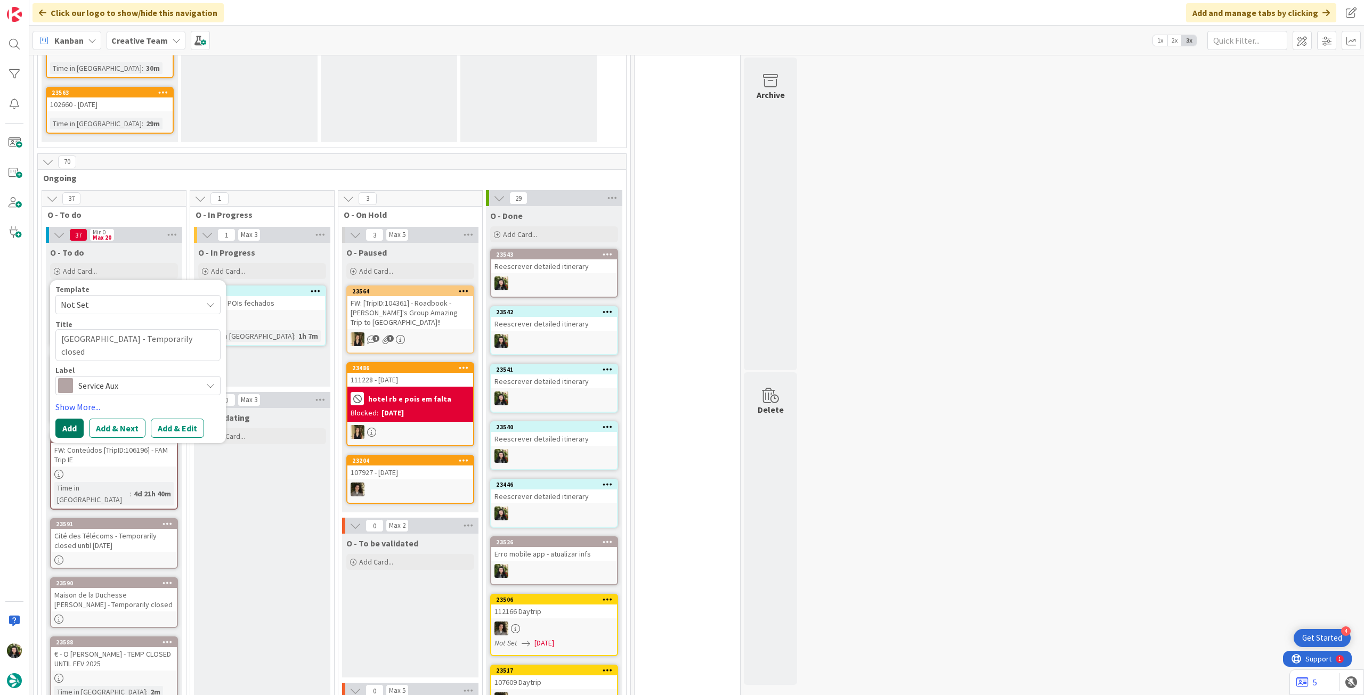
click at [68, 419] on button "Add" at bounding box center [69, 428] width 28 height 19
type textarea "x"
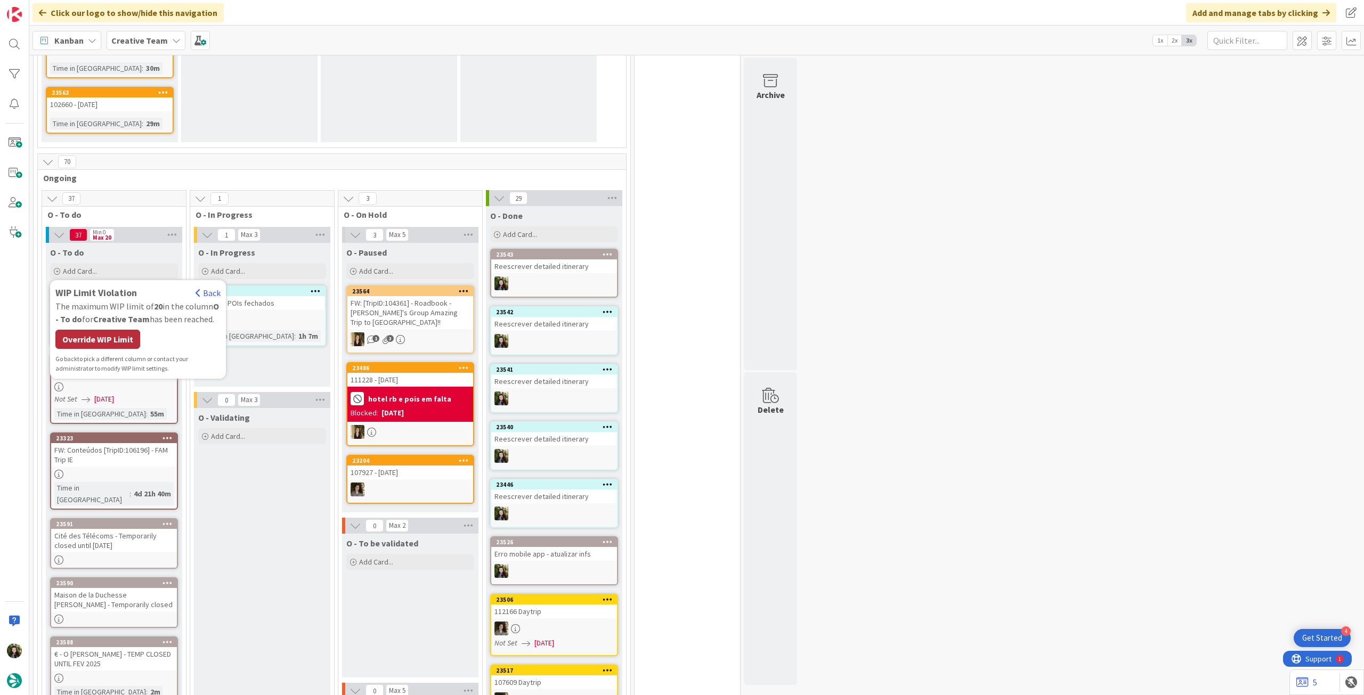
click at [94, 331] on div "Override WIP Limit" at bounding box center [97, 339] width 85 height 19
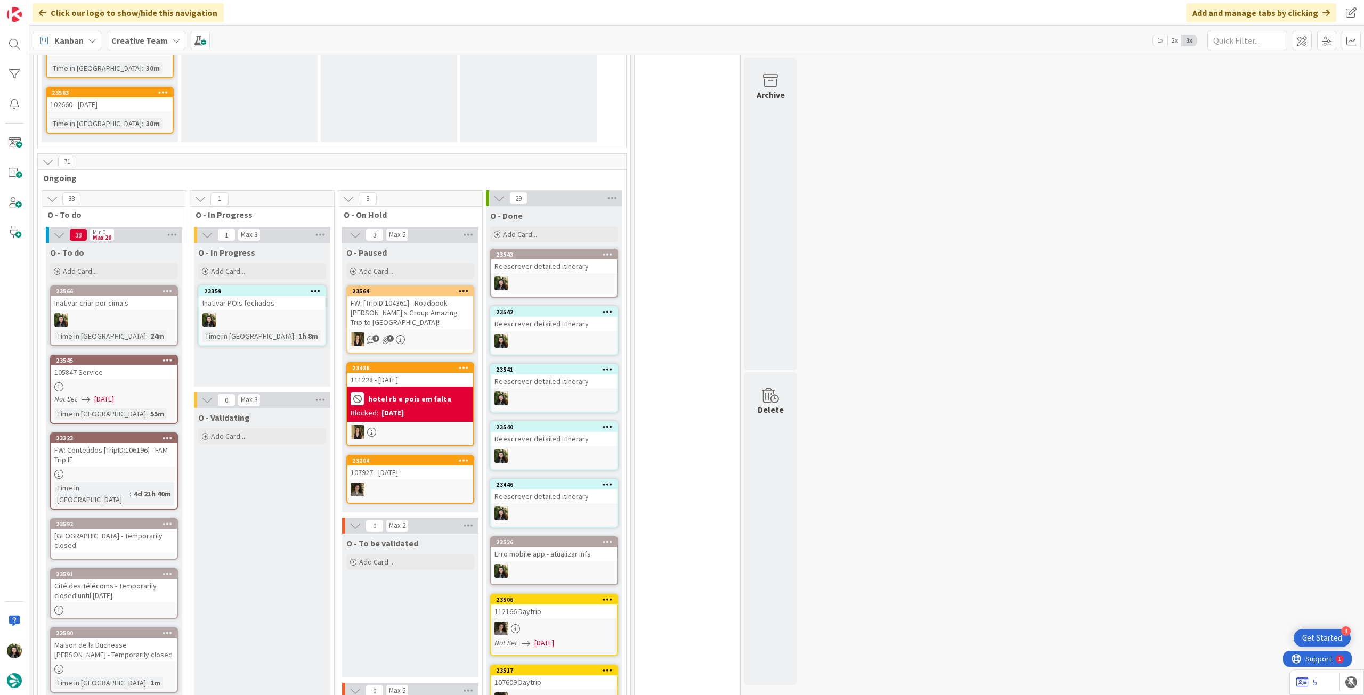
click at [110, 529] on div "[GEOGRAPHIC_DATA] - Temporarily closed" at bounding box center [114, 540] width 126 height 23
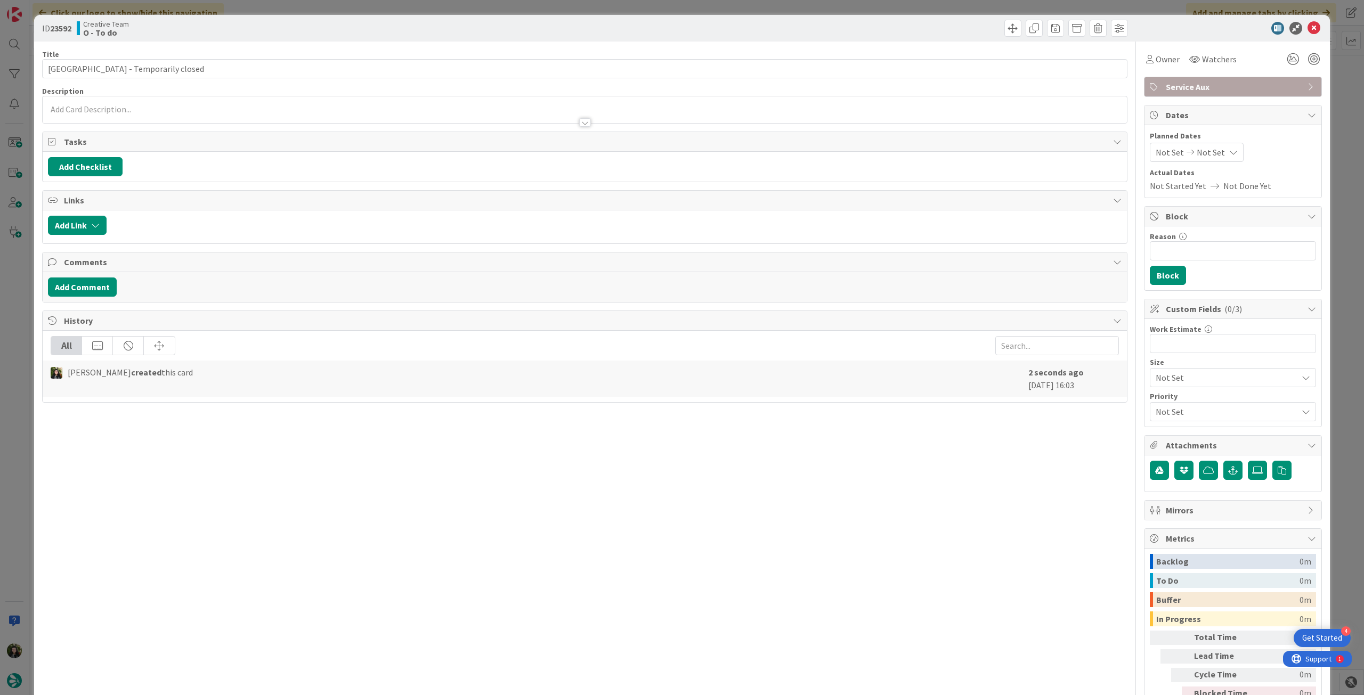
click at [125, 108] on p at bounding box center [585, 109] width 1074 height 12
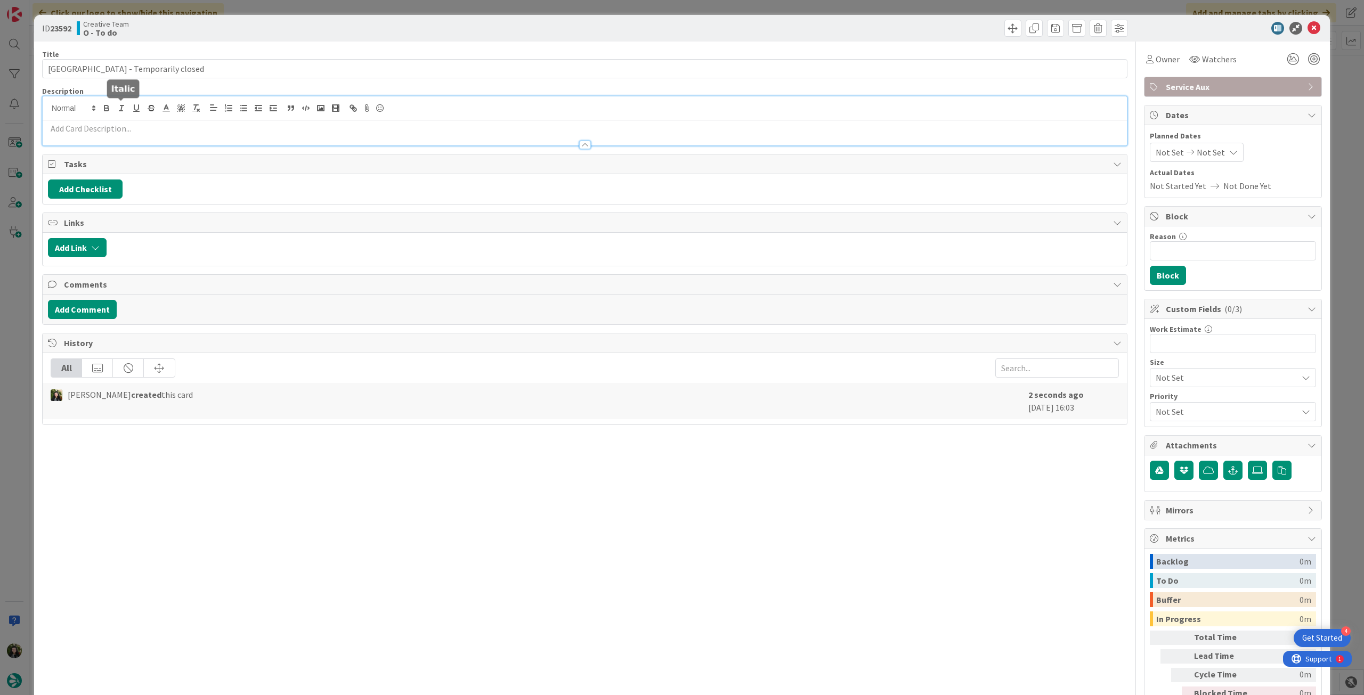
click at [121, 127] on p at bounding box center [585, 129] width 1074 height 12
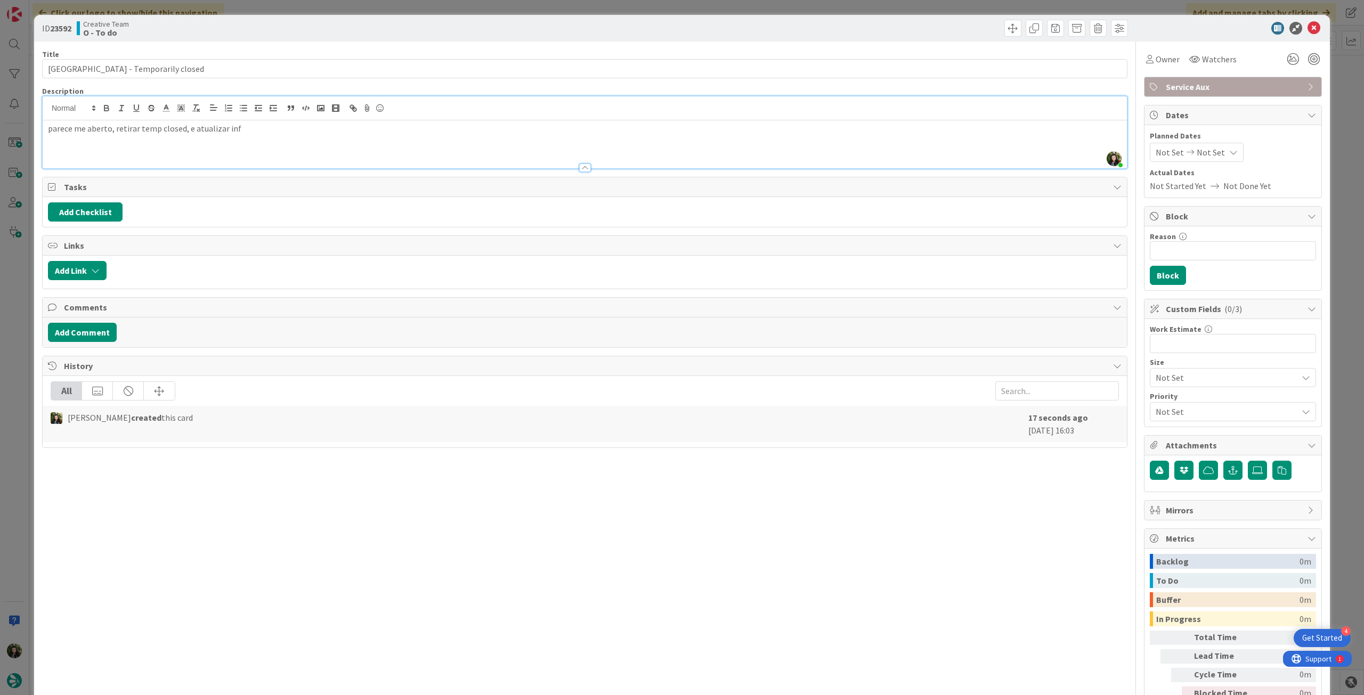
click at [113, 129] on p "parece me aberto, retirar temp closed, e atualizar inf" at bounding box center [585, 129] width 1074 height 12
click at [1308, 27] on icon at bounding box center [1314, 28] width 13 height 13
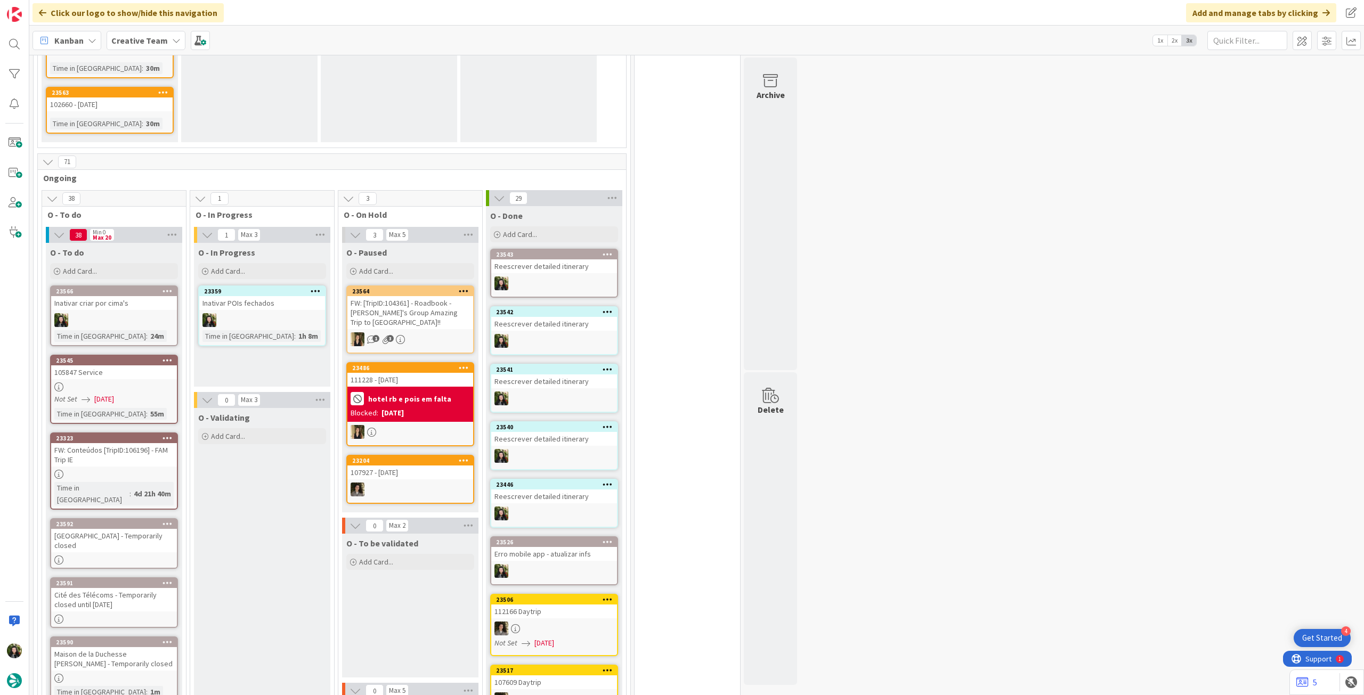
click at [110, 250] on div "O - To do Add Card... Template Not Set Title 0 / 128 Château de Noirmoutier - T…" at bounding box center [114, 262] width 136 height 38
click at [120, 263] on div "Add Card..." at bounding box center [114, 271] width 128 height 16
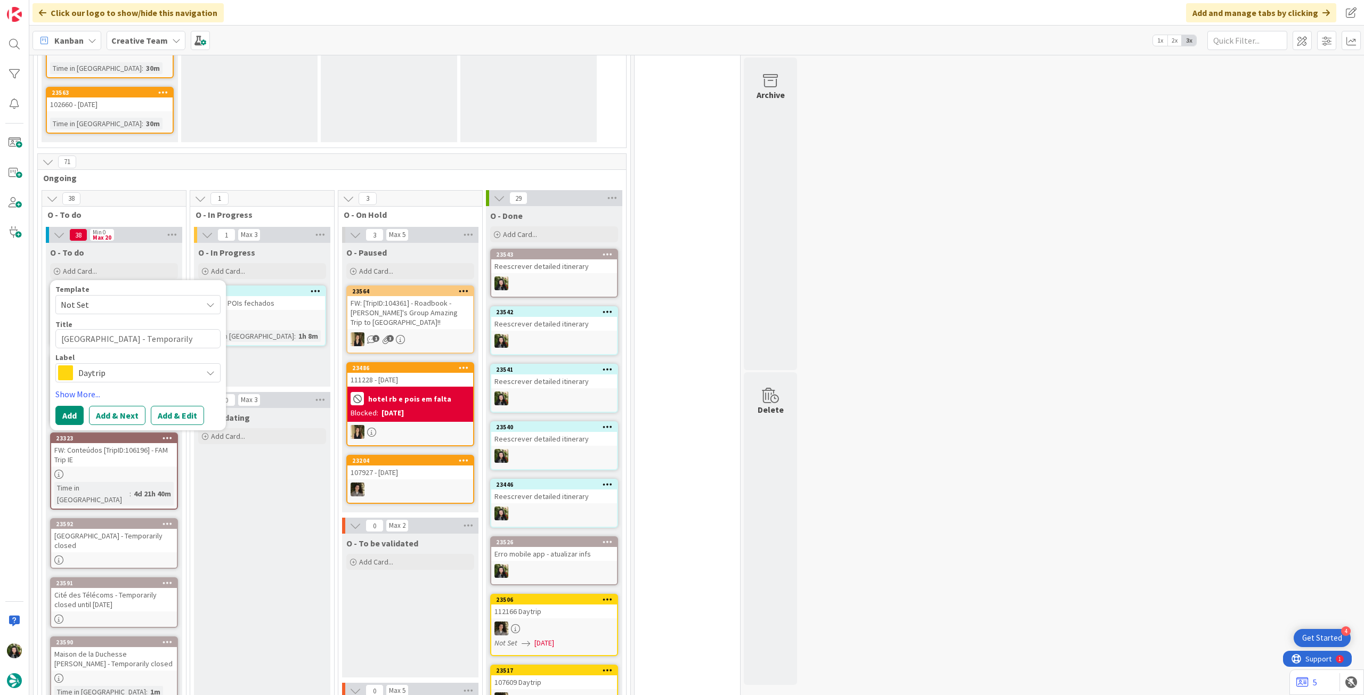
click at [149, 366] on span "Daytrip" at bounding box center [137, 373] width 118 height 15
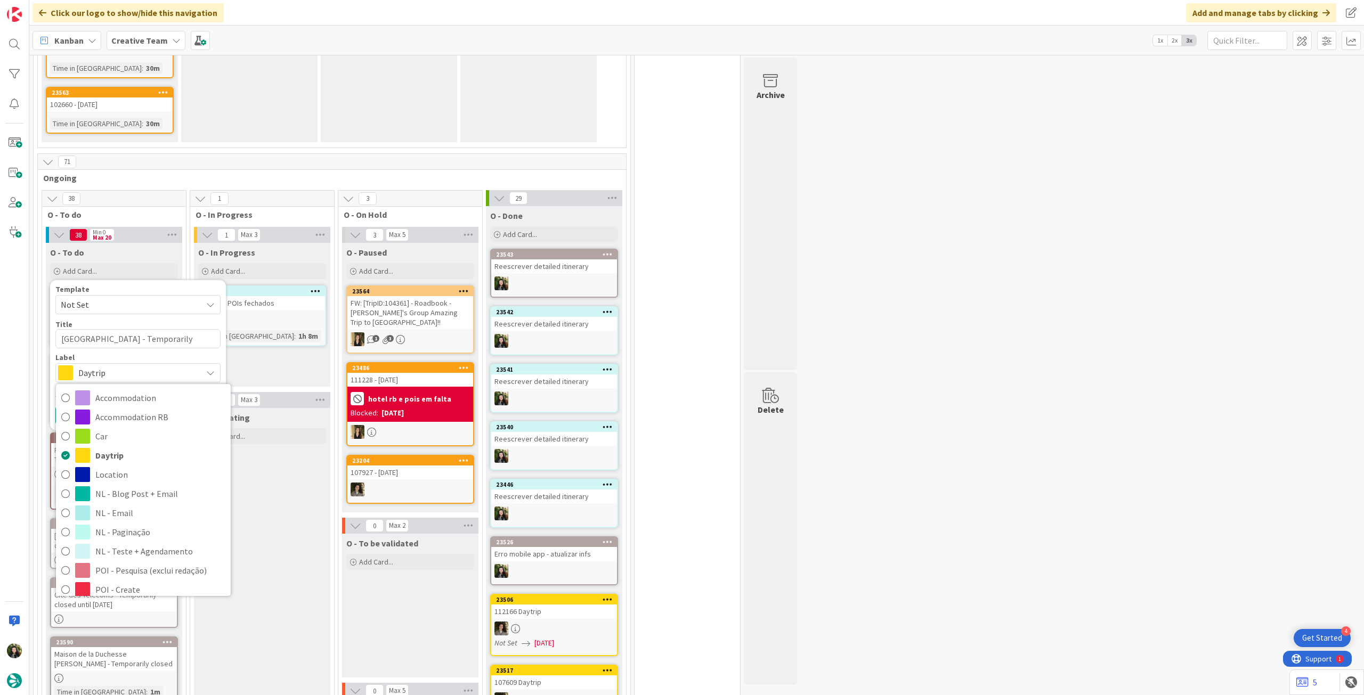
click at [164, 678] on span "Service Aux" at bounding box center [160, 686] width 130 height 16
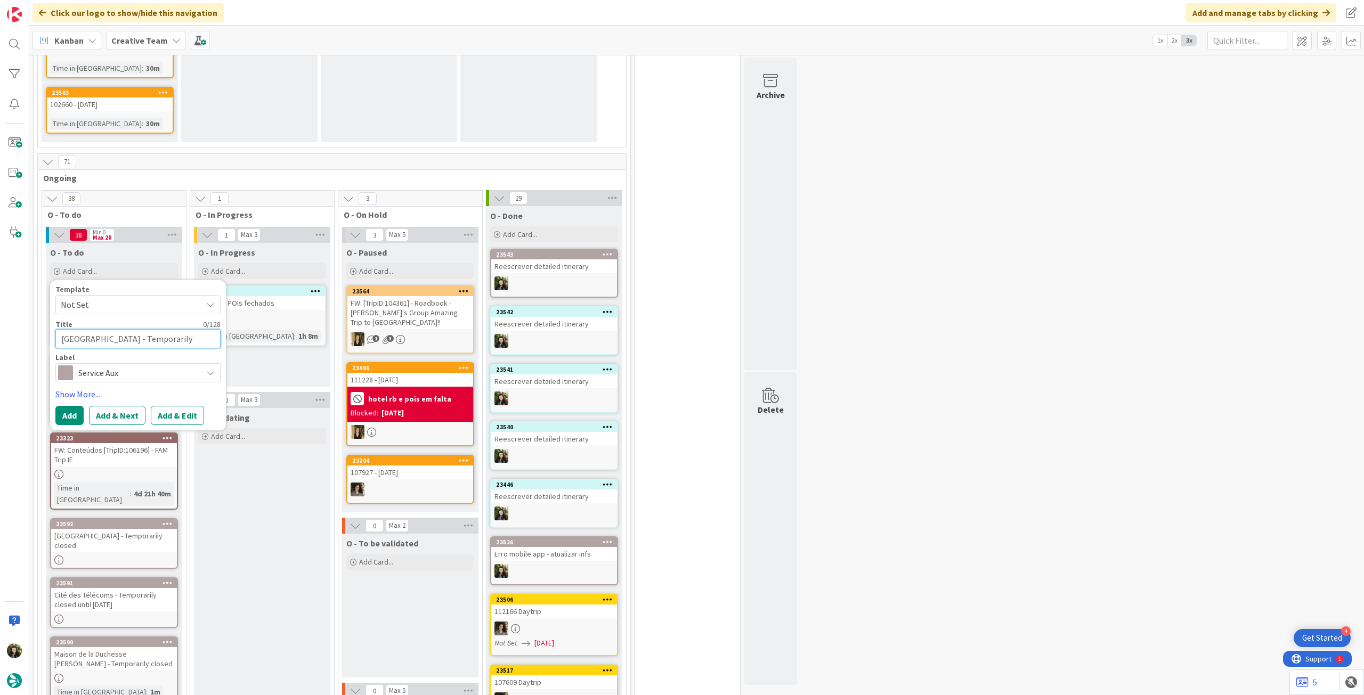
click at [134, 329] on textarea "[GEOGRAPHIC_DATA] - Temporarily closed" at bounding box center [137, 338] width 165 height 19
paste textarea "Visit the Thermes de Lectoure - Open Apr to Nov - Temporarily closed"
type textarea "Visit the Thermes de Lectoure - Open Apr to Nov - Temporarily closed"
type textarea "x"
type textarea "Visit the Thermes de Lectoure - Open Apr to Nov - Temporarily closed"
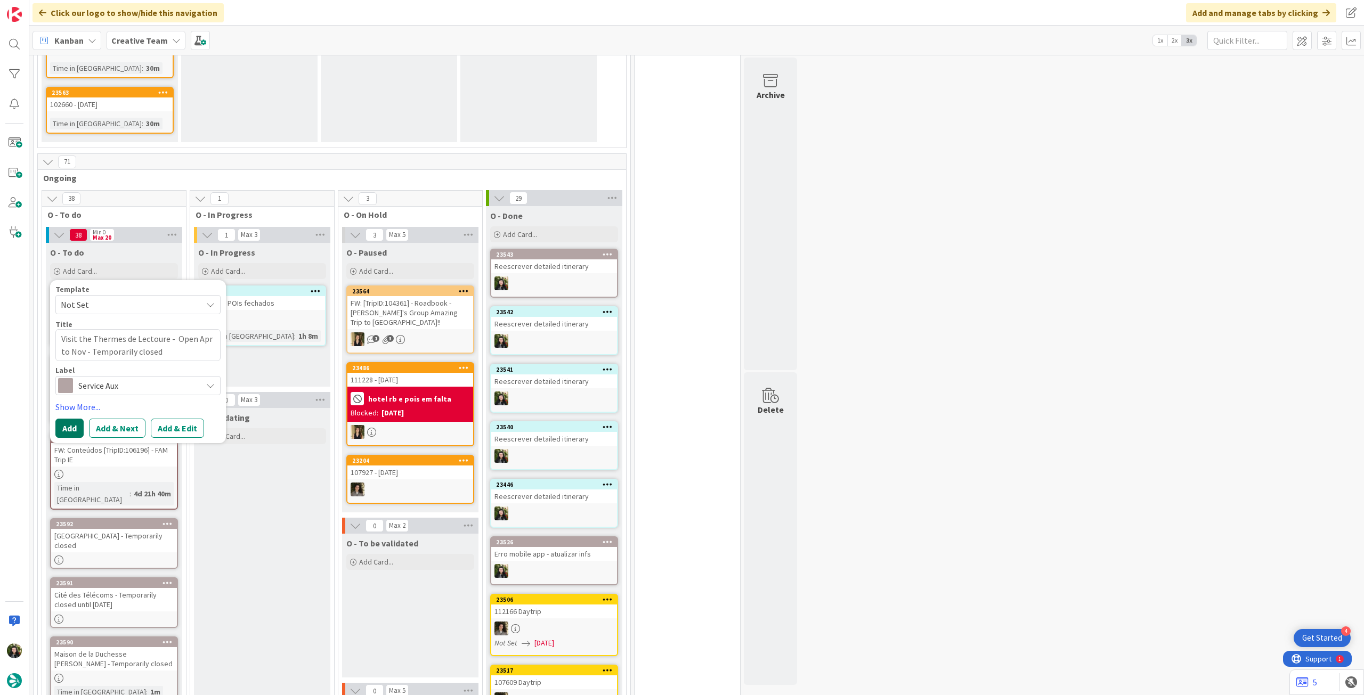
click at [72, 419] on button "Add" at bounding box center [69, 428] width 28 height 19
type textarea "x"
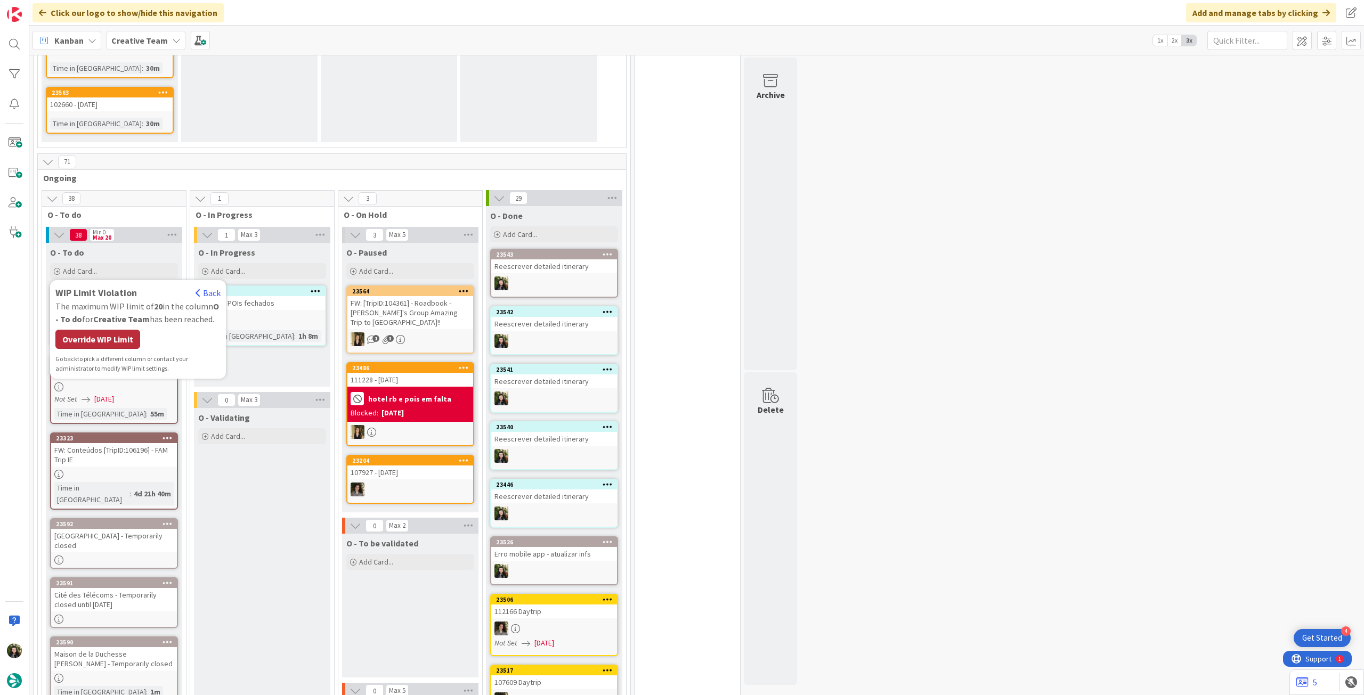
click at [100, 330] on div "Override WIP Limit" at bounding box center [97, 339] width 85 height 19
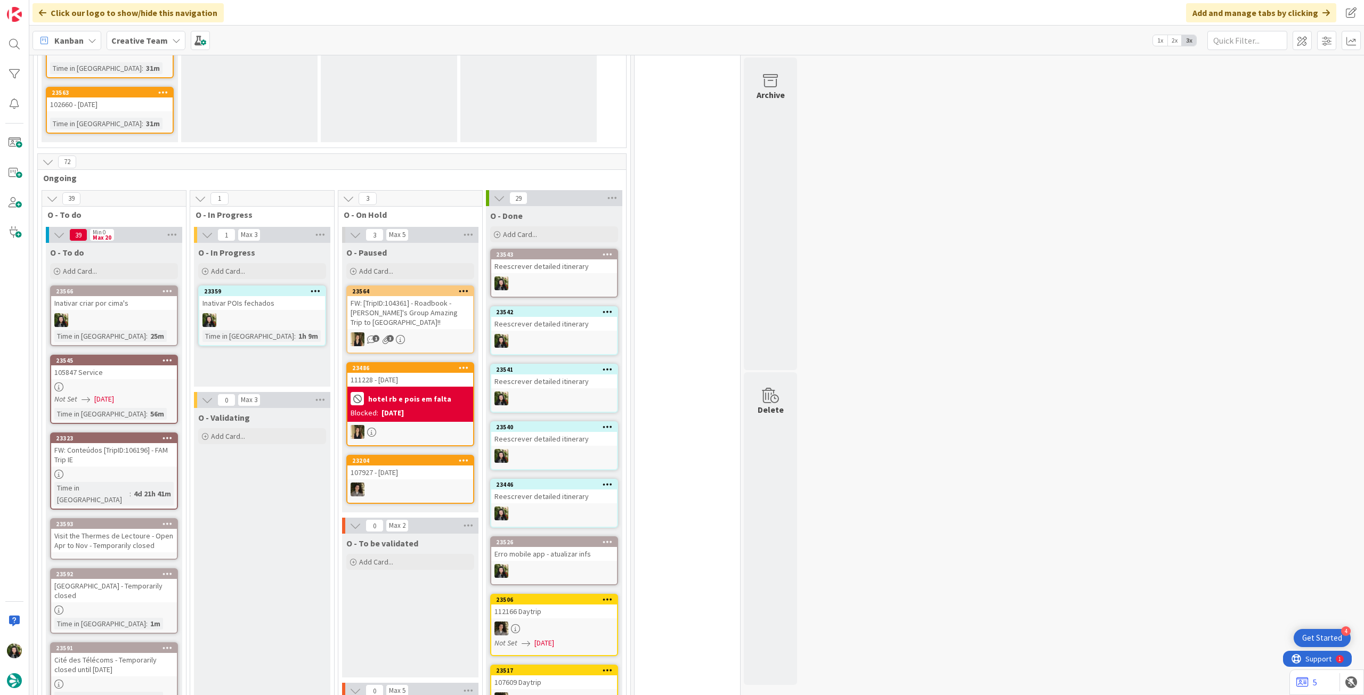
click at [112, 529] on div "Visit the Thermes de Lectoure - Open Apr to Nov - Temporarily closed" at bounding box center [114, 540] width 126 height 23
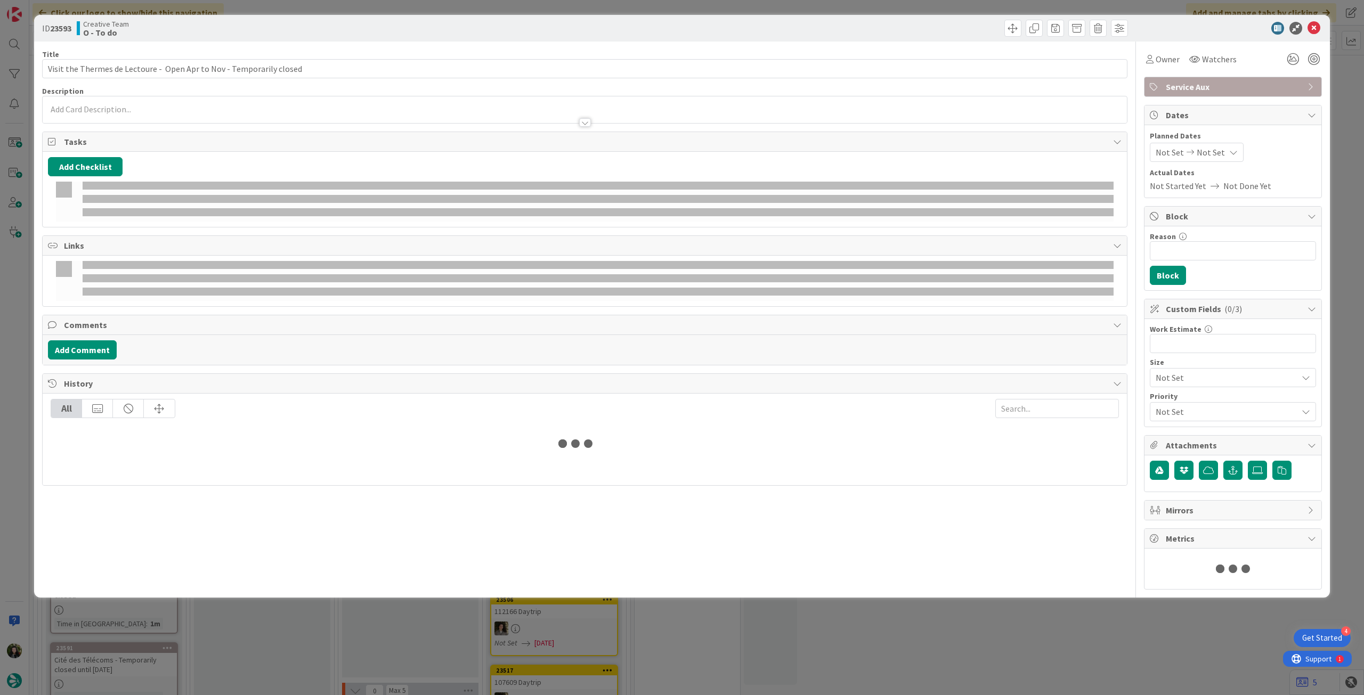
click at [142, 114] on div at bounding box center [585, 117] width 1084 height 11
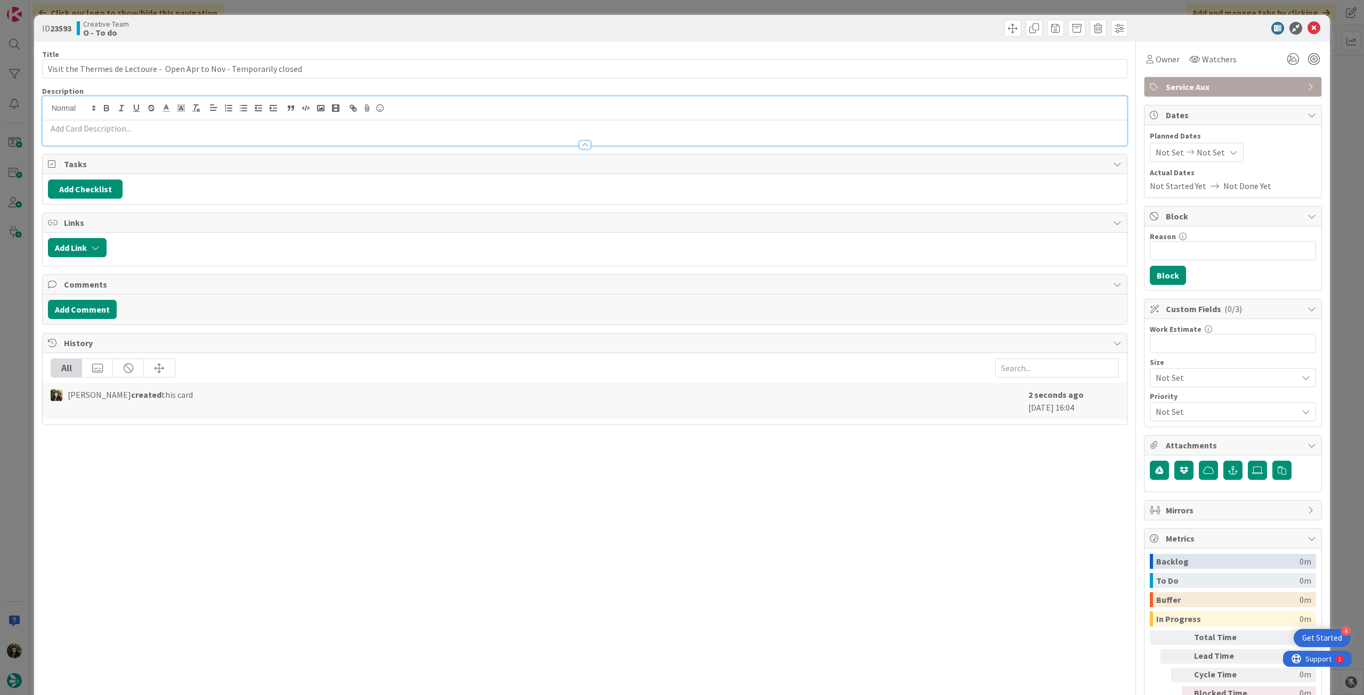
click at [142, 124] on p at bounding box center [585, 129] width 1074 height 12
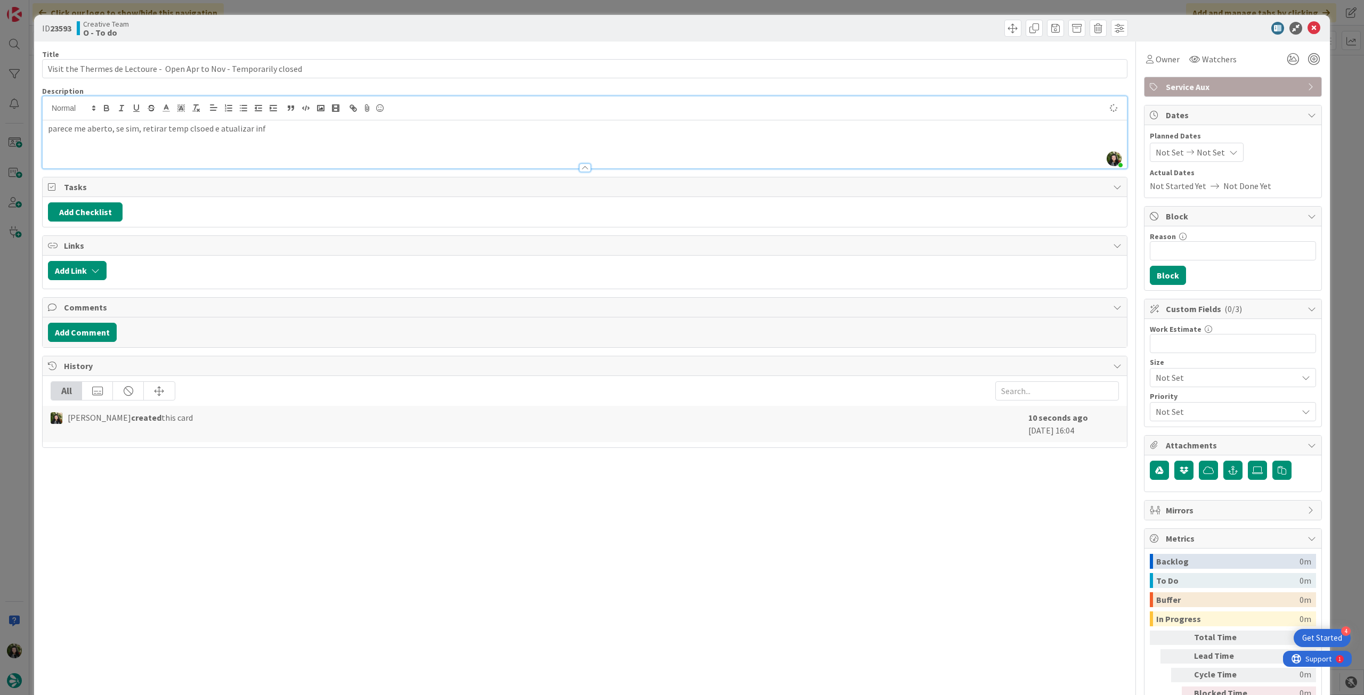
click at [1308, 23] on icon at bounding box center [1314, 28] width 13 height 13
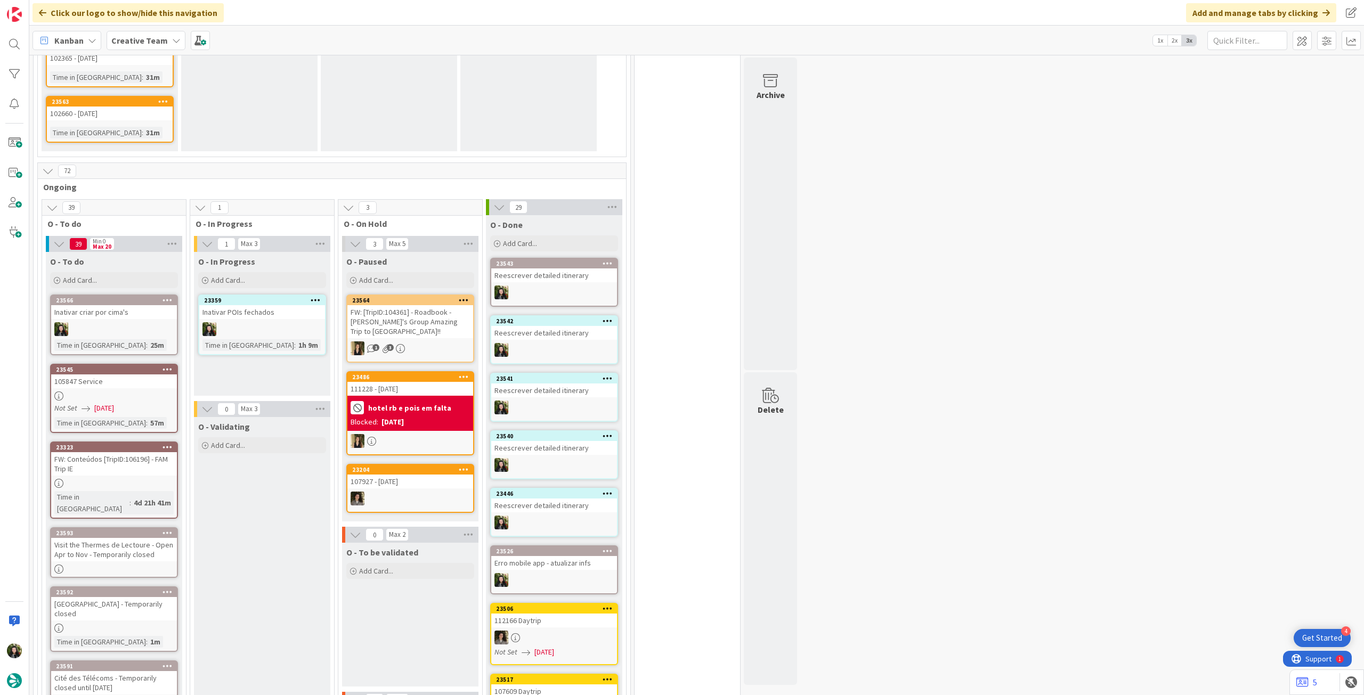
scroll to position [873, 0]
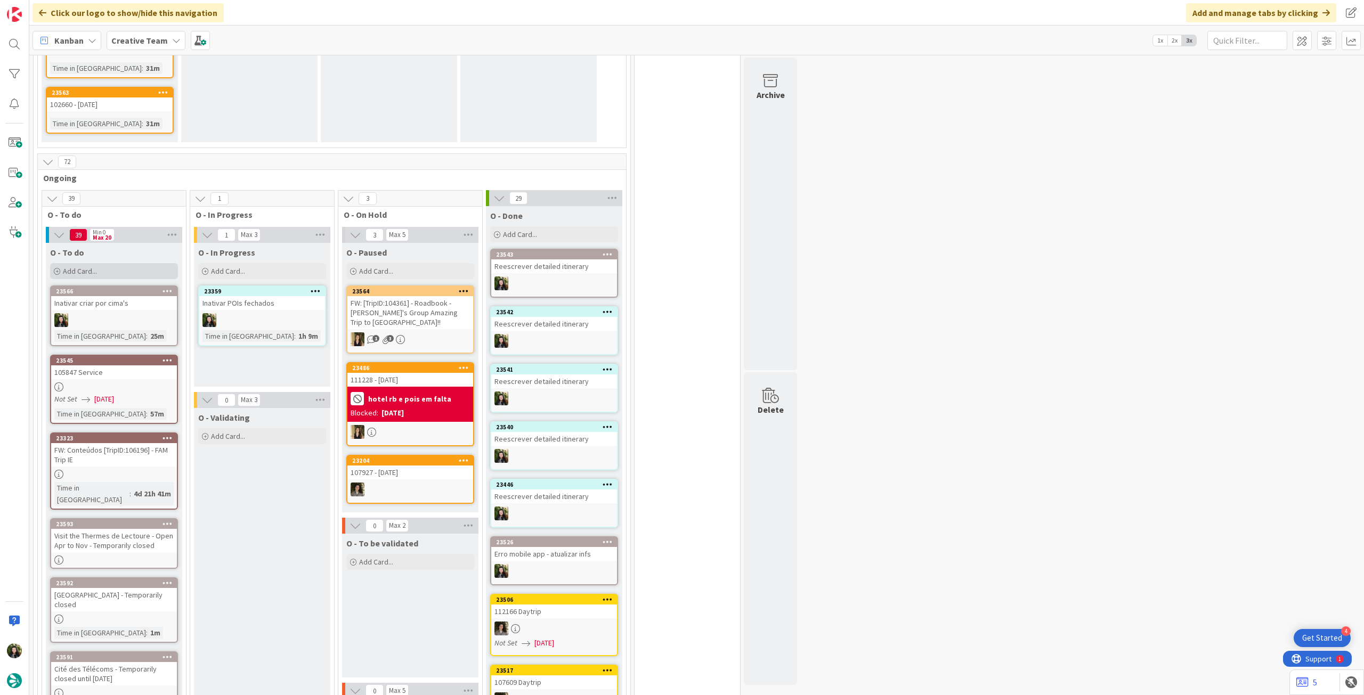
click at [117, 263] on div "Add Card..." at bounding box center [114, 271] width 128 height 16
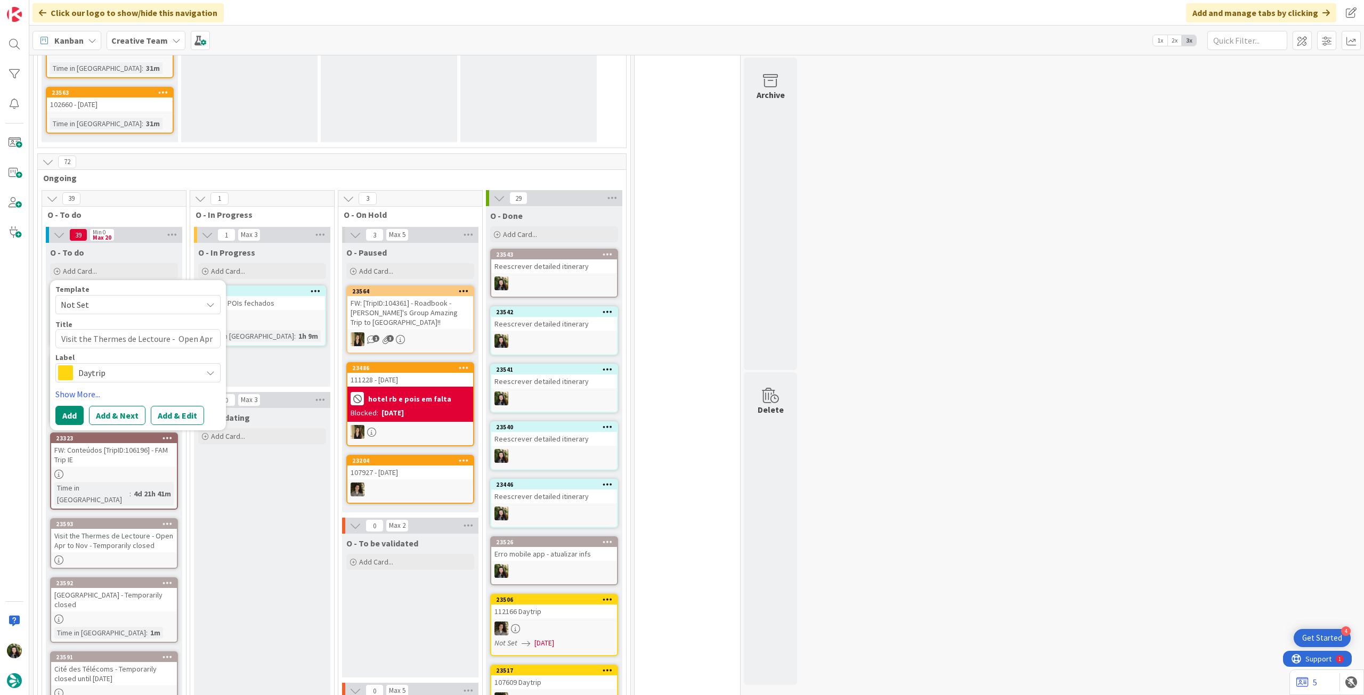
click at [117, 366] on span "Daytrip" at bounding box center [137, 373] width 118 height 15
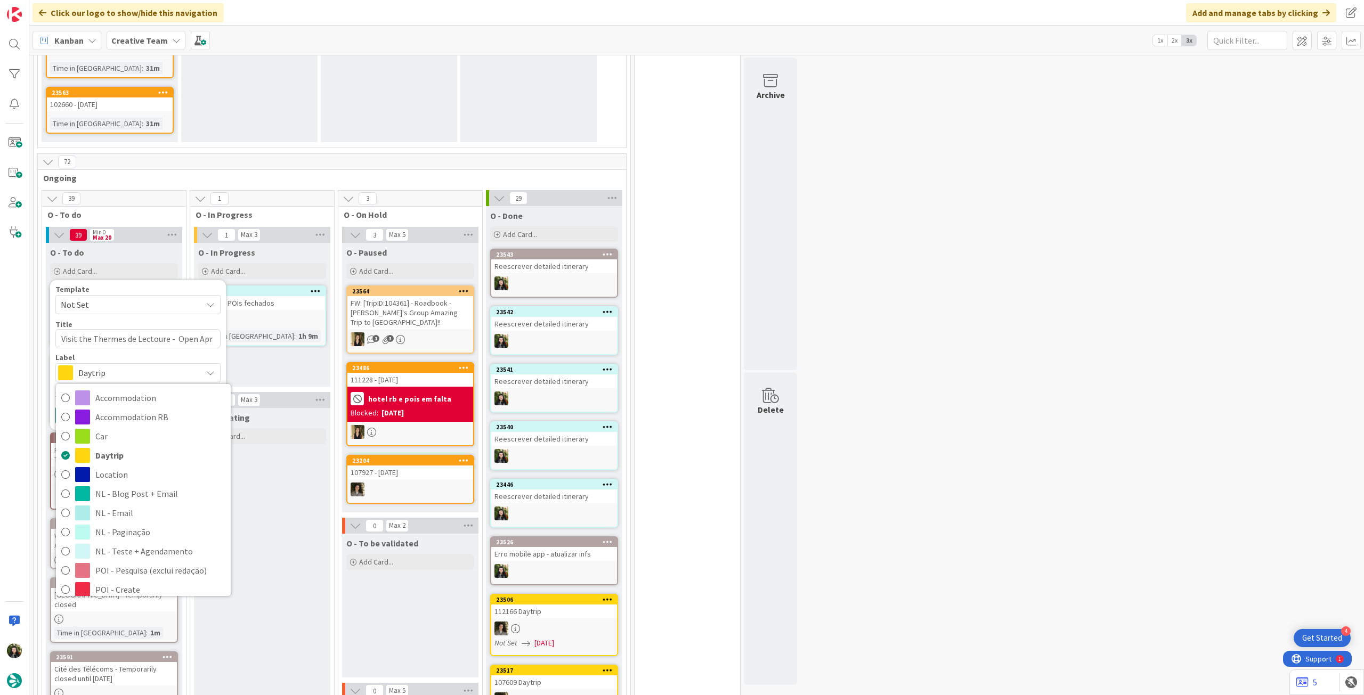
click at [125, 678] on span "Service Aux" at bounding box center [160, 686] width 130 height 16
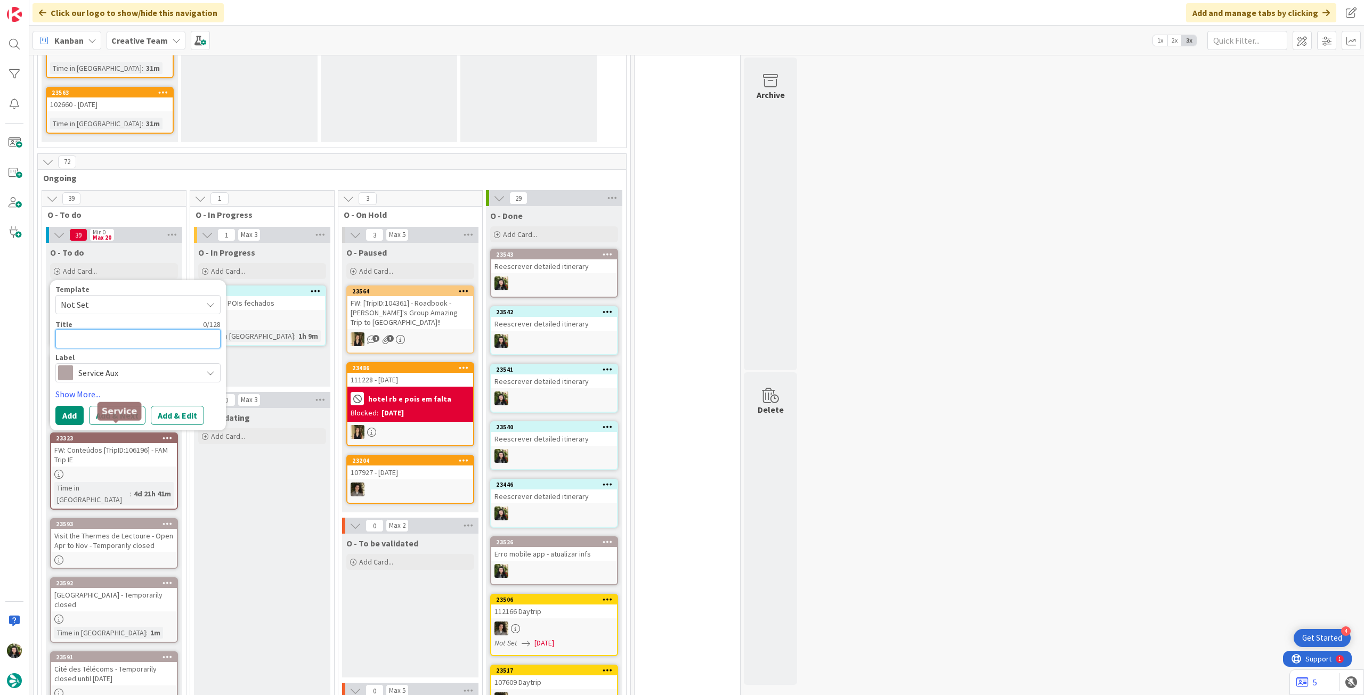
click at [112, 329] on textarea at bounding box center [137, 338] width 165 height 19
paste textarea "Explore the [GEOGRAPHIC_DATA] - Temporarily closed"
type textarea "Explore the [GEOGRAPHIC_DATA] - Temporarily closed"
type textarea "x"
type textarea "Explore the [GEOGRAPHIC_DATA] - Temporarily closed"
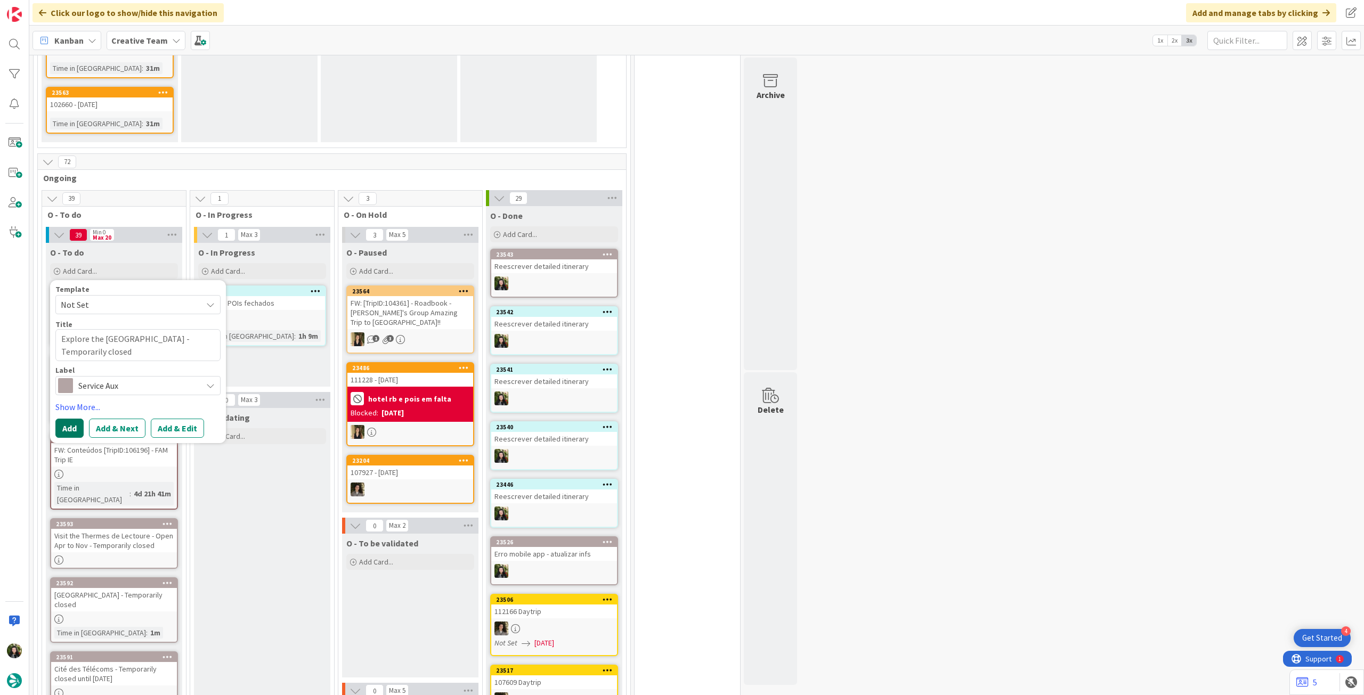
click at [66, 420] on button "Add" at bounding box center [69, 428] width 28 height 19
type textarea "x"
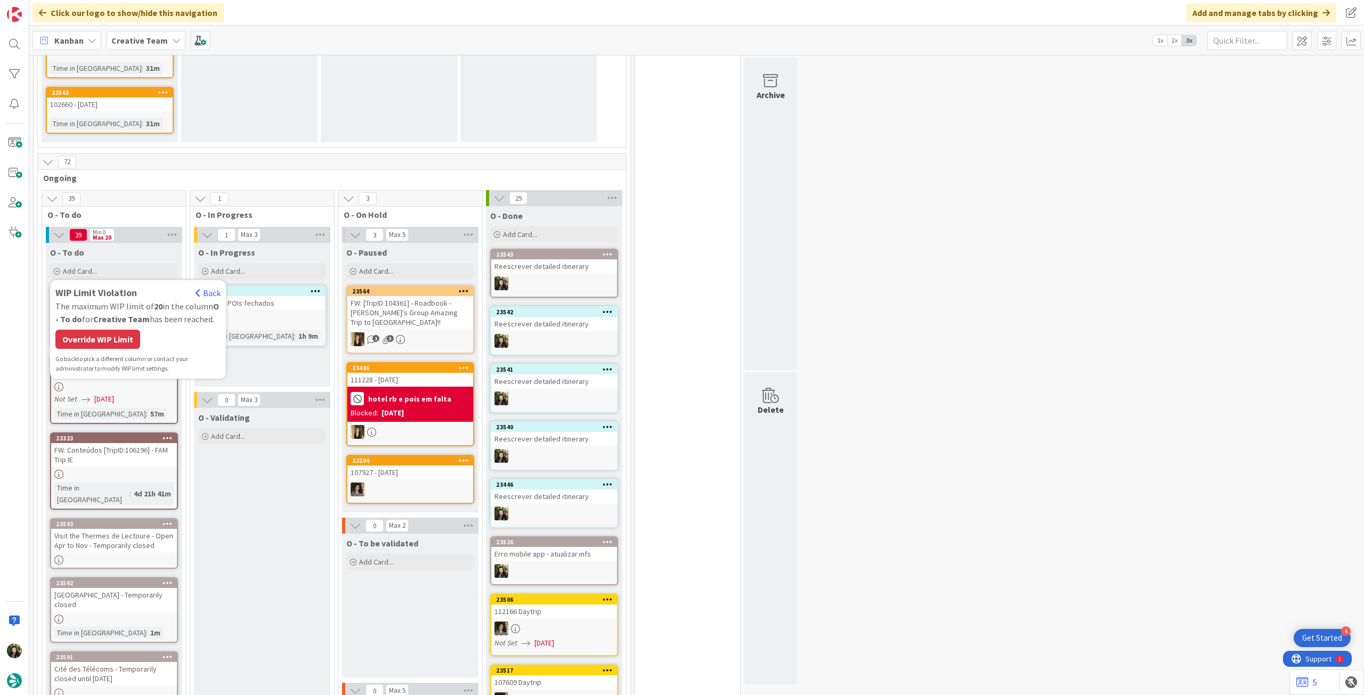
click at [101, 335] on div "Override WIP Limit" at bounding box center [97, 339] width 85 height 19
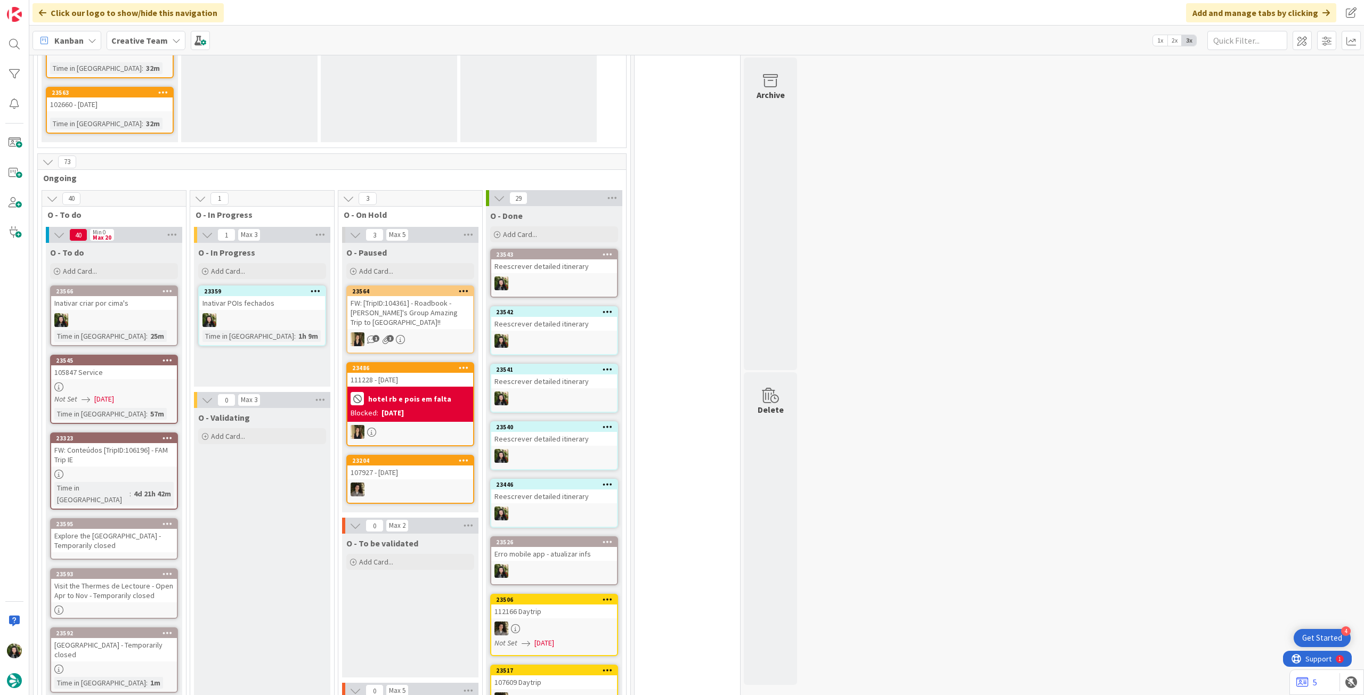
click at [127, 529] on div "Explore the [GEOGRAPHIC_DATA] - Temporarily closed" at bounding box center [114, 540] width 126 height 23
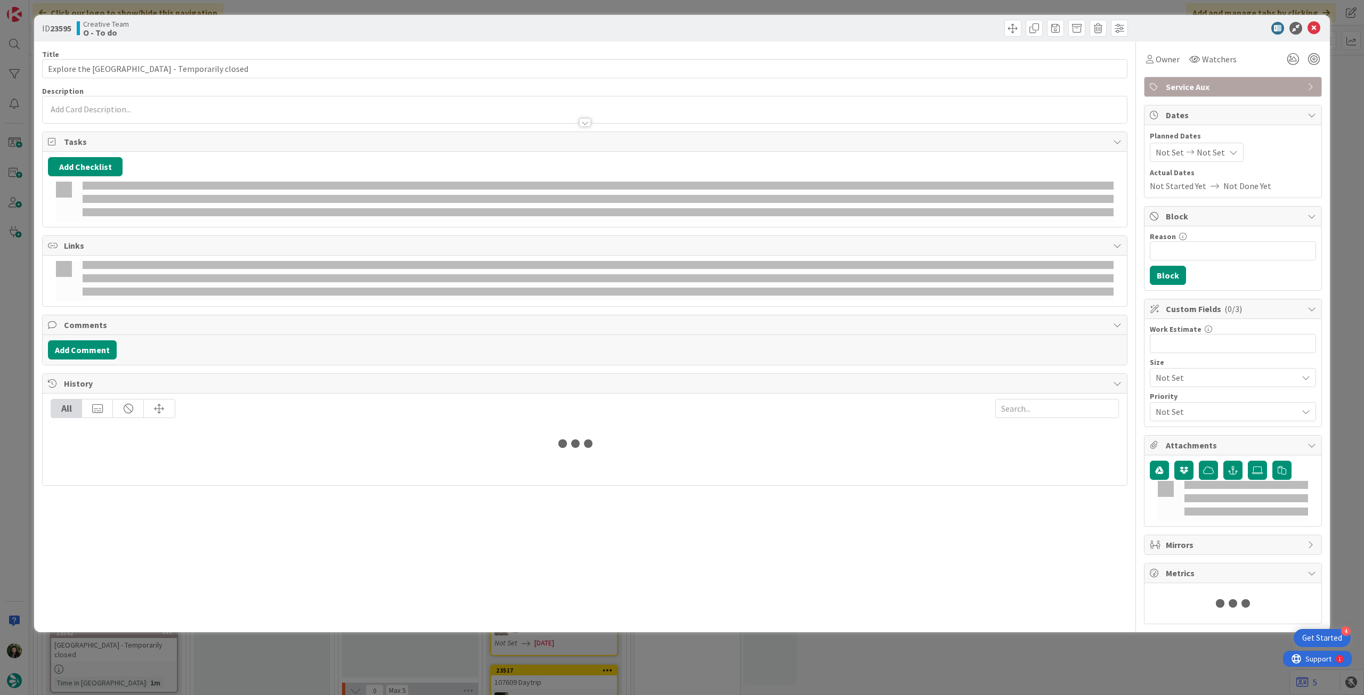
click at [146, 113] on div at bounding box center [585, 117] width 1084 height 11
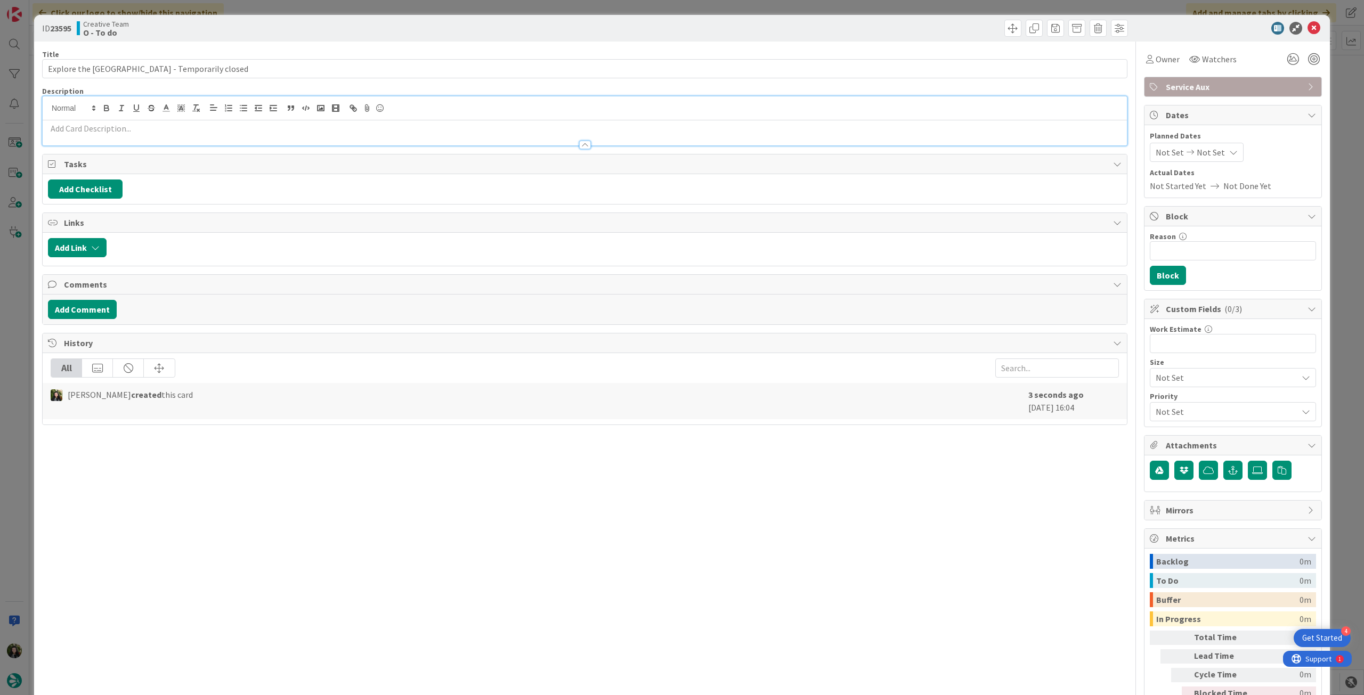
click at [143, 125] on p at bounding box center [585, 129] width 1074 height 12
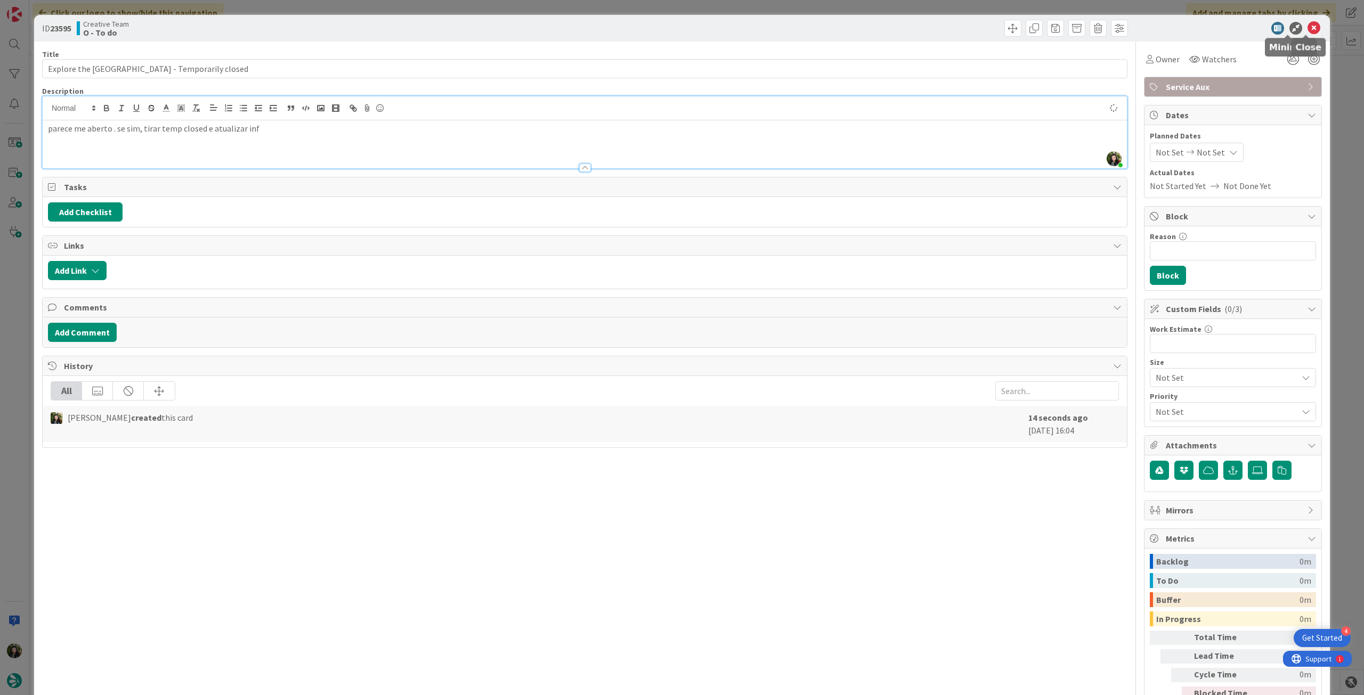
click at [1308, 29] on icon at bounding box center [1314, 28] width 13 height 13
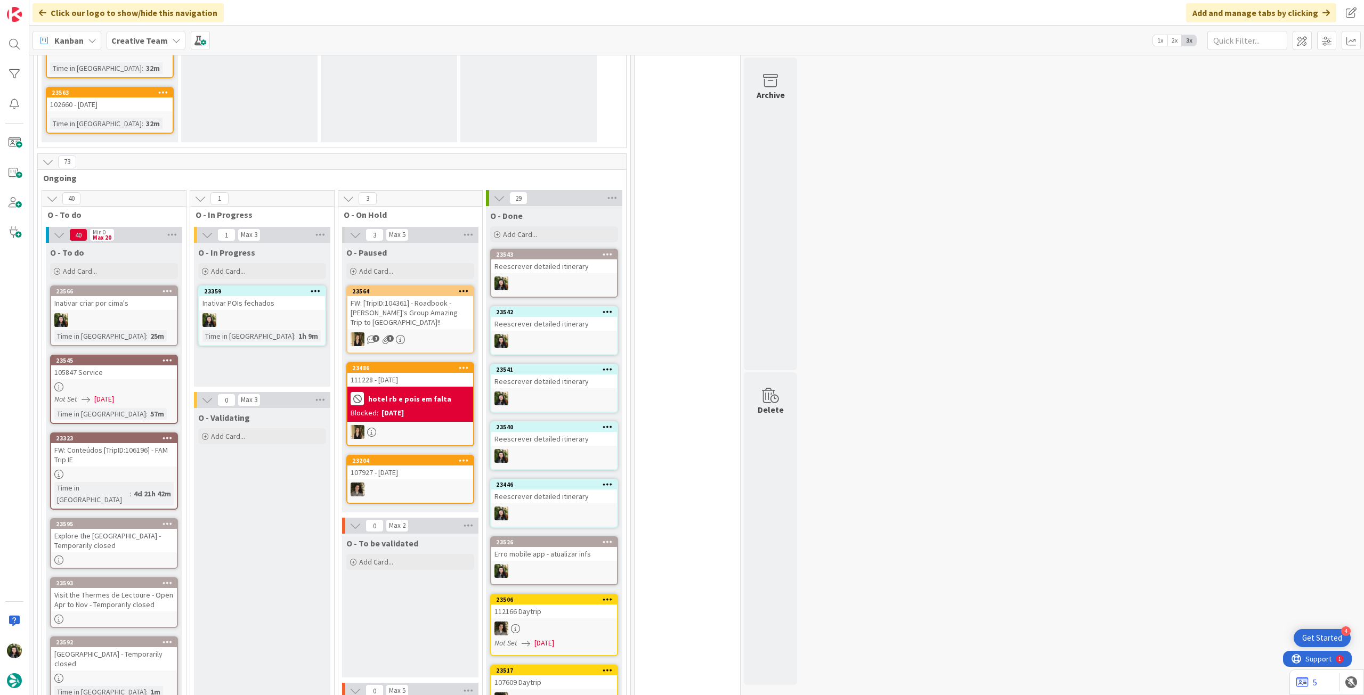
drag, startPoint x: 141, startPoint y: 261, endPoint x: 145, endPoint y: 288, distance: 28.1
click at [141, 263] on div "Add Card..." at bounding box center [114, 271] width 128 height 16
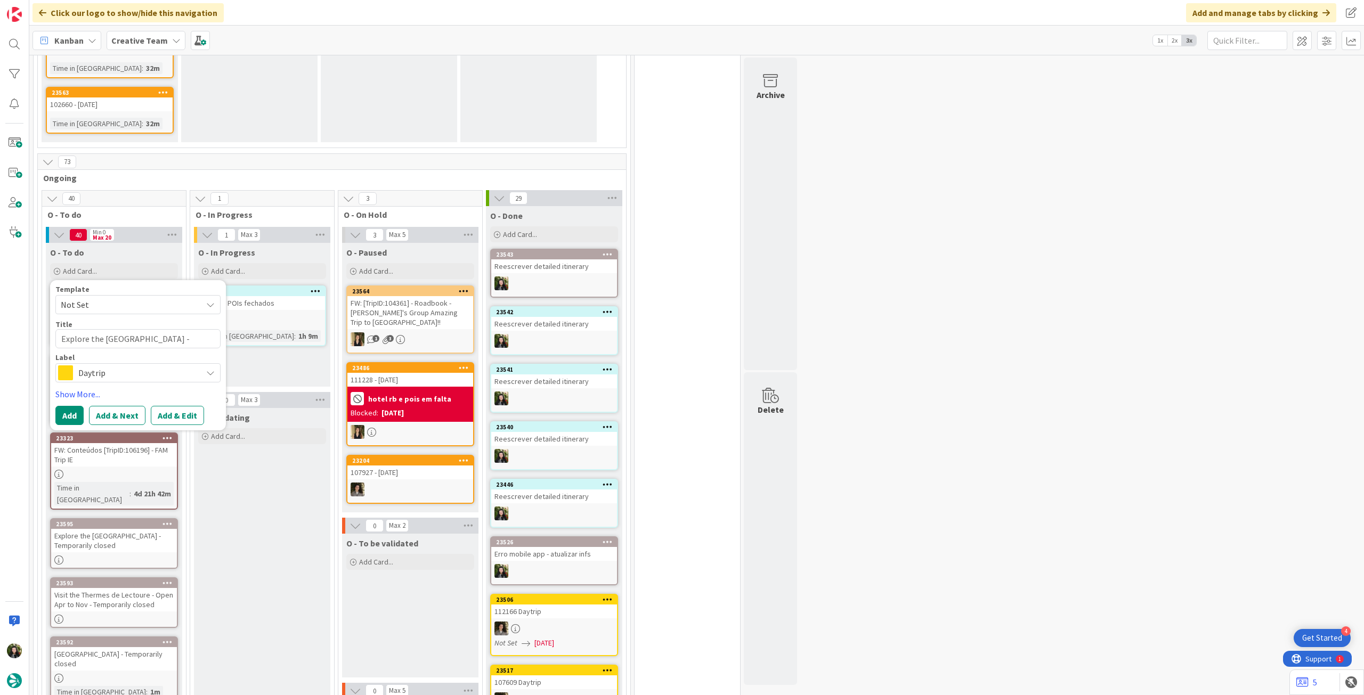
click at [118, 366] on span "Daytrip" at bounding box center [137, 373] width 118 height 15
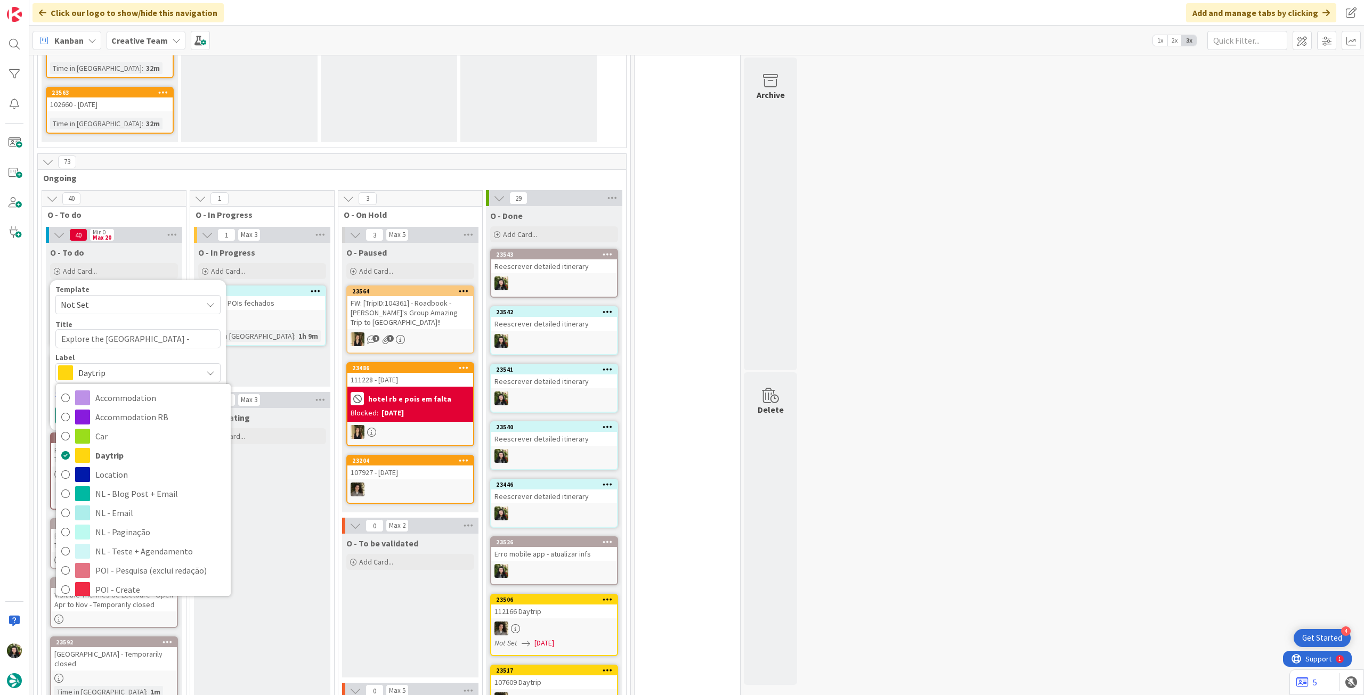
click at [142, 678] on span "Service Aux" at bounding box center [160, 686] width 130 height 16
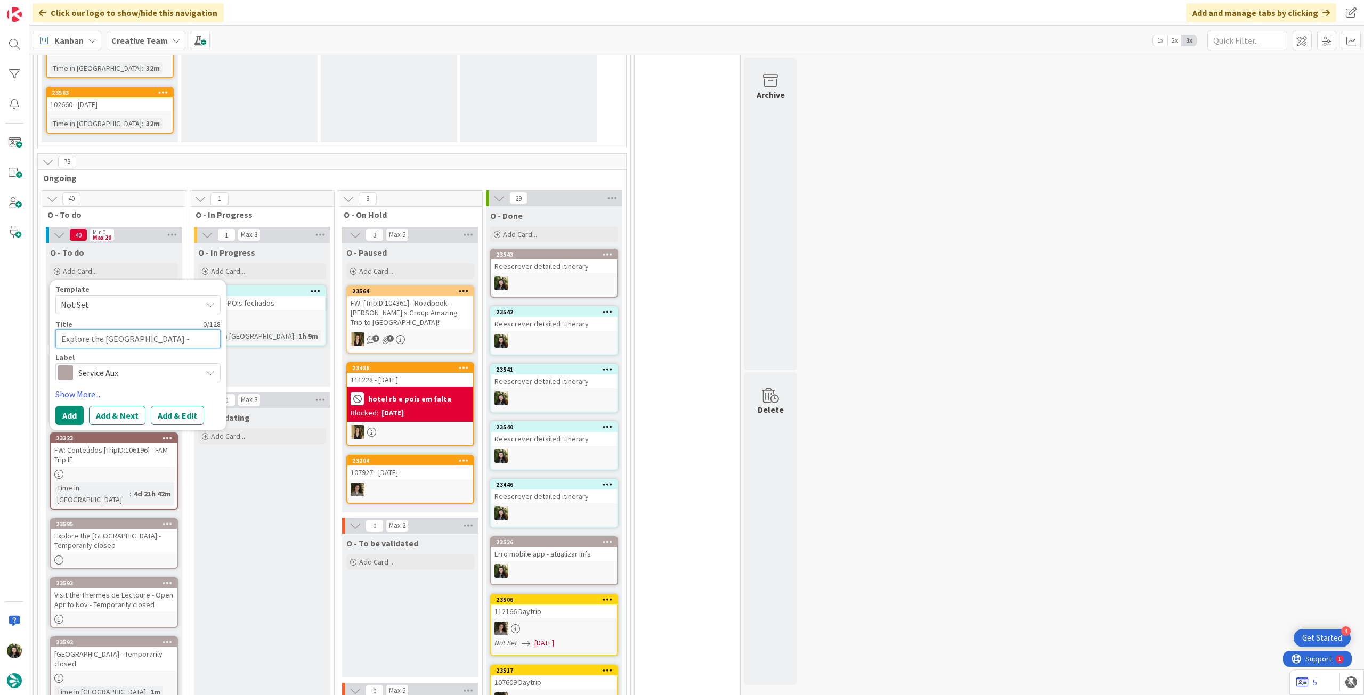
click at [144, 329] on textarea "Explore the [GEOGRAPHIC_DATA] - Temporarily closed" at bounding box center [137, 338] width 165 height 19
paste textarea "Cité Internationale de la Tapisserie - Temporarily closed"
type textarea "Cité Internationale de la Tapisserie - Temporarily closed"
type textarea "x"
type textarea "Cité Internationale de la Tapisserie - Temporarily closed"
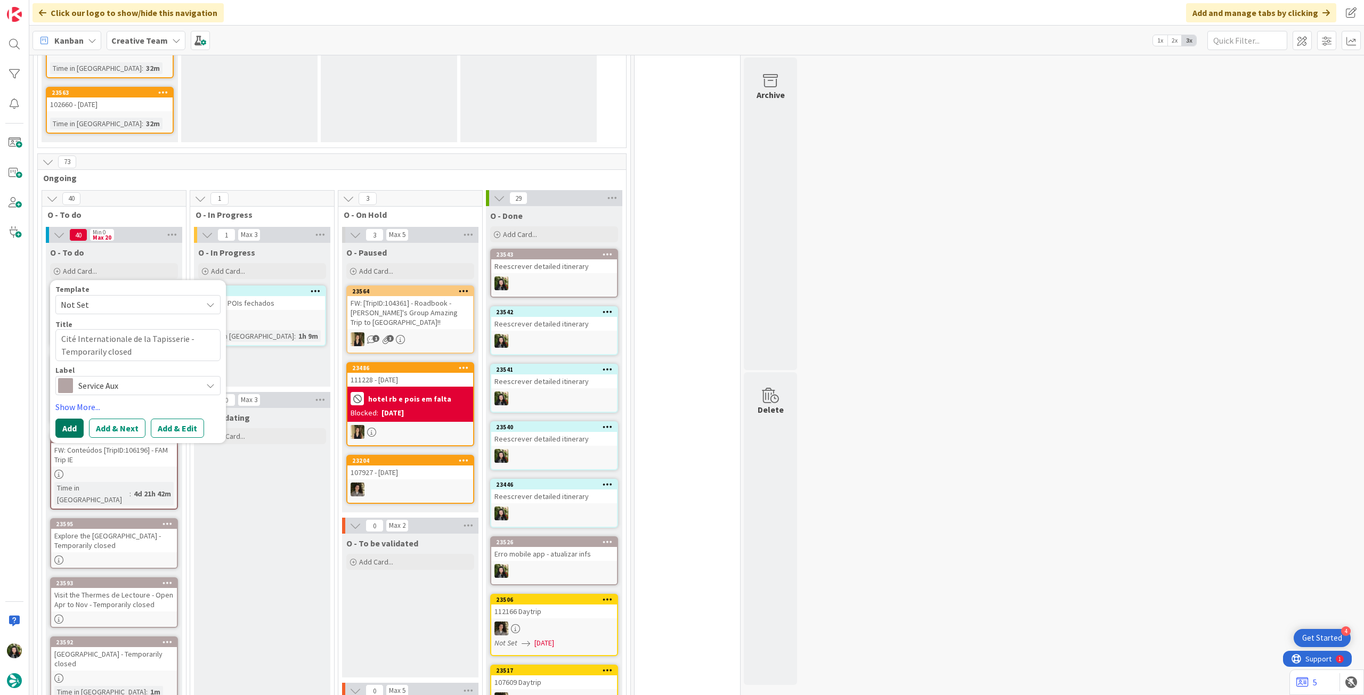
click at [68, 421] on button "Add" at bounding box center [69, 428] width 28 height 19
type textarea "x"
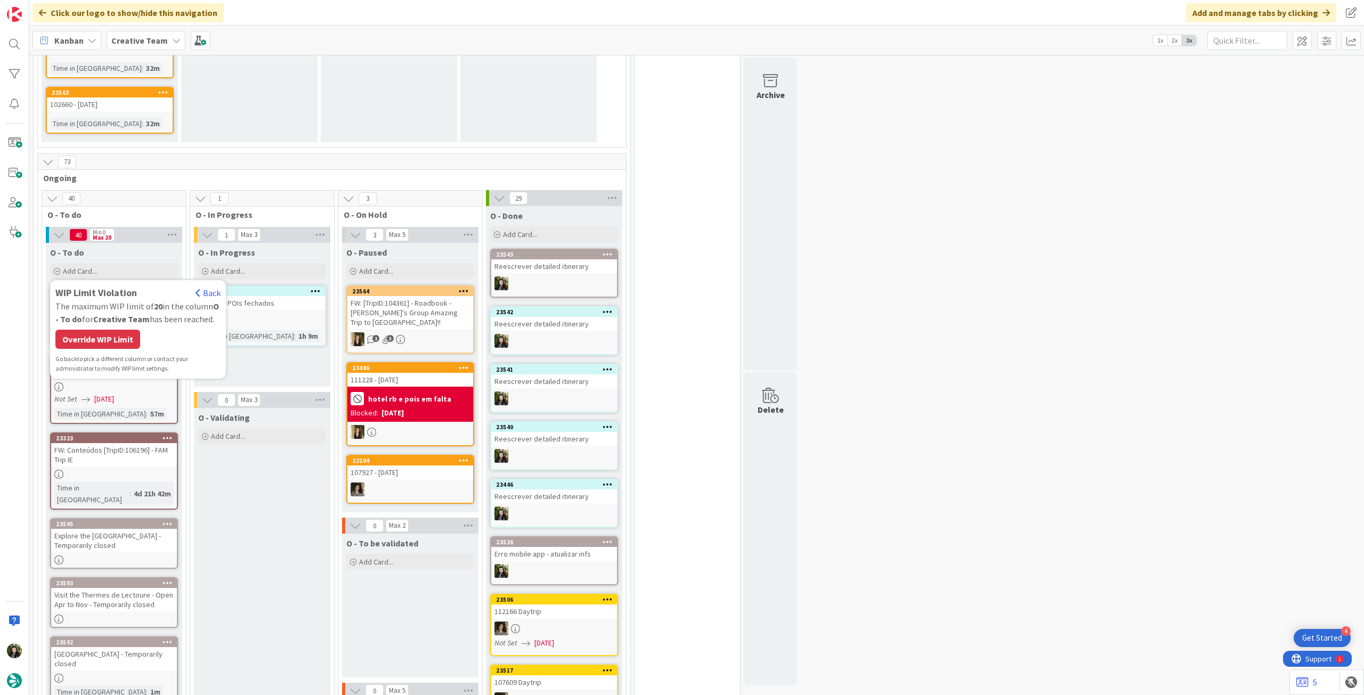
click at [112, 333] on div "Override WIP Limit" at bounding box center [97, 339] width 85 height 19
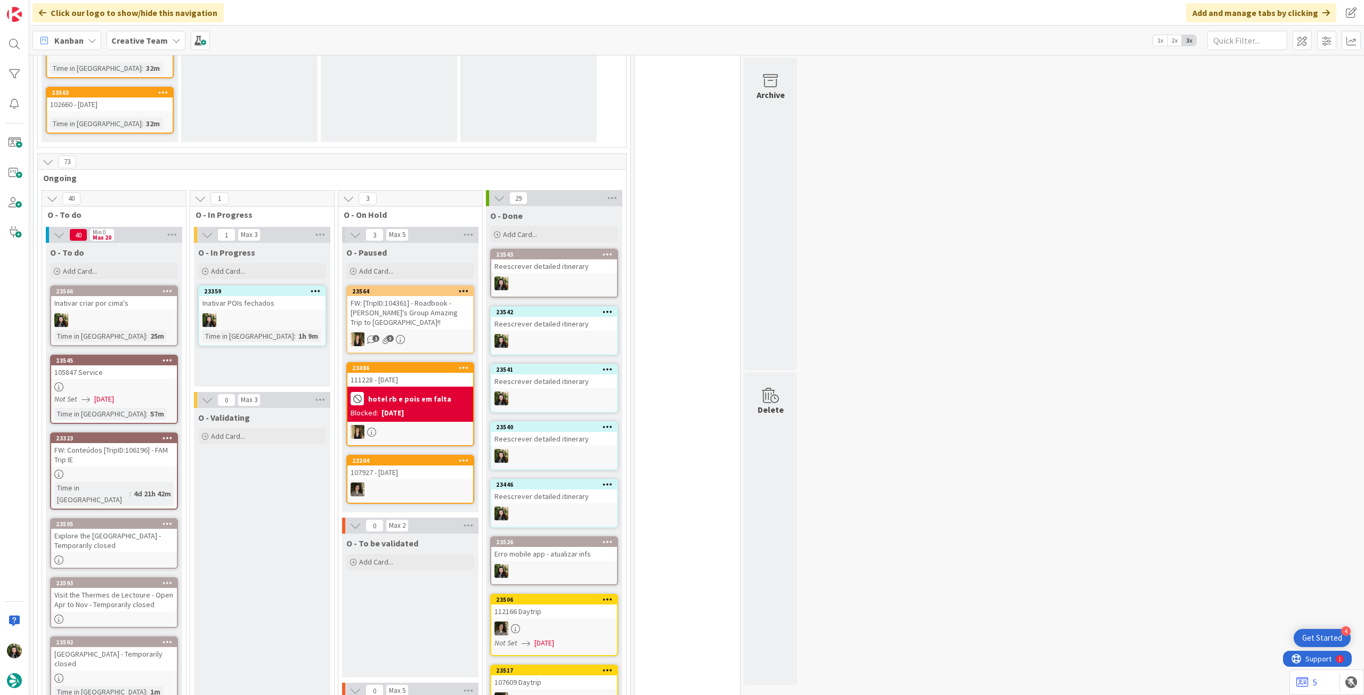
scroll to position [888, 0]
click at [116, 530] on div "Cité Internationale de la Tapisserie - Temporarily closed" at bounding box center [114, 540] width 126 height 23
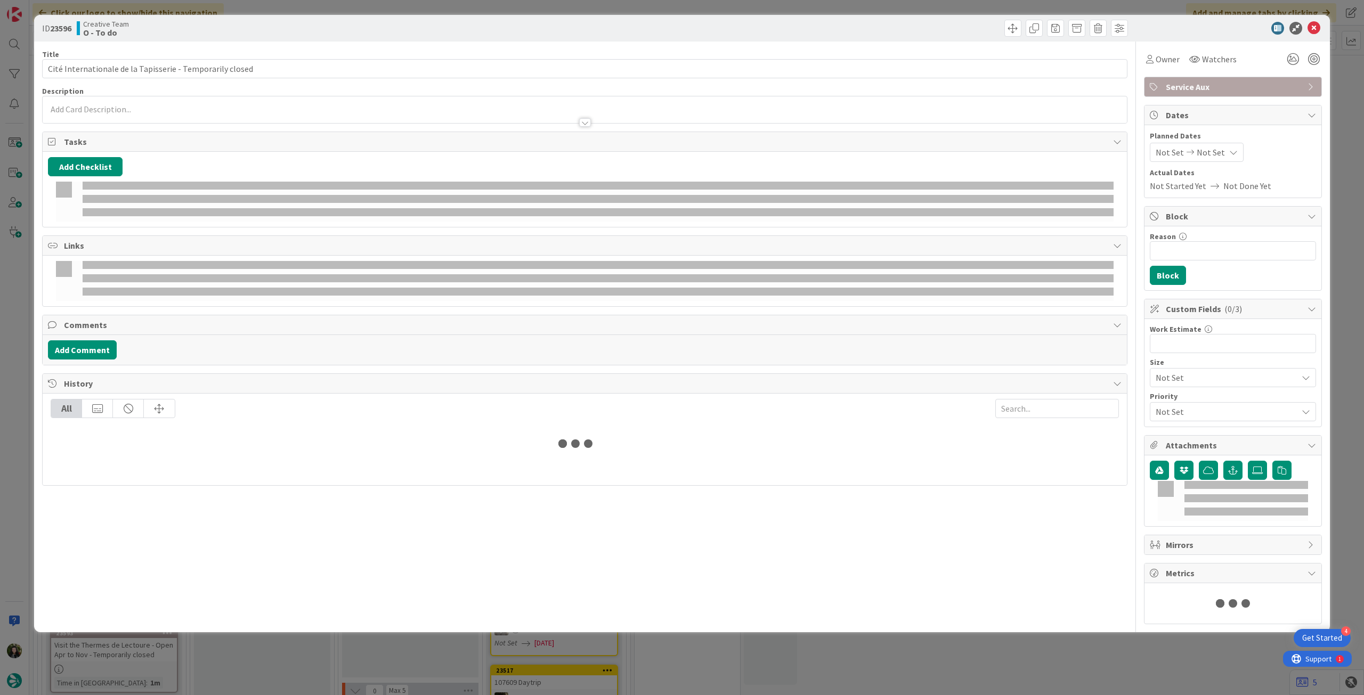
click at [126, 96] on div at bounding box center [585, 109] width 1084 height 27
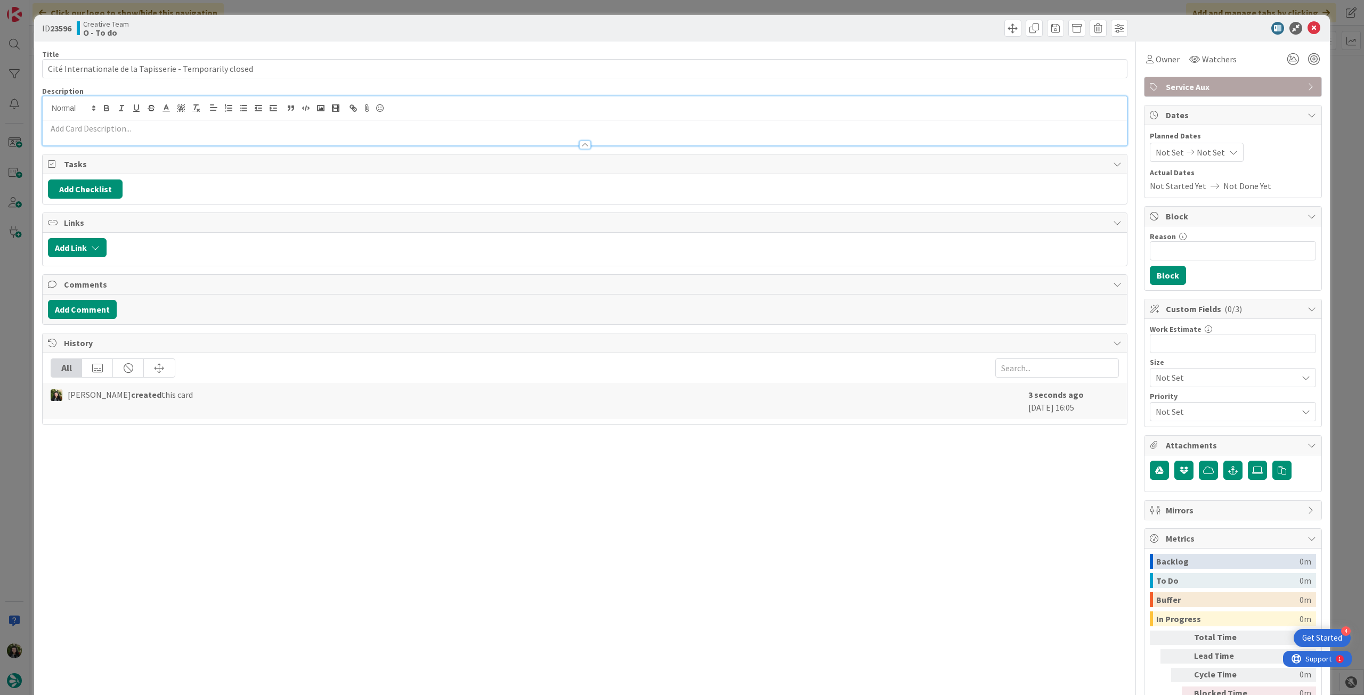
click at [127, 125] on p at bounding box center [585, 129] width 1074 height 12
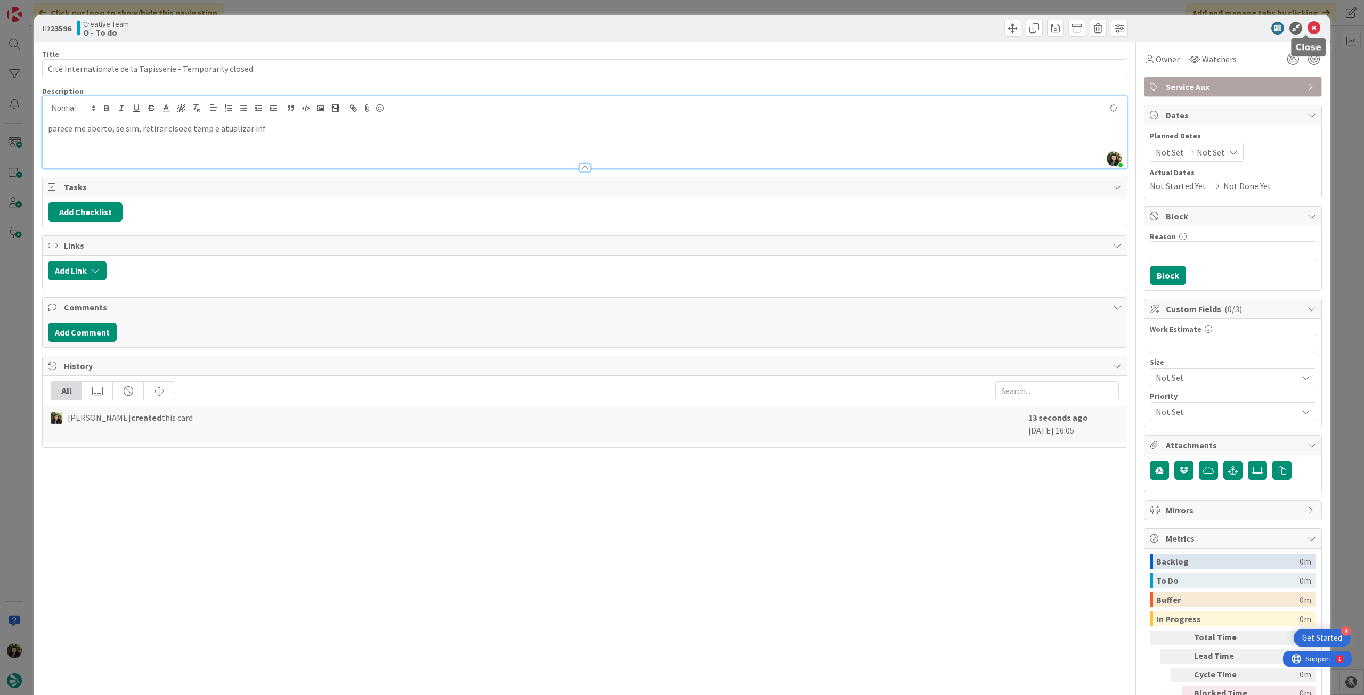
click at [1308, 31] on icon at bounding box center [1314, 28] width 13 height 13
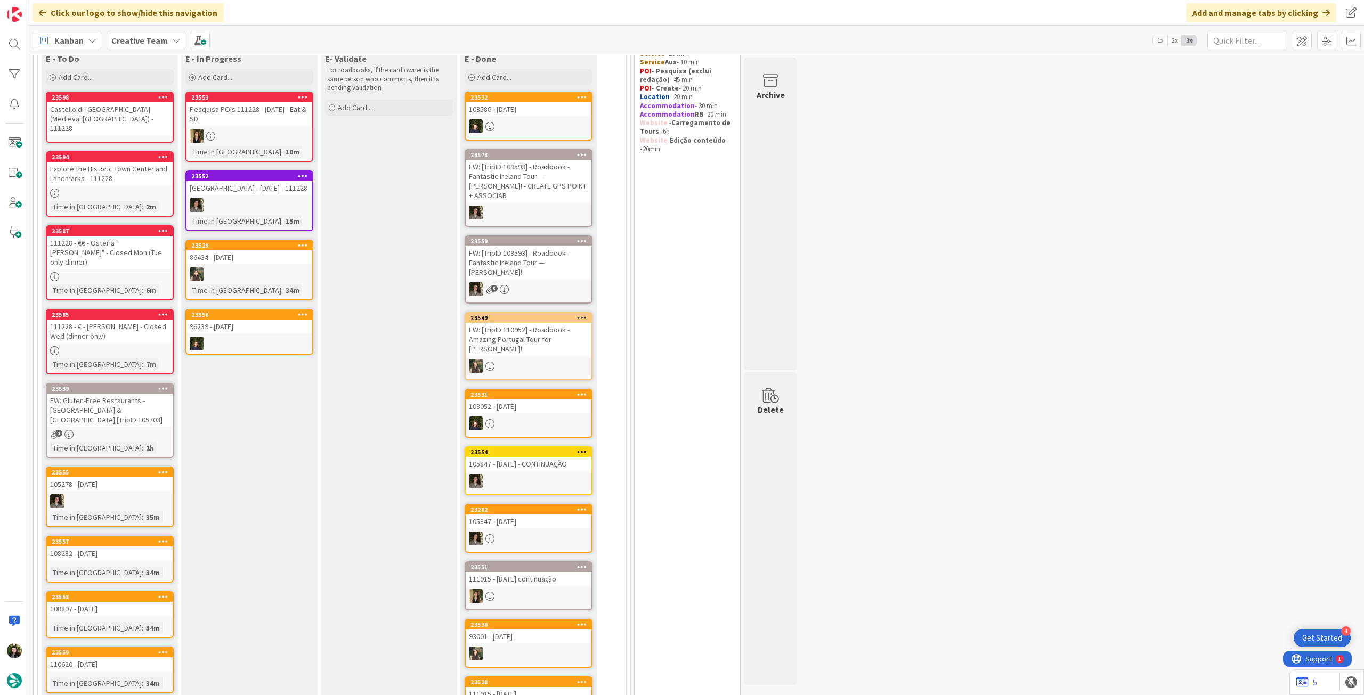
scroll to position [101, 0]
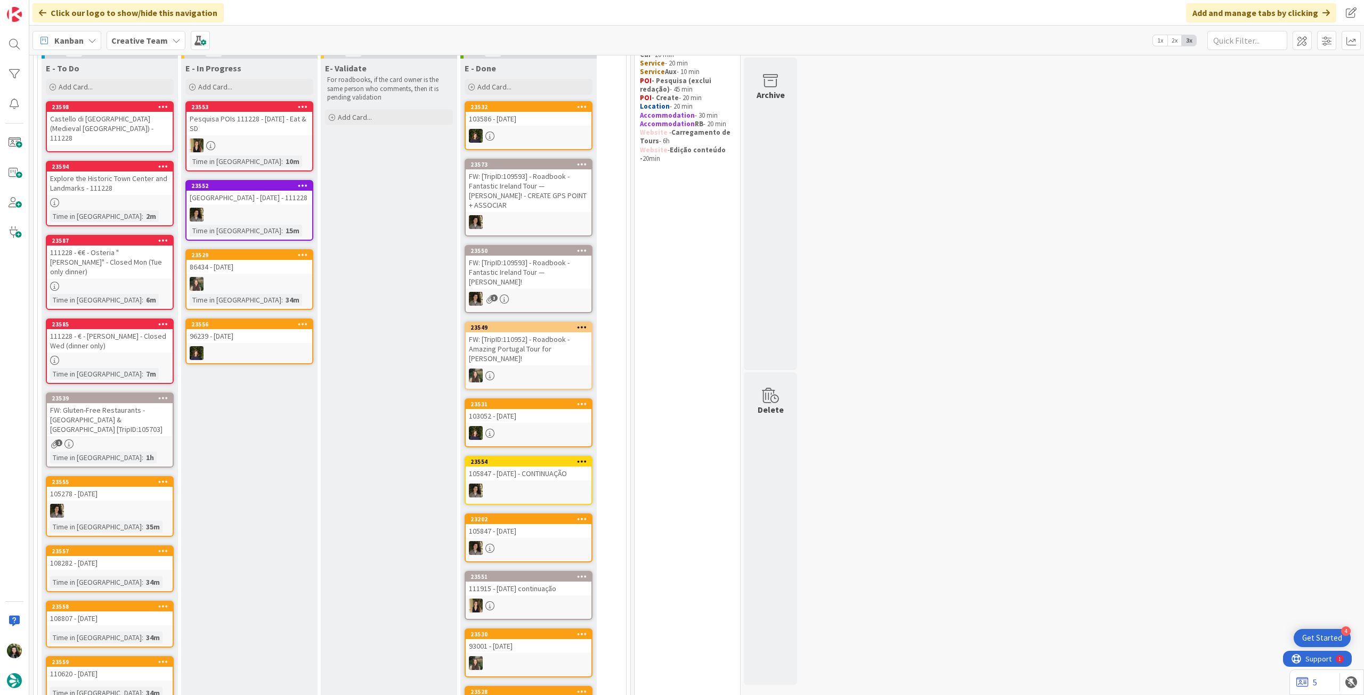
click at [264, 274] on div "86434 - [DATE]" at bounding box center [249, 267] width 126 height 14
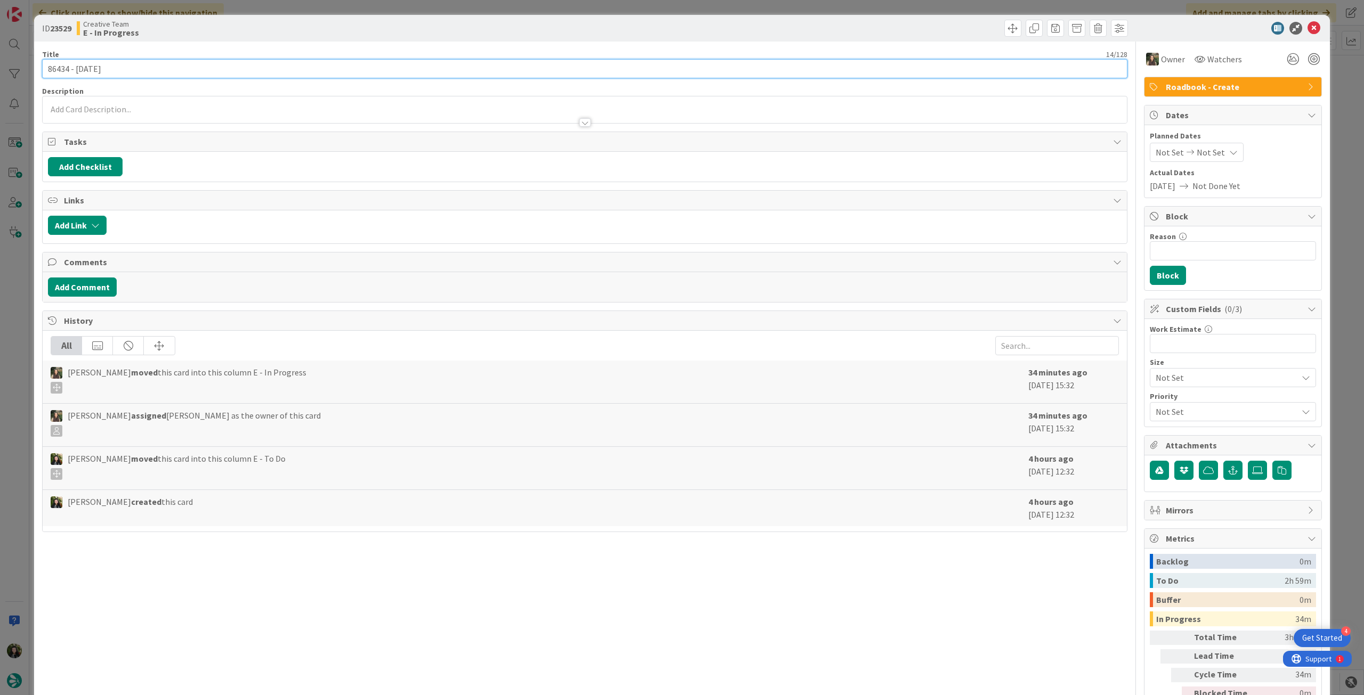
drag, startPoint x: 69, startPoint y: 68, endPoint x: 290, endPoint y: 45, distance: 222.8
click at [3, 62] on div "ID 23529 Creative Team E - In Progress Title 14 / 128 86434 - 16 oct Descriptio…" at bounding box center [682, 347] width 1364 height 695
click at [1308, 29] on icon at bounding box center [1314, 28] width 13 height 13
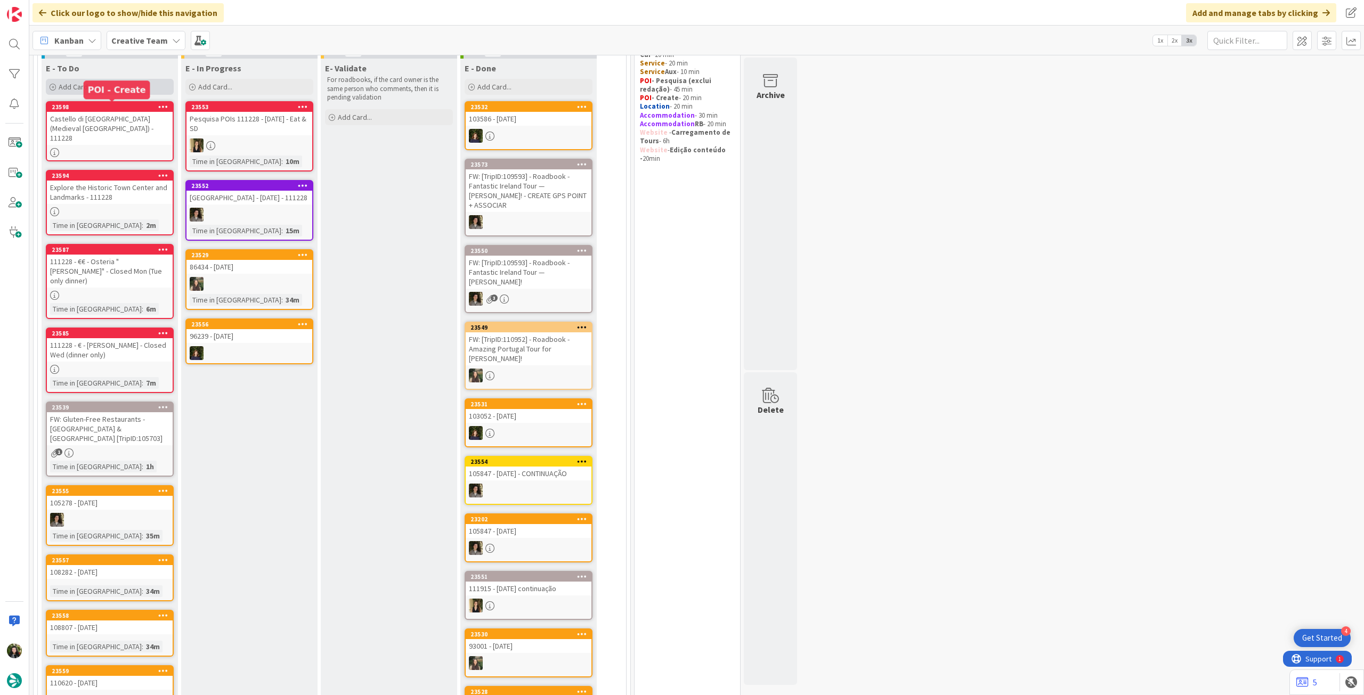
click at [115, 88] on div "Add Card..." at bounding box center [110, 87] width 128 height 16
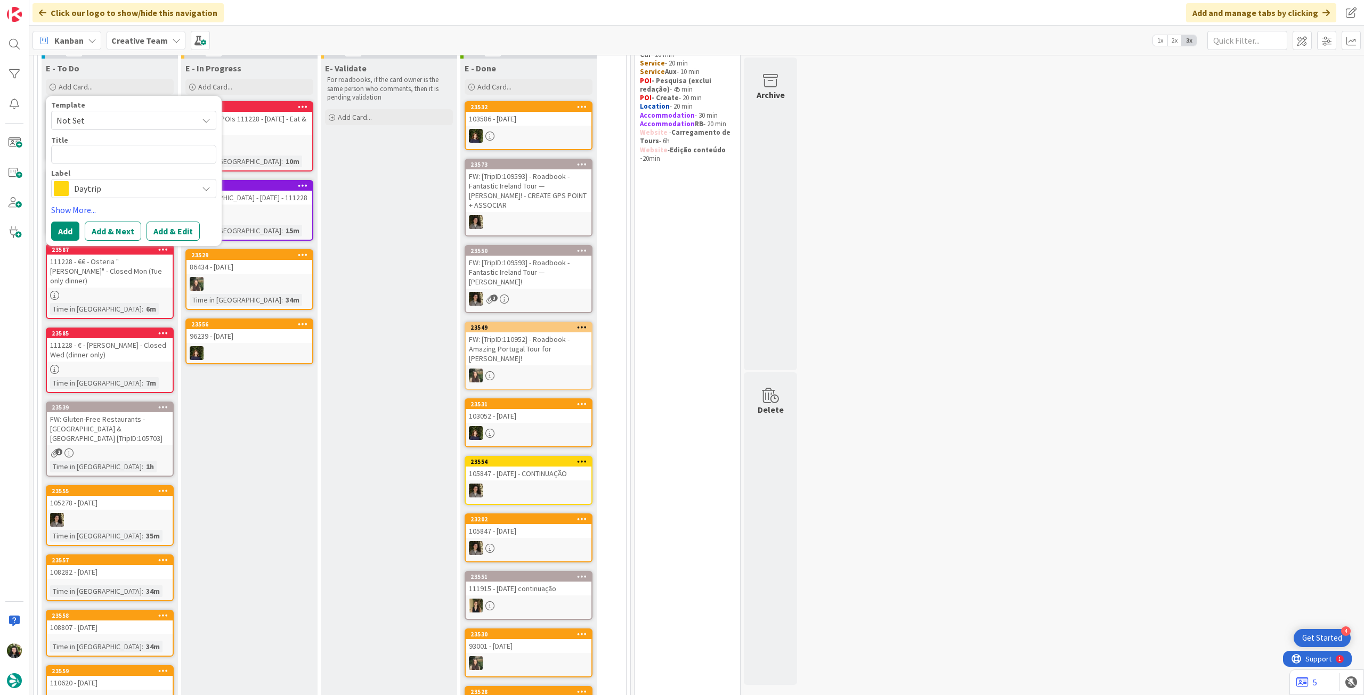
type textarea "x"
type textarea "P"
type textarea "x"
type textarea "Pe"
type textarea "x"
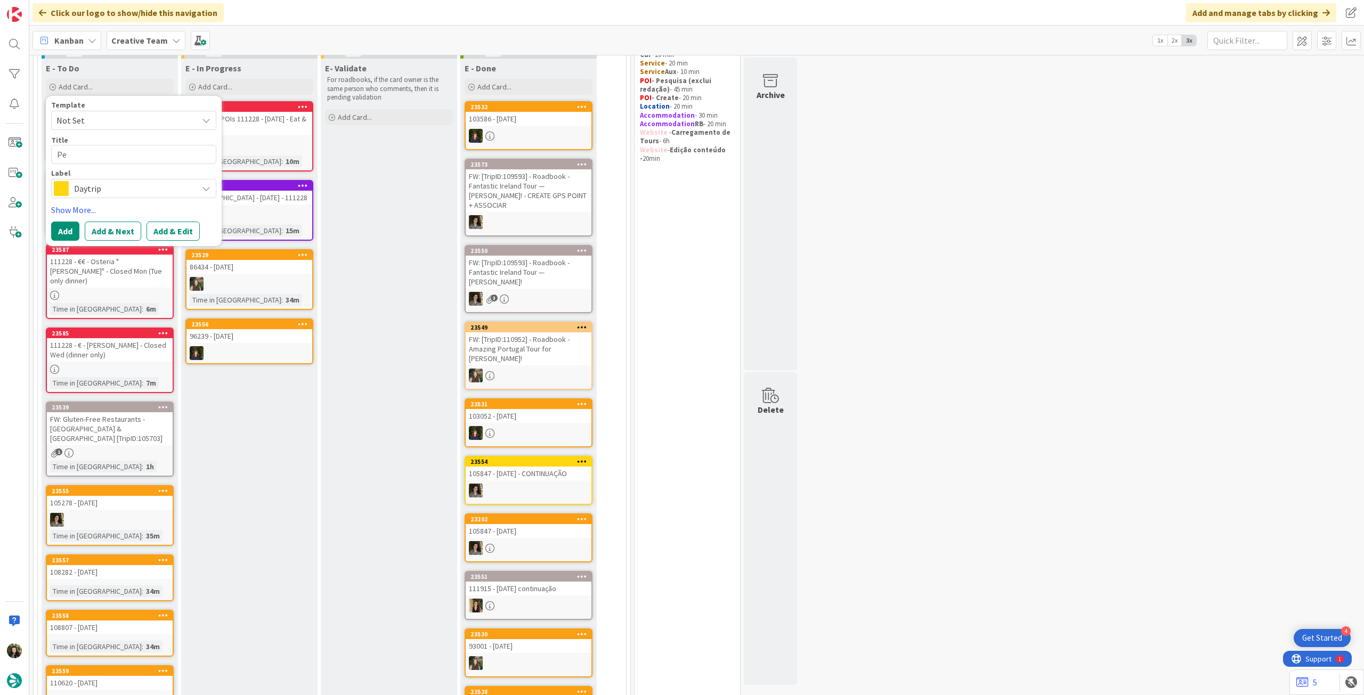
type textarea "Pes"
type textarea "x"
type textarea "Pesq"
type textarea "x"
type textarea "Pesqu"
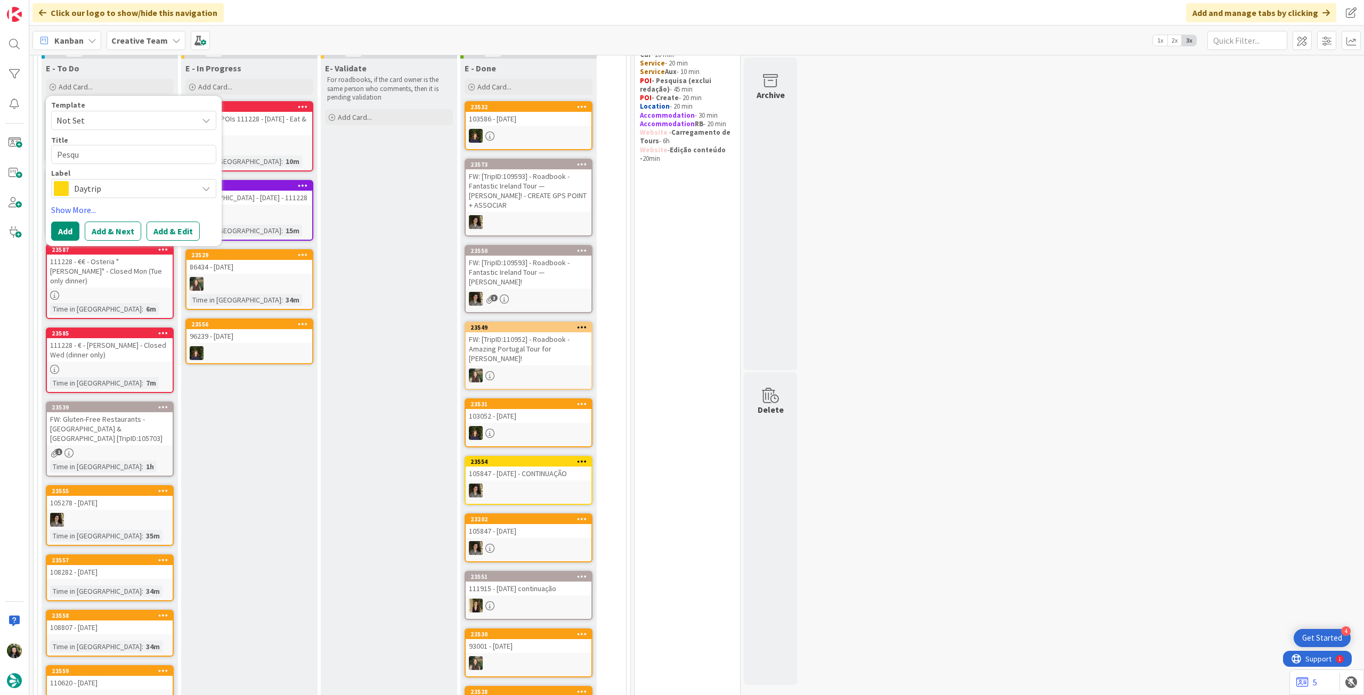
type textarea "x"
type textarea "Pesqui"
type textarea "x"
type textarea "Pesquis"
type textarea "x"
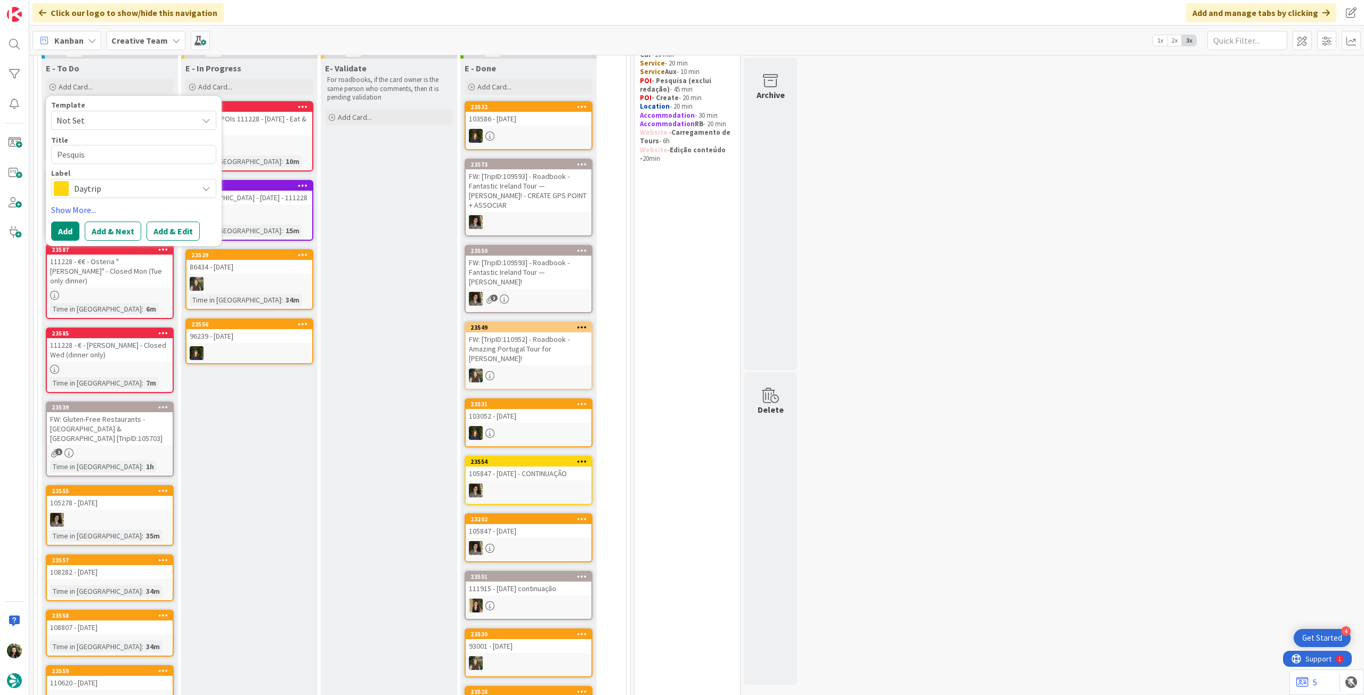
type textarea "Pesquisa"
type textarea "x"
type textarea "Pesquisa"
type textarea "x"
type textarea "Pesquisa P"
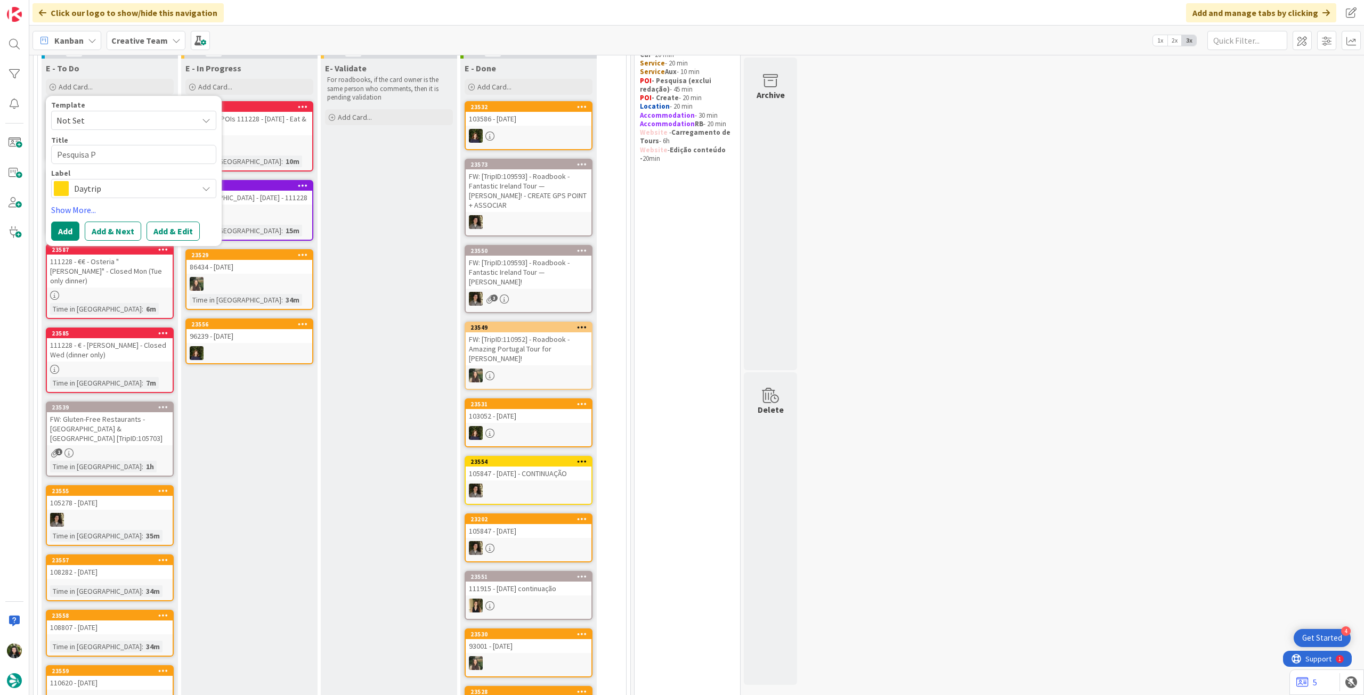
type textarea "x"
type textarea "Pesquisa PO"
type textarea "x"
type textarea "Pesquisa POI"
type textarea "x"
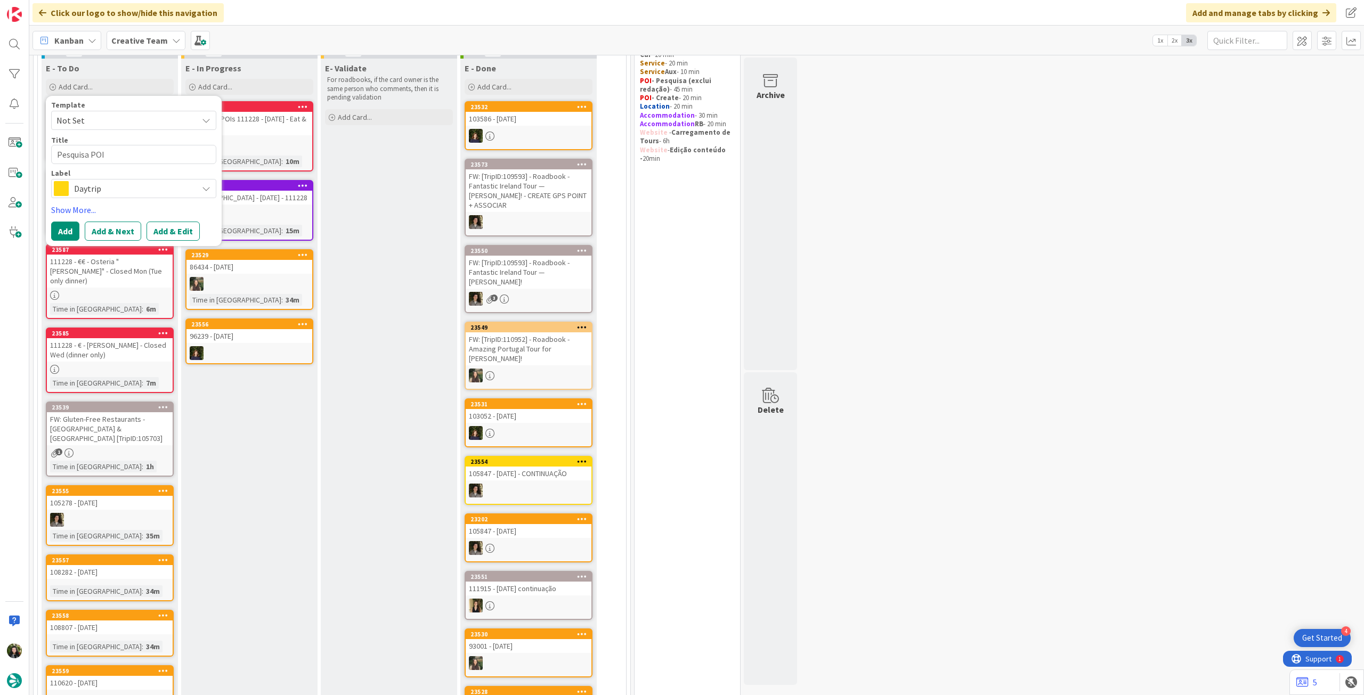
type textarea "Pesquisa POIs"
type textarea "x"
type textarea "Pesquisa POIs"
type textarea "x"
type textarea "Pesquisa POIs -"
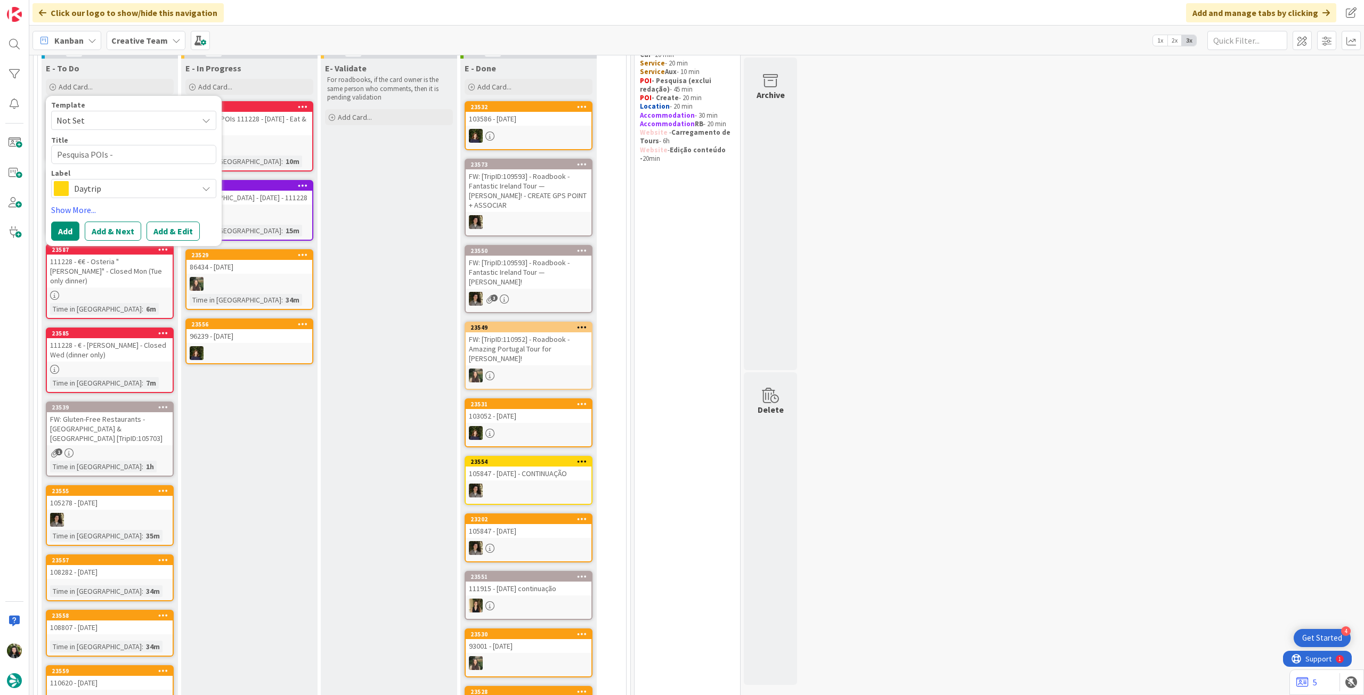
type textarea "x"
type textarea "Pesquisa POIs -"
type textarea "x"
type textarea "Pesquisa POIs - 86434"
click at [64, 224] on button "Add" at bounding box center [65, 231] width 28 height 19
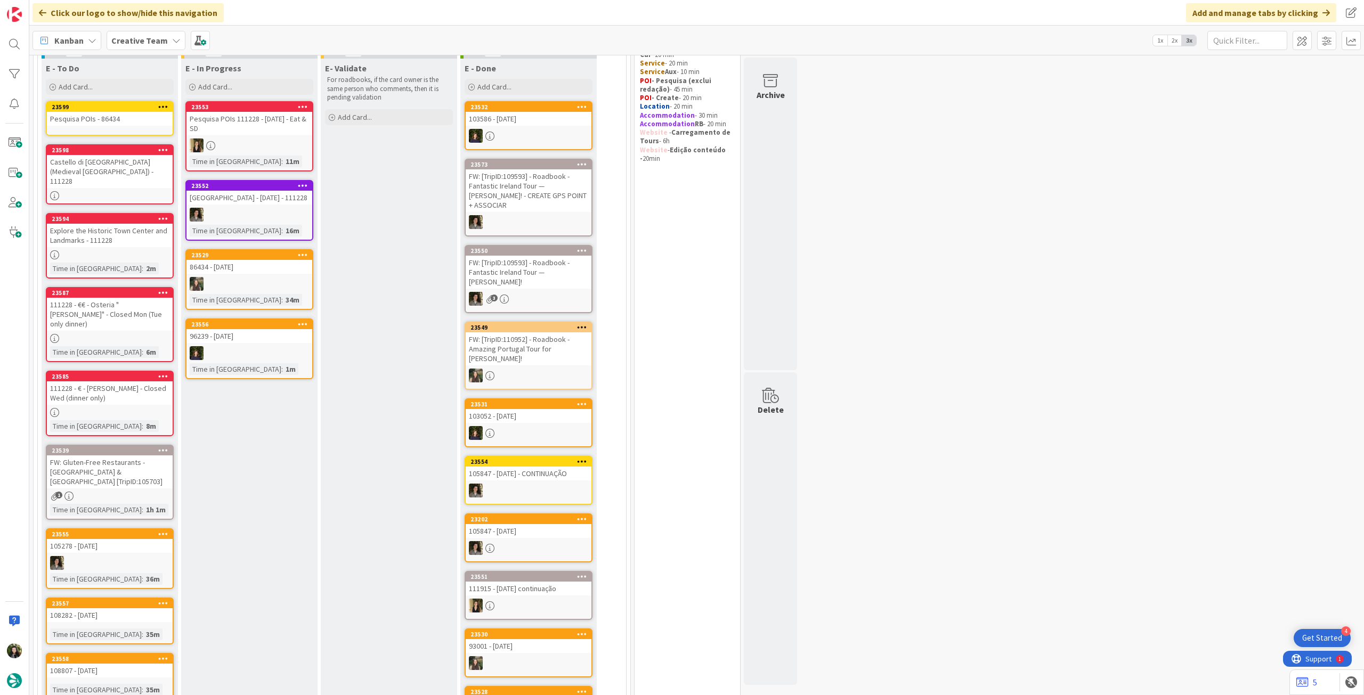
click at [119, 118] on div "Pesquisa POIs - 86434" at bounding box center [110, 119] width 126 height 14
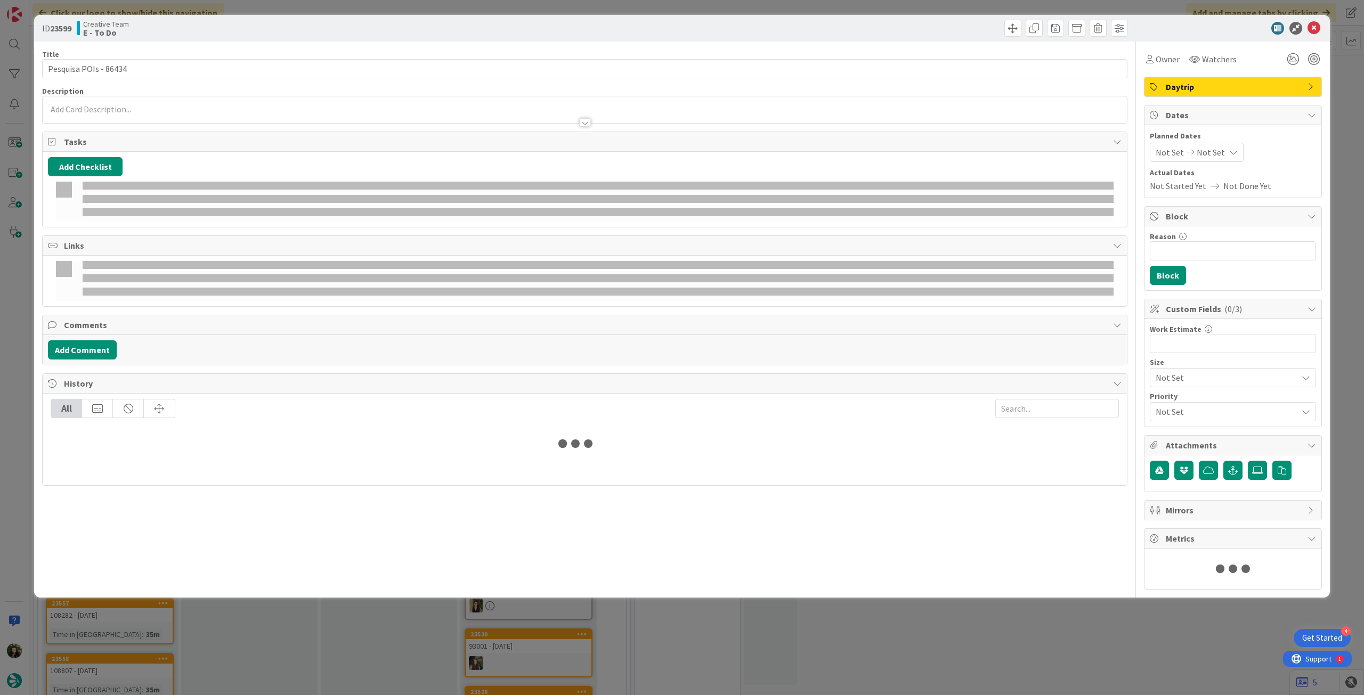
click at [1236, 88] on span "Daytrip" at bounding box center [1234, 86] width 136 height 13
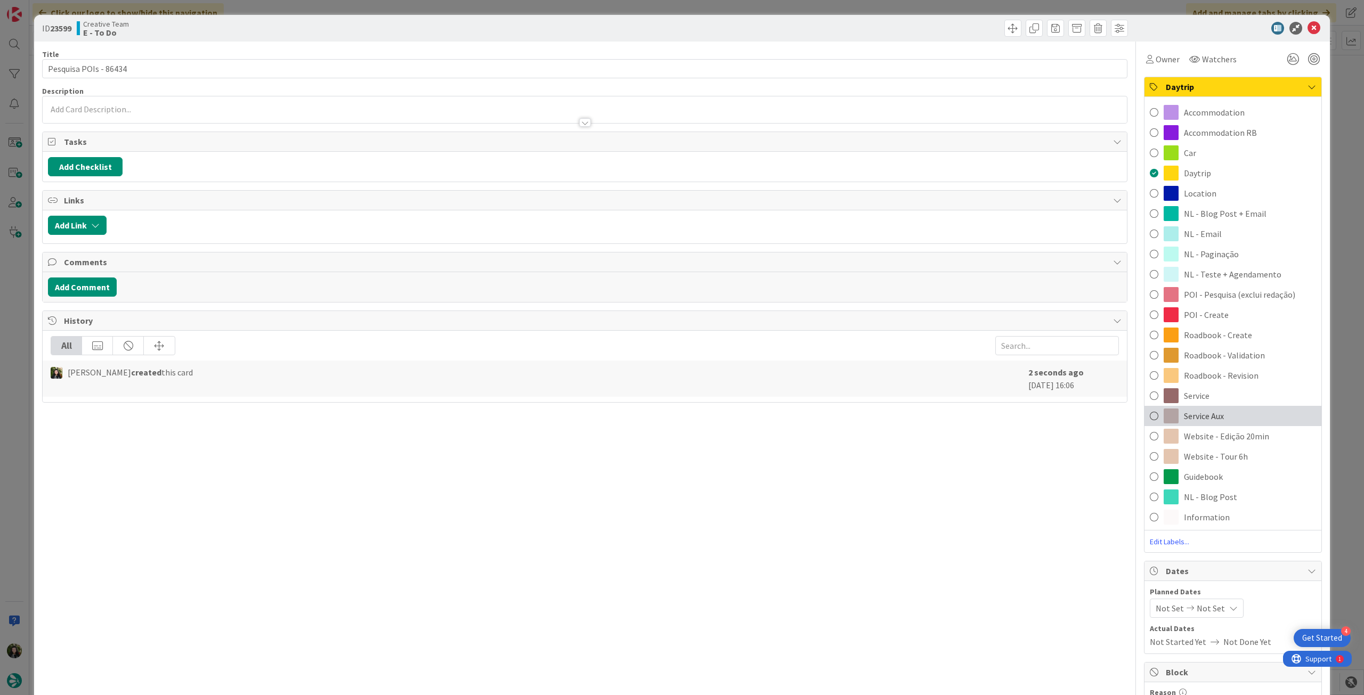
click at [1223, 417] on div "Service Aux" at bounding box center [1233, 416] width 177 height 20
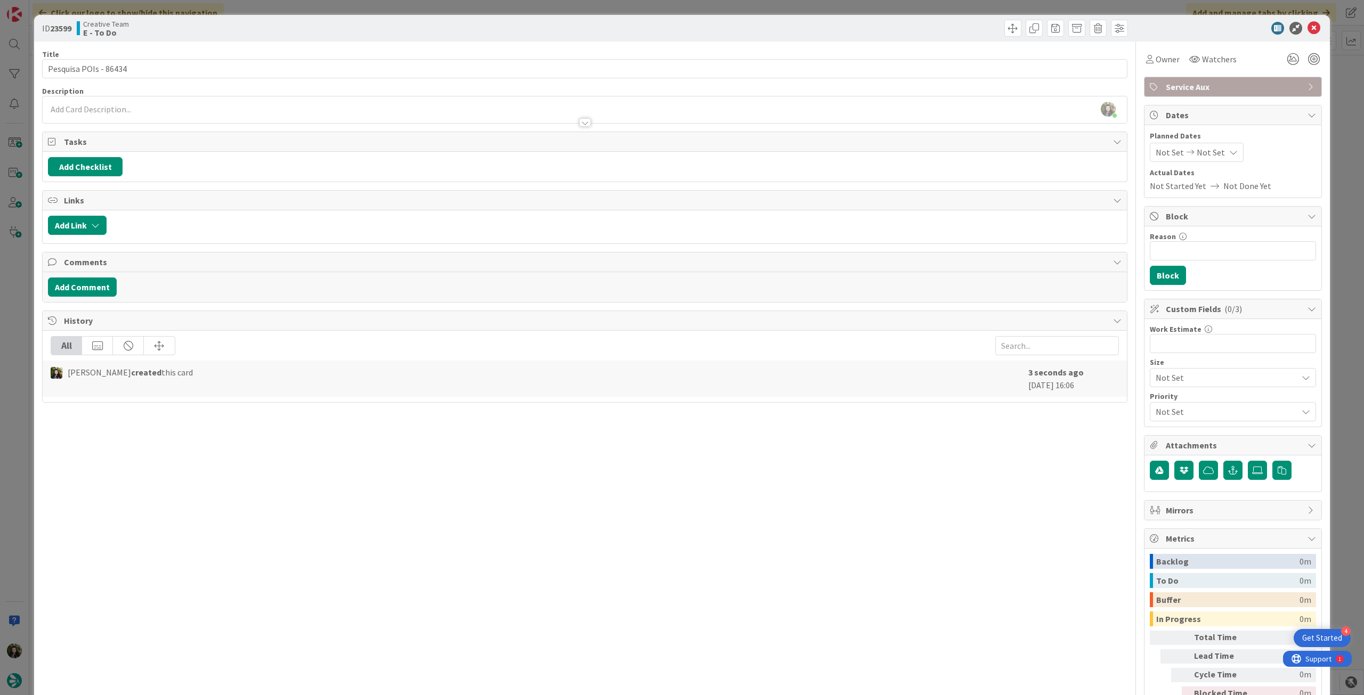
click at [282, 107] on div "Beatriz Cassona just joined" at bounding box center [585, 109] width 1084 height 27
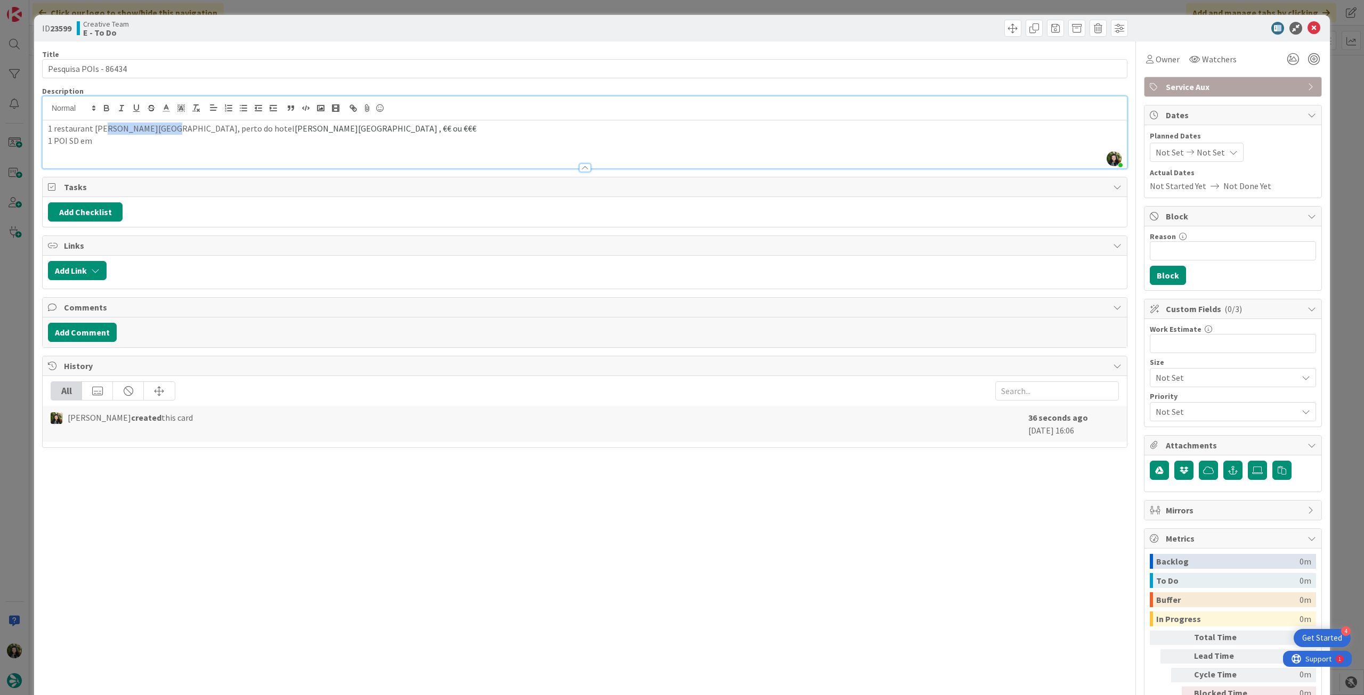
drag, startPoint x: 108, startPoint y: 126, endPoint x: 162, endPoint y: 127, distance: 54.4
click at [162, 127] on p "1 restaurant em Massa Marittima, perto do hotel Mira Riva Toscana Golf Resort &…" at bounding box center [585, 129] width 1074 height 12
copy p "Massa Marittima"
click at [151, 142] on p "1 POI SD em" at bounding box center [585, 141] width 1074 height 12
click at [1308, 23] on icon at bounding box center [1314, 28] width 13 height 13
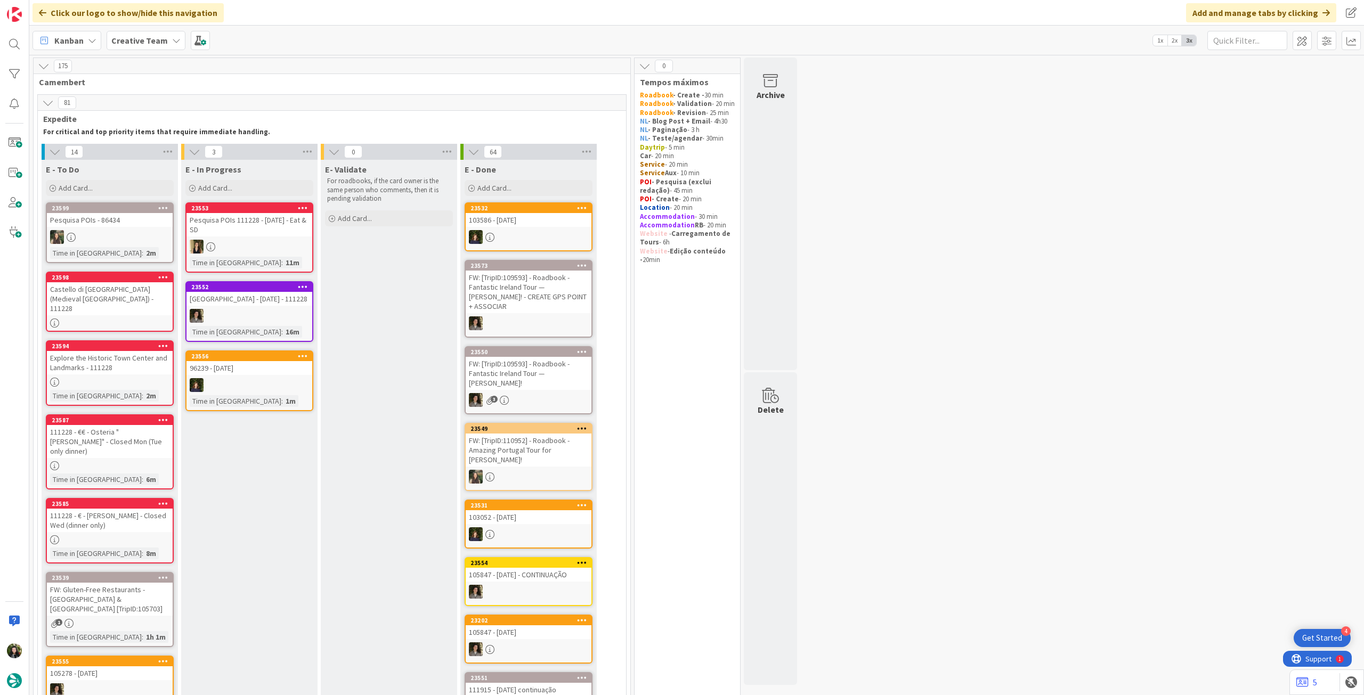
click at [139, 231] on div at bounding box center [110, 237] width 126 height 14
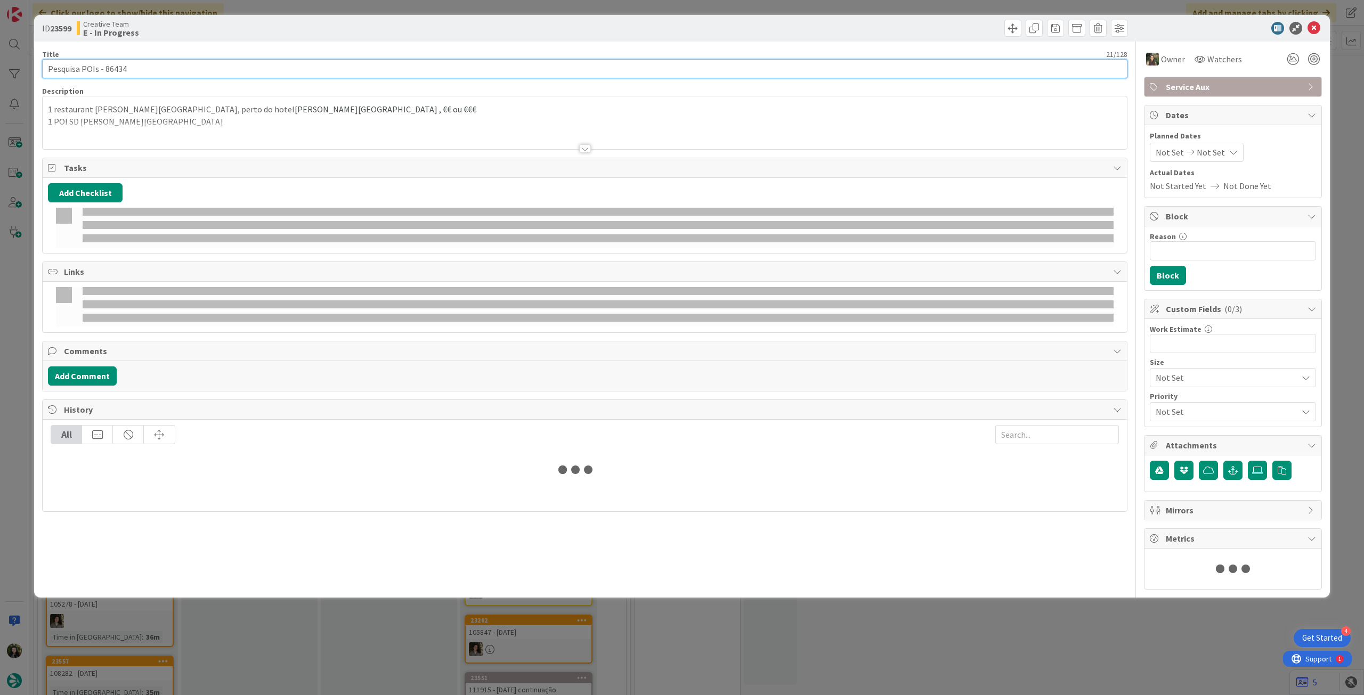
click at [171, 62] on input "Pesquisa POIs - 86434" at bounding box center [584, 68] width 1085 height 19
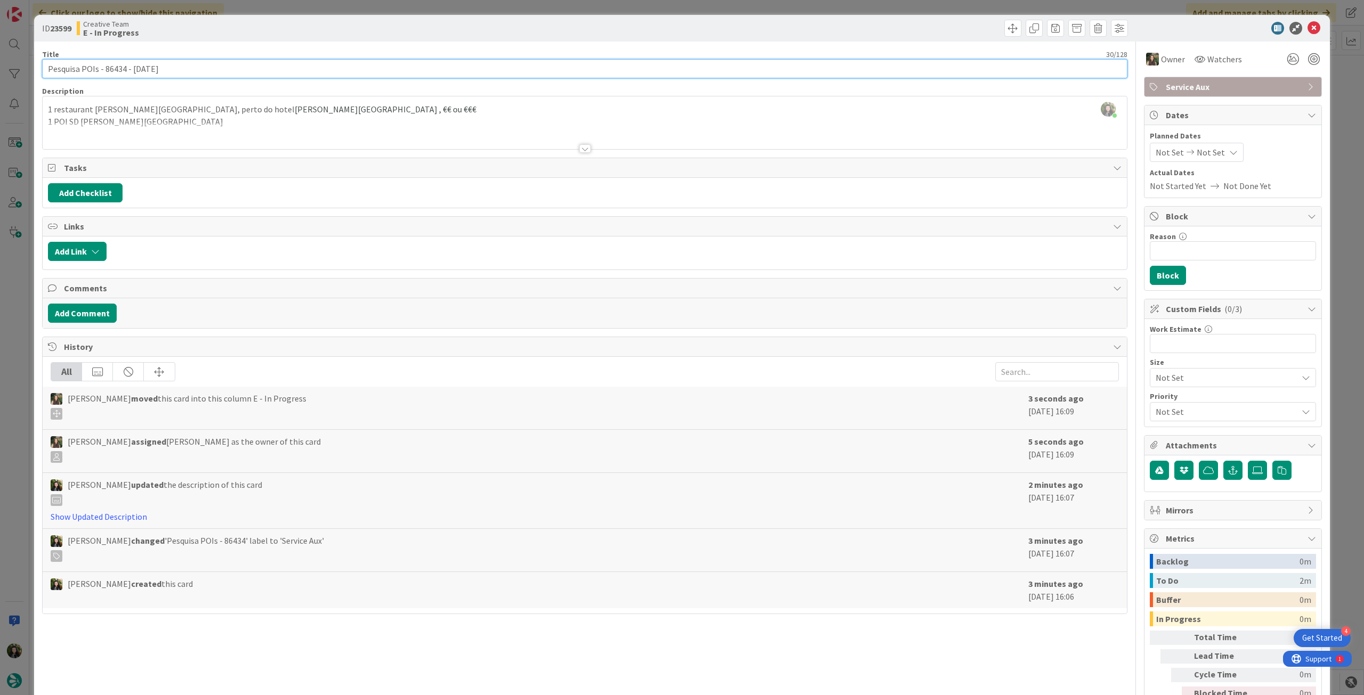
type input "Pesquisa POIs - 86434 - [DATE]"
click at [1308, 26] on icon at bounding box center [1314, 28] width 13 height 13
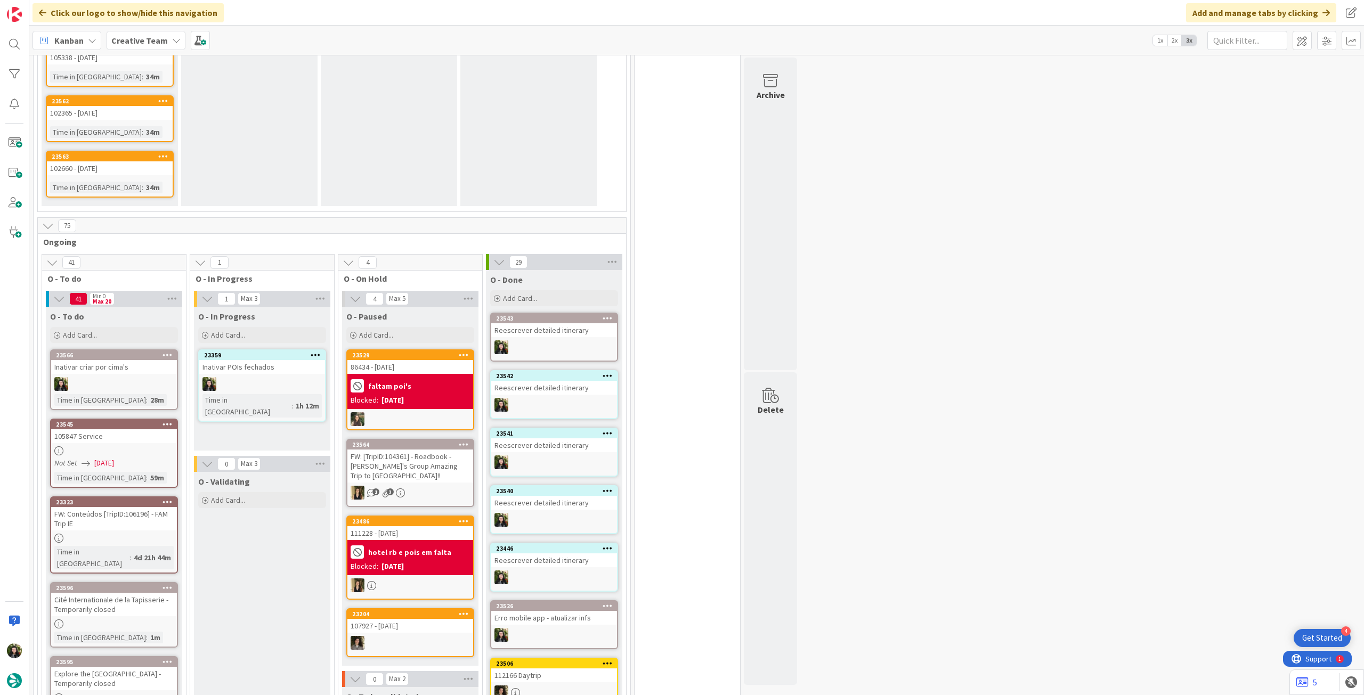
scroll to position [853, 0]
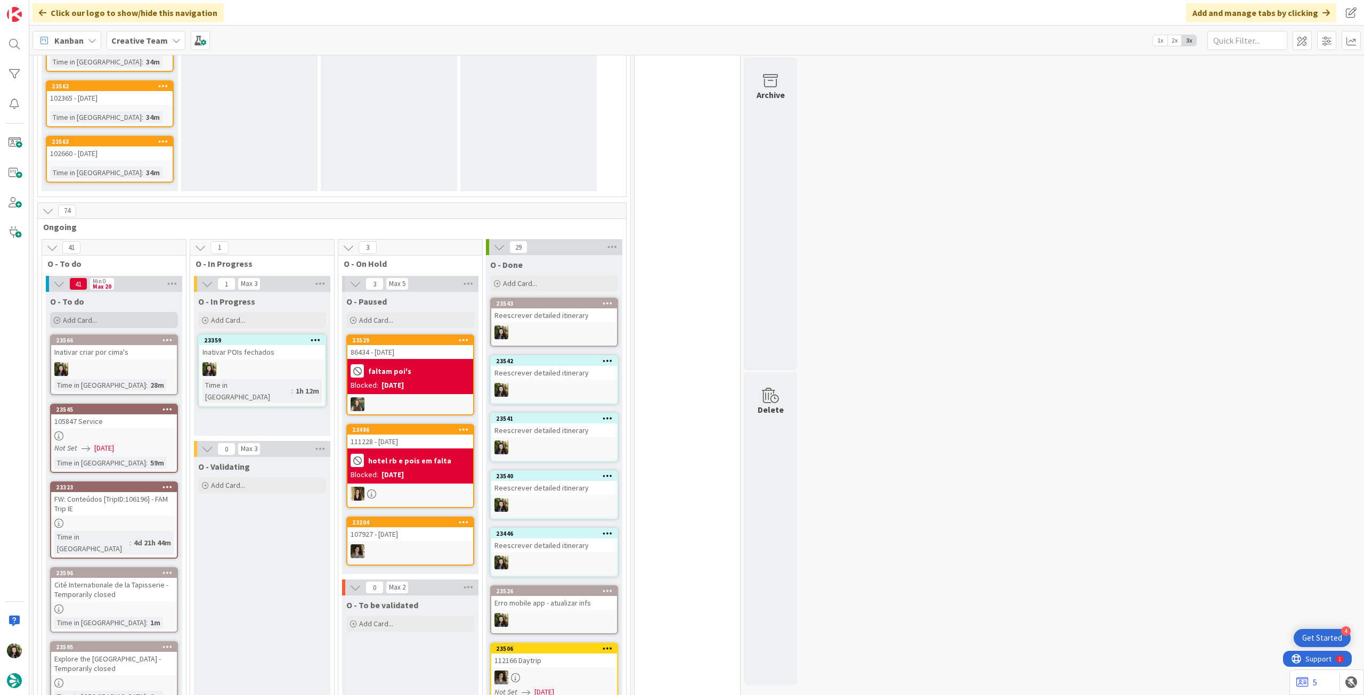
click at [135, 312] on div "Add Card..." at bounding box center [114, 320] width 128 height 16
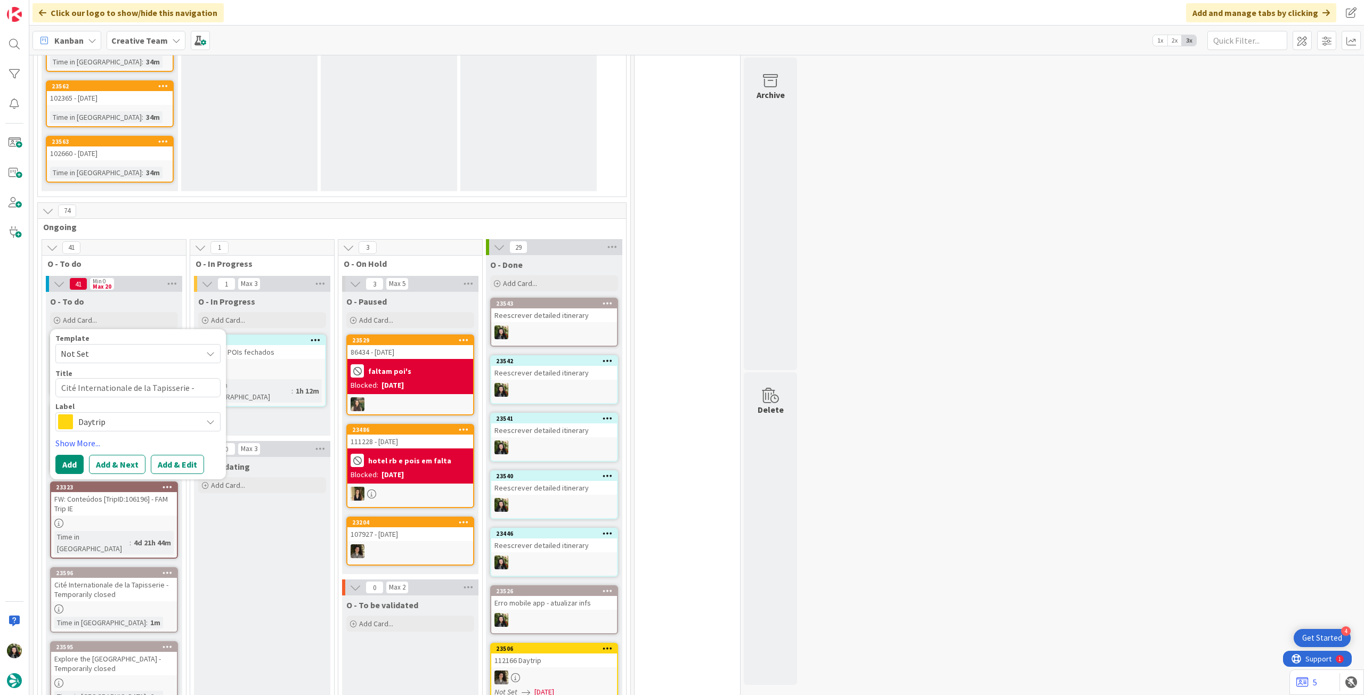
click at [137, 415] on span "Daytrip" at bounding box center [137, 422] width 118 height 15
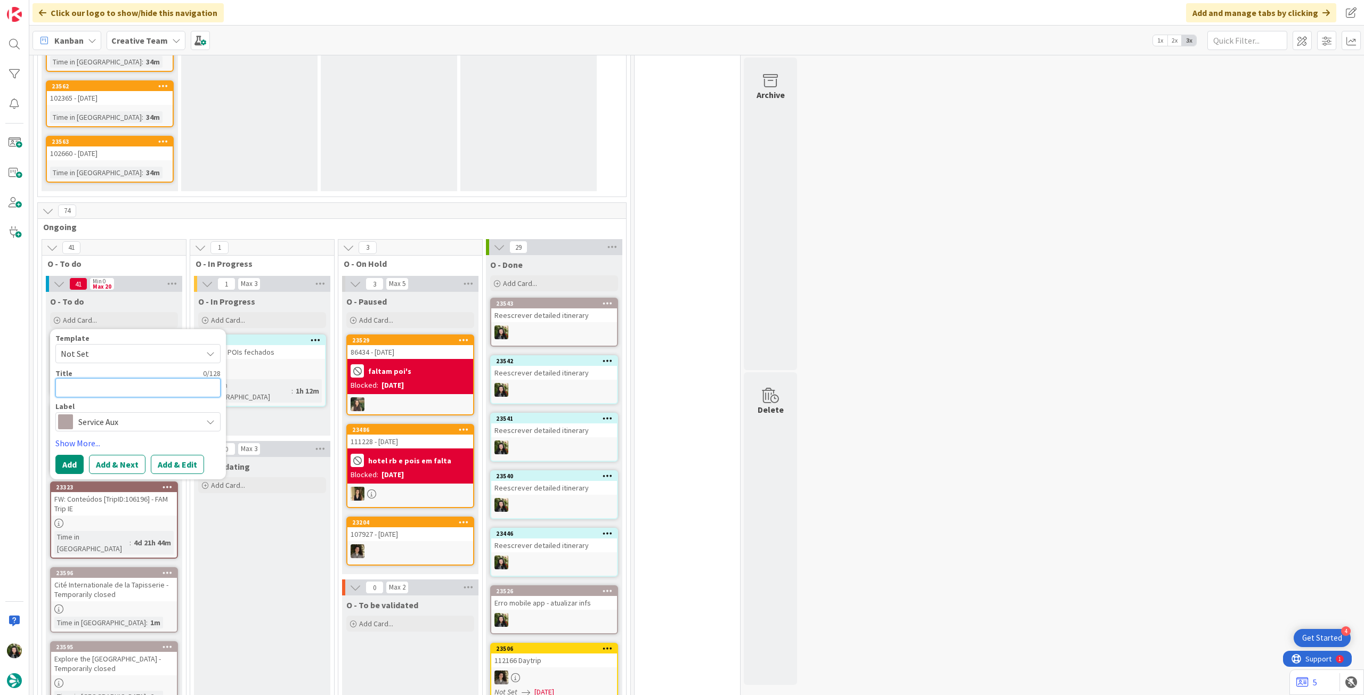
click at [132, 378] on textarea at bounding box center [137, 387] width 165 height 19
paste textarea "Visit the nearby town of [GEOGRAPHIC_DATA] - [GEOGRAPHIC_DATA] closed"
type textarea "Visit the nearby town of [GEOGRAPHIC_DATA] - [GEOGRAPHIC_DATA] closed"
type textarea "x"
type textarea "Visit the nearby town of [GEOGRAPHIC_DATA] - [GEOGRAPHIC_DATA] closed"
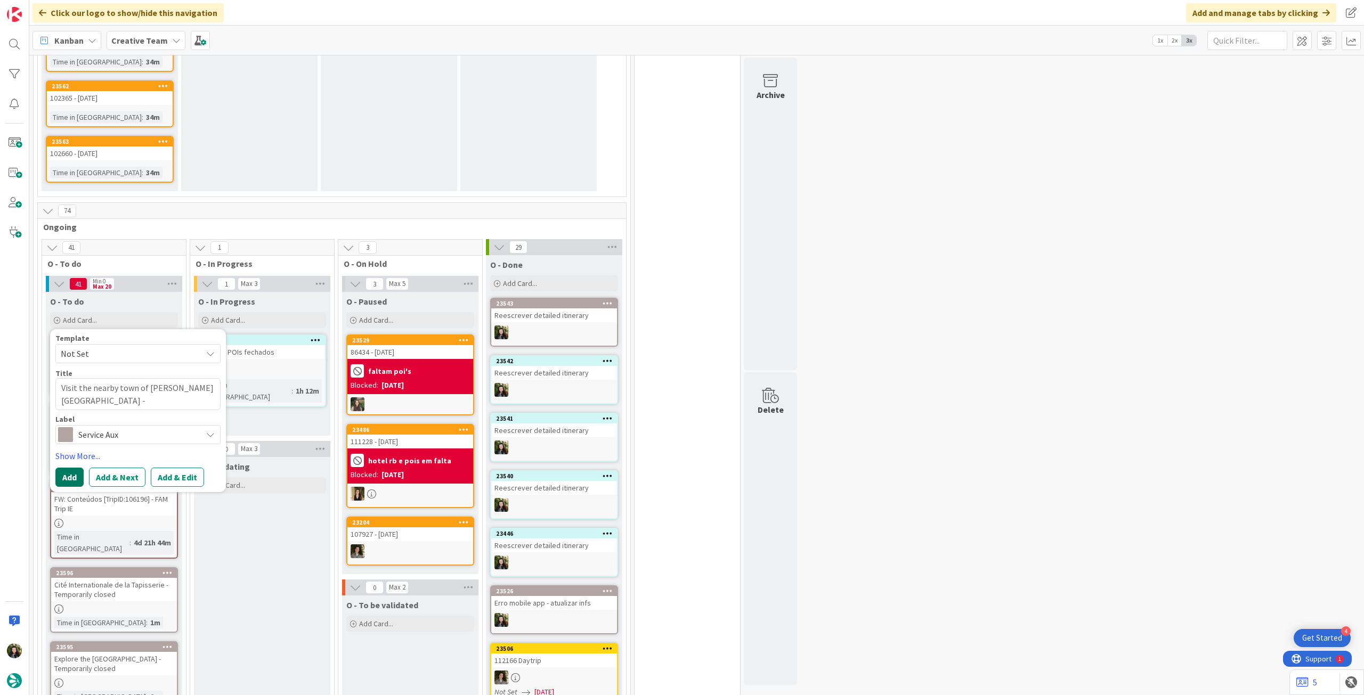
click at [67, 468] on button "Add" at bounding box center [69, 477] width 28 height 19
type textarea "x"
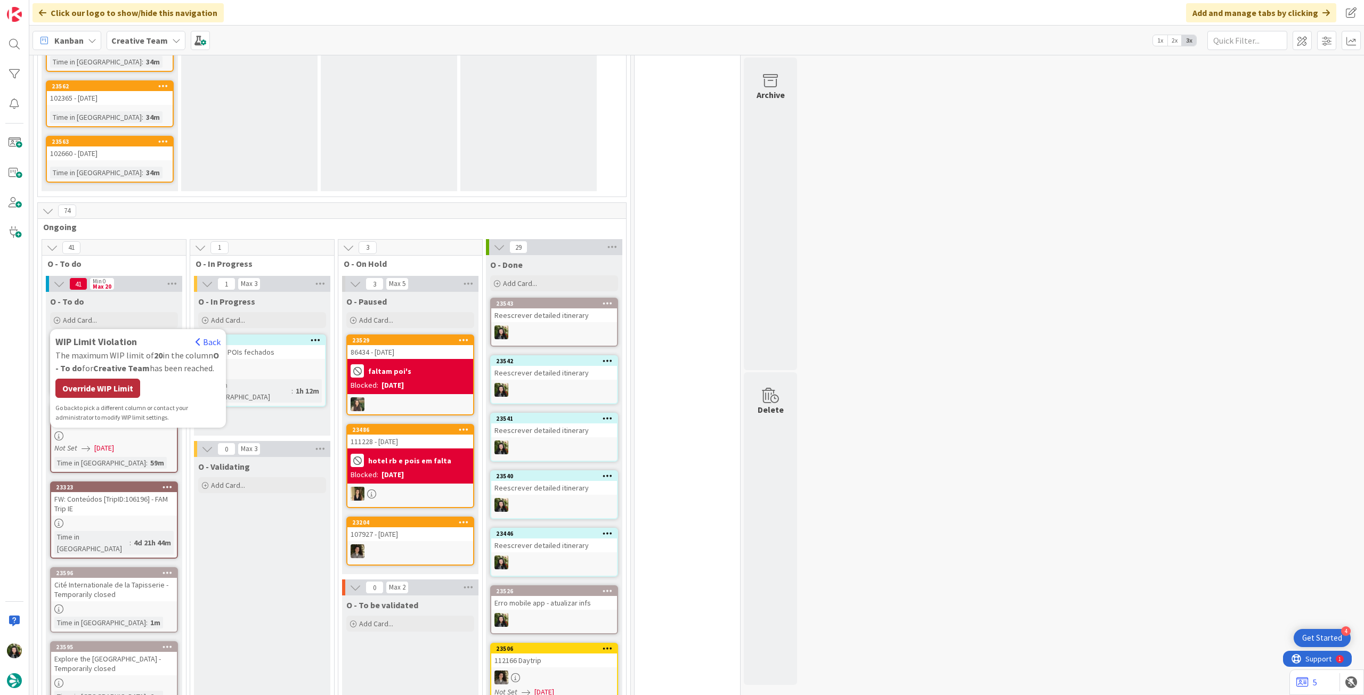
click at [94, 379] on div "Override WIP Limit" at bounding box center [97, 388] width 85 height 19
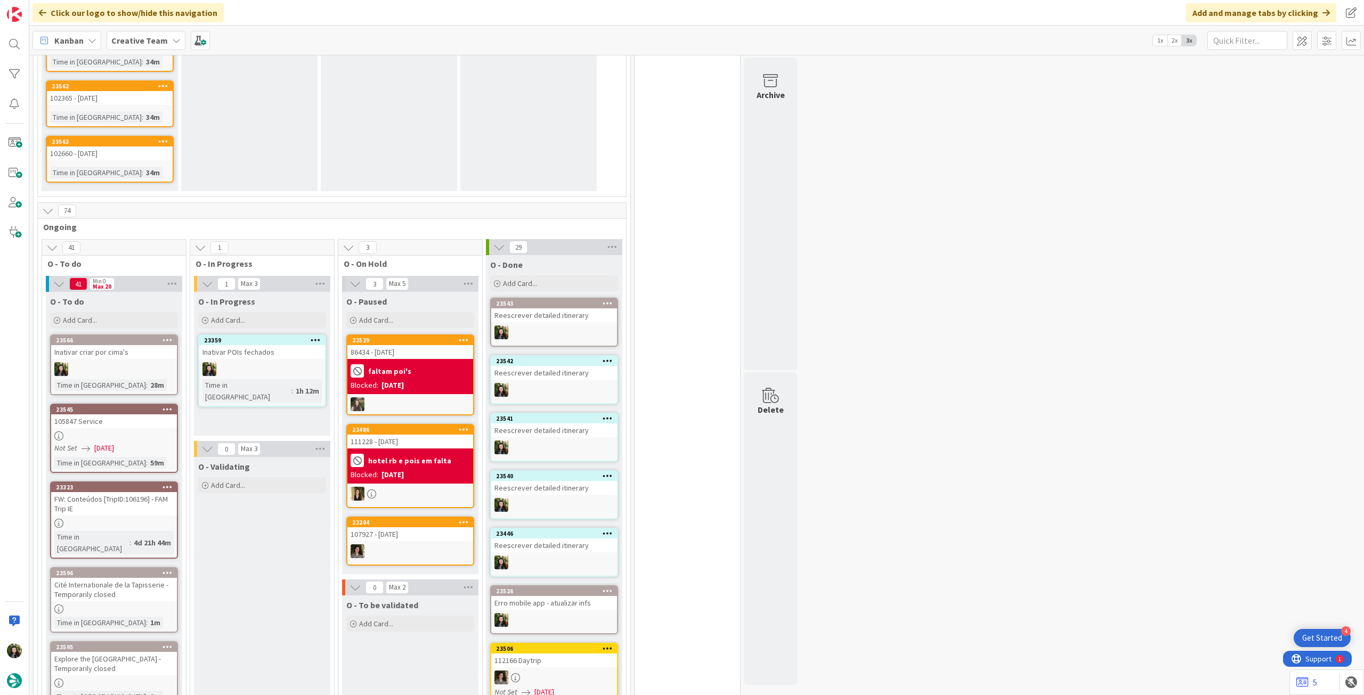
scroll to position [867, 0]
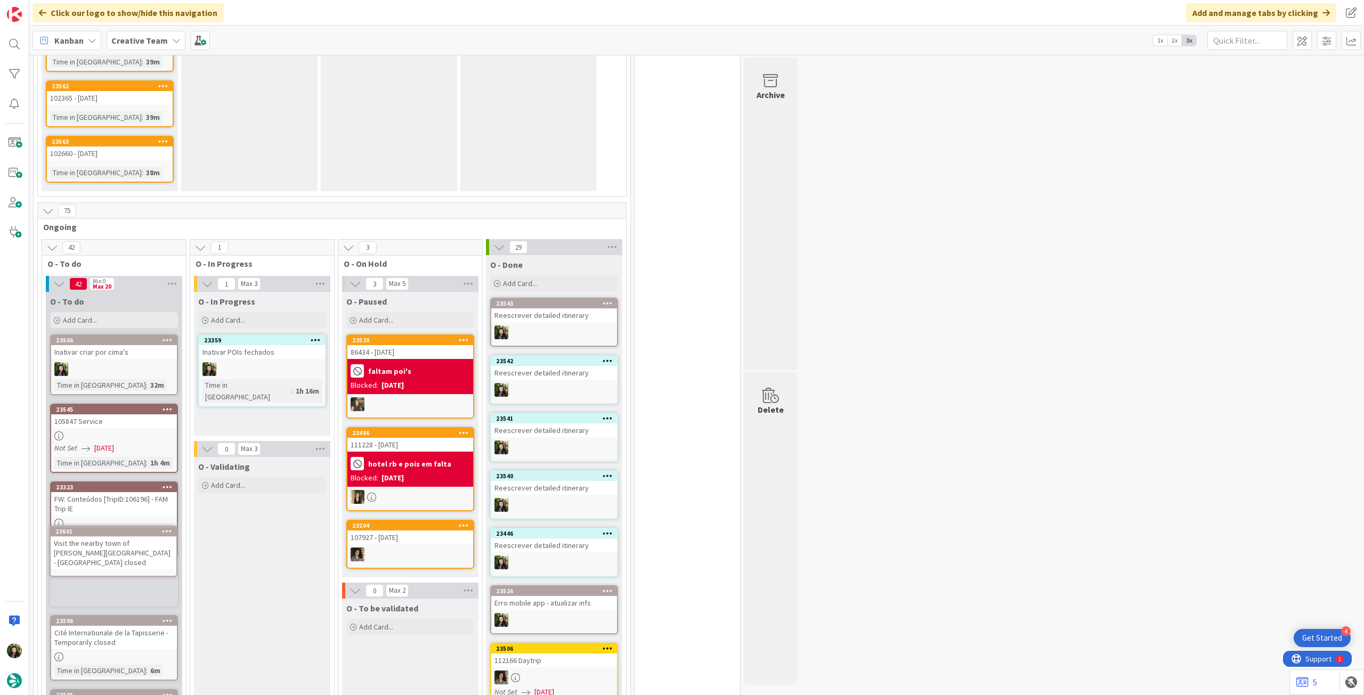
click at [0, 0] on div "Visit the nearby town of [GEOGRAPHIC_DATA] - [GEOGRAPHIC_DATA] closed" at bounding box center [0, 0] width 0 height 0
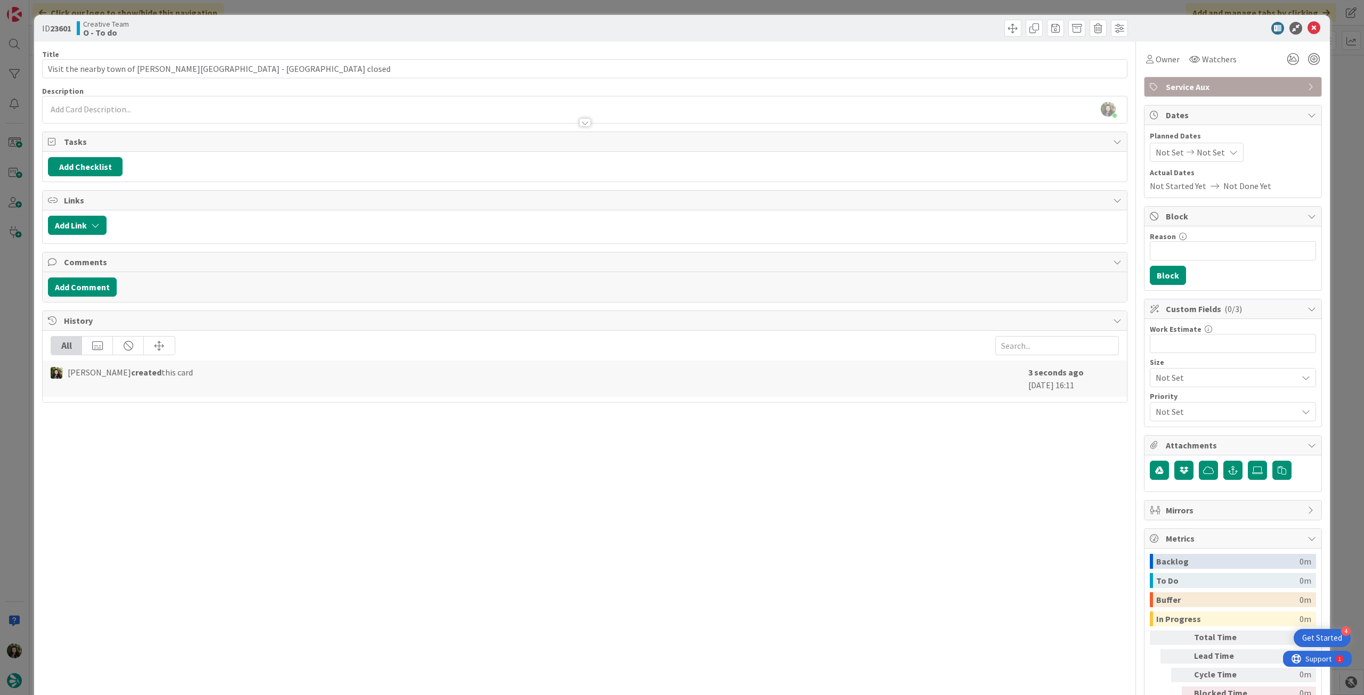
click at [122, 109] on div "Beatriz Cassona just joined" at bounding box center [585, 109] width 1084 height 27
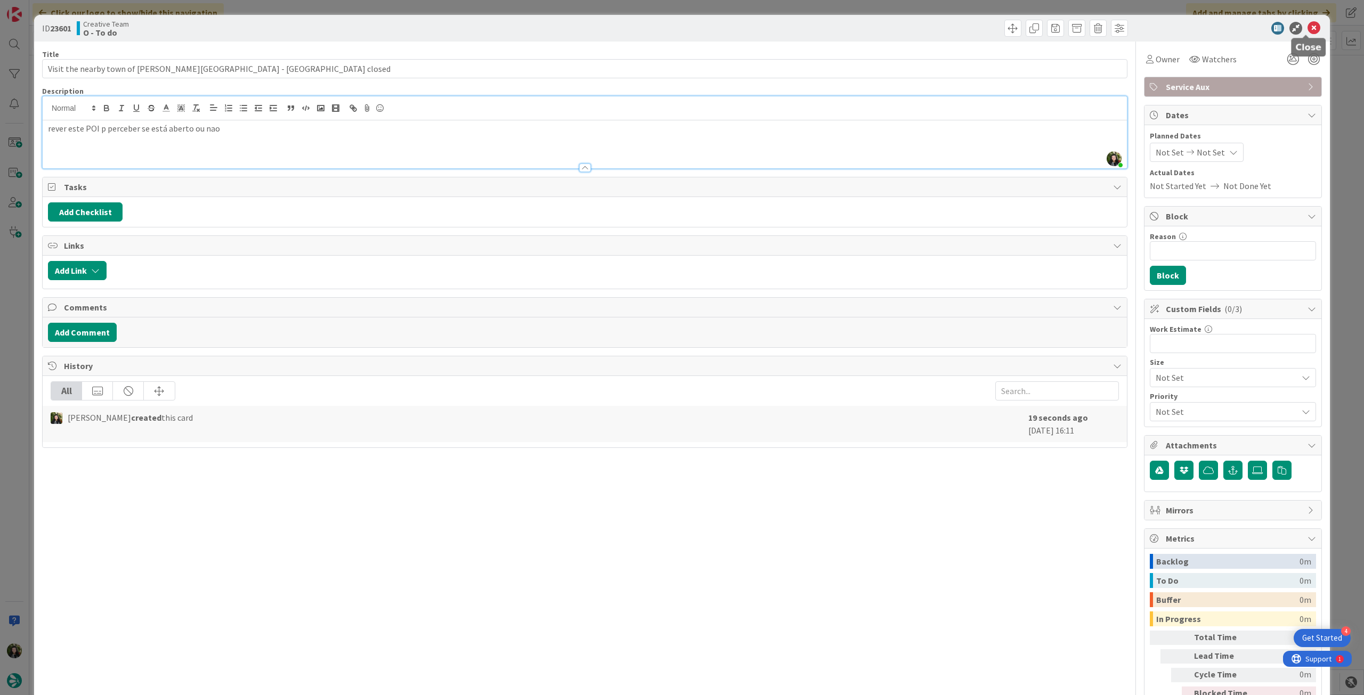
click at [1308, 22] on icon at bounding box center [1314, 28] width 13 height 13
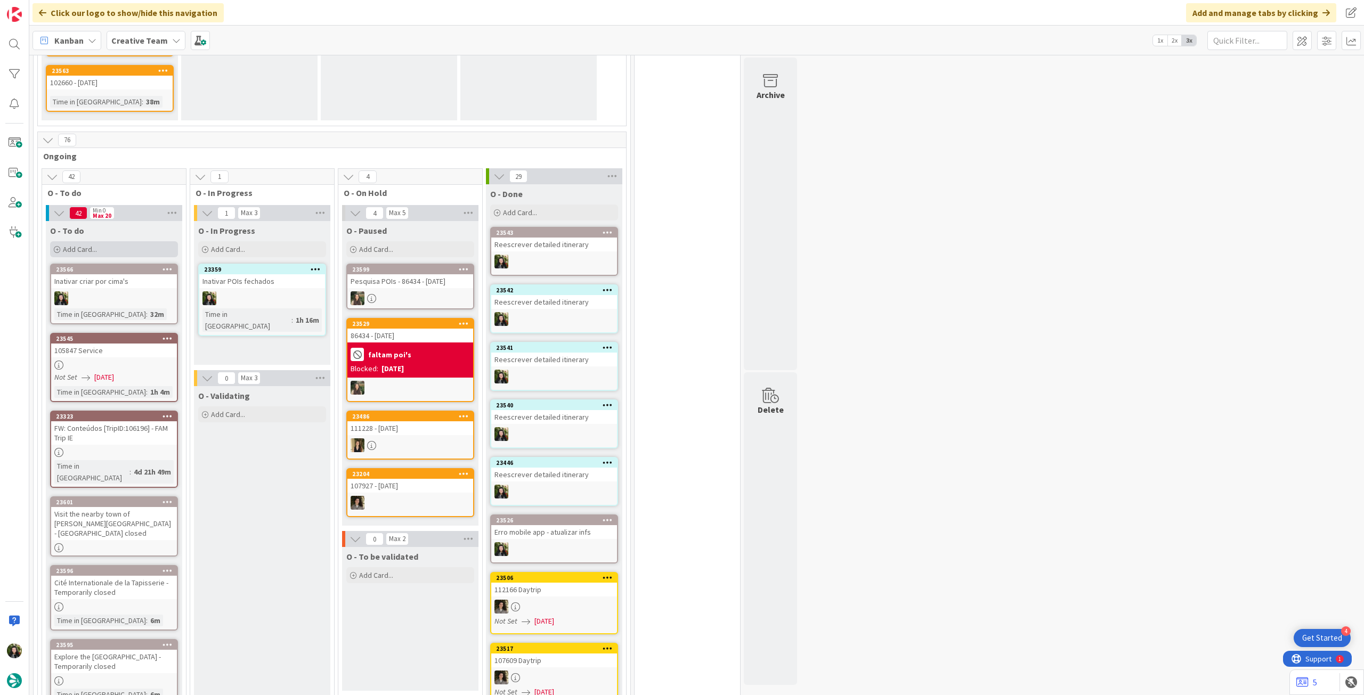
click at [118, 241] on div "Add Card..." at bounding box center [114, 249] width 128 height 16
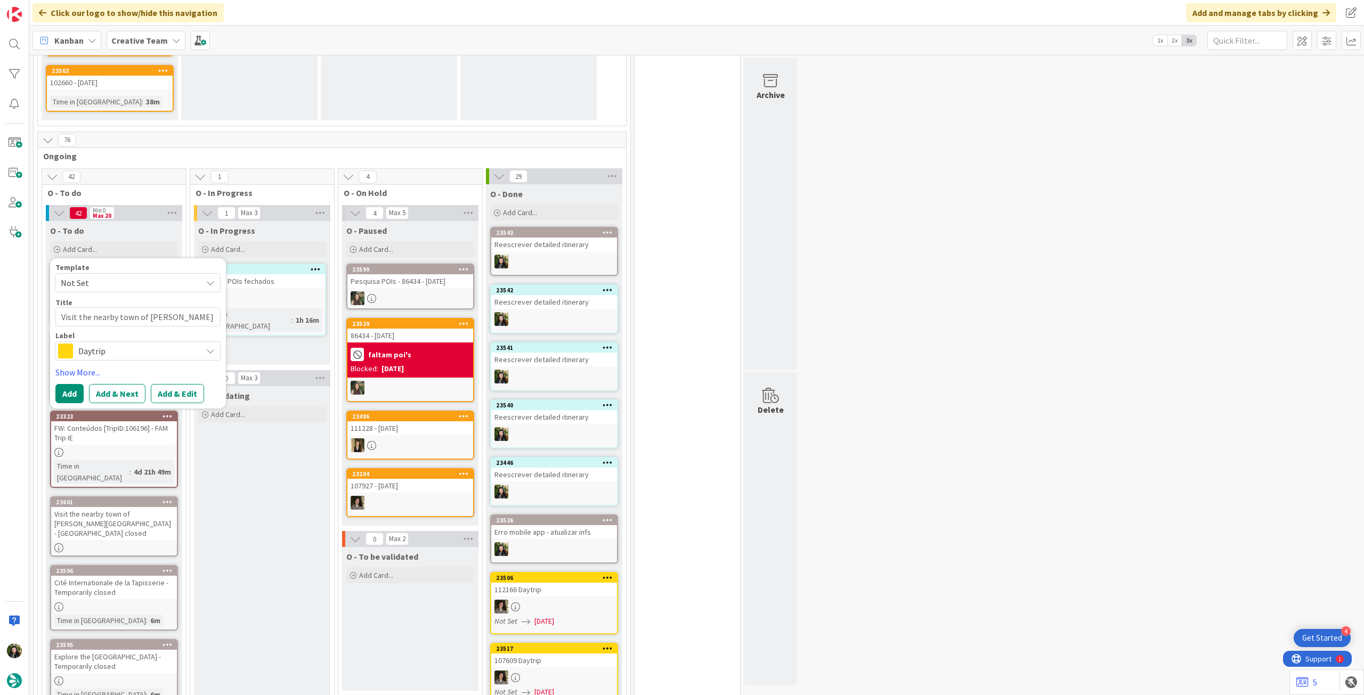
click at [144, 342] on div "Daytrip" at bounding box center [137, 351] width 165 height 19
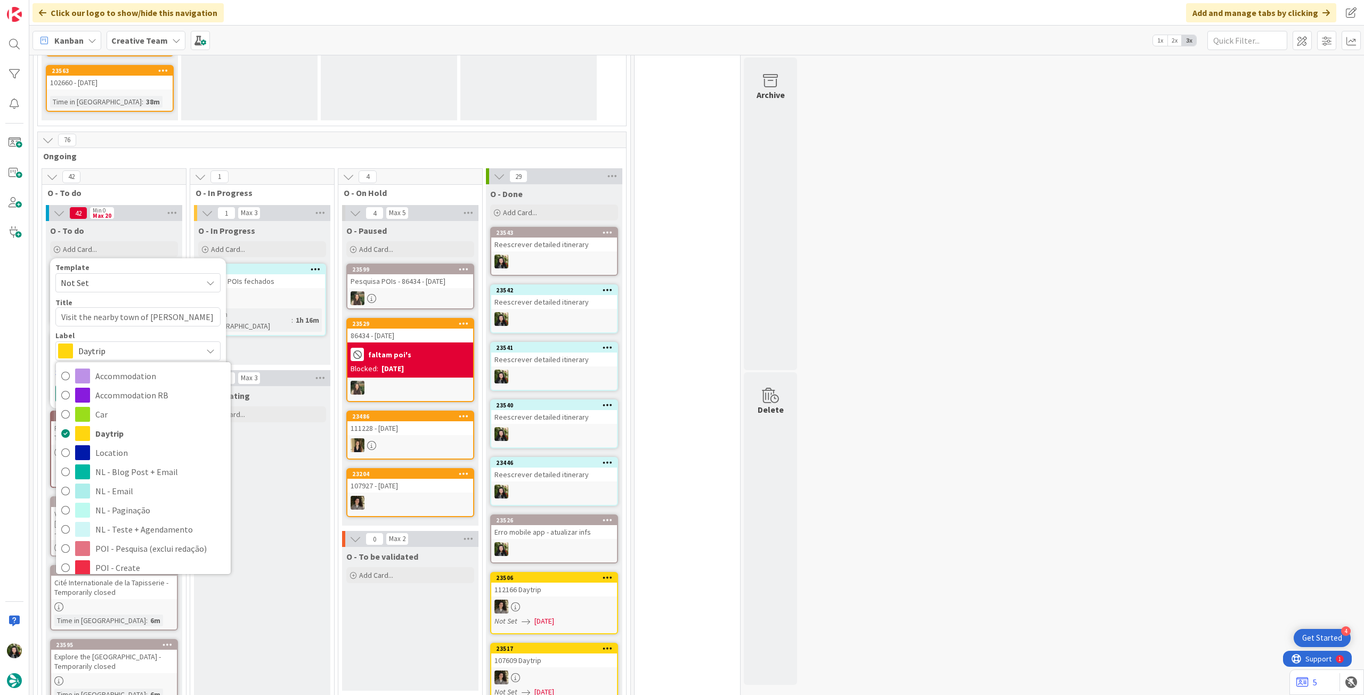
click at [152, 673] on link "Website - Edição 20min" at bounding box center [143, 682] width 175 height 19
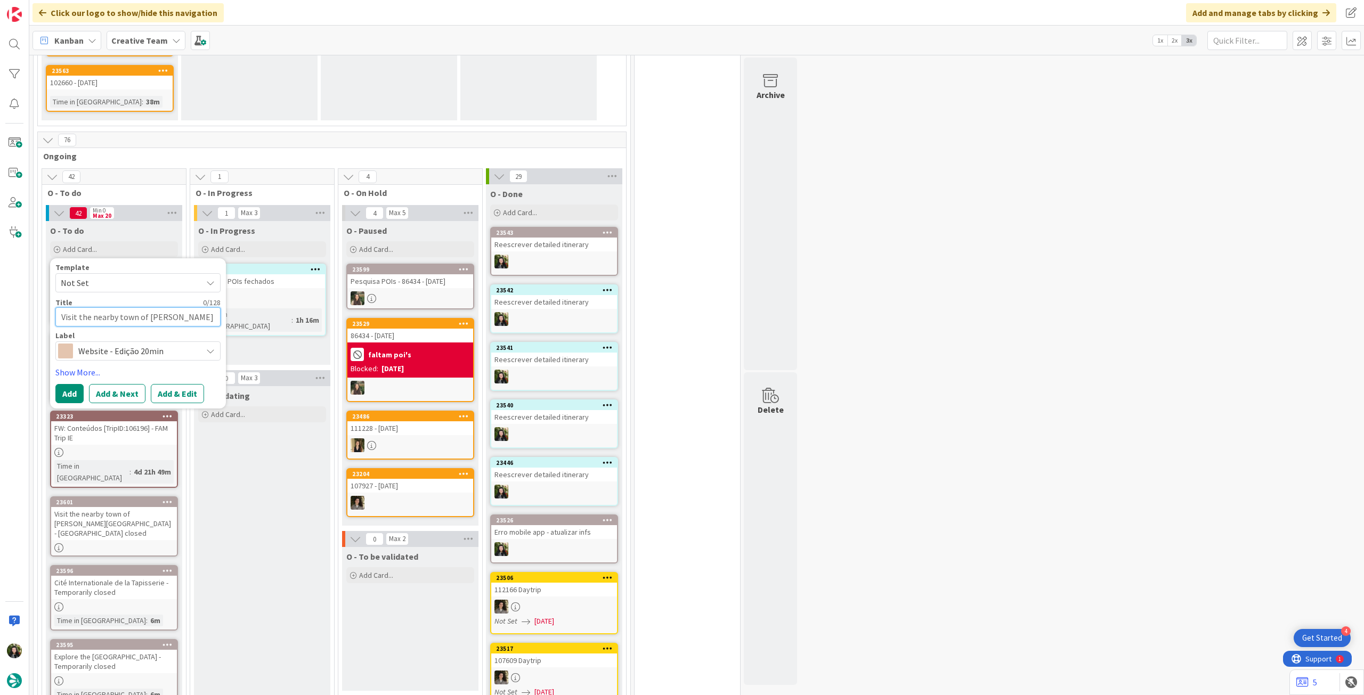
click at [135, 307] on textarea "Visit the nearby town of [GEOGRAPHIC_DATA] - [GEOGRAPHIC_DATA] closed" at bounding box center [137, 316] width 165 height 19
paste textarea "[GEOGRAPHIC_DATA] - Temporarily closed"
type textarea "[GEOGRAPHIC_DATA] - Temporarily closed"
type textarea "x"
type textarea "[GEOGRAPHIC_DATA] - Temporarily closed"
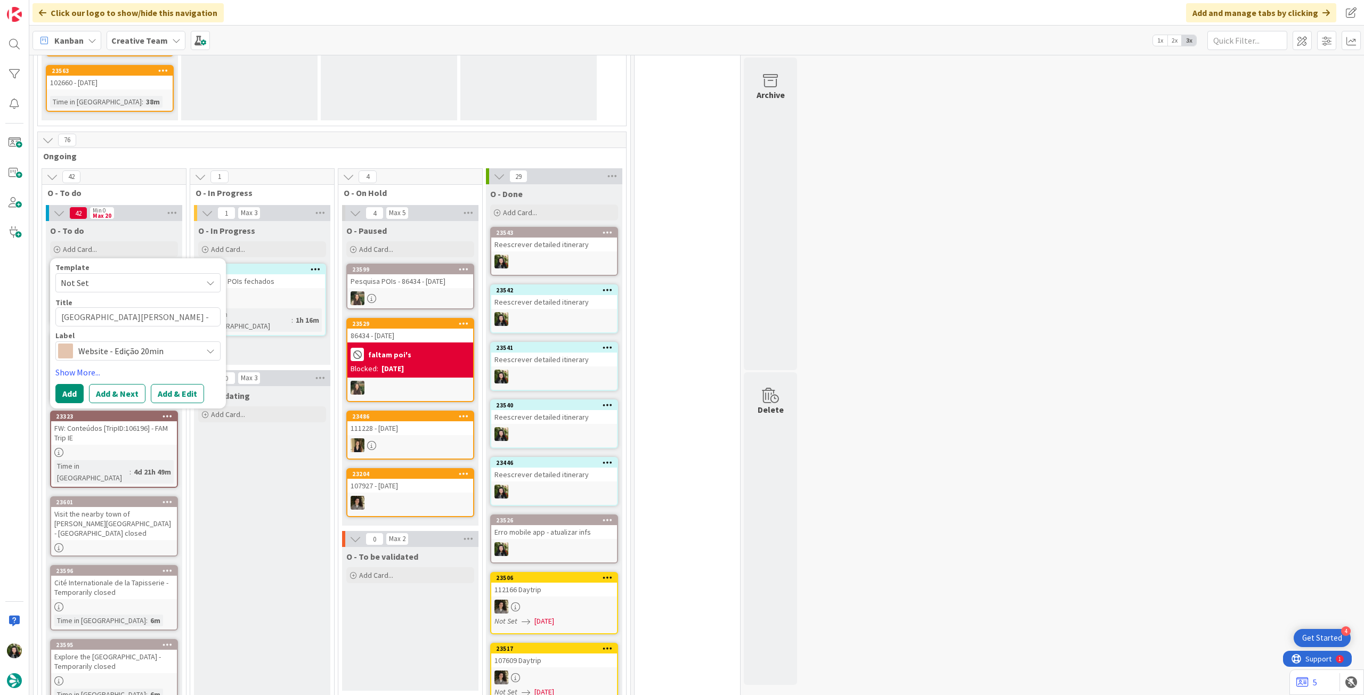
drag, startPoint x: 128, startPoint y: 321, endPoint x: 140, endPoint y: 347, distance: 28.6
click at [128, 342] on div "Website - Edição 20min" at bounding box center [137, 351] width 165 height 19
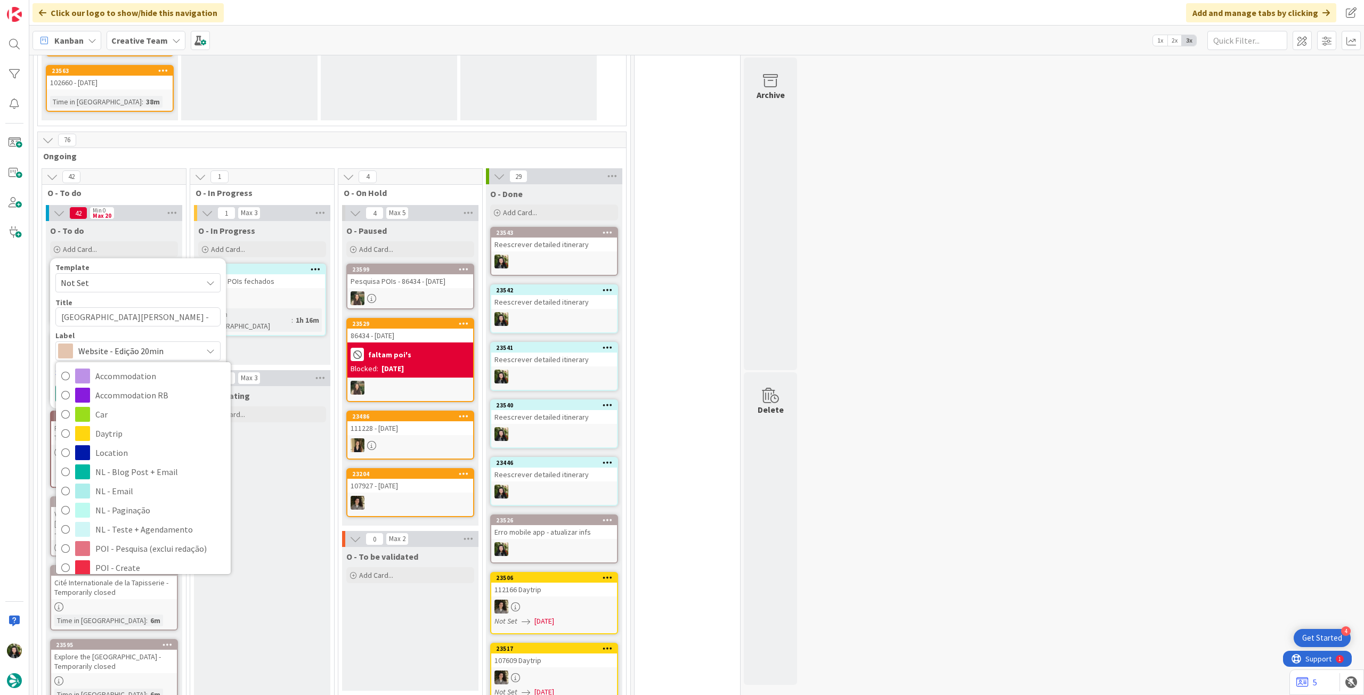
click at [148, 656] on span "Service Aux" at bounding box center [160, 664] width 130 height 16
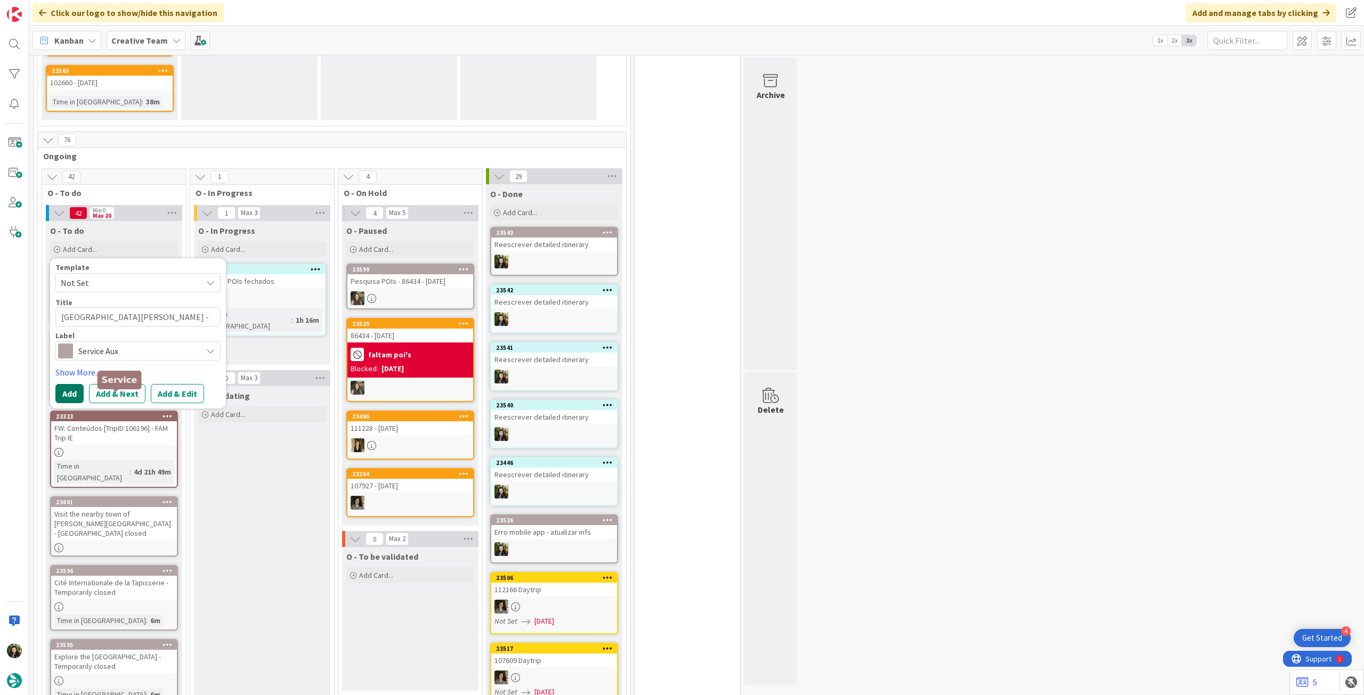
click at [65, 384] on button "Add" at bounding box center [69, 393] width 28 height 19
type textarea "x"
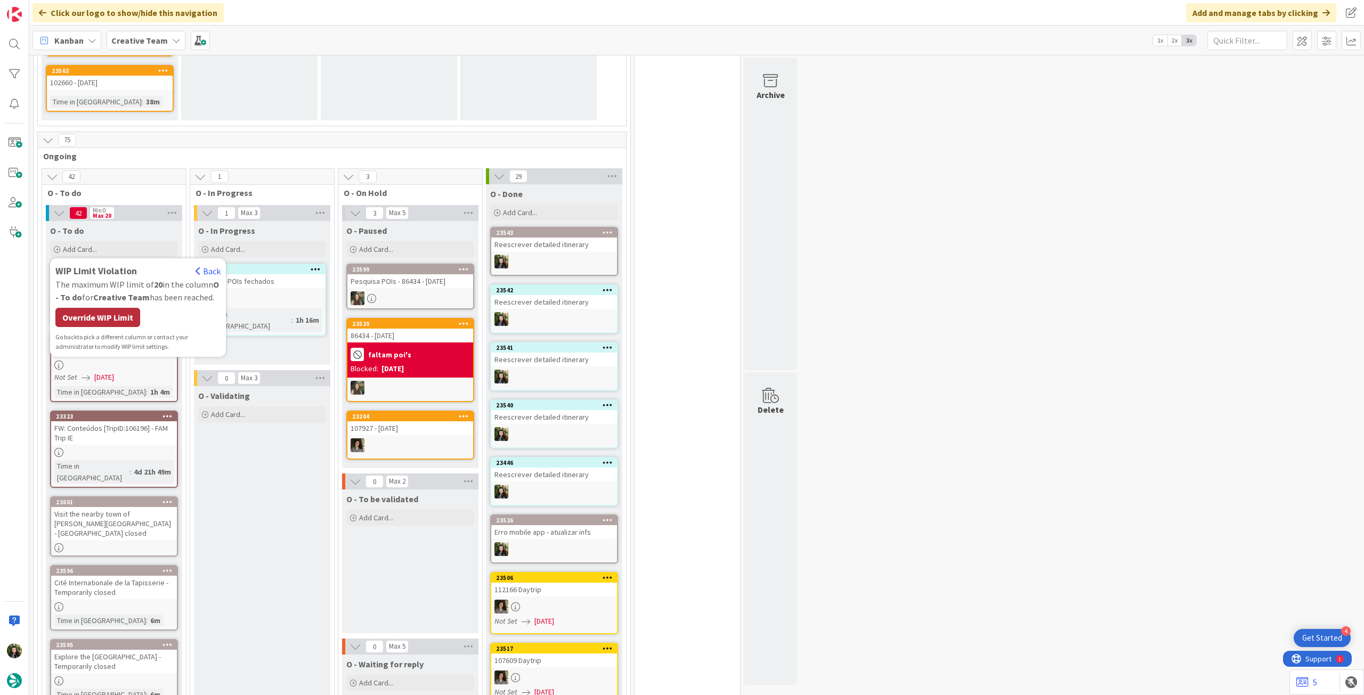
click at [97, 308] on div "Override WIP Limit" at bounding box center [97, 317] width 85 height 19
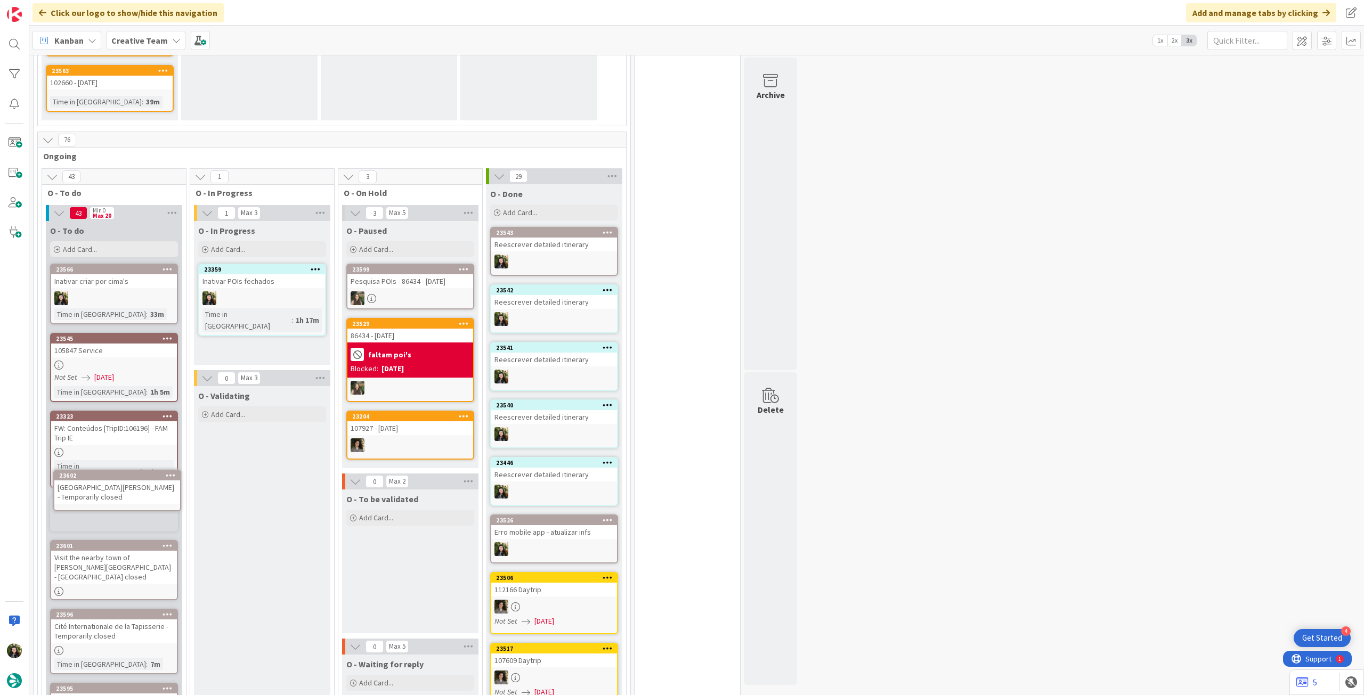
click at [0, 0] on link "23602 Château de Losse - Temporarily closed" at bounding box center [0, 0] width 0 height 0
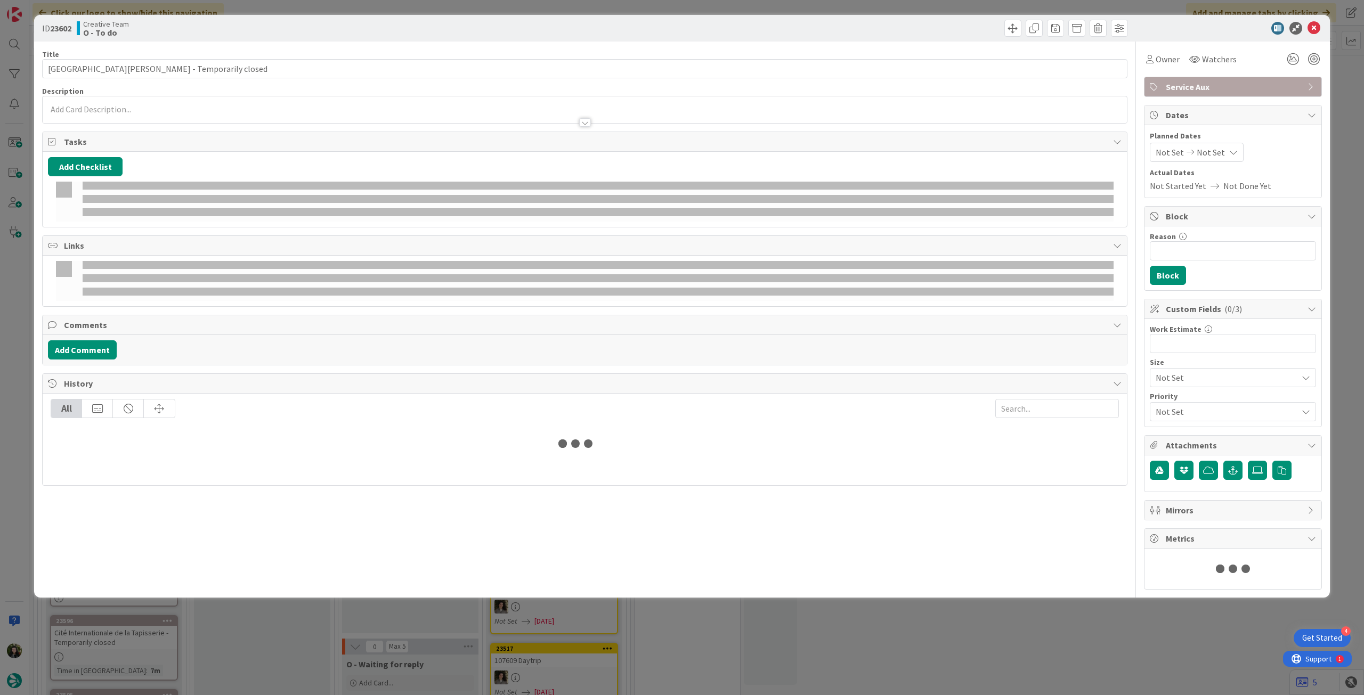
click at [132, 116] on div at bounding box center [585, 117] width 1084 height 11
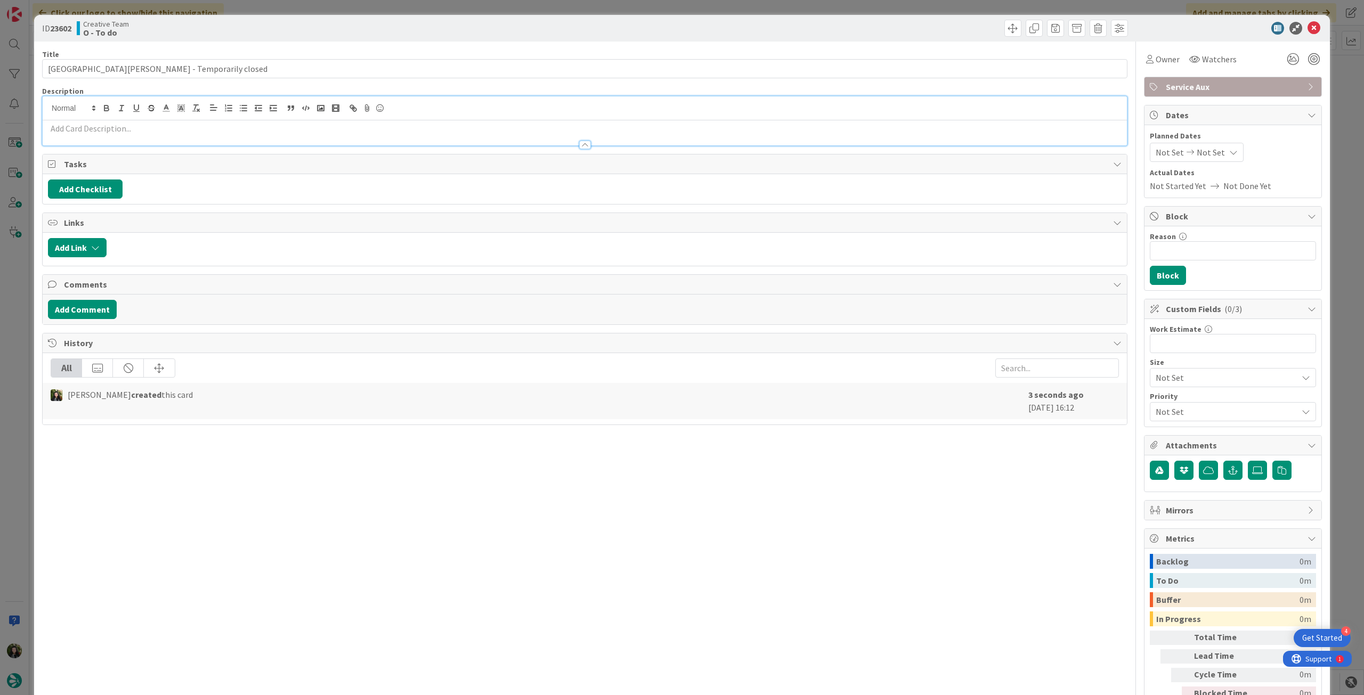
click at [132, 124] on p at bounding box center [585, 129] width 1074 height 12
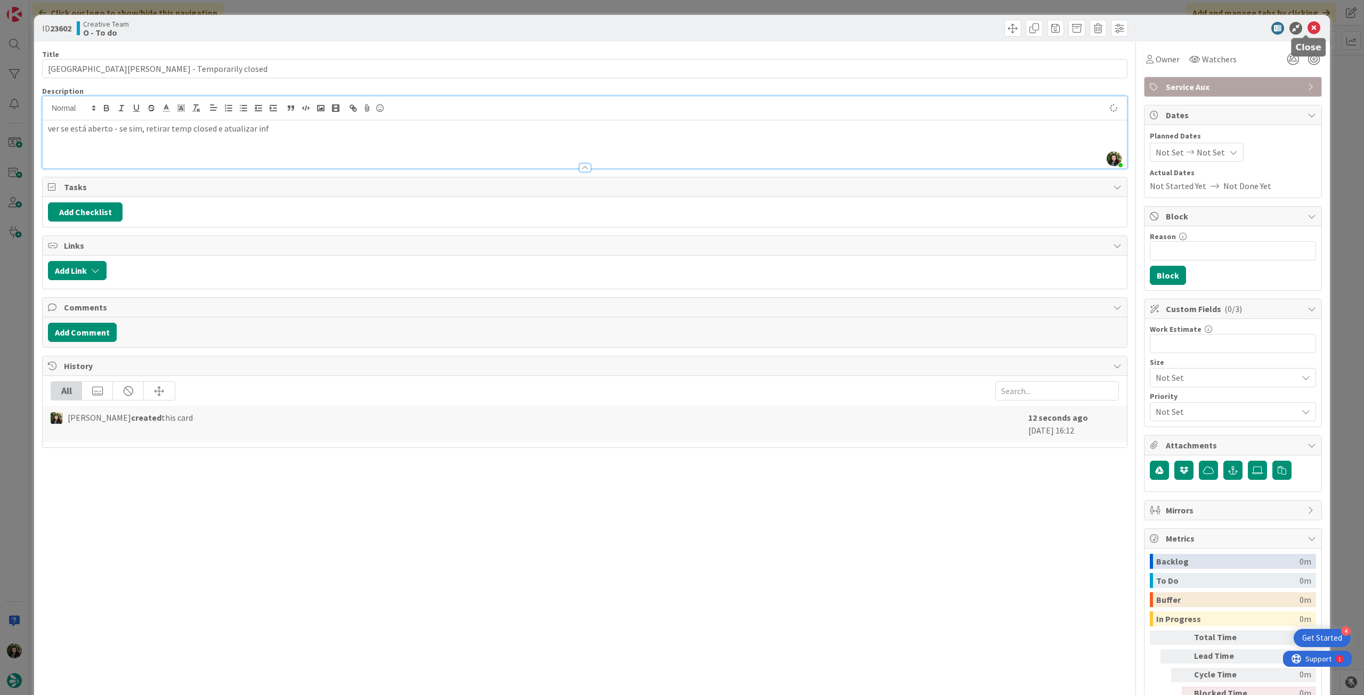
click at [1308, 27] on icon at bounding box center [1314, 28] width 13 height 13
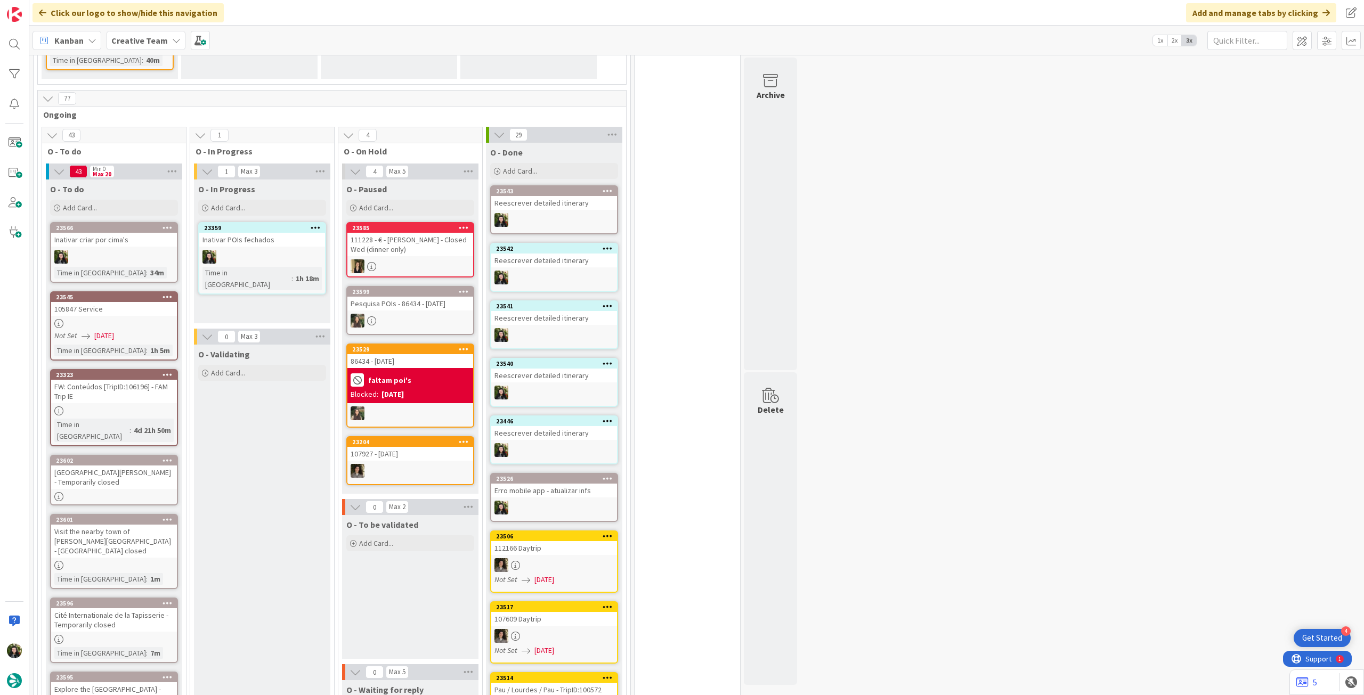
scroll to position [936, 0]
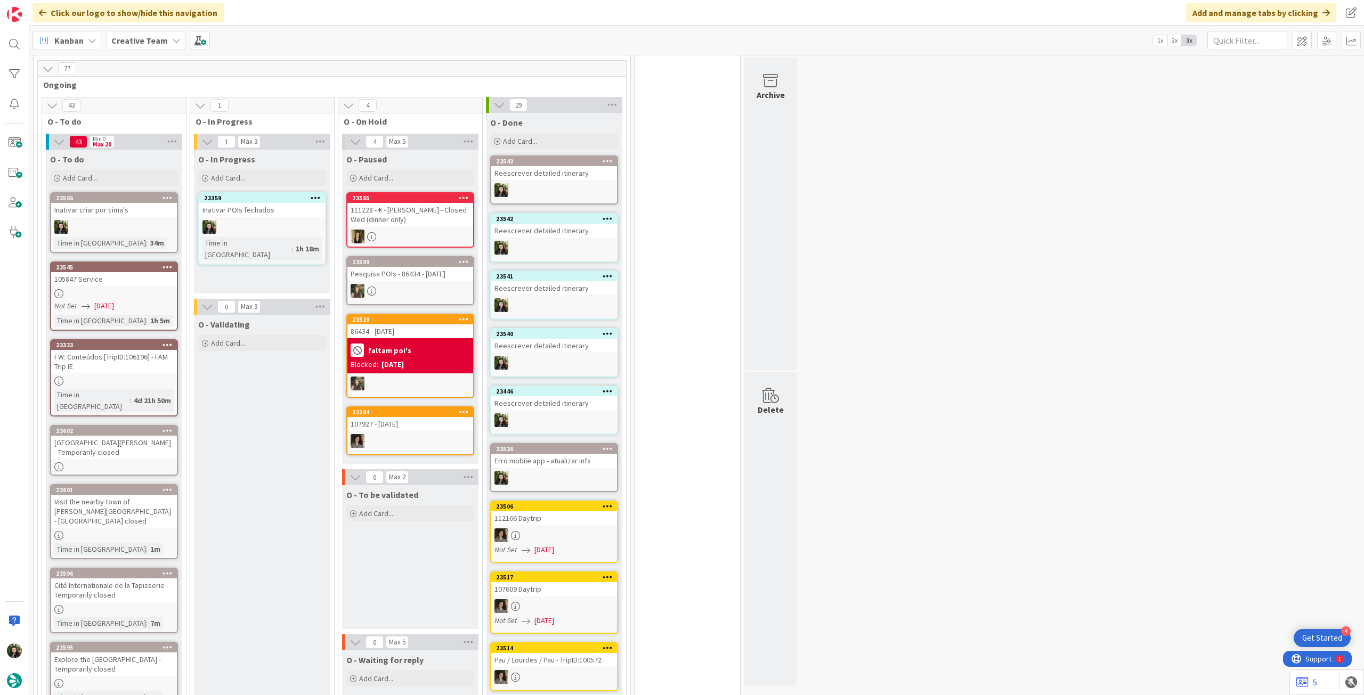
click at [281, 214] on link "23359 Inativar POIs fechados Time in Column : 1h 18m" at bounding box center [262, 228] width 128 height 72
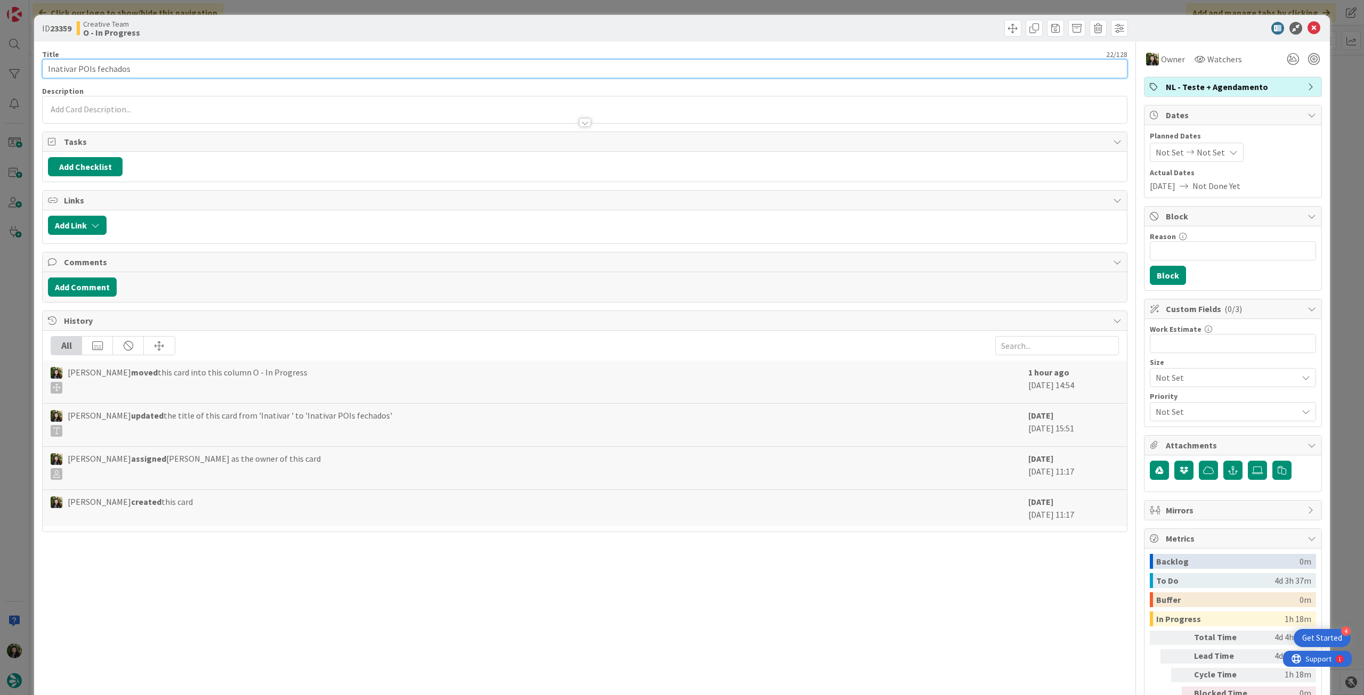
drag, startPoint x: 168, startPoint y: 71, endPoint x: 0, endPoint y: 61, distance: 168.6
click at [0, 61] on div "ID 23359 Creative Team O - In Progress Title 22 / 128 Inativar POIs fechados De…" at bounding box center [682, 347] width 1364 height 695
click at [1308, 30] on icon at bounding box center [1314, 28] width 13 height 13
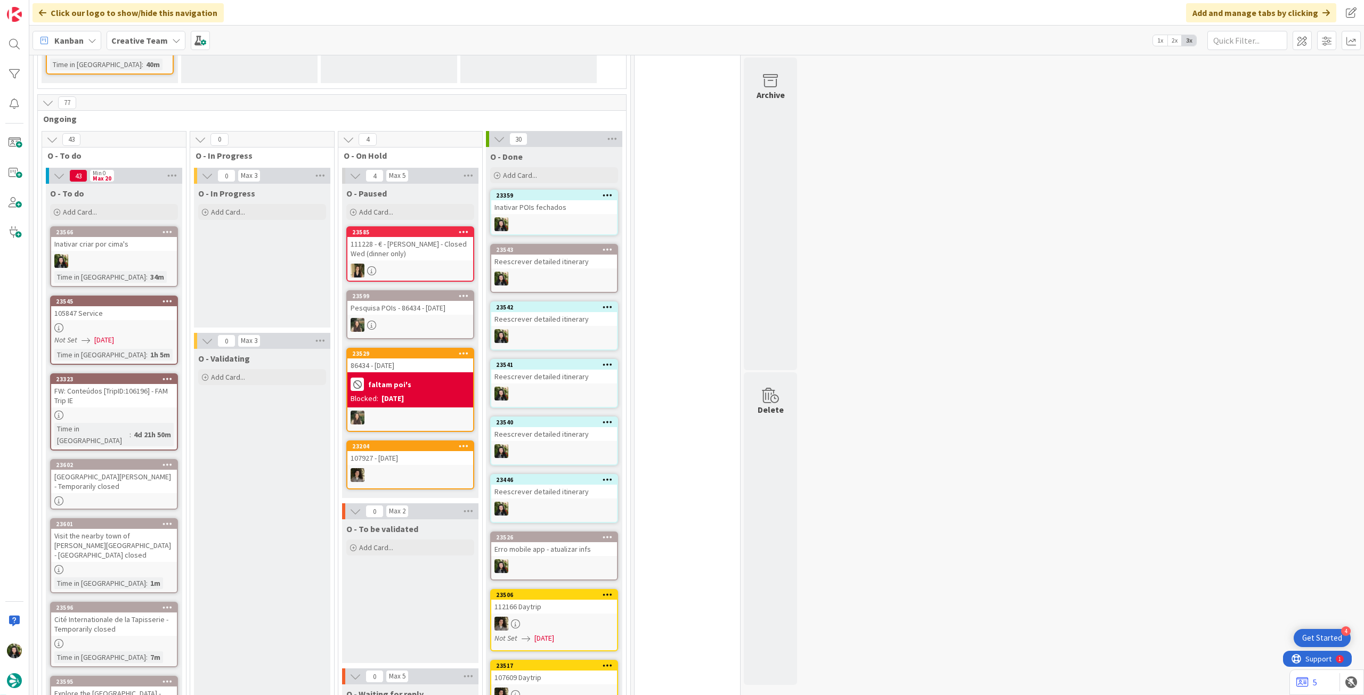
scroll to position [897, 0]
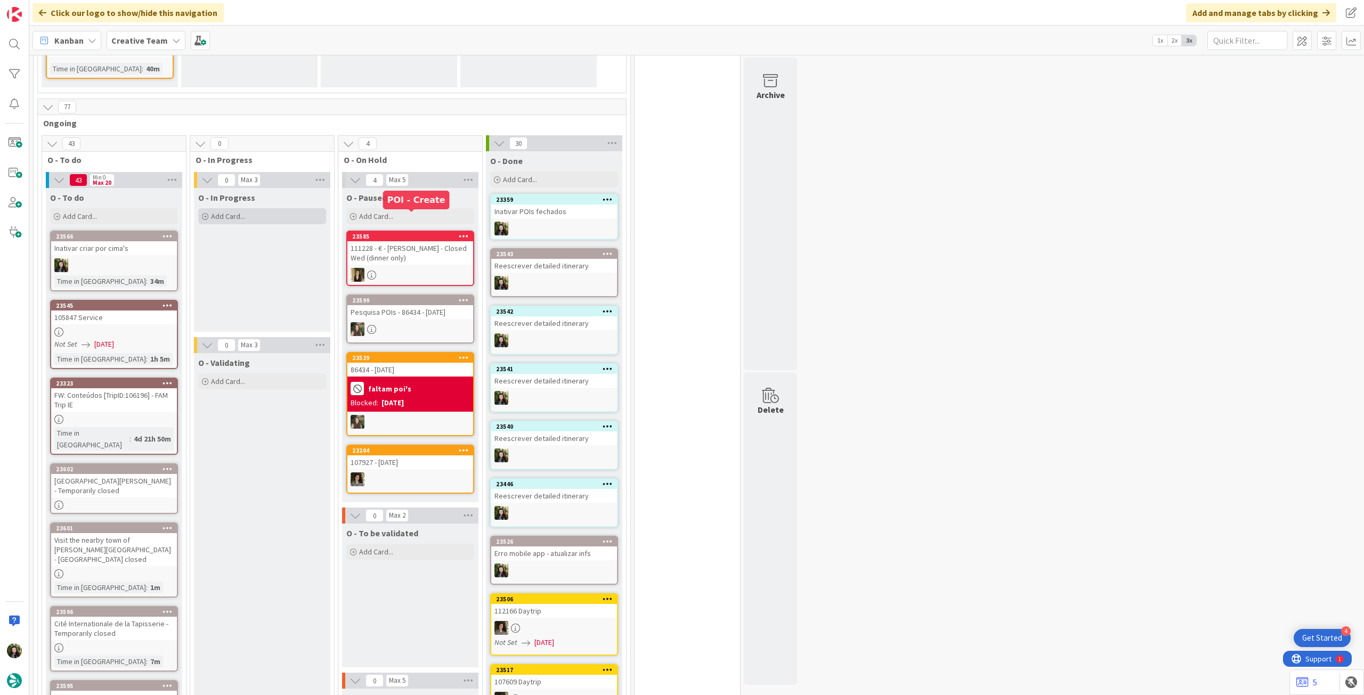
click at [274, 208] on div "Add Card..." at bounding box center [262, 216] width 128 height 16
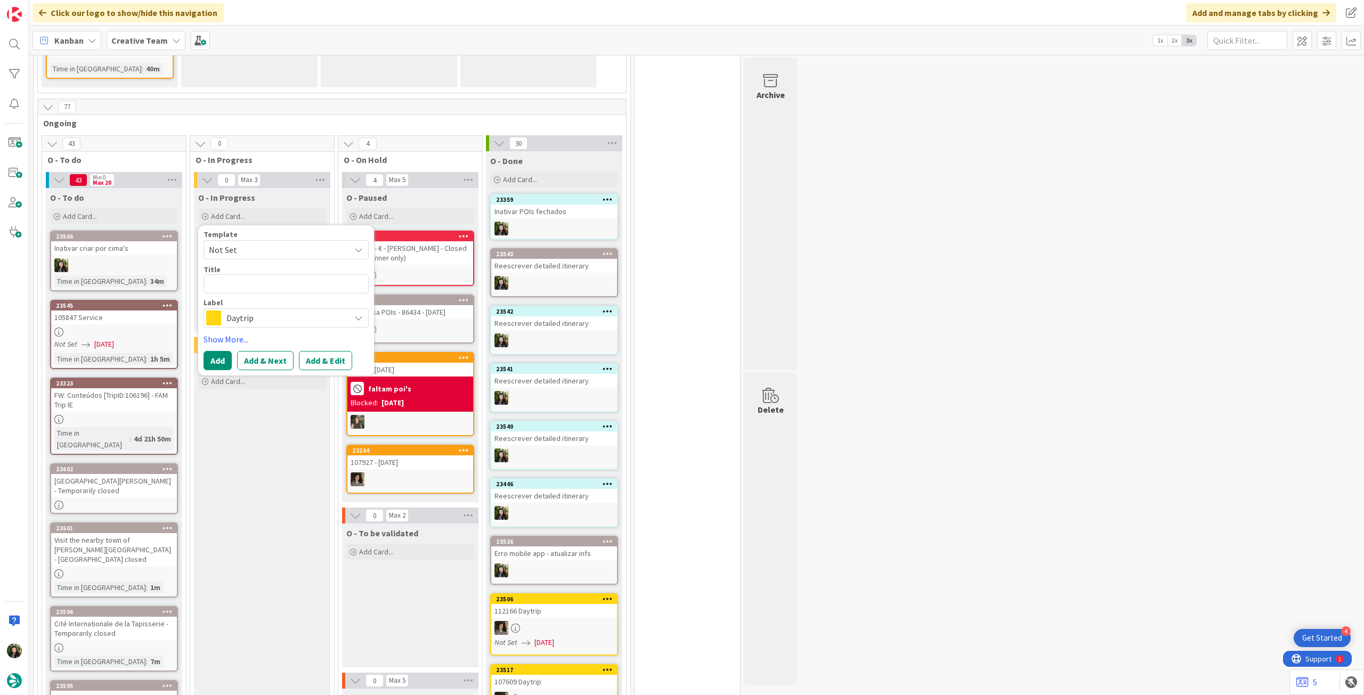
scroll to position [0, 0]
click at [271, 311] on span "Daytrip" at bounding box center [285, 318] width 118 height 15
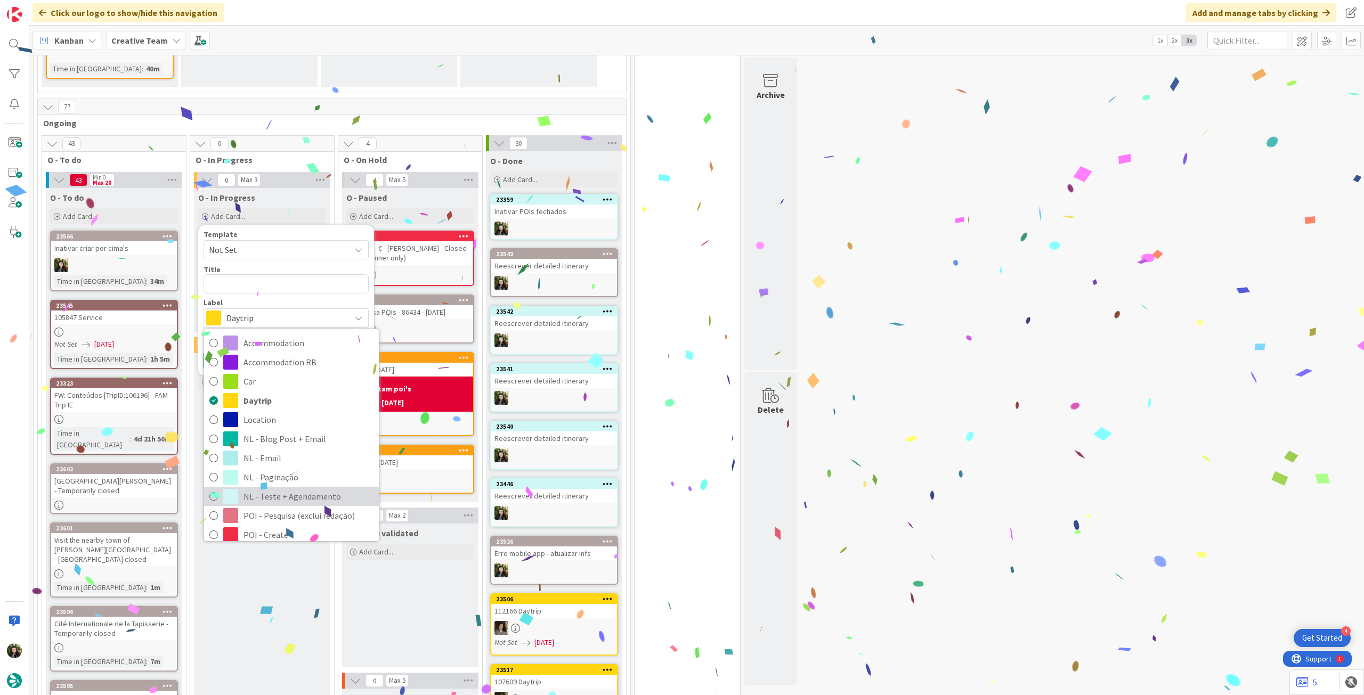
click at [278, 489] on span "NL - Teste + Agendamento" at bounding box center [309, 497] width 130 height 16
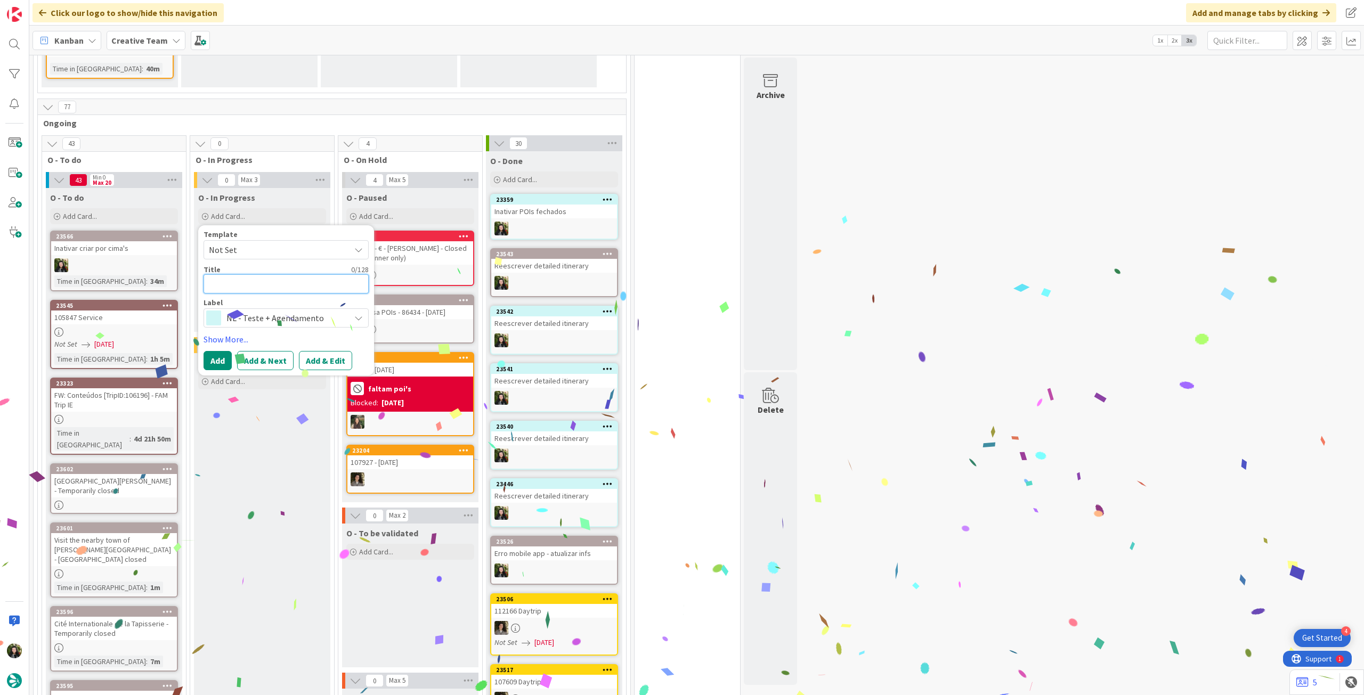
click at [266, 274] on textarea at bounding box center [286, 283] width 165 height 19
paste textarea "Inativar POIs fechados"
type textarea "x"
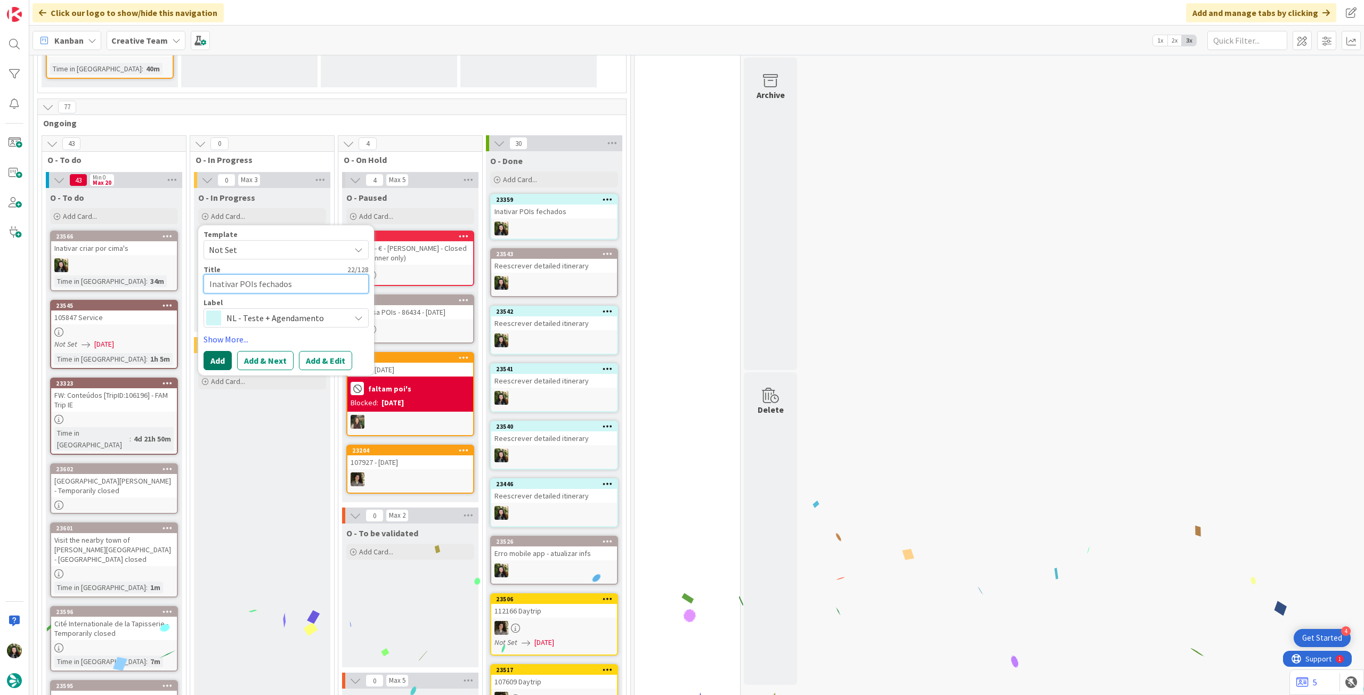
type textarea "Inativar POIs fechados"
click at [211, 351] on button "Add" at bounding box center [218, 360] width 28 height 19
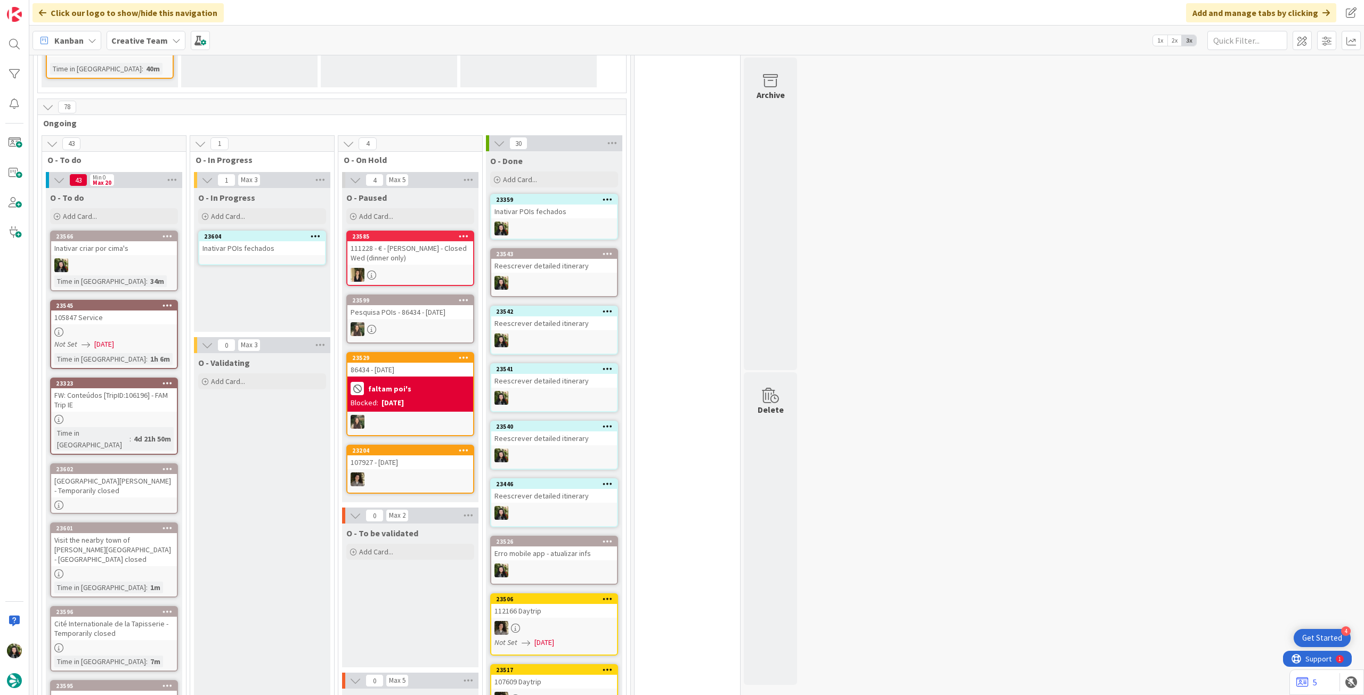
click at [260, 237] on link "23604 Inativar POIs fechados" at bounding box center [262, 248] width 128 height 35
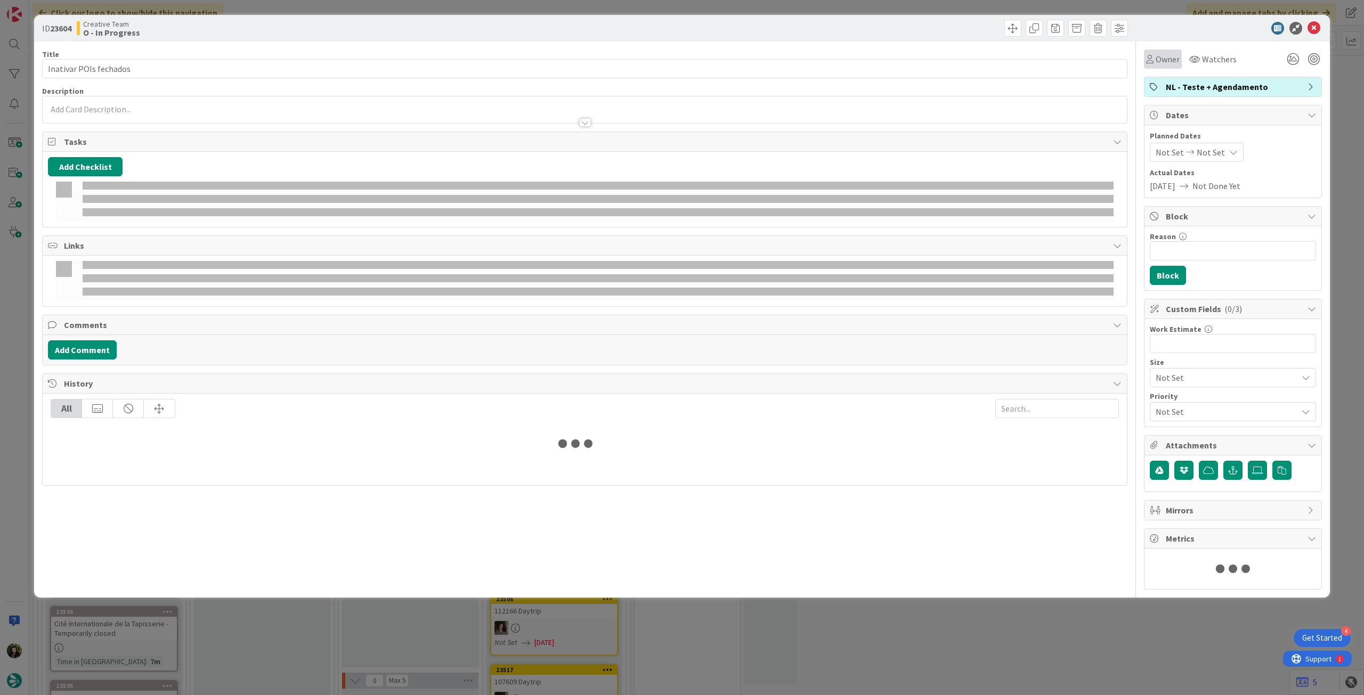
click at [1158, 59] on span "Owner" at bounding box center [1168, 59] width 24 height 13
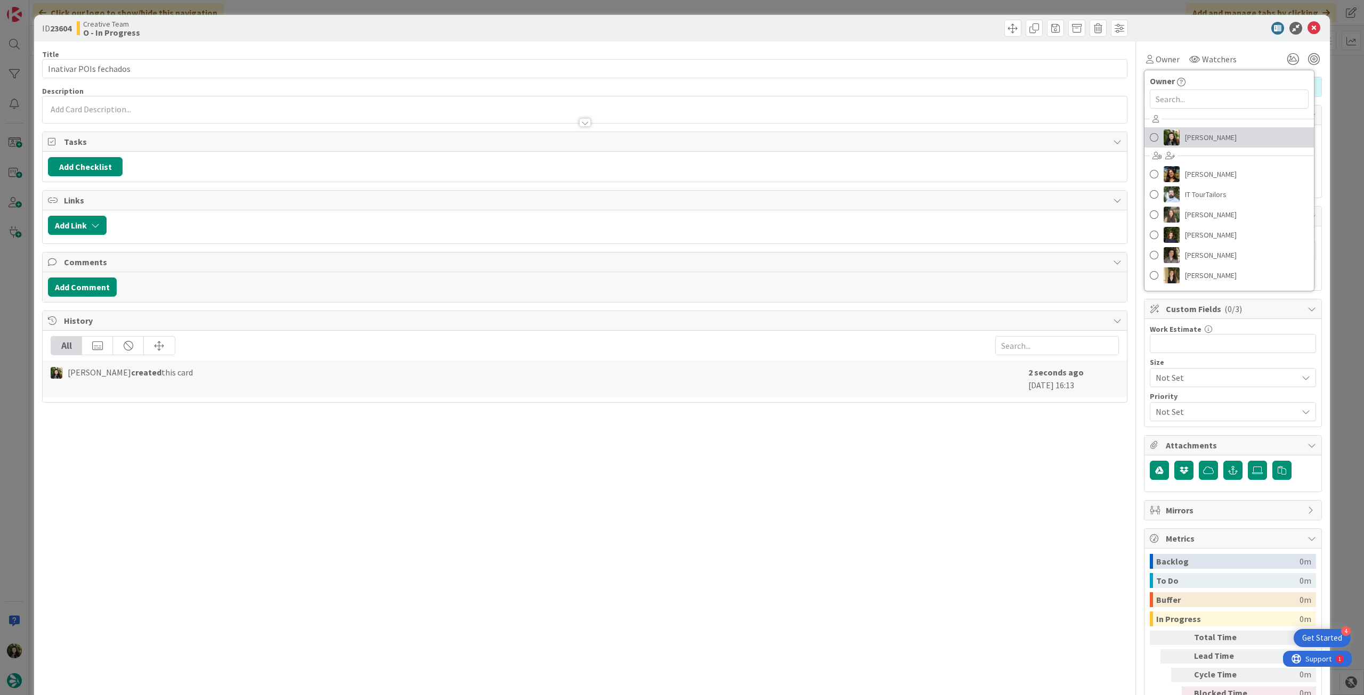
click at [1205, 137] on span "[PERSON_NAME]" at bounding box center [1211, 137] width 52 height 16
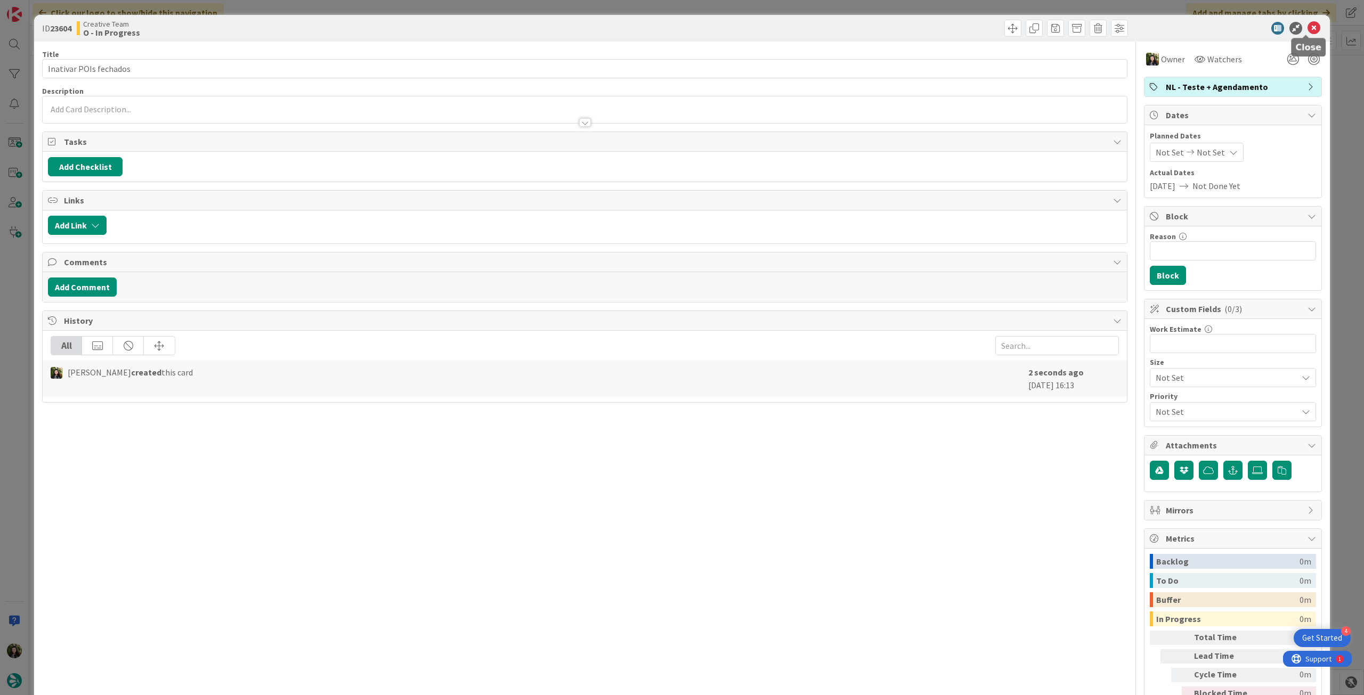
click at [1308, 25] on icon at bounding box center [1314, 28] width 13 height 13
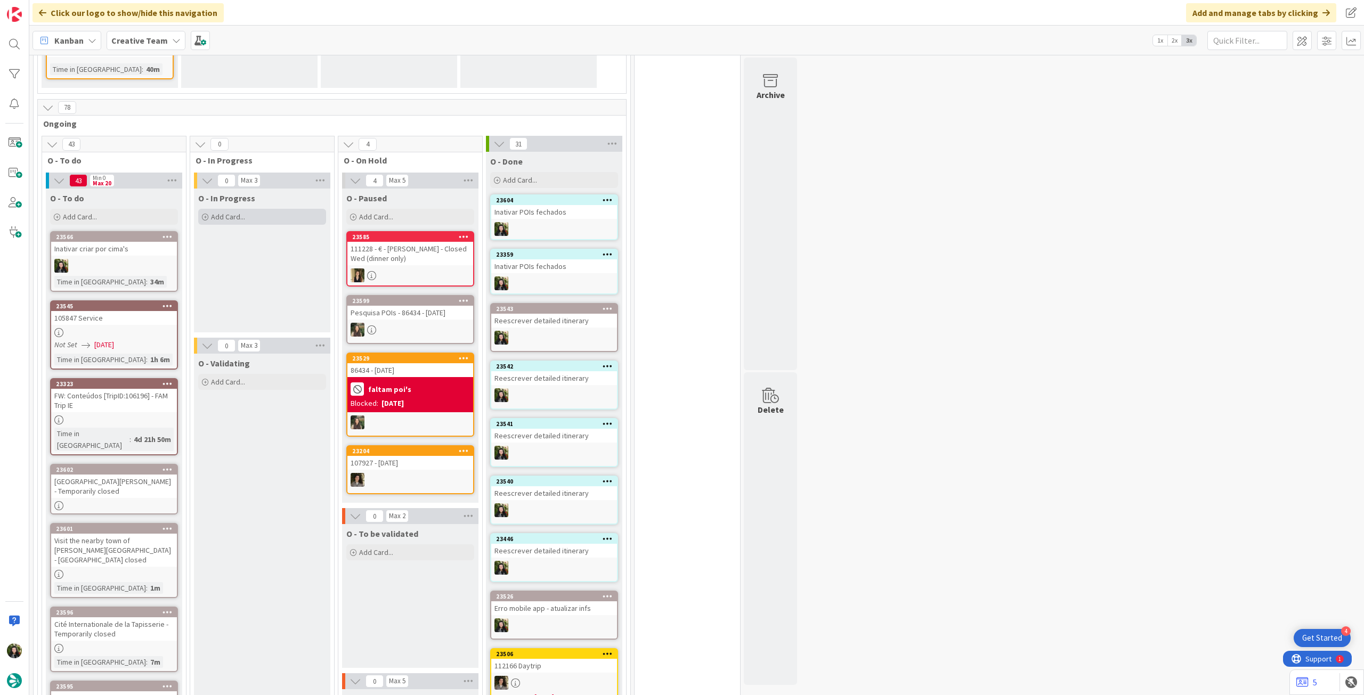
click at [251, 209] on div "Add Card..." at bounding box center [262, 217] width 128 height 16
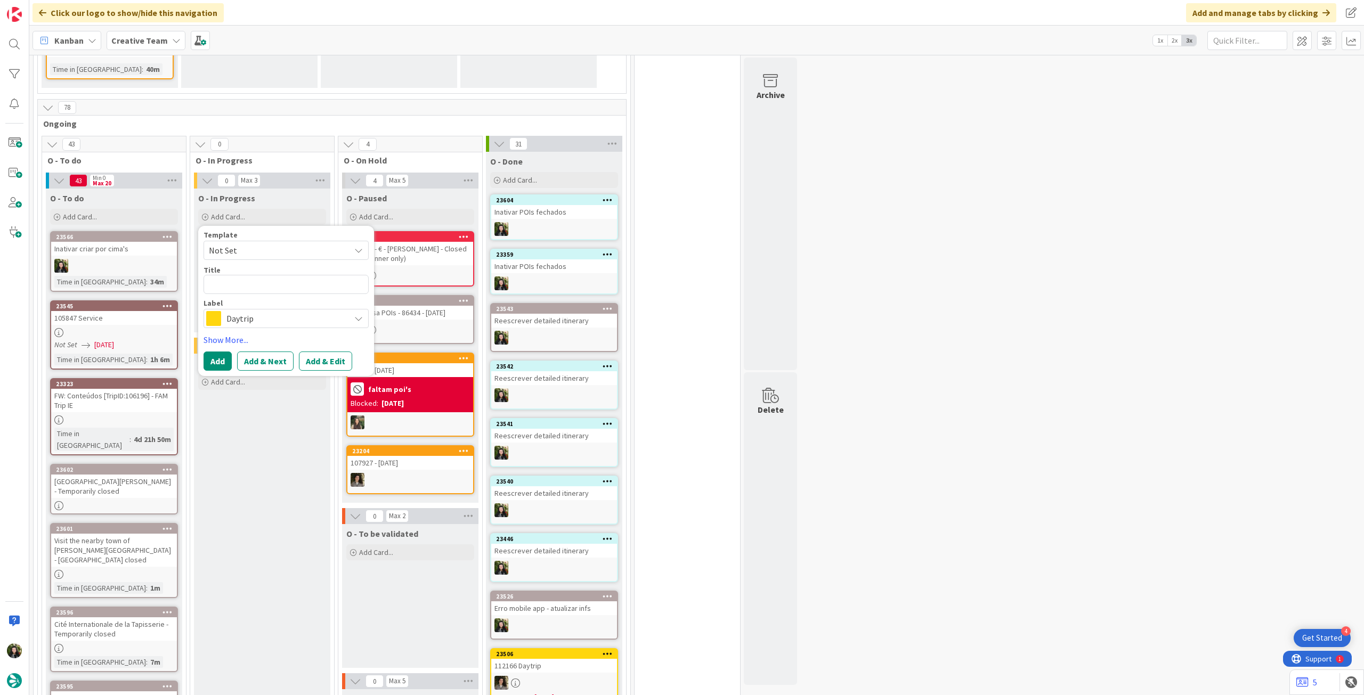
click at [269, 311] on span "Daytrip" at bounding box center [285, 318] width 118 height 15
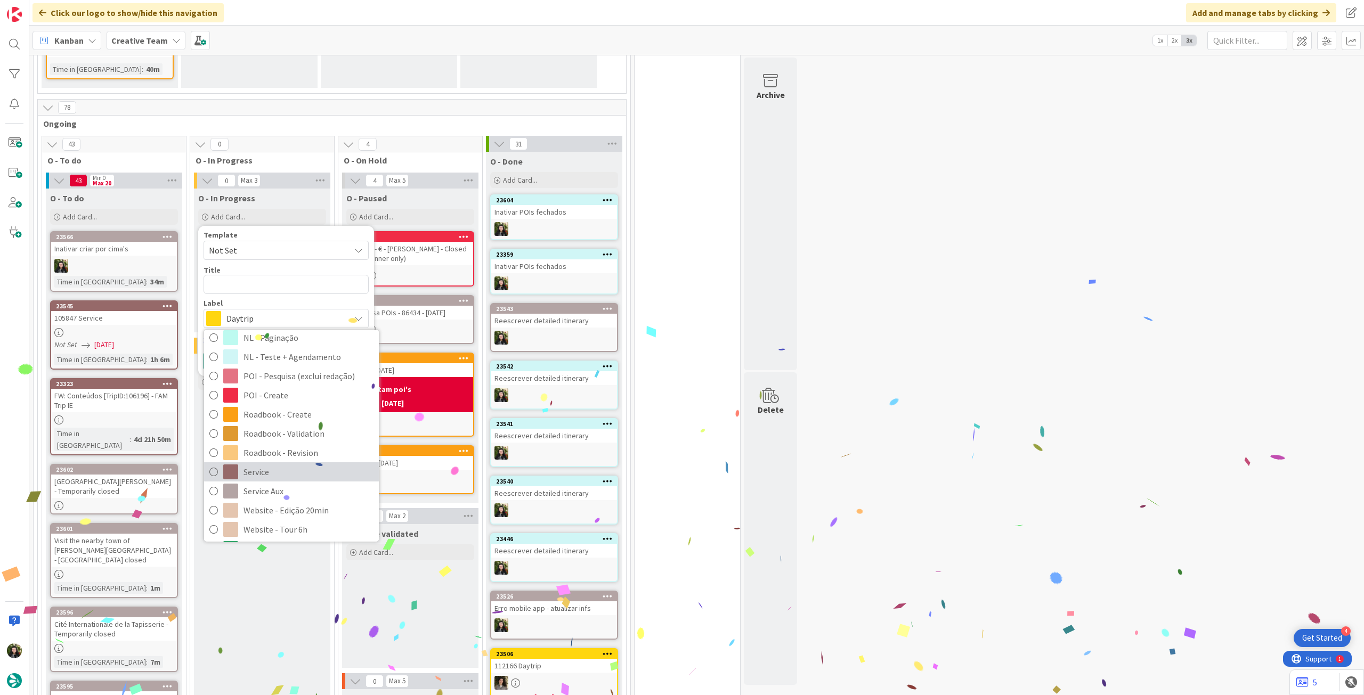
scroll to position [142, 0]
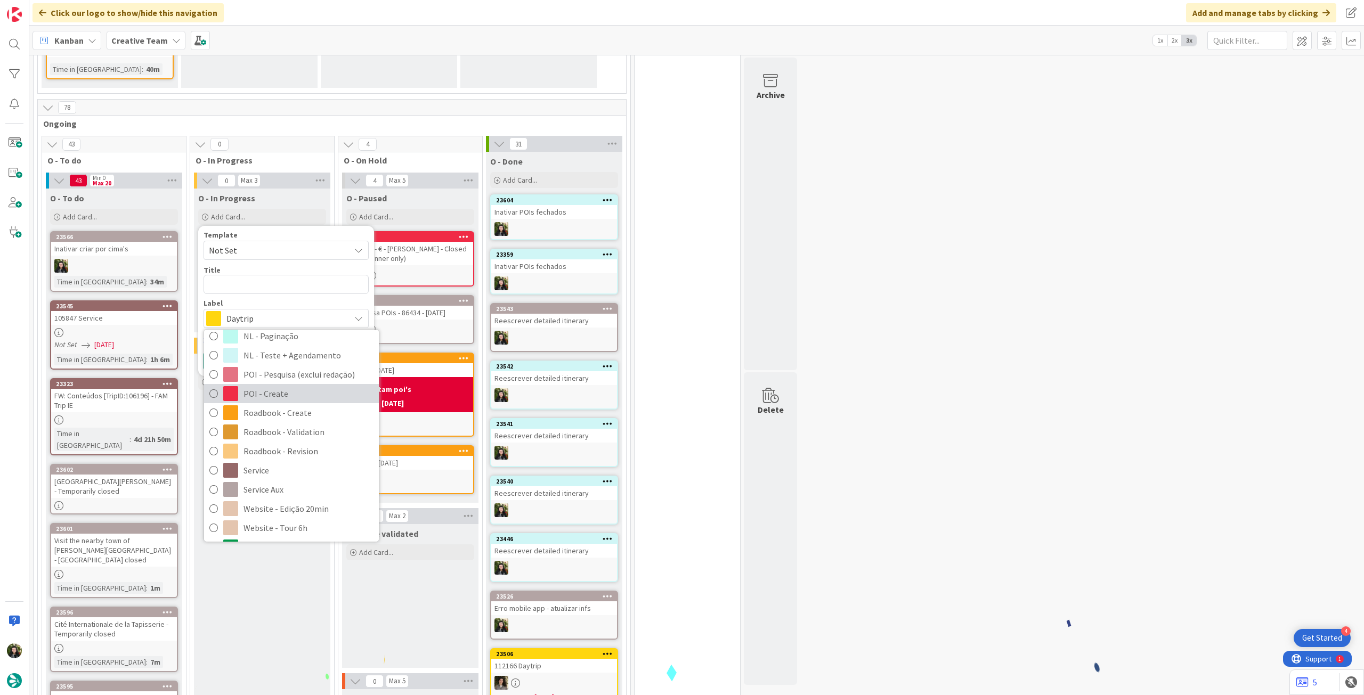
click at [288, 386] on span "POI - Create" at bounding box center [309, 394] width 130 height 16
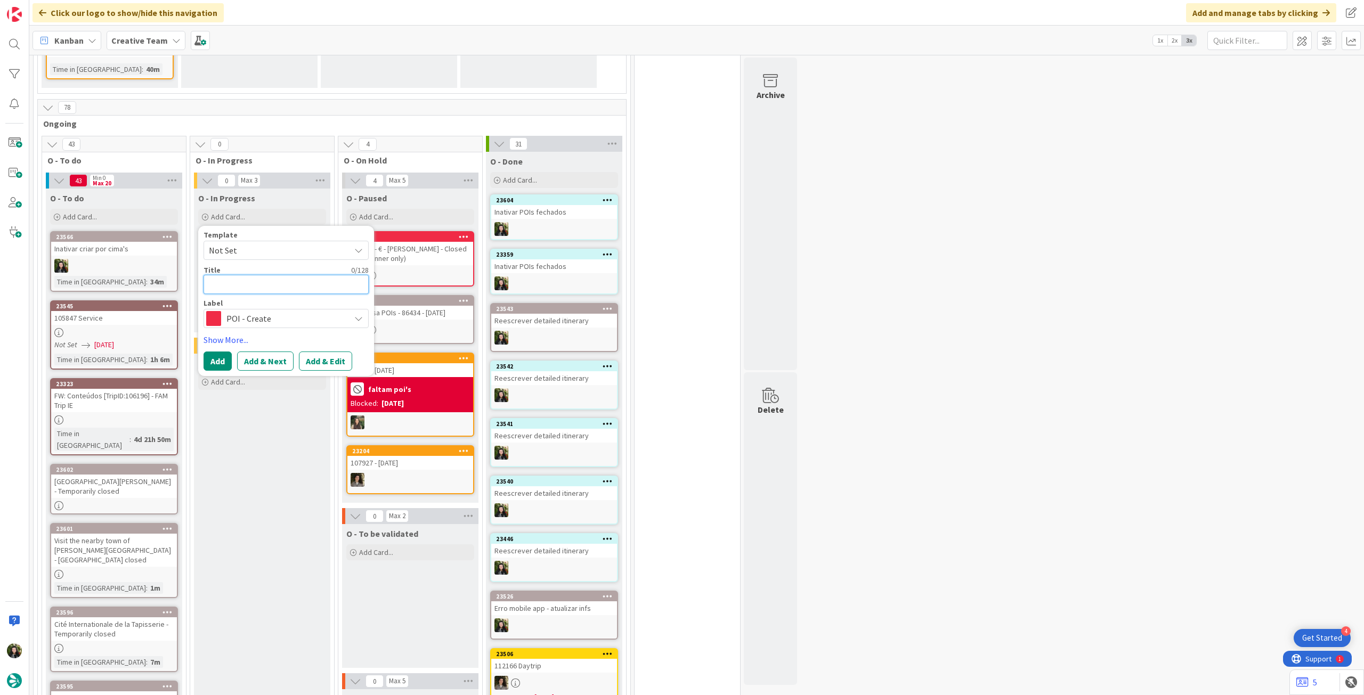
click at [269, 275] on textarea at bounding box center [286, 284] width 165 height 19
paste textarea "Inativar POIs fechados"
type textarea "x"
type textarea "Inativar POIs fechados"
click at [220, 352] on button "Add" at bounding box center [218, 361] width 28 height 19
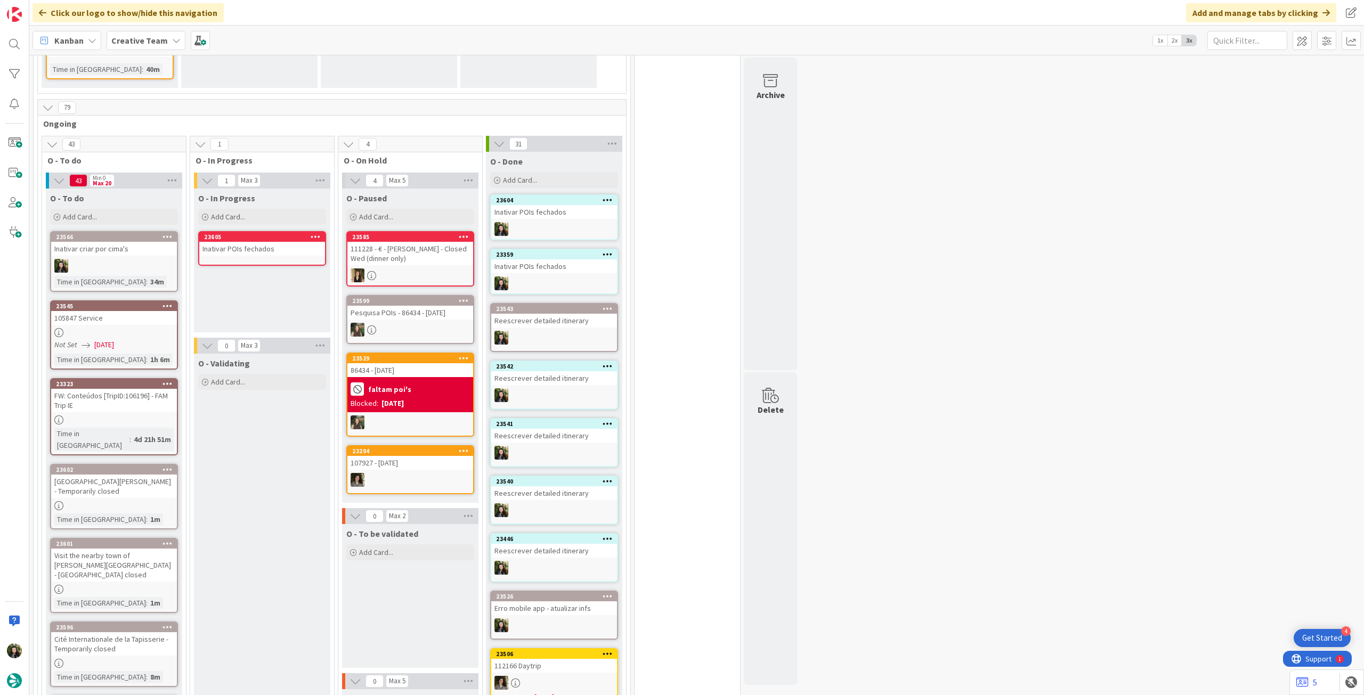
click at [271, 242] on div "Inativar POIs fechados" at bounding box center [262, 249] width 126 height 14
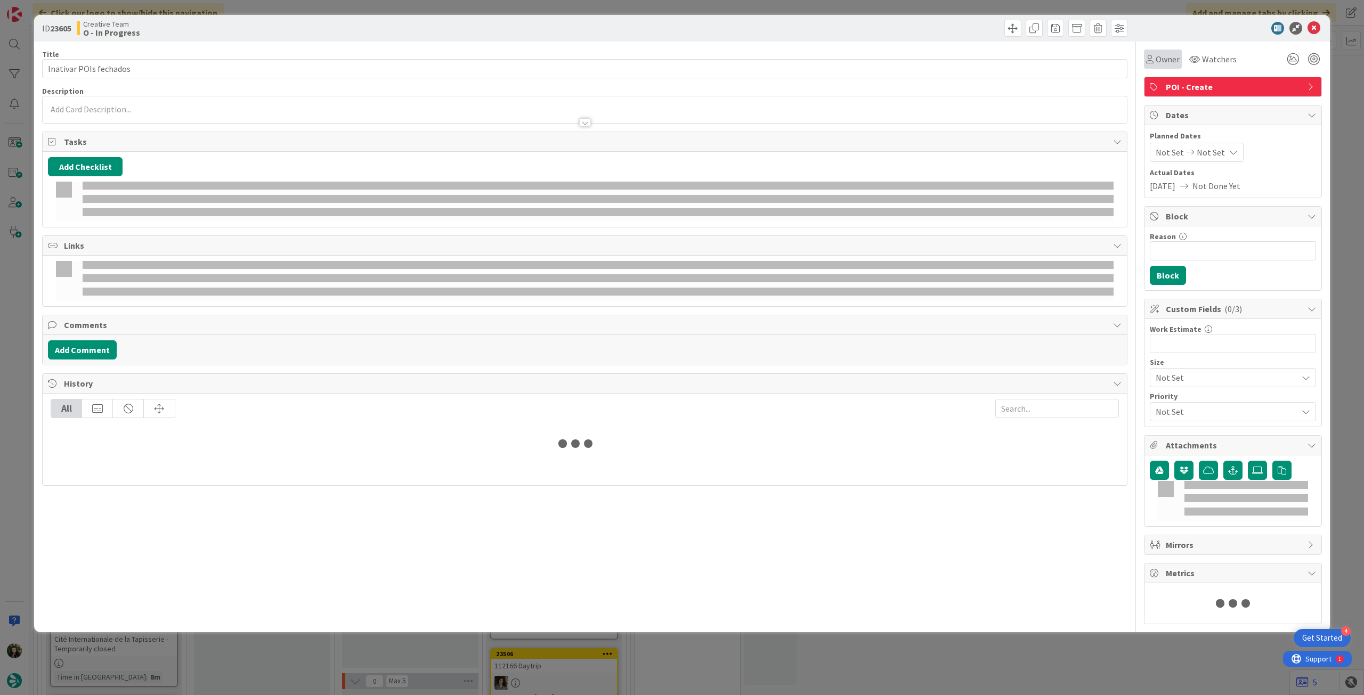
click at [1167, 59] on span "Owner" at bounding box center [1168, 59] width 24 height 13
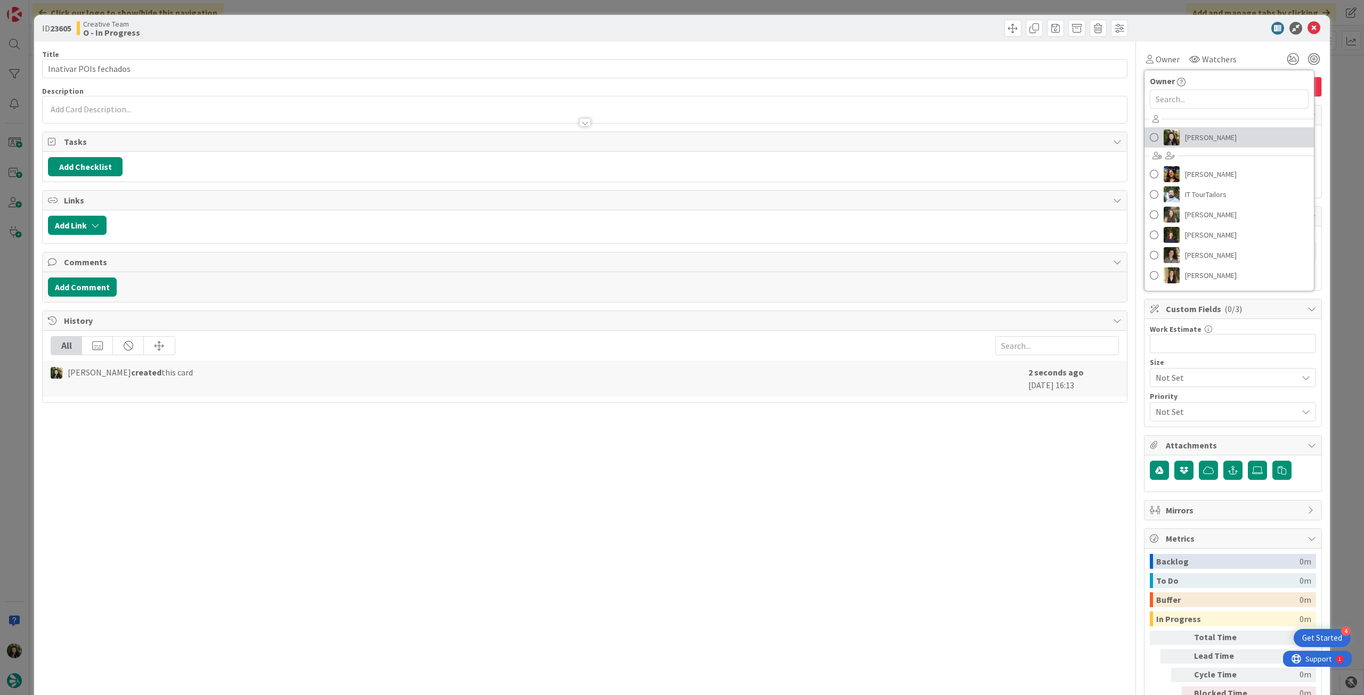
click at [1195, 134] on span "[PERSON_NAME]" at bounding box center [1211, 137] width 52 height 16
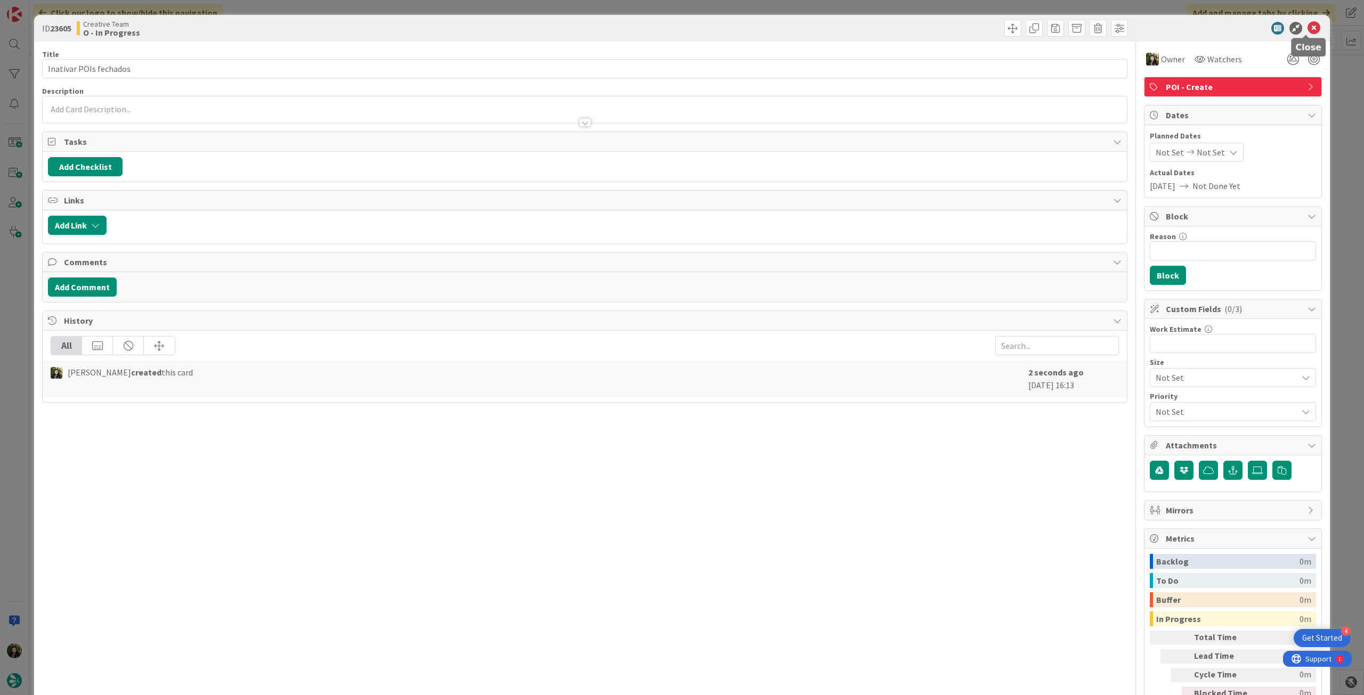
click at [1308, 25] on icon at bounding box center [1314, 28] width 13 height 13
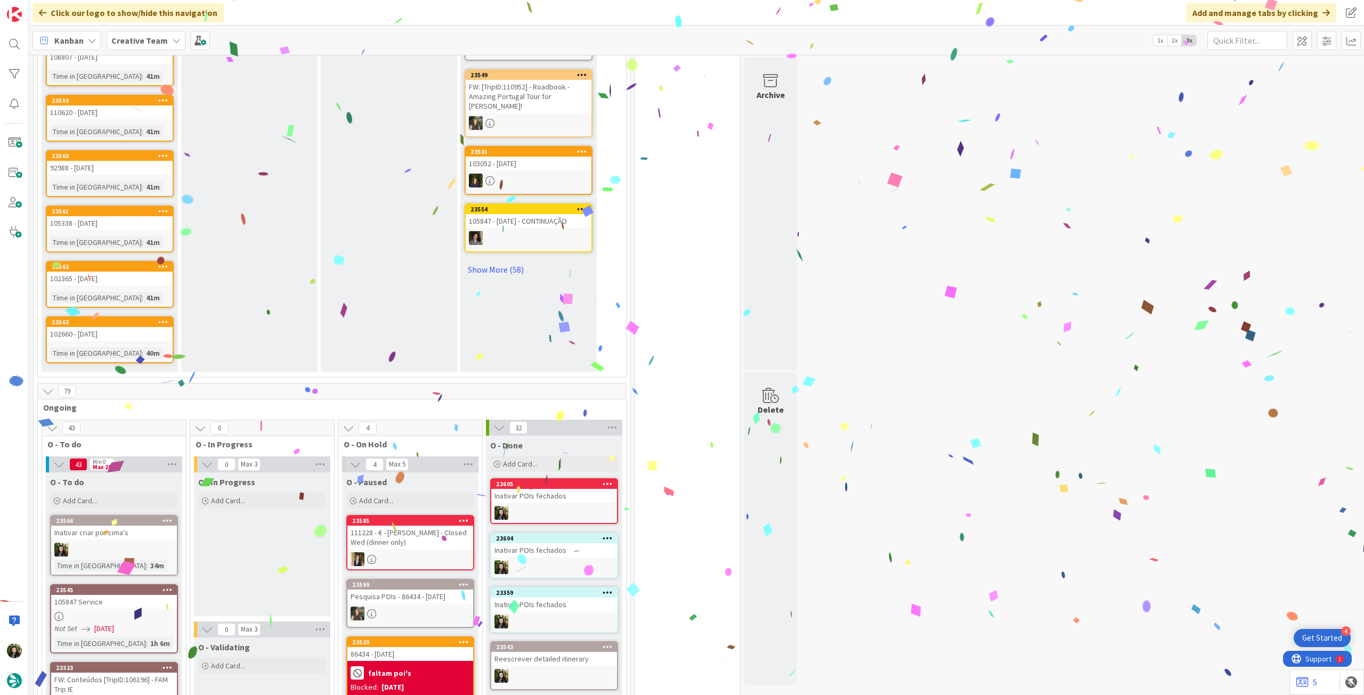
scroll to position [754, 0]
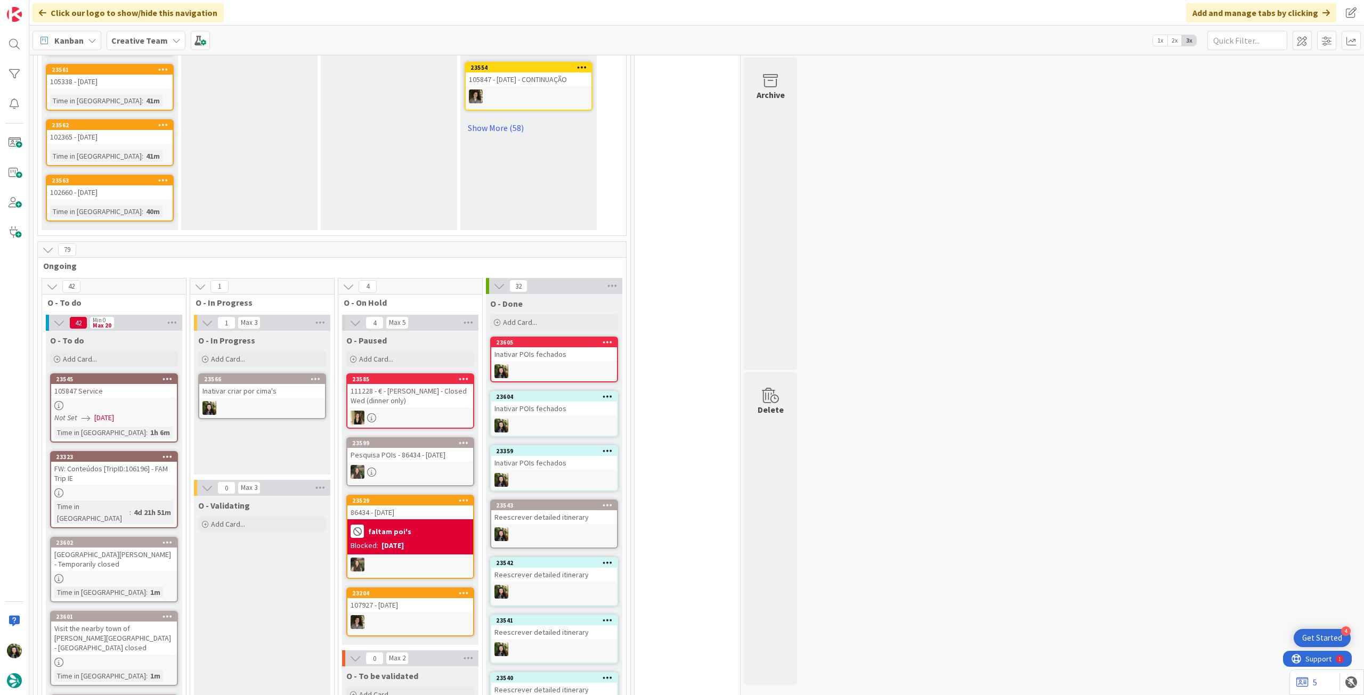
click at [157, 36] on b "Creative Team" at bounding box center [139, 40] width 56 height 11
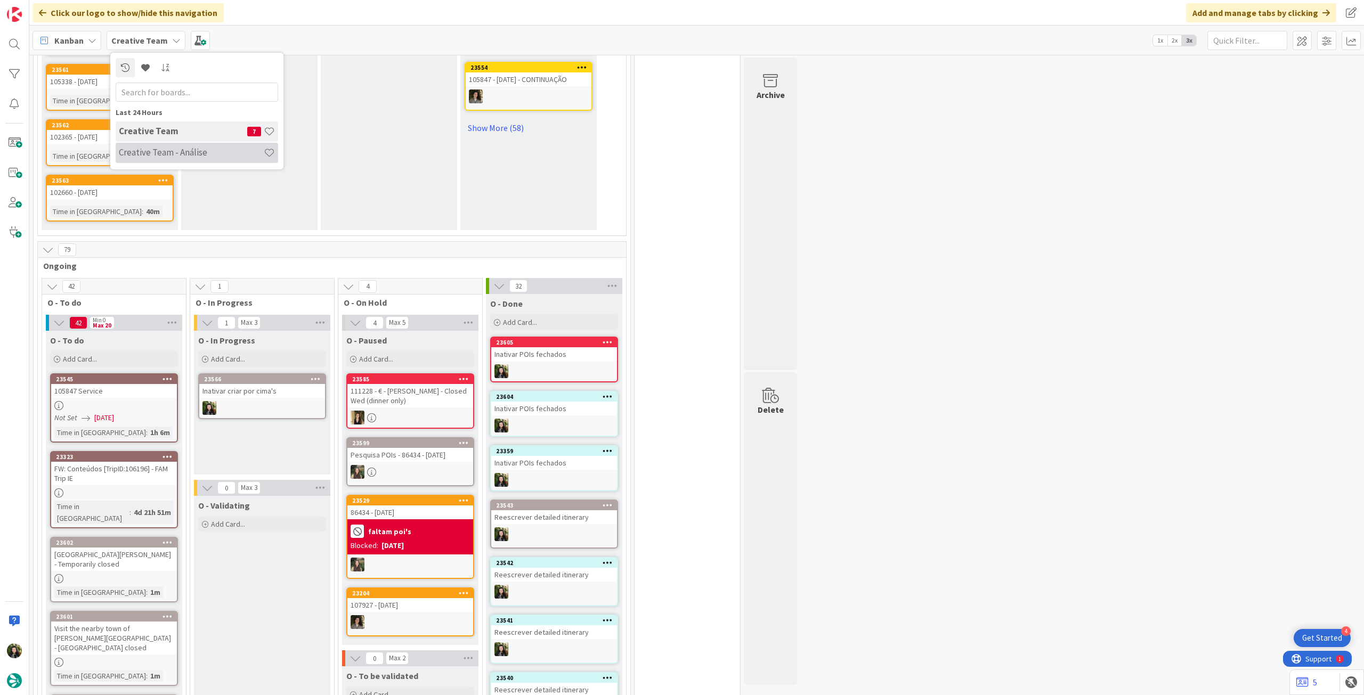
click at [181, 155] on h4 "Creative Team - Análise" at bounding box center [191, 152] width 145 height 11
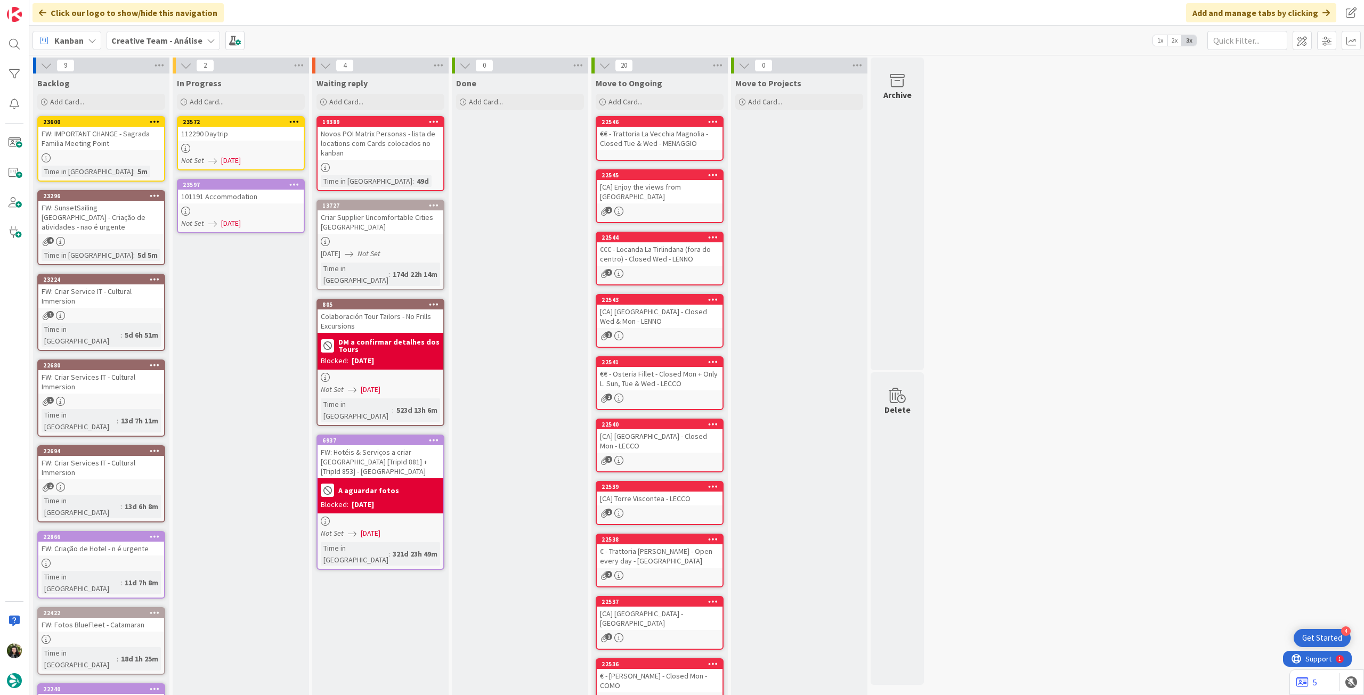
click at [250, 142] on link "23572 112290 Daytrip Not Set 22/09/2025" at bounding box center [241, 143] width 128 height 54
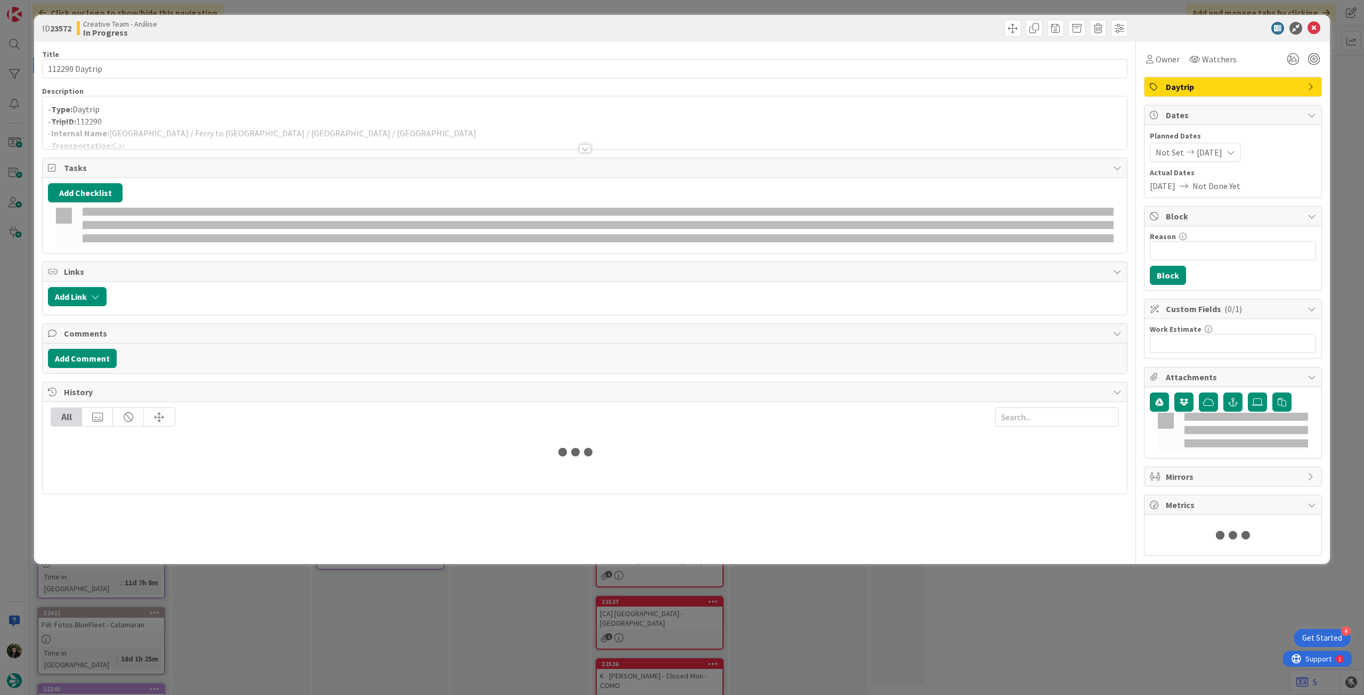
click at [225, 128] on div at bounding box center [585, 135] width 1084 height 27
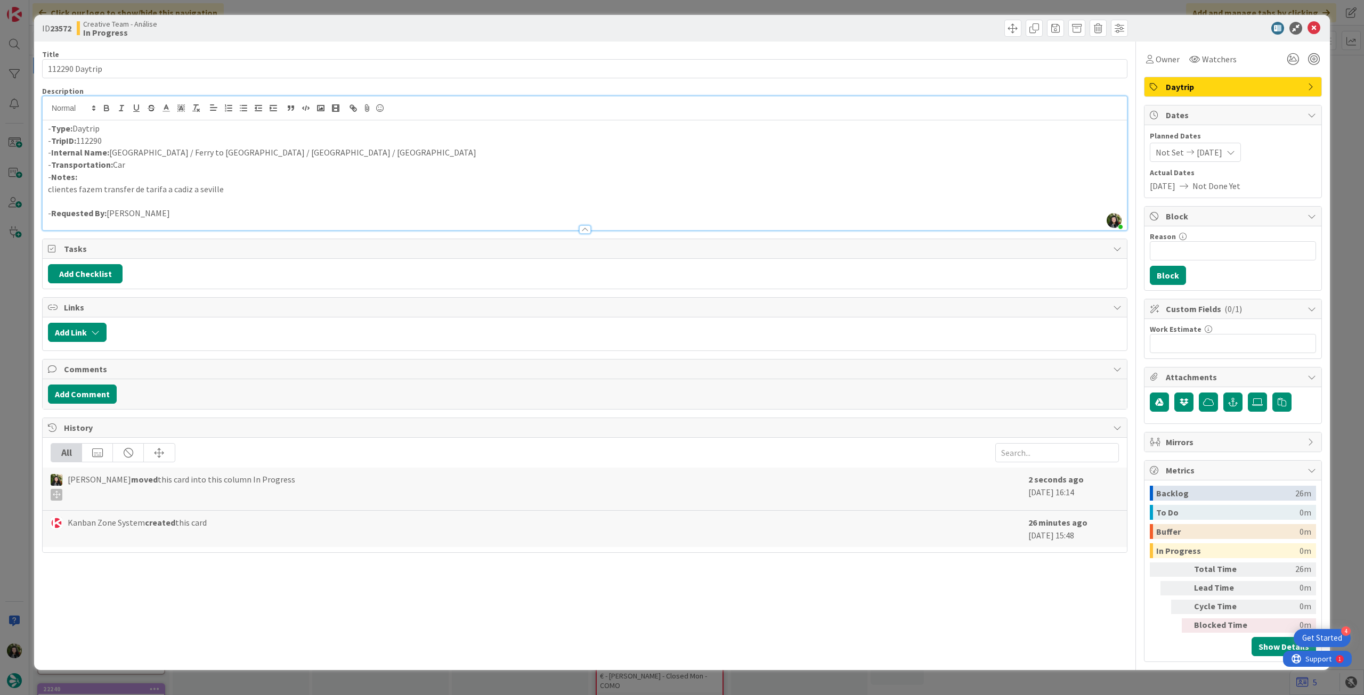
click at [145, 153] on p "- Internal Name: Morocco / Ferry to Tarifa / Cadiz / Seville" at bounding box center [585, 153] width 1074 height 12
click at [1308, 30] on icon at bounding box center [1314, 28] width 13 height 13
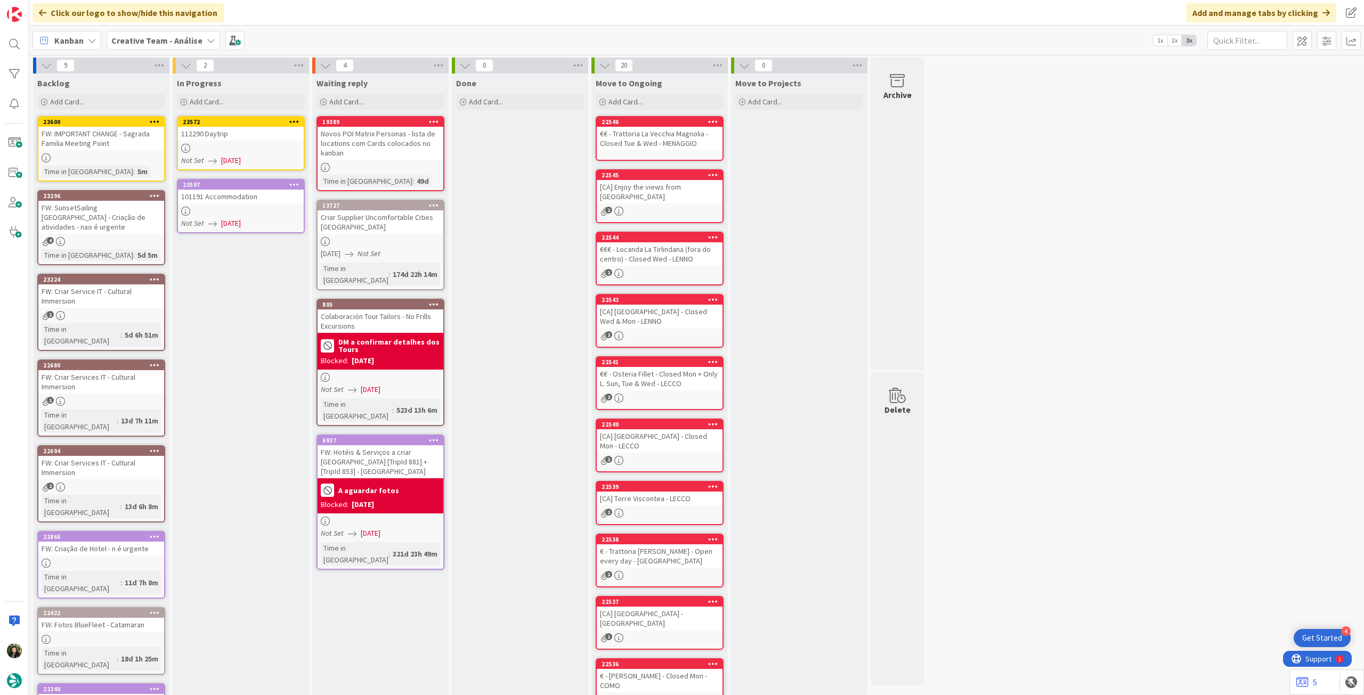
click at [295, 121] on icon at bounding box center [294, 121] width 10 height 7
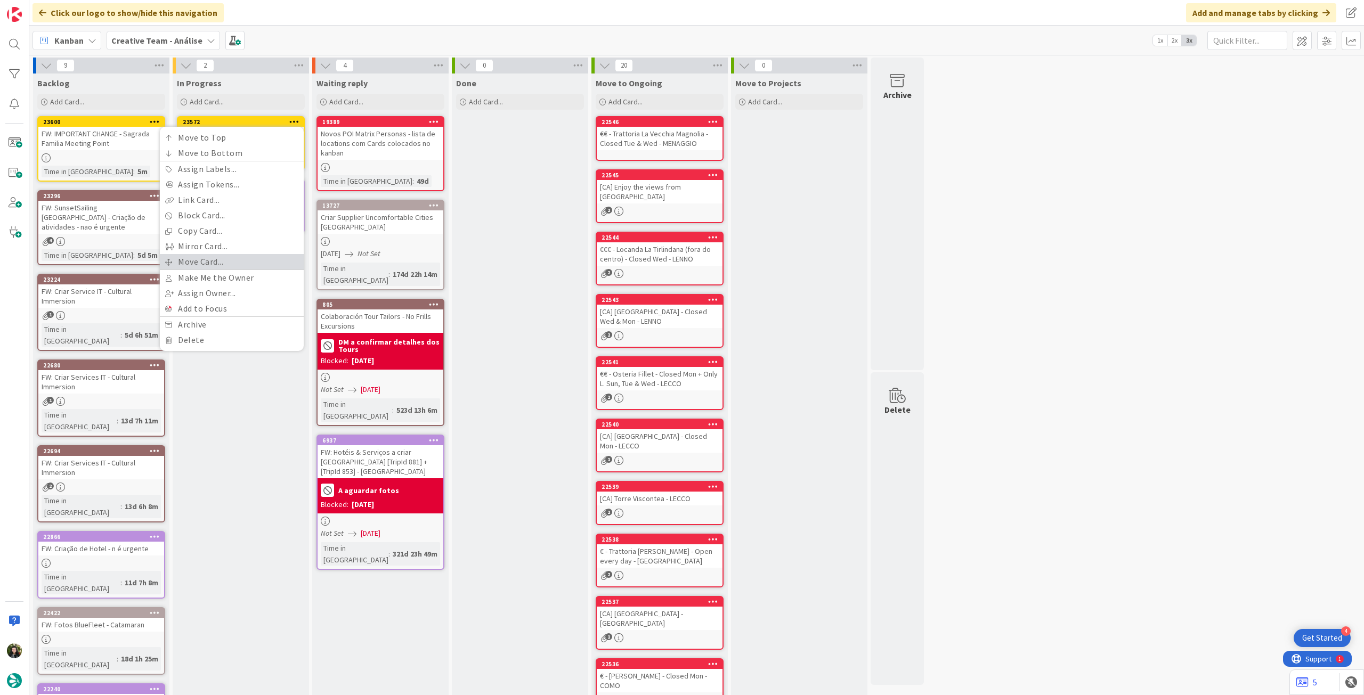
click at [230, 264] on link "Move Card..." at bounding box center [232, 261] width 144 height 15
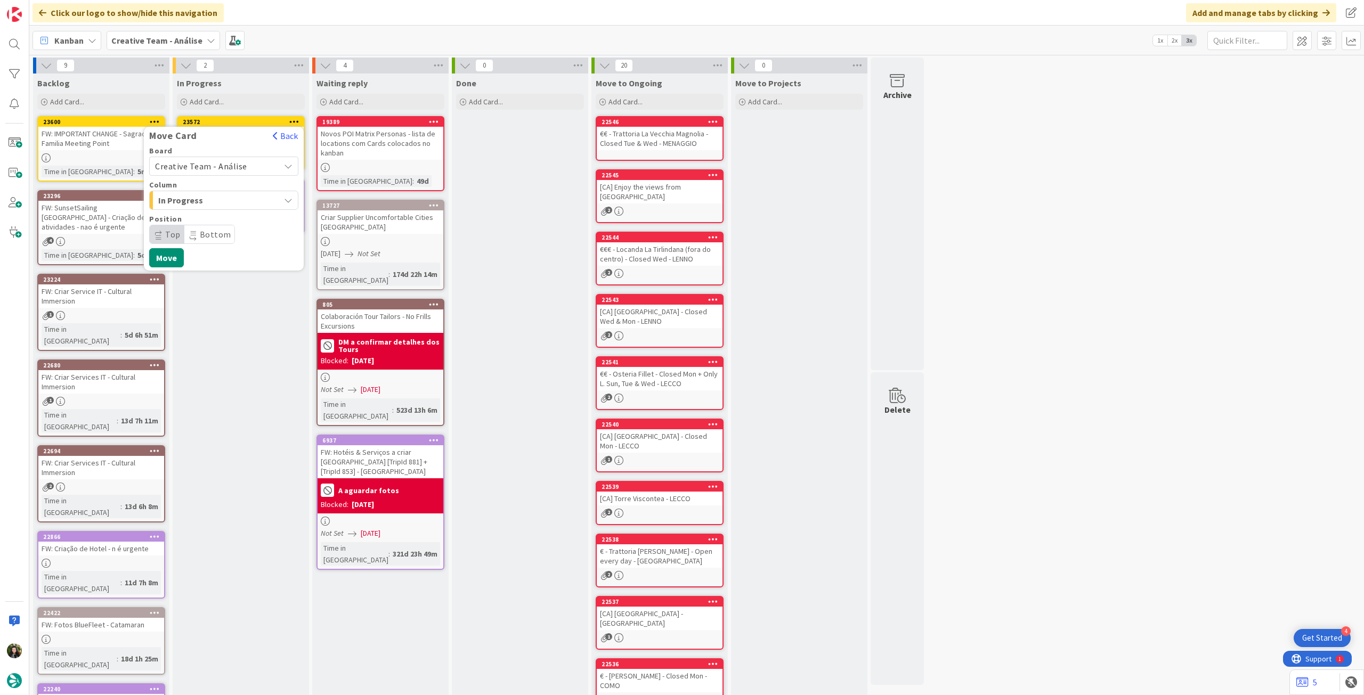
click at [222, 166] on span "Creative Team - Análise" at bounding box center [201, 166] width 92 height 11
click at [217, 220] on span "Creative Team" at bounding box center [231, 216] width 124 height 16
click at [222, 204] on span "Select a Column..." at bounding box center [195, 200] width 80 height 14
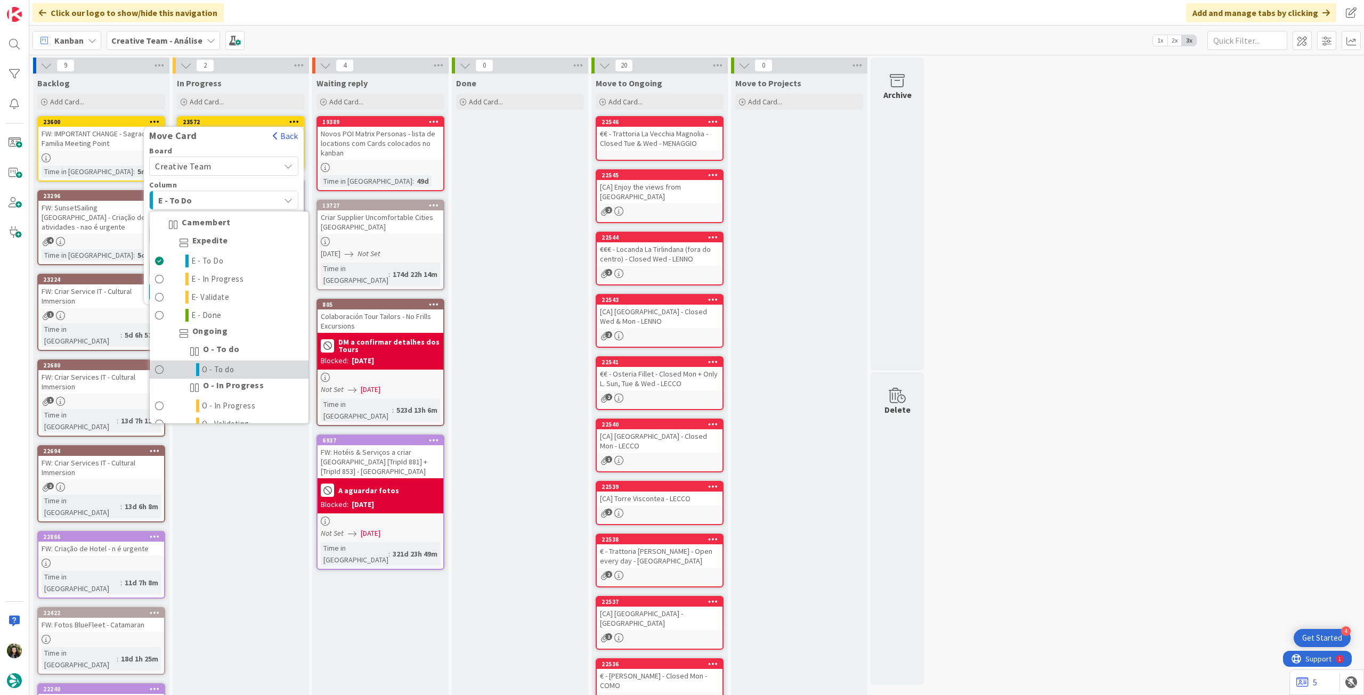
click at [257, 375] on link "O - To do" at bounding box center [229, 370] width 159 height 18
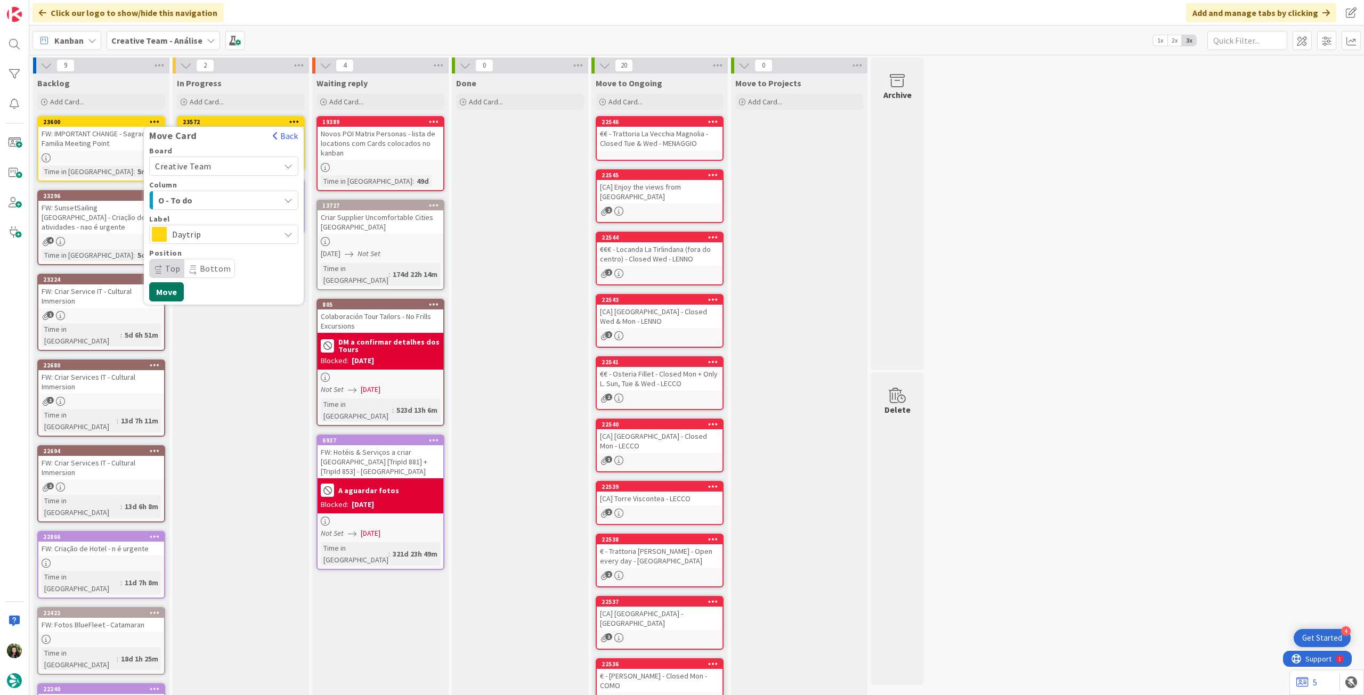
click at [172, 283] on button "Move" at bounding box center [166, 291] width 35 height 19
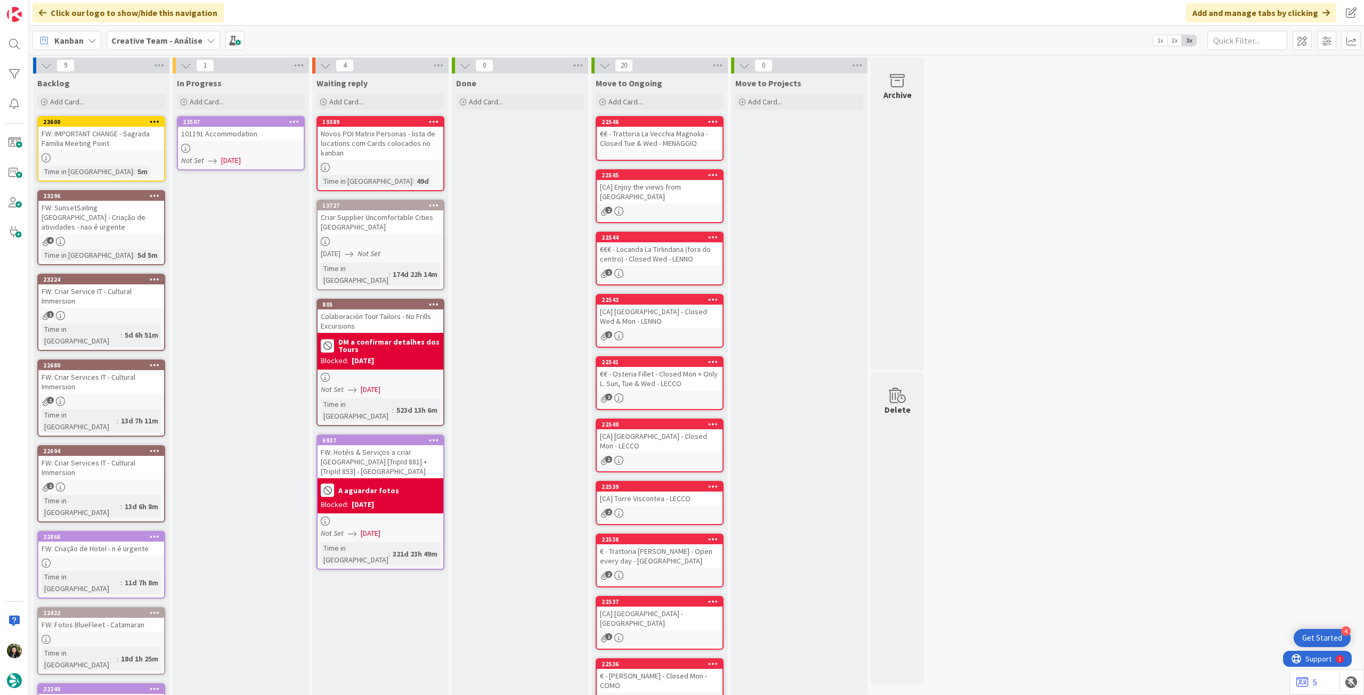
click at [297, 119] on icon at bounding box center [294, 121] width 10 height 7
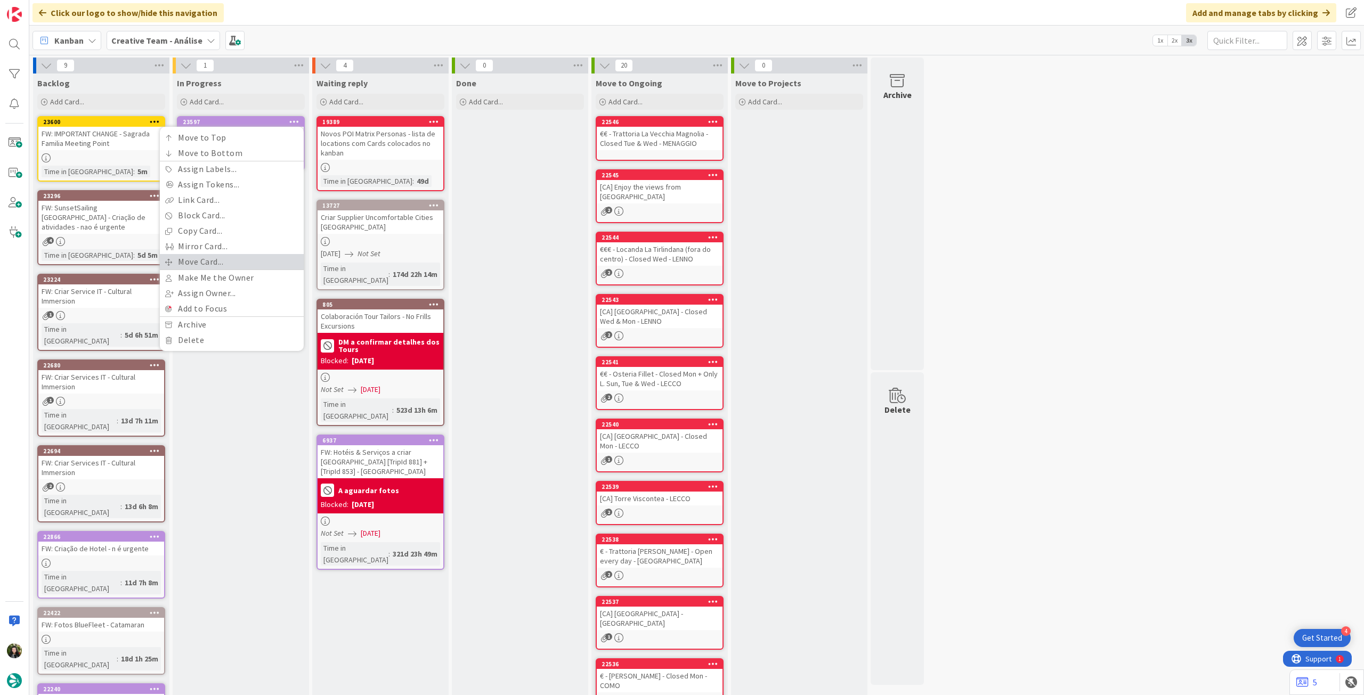
click at [234, 263] on link "Move Card..." at bounding box center [232, 261] width 144 height 15
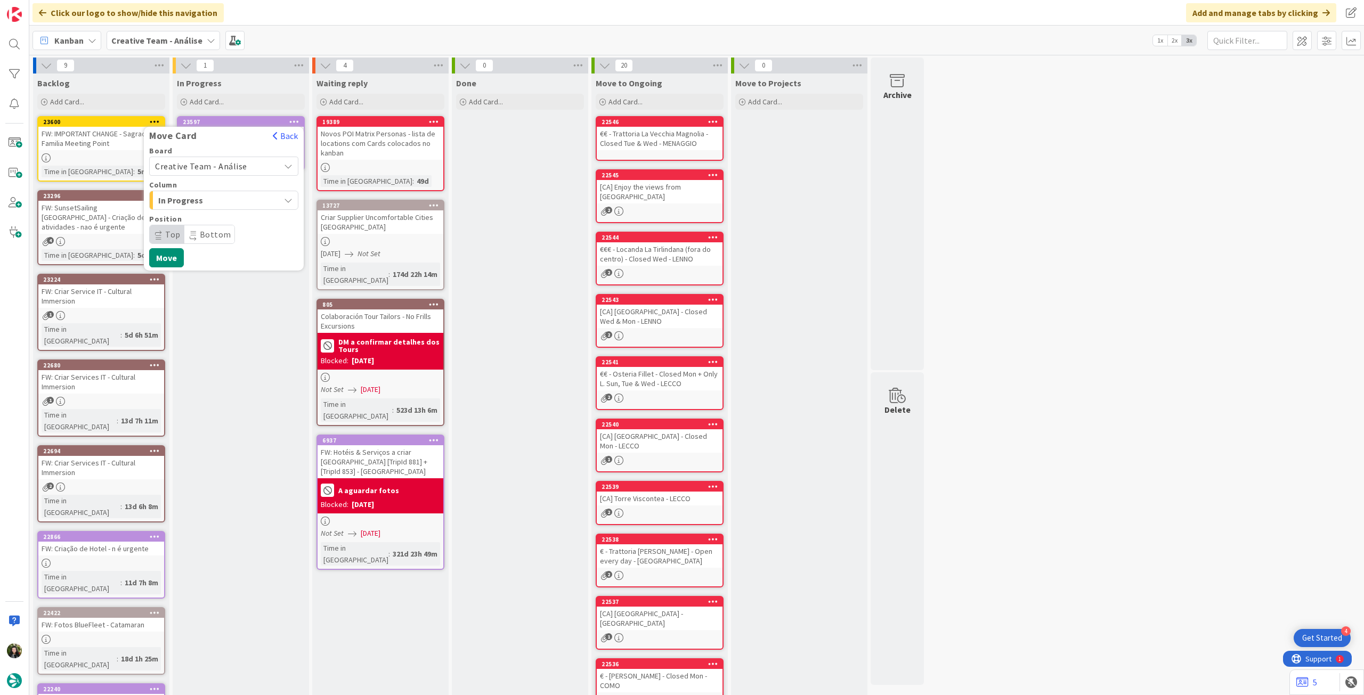
drag, startPoint x: 224, startPoint y: 153, endPoint x: 225, endPoint y: 165, distance: 12.3
click at [225, 153] on div "Board" at bounding box center [223, 150] width 149 height 7
click at [225, 167] on span "Creative Team - Análise" at bounding box center [201, 166] width 92 height 11
click at [219, 216] on span "Creative Team" at bounding box center [231, 216] width 124 height 16
click at [216, 196] on span "E - To Do" at bounding box center [198, 200] width 80 height 14
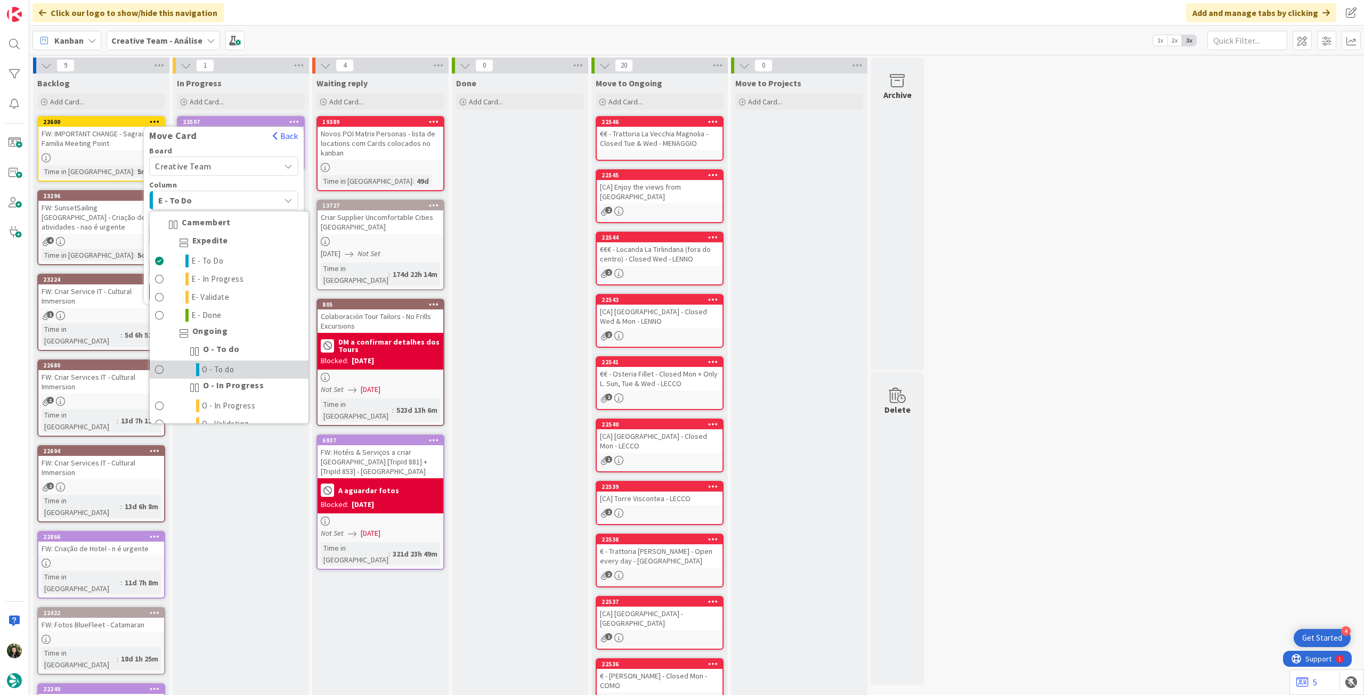
click at [233, 364] on span "O - To do" at bounding box center [218, 369] width 33 height 13
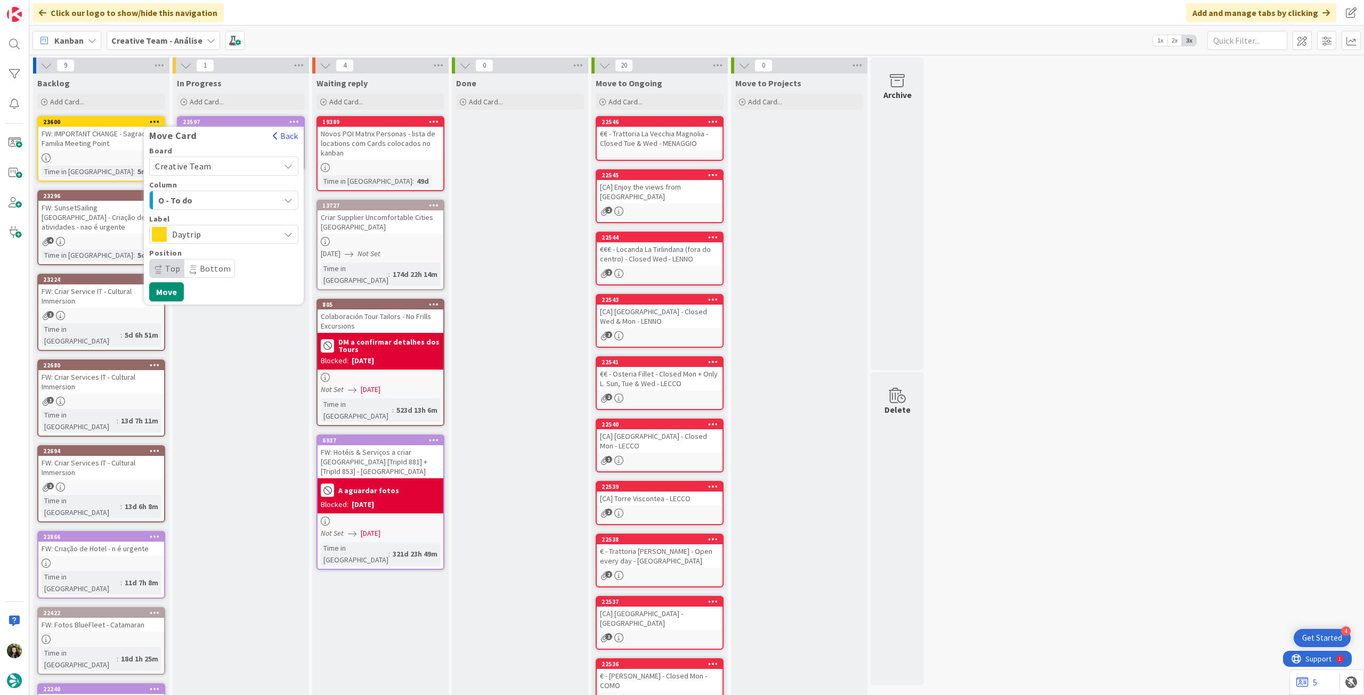
click at [215, 231] on span "Daytrip" at bounding box center [223, 234] width 102 height 15
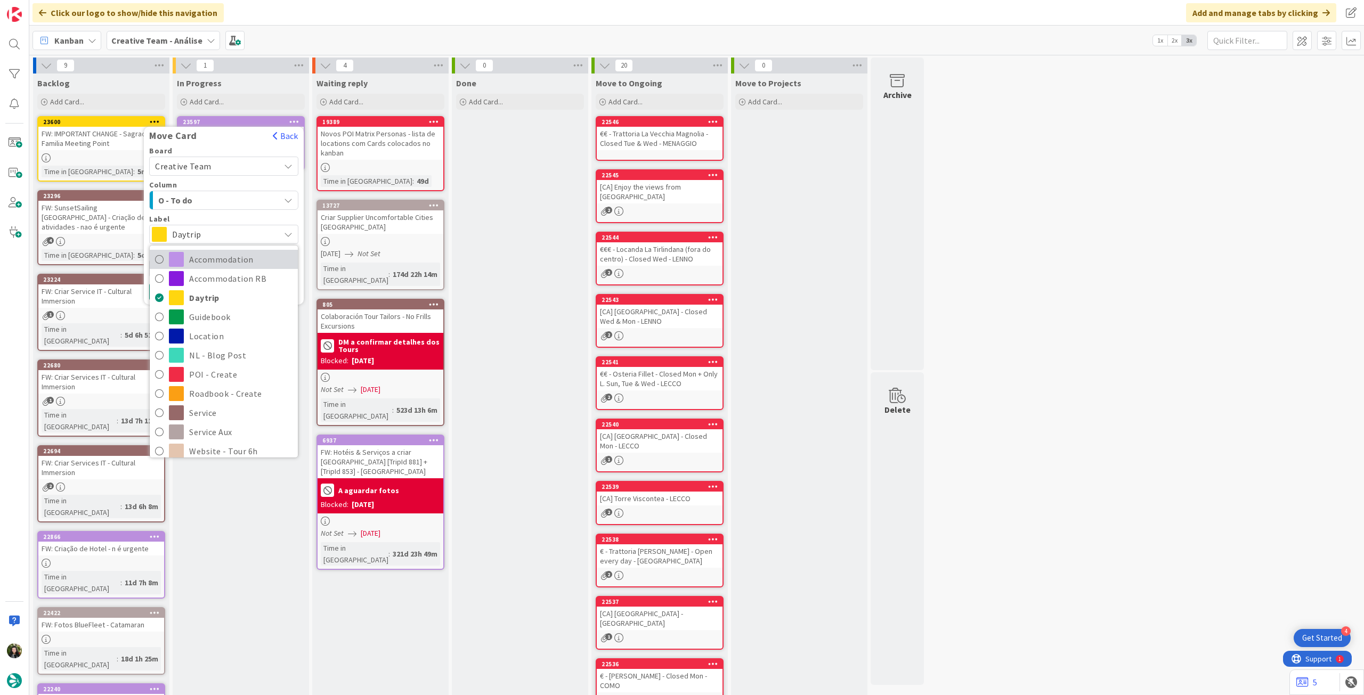
click at [216, 262] on span "Accommodation" at bounding box center [240, 259] width 103 height 16
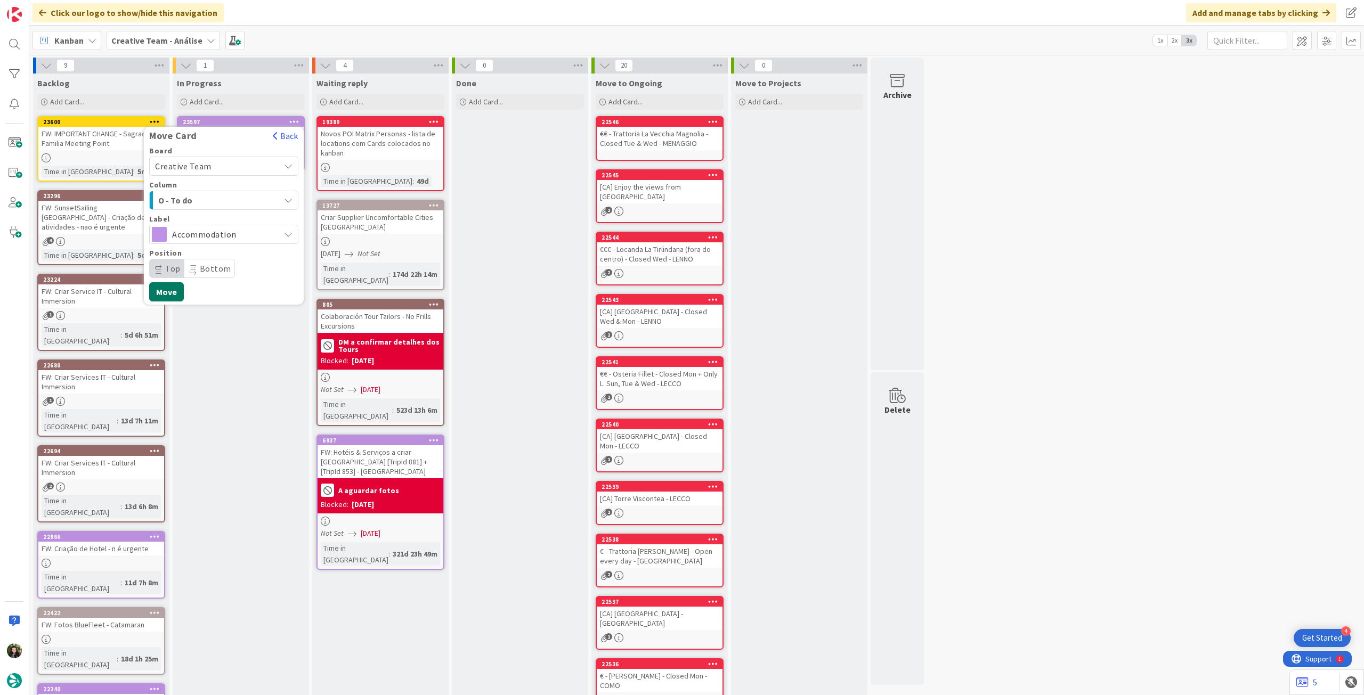
click at [168, 288] on button "Move" at bounding box center [166, 291] width 35 height 19
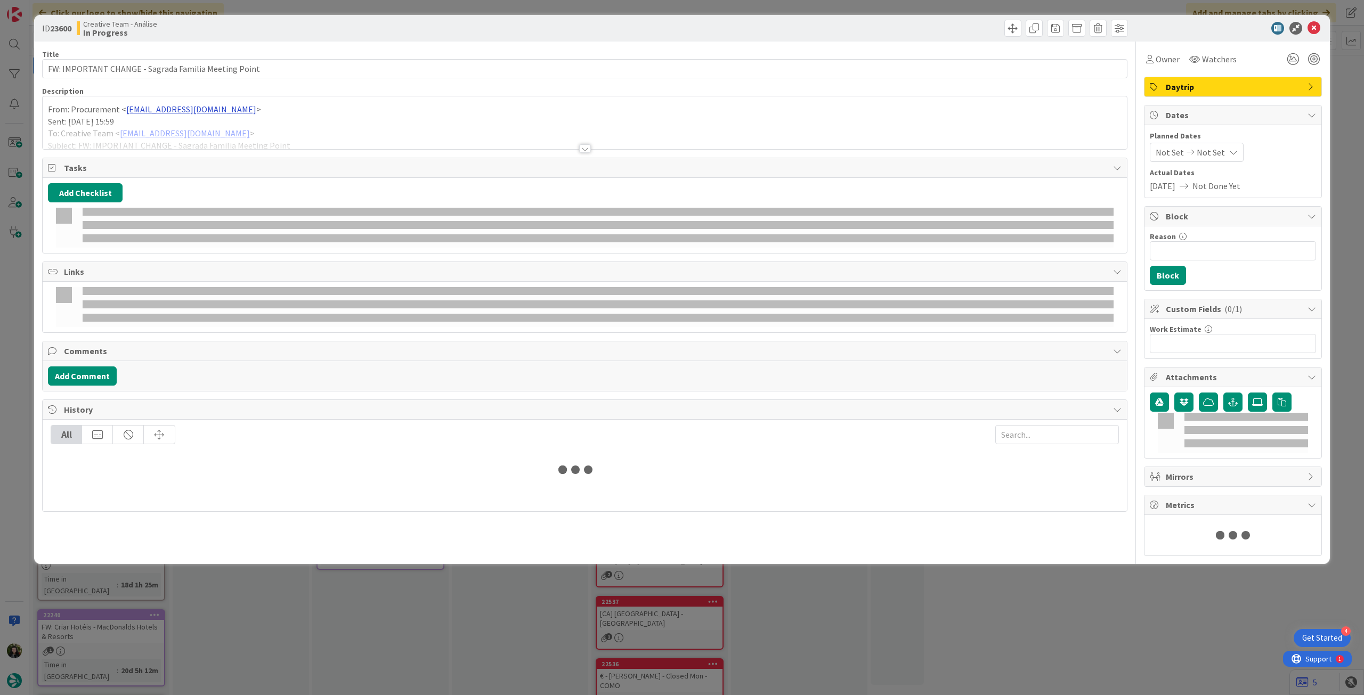
click at [221, 129] on div at bounding box center [585, 135] width 1084 height 27
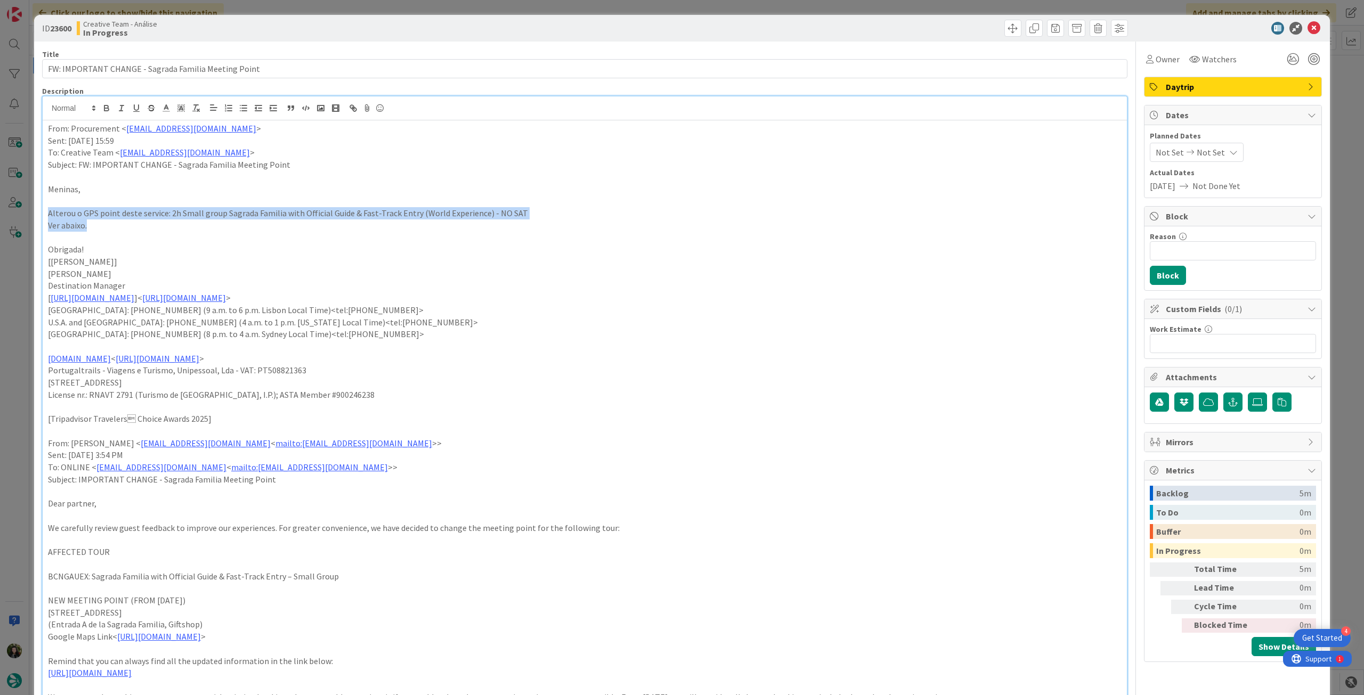
drag, startPoint x: 47, startPoint y: 214, endPoint x: 100, endPoint y: 221, distance: 53.2
click at [100, 221] on div "From: Procurement < procurement@tourtailors.com > Sent: Monday, September 22, 2…" at bounding box center [585, 532] width 1084 height 824
click at [103, 112] on button "button" at bounding box center [106, 108] width 15 height 13
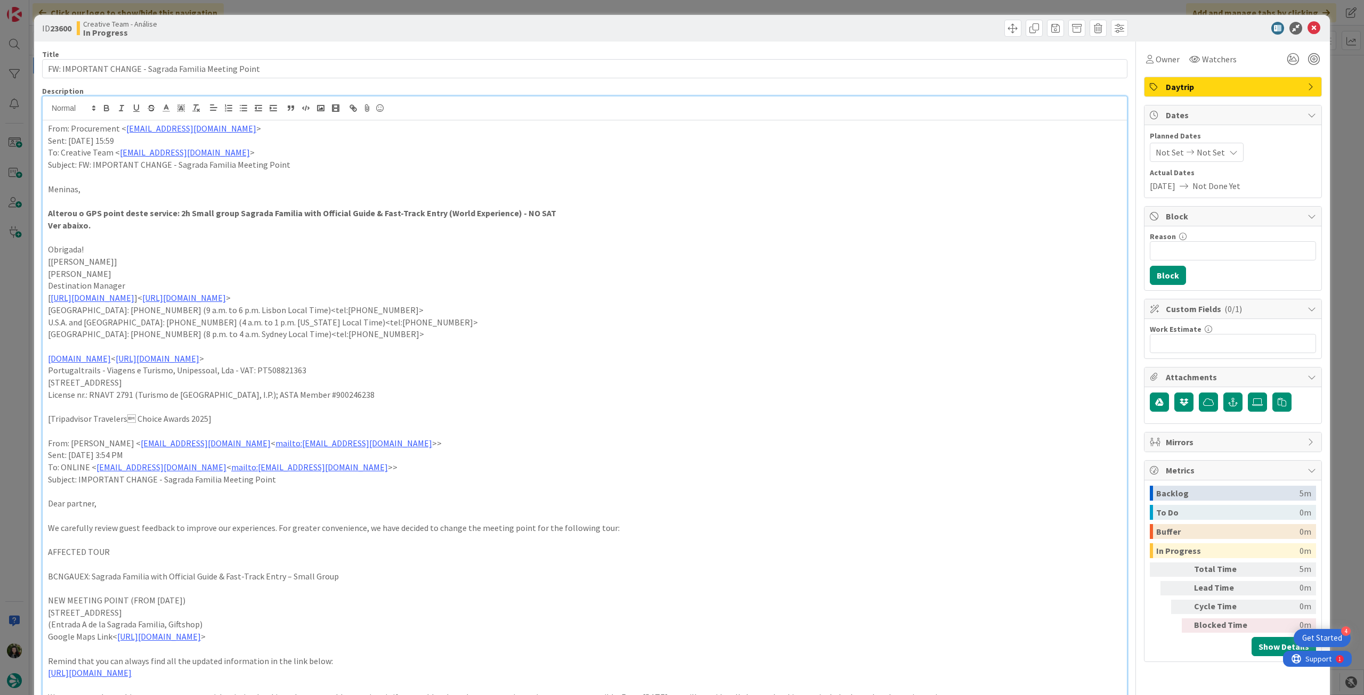
click at [174, 237] on p at bounding box center [585, 237] width 1074 height 12
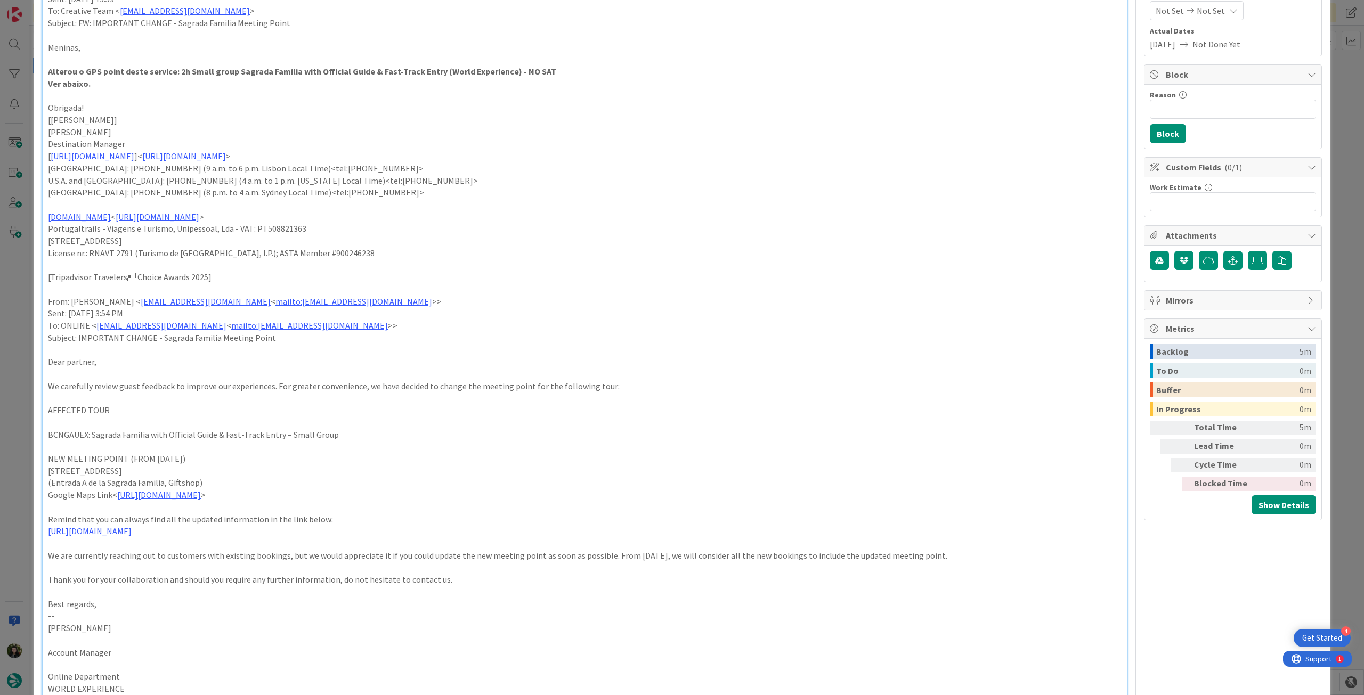
scroll to position [213, 0]
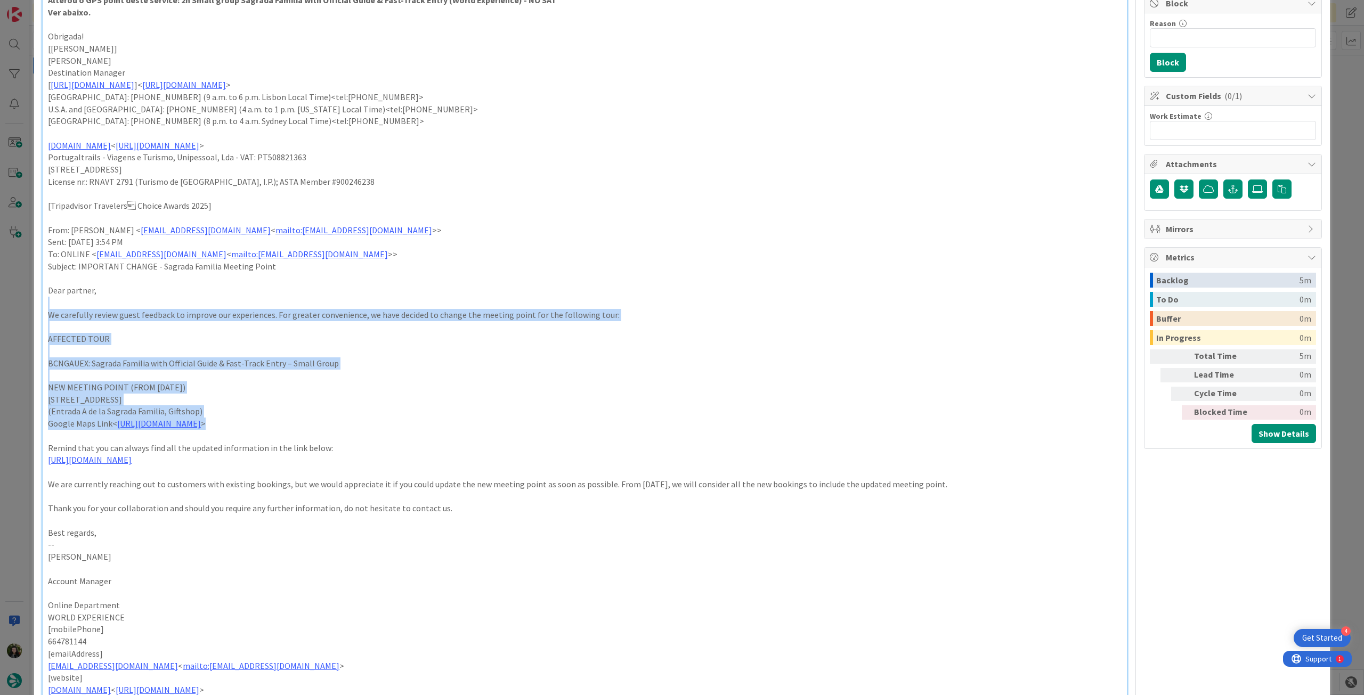
drag, startPoint x: 43, startPoint y: 301, endPoint x: 306, endPoint y: 437, distance: 296.5
click at [306, 437] on div "From: Procurement < procurement@tourtailors.com > Sent: Monday, September 22, 2…" at bounding box center [585, 319] width 1084 height 824
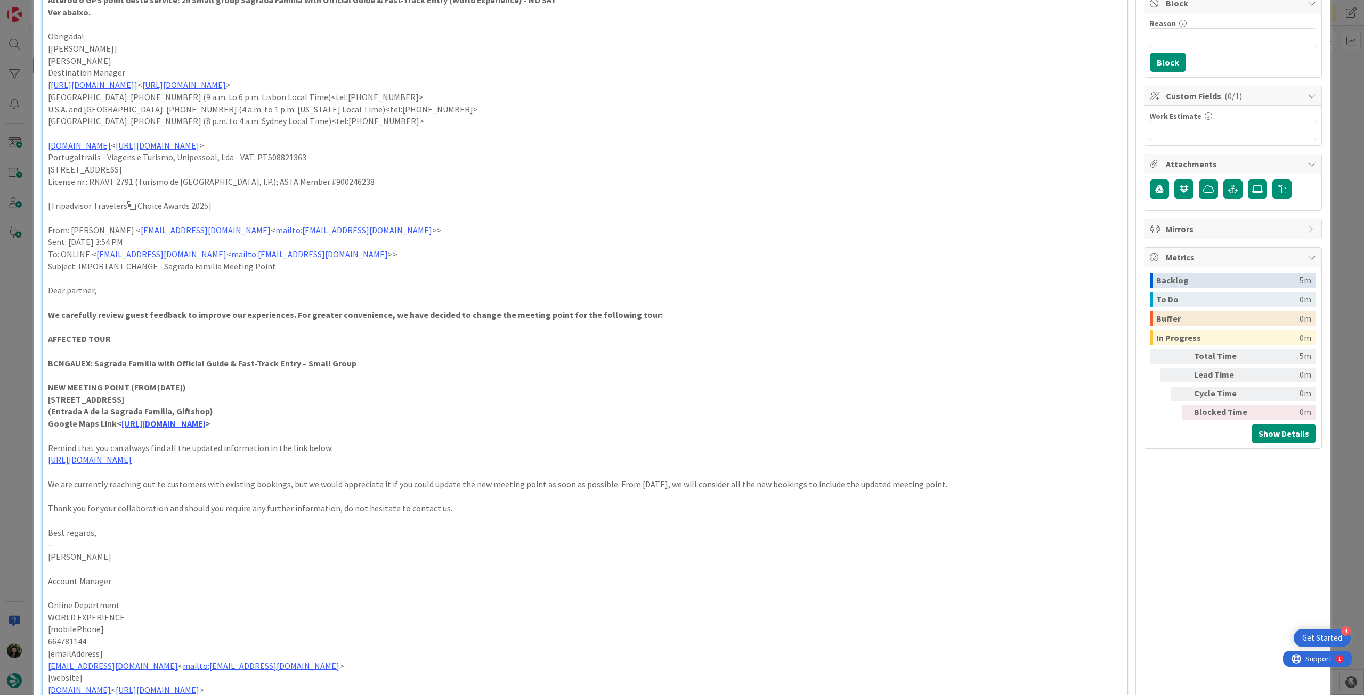
click at [409, 442] on p at bounding box center [585, 436] width 1074 height 12
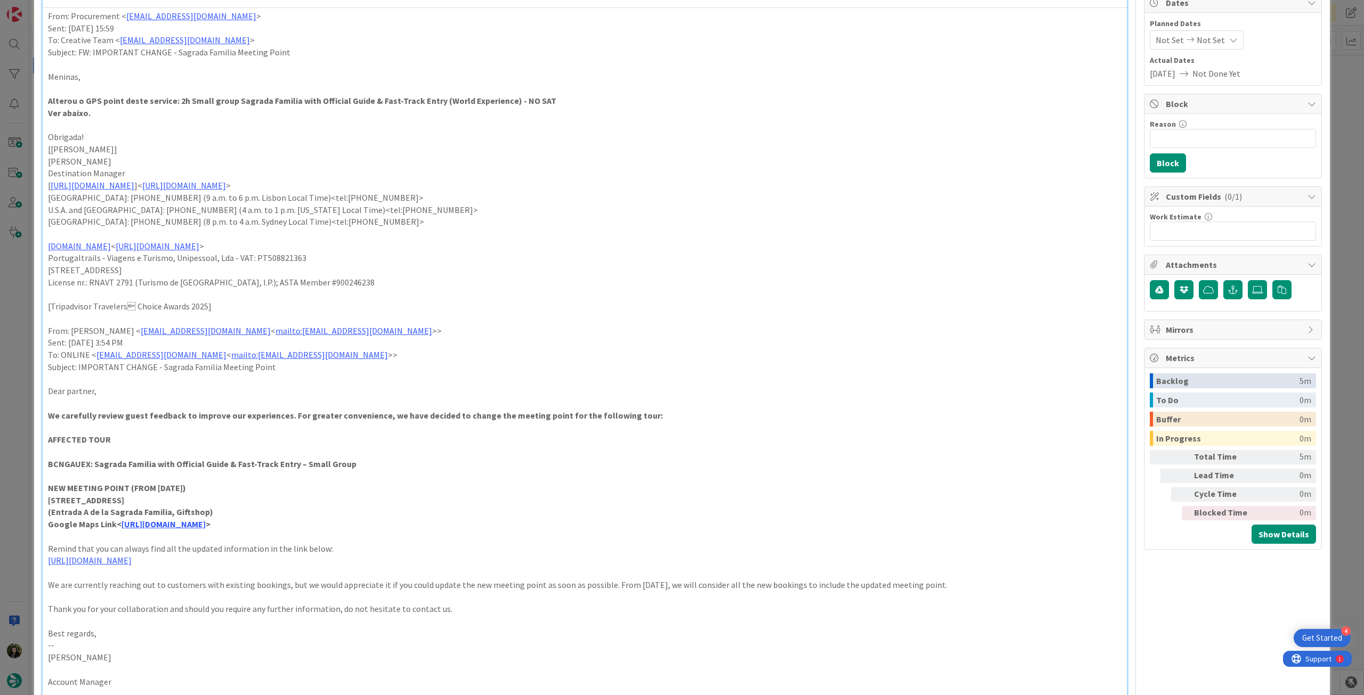
scroll to position [0, 0]
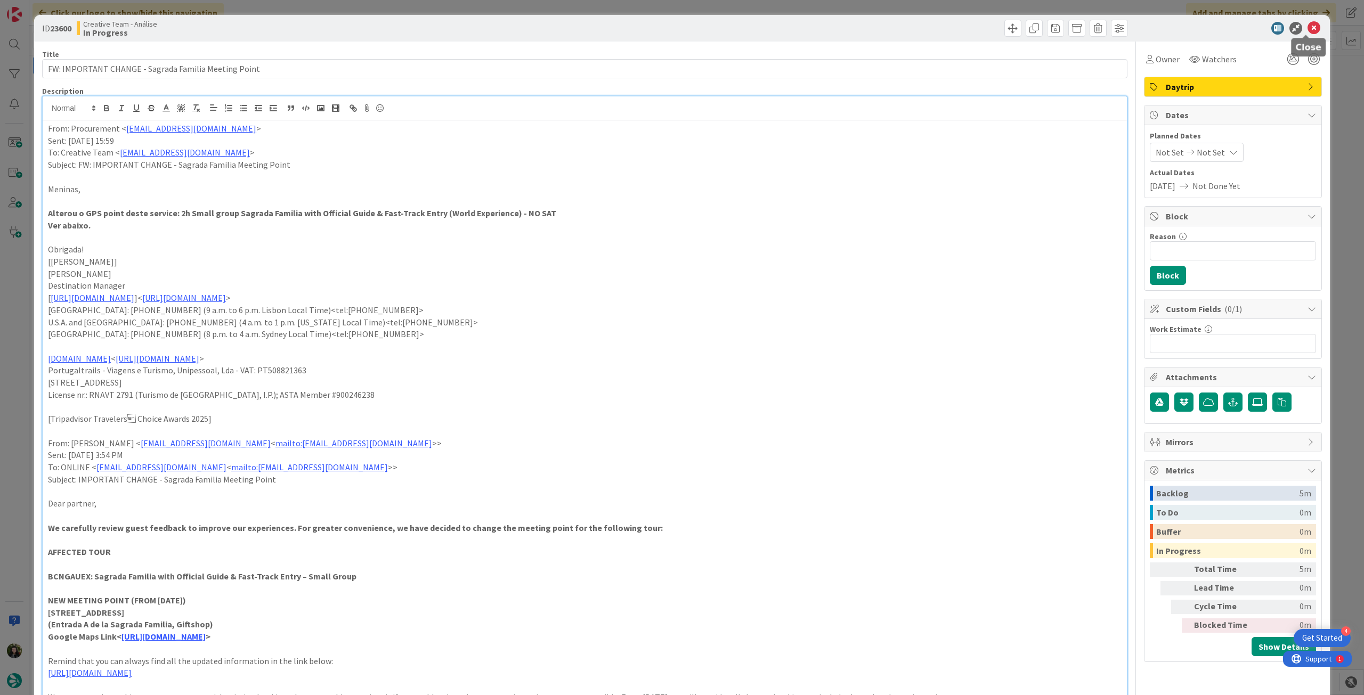
click at [1308, 25] on icon at bounding box center [1314, 28] width 13 height 13
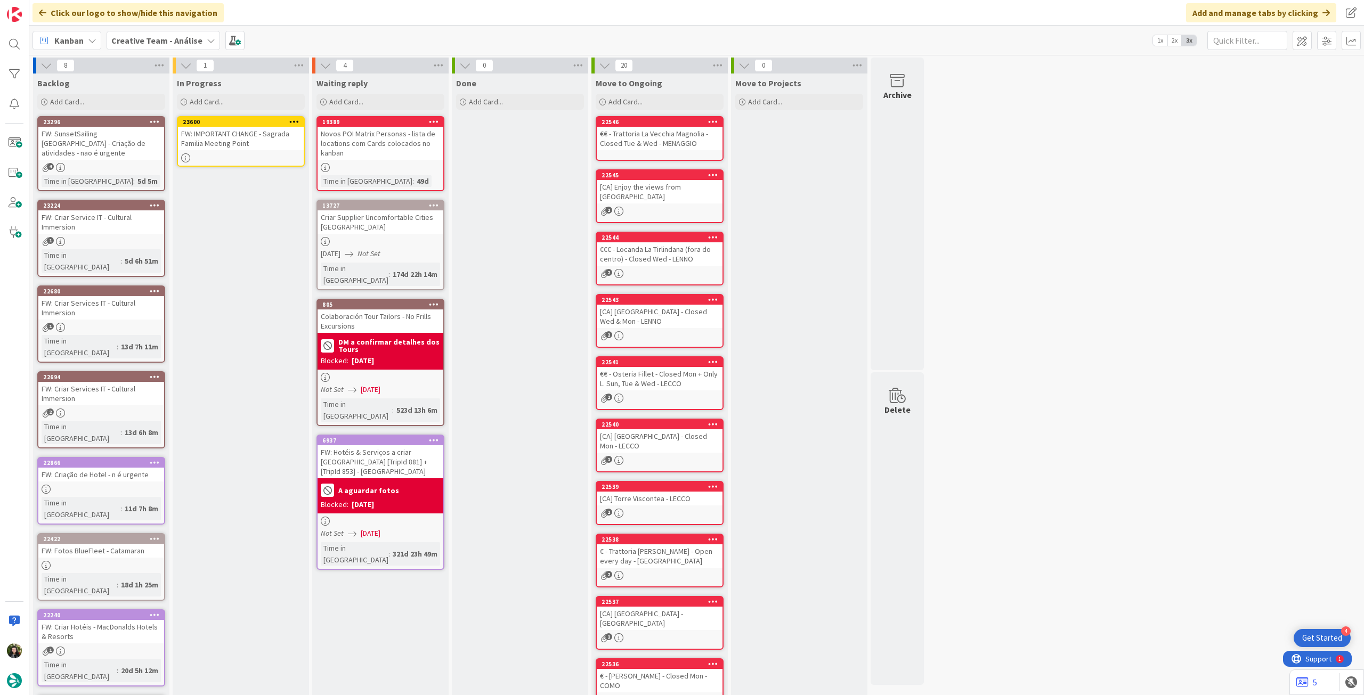
drag, startPoint x: 295, startPoint y: 119, endPoint x: 294, endPoint y: 125, distance: 6.6
click at [295, 119] on icon at bounding box center [294, 121] width 10 height 7
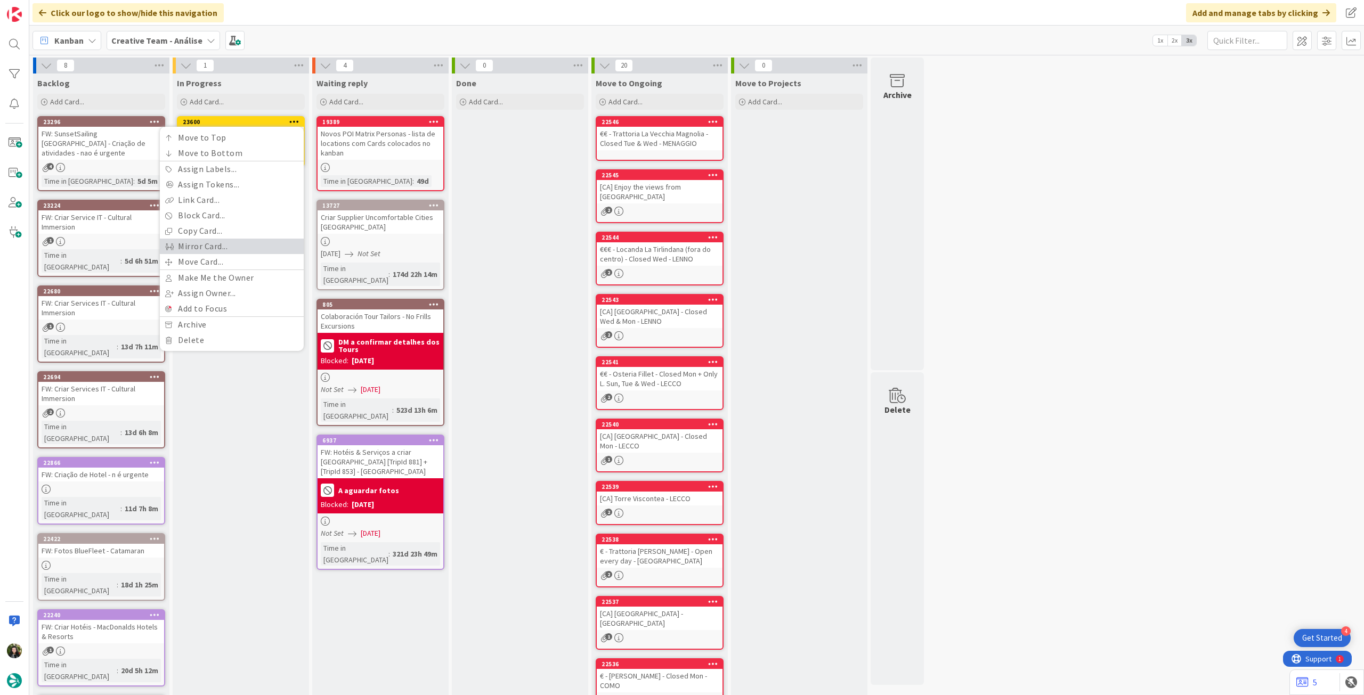
click at [249, 253] on link "Mirror Card..." at bounding box center [232, 246] width 144 height 15
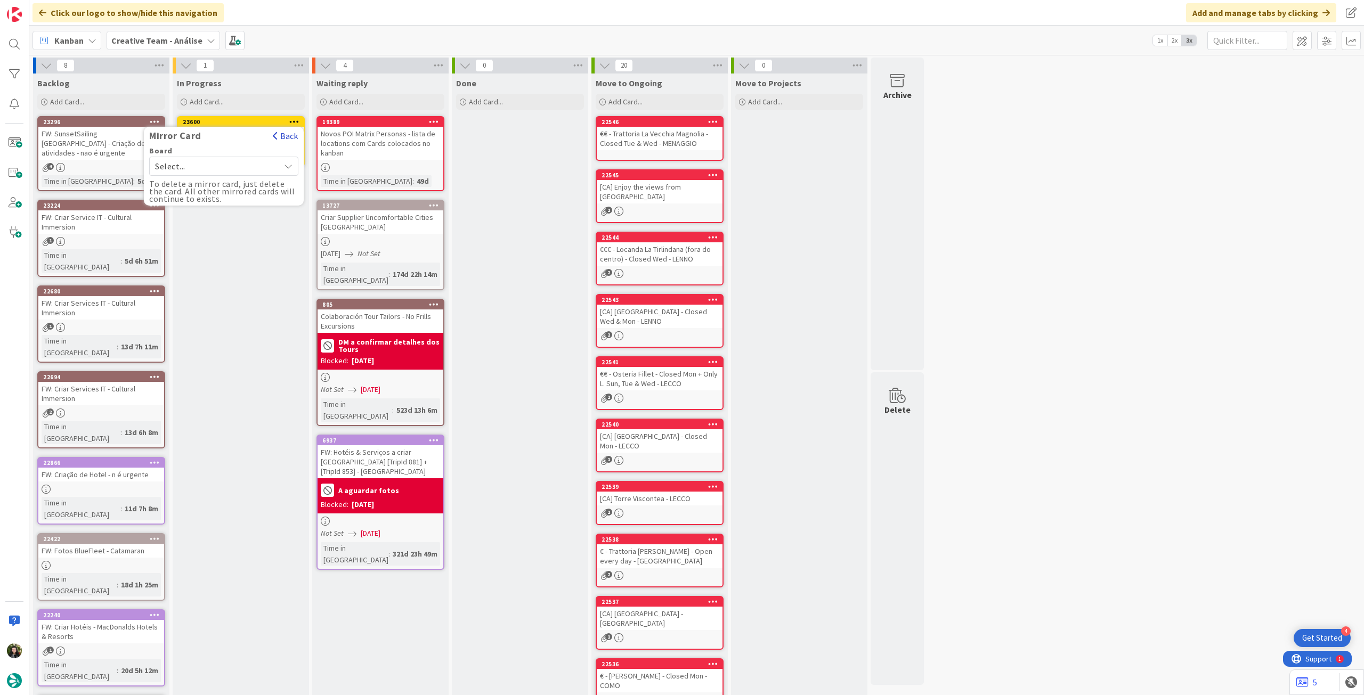
click at [285, 137] on button "Back" at bounding box center [285, 136] width 26 height 12
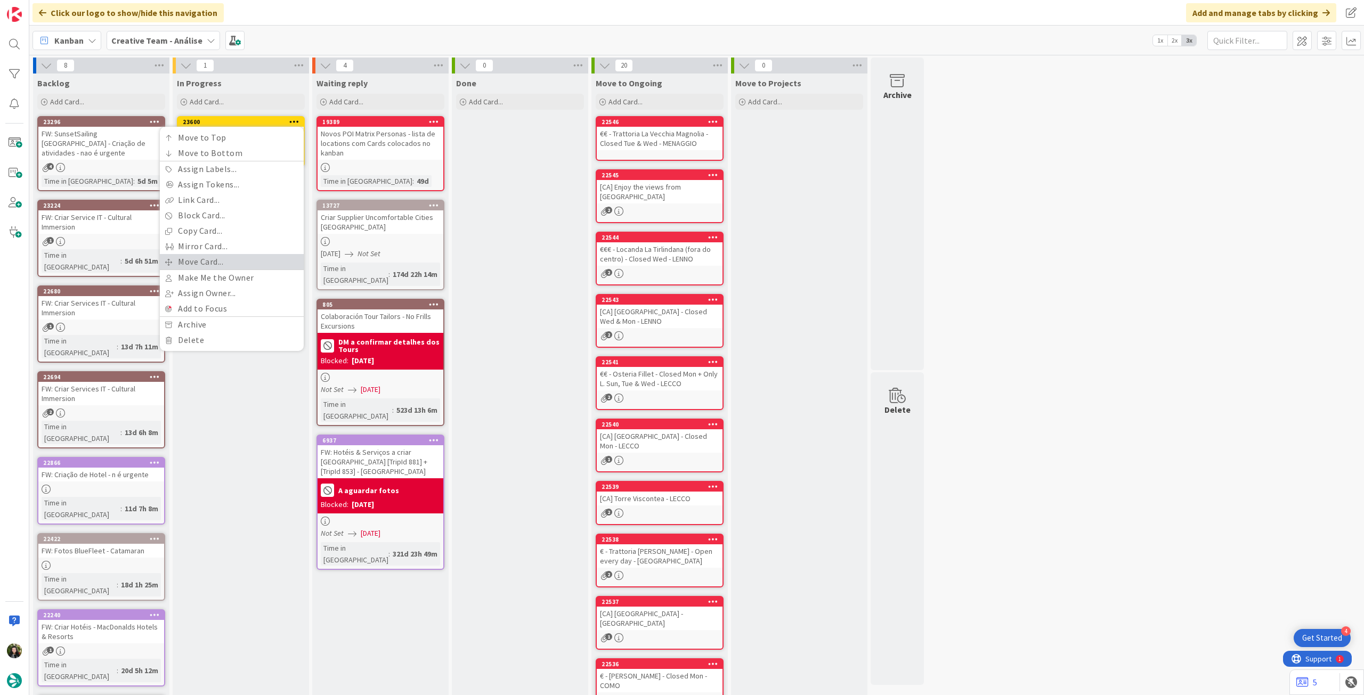
click at [212, 265] on link "Move Card..." at bounding box center [232, 261] width 144 height 15
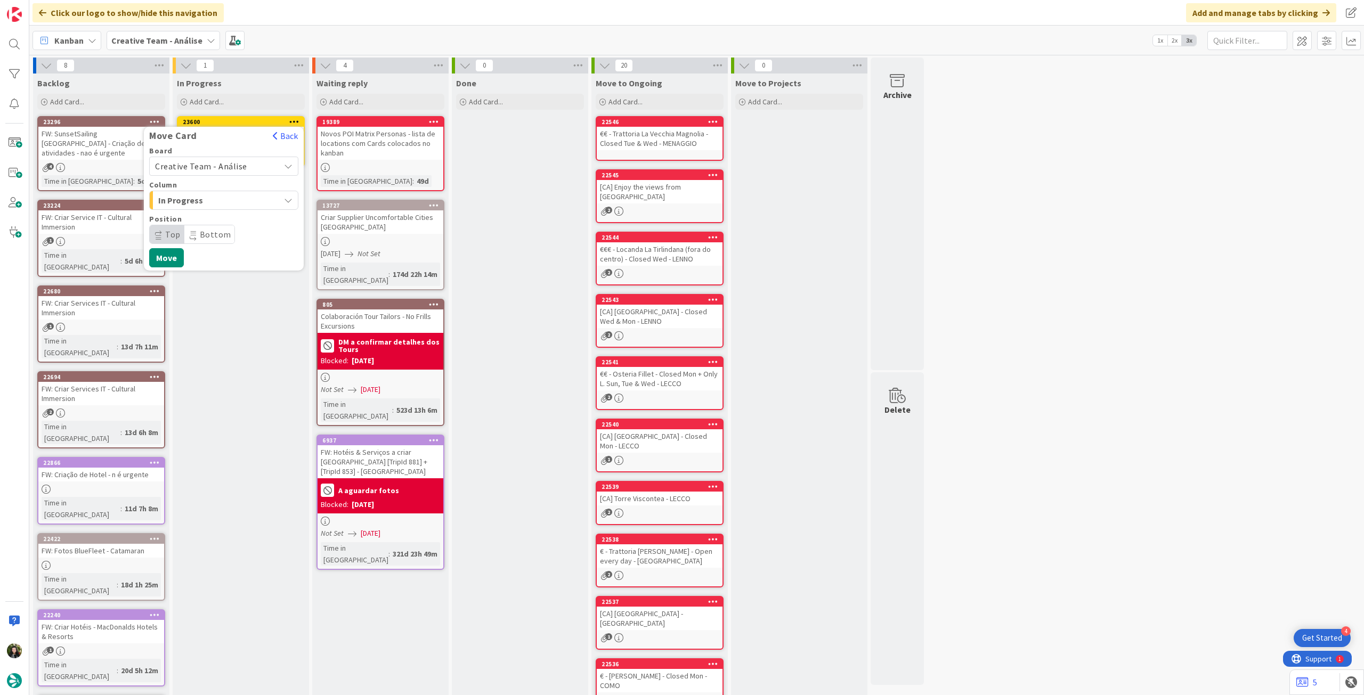
click at [215, 169] on span "Creative Team - Análise" at bounding box center [201, 166] width 92 height 11
click at [209, 216] on span "Creative Team" at bounding box center [231, 216] width 124 height 16
click at [213, 198] on span "Select a Column..." at bounding box center [195, 200] width 80 height 14
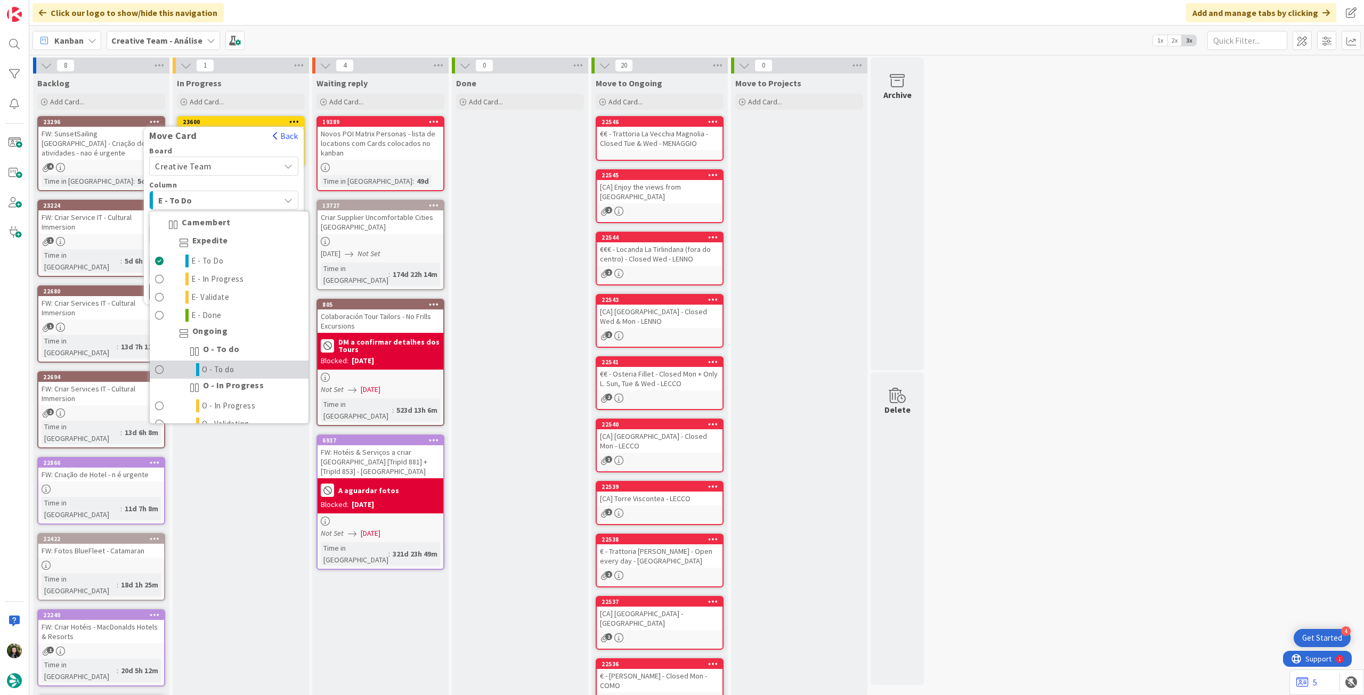
click at [231, 361] on link "O - To do" at bounding box center [229, 370] width 159 height 18
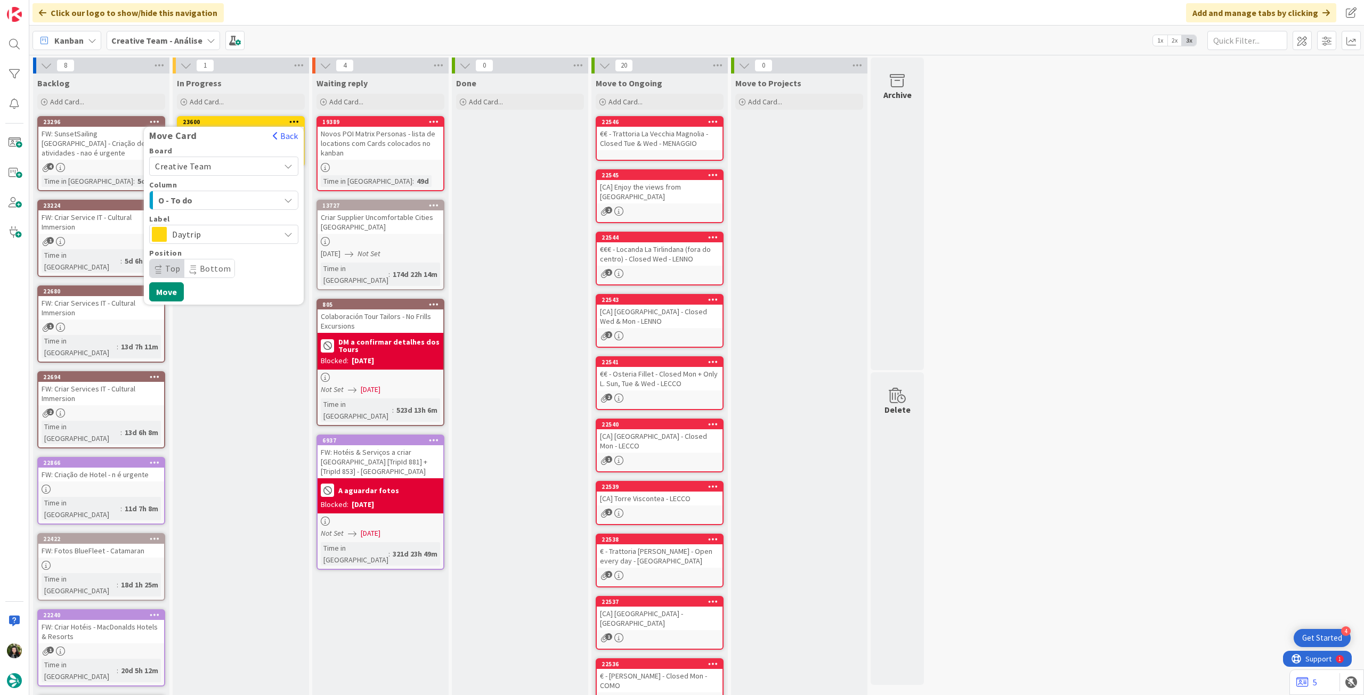
click at [216, 238] on span "Daytrip" at bounding box center [223, 234] width 102 height 15
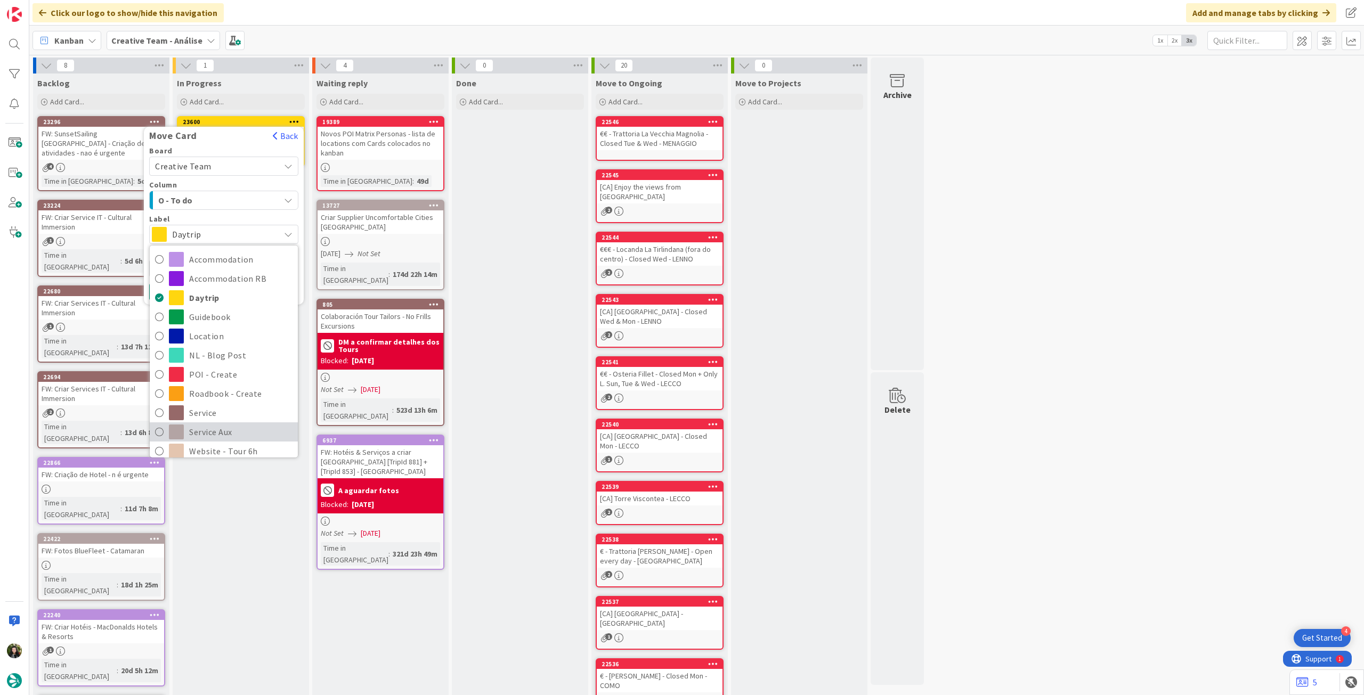
click at [215, 424] on span "Service Aux" at bounding box center [240, 432] width 103 height 16
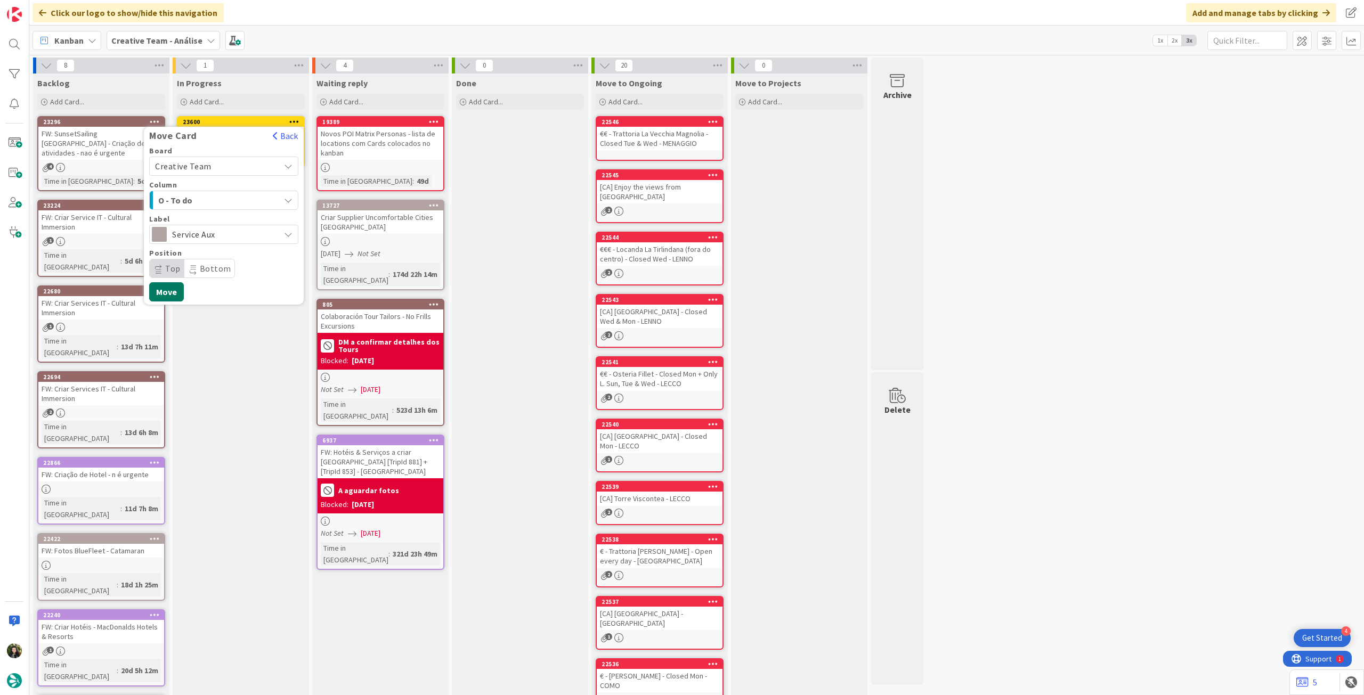
click at [173, 294] on button "Move" at bounding box center [166, 291] width 35 height 19
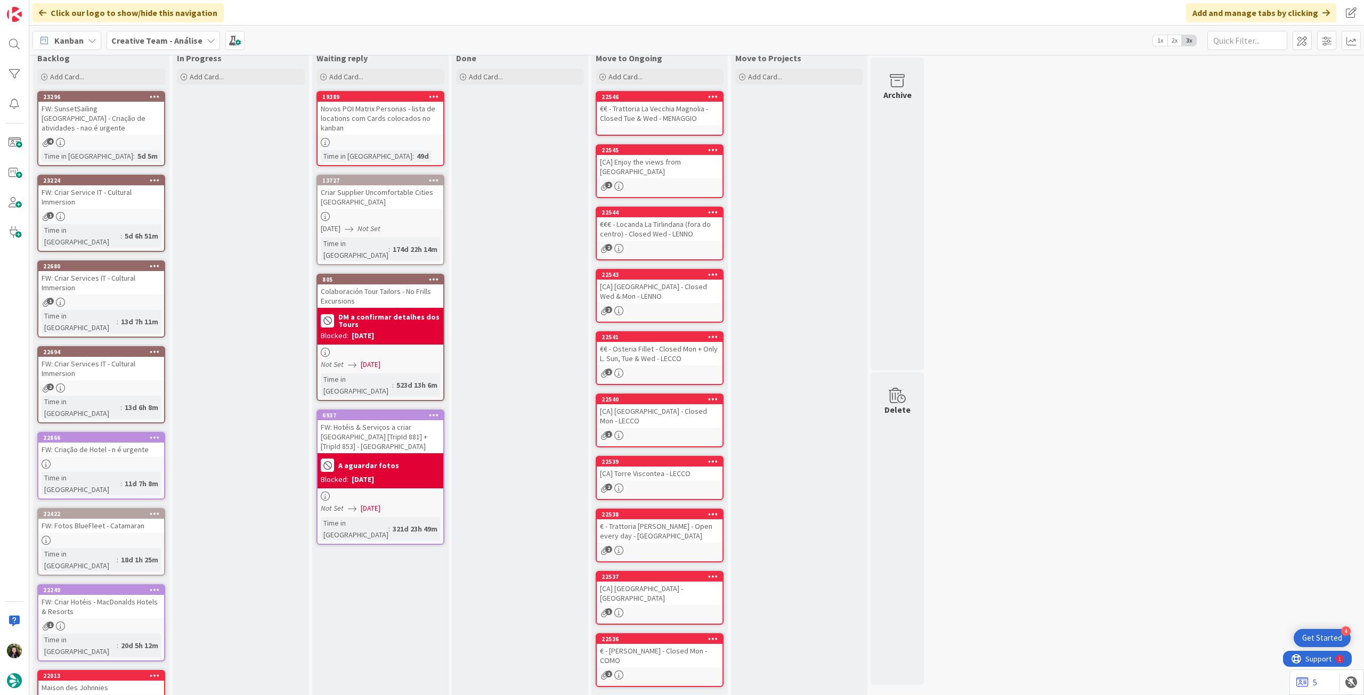
scroll to position [46, 0]
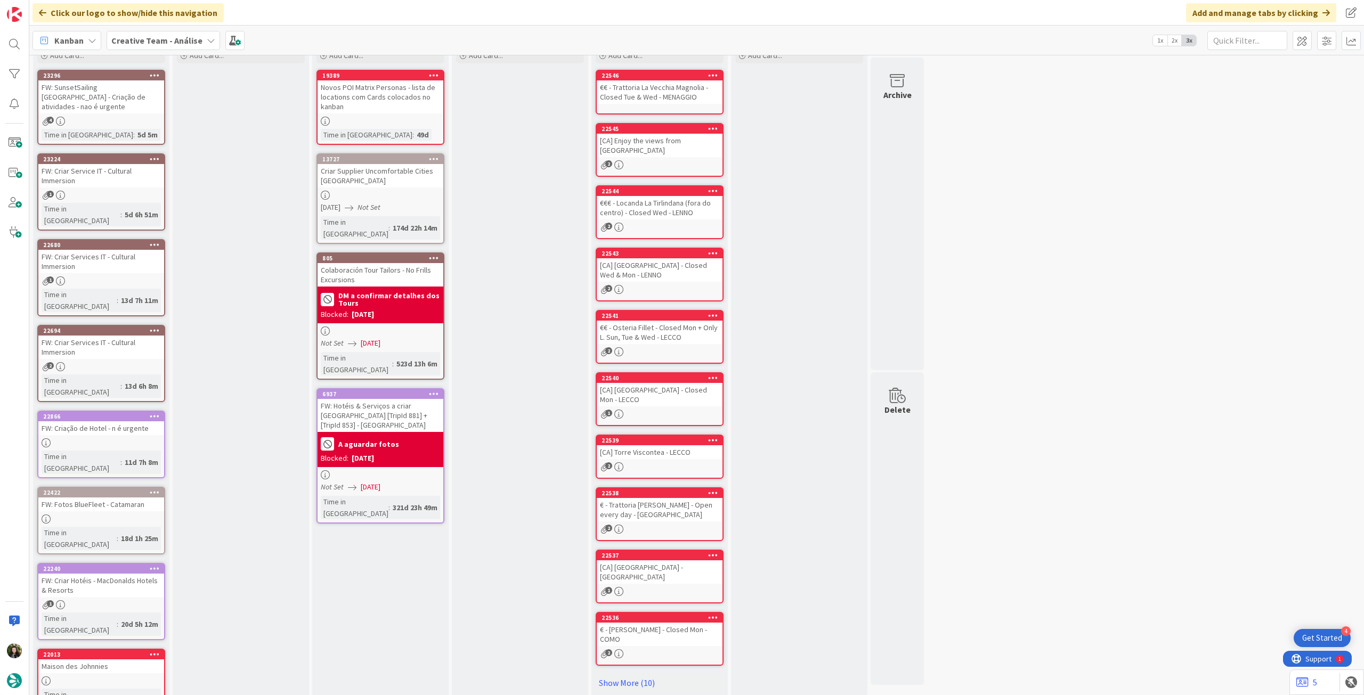
click at [171, 40] on b "Creative Team - Análise" at bounding box center [156, 40] width 91 height 11
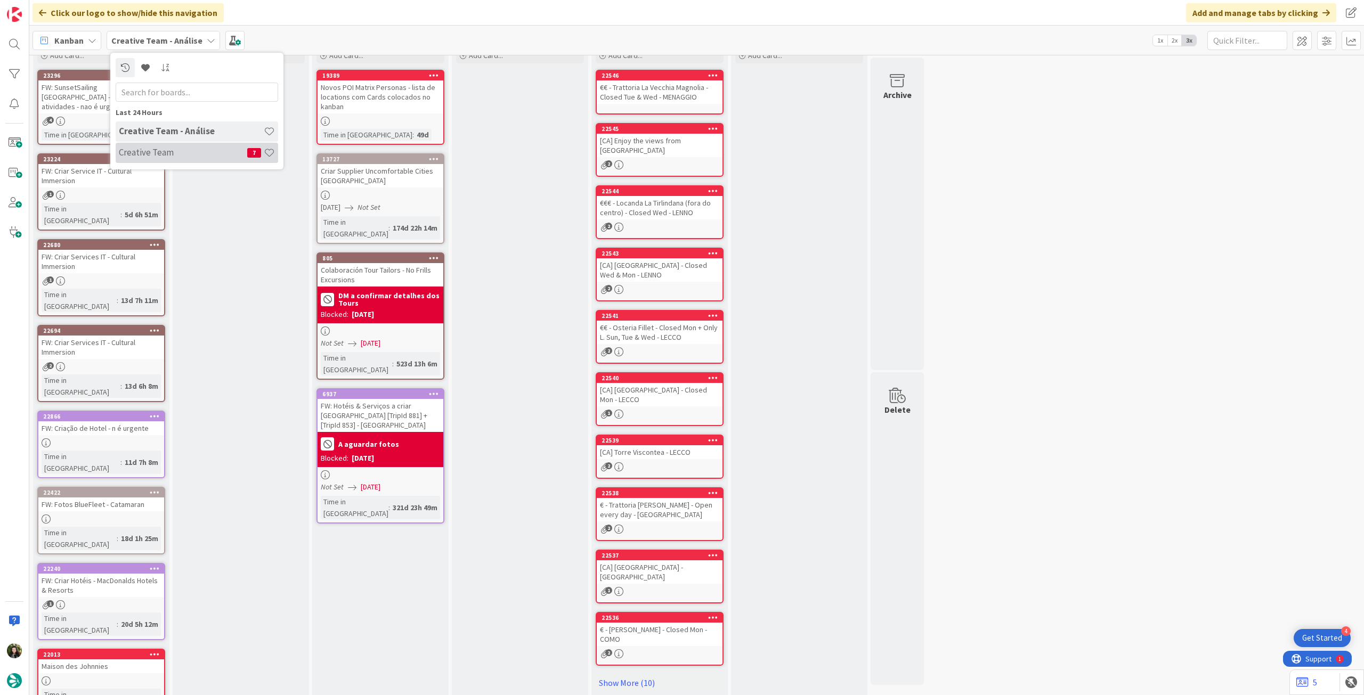
click at [191, 150] on h4 "Creative Team" at bounding box center [183, 152] width 128 height 11
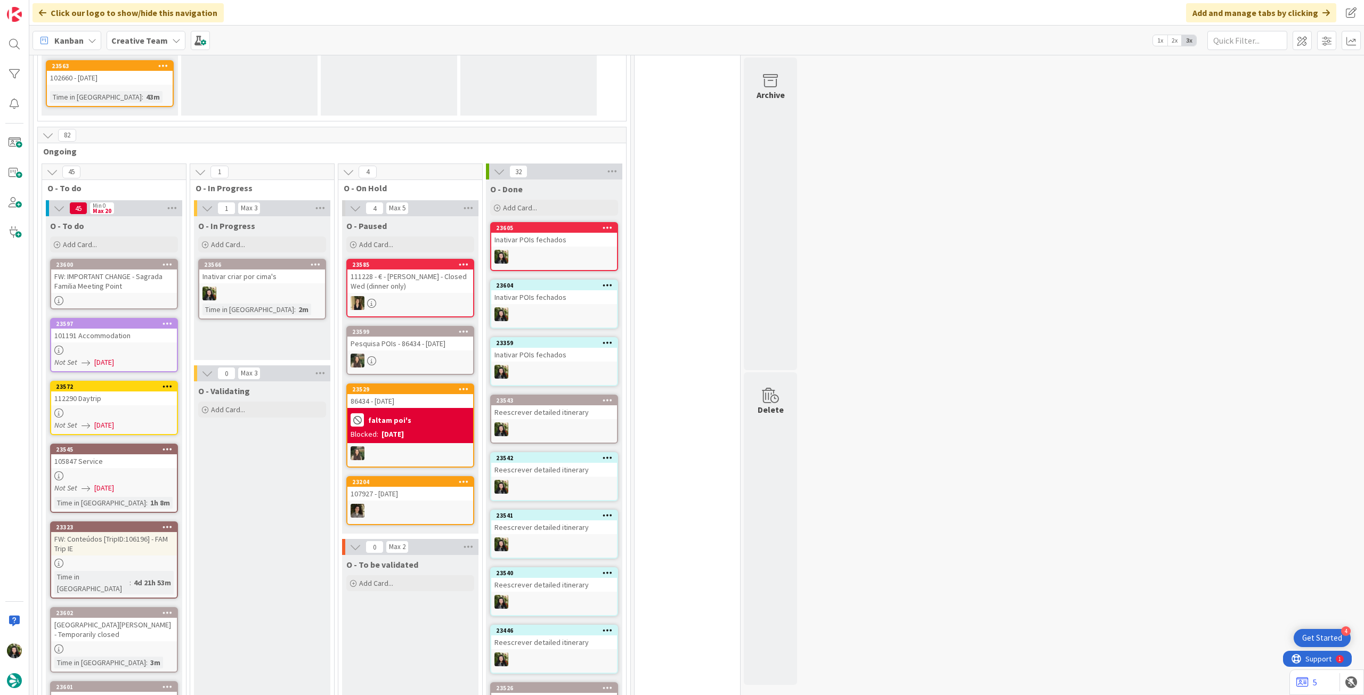
scroll to position [853, 0]
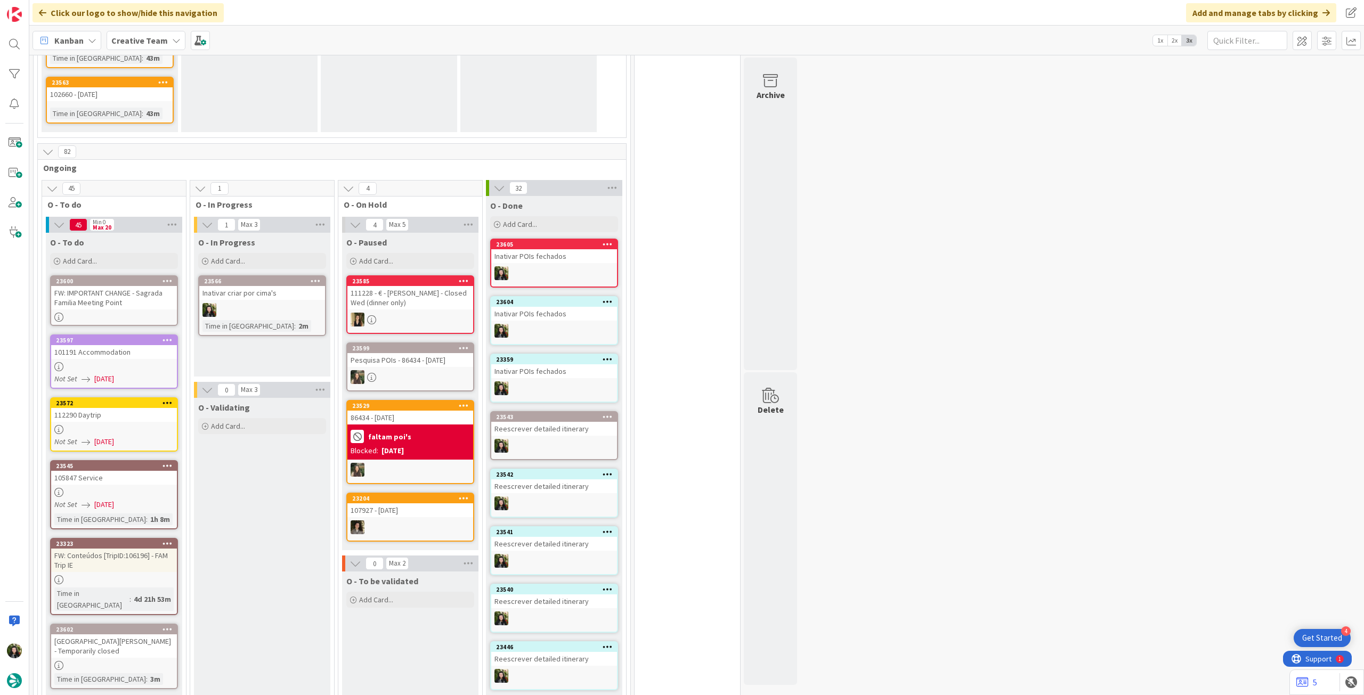
click at [273, 303] on div at bounding box center [262, 310] width 126 height 14
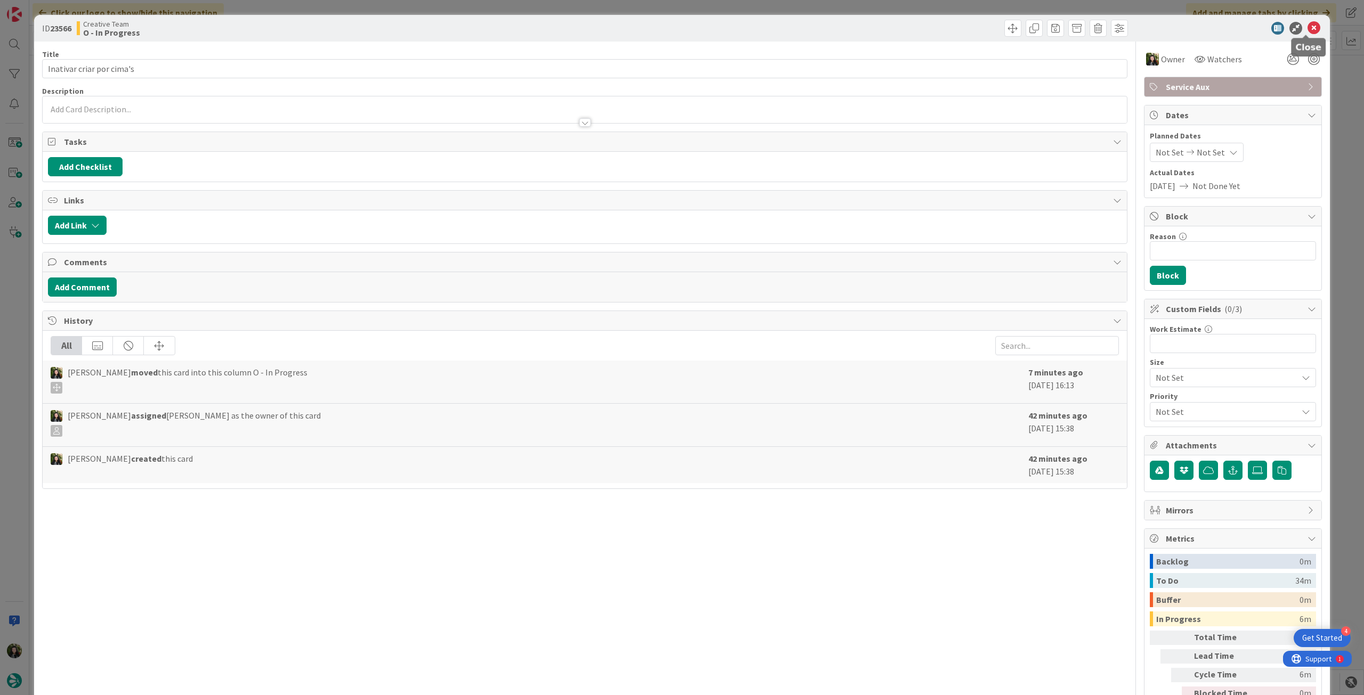
click at [1308, 32] on icon at bounding box center [1314, 28] width 13 height 13
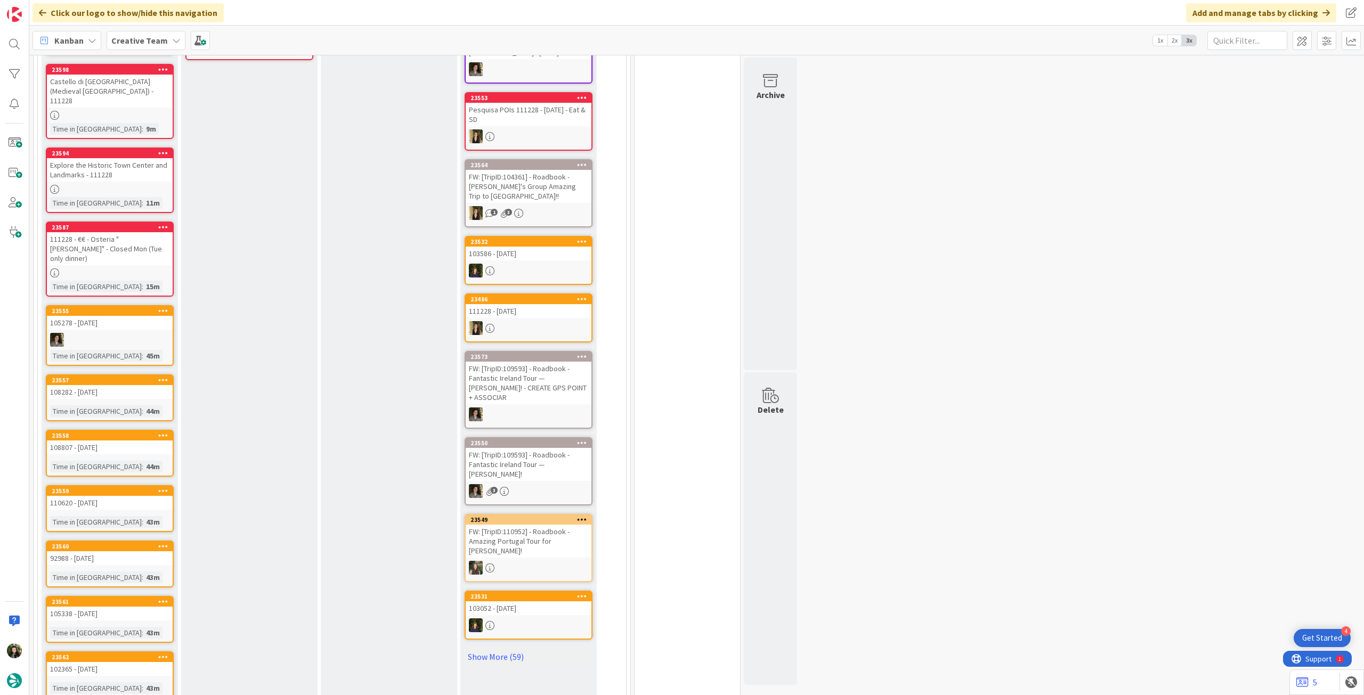
scroll to position [213, 0]
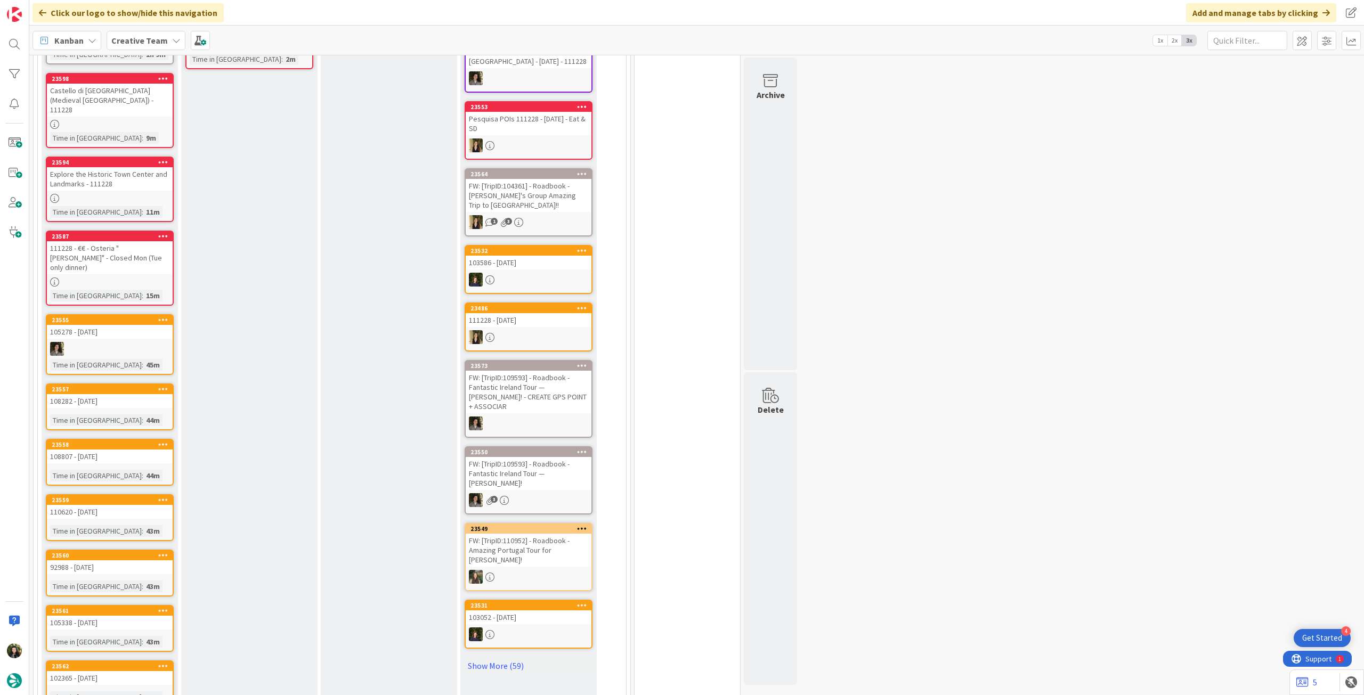
drag, startPoint x: 141, startPoint y: 39, endPoint x: 150, endPoint y: 51, distance: 14.8
click at [141, 39] on b "Creative Team" at bounding box center [139, 40] width 56 height 11
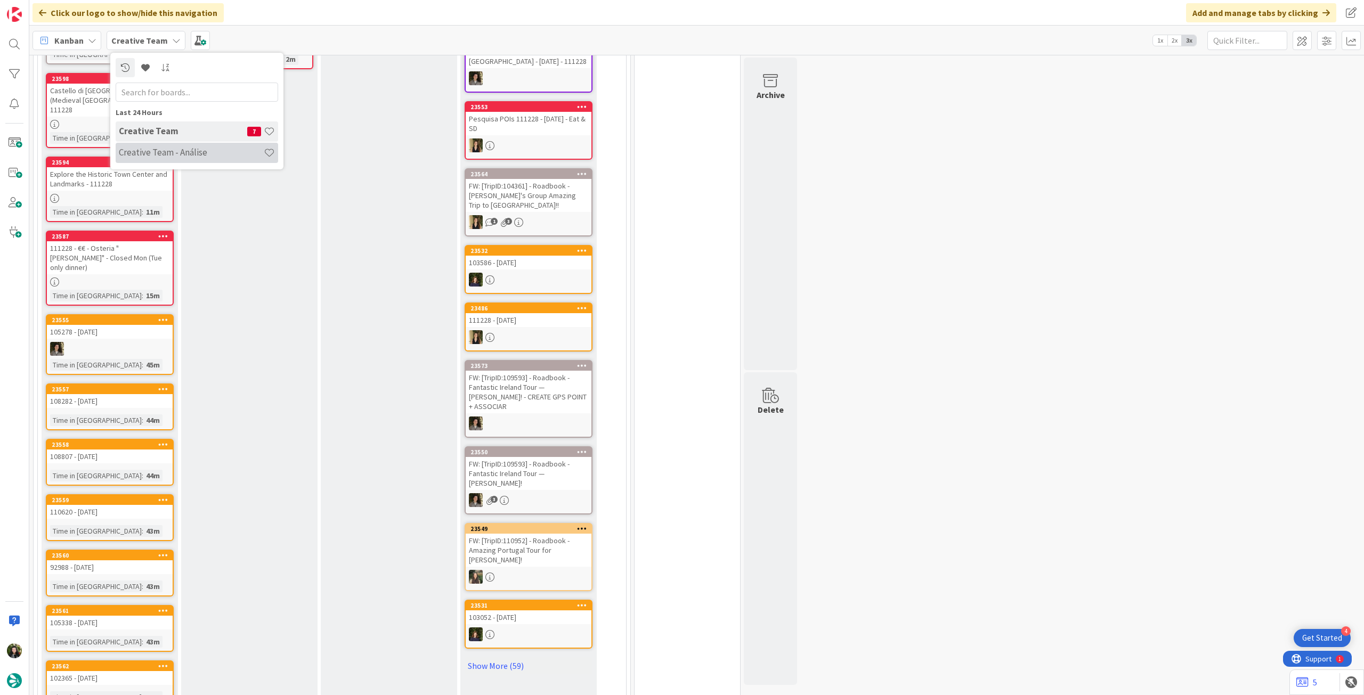
click at [182, 153] on h4 "Creative Team - Análise" at bounding box center [191, 152] width 145 height 11
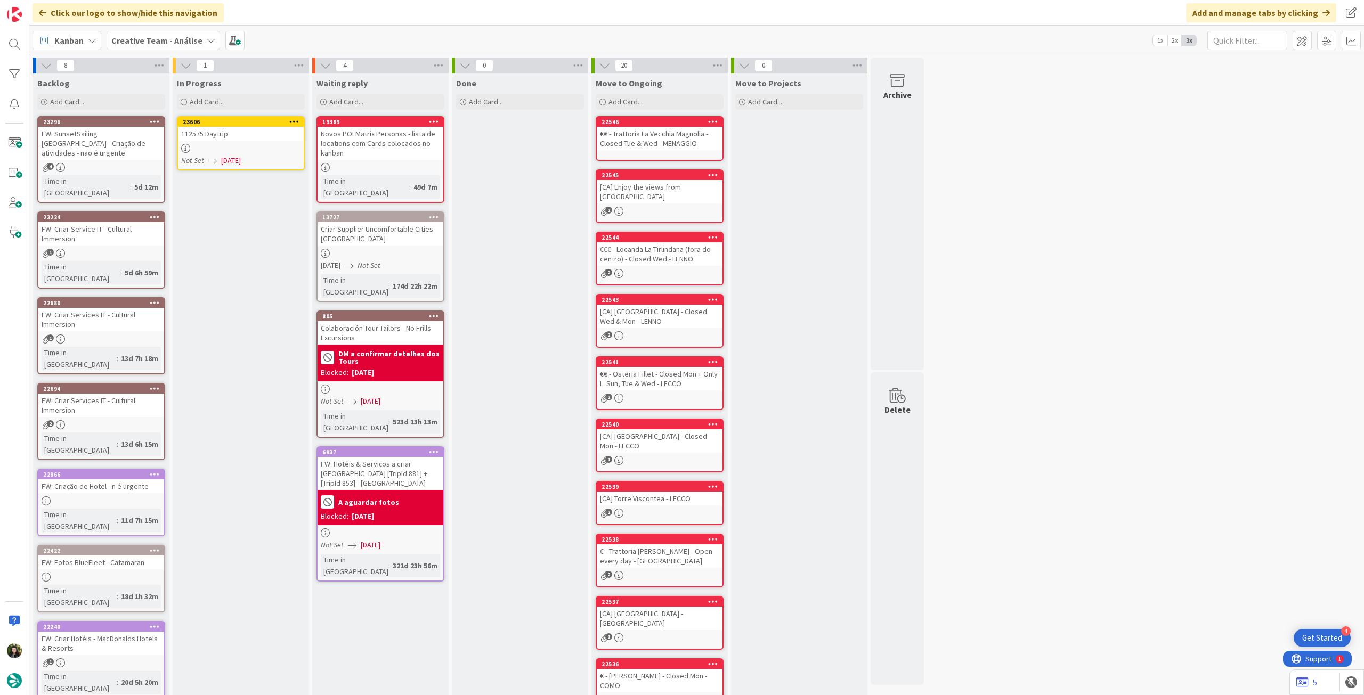
click at [262, 140] on div "112575 Daytrip" at bounding box center [241, 134] width 126 height 14
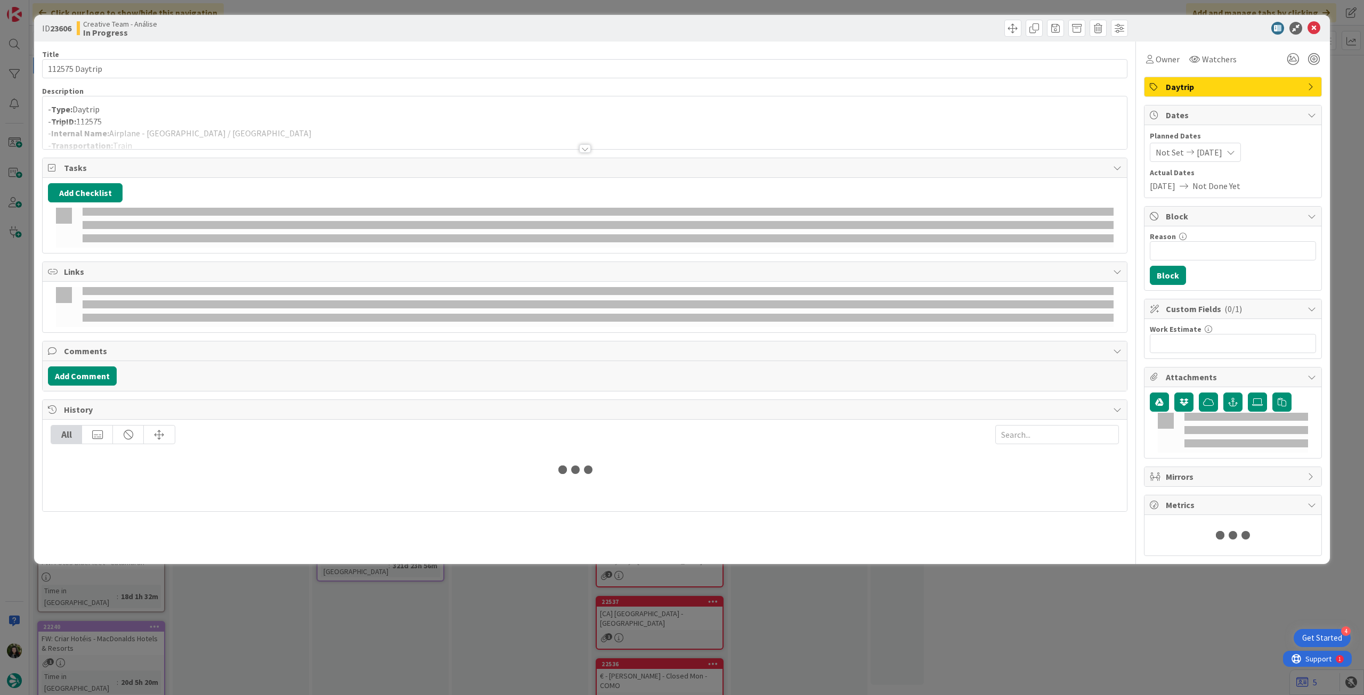
click at [262, 127] on div at bounding box center [585, 135] width 1084 height 27
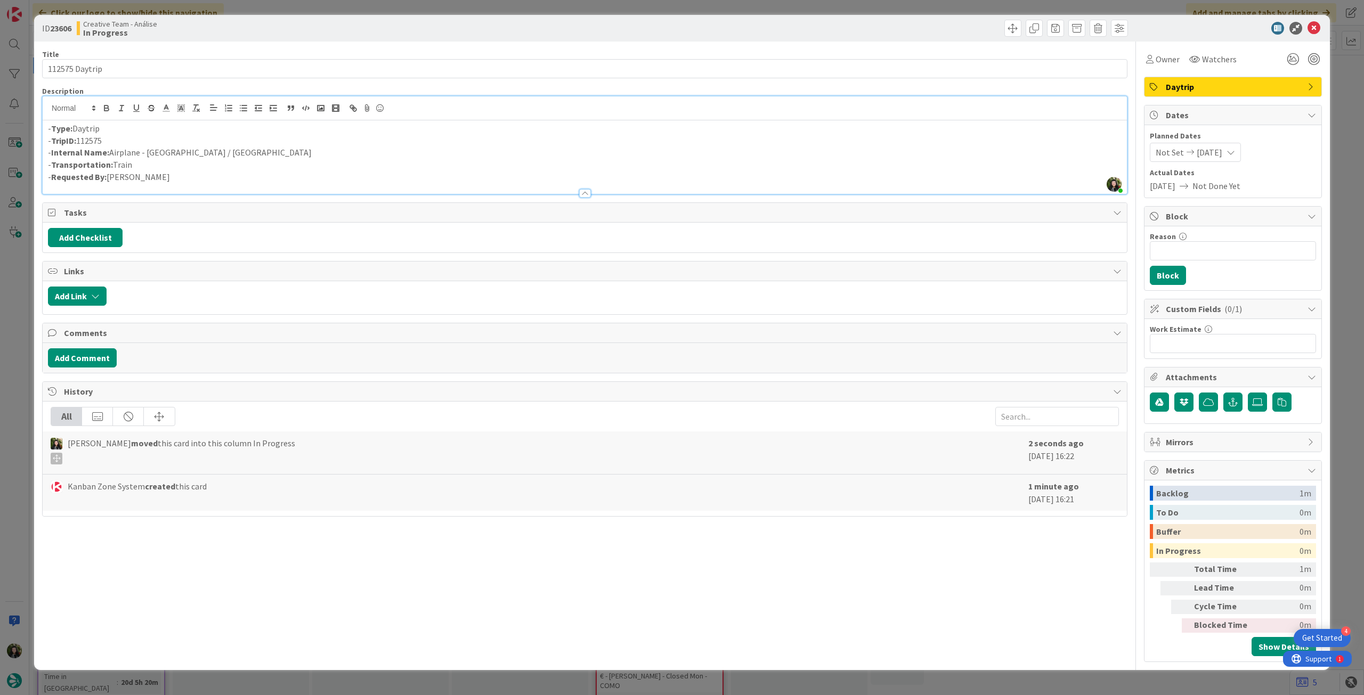
drag, startPoint x: 138, startPoint y: 164, endPoint x: 114, endPoint y: 165, distance: 24.0
click at [114, 165] on p "- Transportation: Train" at bounding box center [585, 165] width 1074 height 12
drag, startPoint x: 147, startPoint y: 156, endPoint x: 237, endPoint y: 150, distance: 90.2
click at [242, 155] on p "- Internal Name: Airplane - Barcelona / Dublin" at bounding box center [585, 153] width 1074 height 12
click at [1318, 29] on icon at bounding box center [1314, 28] width 13 height 13
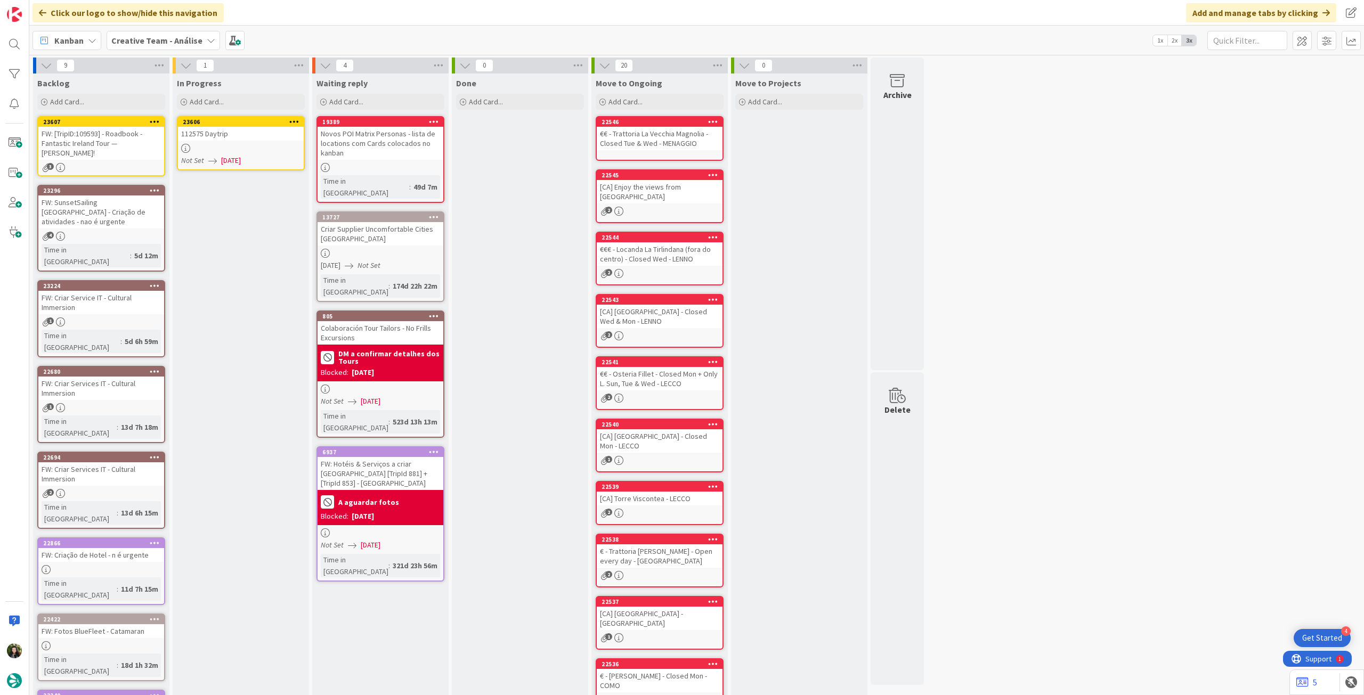
click at [295, 121] on icon at bounding box center [294, 121] width 10 height 7
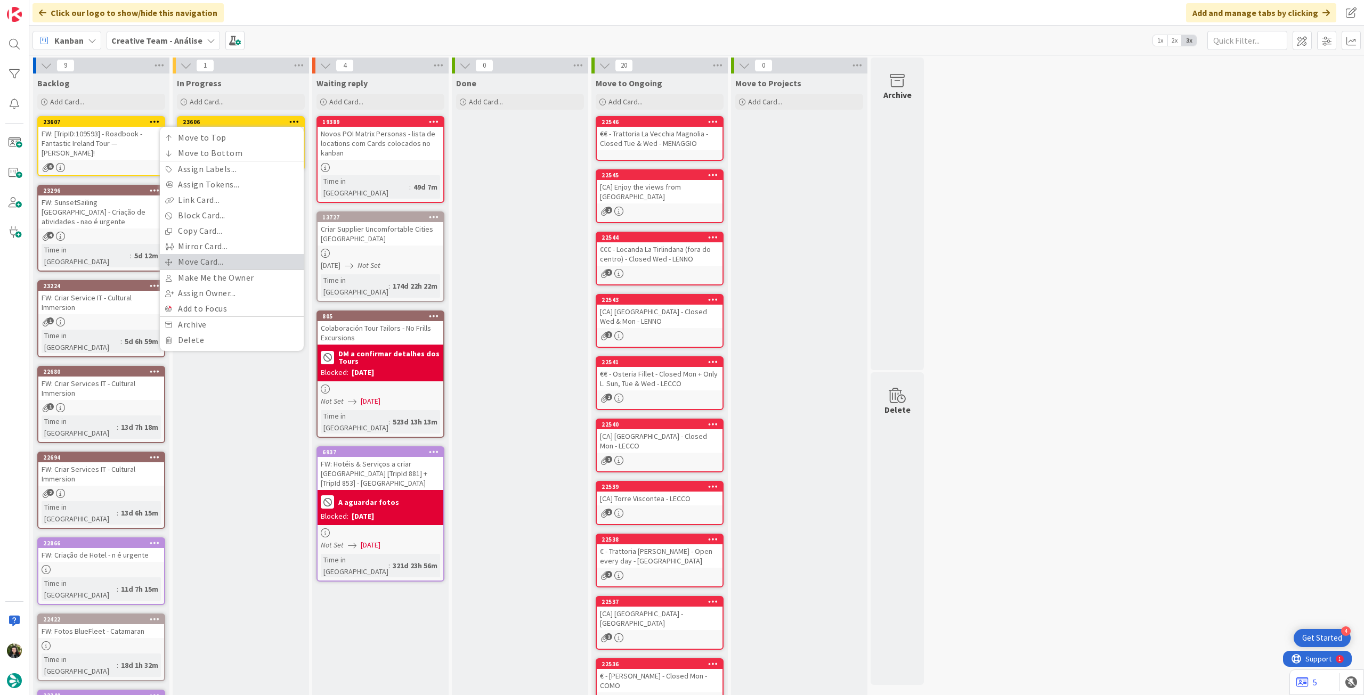
click at [222, 255] on link "Move Card..." at bounding box center [232, 261] width 144 height 15
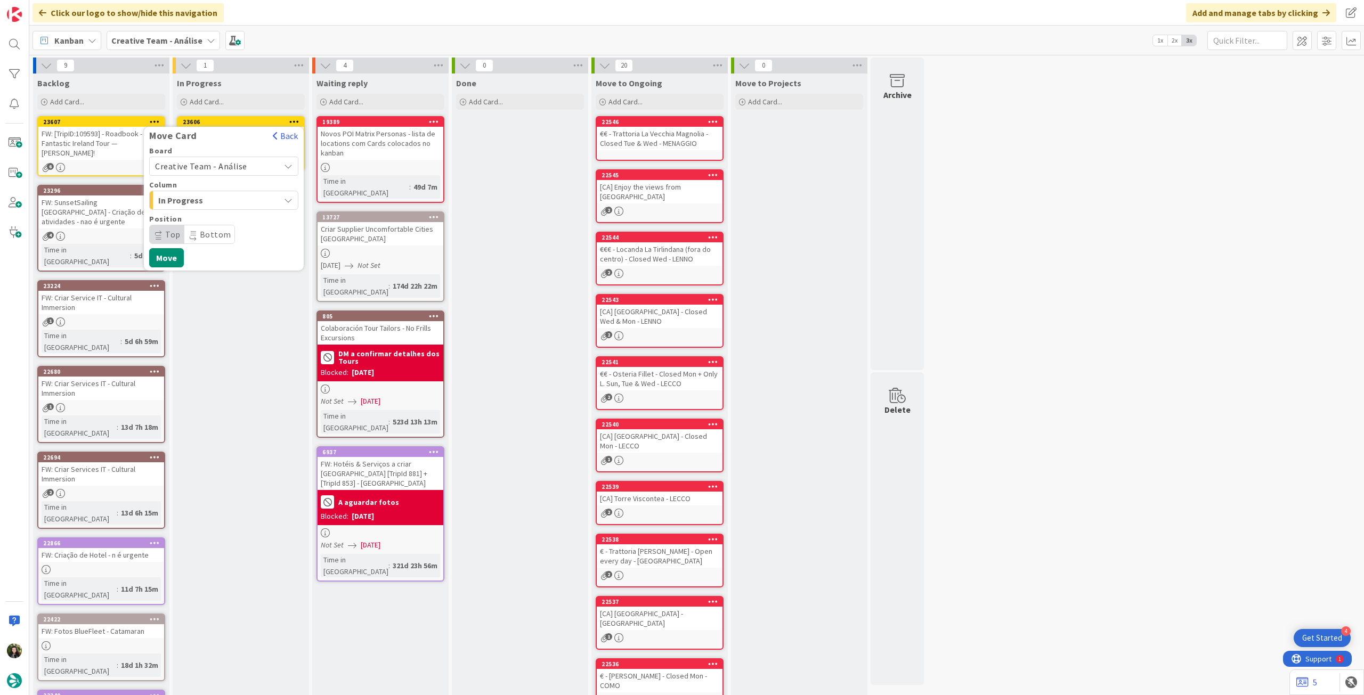
click at [228, 166] on span "Creative Team - Análise" at bounding box center [201, 166] width 92 height 11
click at [217, 210] on span "Creative Team" at bounding box center [231, 216] width 124 height 16
click at [238, 201] on div "Select a Column..." at bounding box center [215, 200] width 127 height 17
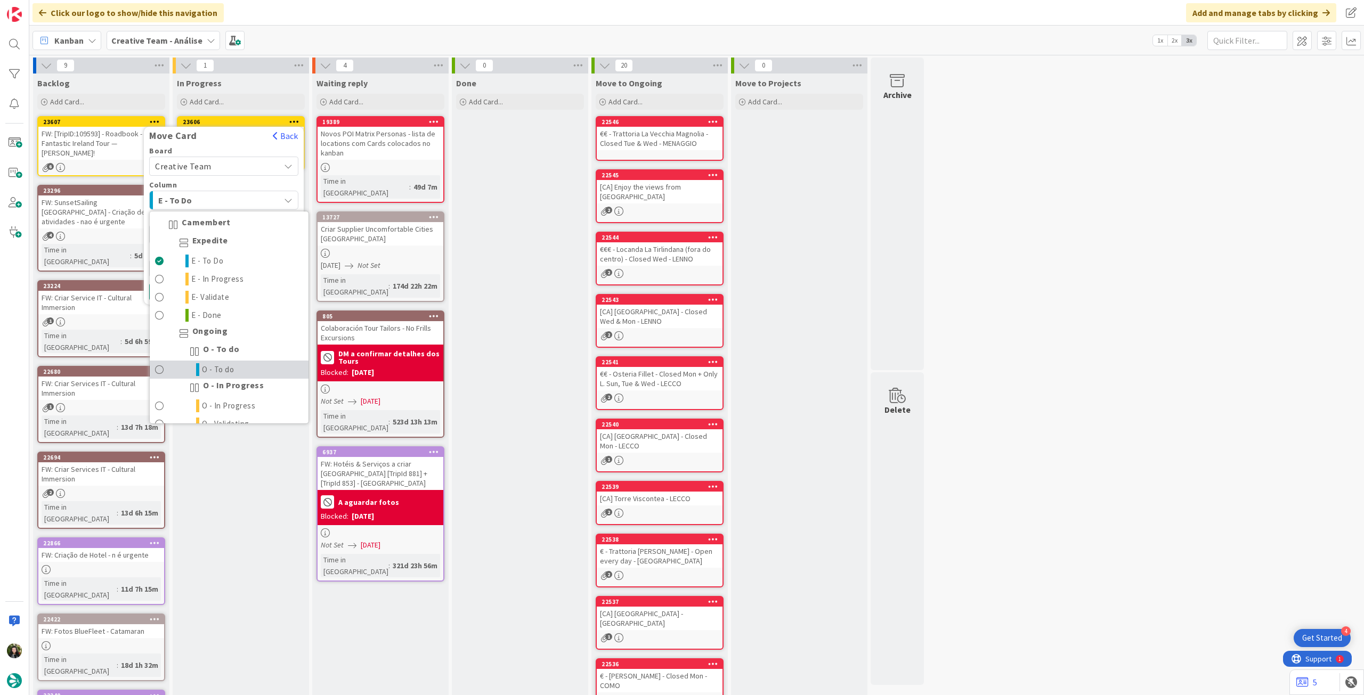
click at [240, 364] on link "O - To do" at bounding box center [229, 370] width 159 height 18
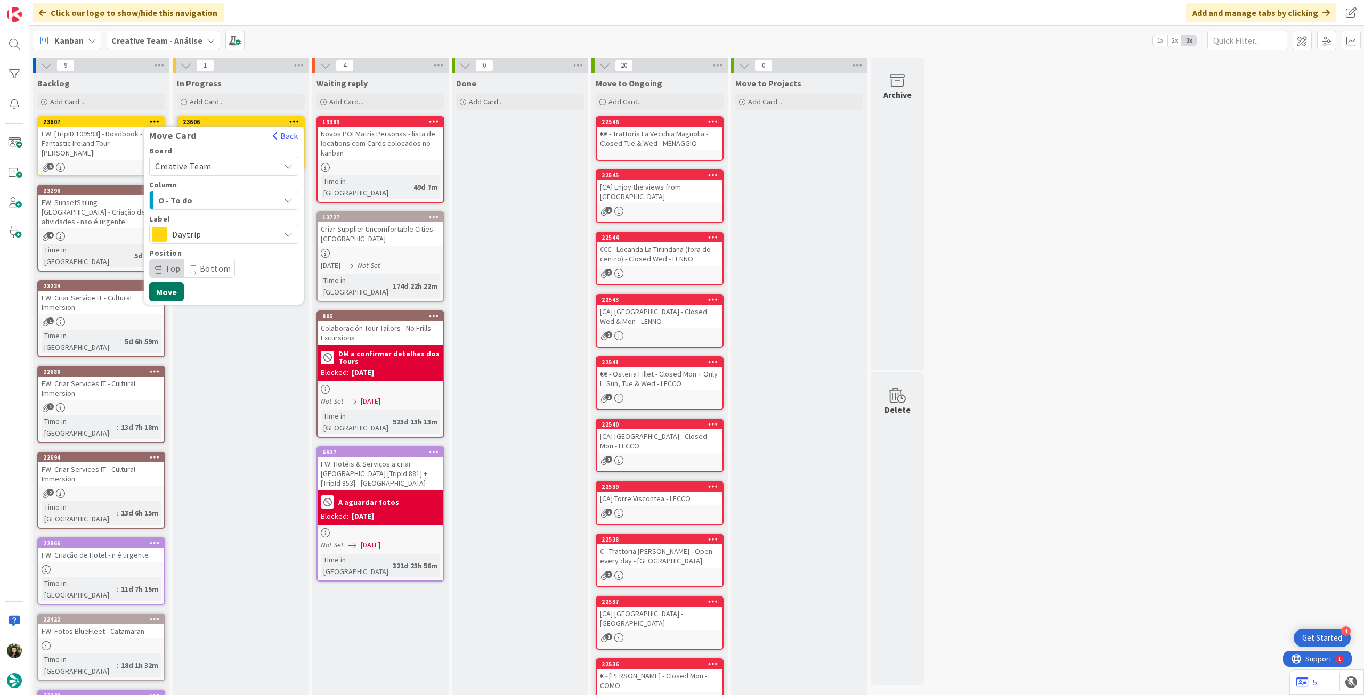
click at [166, 293] on button "Move" at bounding box center [166, 291] width 35 height 19
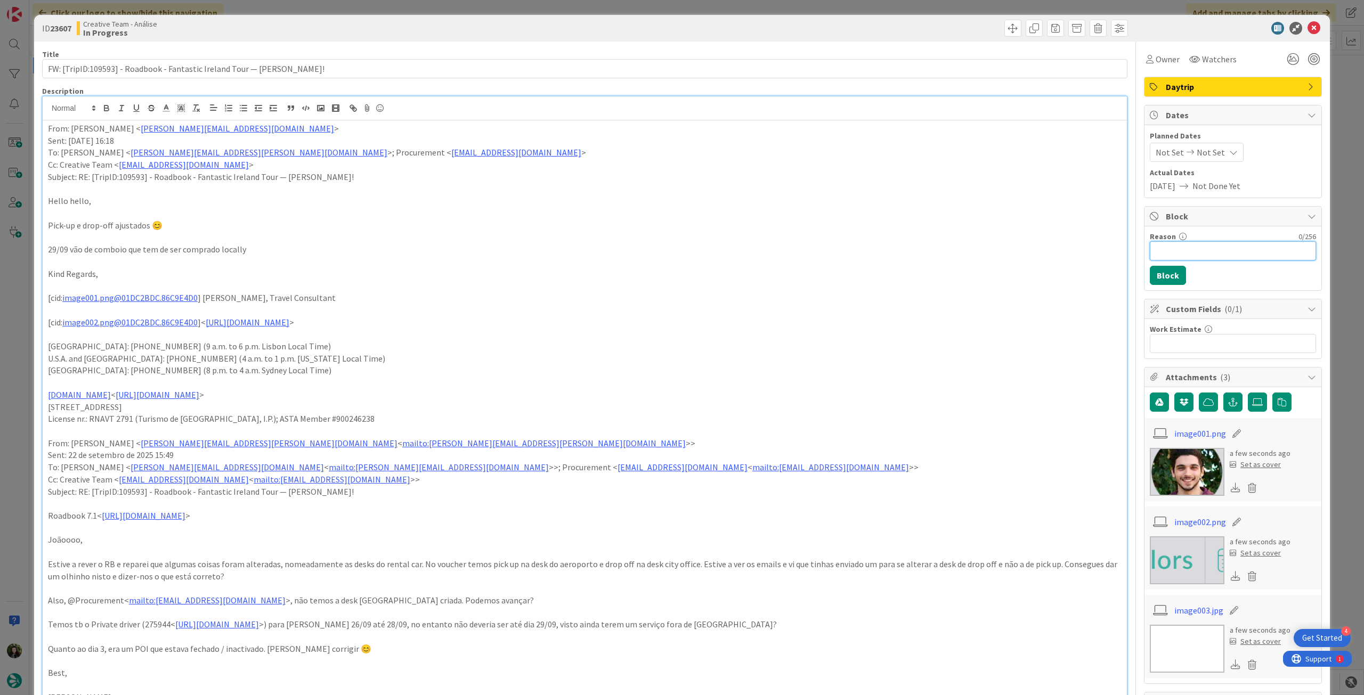
click at [1196, 250] on input "Reason" at bounding box center [1233, 250] width 166 height 19
type input "pendente desk"
click at [1165, 273] on button "Block" at bounding box center [1168, 275] width 36 height 19
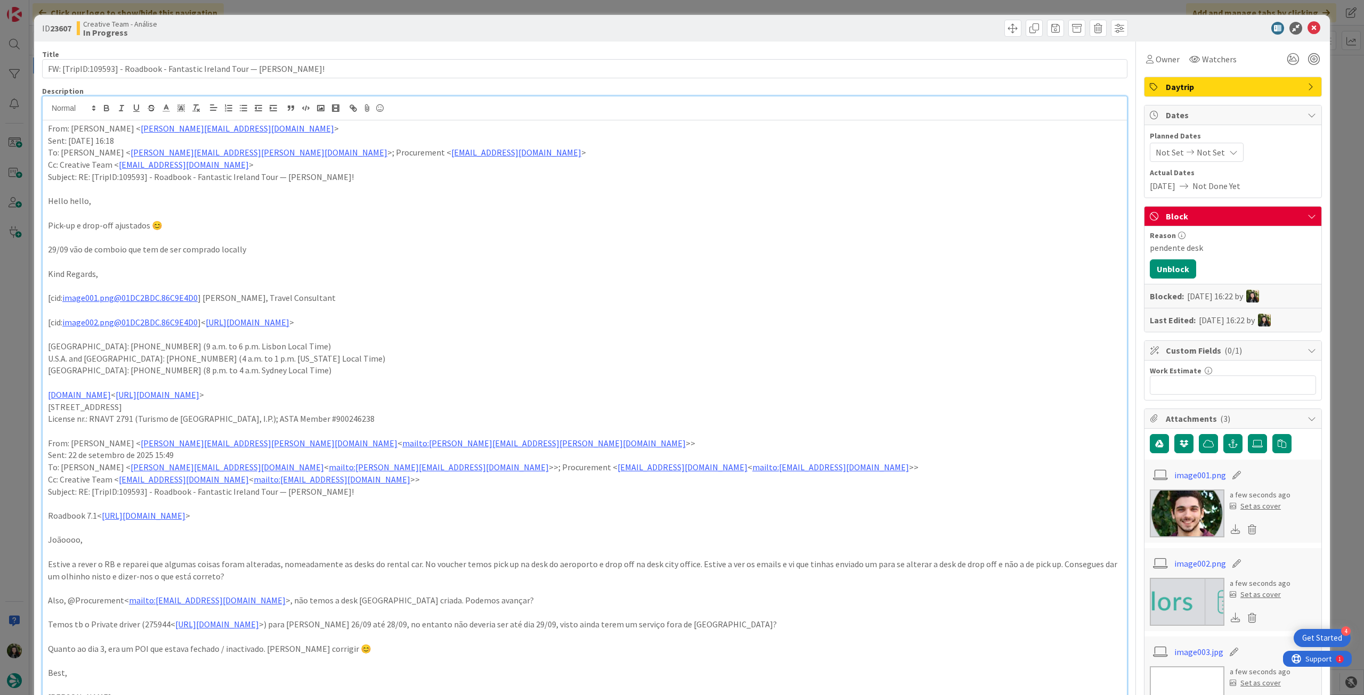
click at [1308, 32] on icon at bounding box center [1314, 28] width 13 height 13
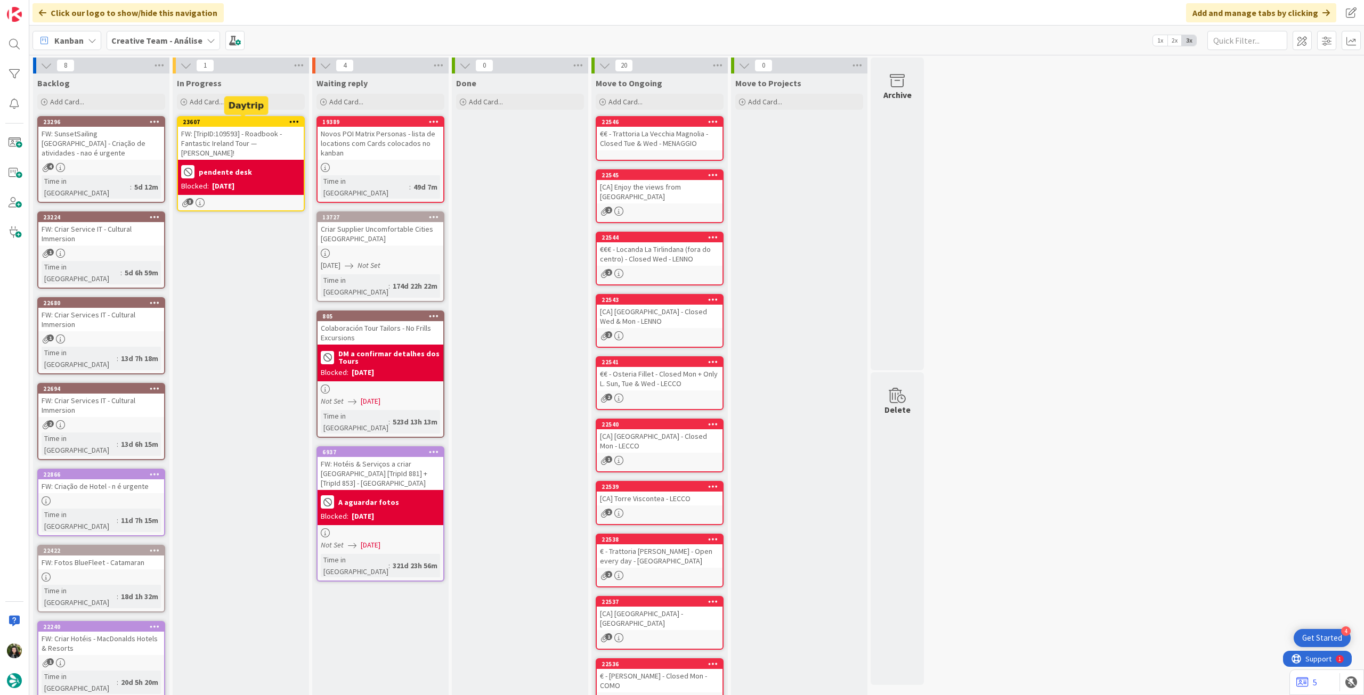
click at [297, 120] on icon at bounding box center [294, 121] width 10 height 7
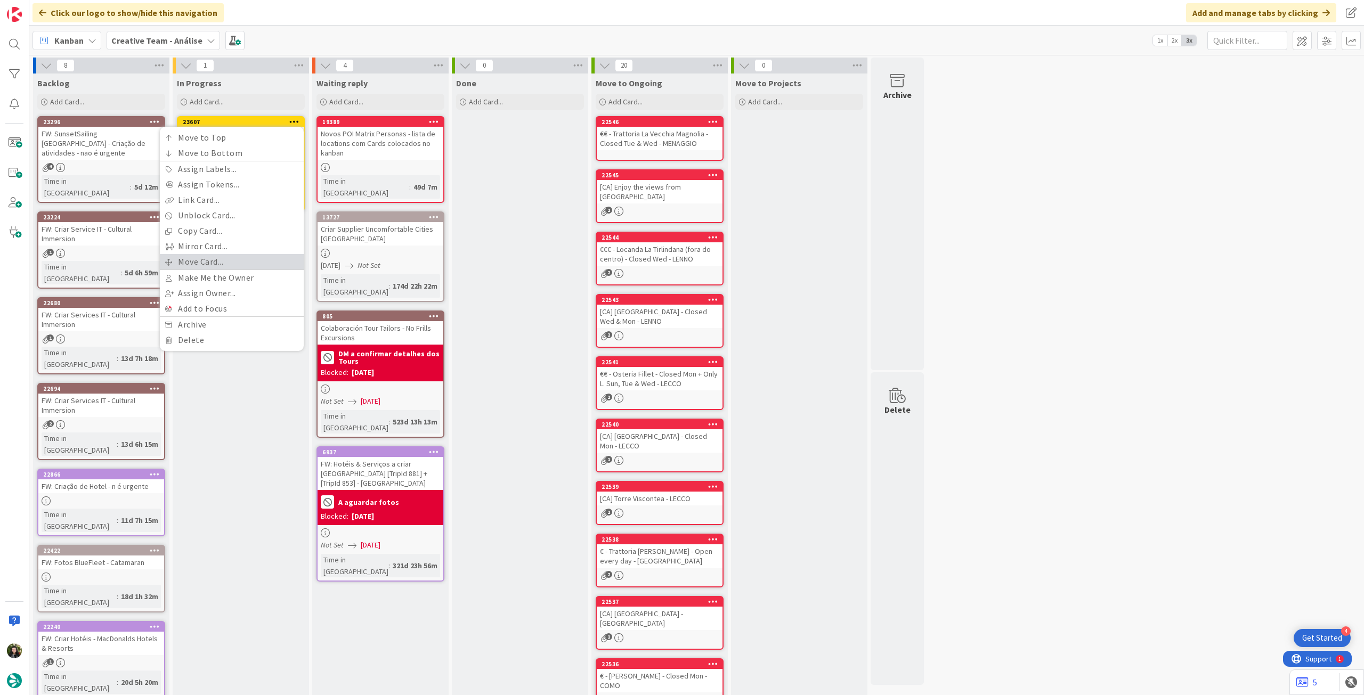
click at [216, 258] on link "Move Card..." at bounding box center [232, 261] width 144 height 15
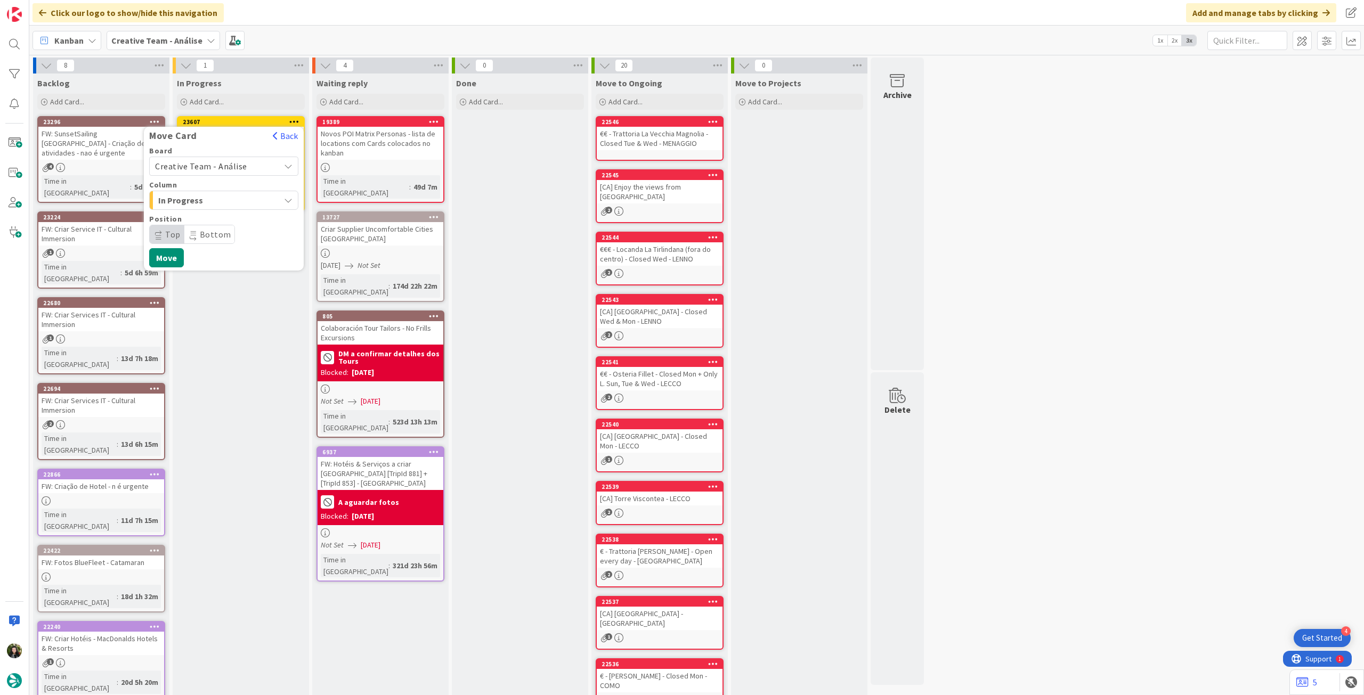
click at [221, 159] on span "Creative Team - Análise" at bounding box center [214, 166] width 119 height 15
click at [213, 210] on span "Creative Team" at bounding box center [231, 216] width 124 height 16
click at [215, 204] on span "E - To Do" at bounding box center [198, 200] width 80 height 14
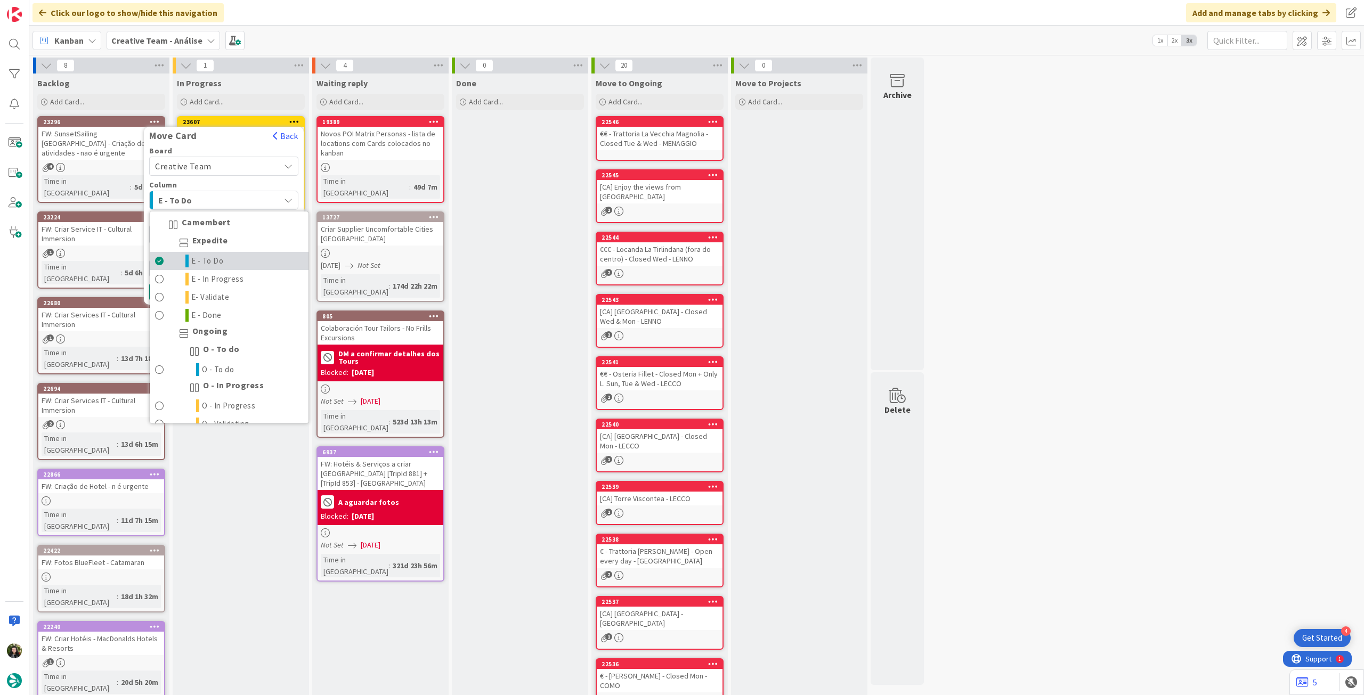
click at [222, 264] on span "E - To Do" at bounding box center [207, 261] width 33 height 13
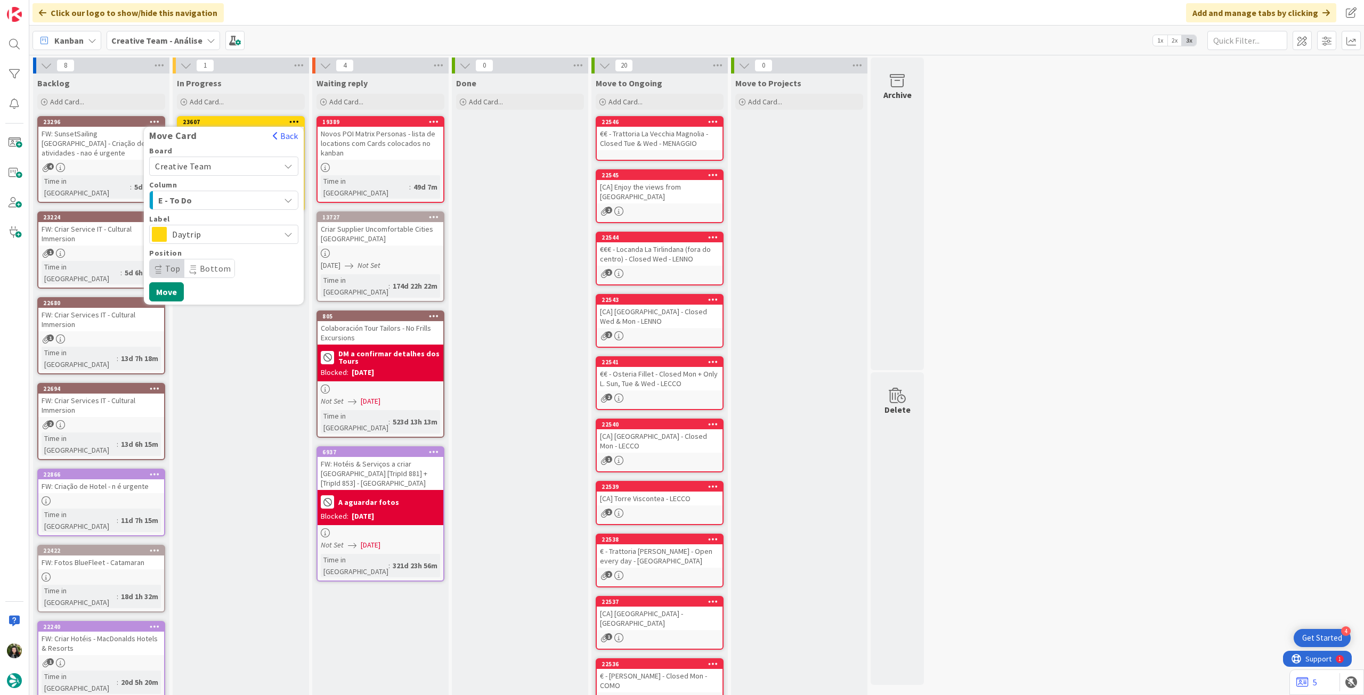
click at [225, 233] on span "Daytrip" at bounding box center [223, 234] width 102 height 15
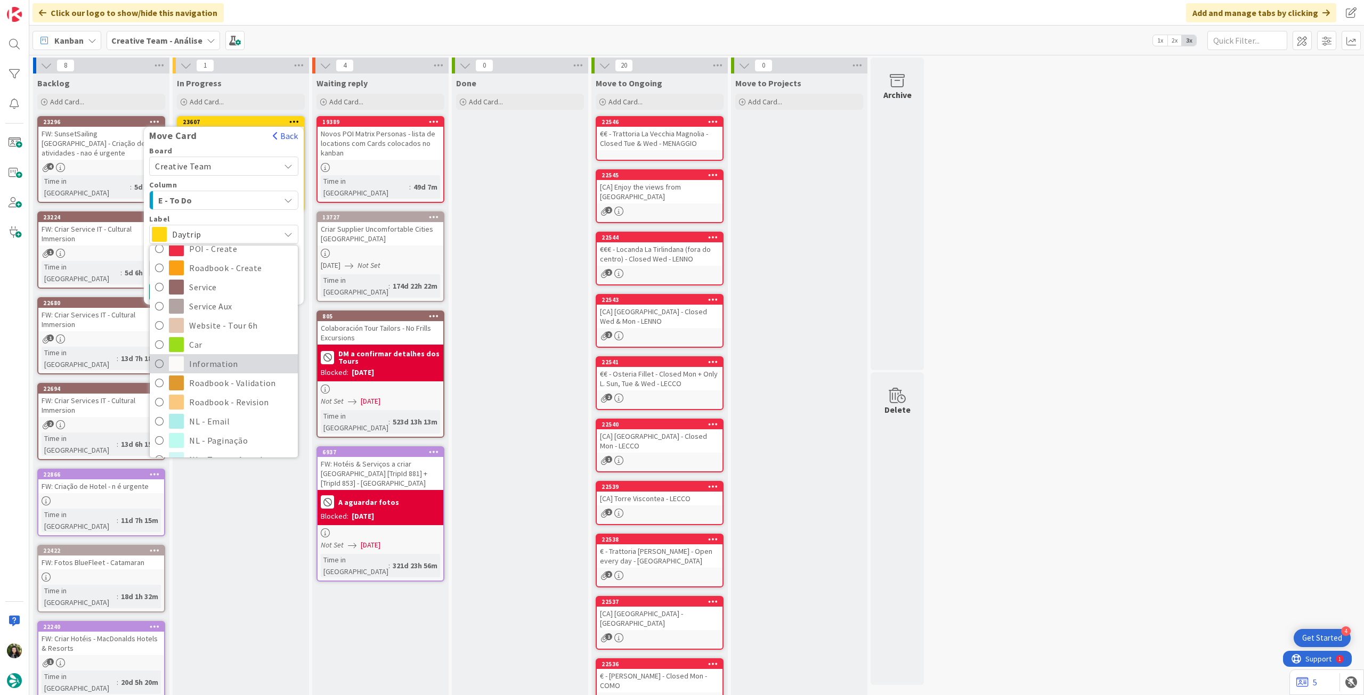
scroll to position [142, 0]
click at [229, 387] on span "Roadbook - Revision" at bounding box center [240, 386] width 103 height 16
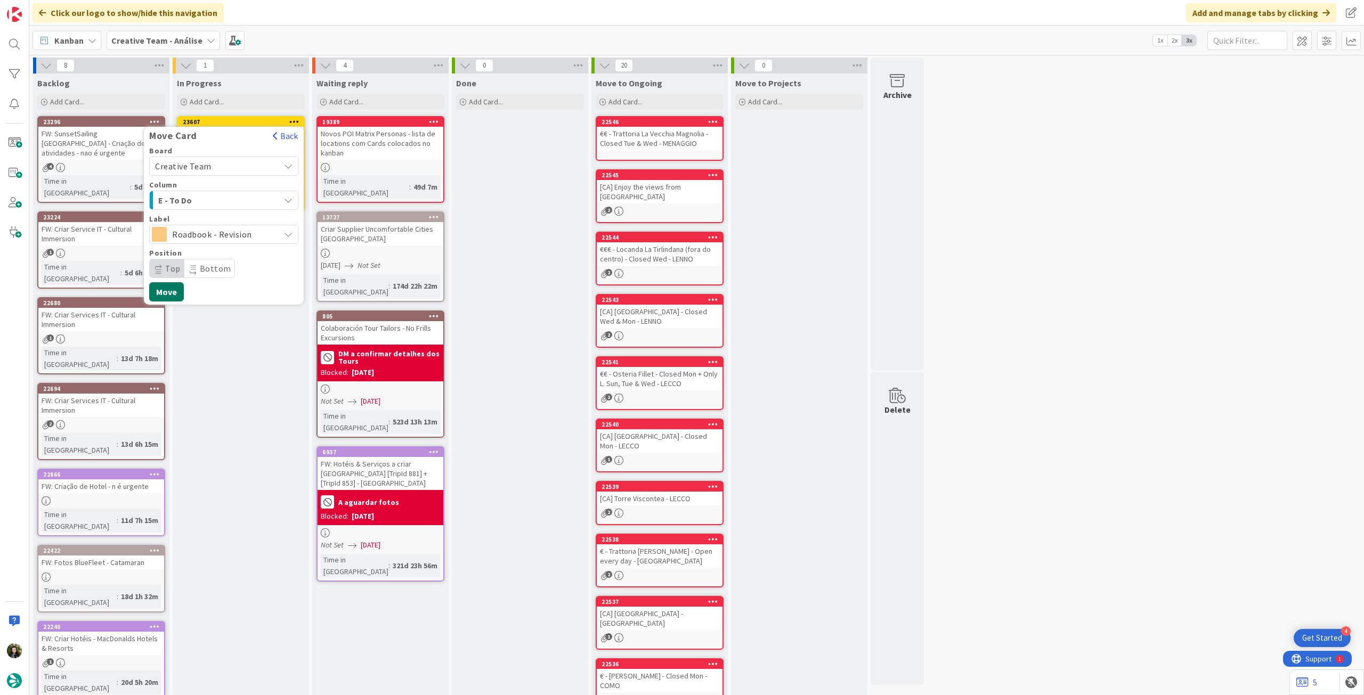
click at [179, 289] on button "Move" at bounding box center [166, 291] width 35 height 19
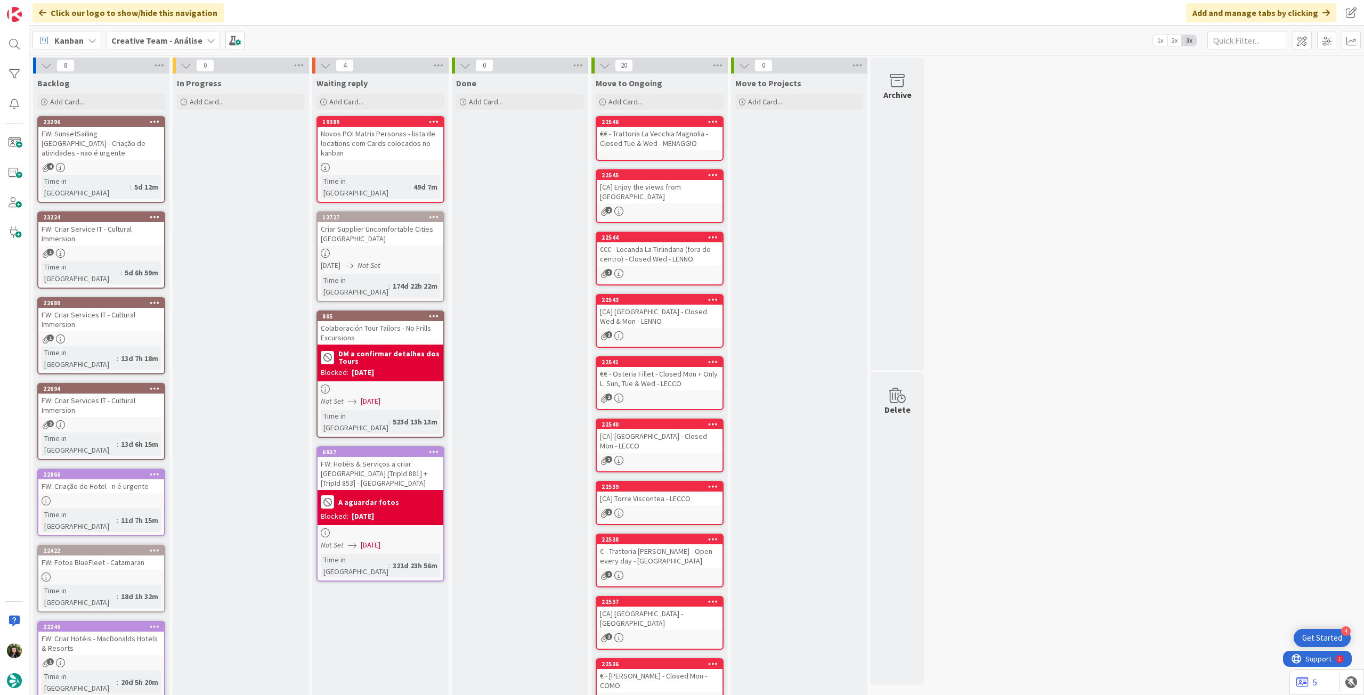
scroll to position [46, 0]
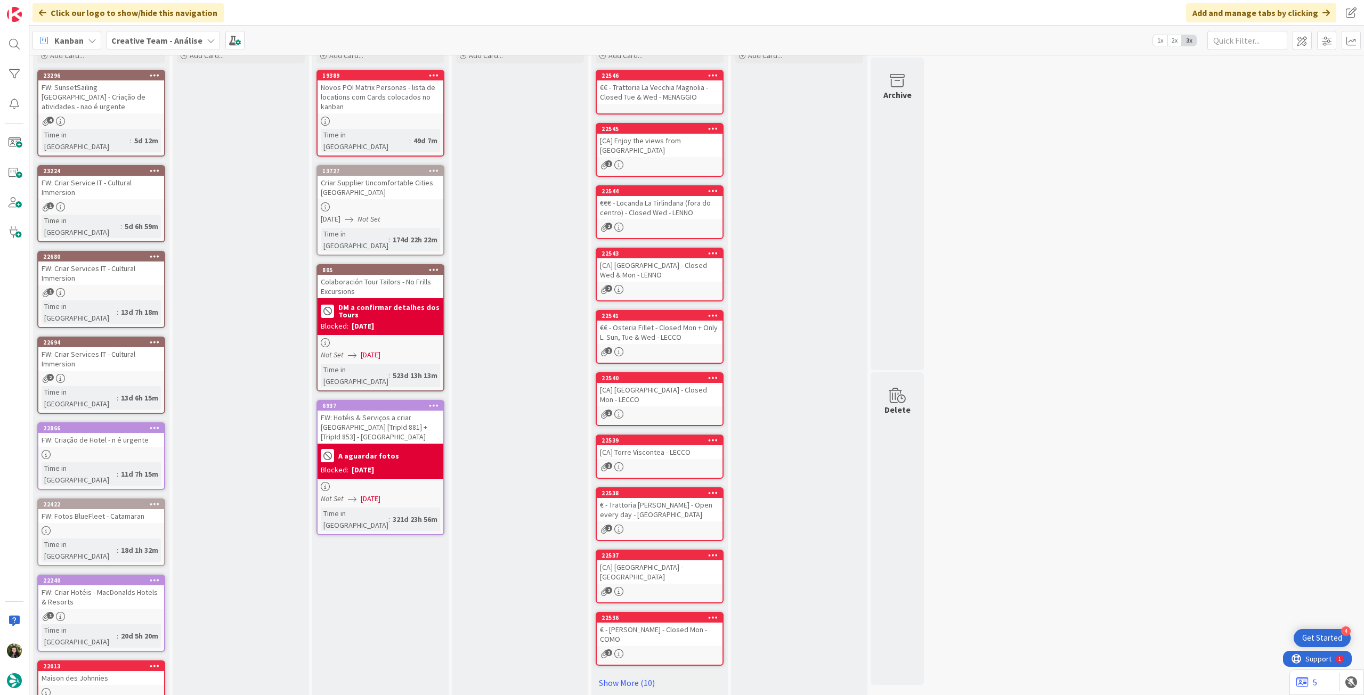
click at [153, 44] on b "Creative Team - Análise" at bounding box center [156, 40] width 91 height 11
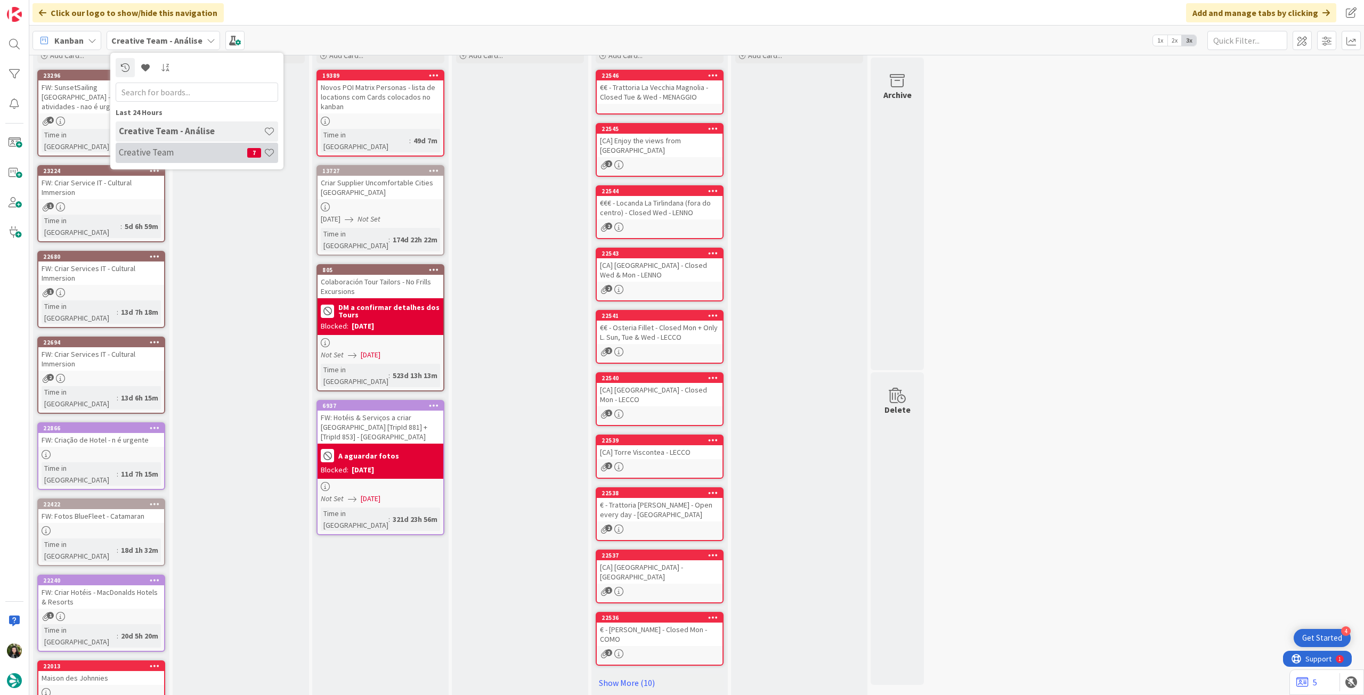
click at [191, 151] on h4 "Creative Team" at bounding box center [183, 152] width 128 height 11
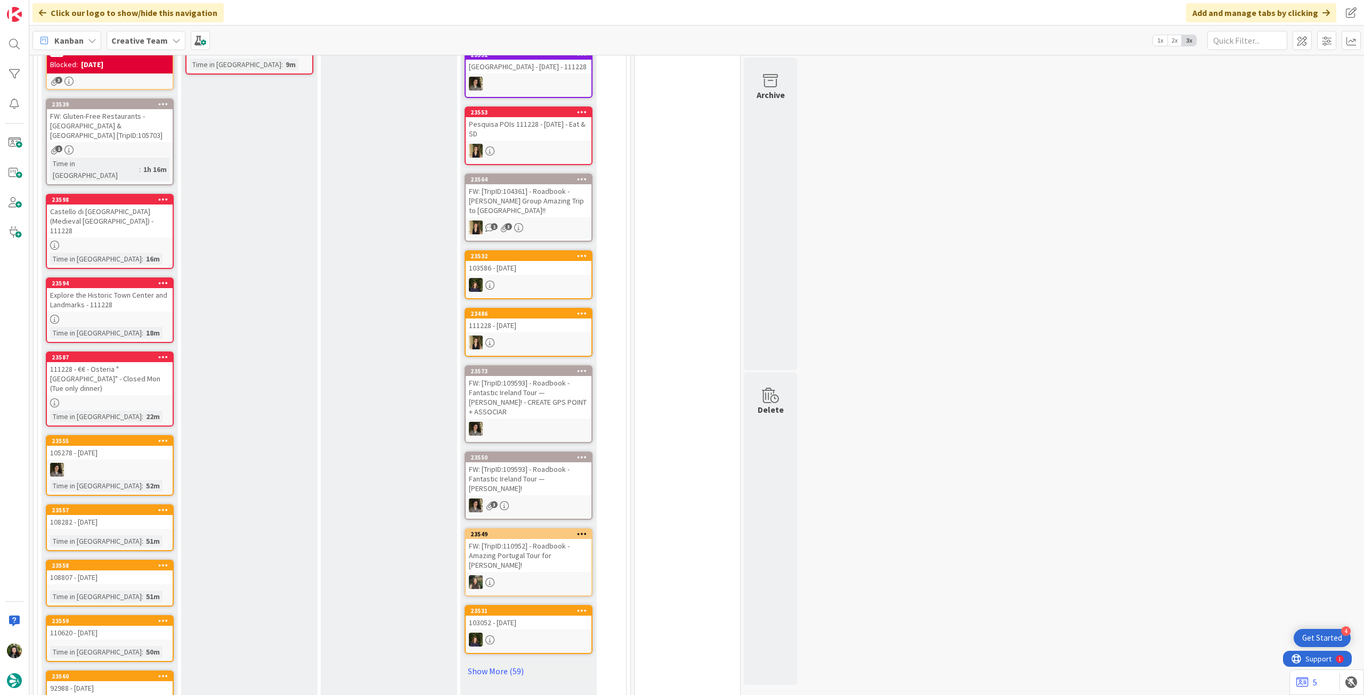
scroll to position [284, 0]
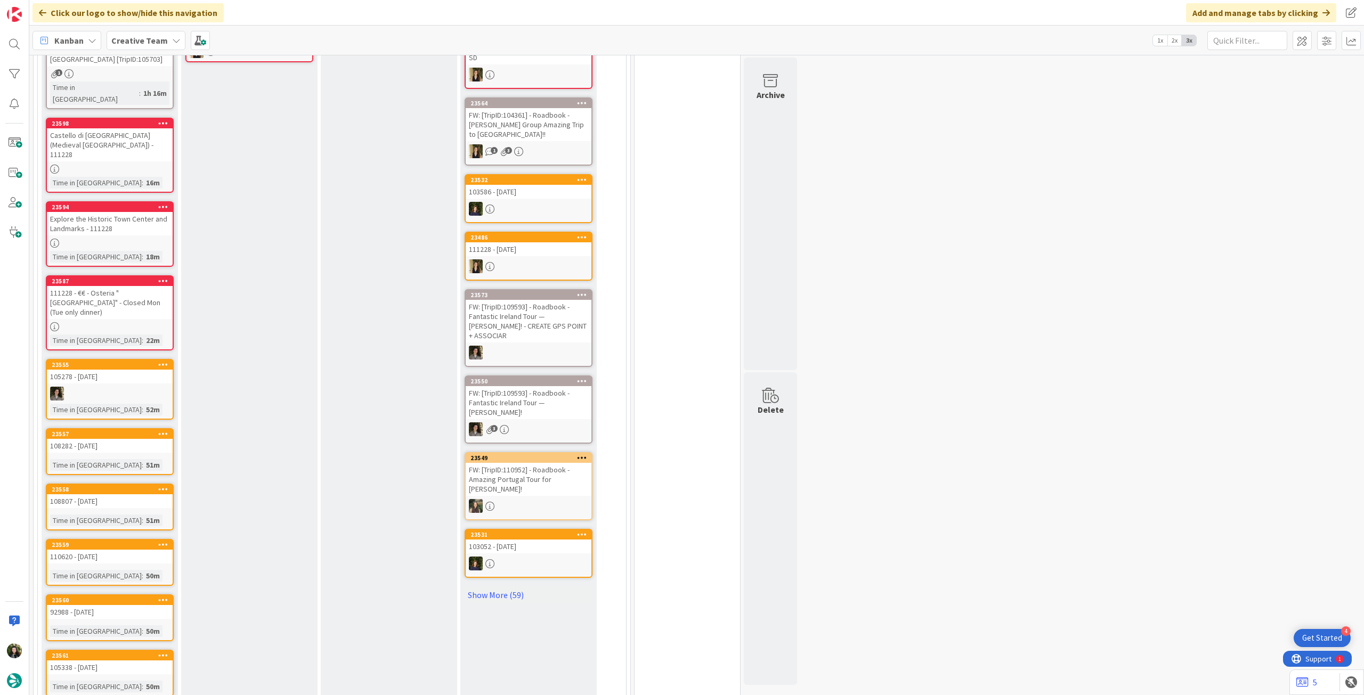
click at [131, 43] on b "Creative Team" at bounding box center [139, 40] width 56 height 11
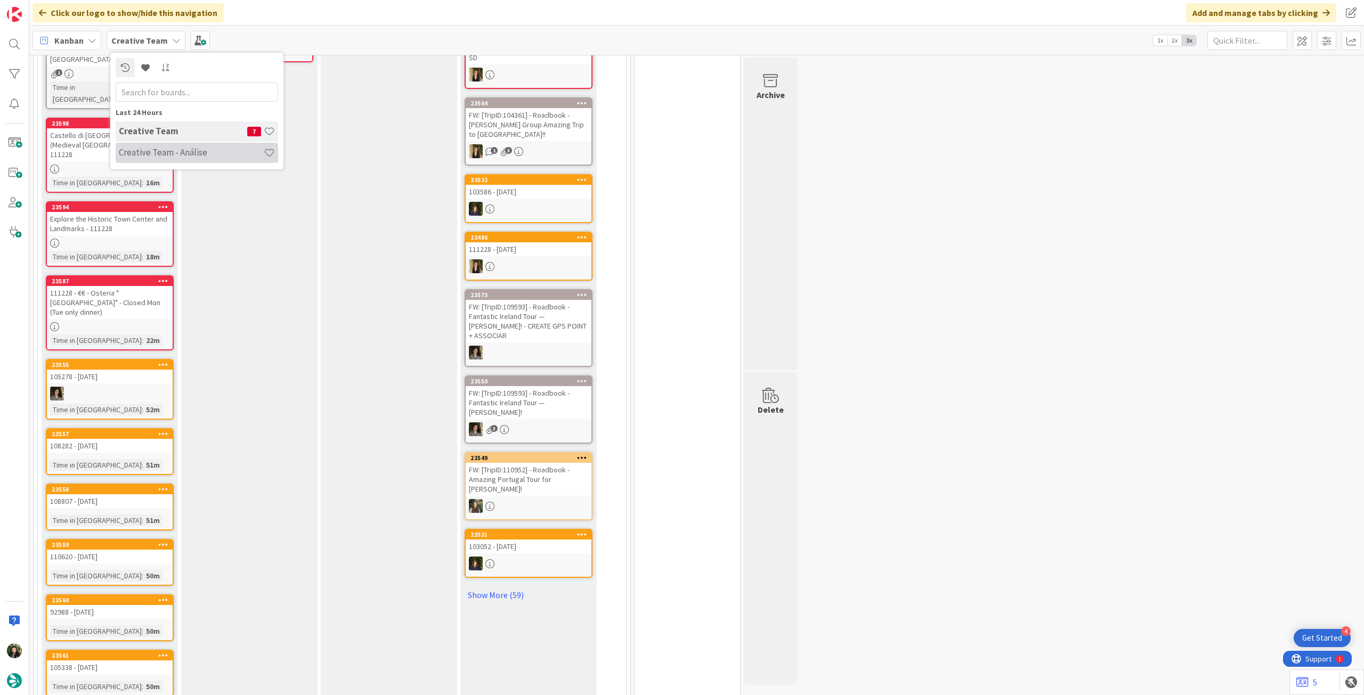
click at [155, 151] on h4 "Creative Team - Análise" at bounding box center [191, 152] width 145 height 11
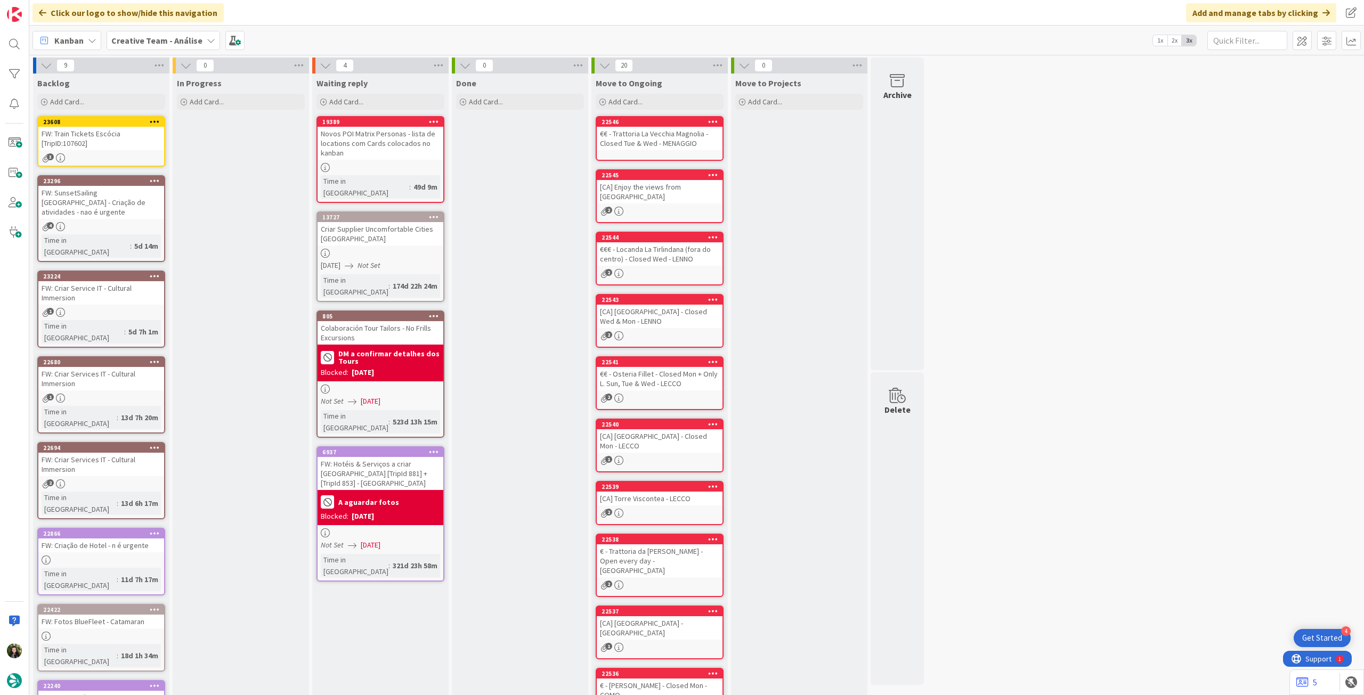
click at [96, 140] on div "FW: Train Tickets Escócia [TripID:107602]" at bounding box center [101, 138] width 126 height 23
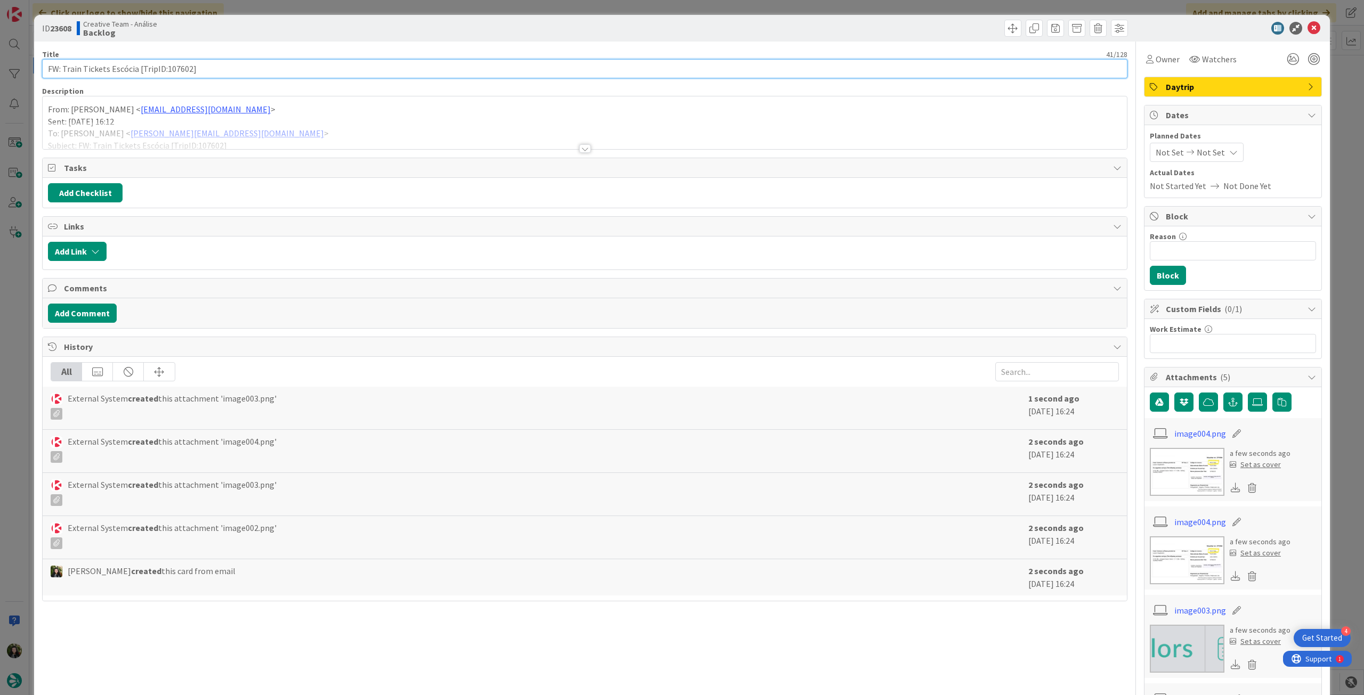
click at [273, 72] on input "FW: Train Tickets Escócia [TripID:107602]" at bounding box center [584, 68] width 1085 height 19
click at [1189, 78] on div "Daytrip" at bounding box center [1233, 86] width 177 height 19
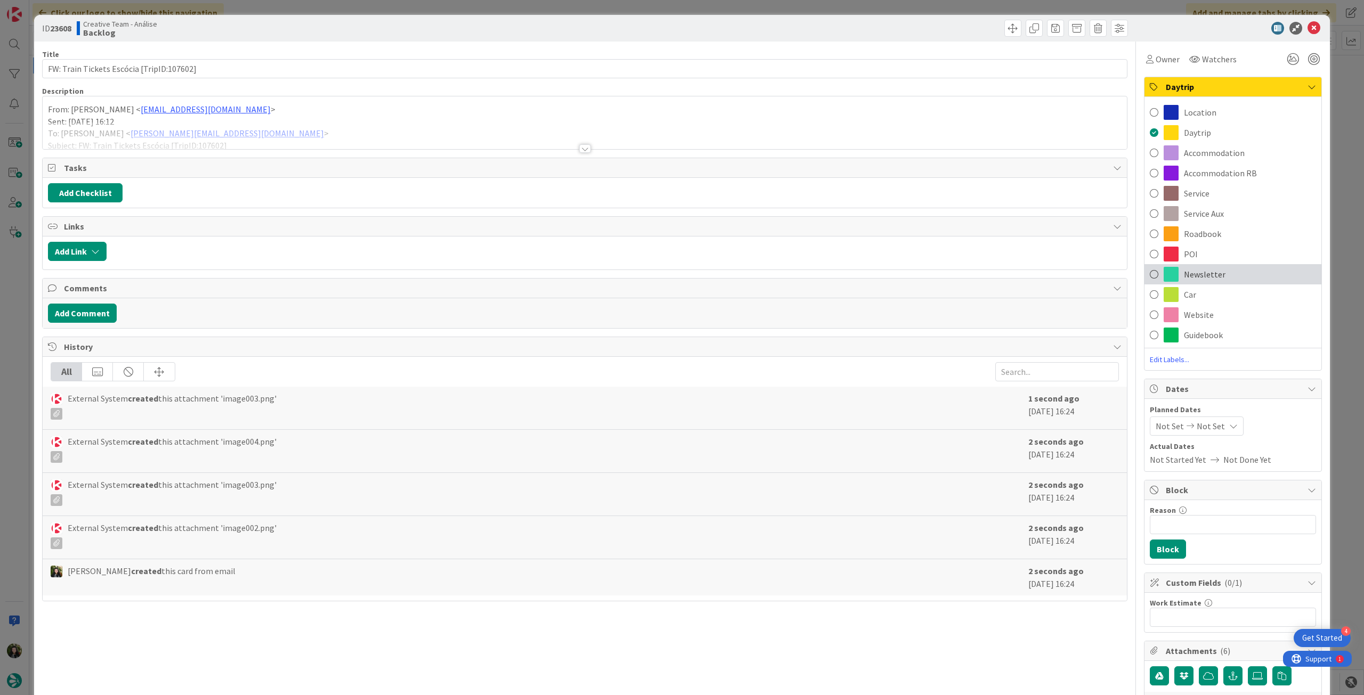
click at [1221, 267] on div "Newsletter" at bounding box center [1233, 274] width 177 height 20
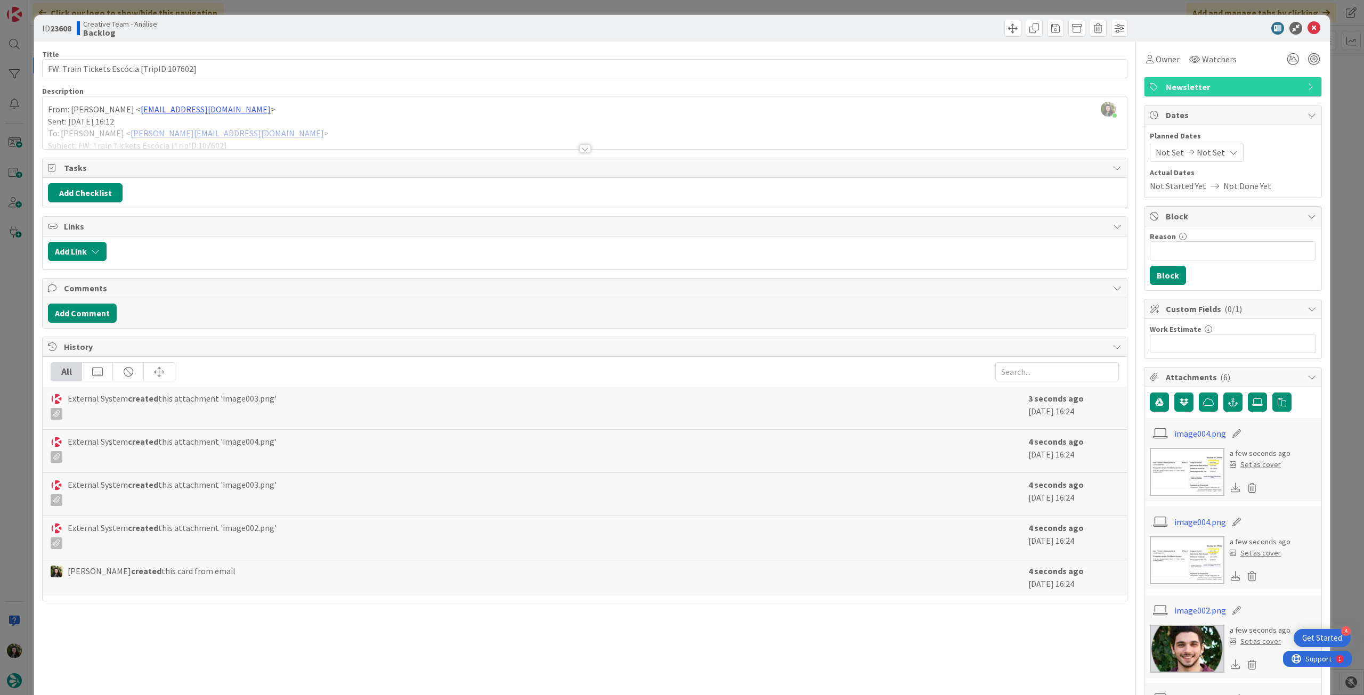
click at [1308, 27] on icon at bounding box center [1314, 28] width 13 height 13
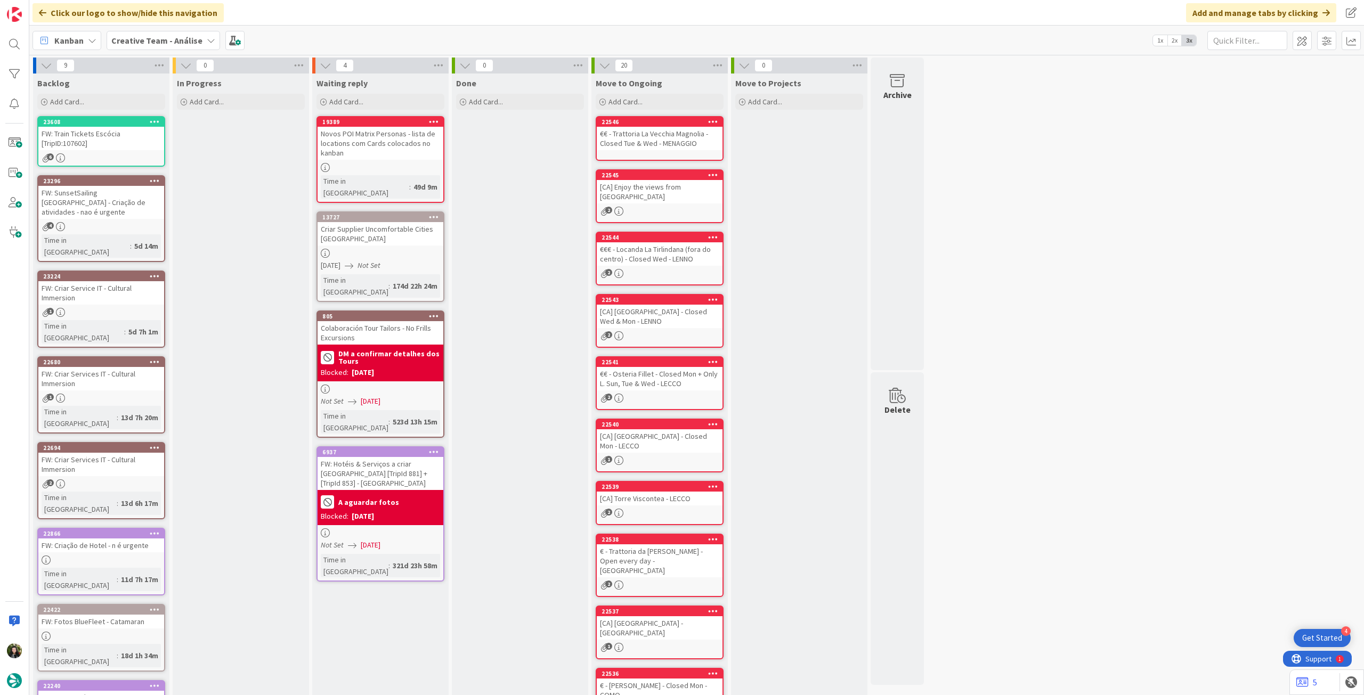
click at [166, 42] on b "Creative Team - Análise" at bounding box center [156, 40] width 91 height 11
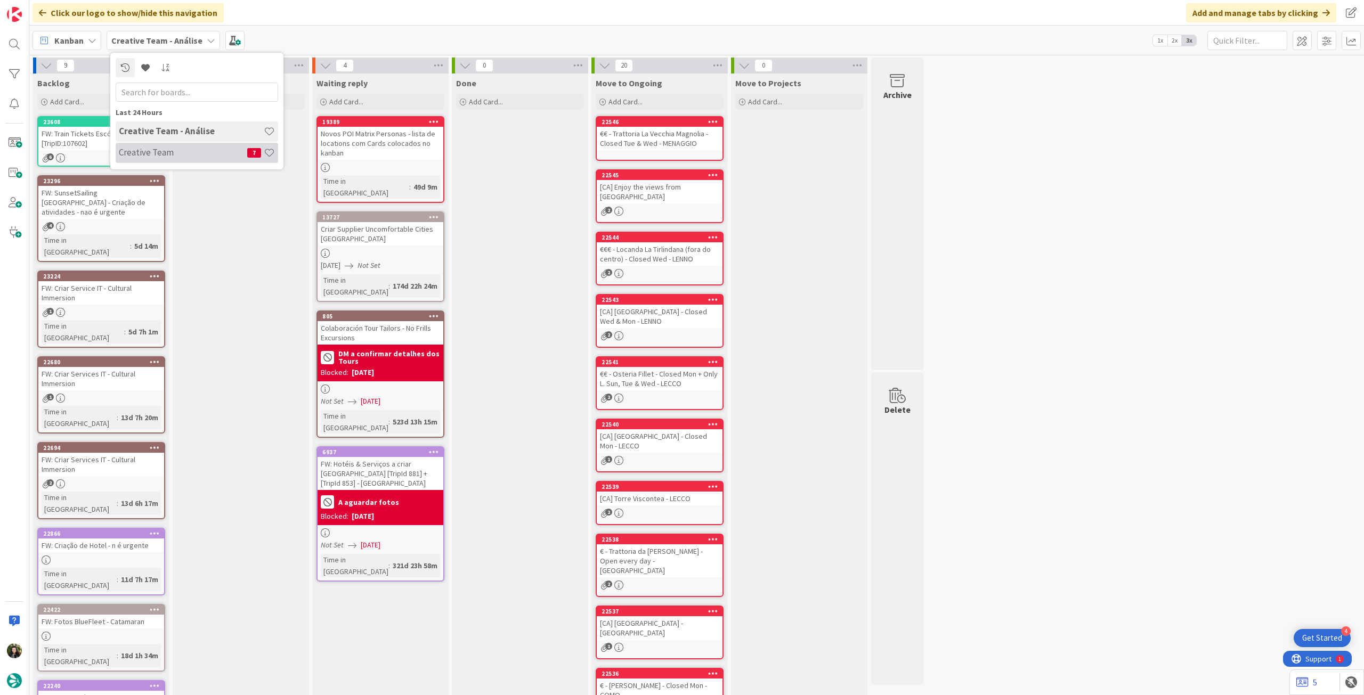
click at [172, 151] on h4 "Creative Team" at bounding box center [183, 152] width 128 height 11
